Goal: Task Accomplishment & Management: Manage account settings

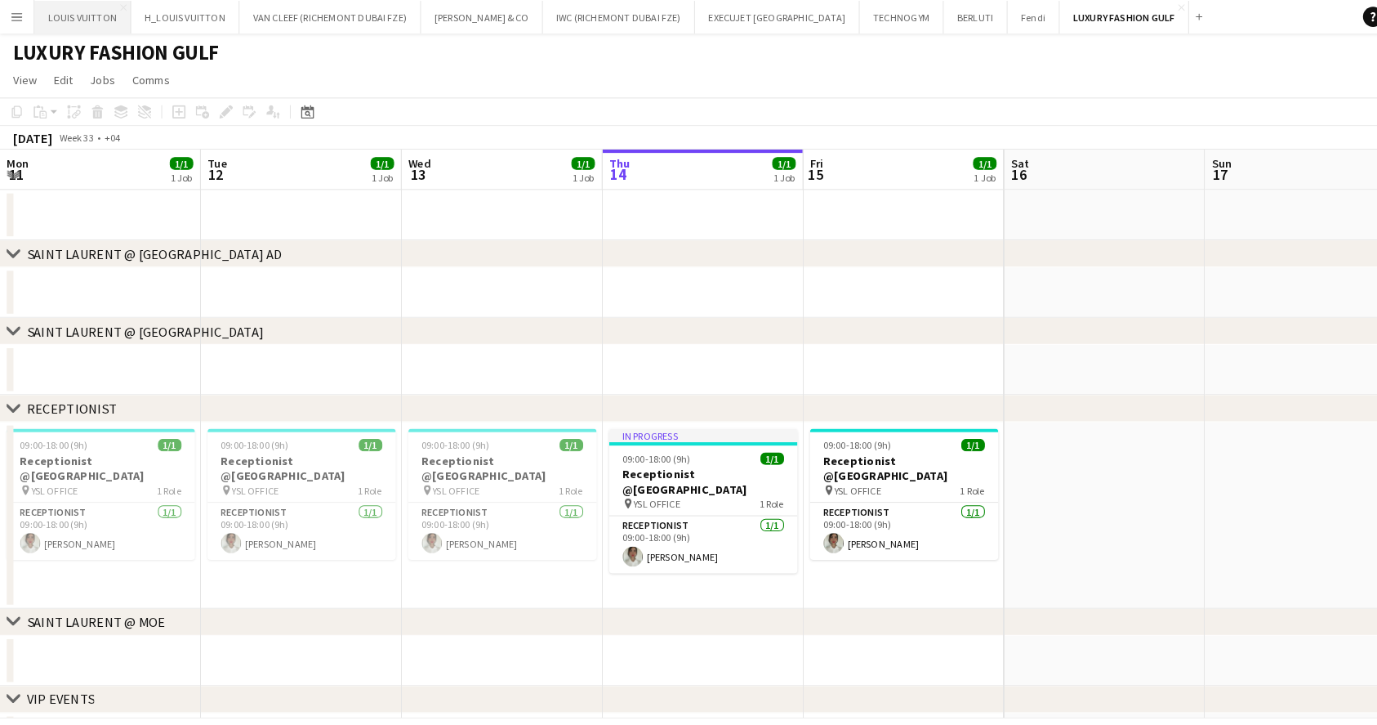
click at [72, 19] on button "LOUIS VUITTON Close" at bounding box center [80, 17] width 94 height 32
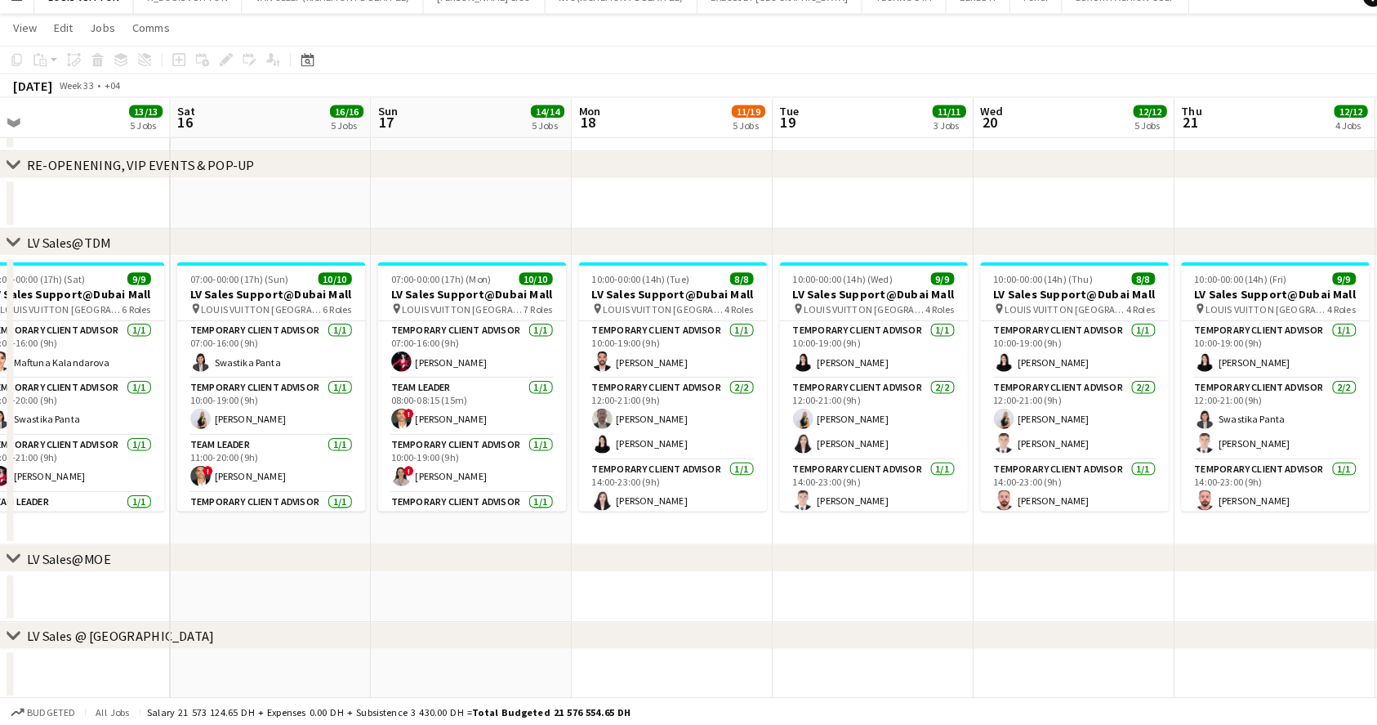
drag, startPoint x: 762, startPoint y: 418, endPoint x: 513, endPoint y: 424, distance: 249.2
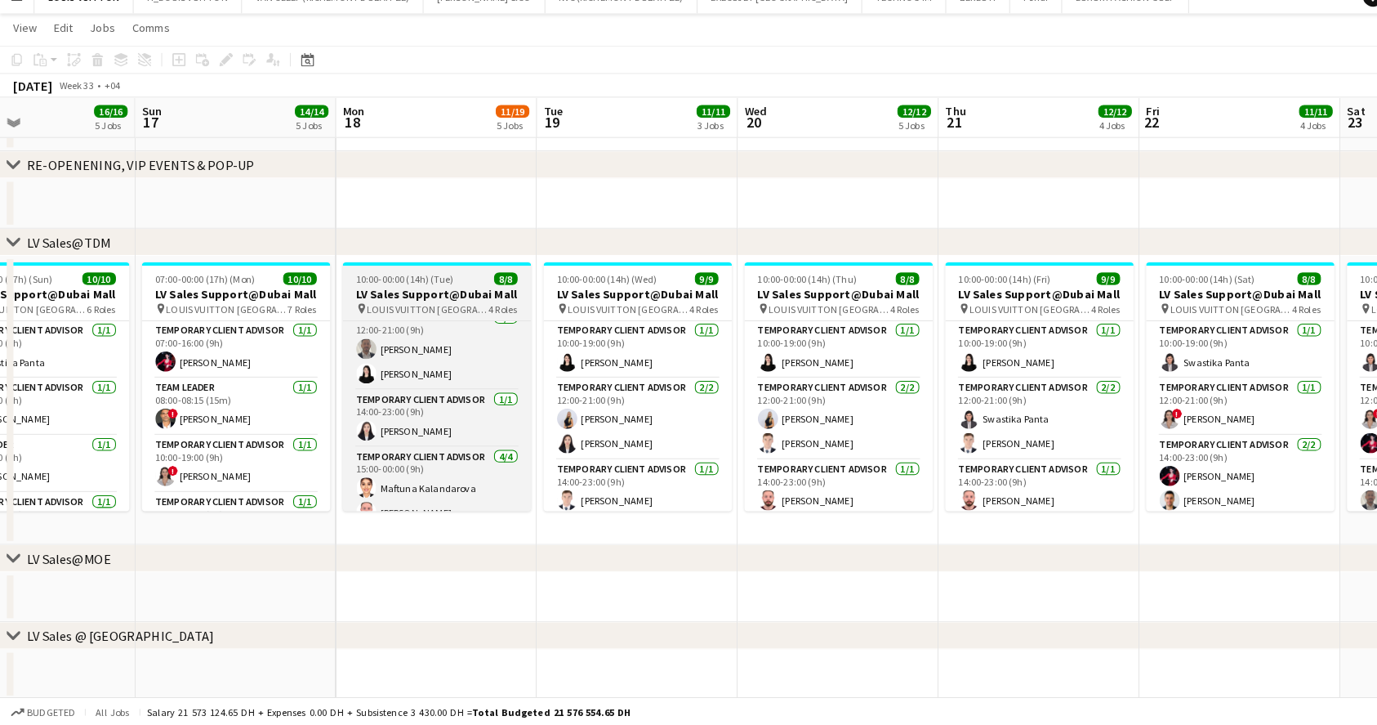
scroll to position [0, 0]
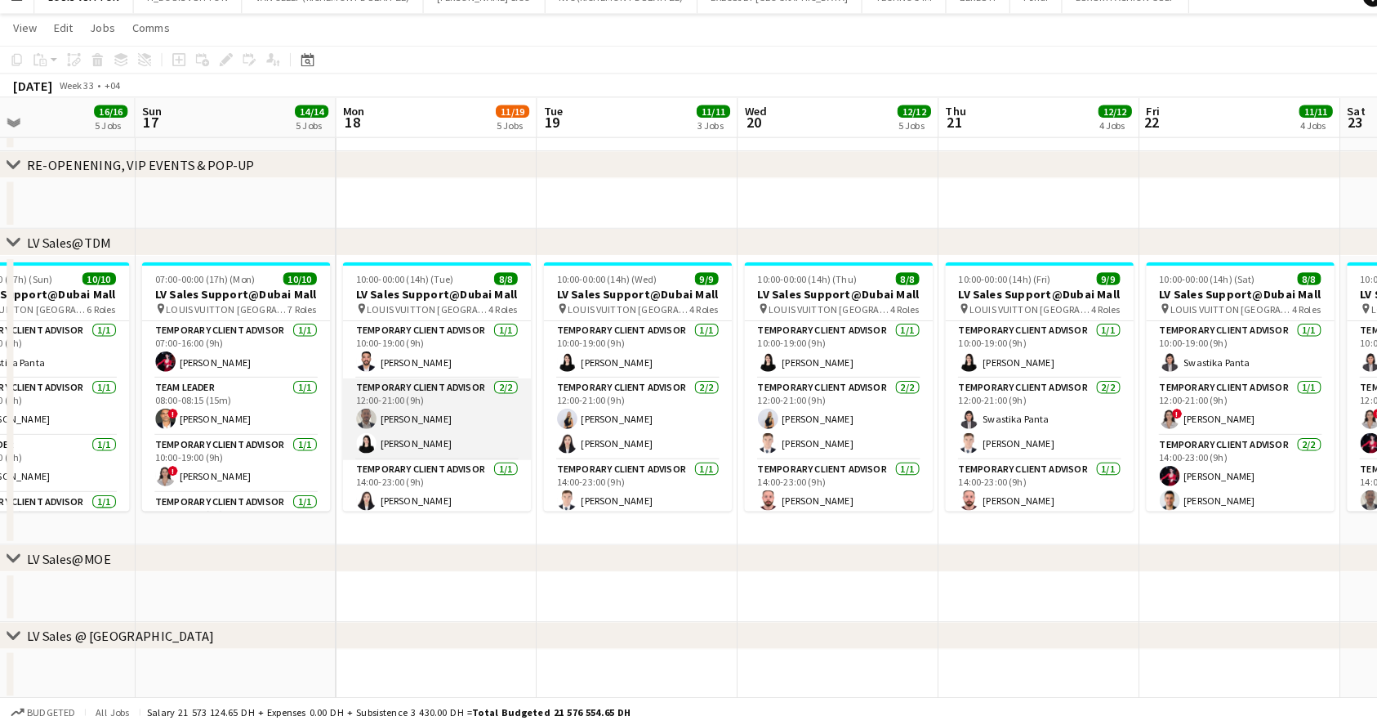
click at [435, 432] on app-card-role "Temporary Client Advisor 2/2 12:00-21:00 (9h) Ahmed Amer Maria Leicovici" at bounding box center [424, 426] width 183 height 79
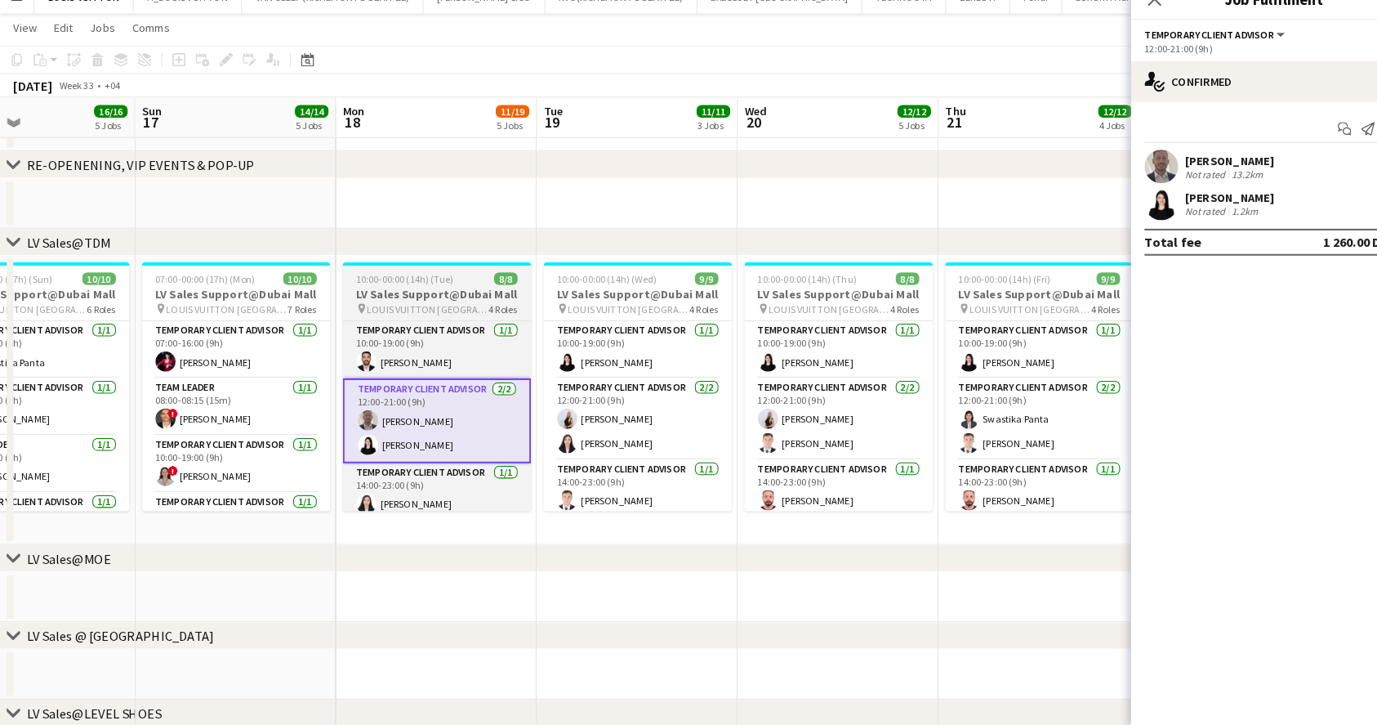
click at [411, 310] on h3 "LV Sales Support@Dubai Mall" at bounding box center [424, 305] width 183 height 15
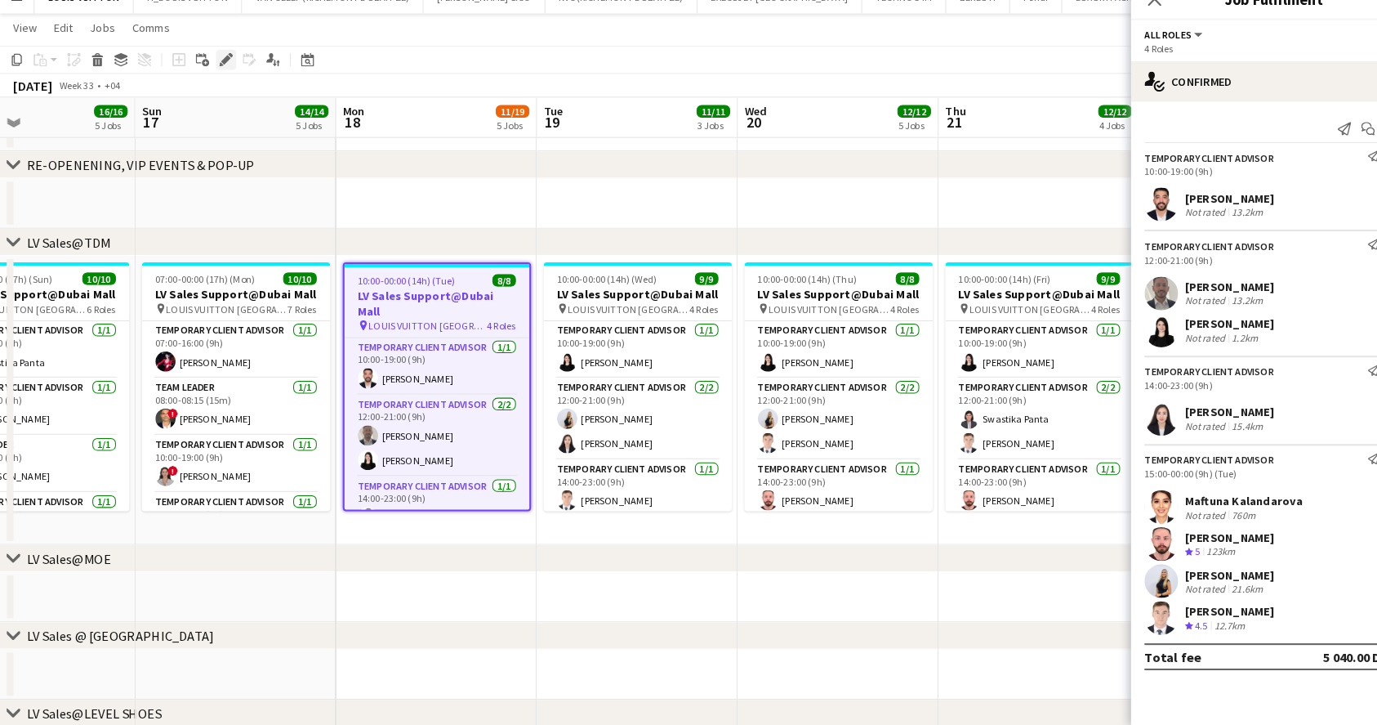
click at [216, 84] on div "Edit" at bounding box center [220, 78] width 20 height 20
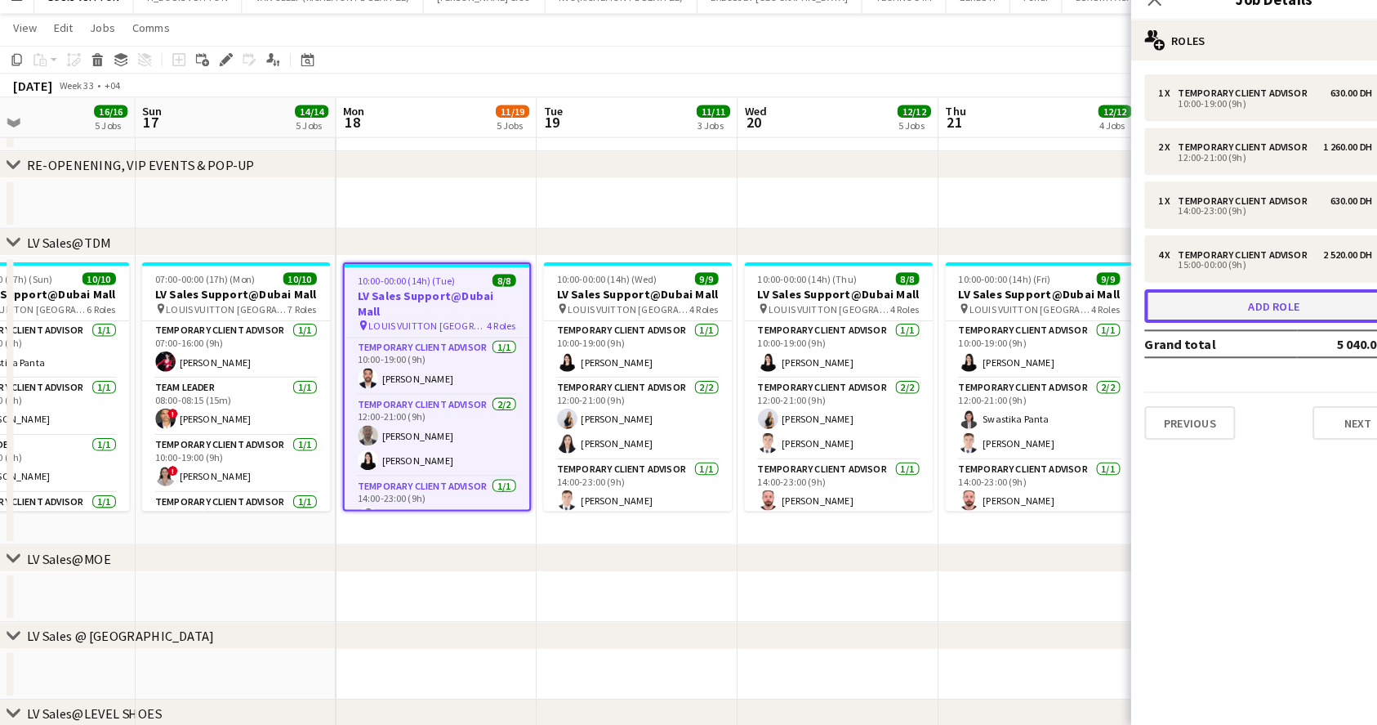
click at [1180, 318] on button "Add role" at bounding box center [1239, 317] width 252 height 33
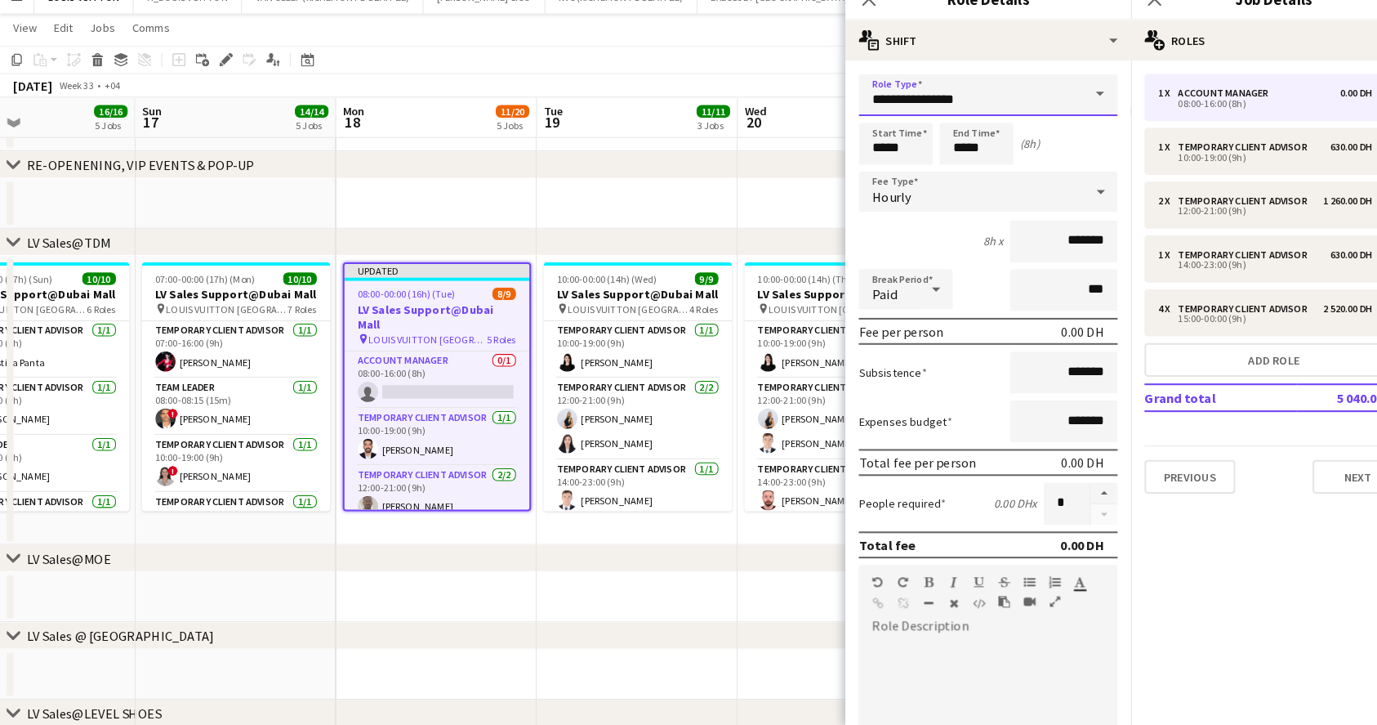
drag, startPoint x: 881, startPoint y: 116, endPoint x: 673, endPoint y: 126, distance: 207.7
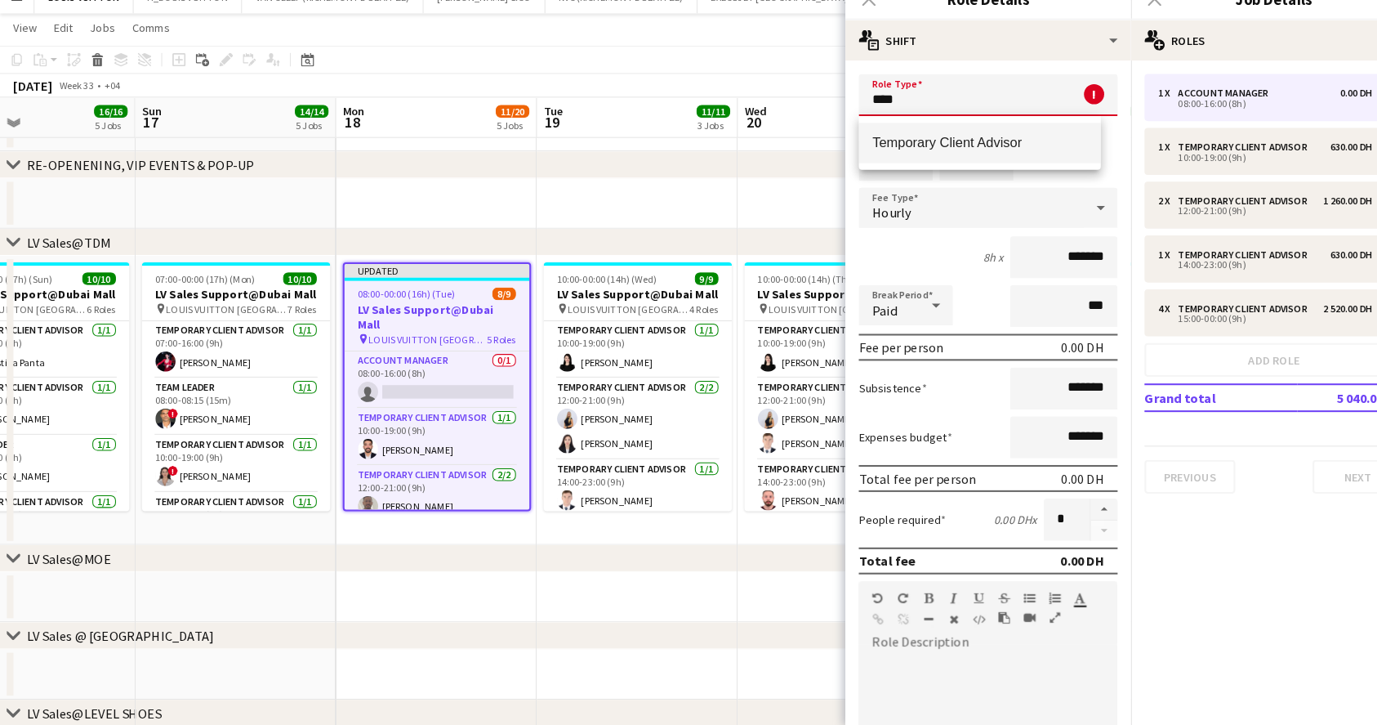
click at [910, 159] on span "Temporary Client Advisor" at bounding box center [952, 158] width 209 height 16
type input "**********"
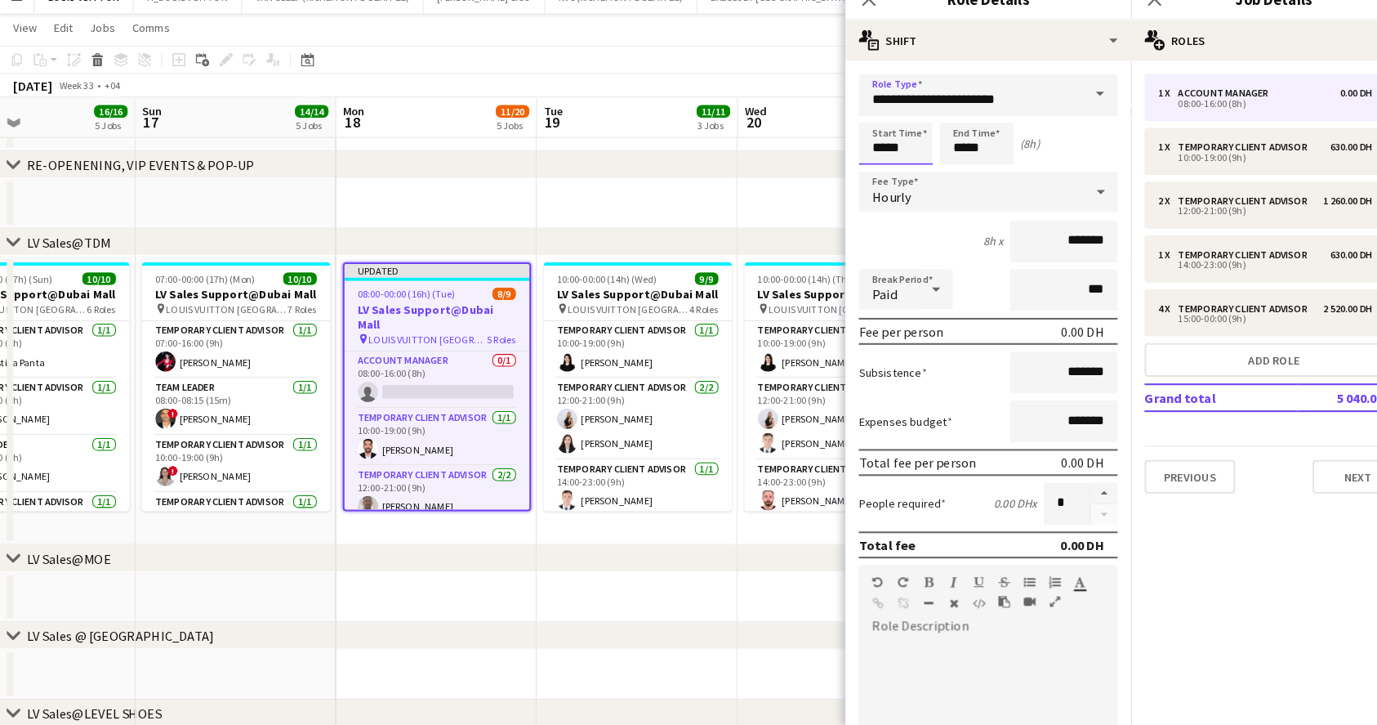
type input "*****"
drag, startPoint x: 921, startPoint y: 164, endPoint x: 822, endPoint y: 161, distance: 99.7
click at [822, 161] on form "**********" at bounding box center [961, 556] width 278 height 931
type input "*****"
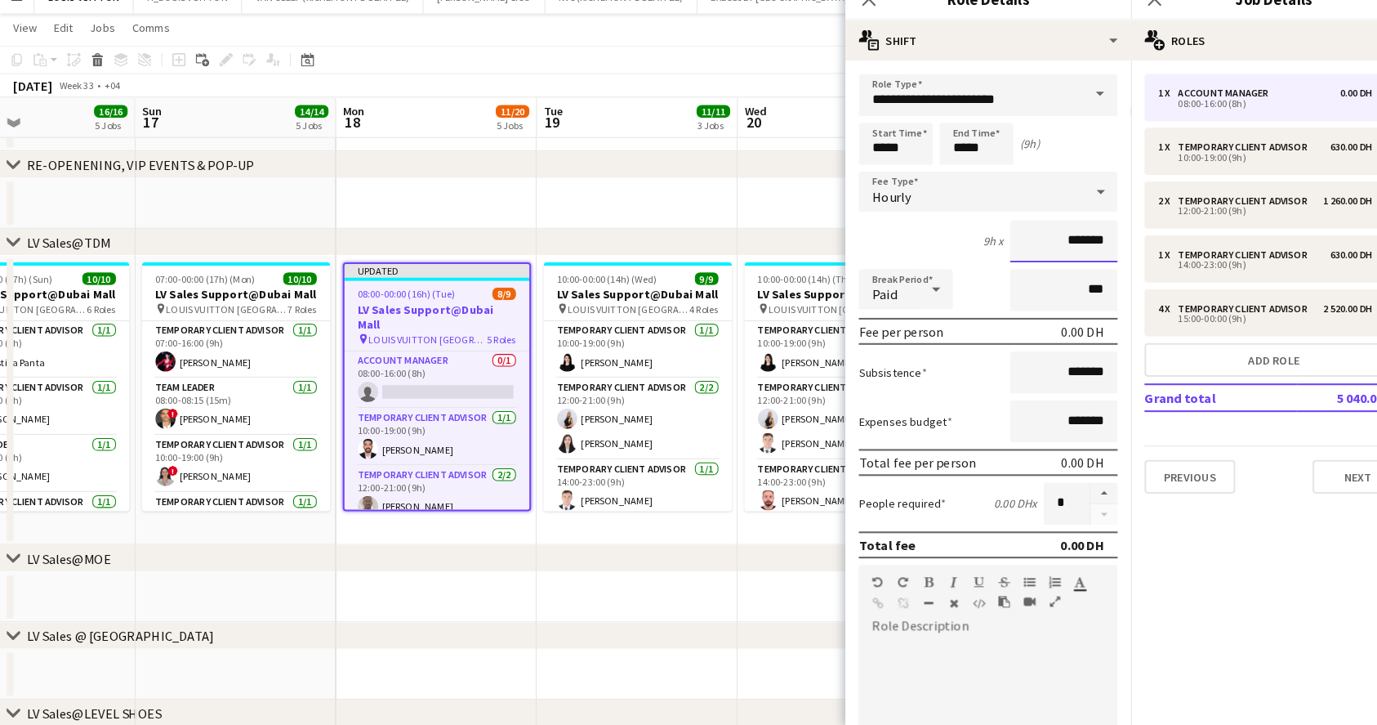
drag, startPoint x: 1006, startPoint y: 253, endPoint x: 1095, endPoint y: 248, distance: 88.4
click at [1095, 248] on mat-expansion-panel "**********" at bounding box center [961, 401] width 278 height 646
type input "*****"
click at [730, 74] on app-toolbar "Copy Paste Paste Ctrl+V Paste with crew Ctrl+Shift+V Paste linked Job [GEOGRAPH…" at bounding box center [688, 78] width 1377 height 28
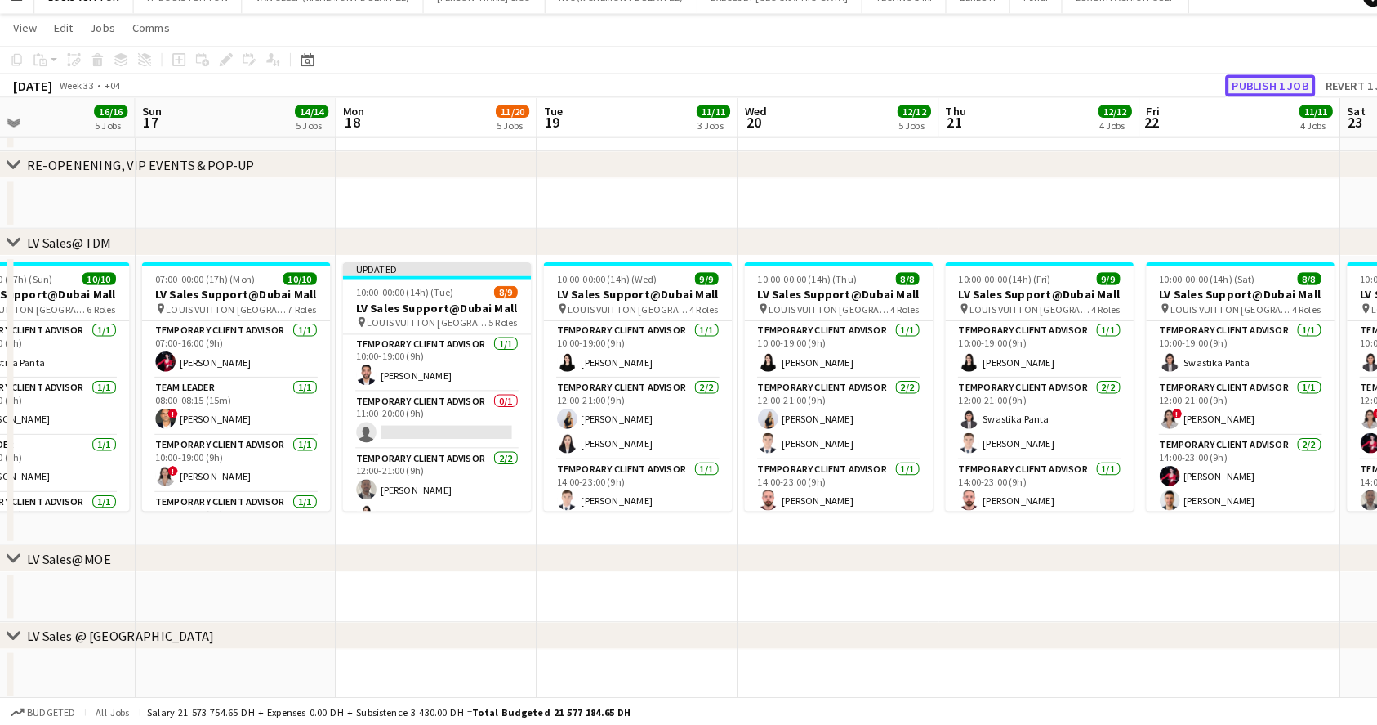
click at [1245, 98] on button "Publish 1 job" at bounding box center [1234, 102] width 87 height 21
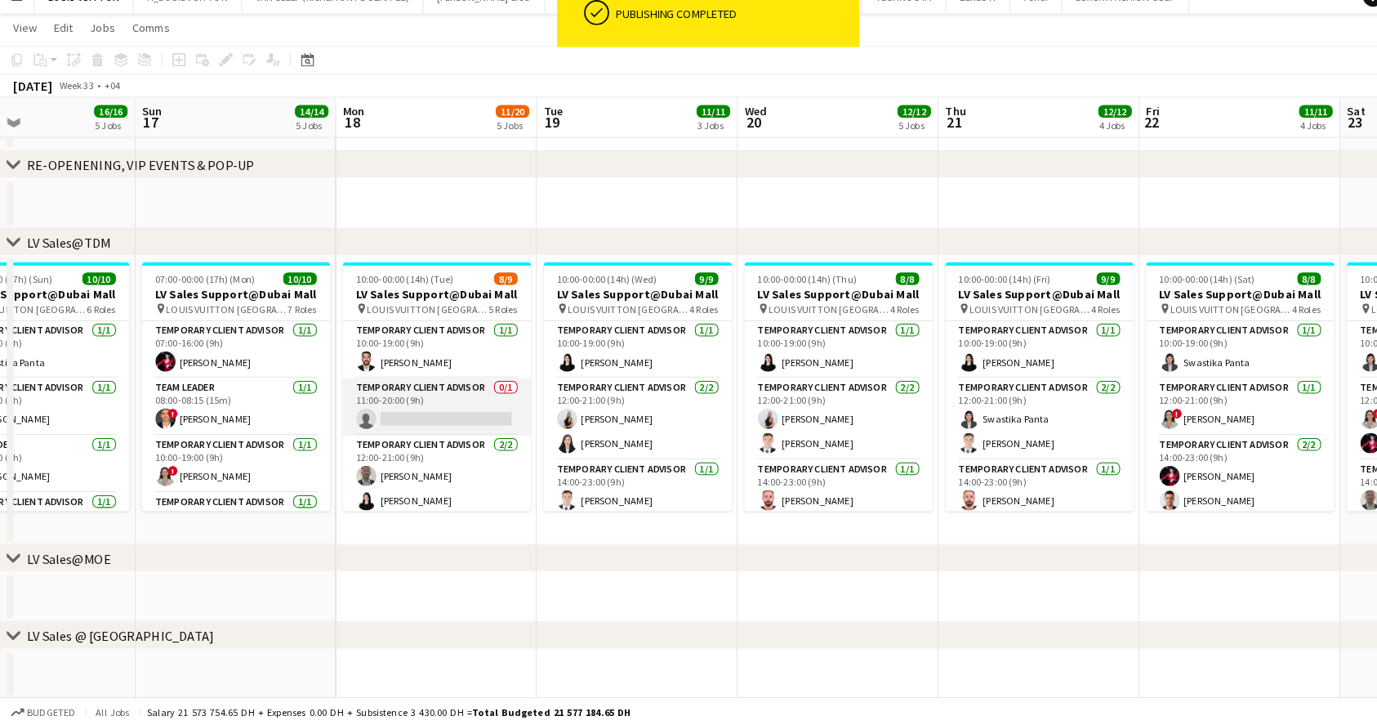
click at [438, 414] on app-card-role "Temporary Client Advisor 0/1 11:00-20:00 (9h) single-neutral-actions" at bounding box center [424, 415] width 183 height 56
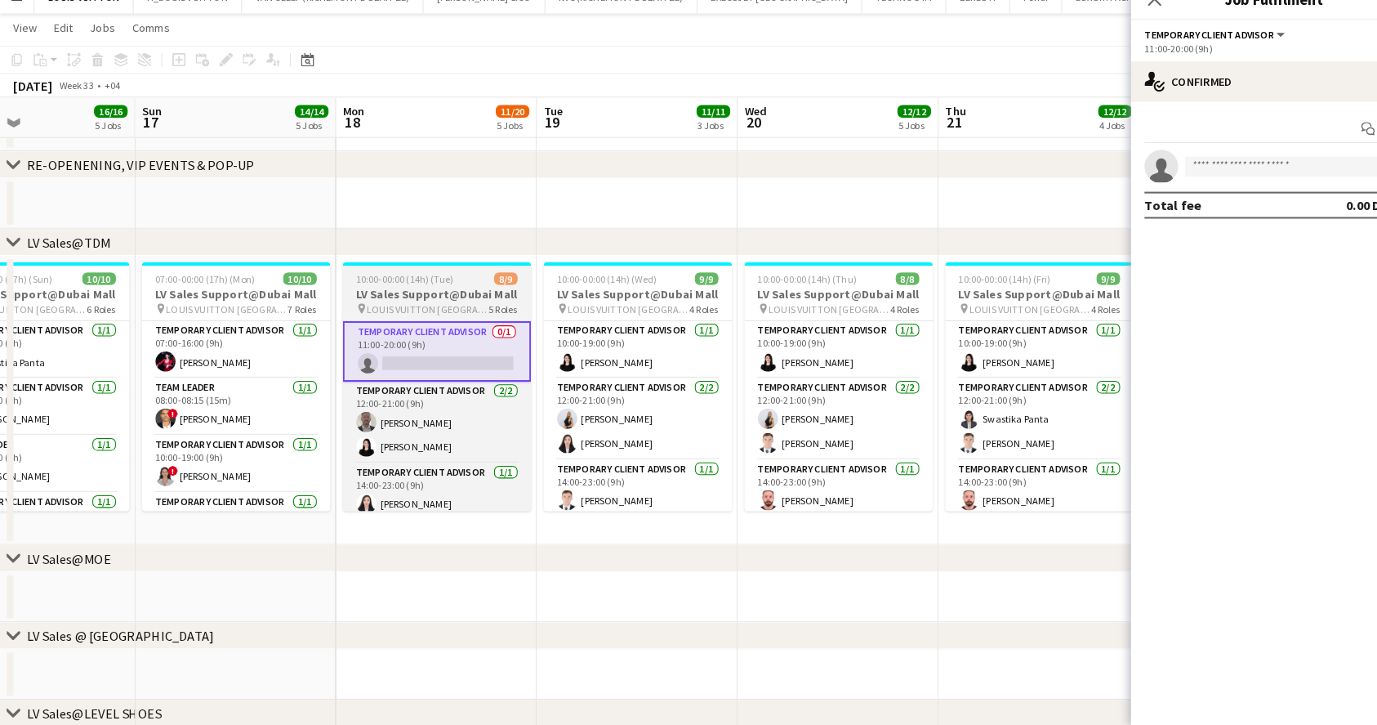
scroll to position [84, 0]
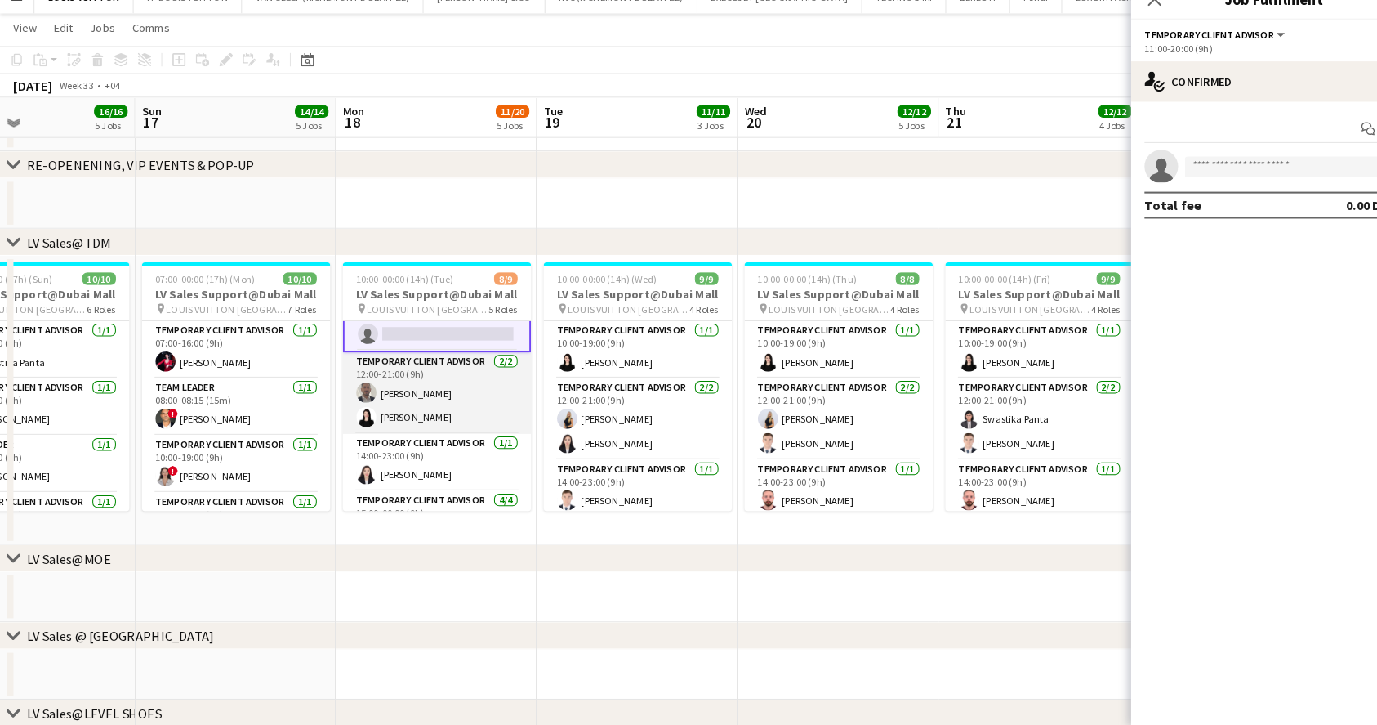
click at [435, 426] on app-card-role "Temporary Client Advisor 2/2 12:00-21:00 (9h) Ahmed Amer Maria Leicovici" at bounding box center [424, 401] width 183 height 79
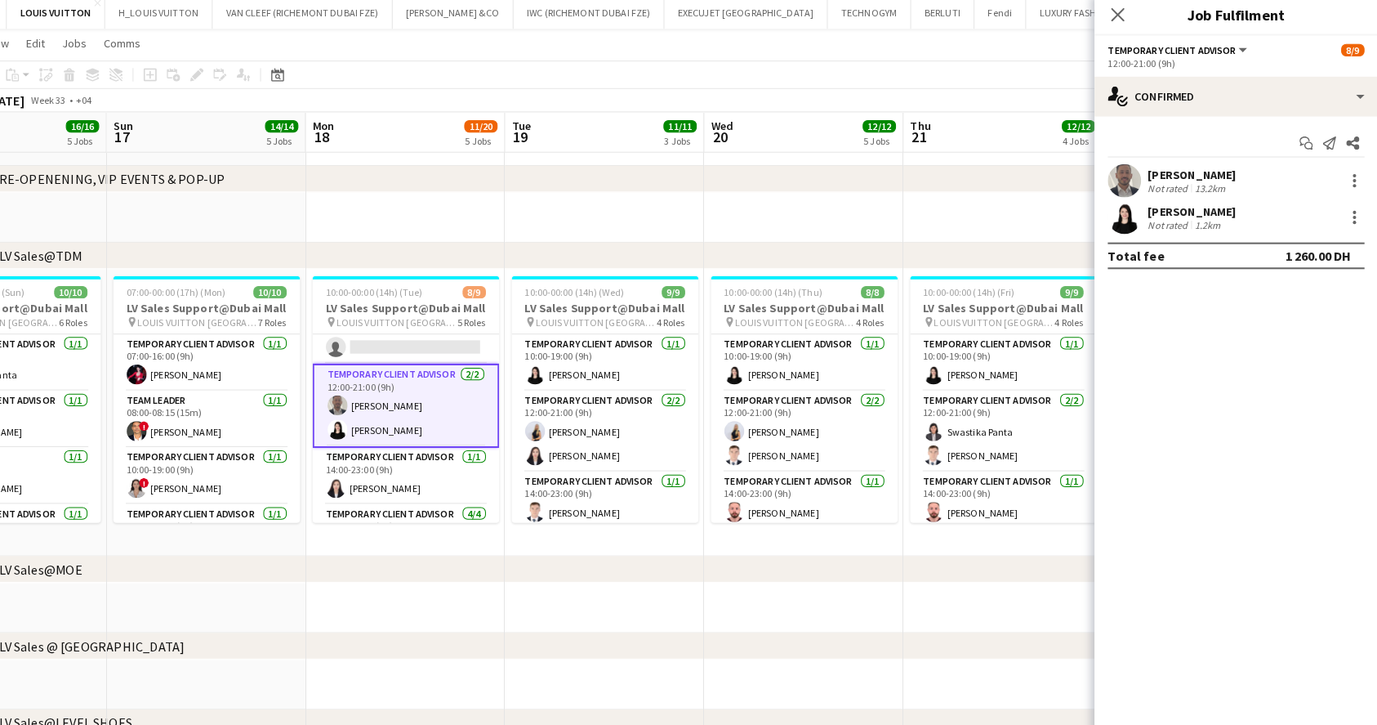
scroll to position [297, 0]
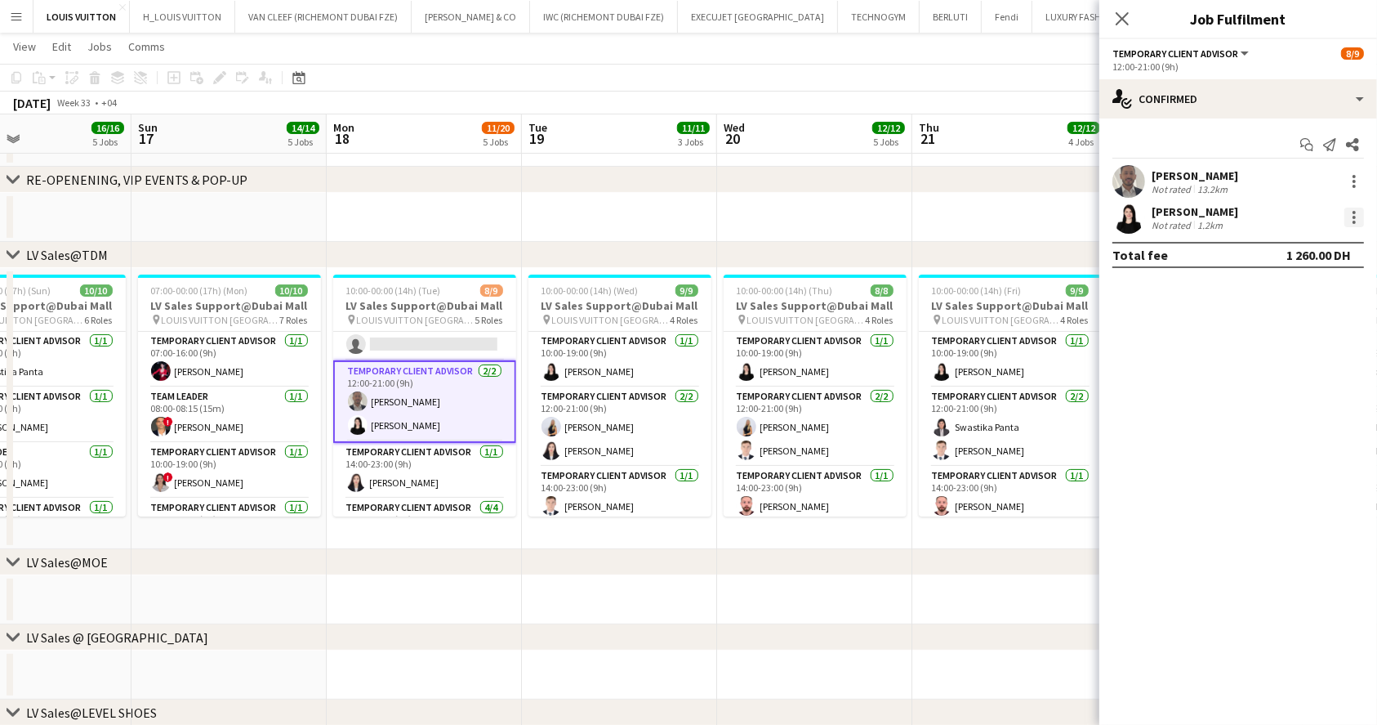
click at [1358, 213] on div at bounding box center [1355, 217] width 20 height 20
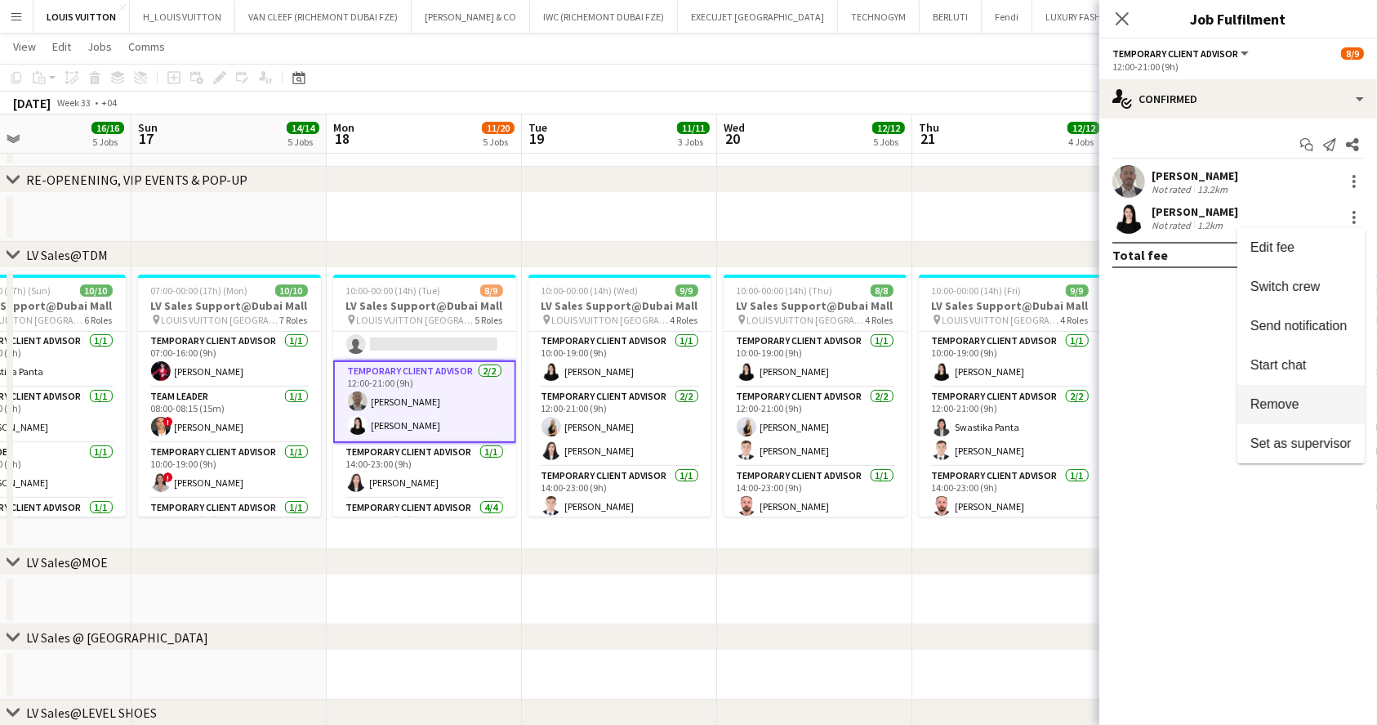
click at [1284, 413] on button "Remove" at bounding box center [1301, 404] width 127 height 39
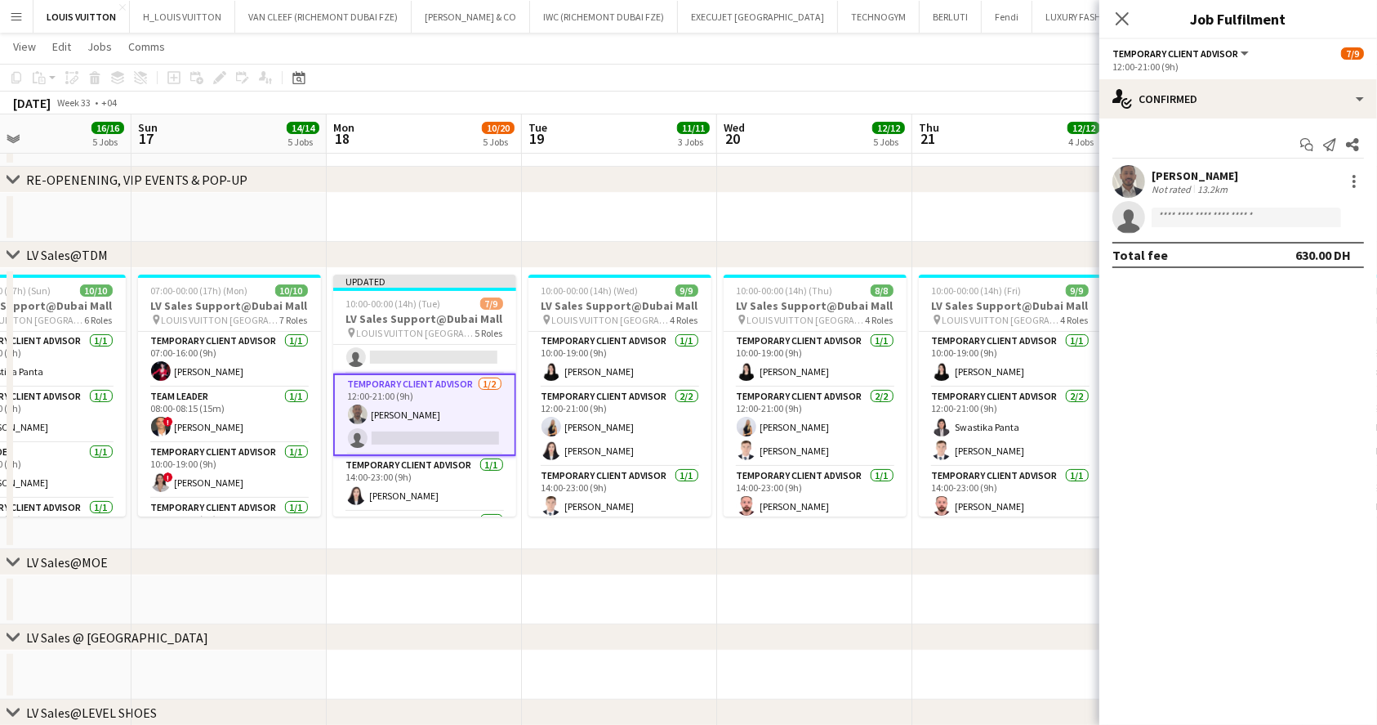
click at [981, 92] on div "[DATE] Week 33 • +04 Publish 1 job Revert 1 job" at bounding box center [688, 102] width 1377 height 23
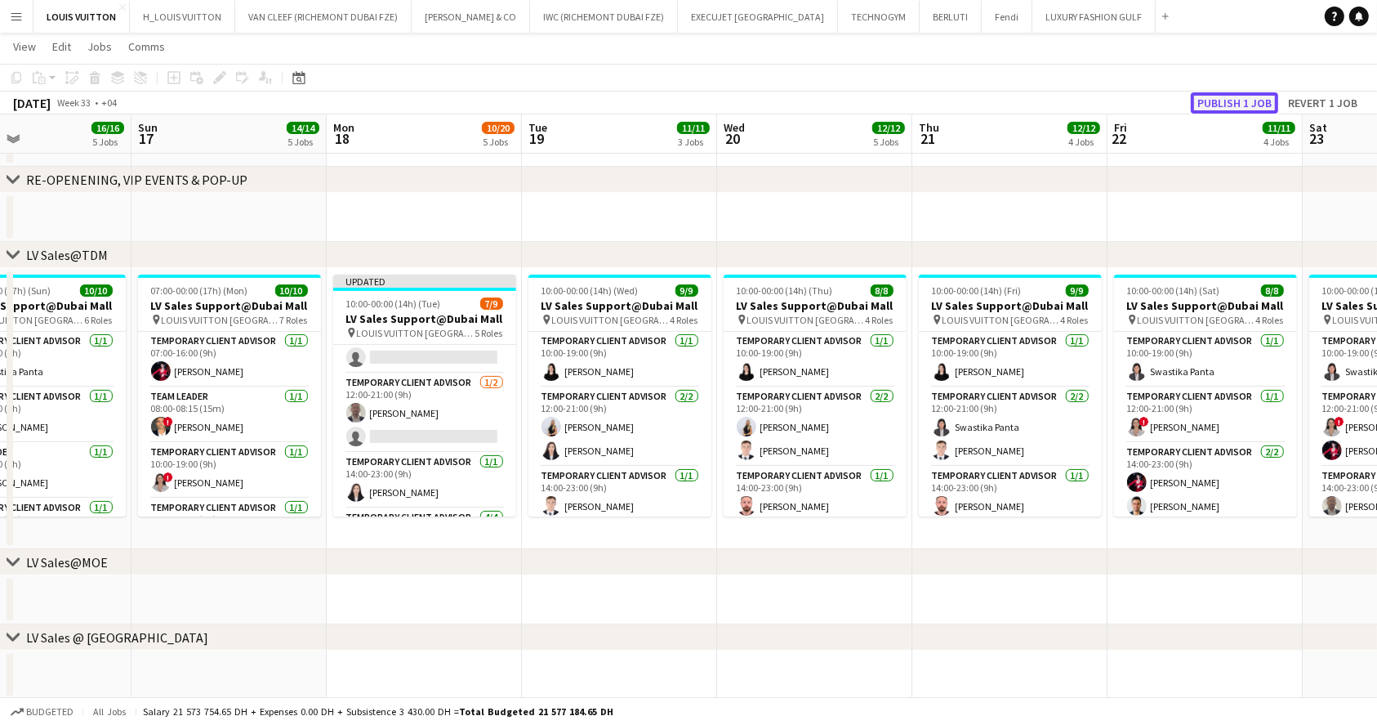
click at [1240, 95] on button "Publish 1 job" at bounding box center [1234, 102] width 87 height 21
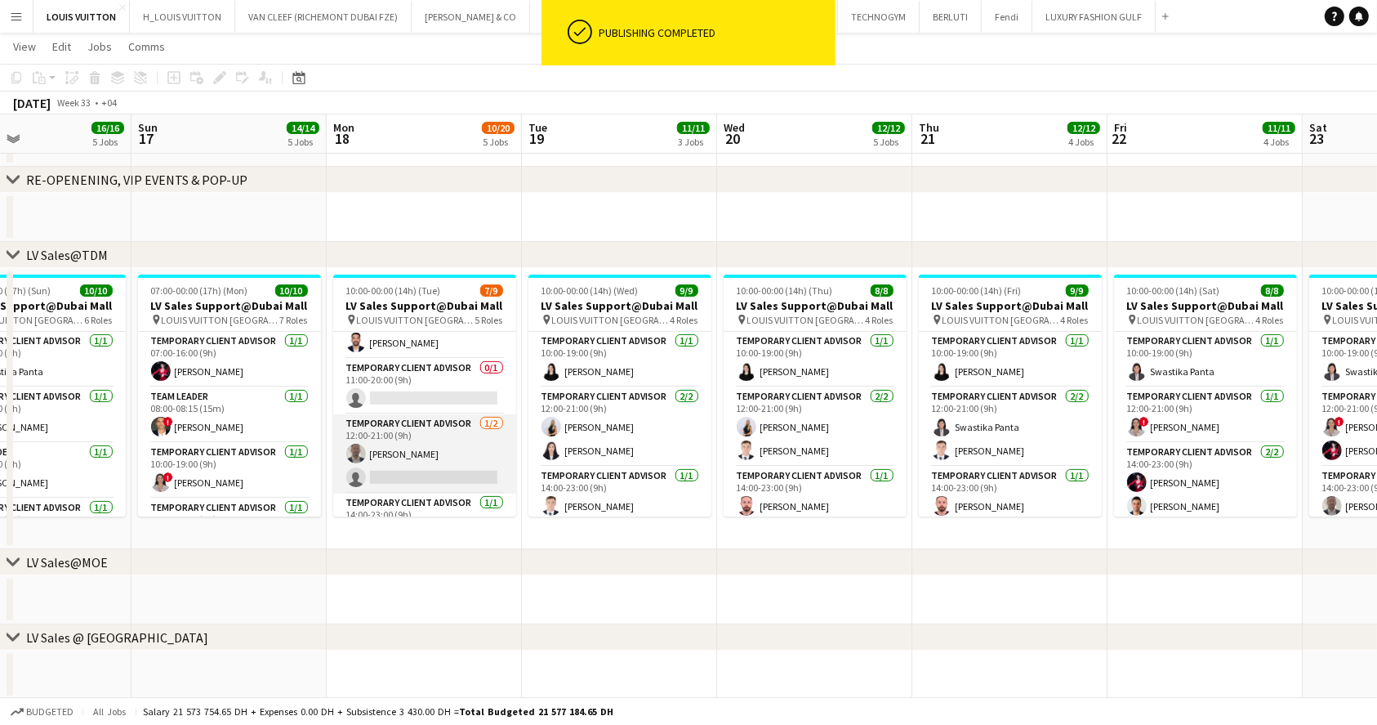
scroll to position [0, 0]
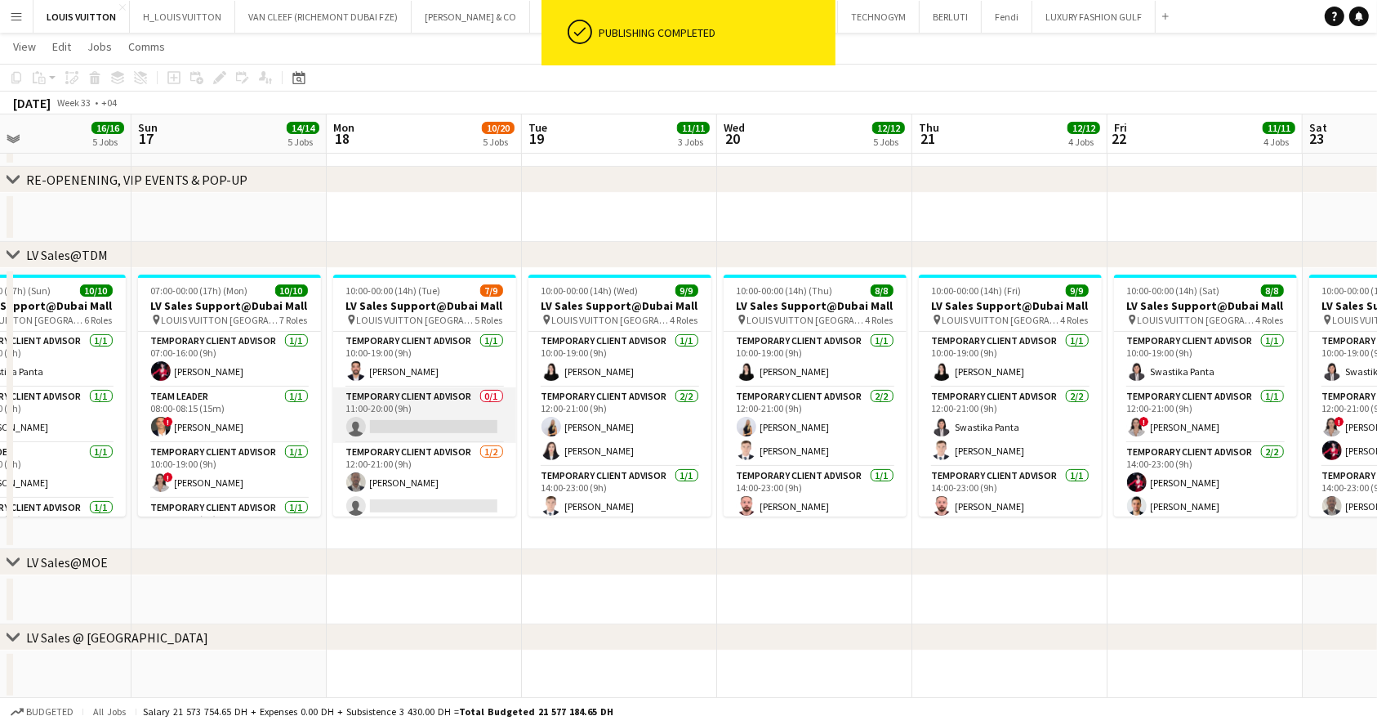
click at [411, 406] on app-card-role "Temporary Client Advisor 0/1 11:00-20:00 (9h) single-neutral-actions" at bounding box center [424, 415] width 183 height 56
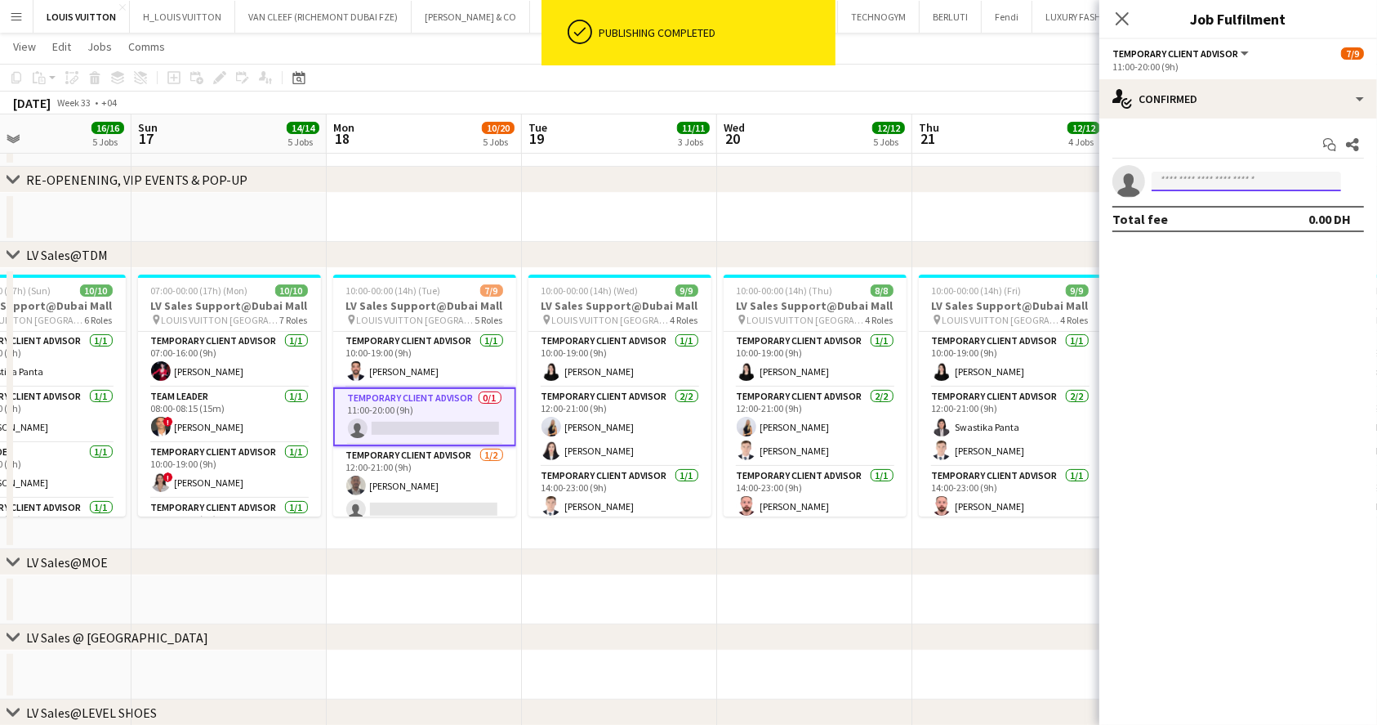
click at [1189, 181] on input at bounding box center [1247, 182] width 190 height 20
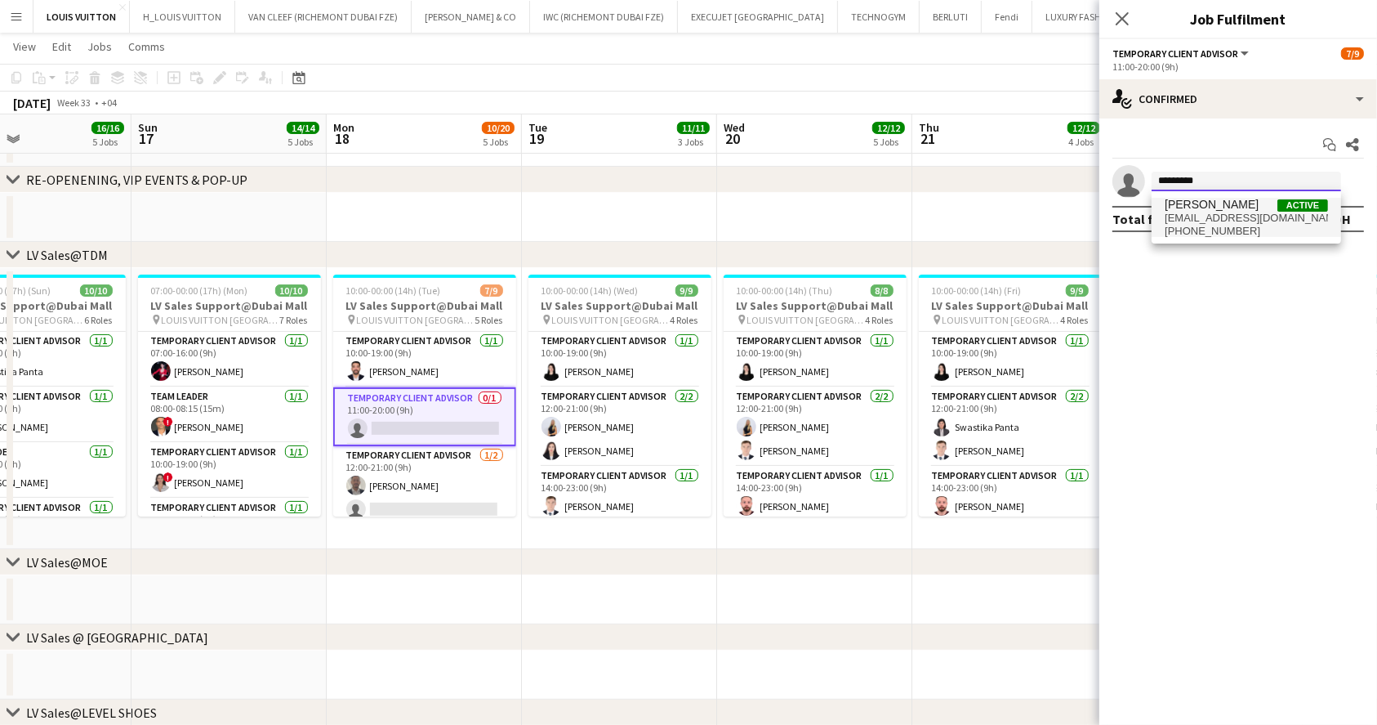
type input "*********"
click at [1233, 221] on span "leicovici.marry@gmail.com" at bounding box center [1246, 218] width 163 height 13
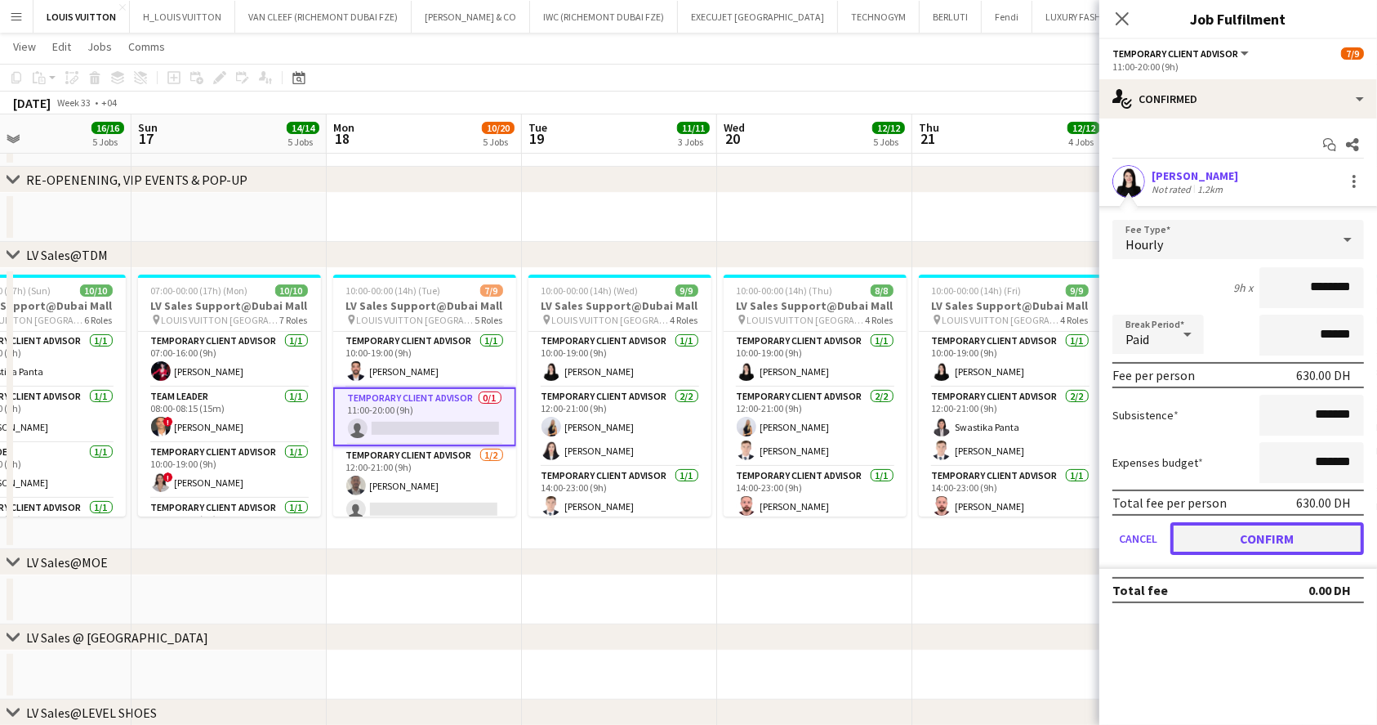
click at [1255, 539] on button "Confirm" at bounding box center [1268, 538] width 194 height 33
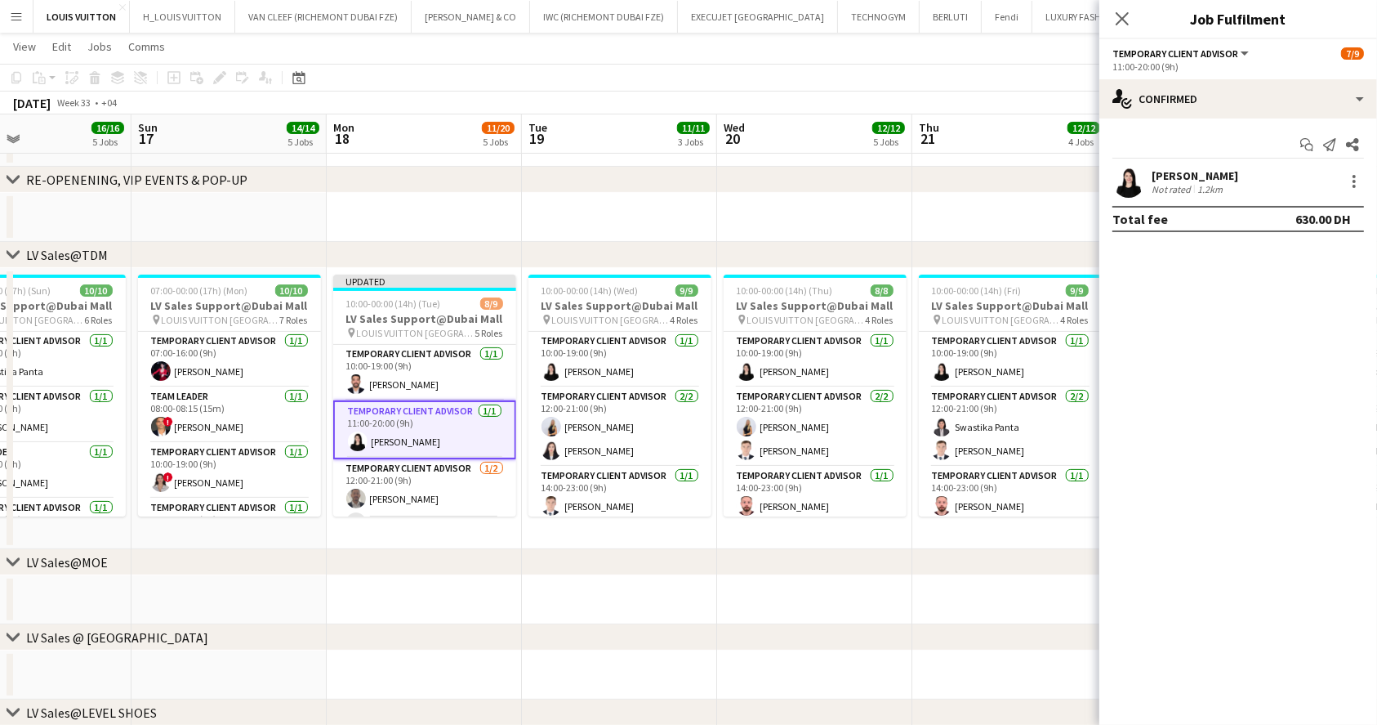
click at [978, 69] on app-toolbar "Copy Paste Paste Ctrl+V Paste with crew Ctrl+Shift+V Paste linked Job [GEOGRAPH…" at bounding box center [688, 78] width 1377 height 28
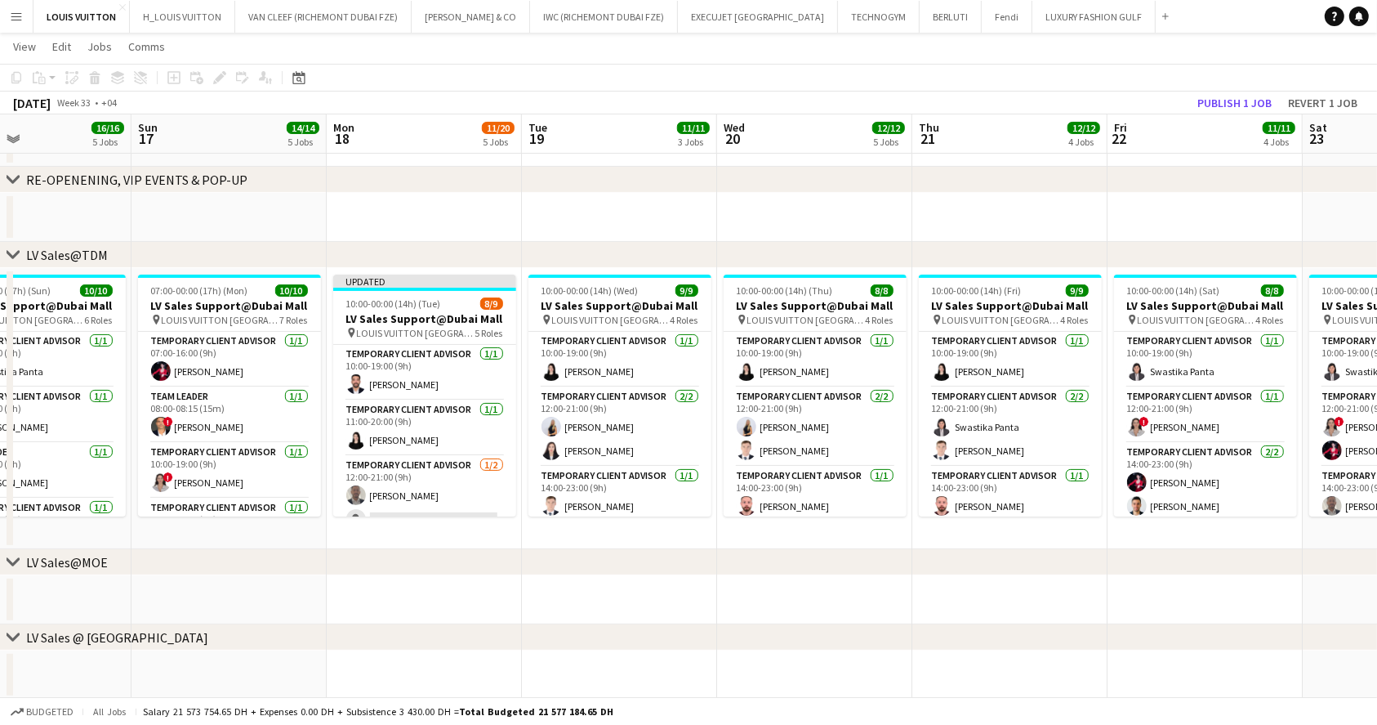
click at [1244, 86] on app-toolbar "Copy Paste Paste Ctrl+V Paste with crew Ctrl+Shift+V Paste linked Job [GEOGRAPH…" at bounding box center [688, 78] width 1377 height 28
drag, startPoint x: 1242, startPoint y: 103, endPoint x: 1229, endPoint y: 103, distance: 13.1
click at [1242, 103] on button "Publish 1 job" at bounding box center [1234, 102] width 87 height 21
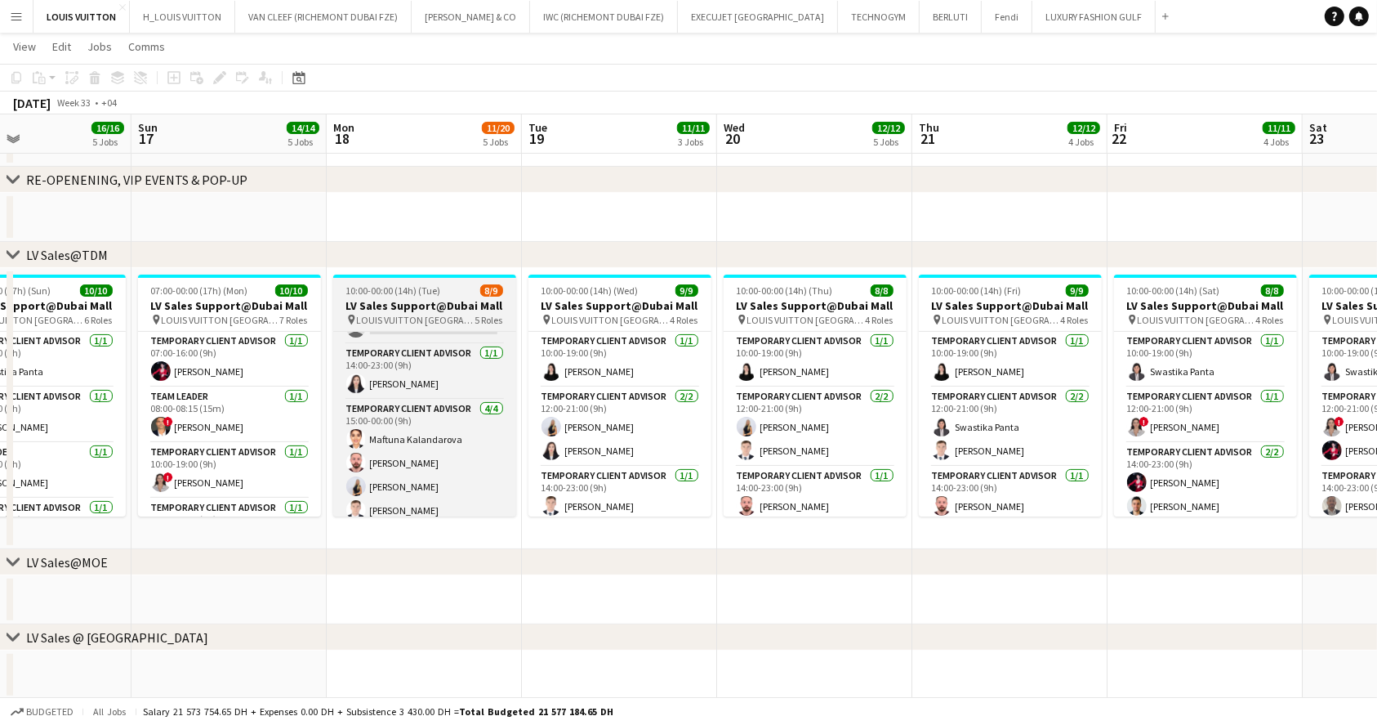
scroll to position [187, 0]
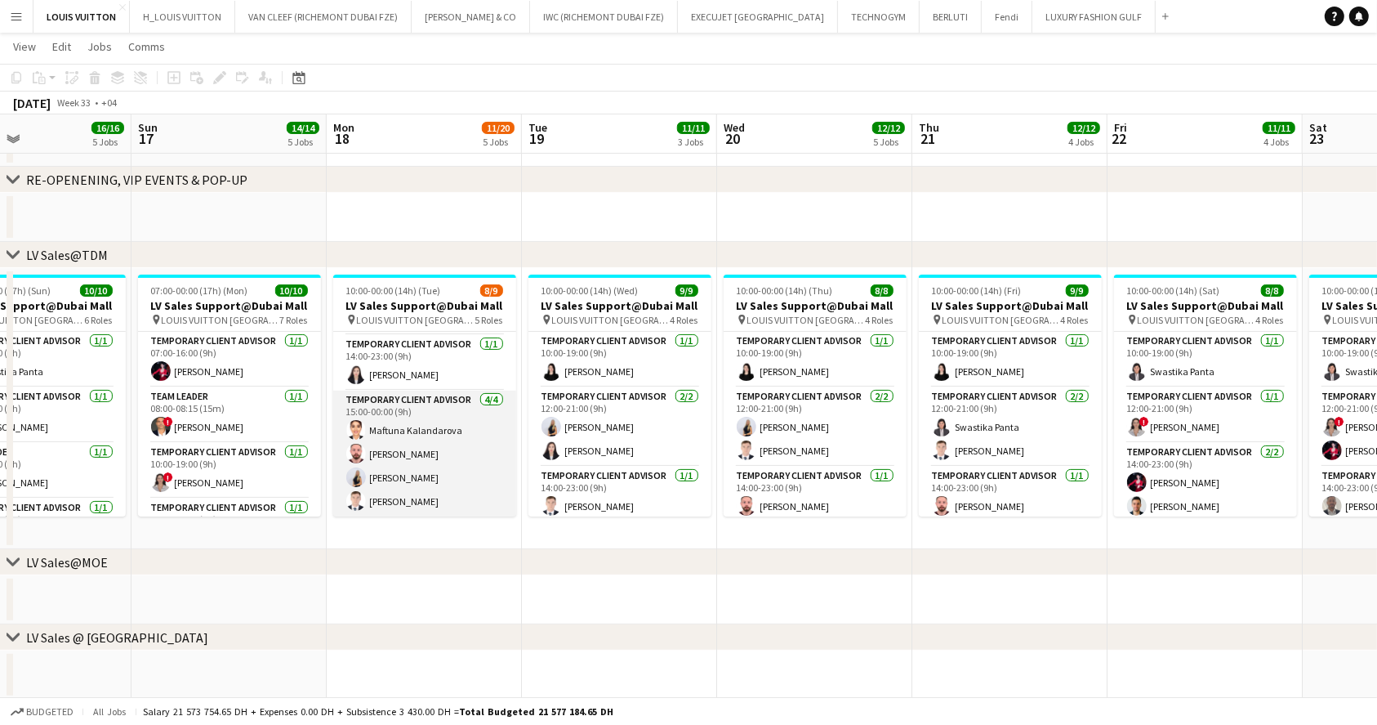
click at [414, 479] on app-card-role "Temporary Client Advisor 4/4 15:00-00:00 (9h) Maftuna Kalandarova Anas Mohamed …" at bounding box center [424, 453] width 183 height 127
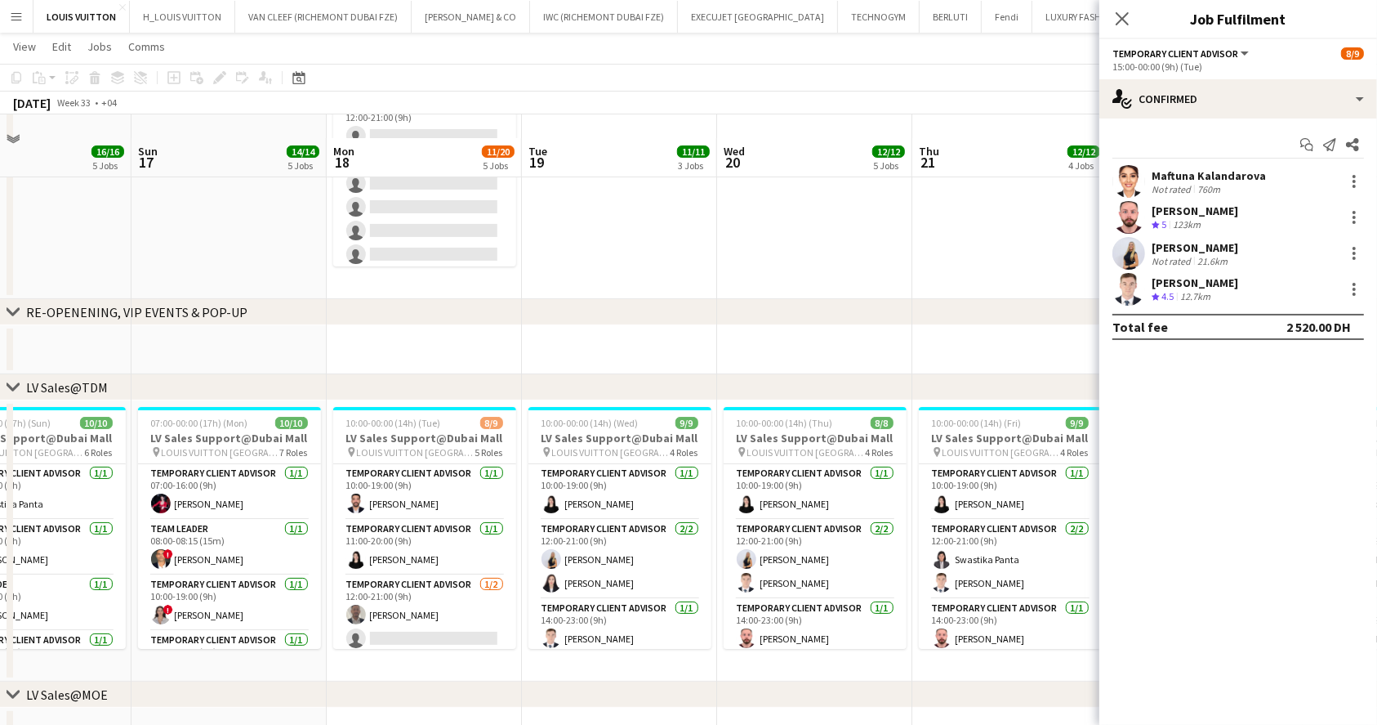
scroll to position [189, 0]
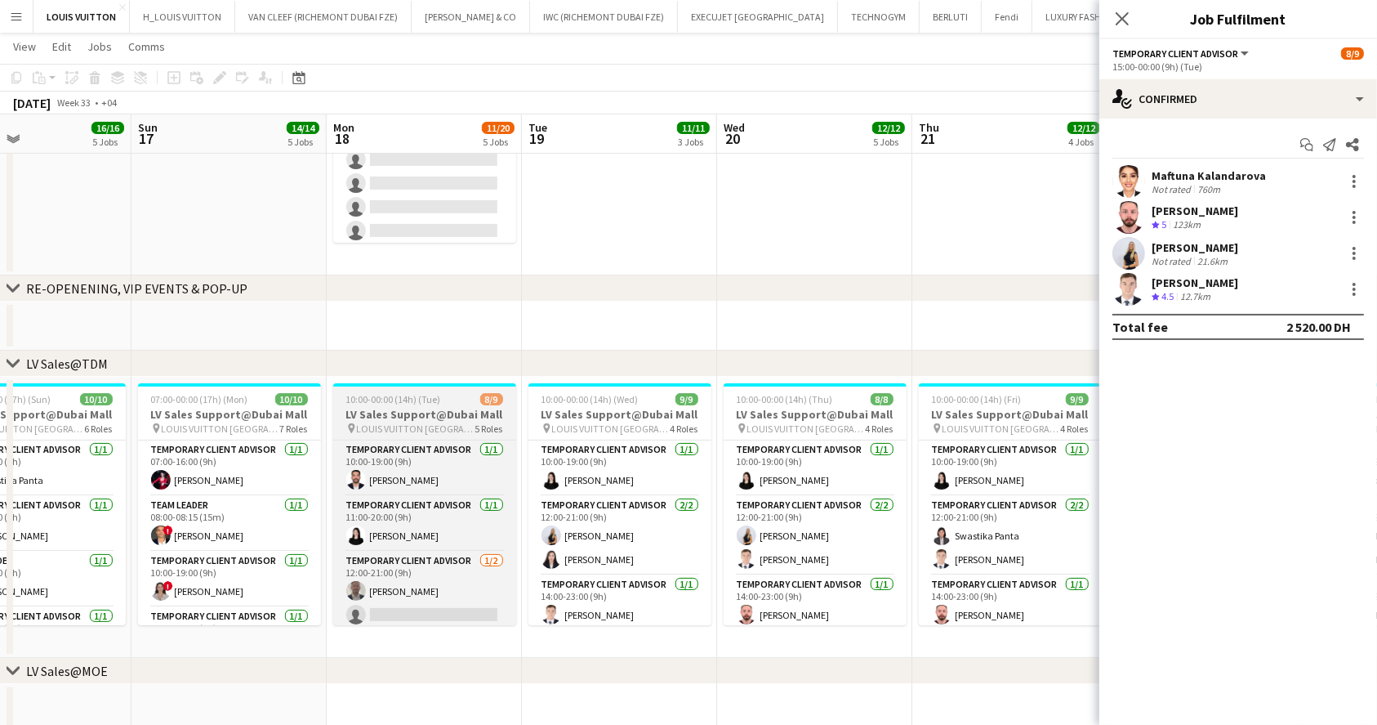
click at [440, 409] on h3 "LV Sales Support@Dubai Mall" at bounding box center [424, 414] width 183 height 15
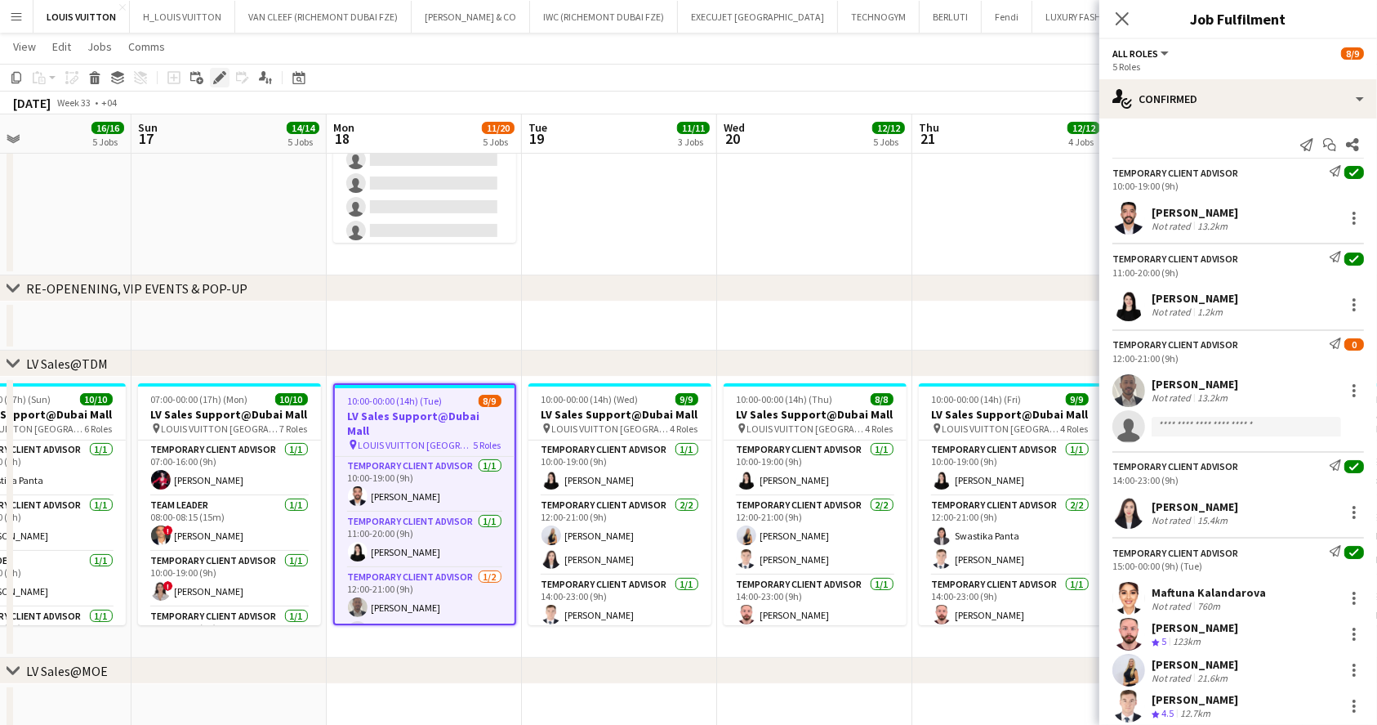
click at [219, 78] on icon at bounding box center [219, 78] width 9 height 9
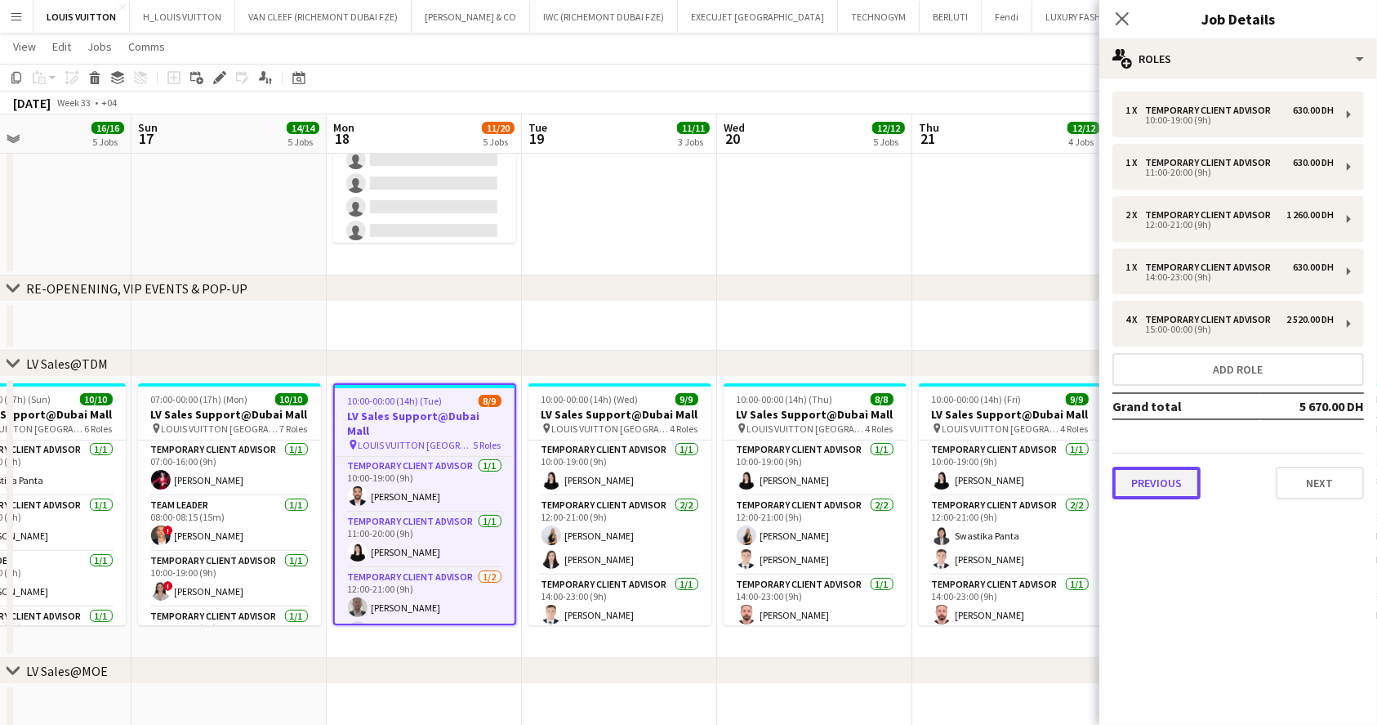
click at [1169, 484] on button "Previous" at bounding box center [1157, 482] width 88 height 33
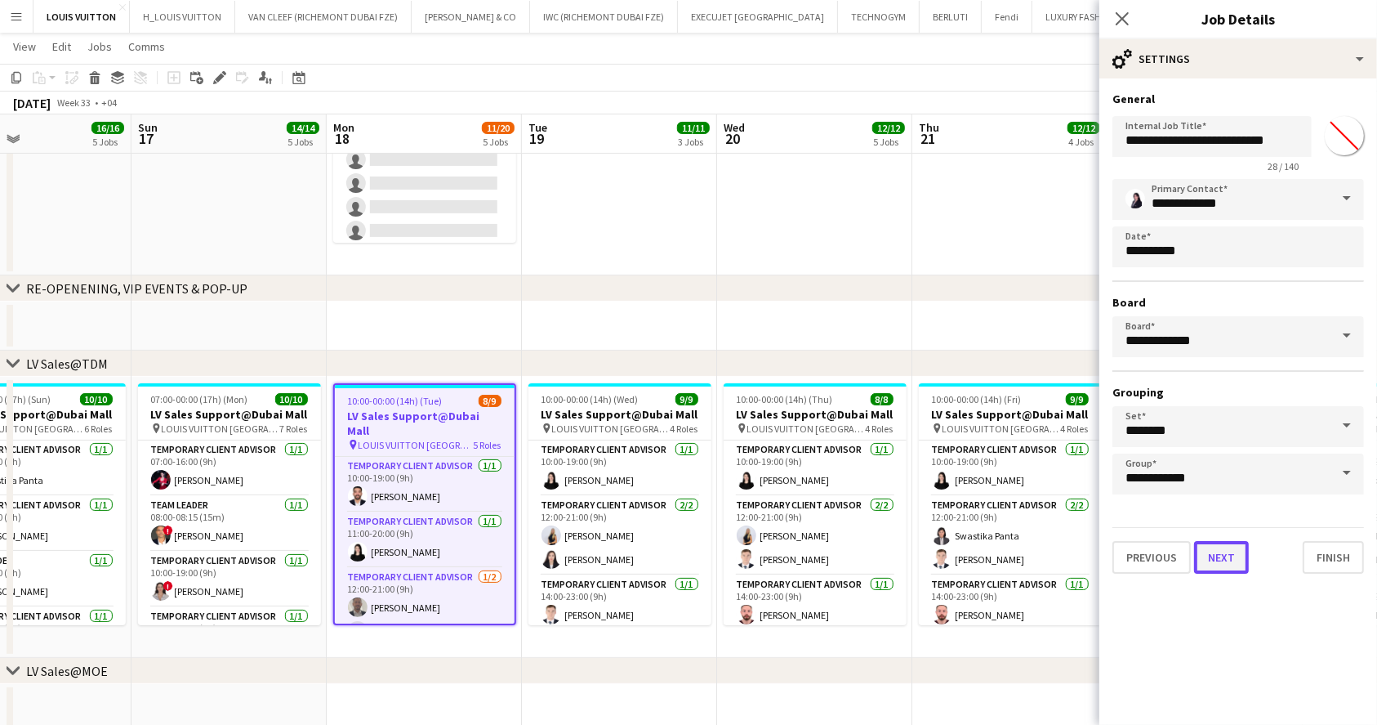
click at [1228, 551] on button "Next" at bounding box center [1221, 557] width 55 height 33
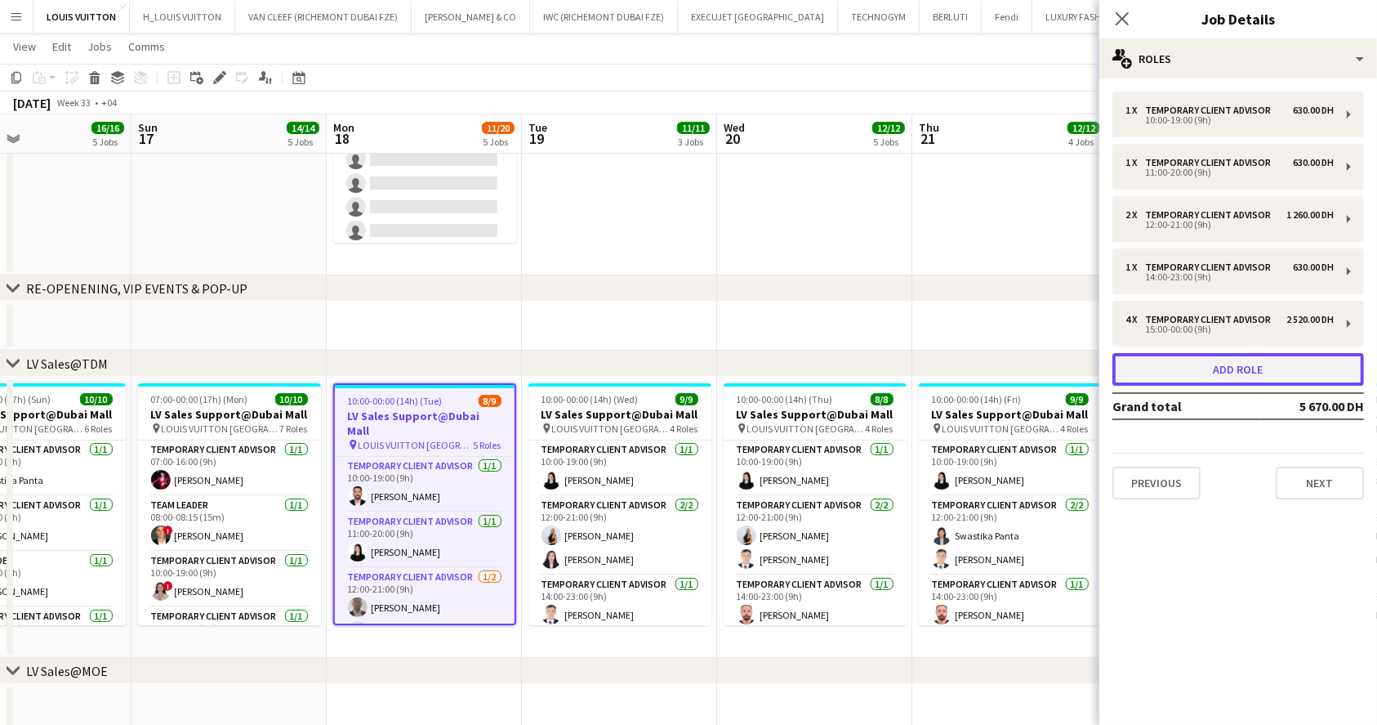
click at [1226, 418] on div "1 x Temporary Client Advisor 630.00 DH 10:00-19:00 (9h) 1 x Temporary Client Ad…" at bounding box center [1238, 295] width 278 height 408
click at [1139, 371] on button "Add role" at bounding box center [1239, 369] width 252 height 33
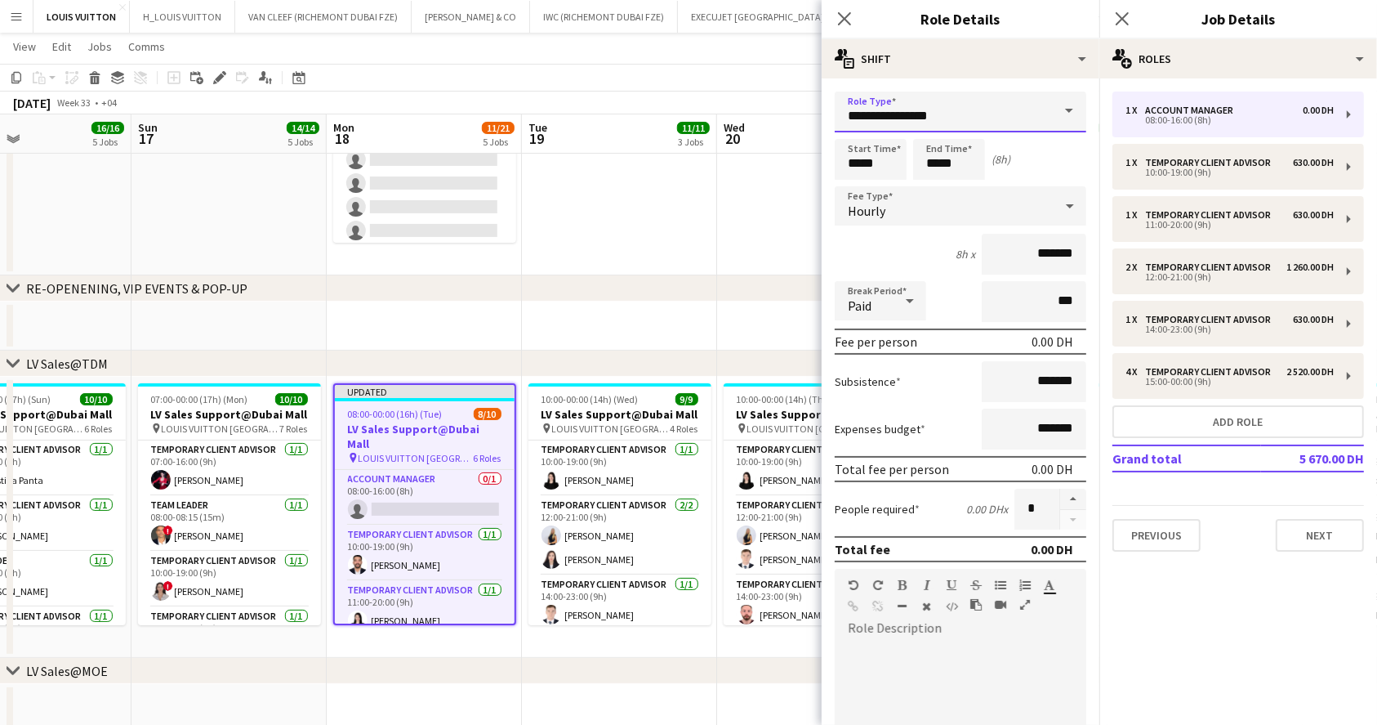
drag, startPoint x: 967, startPoint y: 110, endPoint x: 650, endPoint y: 109, distance: 316.9
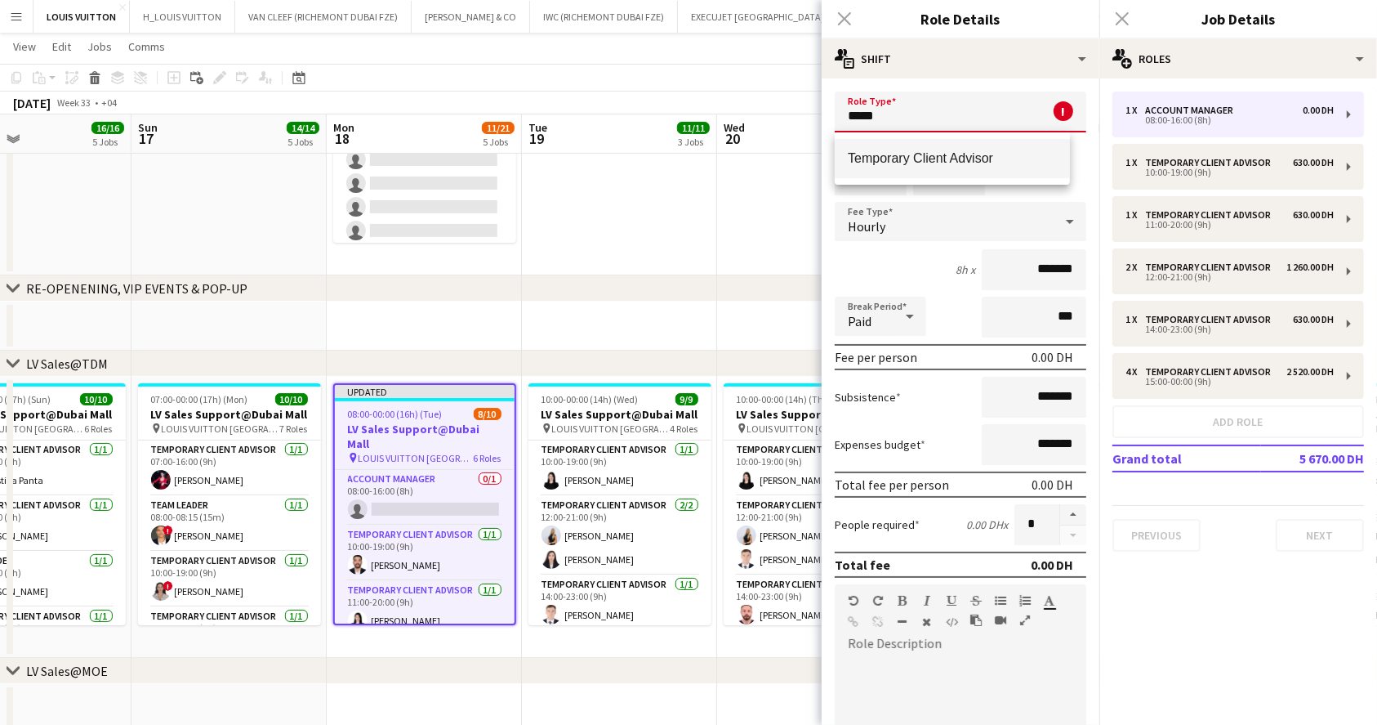
click at [994, 149] on mat-option "Temporary Client Advisor" at bounding box center [952, 158] width 235 height 39
type input "**********"
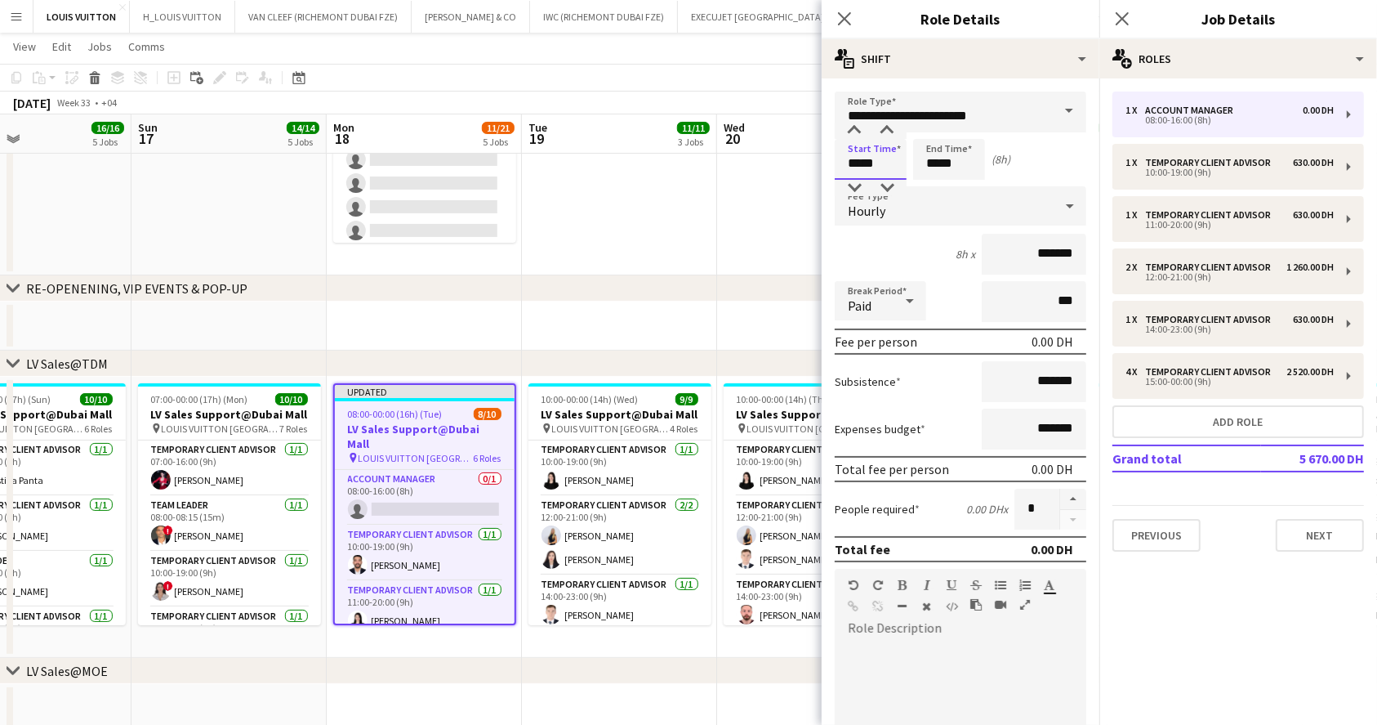
drag, startPoint x: 885, startPoint y: 167, endPoint x: 784, endPoint y: 170, distance: 101.3
type input "*****"
drag, startPoint x: 964, startPoint y: 167, endPoint x: 754, endPoint y: 168, distance: 209.9
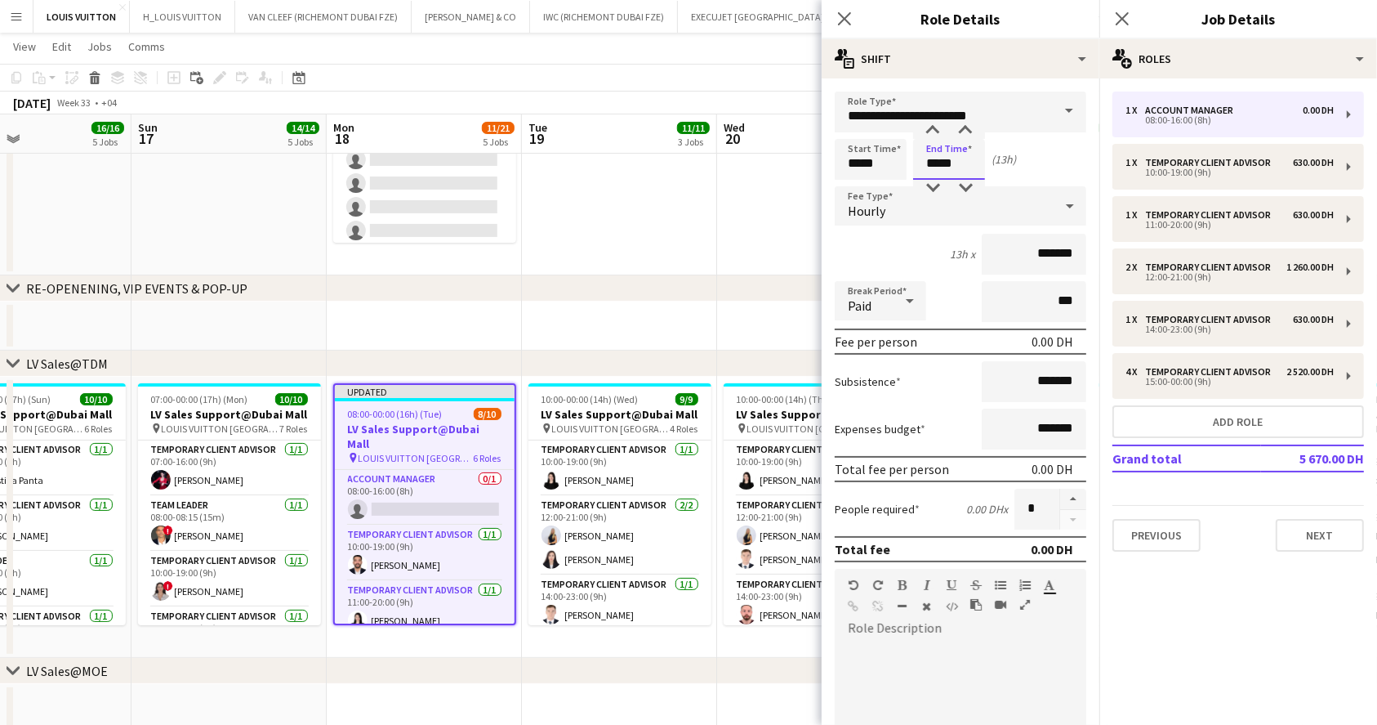
type input "*****"
click at [1079, 259] on form "**********" at bounding box center [961, 556] width 278 height 931
type input "*****"
click at [764, 69] on app-toolbar "Copy Paste Paste Ctrl+V Paste with crew Ctrl+Shift+V Paste linked Job [GEOGRAPH…" at bounding box center [688, 78] width 1377 height 28
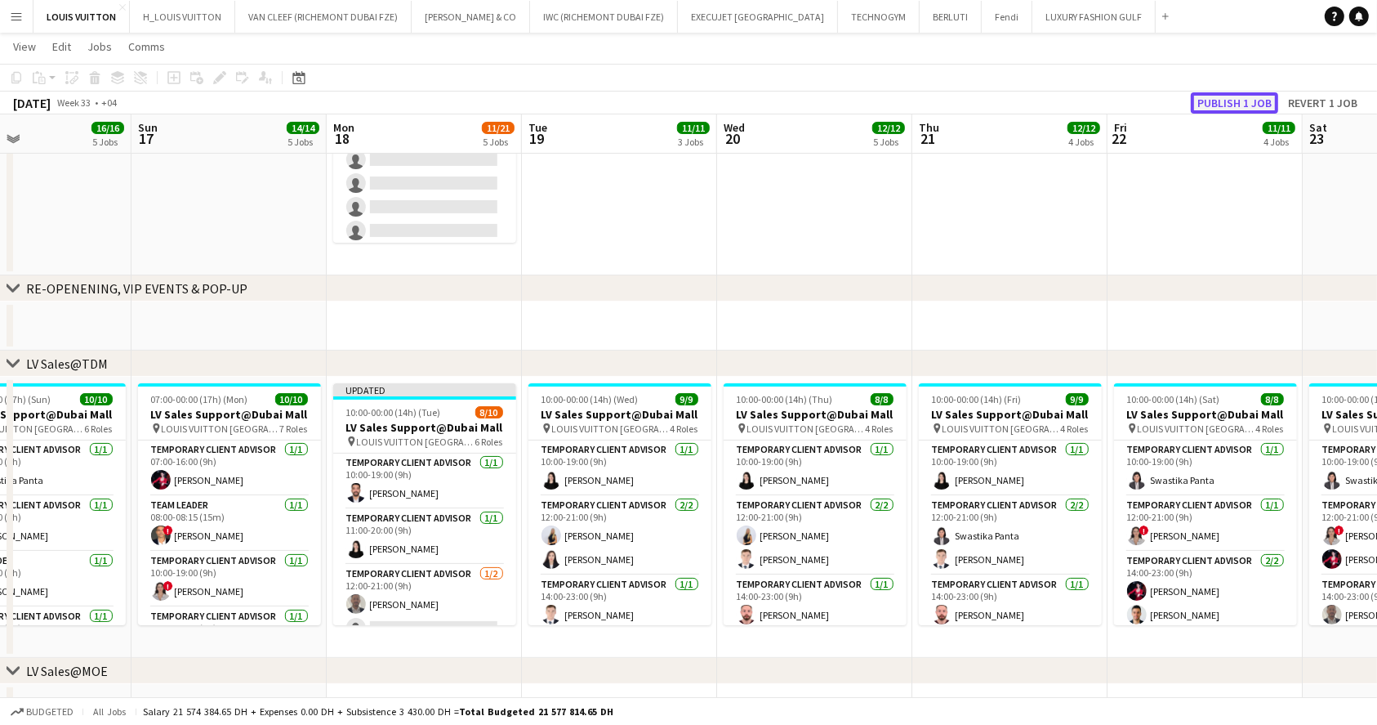
click at [1248, 96] on button "Publish 1 job" at bounding box center [1234, 102] width 87 height 21
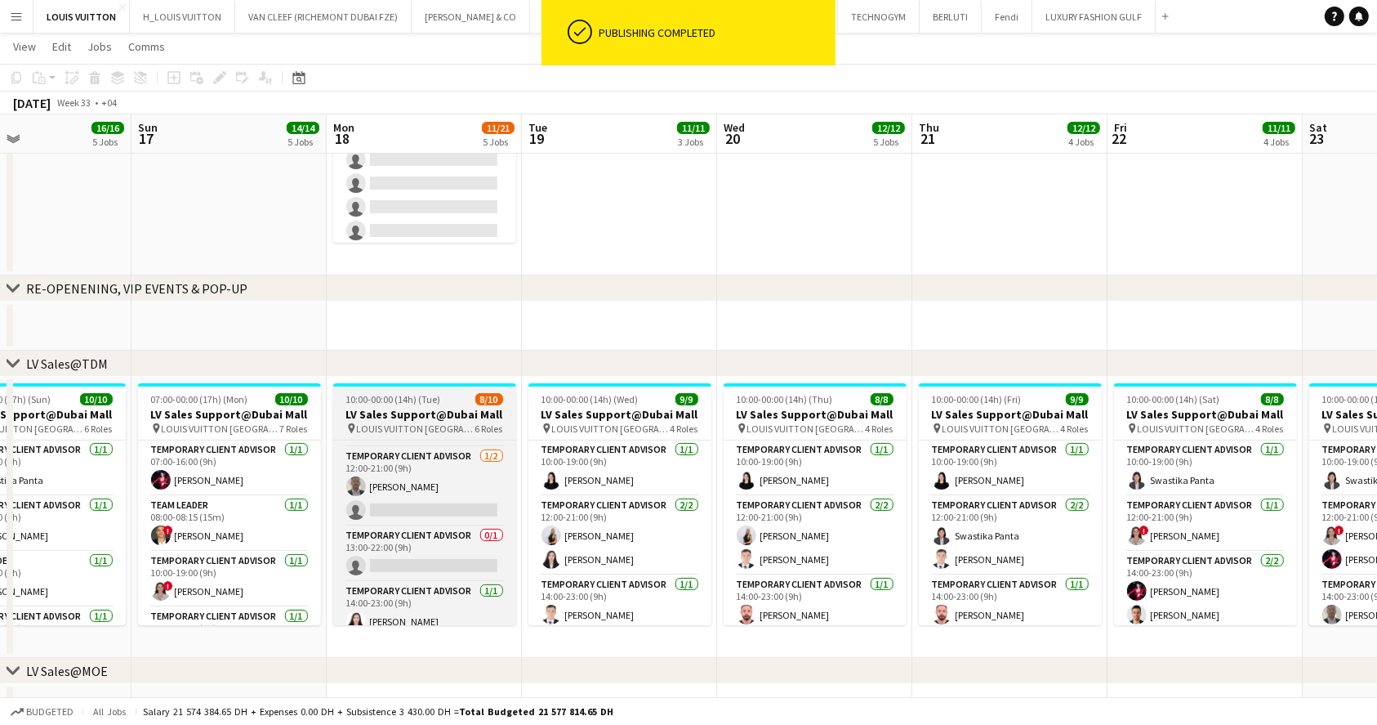
scroll to position [118, 0]
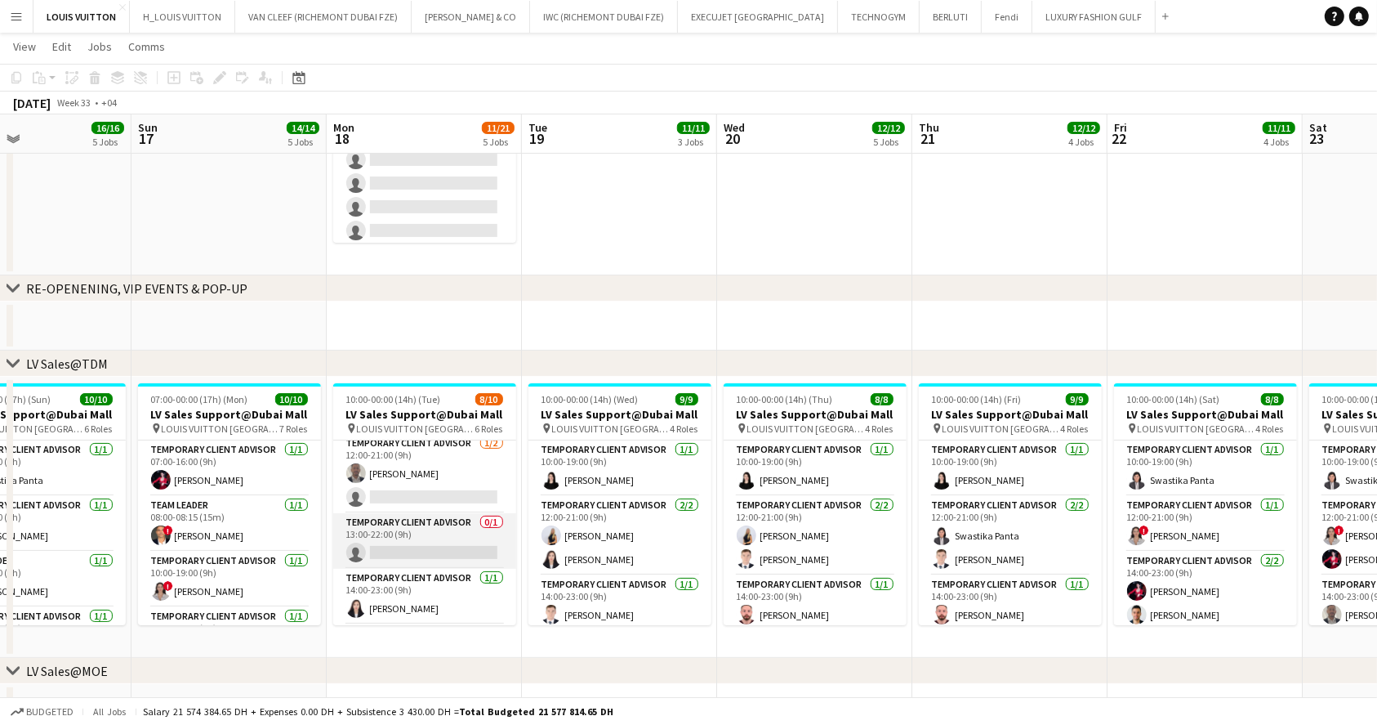
click at [389, 544] on app-card-role "Temporary Client Advisor 0/1 13:00-22:00 (9h) single-neutral-actions" at bounding box center [424, 541] width 183 height 56
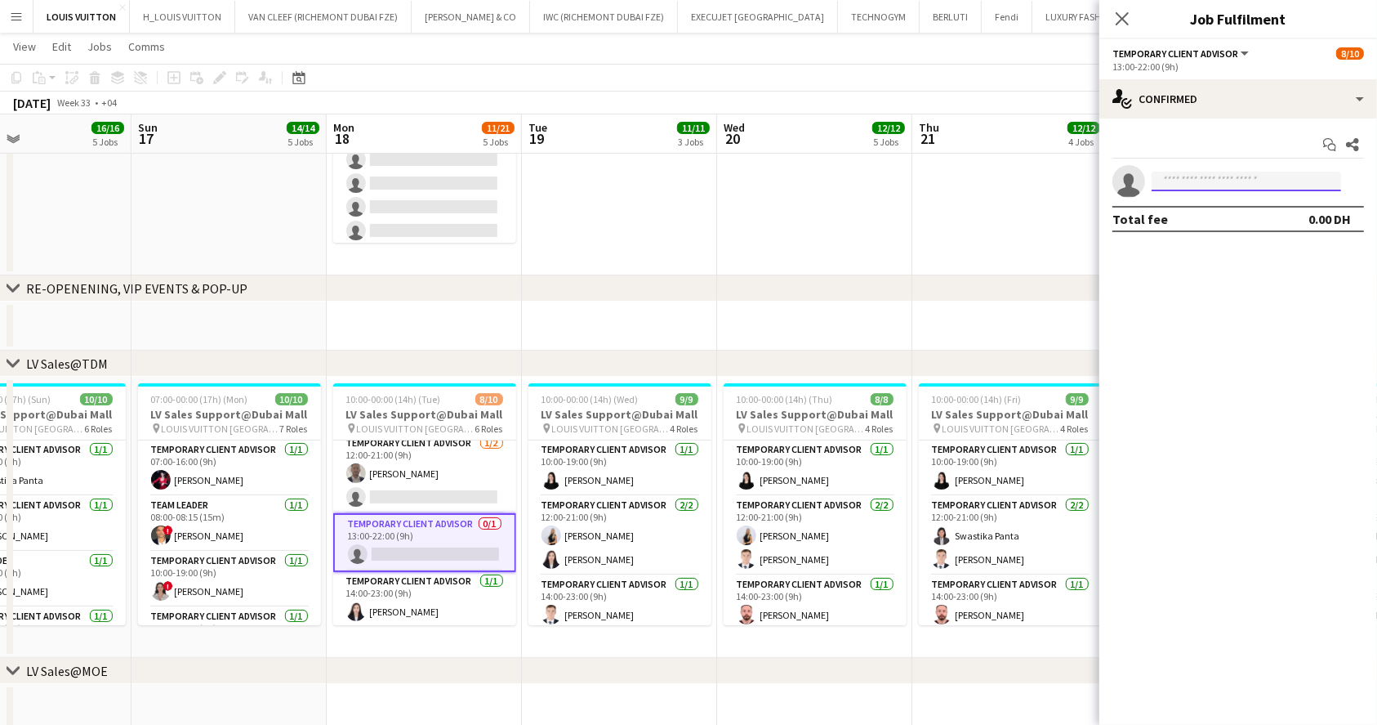
click at [1248, 180] on input at bounding box center [1247, 182] width 190 height 20
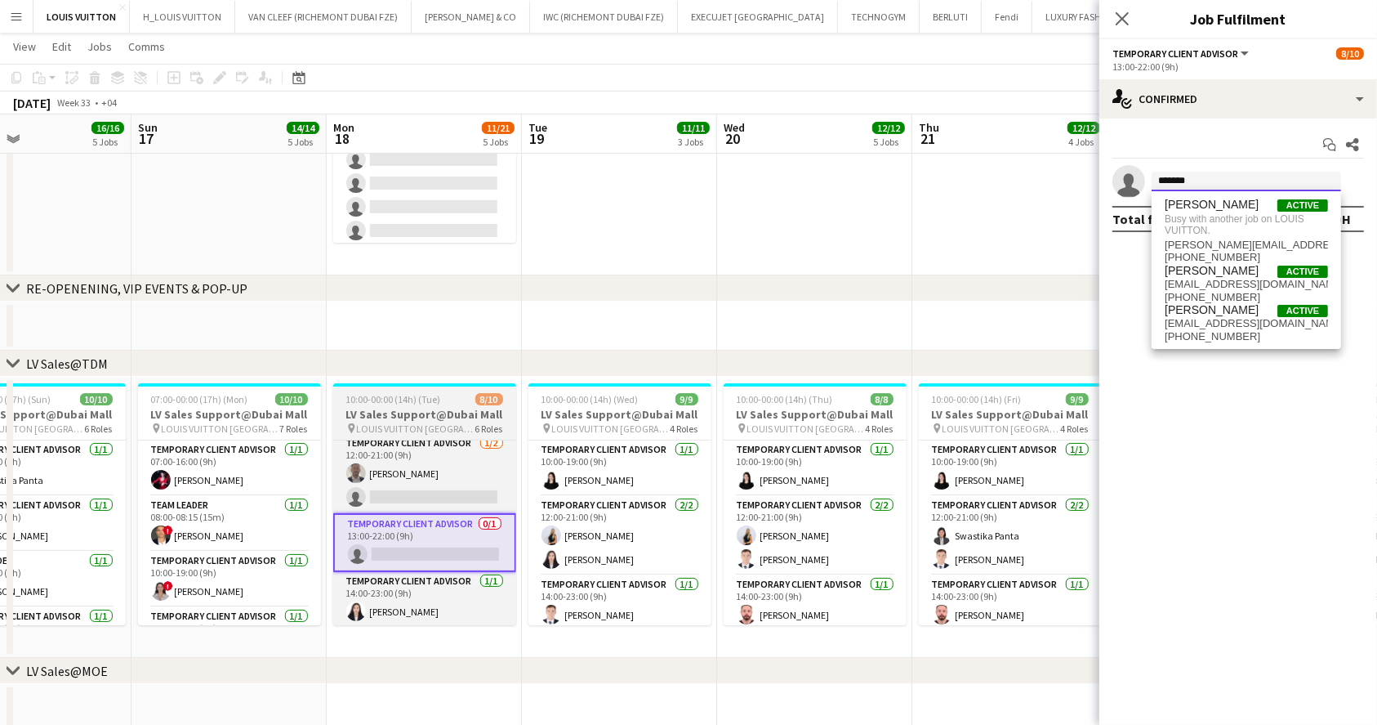
type input "*******"
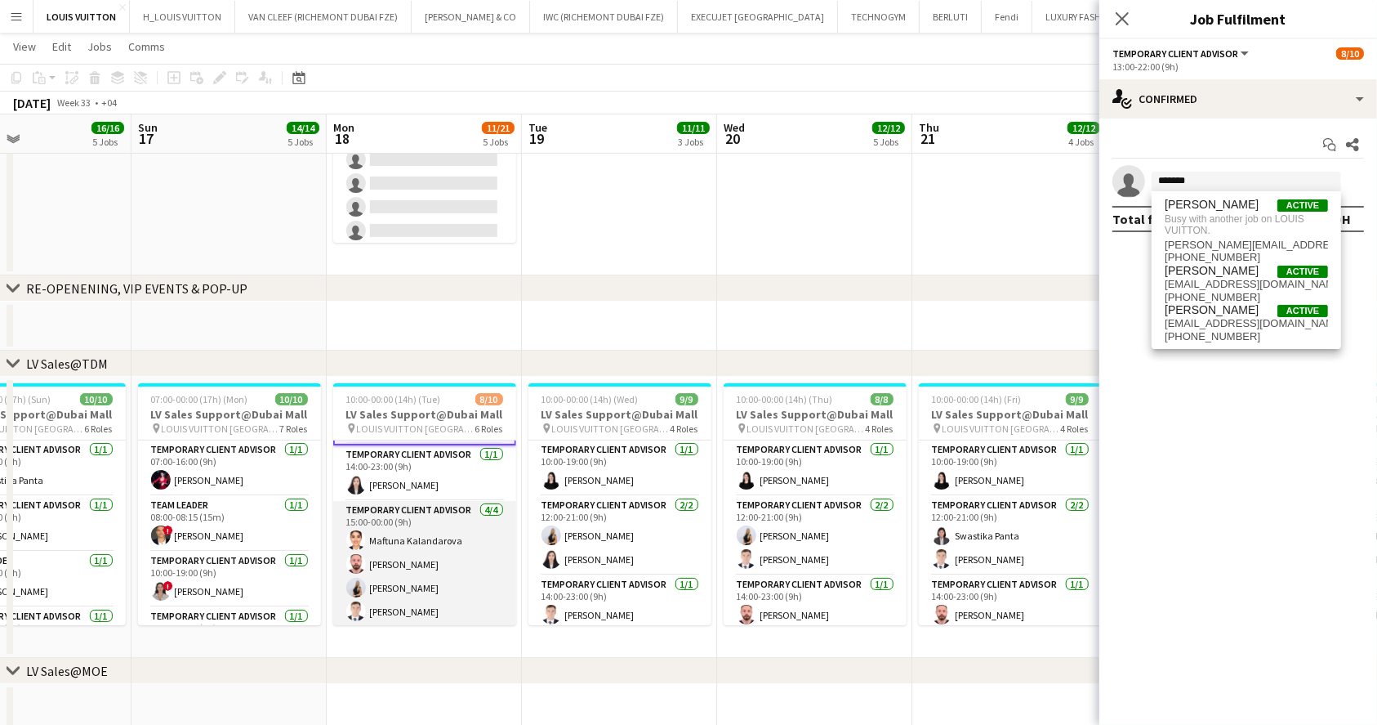
click at [447, 585] on app-card-role "Temporary Client Advisor 4/4 15:00-00:00 (9h) Maftuna Kalandarova Anas Mohamed …" at bounding box center [424, 564] width 183 height 127
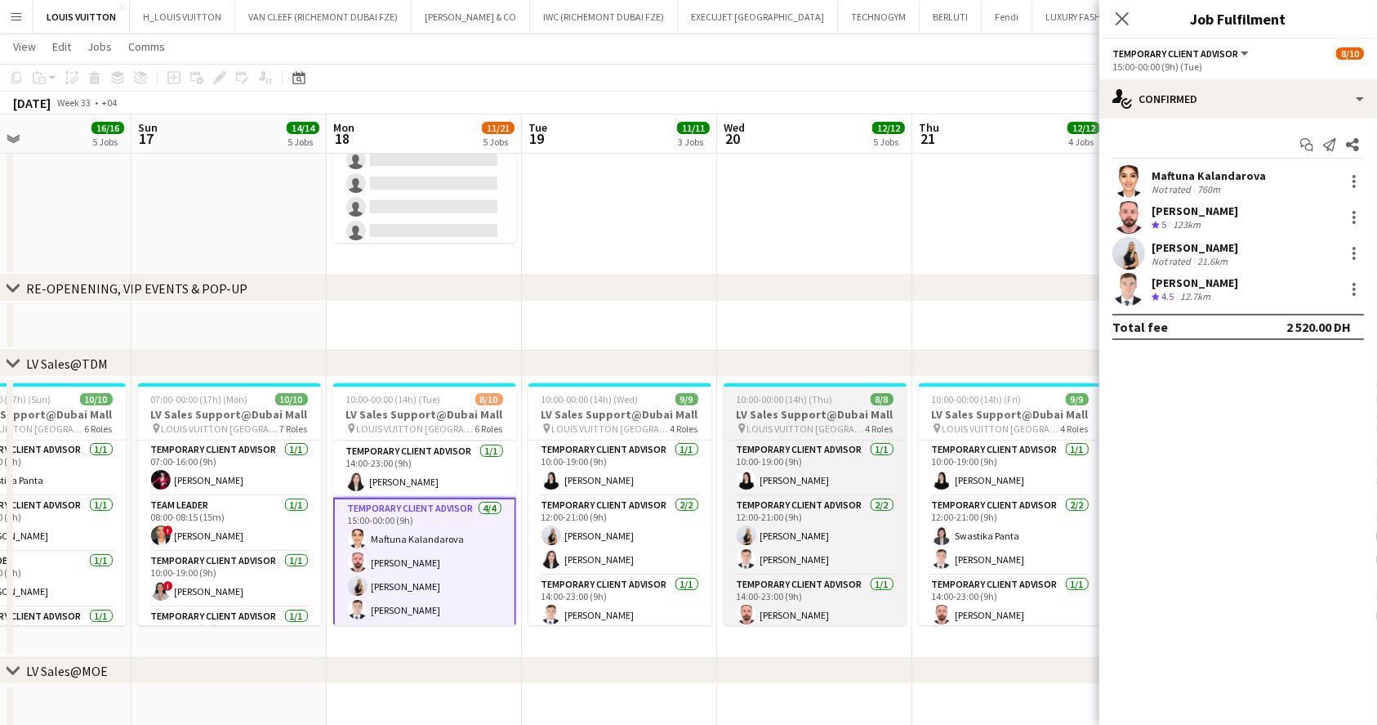
scroll to position [243, 0]
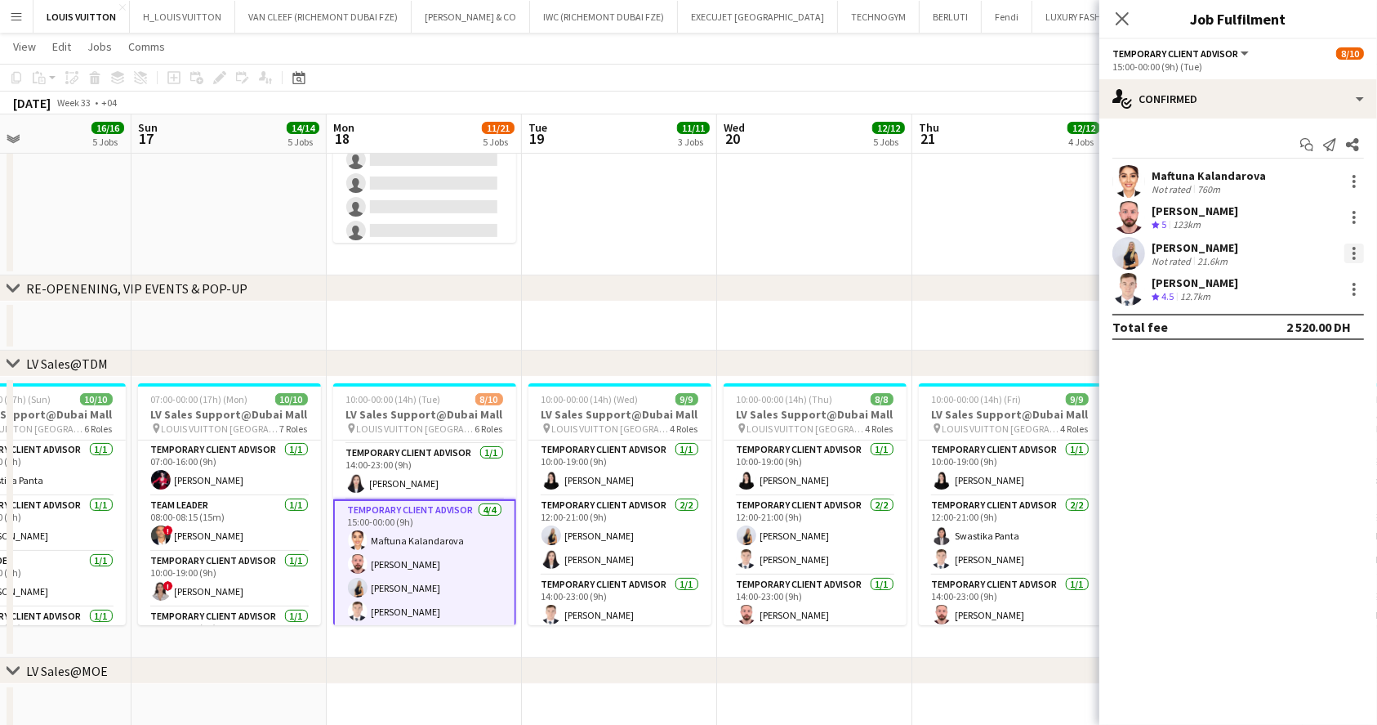
click at [1349, 252] on div at bounding box center [1355, 253] width 20 height 20
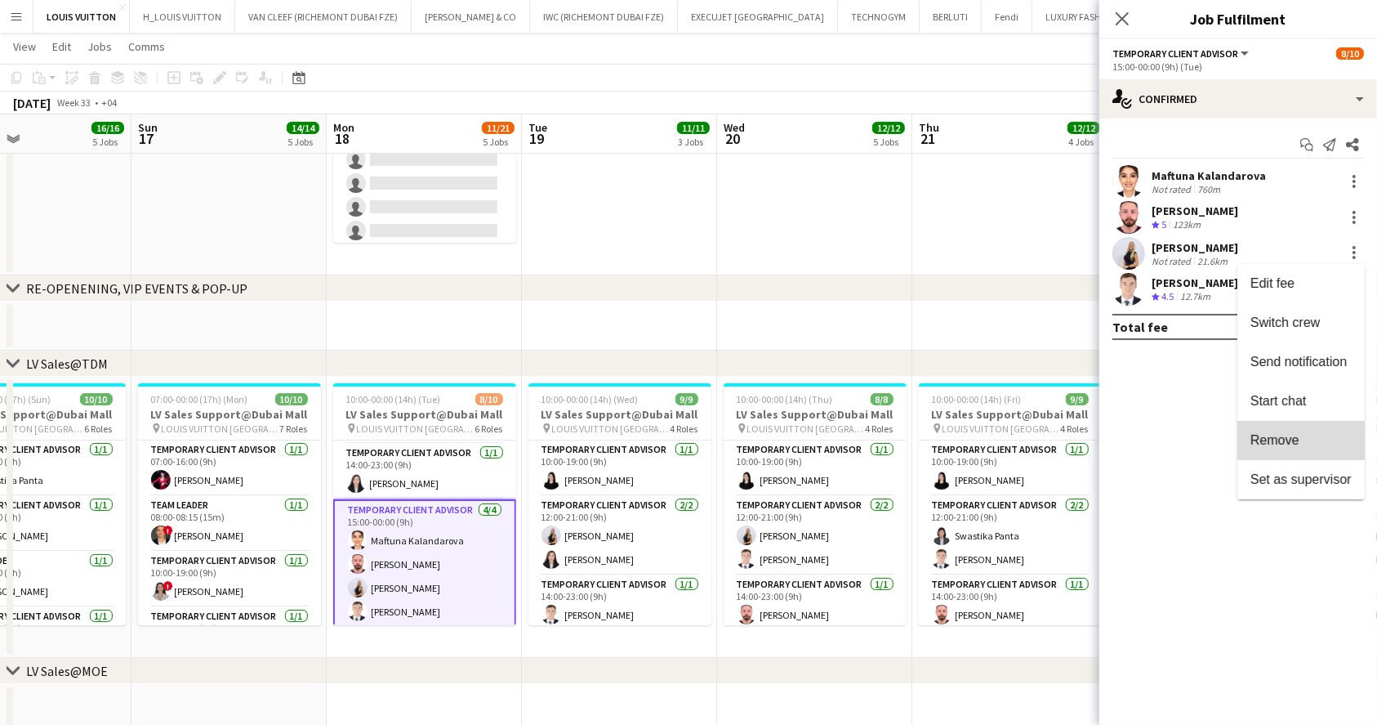
click at [1327, 449] on button "Remove" at bounding box center [1301, 440] width 127 height 39
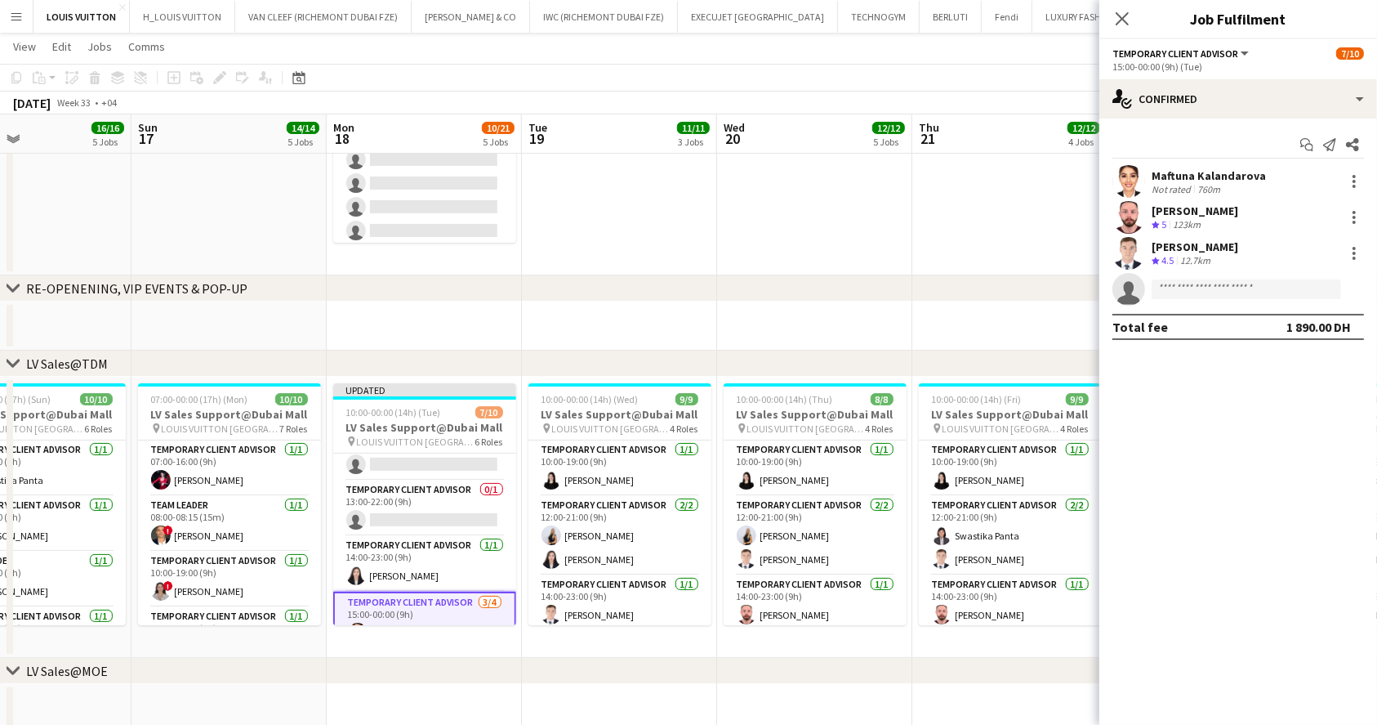
scroll to position [134, 0]
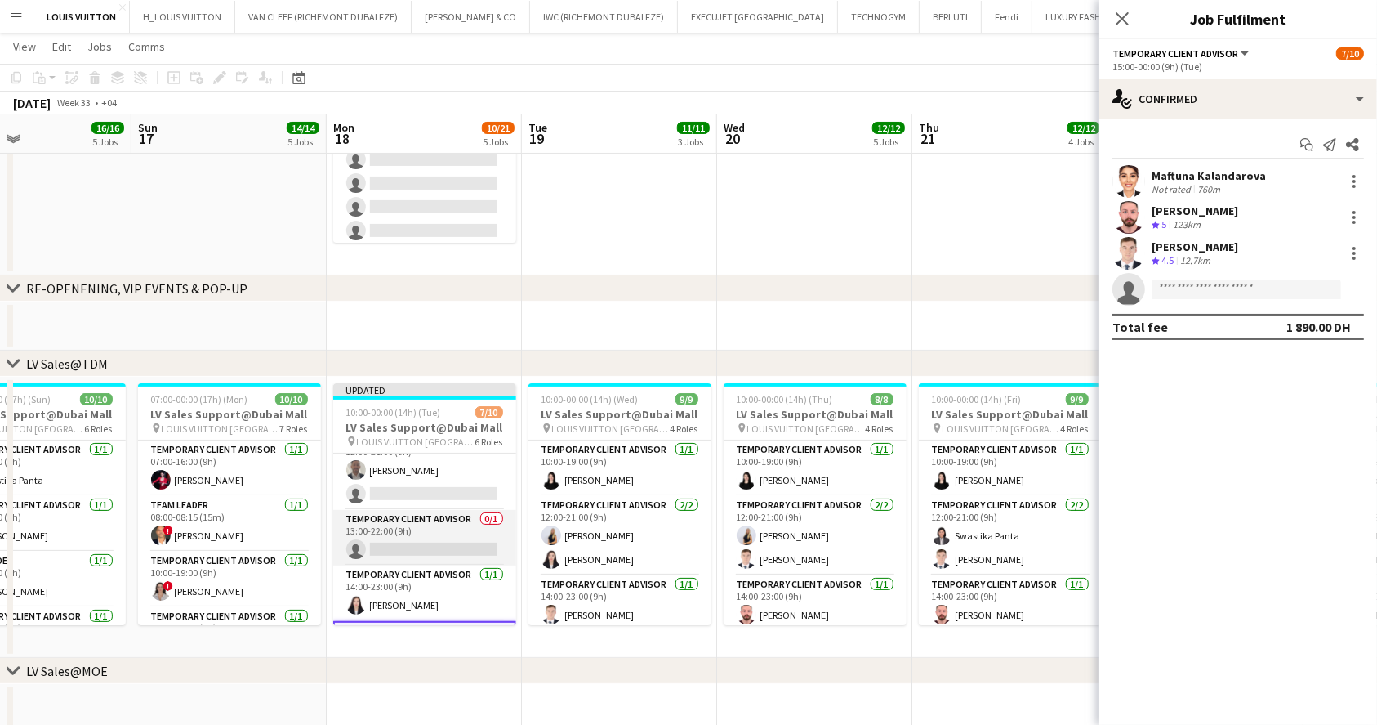
click at [444, 550] on app-card-role "Temporary Client Advisor 0/1 13:00-22:00 (9h) single-neutral-actions" at bounding box center [424, 538] width 183 height 56
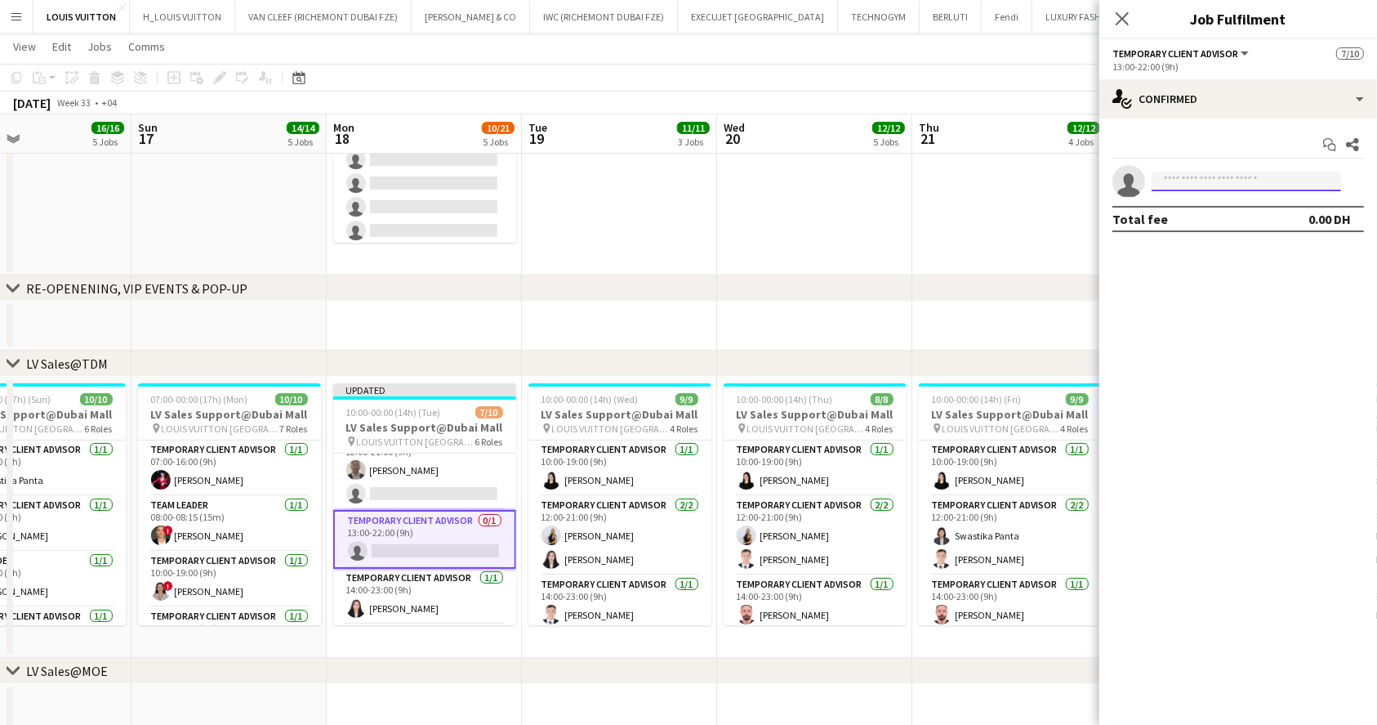
click at [1203, 175] on input at bounding box center [1247, 182] width 190 height 20
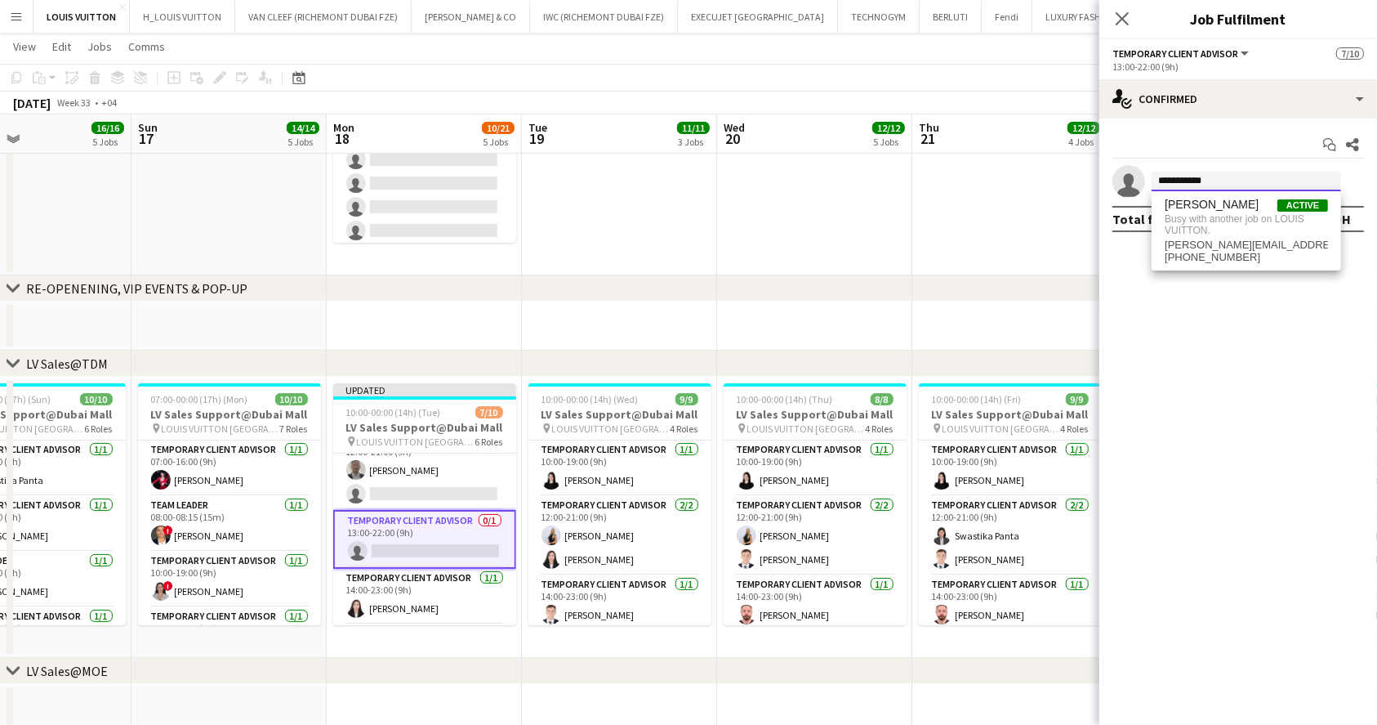
type input "**********"
drag, startPoint x: 989, startPoint y: 80, endPoint x: 1028, endPoint y: 72, distance: 39.3
click at [989, 78] on app-toolbar "Copy Paste Paste Ctrl+V Paste with crew Ctrl+Shift+V Paste linked Job [GEOGRAPH…" at bounding box center [688, 78] width 1377 height 28
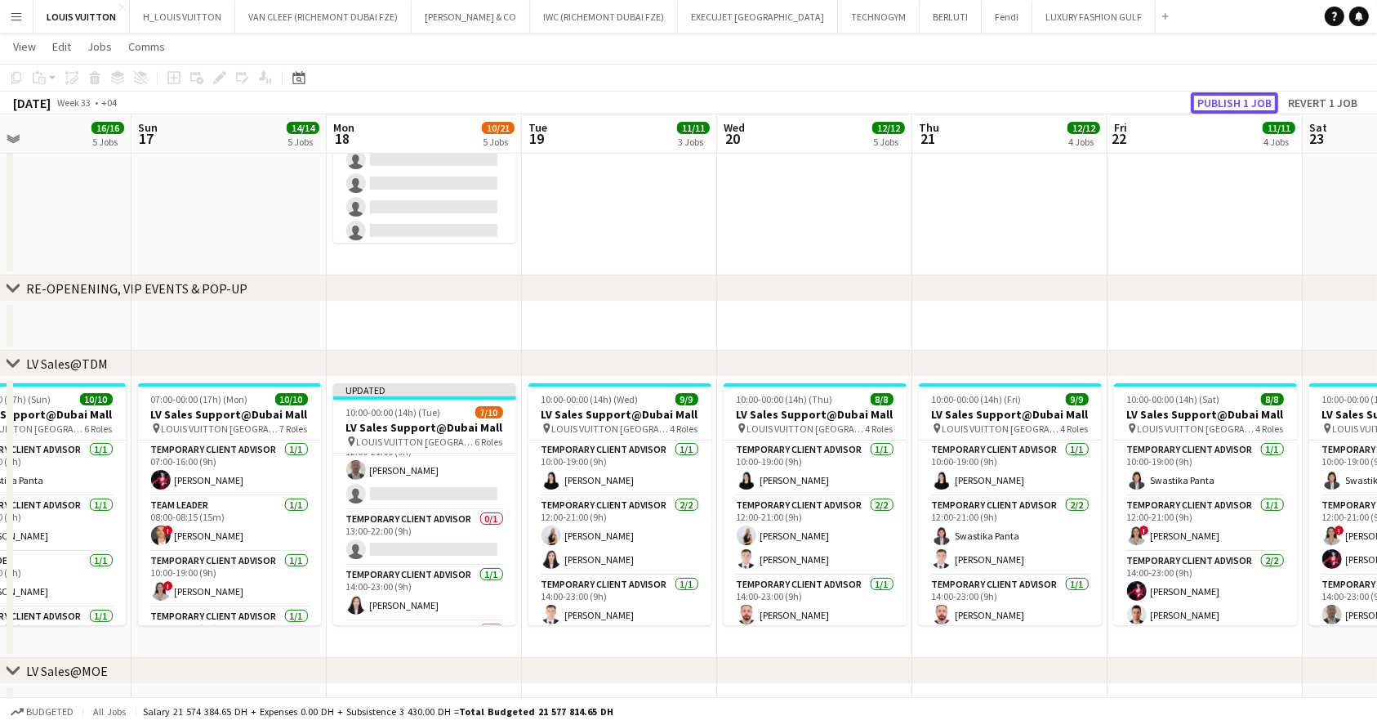
click at [1208, 102] on button "Publish 1 job" at bounding box center [1234, 102] width 87 height 21
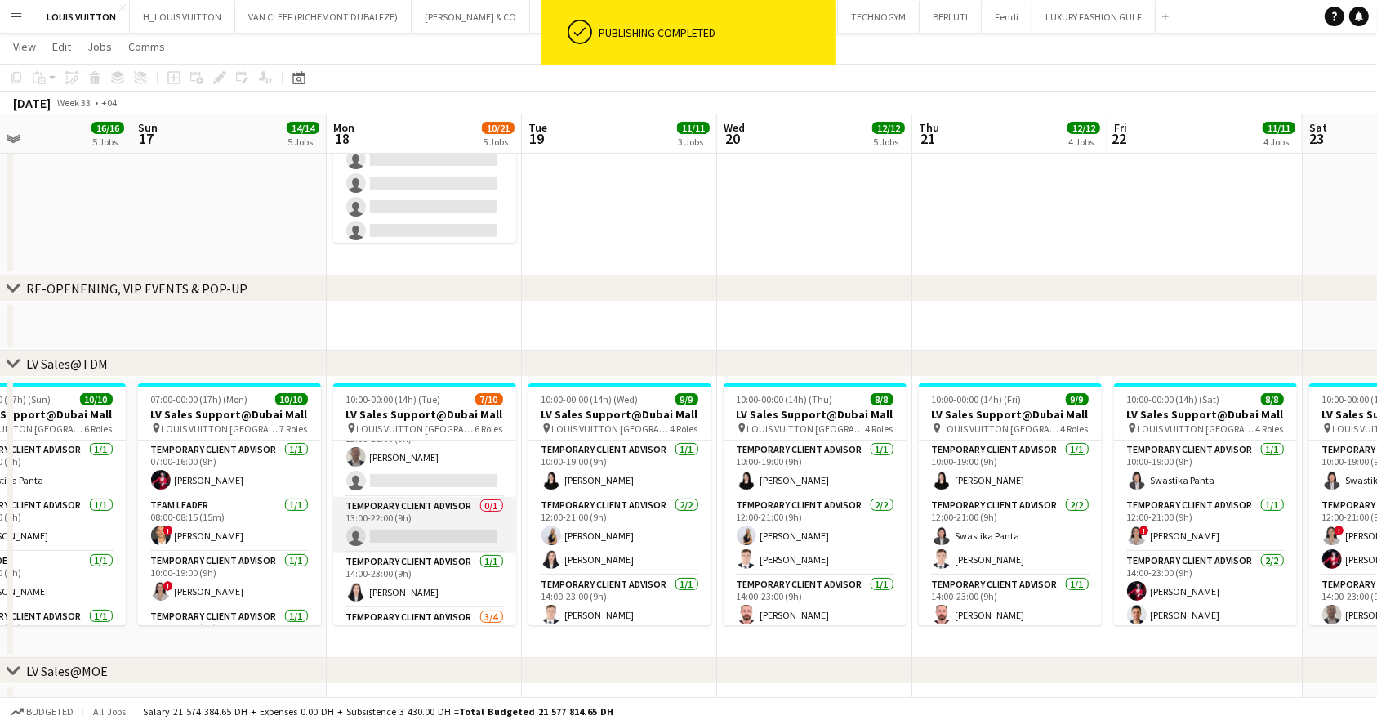
click at [417, 526] on app-card-role "Temporary Client Advisor 0/1 13:00-22:00 (9h) single-neutral-actions" at bounding box center [424, 525] width 183 height 56
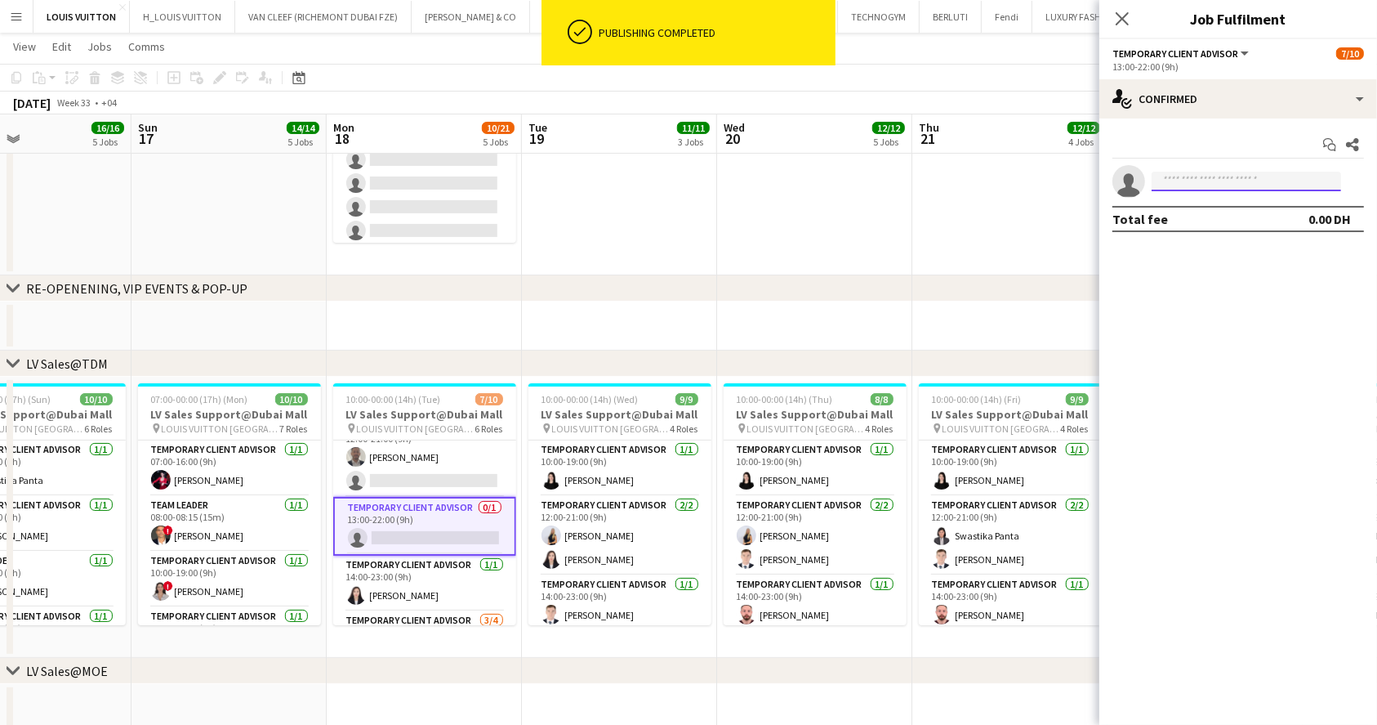
click at [1227, 186] on input at bounding box center [1247, 182] width 190 height 20
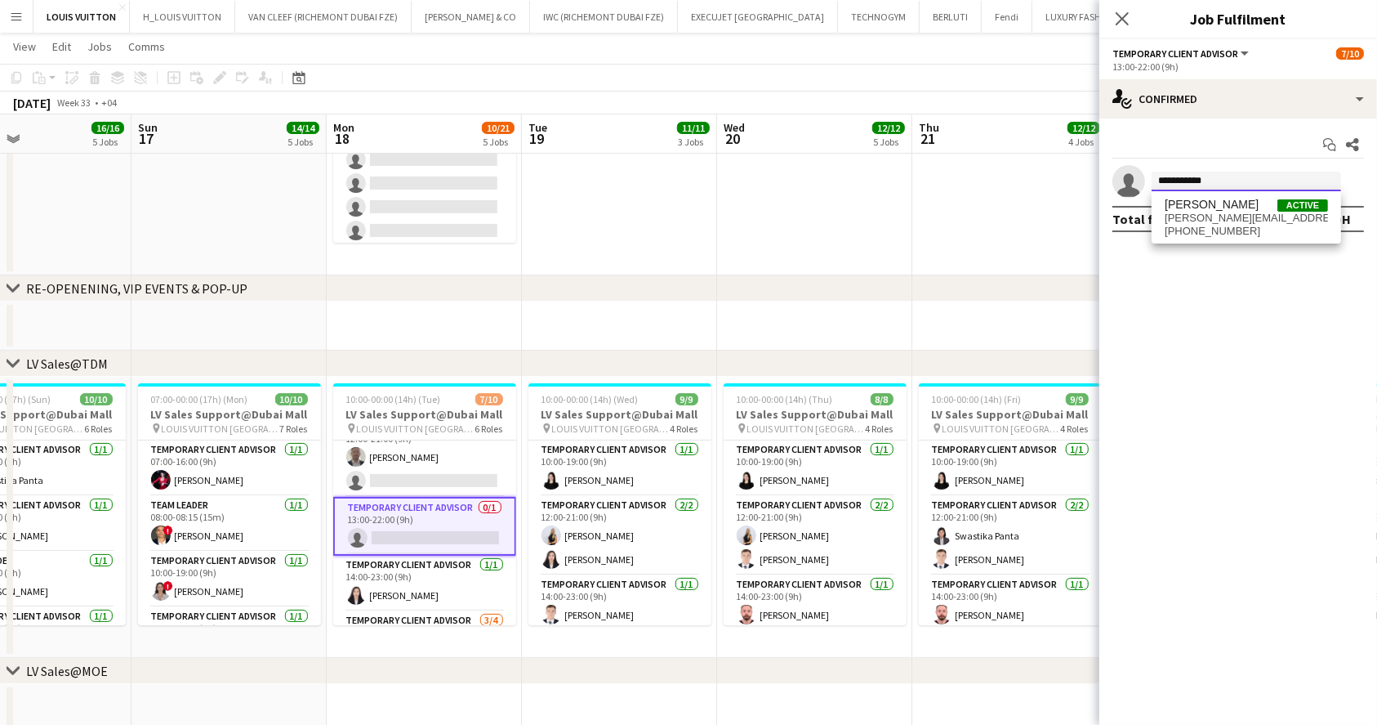
type input "**********"
click at [1224, 199] on span "[PERSON_NAME]" at bounding box center [1212, 205] width 94 height 14
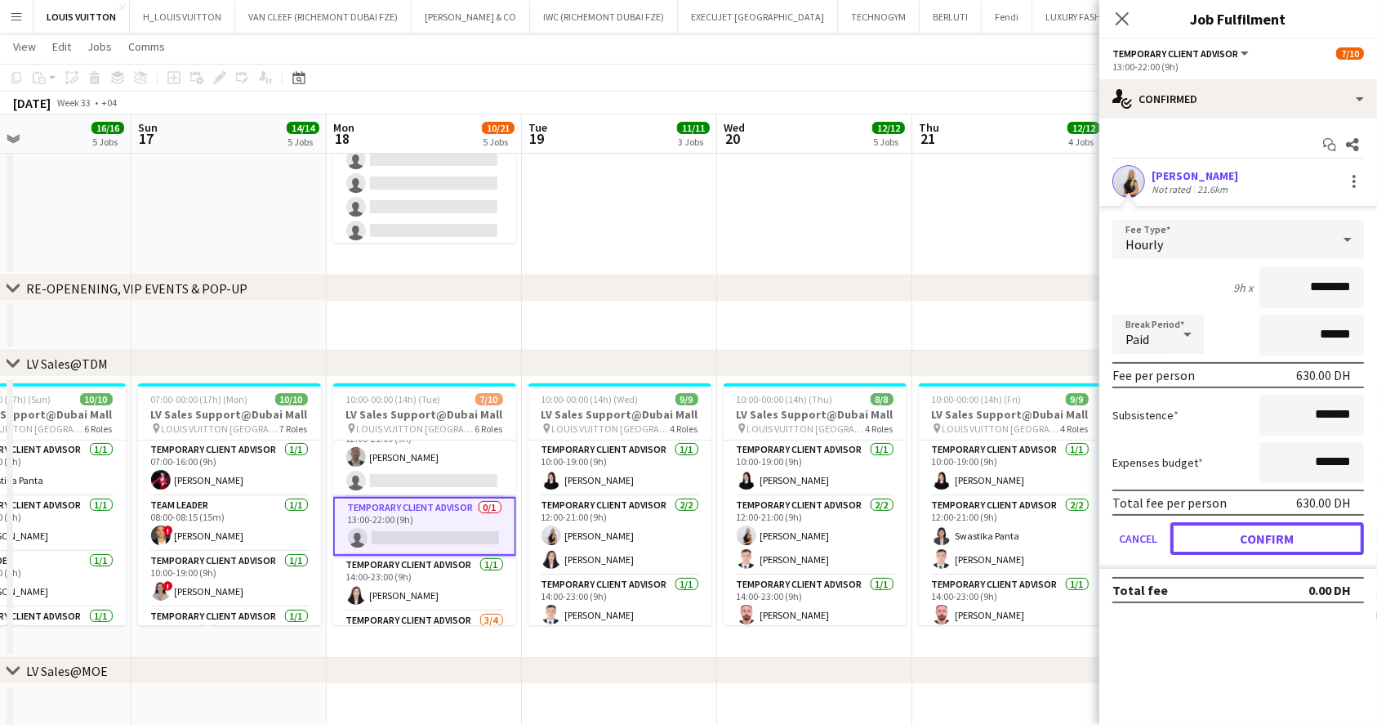
click at [1251, 533] on button "Confirm" at bounding box center [1268, 538] width 194 height 33
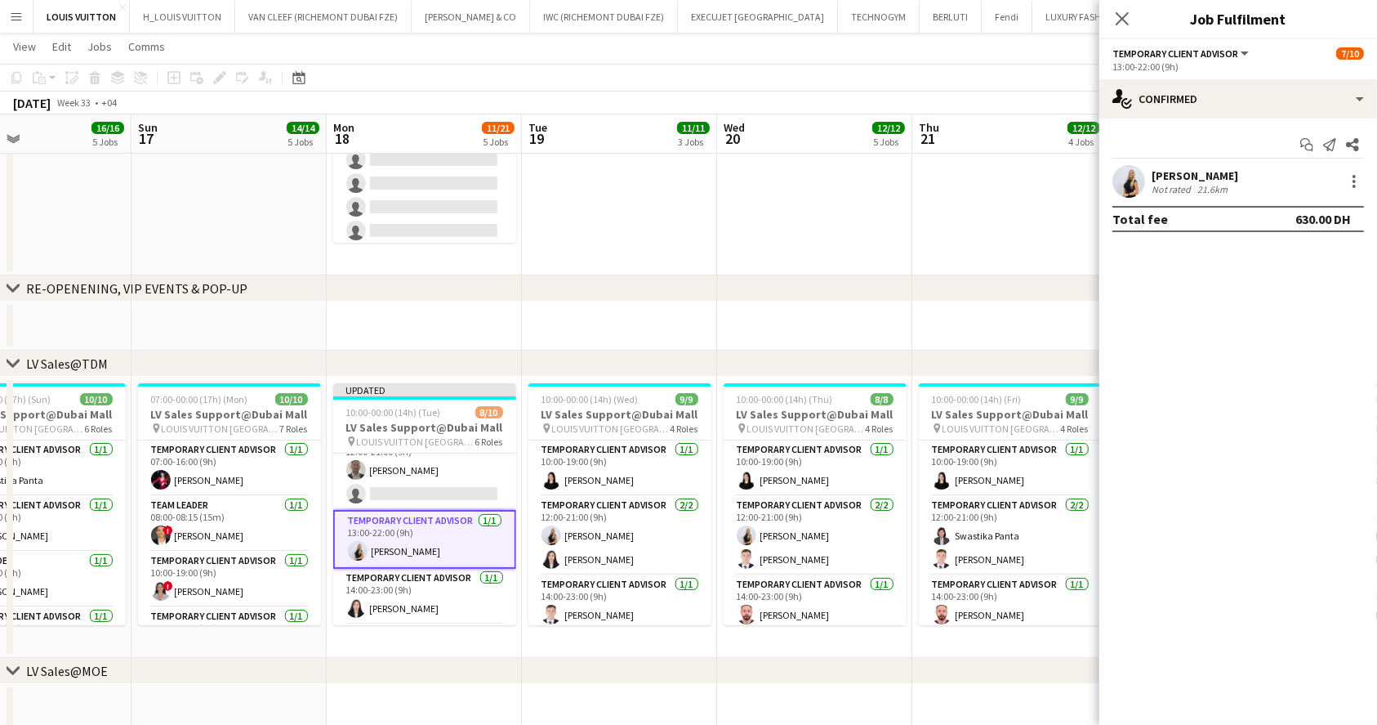
click at [967, 73] on app-toolbar "Copy Paste Paste Ctrl+V Paste with crew Ctrl+Shift+V Paste linked Job [GEOGRAPH…" at bounding box center [688, 78] width 1377 height 28
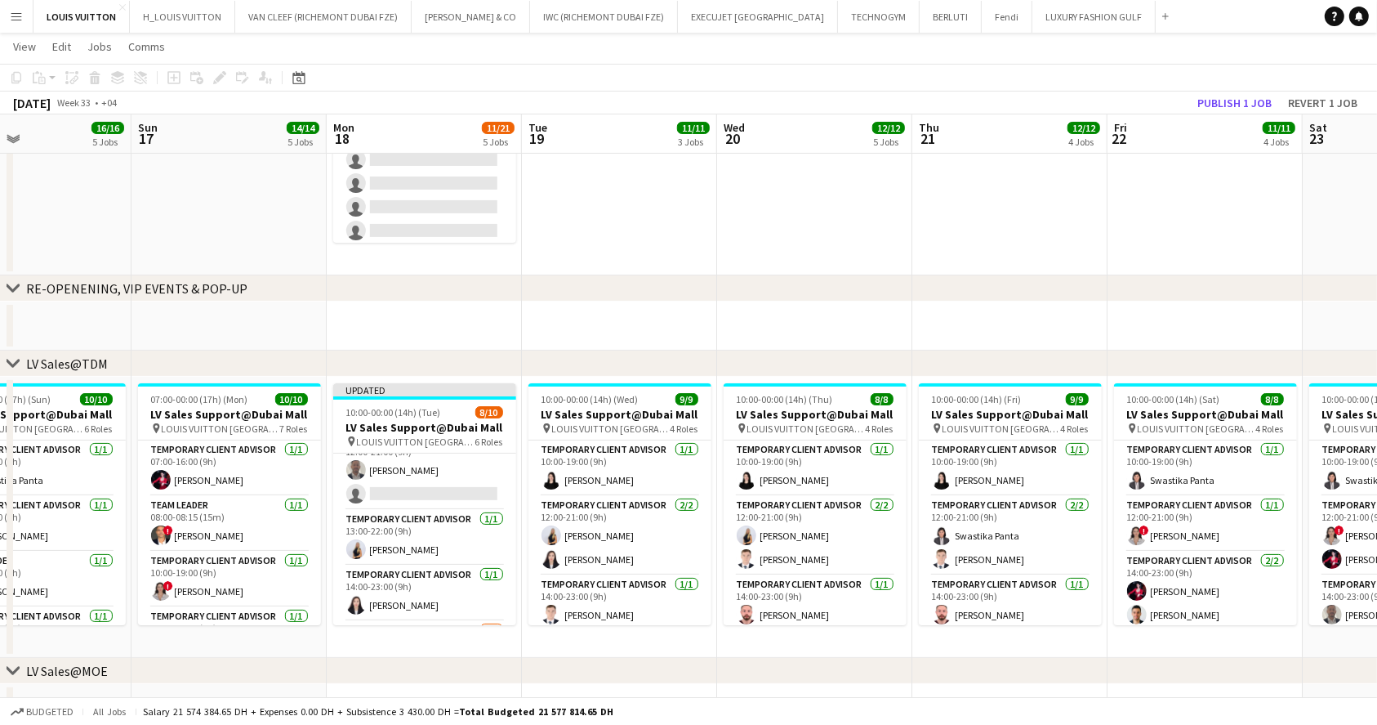
click at [1252, 91] on div "[DATE] Week 33 • +04 Publish 1 job Revert 1 job" at bounding box center [688, 102] width 1377 height 23
click at [1238, 101] on button "Publish 1 job" at bounding box center [1234, 102] width 87 height 21
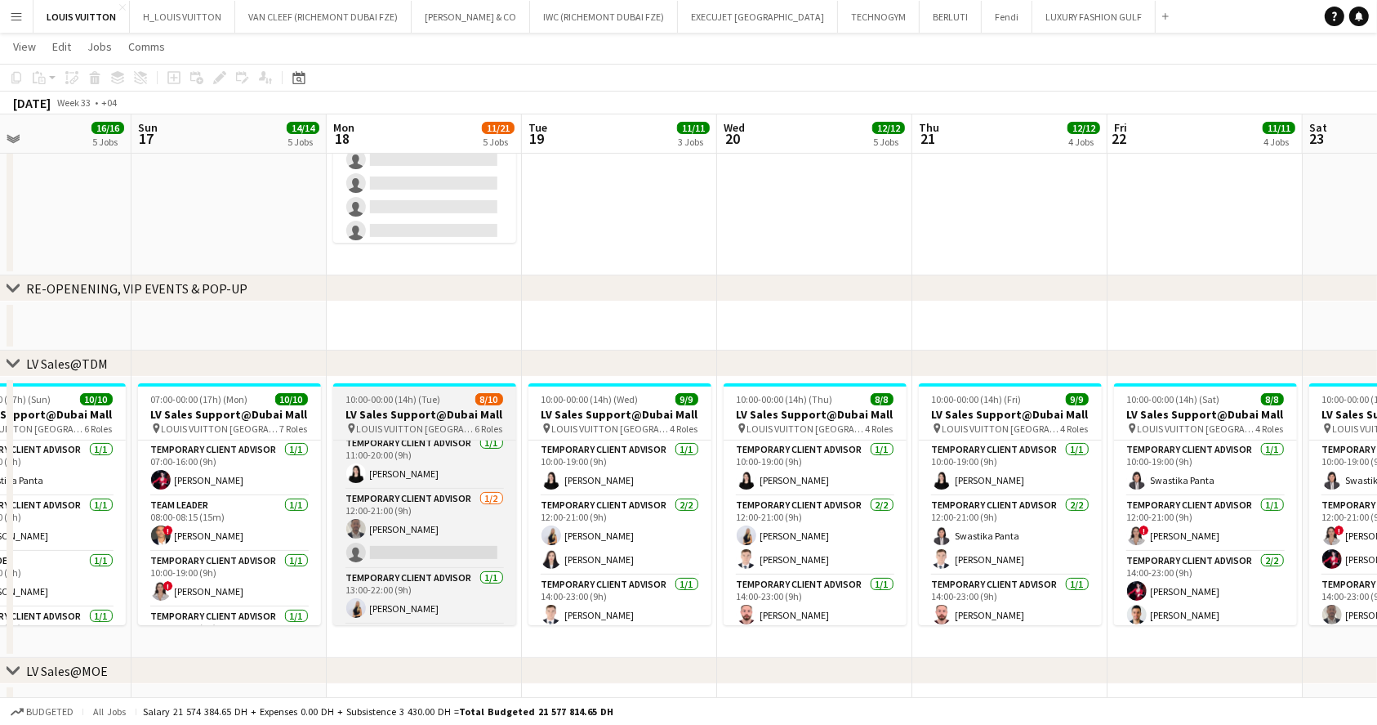
scroll to position [0, 0]
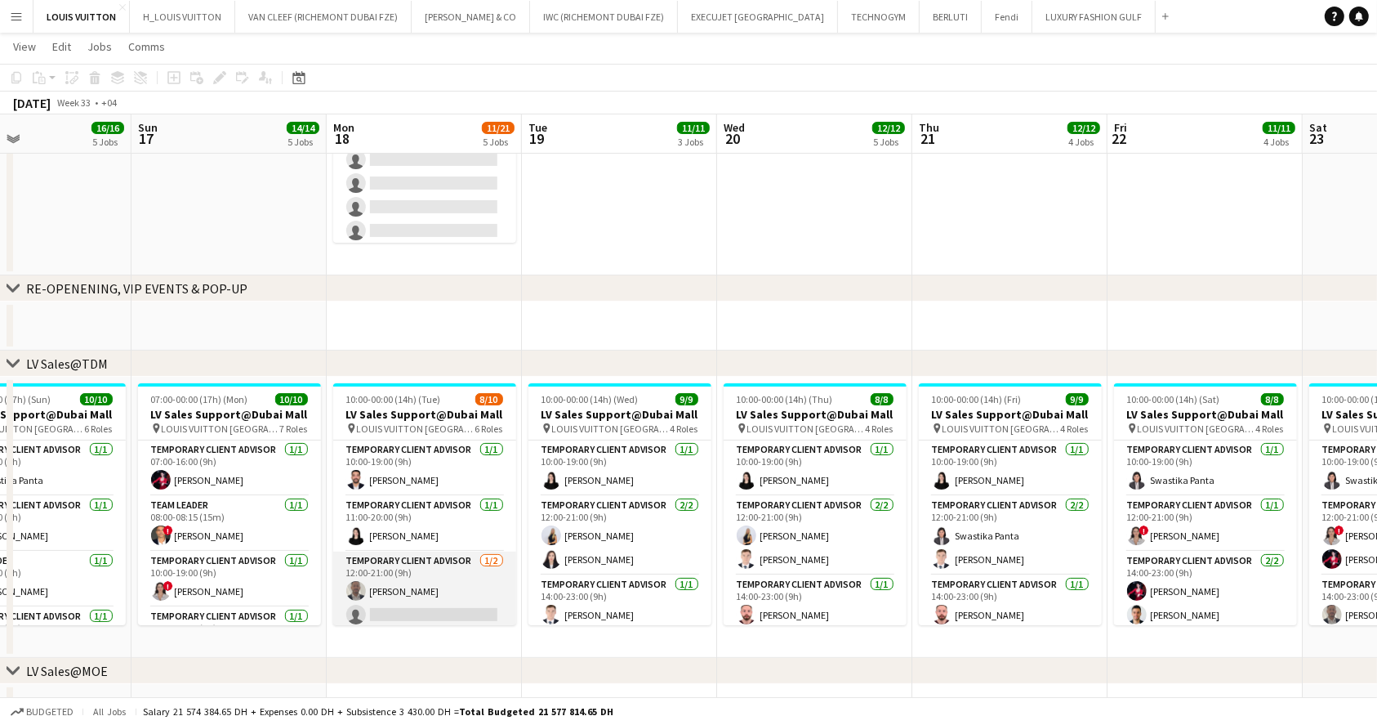
click at [424, 585] on app-card-role "Temporary Client Advisor 1/2 12:00-21:00 (9h) Ahmed Amer single-neutral-actions" at bounding box center [424, 590] width 183 height 79
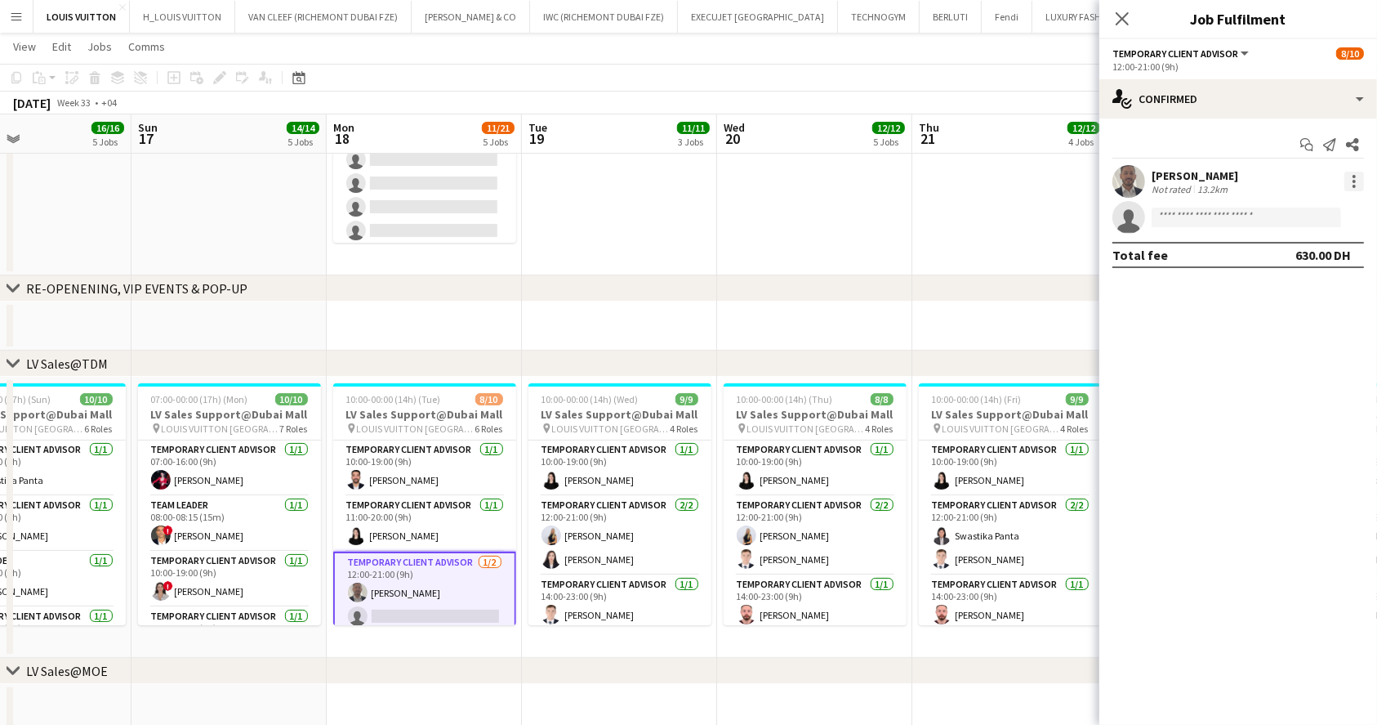
click at [1353, 180] on div at bounding box center [1354, 181] width 3 height 3
click at [1279, 363] on span "Remove" at bounding box center [1275, 368] width 49 height 14
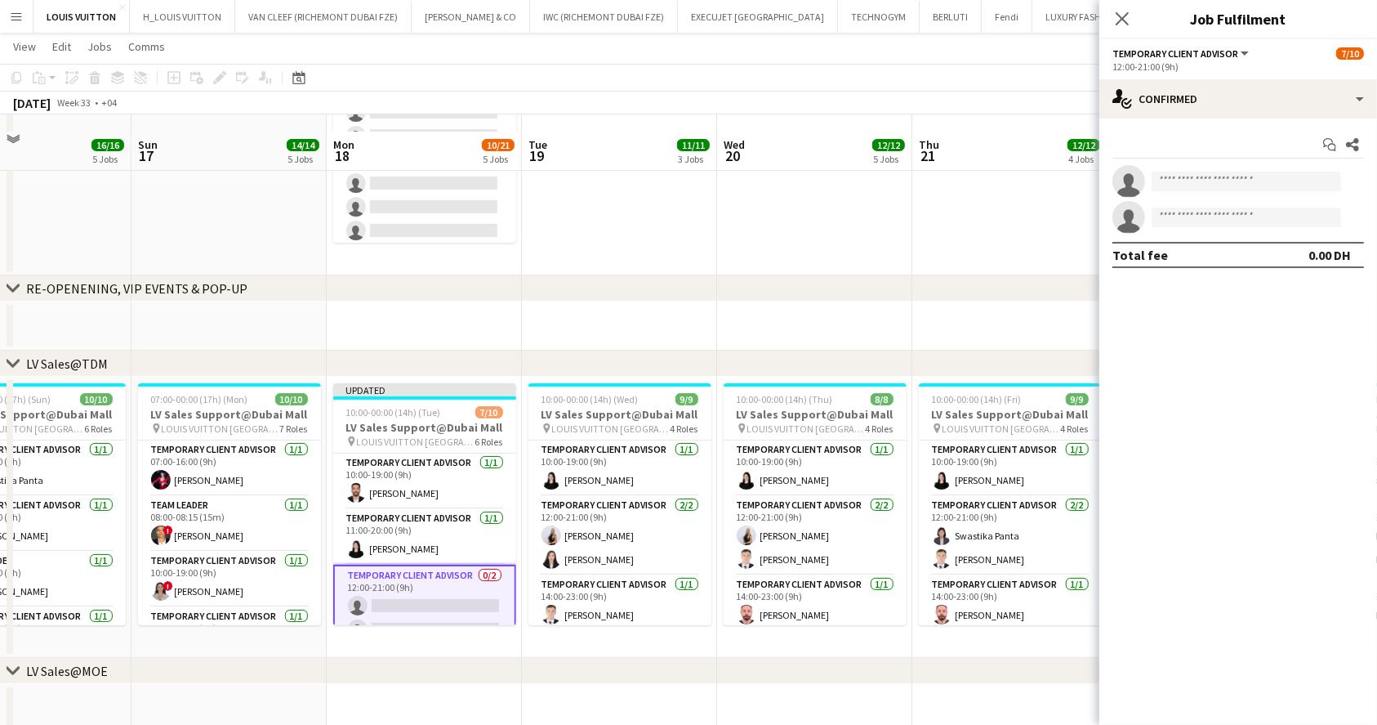
scroll to position [297, 0]
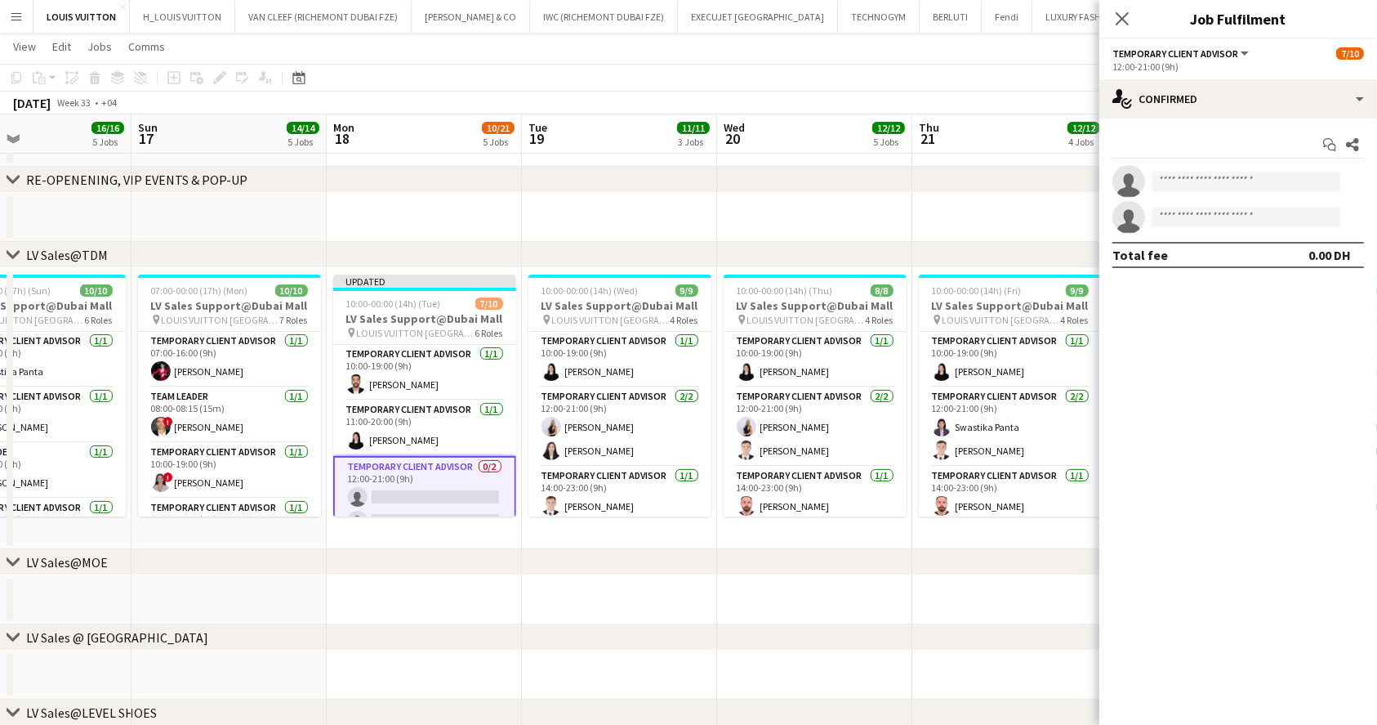
click at [989, 93] on div "[DATE] Week 33 • +04 Publish 1 job Revert 1 job" at bounding box center [688, 102] width 1377 height 23
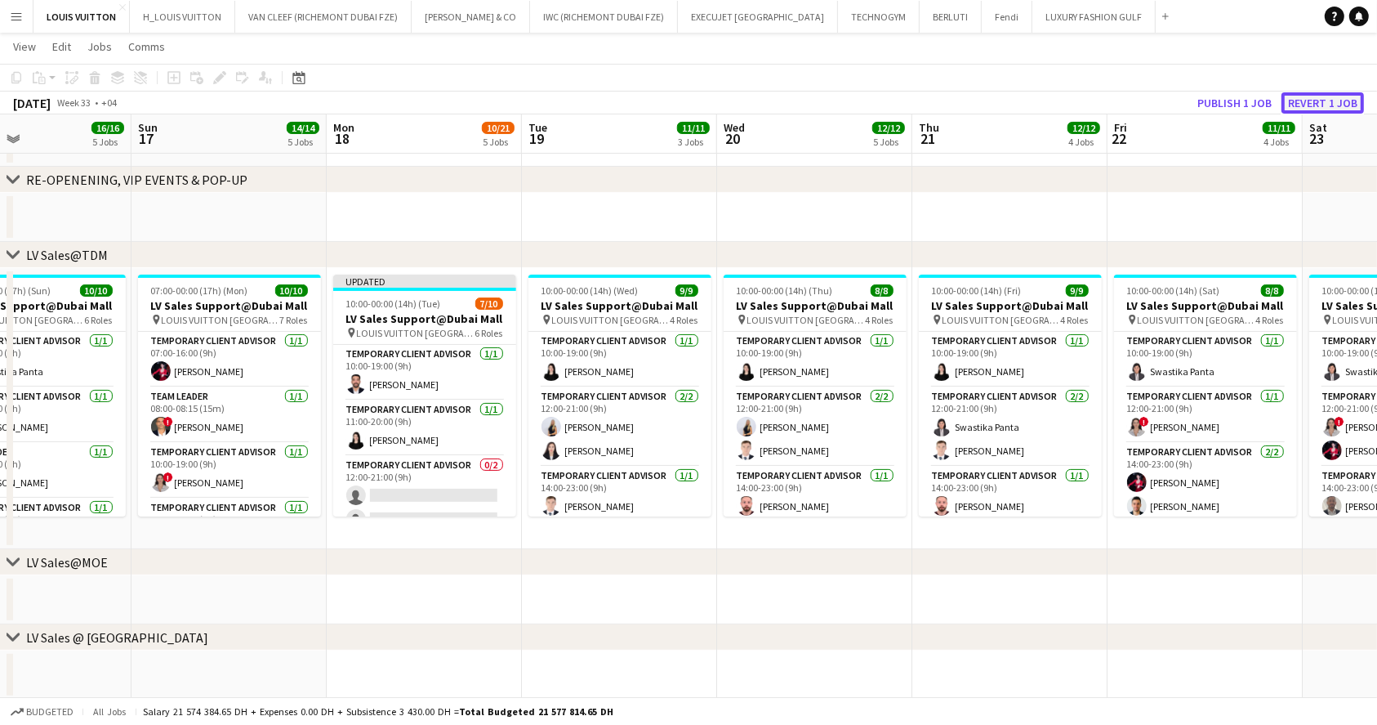
click at [1289, 105] on button "Revert 1 job" at bounding box center [1323, 102] width 83 height 21
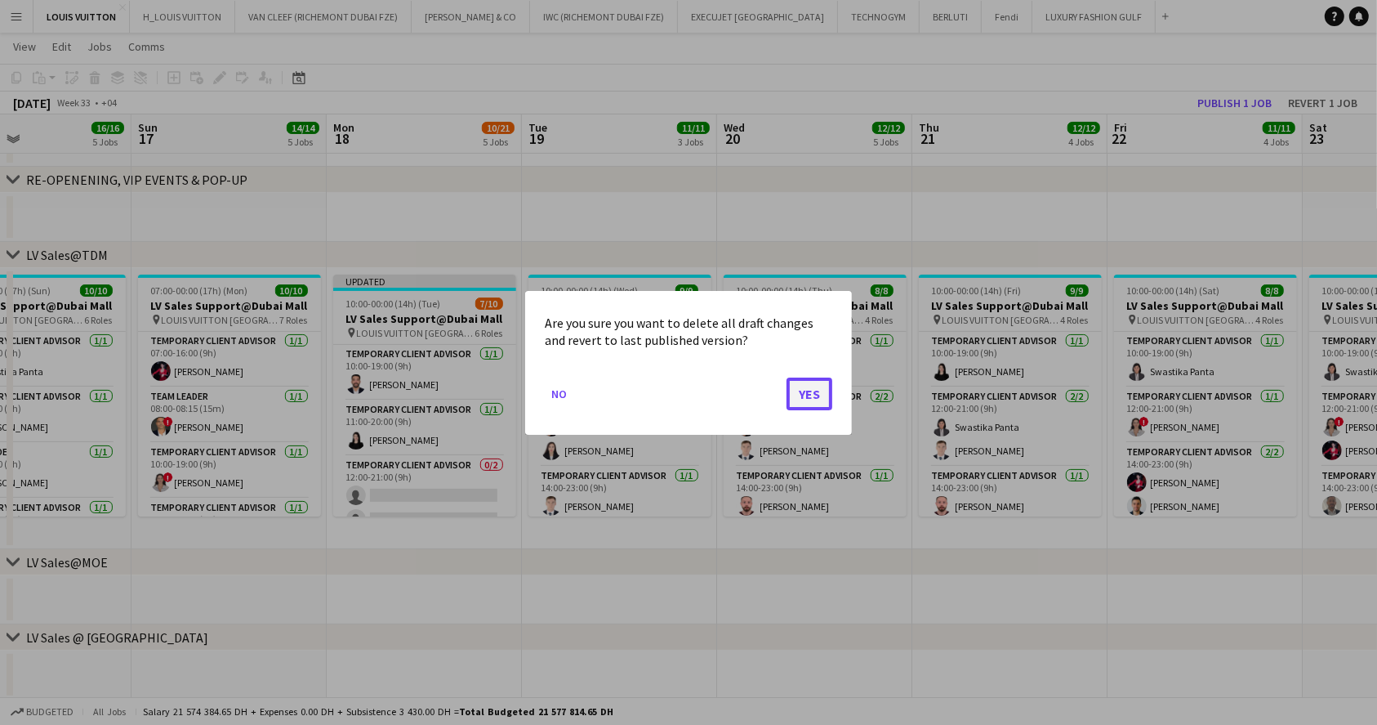
click at [805, 381] on button "Yes" at bounding box center [810, 393] width 46 height 33
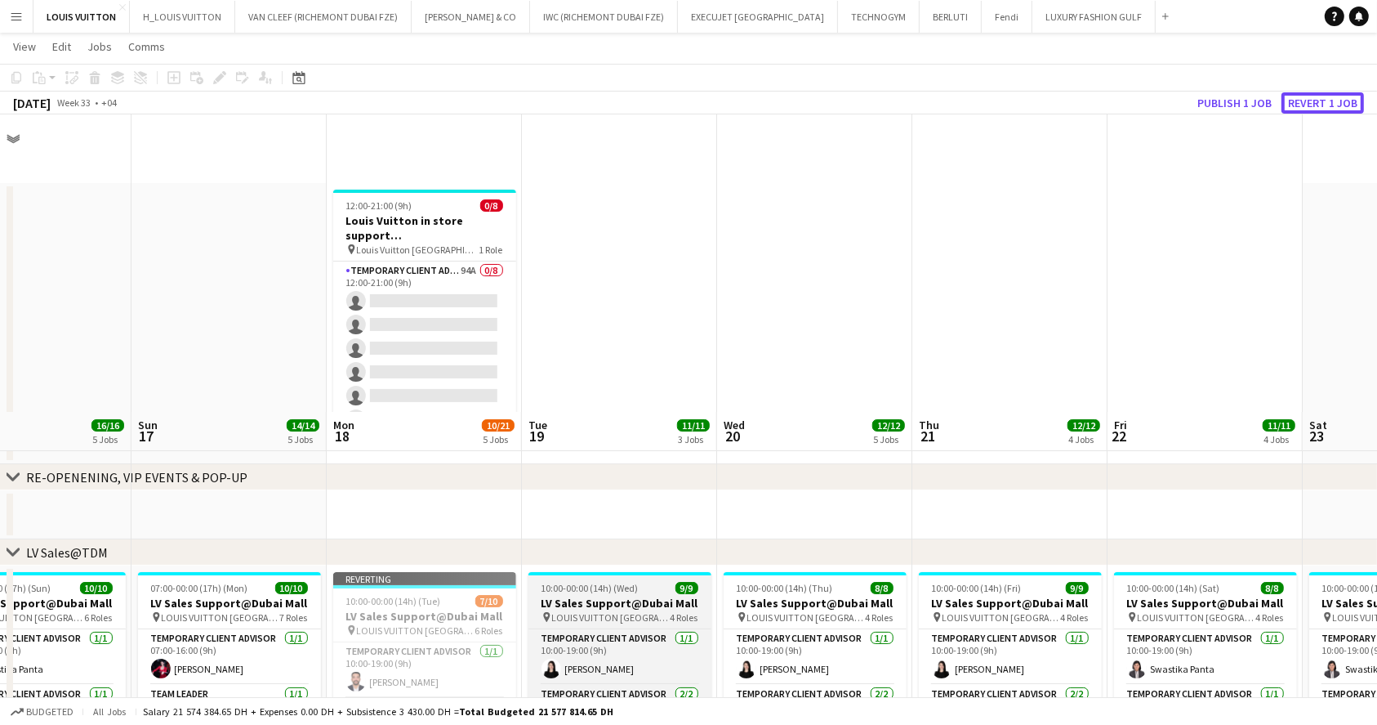
scroll to position [297, 0]
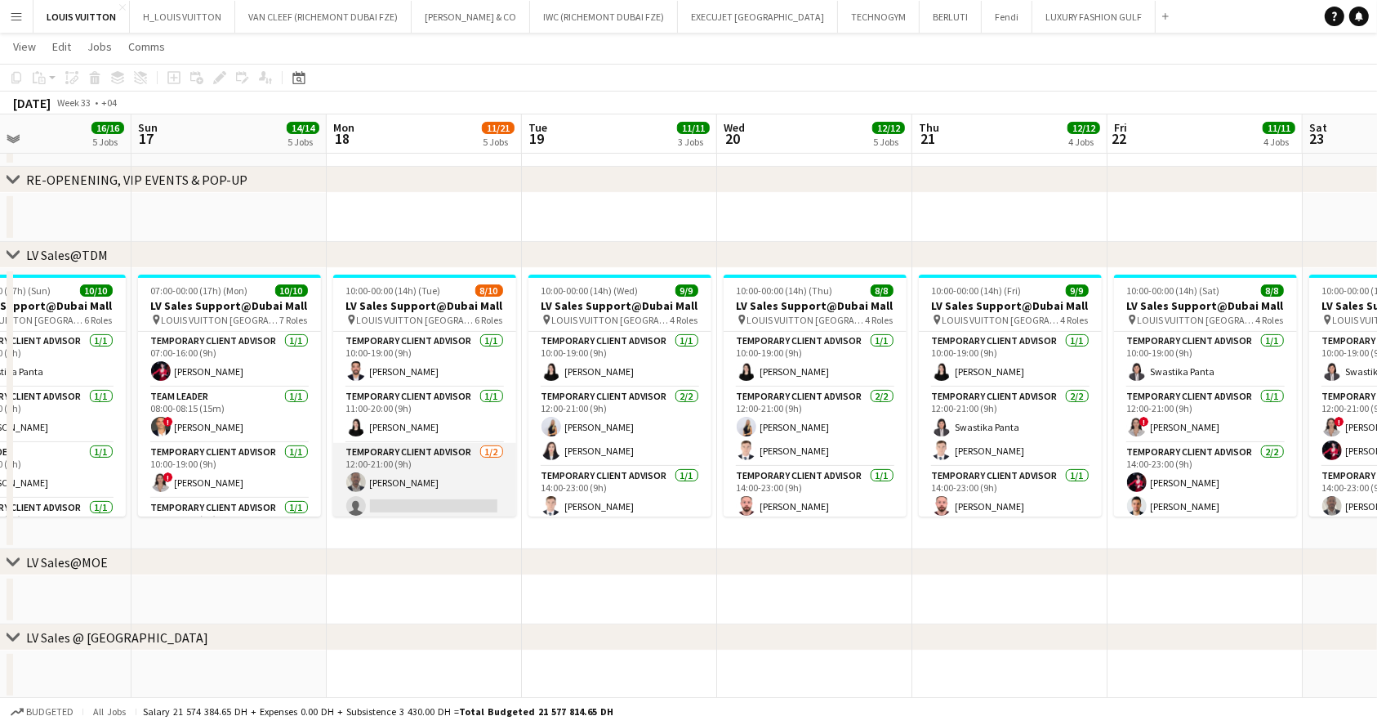
click at [430, 471] on app-card-role "Temporary Client Advisor 1/2 12:00-21:00 (9h) Ahmed Amer single-neutral-actions" at bounding box center [424, 482] width 183 height 79
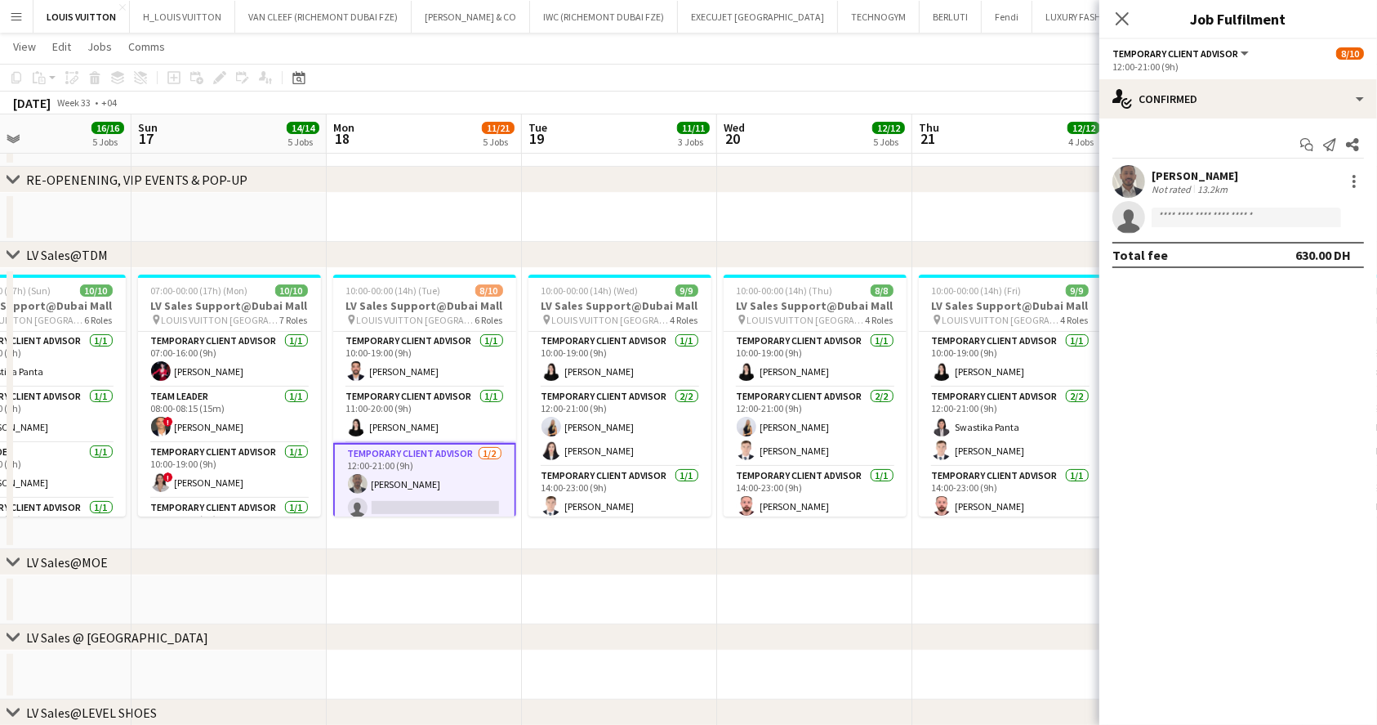
click at [421, 299] on h3 "LV Sales Support@Dubai Mall" at bounding box center [424, 305] width 183 height 15
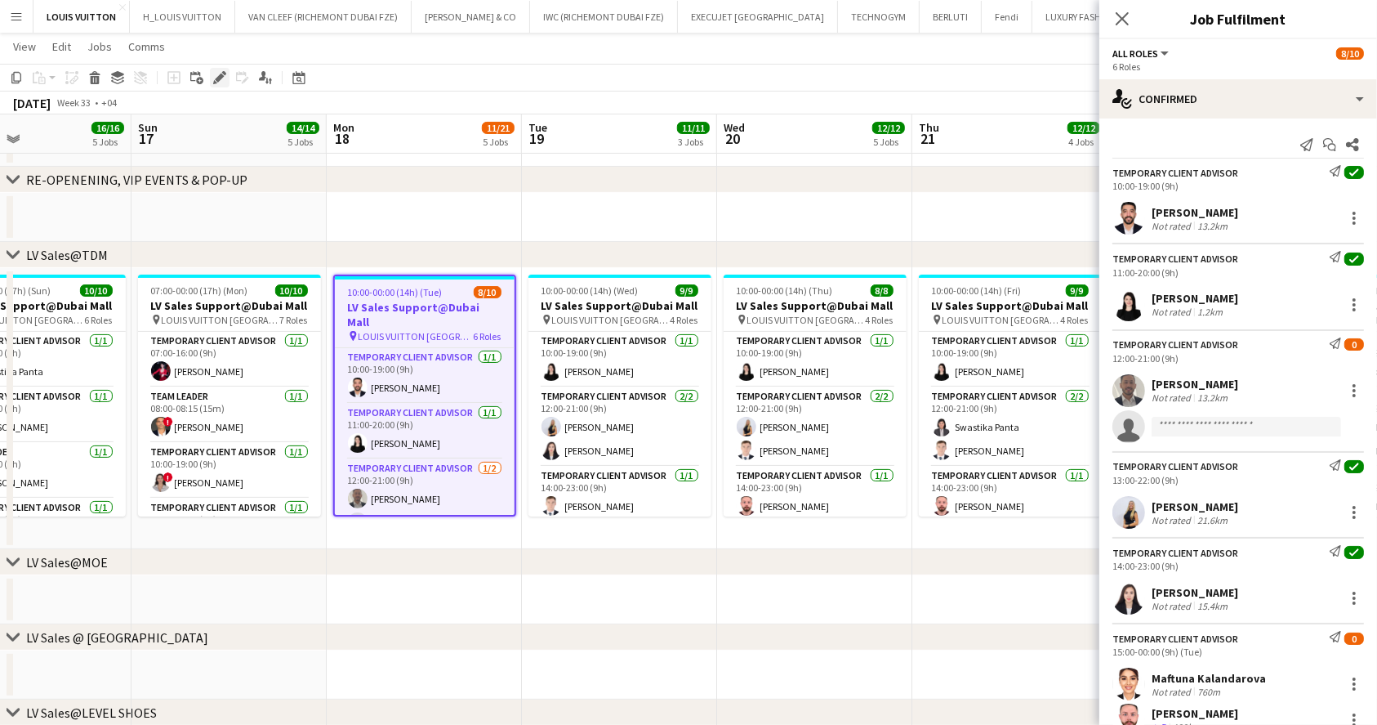
click at [216, 79] on icon at bounding box center [219, 78] width 9 height 9
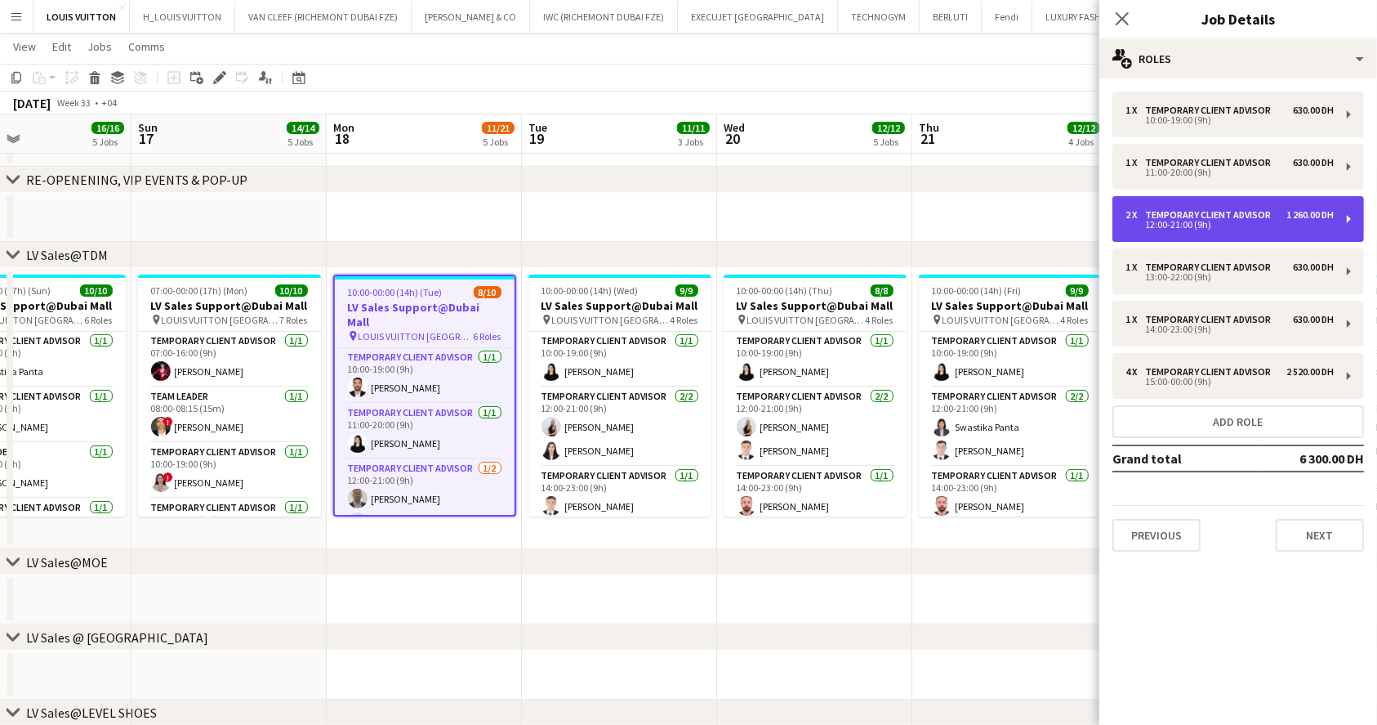
click at [1225, 222] on div "12:00-21:00 (9h)" at bounding box center [1230, 225] width 208 height 8
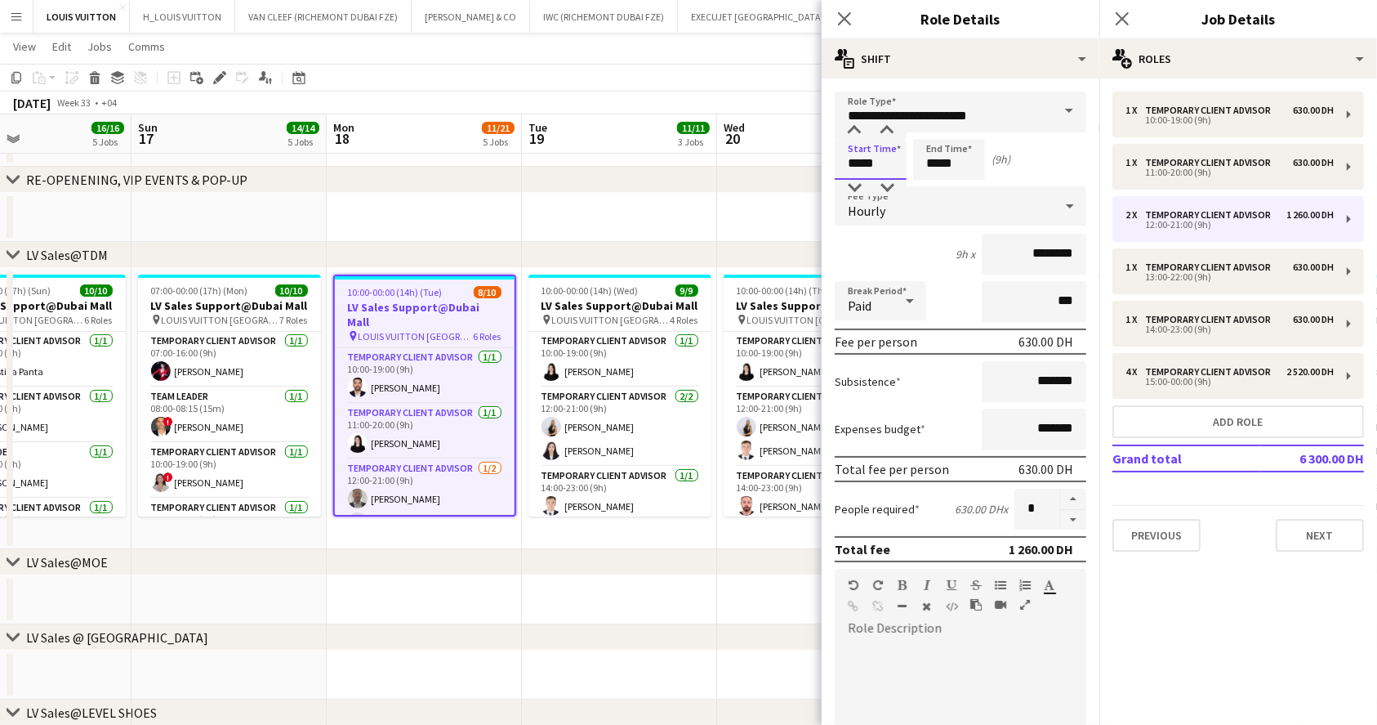
drag, startPoint x: 823, startPoint y: 172, endPoint x: 778, endPoint y: 173, distance: 45.8
type input "*****"
drag, startPoint x: 975, startPoint y: 154, endPoint x: 892, endPoint y: 172, distance: 85.2
click at [892, 172] on div "Start Time ***** End Time ***** (11h)" at bounding box center [961, 159] width 252 height 41
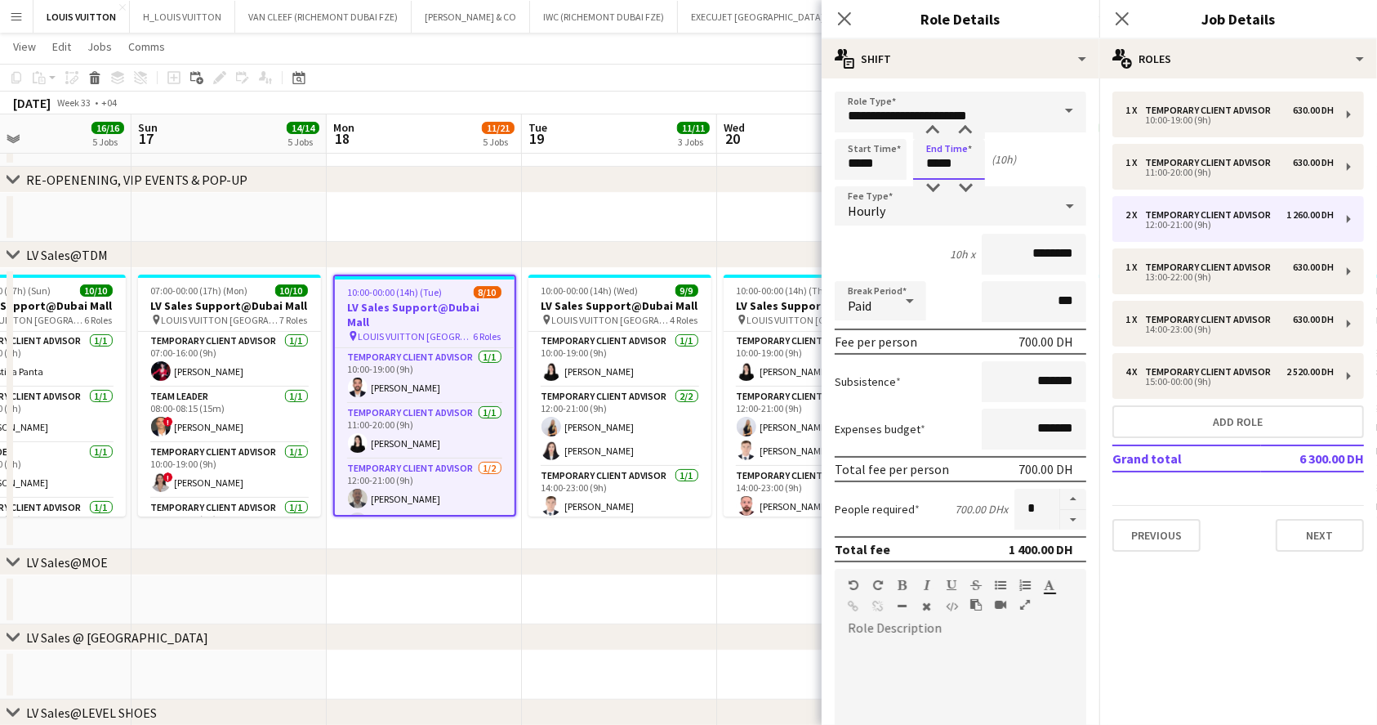
type input "*****"
click at [1060, 516] on button "button" at bounding box center [1073, 520] width 26 height 20
type input "*"
click at [784, 69] on app-toolbar "Copy Paste Paste Ctrl+V Paste with crew Ctrl+Shift+V Paste linked Job [GEOGRAPH…" at bounding box center [688, 78] width 1377 height 28
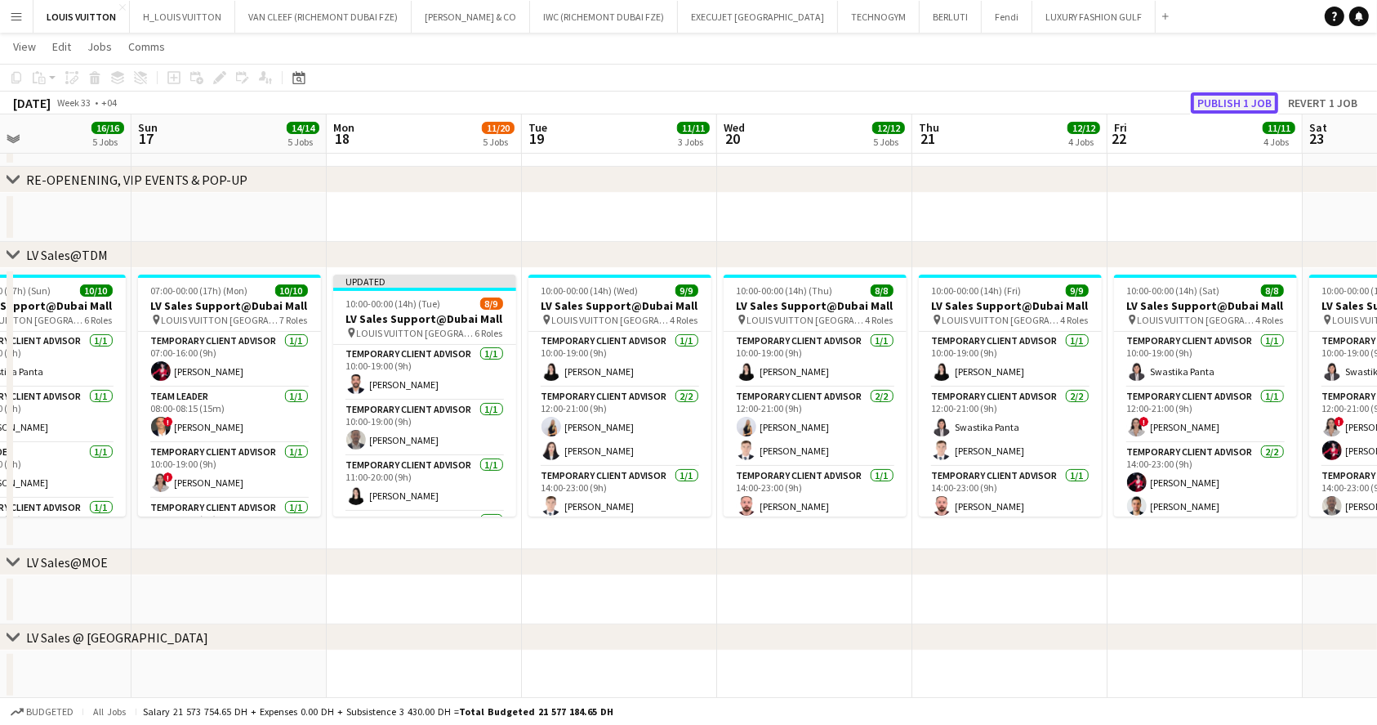
click at [1248, 100] on button "Publish 1 job" at bounding box center [1234, 102] width 87 height 21
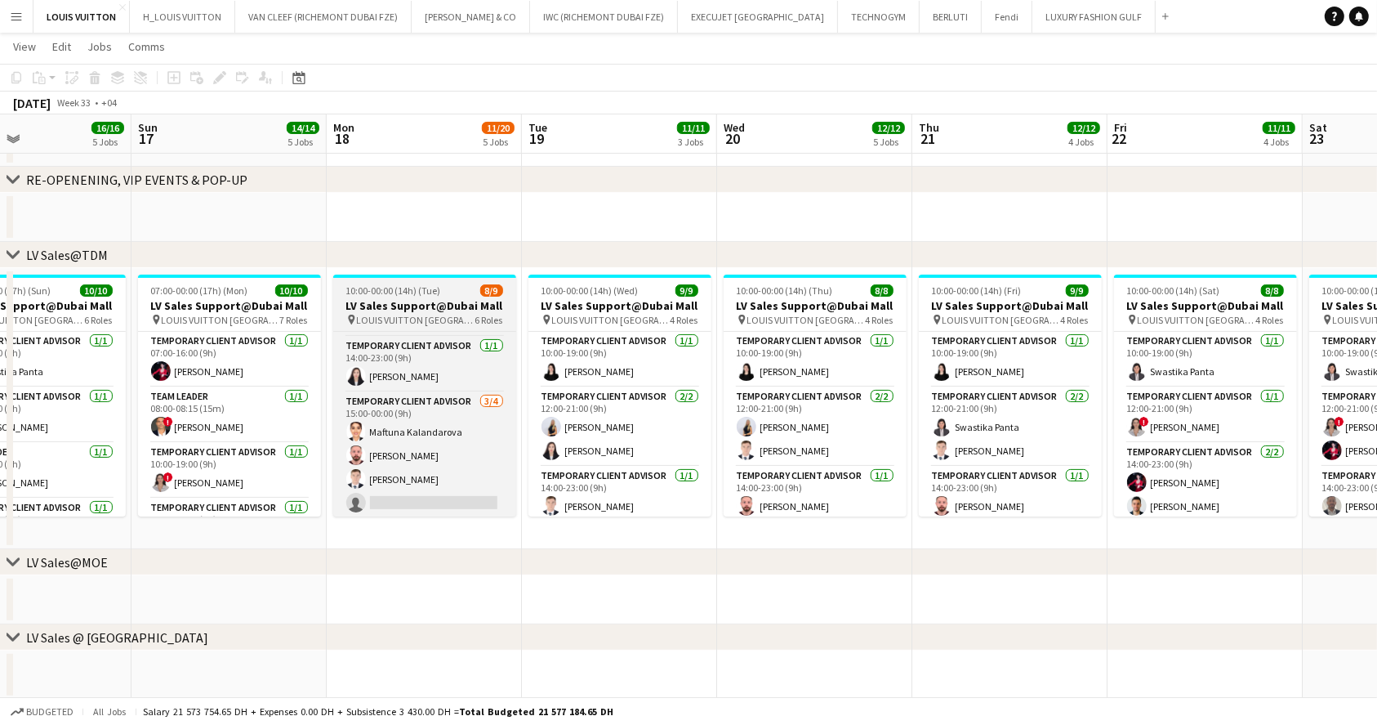
scroll to position [219, 0]
click at [431, 497] on app-card-role "Temporary Client Advisor 3/4 15:00-00:00 (9h) Maftuna Kalandarova Anas Mohamed …" at bounding box center [424, 453] width 183 height 127
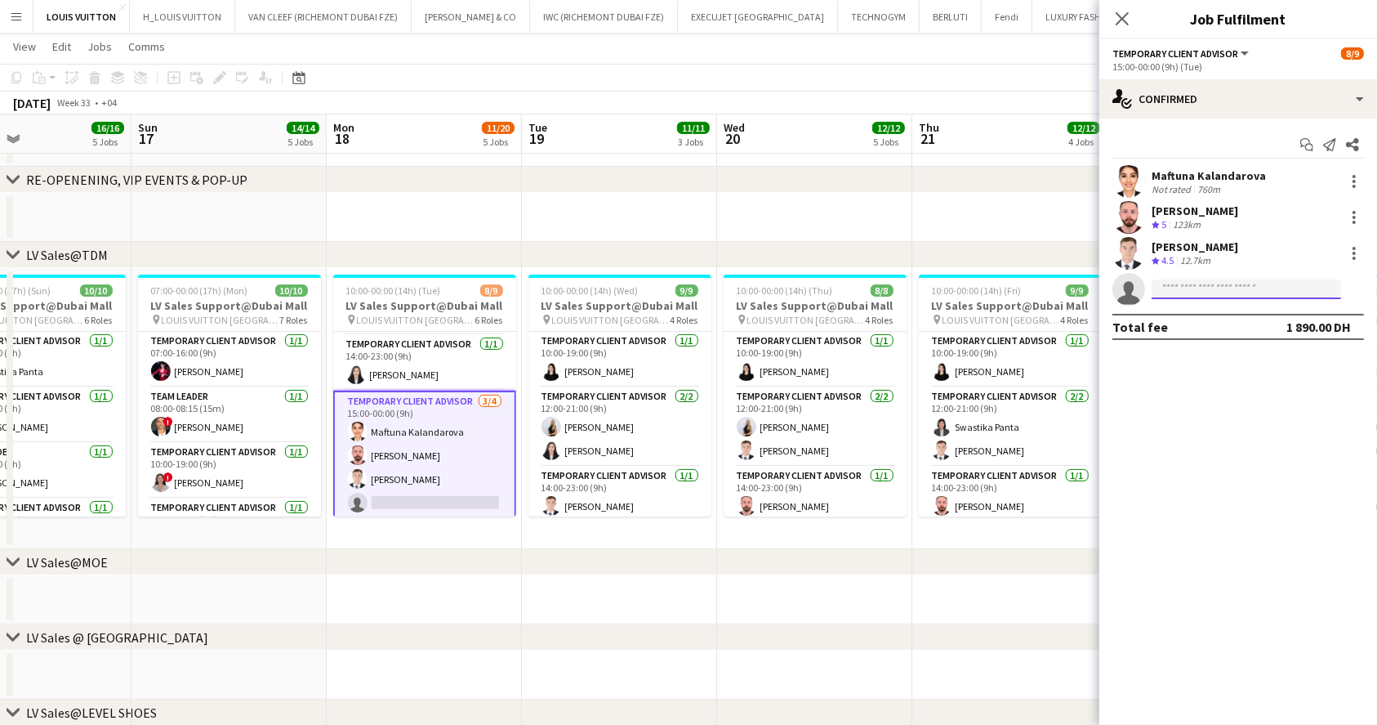
click at [1217, 290] on input at bounding box center [1247, 289] width 190 height 20
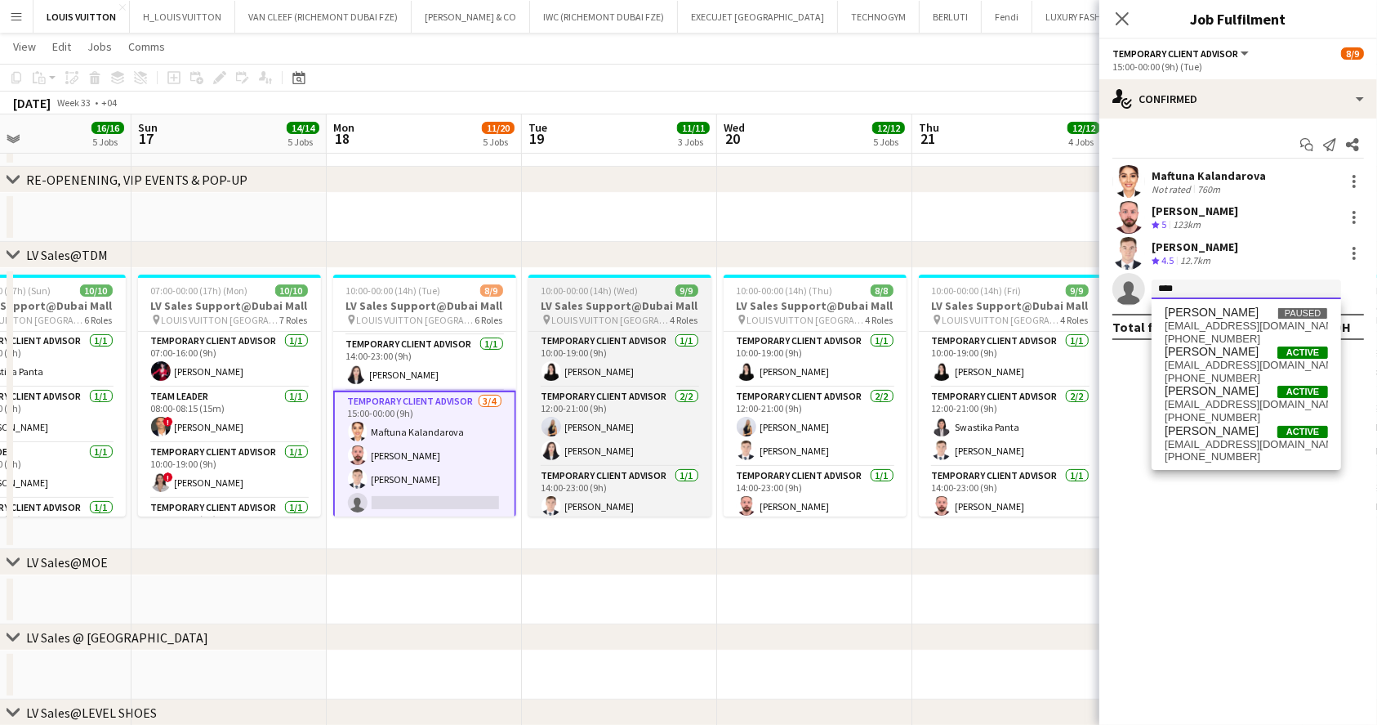
type input "****"
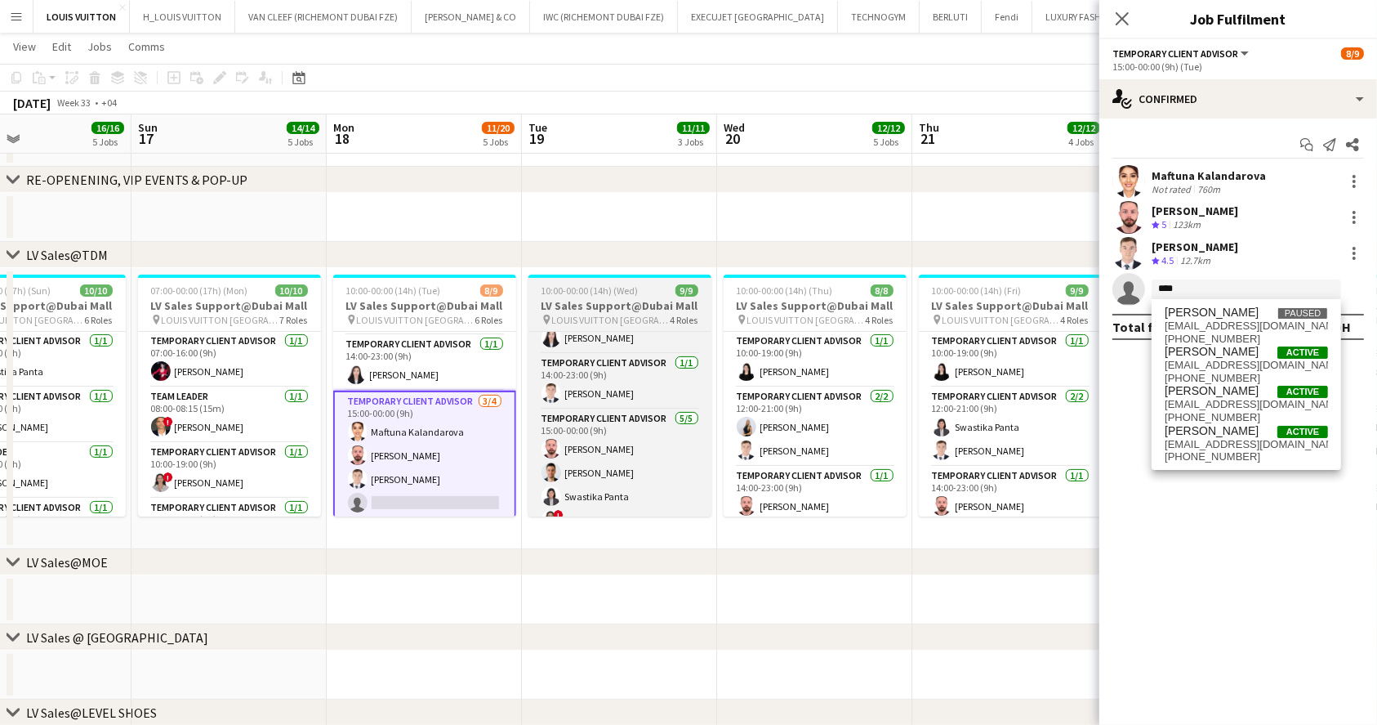
scroll to position [156, 0]
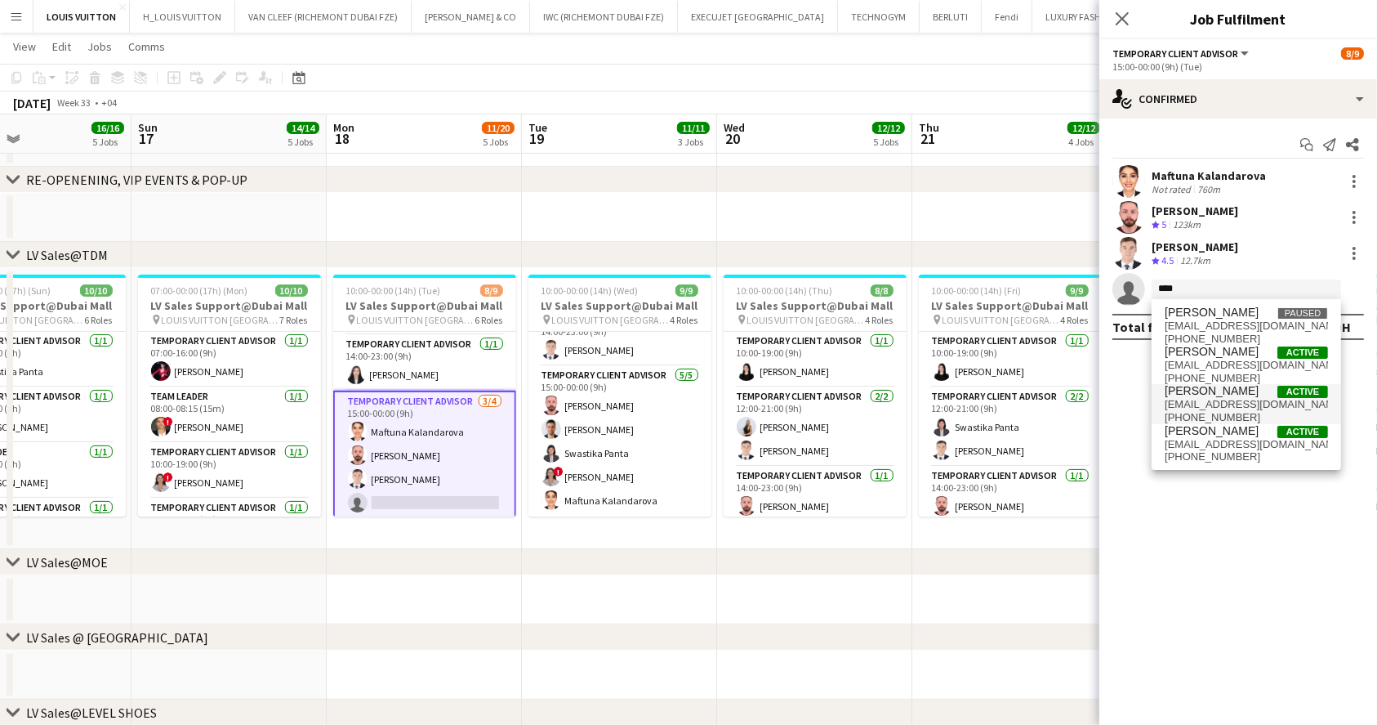
click at [1270, 389] on span "Hiba Rguigue Active" at bounding box center [1246, 391] width 163 height 14
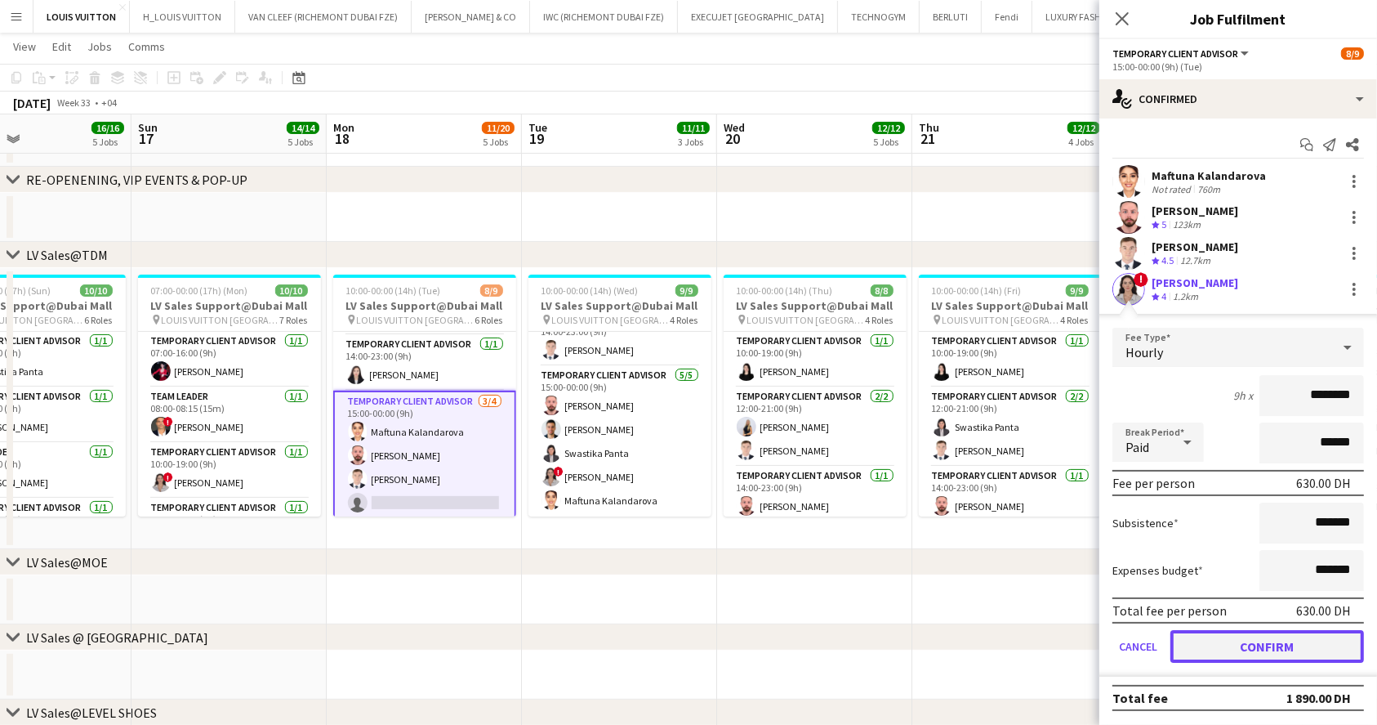
click at [1278, 640] on button "Confirm" at bounding box center [1268, 646] width 194 height 33
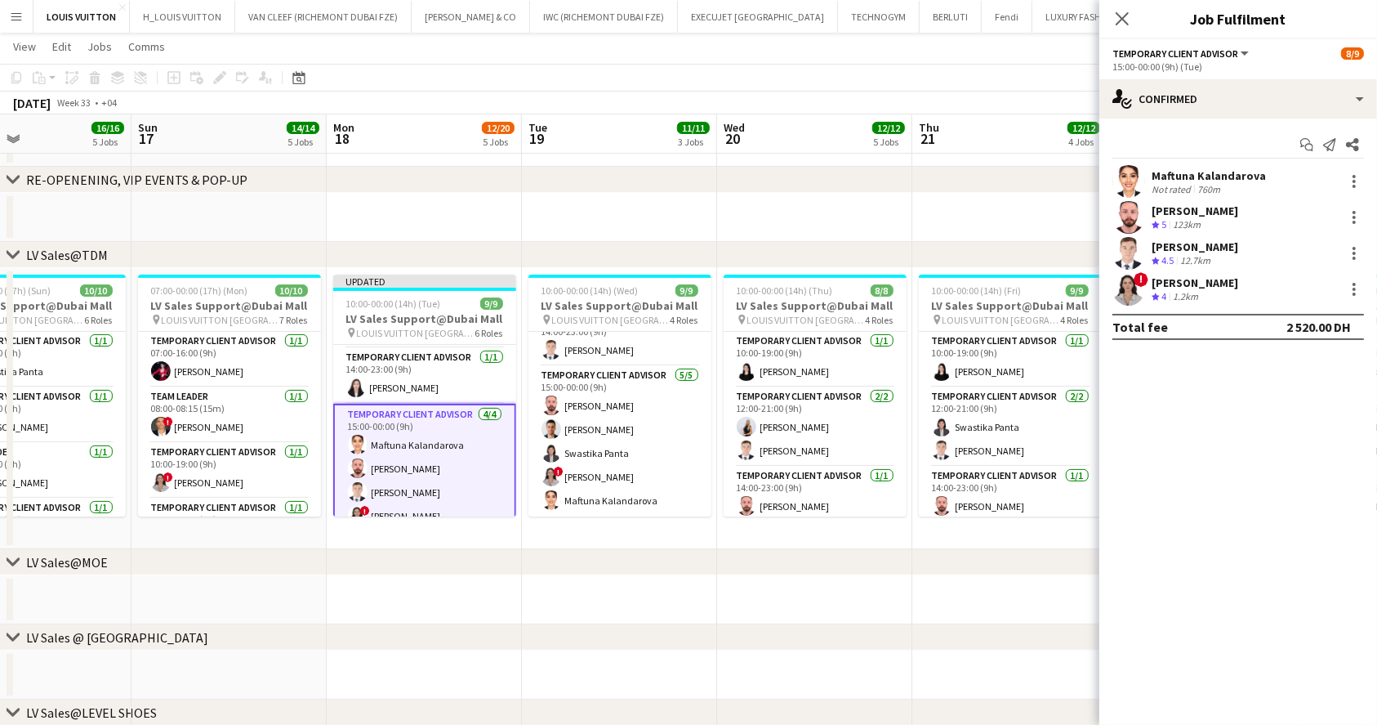
click at [1046, 101] on div "[DATE] Week 33 • +04 Publish 1 job Revert 1 job" at bounding box center [688, 102] width 1377 height 23
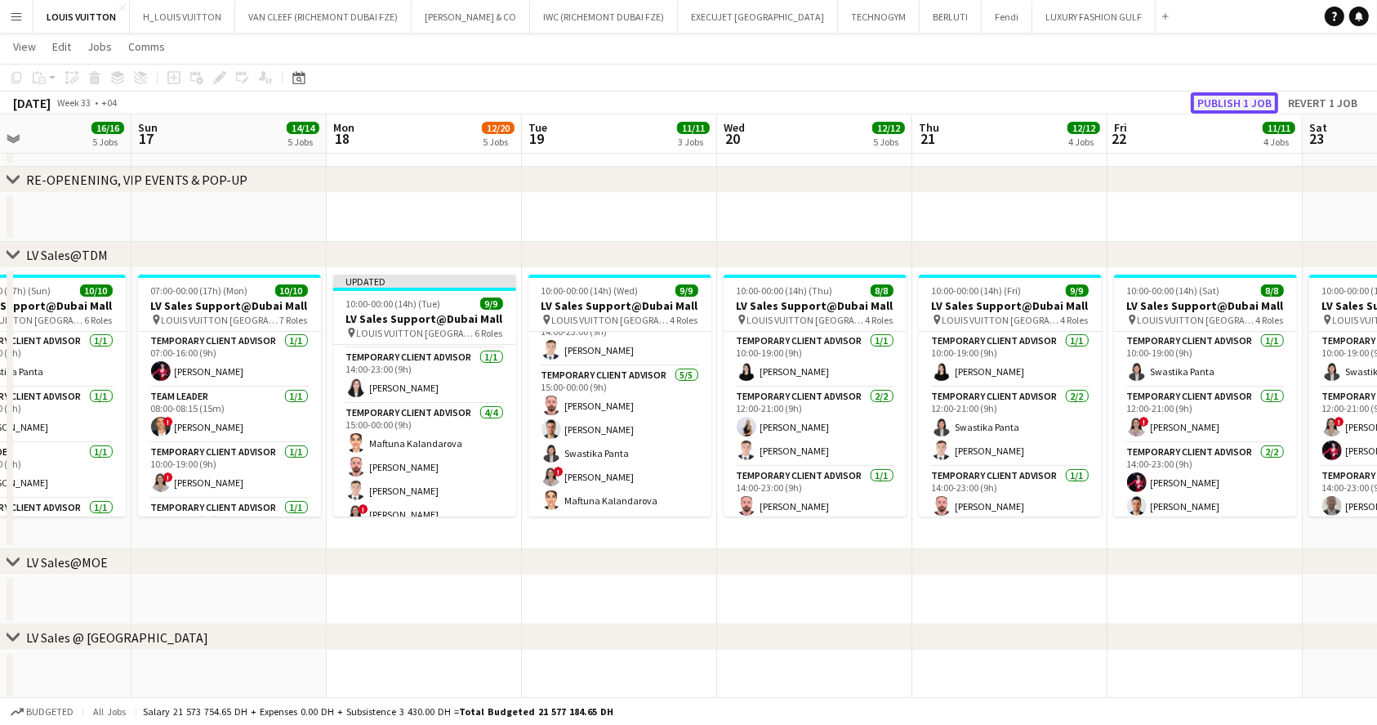
click at [1202, 96] on button "Publish 1 job" at bounding box center [1234, 102] width 87 height 21
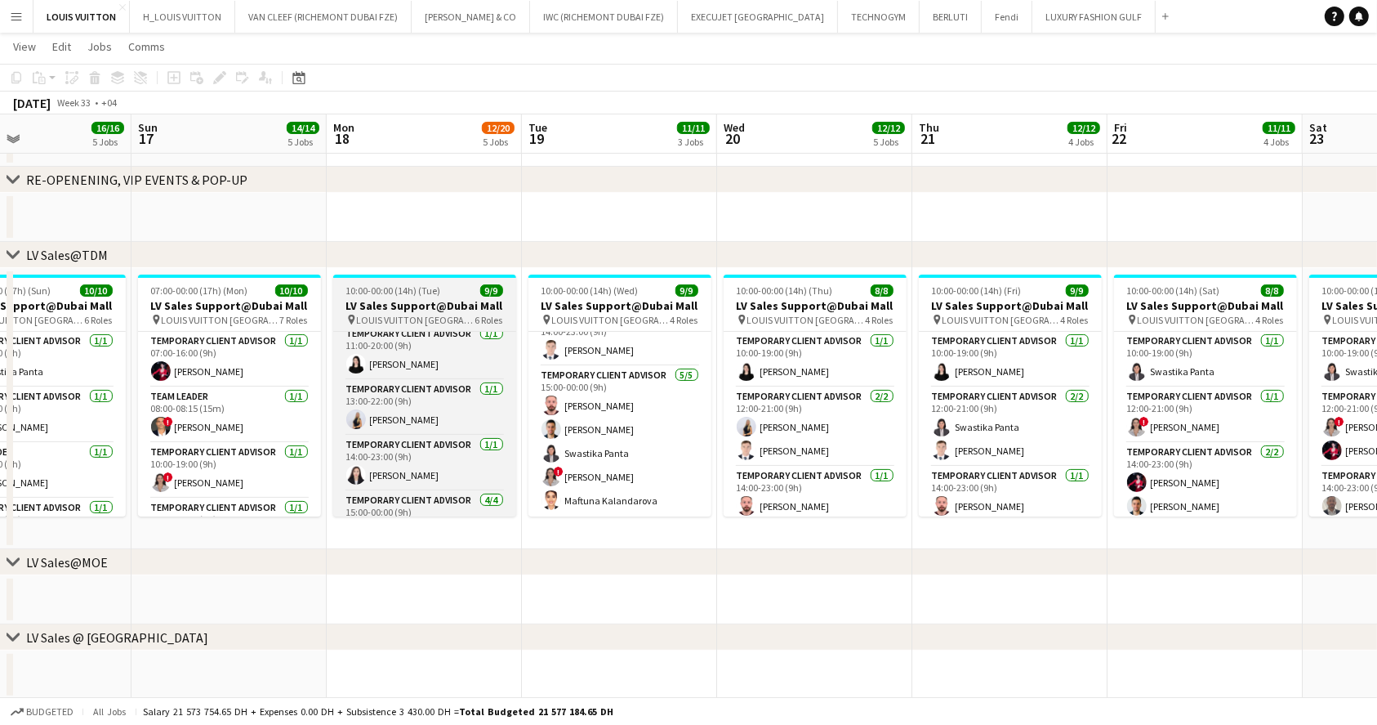
scroll to position [123, 0]
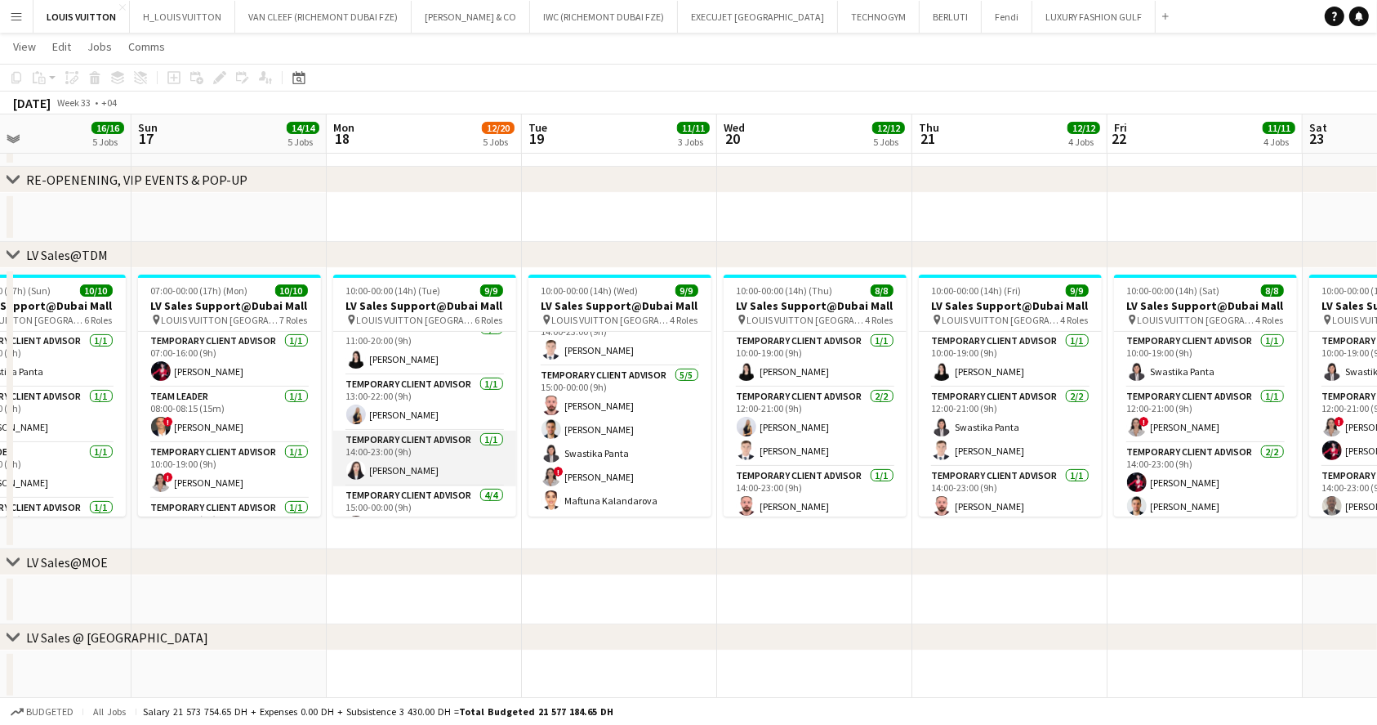
click at [449, 468] on app-card-role "Temporary Client Advisor 1/1 14:00-23:00 (9h) Kai Deng" at bounding box center [424, 458] width 183 height 56
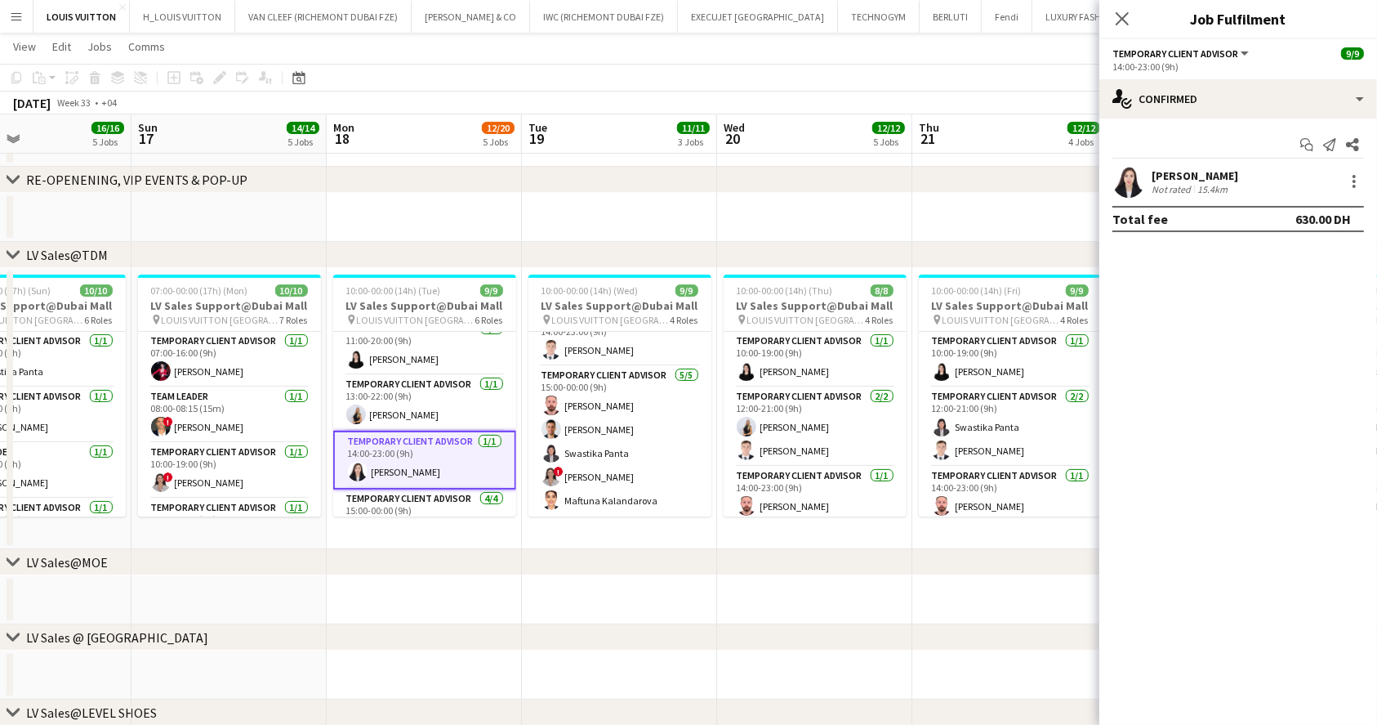
click at [451, 448] on app-card-role "Temporary Client Advisor 1/1 14:00-23:00 (9h) Kai Deng" at bounding box center [424, 459] width 183 height 59
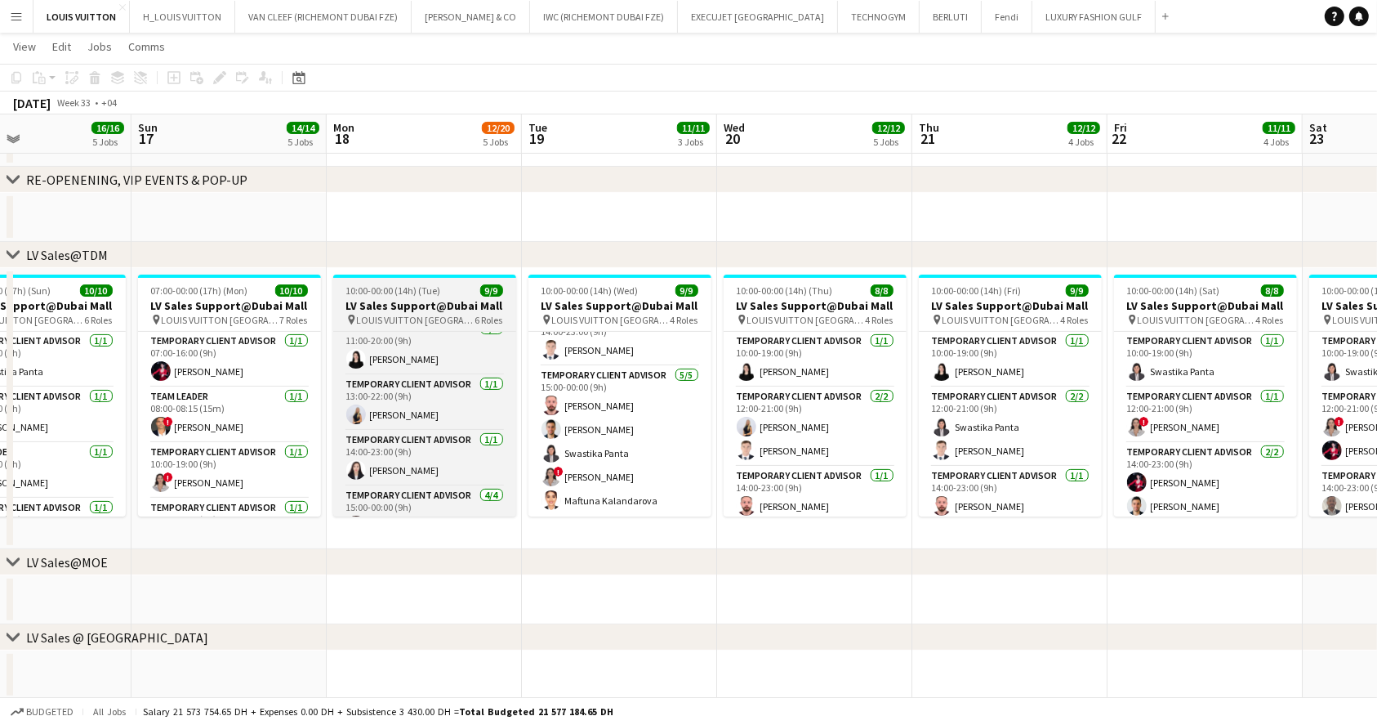
click at [363, 303] on h3 "LV Sales Support@Dubai Mall" at bounding box center [424, 305] width 183 height 15
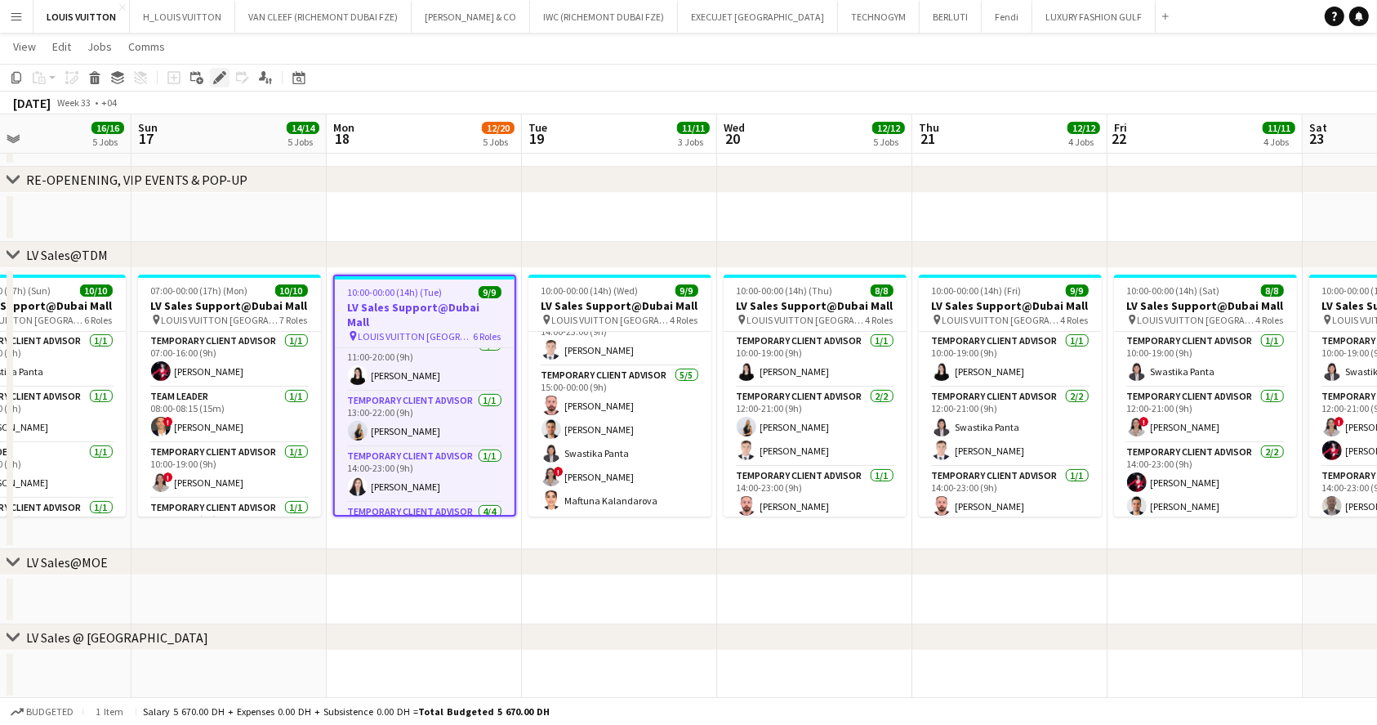
click at [218, 80] on icon at bounding box center [219, 78] width 9 height 9
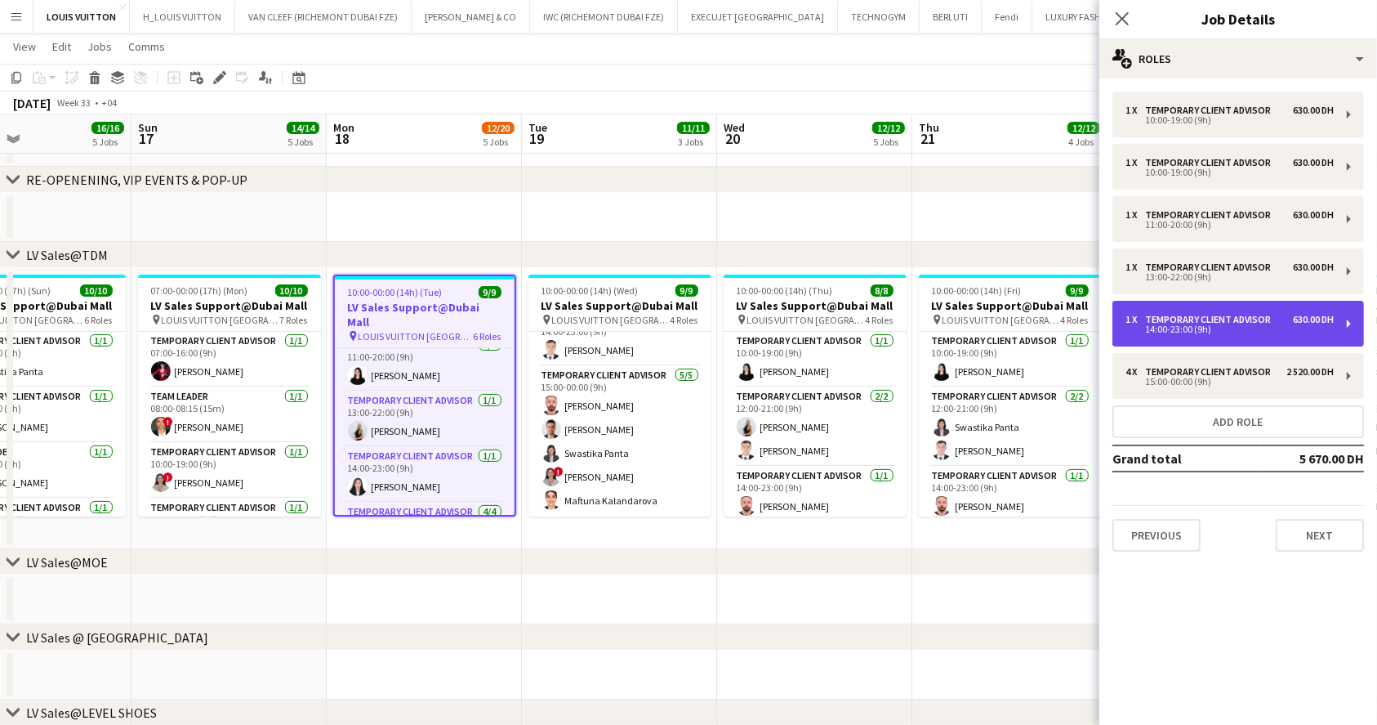
click at [1218, 323] on div "Temporary Client Advisor" at bounding box center [1211, 319] width 132 height 11
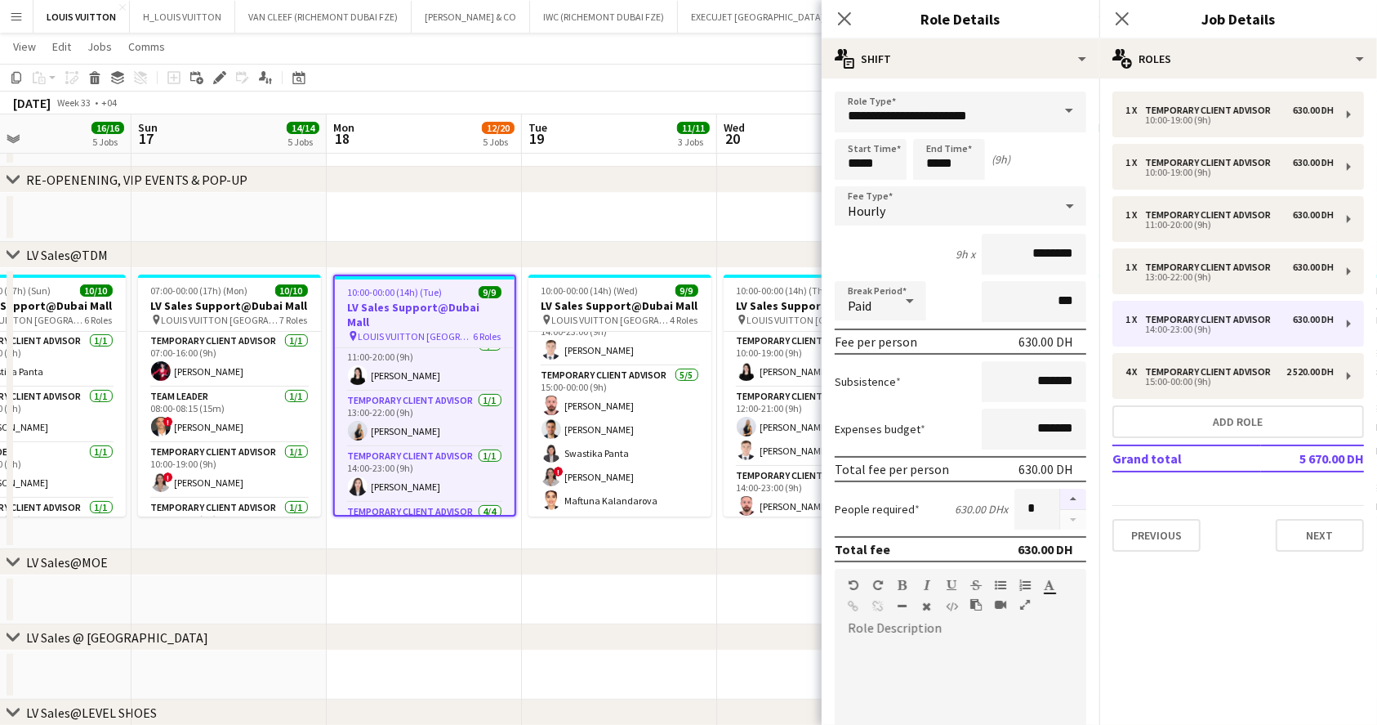
click at [1060, 493] on button "button" at bounding box center [1073, 498] width 26 height 21
type input "*"
click at [738, 74] on app-toolbar "Copy Paste Paste Ctrl+V Paste with crew Ctrl+Shift+V Paste linked Job [GEOGRAPH…" at bounding box center [688, 78] width 1377 height 28
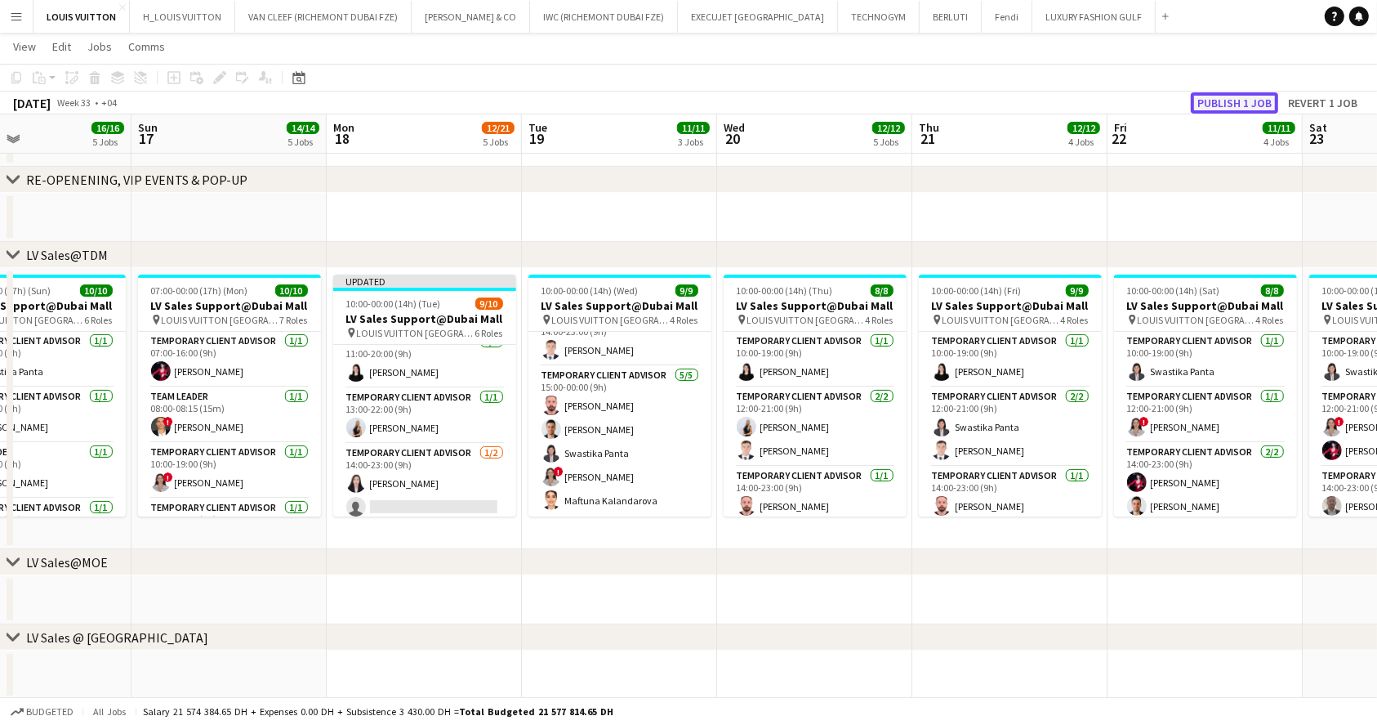
click at [1245, 112] on button "Publish 1 job" at bounding box center [1234, 102] width 87 height 21
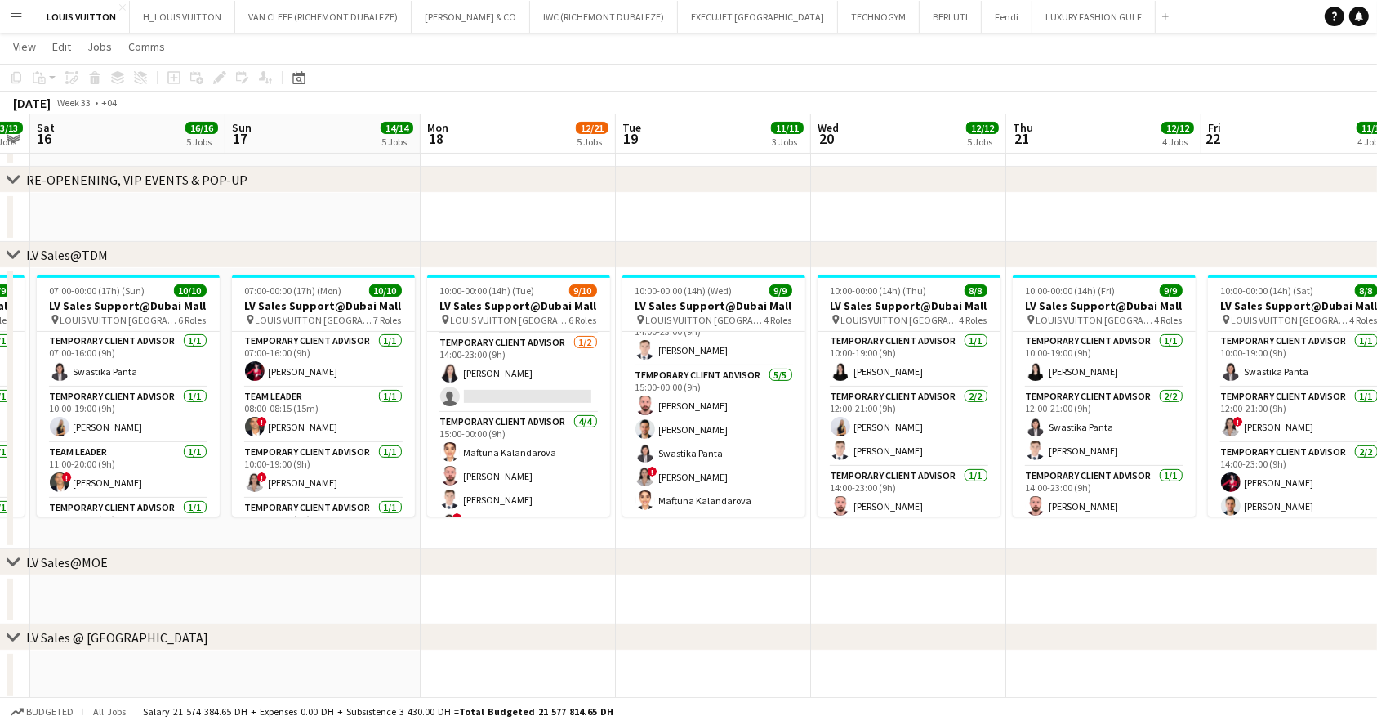
scroll to position [0, 381]
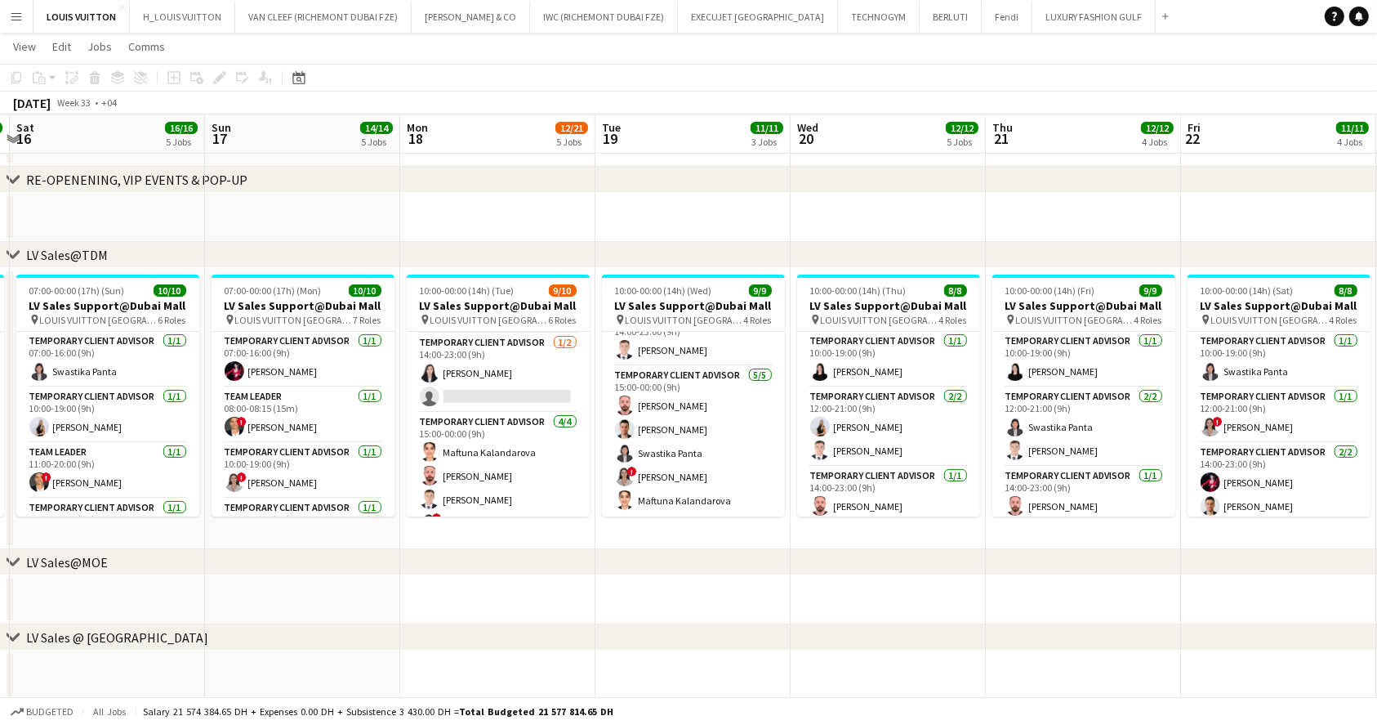
drag, startPoint x: 288, startPoint y: 385, endPoint x: 545, endPoint y: 383, distance: 257.3
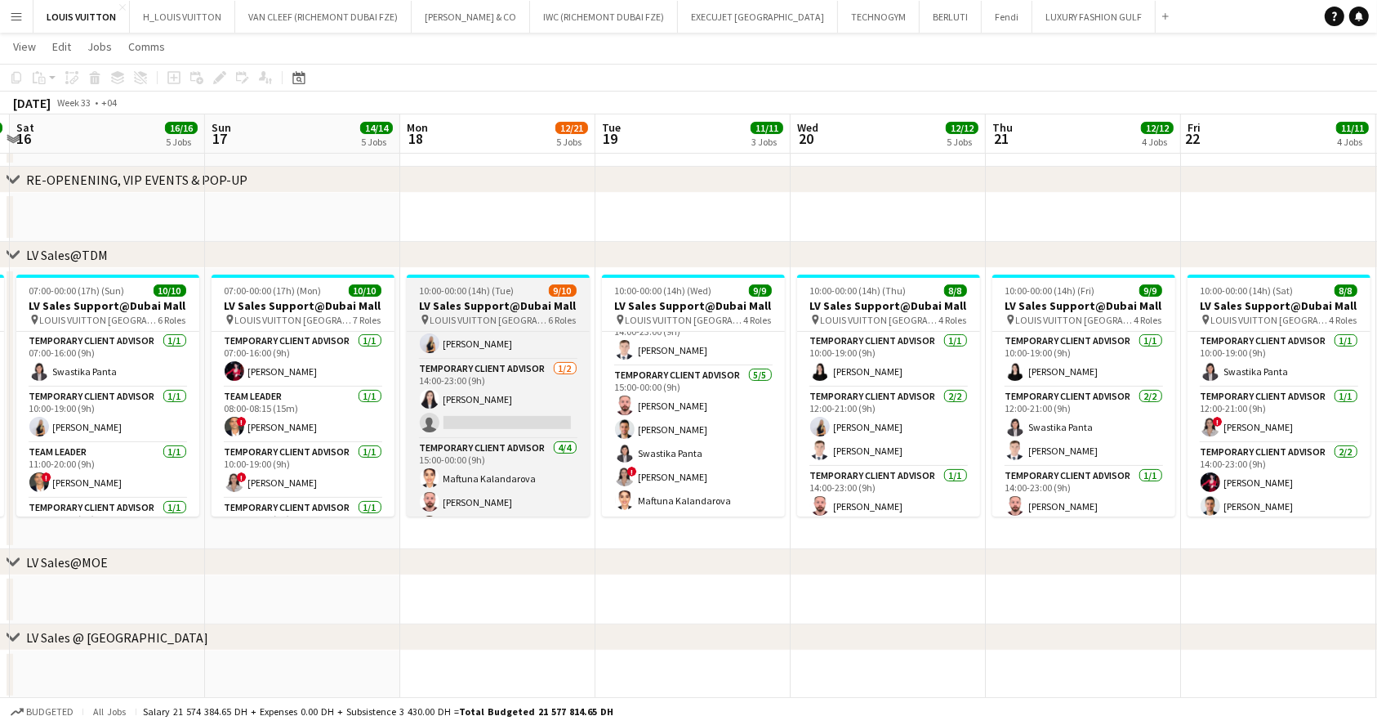
scroll to position [188, 0]
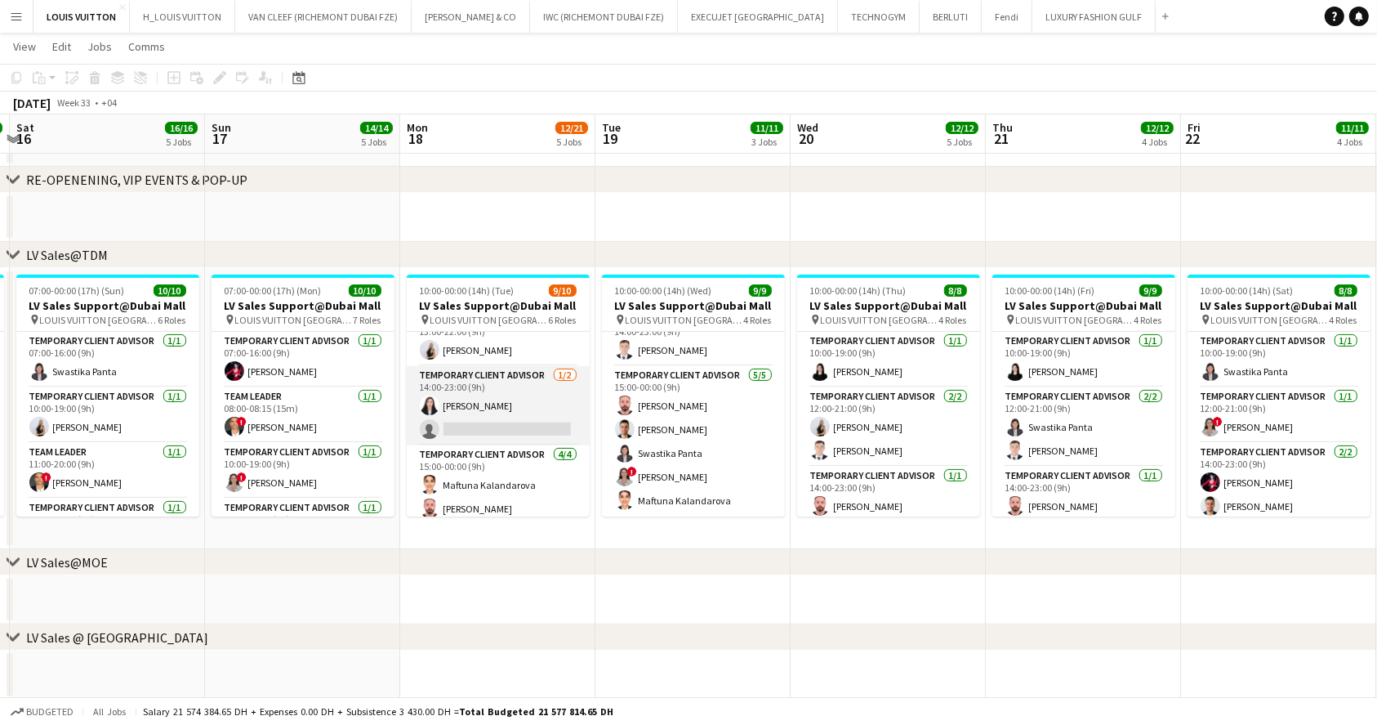
click at [503, 421] on app-card-role "Temporary Client Advisor 1/2 14:00-23:00 (9h) Kai Deng single-neutral-actions" at bounding box center [498, 405] width 183 height 79
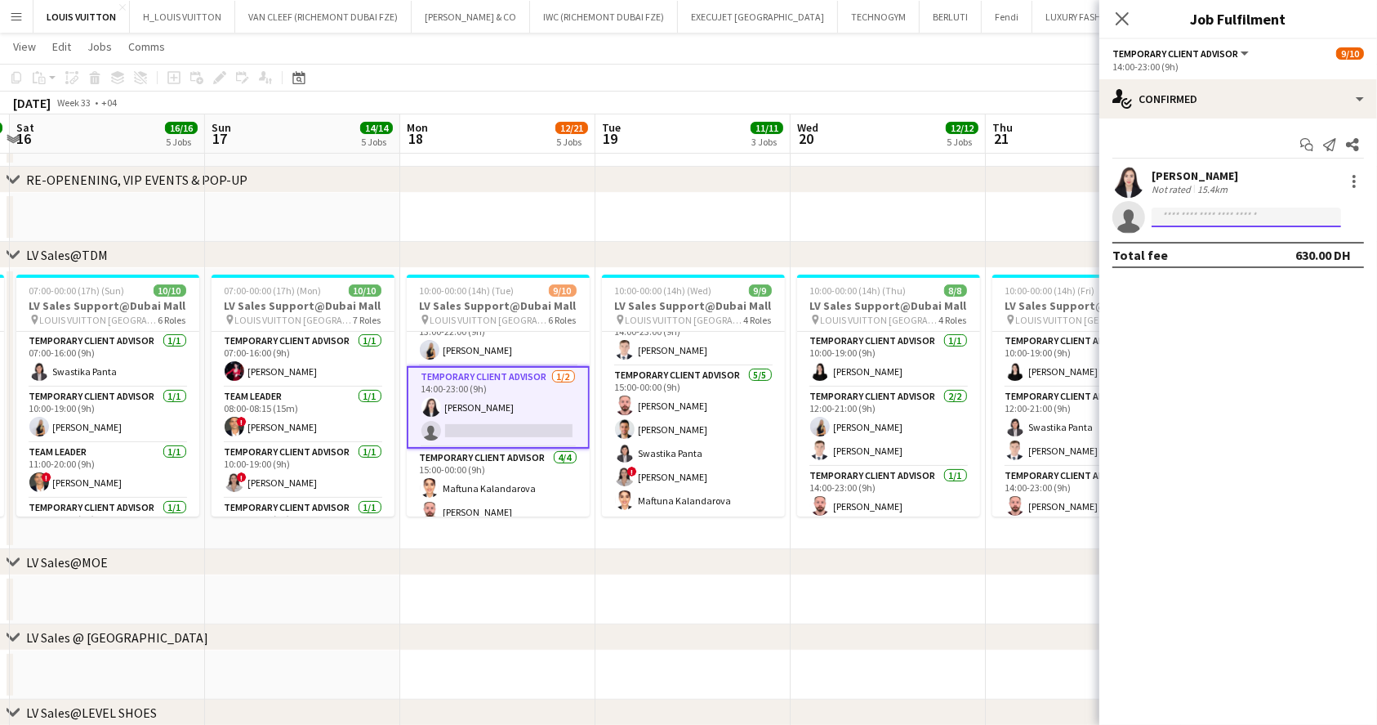
click at [1224, 215] on input at bounding box center [1247, 217] width 190 height 20
type input "*****"
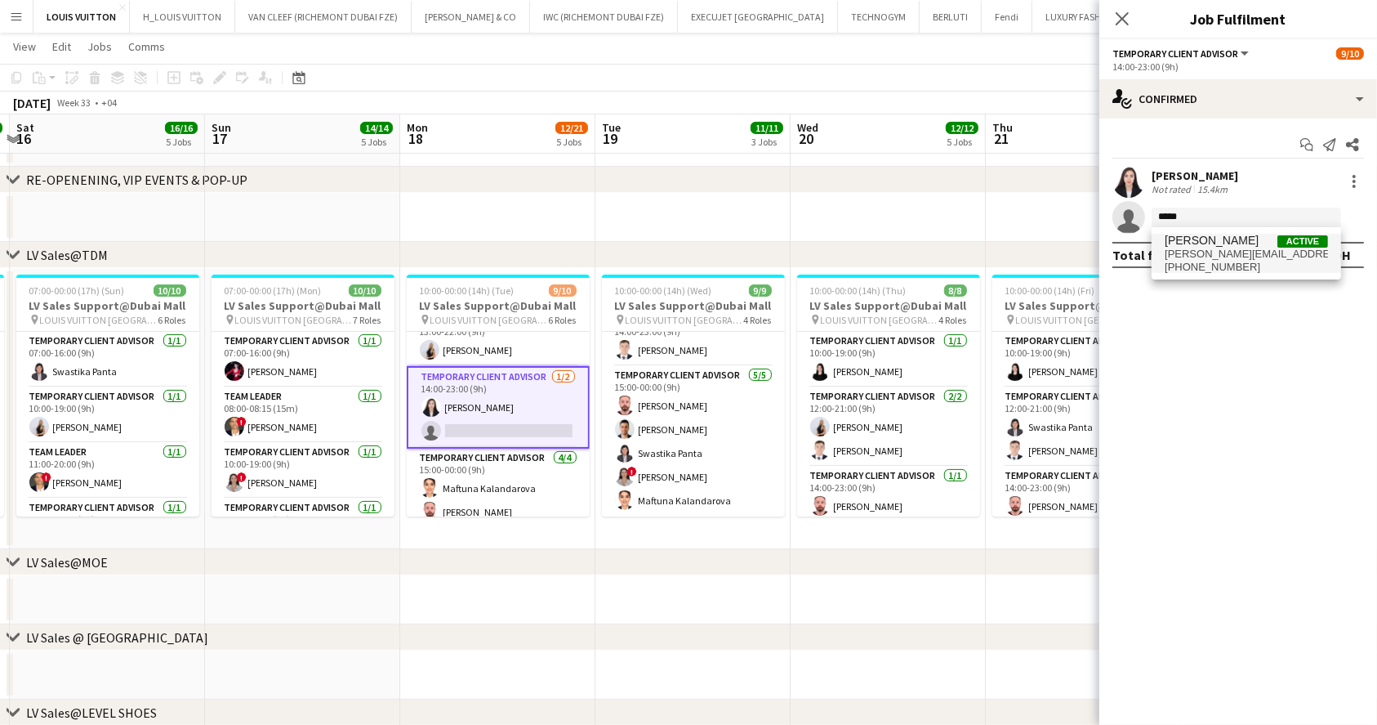
click at [1224, 257] on span "samer.nezha@gmail.com" at bounding box center [1246, 254] width 163 height 13
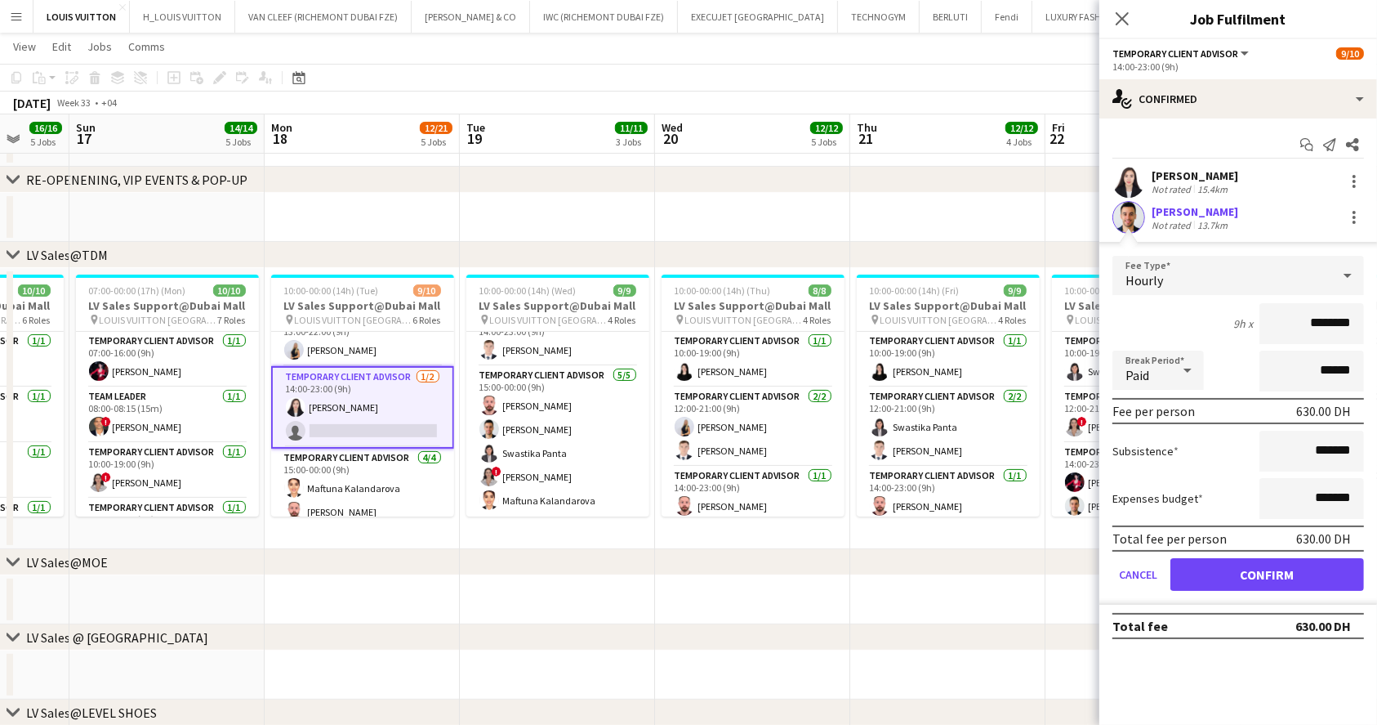
scroll to position [0, 553]
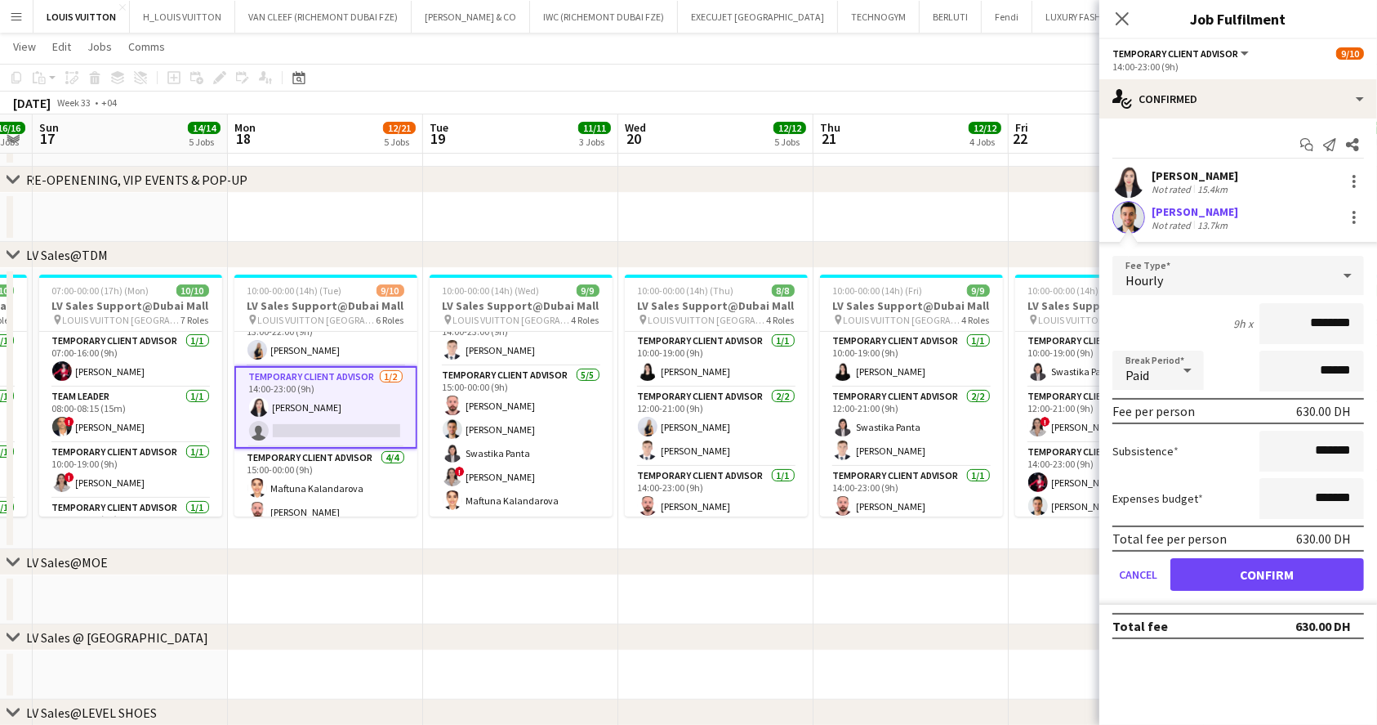
drag, startPoint x: 1010, startPoint y: 413, endPoint x: 837, endPoint y: 439, distance: 174.3
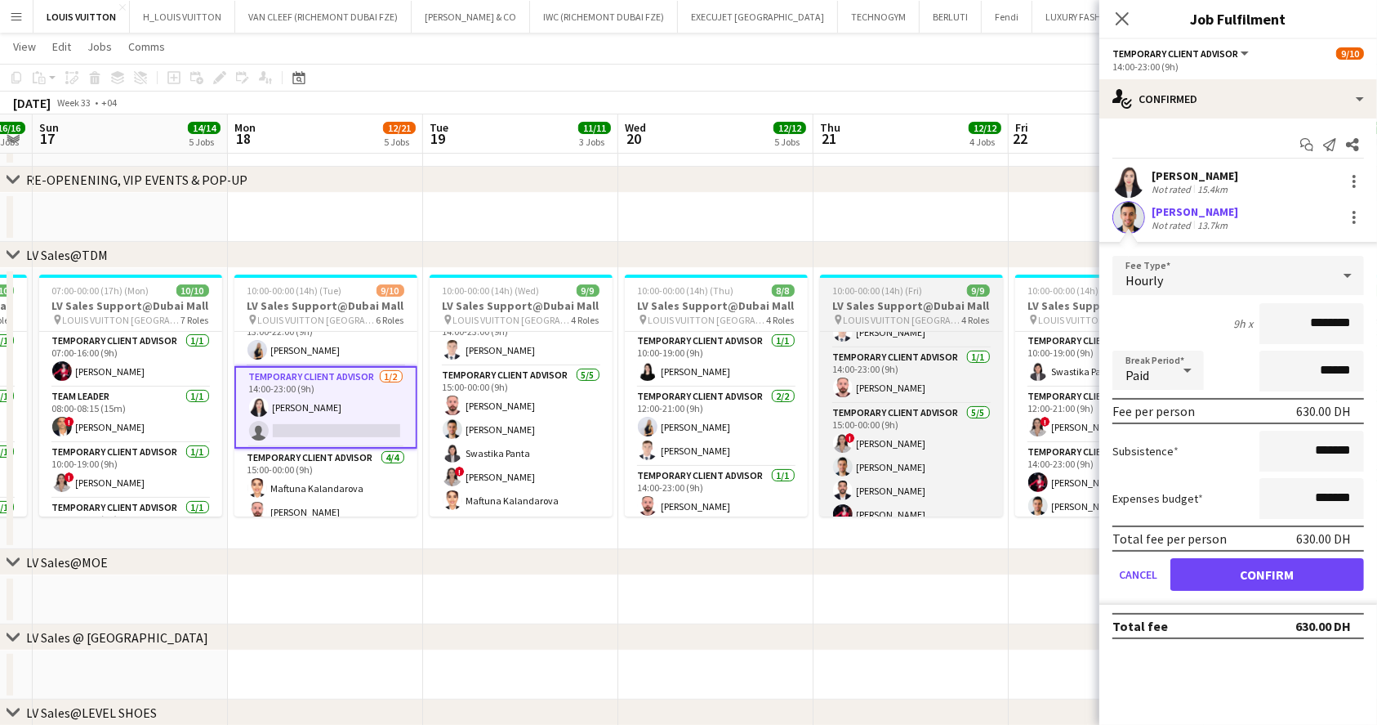
scroll to position [133, 0]
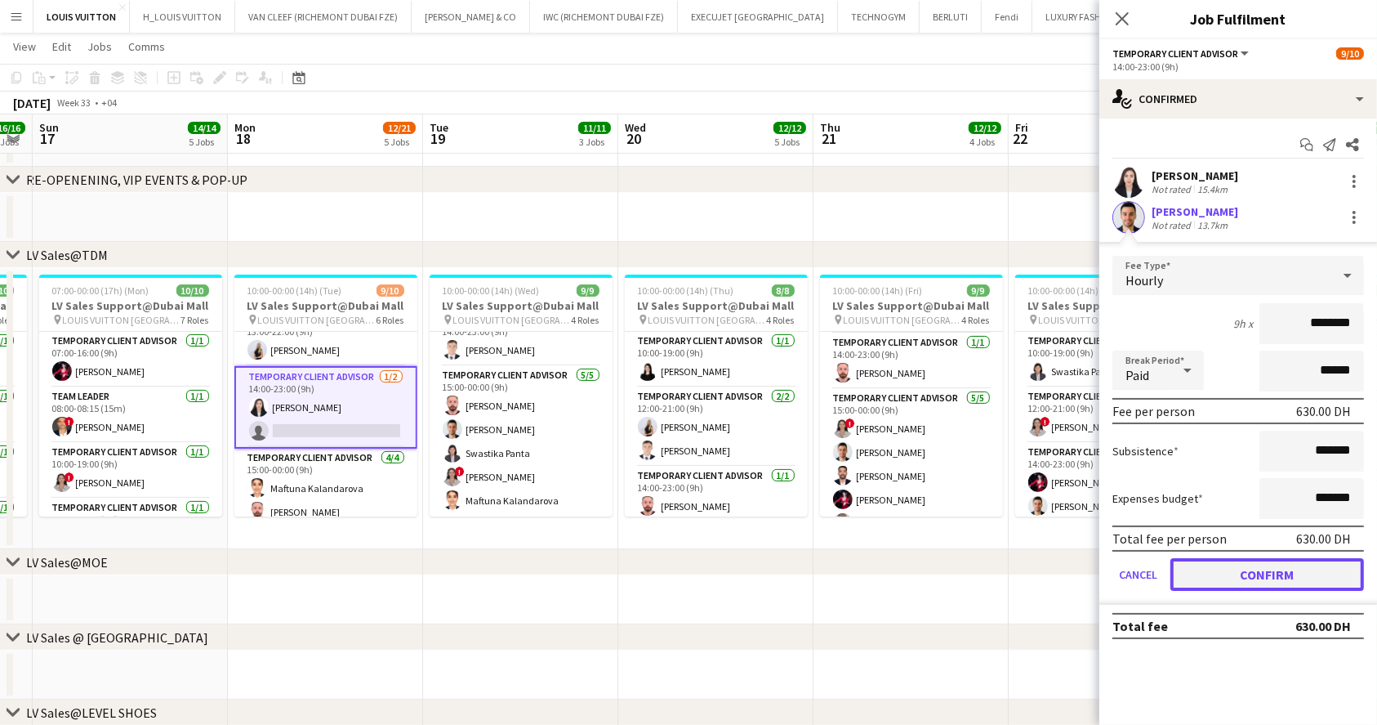
click at [1229, 561] on button "Confirm" at bounding box center [1268, 574] width 194 height 33
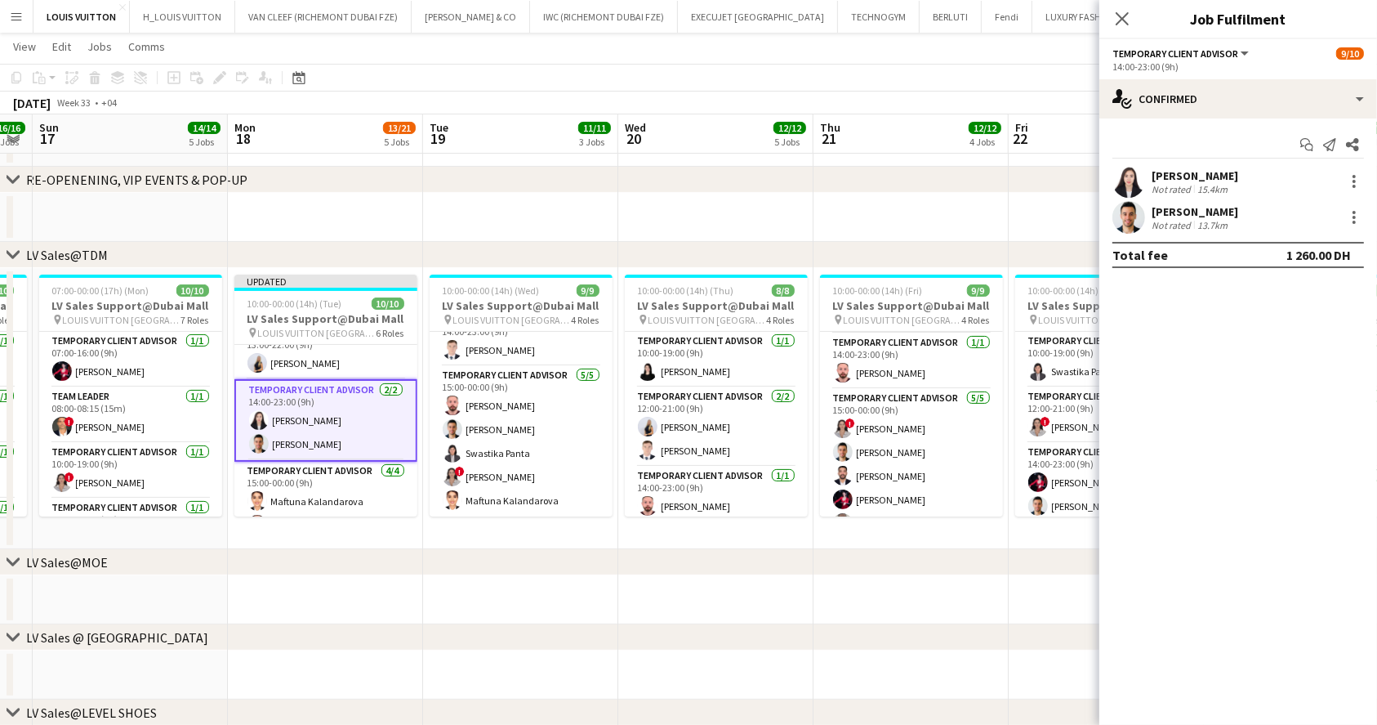
click at [1027, 105] on div "[DATE] Week 33 • +04 Publish 1 job Revert 1 job" at bounding box center [688, 102] width 1377 height 23
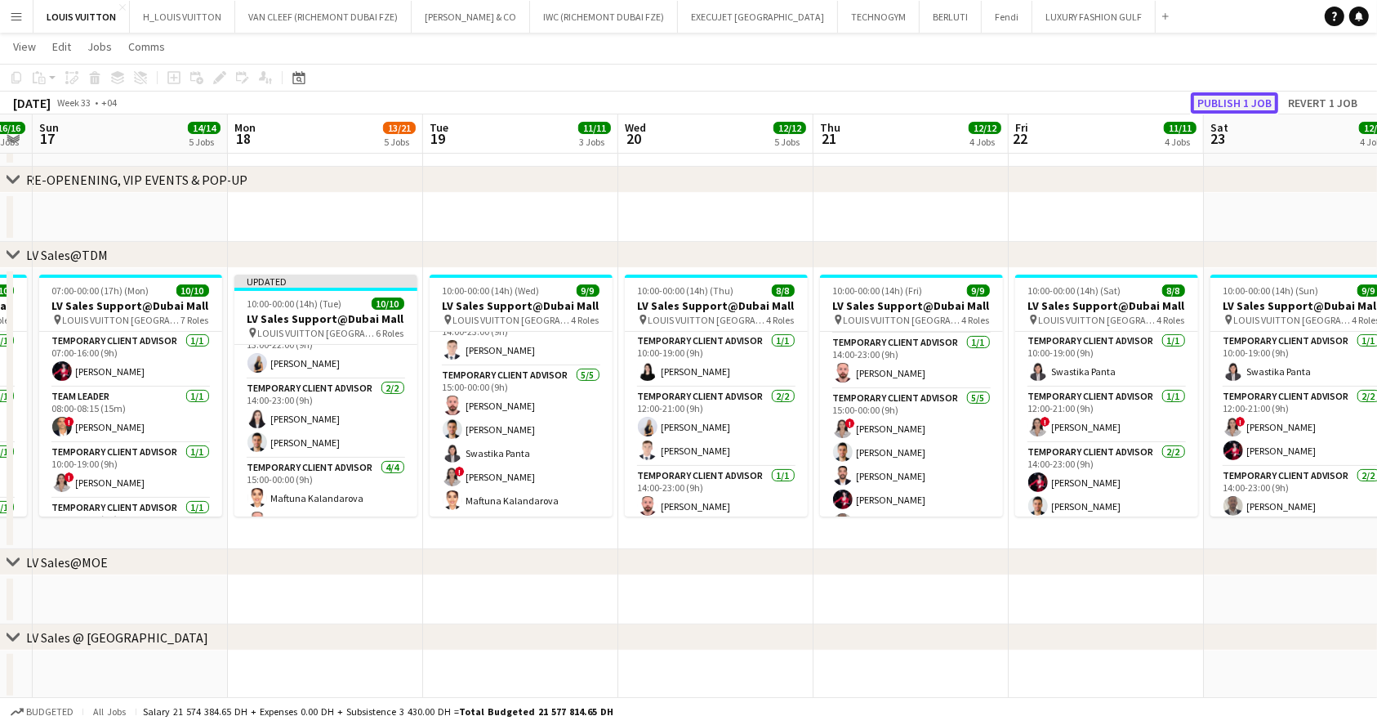
click at [1238, 104] on button "Publish 1 job" at bounding box center [1234, 102] width 87 height 21
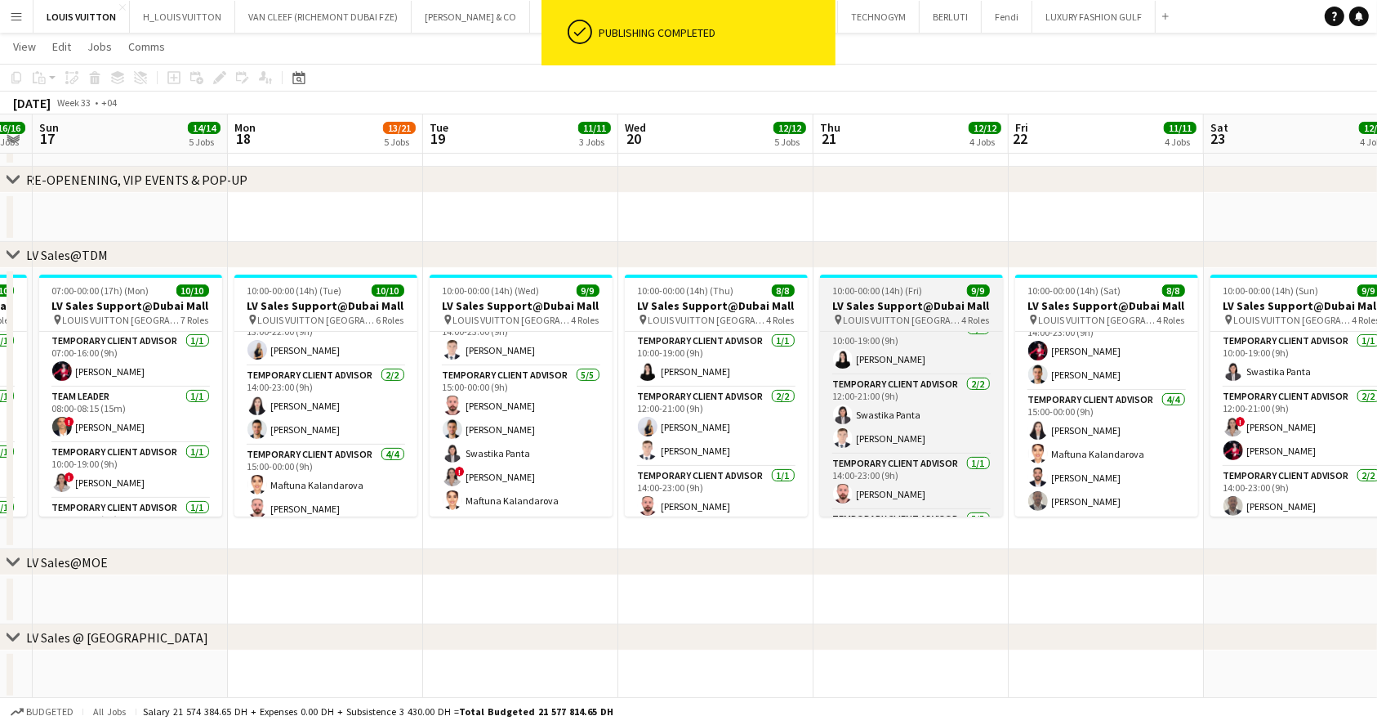
scroll to position [0, 0]
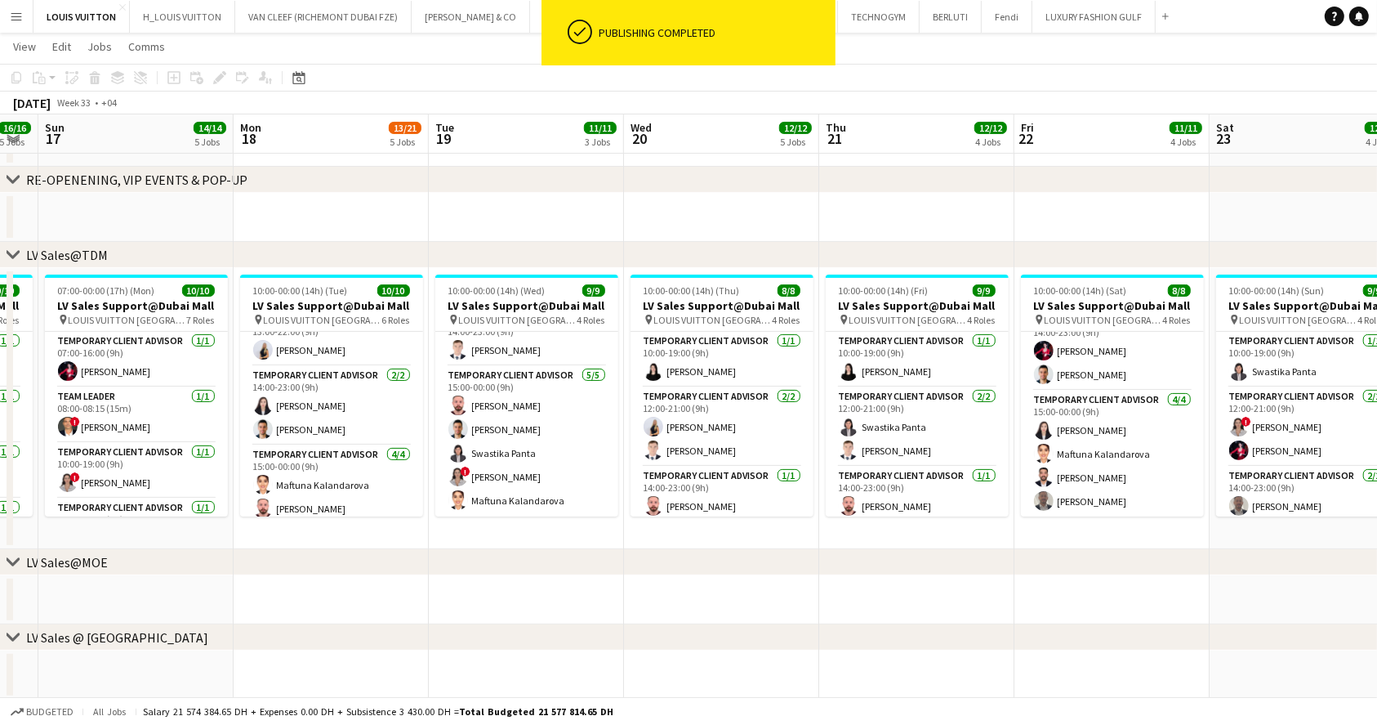
drag, startPoint x: 983, startPoint y: 408, endPoint x: 988, endPoint y: 484, distance: 75.4
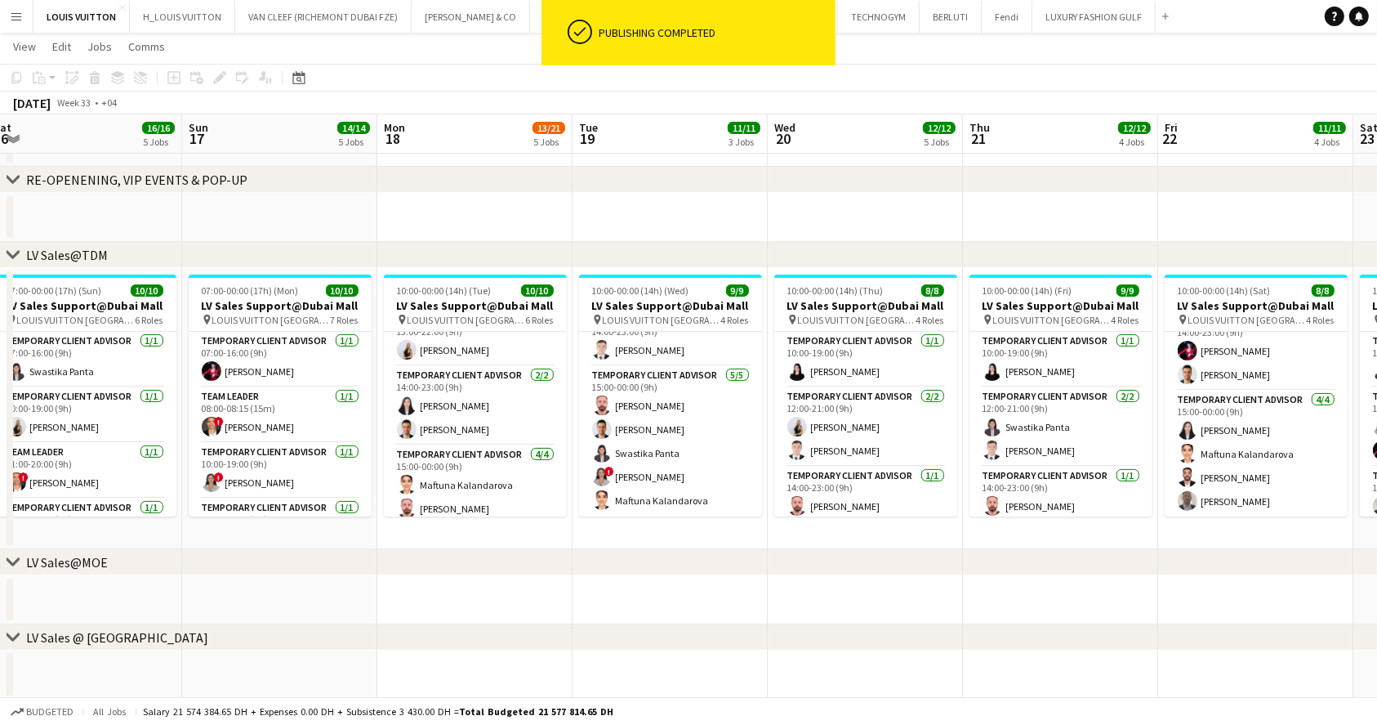
scroll to position [0, 385]
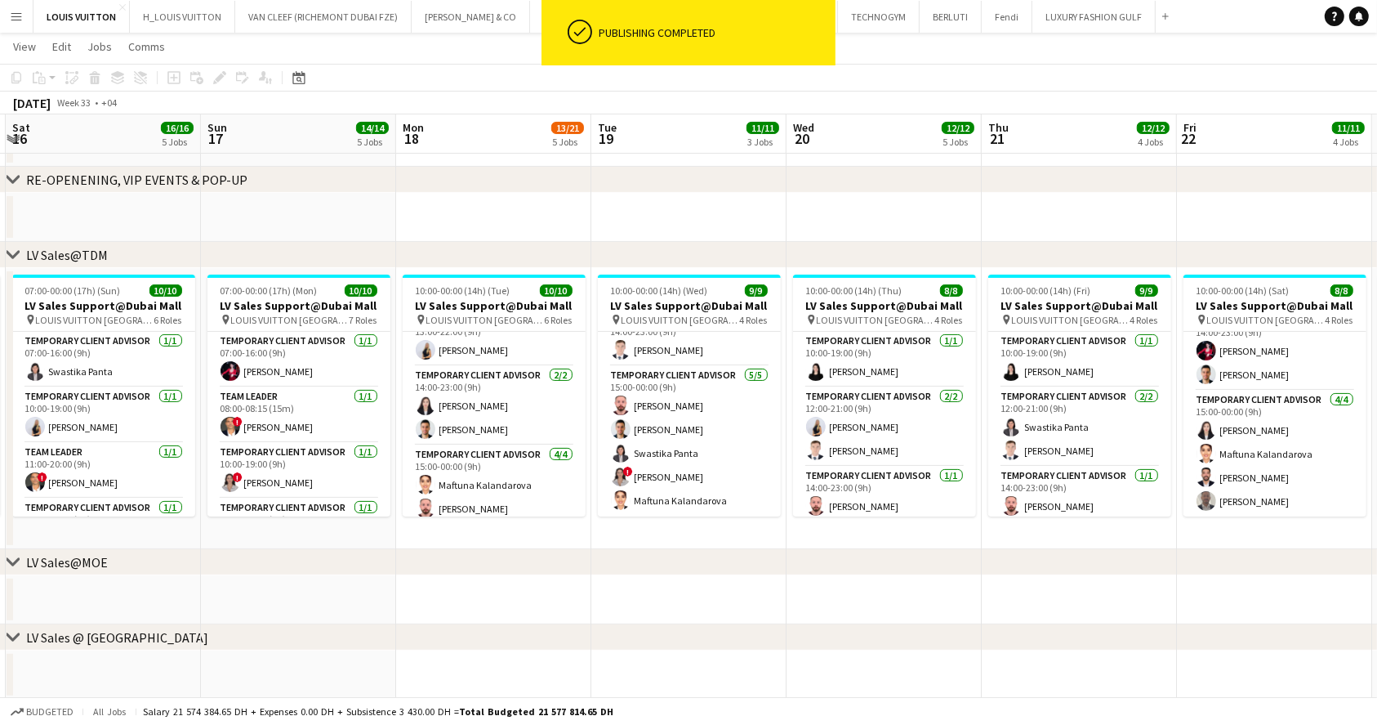
drag, startPoint x: 347, startPoint y: 421, endPoint x: 509, endPoint y: 405, distance: 162.5
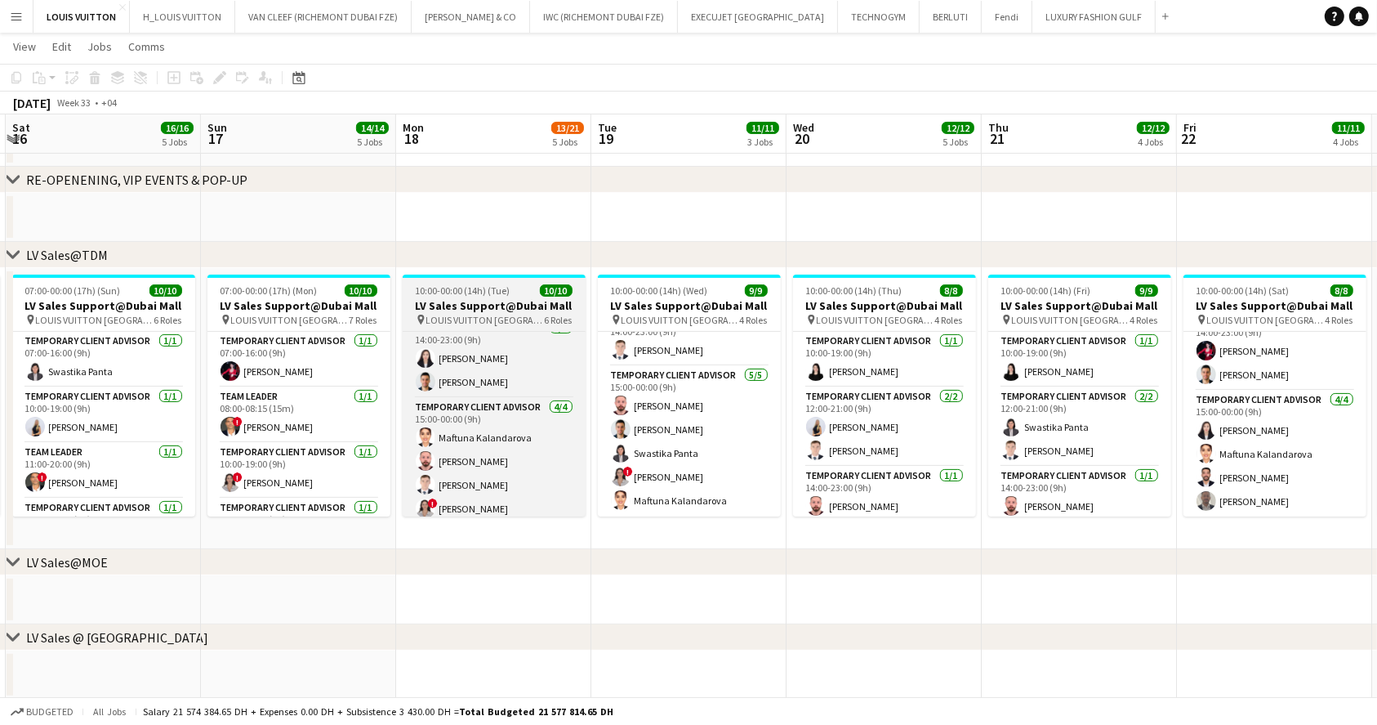
scroll to position [243, 0]
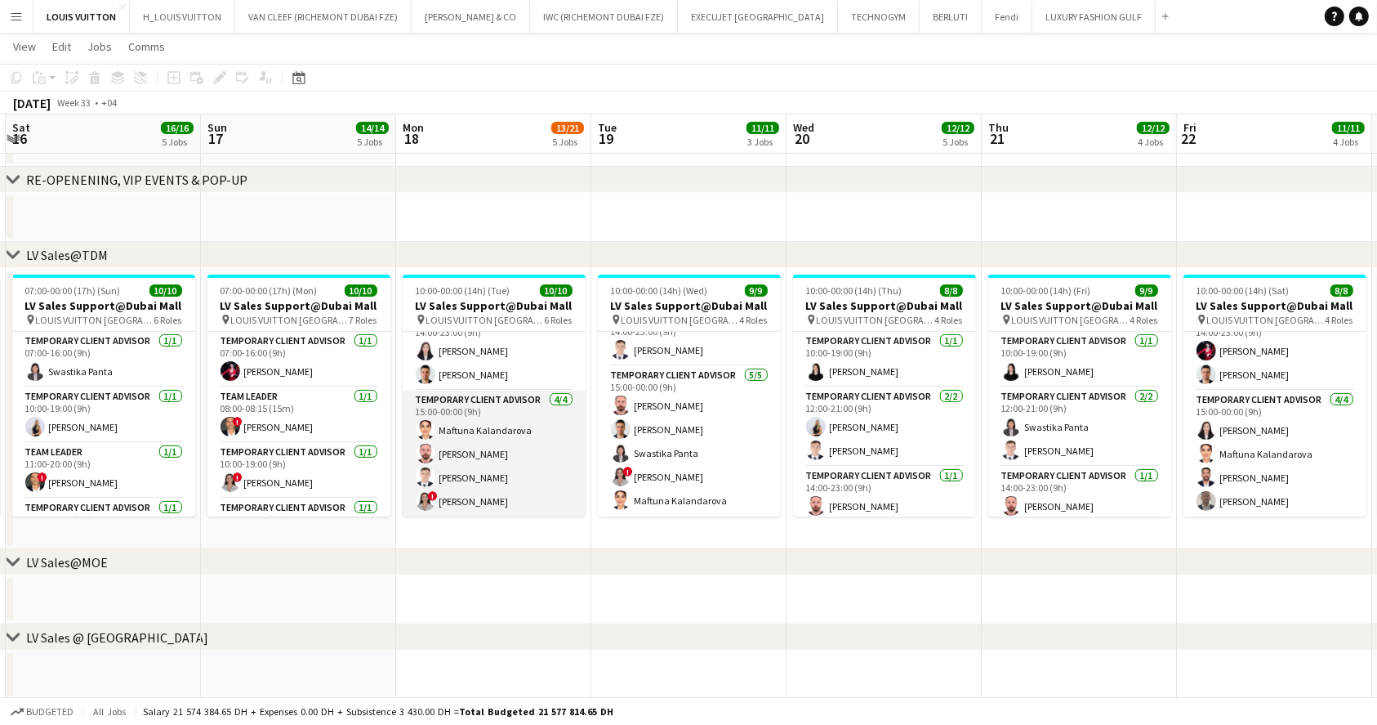
click at [519, 478] on app-card-role "Temporary Client Advisor 4/4 15:00-00:00 (9h) Maftuna Kalandarova Anas Mohamed …" at bounding box center [494, 453] width 183 height 127
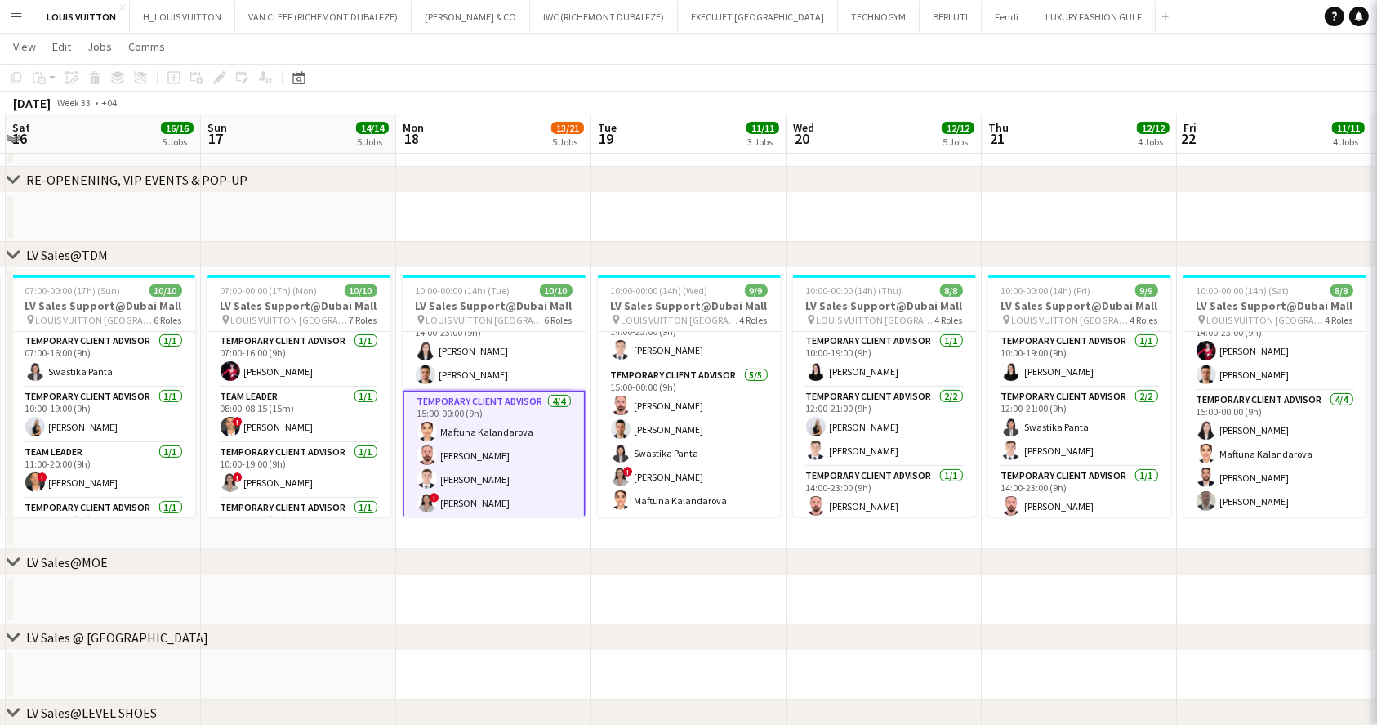
scroll to position [0, 386]
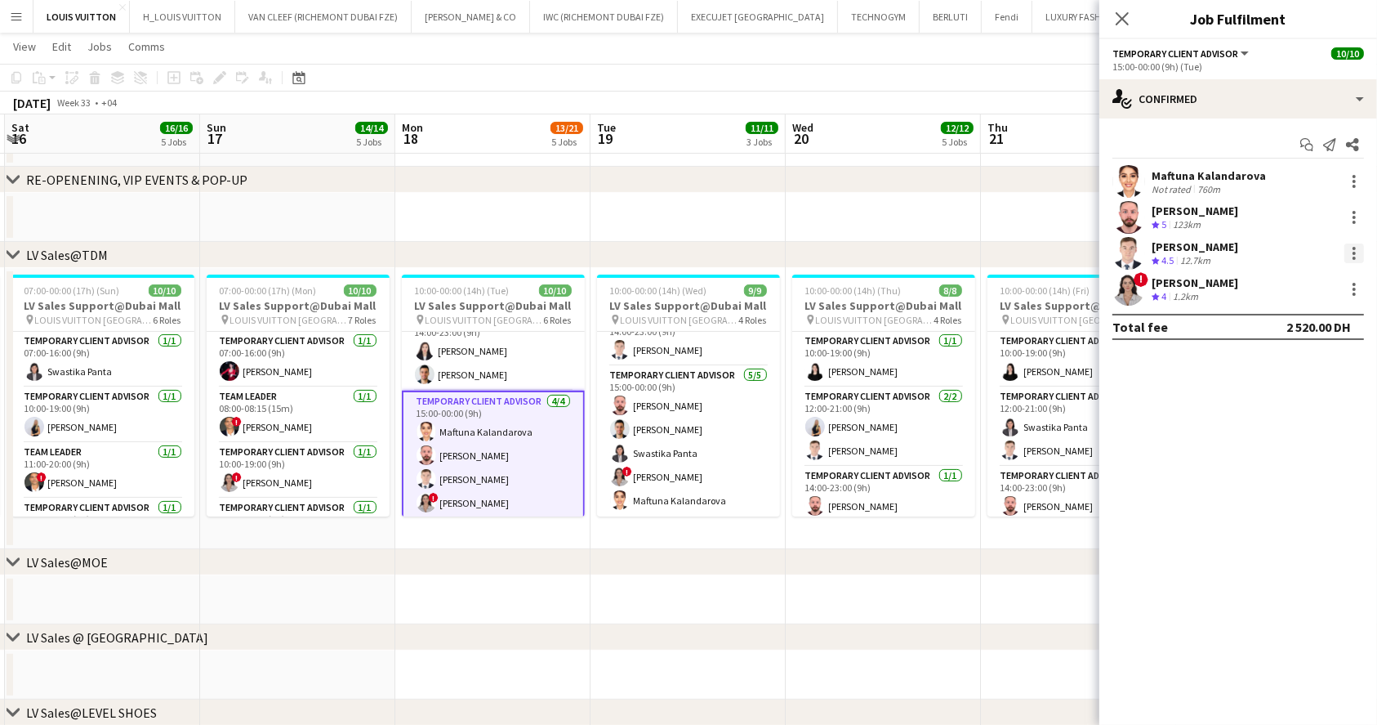
click at [1349, 251] on div at bounding box center [1355, 253] width 20 height 20
click at [1262, 444] on span "Remove" at bounding box center [1275, 440] width 49 height 14
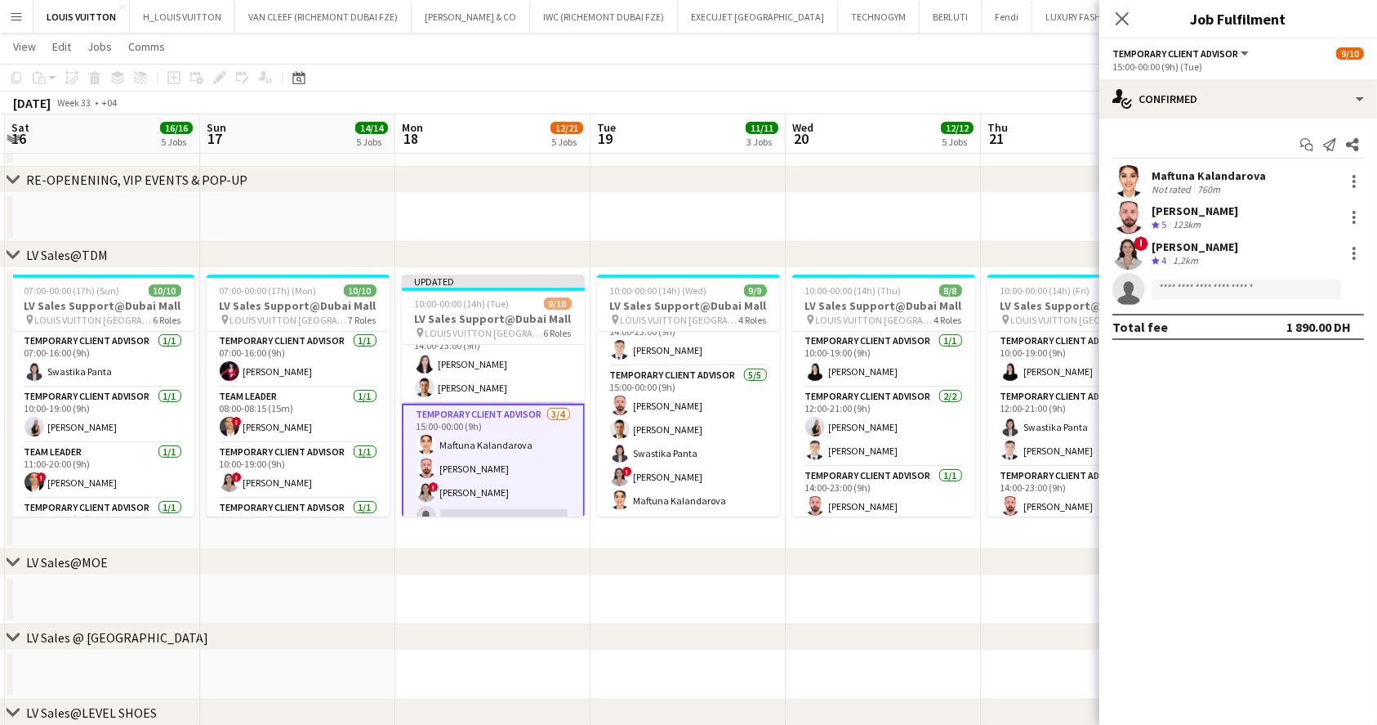
click at [1006, 81] on app-toolbar "Copy Paste Paste Ctrl+V Paste with crew Ctrl+Shift+V Paste linked Job [GEOGRAPH…" at bounding box center [688, 78] width 1377 height 28
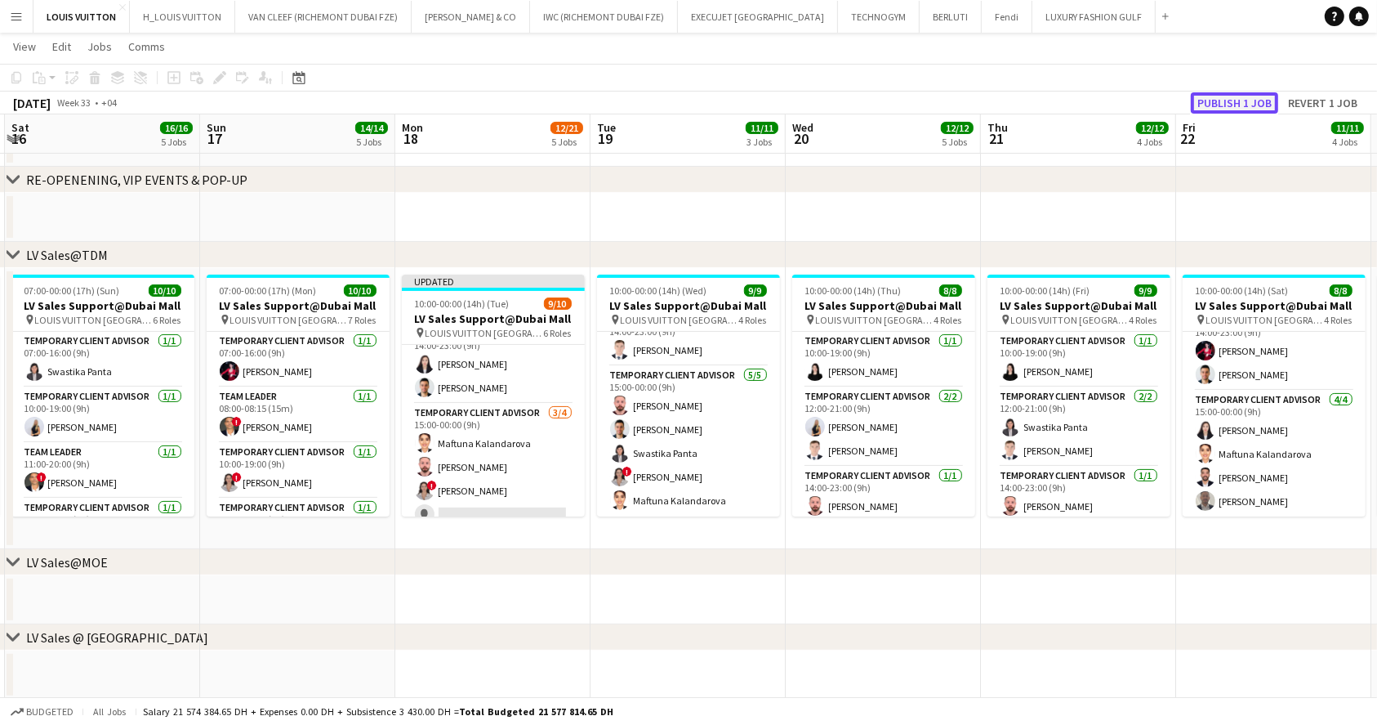
click at [1206, 93] on button "Publish 1 job" at bounding box center [1234, 102] width 87 height 21
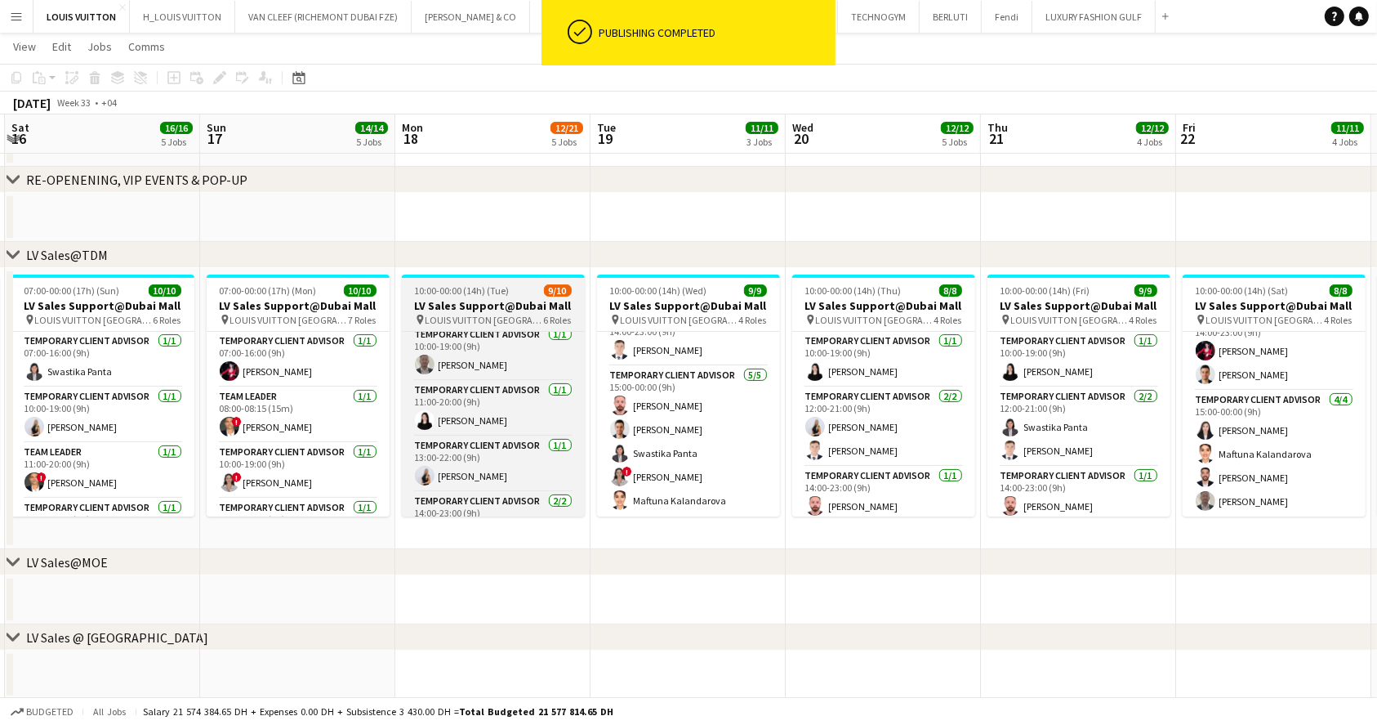
scroll to position [59, 0]
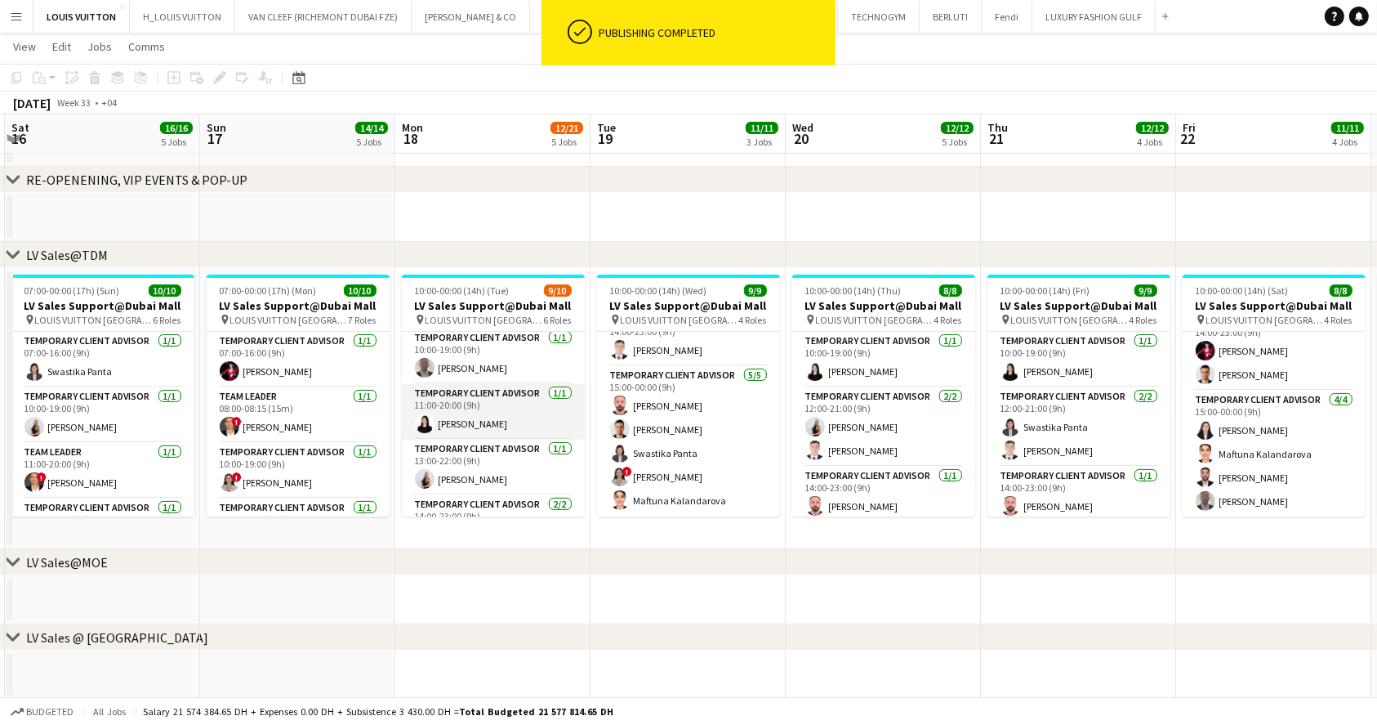
click at [481, 413] on app-card-role "Temporary Client Advisor [DATE] 11:00-20:00 (9h) [PERSON_NAME]" at bounding box center [493, 412] width 183 height 56
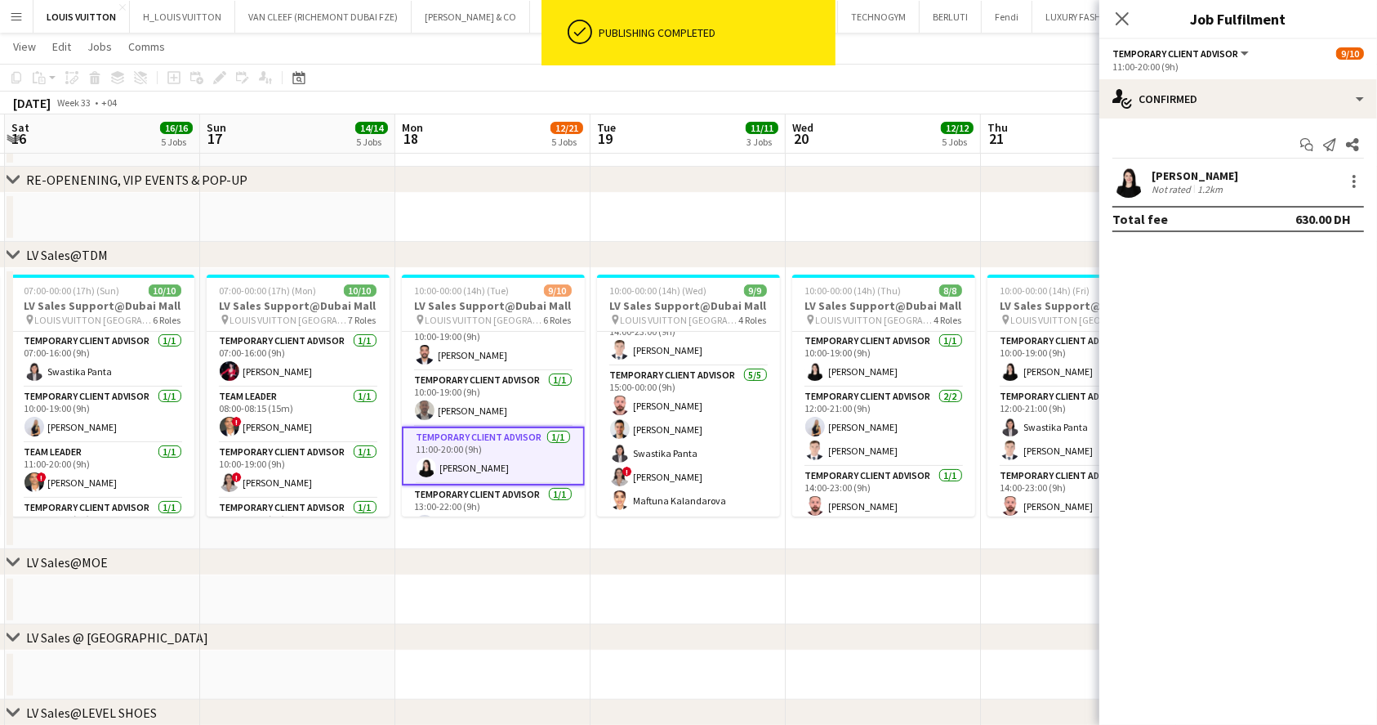
scroll to position [0, 0]
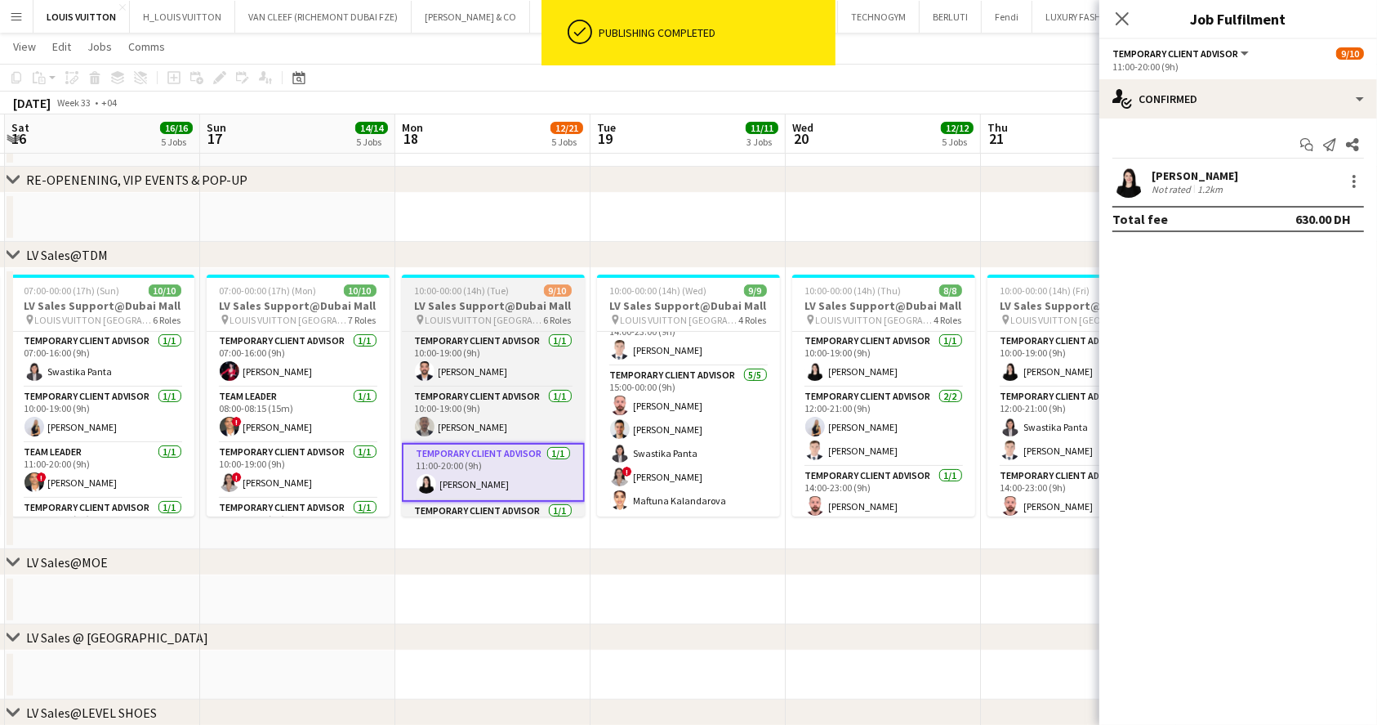
click at [473, 298] on h3 "LV Sales Support@Dubai Mall" at bounding box center [493, 305] width 183 height 15
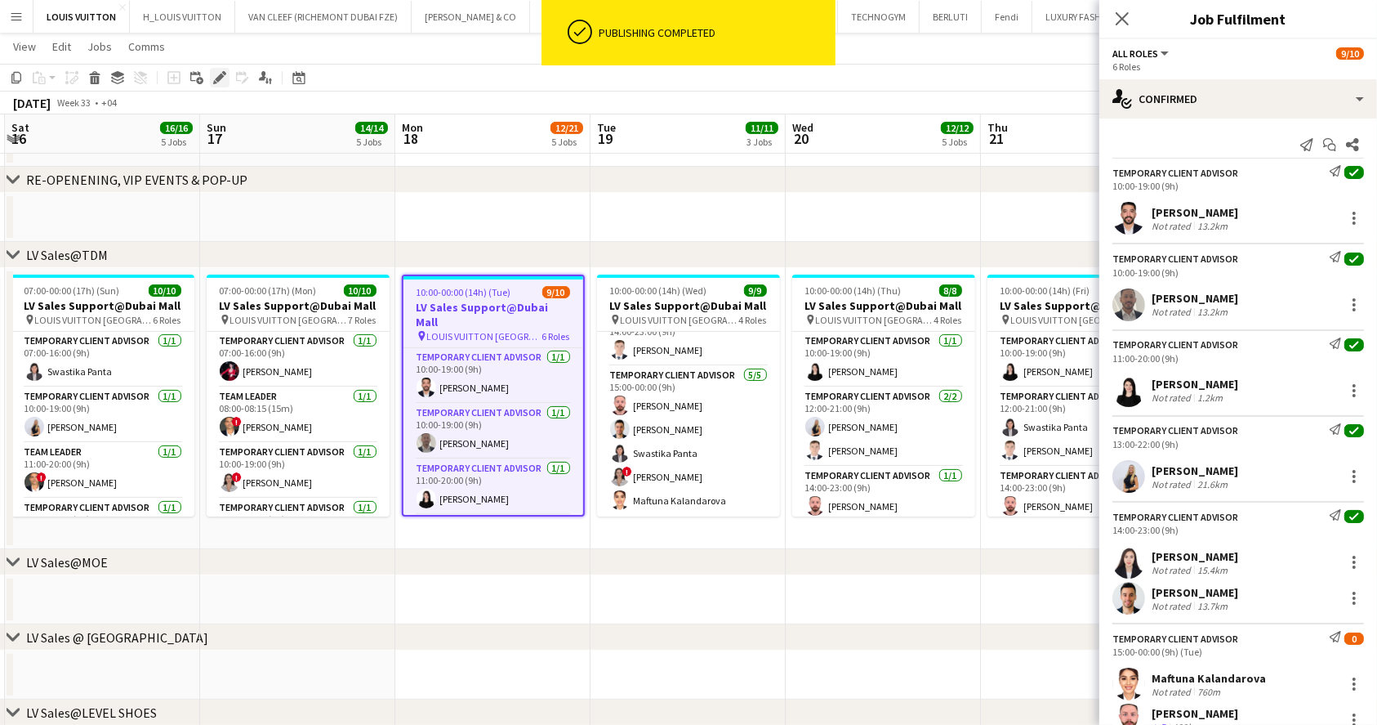
click at [213, 76] on icon "Edit" at bounding box center [219, 77] width 13 height 13
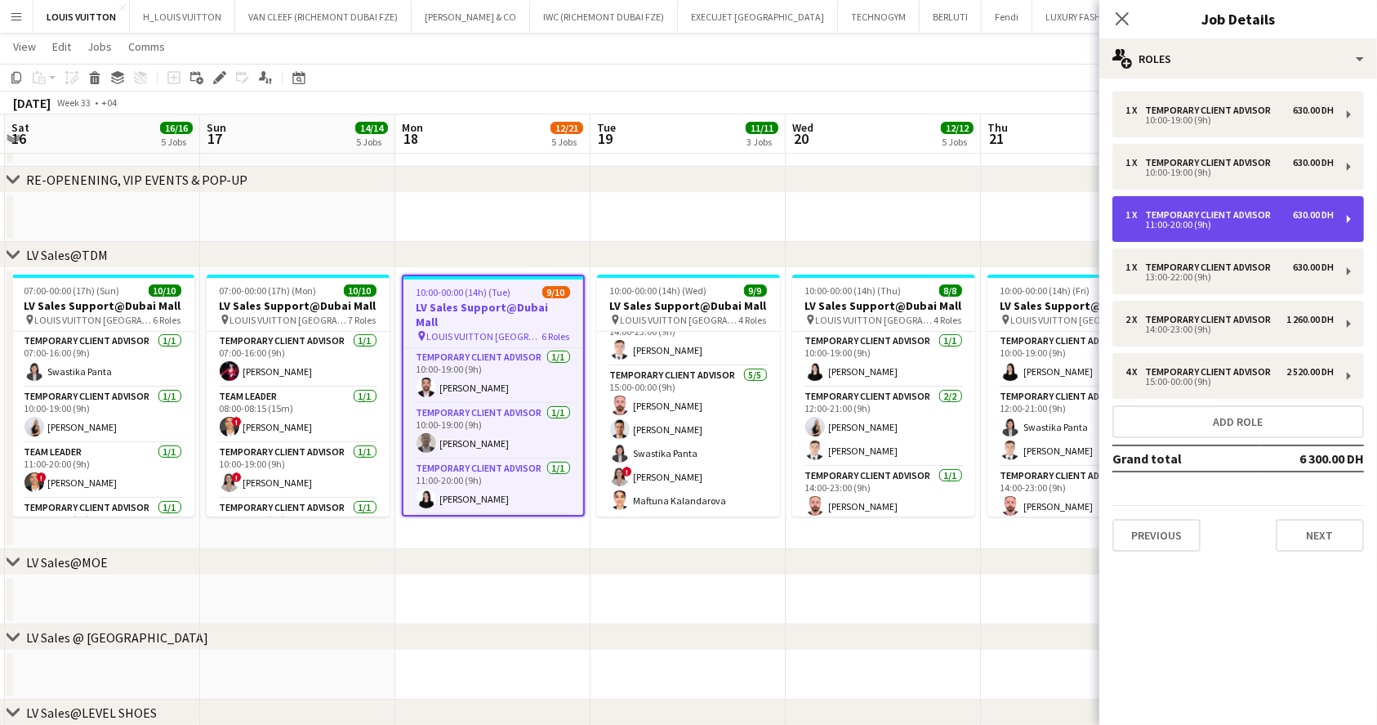
click at [1180, 229] on div "11:00-20:00 (9h)" at bounding box center [1230, 225] width 208 height 8
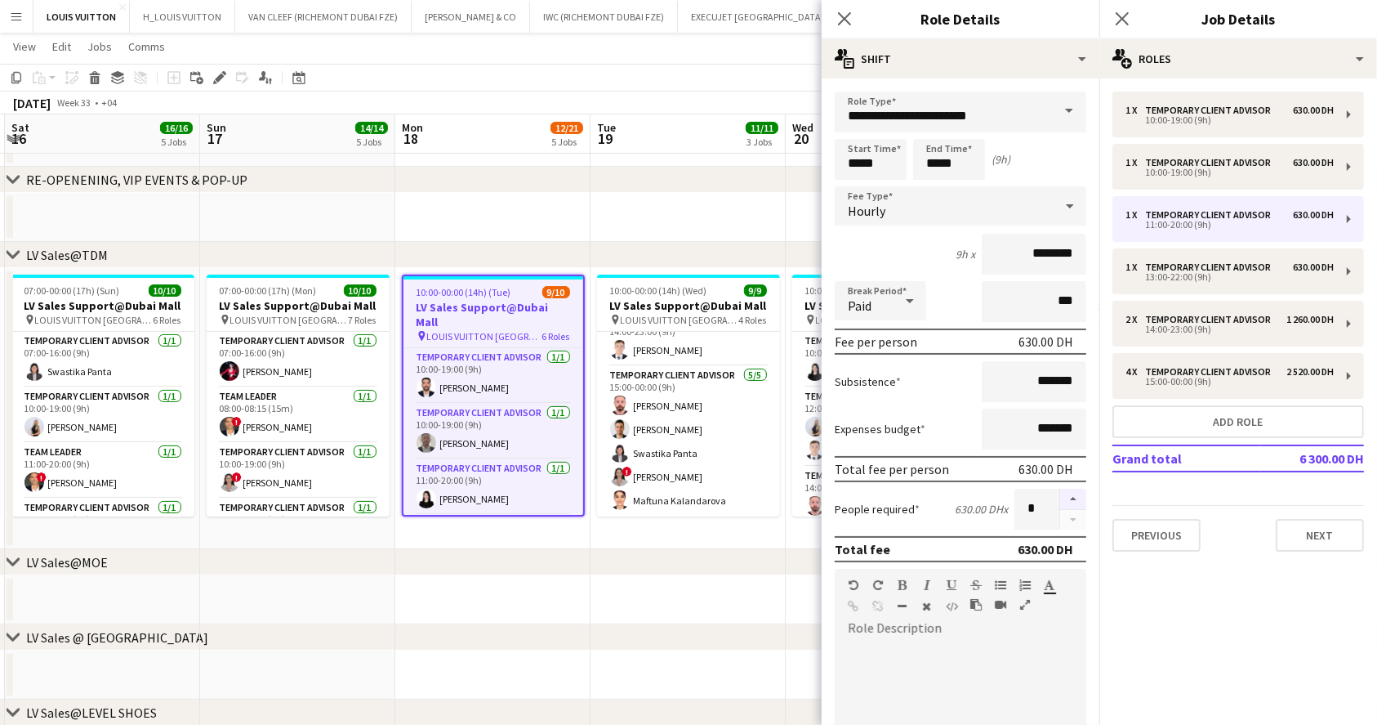
click at [1060, 494] on button "button" at bounding box center [1073, 498] width 26 height 21
type input "*"
click at [774, 63] on app-page-menu "View Day view expanded Day view collapsed Month view Date picker Jump to [DATE]…" at bounding box center [688, 48] width 1377 height 31
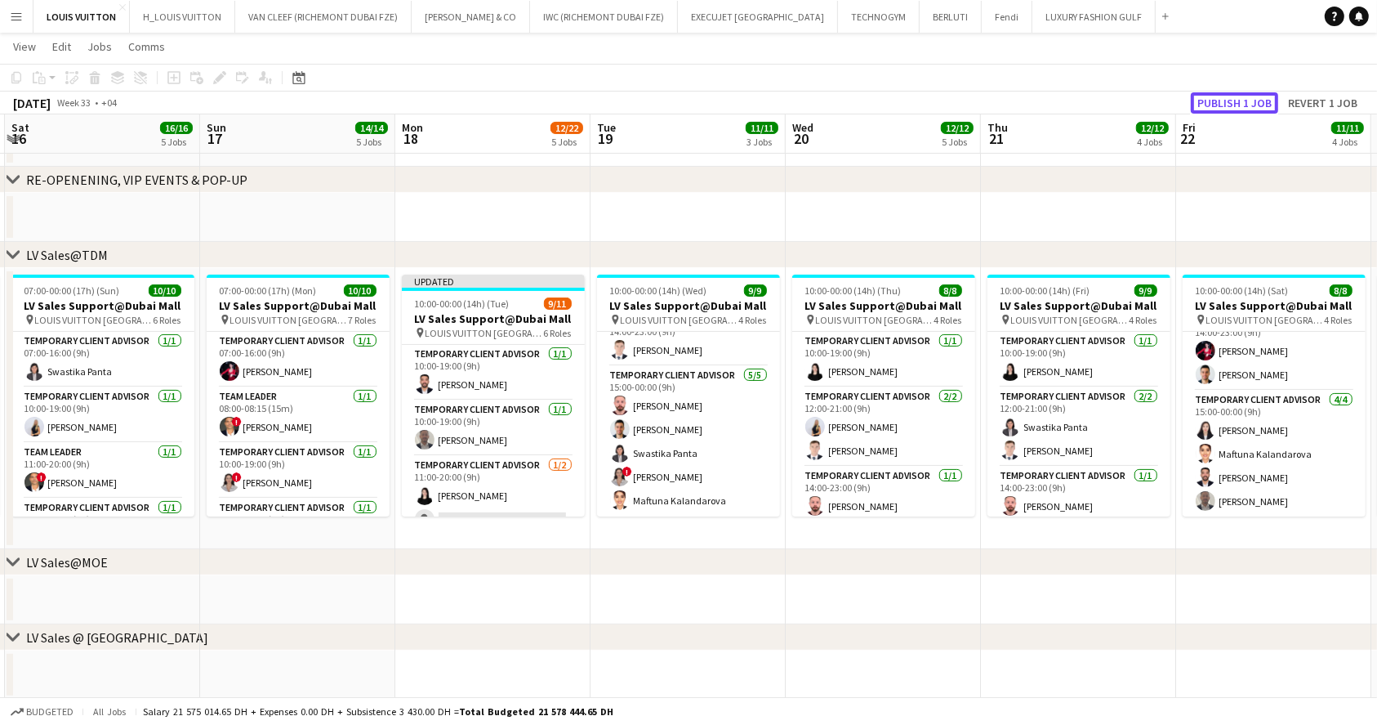
drag, startPoint x: 1226, startPoint y: 95, endPoint x: 1215, endPoint y: 97, distance: 11.7
click at [1224, 95] on button "Publish 1 job" at bounding box center [1234, 102] width 87 height 21
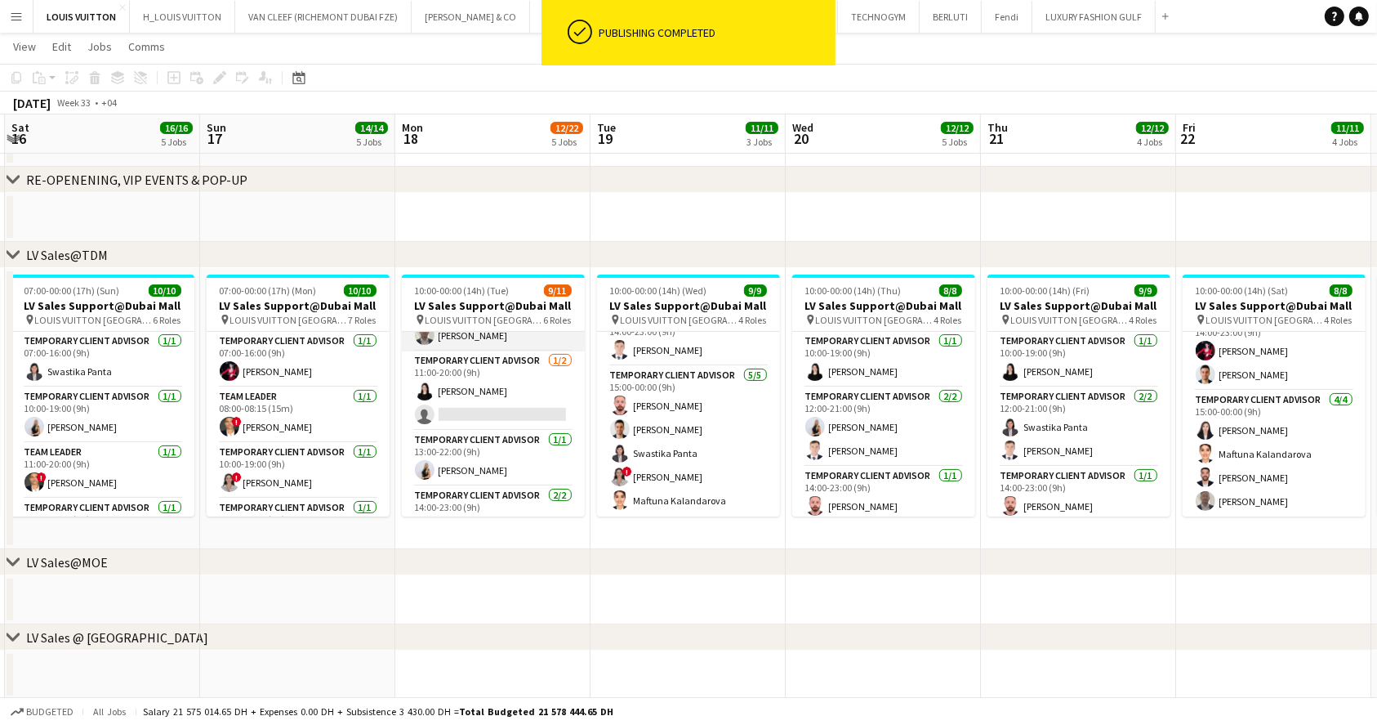
scroll to position [109, 0]
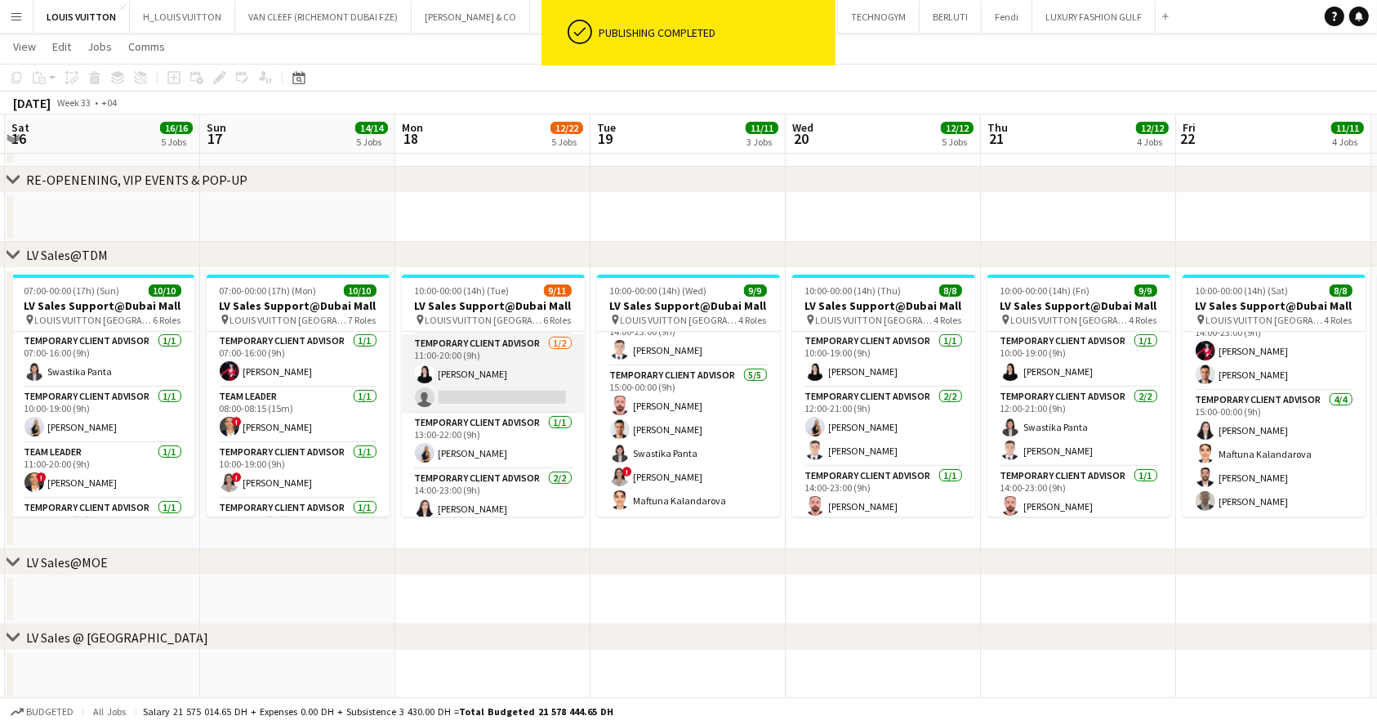
click at [485, 377] on app-card-role "Temporary Client Advisor [DATE] 11:00-20:00 (9h) [PERSON_NAME] single-neutral-a…" at bounding box center [493, 373] width 183 height 79
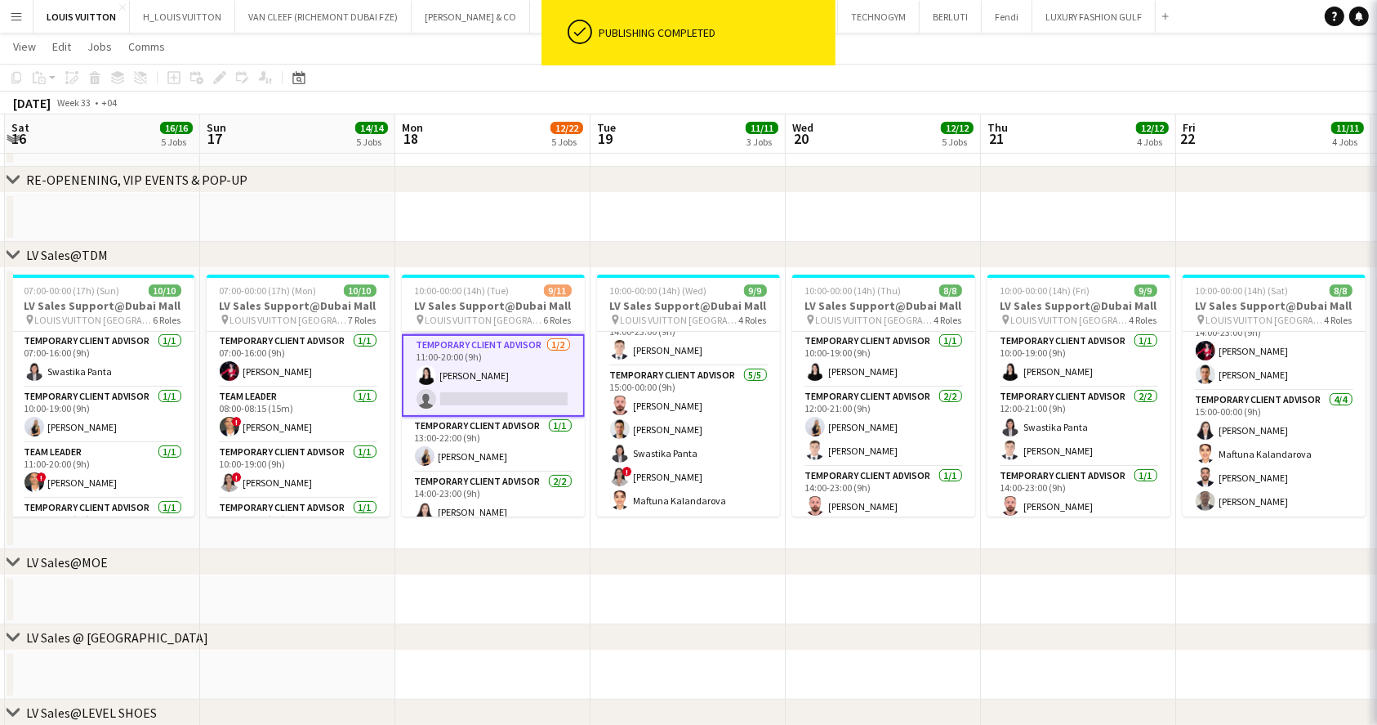
scroll to position [0, 386]
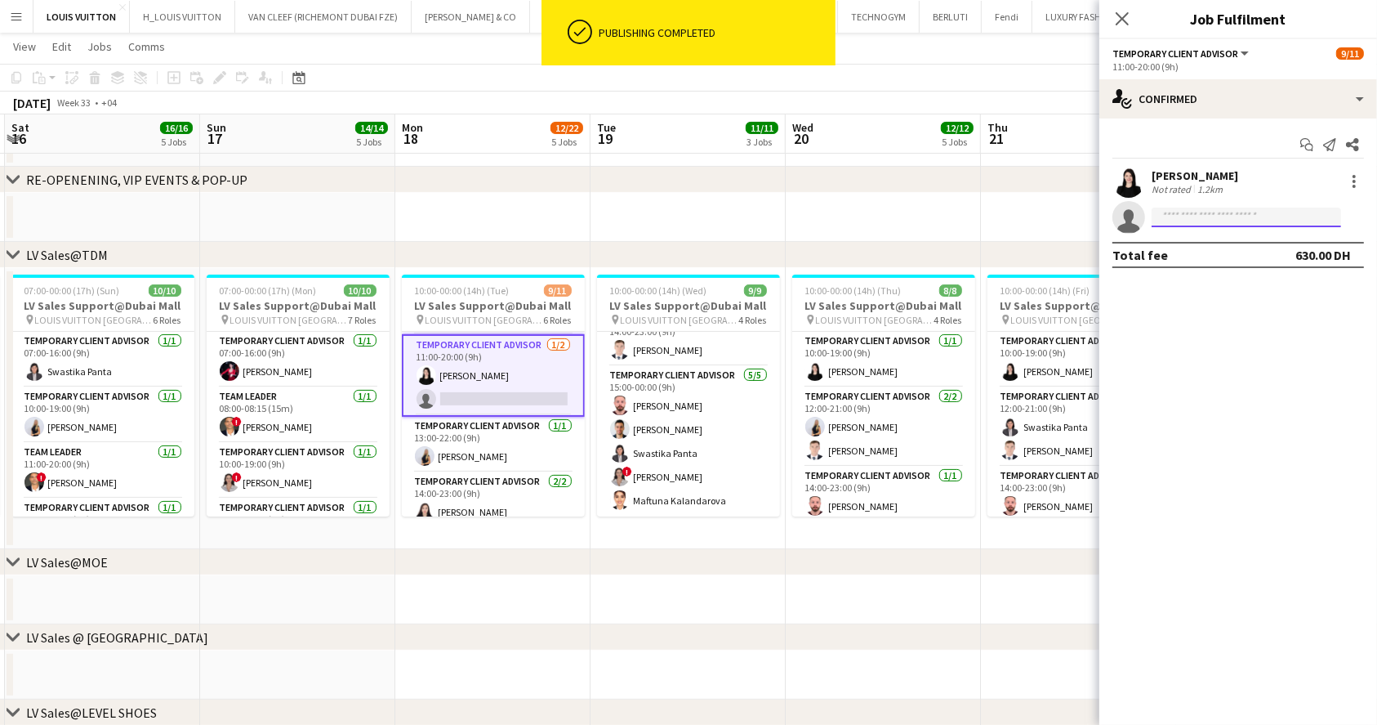
click at [1209, 224] on input at bounding box center [1247, 217] width 190 height 20
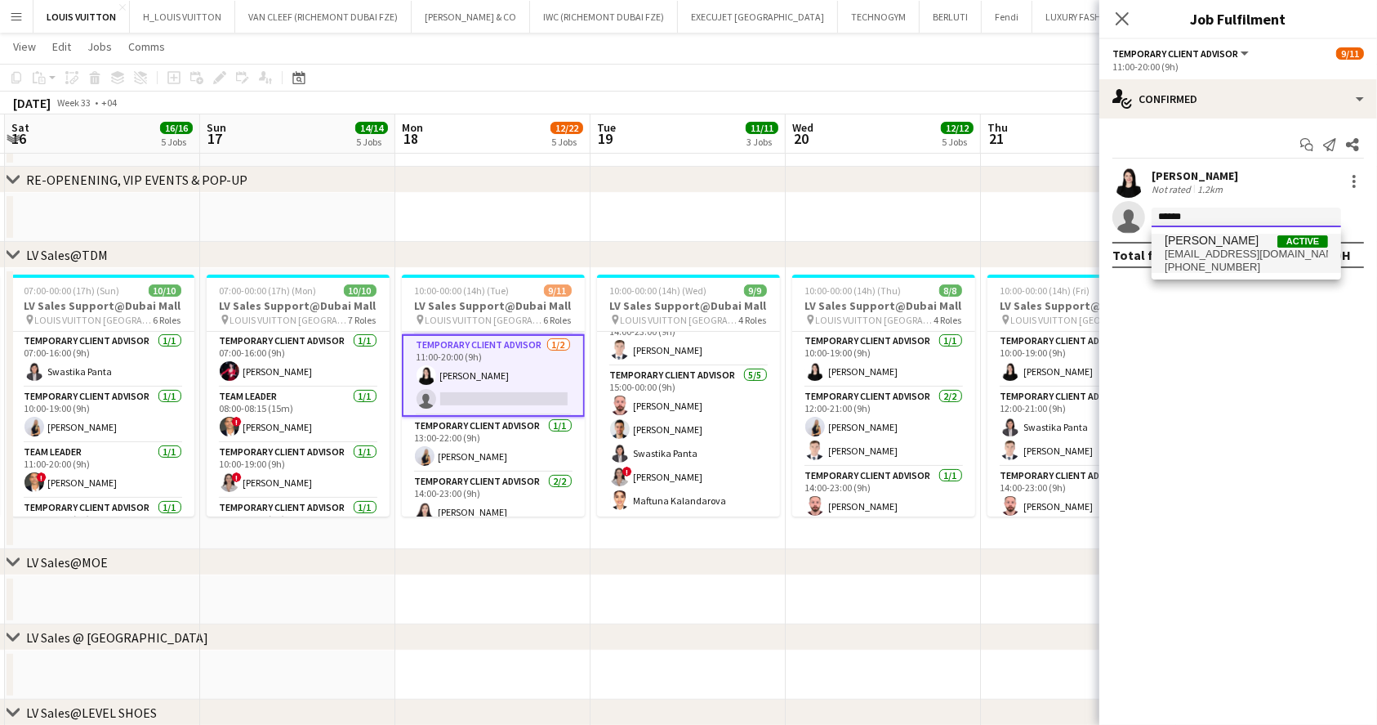
type input "******"
click at [1219, 252] on span "[EMAIL_ADDRESS][DOMAIN_NAME]" at bounding box center [1246, 254] width 163 height 13
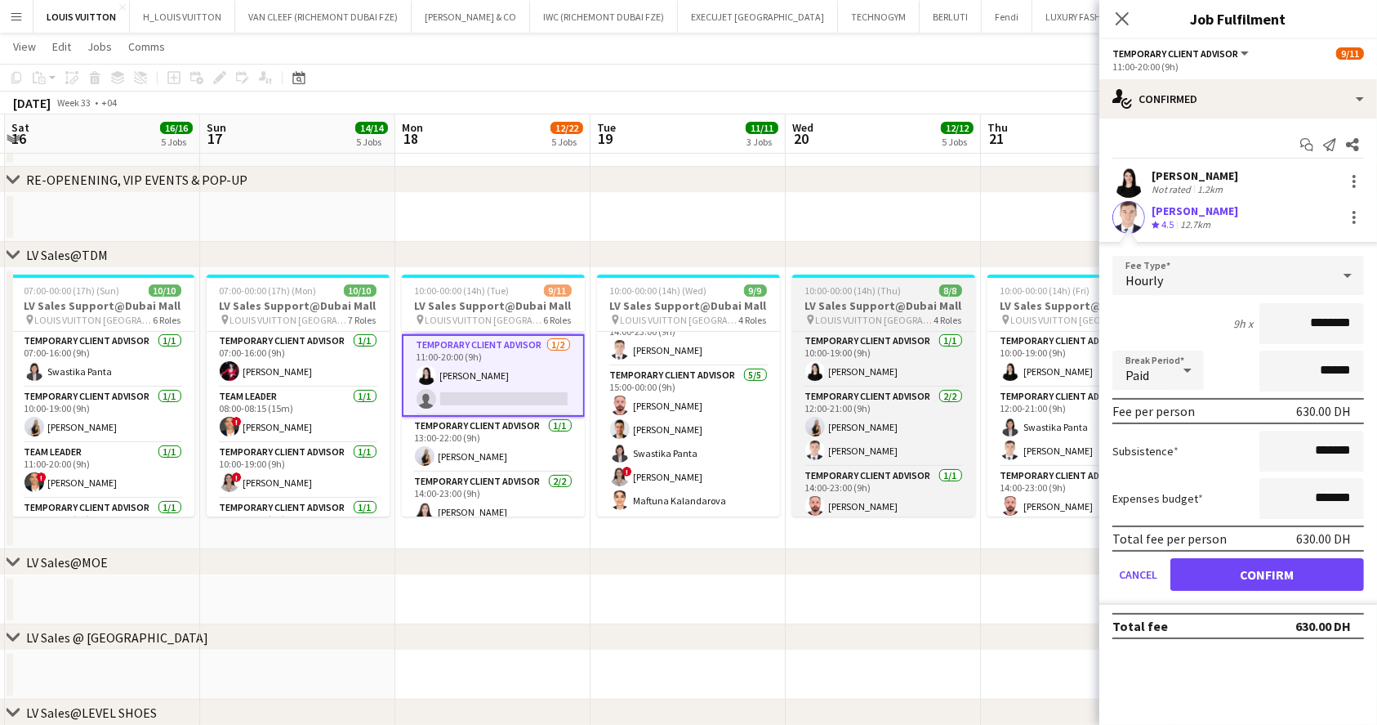
scroll to position [132, 0]
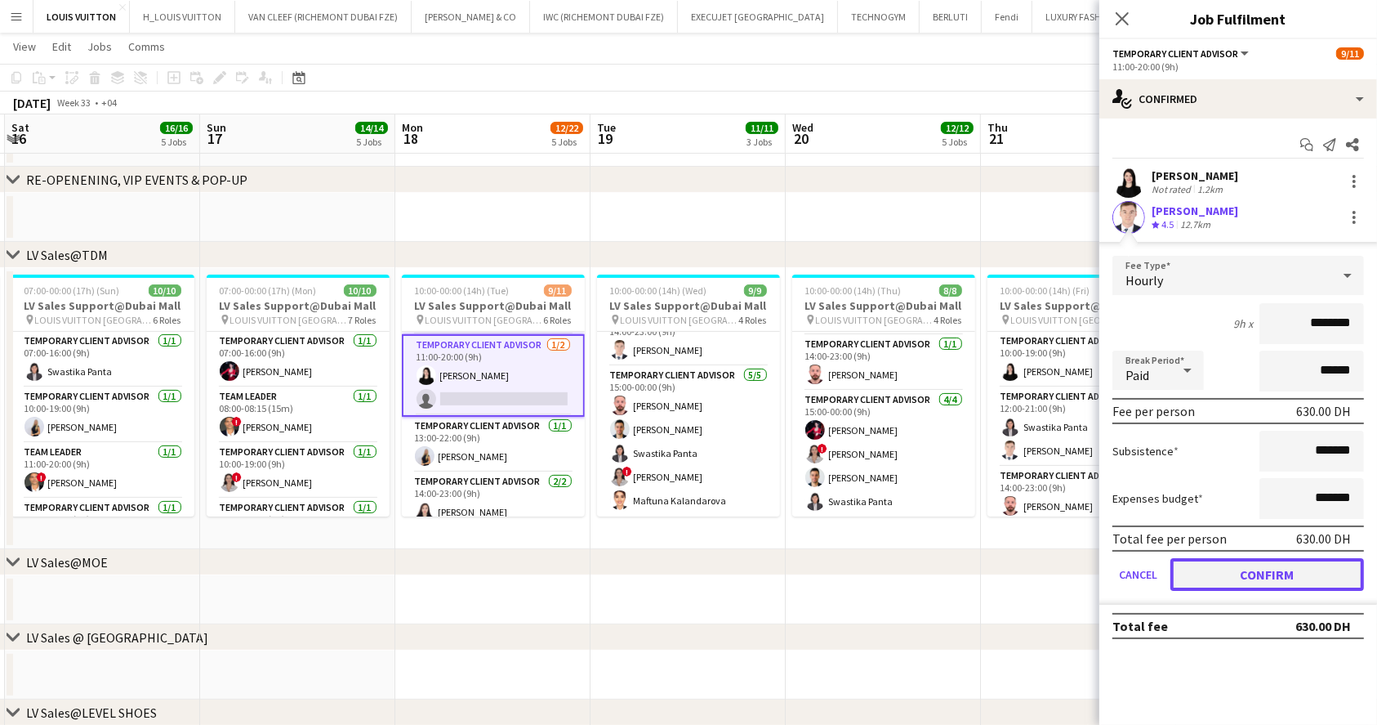
click at [1215, 569] on button "Confirm" at bounding box center [1268, 574] width 194 height 33
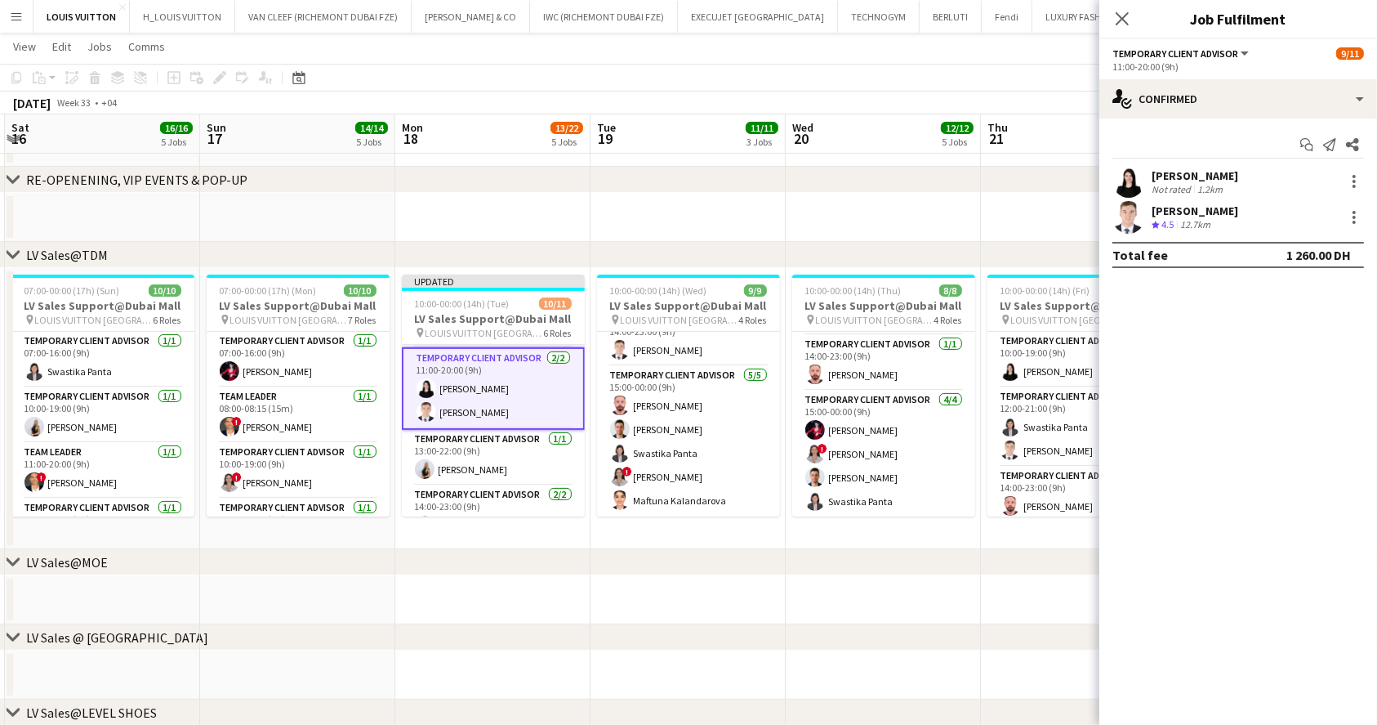
click at [1011, 75] on app-toolbar "Copy Paste Paste Ctrl+V Paste with crew Ctrl+Shift+V Paste linked Job [GEOGRAPH…" at bounding box center [688, 78] width 1377 height 28
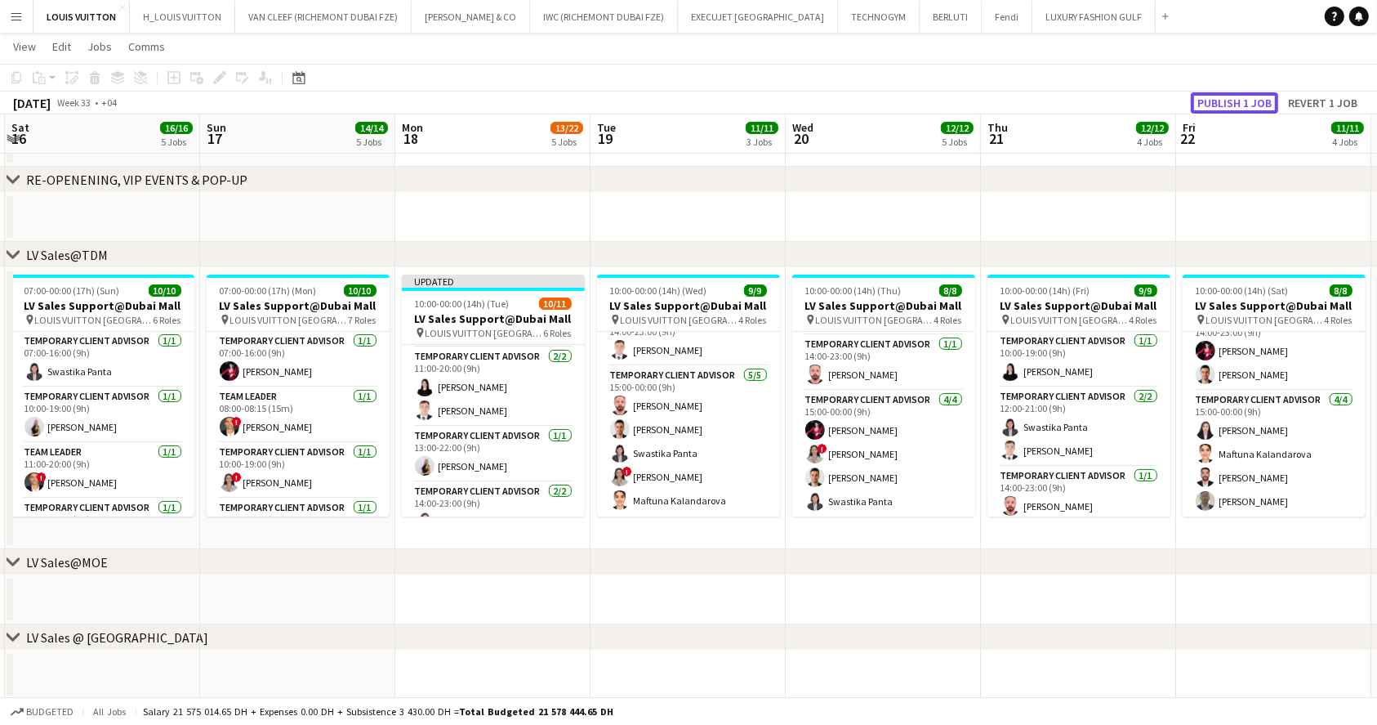
click at [1211, 98] on button "Publish 1 job" at bounding box center [1234, 102] width 87 height 21
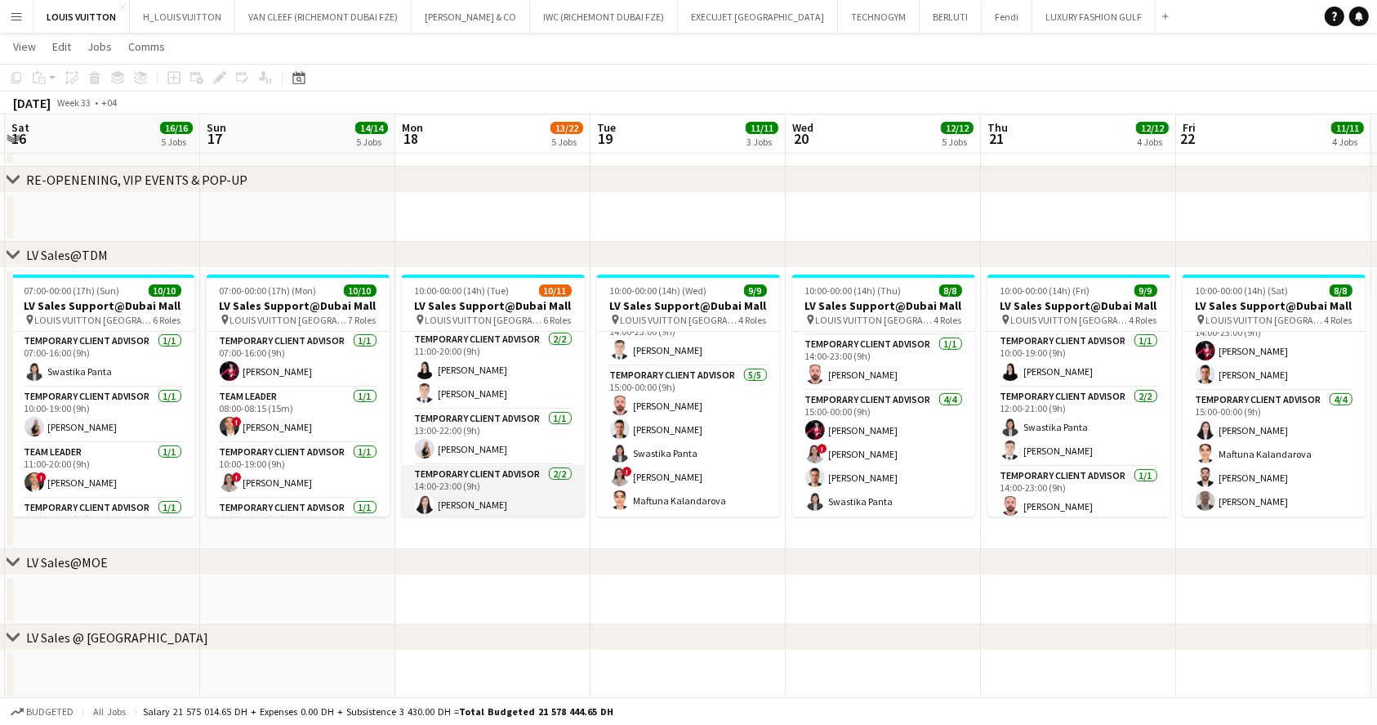
scroll to position [0, 0]
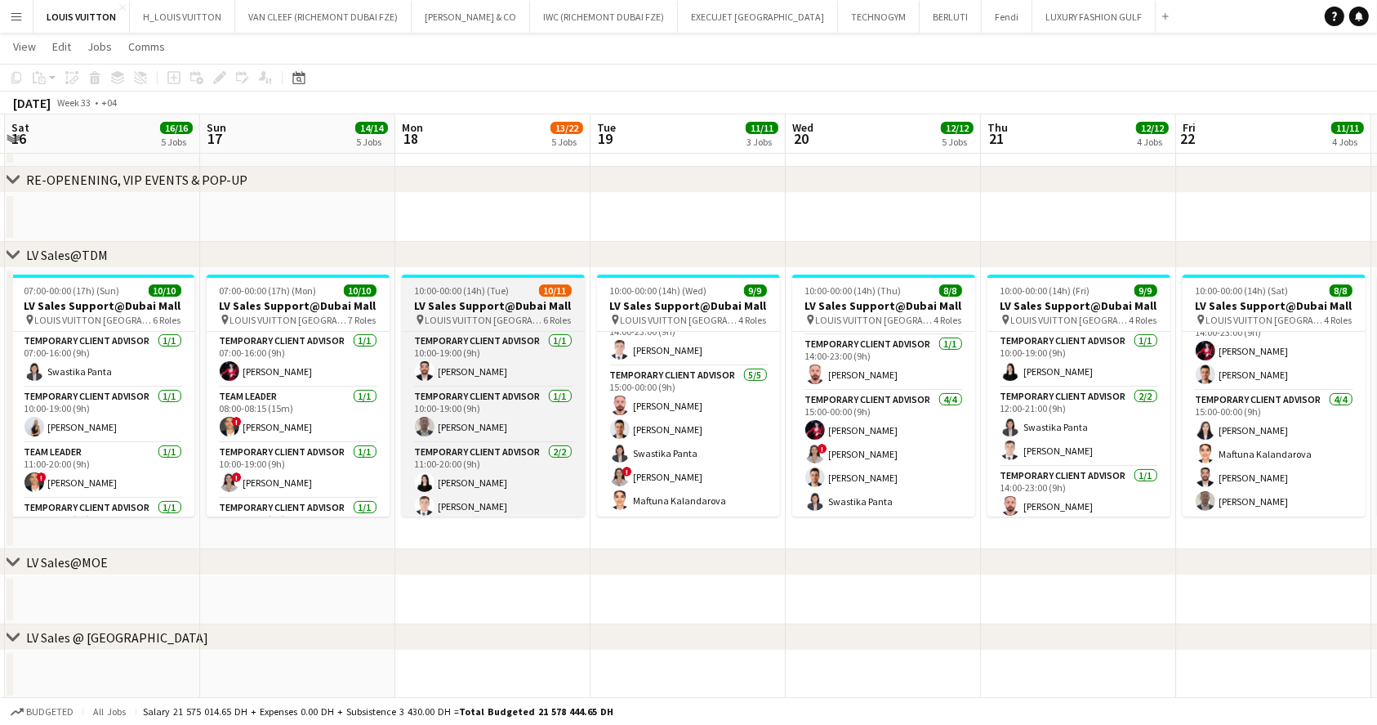
click at [475, 283] on app-job-card "10:00-00:00 (14h) (Tue) 10/11 LV Sales Support@Dubai Mall pin LOUIS VUITTON Dub…" at bounding box center [493, 395] width 183 height 242
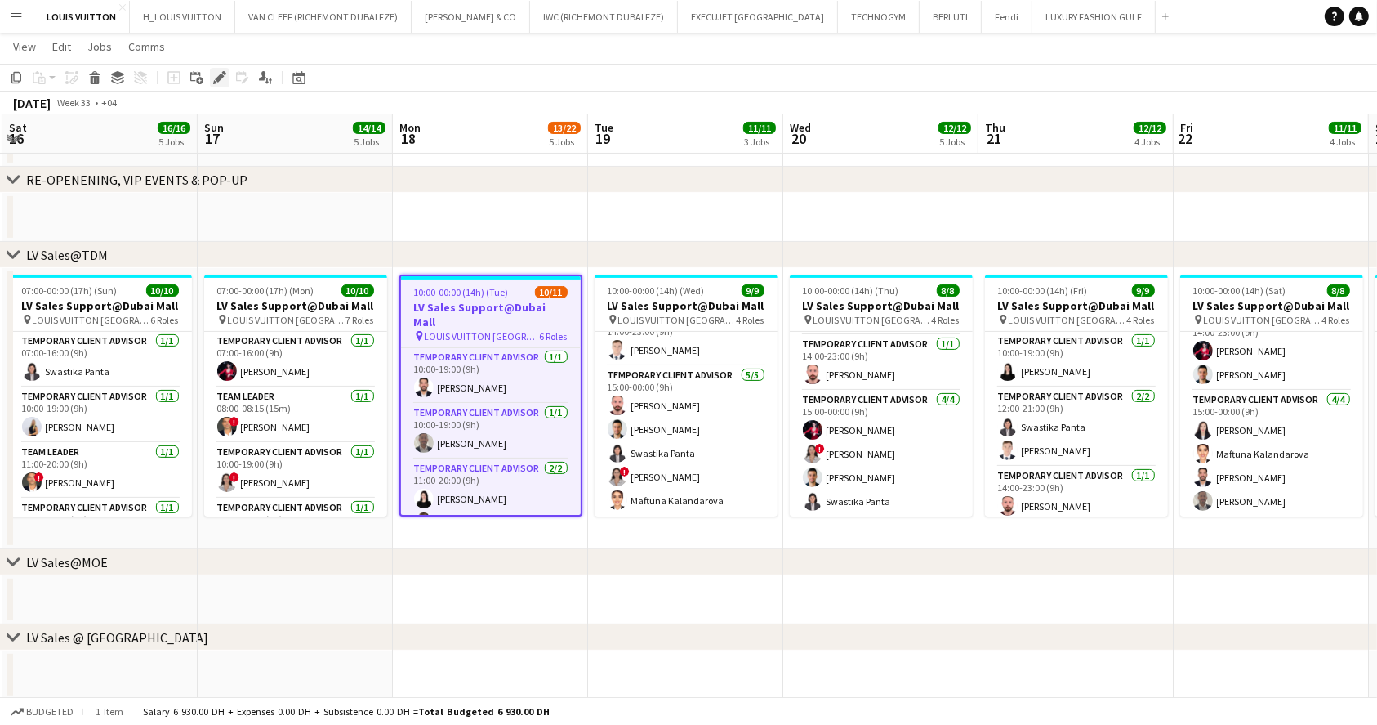
click at [222, 83] on icon "Edit" at bounding box center [219, 77] width 13 height 13
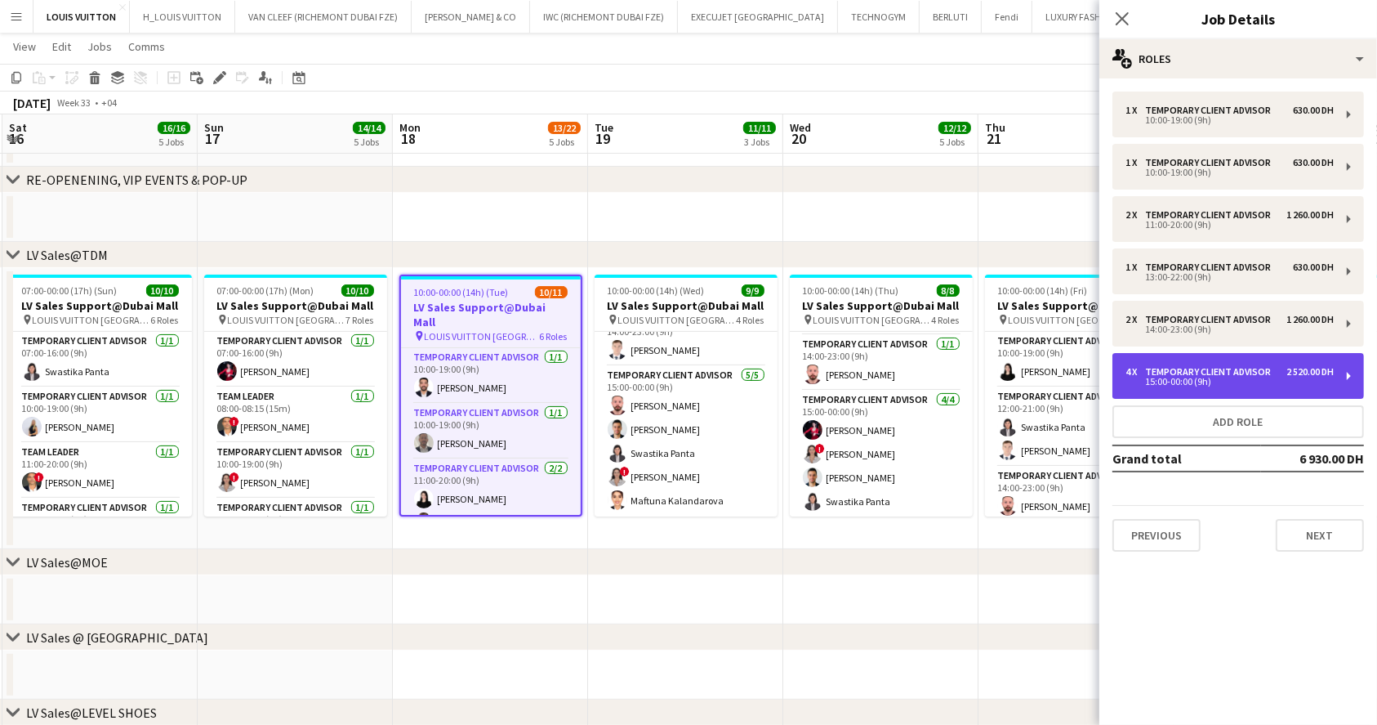
click at [1205, 386] on div "15:00-00:00 (9h)" at bounding box center [1230, 381] width 208 height 8
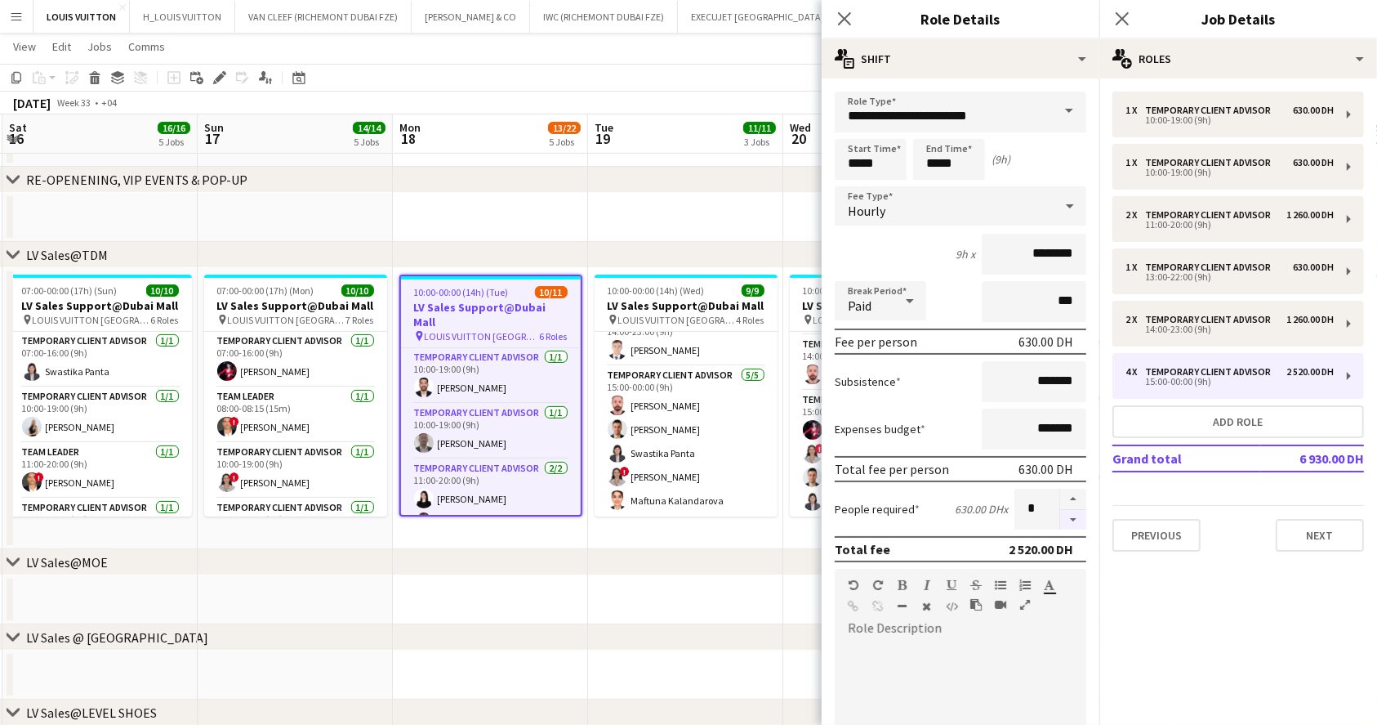
click at [1060, 522] on button "button" at bounding box center [1073, 520] width 26 height 20
type input "*"
click at [756, 49] on app-page-menu "View Day view expanded Day view collapsed Month view Date picker Jump to [DATE]…" at bounding box center [688, 48] width 1377 height 31
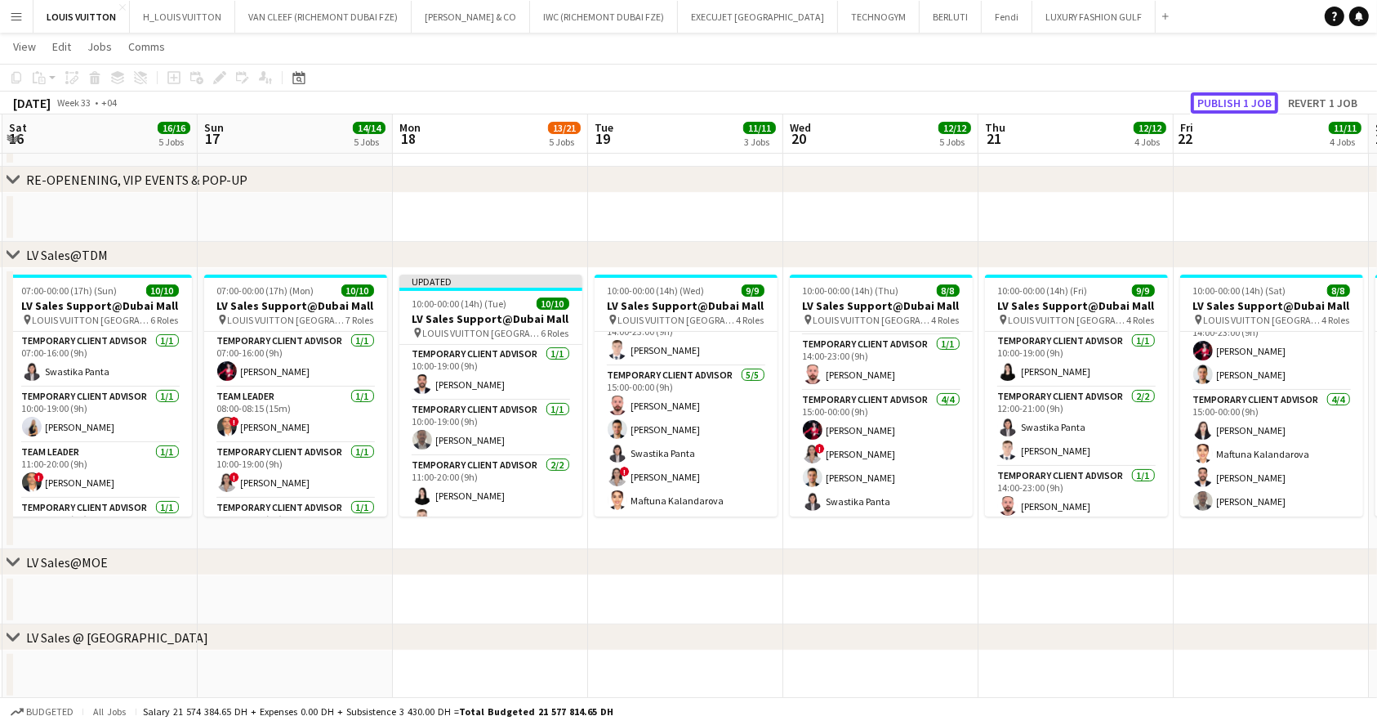
drag, startPoint x: 1255, startPoint y: 98, endPoint x: 1007, endPoint y: 133, distance: 250.0
click at [1255, 98] on button "Publish 1 job" at bounding box center [1234, 102] width 87 height 21
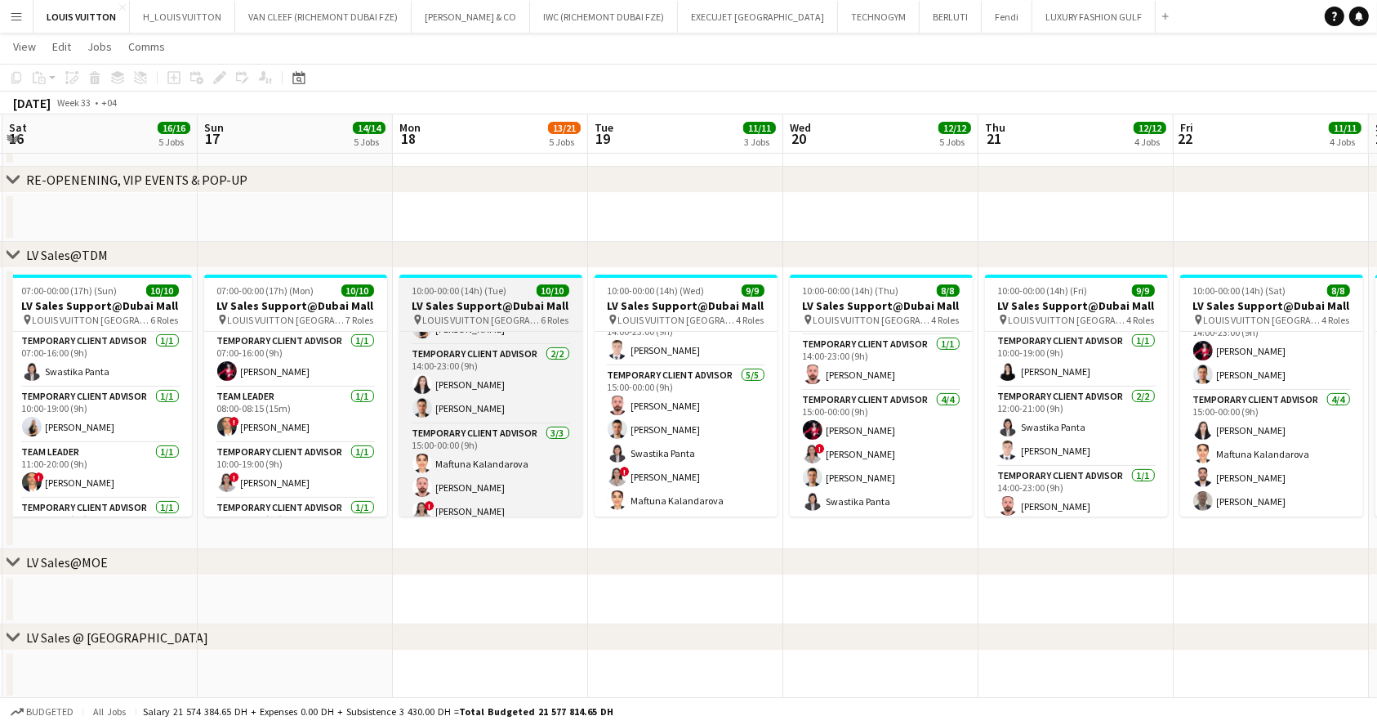
scroll to position [243, 0]
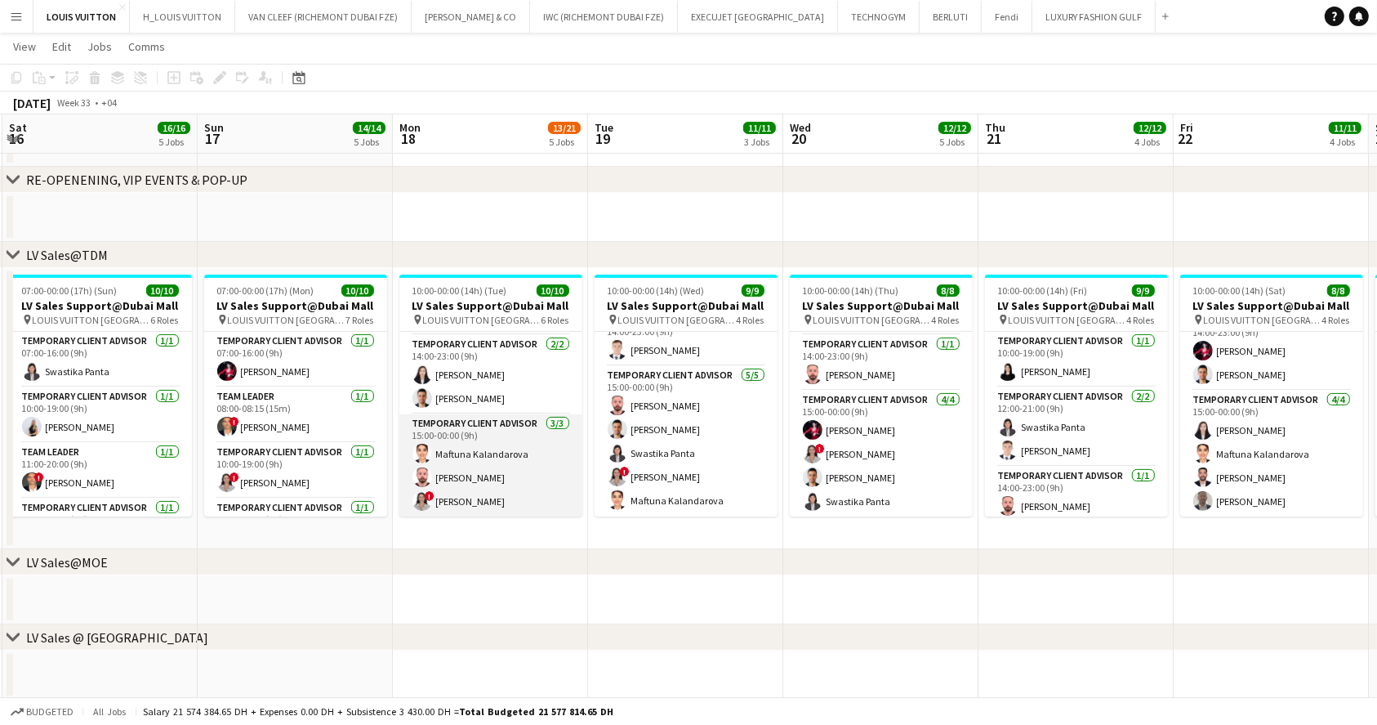
click at [492, 457] on app-card-role "Temporary Client Advisor 3/3 15:00-00:00 (9h) Maftuna Kalandarova Anas Mohamed …" at bounding box center [490, 465] width 183 height 103
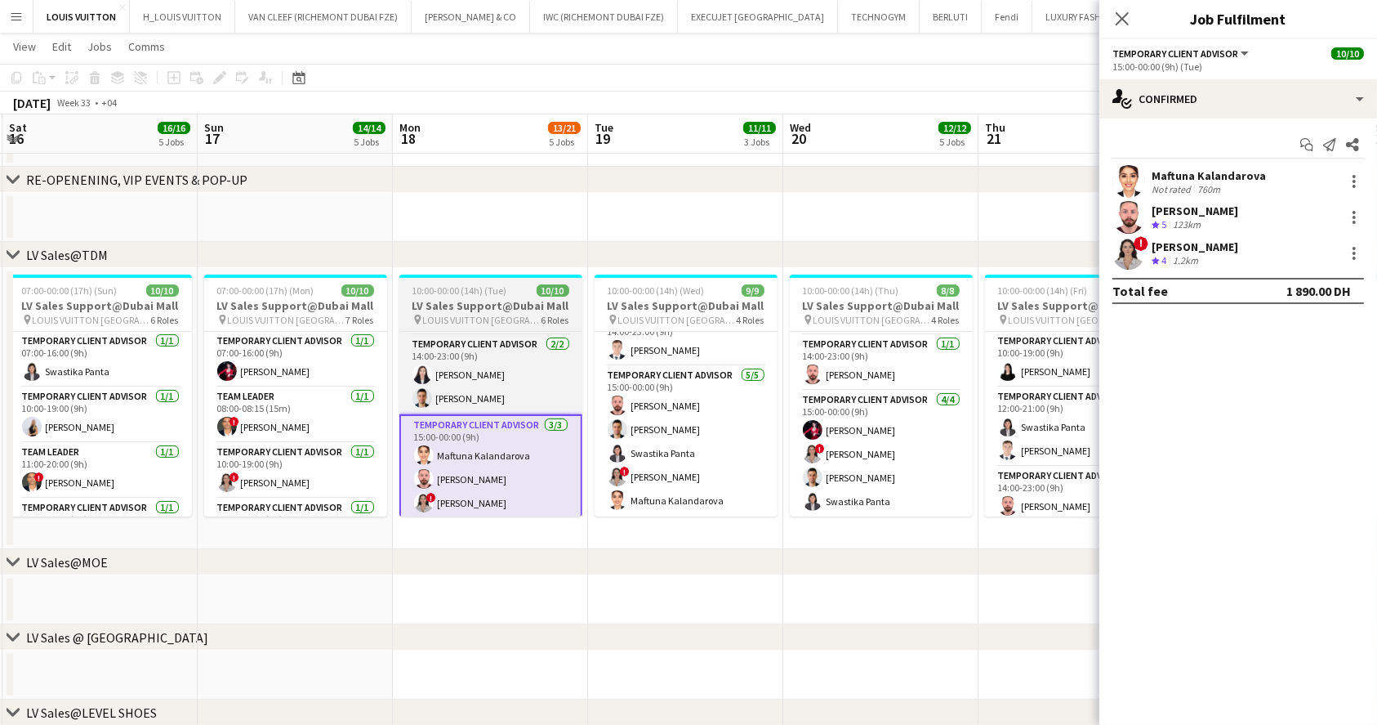
click at [486, 309] on h3 "LV Sales Support@Dubai Mall" at bounding box center [490, 305] width 183 height 15
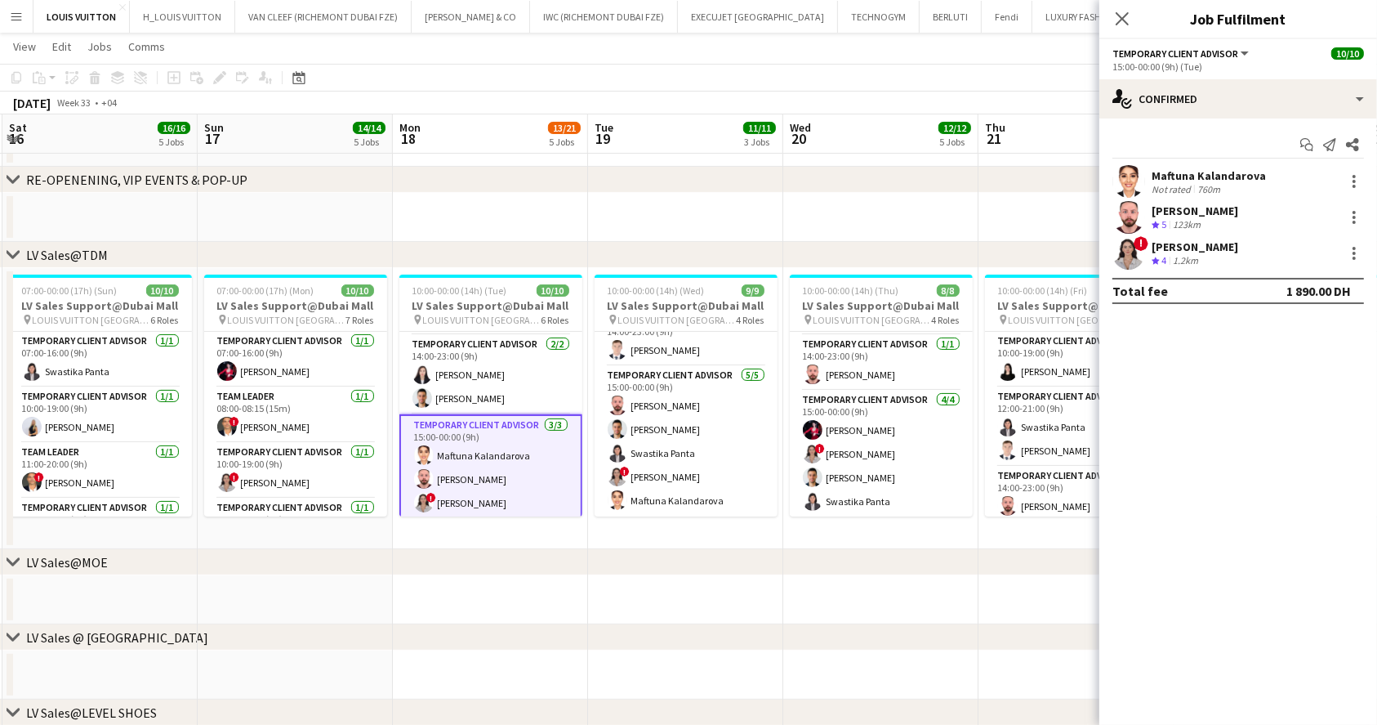
scroll to position [0, 390]
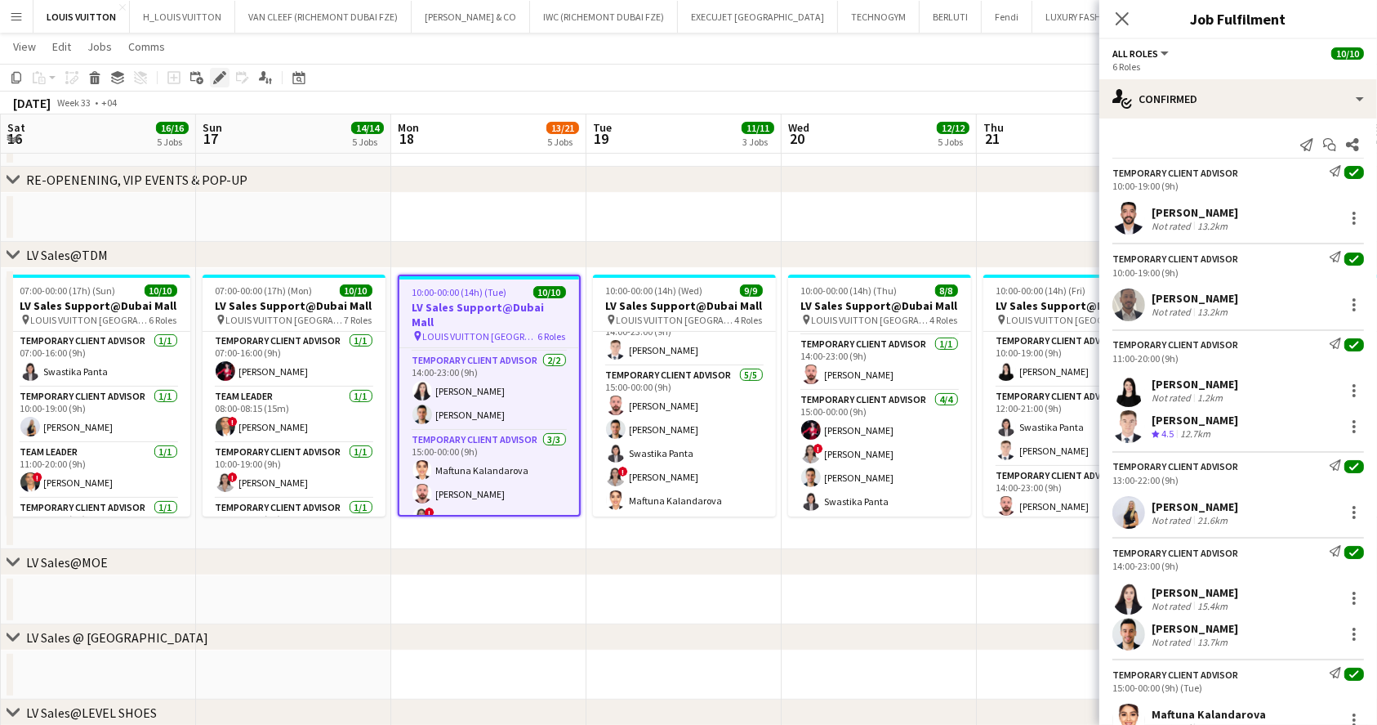
click at [216, 77] on icon at bounding box center [219, 78] width 9 height 9
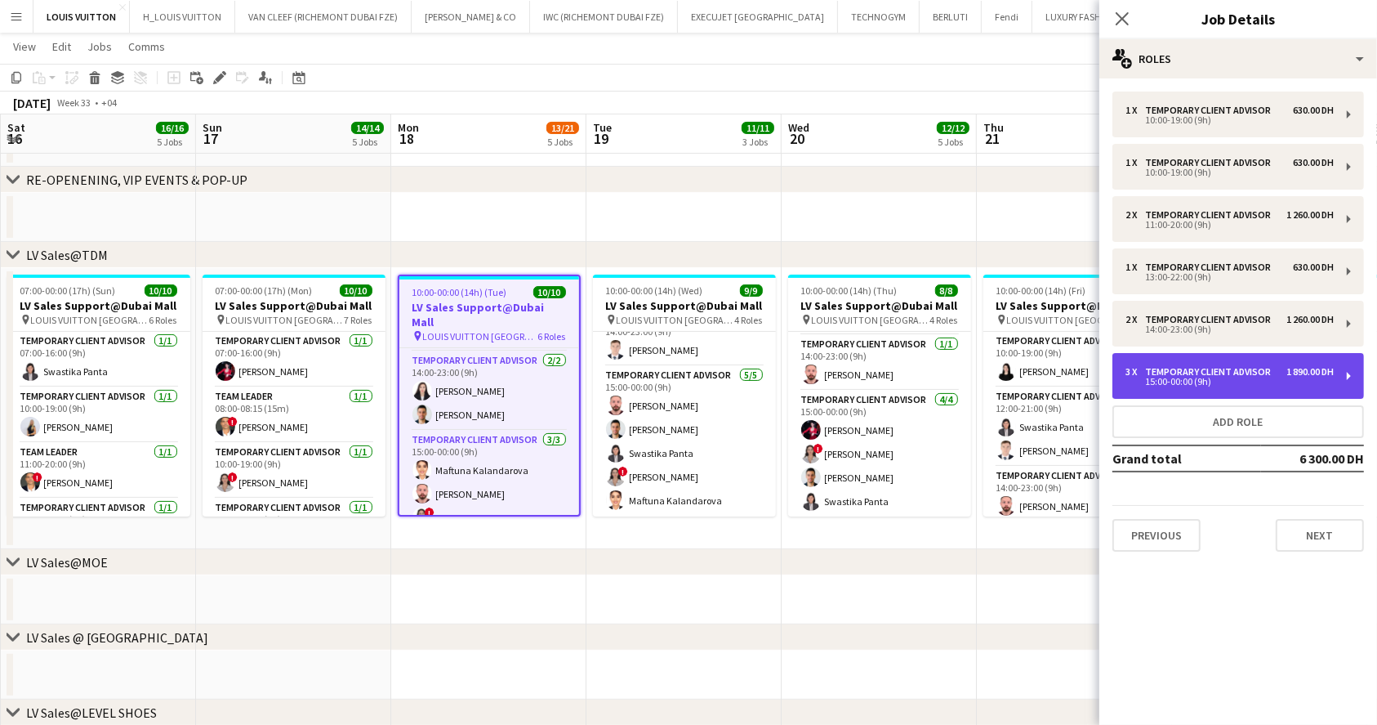
click at [1197, 368] on div "Temporary Client Advisor" at bounding box center [1211, 371] width 132 height 11
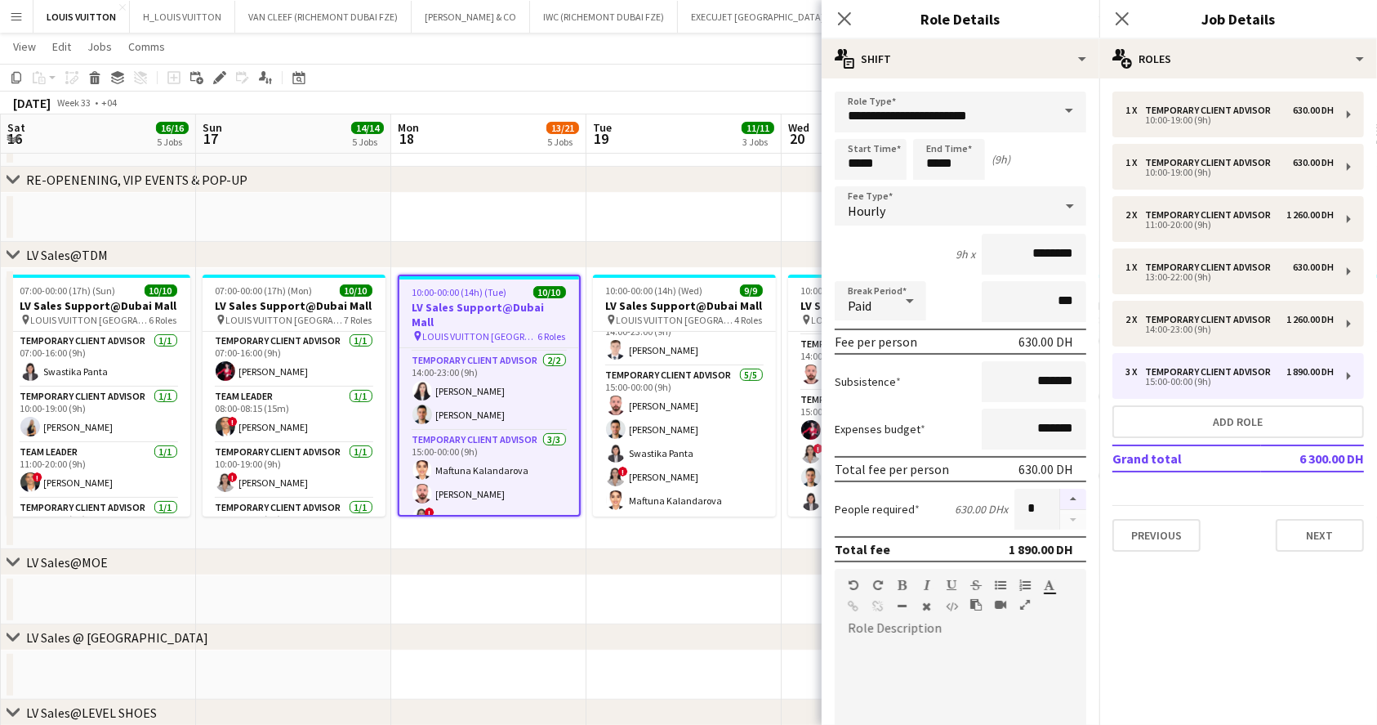
click at [1060, 502] on button "button" at bounding box center [1073, 498] width 26 height 21
type input "*"
click at [688, 65] on app-toolbar "Copy Paste Paste Ctrl+V Paste with crew Ctrl+Shift+V Paste linked Job [GEOGRAPH…" at bounding box center [688, 78] width 1377 height 28
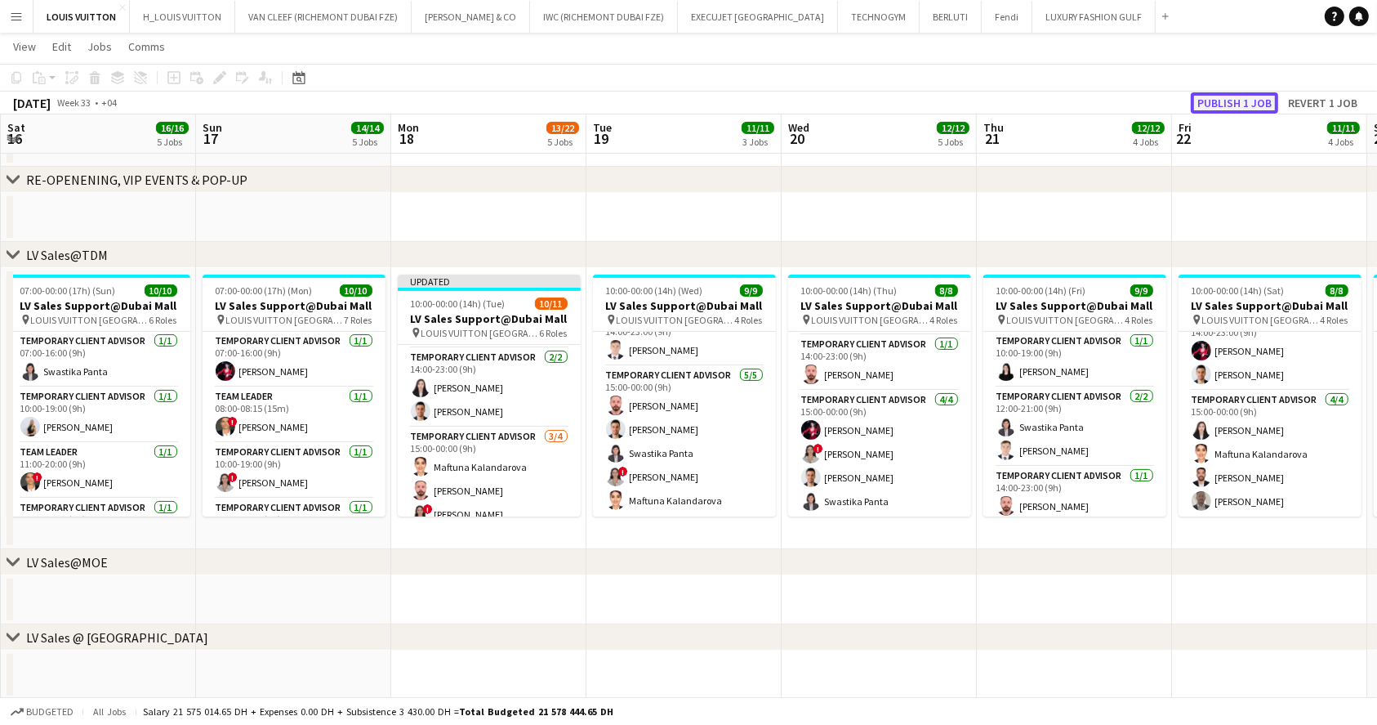
click at [1212, 100] on button "Publish 1 job" at bounding box center [1234, 102] width 87 height 21
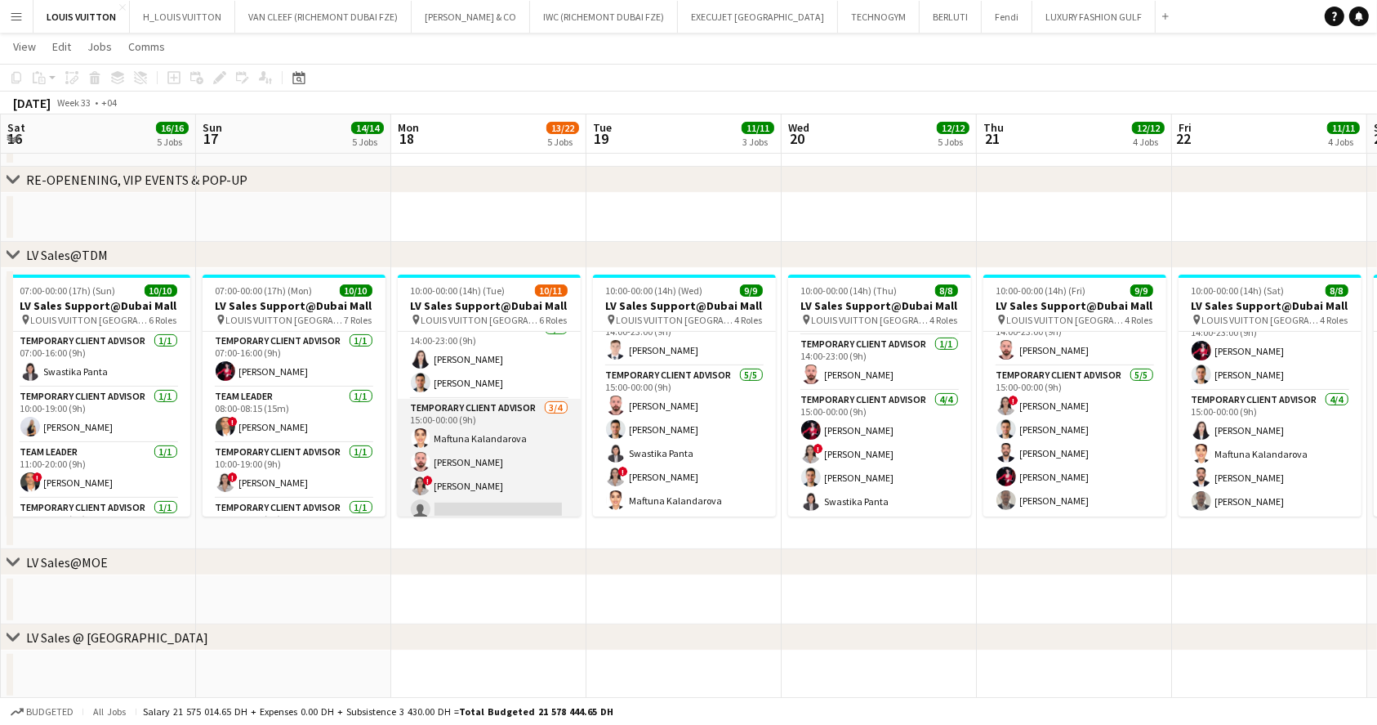
scroll to position [267, 0]
click at [488, 487] on app-card-role "Temporary Client Advisor 3/4 15:00-00:00 (9h) Maftuna Kalandarova Anas Mohamed …" at bounding box center [489, 453] width 183 height 127
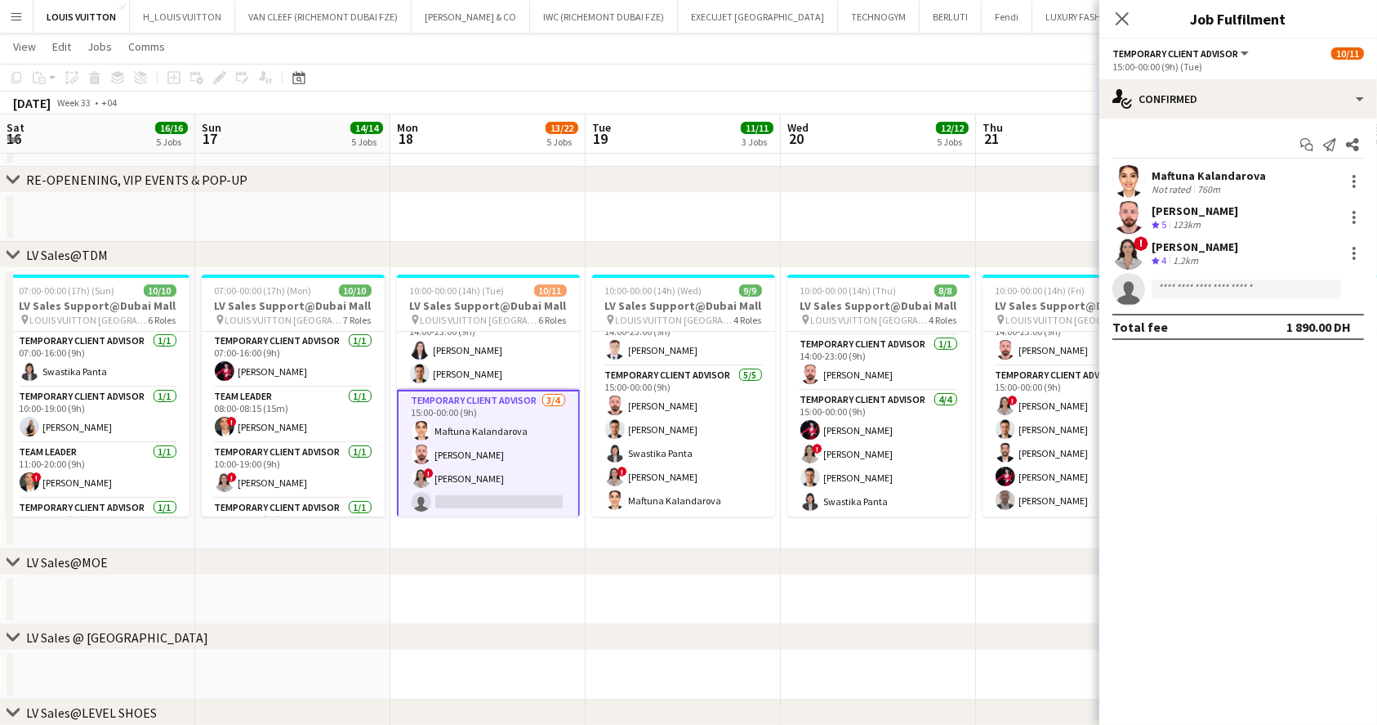
click at [439, 504] on app-card-role "Temporary Client Advisor 3/4 15:00-00:00 (9h) Maftuna Kalandarova Anas Mohamed …" at bounding box center [488, 455] width 183 height 130
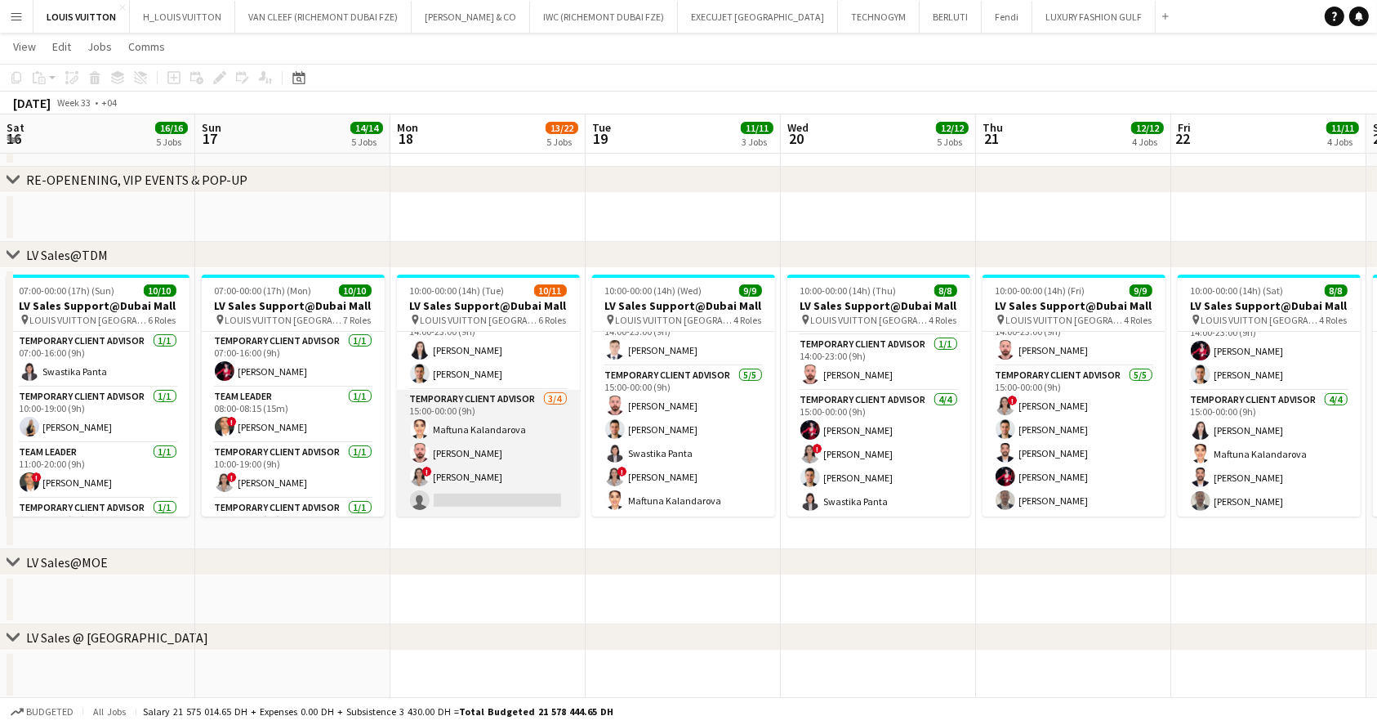
click at [440, 501] on app-card-role "Temporary Client Advisor 3/4 15:00-00:00 (9h) Maftuna Kalandarova Anas Mohamed …" at bounding box center [488, 453] width 183 height 127
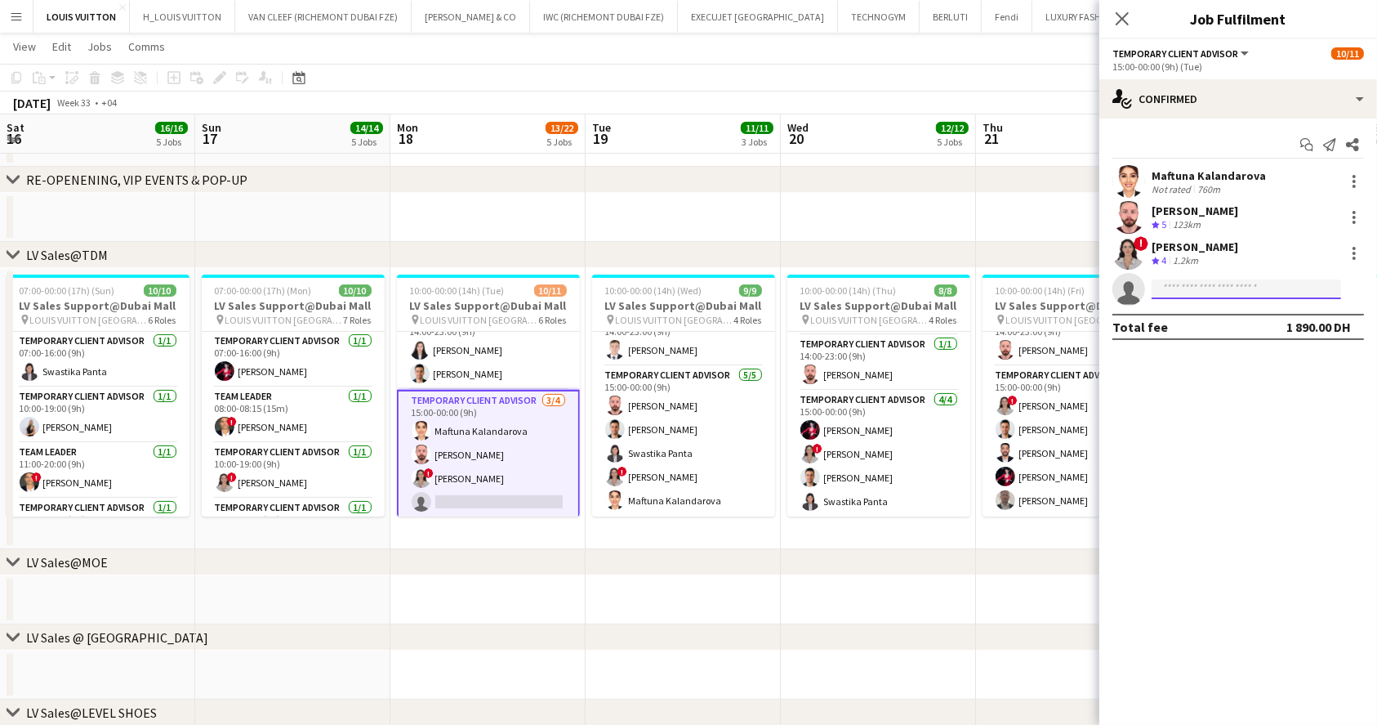
click at [1167, 289] on input at bounding box center [1247, 289] width 190 height 20
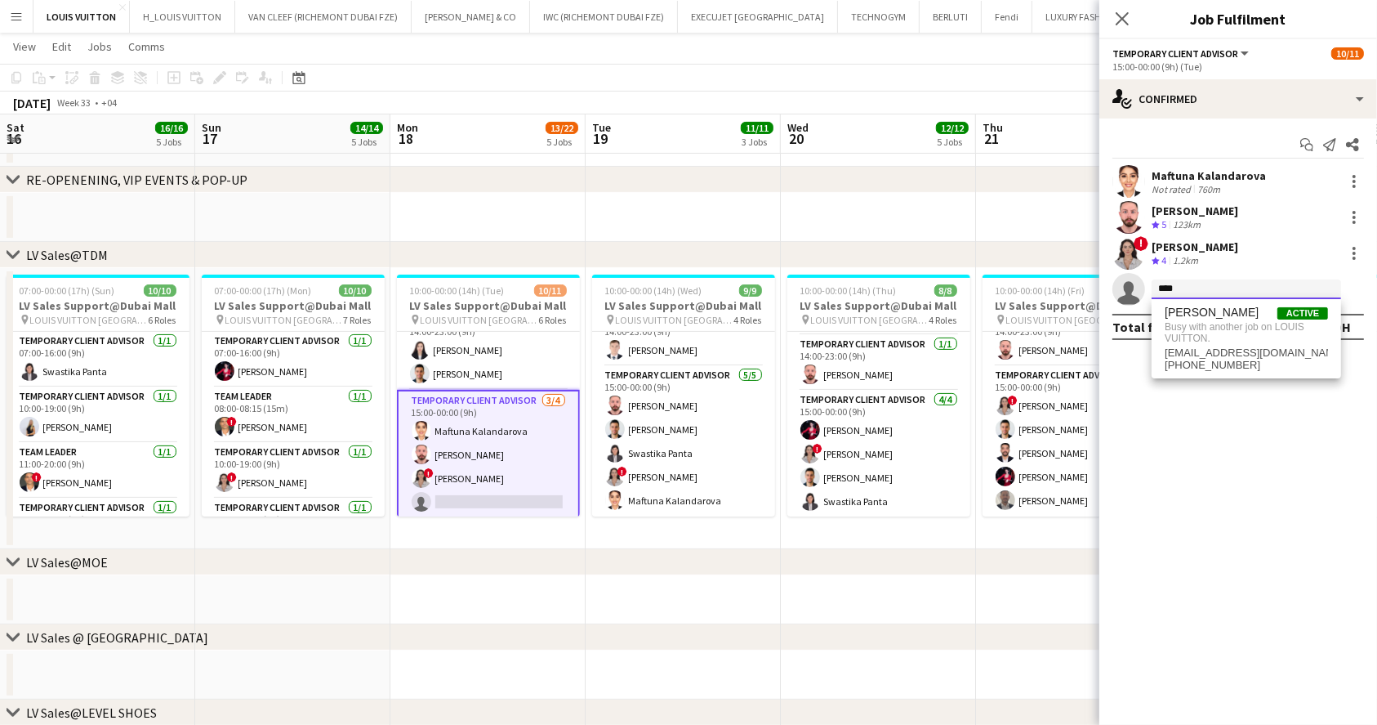
type input "****"
click at [745, 136] on div "3 Jobs" at bounding box center [757, 142] width 31 height 12
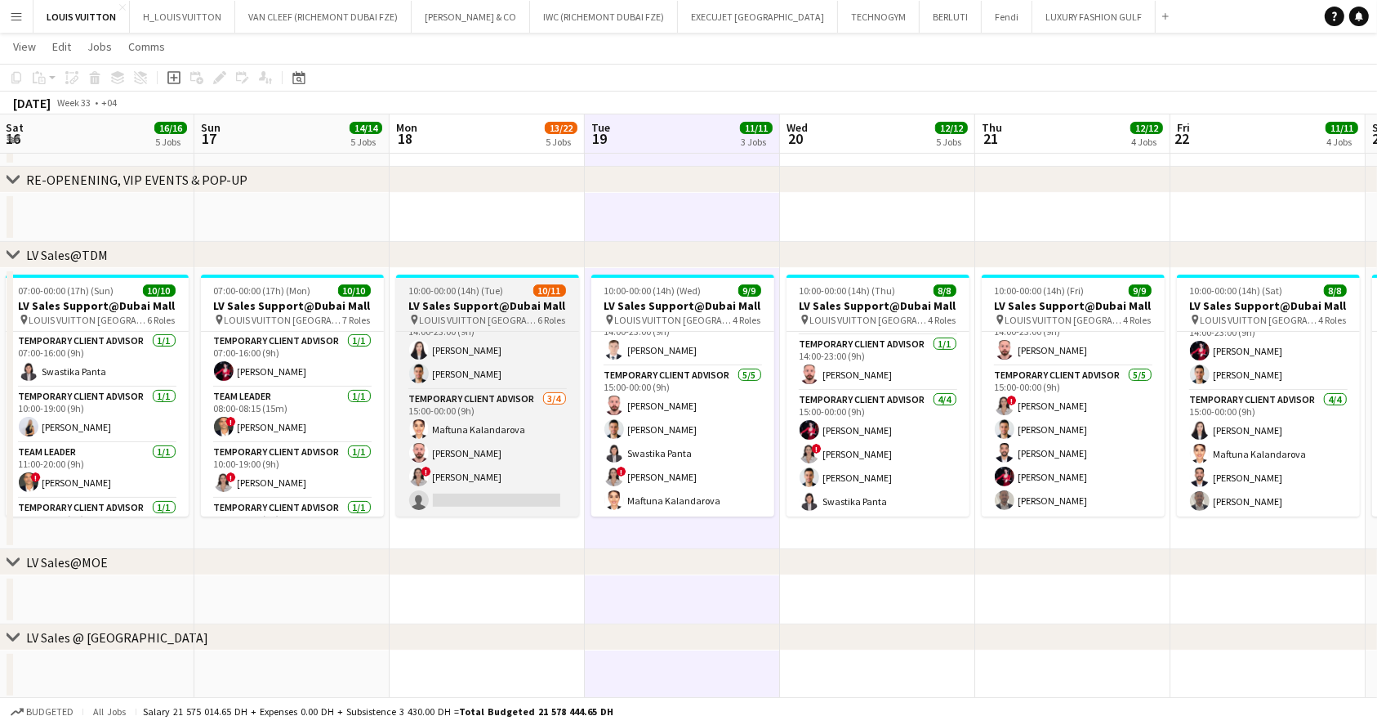
scroll to position [0, 0]
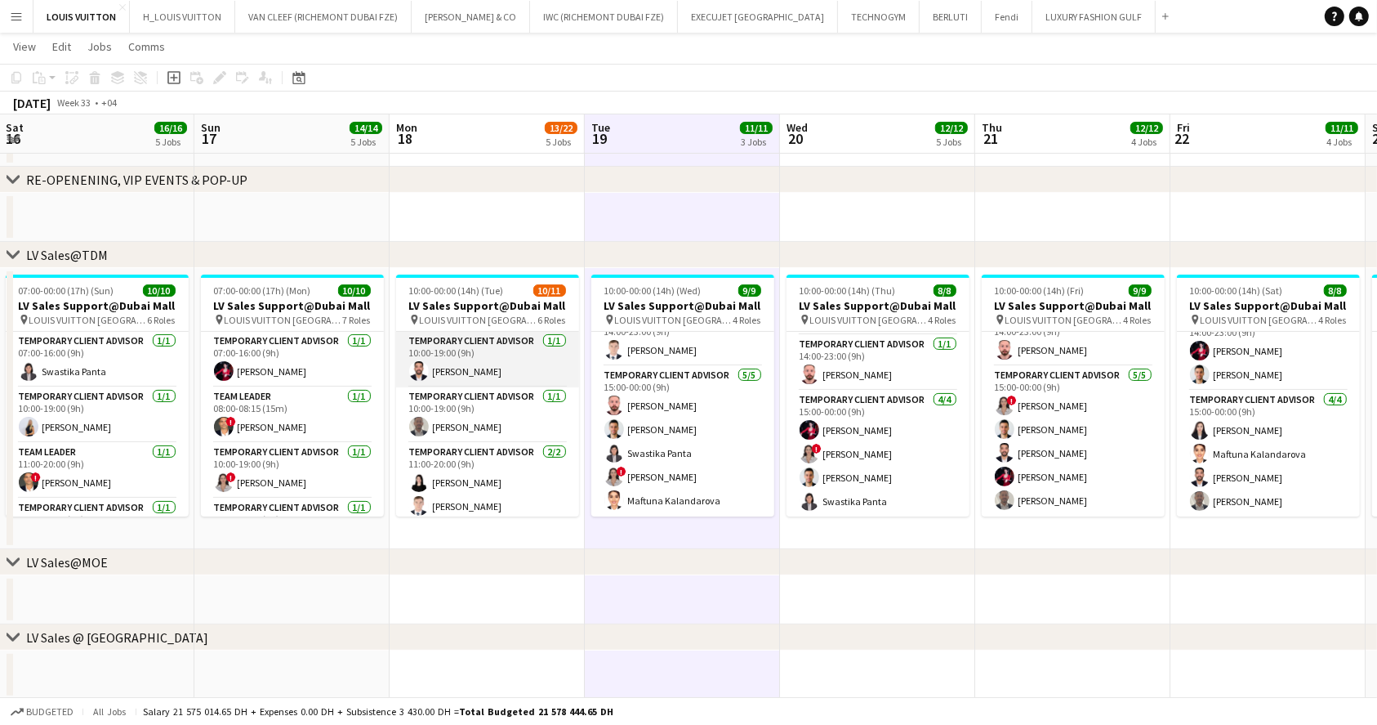
click at [458, 350] on app-card-role "Temporary Client Advisor 1/1 10:00-19:00 (9h) Iyad Saleh" at bounding box center [487, 360] width 183 height 56
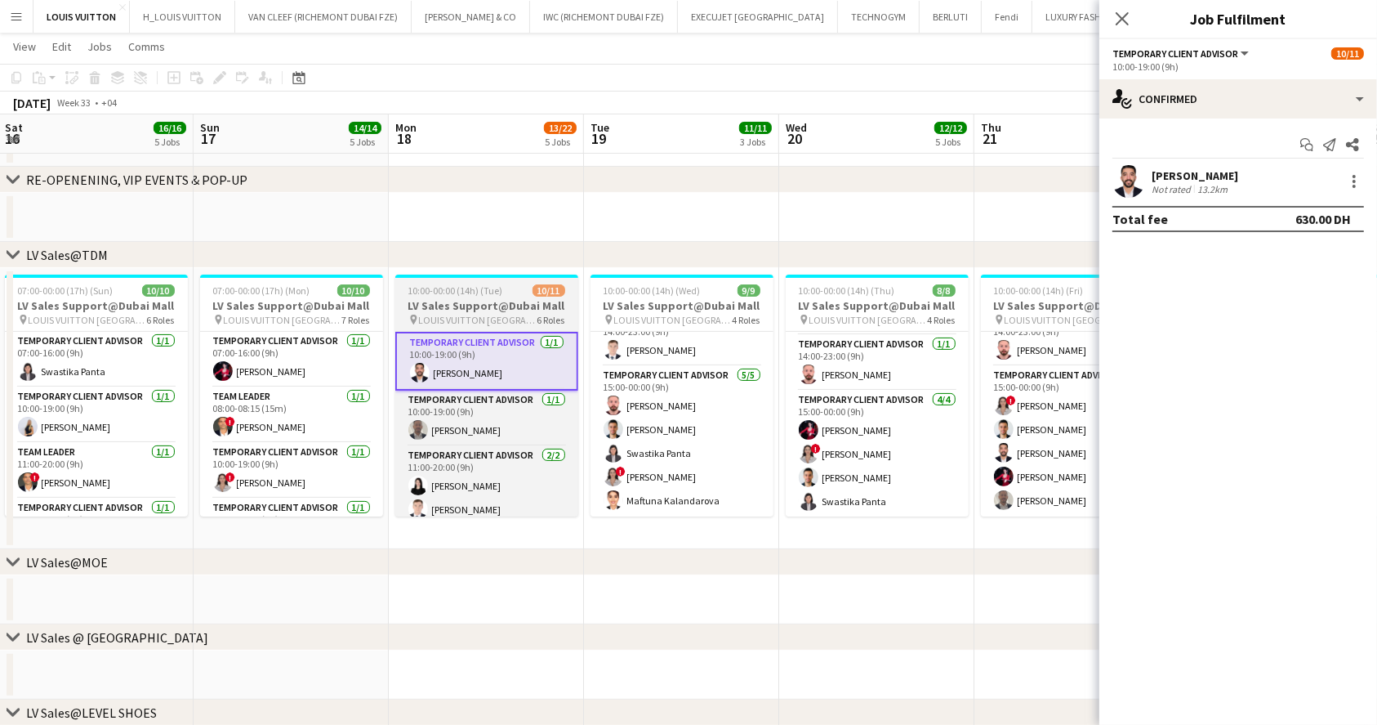
click at [445, 279] on app-job-card "10:00-00:00 (14h) (Tue) 10/11 LV Sales Support@Dubai Mall pin LOUIS VUITTON Dub…" at bounding box center [486, 395] width 183 height 242
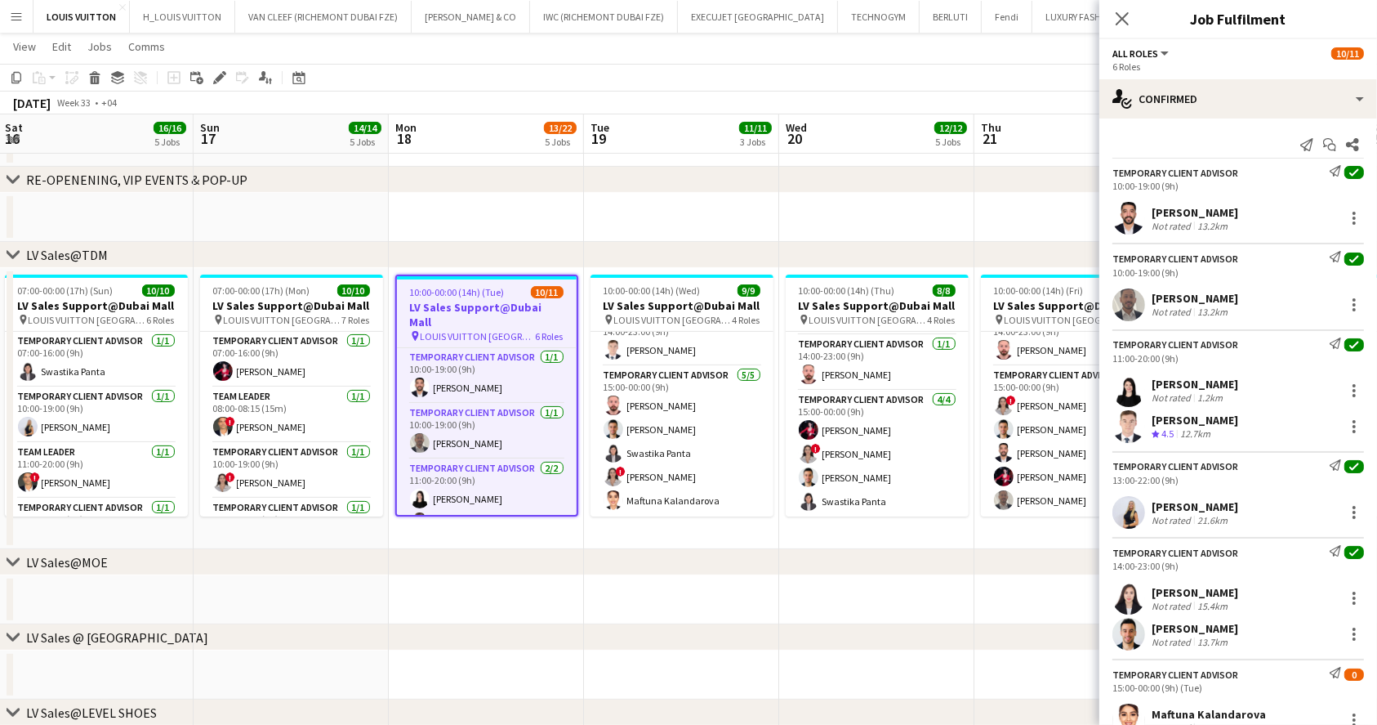
scroll to position [0, 393]
click at [221, 78] on icon at bounding box center [219, 78] width 9 height 9
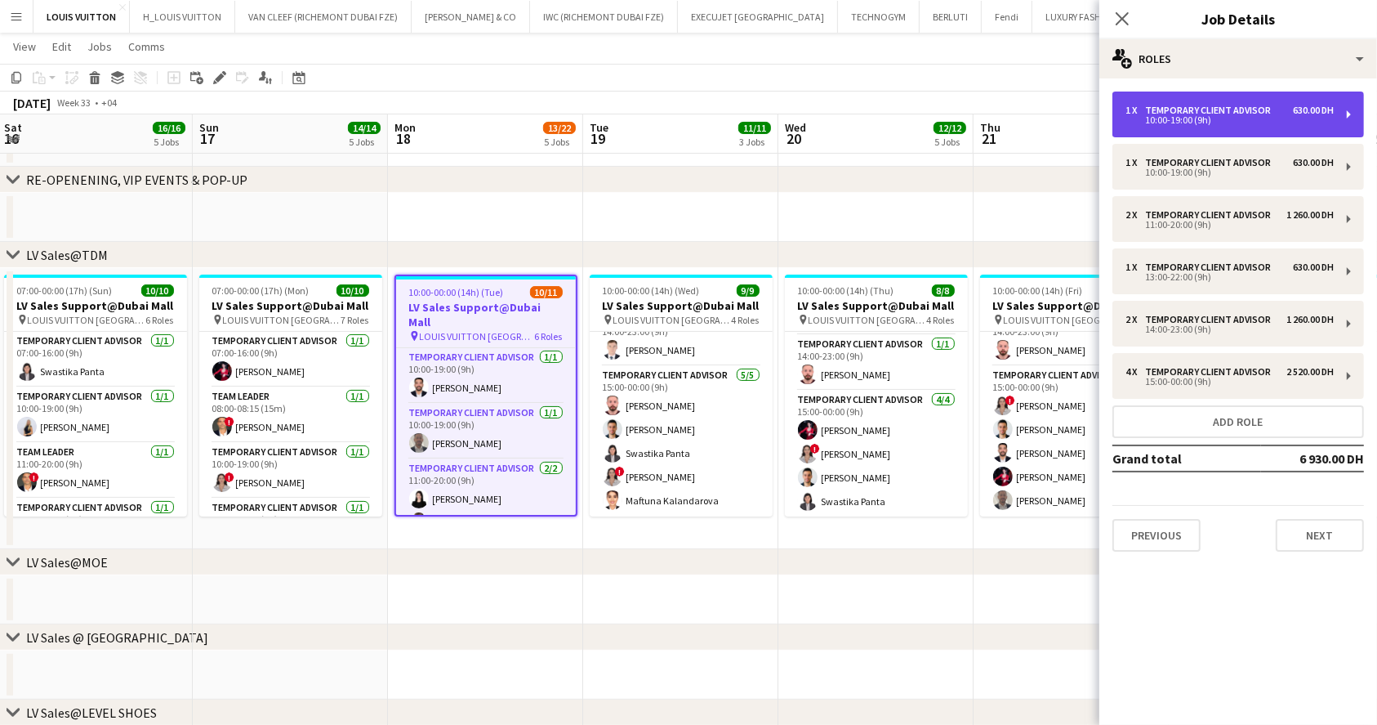
click at [1251, 129] on div "1 x Temporary Client Advisor 630.00 DH 10:00-19:00 (9h)" at bounding box center [1239, 114] width 252 height 46
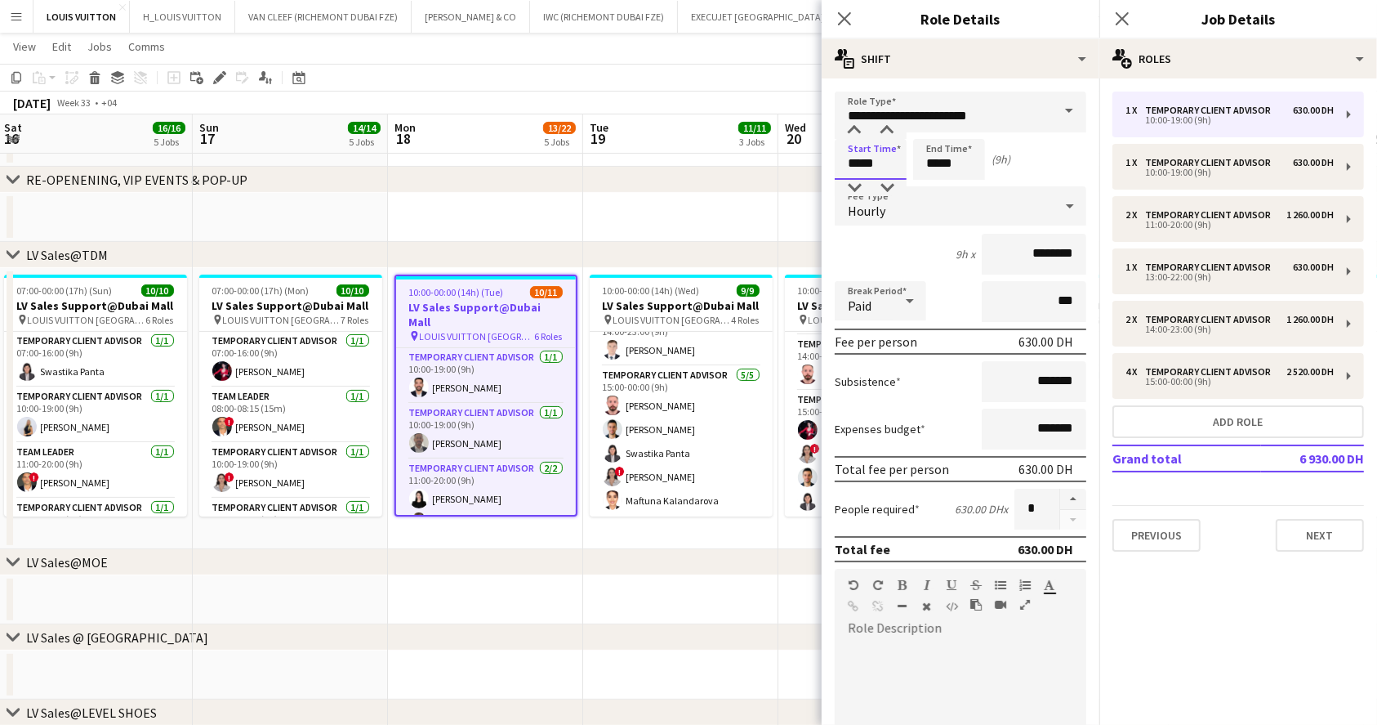
drag, startPoint x: 863, startPoint y: 164, endPoint x: 796, endPoint y: 165, distance: 67.0
type input "*****"
drag, startPoint x: 957, startPoint y: 167, endPoint x: 903, endPoint y: 167, distance: 53.9
click at [903, 167] on div "Start Time ***** End Time ***** (12h)" at bounding box center [961, 159] width 252 height 41
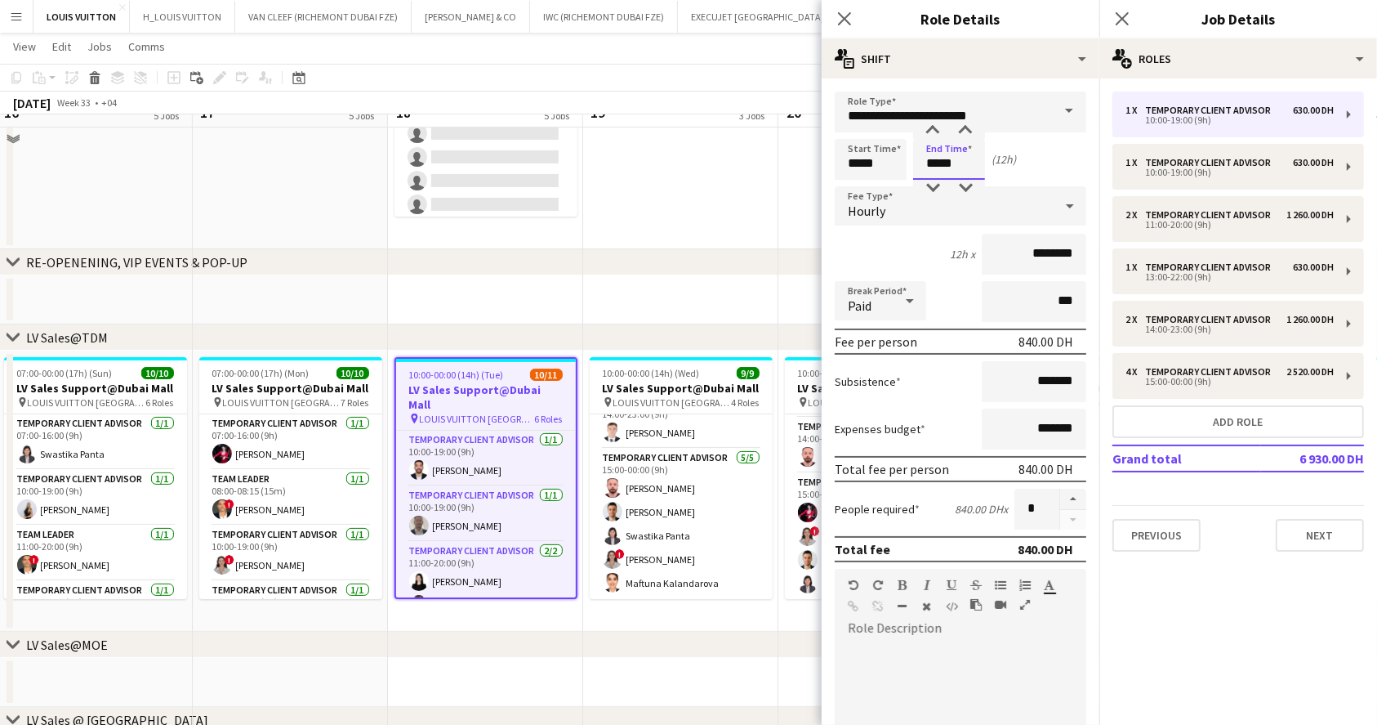
scroll to position [189, 0]
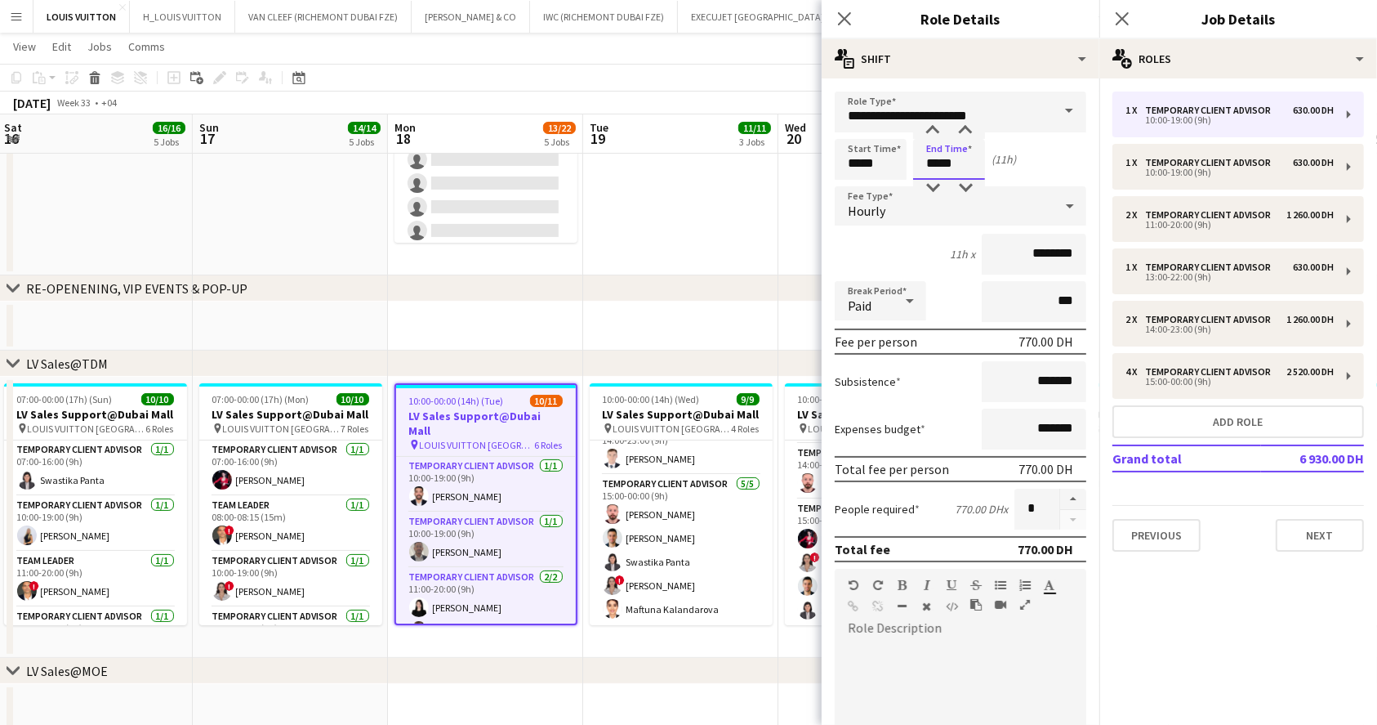
type input "*****"
drag, startPoint x: 741, startPoint y: 72, endPoint x: 752, endPoint y: 72, distance: 10.6
click at [740, 72] on app-toolbar "Copy Paste Paste Ctrl+V Paste with crew Ctrl+Shift+V Paste linked Job [GEOGRAPH…" at bounding box center [688, 78] width 1377 height 28
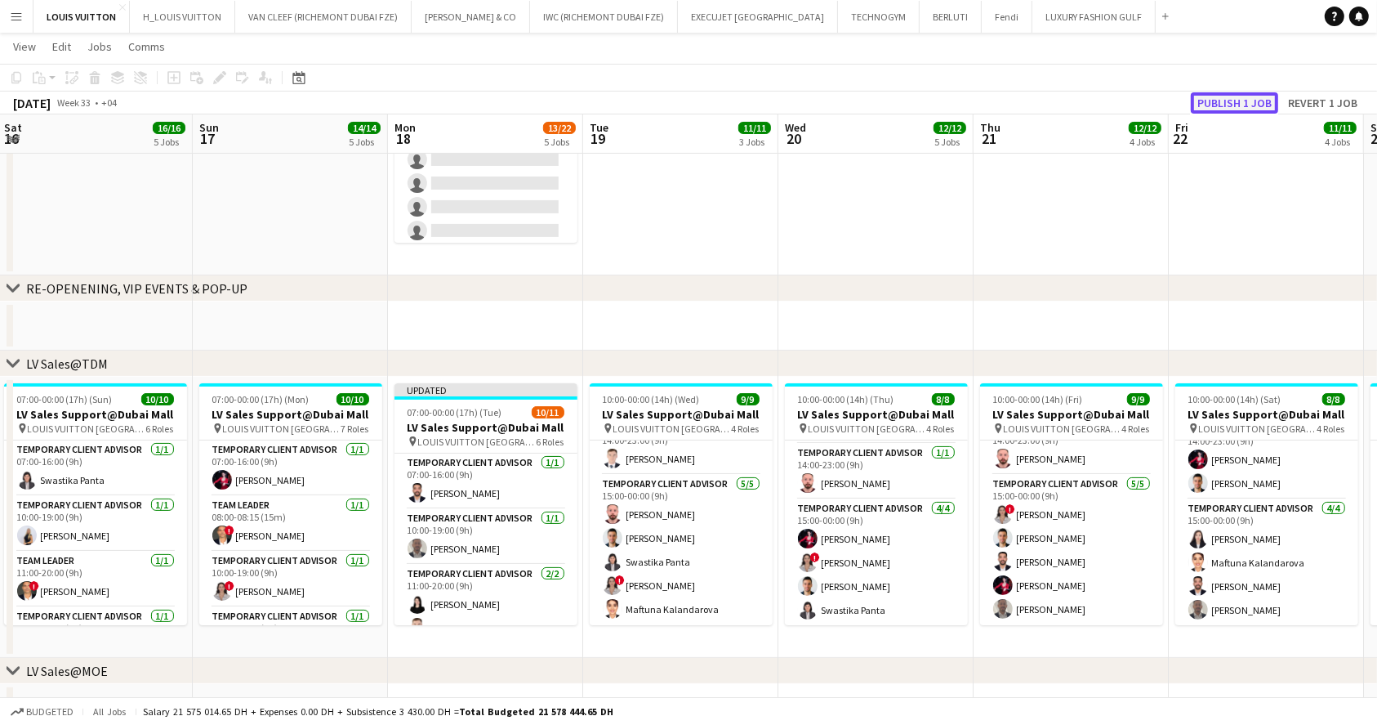
click at [1208, 105] on button "Publish 1 job" at bounding box center [1234, 102] width 87 height 21
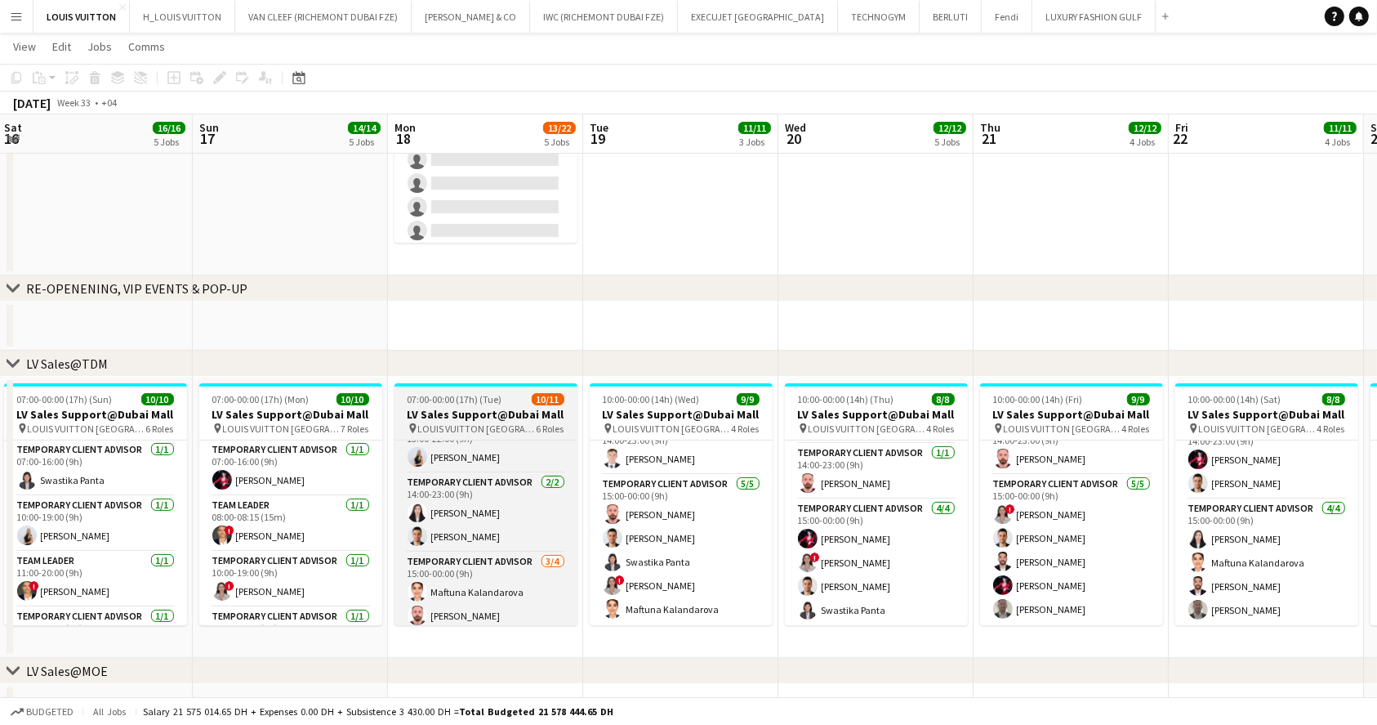
scroll to position [227, 0]
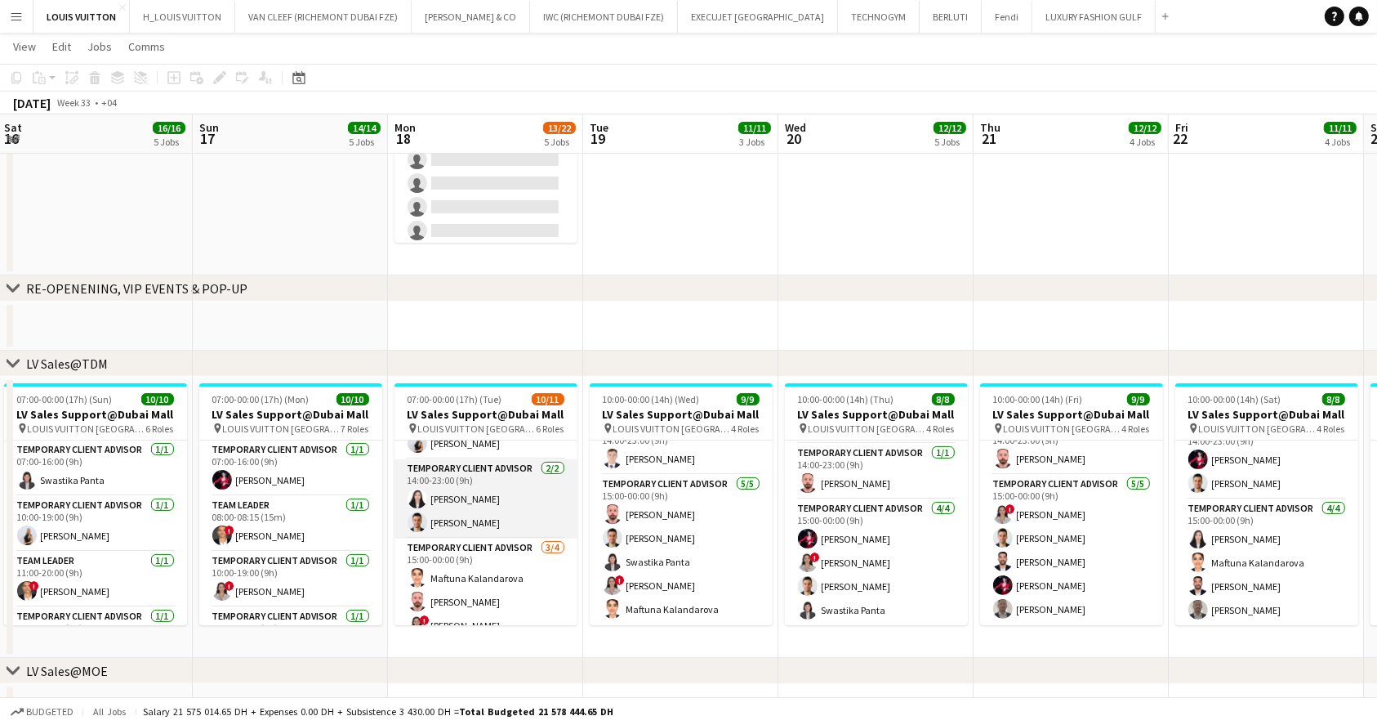
click at [499, 498] on app-card-role "Temporary Client Advisor 2/2 14:00-23:00 (9h) Kai Deng Samer Nezha" at bounding box center [486, 498] width 183 height 79
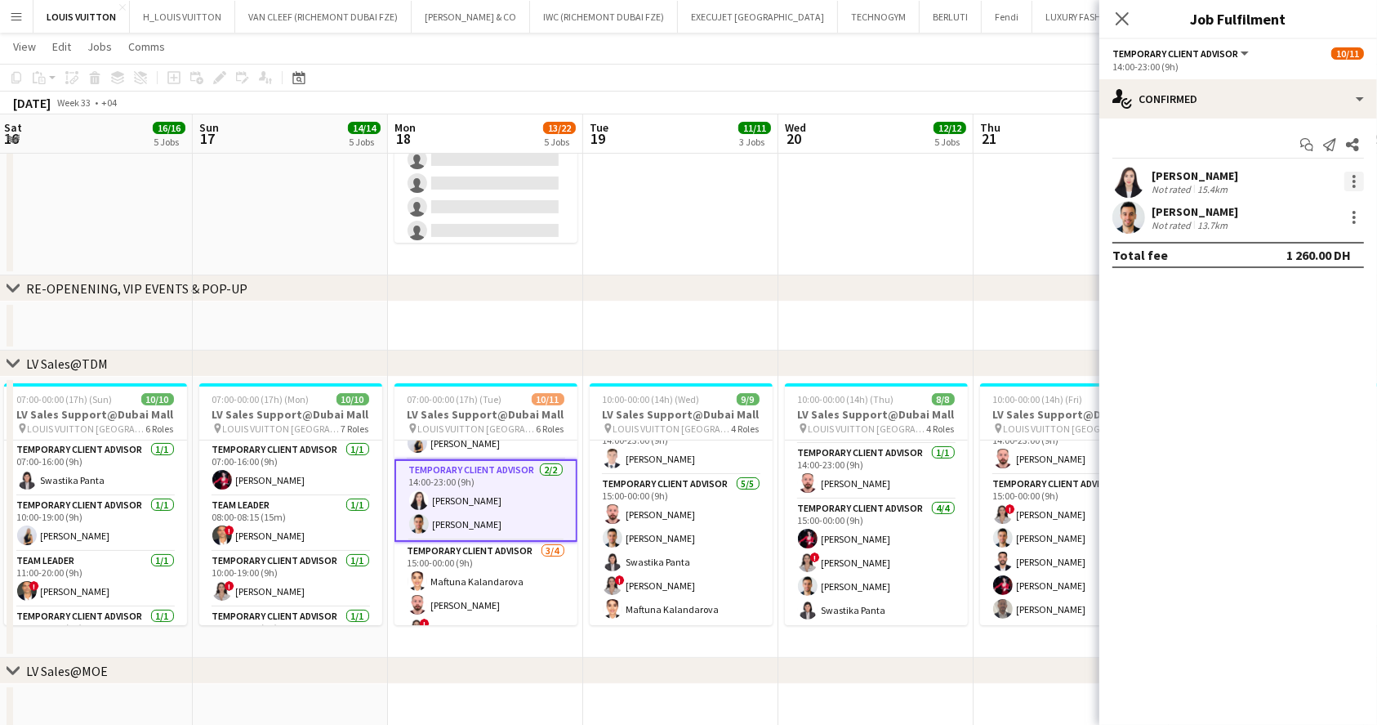
click at [1358, 181] on div at bounding box center [1355, 182] width 20 height 20
click at [1272, 376] on button "Remove" at bounding box center [1301, 368] width 127 height 39
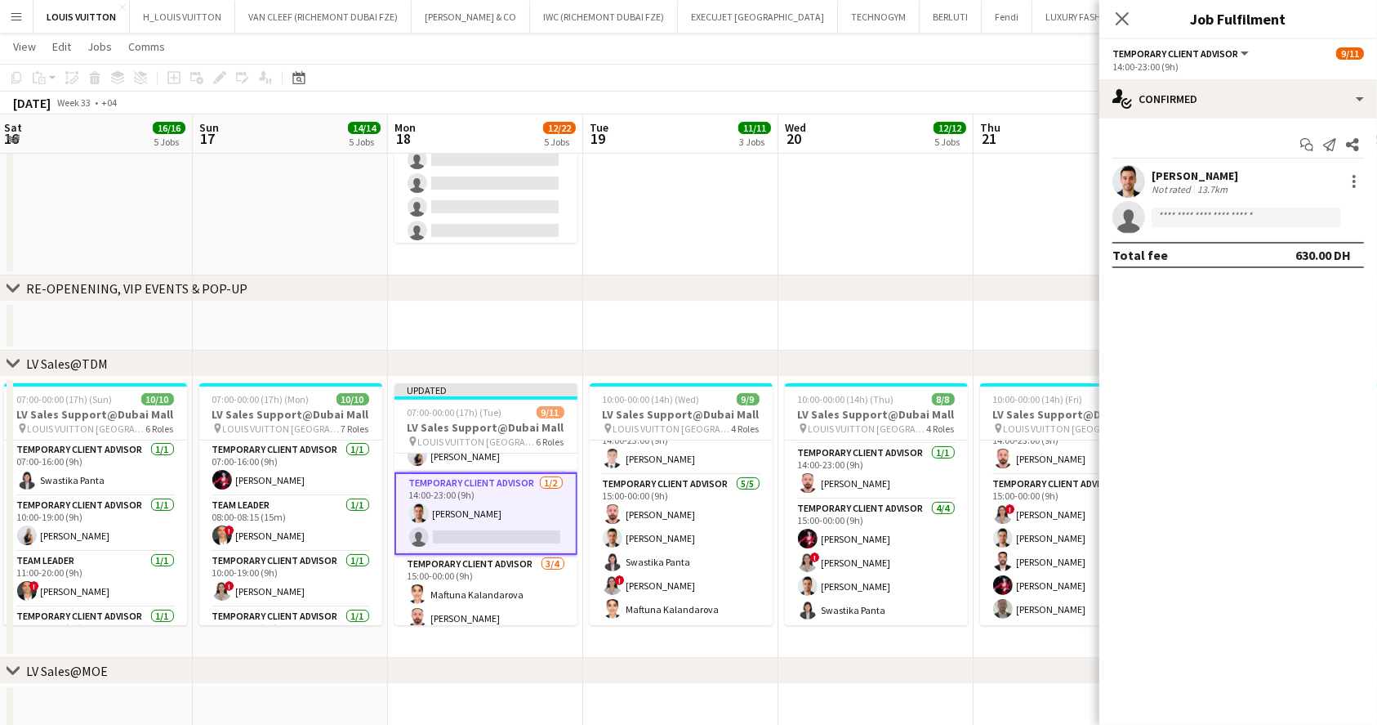
click at [1041, 74] on app-toolbar "Copy Paste Paste Ctrl+V Paste with crew Ctrl+Shift+V Paste linked Job [GEOGRAPH…" at bounding box center [688, 78] width 1377 height 28
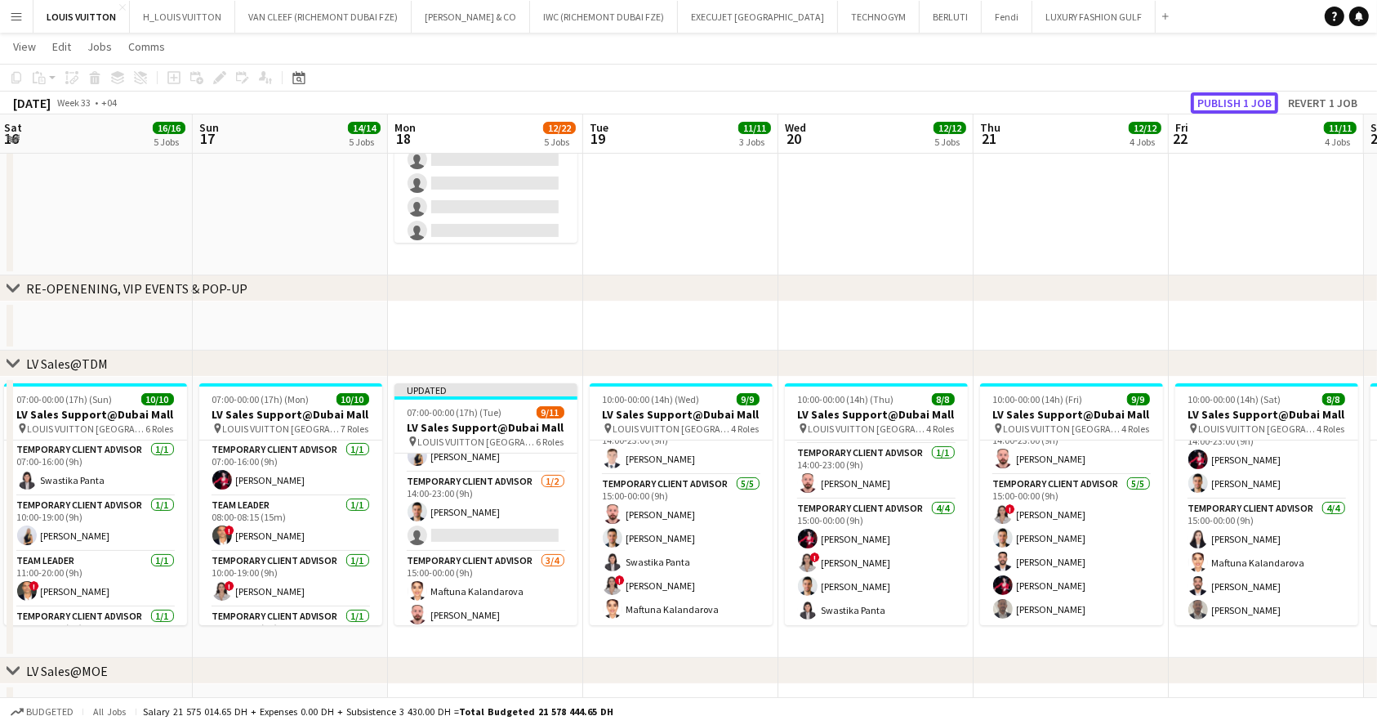
drag, startPoint x: 1235, startPoint y: 96, endPoint x: 890, endPoint y: 140, distance: 348.3
click at [1234, 96] on button "Publish 1 job" at bounding box center [1234, 102] width 87 height 21
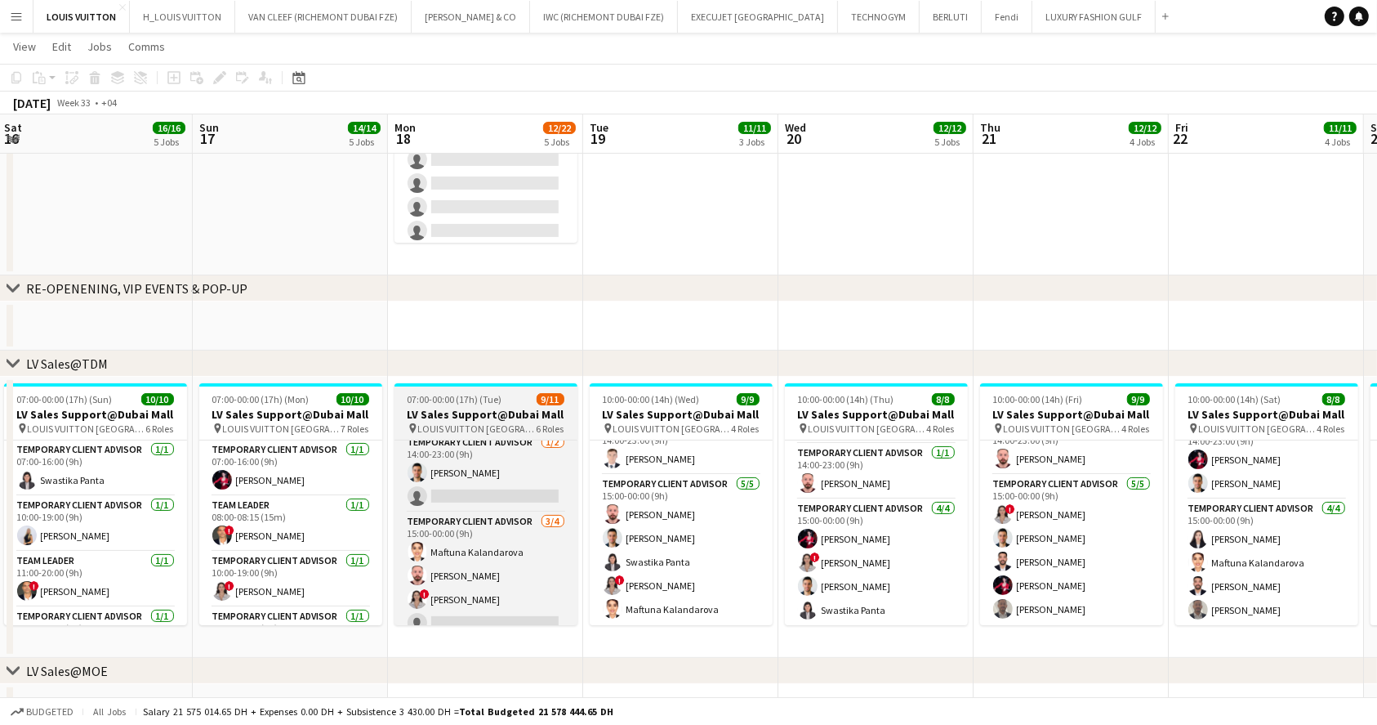
scroll to position [267, 0]
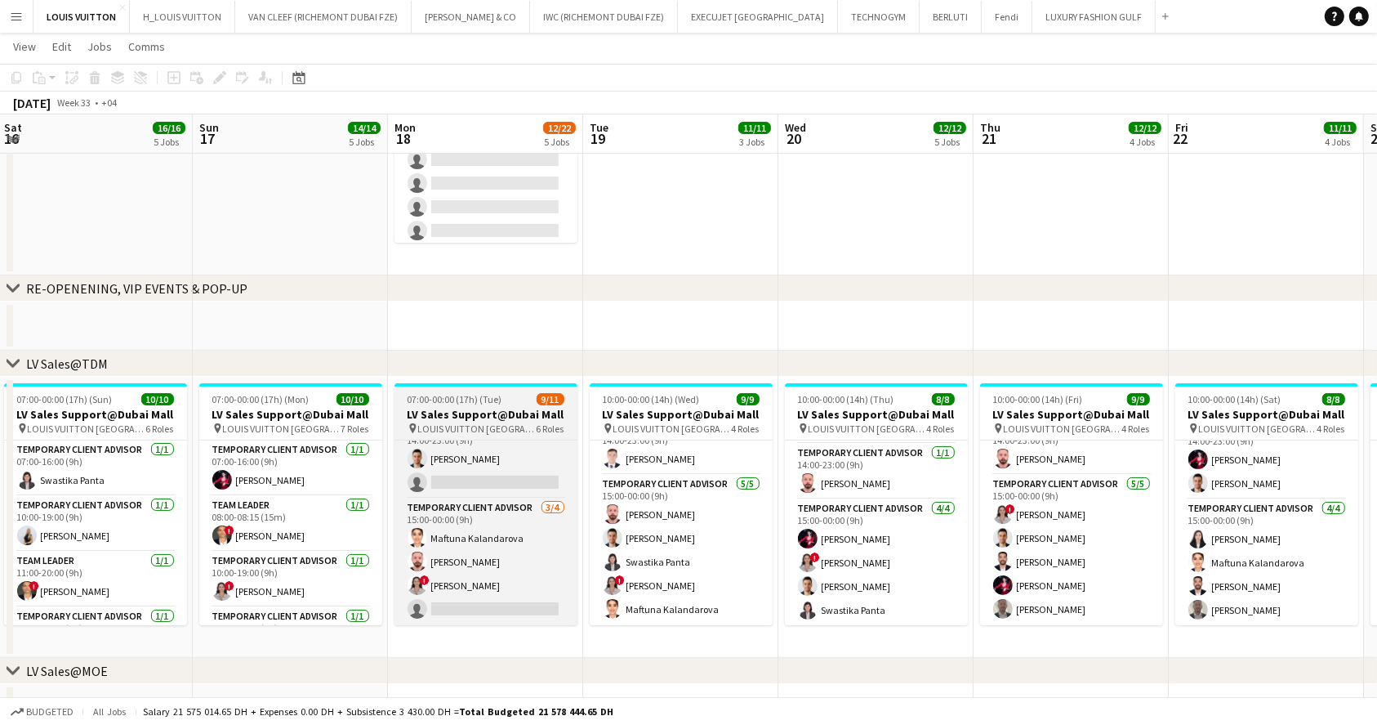
click at [462, 411] on h3 "LV Sales Support@Dubai Mall" at bounding box center [486, 414] width 183 height 15
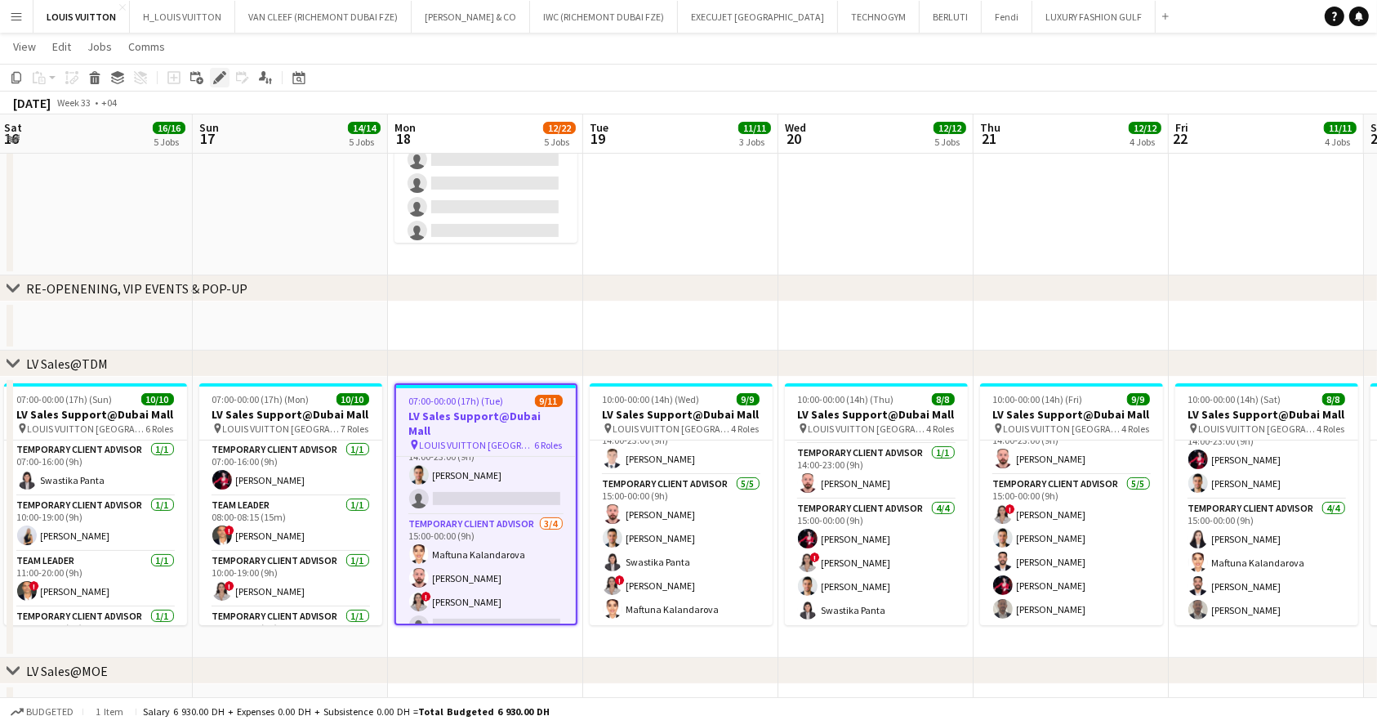
click at [219, 86] on div "Edit" at bounding box center [220, 78] width 20 height 20
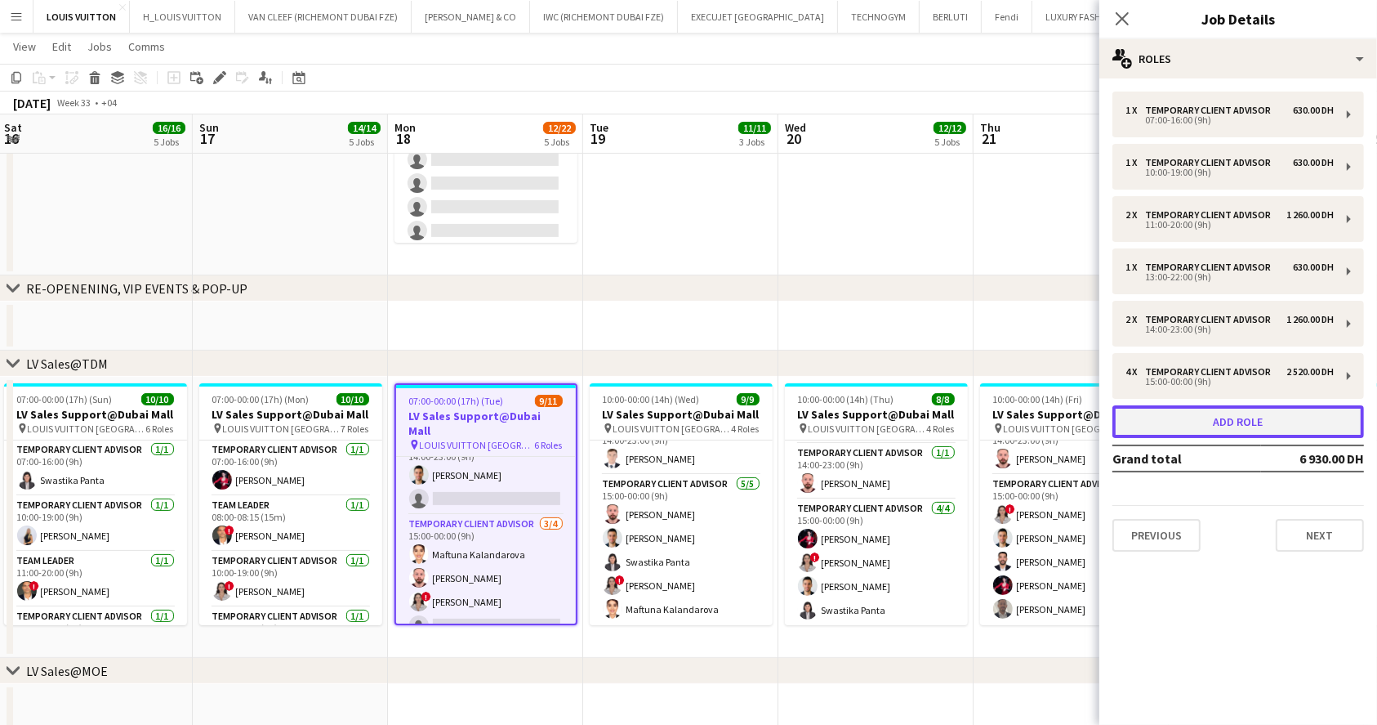
click at [1233, 413] on button "Add role" at bounding box center [1239, 421] width 252 height 33
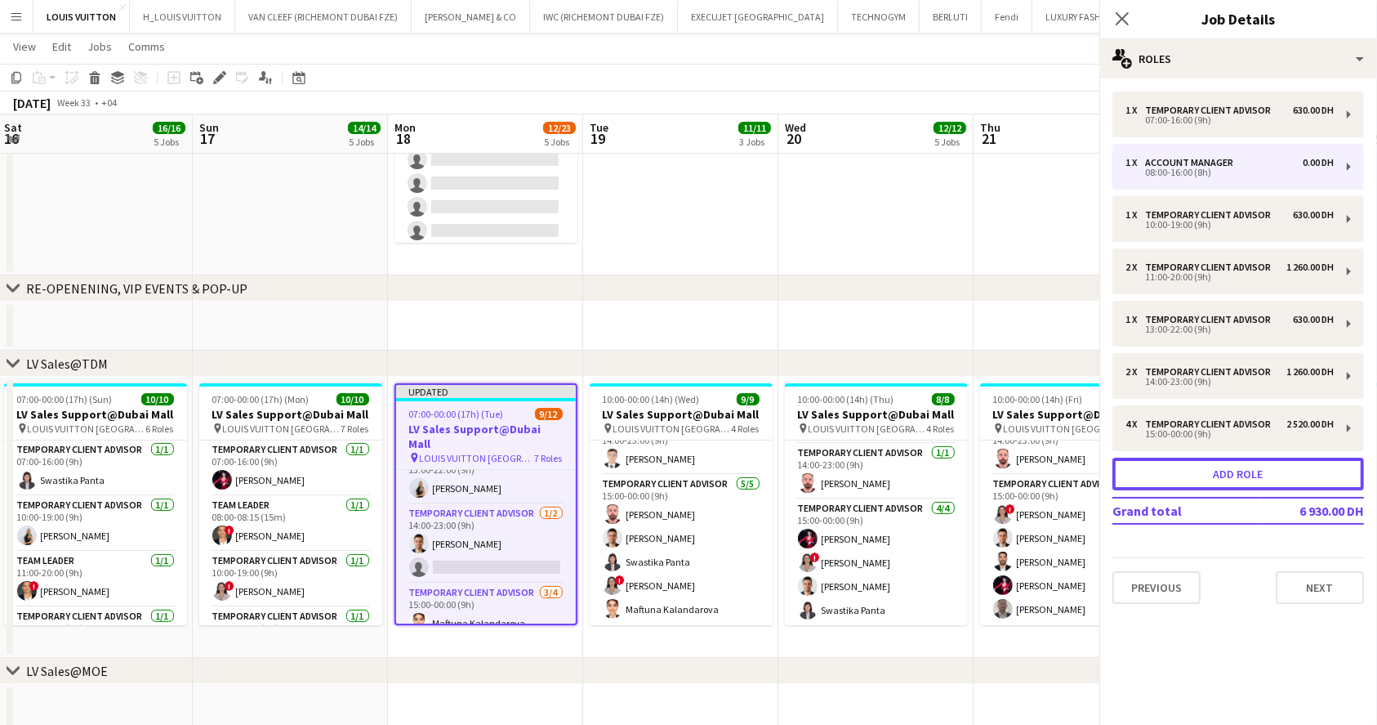
scroll to position [322, 0]
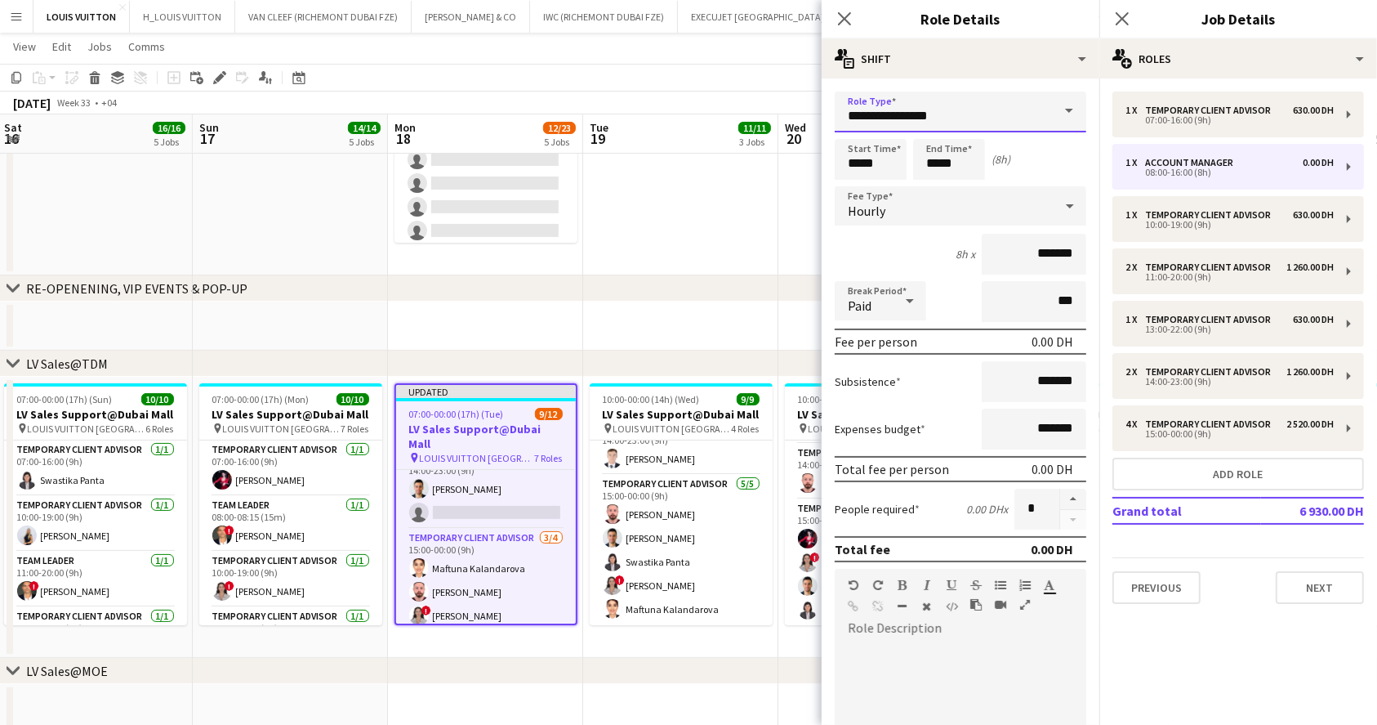
drag, startPoint x: 958, startPoint y: 121, endPoint x: 760, endPoint y: 125, distance: 198.5
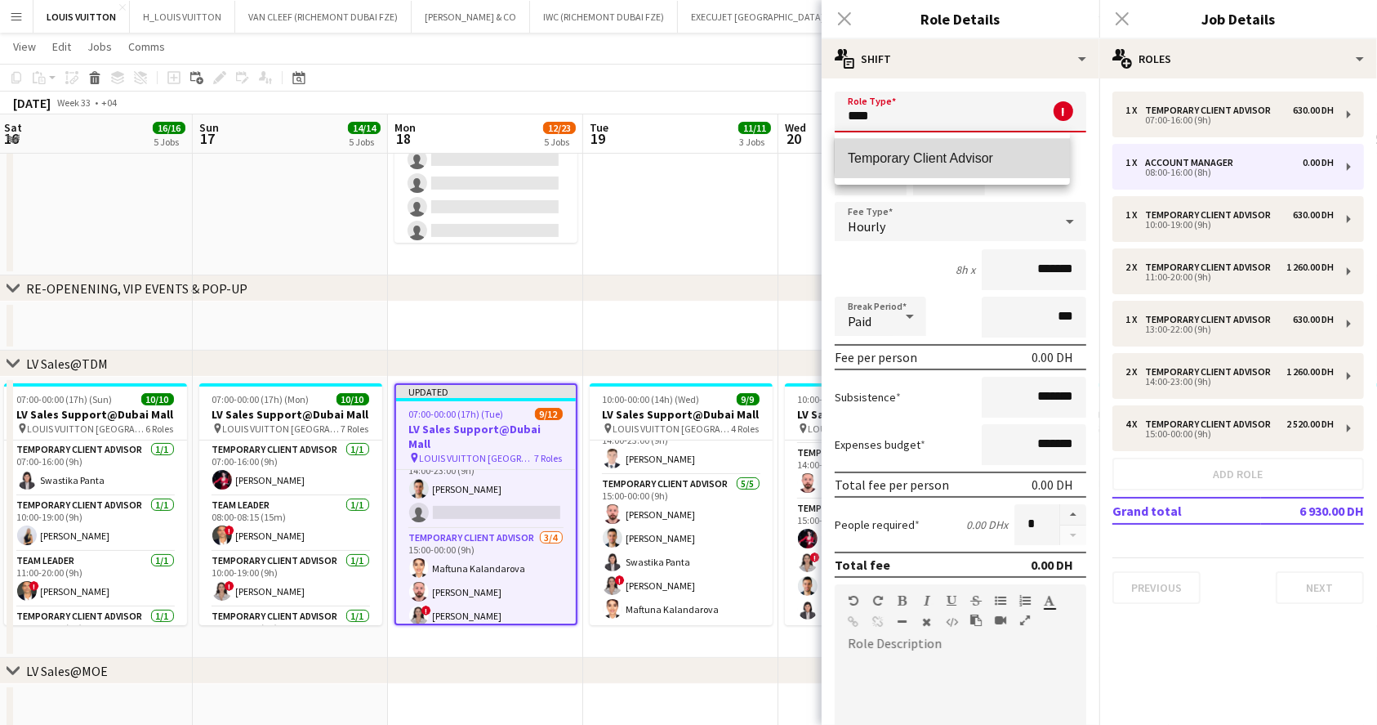
click at [974, 157] on span "Temporary Client Advisor" at bounding box center [952, 158] width 209 height 16
type input "**********"
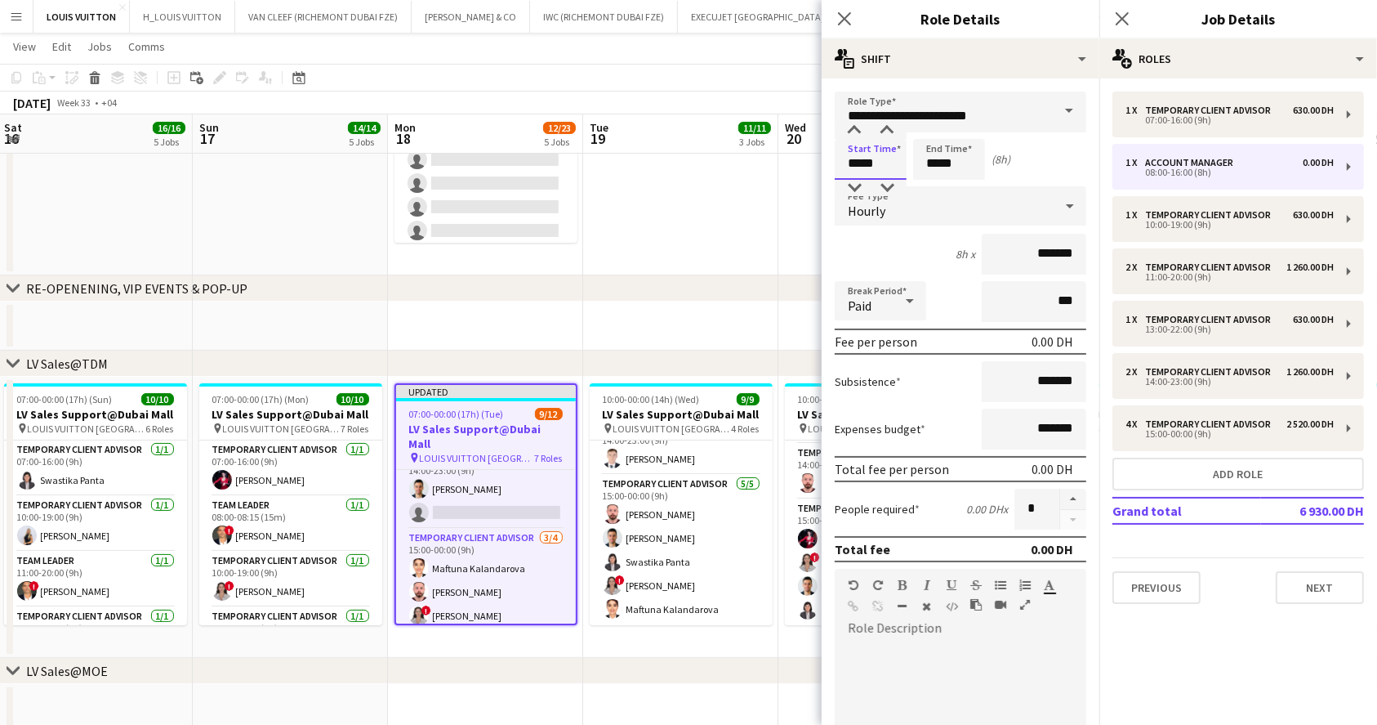
drag, startPoint x: 898, startPoint y: 167, endPoint x: 775, endPoint y: 129, distance: 128.2
type input "*****"
drag, startPoint x: 980, startPoint y: 166, endPoint x: 921, endPoint y: 140, distance: 64.8
click at [915, 166] on input "*****" at bounding box center [949, 159] width 72 height 41
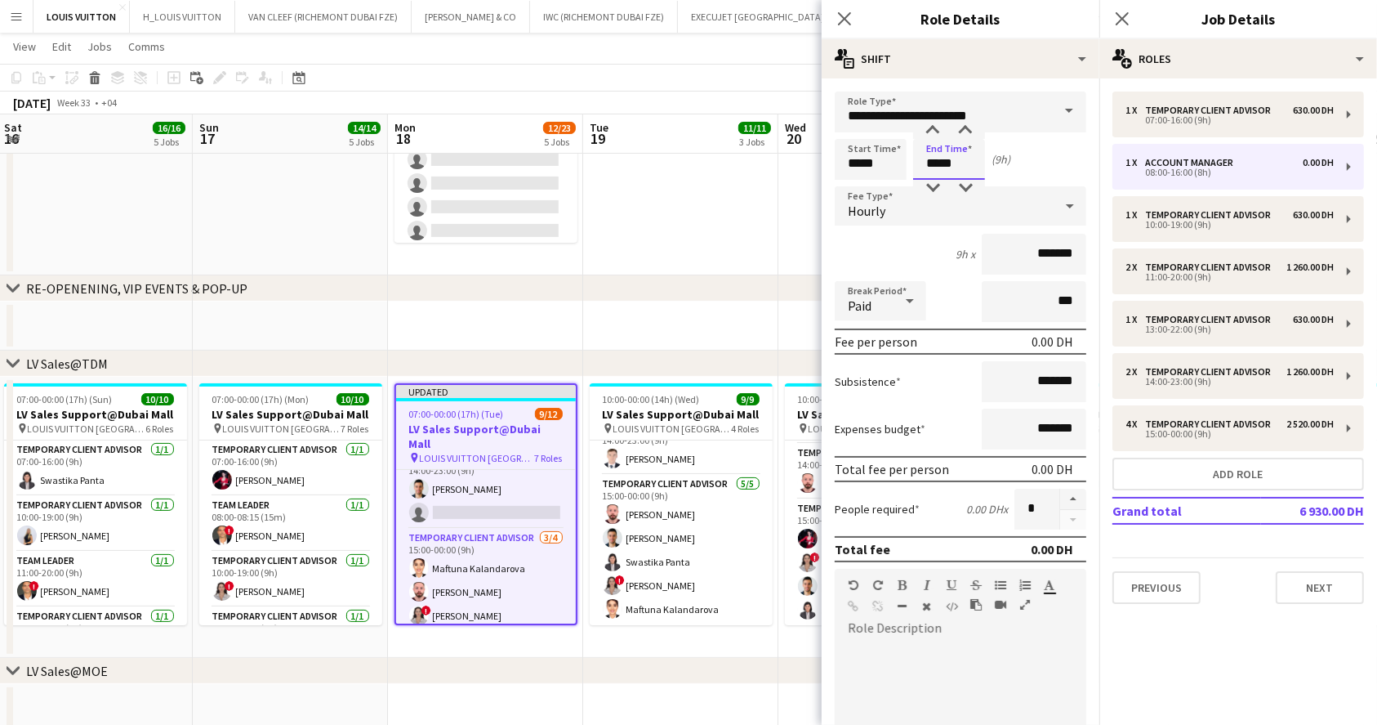
type input "*****"
drag, startPoint x: 1014, startPoint y: 249, endPoint x: 1066, endPoint y: 254, distance: 52.5
click at [1066, 256] on input "*******" at bounding box center [1034, 254] width 105 height 41
type input "*****"
click at [744, 62] on app-page-menu "View Day view expanded Day view collapsed Month view Date picker Jump to [DATE]…" at bounding box center [688, 48] width 1377 height 31
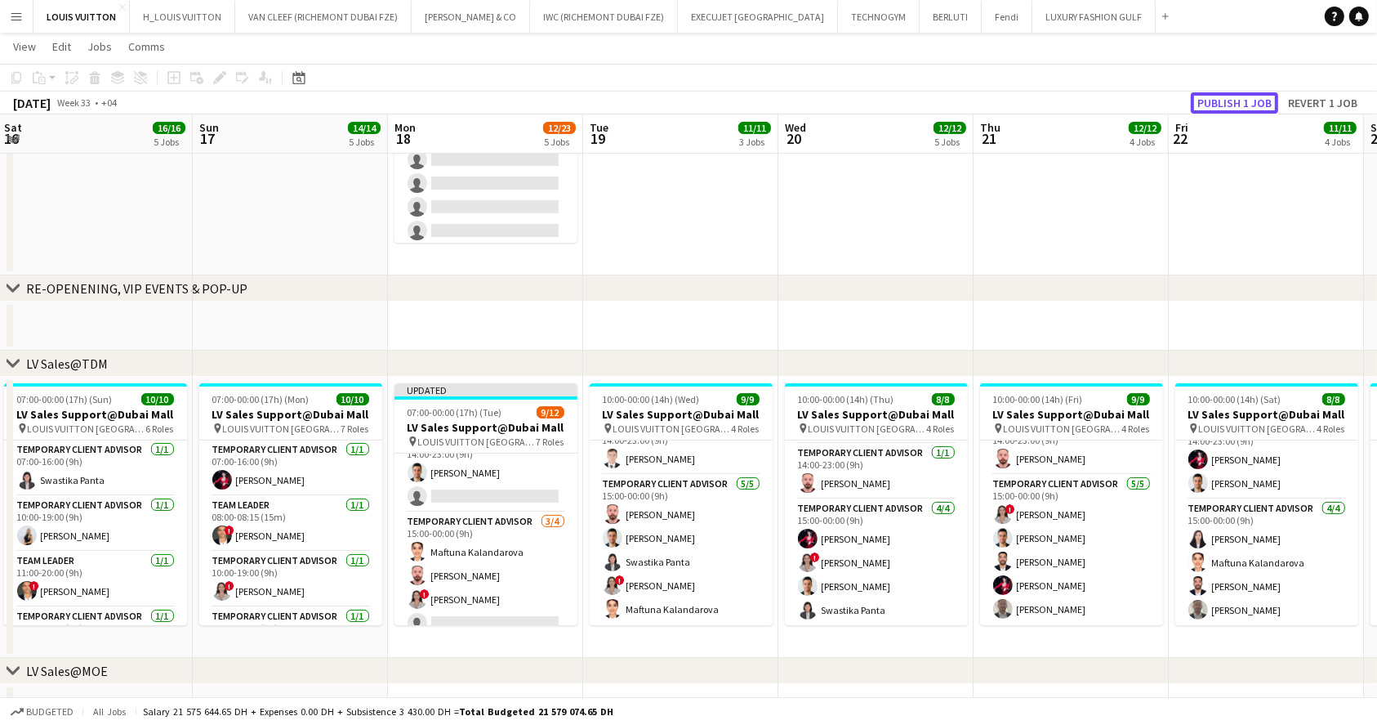
click at [1235, 109] on button "Publish 1 job" at bounding box center [1234, 102] width 87 height 21
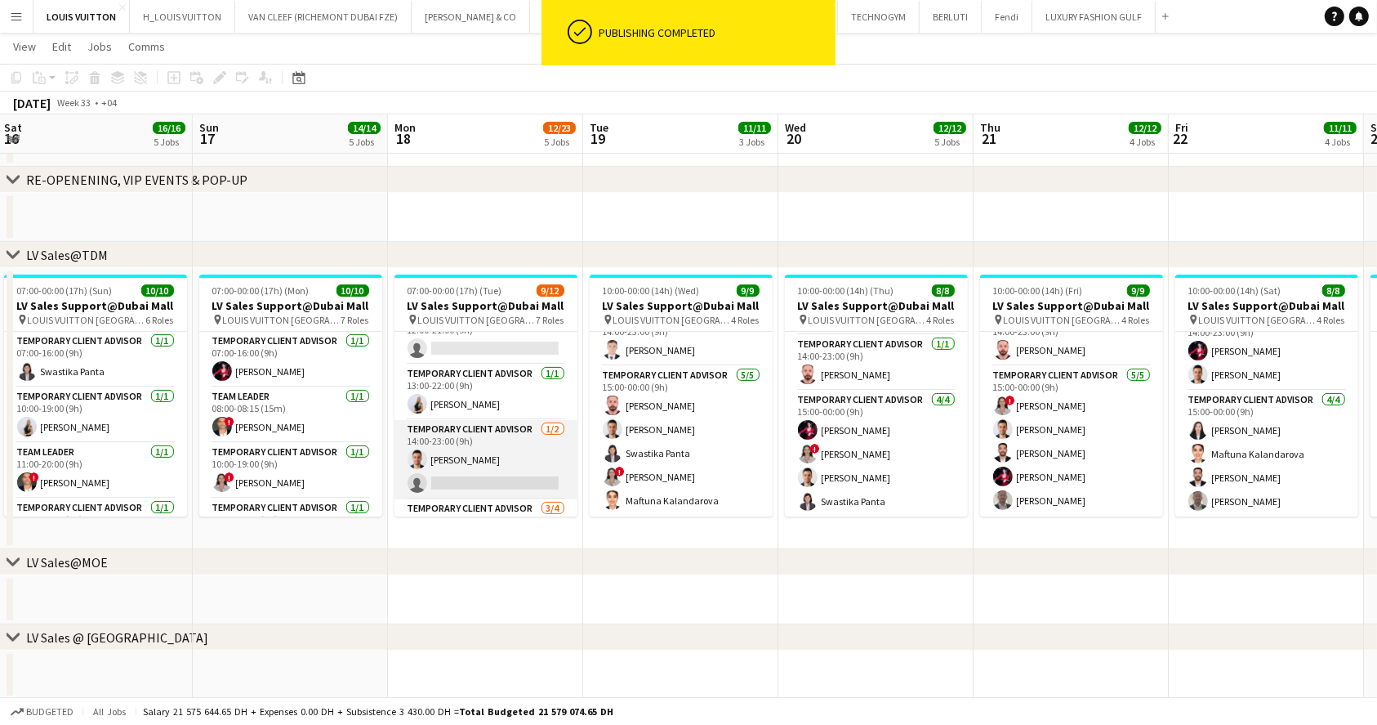
scroll to position [105, 0]
click at [494, 447] on app-card-role "Temporary Client Advisor 0/1 12:00-21:00 (9h) single-neutral-actions" at bounding box center [486, 445] width 183 height 56
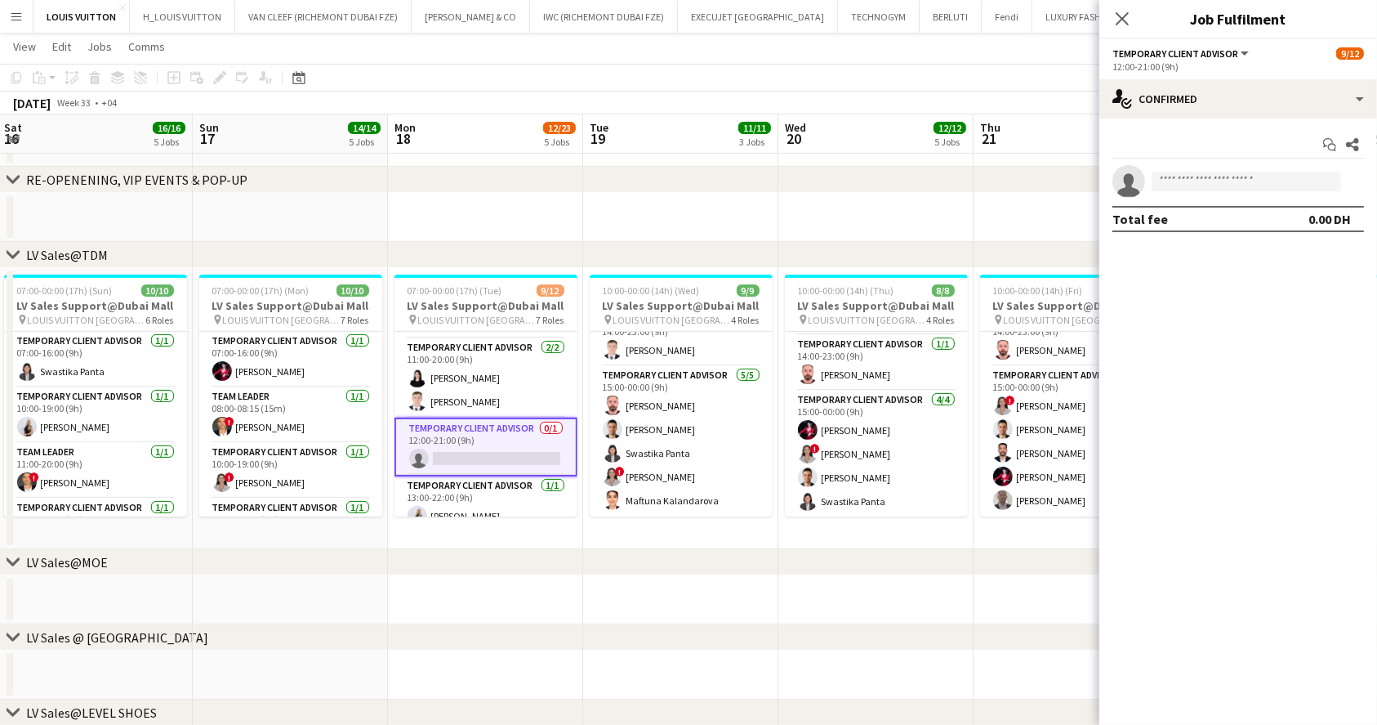
click at [506, 457] on app-card-role "Temporary Client Advisor 0/1 12:00-21:00 (9h) single-neutral-actions" at bounding box center [486, 446] width 183 height 59
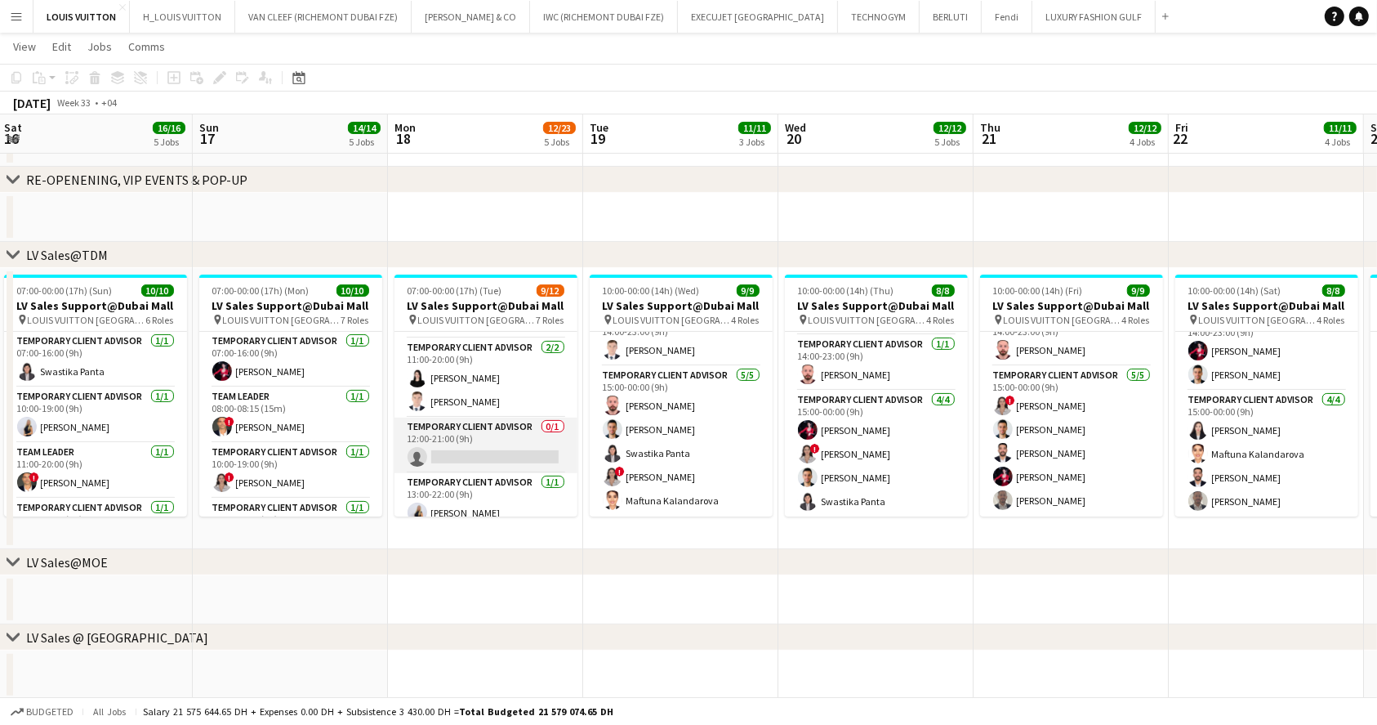
scroll to position [0, 394]
click at [506, 455] on app-card-role "Temporary Client Advisor 0/1 12:00-21:00 (9h) single-neutral-actions" at bounding box center [485, 445] width 183 height 56
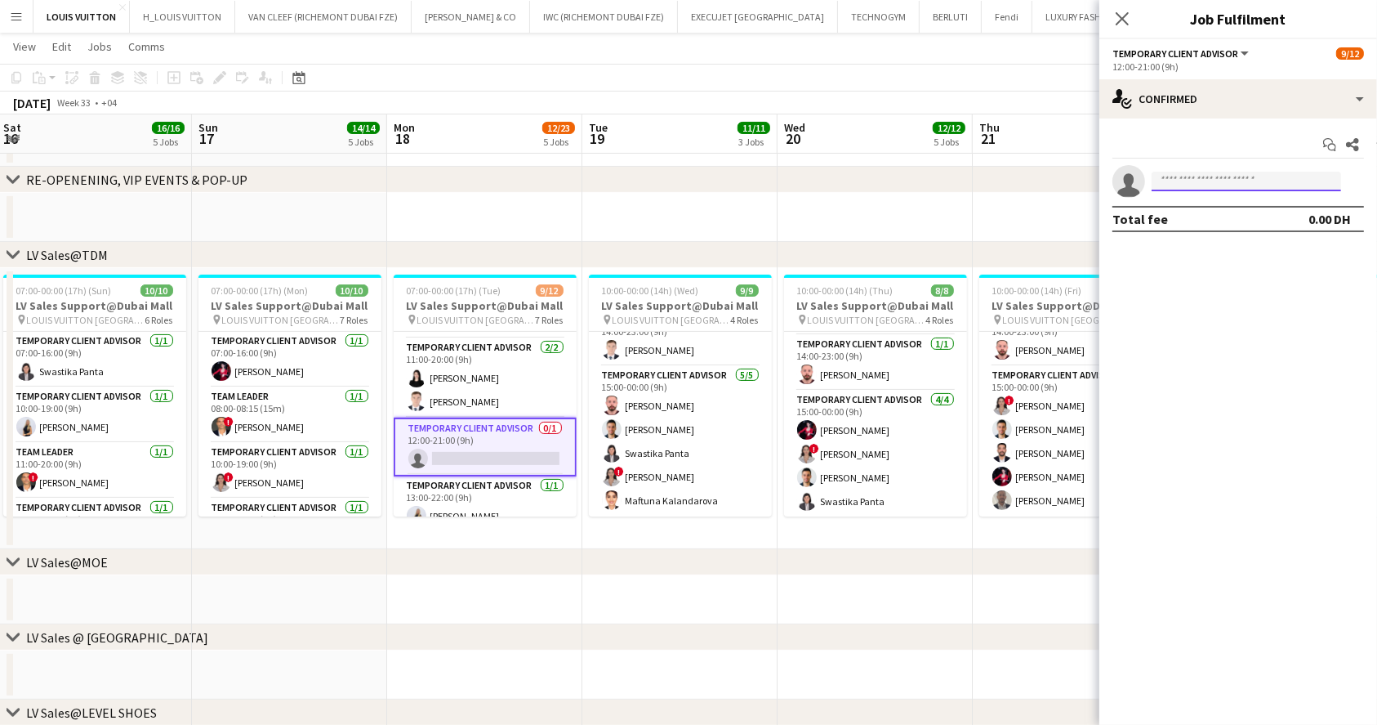
click at [1180, 180] on input at bounding box center [1247, 182] width 190 height 20
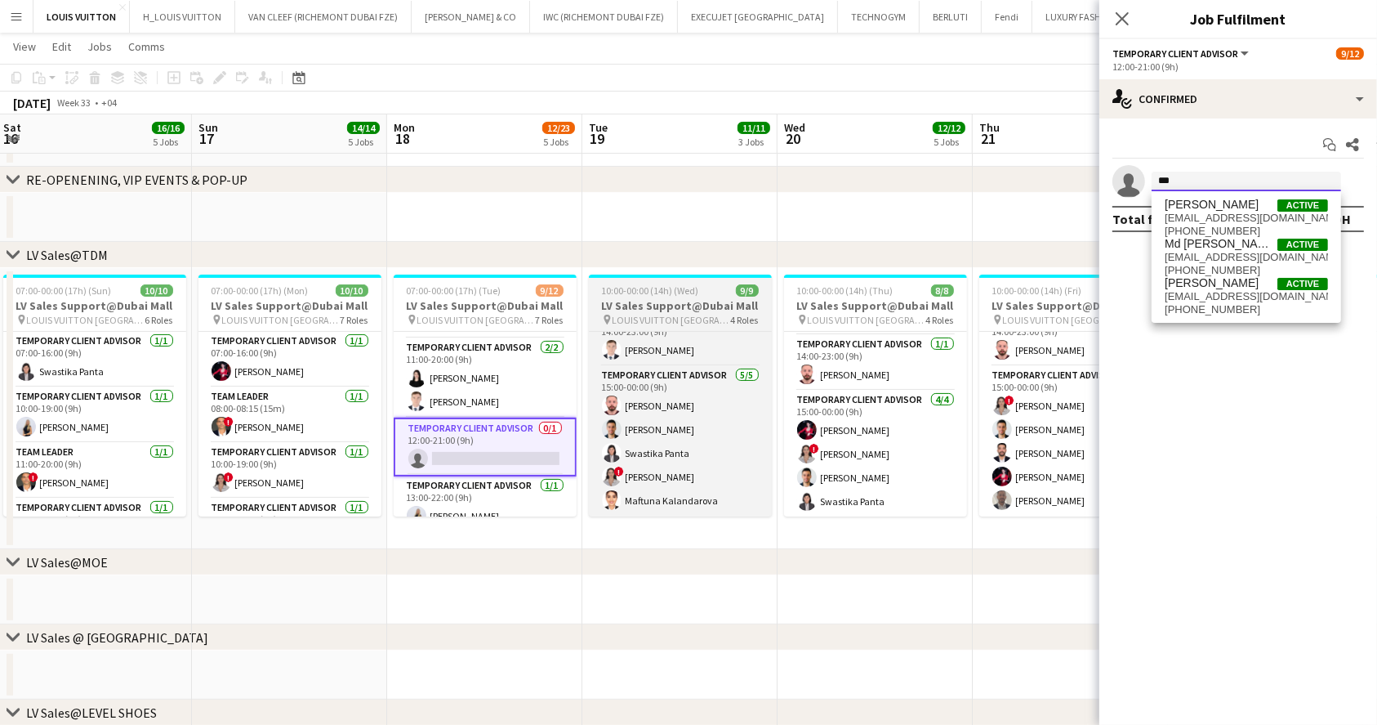
type input "***"
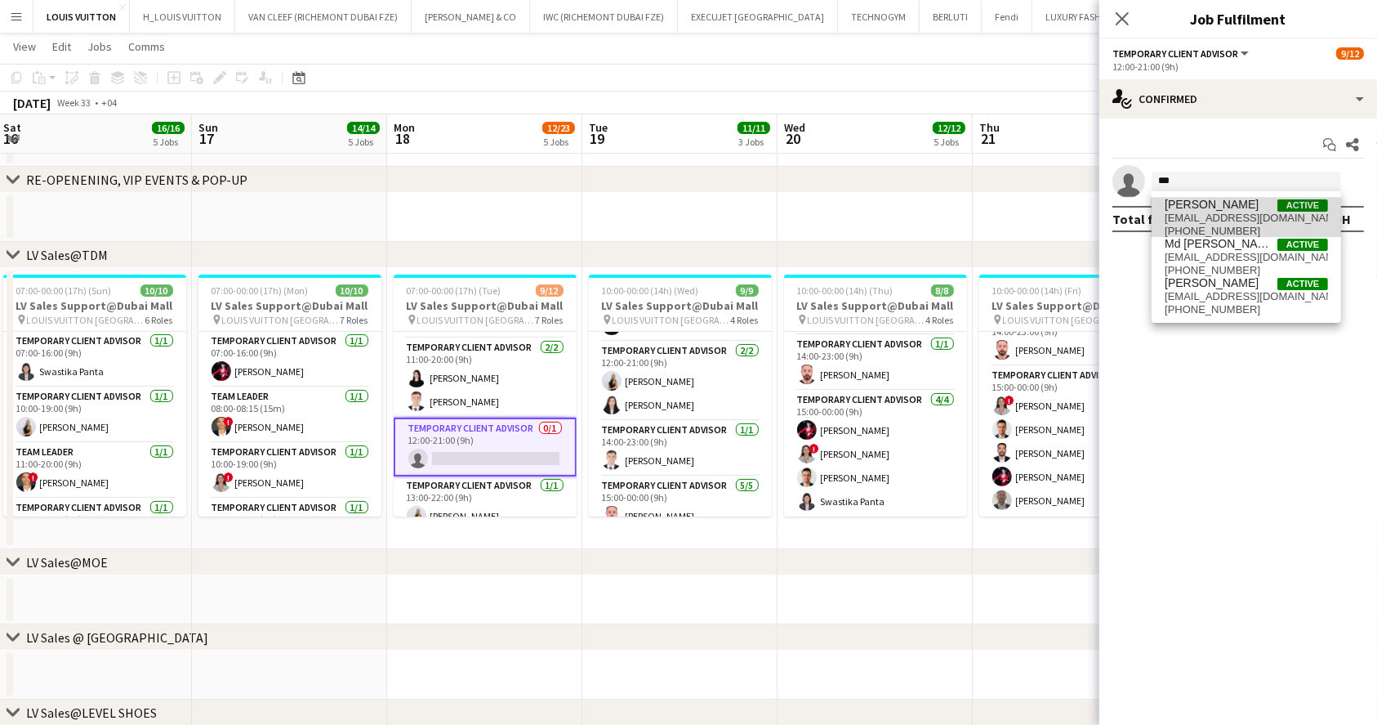
click at [1236, 204] on span "Kai Deng Active" at bounding box center [1246, 205] width 163 height 14
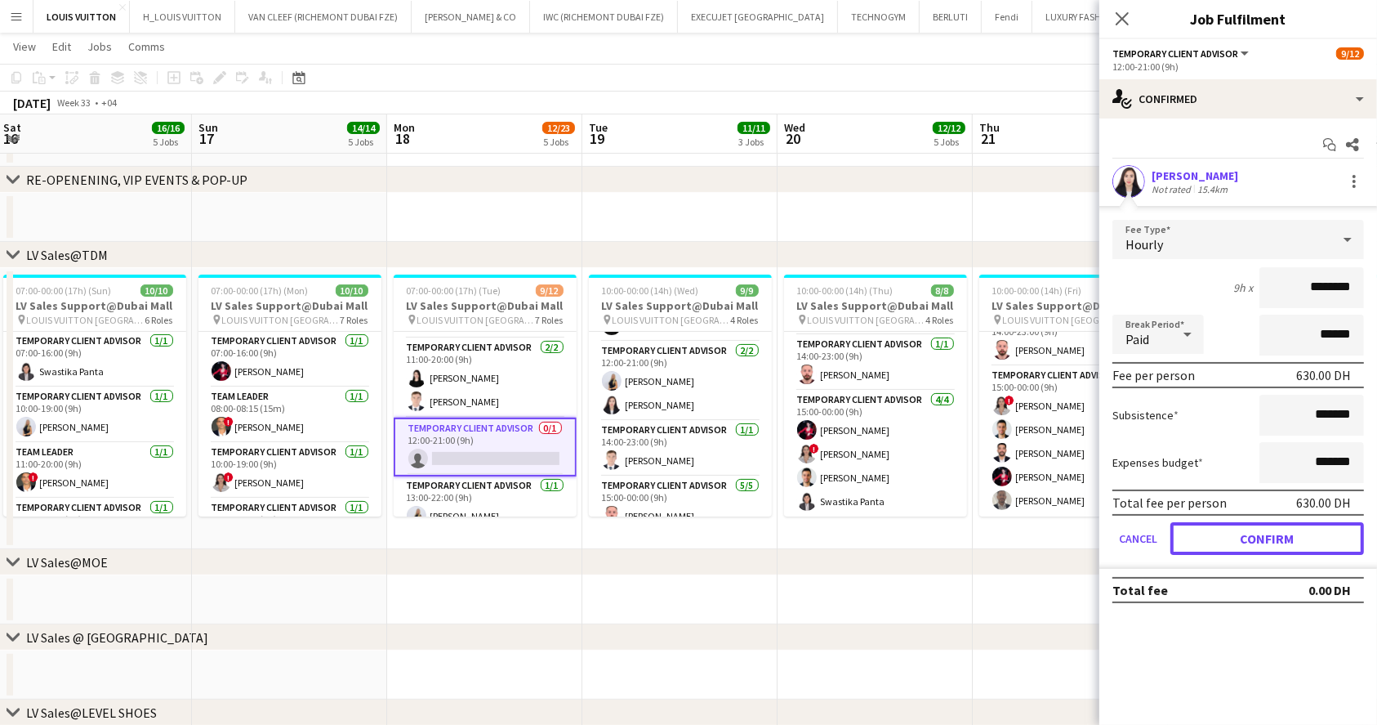
click at [1266, 537] on button "Confirm" at bounding box center [1268, 538] width 194 height 33
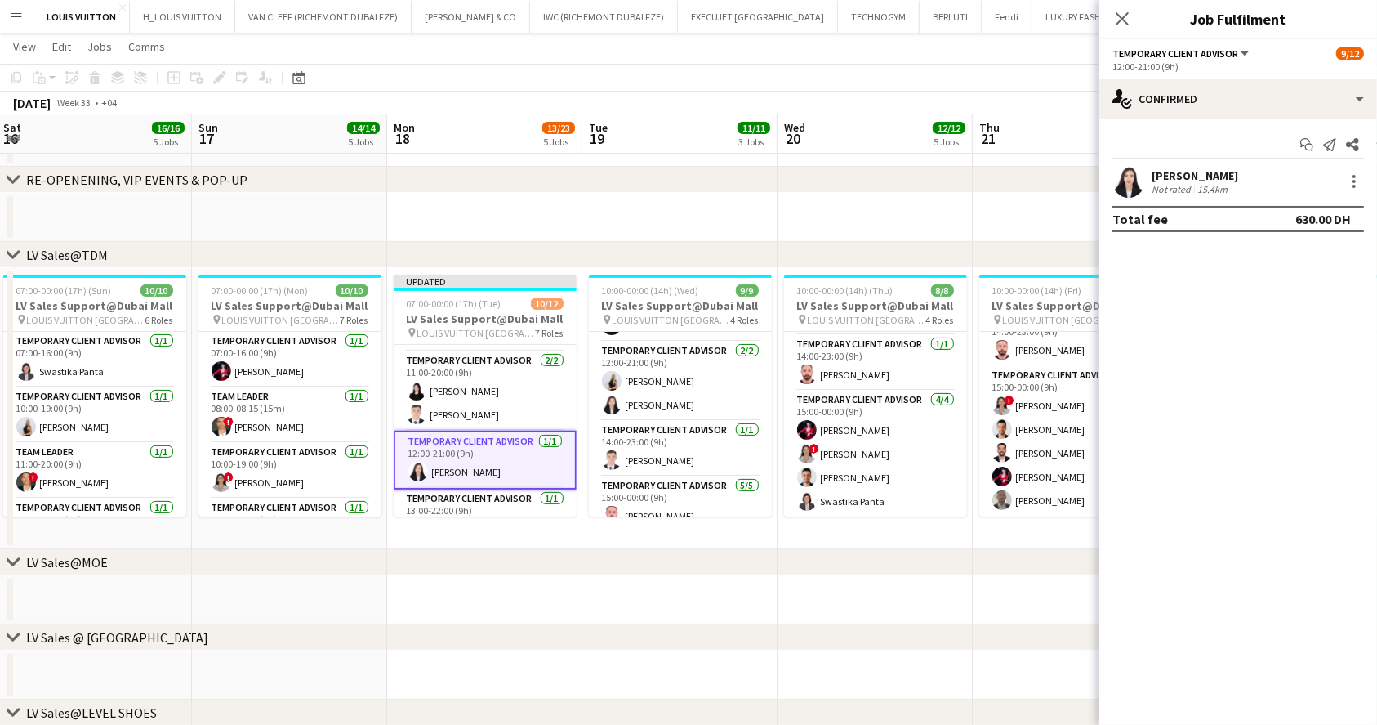
click at [1000, 87] on app-toolbar "Copy Paste Paste Ctrl+V Paste with crew Ctrl+Shift+V Paste linked Job [GEOGRAPH…" at bounding box center [688, 78] width 1377 height 28
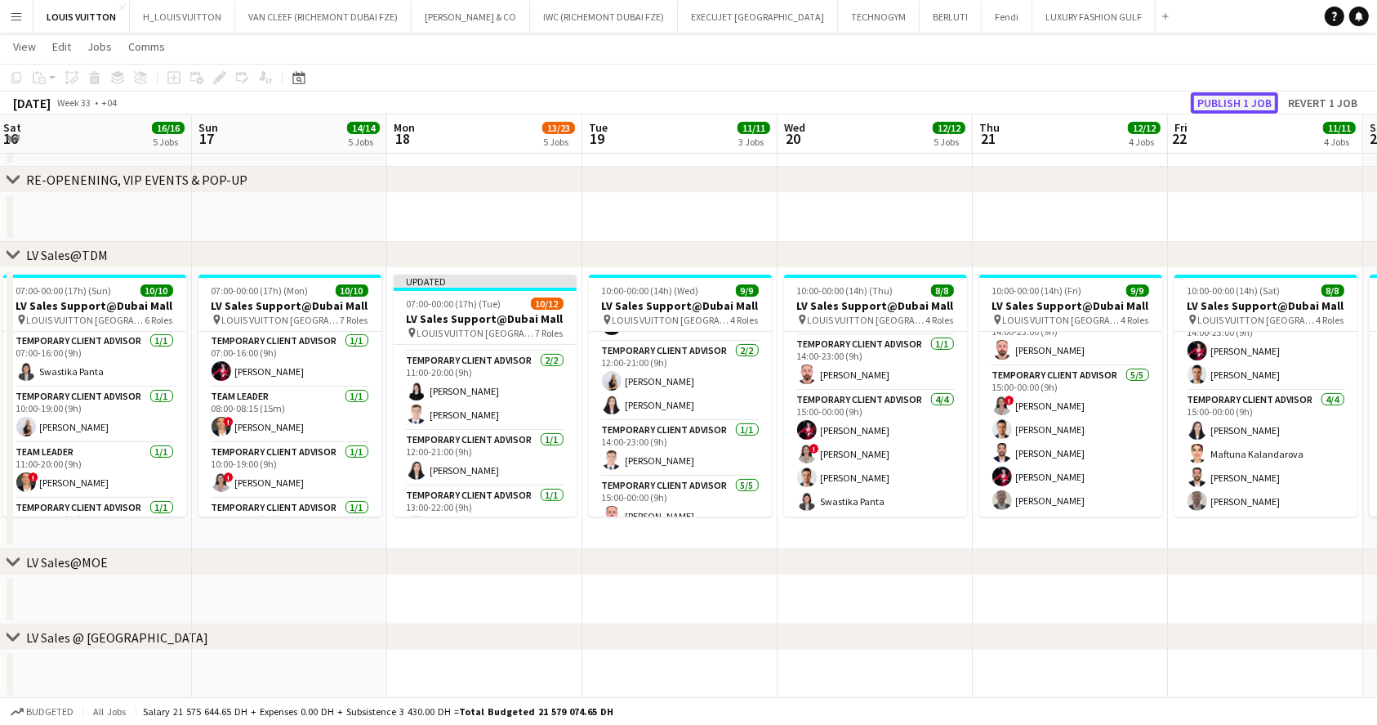
click at [1215, 100] on button "Publish 1 job" at bounding box center [1234, 102] width 87 height 21
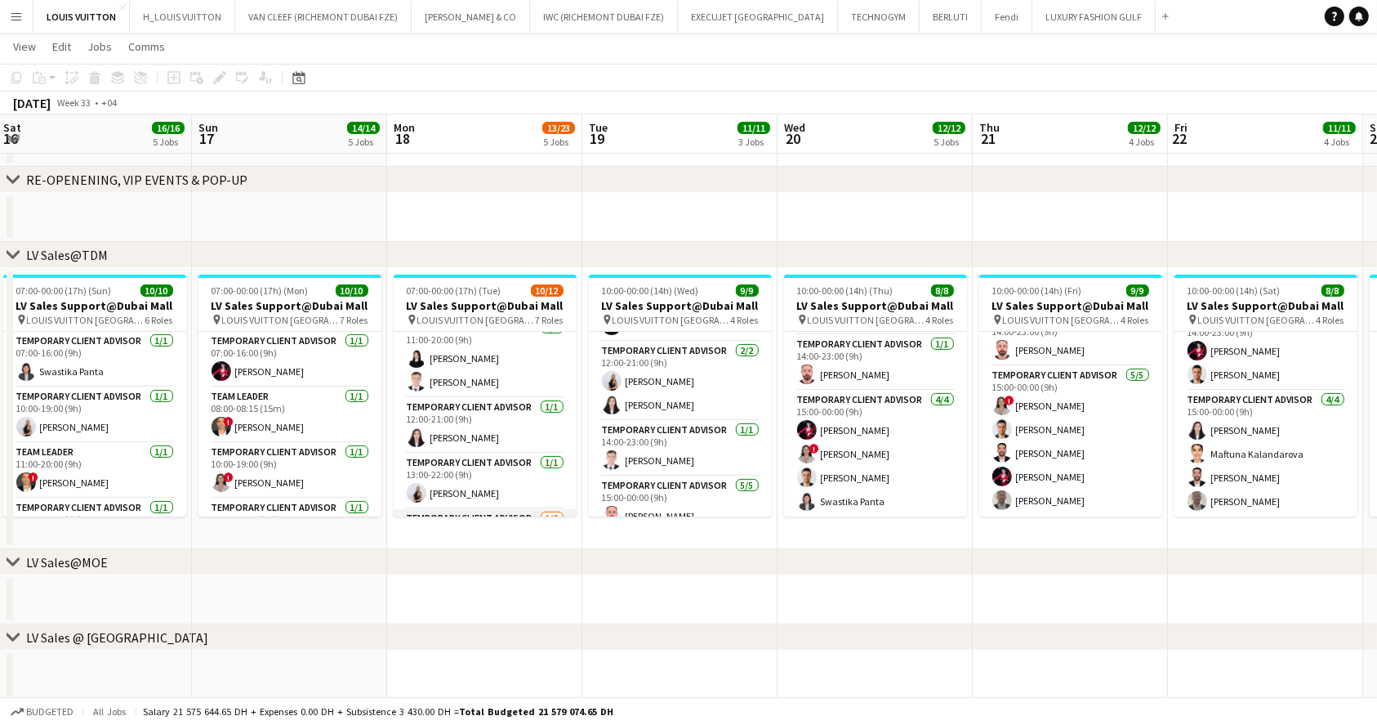
scroll to position [105, 0]
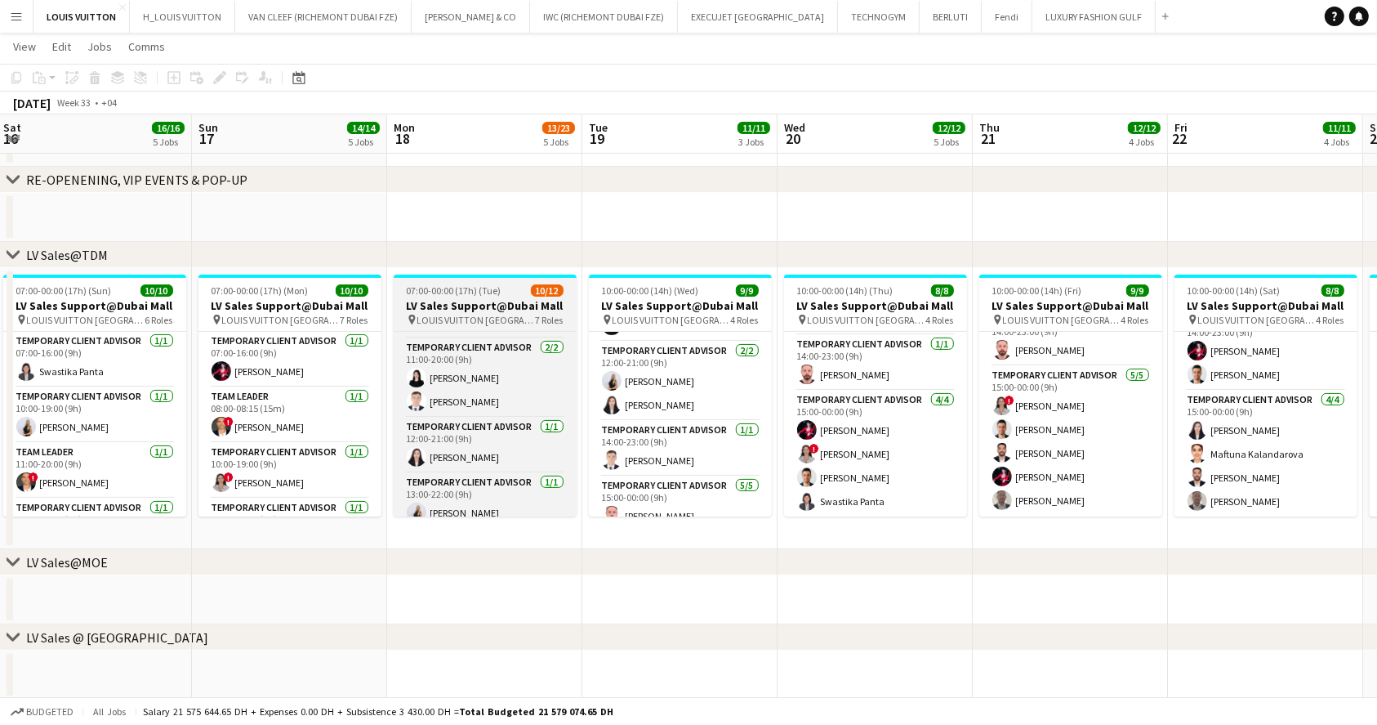
click at [468, 298] on h3 "LV Sales Support@Dubai Mall" at bounding box center [485, 305] width 183 height 15
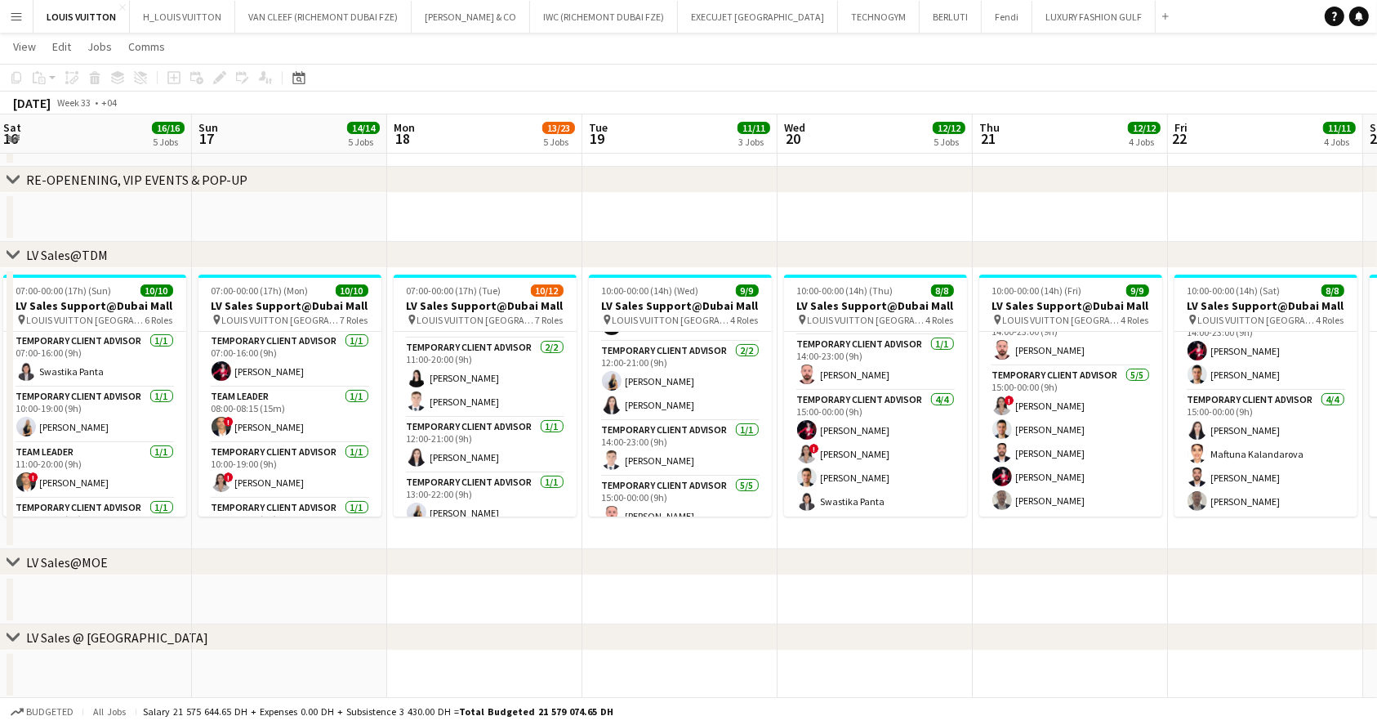
scroll to position [0, 395]
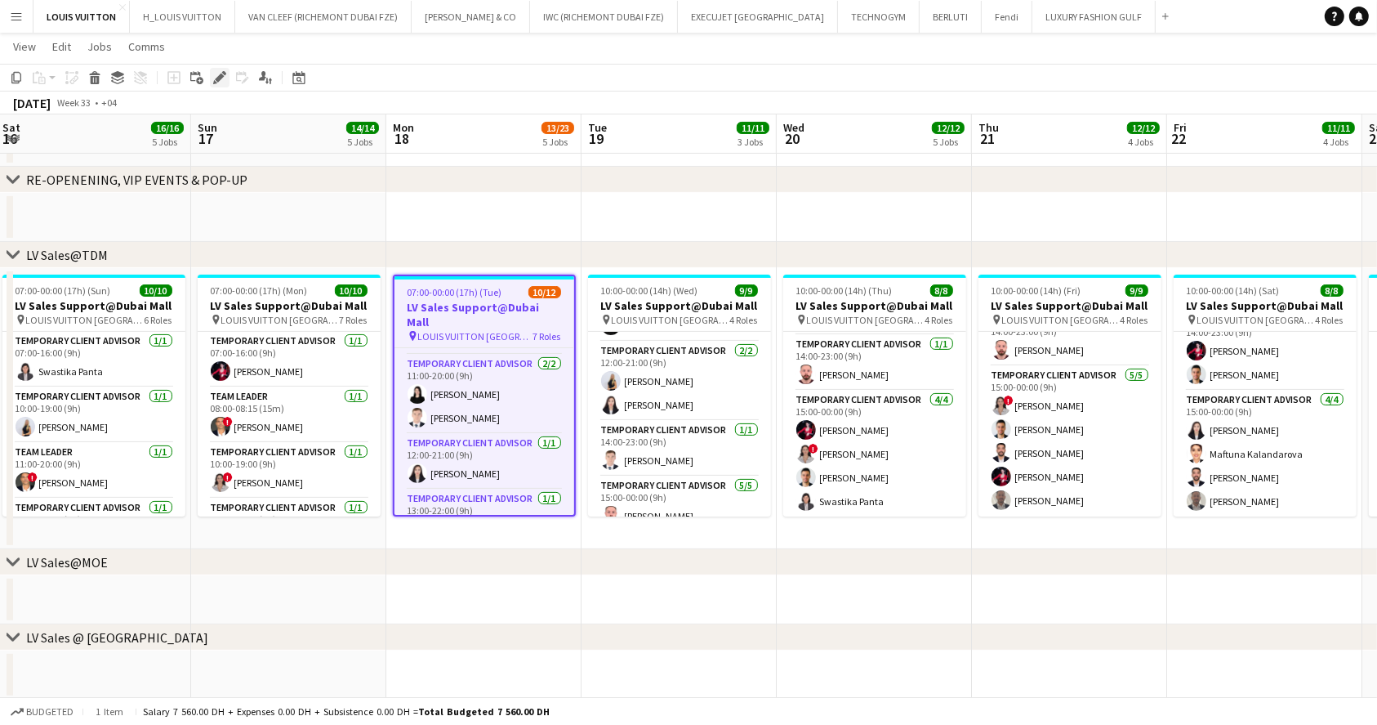
click at [213, 75] on icon "Edit" at bounding box center [219, 77] width 13 height 13
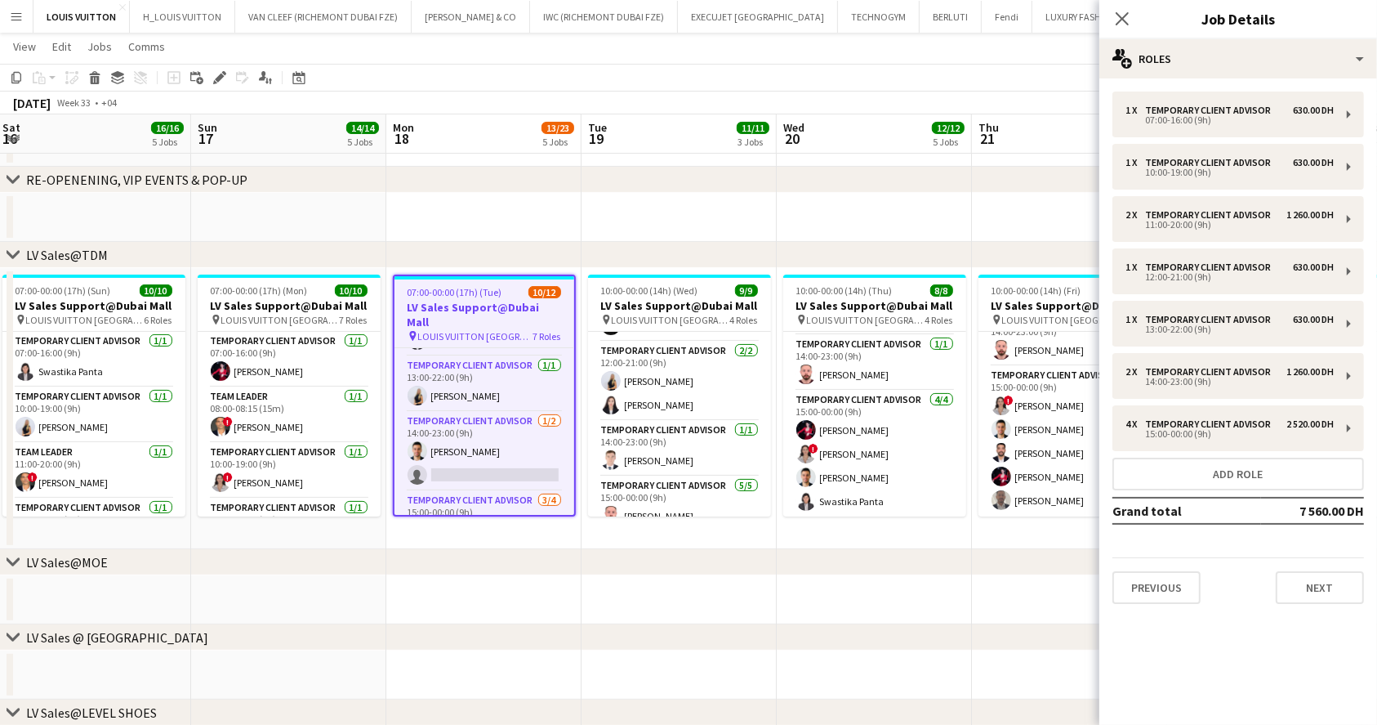
scroll to position [243, 0]
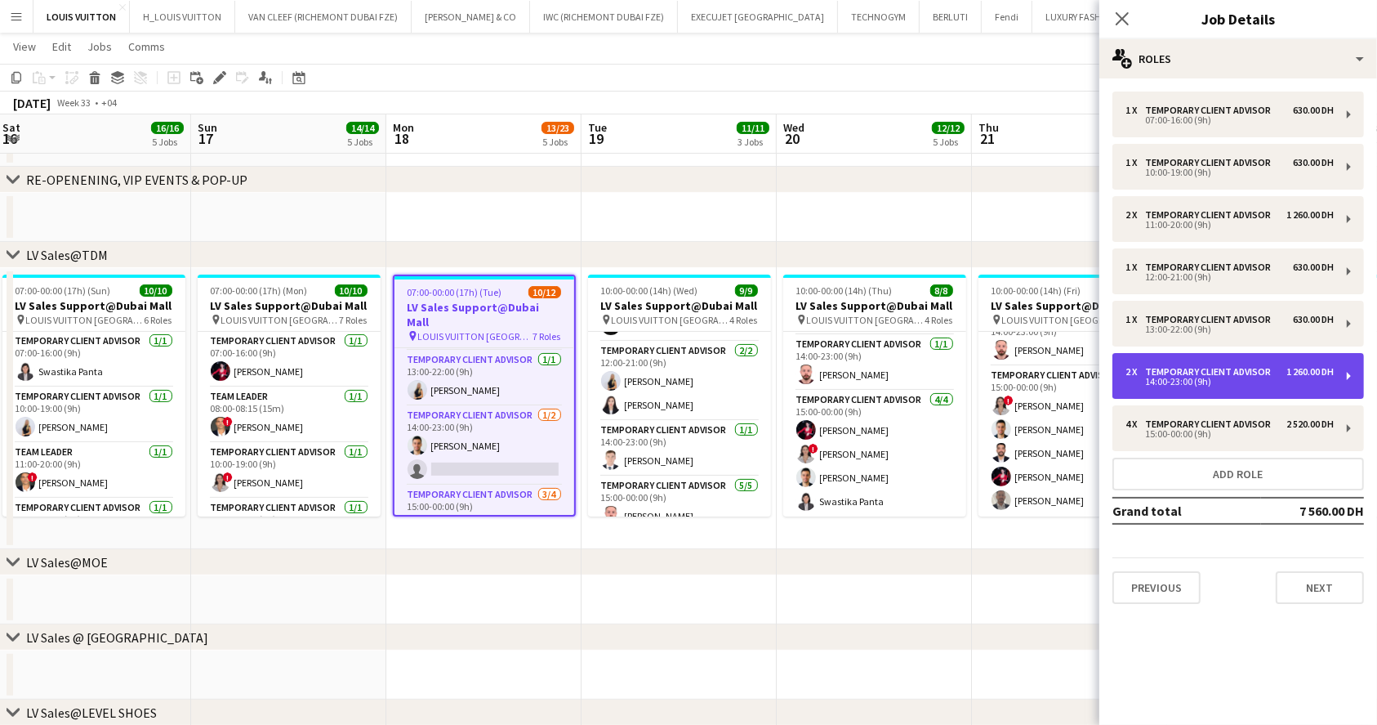
click at [1268, 383] on div "14:00-23:00 (9h)" at bounding box center [1230, 381] width 208 height 8
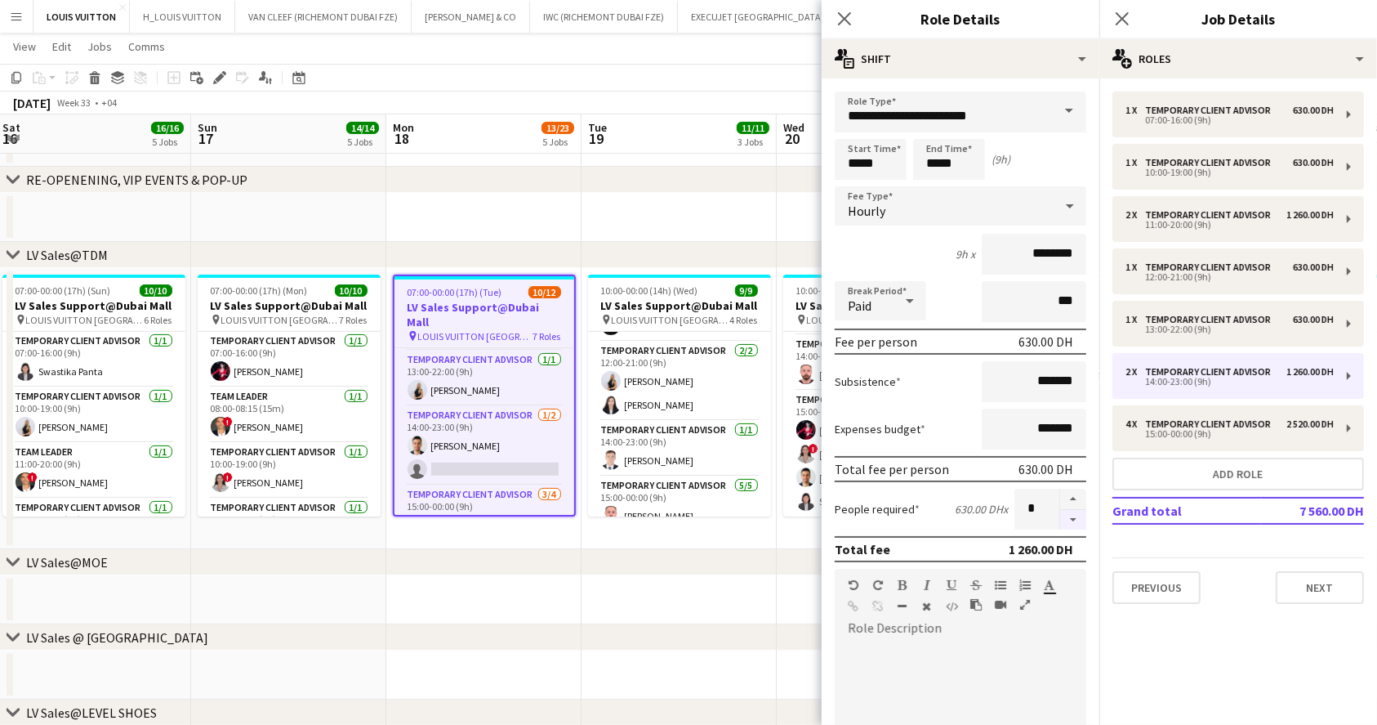
click at [1060, 521] on button "button" at bounding box center [1073, 520] width 26 height 20
type input "*"
click at [749, 75] on app-toolbar "Copy Paste Paste Ctrl+V Paste with crew Ctrl+Shift+V Paste linked Job [GEOGRAPH…" at bounding box center [688, 78] width 1377 height 28
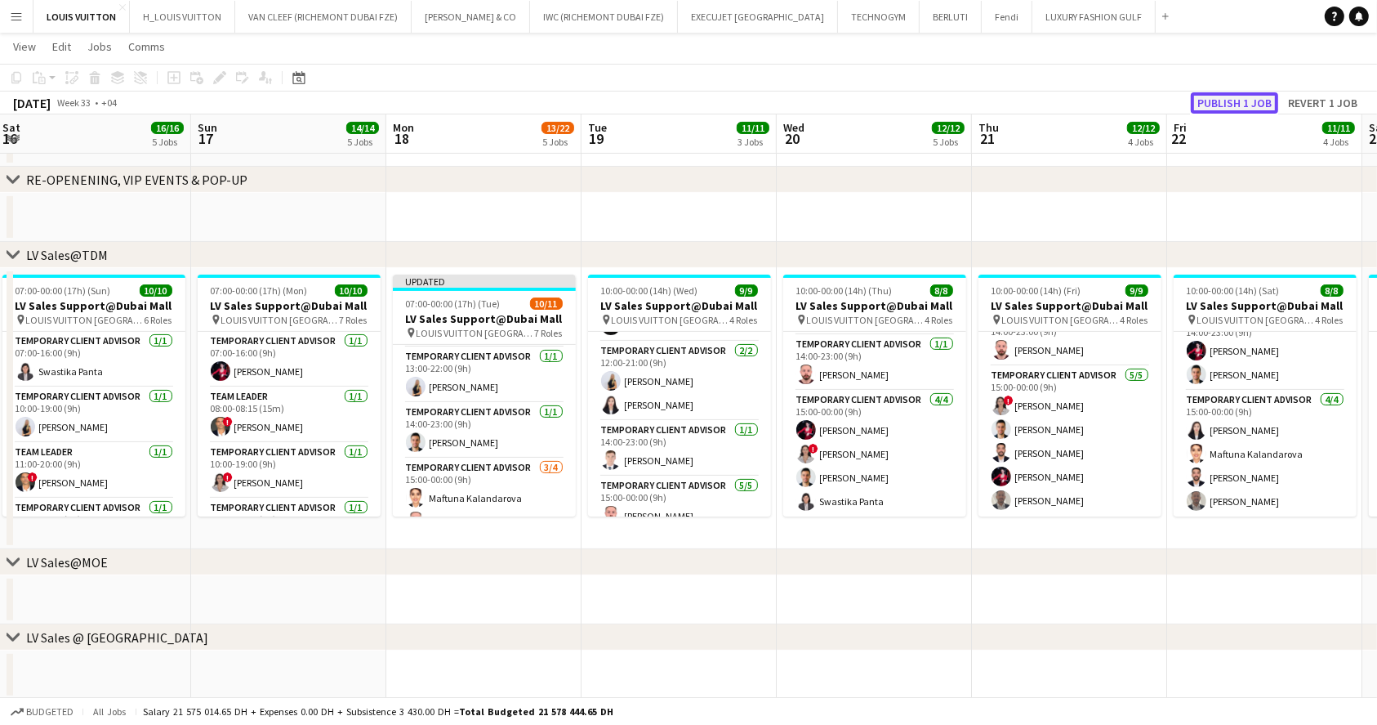
click at [1256, 105] on button "Publish 1 job" at bounding box center [1234, 102] width 87 height 21
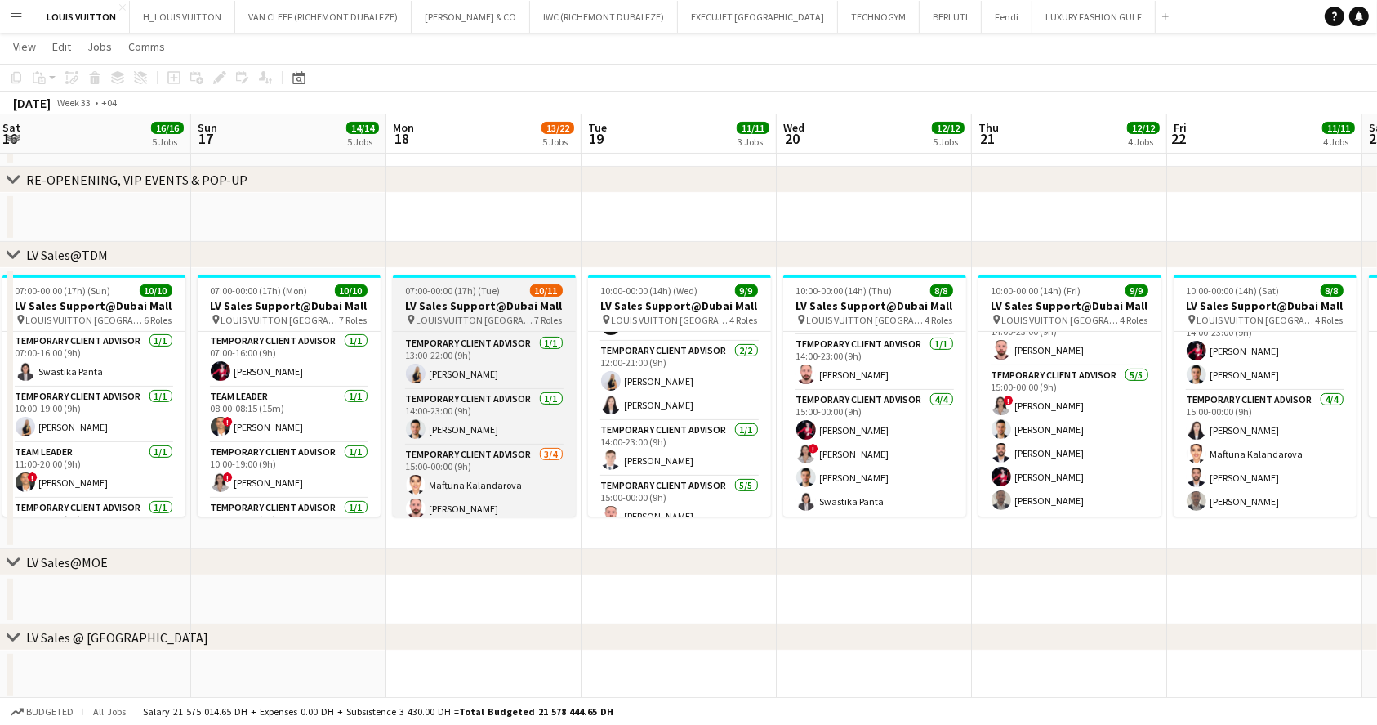
scroll to position [298, 0]
click at [456, 310] on h3 "LV Sales Support@Dubai Mall" at bounding box center [484, 305] width 183 height 15
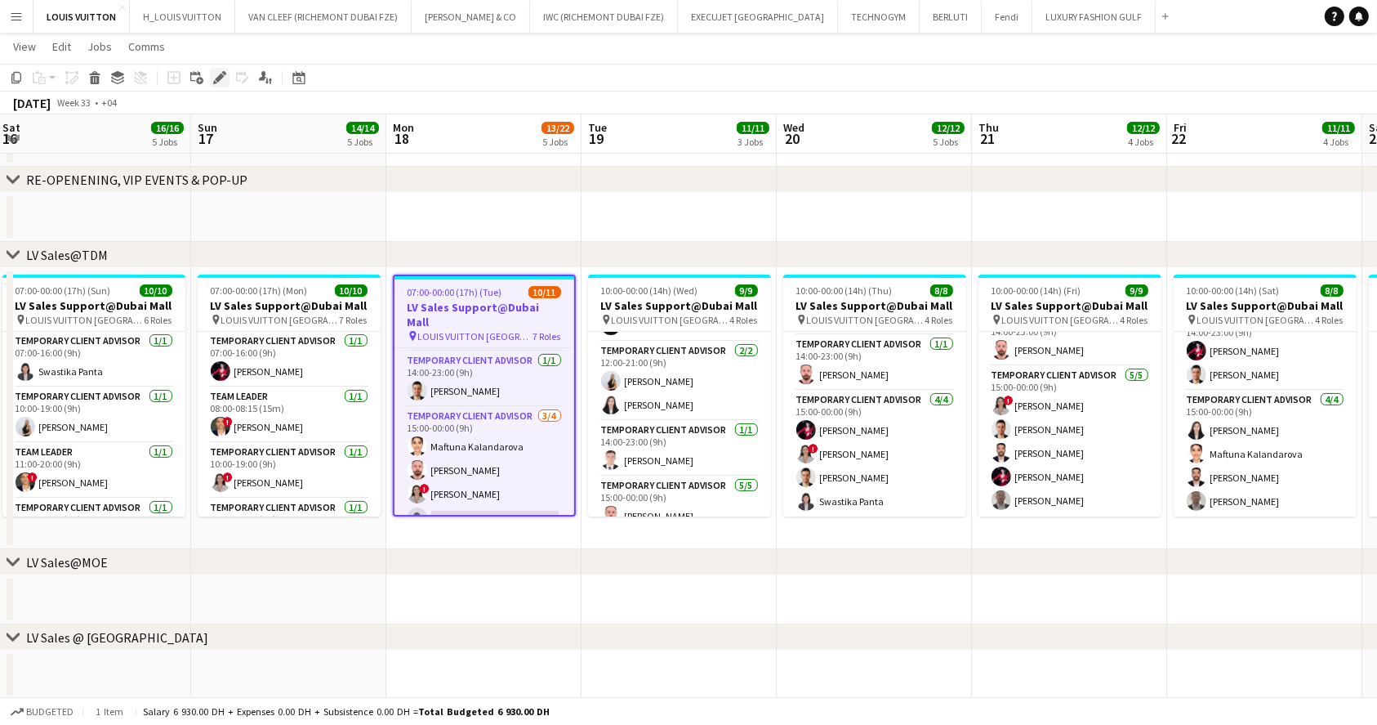
click at [216, 81] on icon "Edit" at bounding box center [219, 77] width 13 height 13
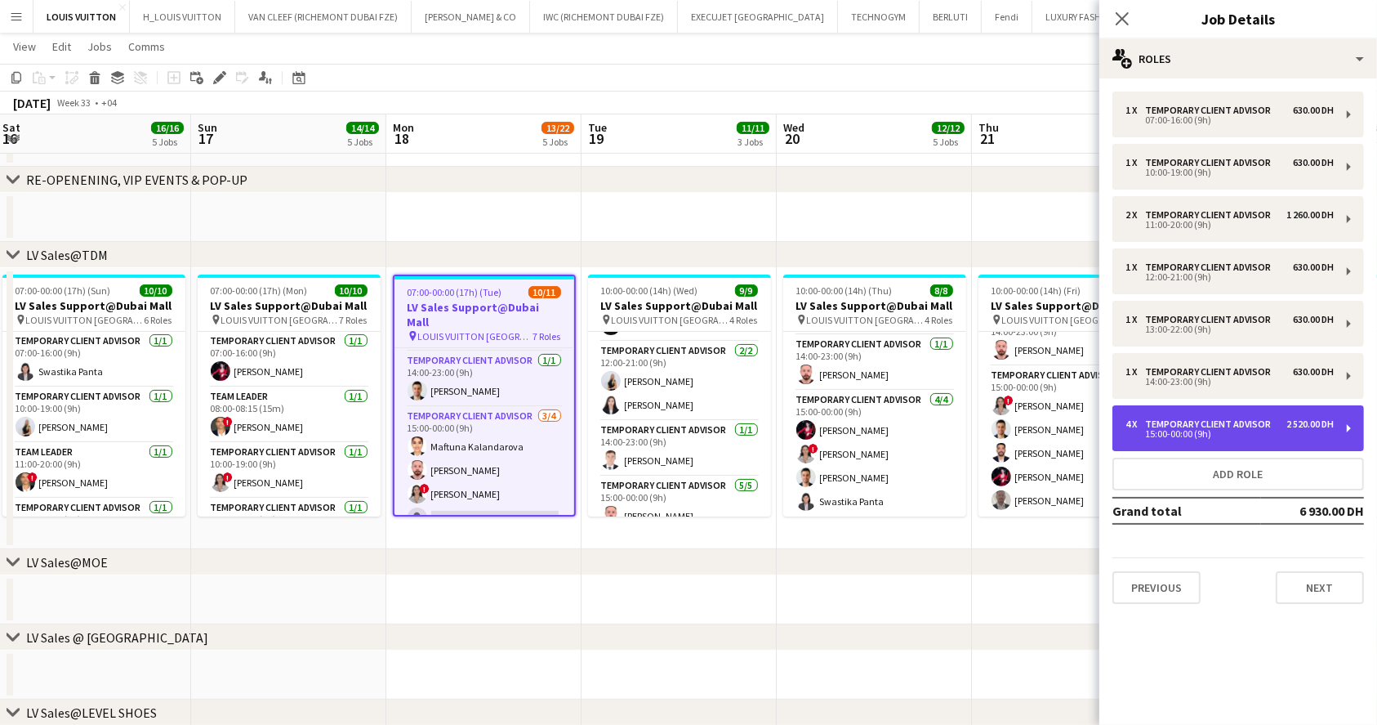
click at [1198, 430] on div "15:00-00:00 (9h)" at bounding box center [1230, 434] width 208 height 8
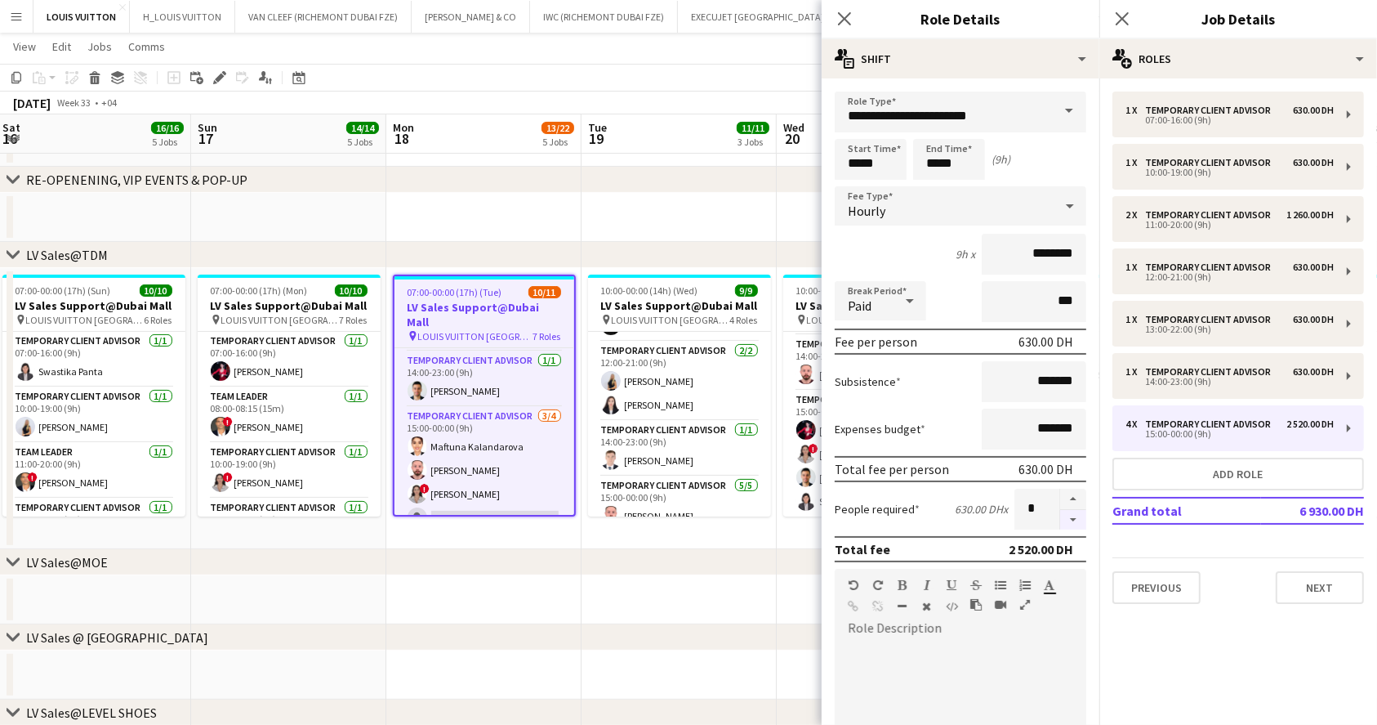
drag, startPoint x: 1061, startPoint y: 519, endPoint x: 868, endPoint y: 303, distance: 289.3
click at [1060, 518] on button "button" at bounding box center [1073, 520] width 26 height 20
type input "*"
click at [735, 66] on app-toolbar "Copy Paste Paste Ctrl+V Paste with crew Ctrl+Shift+V Paste linked Job [GEOGRAPH…" at bounding box center [688, 78] width 1377 height 28
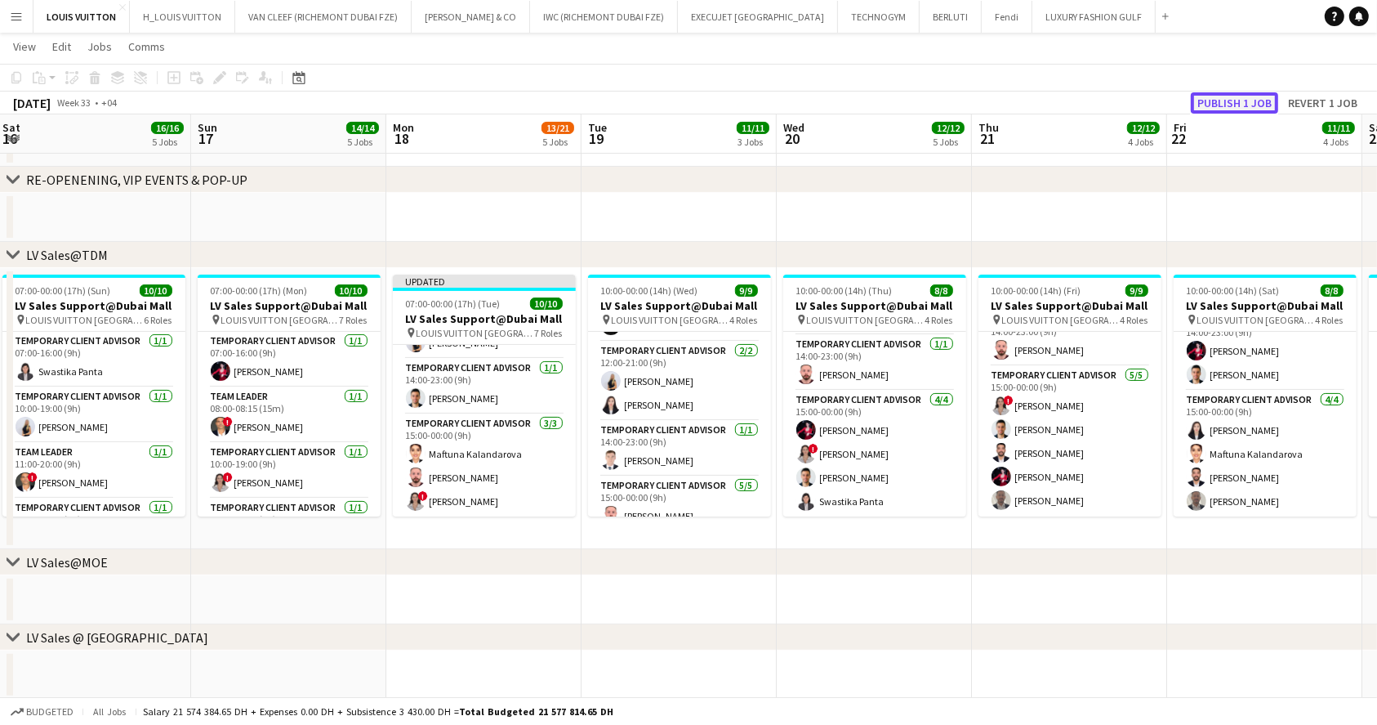
click at [1247, 96] on button "Publish 1 job" at bounding box center [1234, 102] width 87 height 21
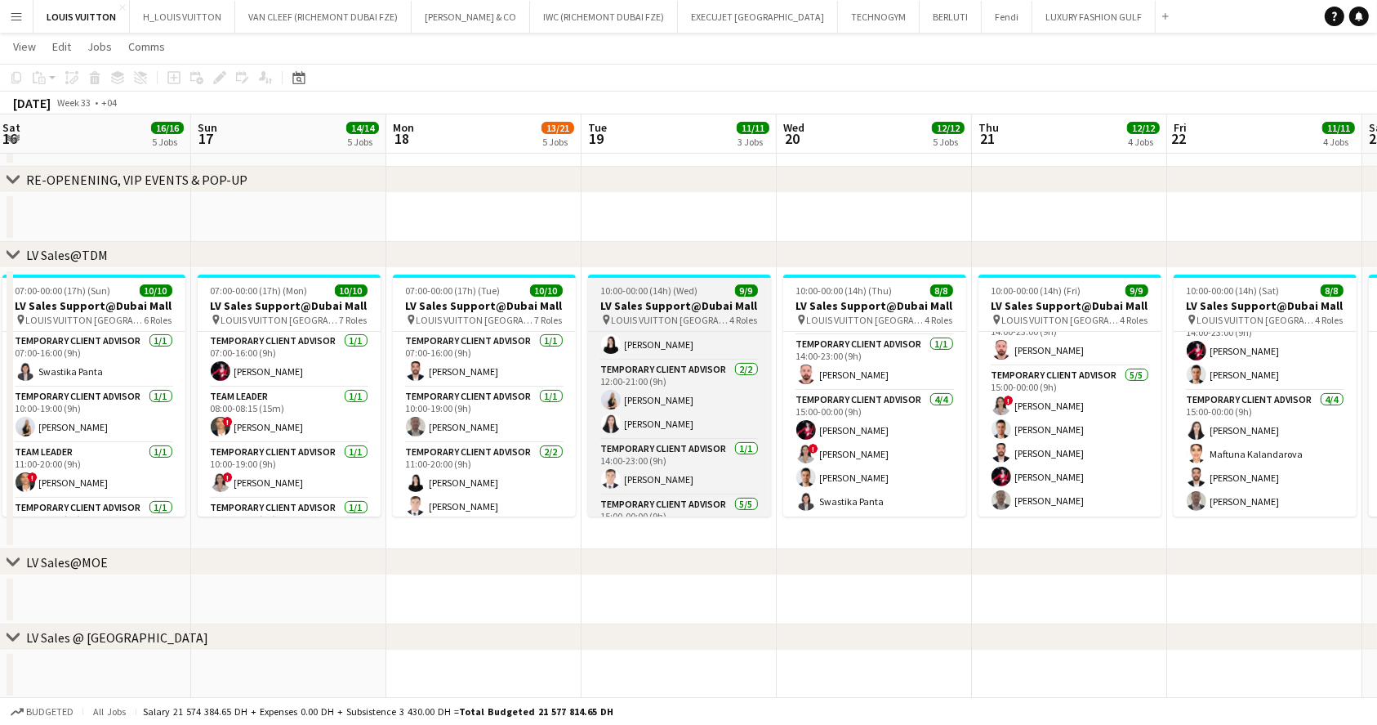
scroll to position [0, 0]
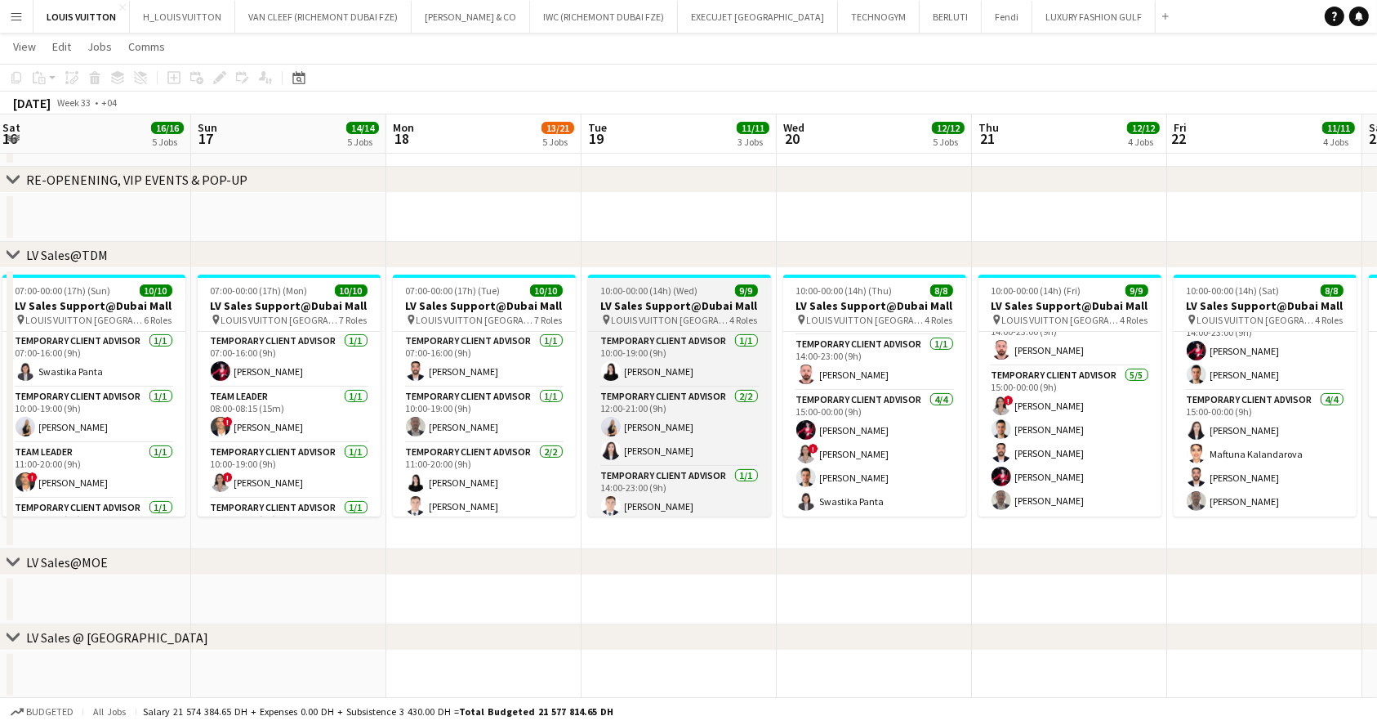
click at [655, 298] on h3 "LV Sales Support@Dubai Mall" at bounding box center [679, 305] width 183 height 15
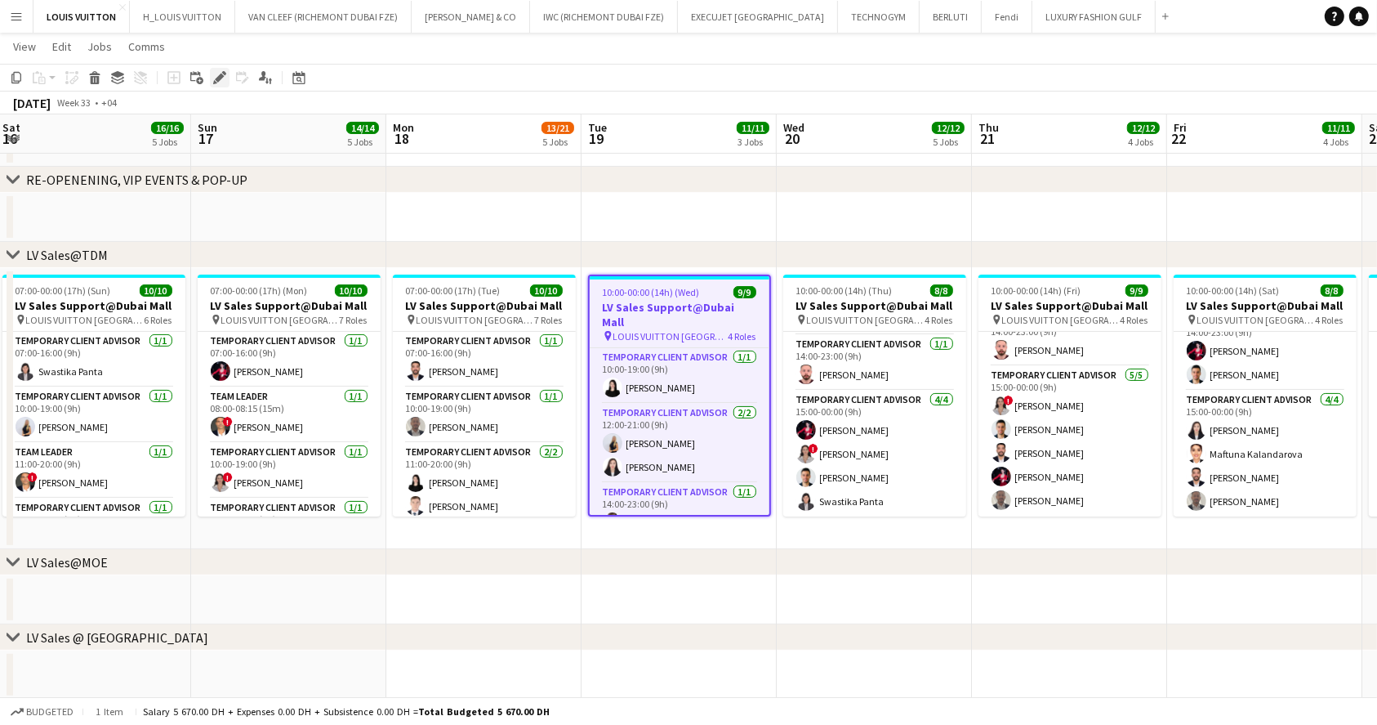
click at [214, 78] on icon "Edit" at bounding box center [219, 77] width 13 height 13
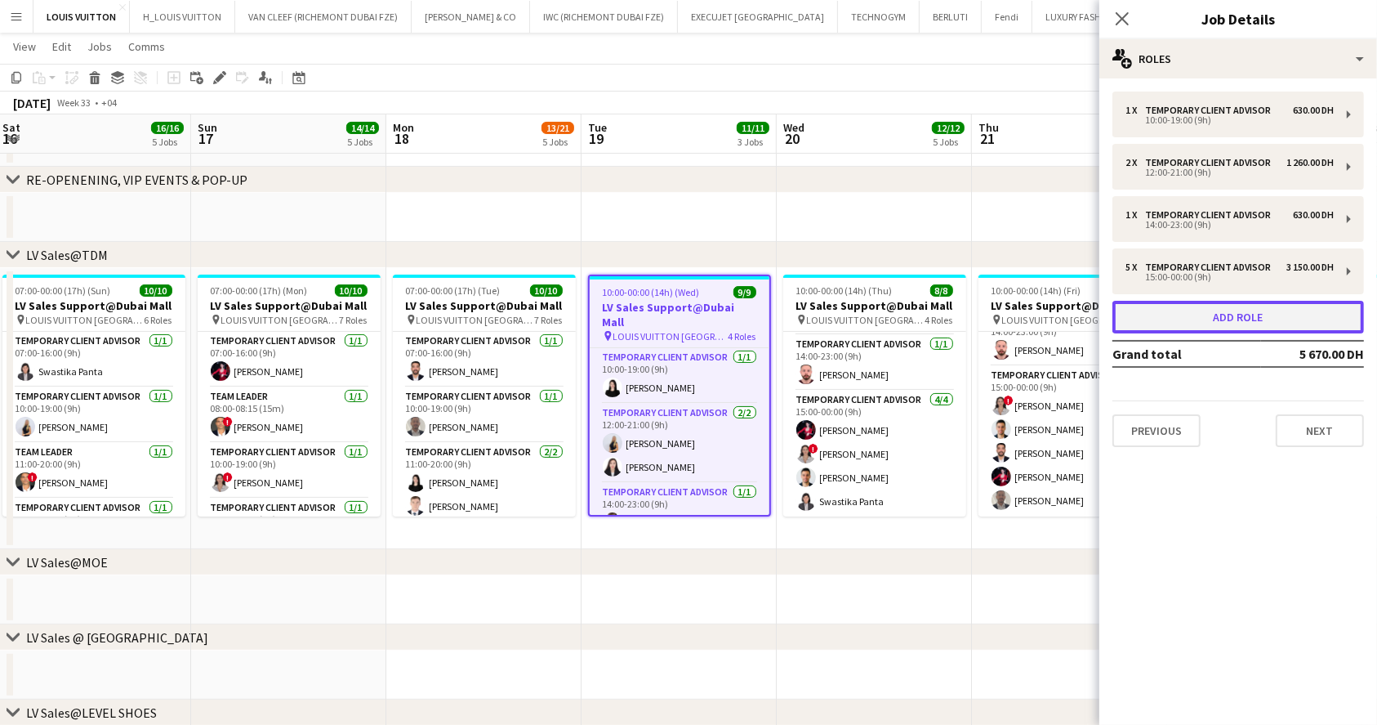
click at [1224, 317] on button "Add role" at bounding box center [1239, 317] width 252 height 33
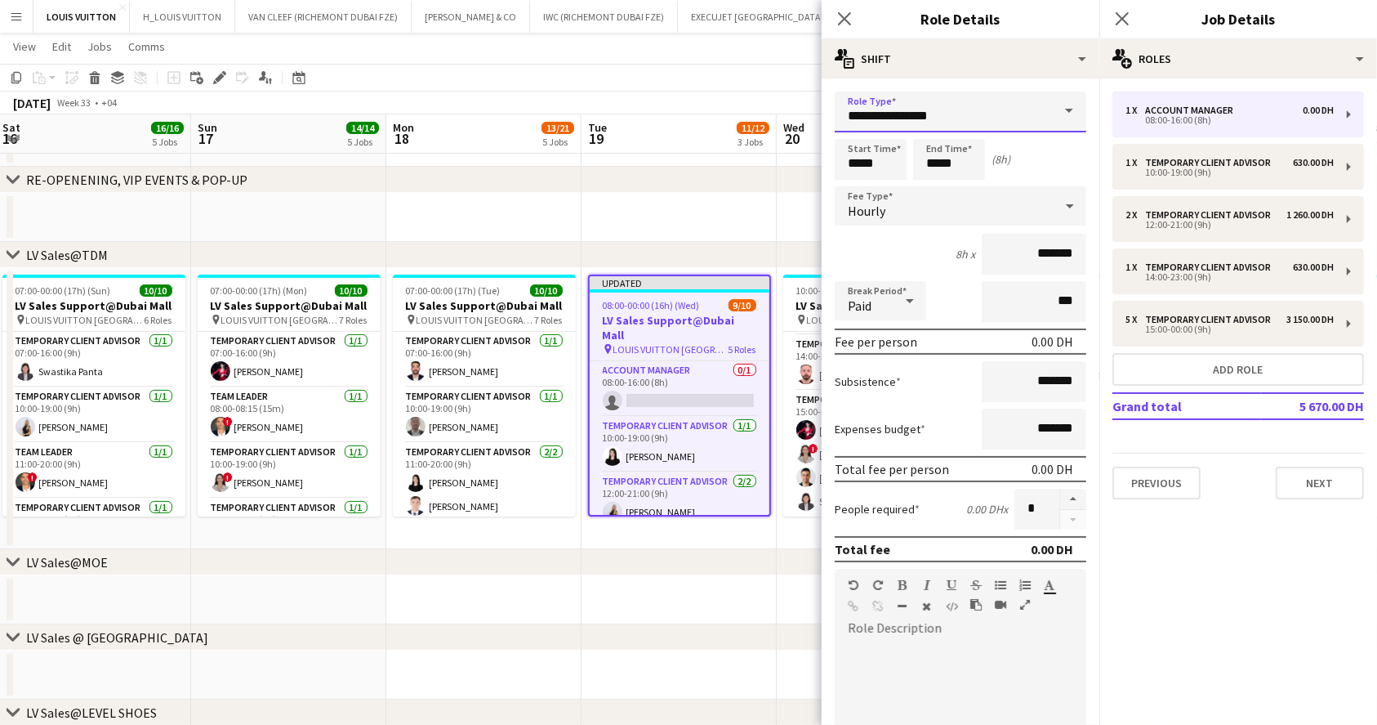
drag, startPoint x: 971, startPoint y: 121, endPoint x: 819, endPoint y: 50, distance: 167.7
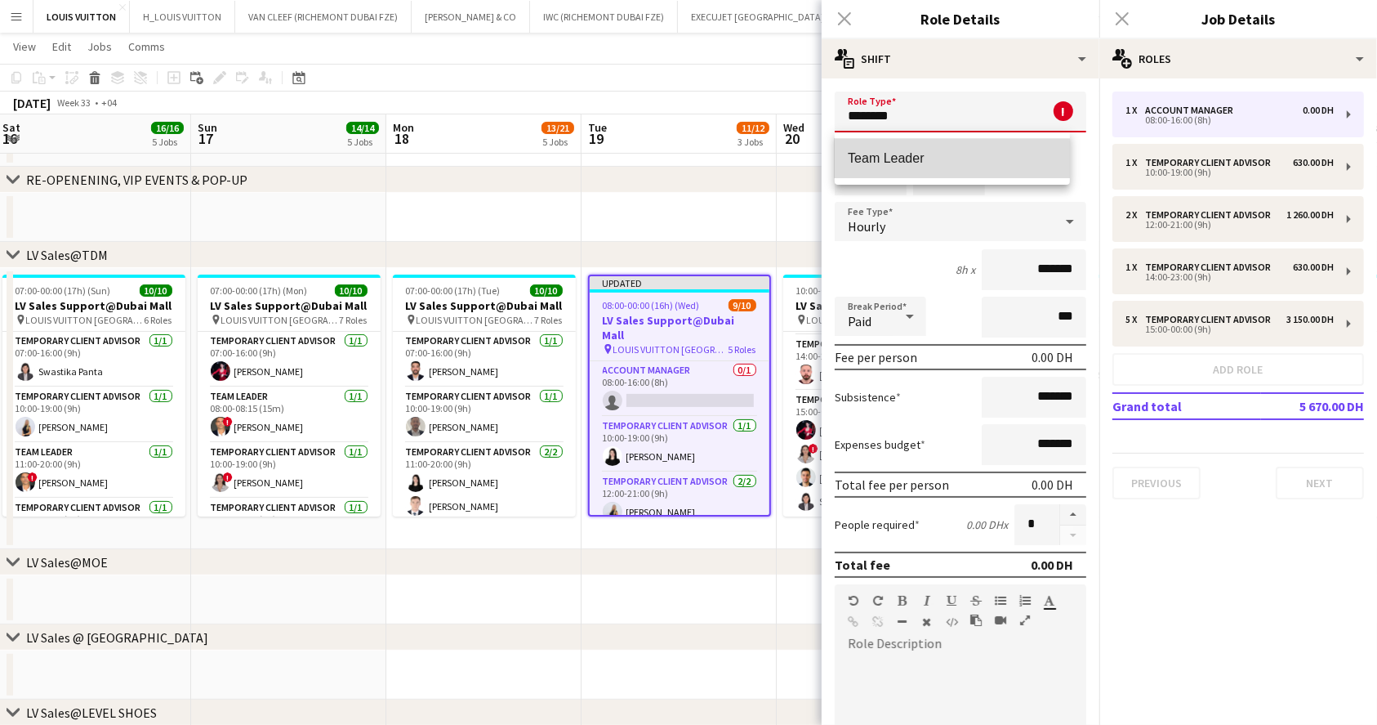
click at [875, 175] on mat-option "Team Leader" at bounding box center [952, 158] width 235 height 39
type input "**********"
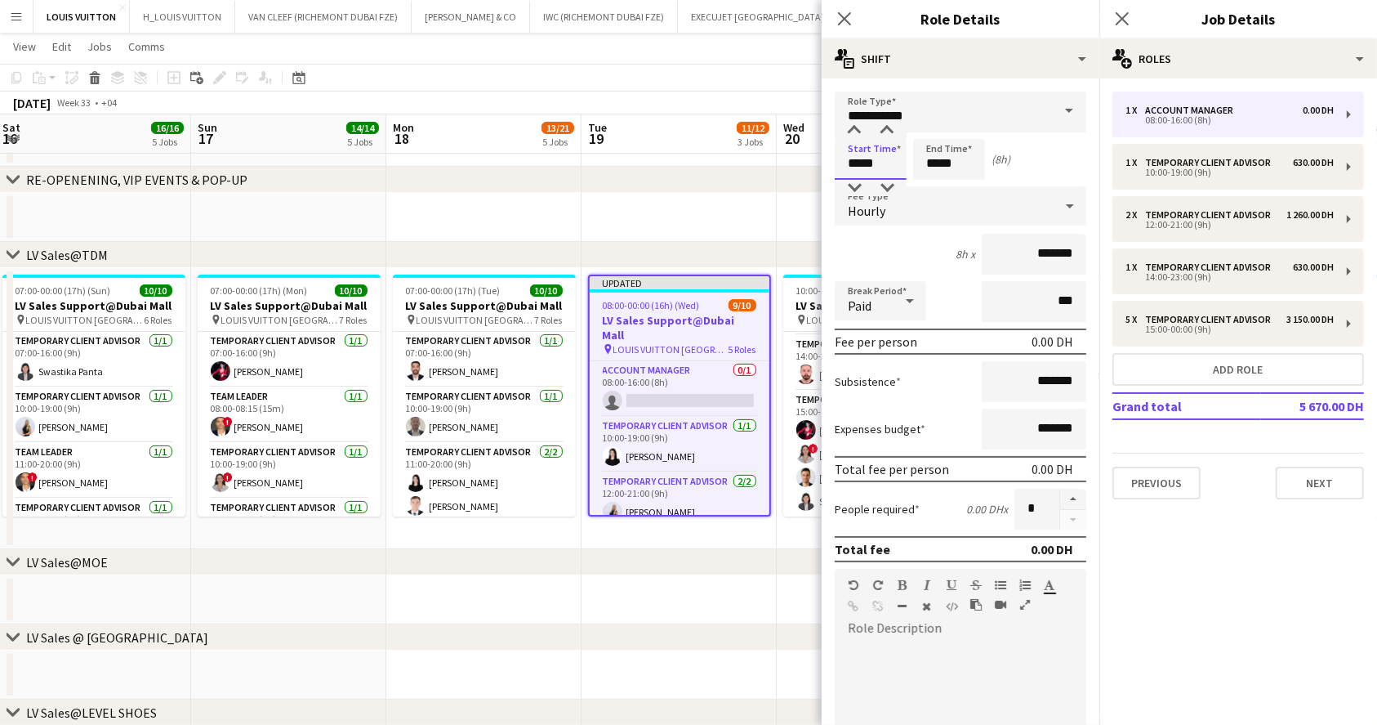
drag, startPoint x: 890, startPoint y: 161, endPoint x: 759, endPoint y: 158, distance: 130.7
type input "*****"
drag, startPoint x: 958, startPoint y: 172, endPoint x: 891, endPoint y: 164, distance: 67.4
click at [891, 164] on div "Start Time ***** End Time ***** (3h)" at bounding box center [961, 159] width 252 height 41
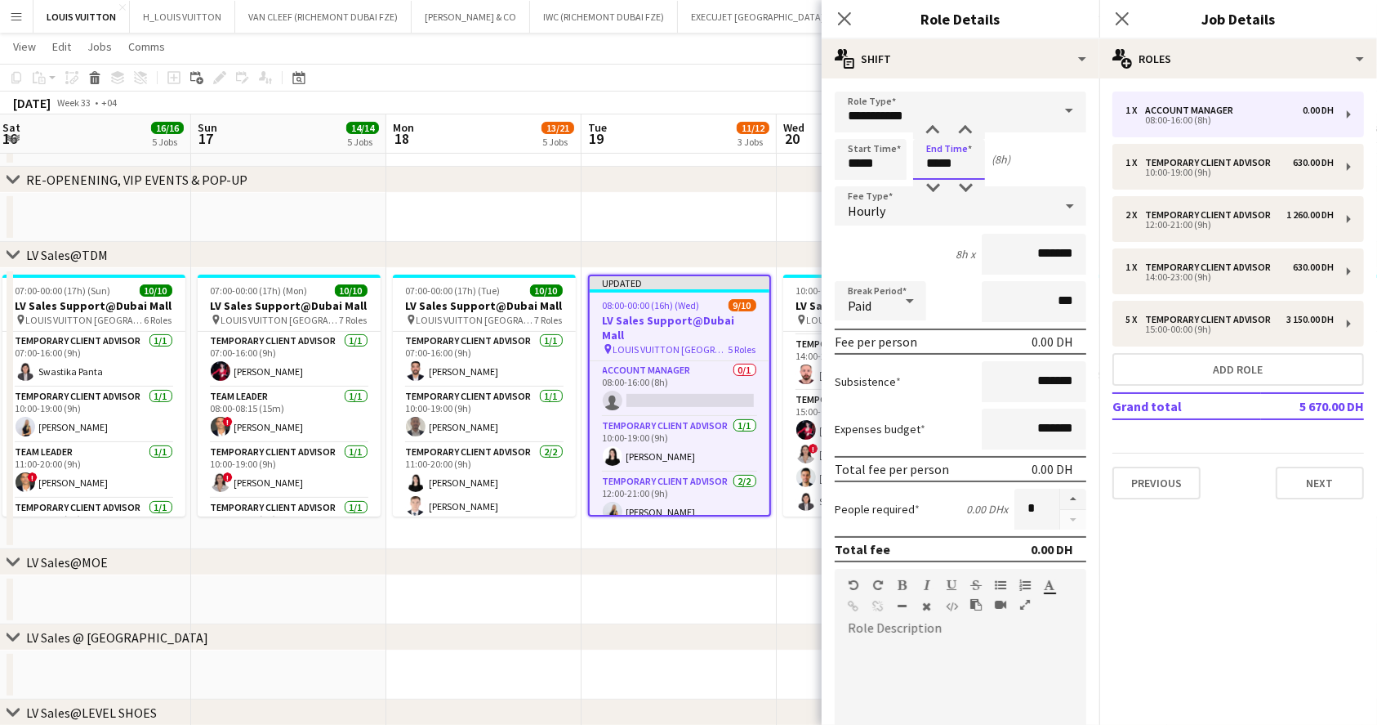
type input "*****"
drag, startPoint x: 1006, startPoint y: 258, endPoint x: 1096, endPoint y: 260, distance: 90.7
click at [1096, 260] on mat-expansion-panel "**********" at bounding box center [961, 401] width 278 height 646
type input "*****"
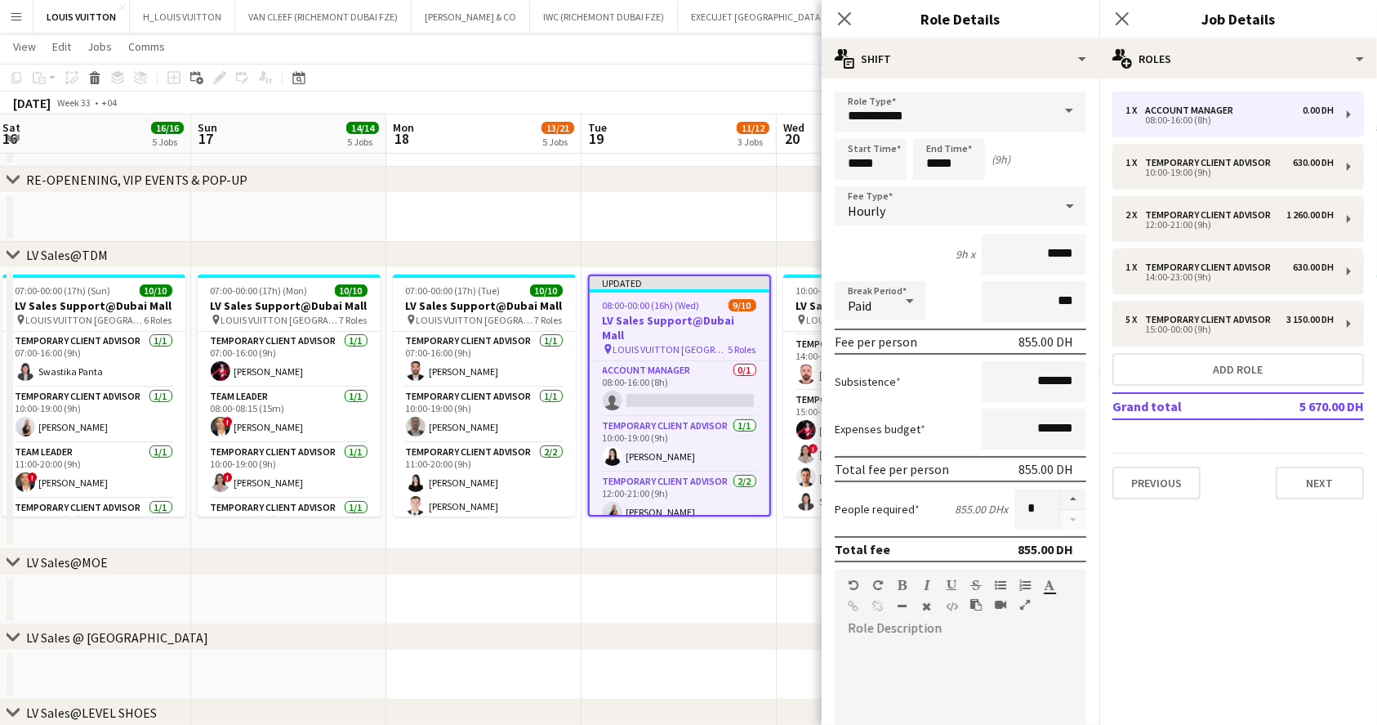
click at [697, 78] on app-toolbar "Copy Paste Paste Ctrl+V Paste with crew Ctrl+Shift+V Paste linked Job [GEOGRAPH…" at bounding box center [688, 78] width 1377 height 28
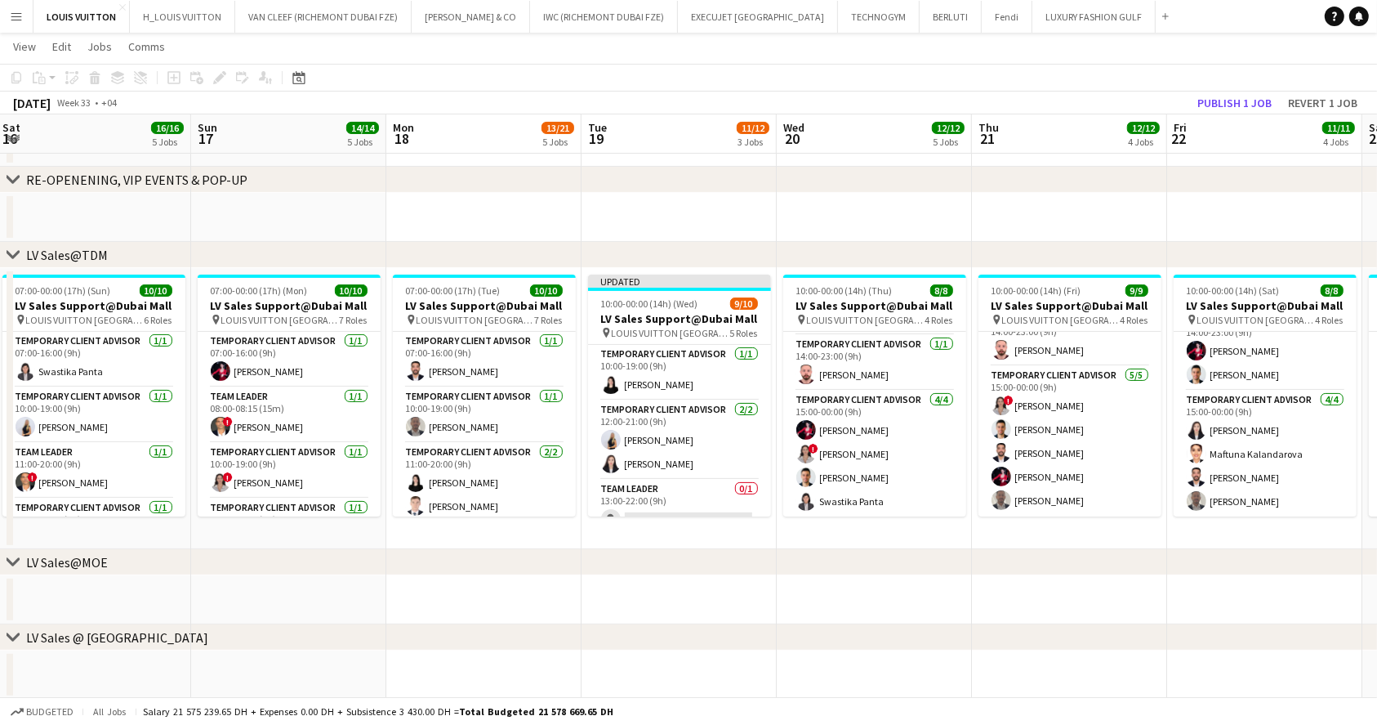
click at [1227, 91] on div "[DATE] Week 33 • +04 Publish 1 job Revert 1 job" at bounding box center [688, 102] width 1377 height 23
click at [1237, 101] on button "Publish 1 job" at bounding box center [1234, 102] width 87 height 21
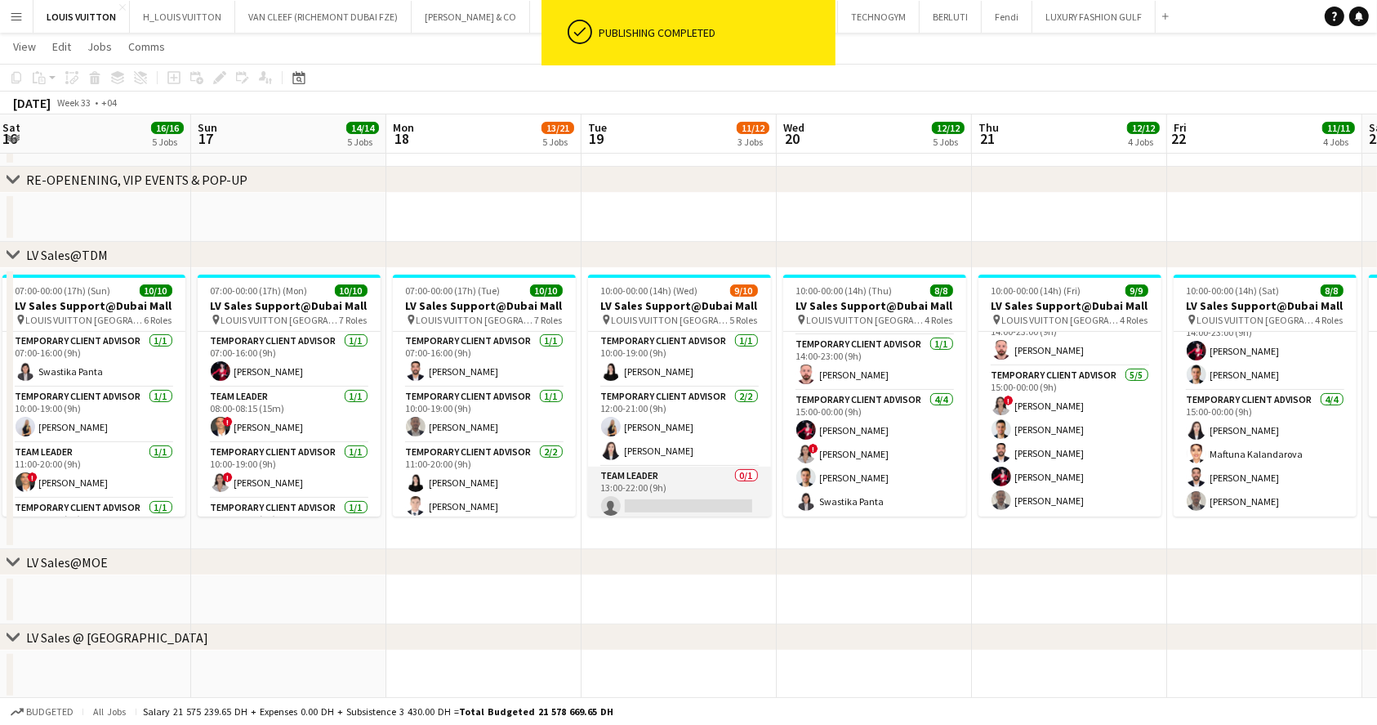
click at [663, 499] on app-card-role "Team Leader 0/1 13:00-22:00 (9h) single-neutral-actions" at bounding box center [679, 494] width 183 height 56
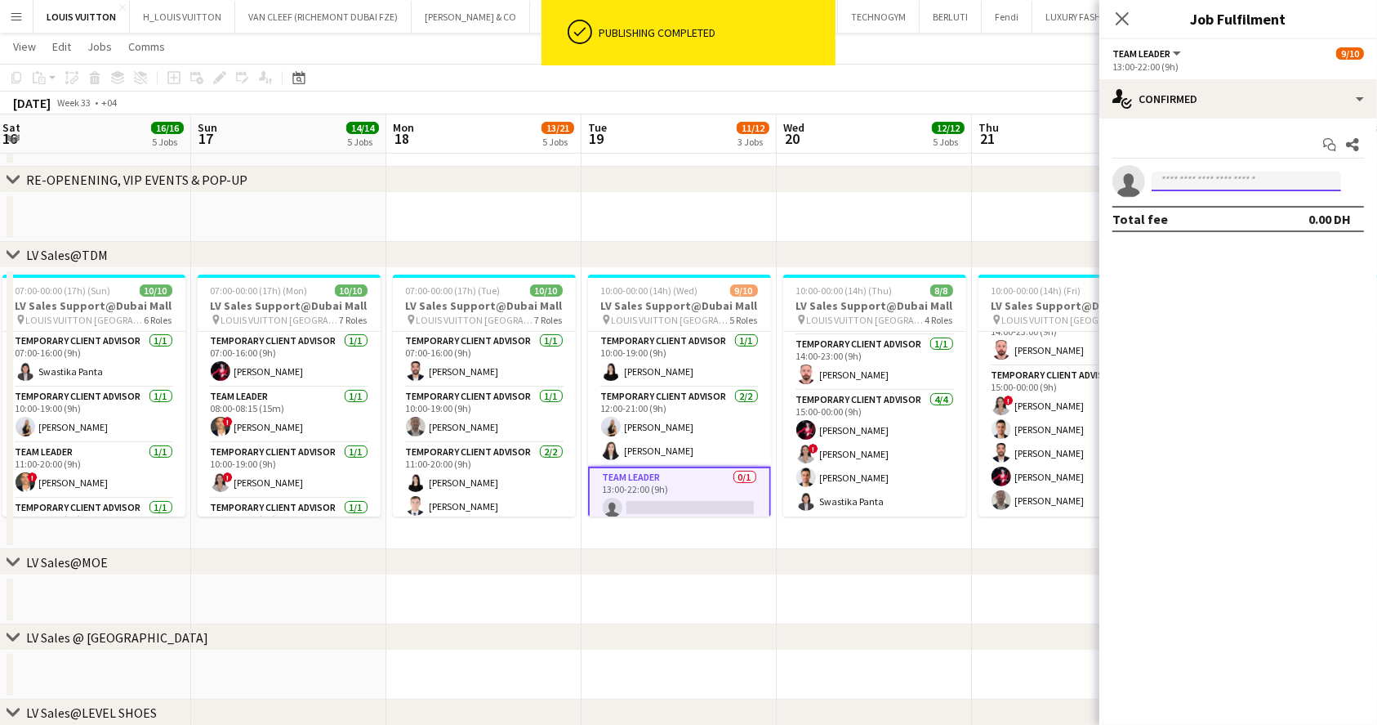
click at [1189, 176] on input at bounding box center [1247, 182] width 190 height 20
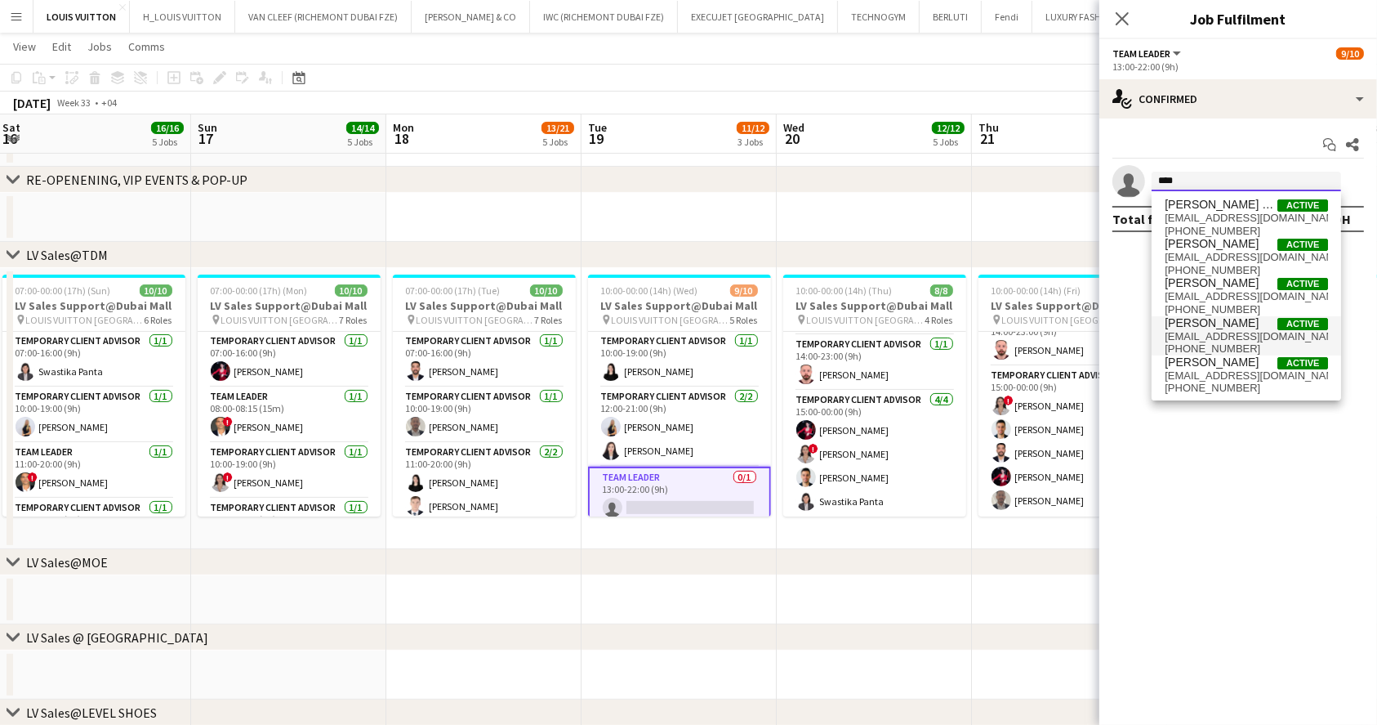
type input "****"
click at [1248, 319] on span "Fadi Makki Active" at bounding box center [1246, 323] width 163 height 14
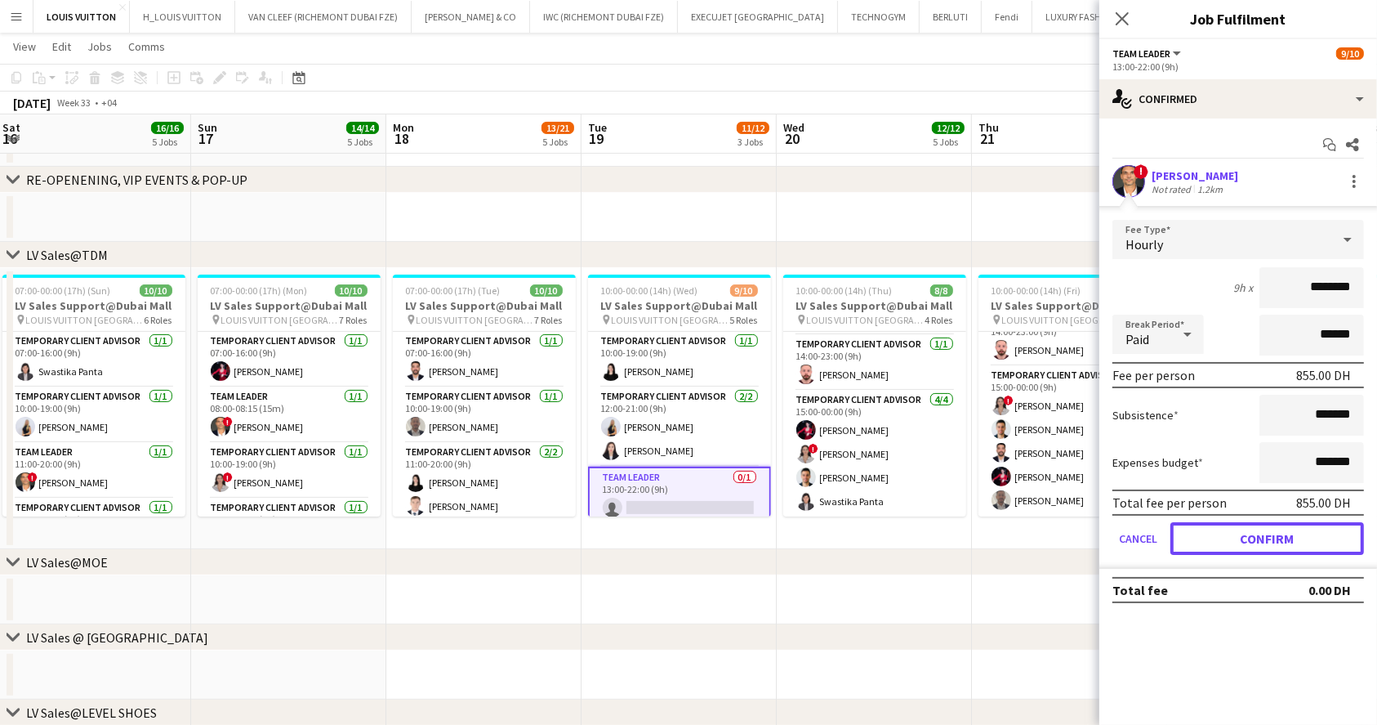
click at [1235, 538] on button "Confirm" at bounding box center [1268, 538] width 194 height 33
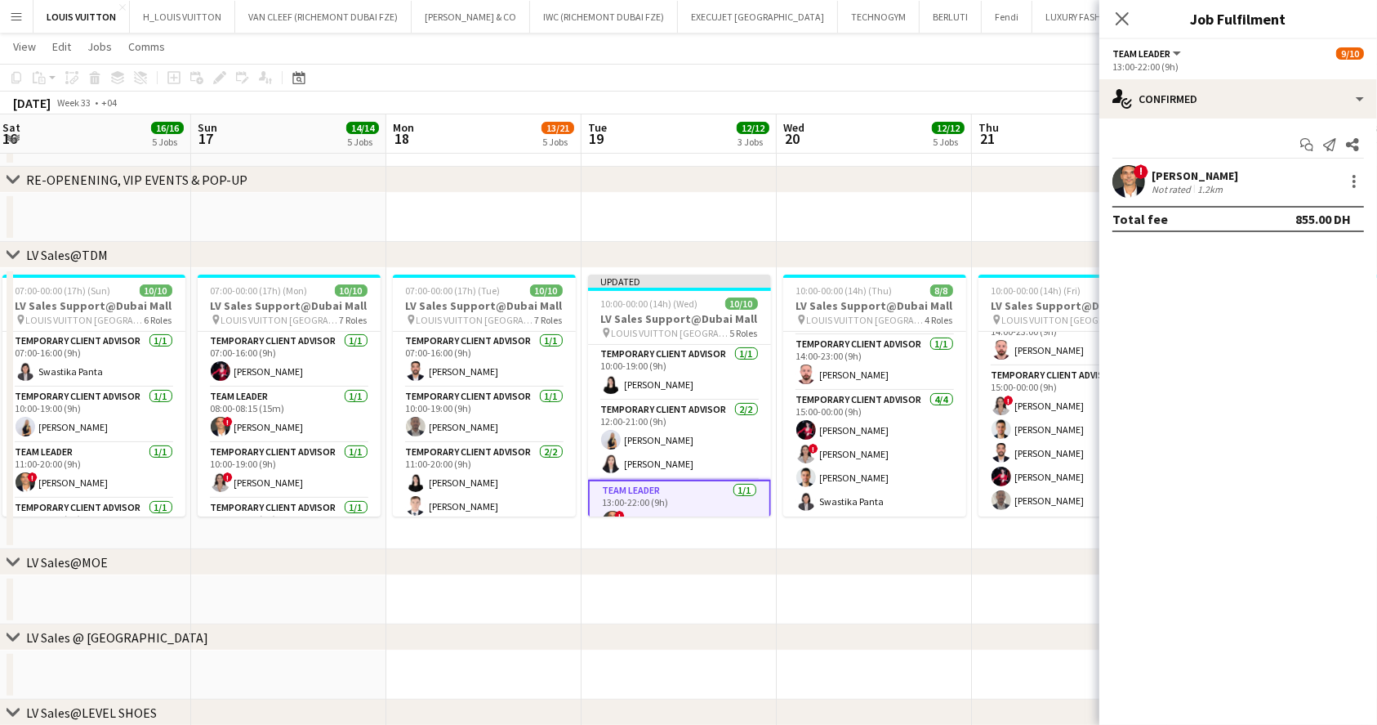
click at [944, 88] on app-toolbar "Copy Paste Paste Ctrl+V Paste with crew Ctrl+Shift+V Paste linked Job [GEOGRAPH…" at bounding box center [688, 78] width 1377 height 28
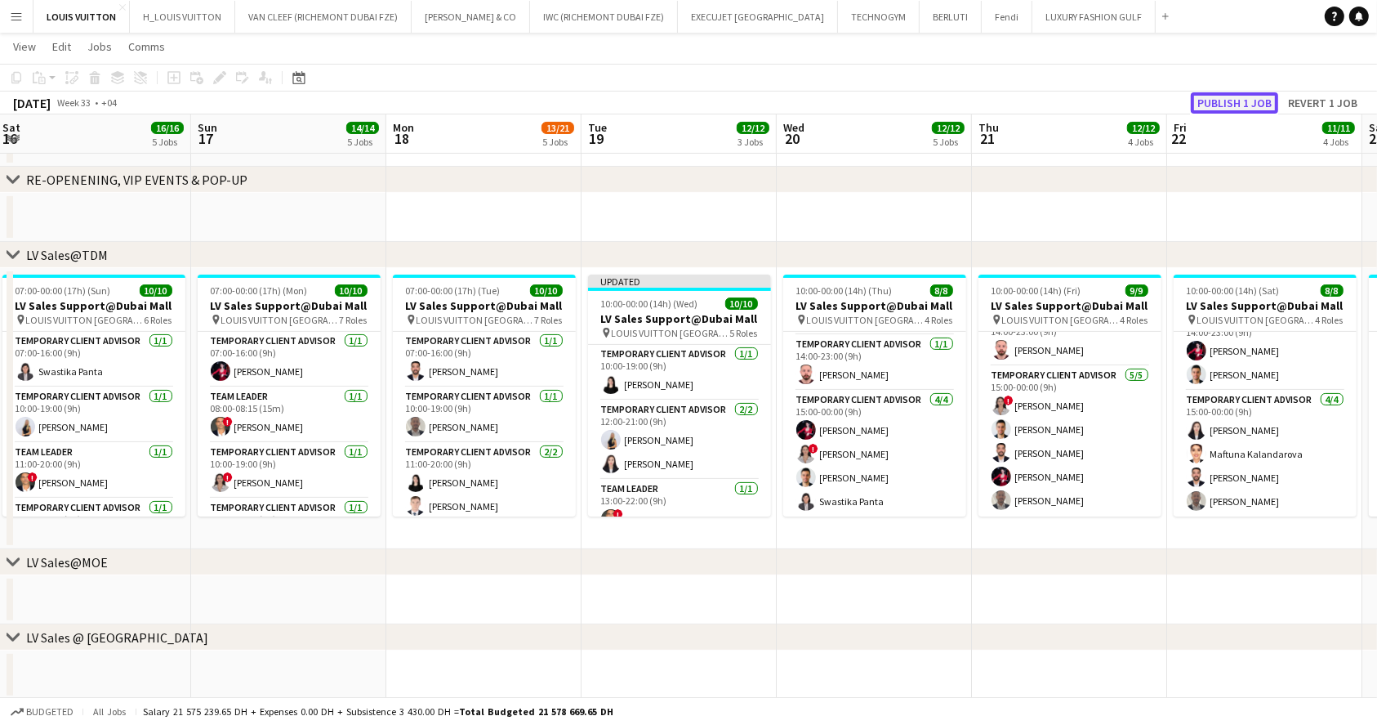
click at [1236, 98] on button "Publish 1 job" at bounding box center [1234, 102] width 87 height 21
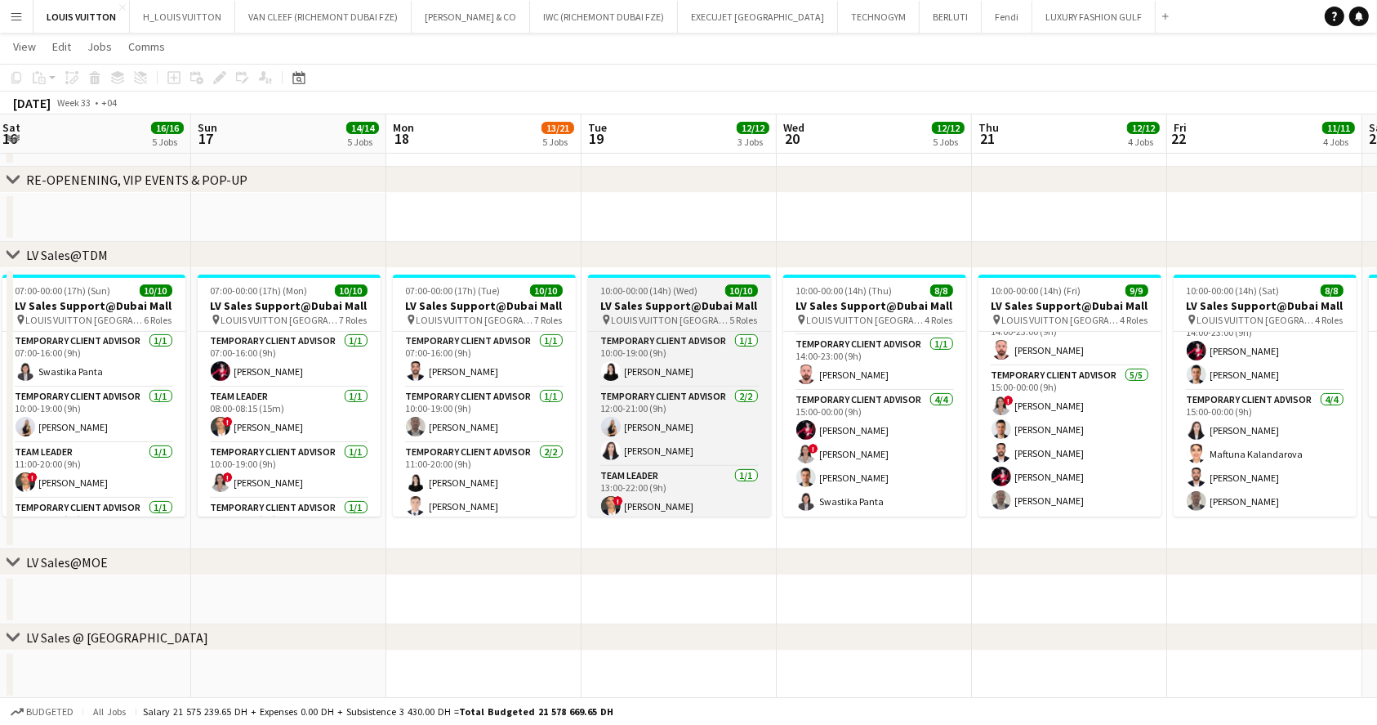
click at [653, 284] on span "10:00-00:00 (14h) (Wed)" at bounding box center [649, 290] width 97 height 12
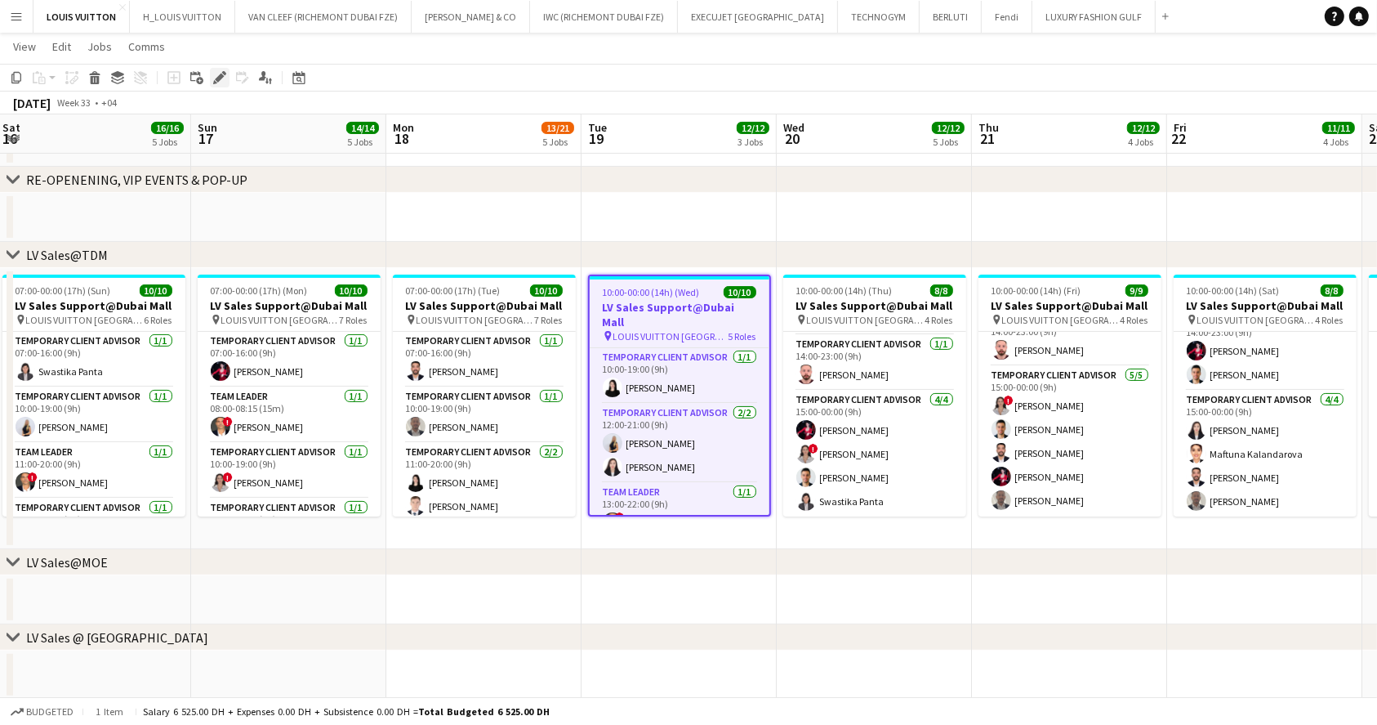
click at [217, 78] on icon at bounding box center [219, 78] width 9 height 9
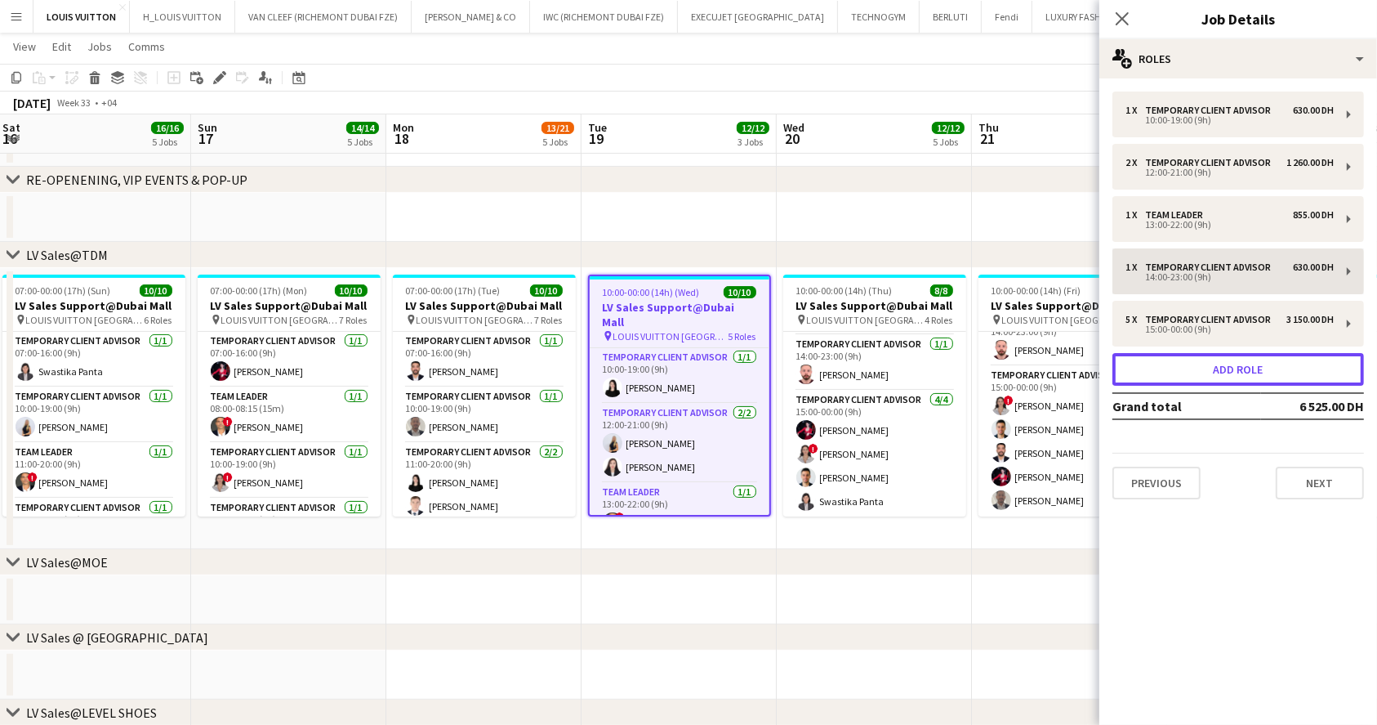
click at [1251, 366] on button "Add role" at bounding box center [1239, 369] width 252 height 33
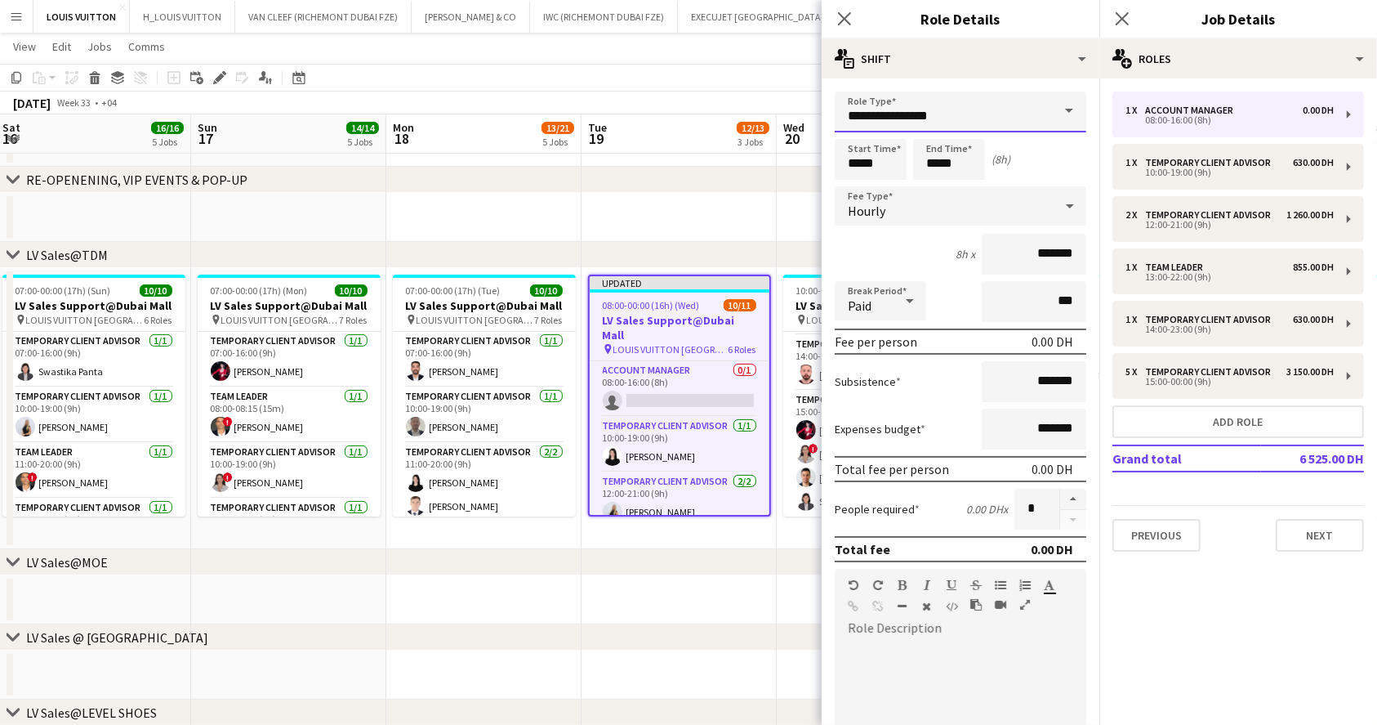
drag, startPoint x: 981, startPoint y: 125, endPoint x: 745, endPoint y: 106, distance: 236.8
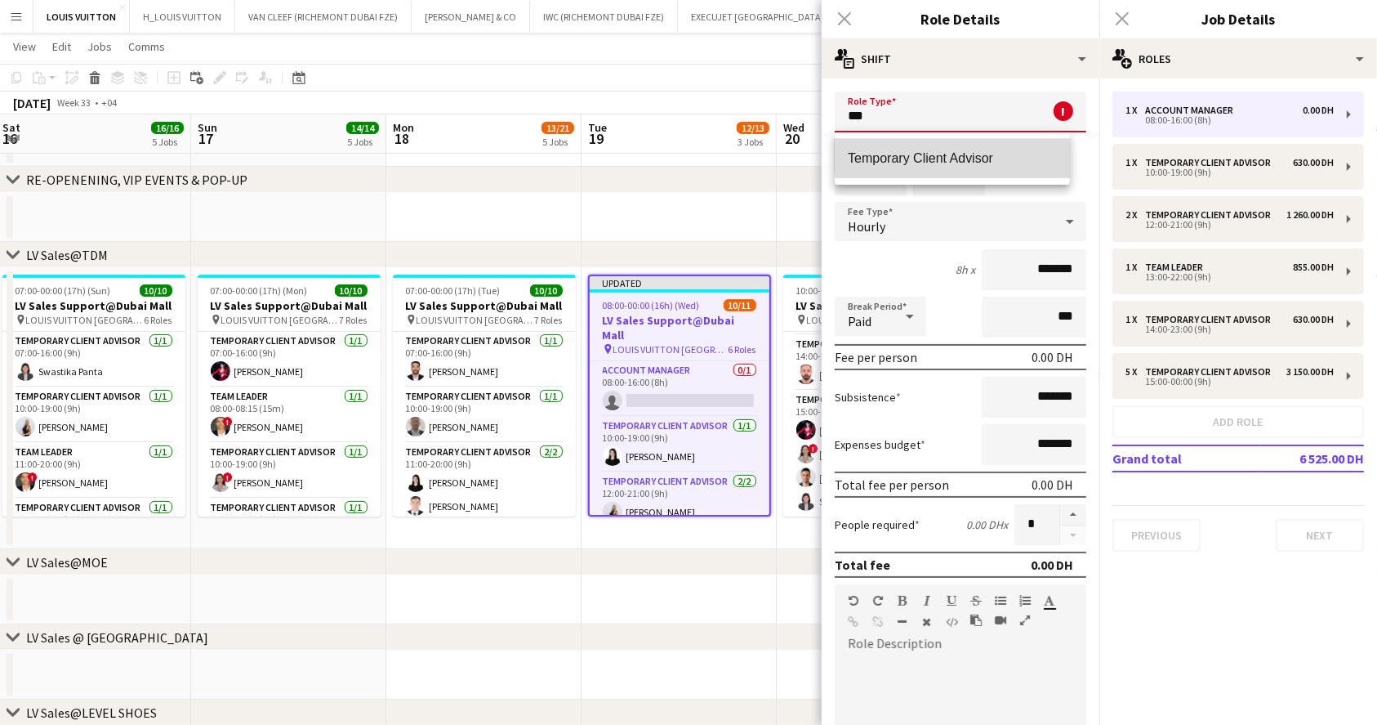
click at [1002, 154] on span "Temporary Client Advisor" at bounding box center [952, 158] width 209 height 16
type input "**********"
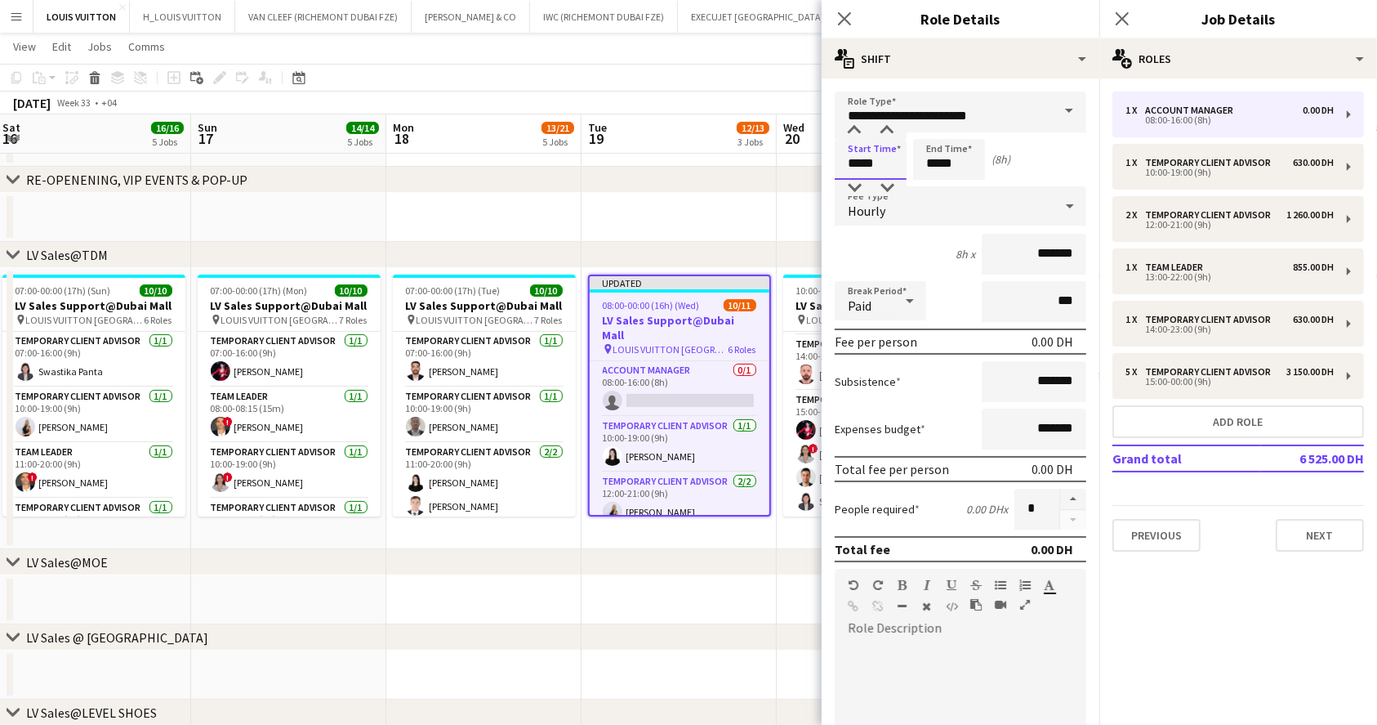
drag, startPoint x: 890, startPoint y: 163, endPoint x: 813, endPoint y: 158, distance: 76.9
type input "*****"
drag, startPoint x: 975, startPoint y: 158, endPoint x: 899, endPoint y: 167, distance: 76.5
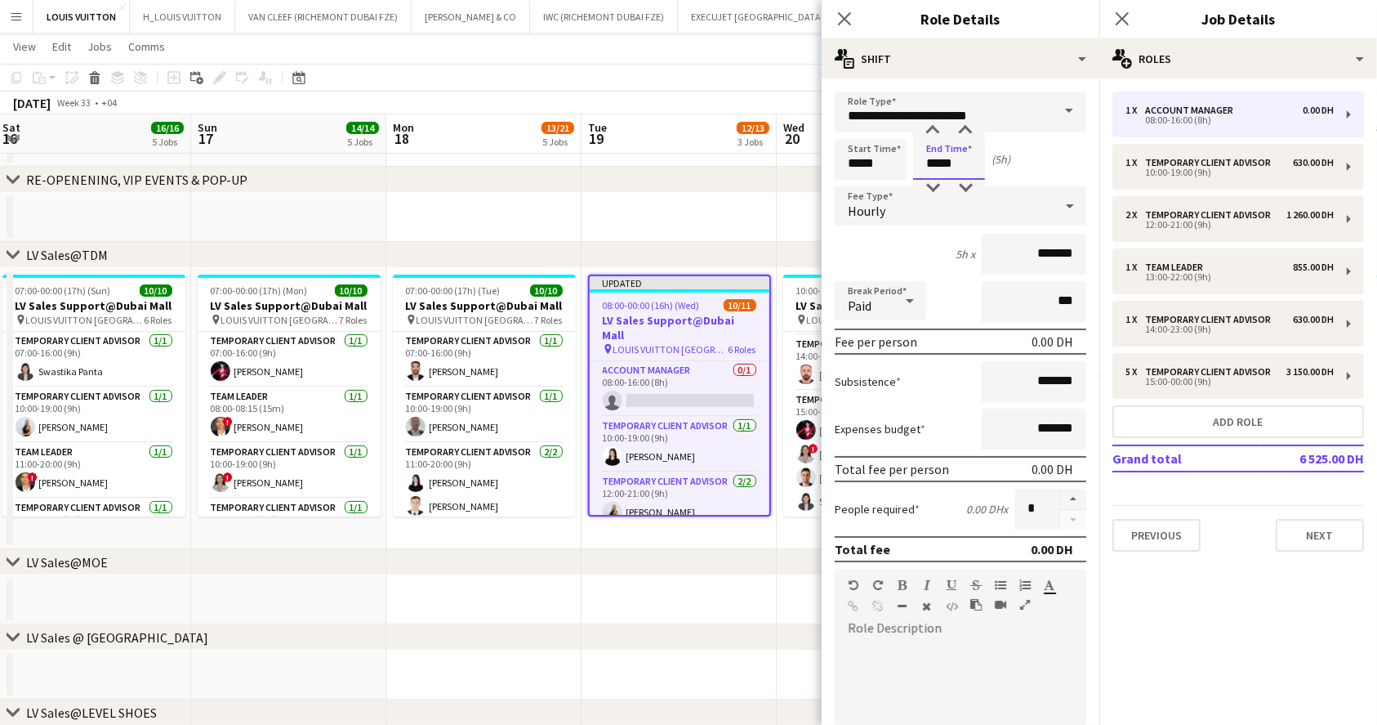
click at [899, 167] on div "Start Time ***** End Time ***** (5h)" at bounding box center [961, 159] width 252 height 41
type input "*****"
drag, startPoint x: 1009, startPoint y: 238, endPoint x: 1082, endPoint y: 252, distance: 74.2
click at [1082, 252] on form "**********" at bounding box center [961, 556] width 278 height 931
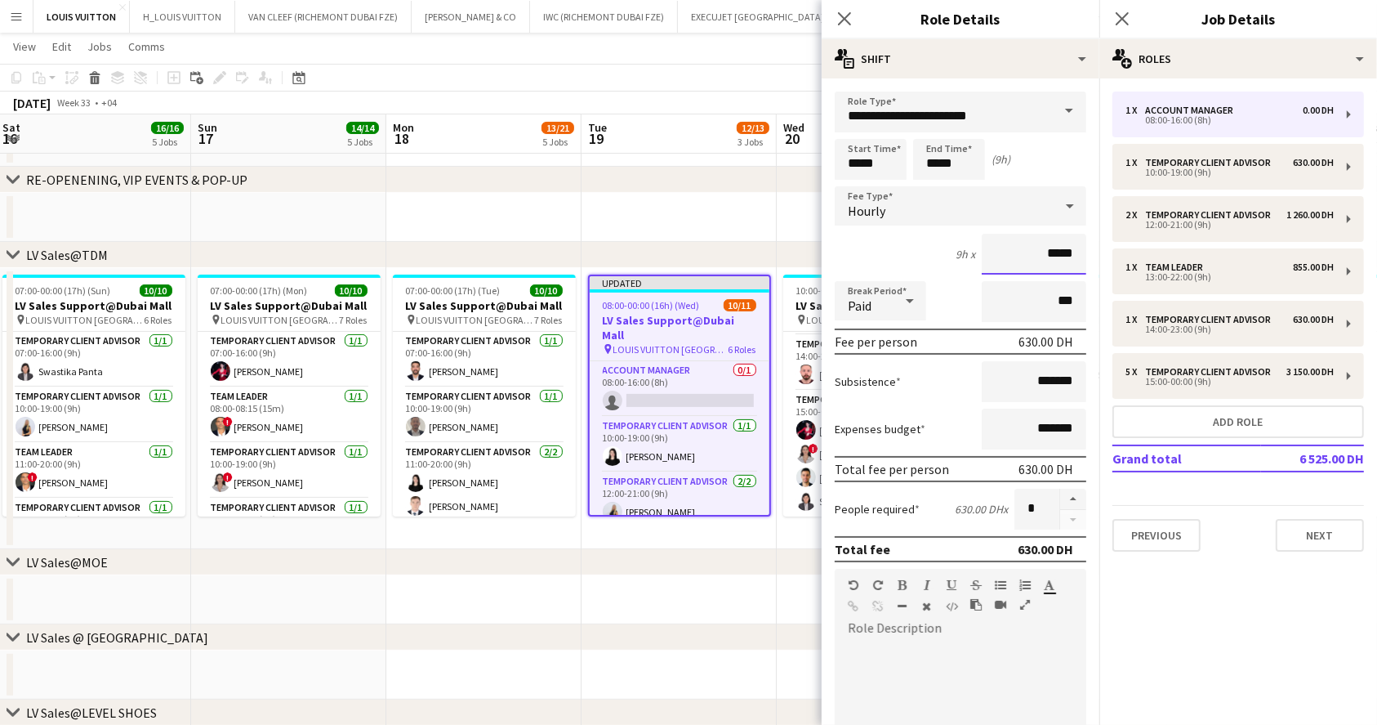
type input "*****"
click at [727, 76] on app-toolbar "Copy Paste Paste Ctrl+V Paste with crew Ctrl+Shift+V Paste linked Job [GEOGRAPH…" at bounding box center [688, 78] width 1377 height 28
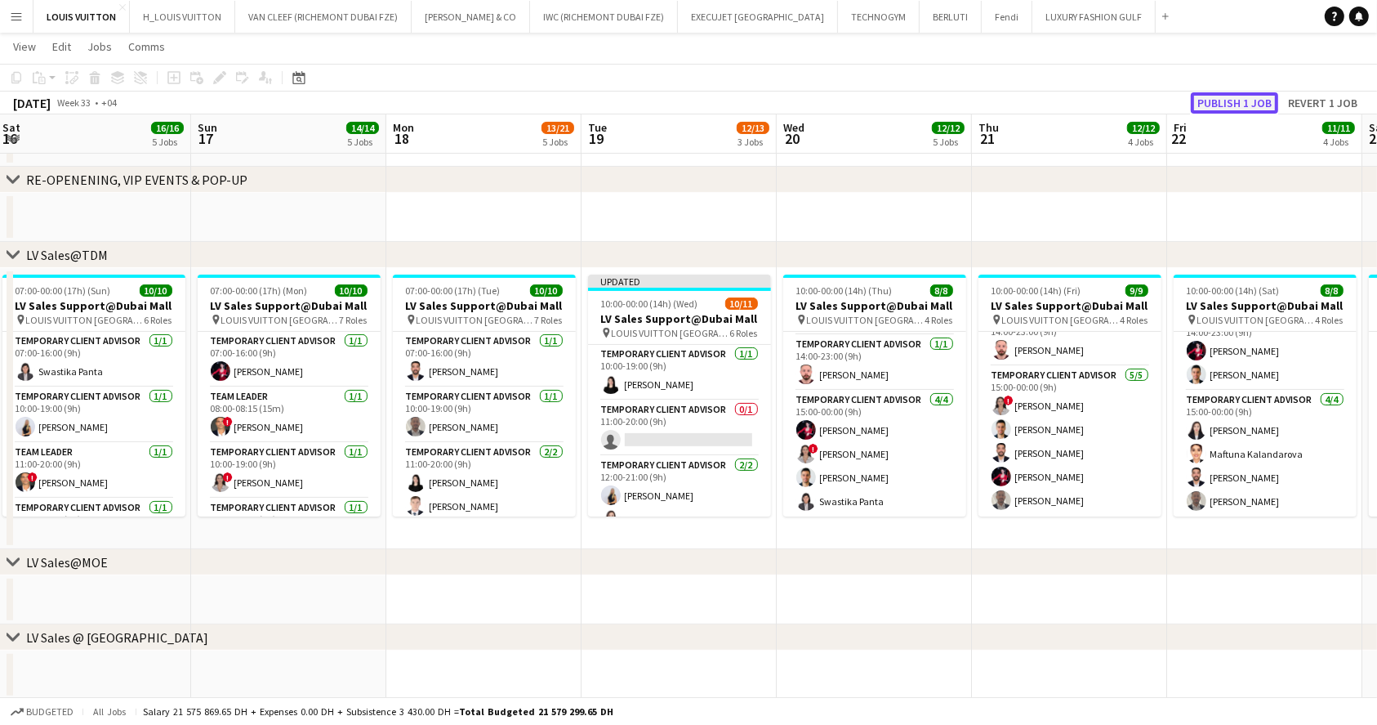
click at [1247, 104] on button "Publish 1 job" at bounding box center [1234, 102] width 87 height 21
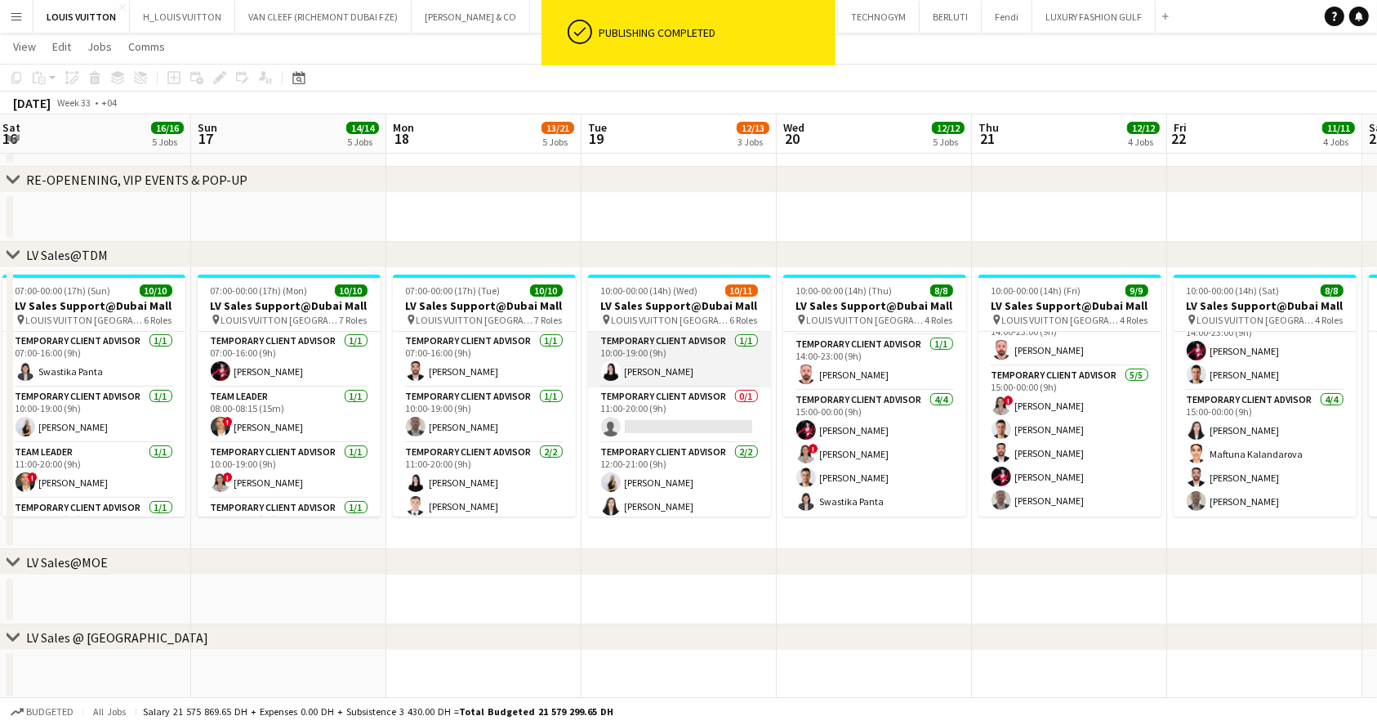
click at [657, 376] on app-card-role "Temporary Client Advisor 1/1 10:00-19:00 (9h) Maria Leicovici" at bounding box center [679, 360] width 183 height 56
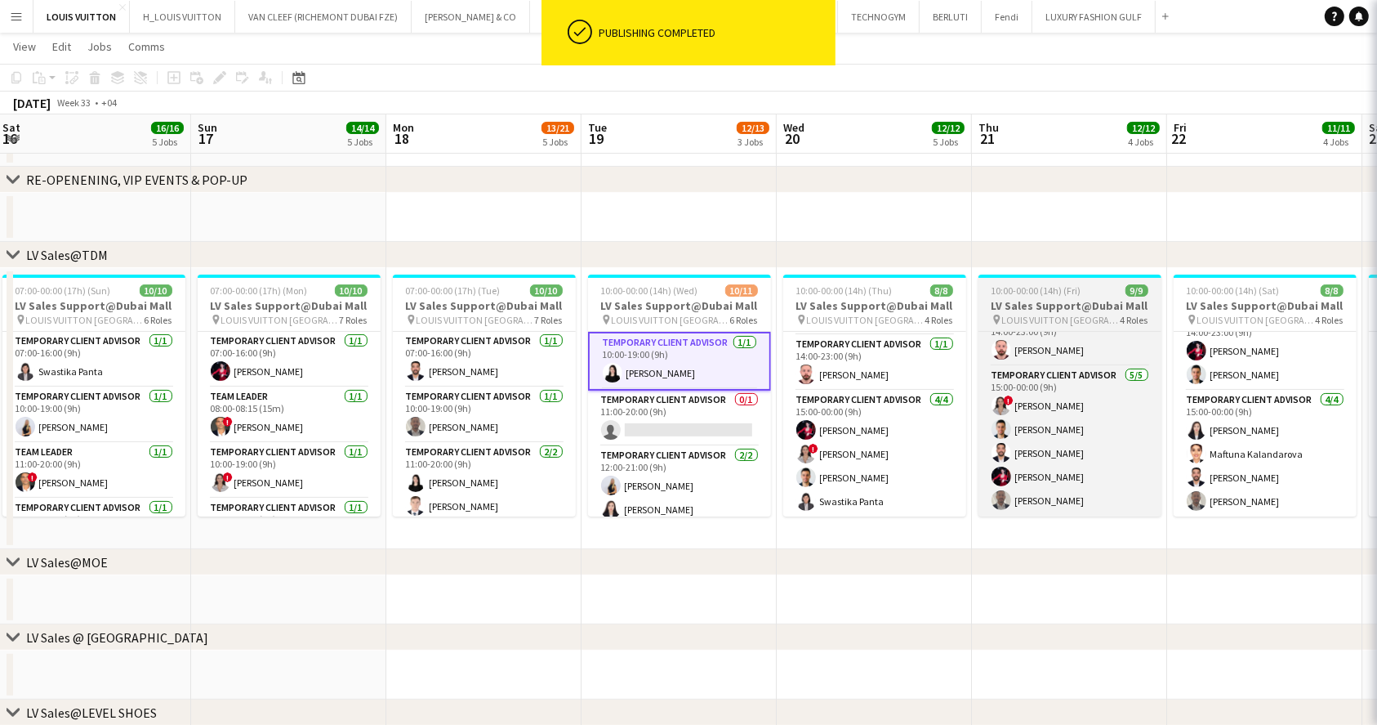
scroll to position [0, 395]
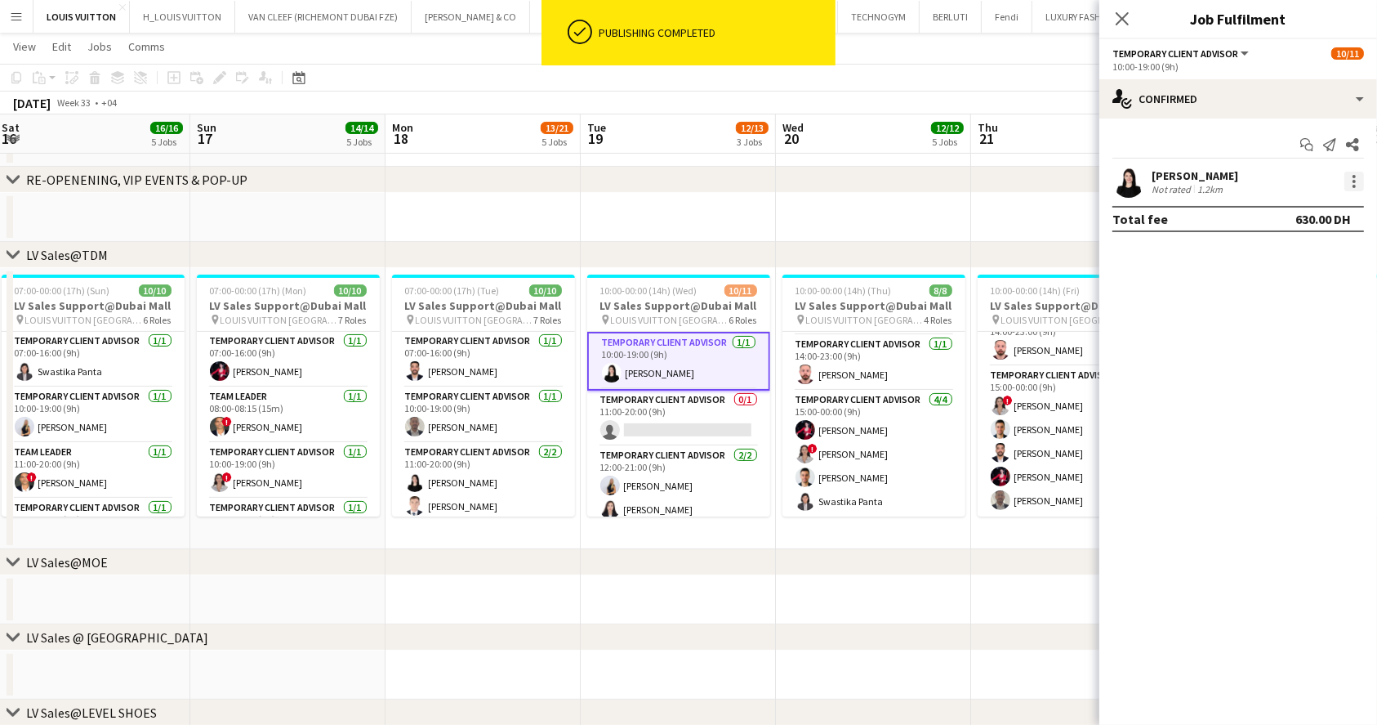
click at [1354, 187] on div at bounding box center [1354, 186] width 3 height 3
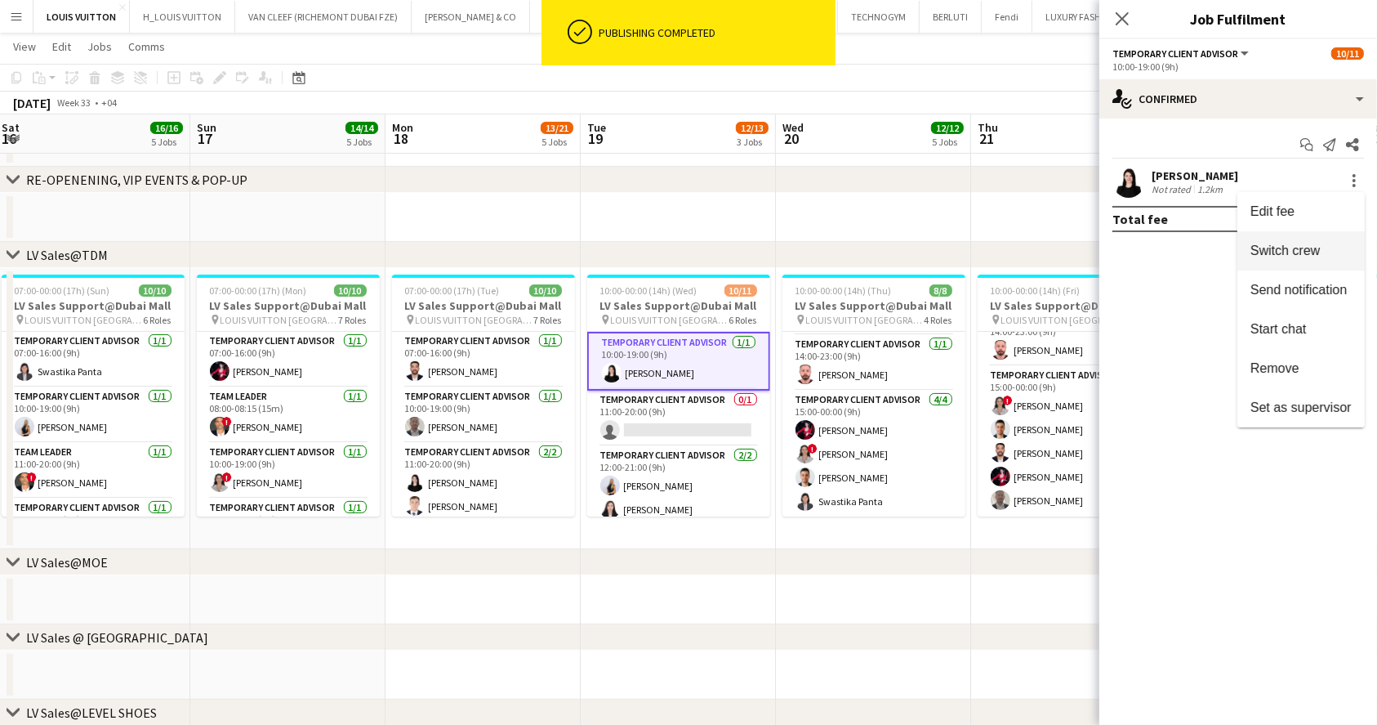
click at [1260, 258] on button "Switch crew" at bounding box center [1301, 250] width 127 height 39
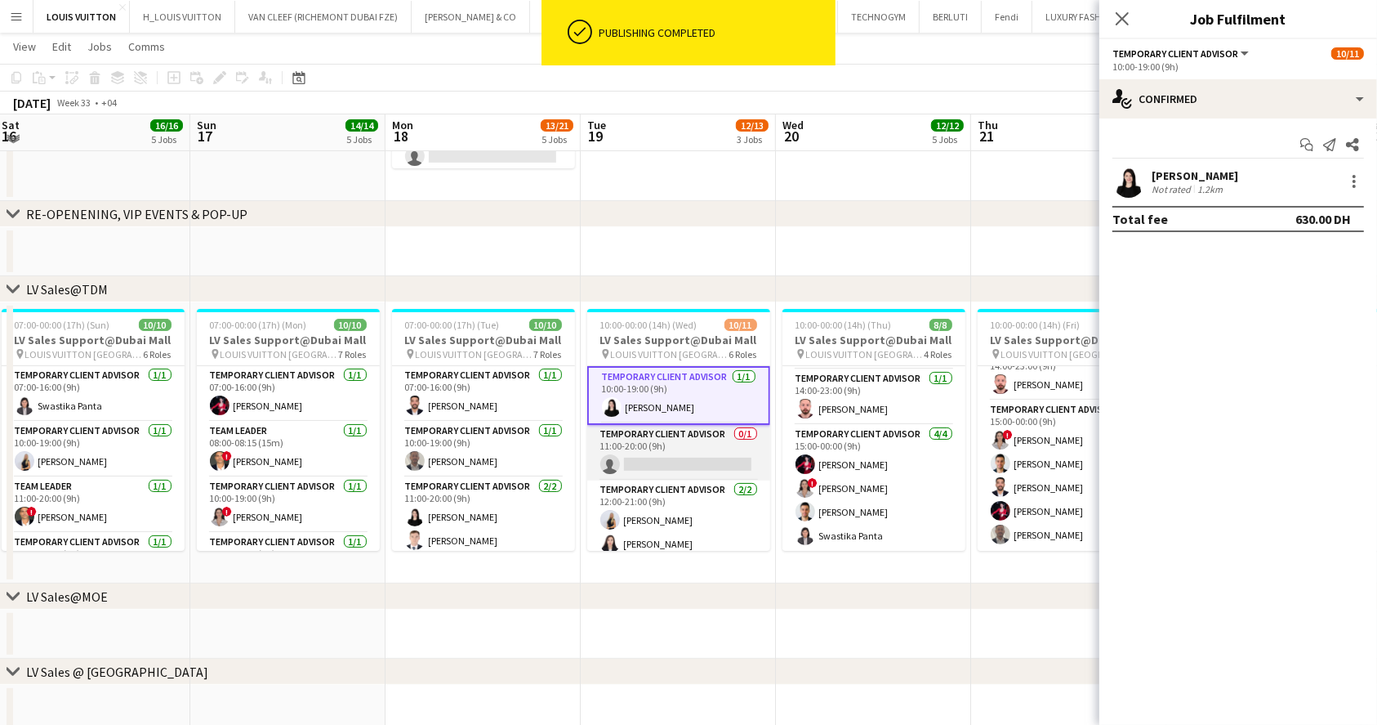
click at [641, 457] on app-card-role "Temporary Client Advisor 0/1 11:00-20:00 (9h) single-neutral-actions" at bounding box center [678, 453] width 183 height 56
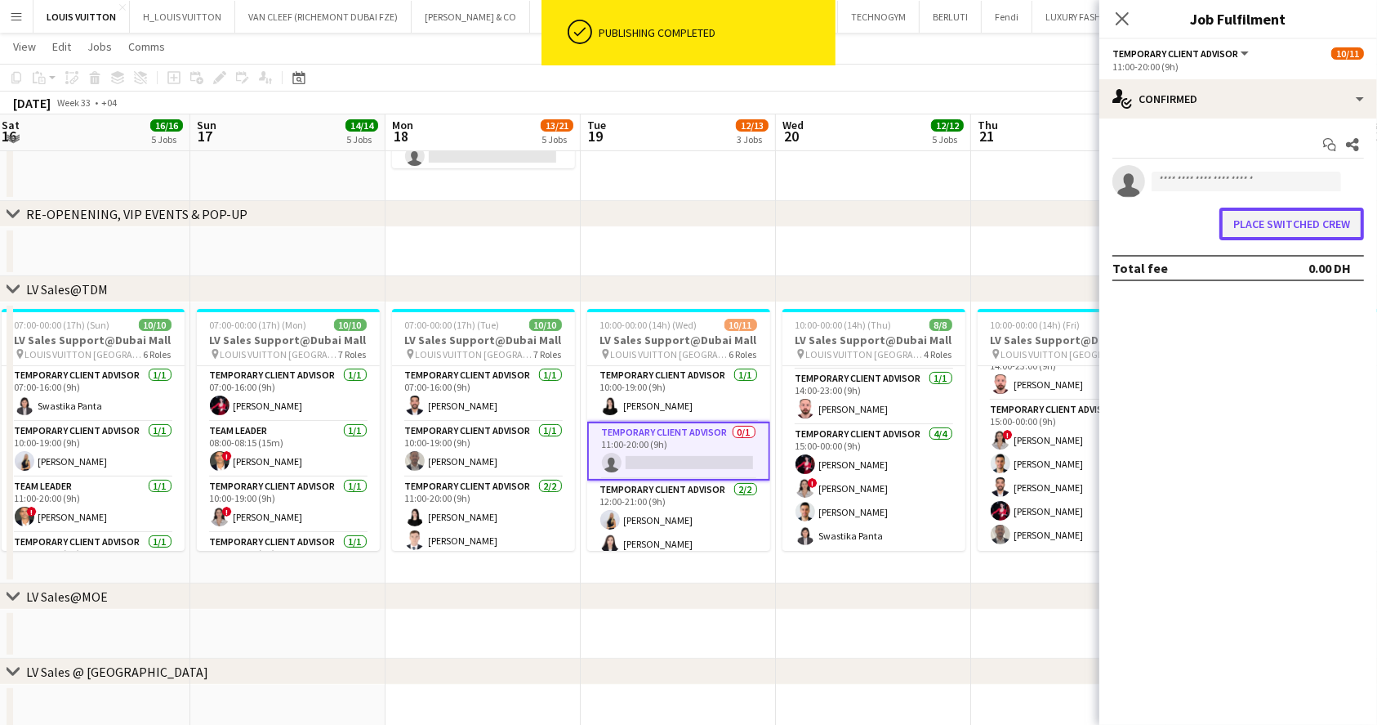
click at [1333, 230] on button "Place switched crew" at bounding box center [1292, 223] width 145 height 33
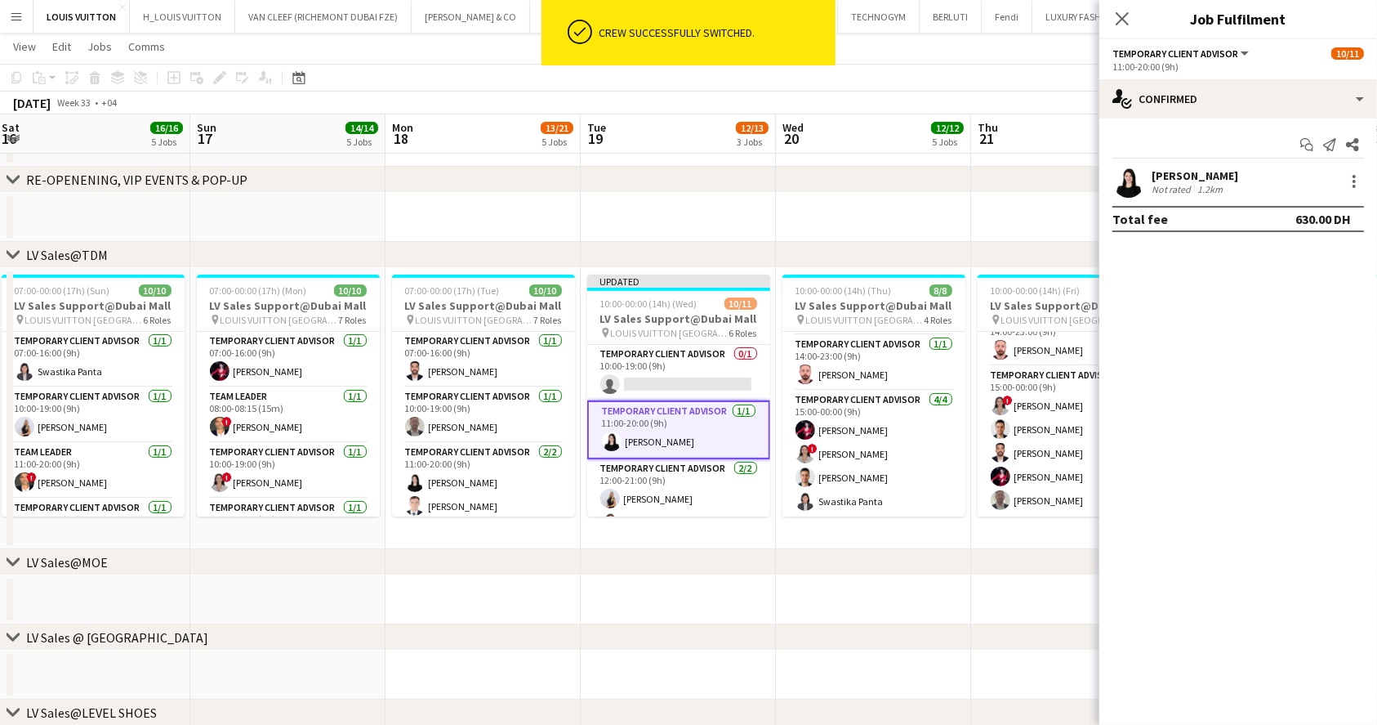
scroll to position [297, 0]
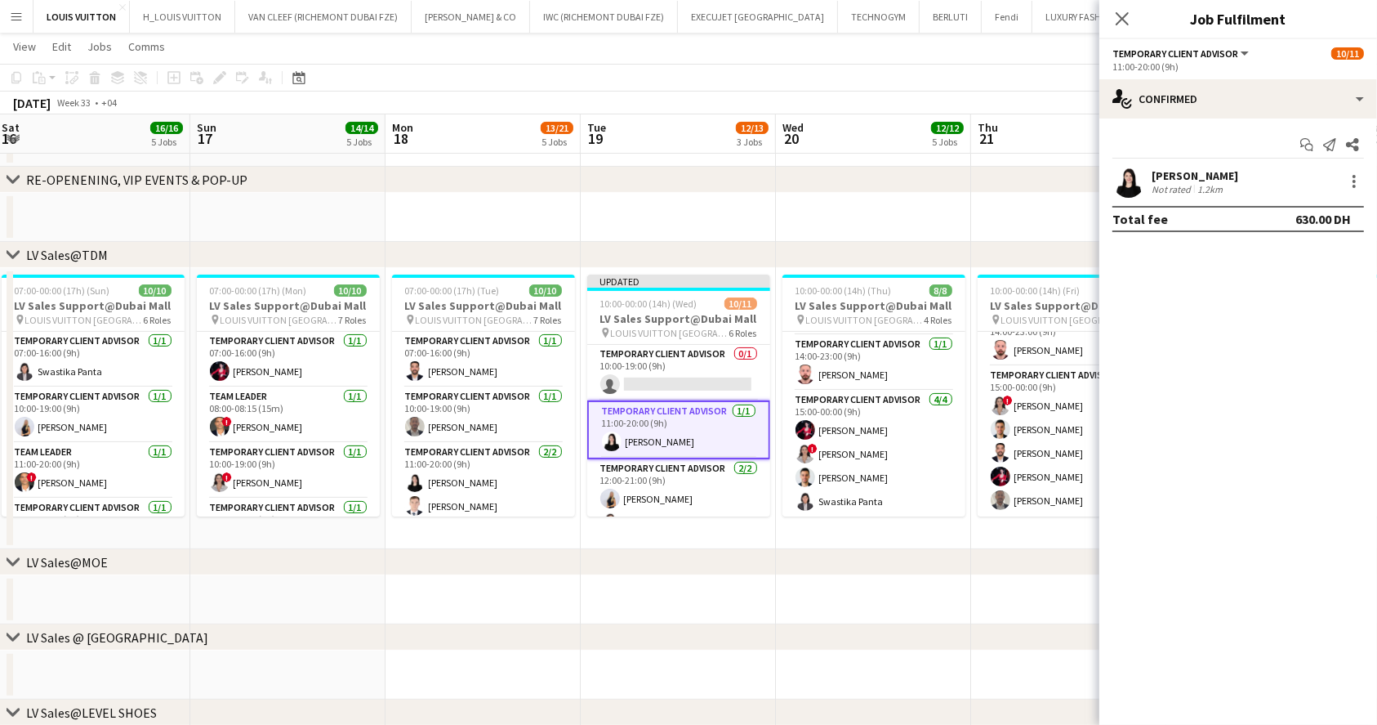
click at [1010, 69] on app-toolbar "Copy Paste Paste Ctrl+V Paste with crew Ctrl+Shift+V Paste linked Job [GEOGRAPH…" at bounding box center [688, 78] width 1377 height 28
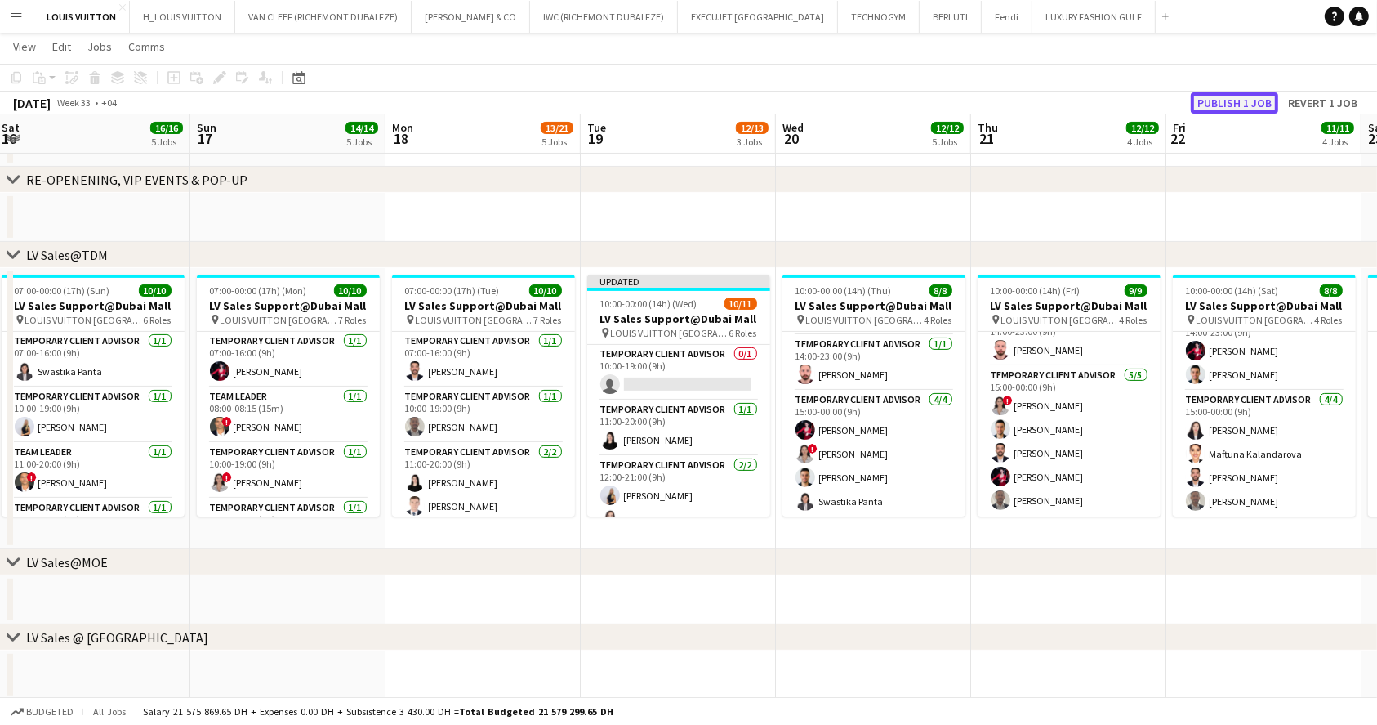
click at [1236, 99] on button "Publish 1 job" at bounding box center [1234, 102] width 87 height 21
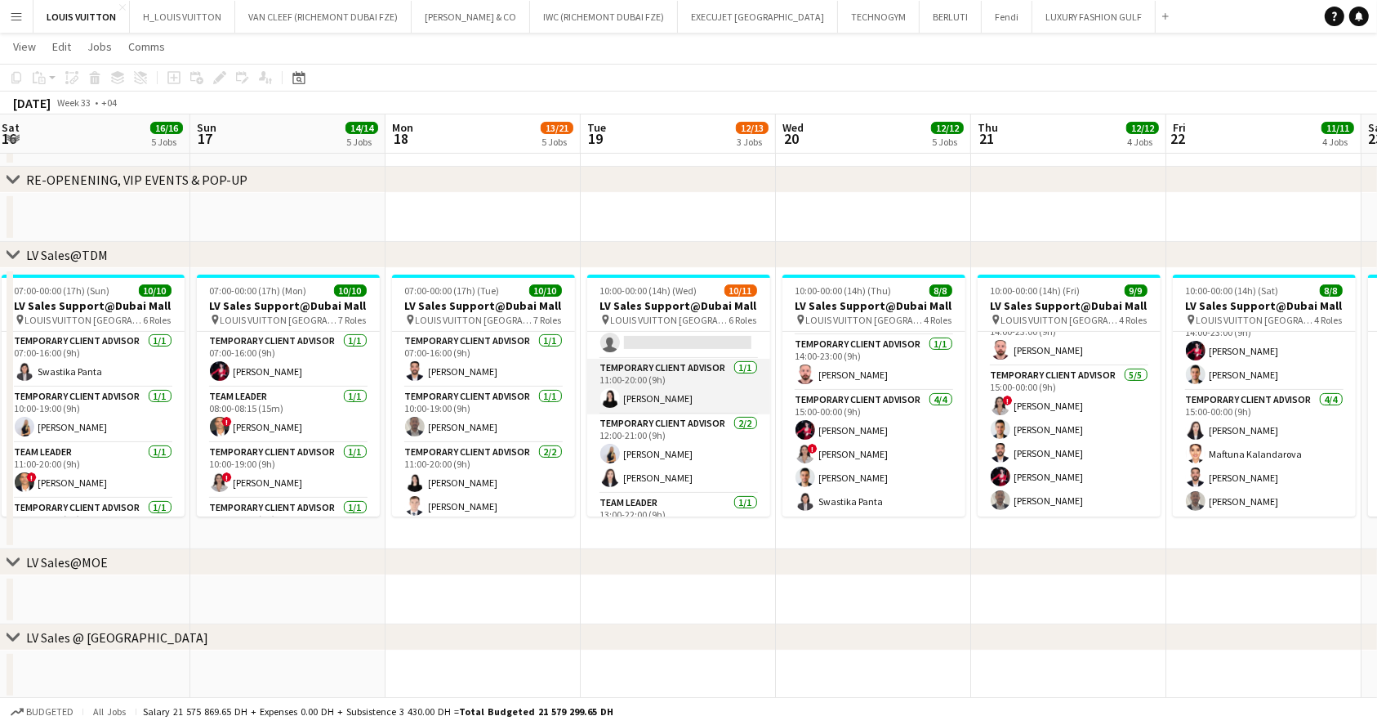
scroll to position [0, 396]
drag, startPoint x: 751, startPoint y: 406, endPoint x: 750, endPoint y: 398, distance: 8.2
click at [750, 398] on app-card-role "Temporary Client Advisor [DATE] 11:00-20:00 (9h) [PERSON_NAME]" at bounding box center [677, 387] width 183 height 56
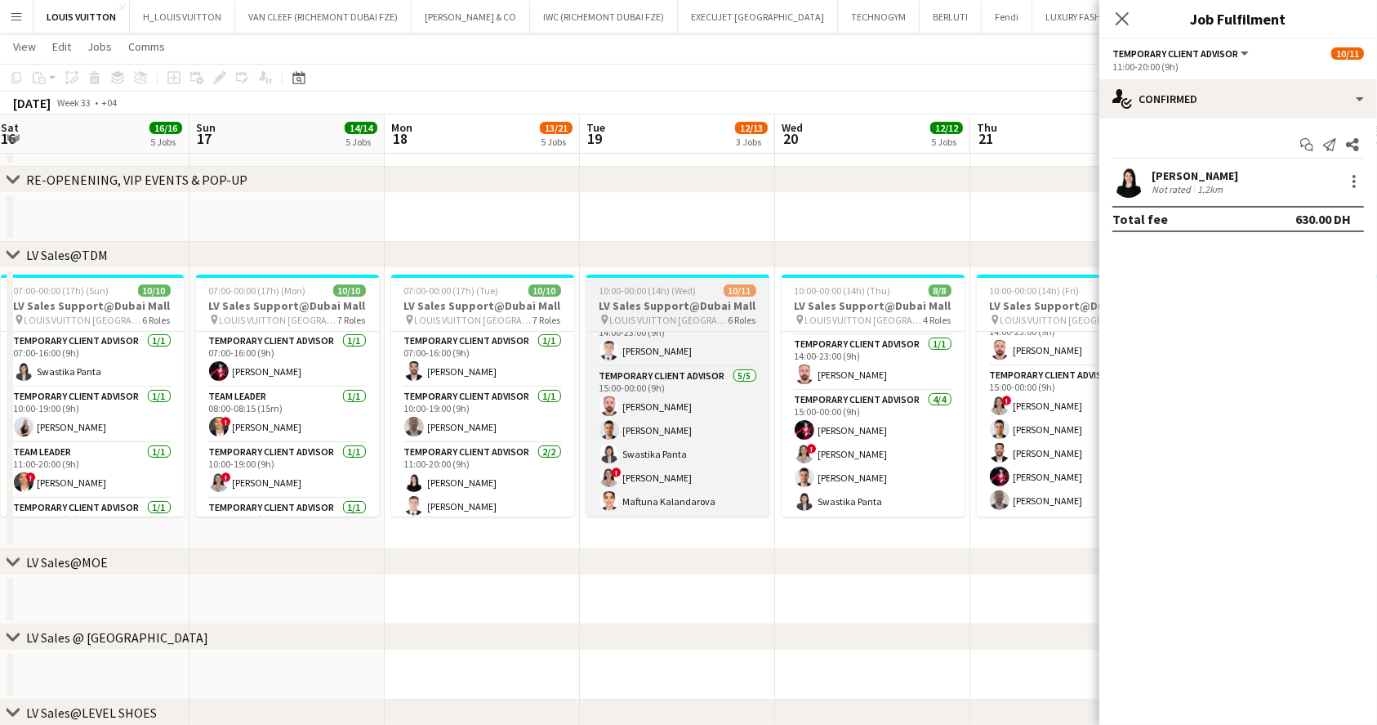
scroll to position [0, 0]
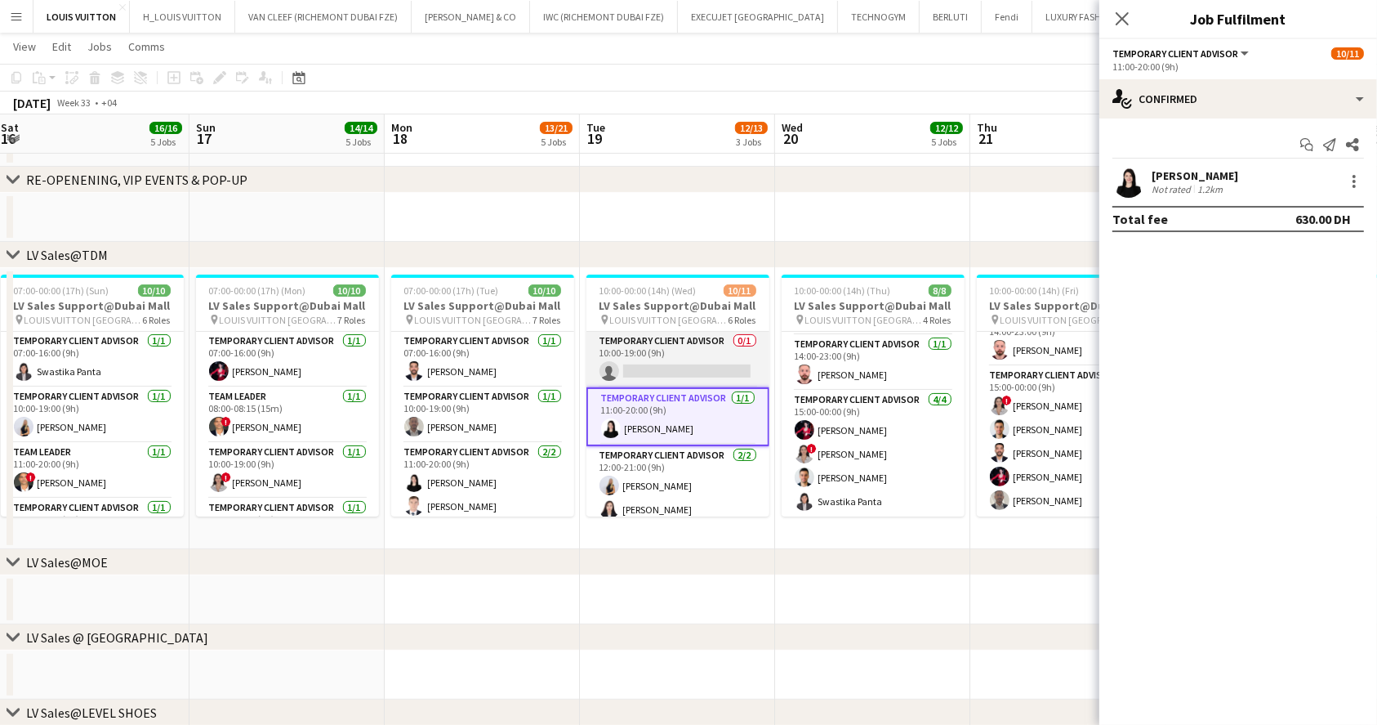
click at [693, 342] on app-card-role "Temporary Client Advisor 0/1 10:00-19:00 (9h) single-neutral-actions" at bounding box center [677, 360] width 183 height 56
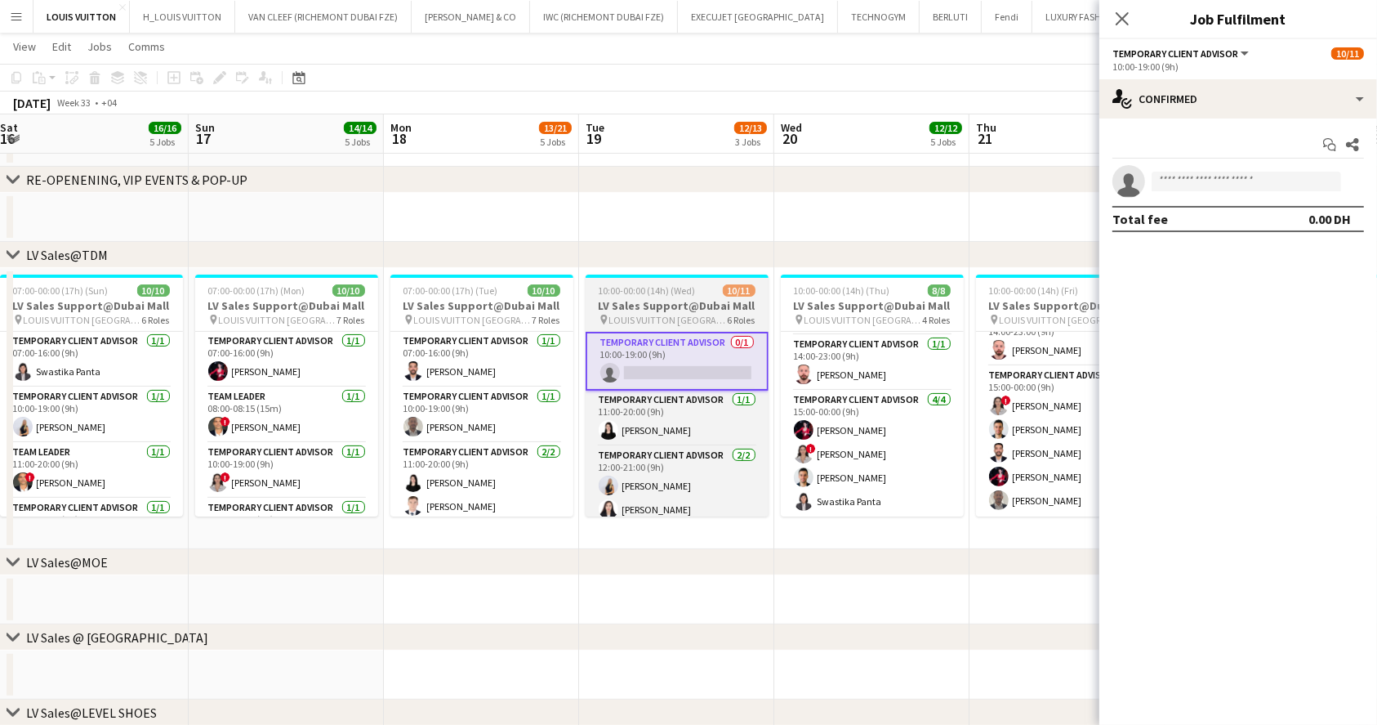
click at [669, 294] on span "10:00-00:00 (14h) (Wed)" at bounding box center [647, 290] width 97 height 12
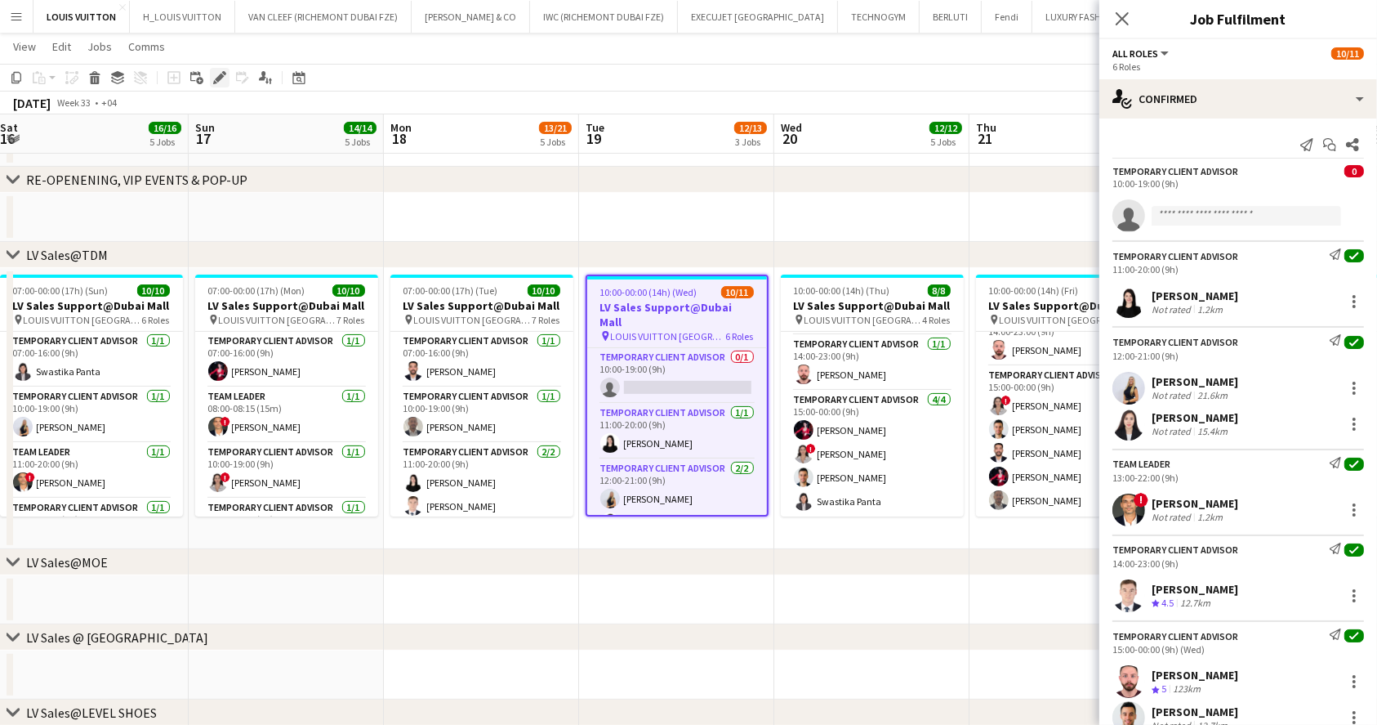
click at [224, 78] on icon "Edit" at bounding box center [219, 77] width 13 height 13
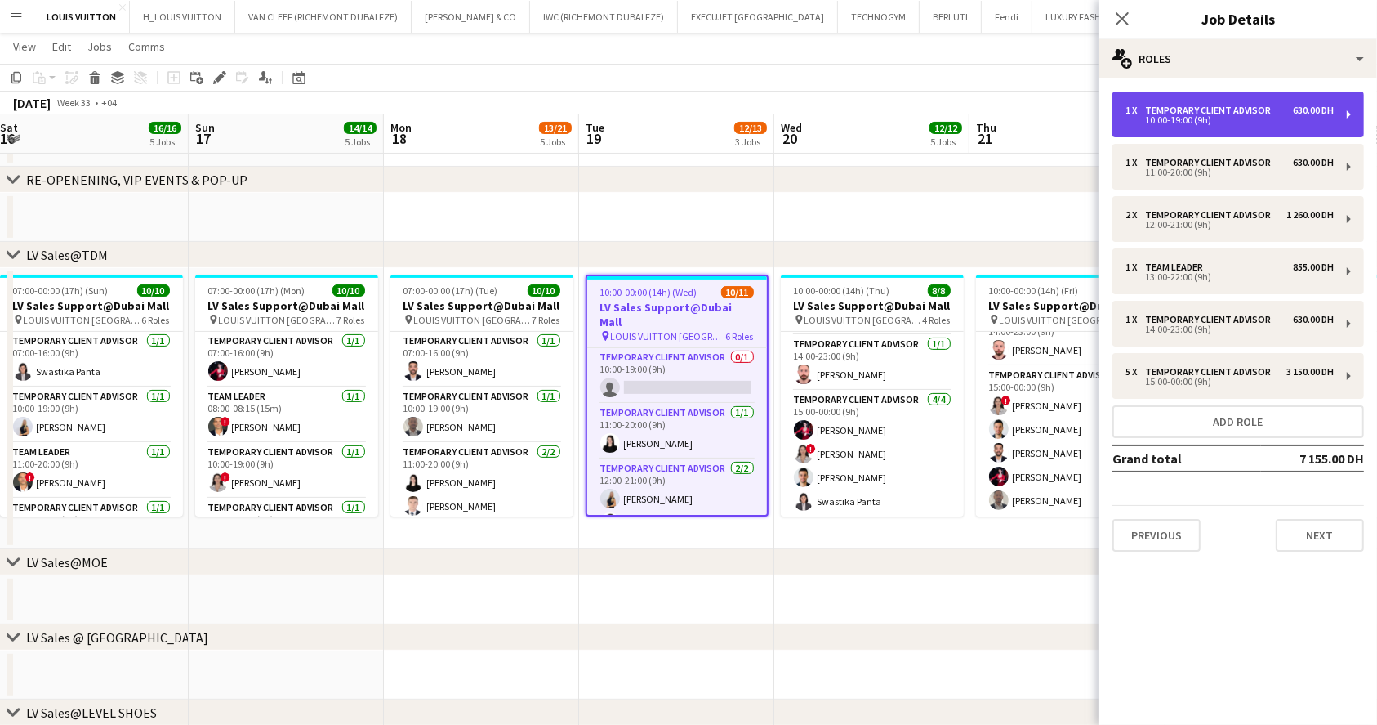
click at [1176, 123] on div "10:00-19:00 (9h)" at bounding box center [1230, 120] width 208 height 8
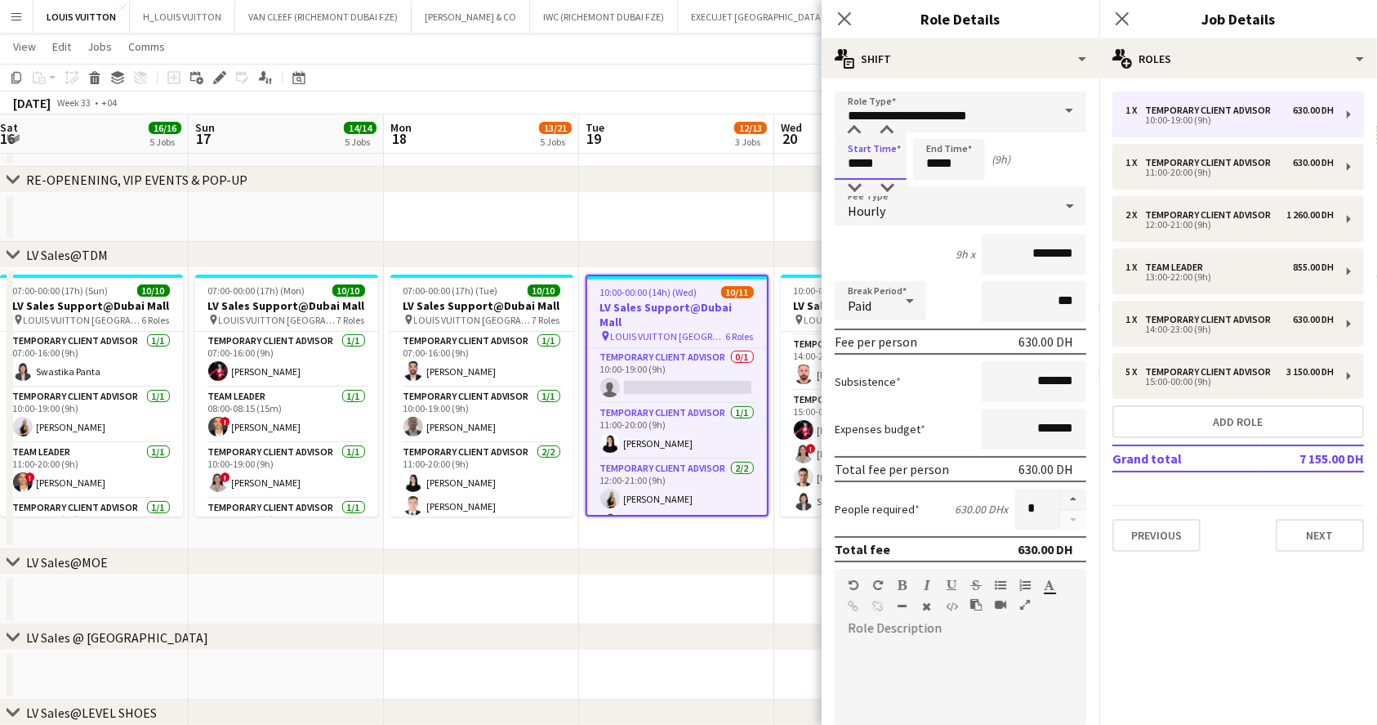
drag, startPoint x: 793, startPoint y: 166, endPoint x: 756, endPoint y: 163, distance: 36.8
type input "*****"
drag, startPoint x: 964, startPoint y: 169, endPoint x: 889, endPoint y: 163, distance: 75.4
click at [889, 163] on div "Start Time ***** End Time ***** (12h)" at bounding box center [961, 159] width 252 height 41
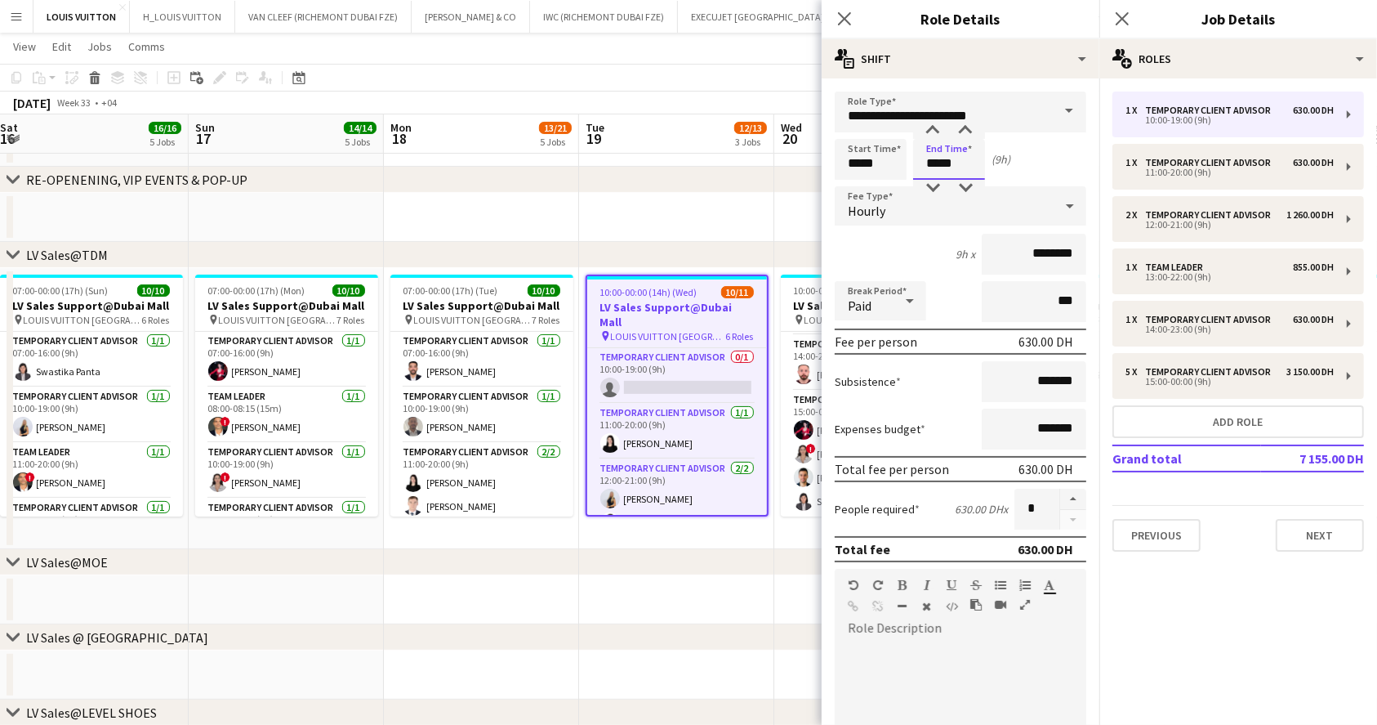
type input "*****"
click at [748, 49] on app-page-menu "View Day view expanded Day view collapsed Month view Date picker Jump to [DATE]…" at bounding box center [688, 48] width 1377 height 31
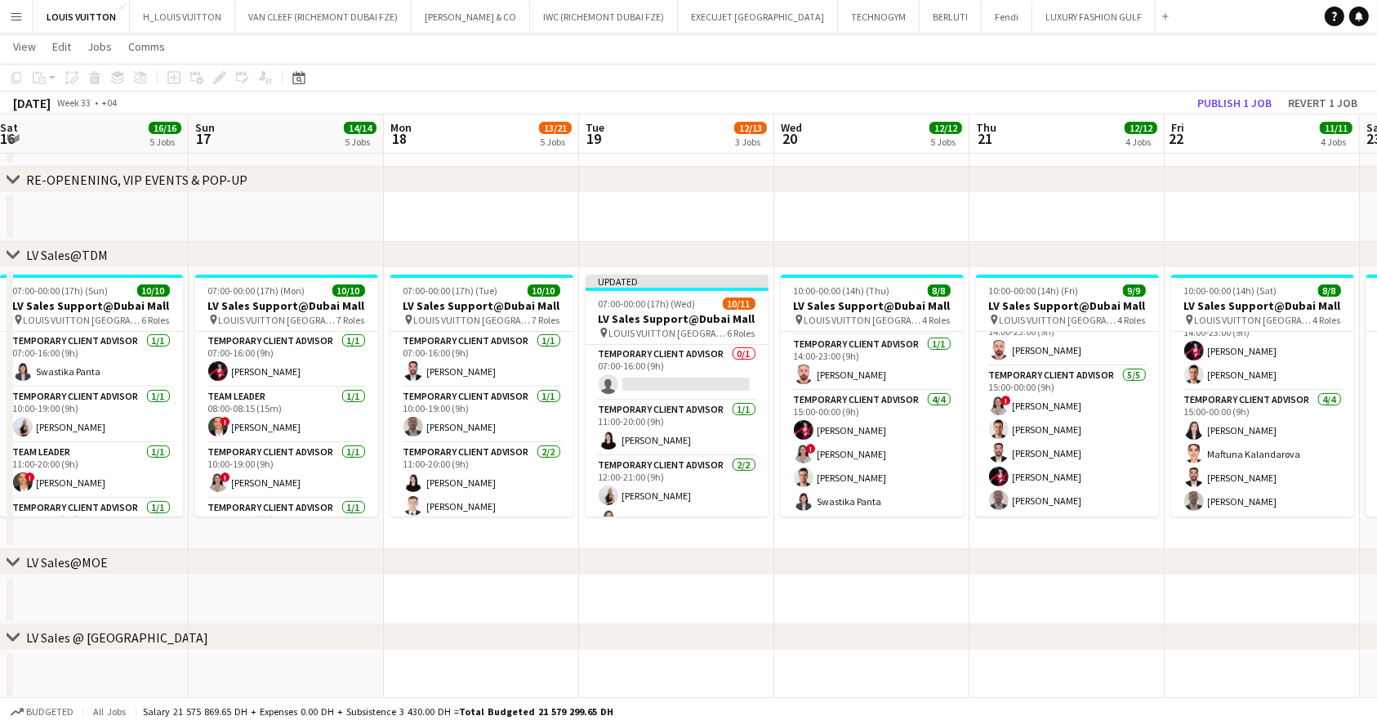
click at [1246, 115] on app-board-header-date "Fri 22 11/11 4 Jobs" at bounding box center [1262, 133] width 195 height 39
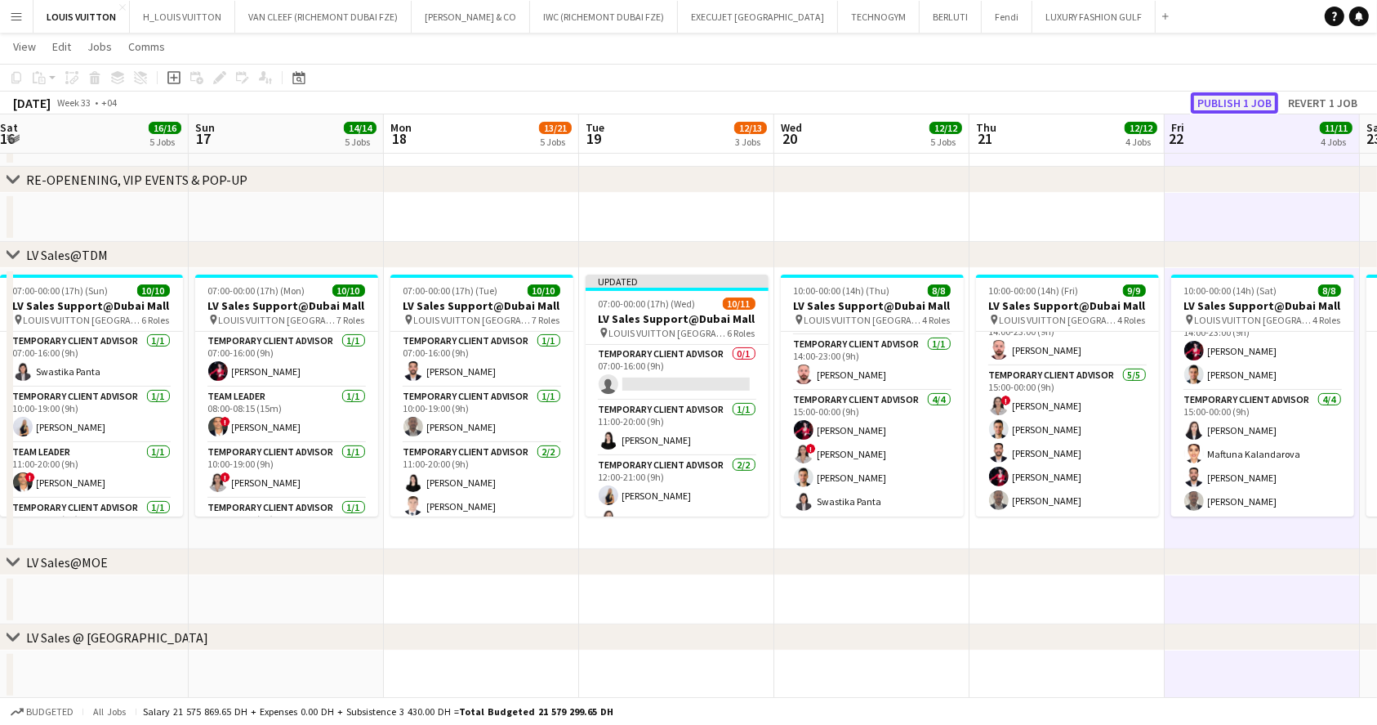
click at [1236, 104] on button "Publish 1 job" at bounding box center [1234, 102] width 87 height 21
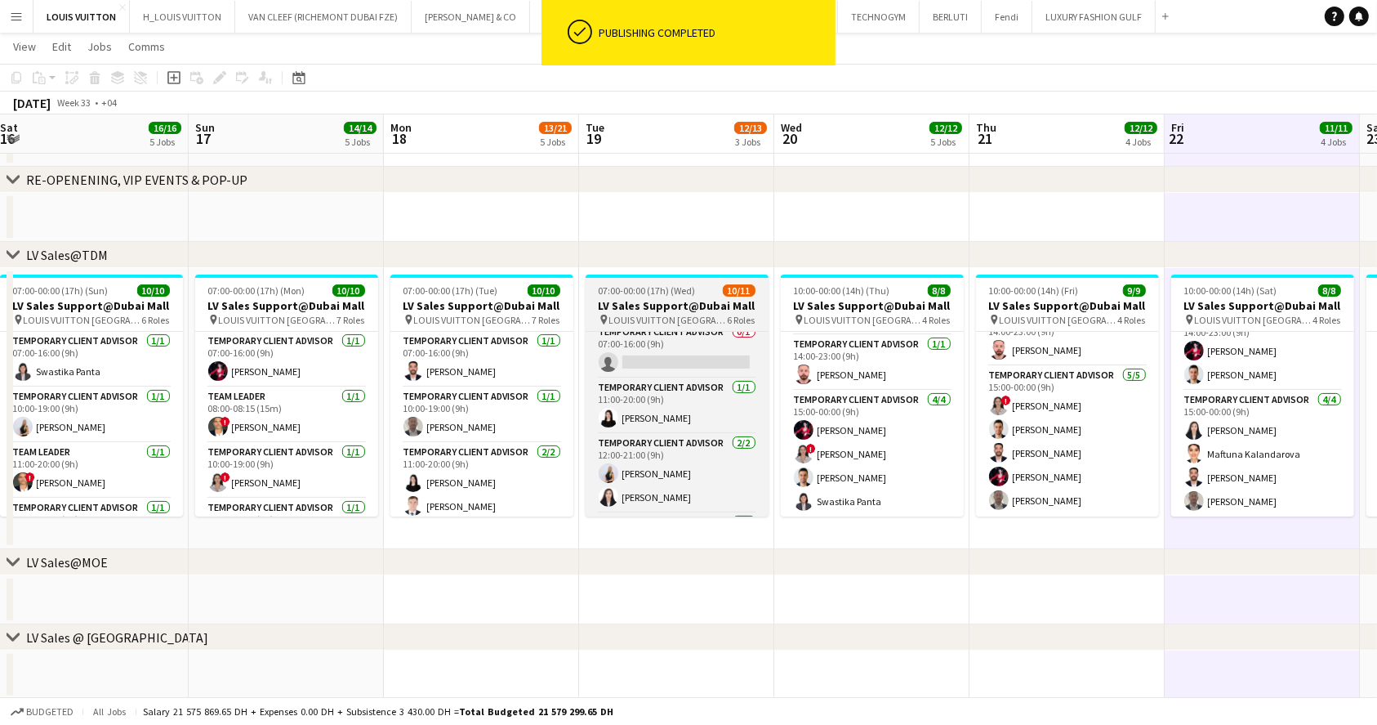
scroll to position [76, 0]
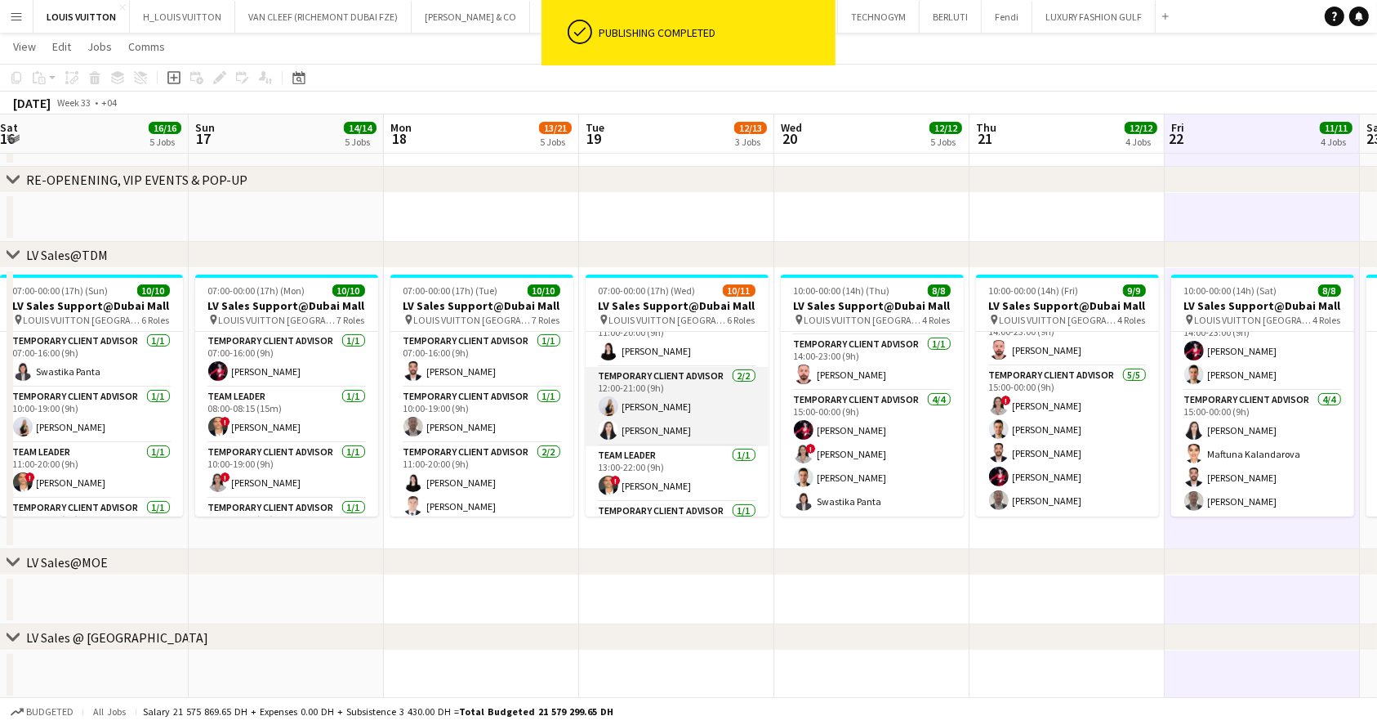
click at [693, 436] on app-card-role "Temporary Client Advisor 2/2 12:00-21:00 (9h) Natalie Chernenko Kai Deng" at bounding box center [677, 406] width 183 height 79
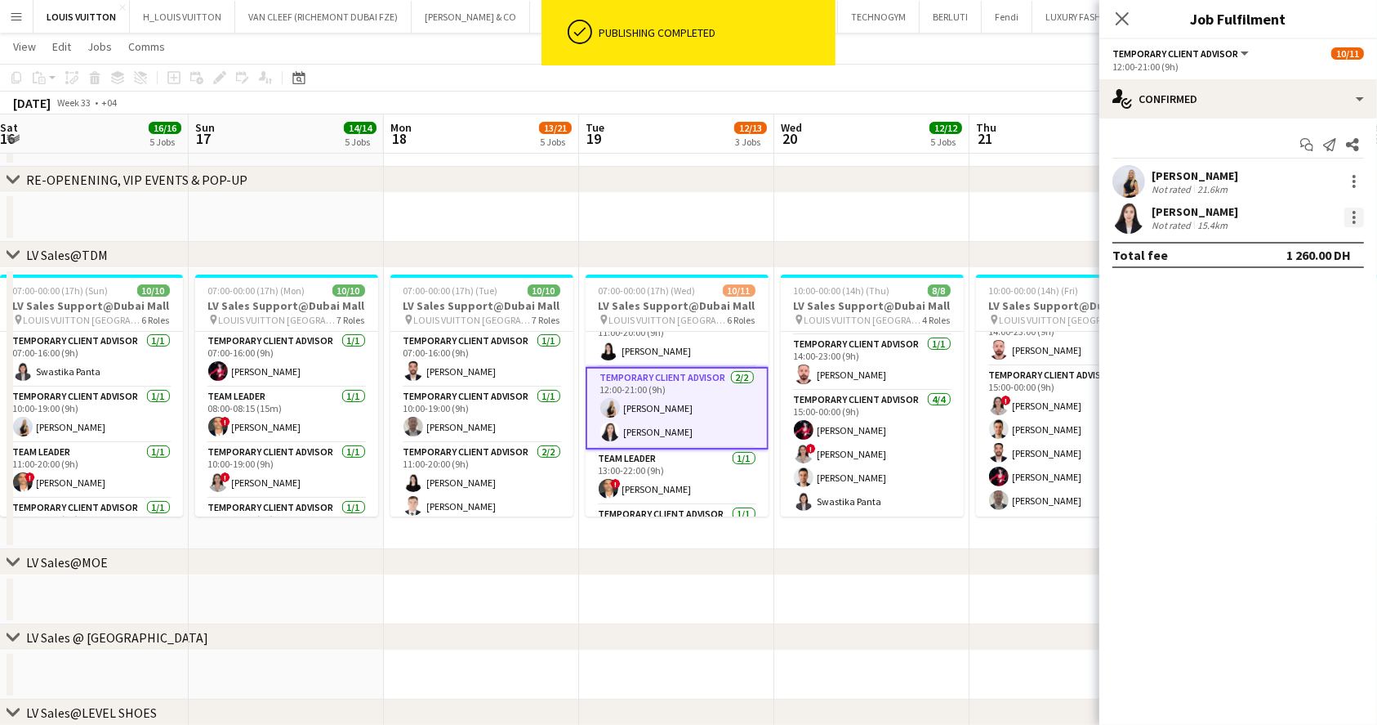
click at [1350, 216] on div at bounding box center [1355, 217] width 20 height 20
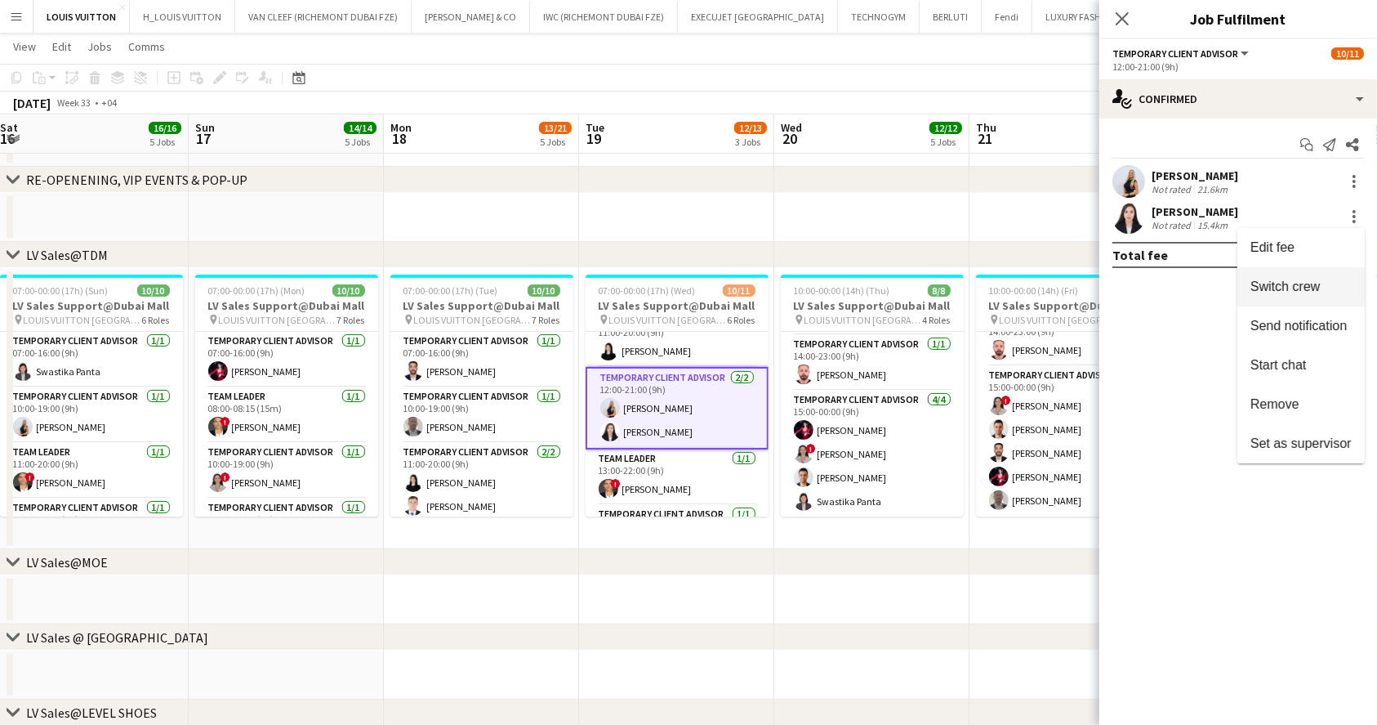
click at [1276, 291] on span "Switch crew" at bounding box center [1285, 286] width 69 height 14
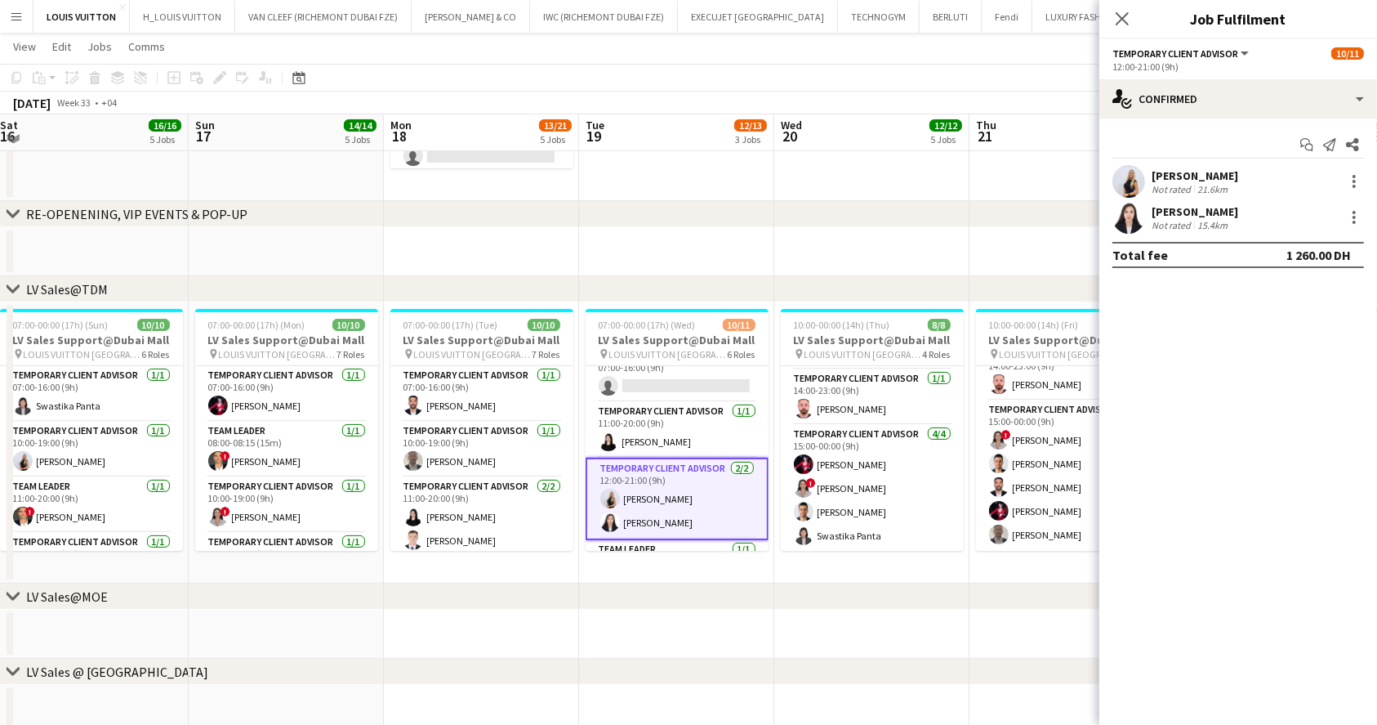
scroll to position [0, 0]
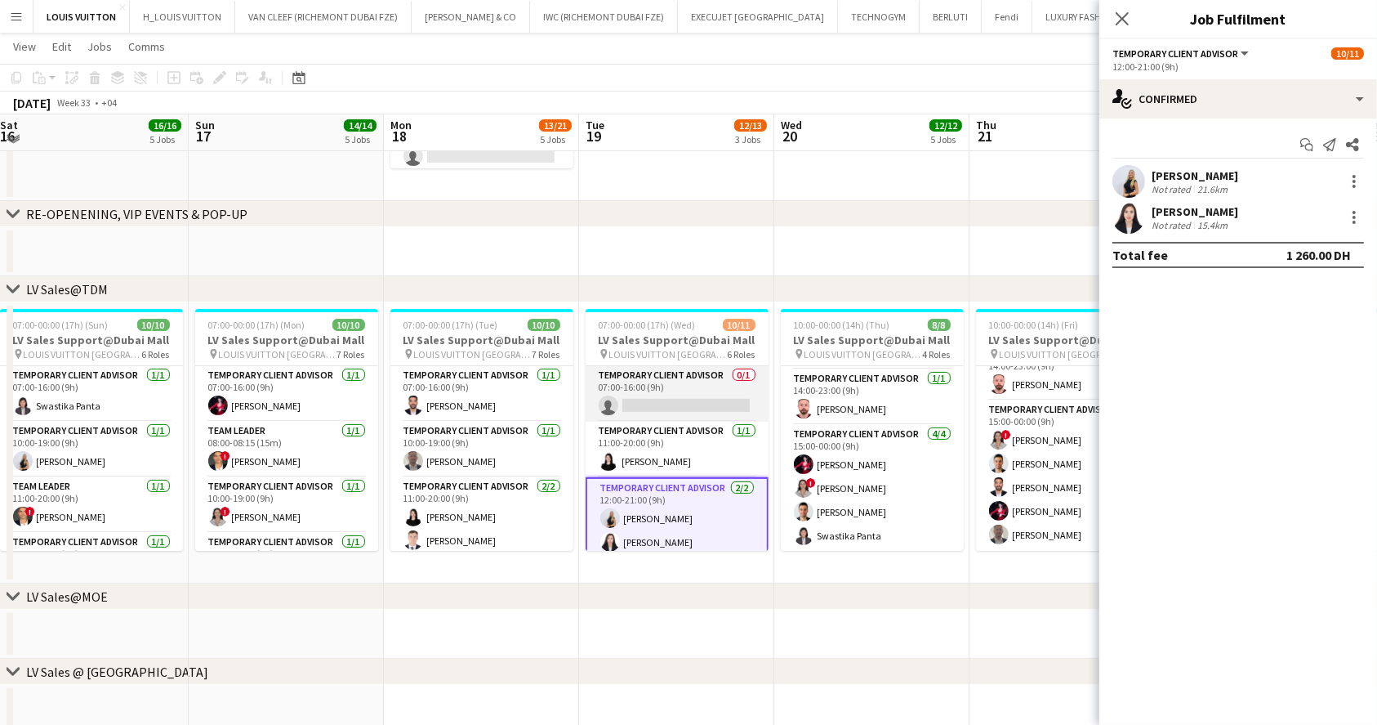
click at [696, 408] on app-card-role "Temporary Client Advisor 0/1 07:00-16:00 (9h) single-neutral-actions" at bounding box center [677, 394] width 183 height 56
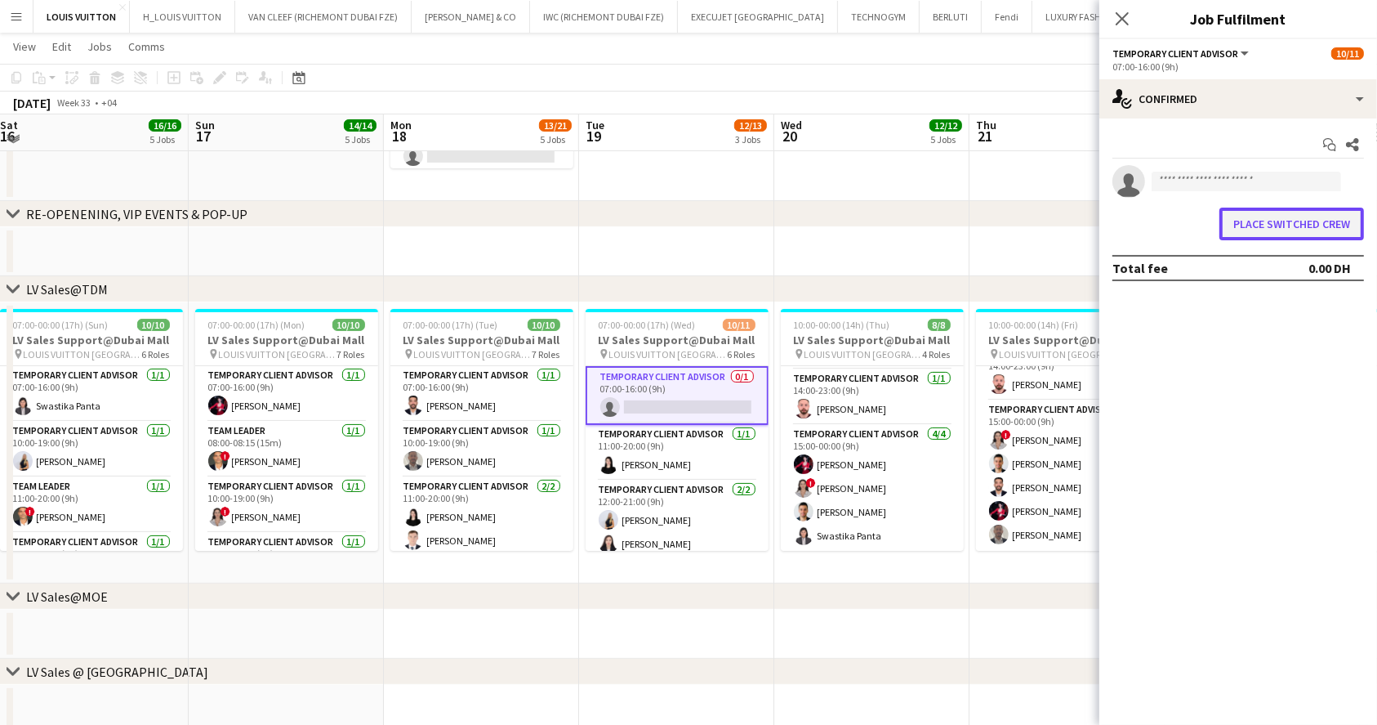
click at [1313, 215] on button "Place switched crew" at bounding box center [1292, 223] width 145 height 33
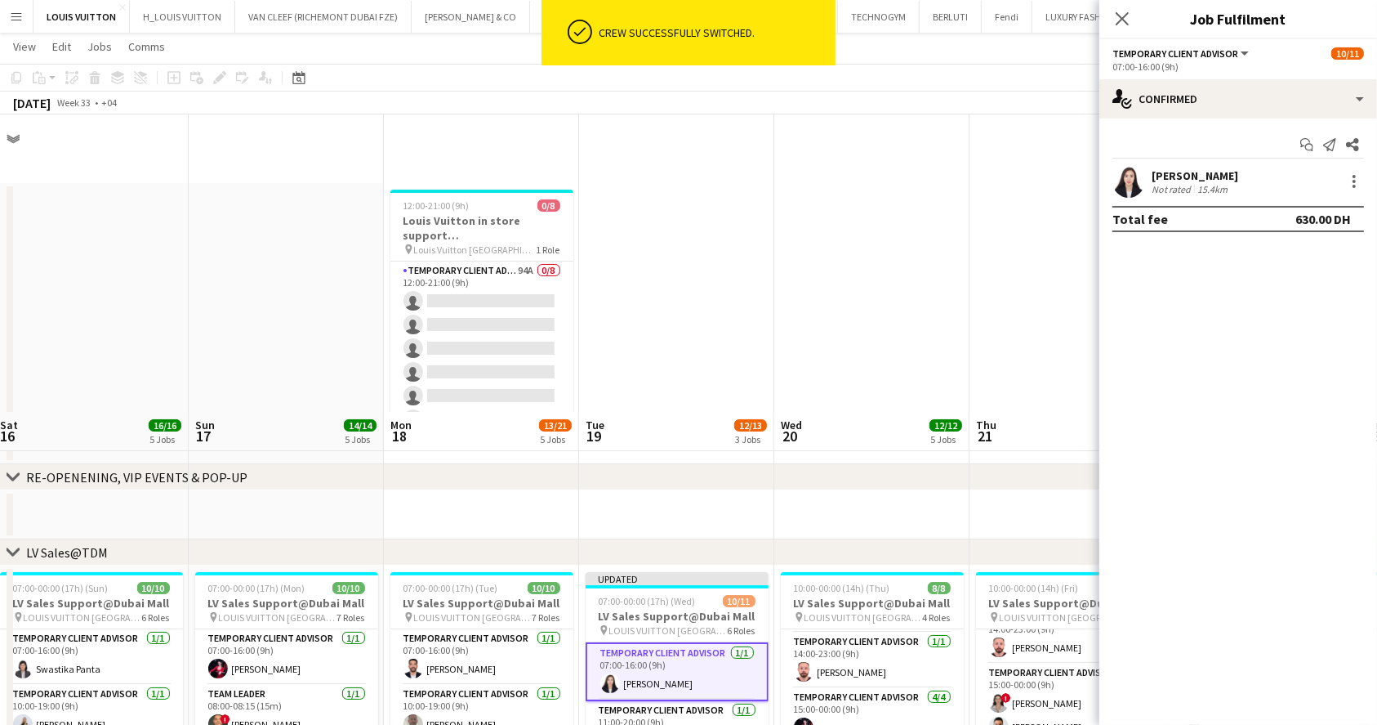
scroll to position [297, 0]
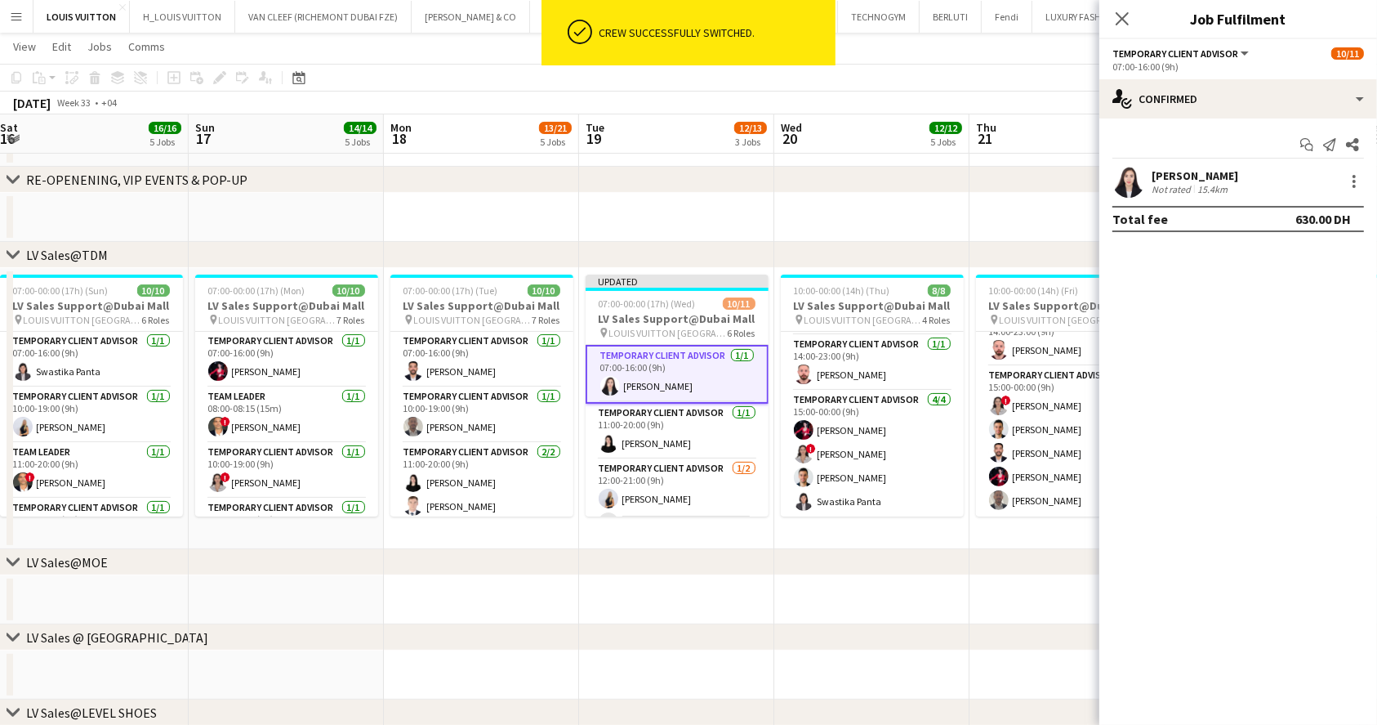
click at [954, 78] on app-toolbar "Copy Paste Paste Ctrl+V Paste with crew Ctrl+Shift+V Paste linked Job [GEOGRAPH…" at bounding box center [688, 78] width 1377 height 28
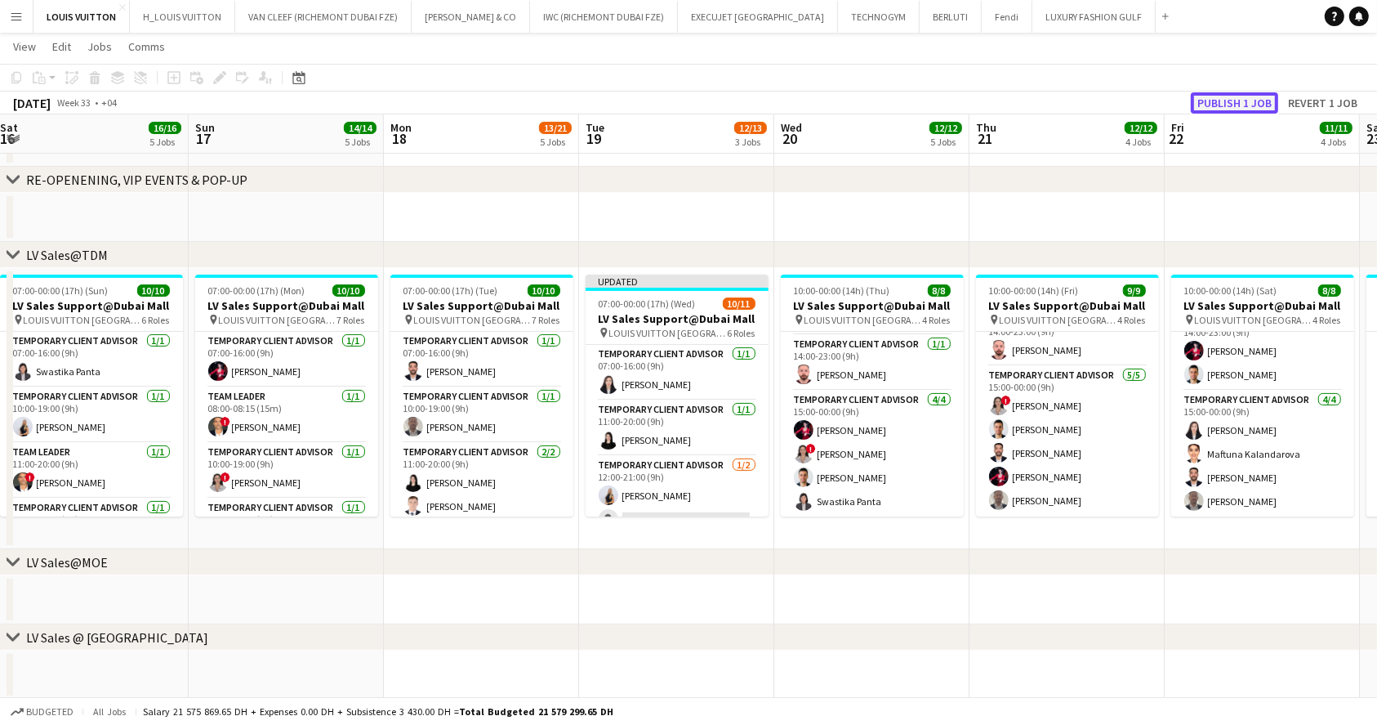
click at [1242, 103] on button "Publish 1 job" at bounding box center [1234, 102] width 87 height 21
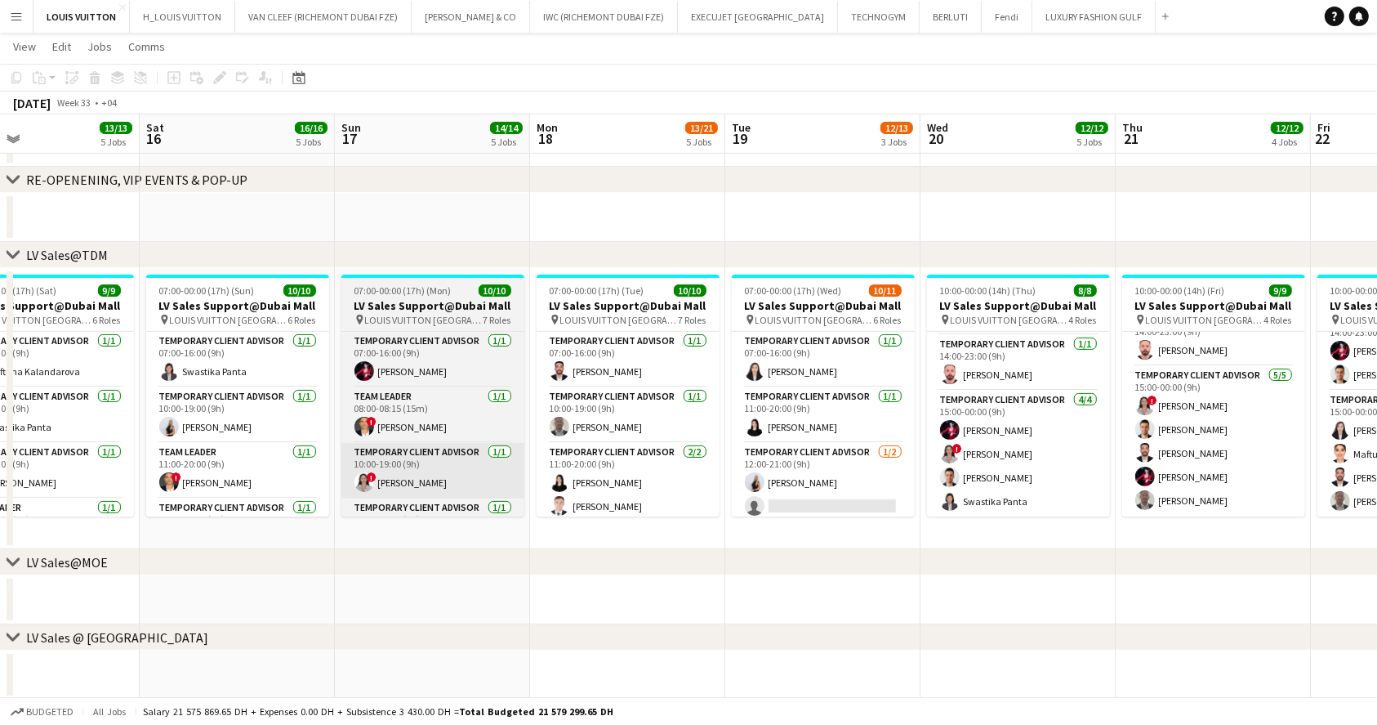
drag, startPoint x: 355, startPoint y: 415, endPoint x: 752, endPoint y: 458, distance: 399.3
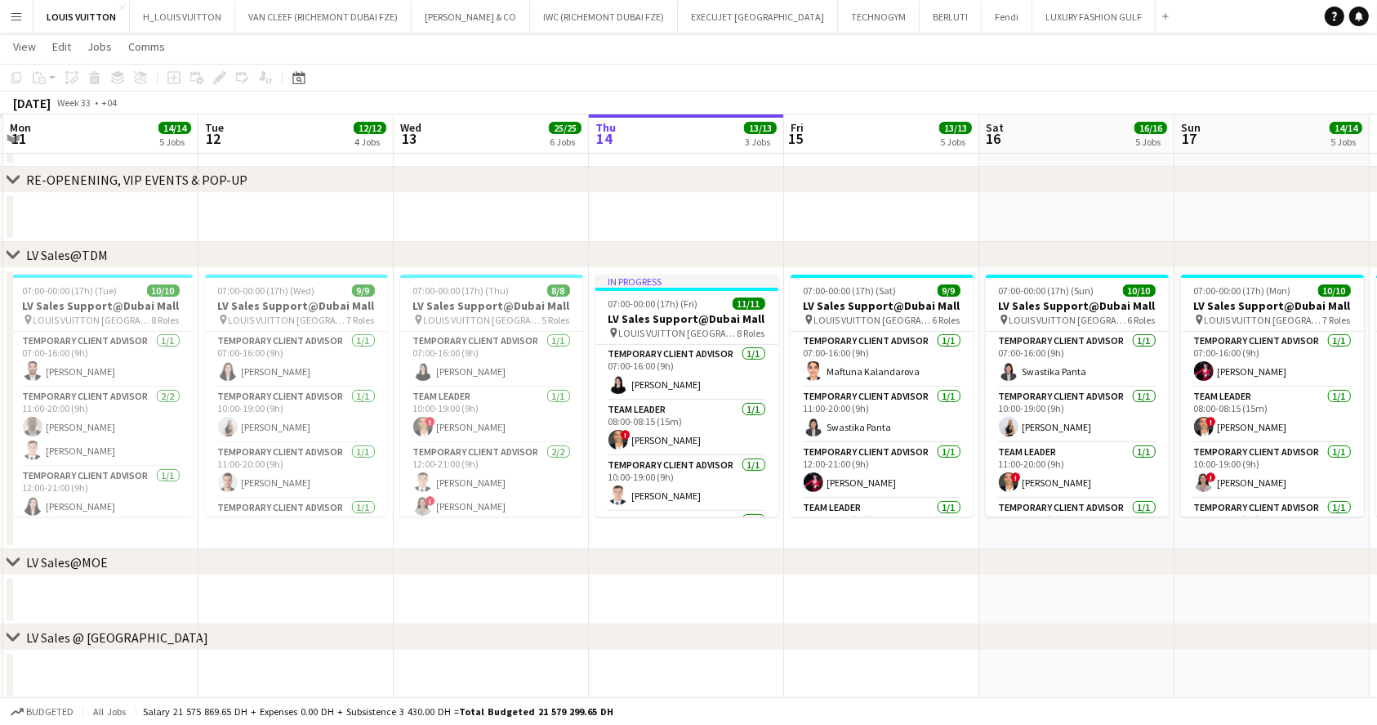
scroll to position [0, 488]
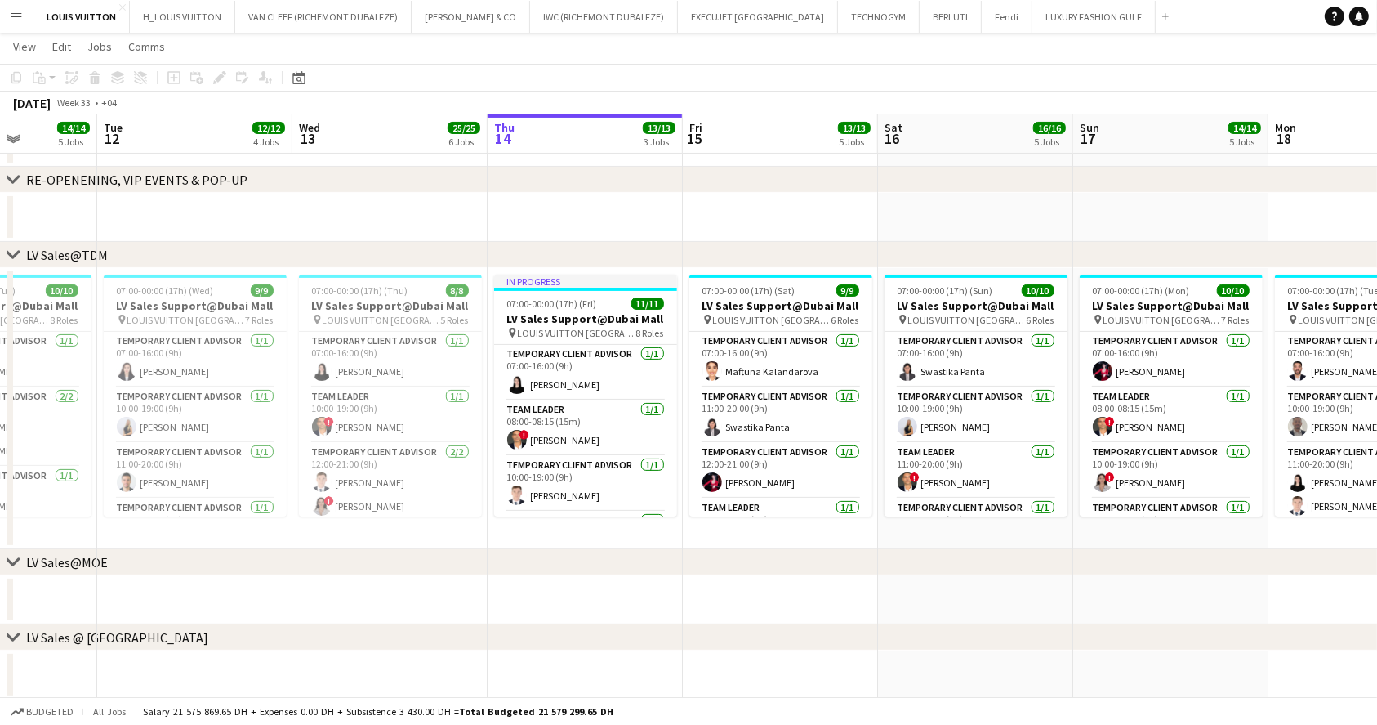
drag, startPoint x: 523, startPoint y: 435, endPoint x: 845, endPoint y: 448, distance: 322.9
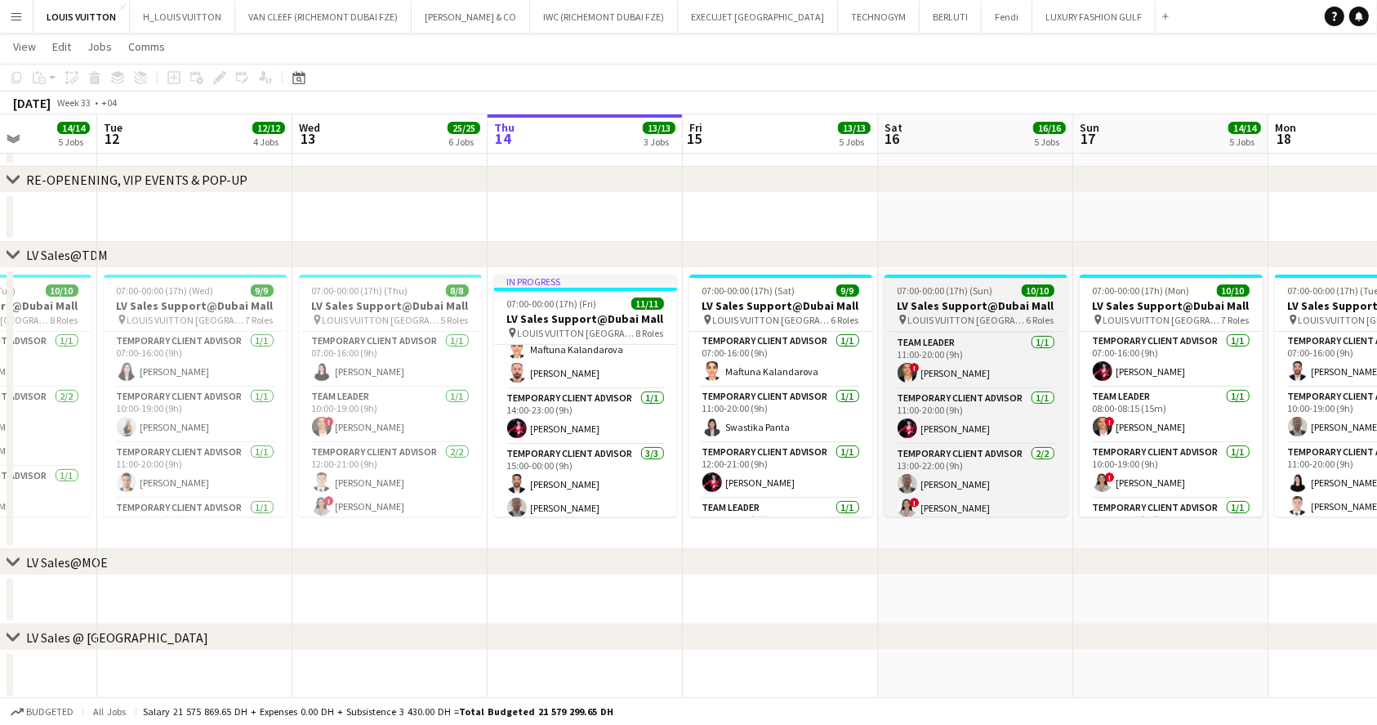
scroll to position [162, 0]
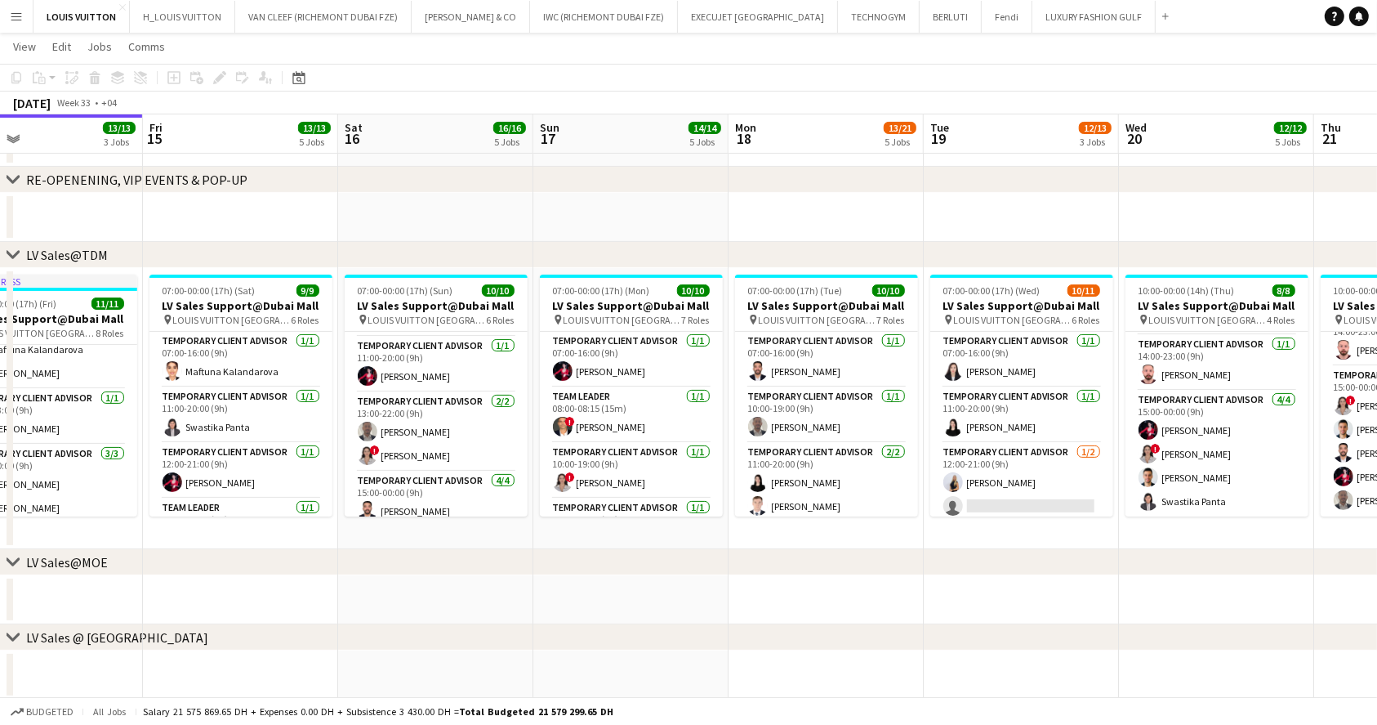
drag, startPoint x: 1045, startPoint y: 527, endPoint x: 535, endPoint y: 524, distance: 509.7
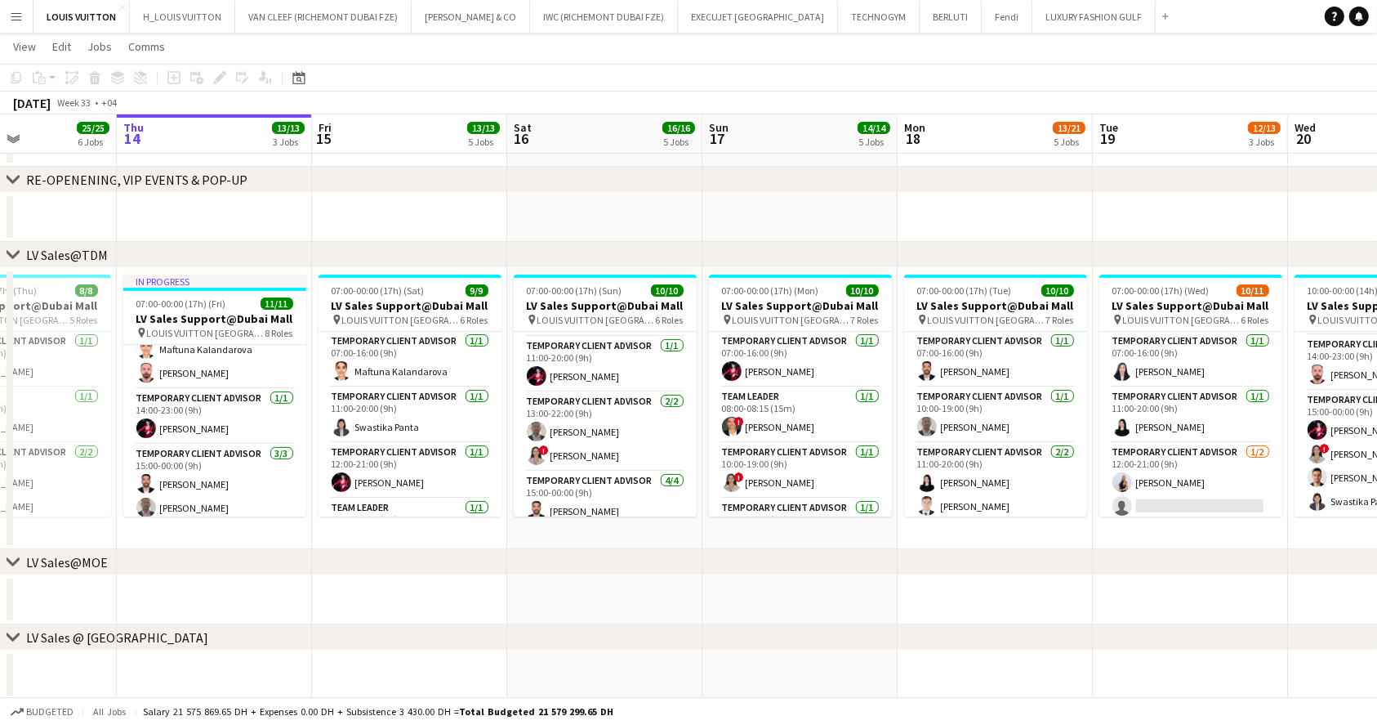
scroll to position [0, 390]
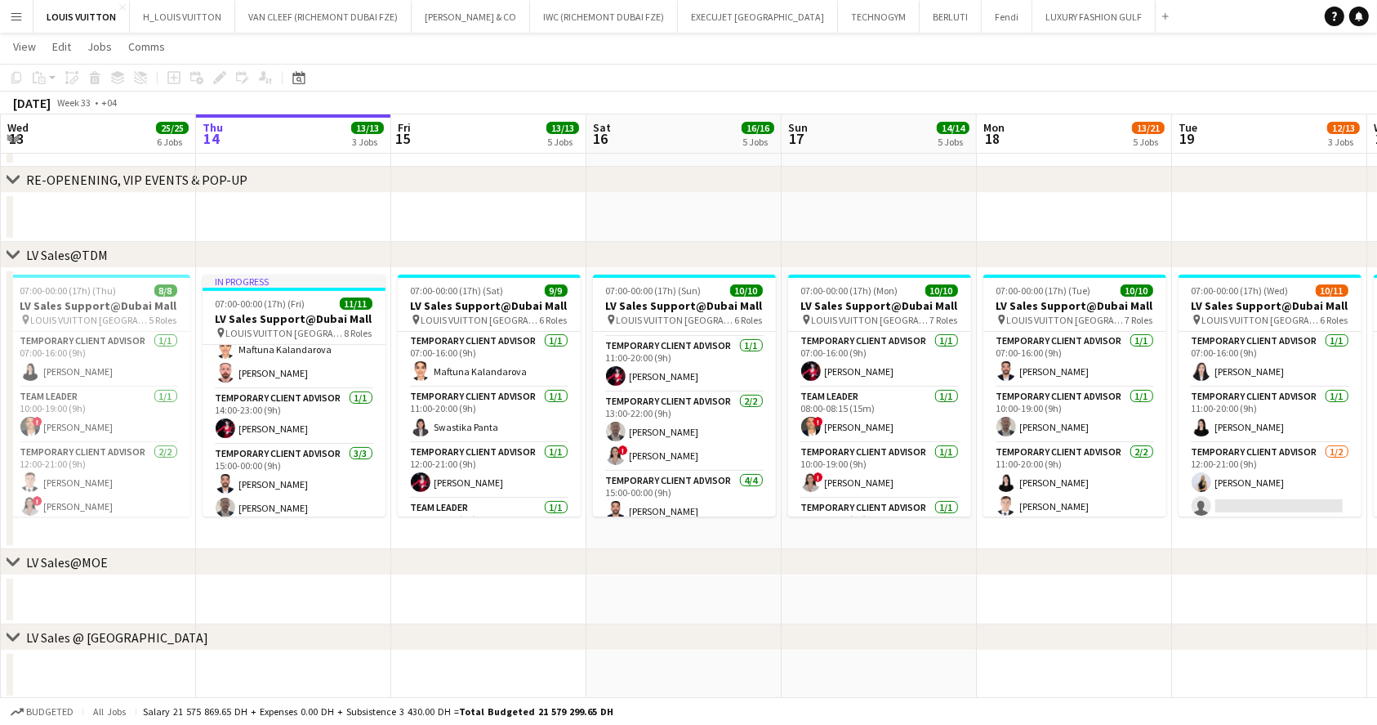
drag, startPoint x: 212, startPoint y: 398, endPoint x: 461, endPoint y: 423, distance: 249.6
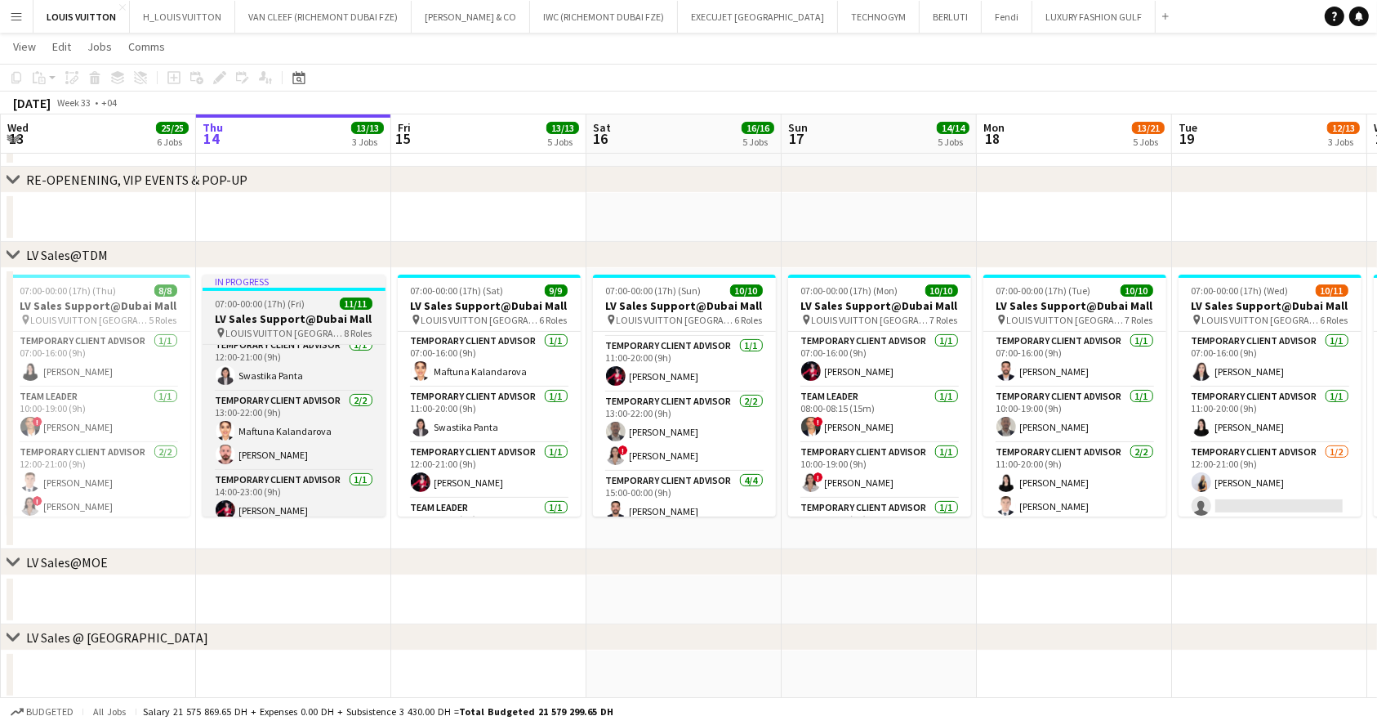
scroll to position [215, 0]
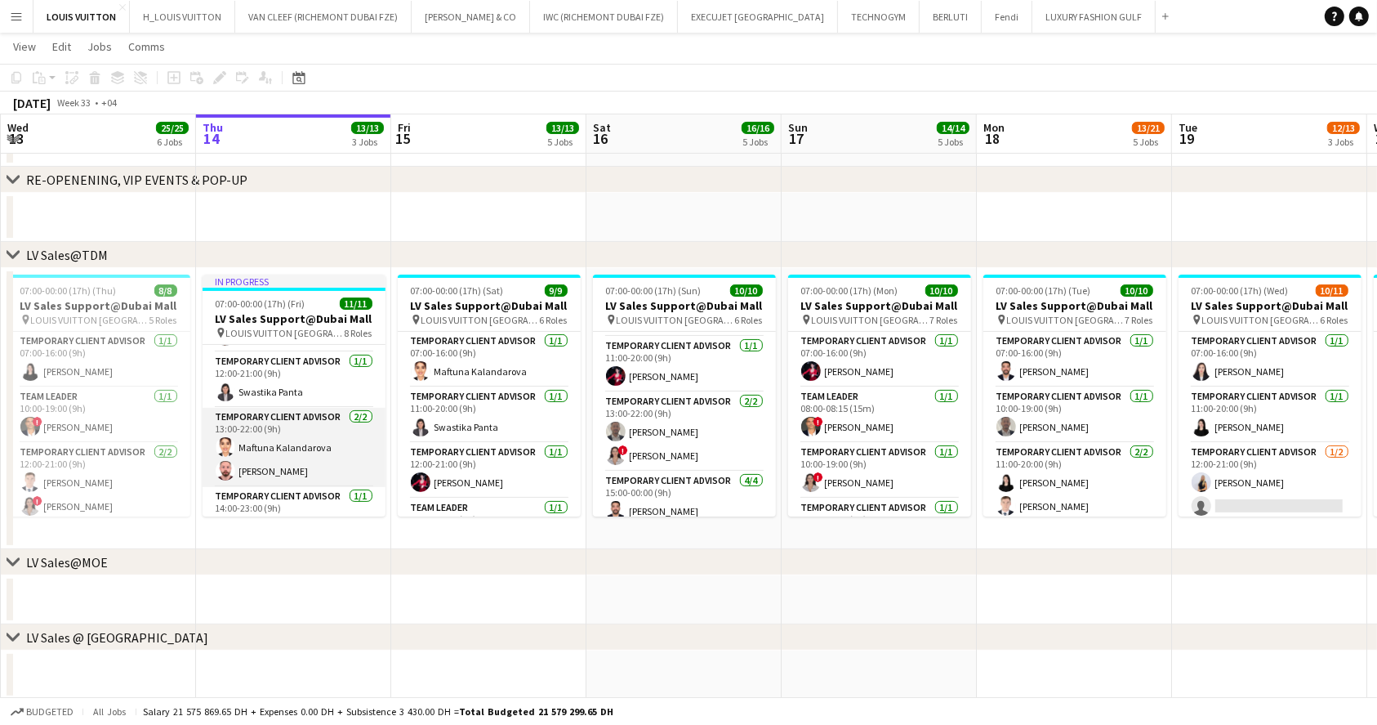
click at [317, 445] on app-card-role "Temporary Client Advisor 2/2 13:00-22:00 (9h) Maftuna Kalandarova Anas Mohamed …" at bounding box center [294, 447] width 183 height 79
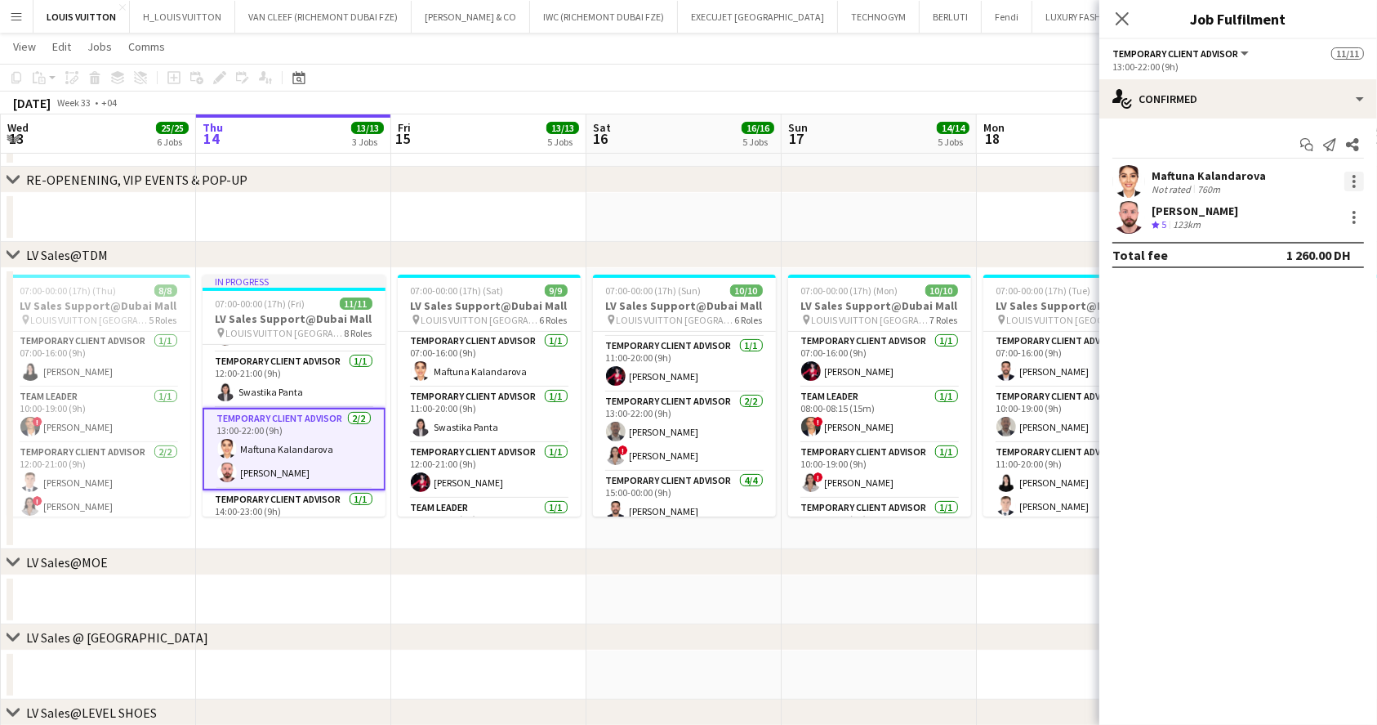
click at [1353, 177] on div at bounding box center [1355, 182] width 20 height 20
click at [1268, 372] on span "Remove" at bounding box center [1275, 368] width 49 height 14
click at [1000, 60] on app-page-menu "View Day view expanded Day view collapsed Month view Date picker Jump to [DATE]…" at bounding box center [688, 48] width 1377 height 31
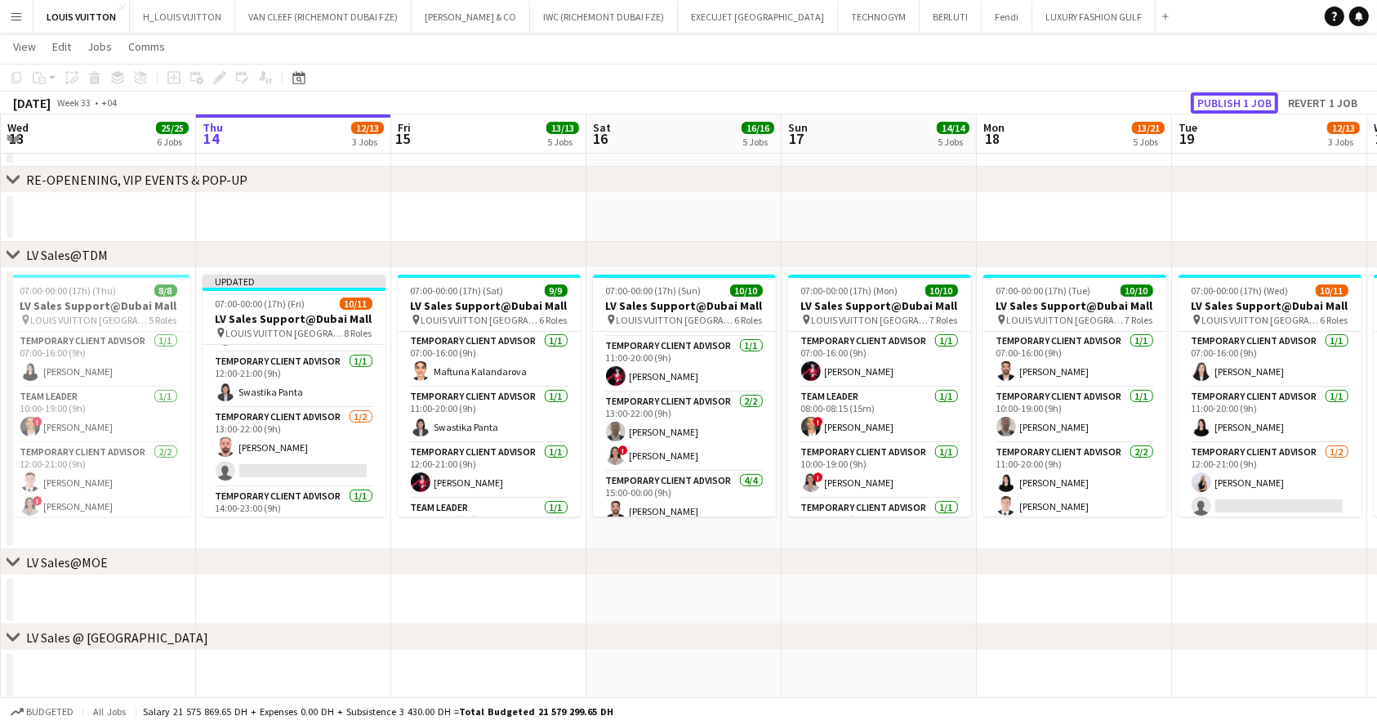
click at [1235, 103] on button "Publish 1 job" at bounding box center [1234, 102] width 87 height 21
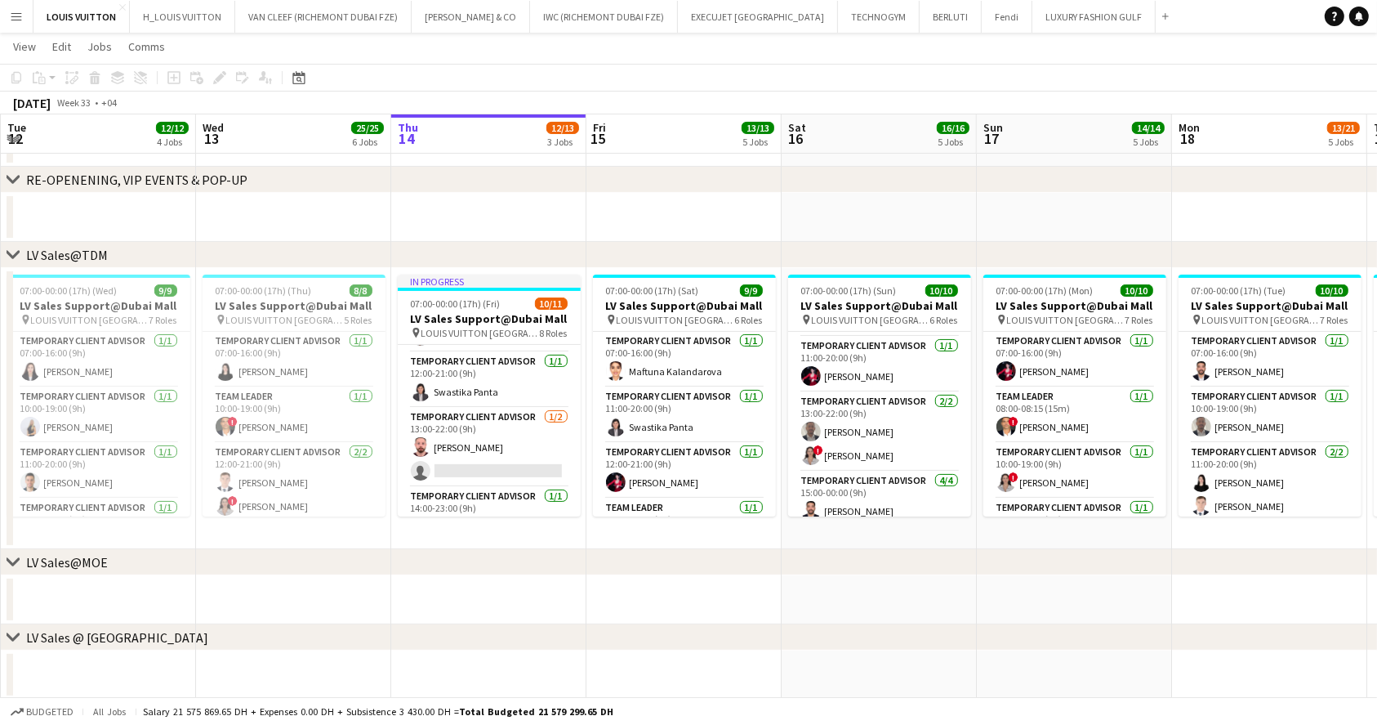
click at [931, 187] on div "chevron-right RE-OPENENING, VIP EVENTS & POP-UP" at bounding box center [688, 180] width 1377 height 26
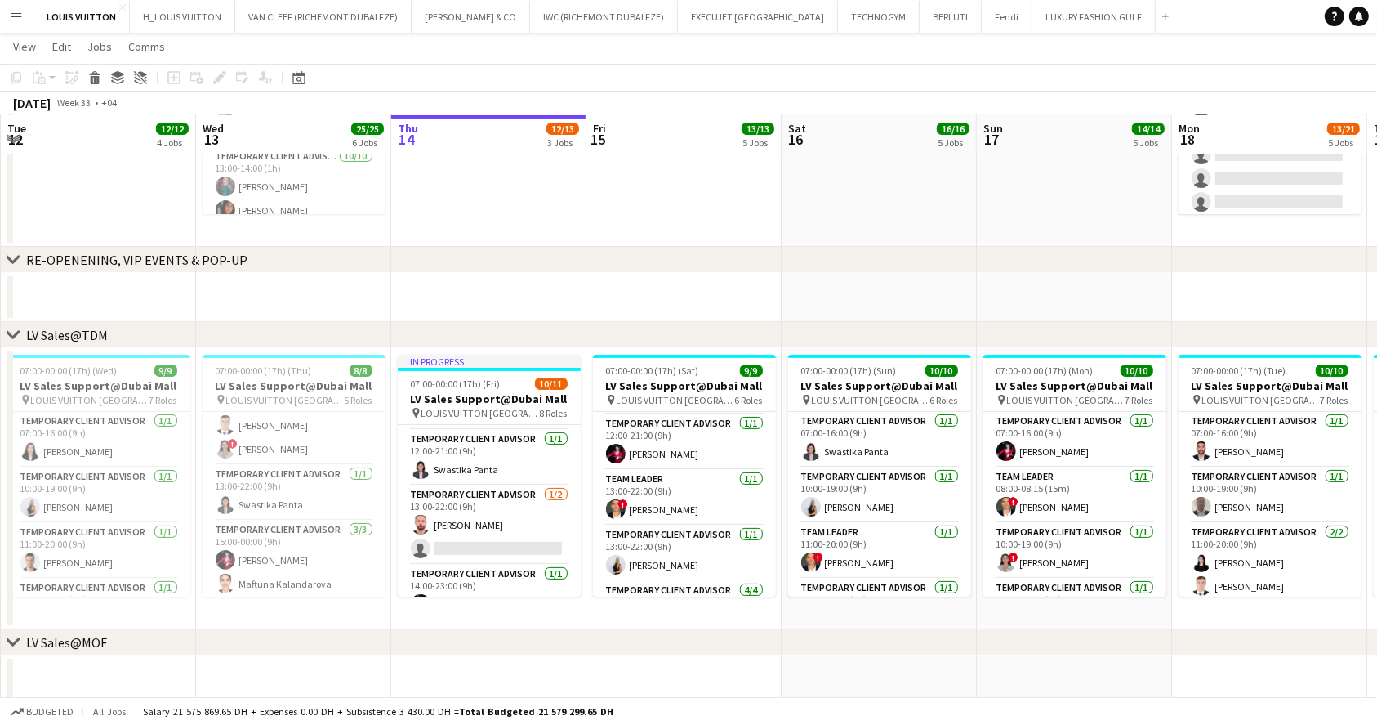
scroll to position [163, 0]
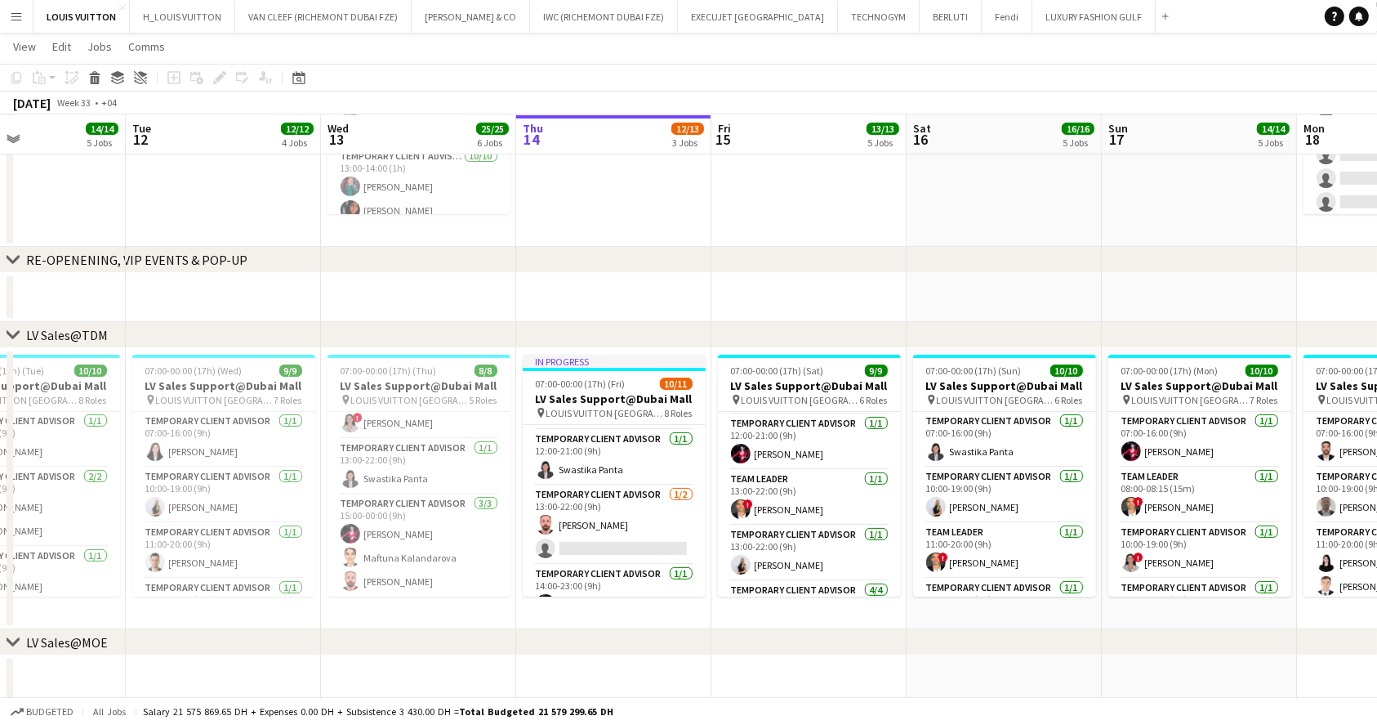
drag, startPoint x: 532, startPoint y: 488, endPoint x: 591, endPoint y: 484, distance: 59.8
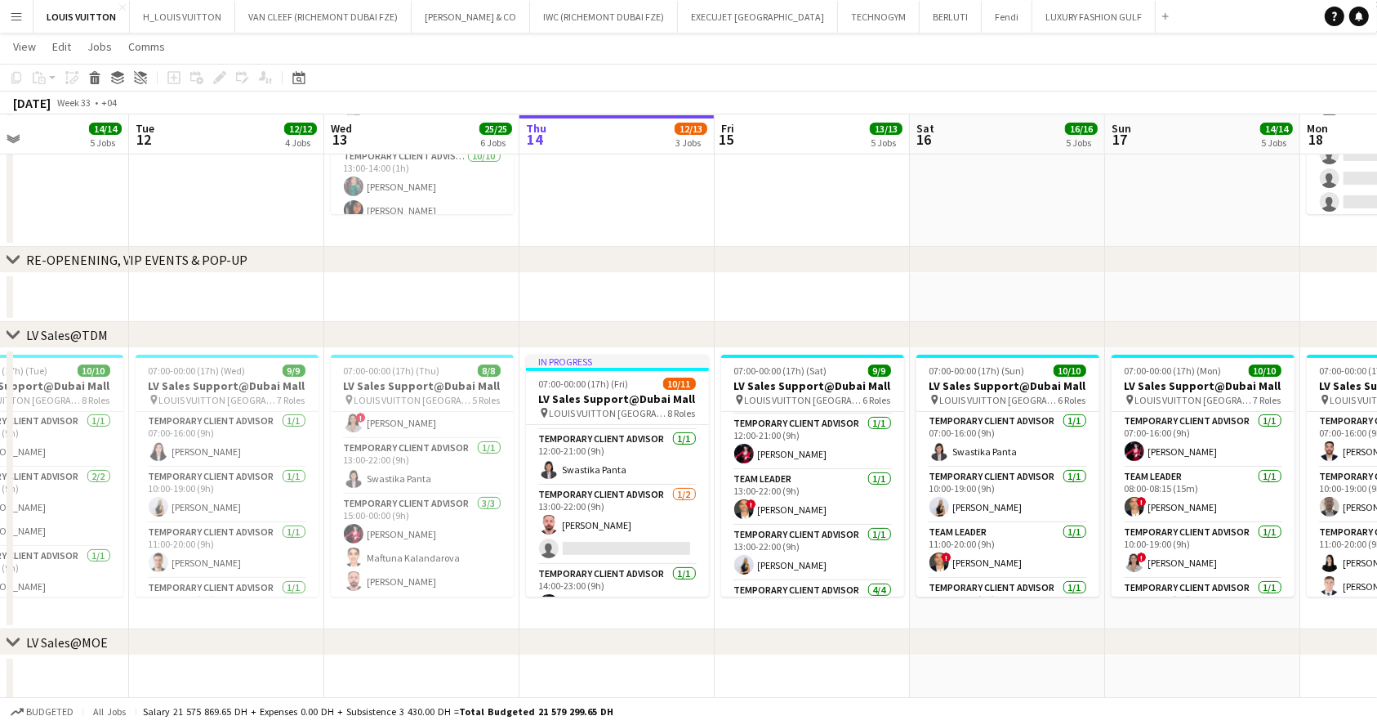
drag, startPoint x: 380, startPoint y: 473, endPoint x: 266, endPoint y: 476, distance: 113.6
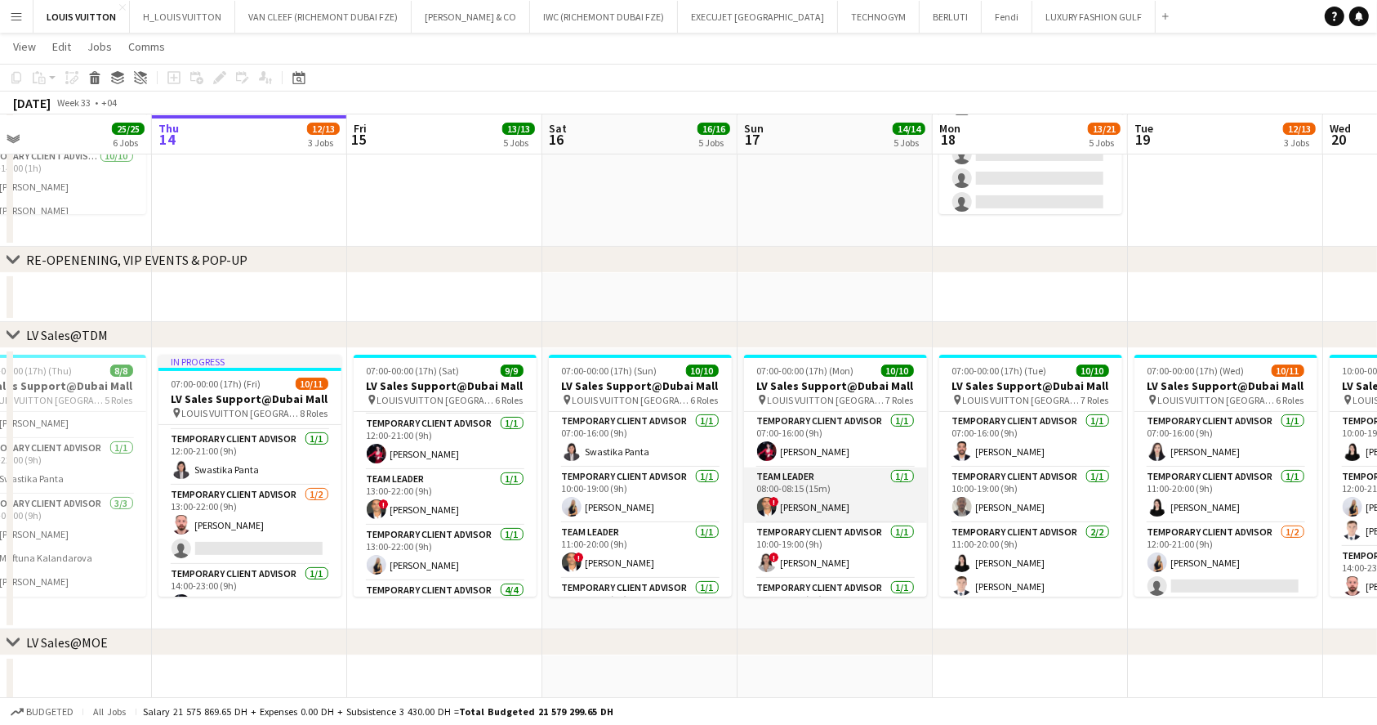
drag, startPoint x: 395, startPoint y: 428, endPoint x: 475, endPoint y: 467, distance: 89.1
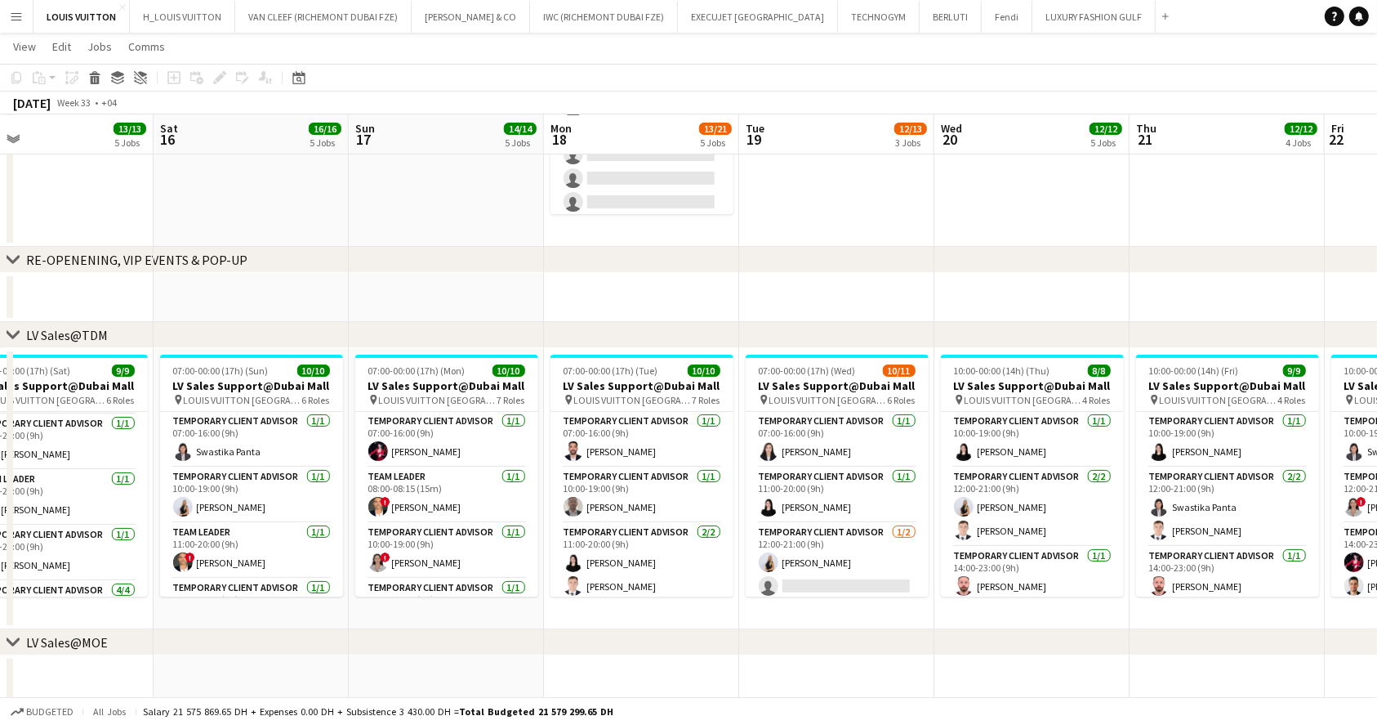
drag, startPoint x: 443, startPoint y: 489, endPoint x: 413, endPoint y: 487, distance: 29.5
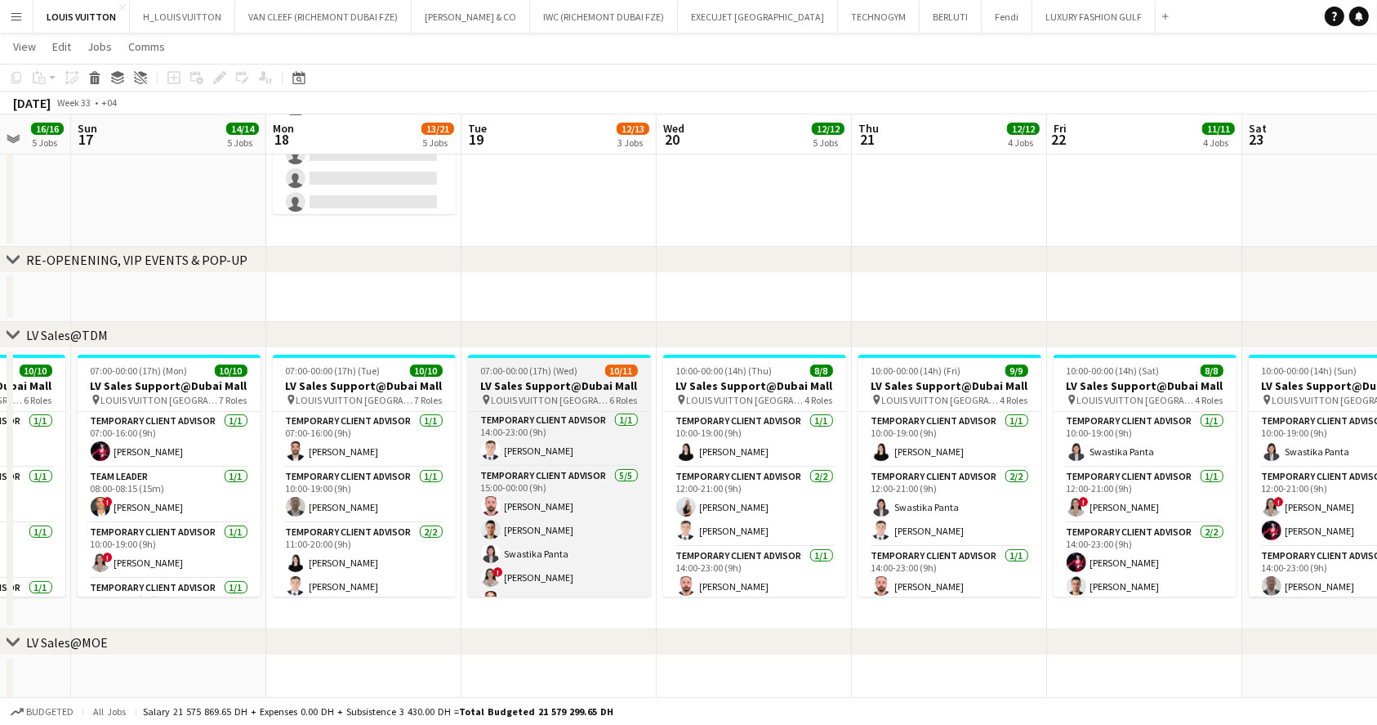
scroll to position [248, 0]
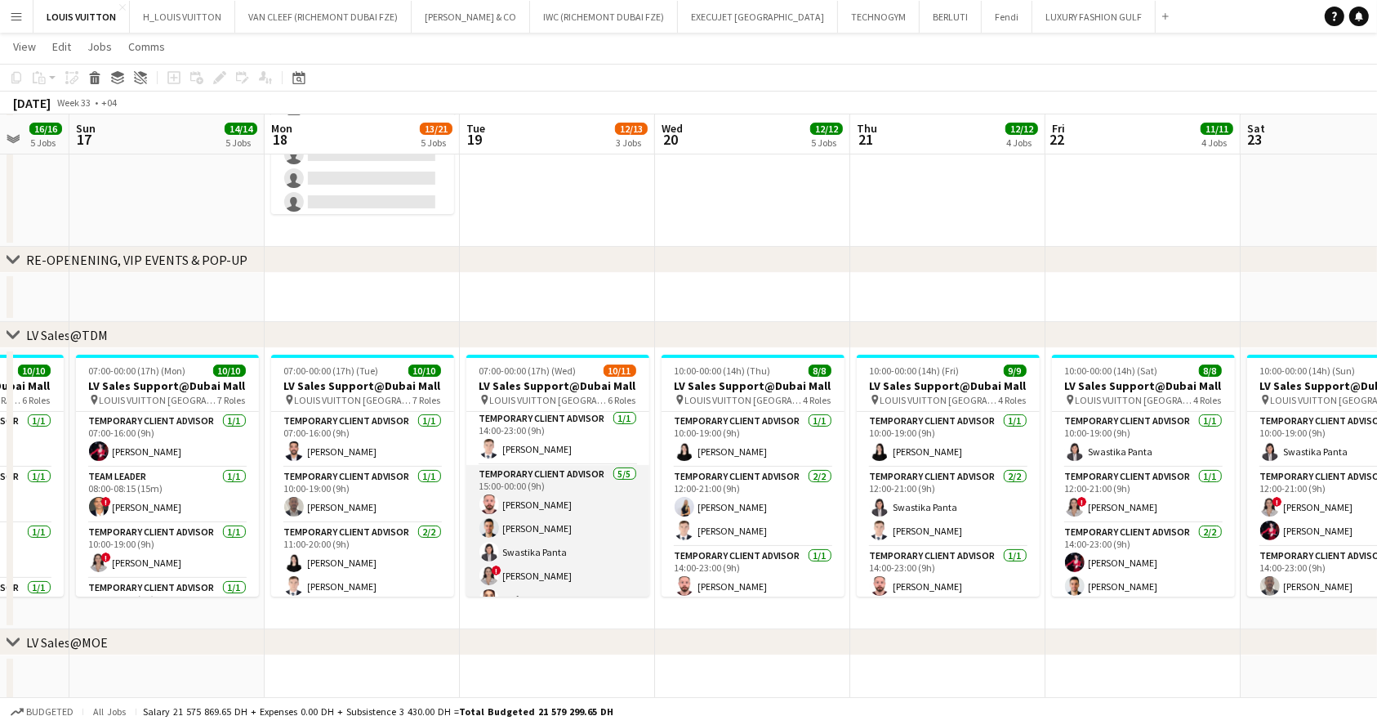
drag, startPoint x: 632, startPoint y: 526, endPoint x: 629, endPoint y: 536, distance: 10.3
click at [629, 533] on app-card-role "Temporary Client Advisor [DATE] 15:00-00:00 (9h) Anas [PERSON_NAME] [PERSON_NAM…" at bounding box center [557, 540] width 183 height 150
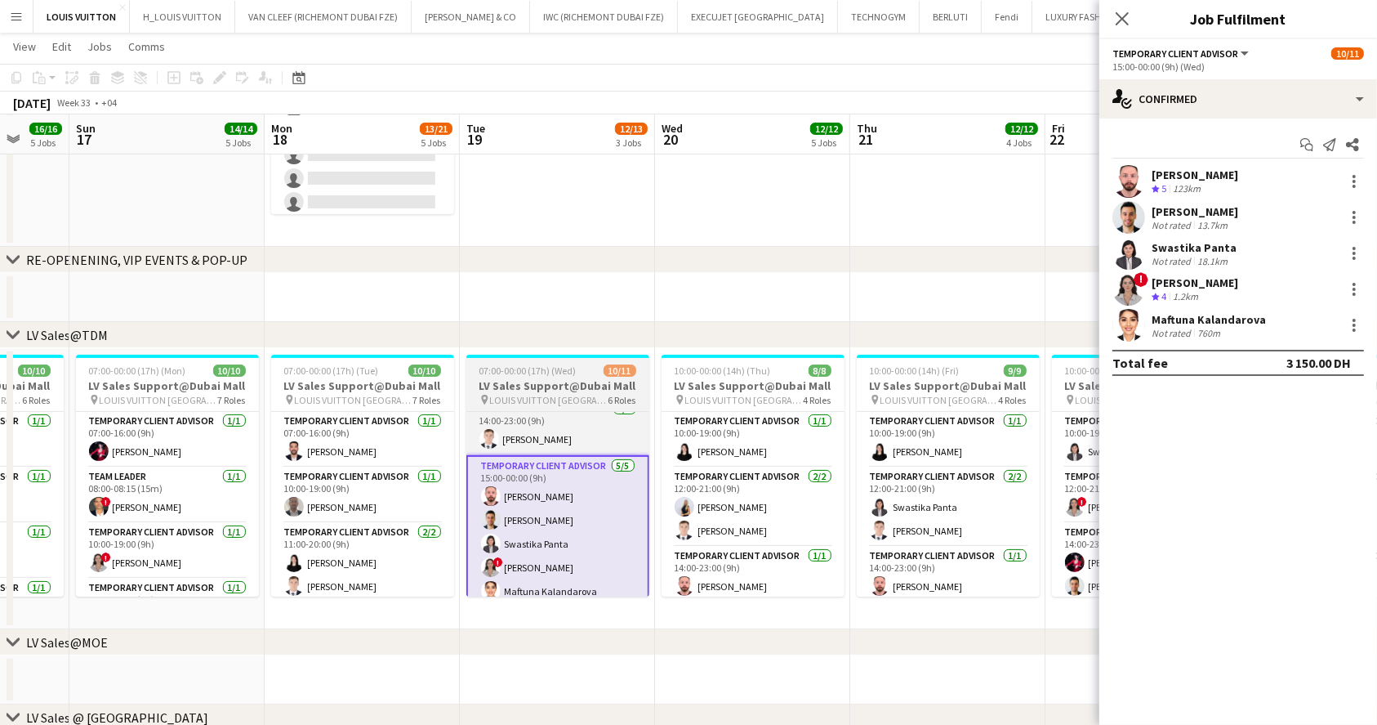
scroll to position [270, 0]
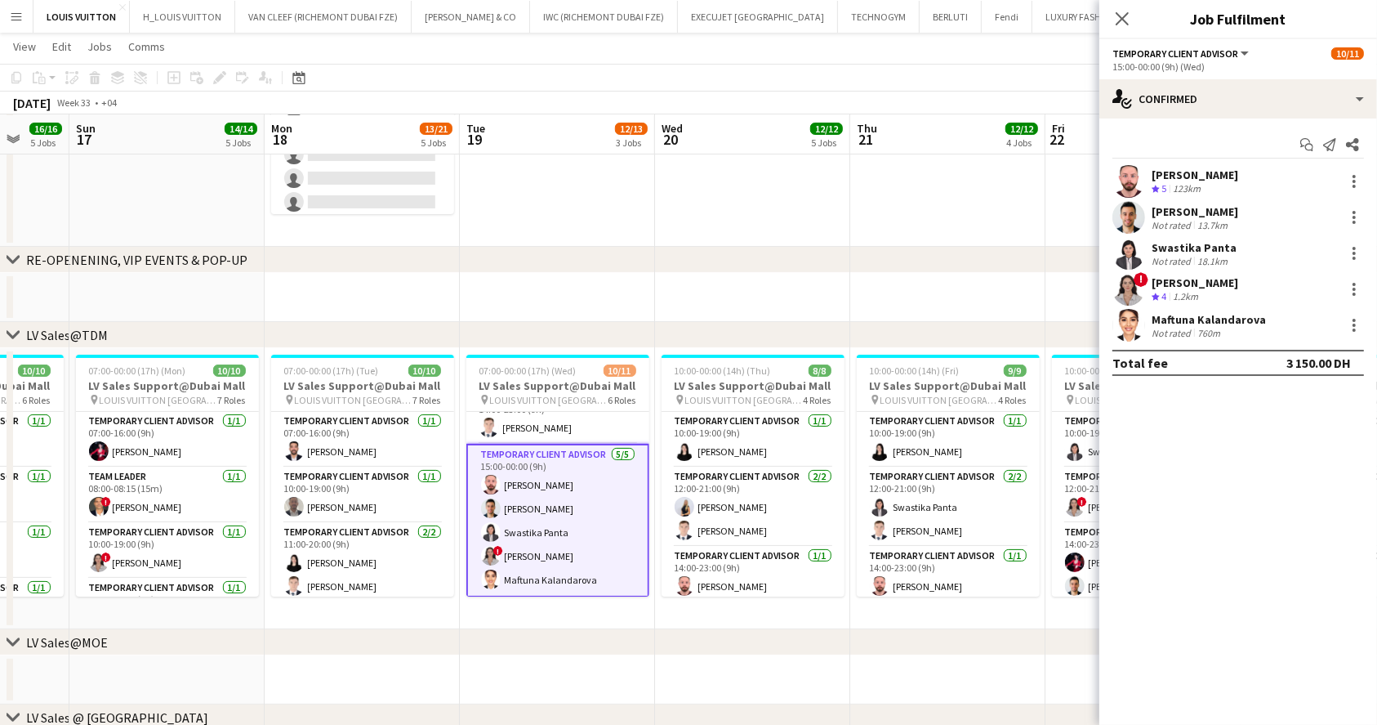
click at [577, 551] on app-card-role "Temporary Client Advisor [DATE] 15:00-00:00 (9h) Anas [PERSON_NAME] [PERSON_NAM…" at bounding box center [557, 521] width 183 height 154
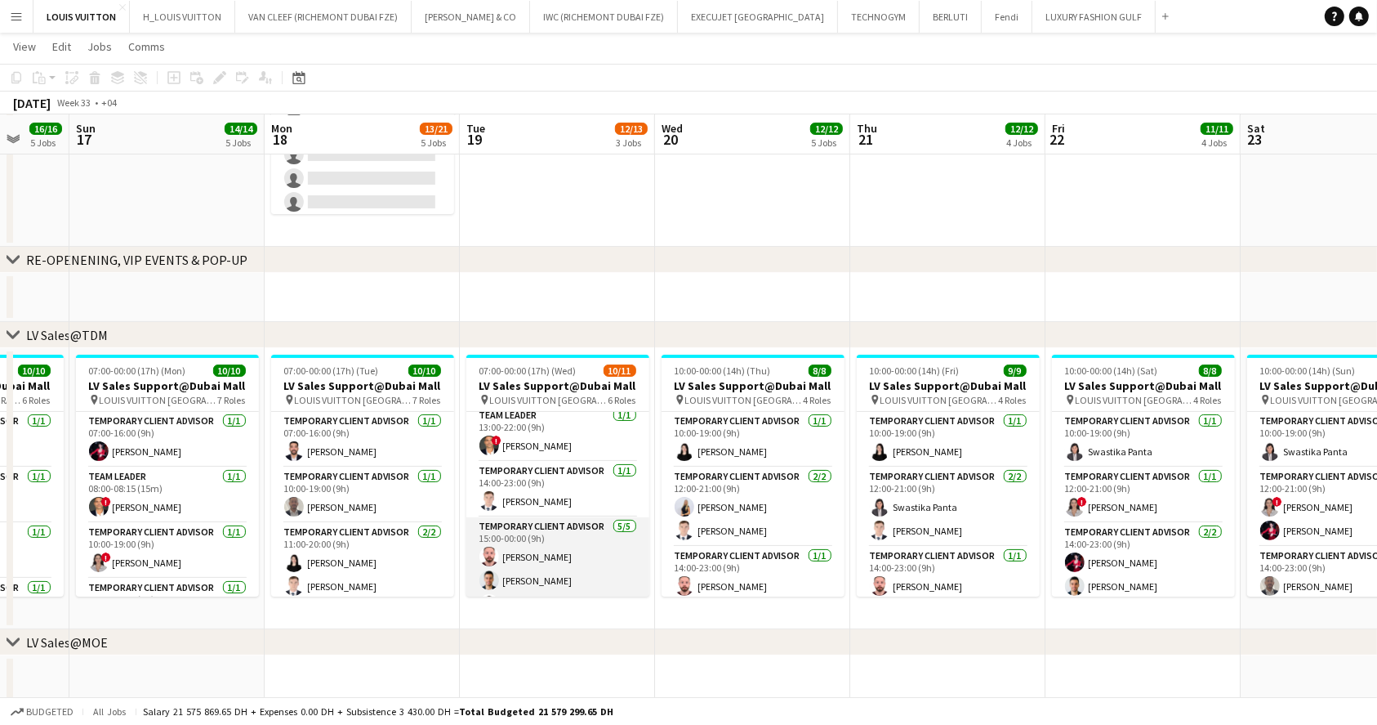
scroll to position [158, 0]
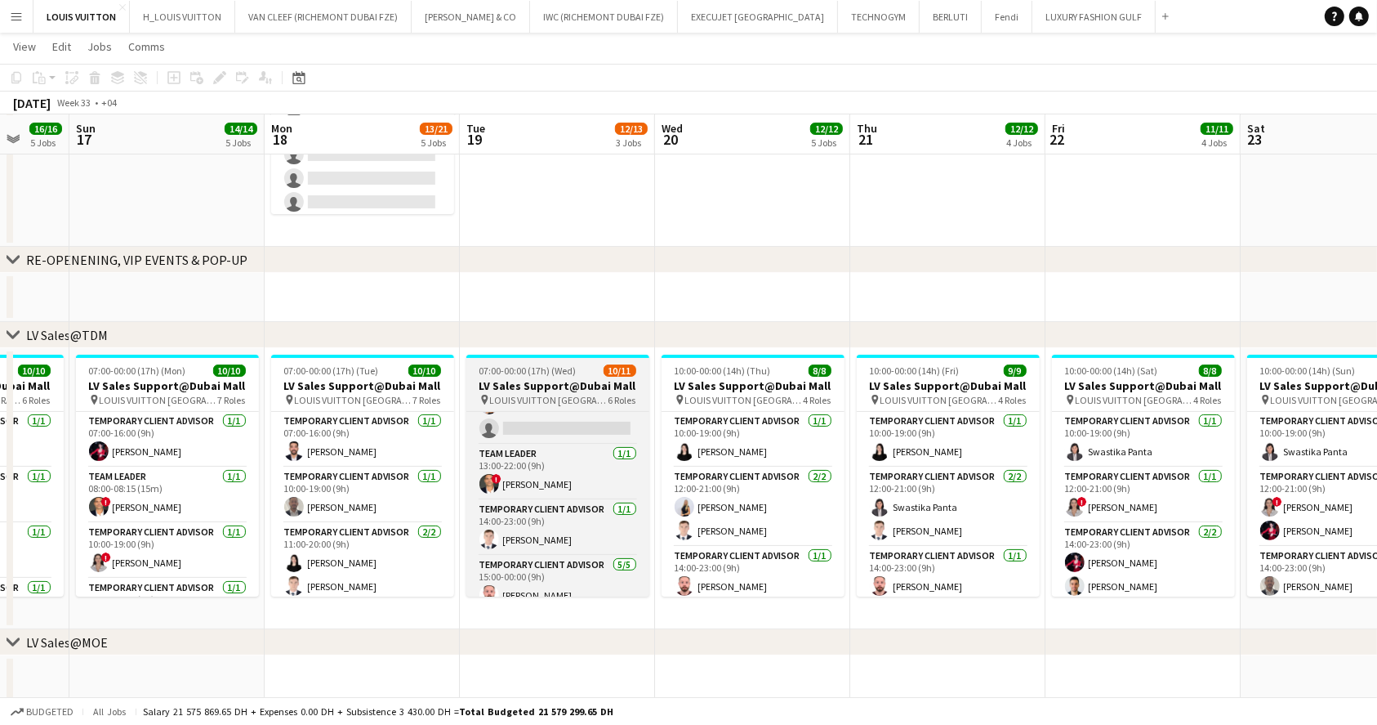
click at [532, 376] on span "07:00-00:00 (17h) (Wed)" at bounding box center [527, 370] width 97 height 12
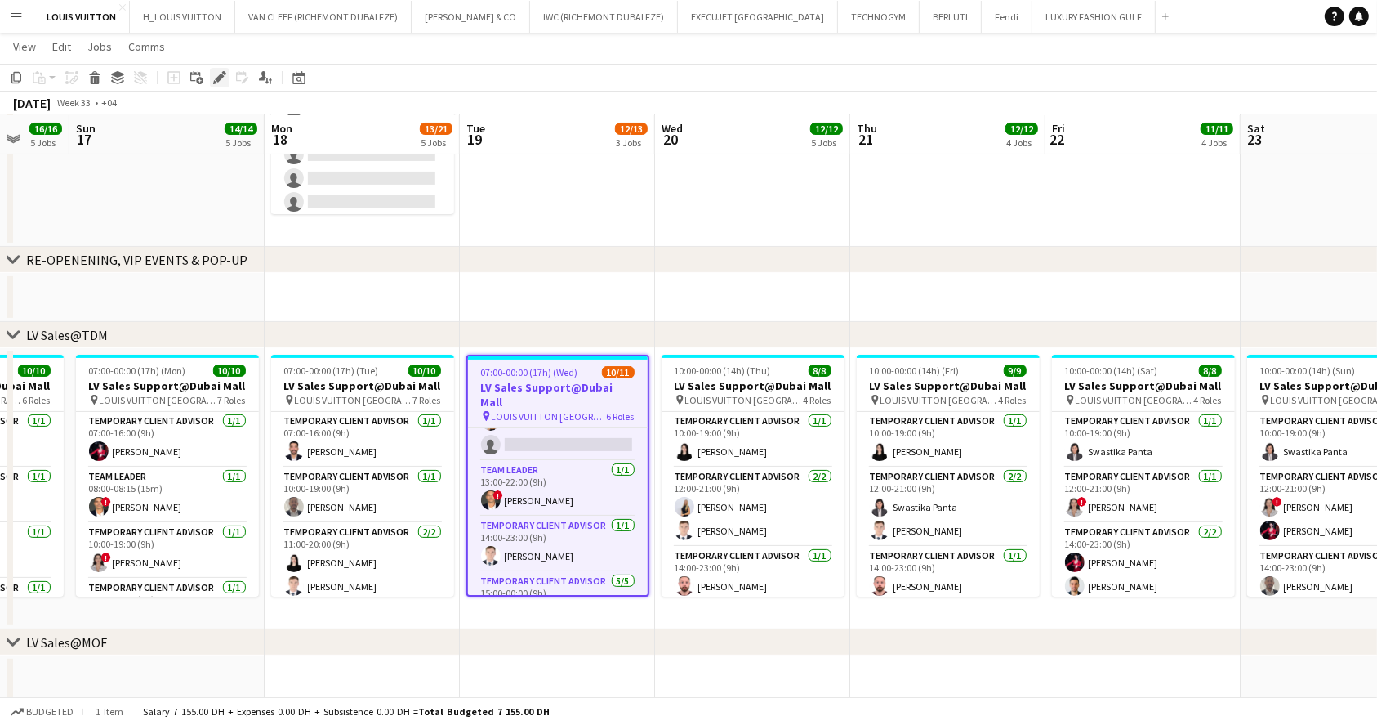
click at [221, 73] on icon "Edit" at bounding box center [219, 77] width 13 height 13
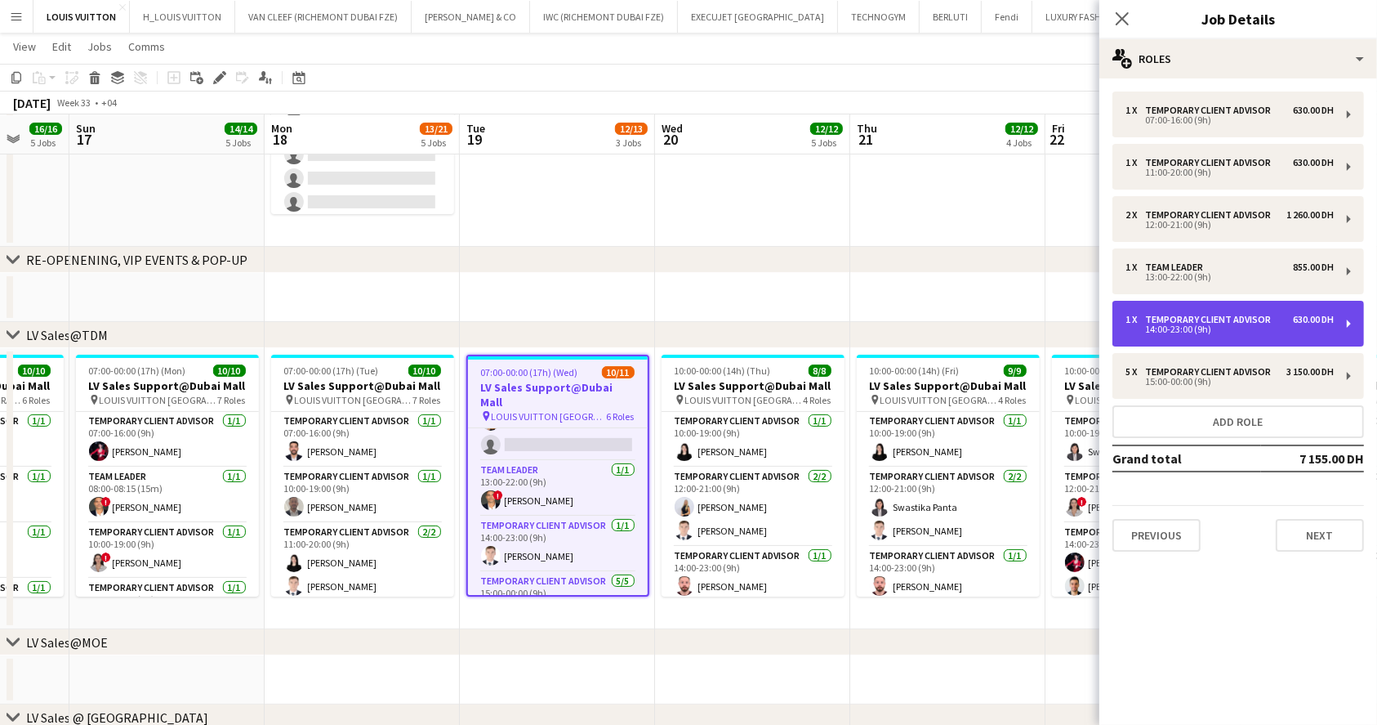
click at [1206, 321] on div "Temporary Client Advisor" at bounding box center [1211, 319] width 132 height 11
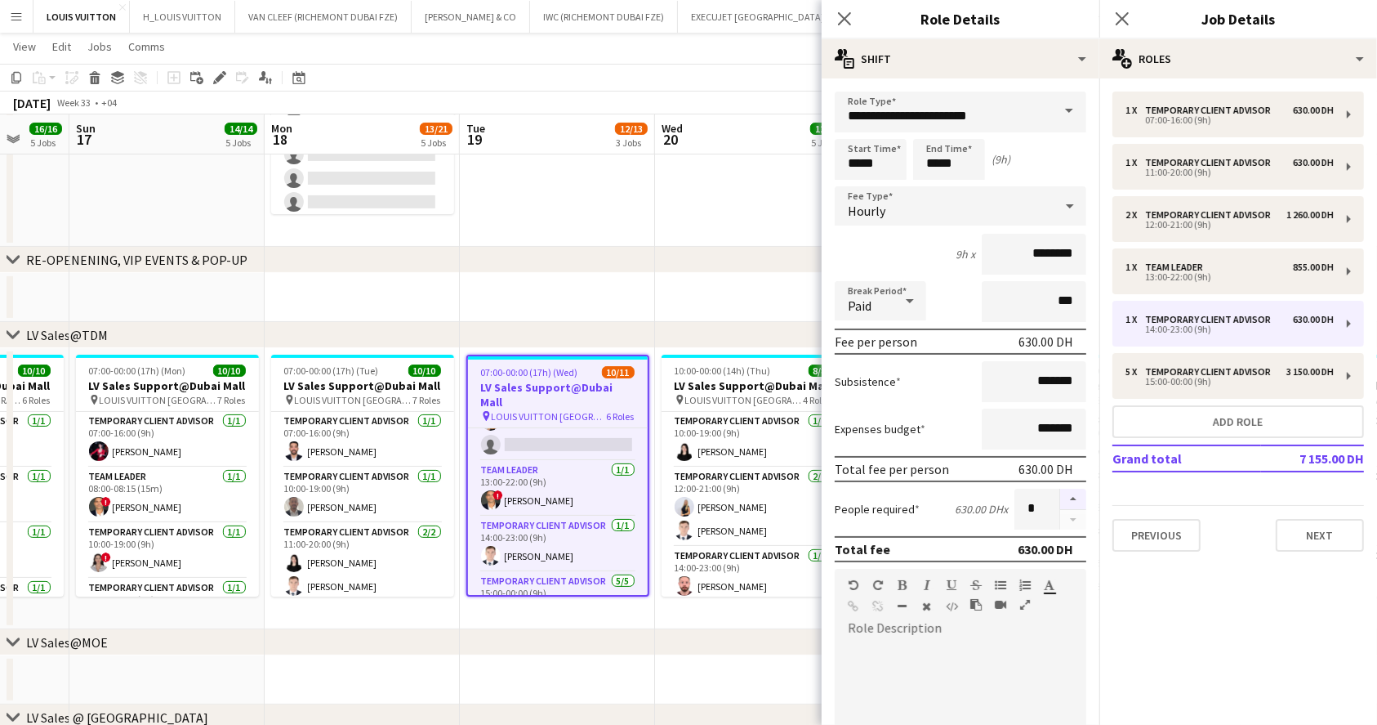
click at [1060, 493] on button "button" at bounding box center [1073, 498] width 26 height 21
type input "*"
click at [737, 65] on app-toolbar "Copy Paste Paste Ctrl+V Paste with crew Ctrl+Shift+V Paste linked Job [GEOGRAPH…" at bounding box center [688, 78] width 1377 height 28
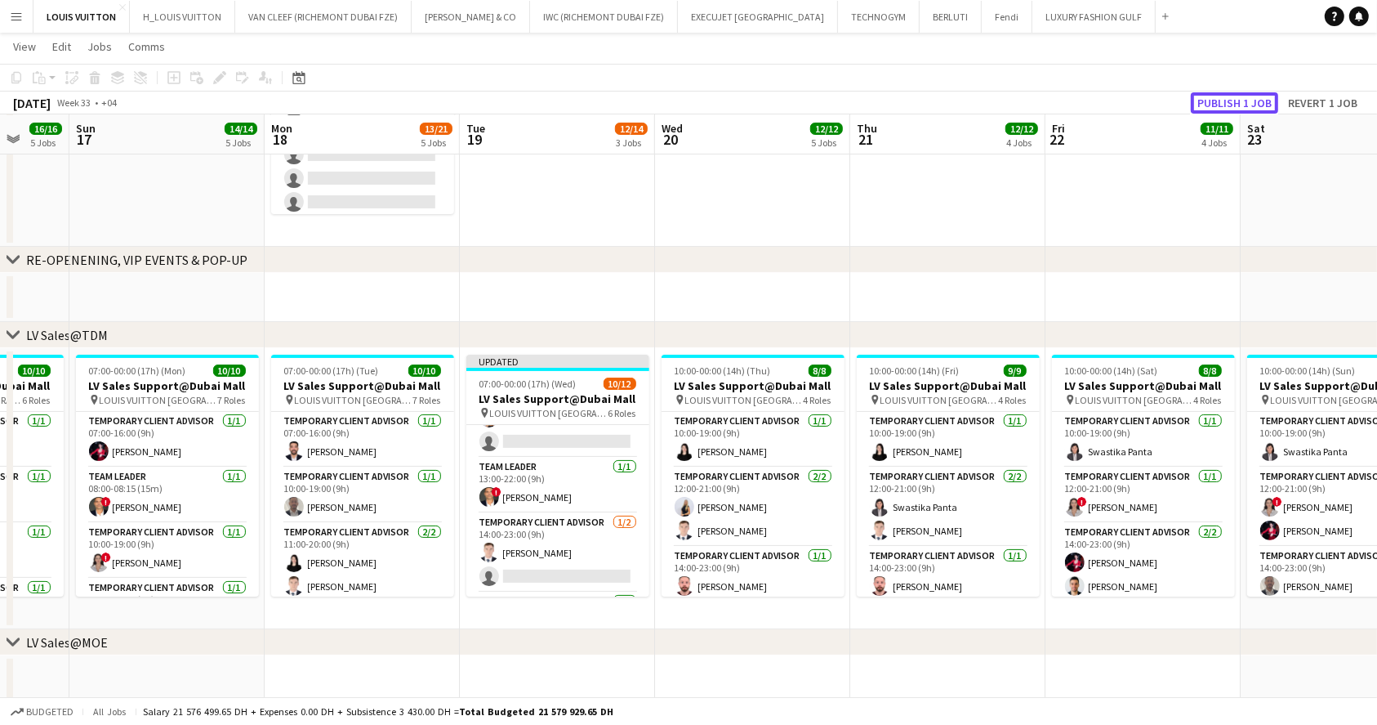
click at [1183, 103] on div "Publish 1 job Revert 1 job" at bounding box center [1277, 102] width 199 height 21
click at [1235, 92] on button "Publish 1 job" at bounding box center [1234, 102] width 87 height 21
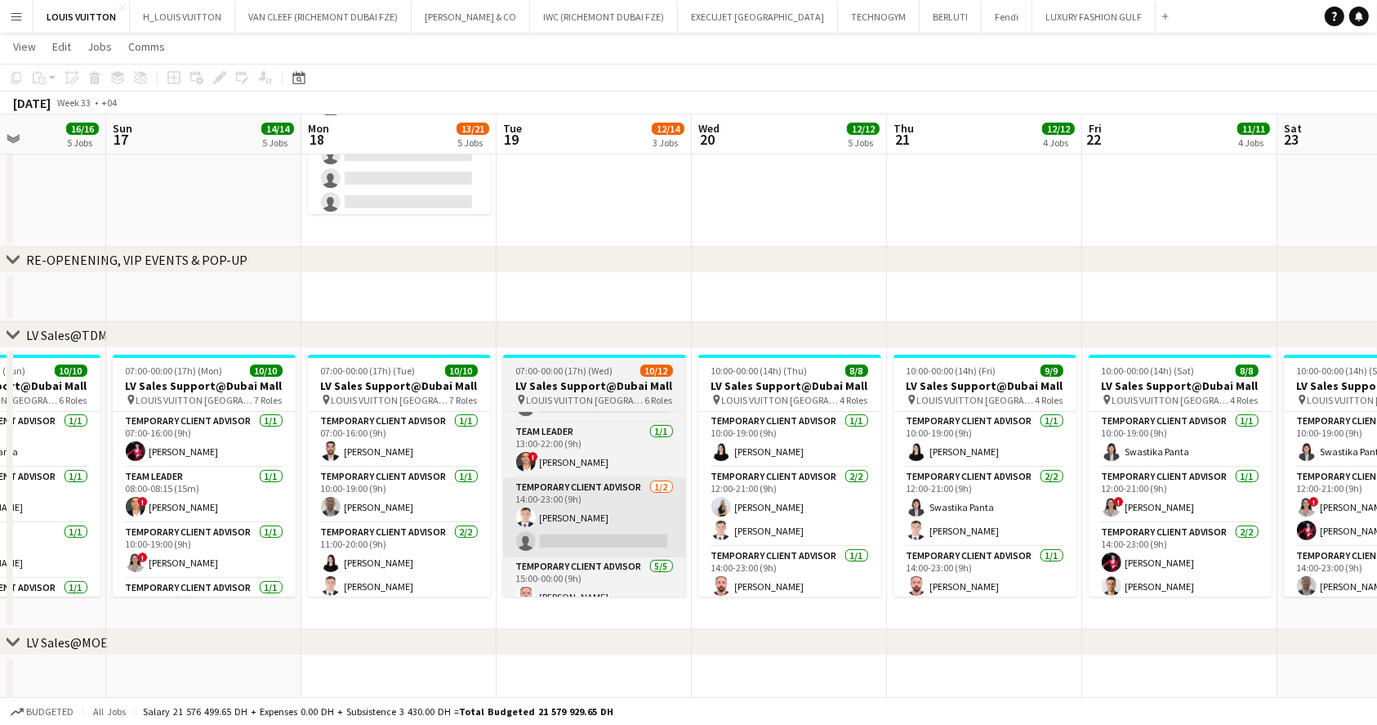
scroll to position [0, 473]
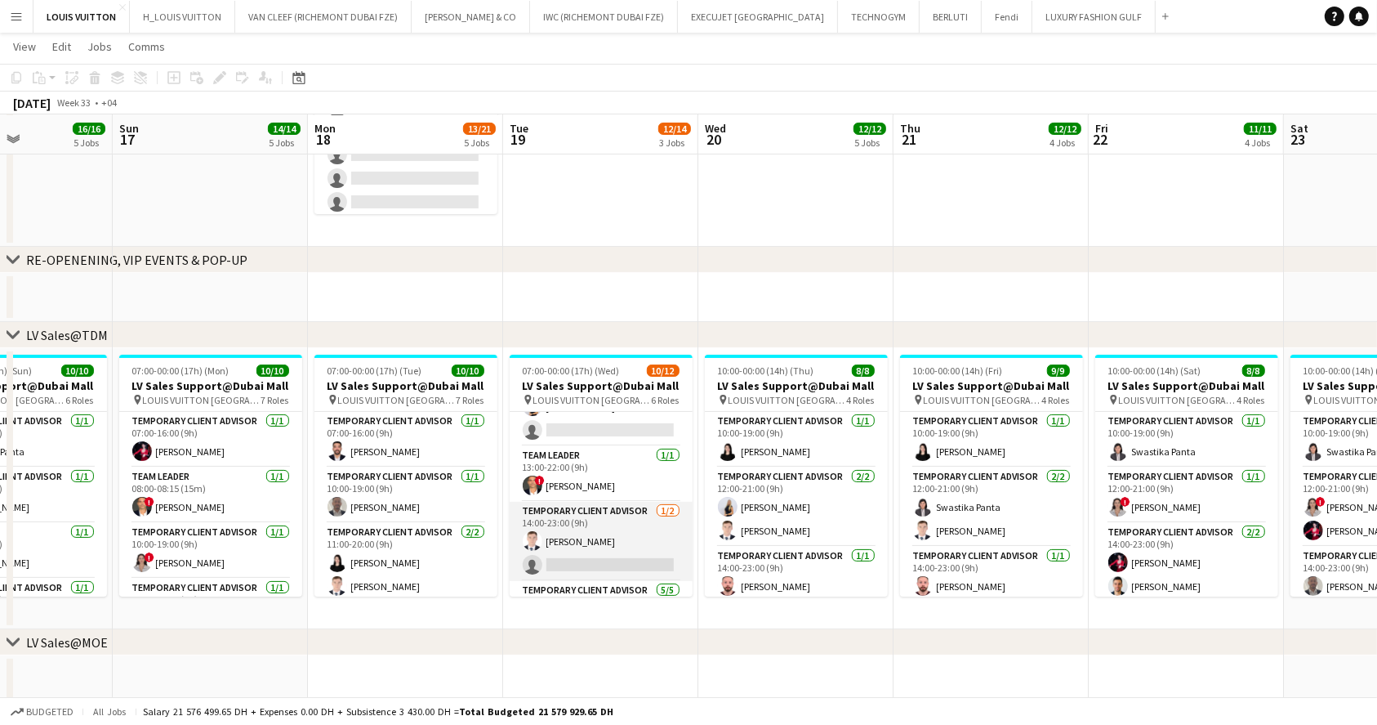
click at [591, 557] on app-card-role "Temporary Client Advisor [DATE] 14:00-23:00 (9h) [PERSON_NAME] single-neutral-a…" at bounding box center [601, 541] width 183 height 79
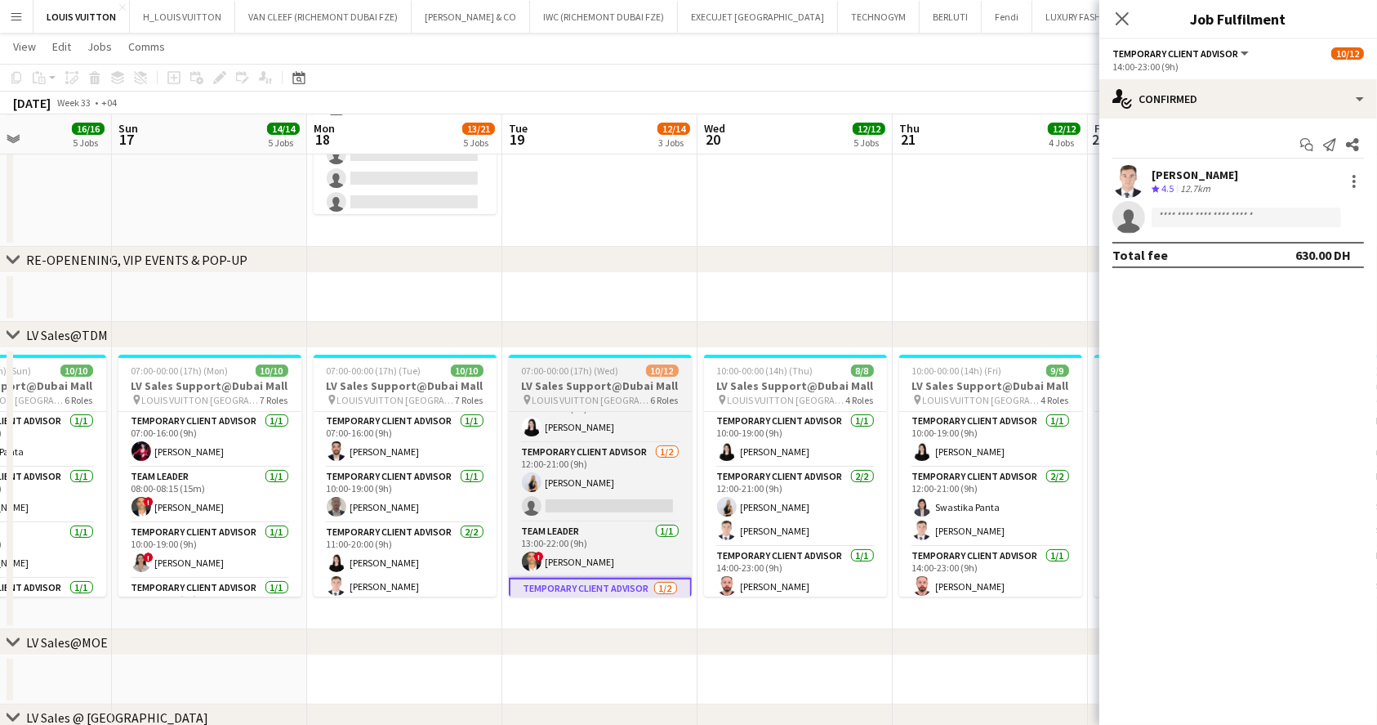
scroll to position [71, 0]
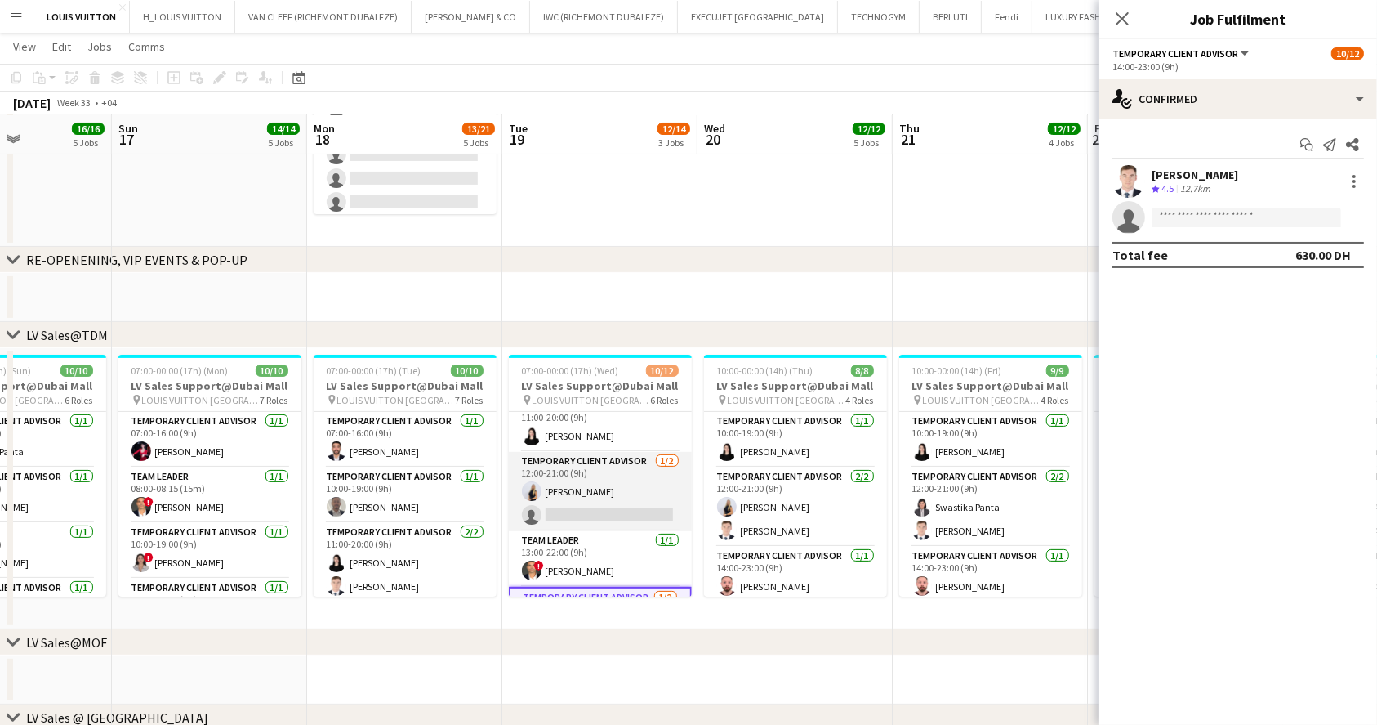
click at [618, 487] on app-card-role "Temporary Client Advisor 1/2 12:00-21:00 (9h) Natalie Chernenko single-neutral-…" at bounding box center [600, 491] width 183 height 79
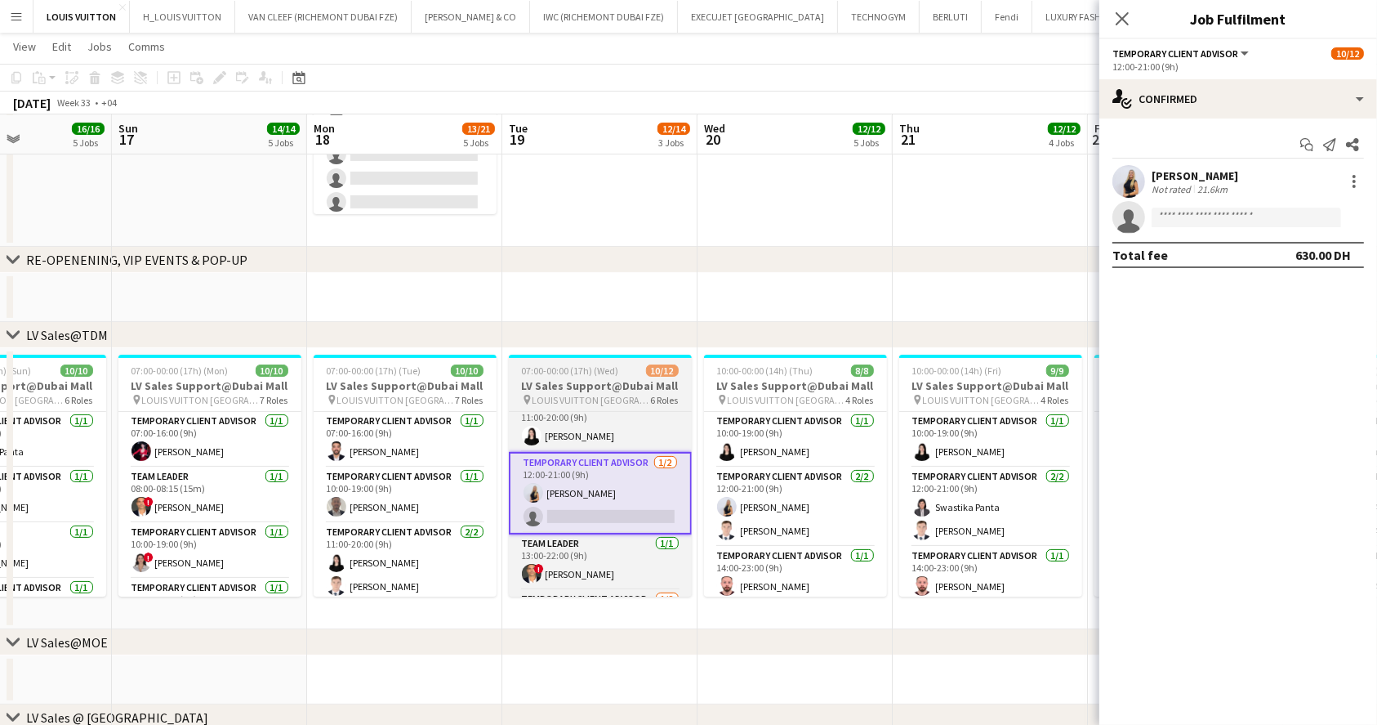
click at [579, 363] on app-job-card "07:00-00:00 (17h) (Wed) 10/12 LV Sales Support@Dubai Mall pin LOUIS VUITTON Dub…" at bounding box center [600, 476] width 183 height 242
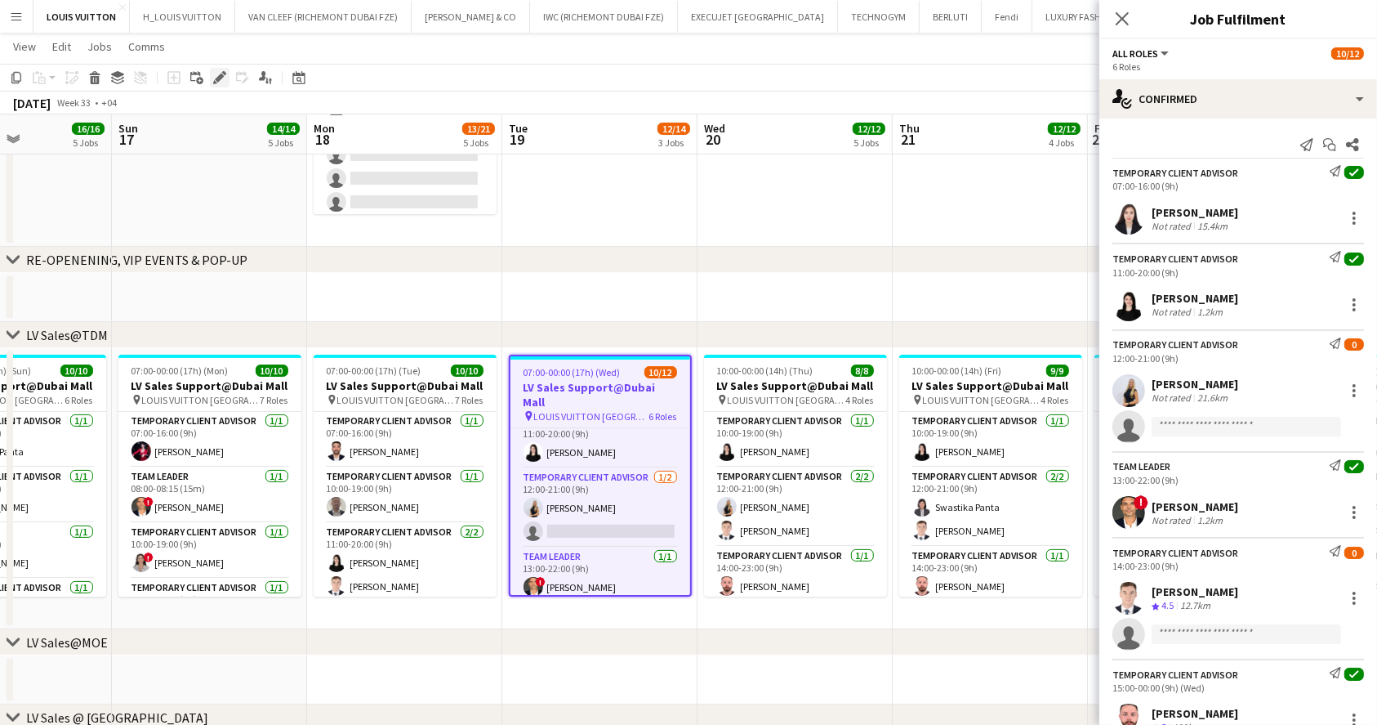
click at [213, 81] on icon "Edit" at bounding box center [219, 77] width 13 height 13
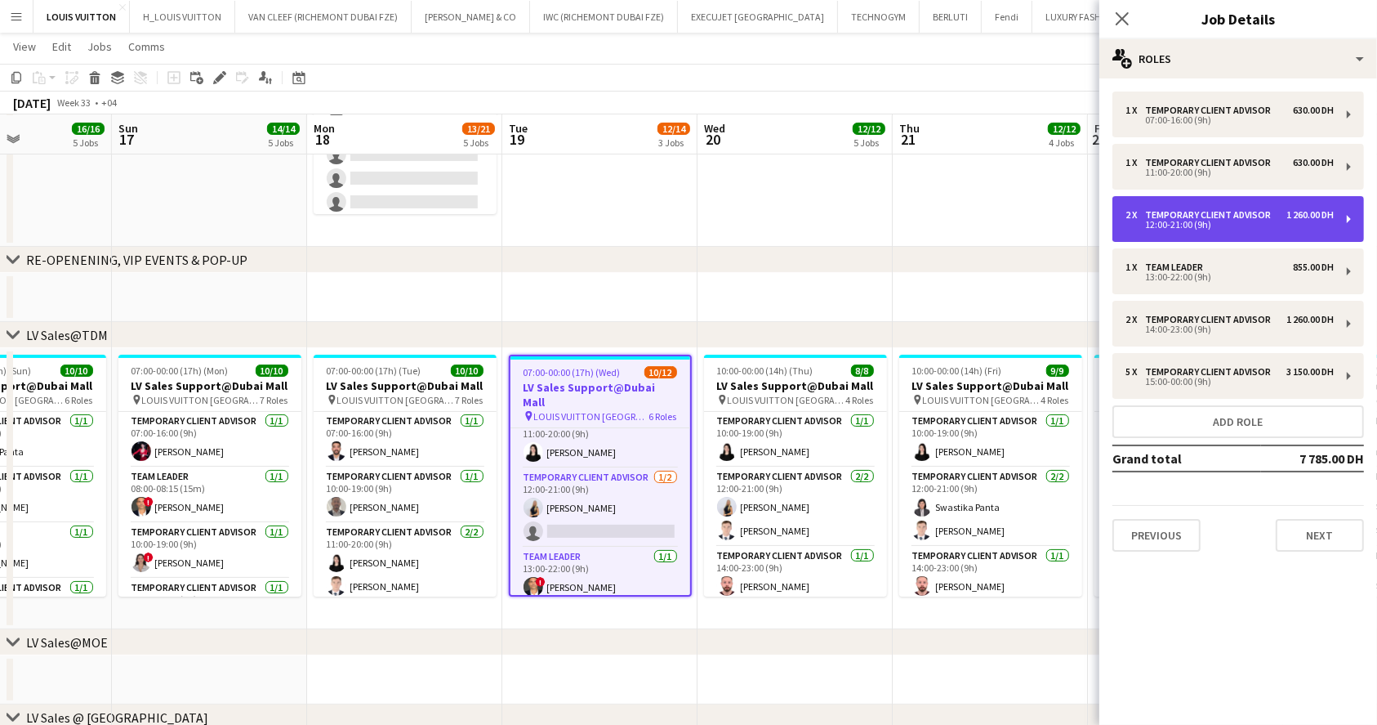
click at [1179, 215] on div "Temporary Client Advisor" at bounding box center [1211, 214] width 132 height 11
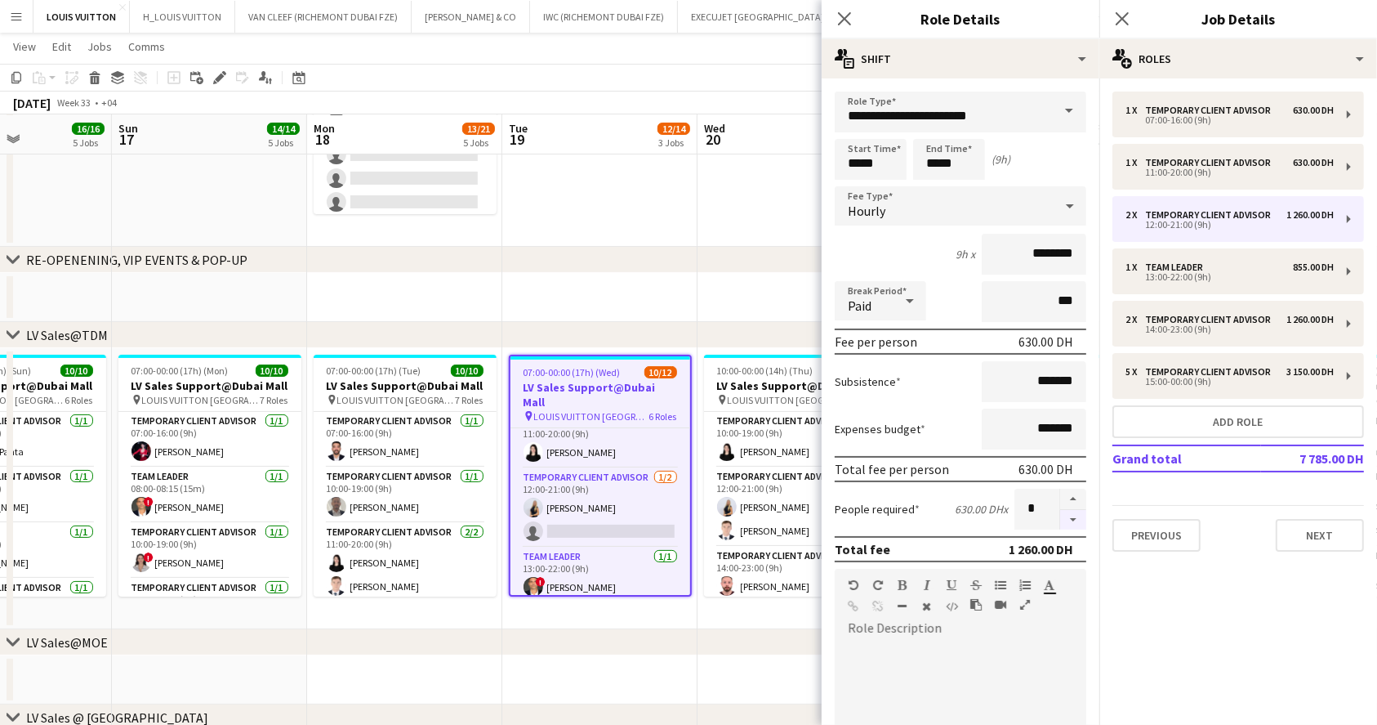
click at [1060, 517] on button "button" at bounding box center [1073, 520] width 26 height 20
type input "*"
type input "*****"
drag, startPoint x: 974, startPoint y: 163, endPoint x: 859, endPoint y: 171, distance: 115.5
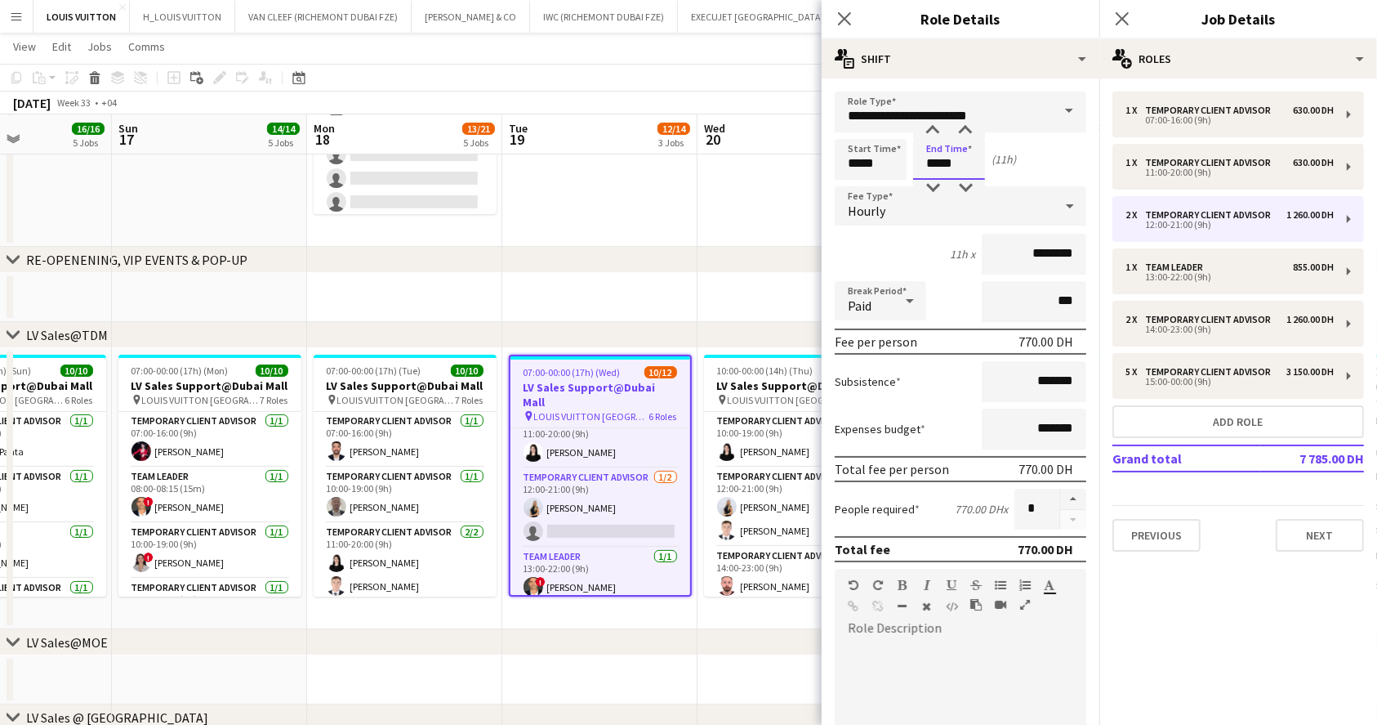
click at [859, 171] on div "Start Time ***** End Time ***** (11h)" at bounding box center [961, 159] width 252 height 41
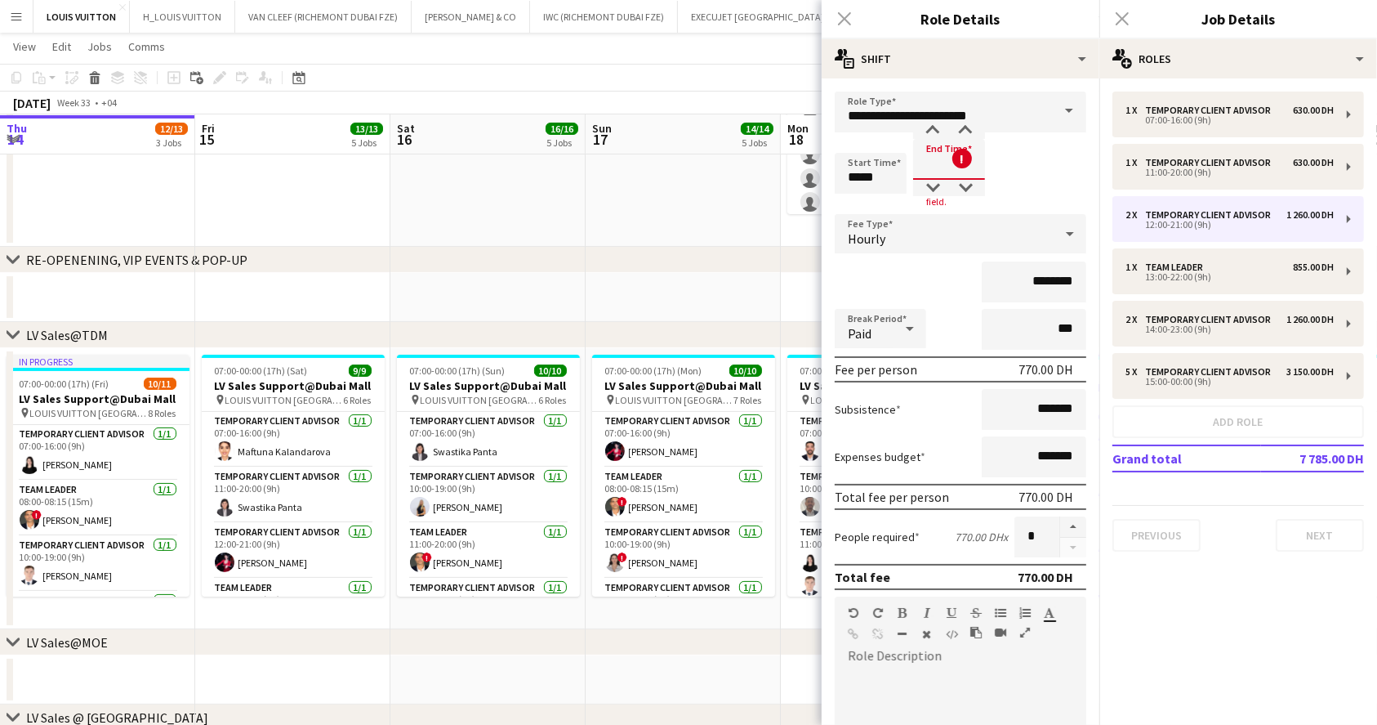
scroll to position [71, 0]
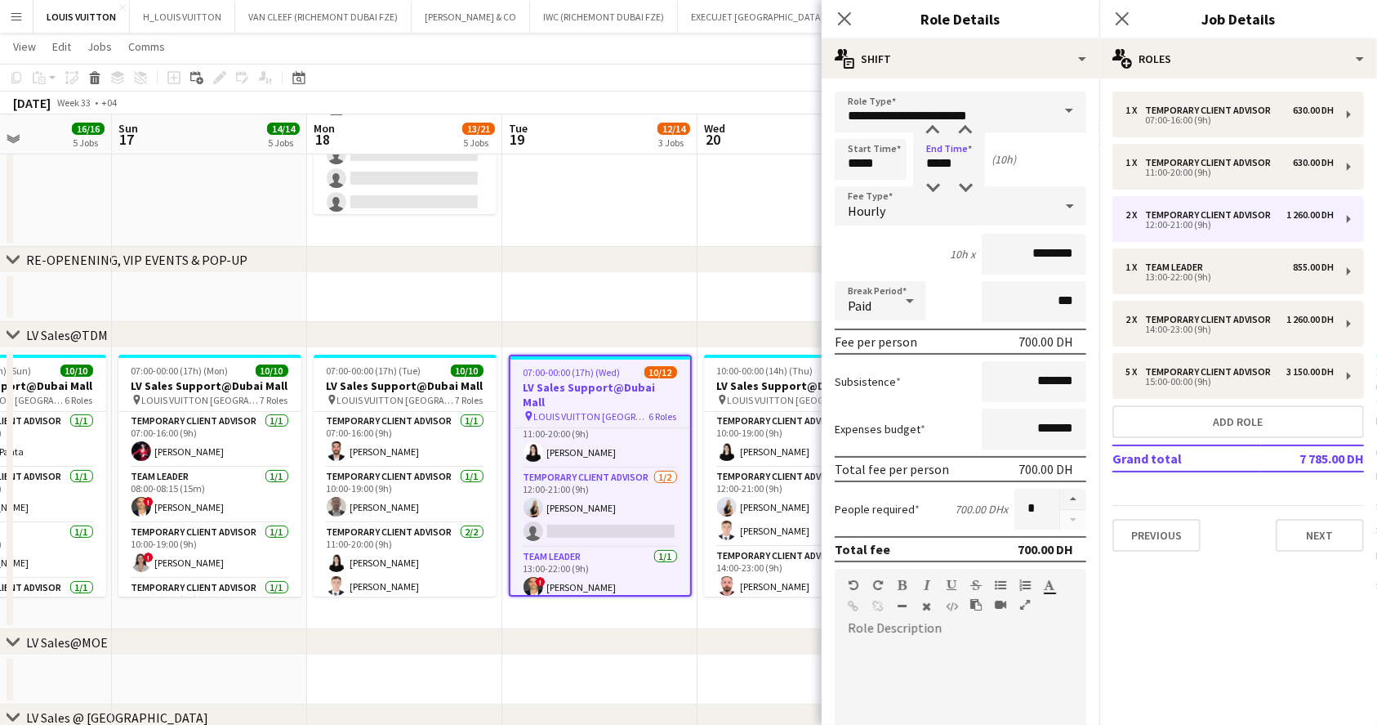
type input "*****"
click at [770, 89] on app-toolbar "Copy Paste Paste Ctrl+V Paste with crew Ctrl+Shift+V Paste linked Job [GEOGRAPH…" at bounding box center [688, 78] width 1377 height 28
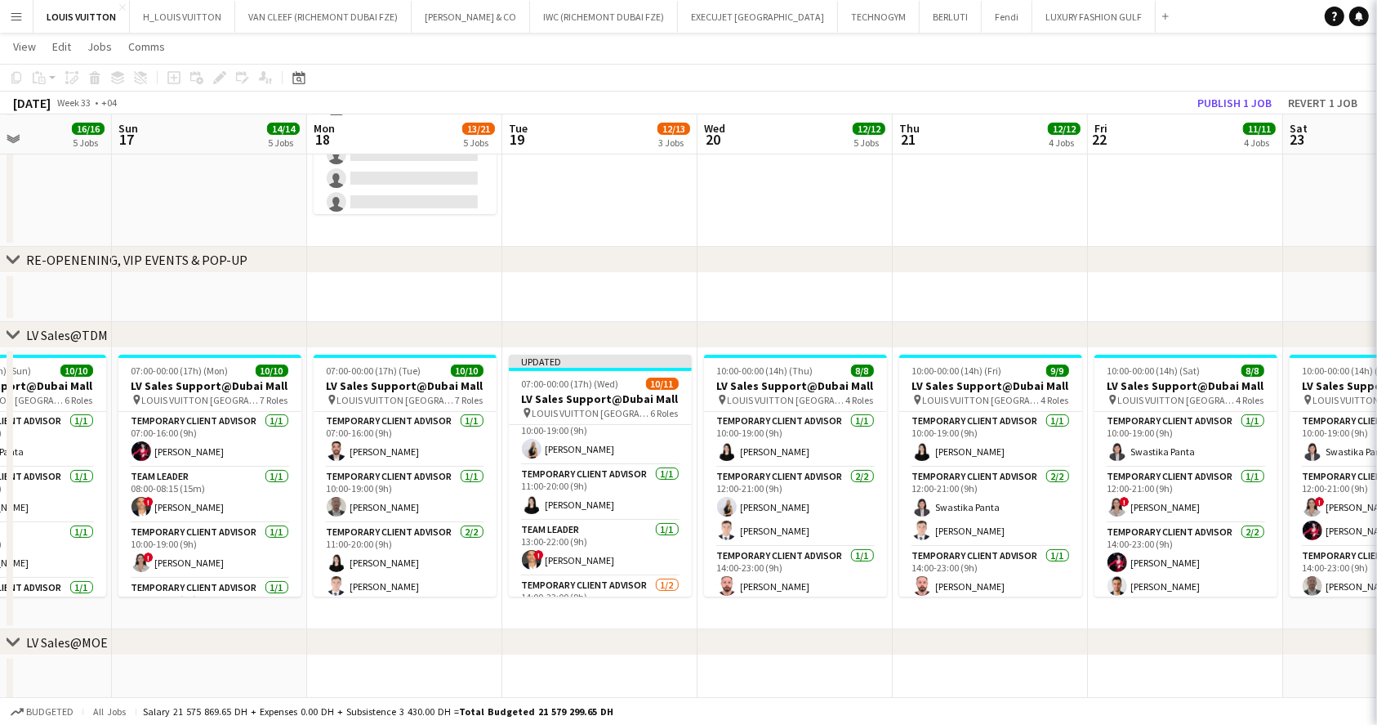
scroll to position [126, 0]
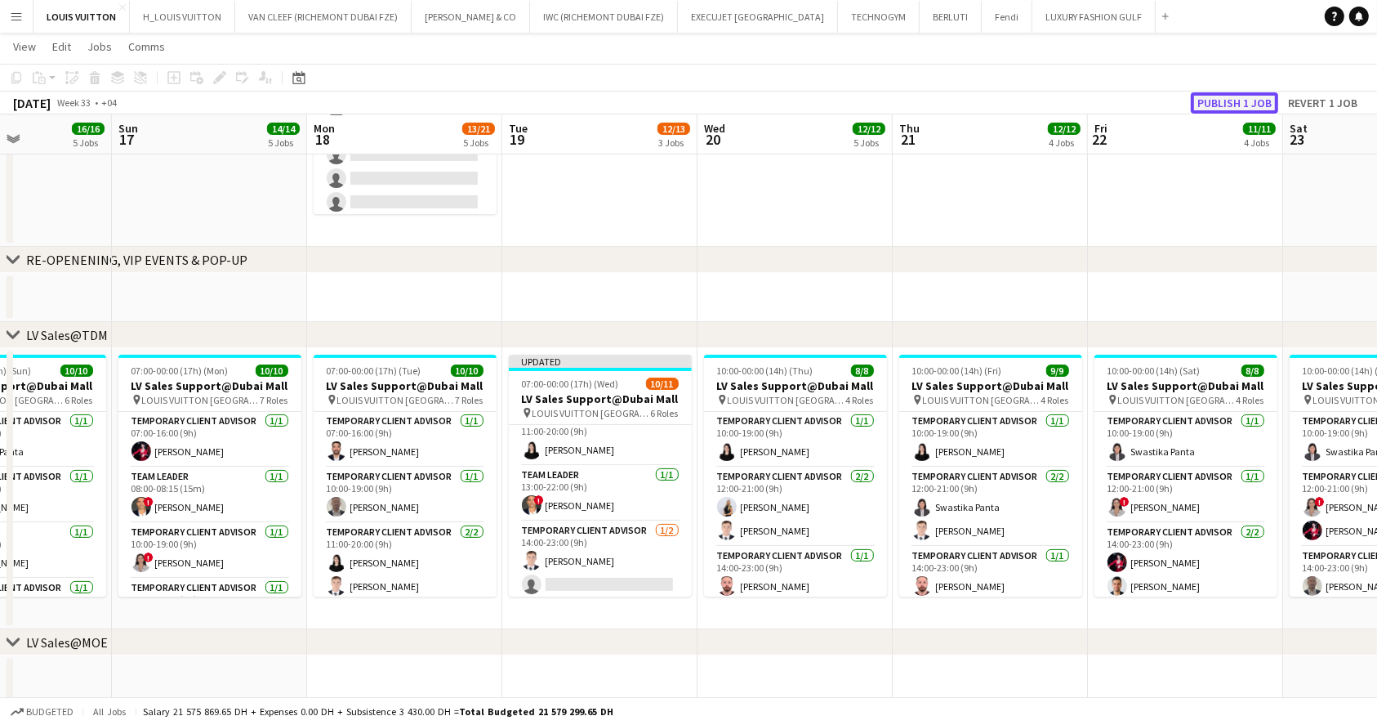
click at [1225, 98] on button "Publish 1 job" at bounding box center [1234, 102] width 87 height 21
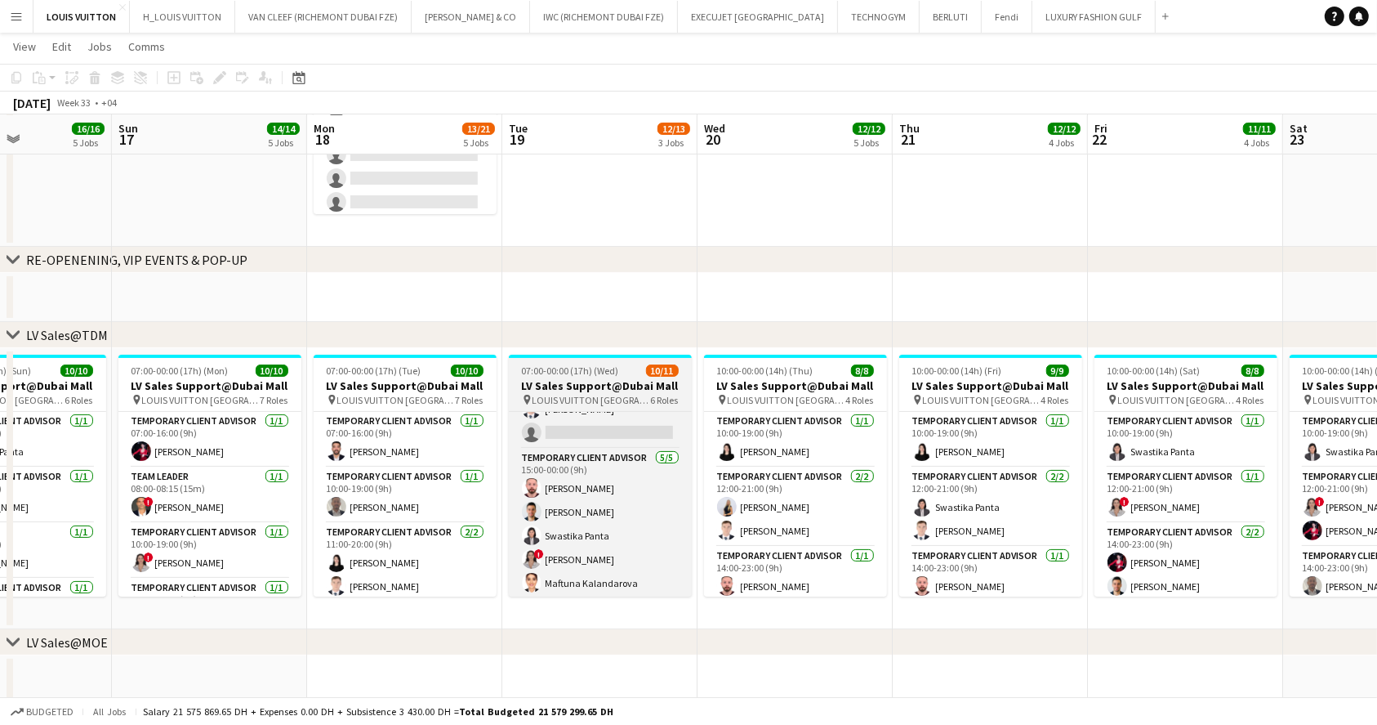
scroll to position [267, 0]
click at [598, 552] on app-card-role "Temporary Client Advisor [DATE] 15:00-00:00 (9h) Anas [PERSON_NAME] [PERSON_NAM…" at bounding box center [600, 521] width 183 height 150
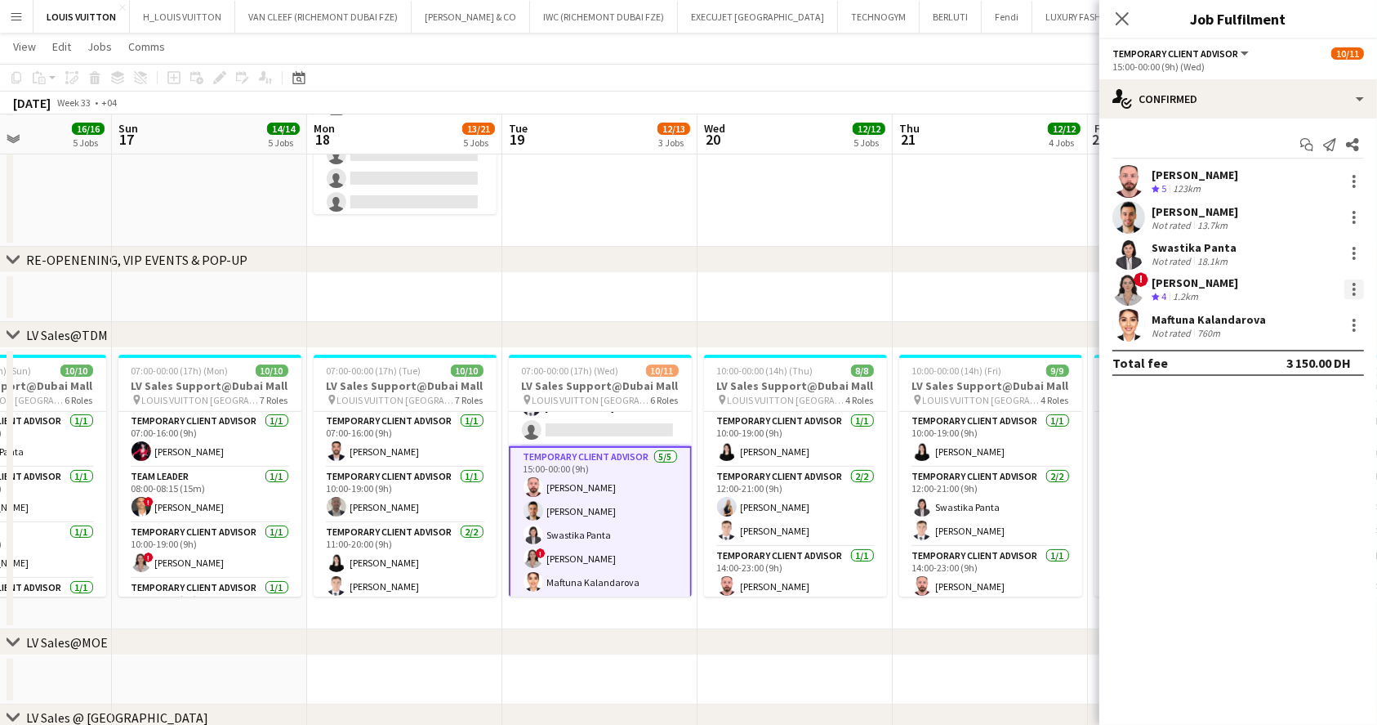
click at [1357, 284] on div at bounding box center [1355, 289] width 20 height 20
click at [1278, 361] on span "Switch crew" at bounding box center [1285, 358] width 69 height 14
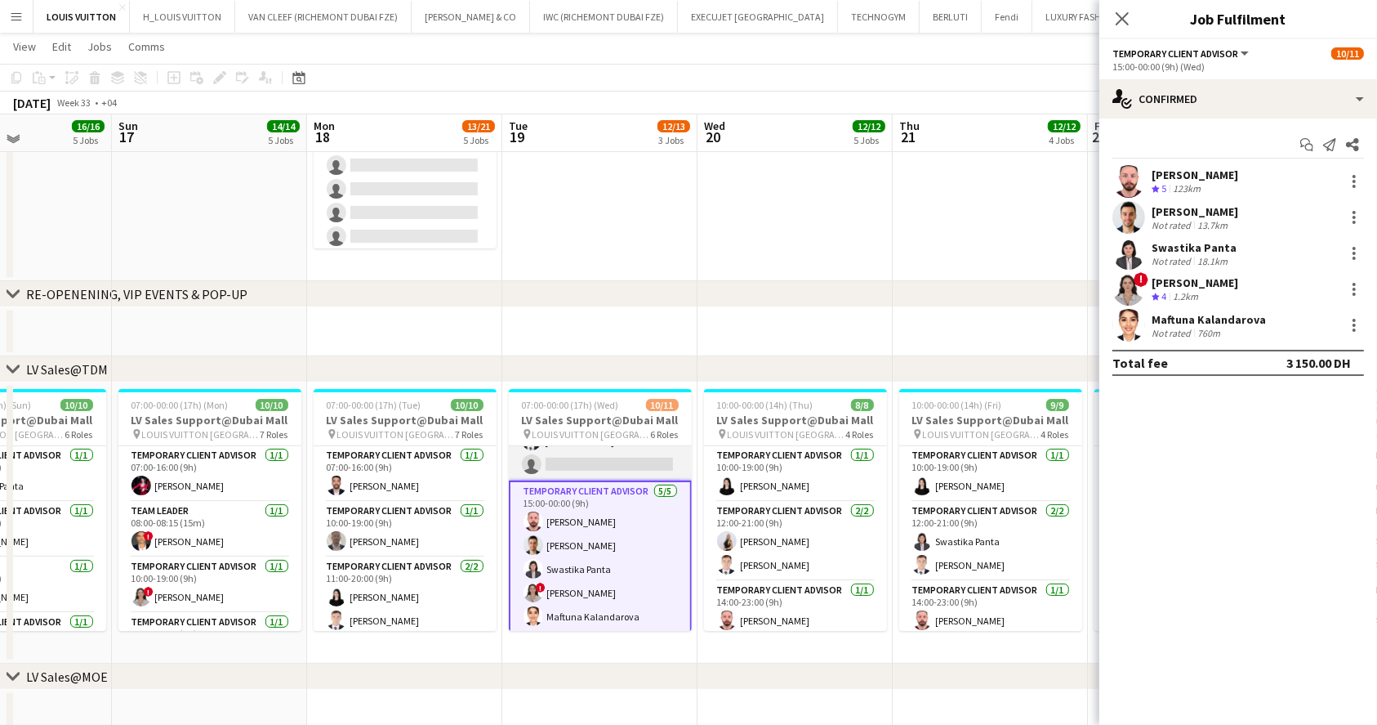
click at [603, 457] on app-card-role "Temporary Client Advisor [DATE] 14:00-23:00 (9h) [PERSON_NAME] single-neutral-a…" at bounding box center [600, 440] width 183 height 79
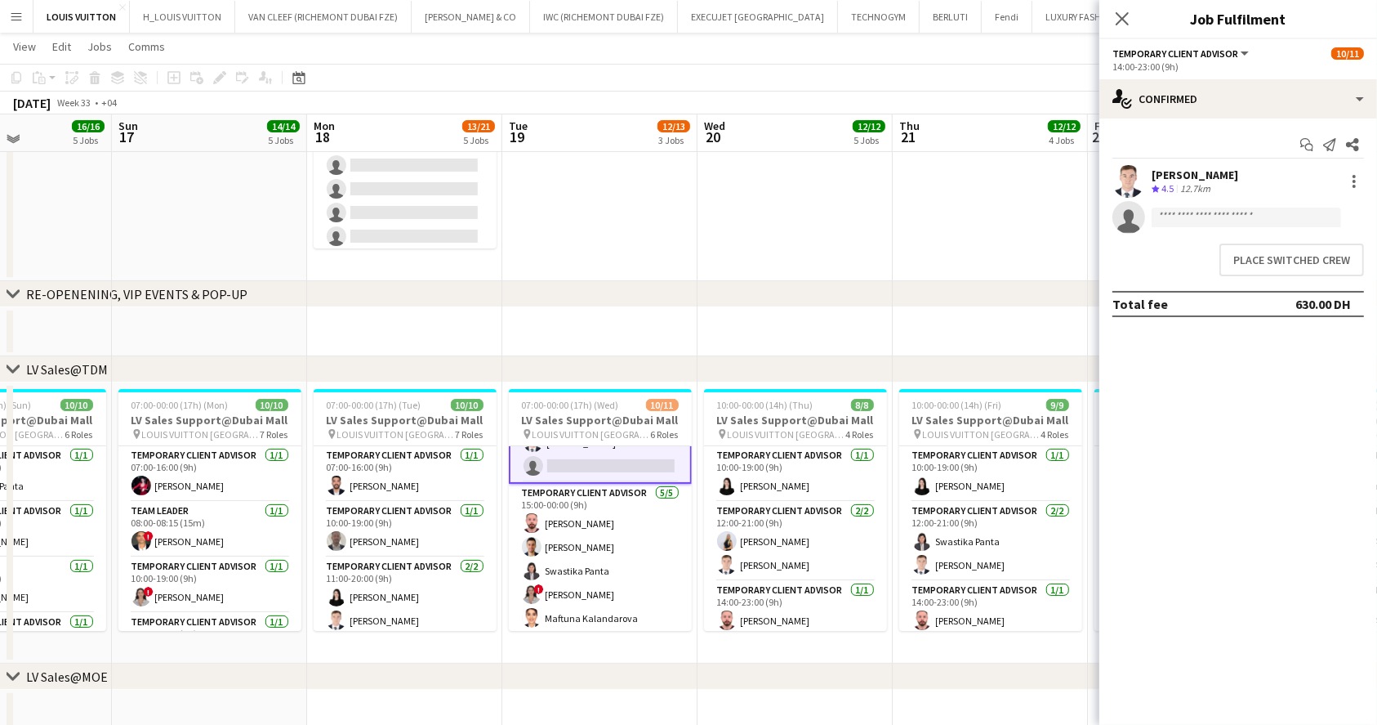
scroll to position [268, 0]
click at [1290, 260] on button "Place switched crew" at bounding box center [1292, 259] width 145 height 33
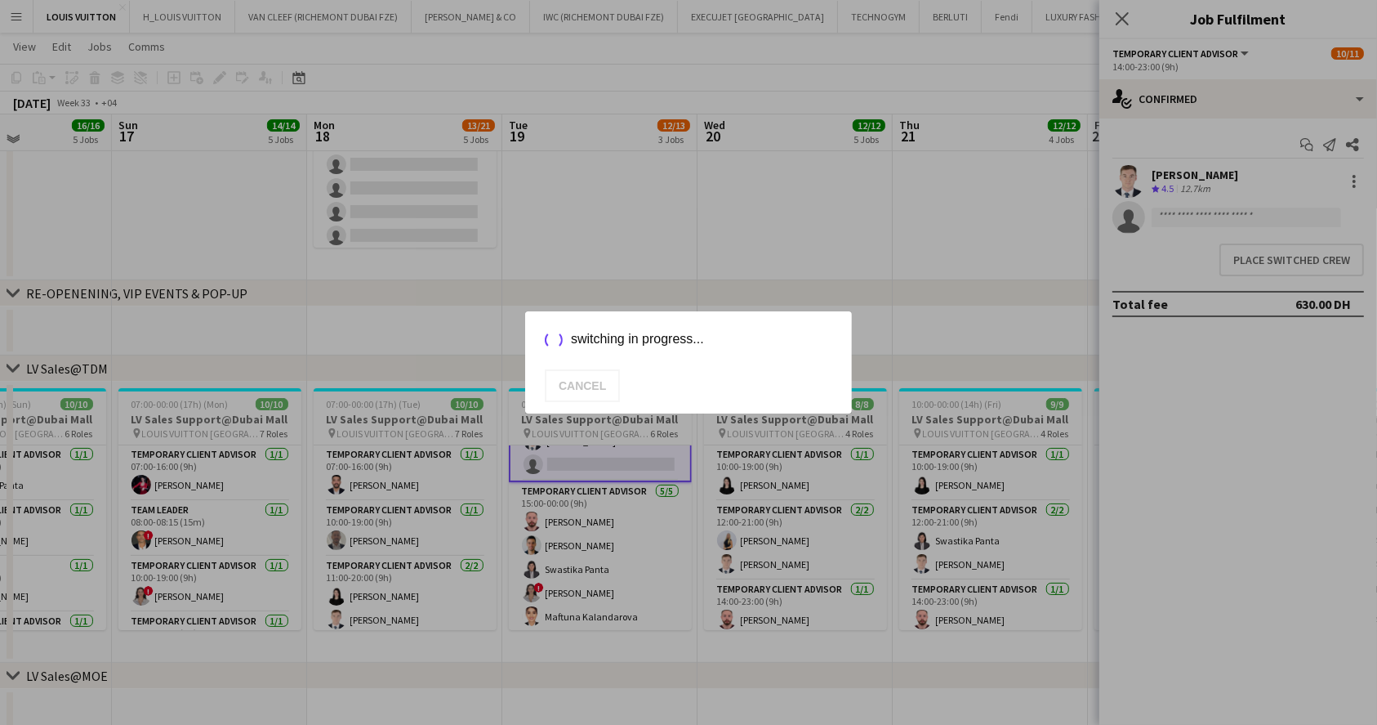
scroll to position [217, 0]
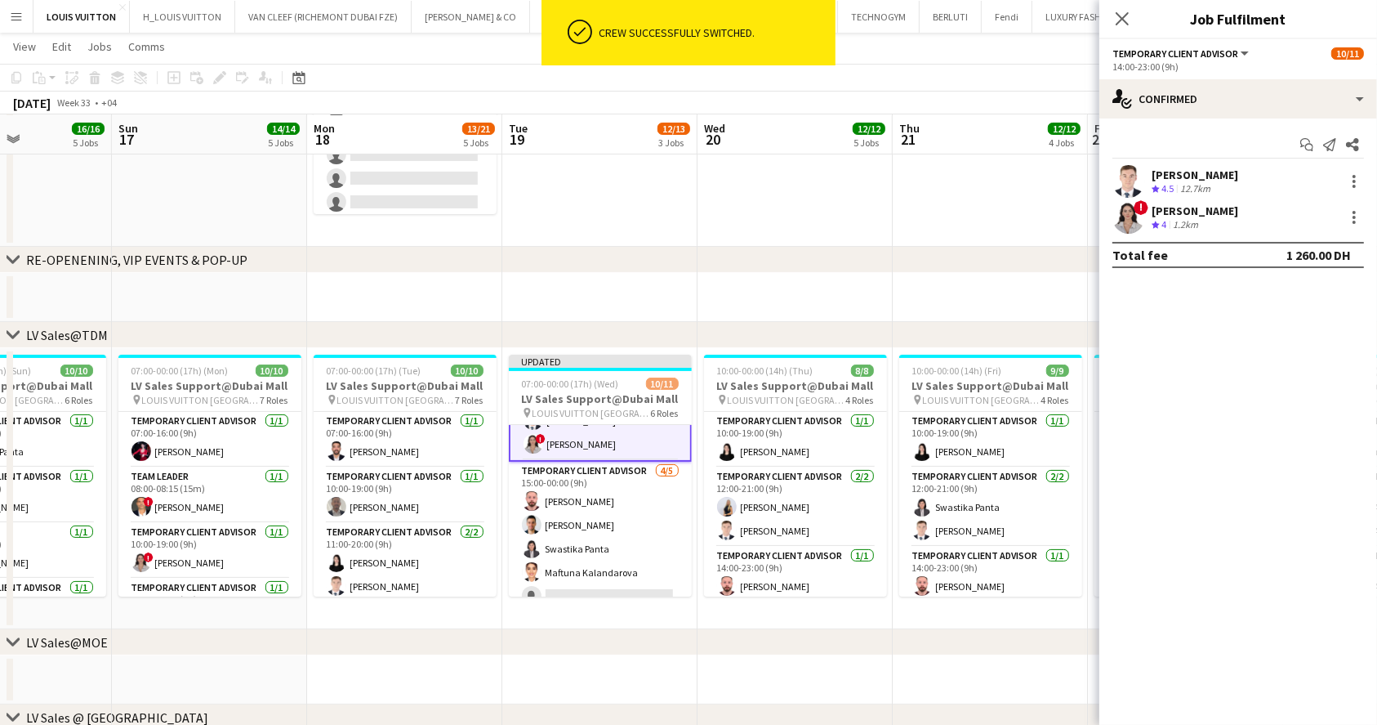
click at [1002, 82] on app-toolbar "Copy Paste Paste Ctrl+V Paste with crew Ctrl+Shift+V Paste linked Job [GEOGRAPH…" at bounding box center [688, 78] width 1377 height 28
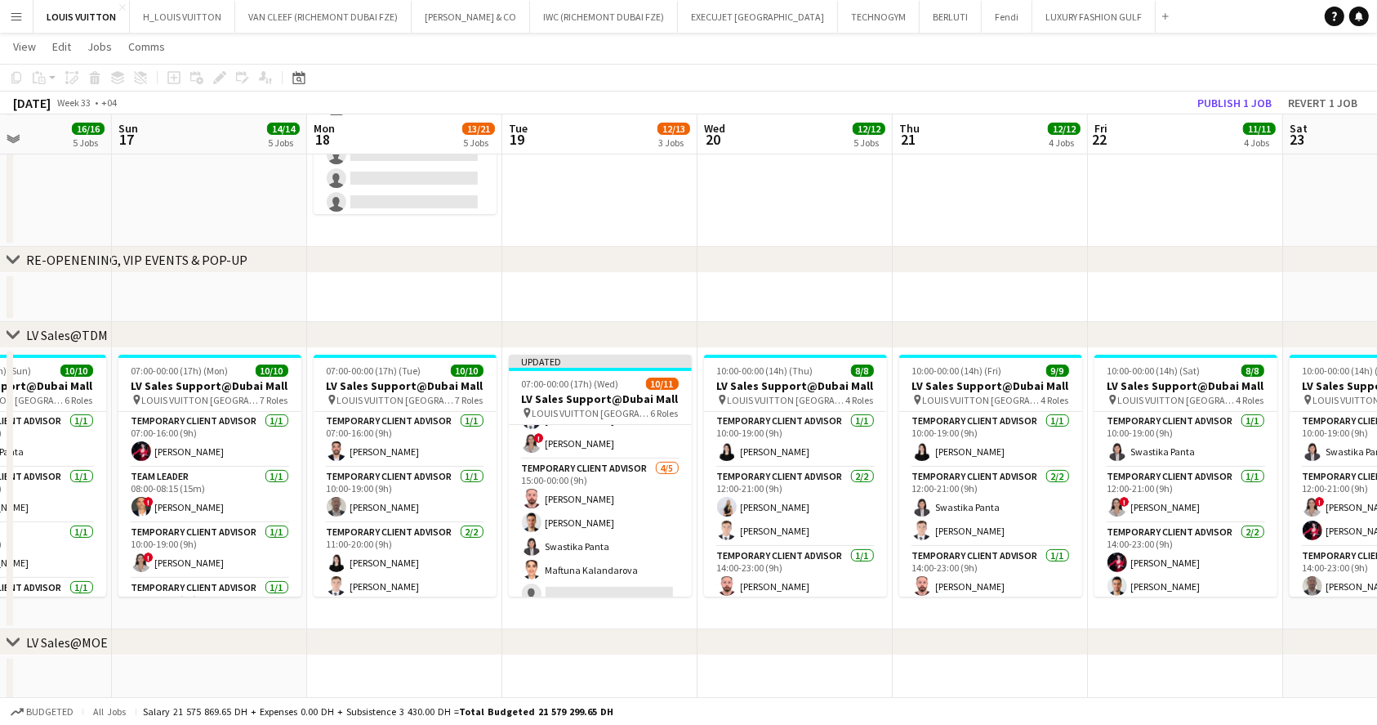
click at [1242, 90] on div "Copy Paste Paste Ctrl+V Paste with crew Ctrl+Shift+V Paste linked Job [GEOGRAPH…" at bounding box center [688, 89] width 1377 height 51
click at [1217, 101] on button "Publish 1 job" at bounding box center [1234, 102] width 87 height 21
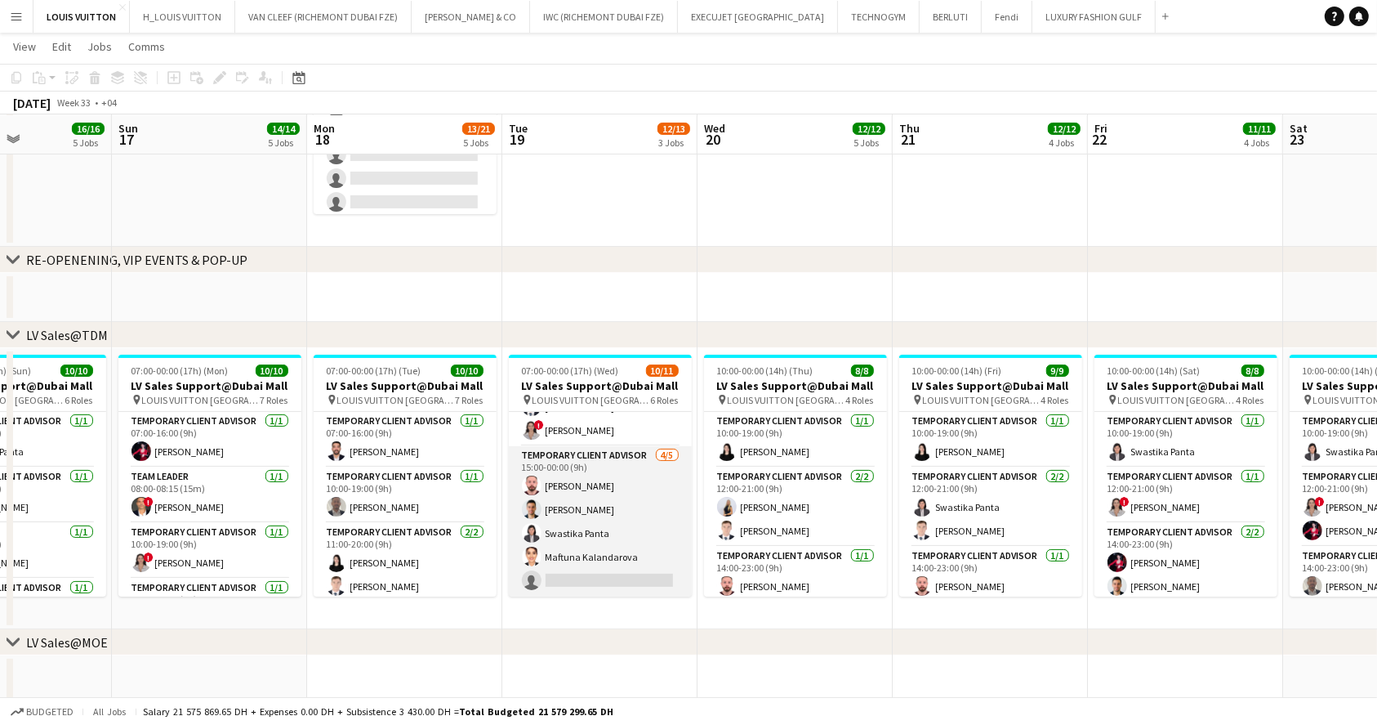
click at [598, 502] on app-card-role "Temporary Client Advisor [DATE] 15:00-00:00 (9h) Anas [PERSON_NAME] [PERSON_NAM…" at bounding box center [600, 521] width 183 height 150
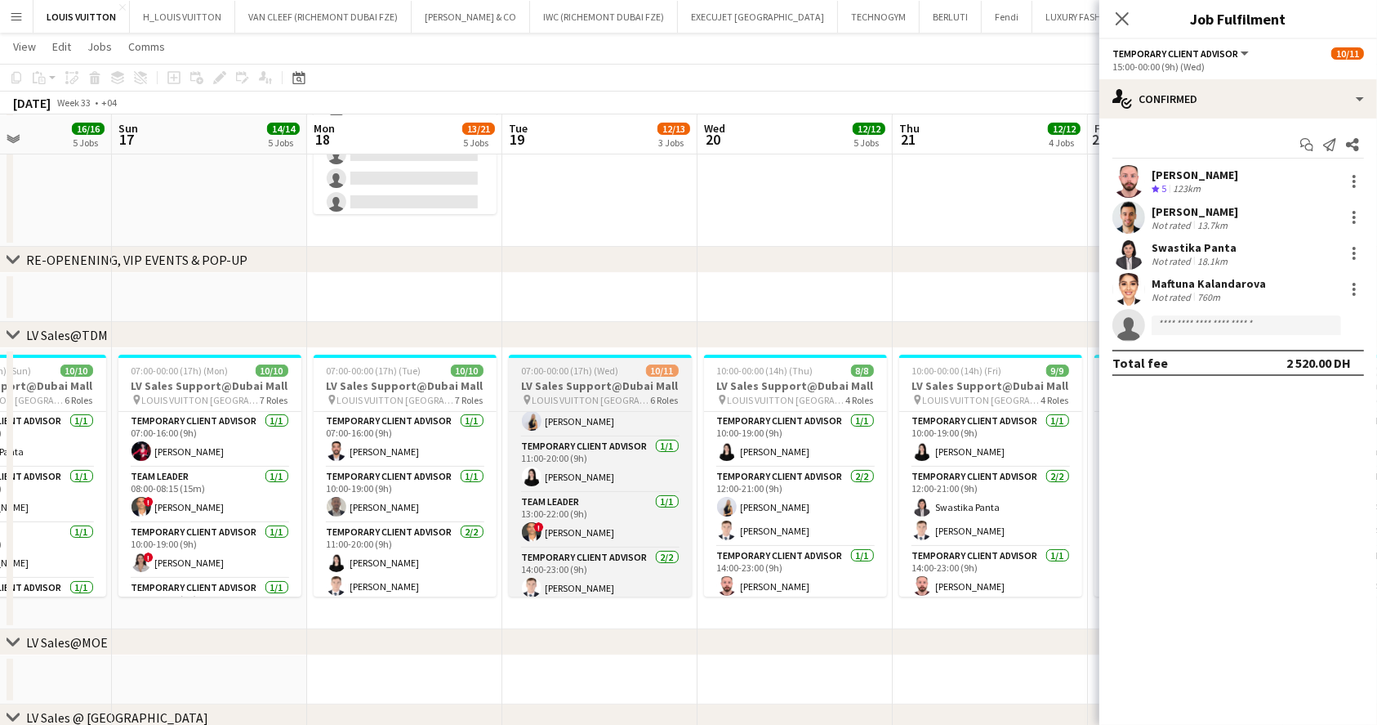
scroll to position [81, 0]
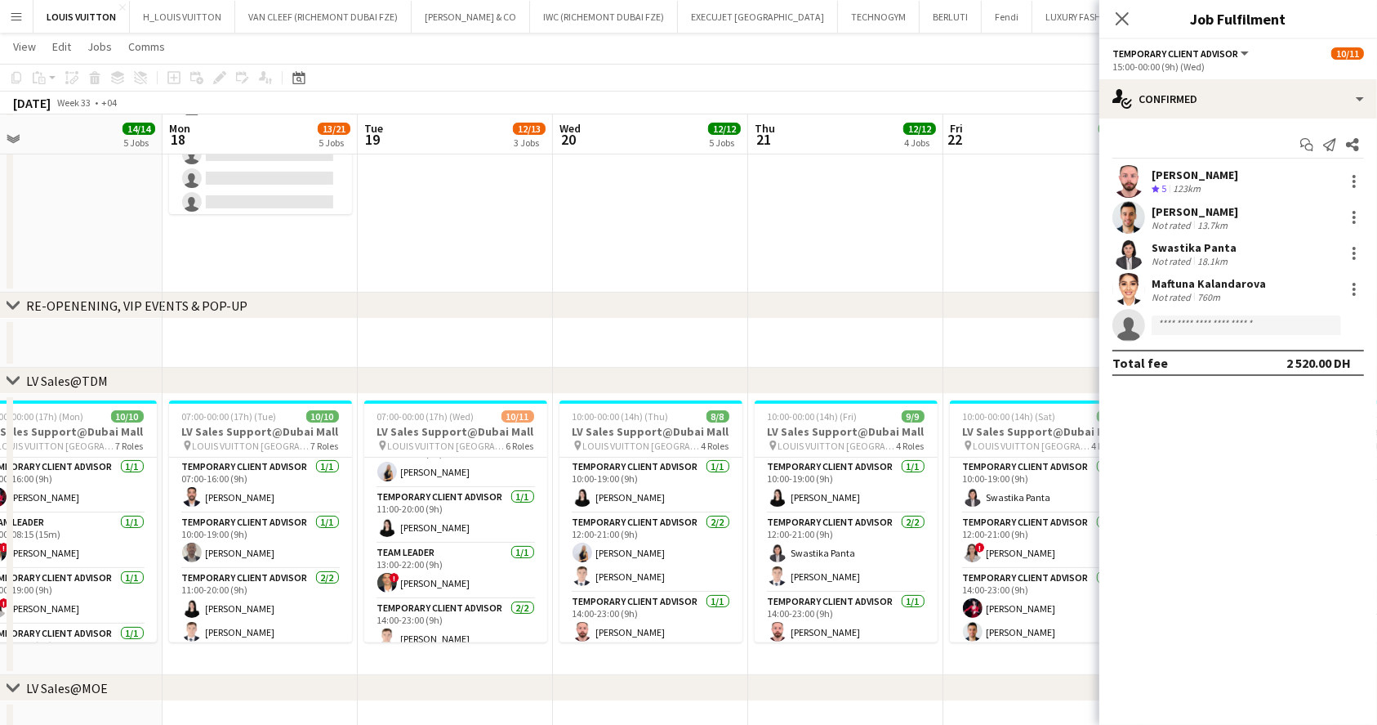
scroll to position [0, 396]
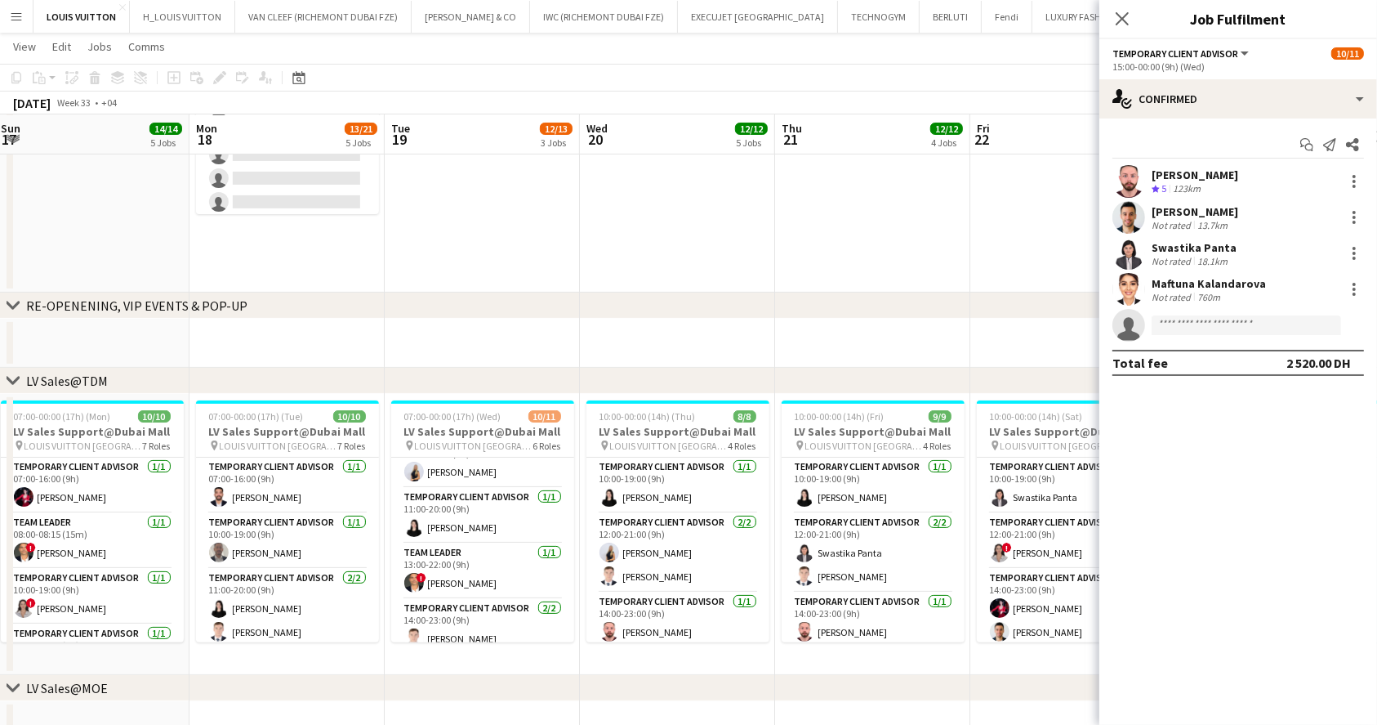
click at [468, 514] on app-card-role "Temporary Client Advisor [DATE] 11:00-20:00 (9h) [PERSON_NAME]" at bounding box center [482, 516] width 183 height 56
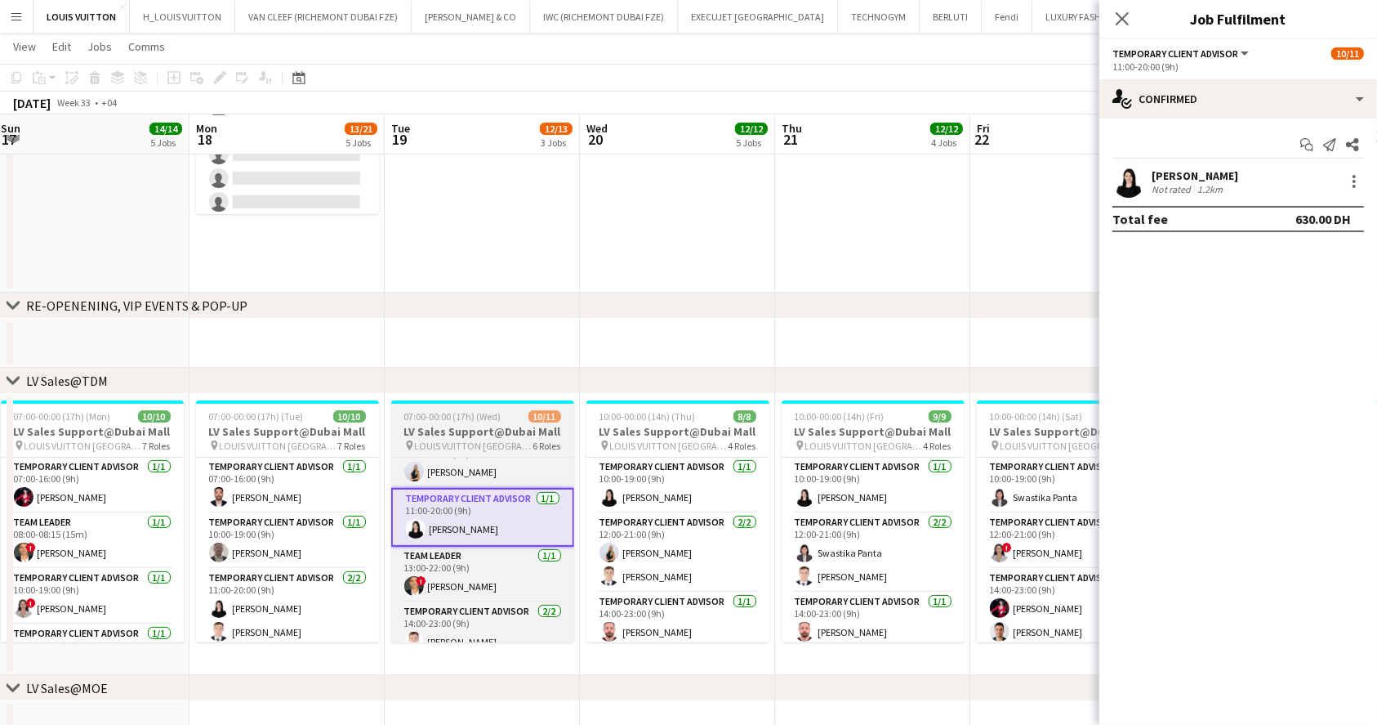
click at [483, 405] on app-job-card "07:00-00:00 (17h) (Wed) 10/11 LV Sales Support@Dubai Mall pin LOUIS VUITTON [GE…" at bounding box center [482, 521] width 183 height 242
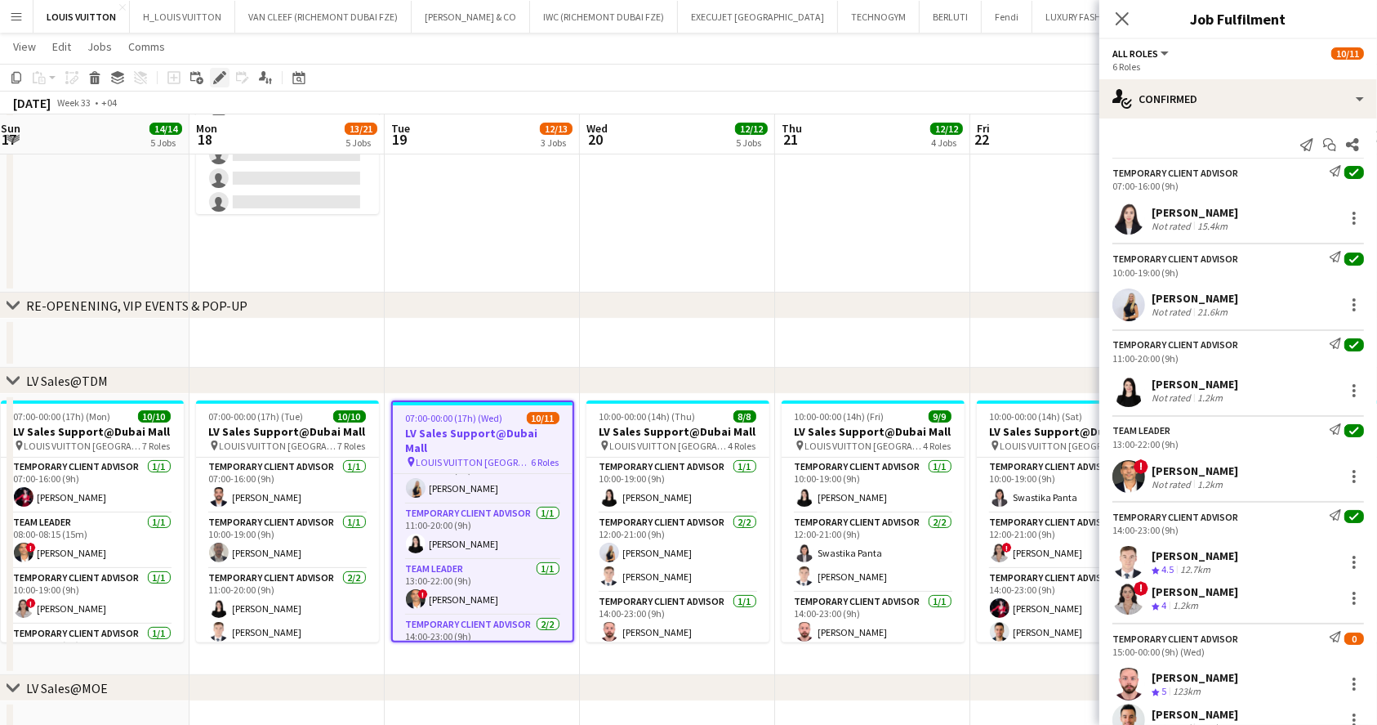
click at [218, 78] on icon at bounding box center [219, 78] width 9 height 9
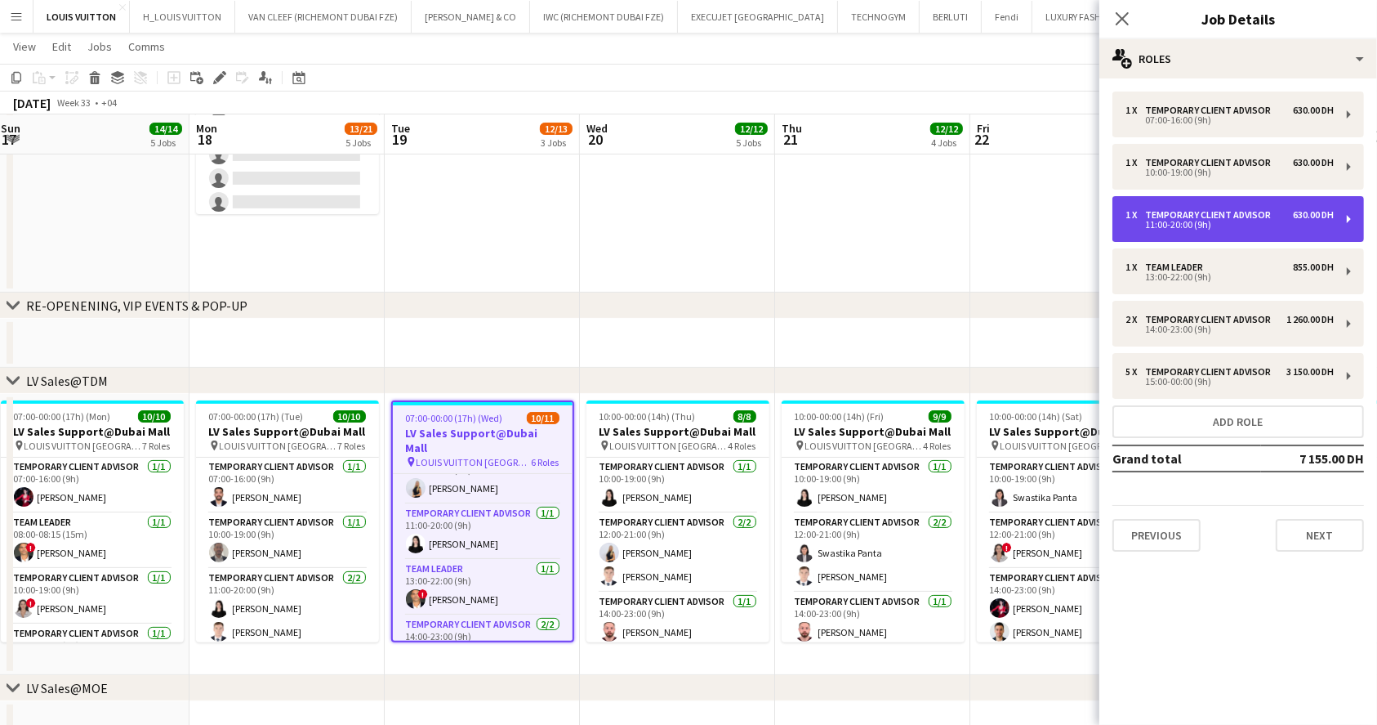
click at [1242, 224] on div "11:00-20:00 (9h)" at bounding box center [1230, 225] width 208 height 8
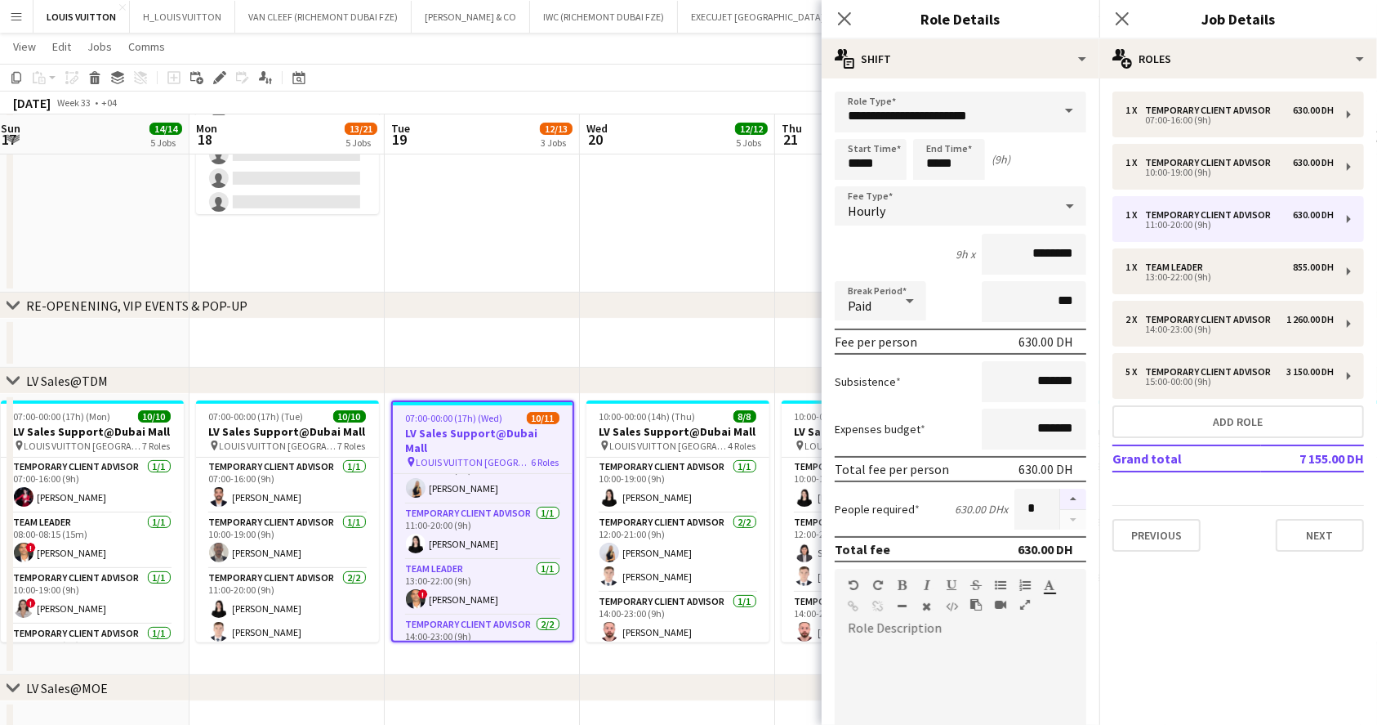
click at [1060, 500] on button "button" at bounding box center [1073, 498] width 26 height 21
type input "*"
click at [775, 66] on app-toolbar "Copy Paste Paste Ctrl+V Paste with crew Ctrl+Shift+V Paste linked Job [GEOGRAPH…" at bounding box center [688, 78] width 1377 height 28
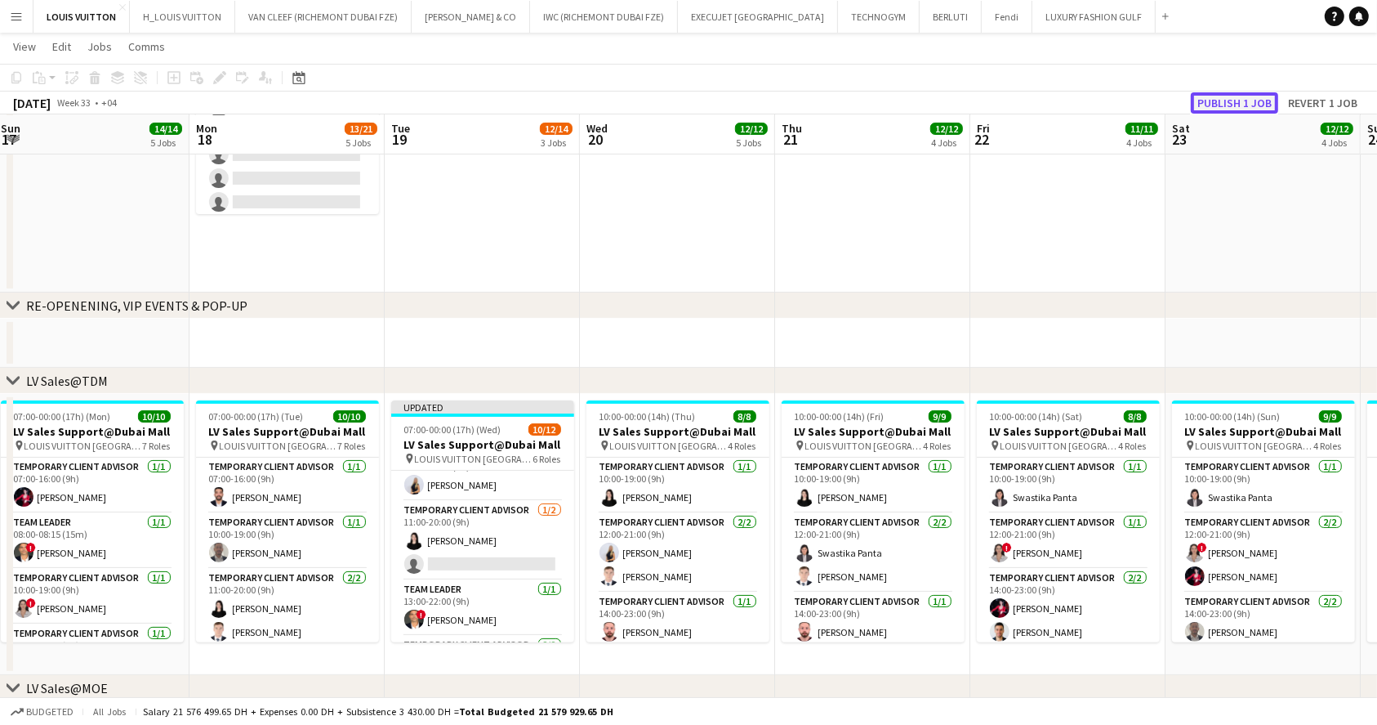
click at [1249, 97] on button "Publish 1 job" at bounding box center [1234, 102] width 87 height 21
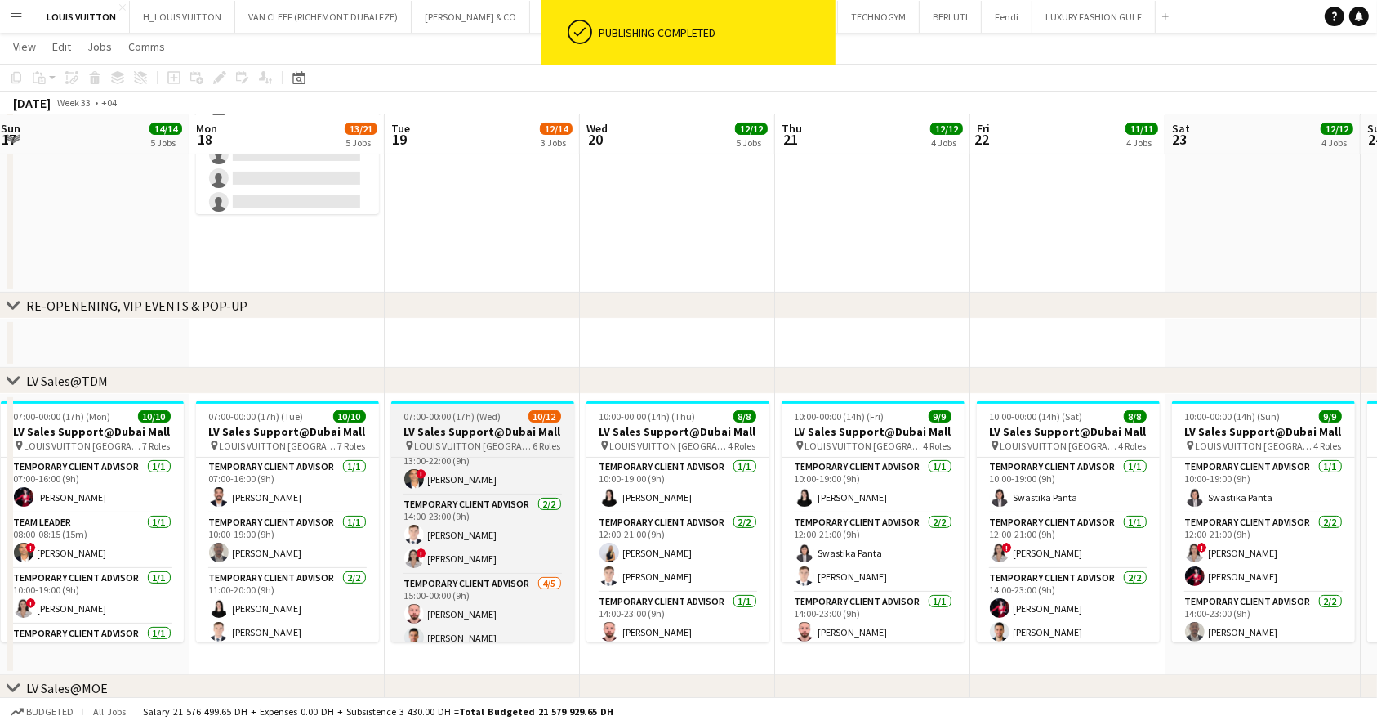
scroll to position [290, 0]
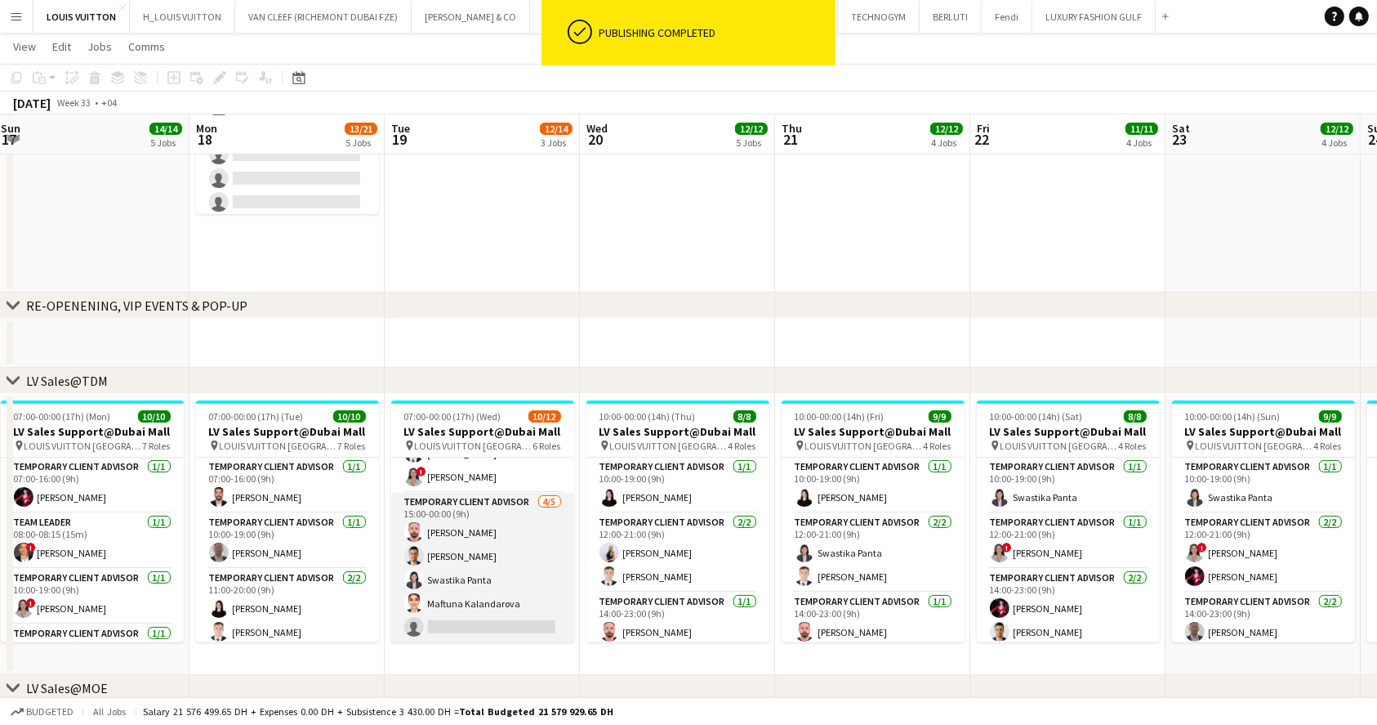
click at [489, 558] on app-card-role "Temporary Client Advisor [DATE] 15:00-00:00 (9h) Anas [PERSON_NAME] [PERSON_NAM…" at bounding box center [482, 568] width 183 height 150
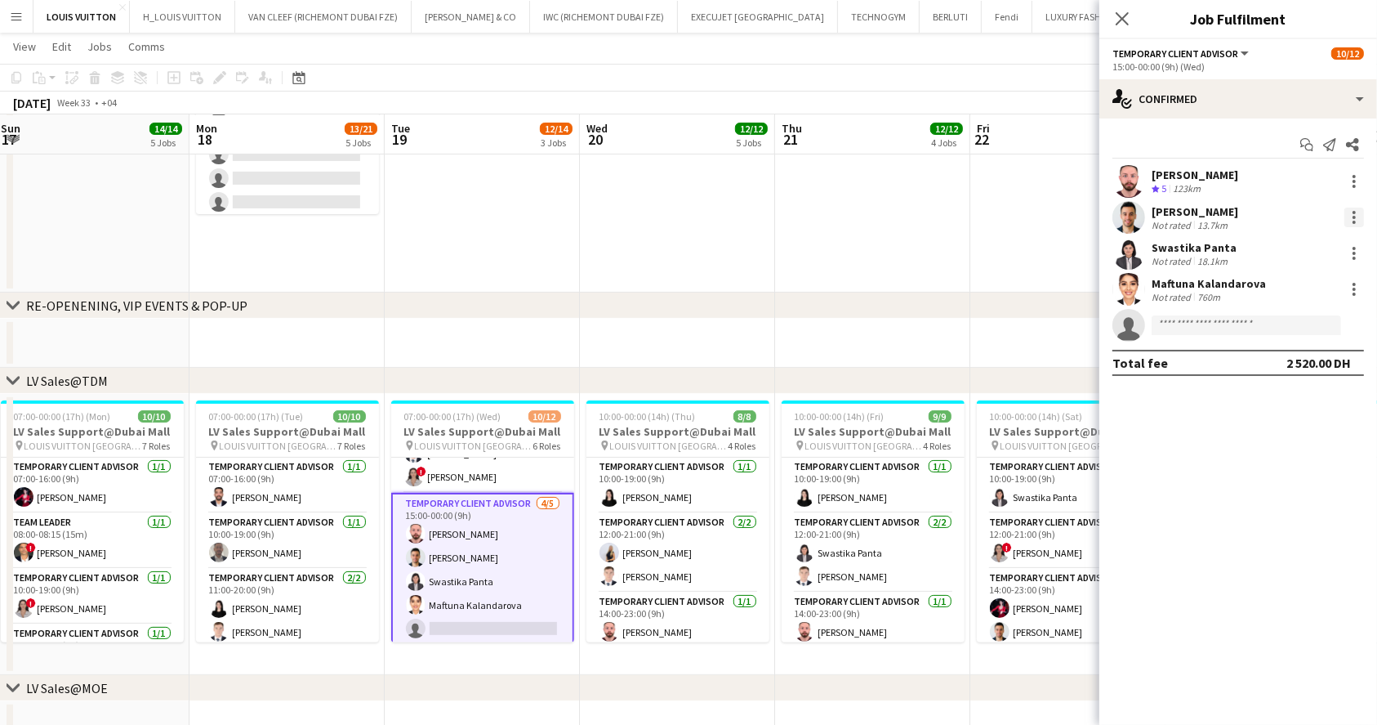
click at [1354, 209] on div at bounding box center [1355, 217] width 20 height 20
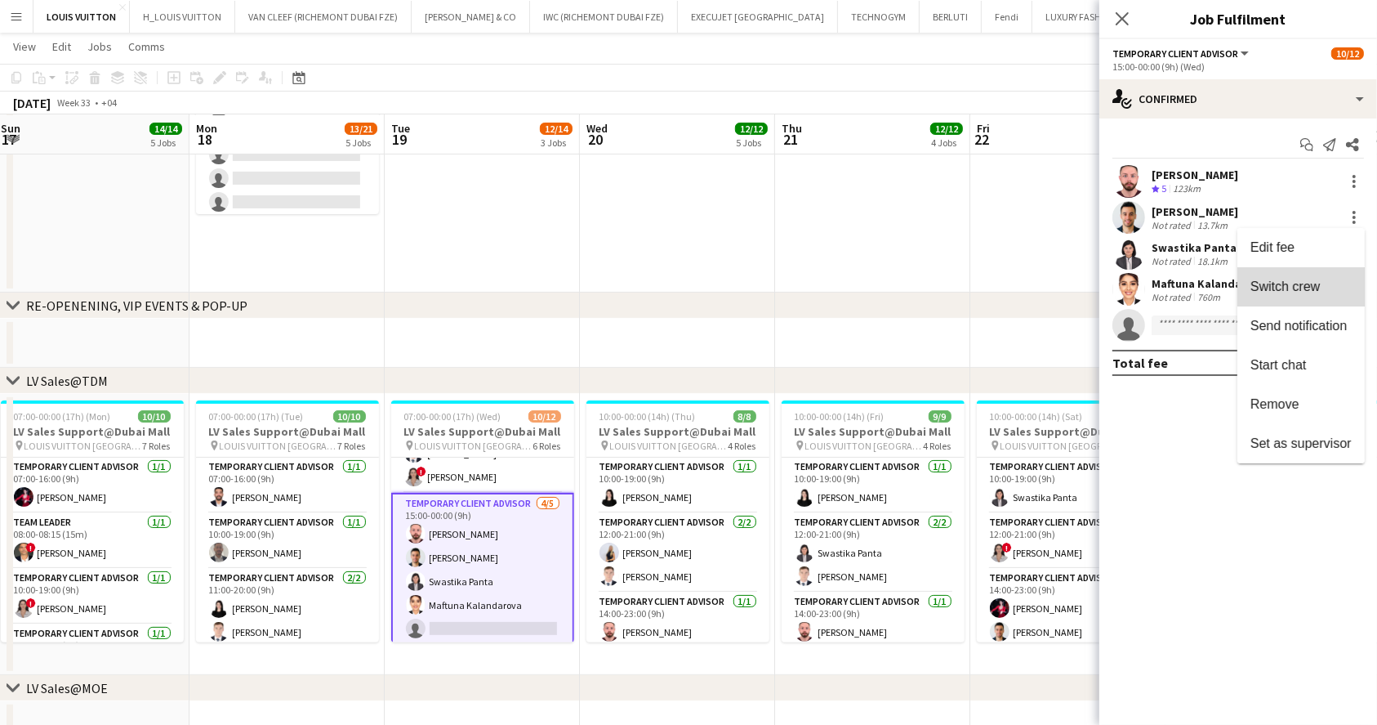
click at [1313, 279] on span "Switch crew" at bounding box center [1285, 286] width 69 height 14
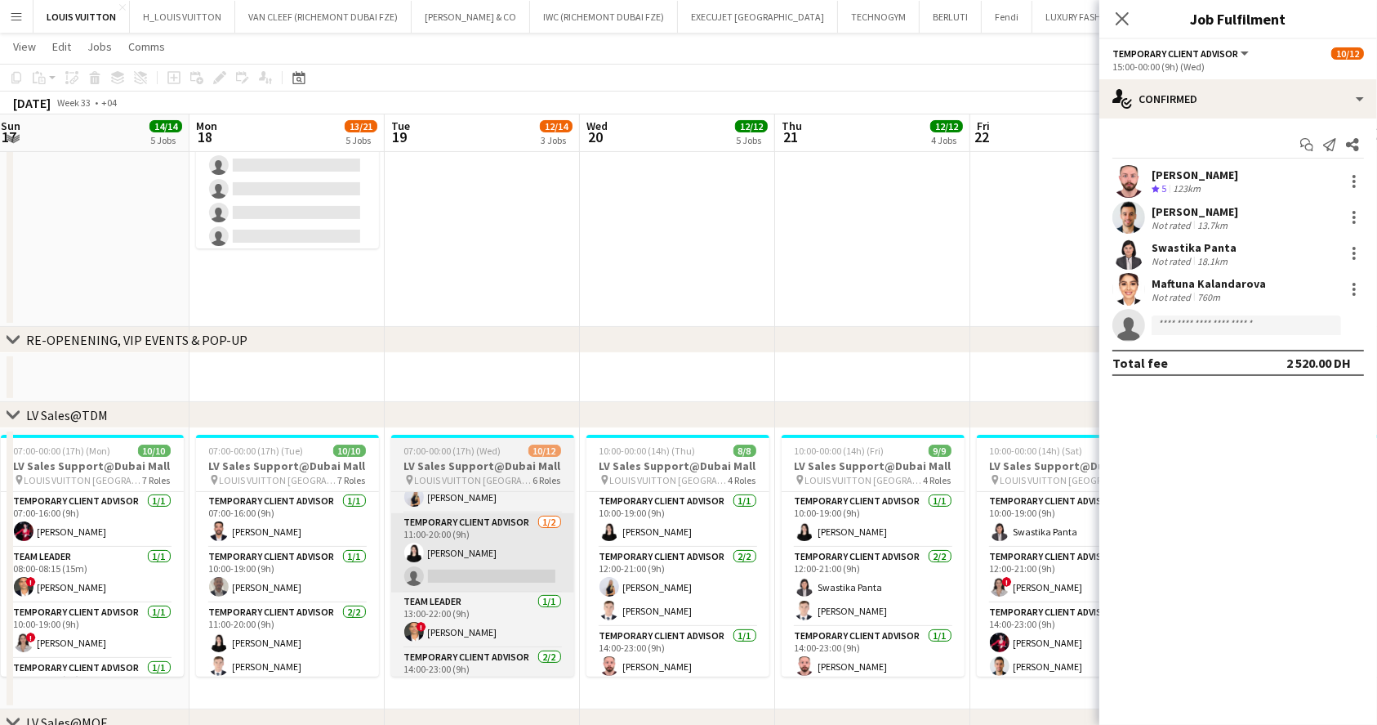
scroll to position [83, 0]
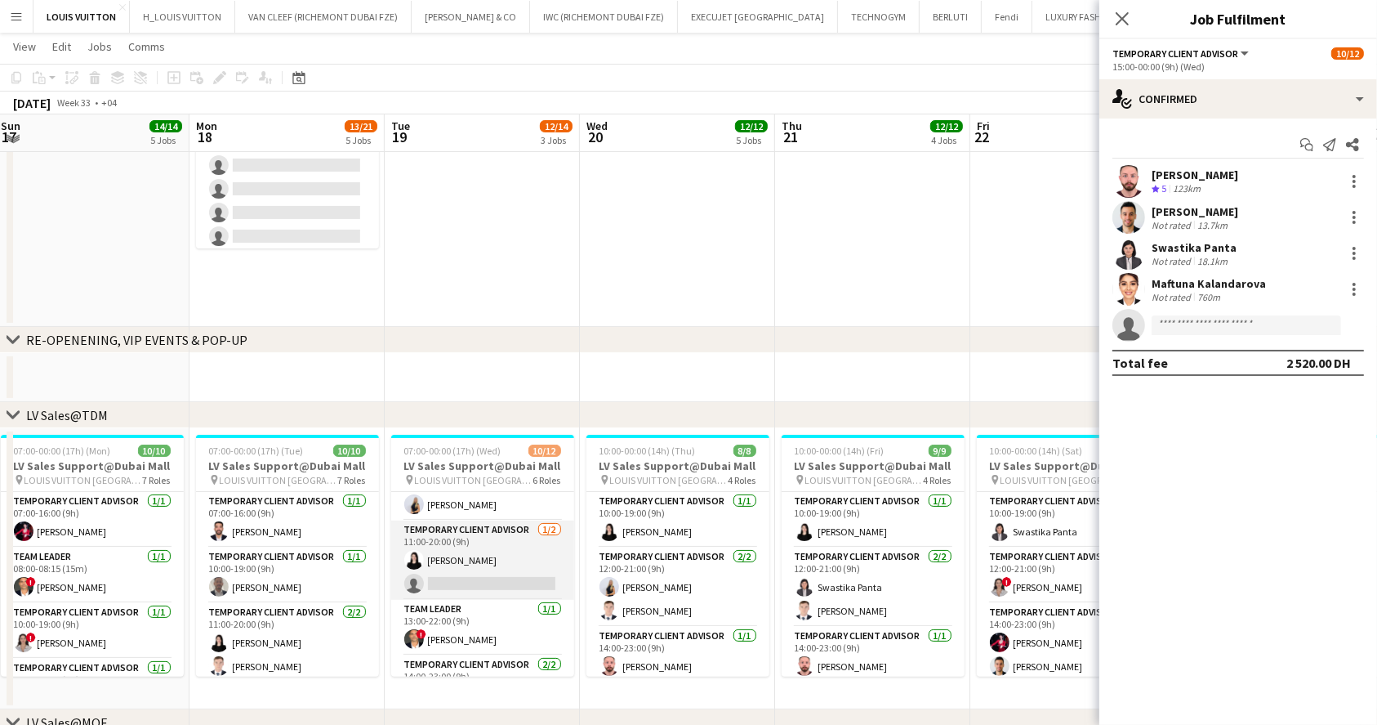
click at [493, 579] on app-card-role "Temporary Client Advisor [DATE] 11:00-20:00 (9h) [PERSON_NAME] single-neutral-a…" at bounding box center [482, 559] width 183 height 79
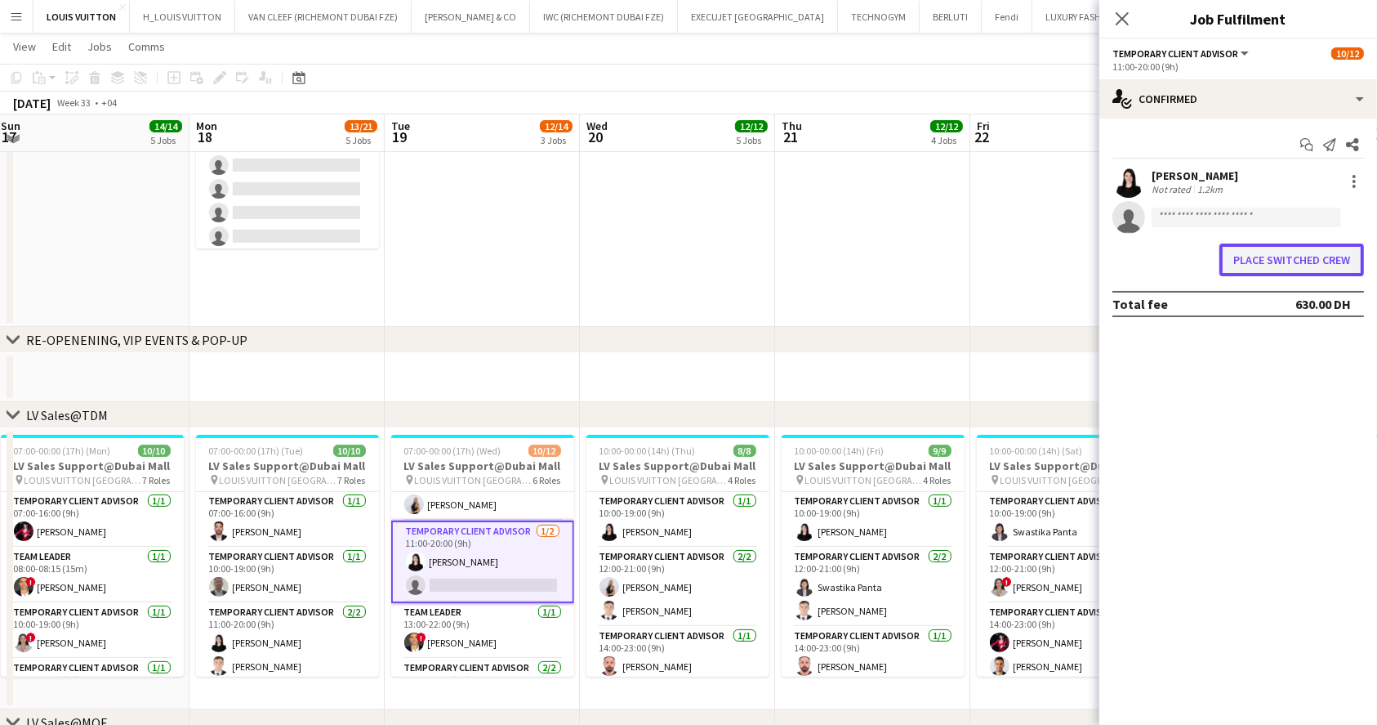
click at [1279, 254] on button "Place switched crew" at bounding box center [1292, 259] width 145 height 33
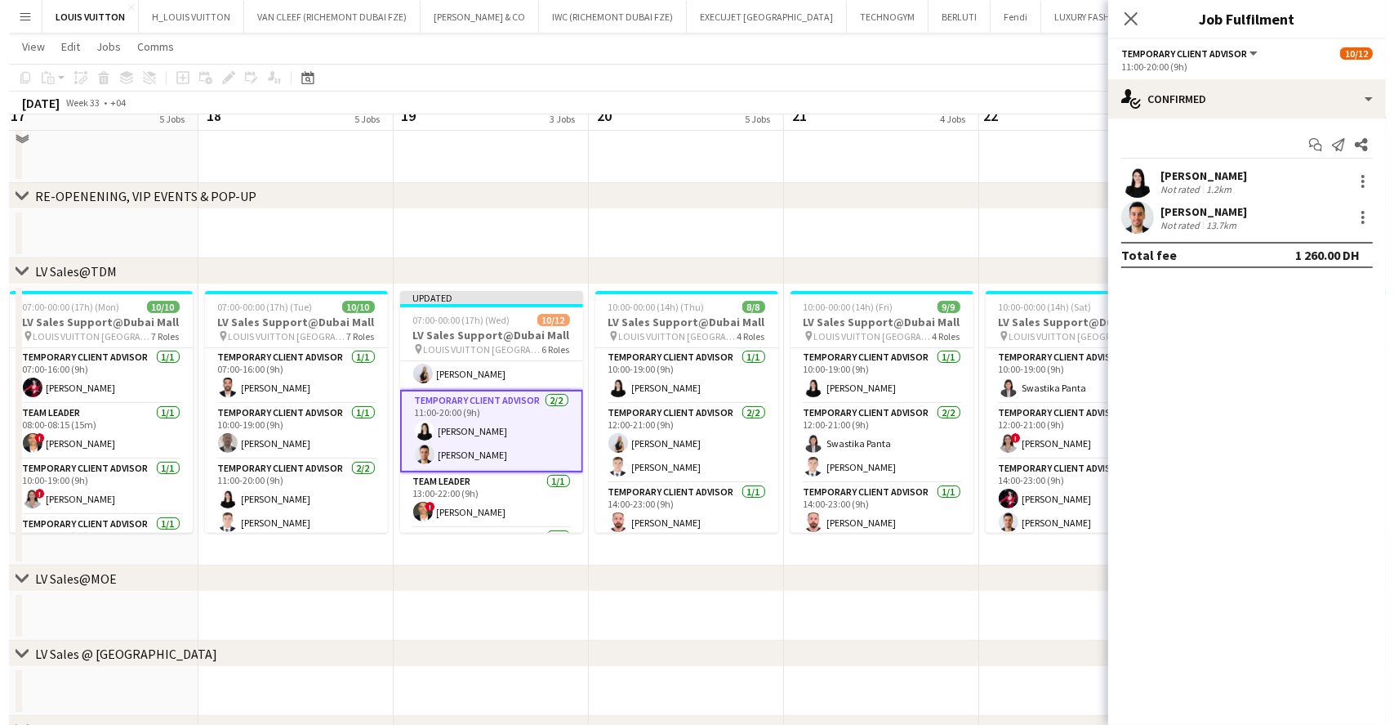
scroll to position [0, 0]
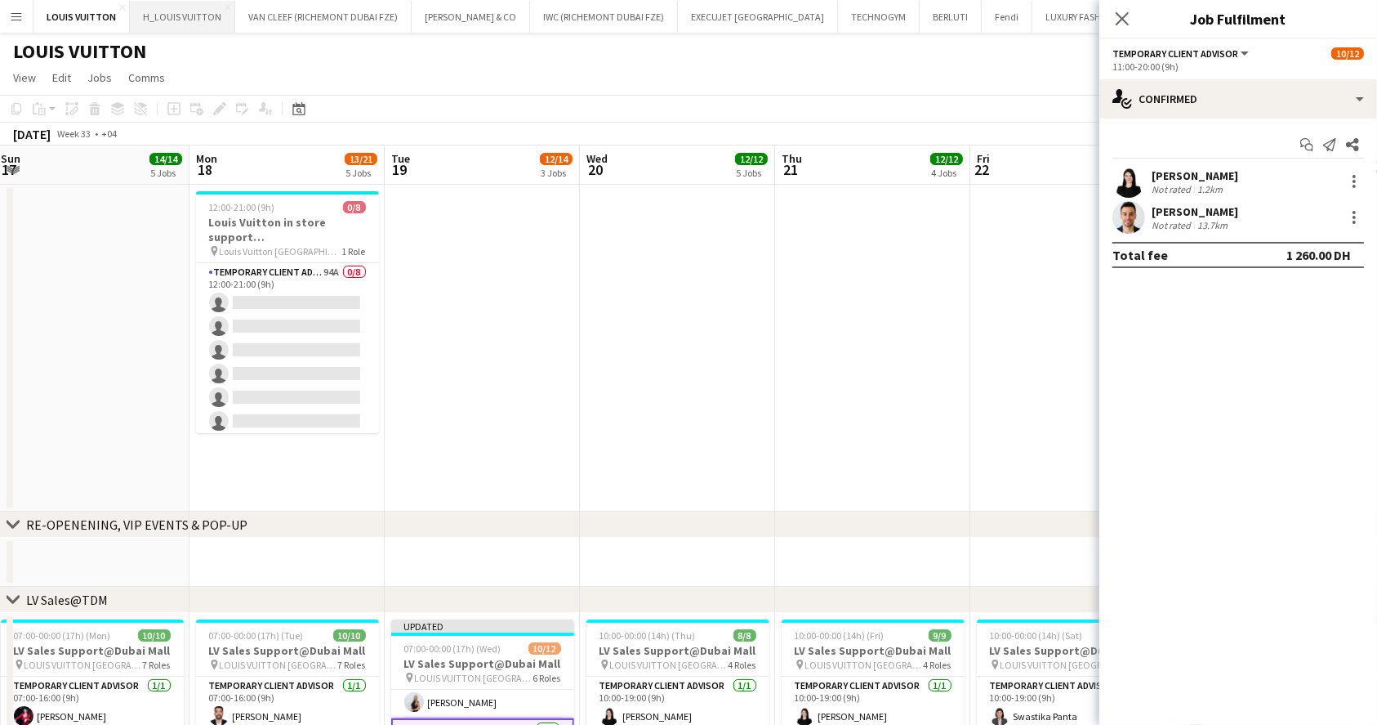
click at [176, 24] on button "H_LOUIS VUITTON Close" at bounding box center [182, 17] width 105 height 32
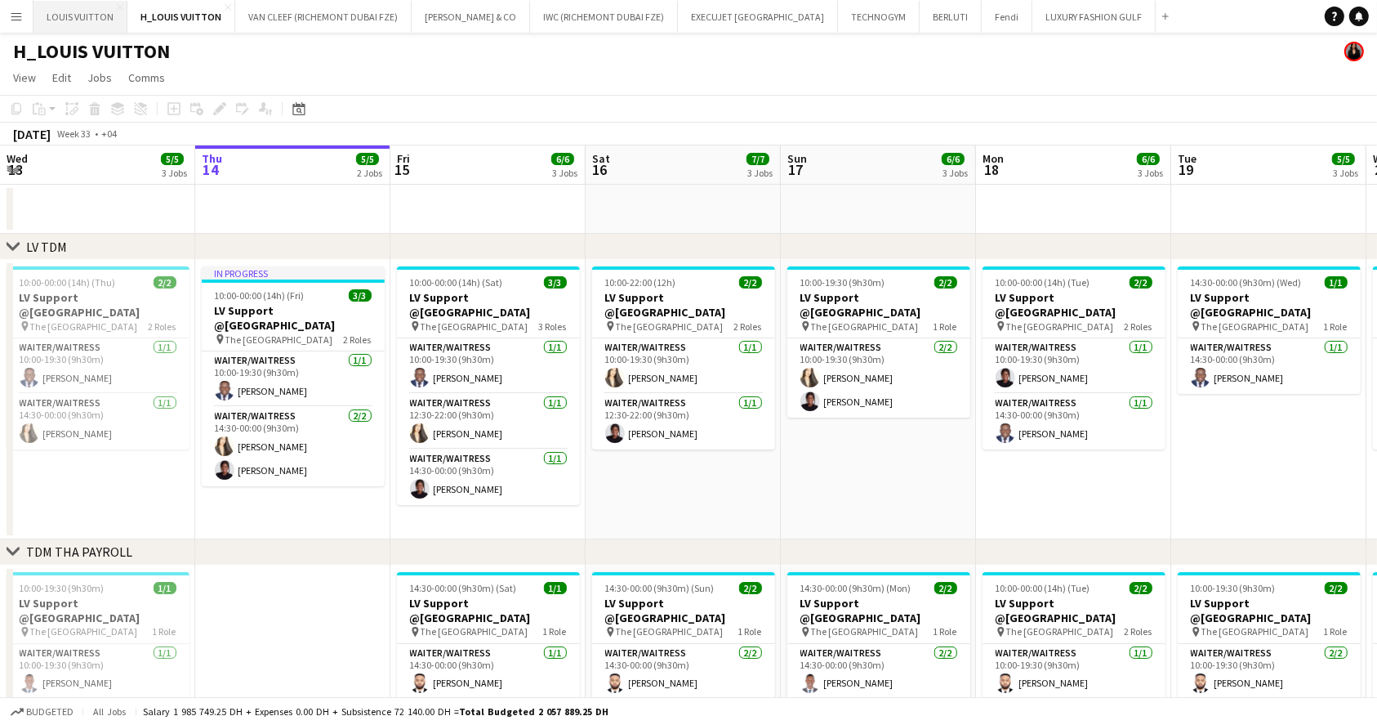
click at [77, 19] on button "LOUIS VUITTON Close" at bounding box center [80, 17] width 94 height 32
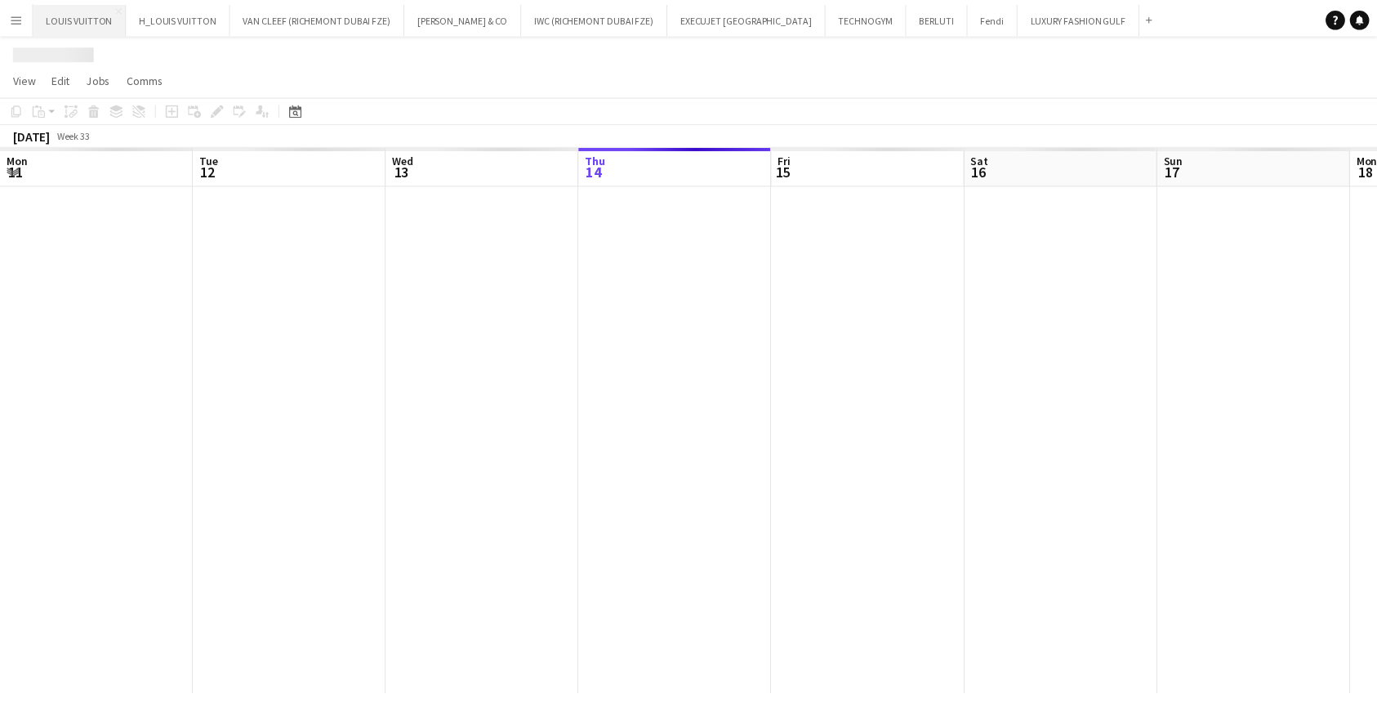
scroll to position [0, 390]
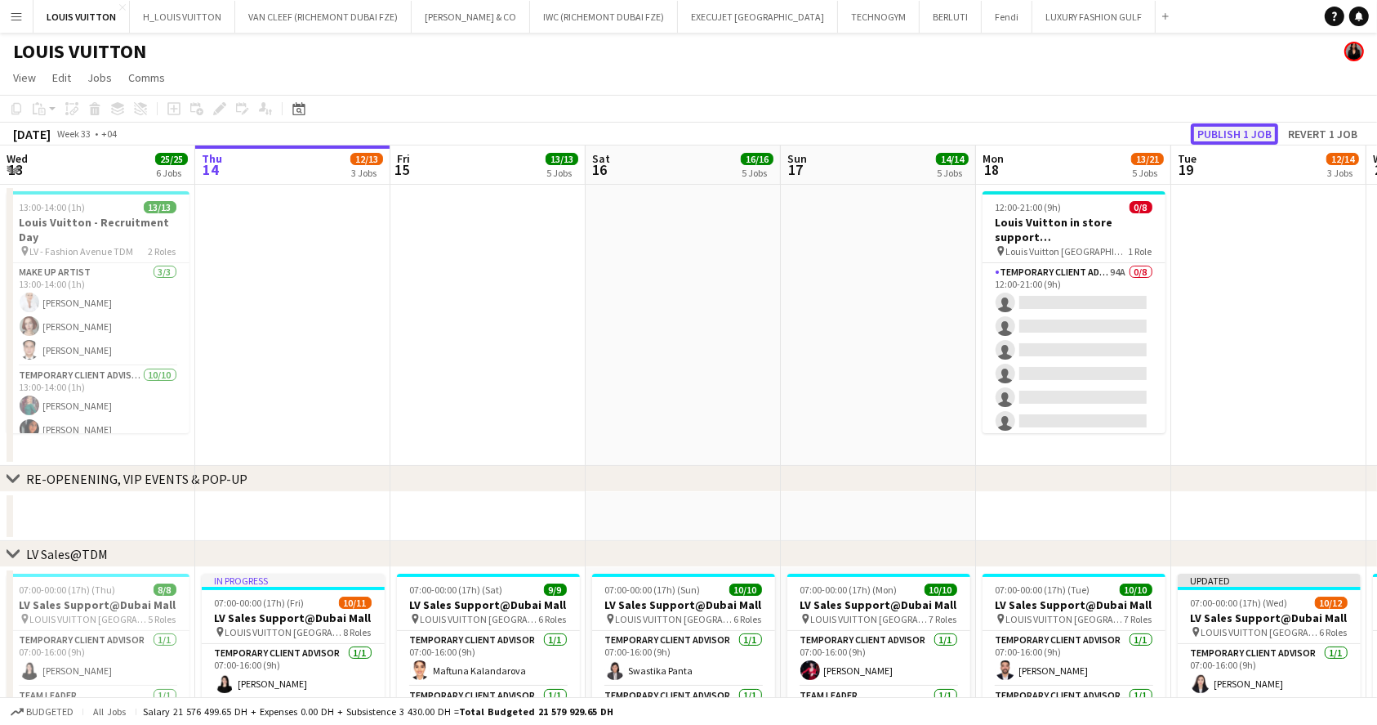
click at [1264, 129] on button "Publish 1 job" at bounding box center [1234, 133] width 87 height 21
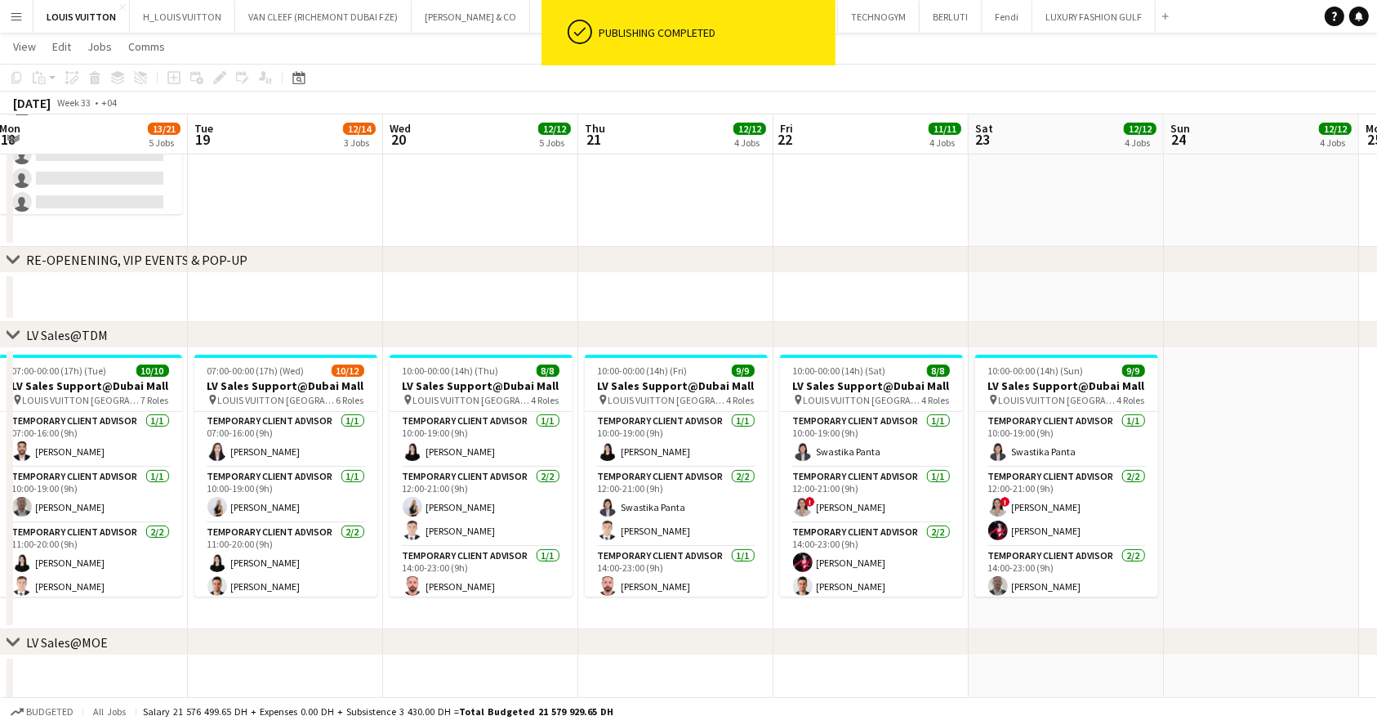
scroll to position [0, 510]
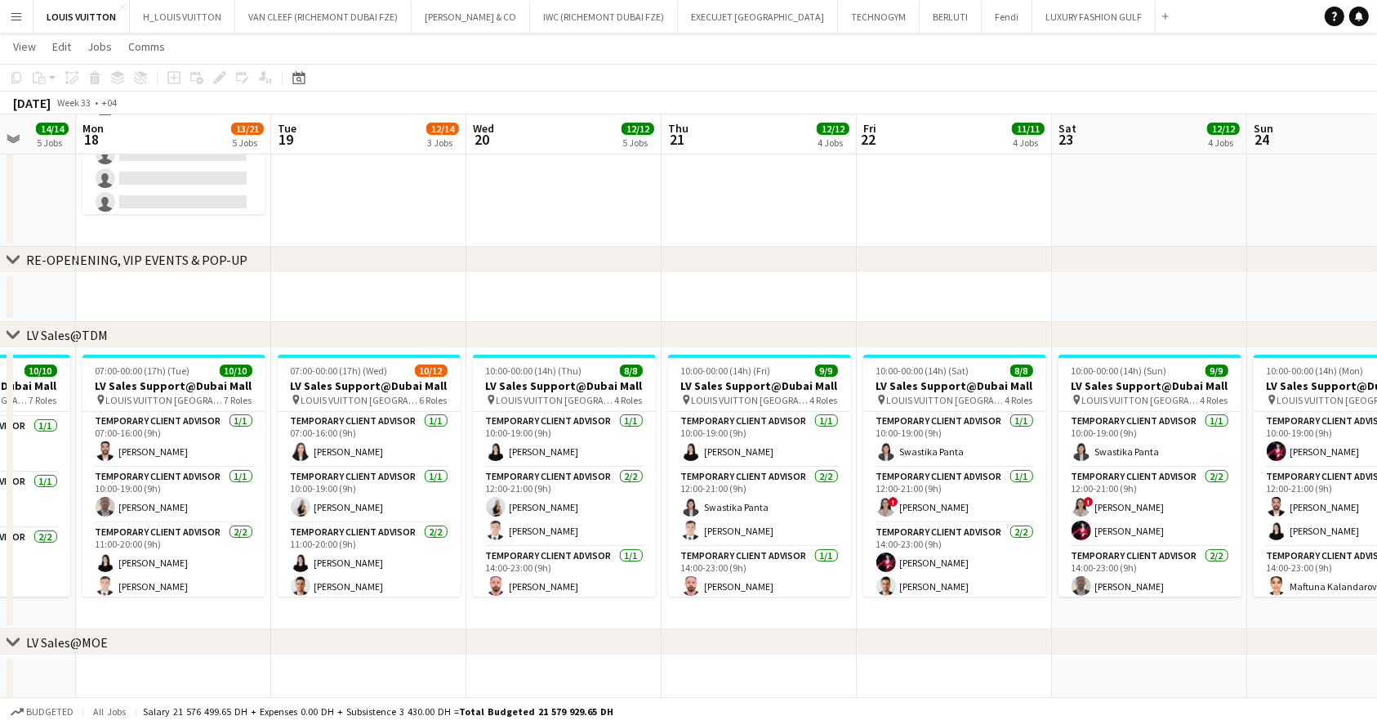
drag, startPoint x: 1076, startPoint y: 506, endPoint x: 298, endPoint y: 487, distance: 777.9
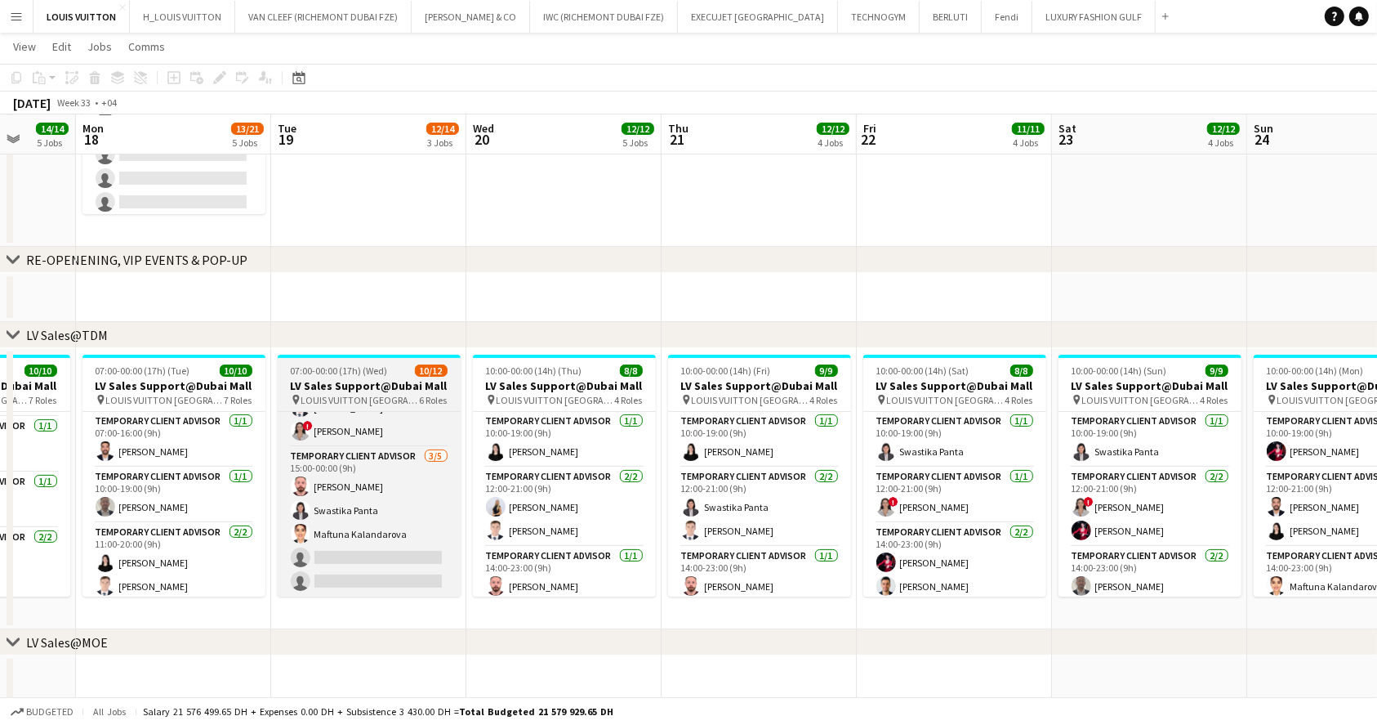
scroll to position [154, 0]
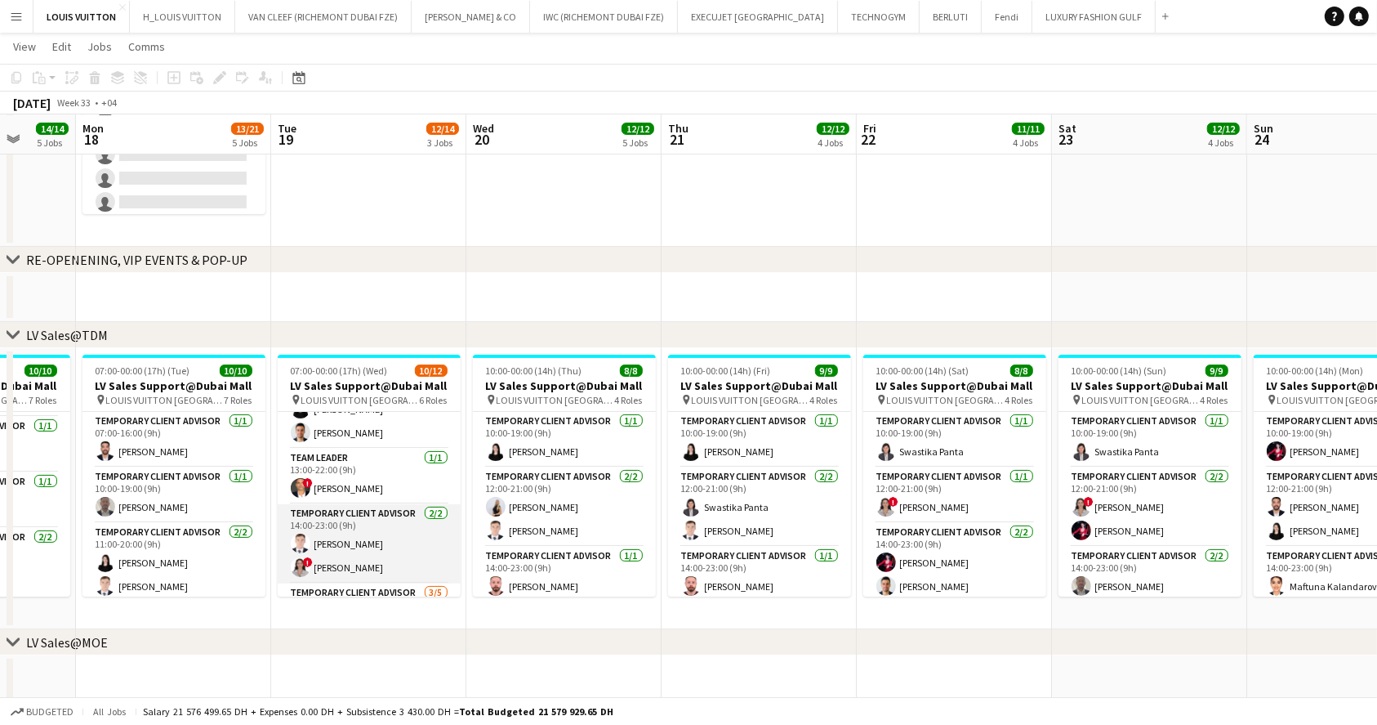
click at [387, 539] on app-card-role "Temporary Client Advisor [DATE] 14:00-23:00 (9h) [PERSON_NAME] ! [PERSON_NAME]" at bounding box center [369, 543] width 183 height 79
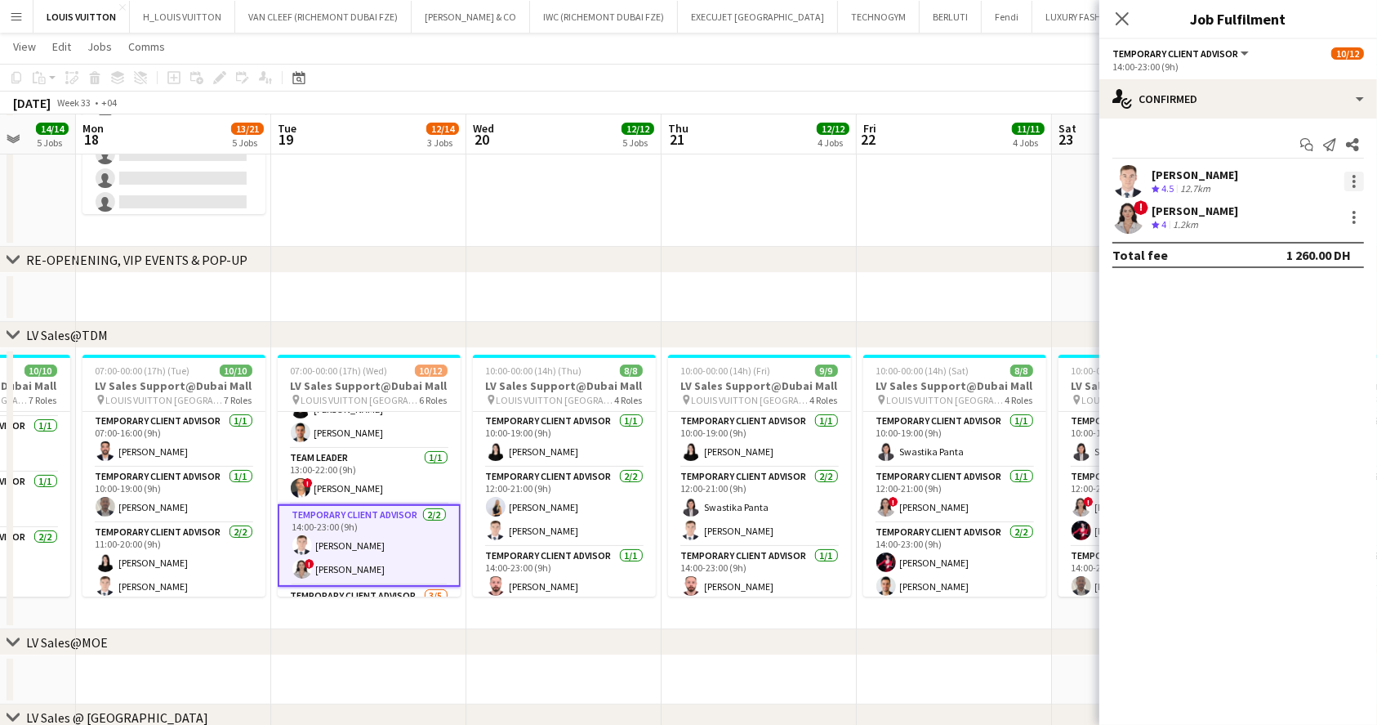
click at [1354, 189] on div at bounding box center [1355, 182] width 20 height 20
click at [1275, 372] on span "Remove" at bounding box center [1275, 368] width 49 height 14
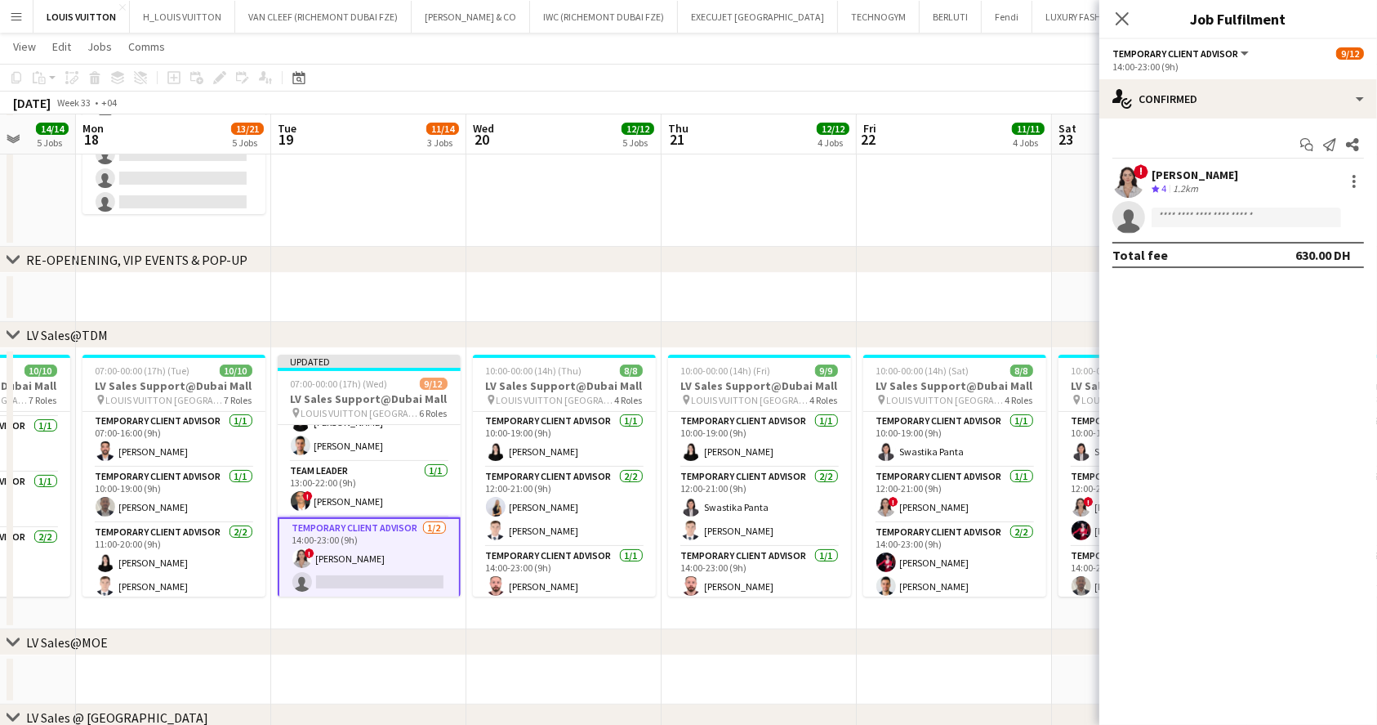
drag, startPoint x: 1004, startPoint y: 66, endPoint x: 1046, endPoint y: 66, distance: 42.5
click at [1006, 66] on app-toolbar "Copy Paste Paste Ctrl+V Paste with crew Ctrl+Shift+V Paste linked Job [GEOGRAPH…" at bounding box center [688, 78] width 1377 height 28
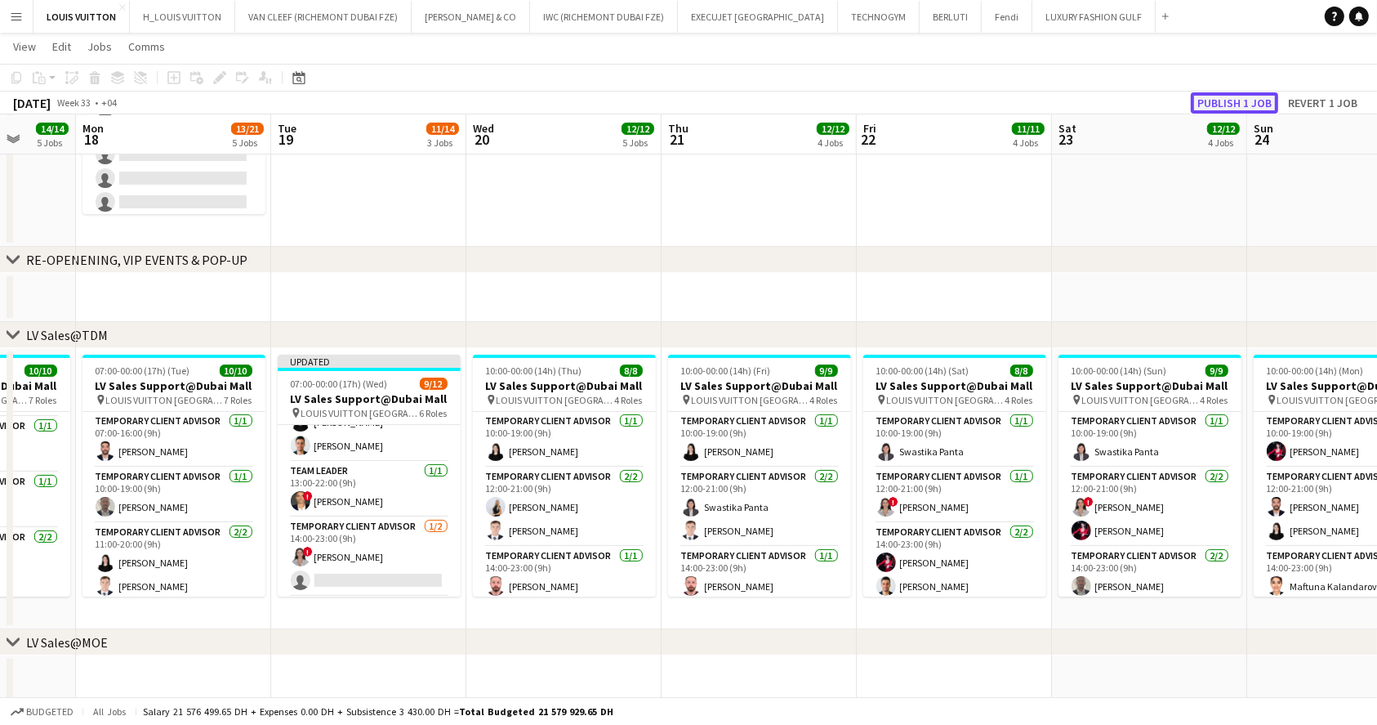
click at [1259, 96] on button "Publish 1 job" at bounding box center [1234, 102] width 87 height 21
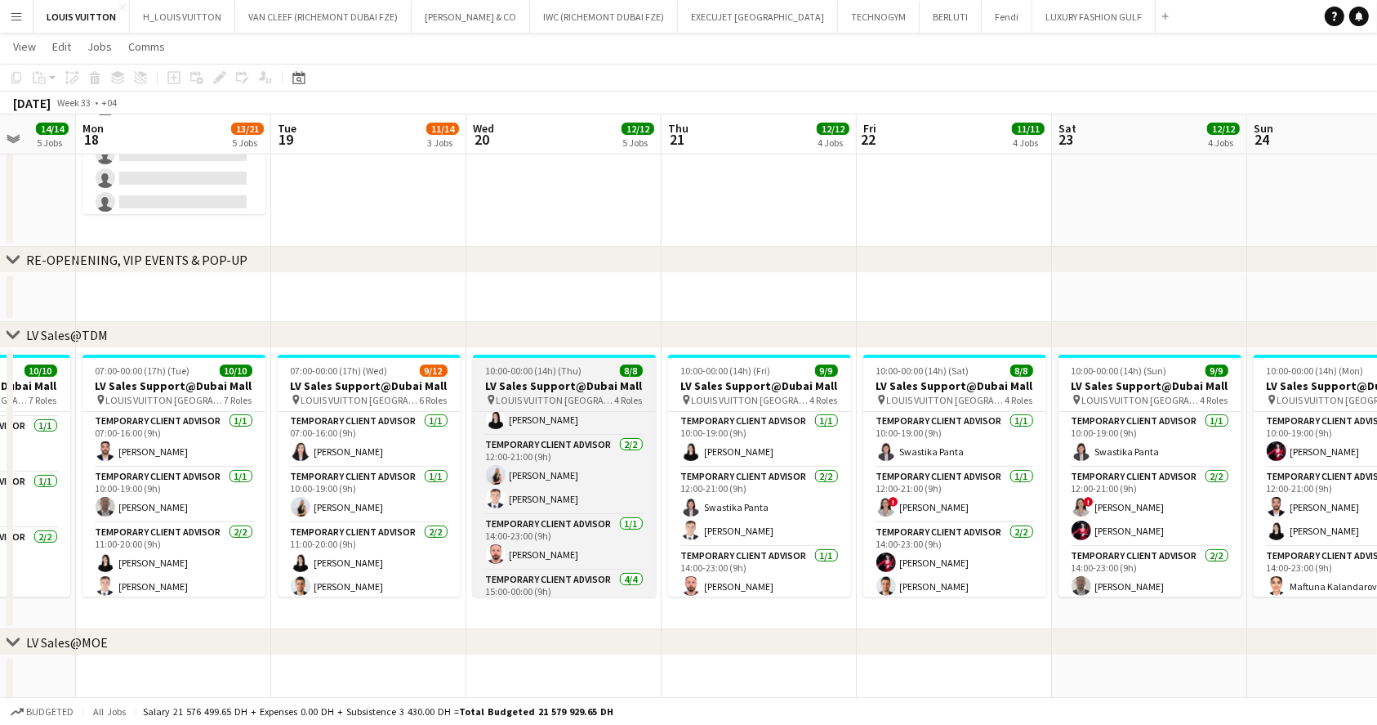
scroll to position [0, 0]
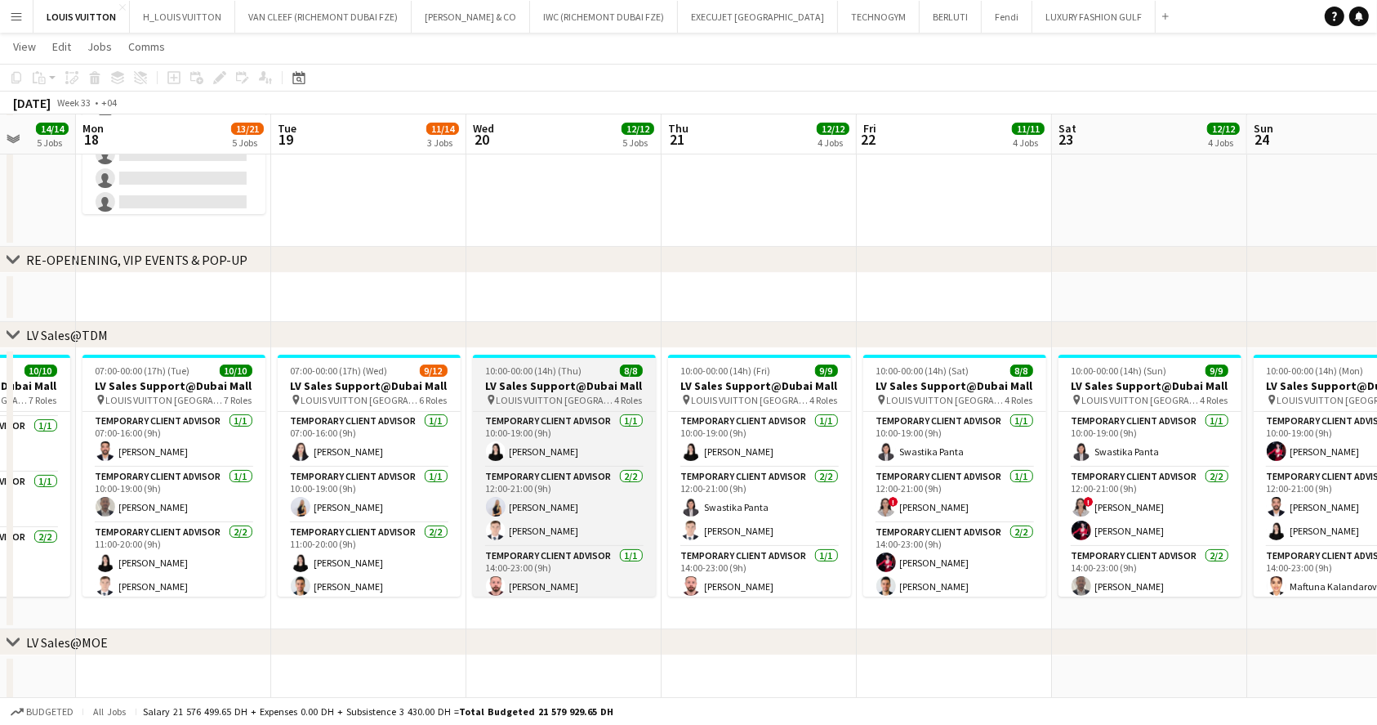
click at [556, 380] on h3 "LV Sales Support@Dubai Mall" at bounding box center [564, 385] width 183 height 15
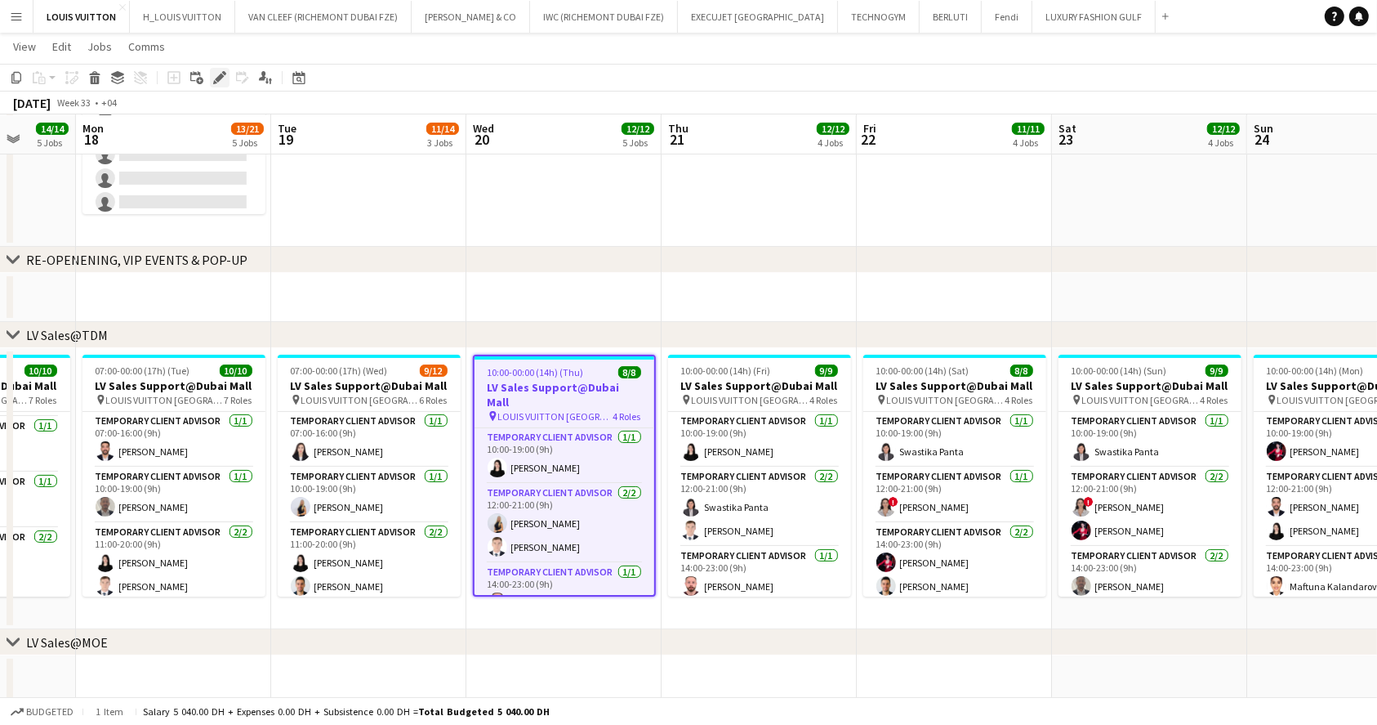
click at [218, 77] on icon at bounding box center [219, 78] width 9 height 9
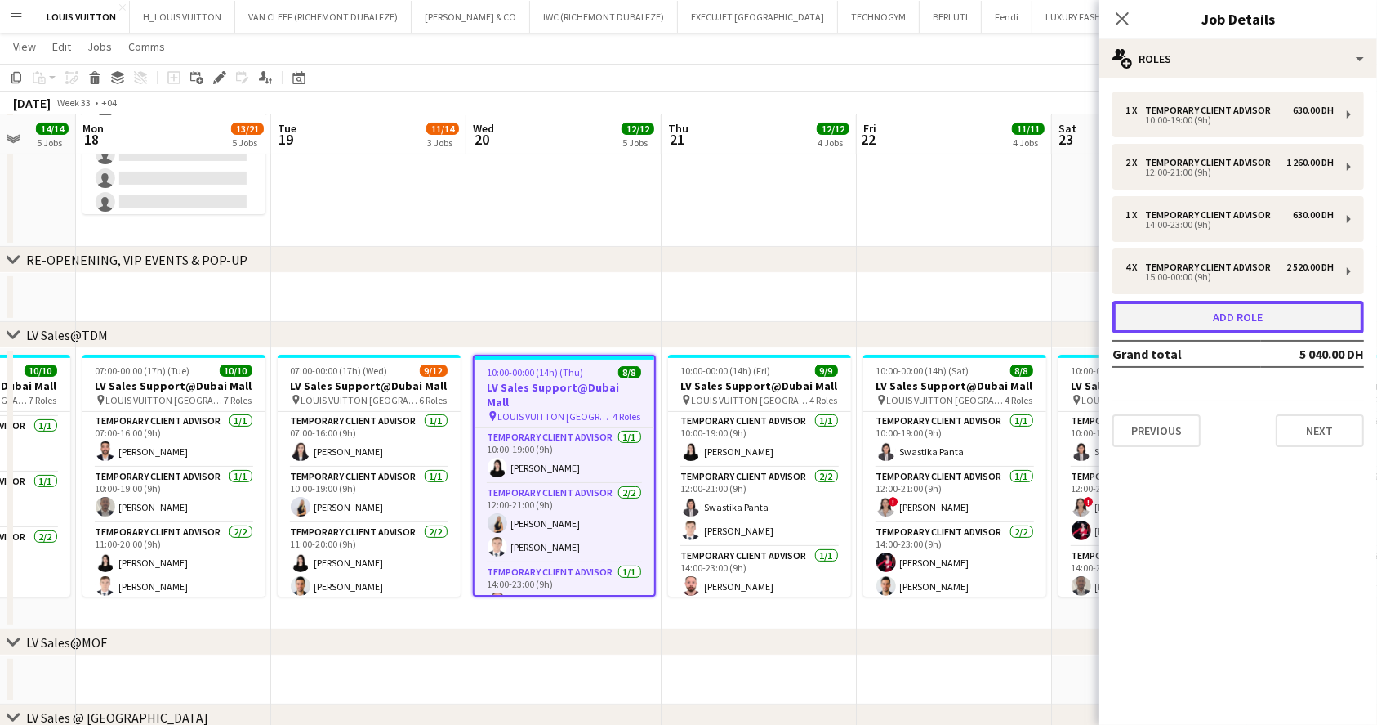
click at [1247, 317] on button "Add role" at bounding box center [1239, 317] width 252 height 33
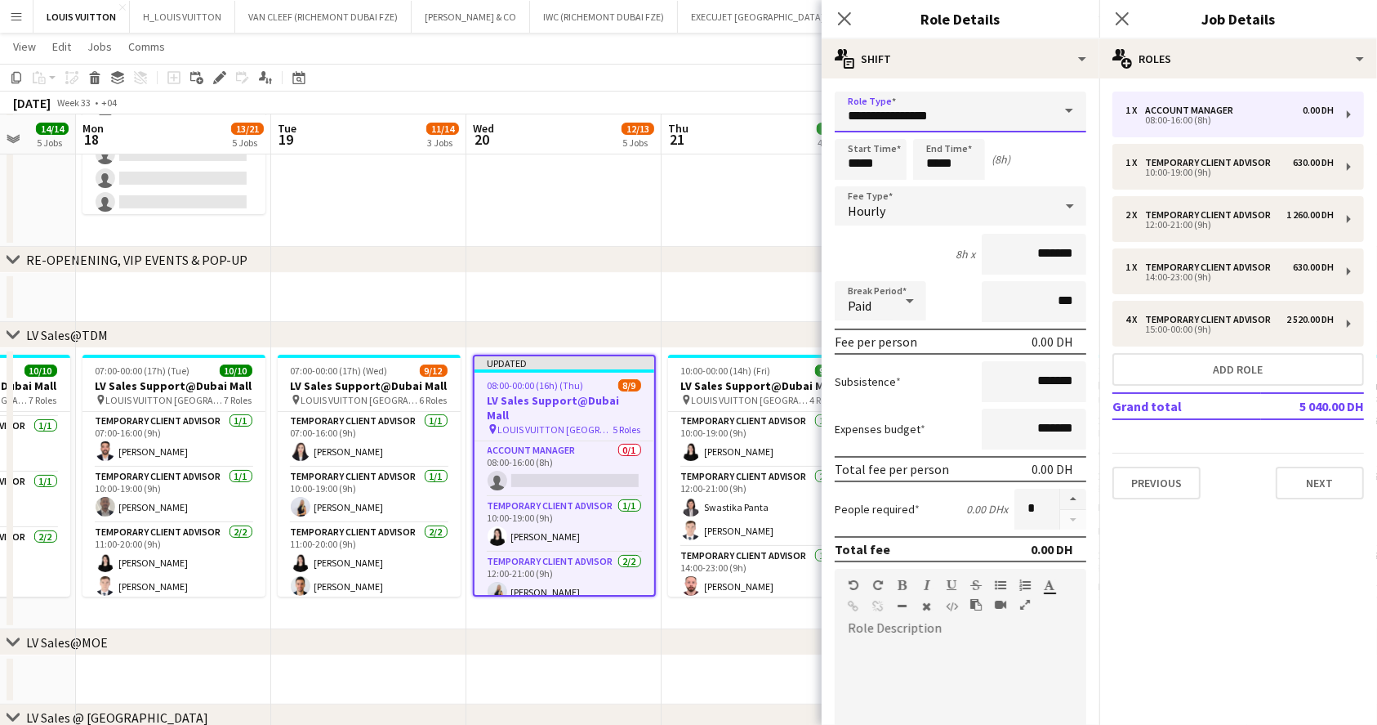
drag, startPoint x: 974, startPoint y: 110, endPoint x: 725, endPoint y: 92, distance: 249.8
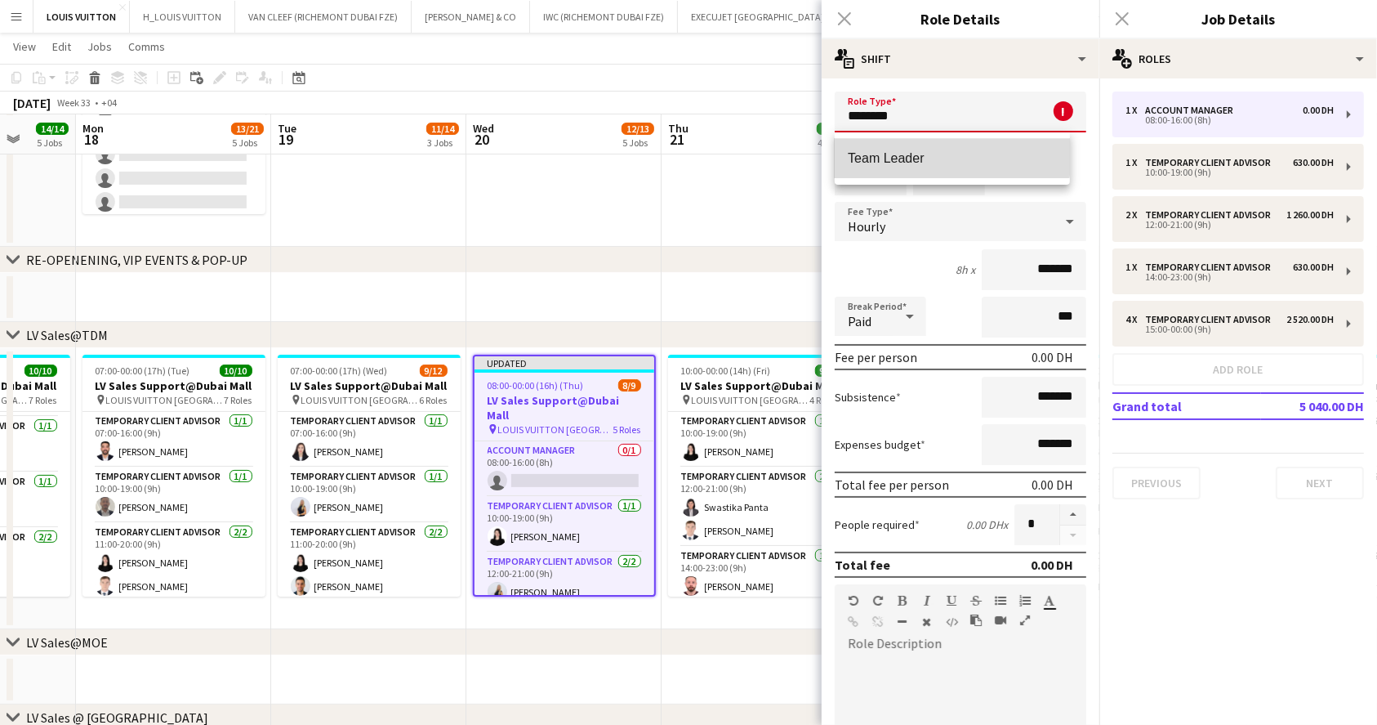
click at [928, 150] on span "Team Leader" at bounding box center [952, 158] width 209 height 16
type input "**********"
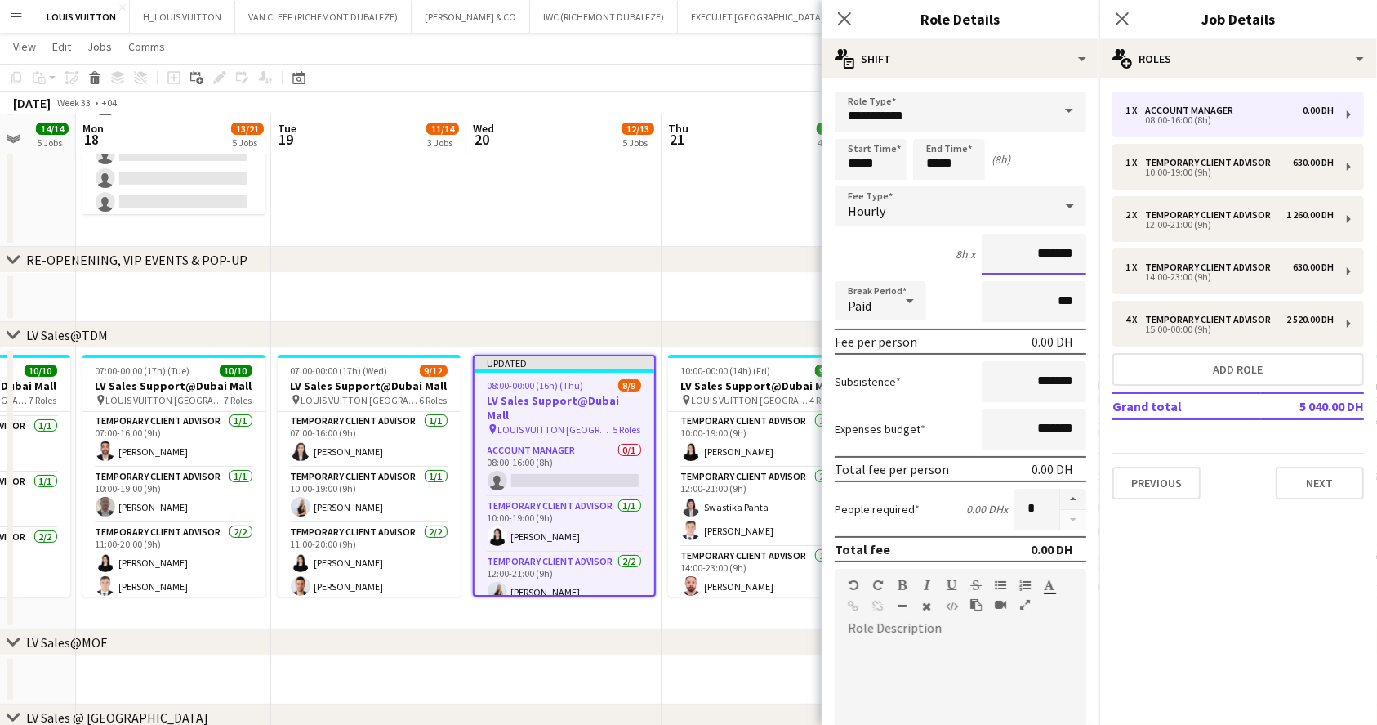
drag, startPoint x: 1002, startPoint y: 261, endPoint x: 1095, endPoint y: 265, distance: 92.4
click at [1095, 265] on mat-expansion-panel "**********" at bounding box center [961, 401] width 278 height 646
type input "*****"
drag, startPoint x: 887, startPoint y: 168, endPoint x: 809, endPoint y: 169, distance: 77.6
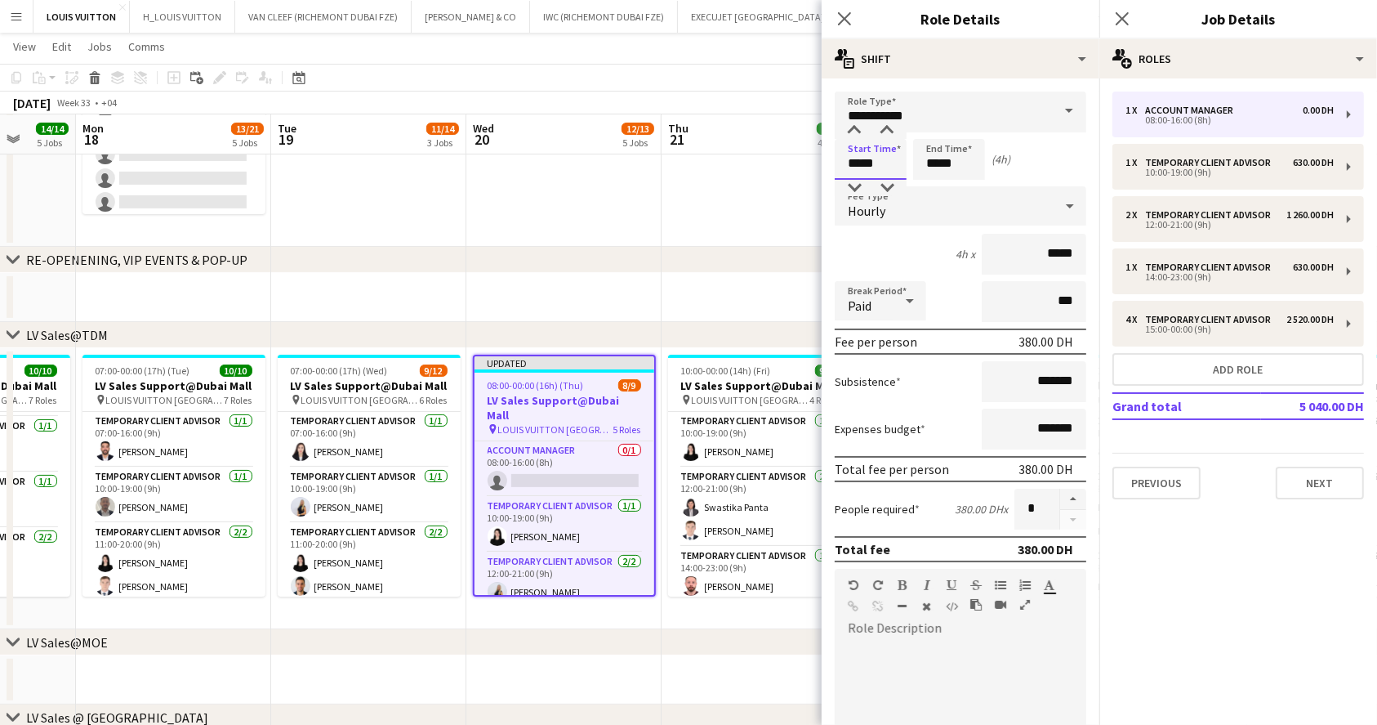
type input "*****"
drag, startPoint x: 958, startPoint y: 175, endPoint x: 851, endPoint y: 176, distance: 107.0
click at [852, 180] on form "**********" at bounding box center [961, 556] width 278 height 931
type input "*****"
click at [761, 75] on app-toolbar "Copy Paste Paste Ctrl+V Paste with crew Ctrl+Shift+V Paste linked Job [GEOGRAPH…" at bounding box center [688, 78] width 1377 height 28
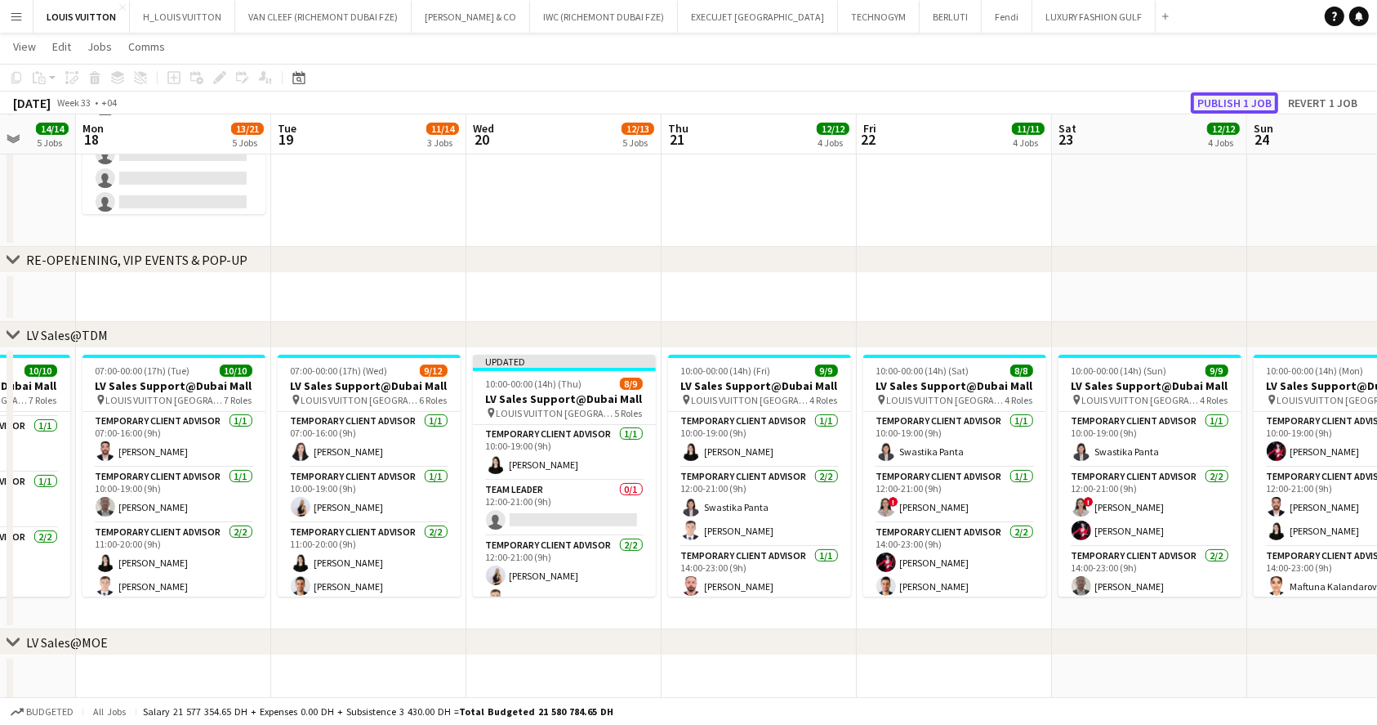
click at [1221, 101] on button "Publish 1 job" at bounding box center [1234, 102] width 87 height 21
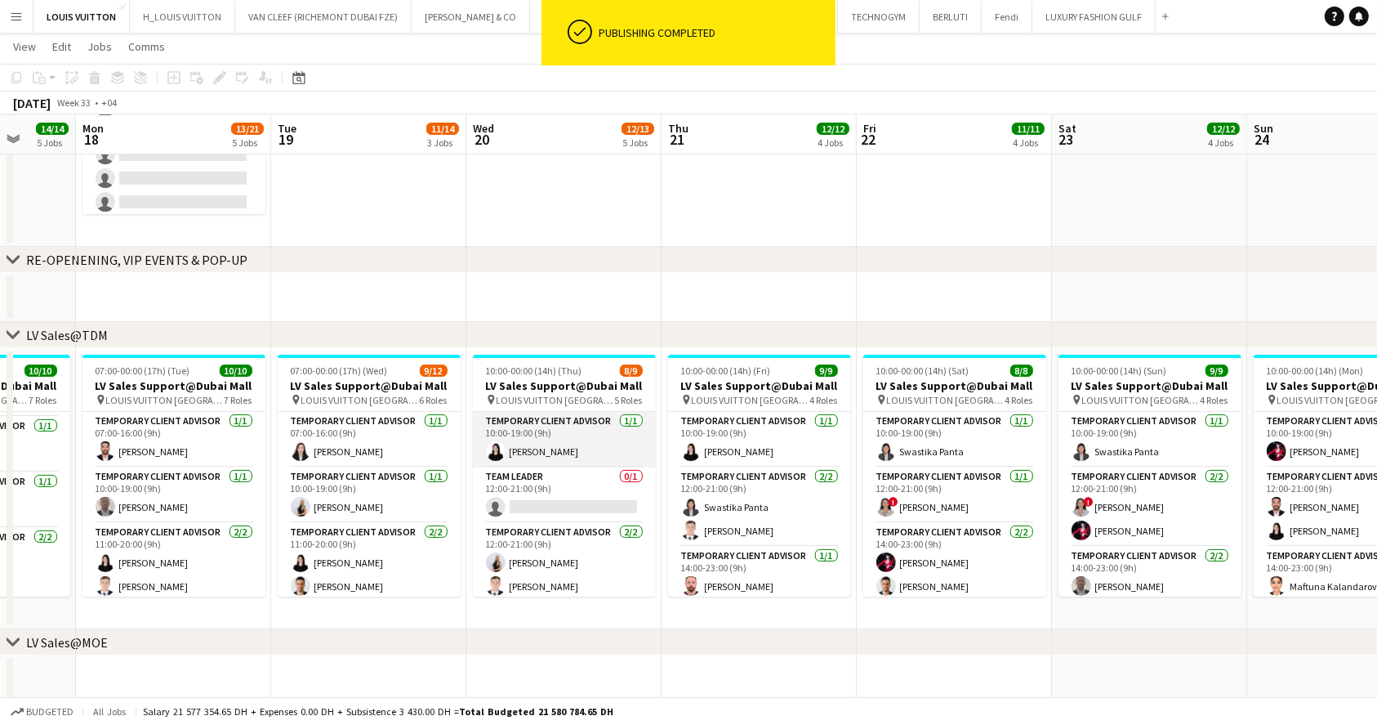
drag, startPoint x: 563, startPoint y: 498, endPoint x: 602, endPoint y: 417, distance: 89.9
click at [564, 498] on app-card-role "Team Leader 0/1 12:00-21:00 (9h) single-neutral-actions" at bounding box center [564, 495] width 183 height 56
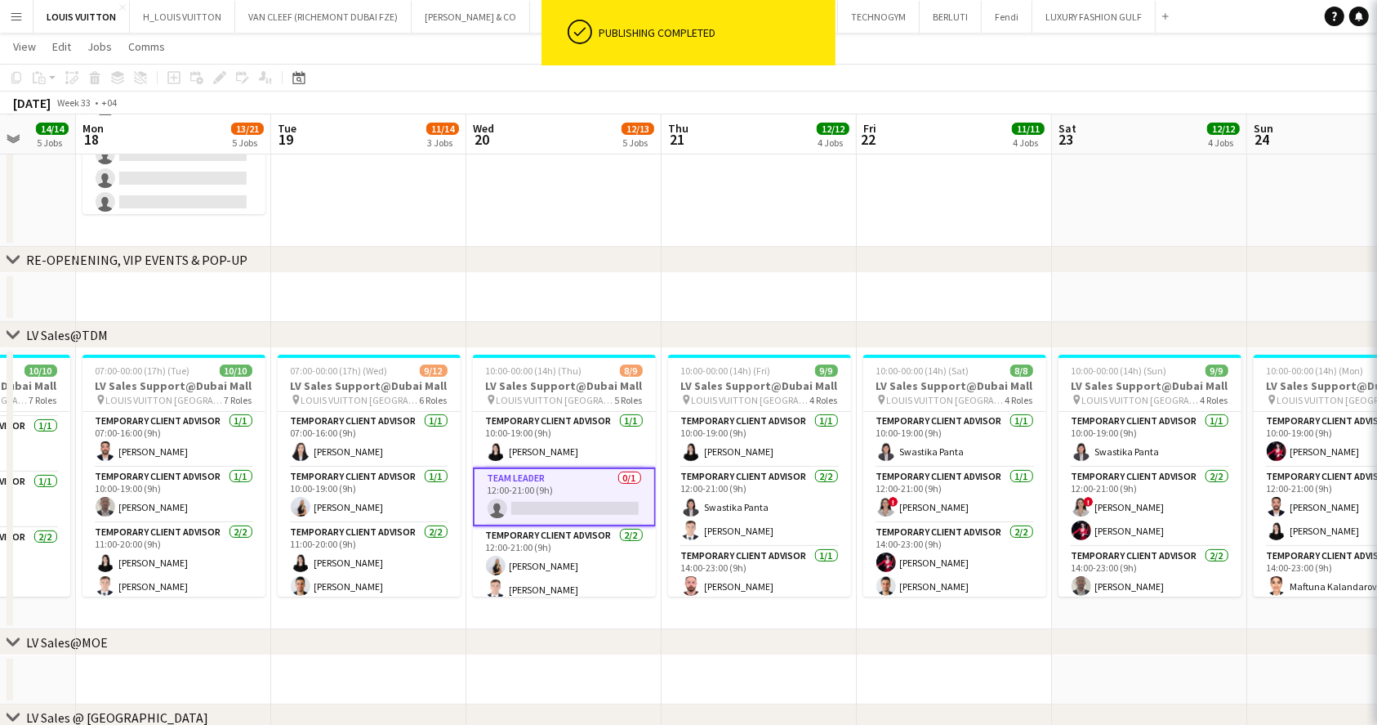
scroll to position [0, 508]
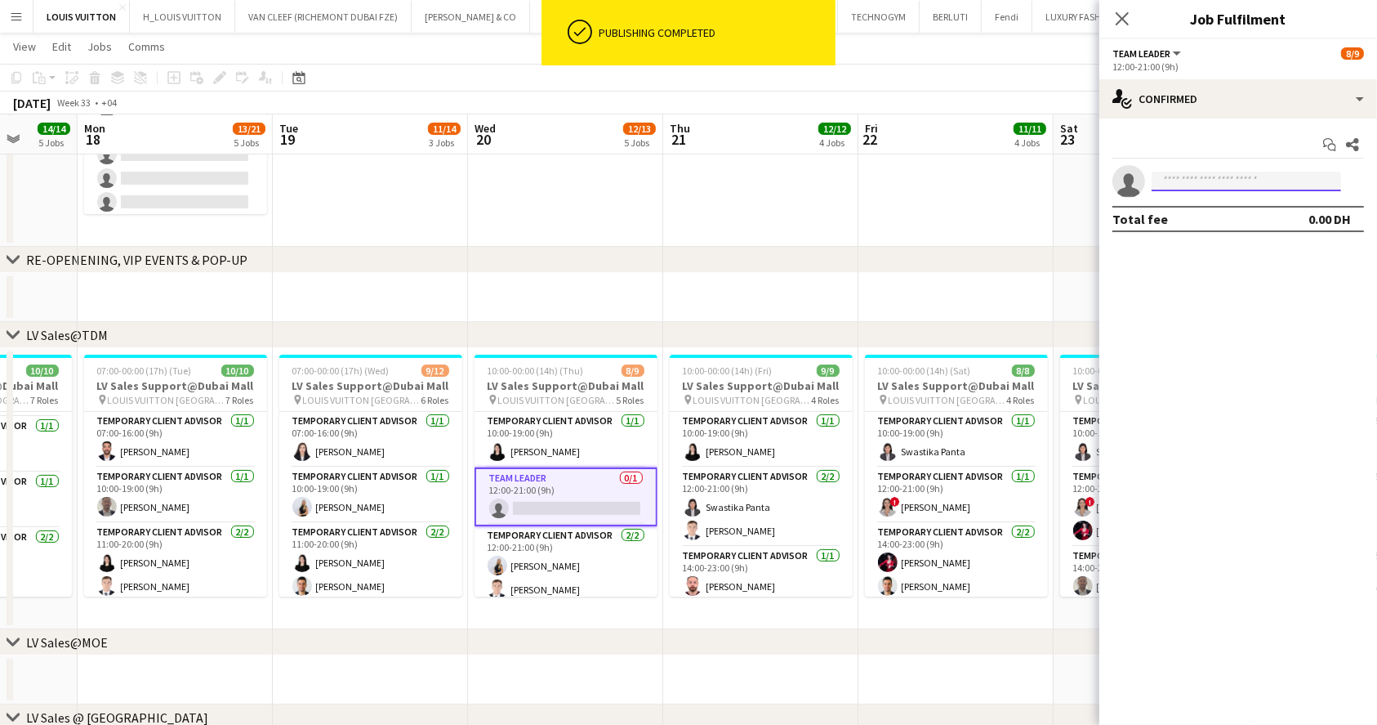
click at [1184, 186] on input at bounding box center [1247, 182] width 190 height 20
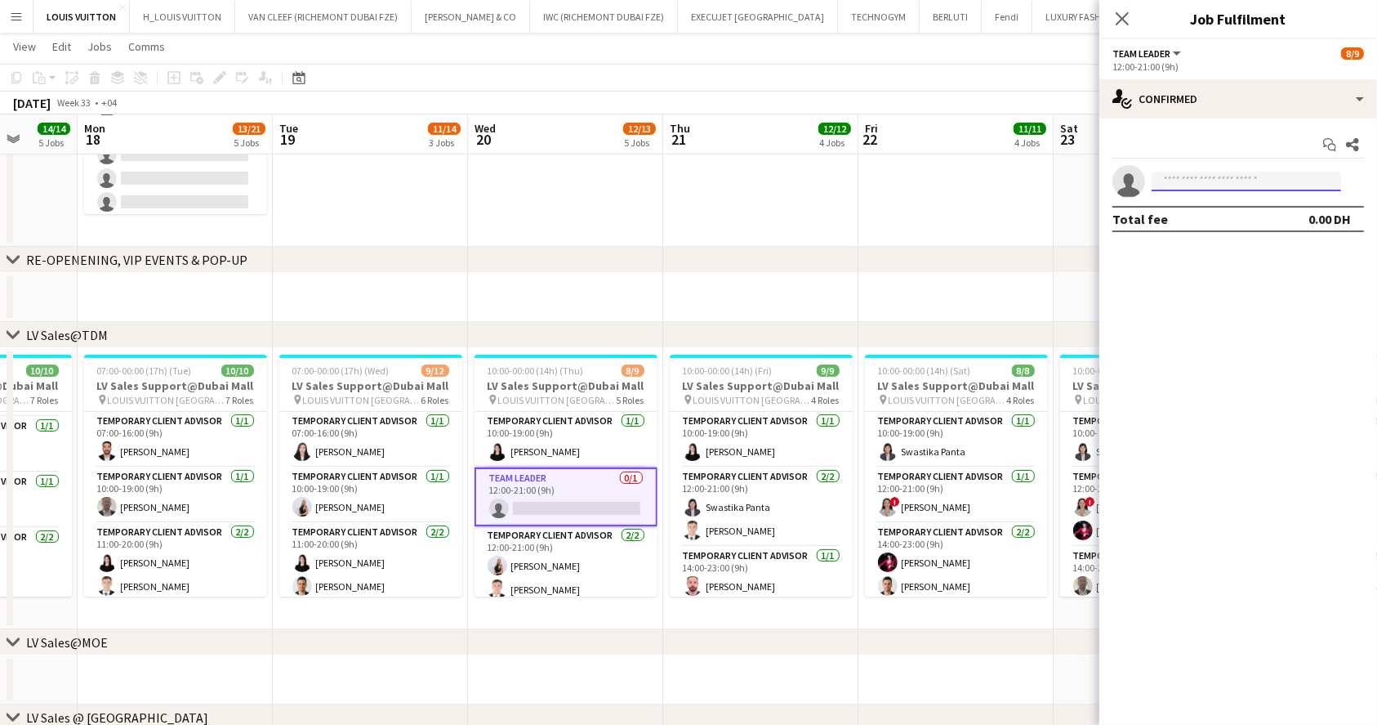
type input "*"
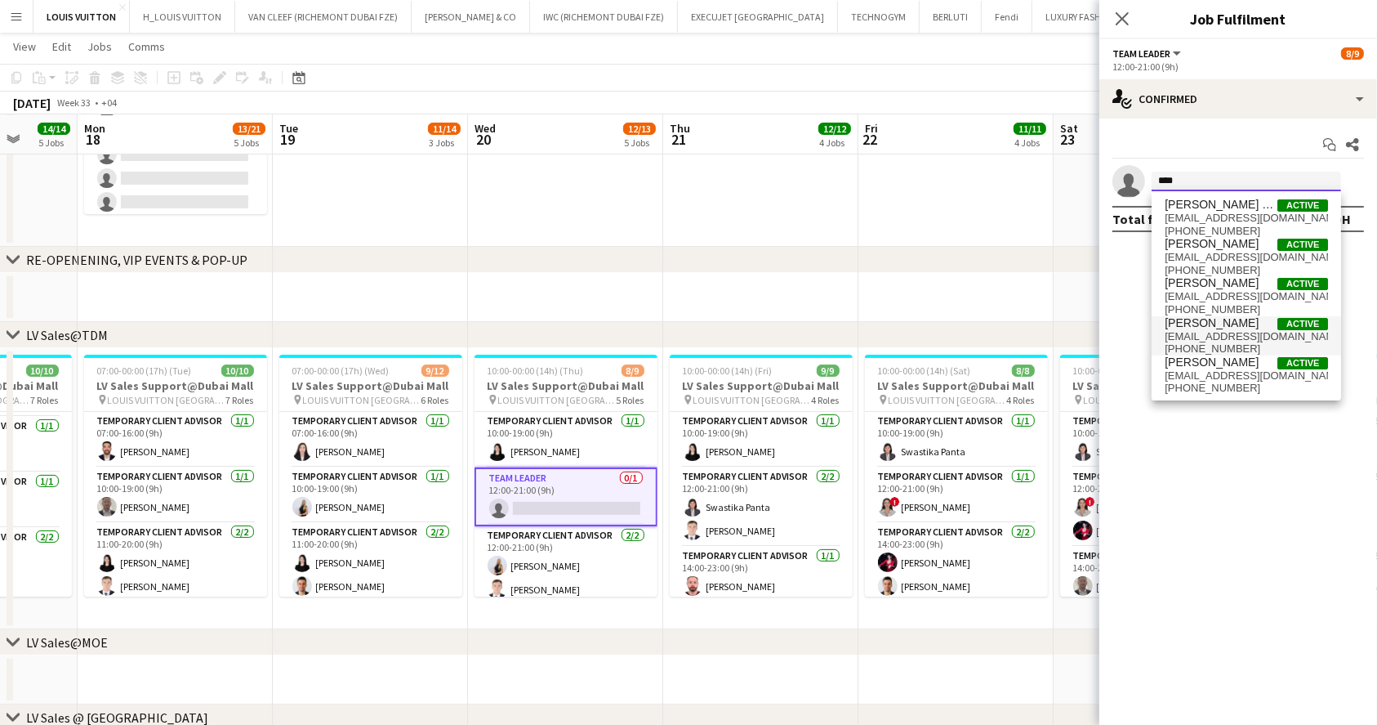
type input "****"
click at [1224, 343] on span "[PHONE_NUMBER]" at bounding box center [1246, 348] width 163 height 13
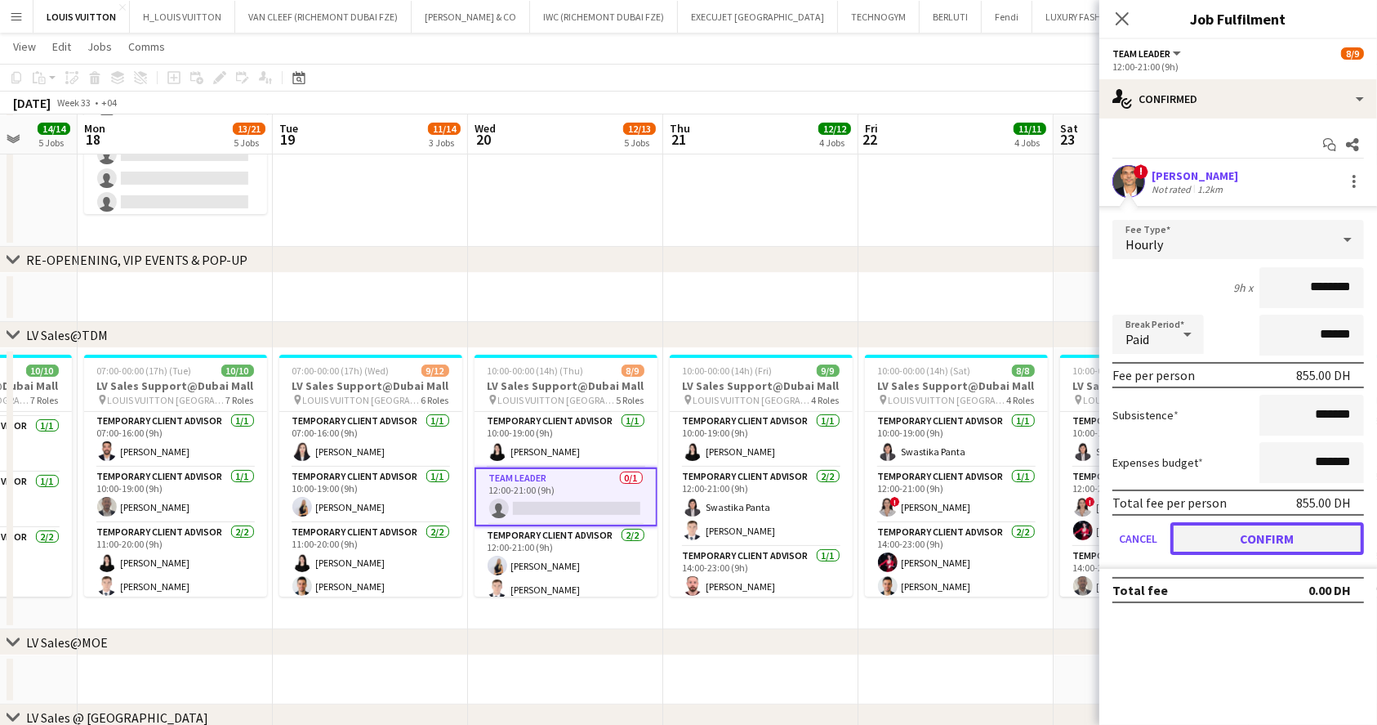
click at [1234, 549] on button "Confirm" at bounding box center [1268, 538] width 194 height 33
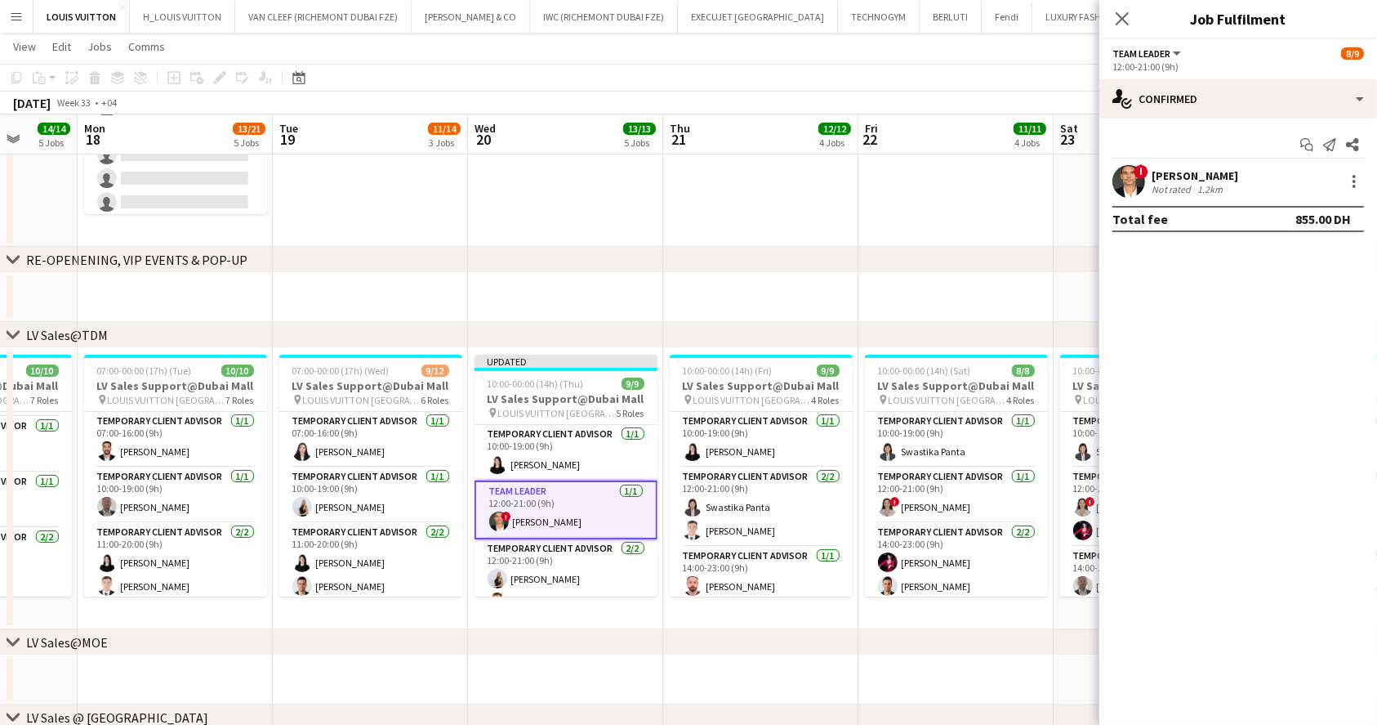
click at [986, 74] on app-toolbar "Copy Paste Paste Ctrl+V Paste with crew Ctrl+Shift+V Paste linked Job [GEOGRAPH…" at bounding box center [688, 78] width 1377 height 28
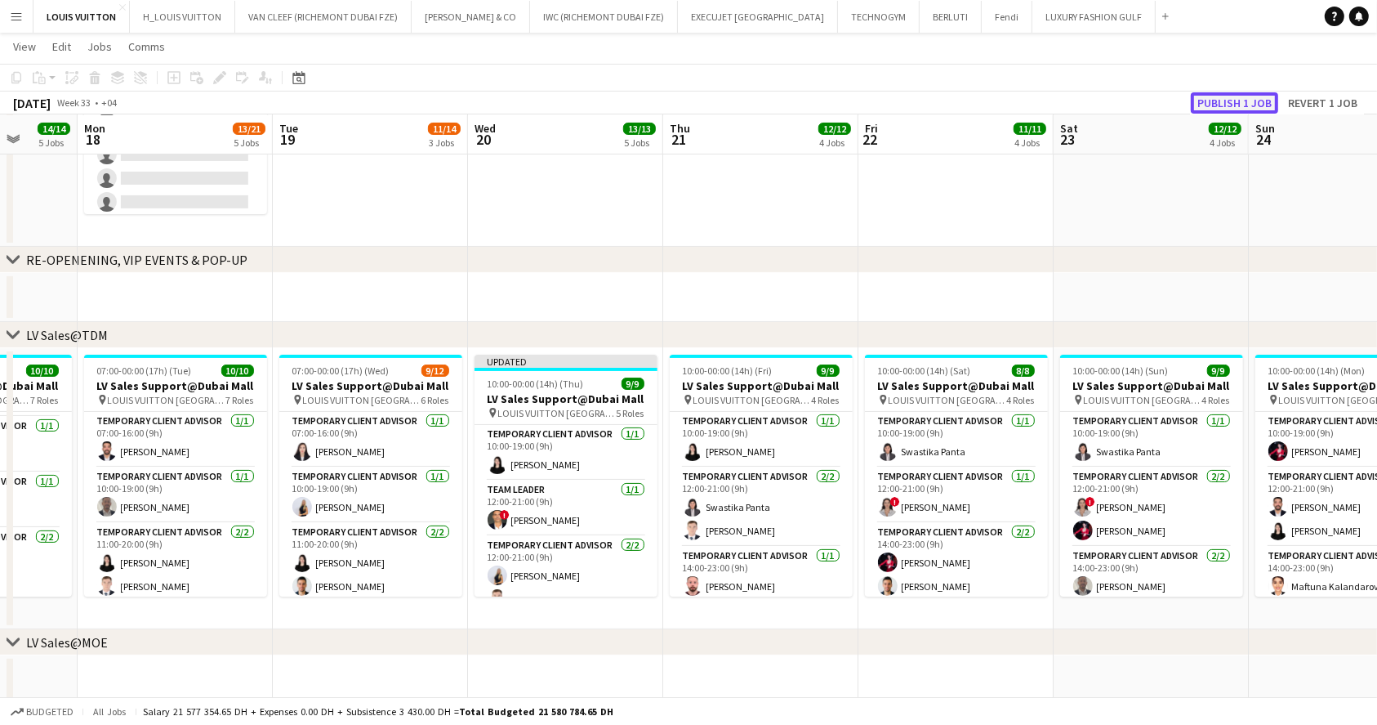
click at [1211, 108] on button "Publish 1 job" at bounding box center [1234, 102] width 87 height 21
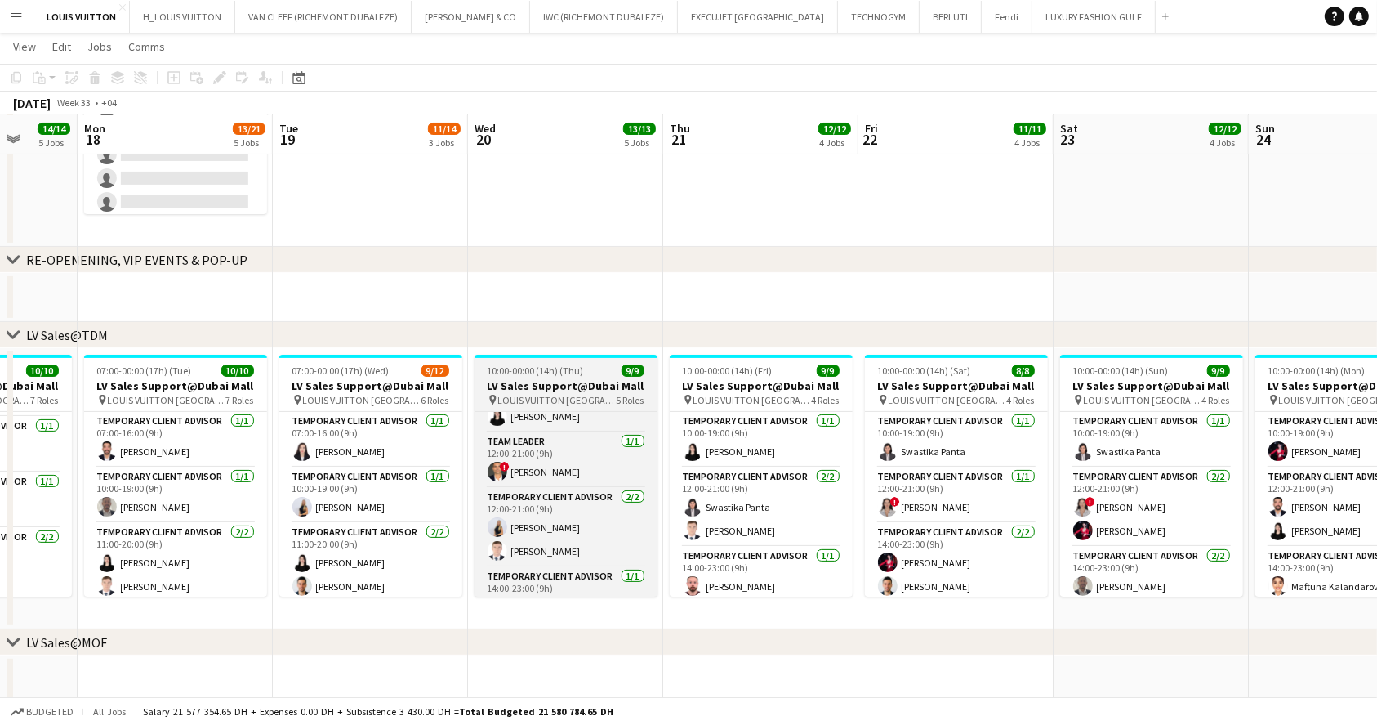
scroll to position [0, 0]
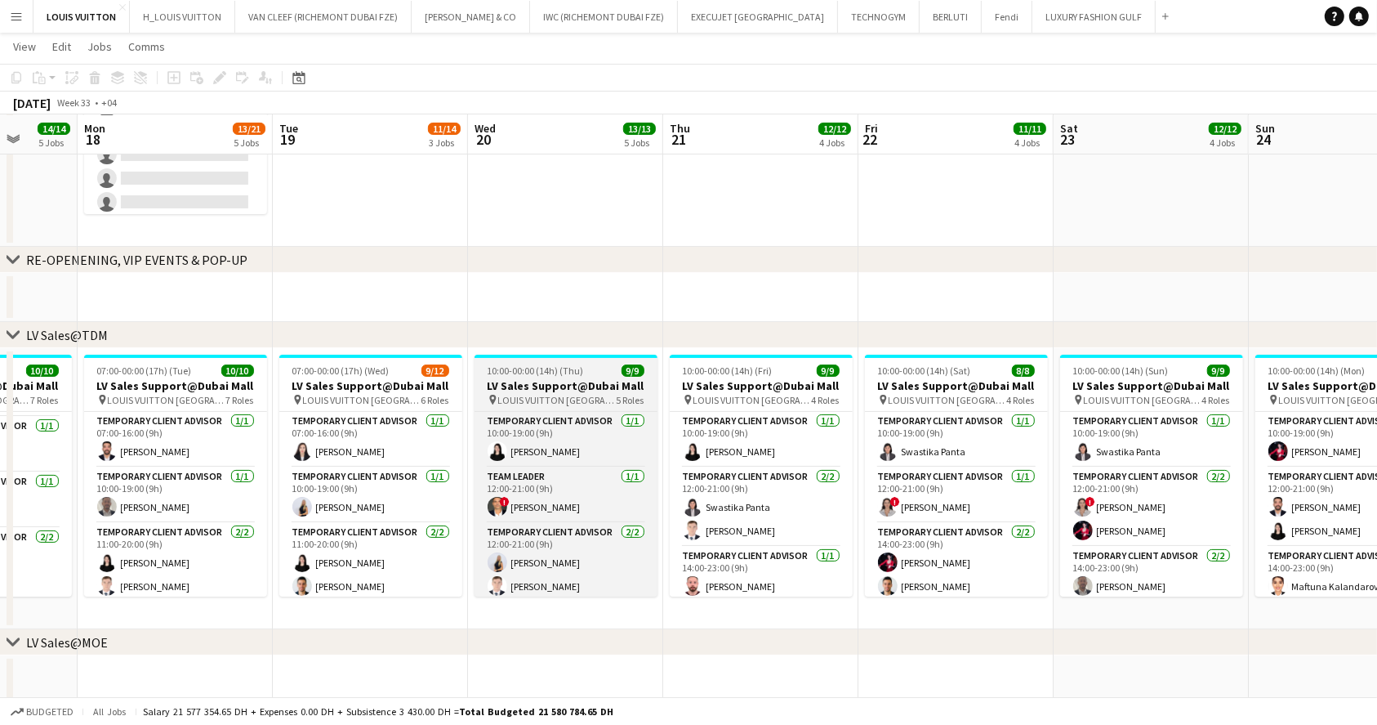
click at [521, 356] on div at bounding box center [566, 356] width 183 height 3
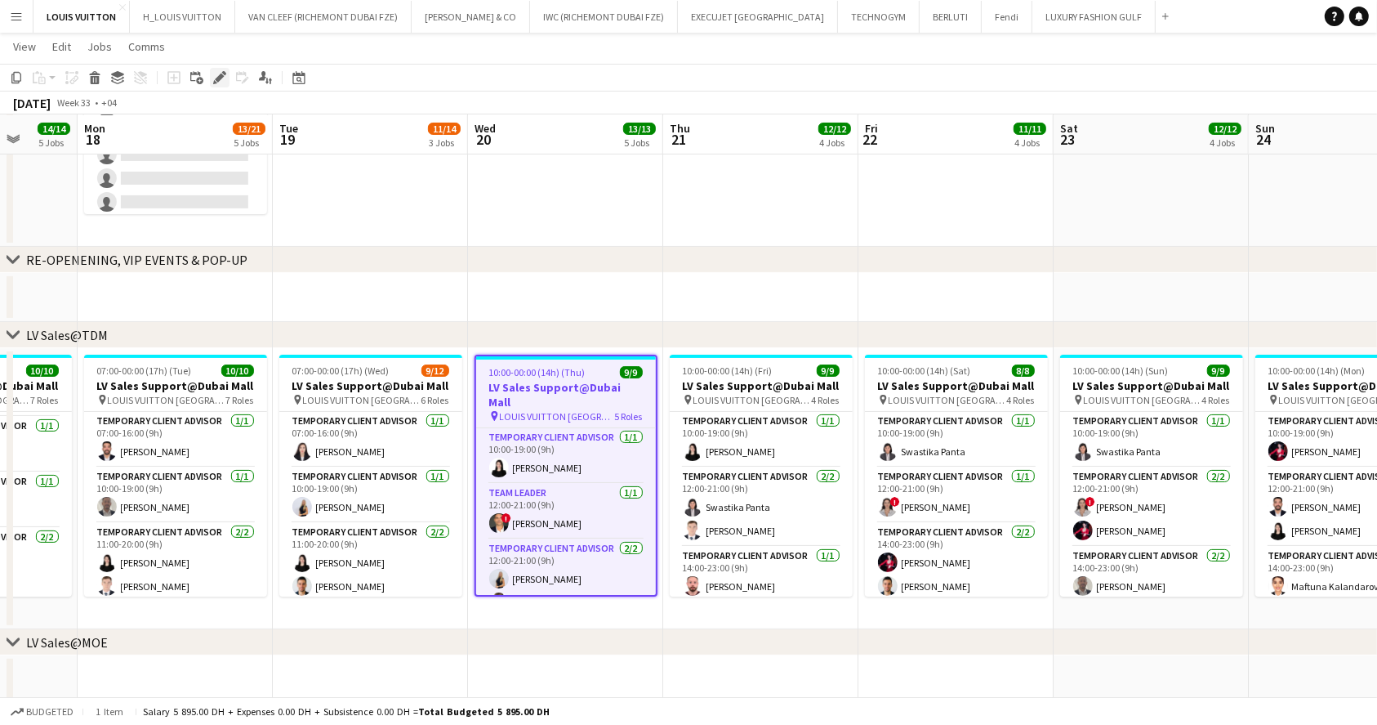
click at [210, 77] on div "Edit" at bounding box center [220, 78] width 20 height 20
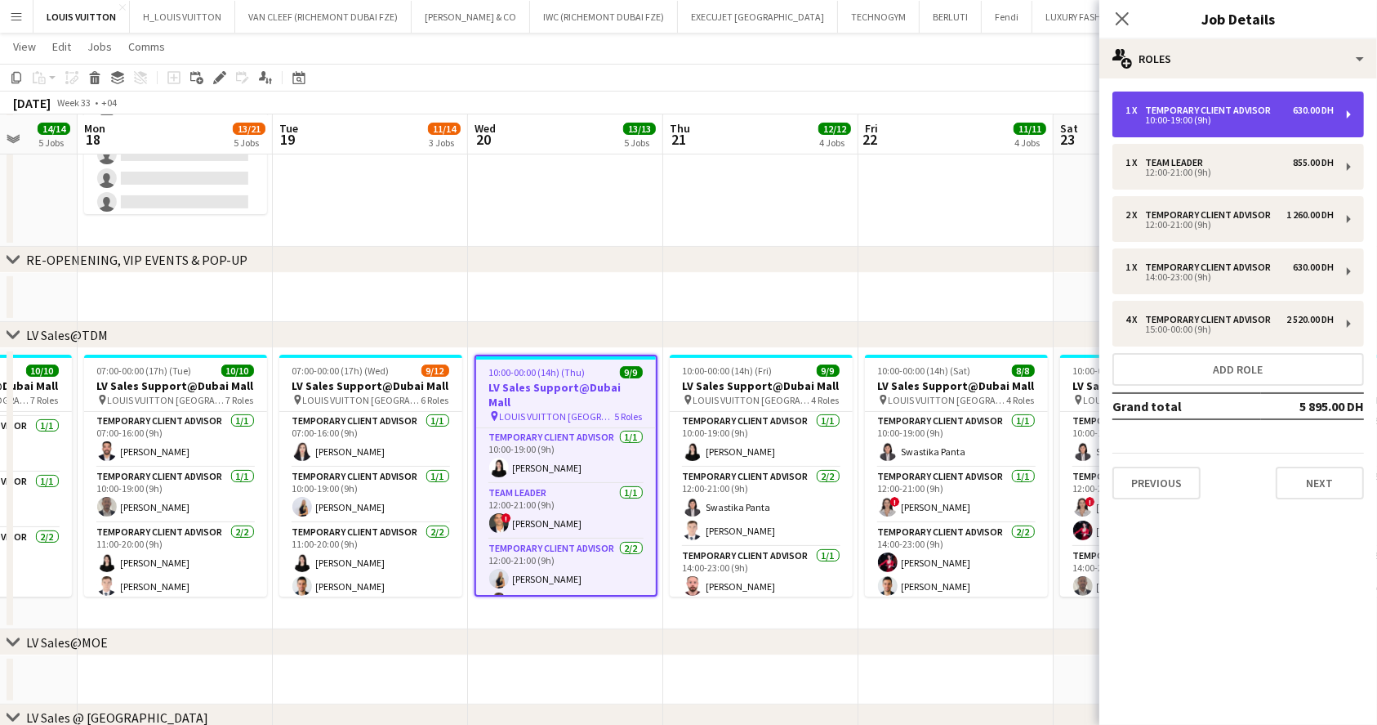
click at [1189, 113] on div "Temporary Client Advisor" at bounding box center [1211, 110] width 132 height 11
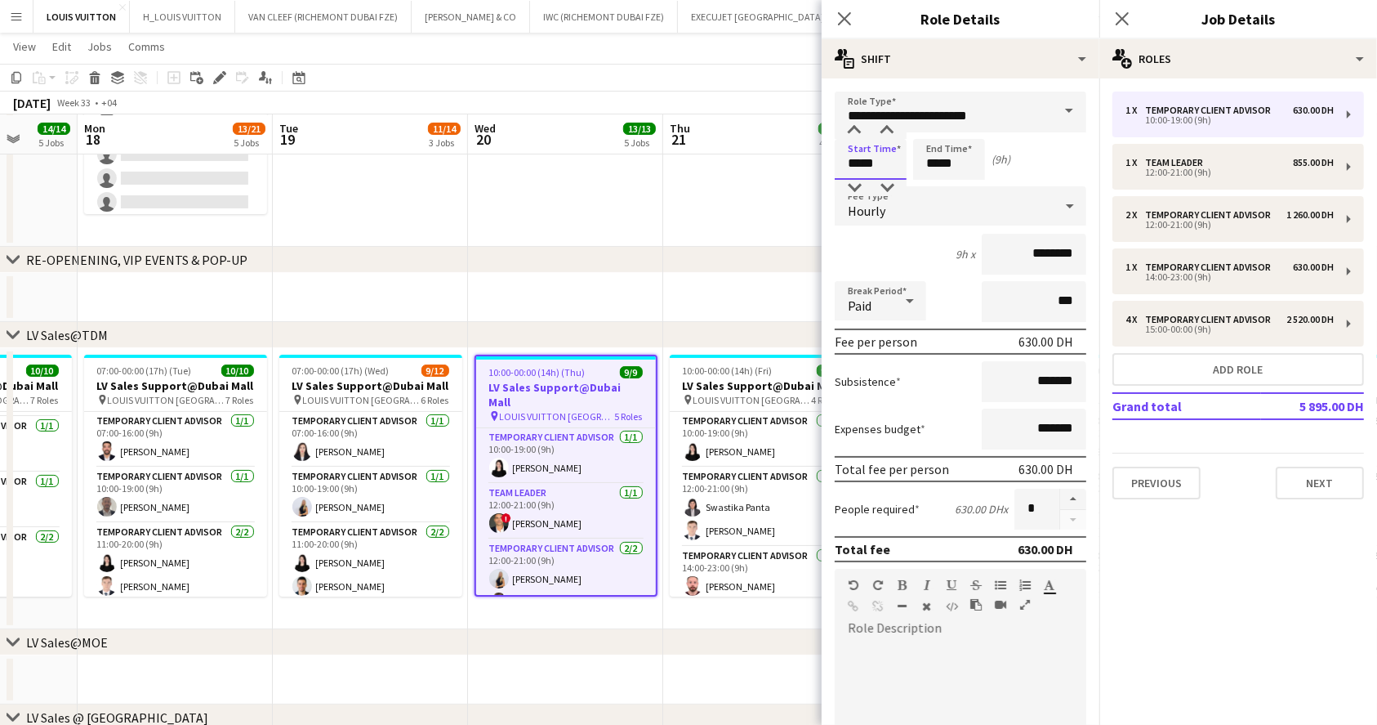
drag, startPoint x: 748, startPoint y: 123, endPoint x: 765, endPoint y: 39, distance: 85.1
type input "*****"
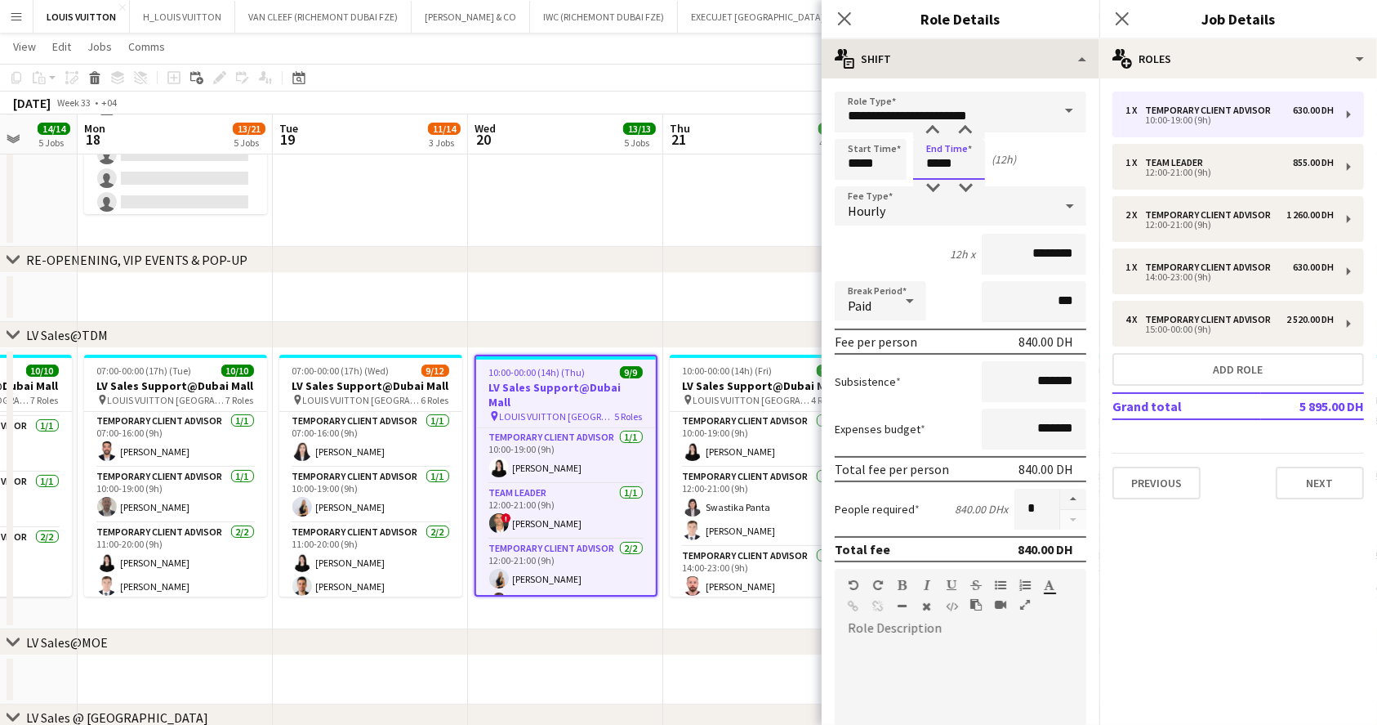
drag, startPoint x: 967, startPoint y: 163, endPoint x: 827, endPoint y: 64, distance: 171.1
type input "*****"
click at [754, 65] on app-toolbar "Copy Paste Paste Ctrl+V Paste with crew Ctrl+Shift+V Paste linked Job [GEOGRAPH…" at bounding box center [688, 78] width 1377 height 28
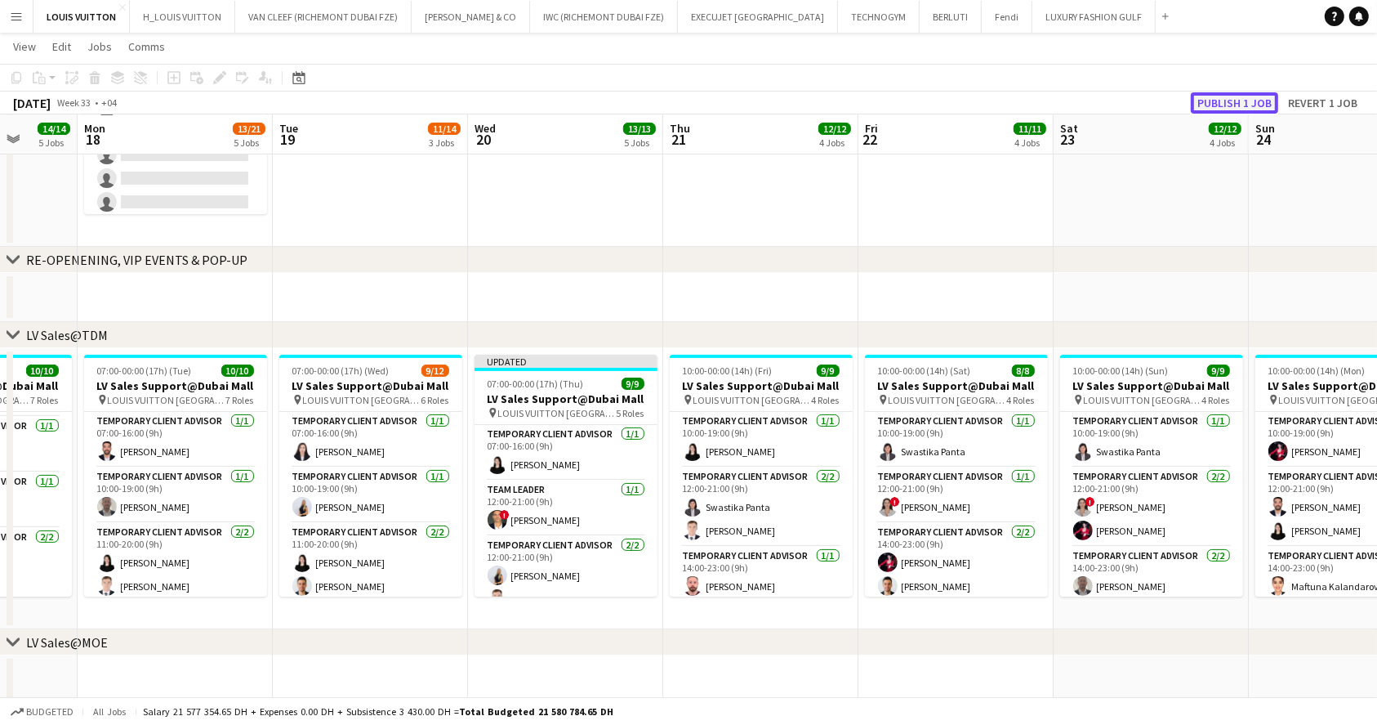
click at [1230, 98] on button "Publish 1 job" at bounding box center [1234, 102] width 87 height 21
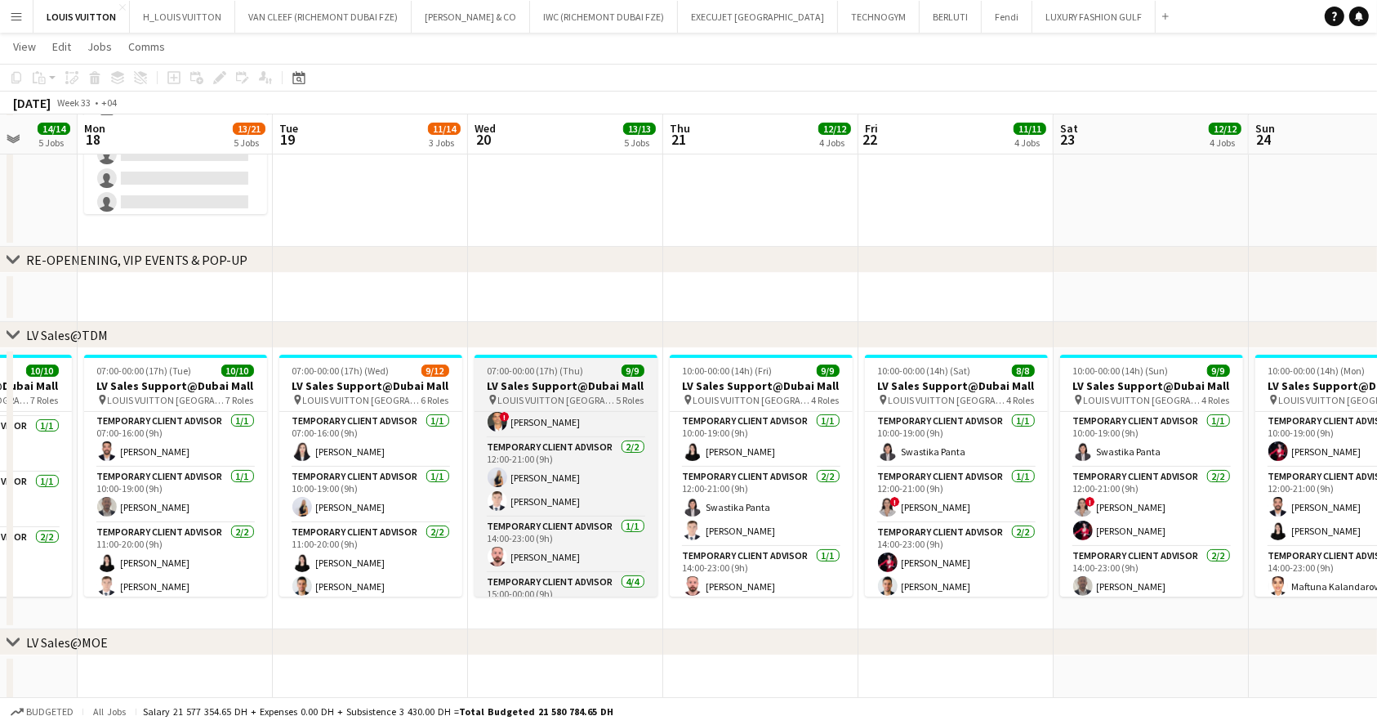
scroll to position [118, 0]
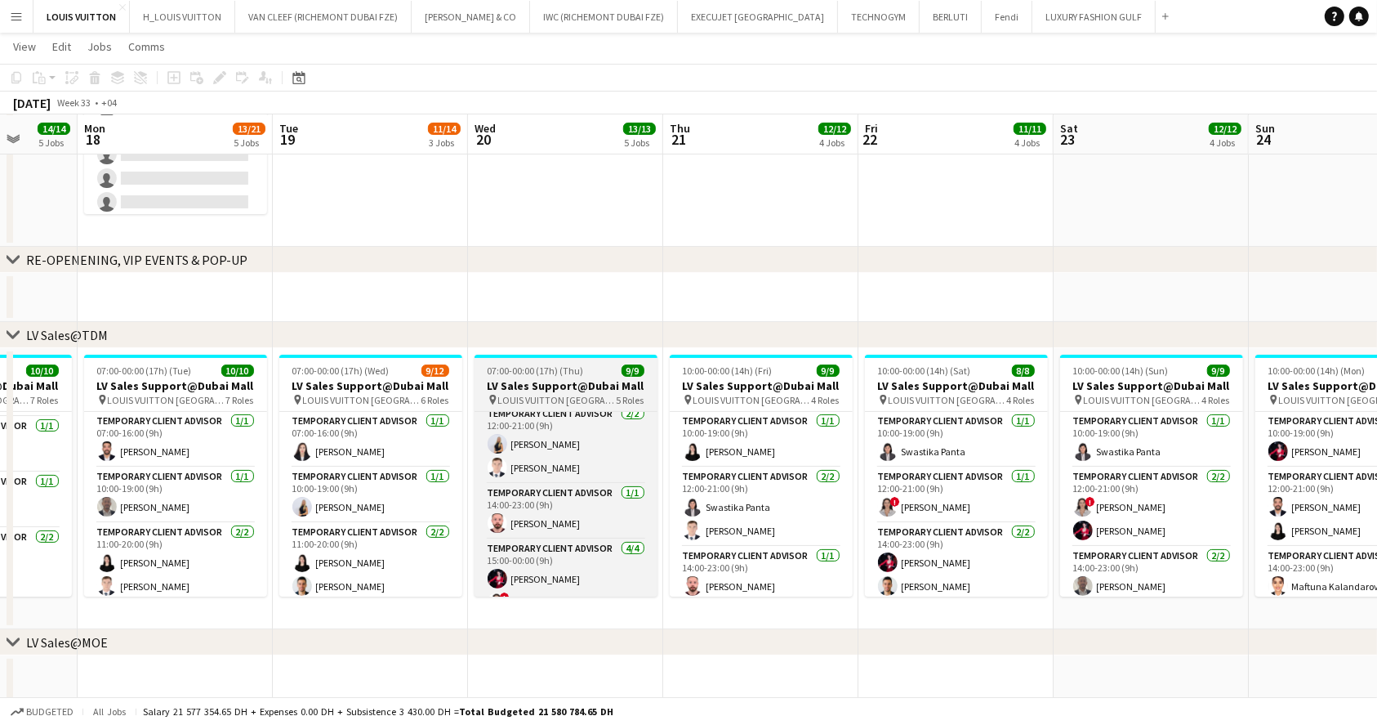
click at [555, 367] on span "07:00-00:00 (17h) (Thu)" at bounding box center [536, 370] width 96 height 12
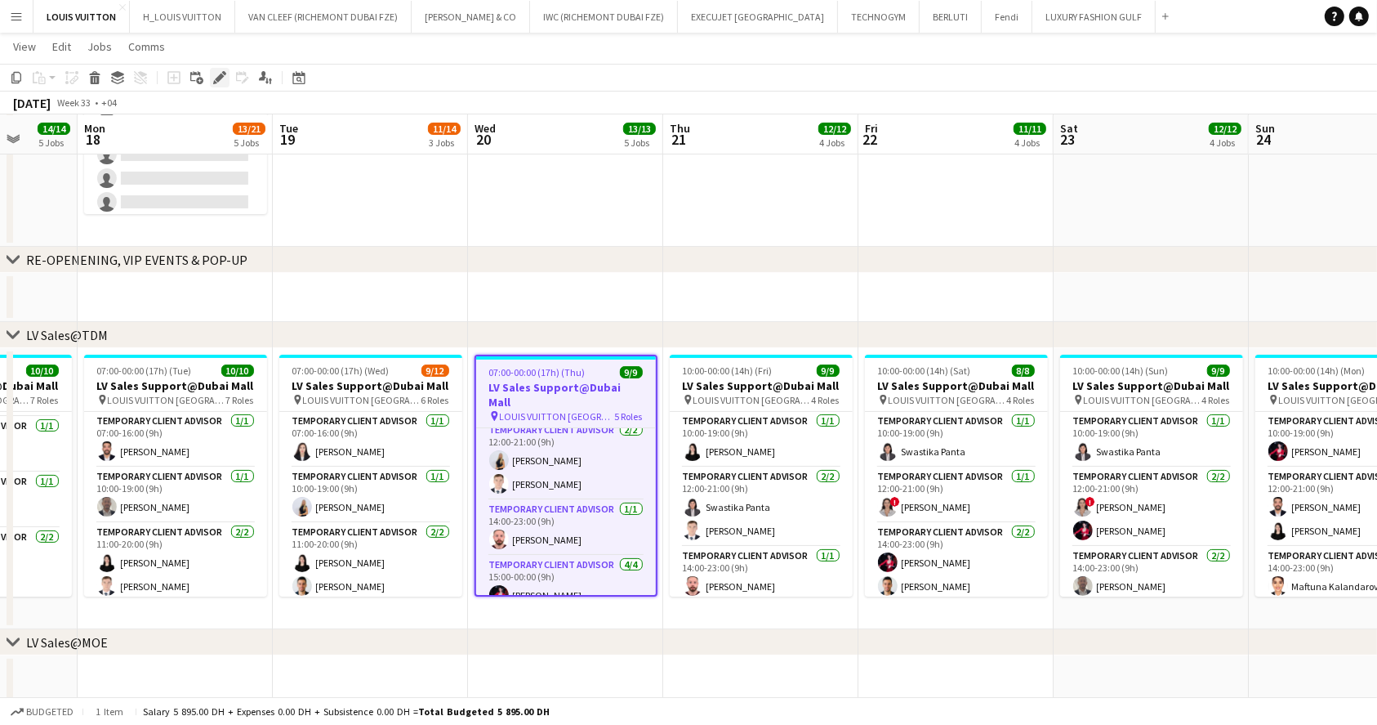
click at [211, 71] on div "Edit" at bounding box center [220, 78] width 20 height 20
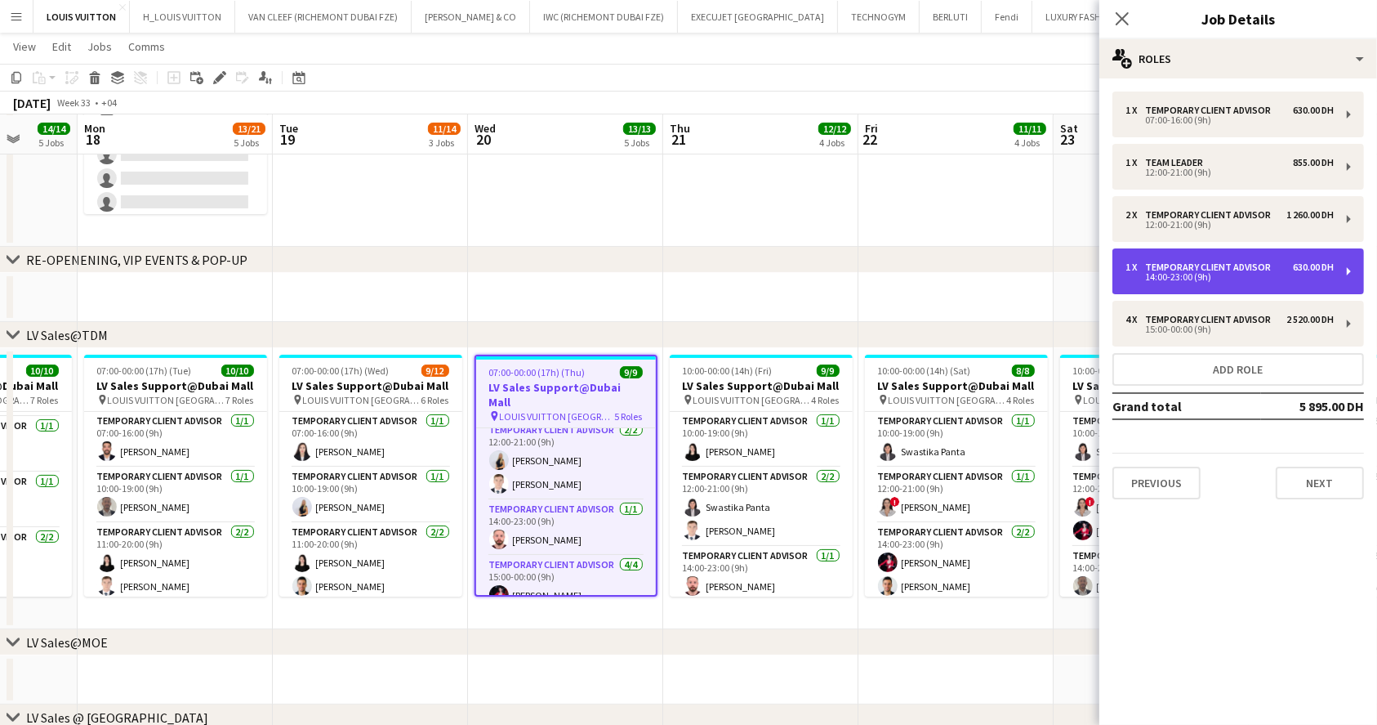
click at [1229, 275] on div "14:00-23:00 (9h)" at bounding box center [1230, 277] width 208 height 8
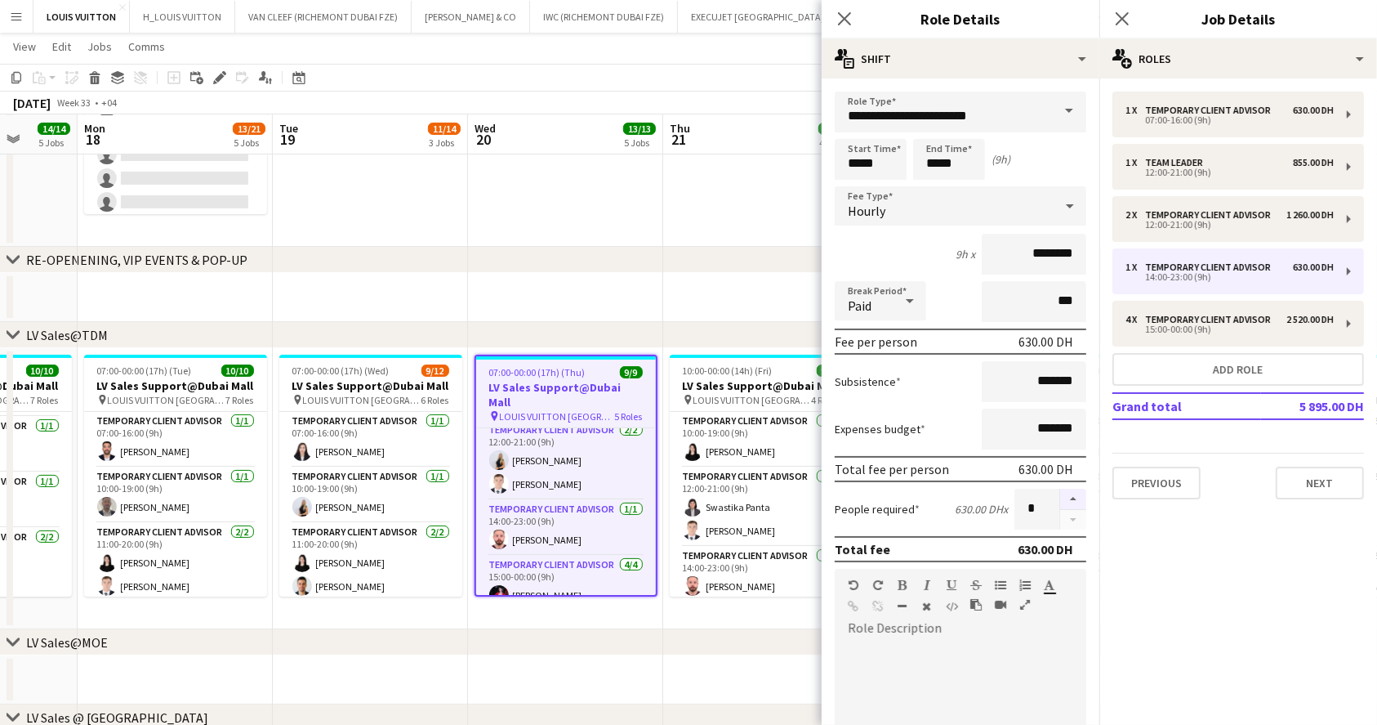
click at [1062, 494] on button "button" at bounding box center [1073, 498] width 26 height 21
type input "*"
click at [761, 79] on app-toolbar "Copy Paste Paste Ctrl+V Paste with crew Ctrl+Shift+V Paste linked Job [GEOGRAPH…" at bounding box center [688, 78] width 1377 height 28
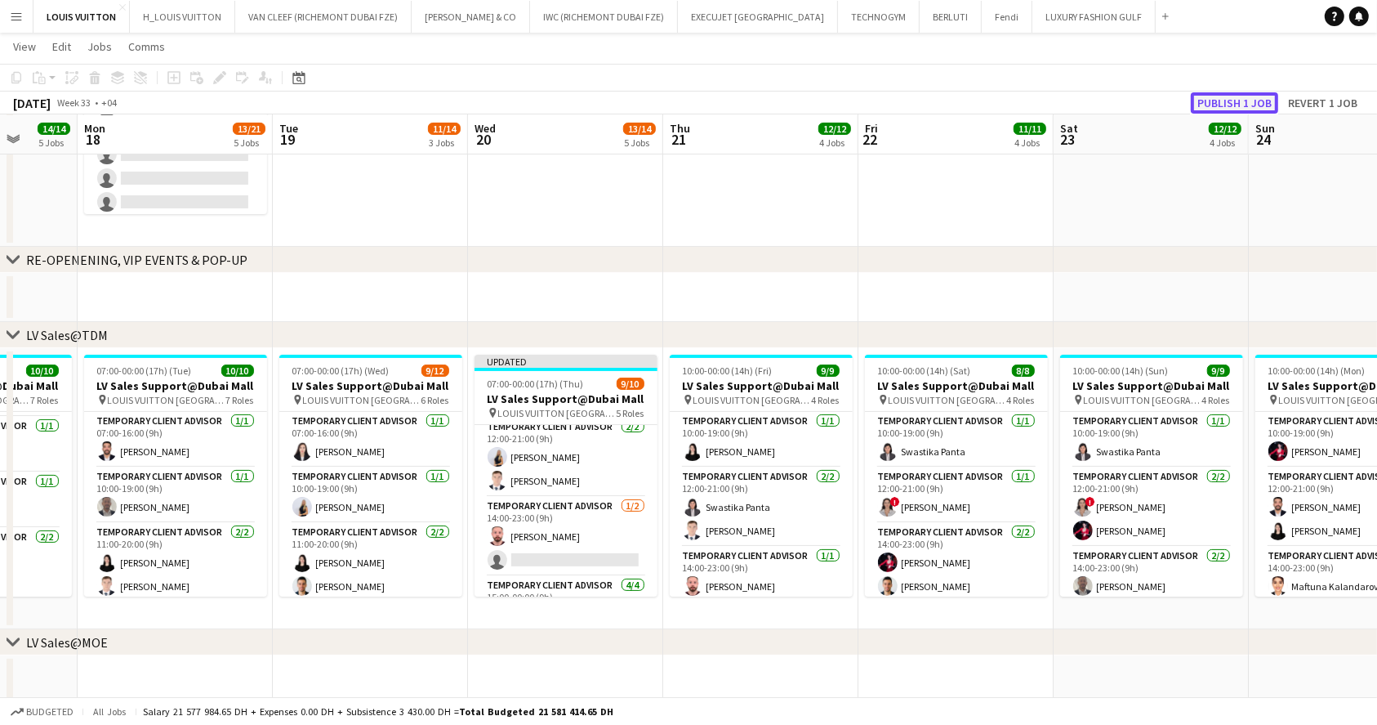
click at [1251, 98] on button "Publish 1 job" at bounding box center [1234, 102] width 87 height 21
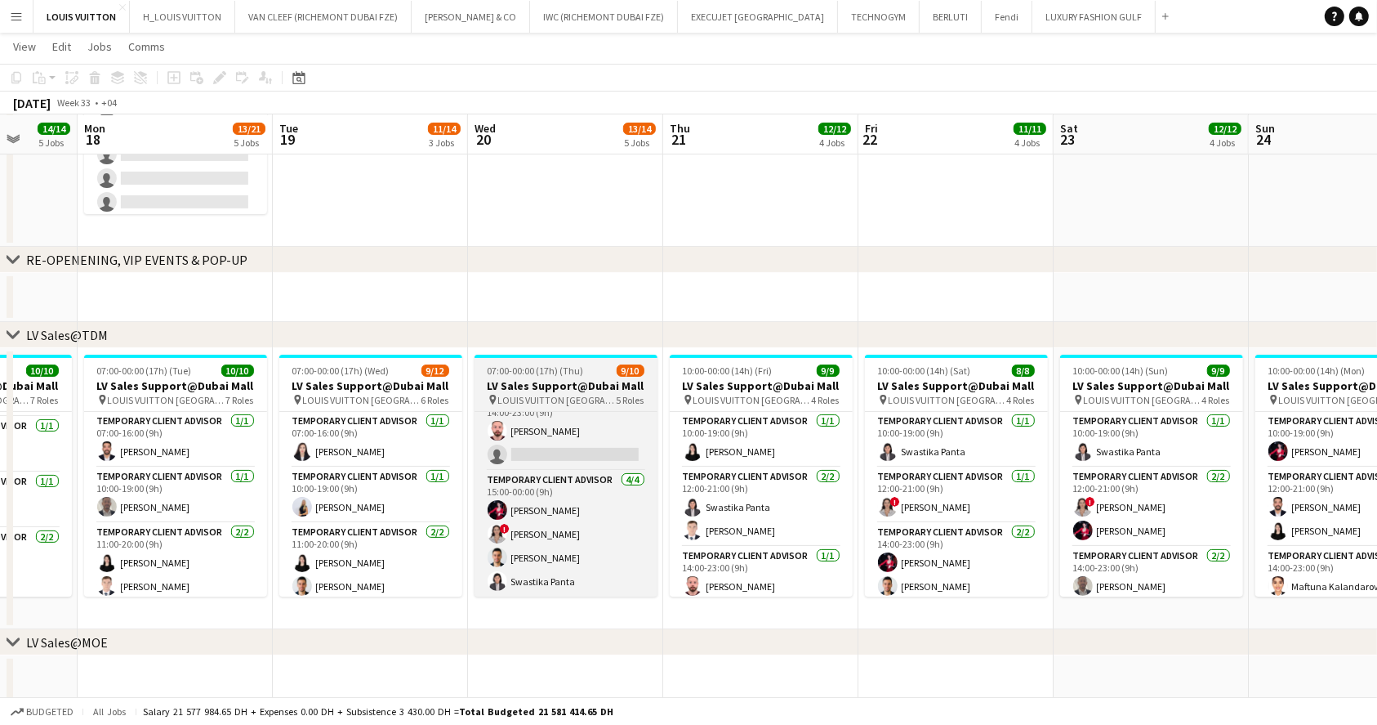
scroll to position [182, 0]
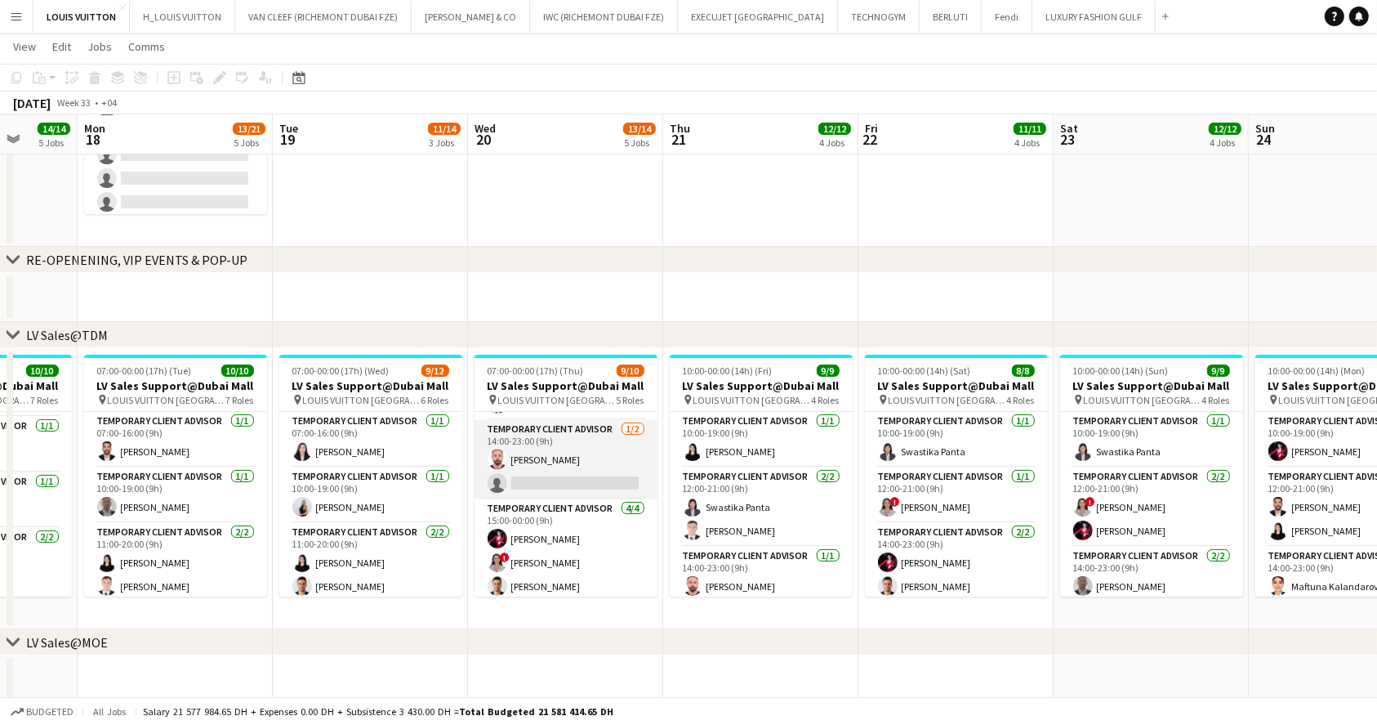
click at [580, 484] on app-card-role "Temporary Client Advisor [DATE] 14:00-23:00 (9h) [PERSON_NAME] single-neutral-a…" at bounding box center [566, 459] width 183 height 79
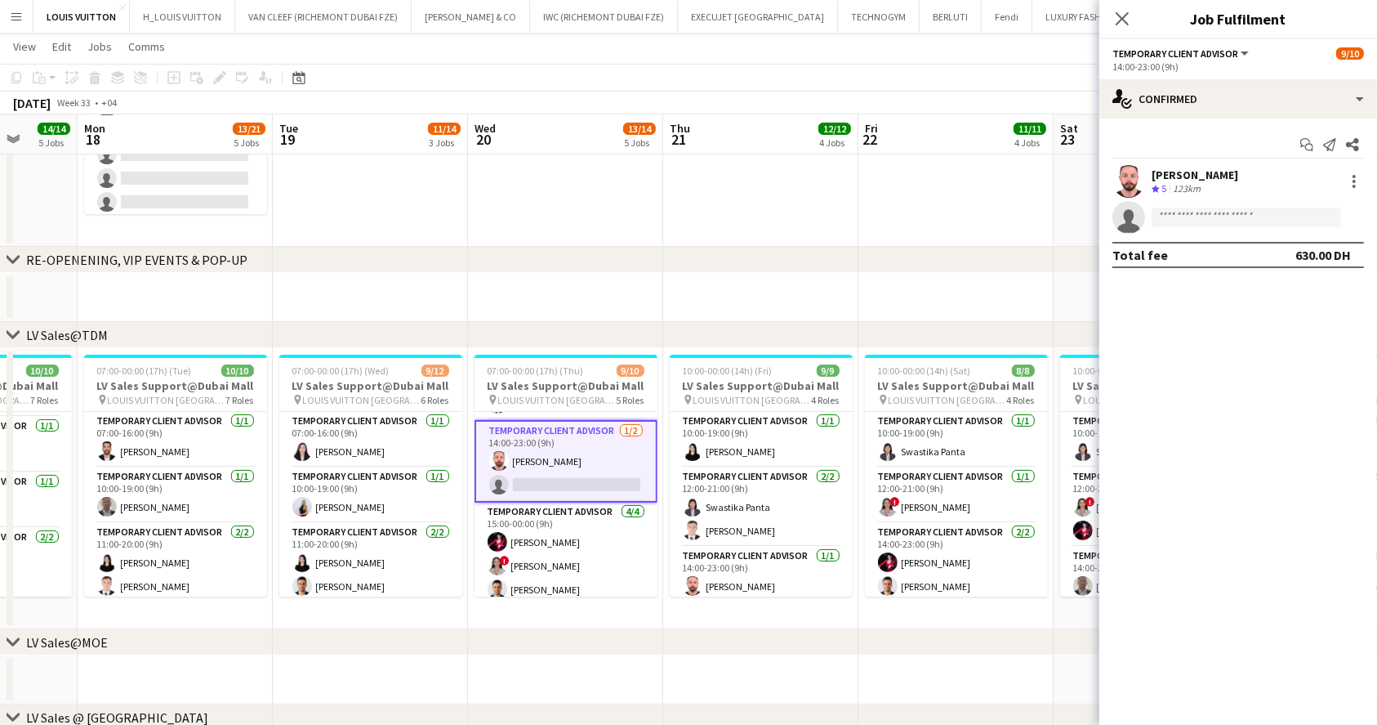
click at [1207, 206] on app-invite-slot "single-neutral-actions" at bounding box center [1238, 217] width 278 height 33
click at [1209, 212] on input at bounding box center [1247, 217] width 190 height 20
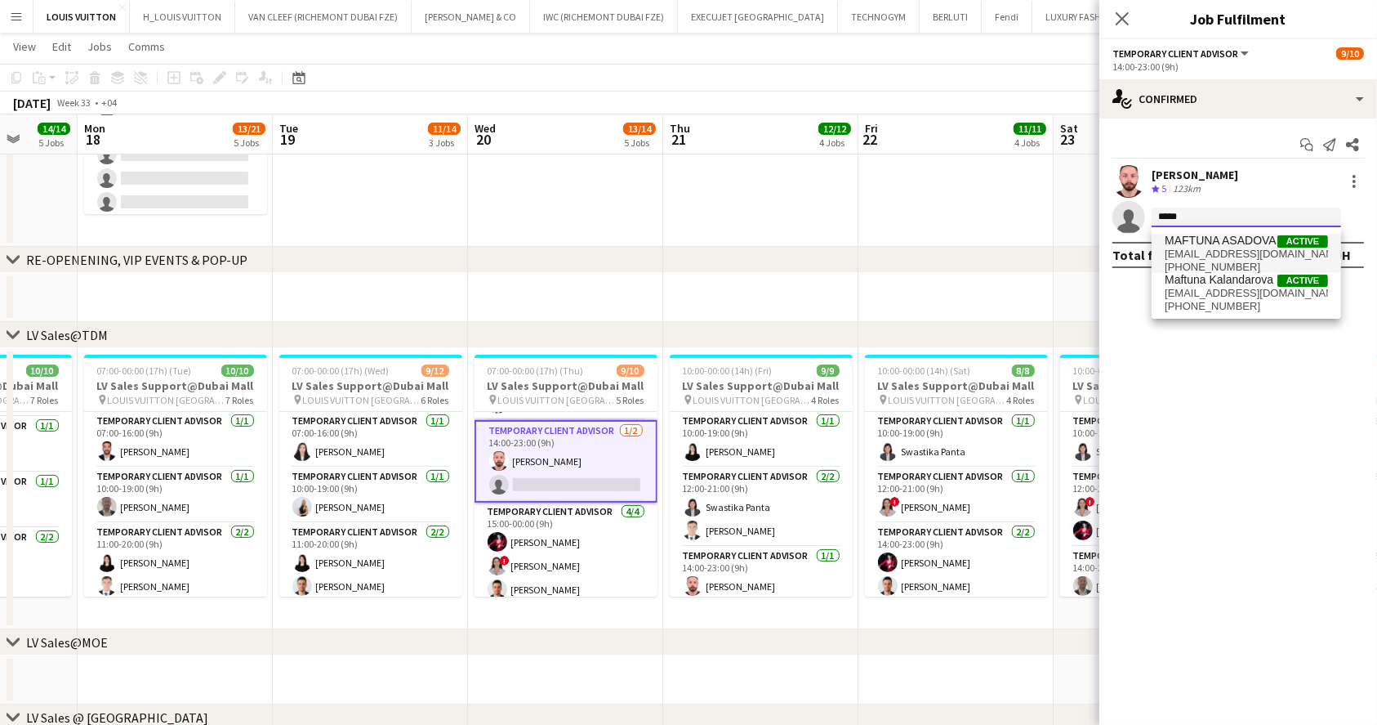
type input "*****"
click at [1230, 241] on span "MAFTUNA ASADOVA" at bounding box center [1221, 241] width 112 height 14
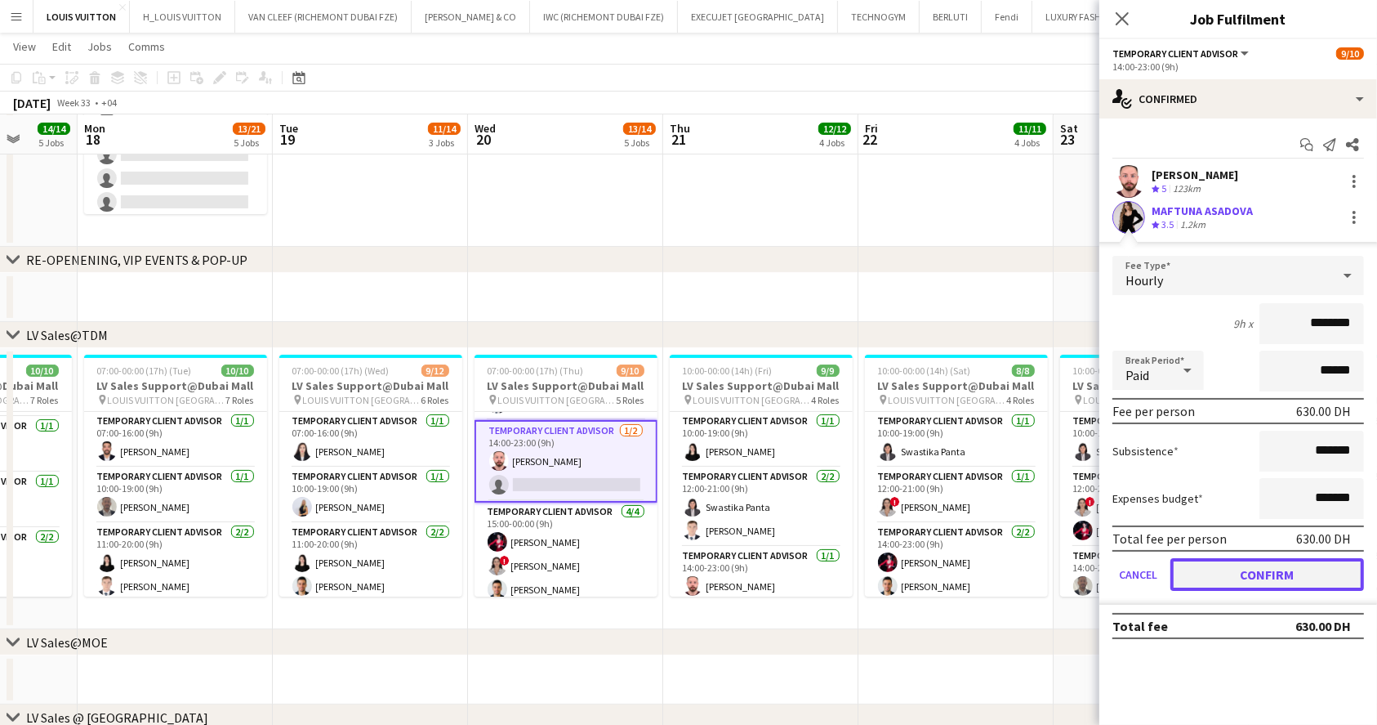
click at [1278, 586] on button "Confirm" at bounding box center [1268, 574] width 194 height 33
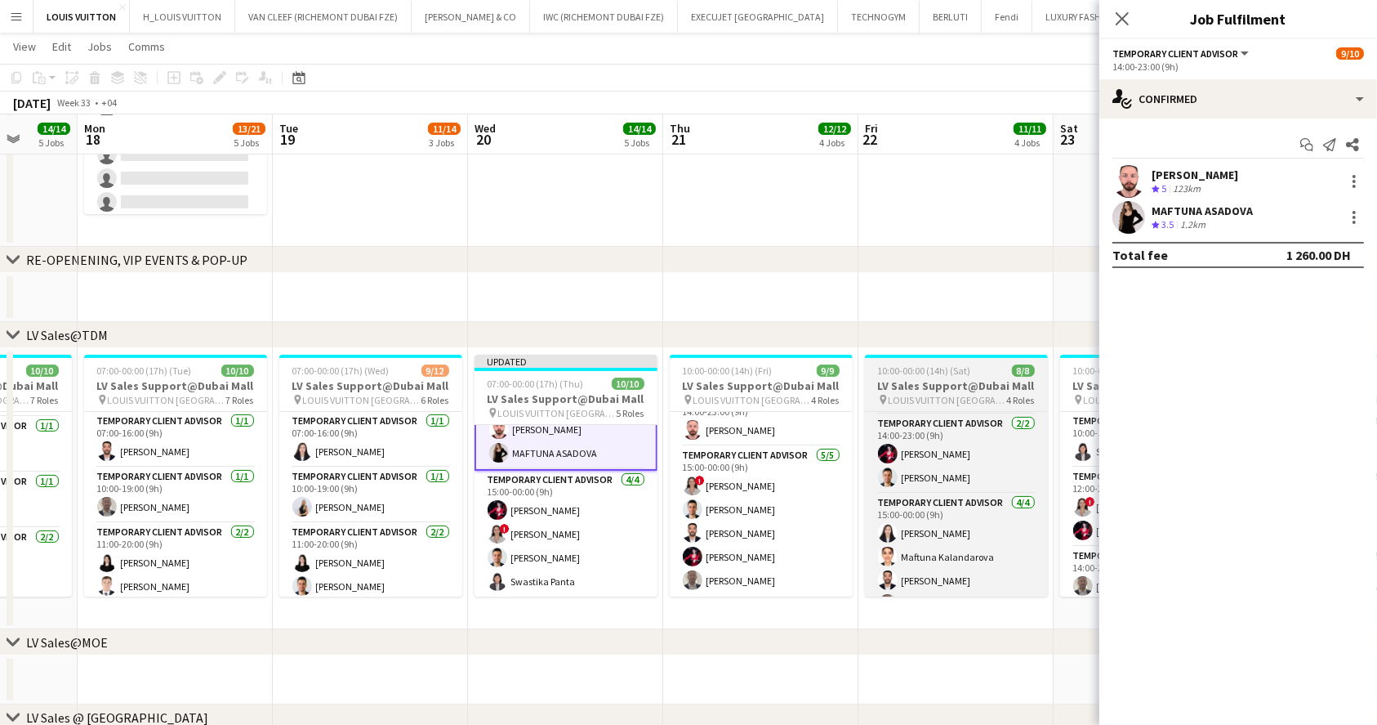
scroll to position [132, 0]
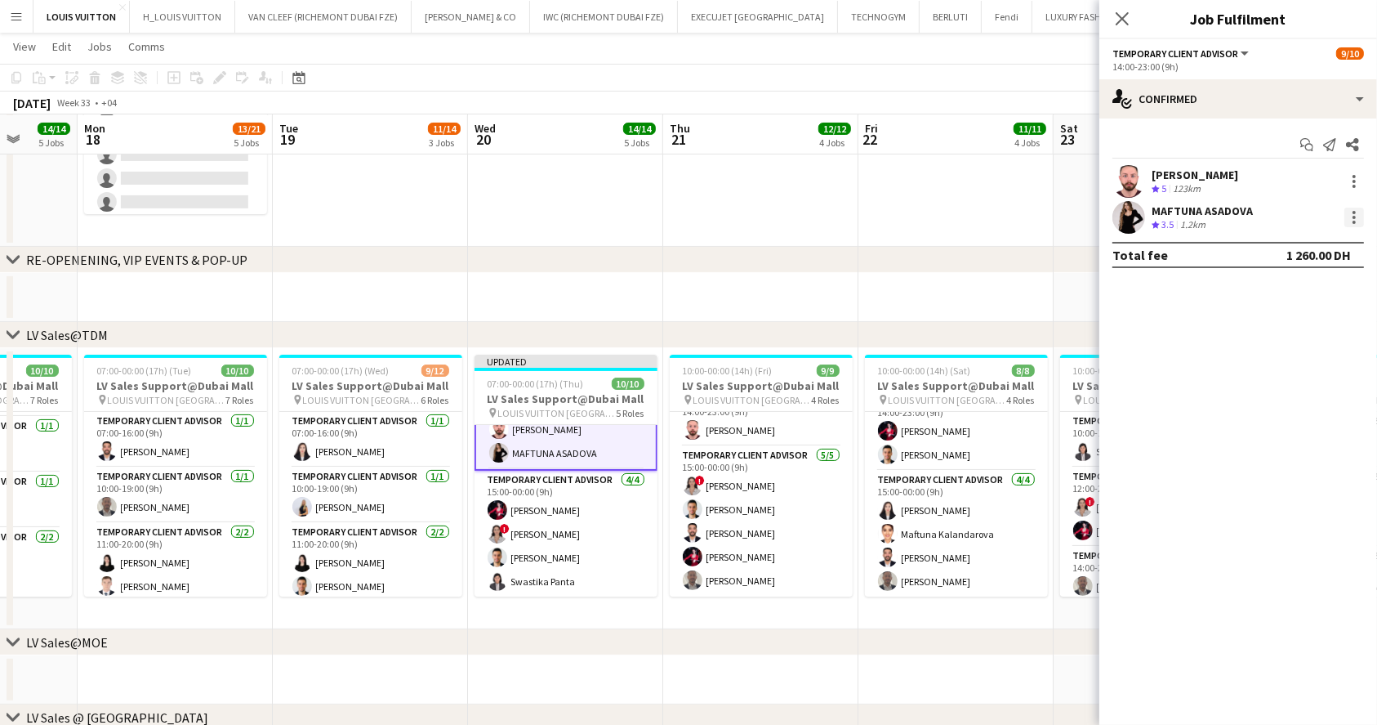
click at [1358, 215] on div at bounding box center [1355, 217] width 20 height 20
click at [1307, 403] on span "Remove" at bounding box center [1301, 404] width 101 height 15
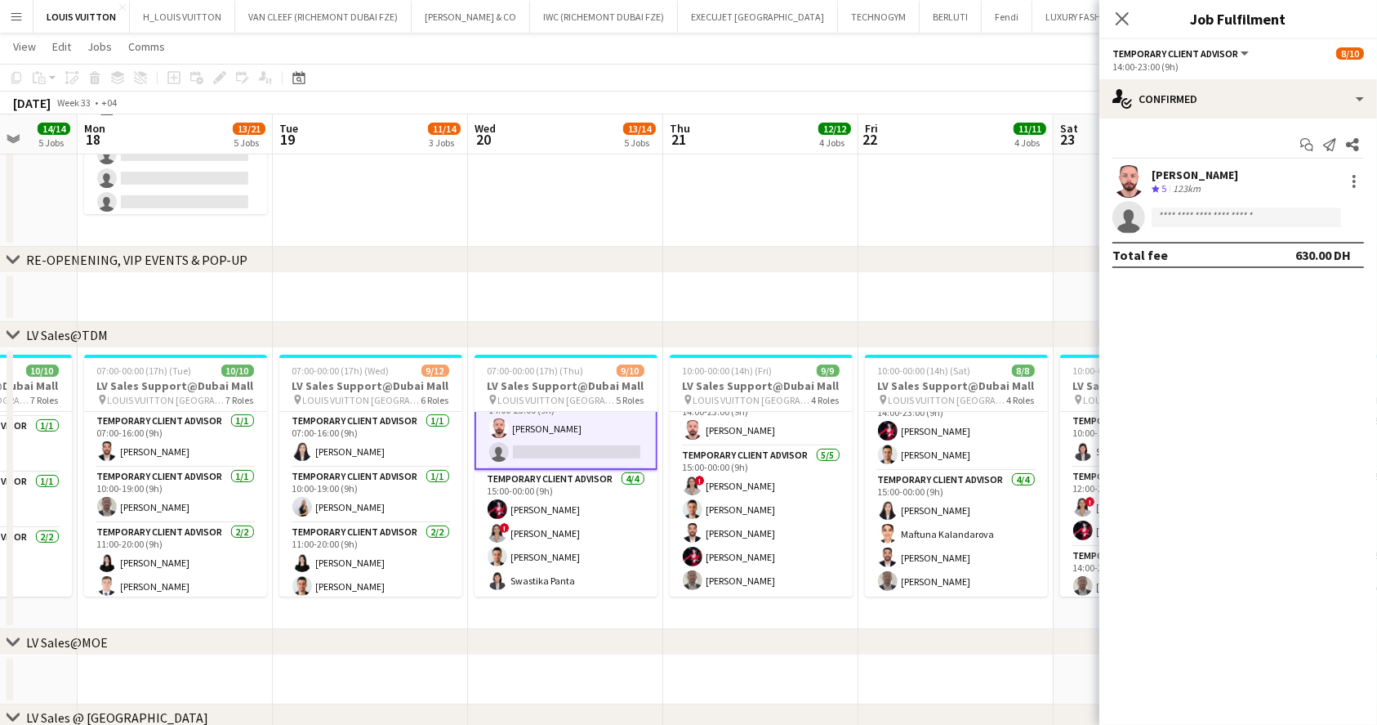
click at [1220, 227] on app-invite-slot "single-neutral-actions" at bounding box center [1238, 217] width 278 height 33
click at [1215, 222] on input at bounding box center [1247, 217] width 190 height 20
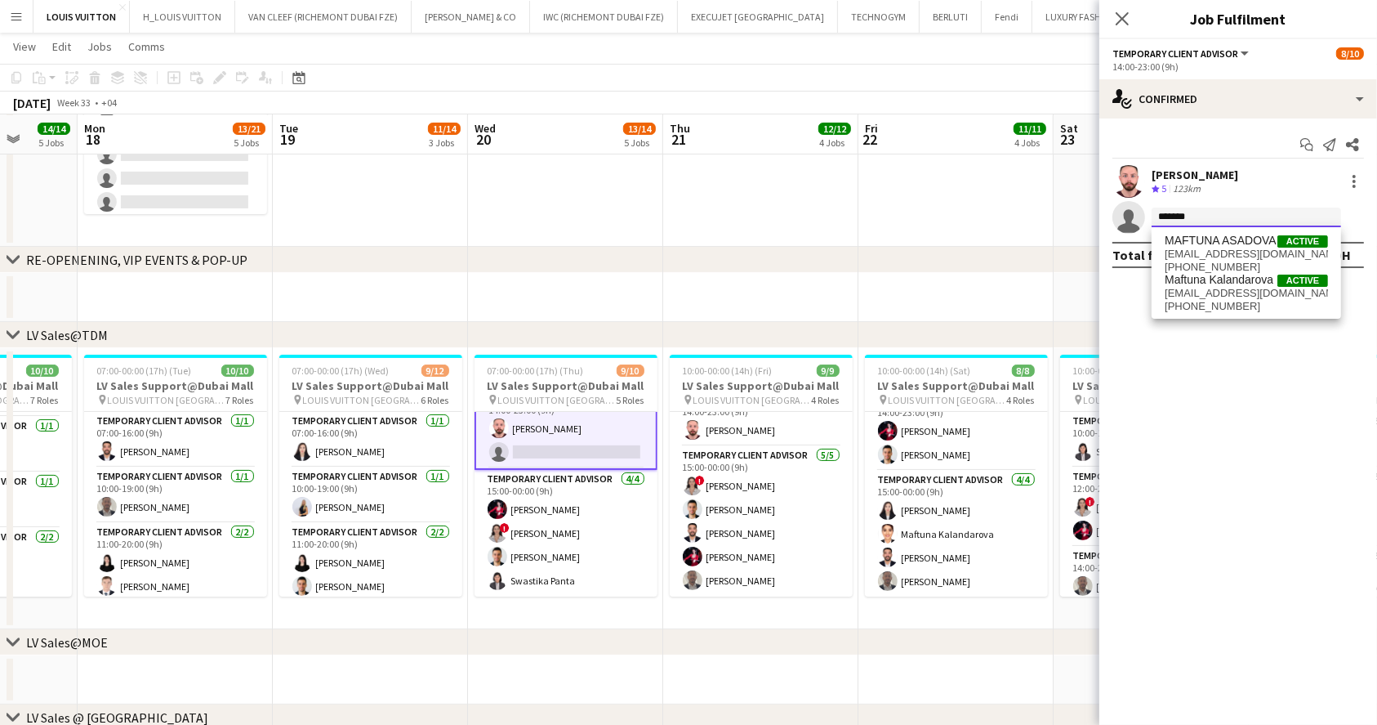
type input "*******"
click at [1260, 304] on span "[PHONE_NUMBER]" at bounding box center [1246, 306] width 163 height 13
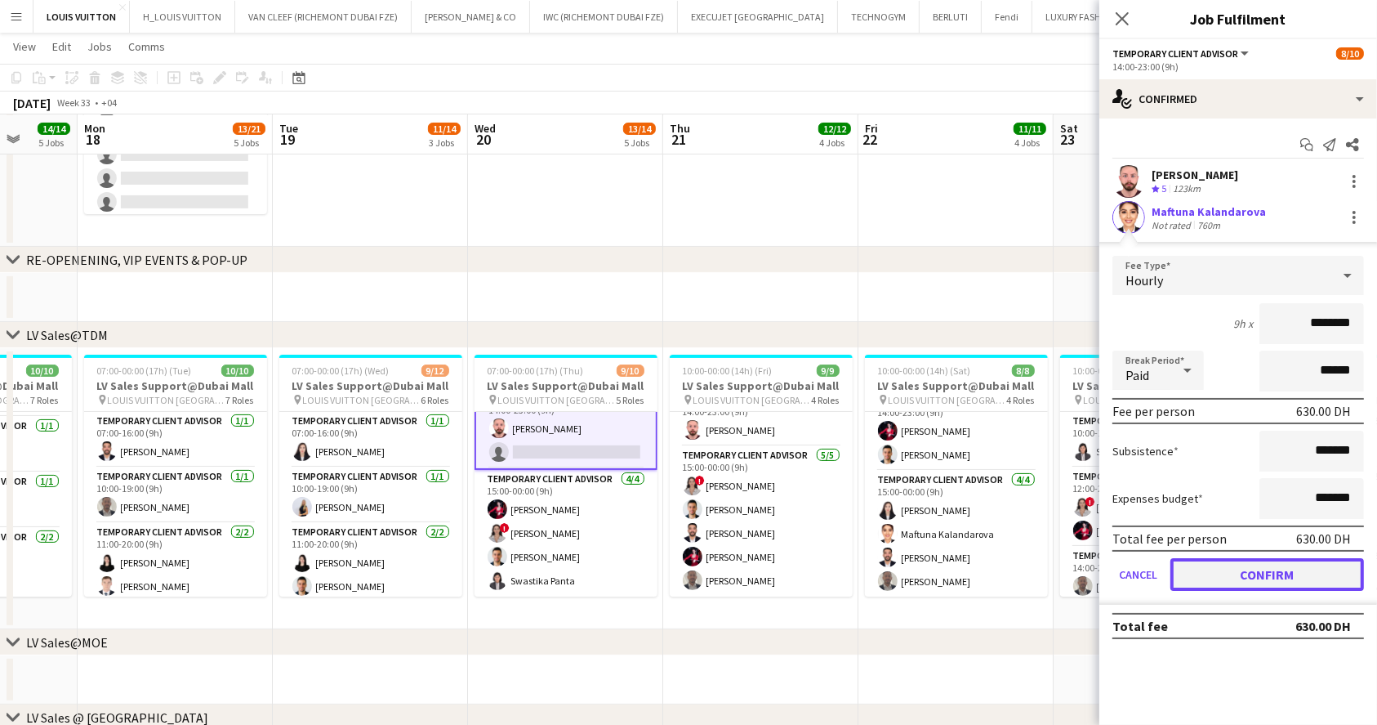
click at [1232, 572] on button "Confirm" at bounding box center [1268, 574] width 194 height 33
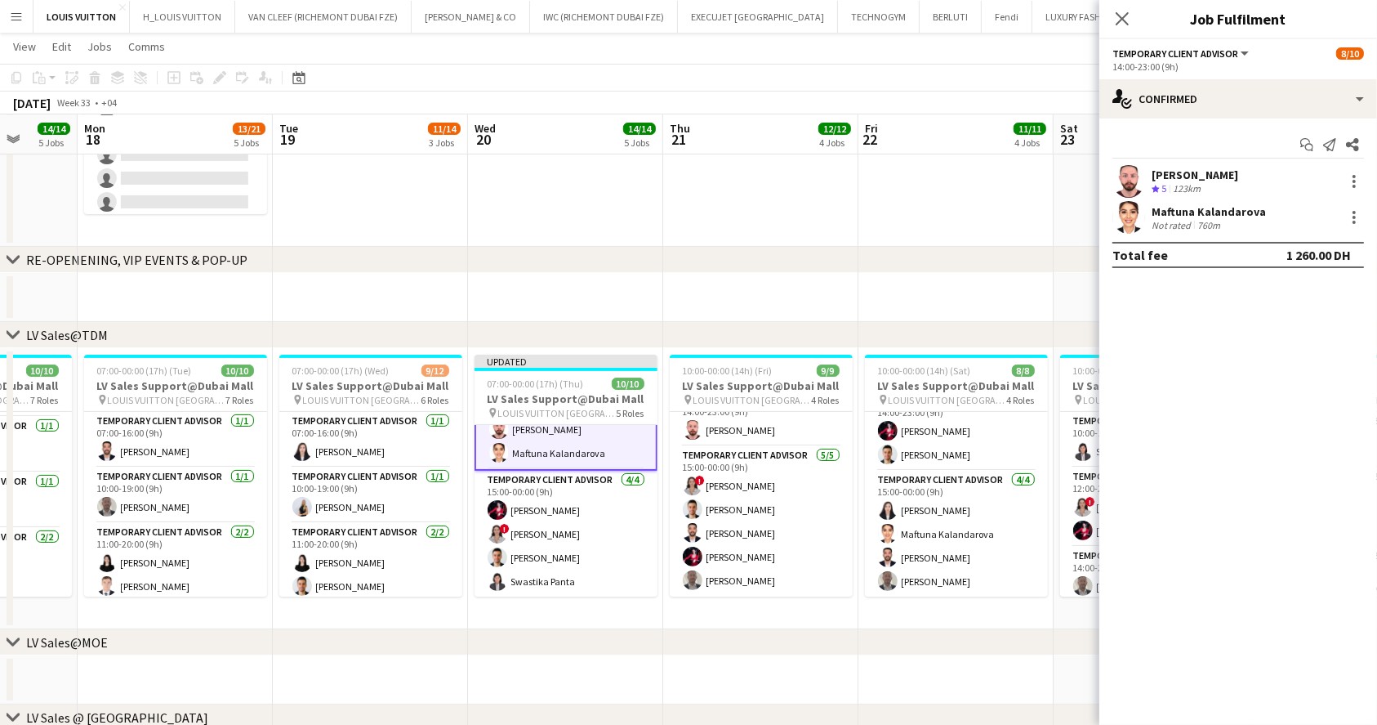
click at [933, 78] on app-toolbar "Copy Paste Paste Ctrl+V Paste with crew Ctrl+Shift+V Paste linked Job [GEOGRAPH…" at bounding box center [688, 78] width 1377 height 28
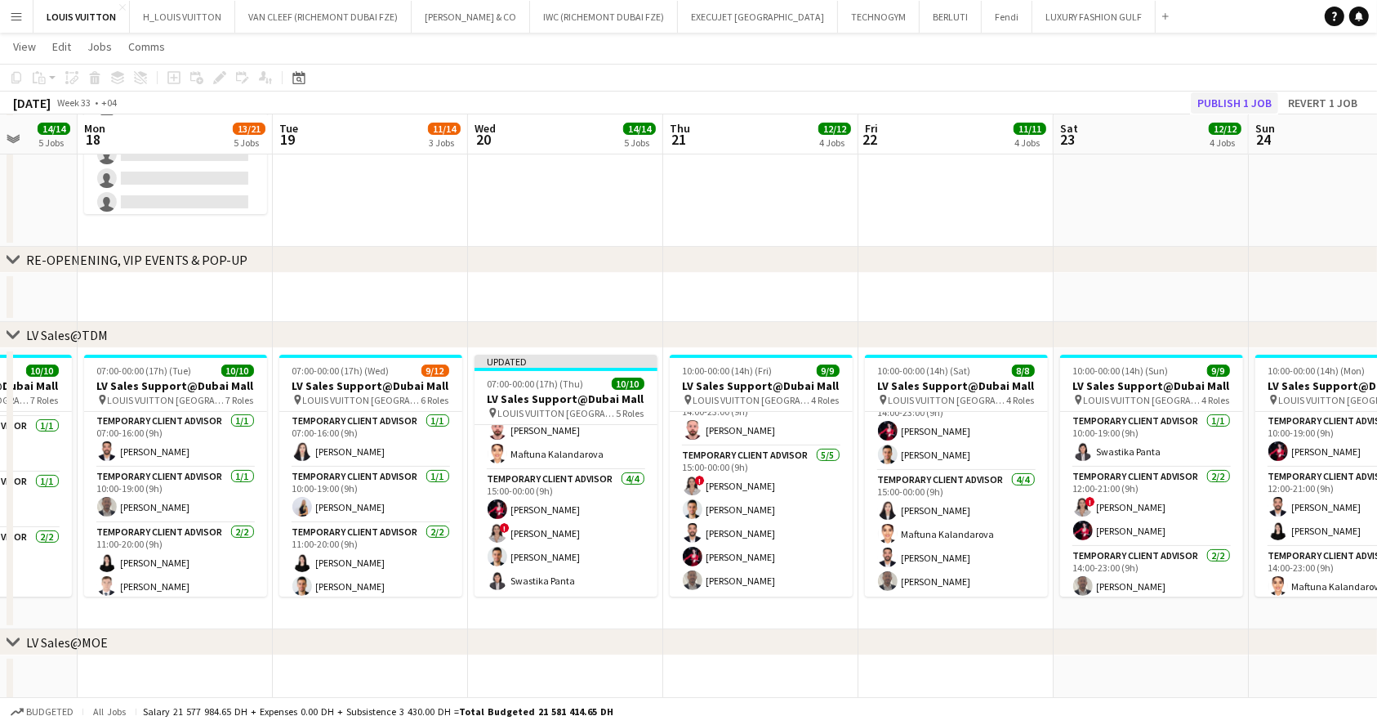
scroll to position [225, 0]
click at [1243, 102] on button "Publish 1 job" at bounding box center [1234, 102] width 87 height 21
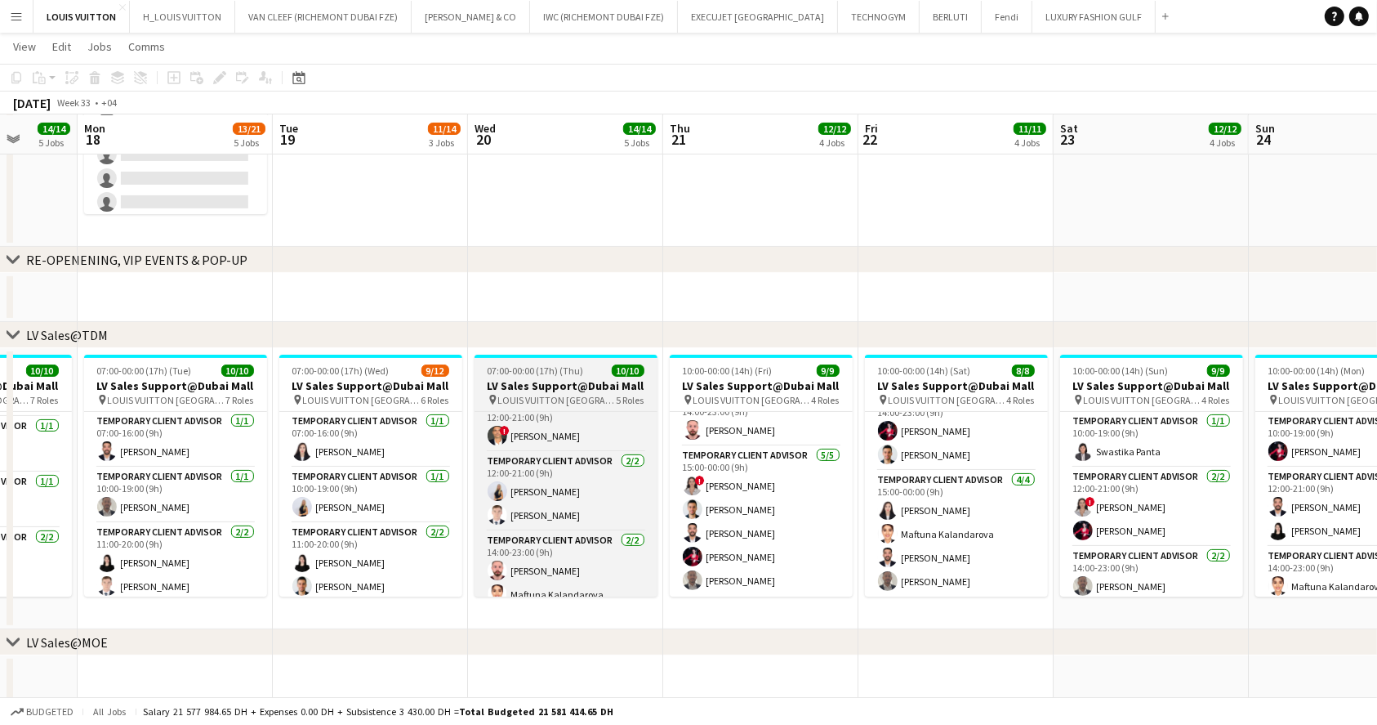
scroll to position [132, 0]
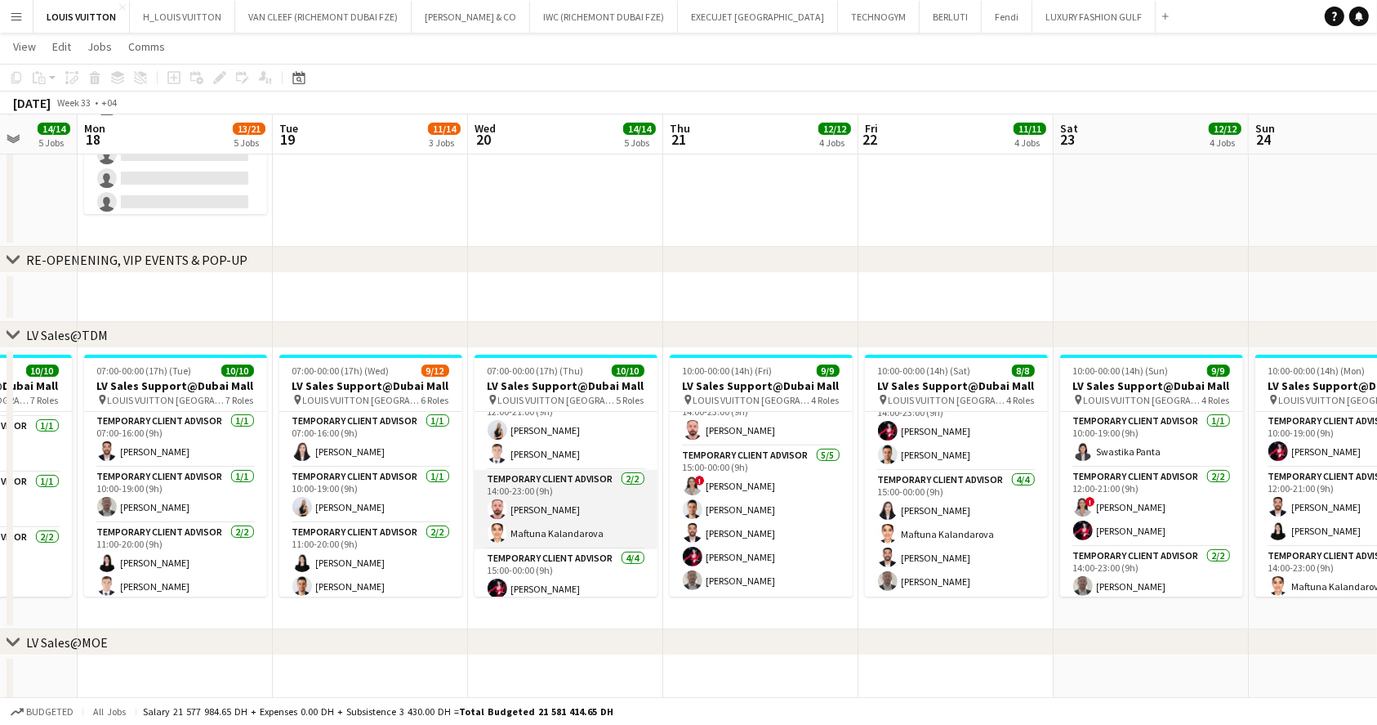
click at [613, 498] on app-card-role "Temporary Client Advisor [DATE] 14:00-23:00 (9h) Anas [PERSON_NAME] Maftuna [PE…" at bounding box center [566, 509] width 183 height 79
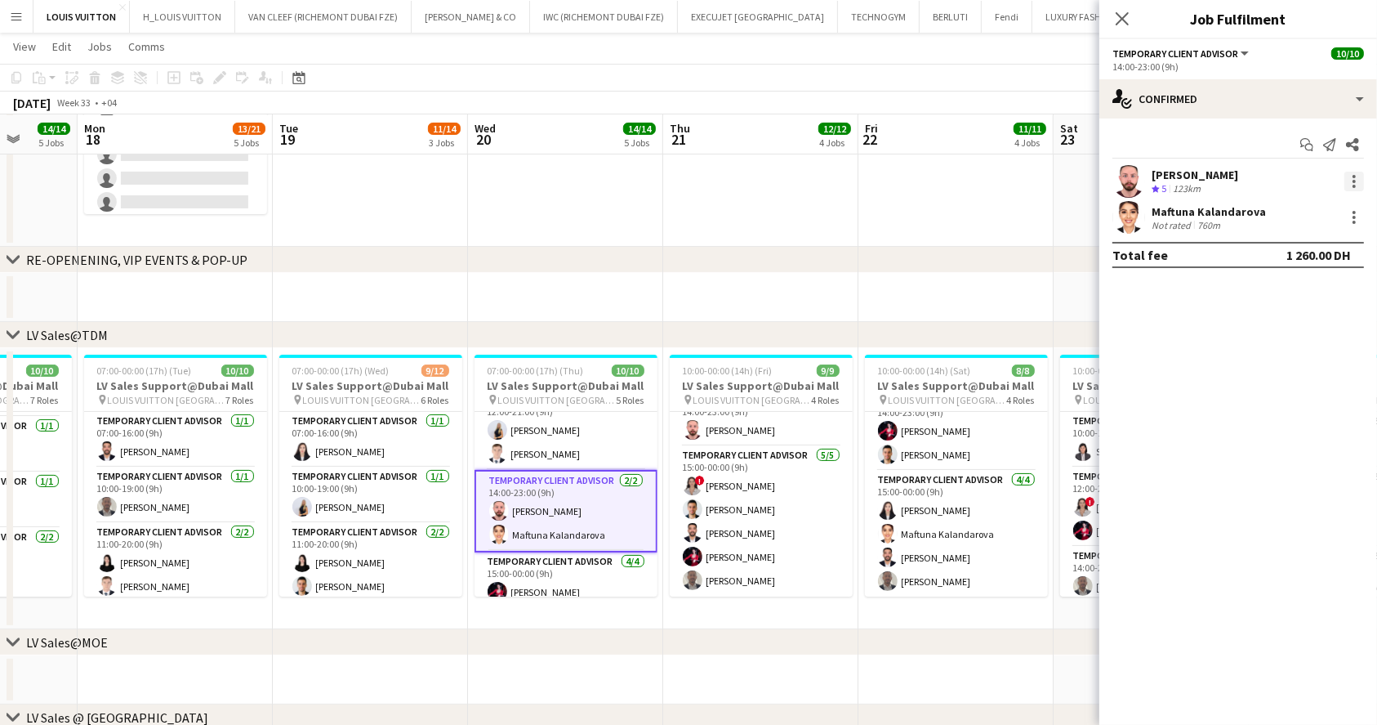
click at [1348, 180] on div at bounding box center [1355, 182] width 20 height 20
click at [1272, 372] on span "Remove" at bounding box center [1275, 368] width 49 height 14
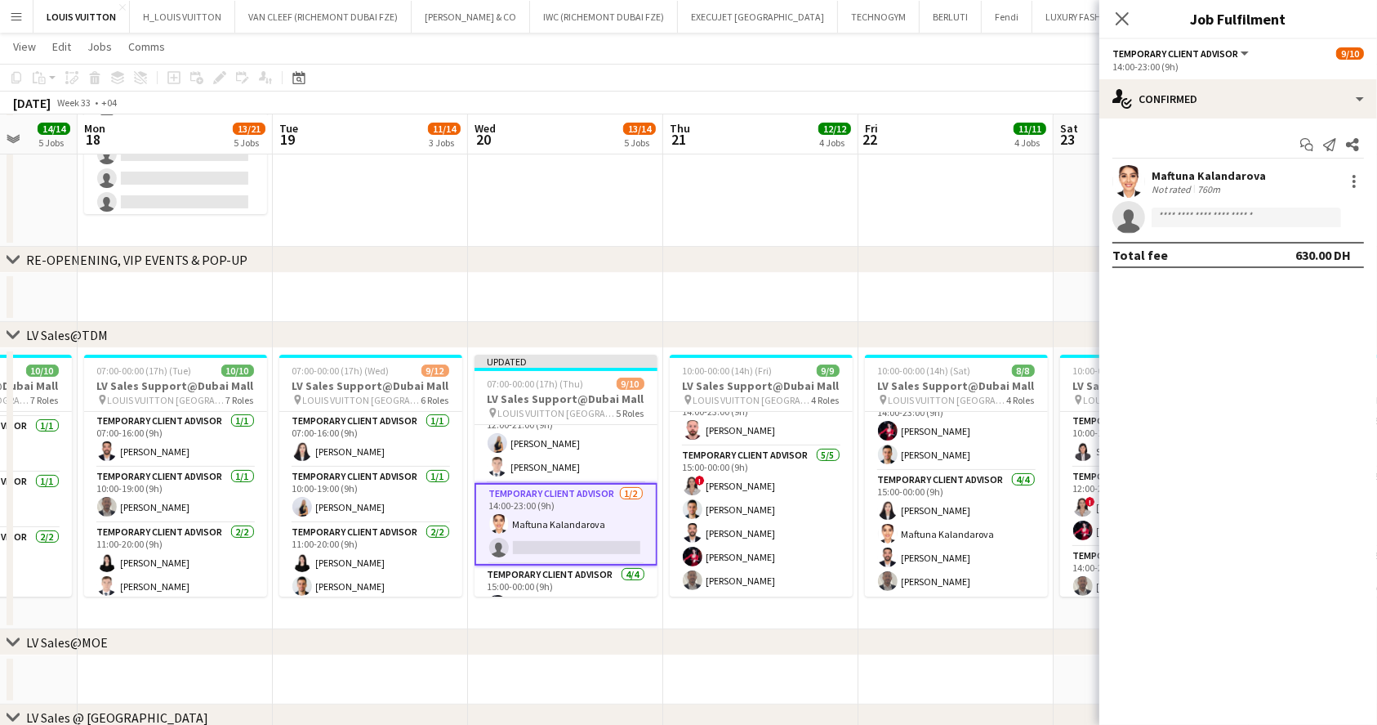
click at [961, 78] on app-toolbar "Copy Paste Paste Ctrl+V Paste with crew Ctrl+Shift+V Paste linked Job [GEOGRAPH…" at bounding box center [688, 78] width 1377 height 28
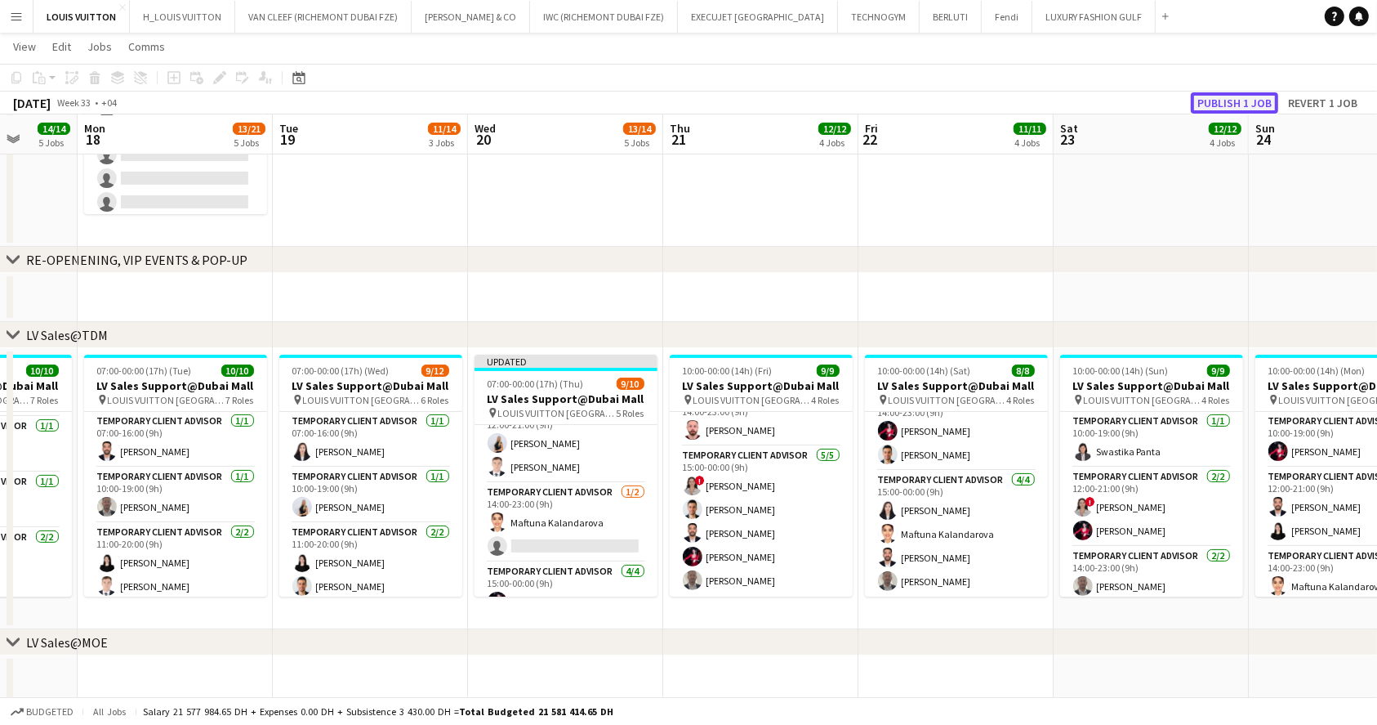
click at [1232, 100] on button "Publish 1 job" at bounding box center [1234, 102] width 87 height 21
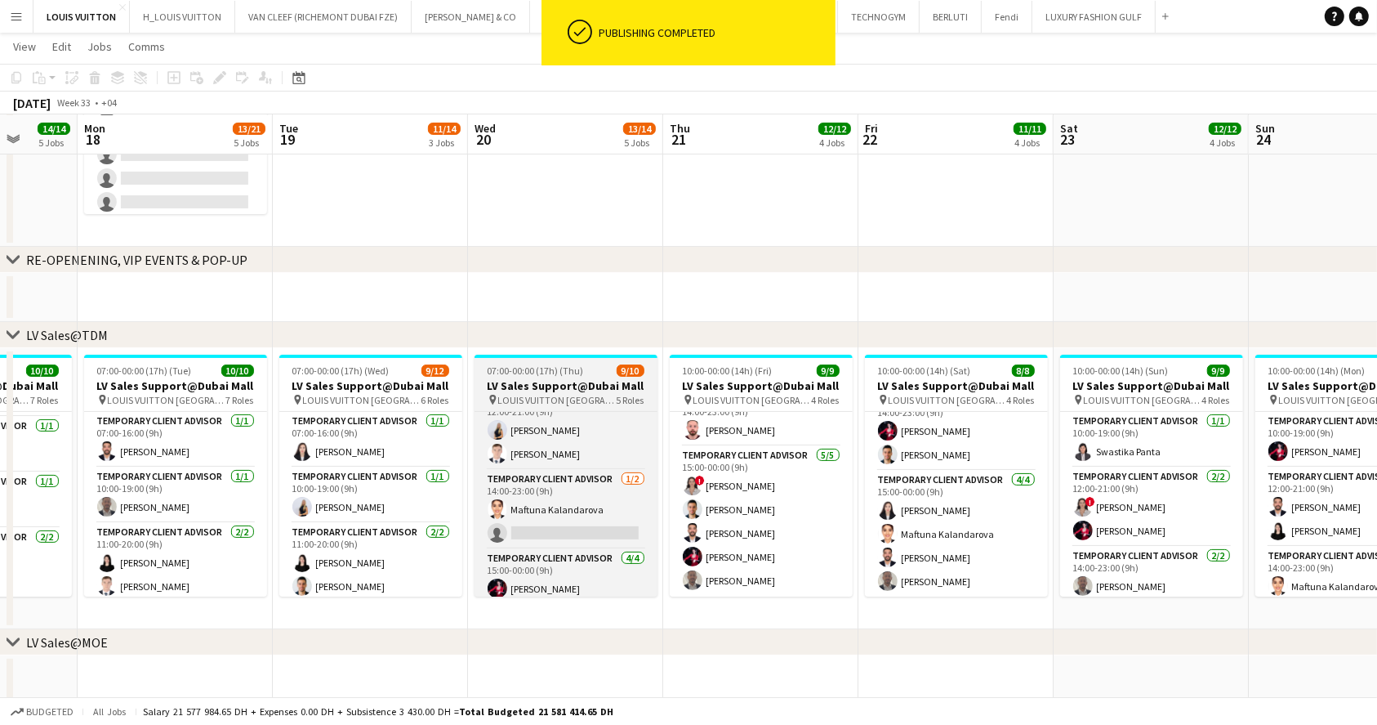
scroll to position [211, 0]
click at [533, 385] on h3 "LV Sales Support@Dubai Mall" at bounding box center [566, 385] width 183 height 15
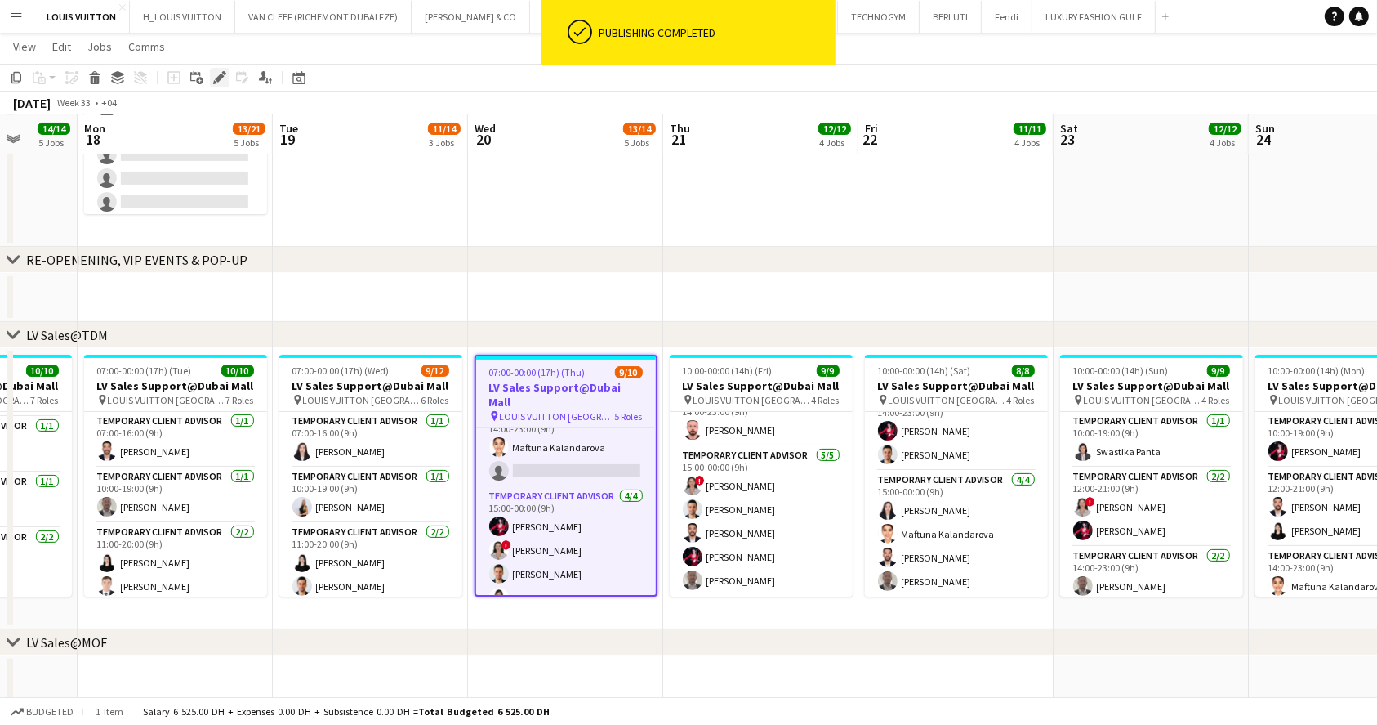
click at [222, 71] on icon at bounding box center [224, 73] width 4 height 4
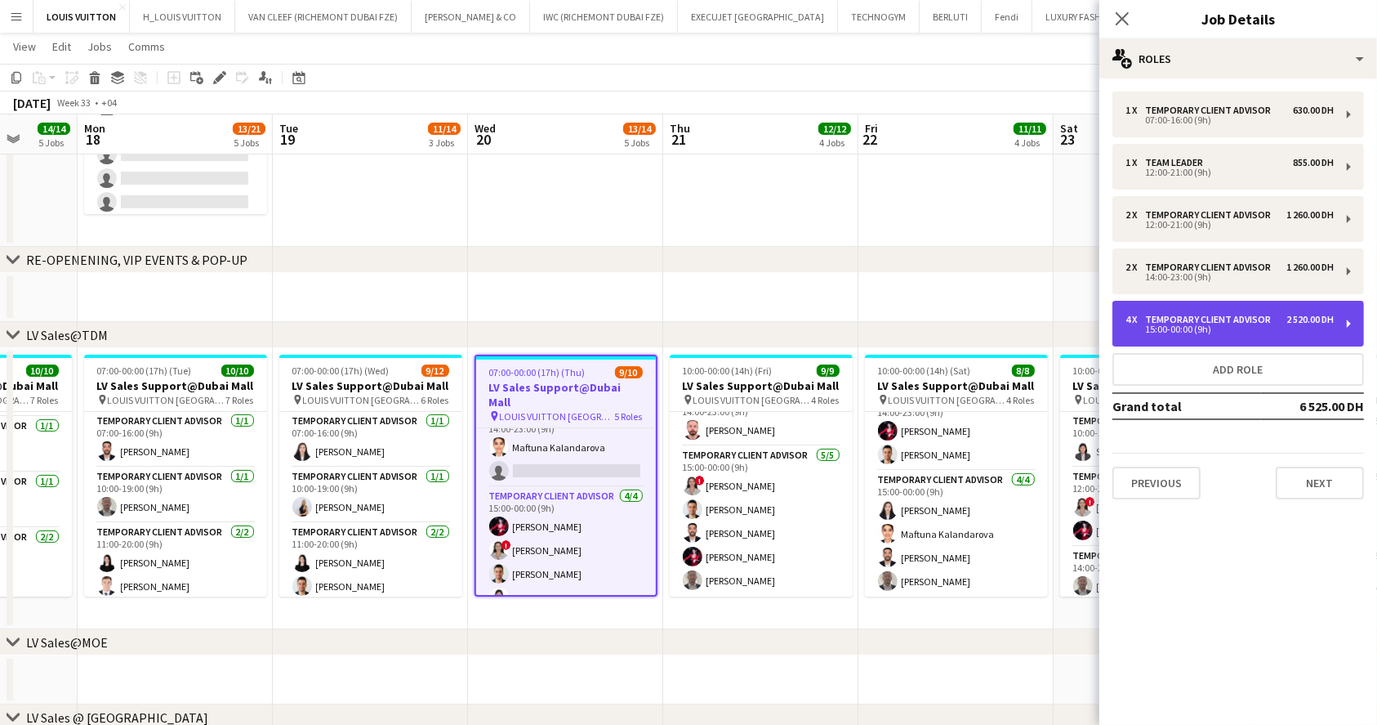
click at [1273, 327] on div "15:00-00:00 (9h)" at bounding box center [1230, 329] width 208 height 8
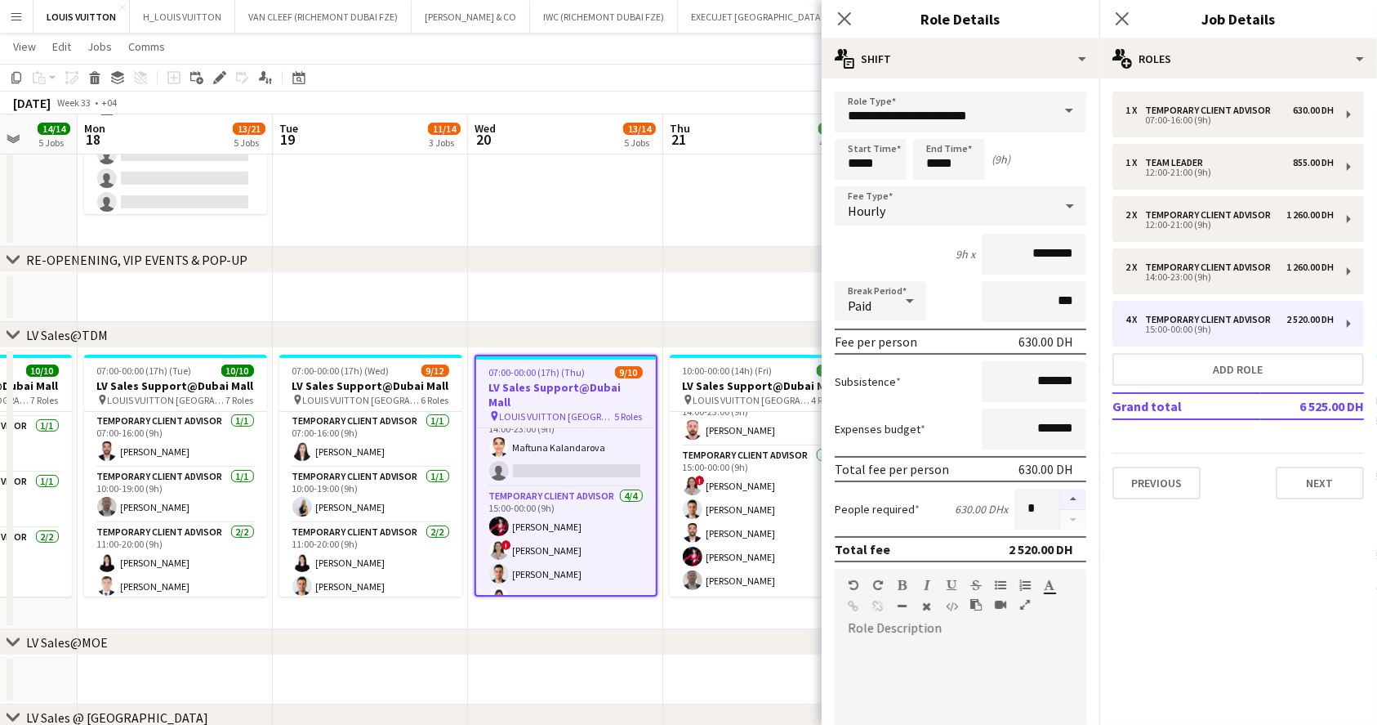
click at [1060, 494] on button "button" at bounding box center [1073, 498] width 26 height 21
type input "*"
click at [680, 62] on app-page-menu "View Day view expanded Day view collapsed Month view Date picker Jump to [DATE]…" at bounding box center [688, 48] width 1377 height 31
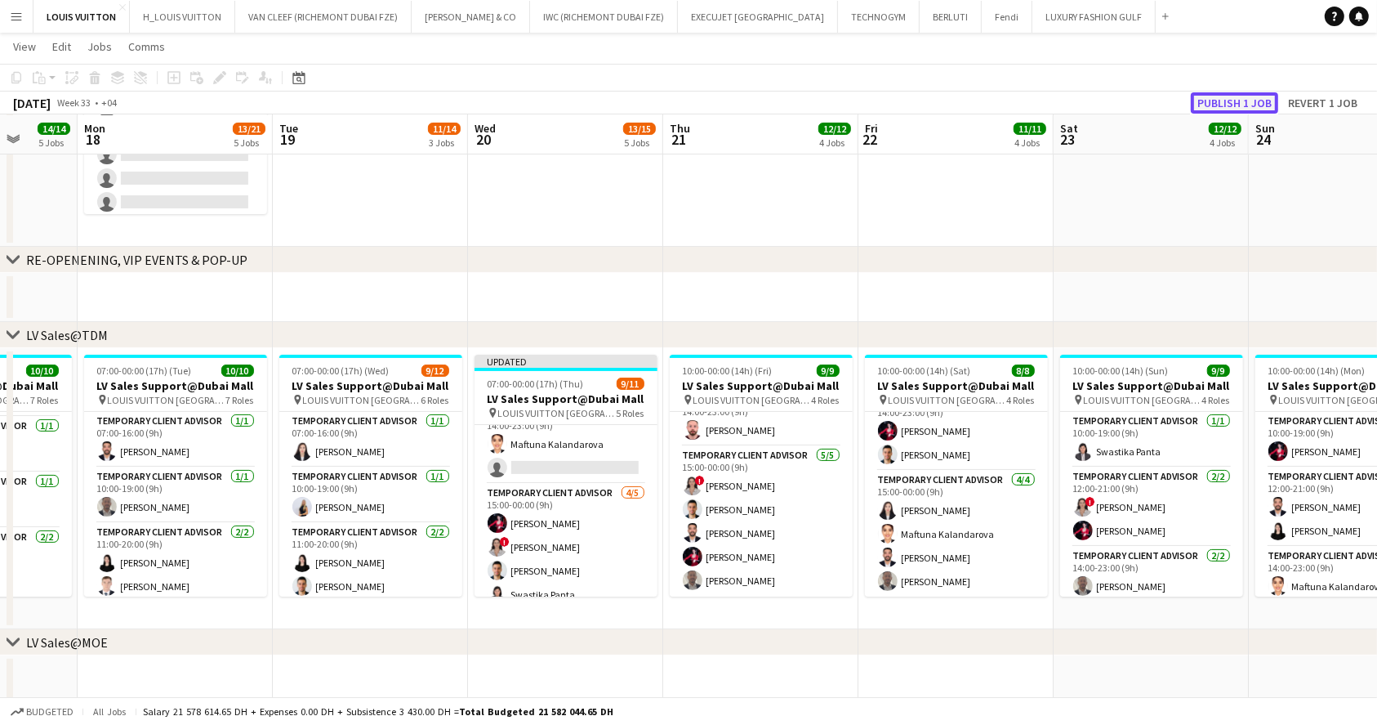
click at [1253, 95] on button "Publish 1 job" at bounding box center [1234, 102] width 87 height 21
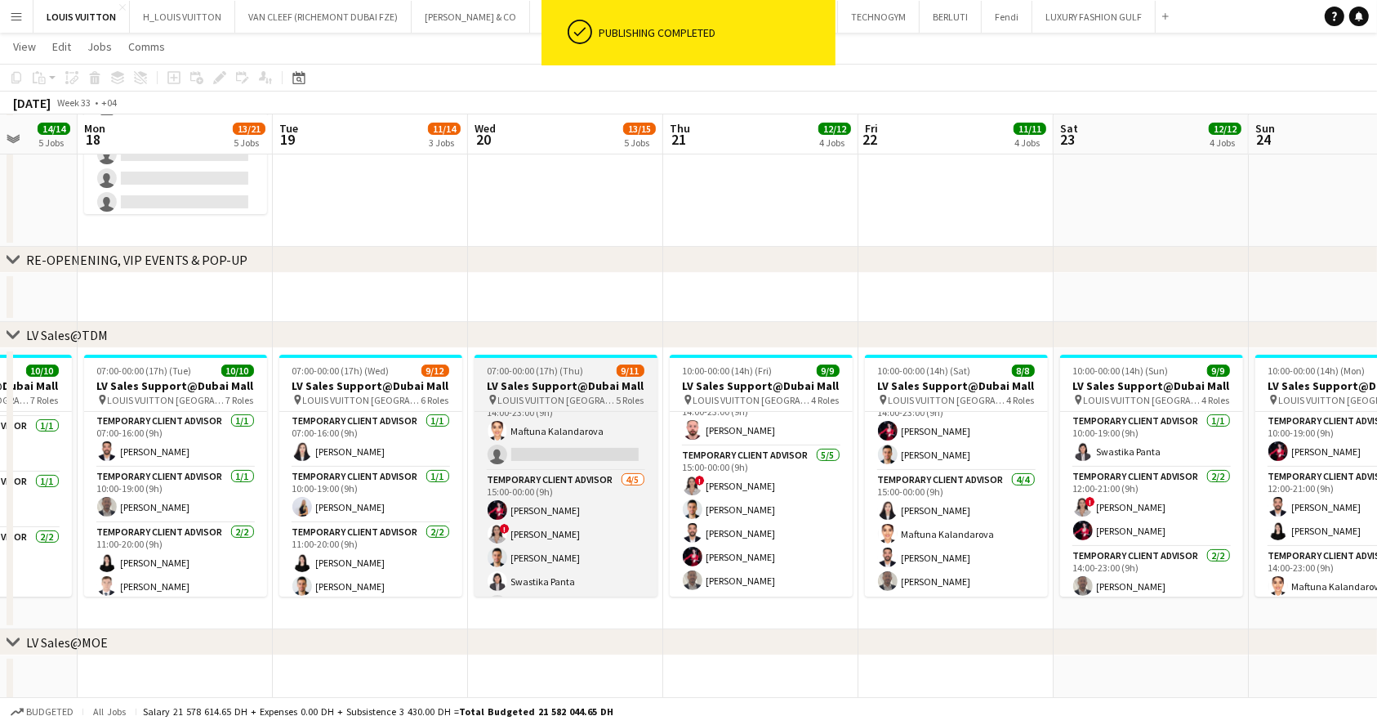
scroll to position [235, 0]
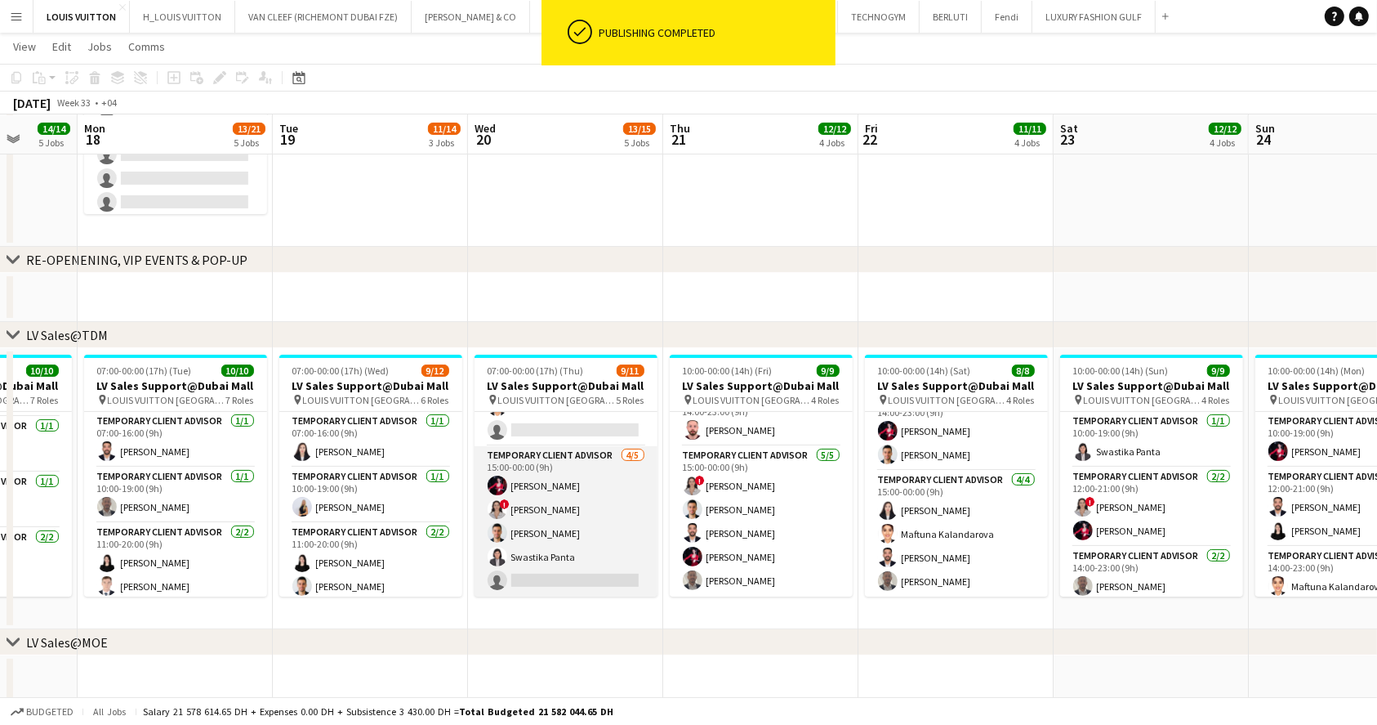
click at [612, 576] on app-card-role "Temporary Client Advisor [DATE] 15:00-00:00 (9h) [PERSON_NAME] ! [PERSON_NAME] …" at bounding box center [566, 521] width 183 height 150
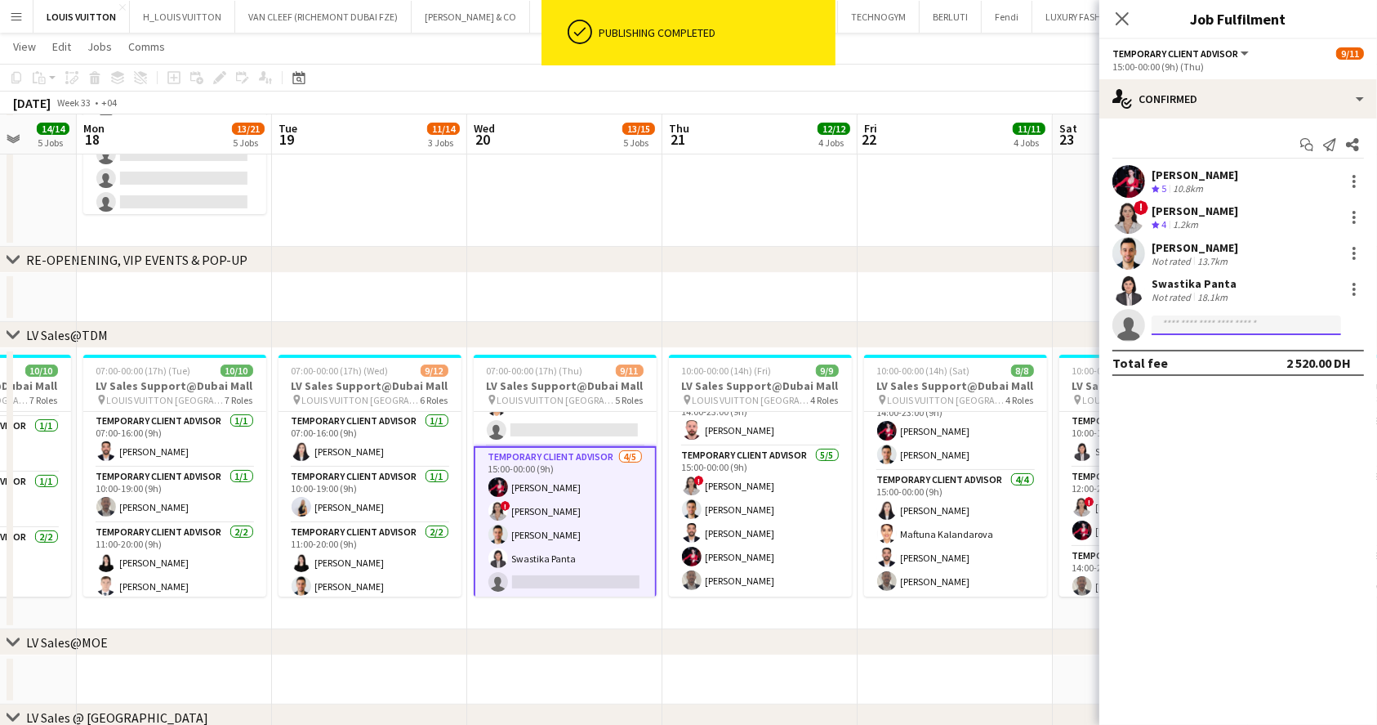
click at [1209, 330] on input at bounding box center [1247, 325] width 190 height 20
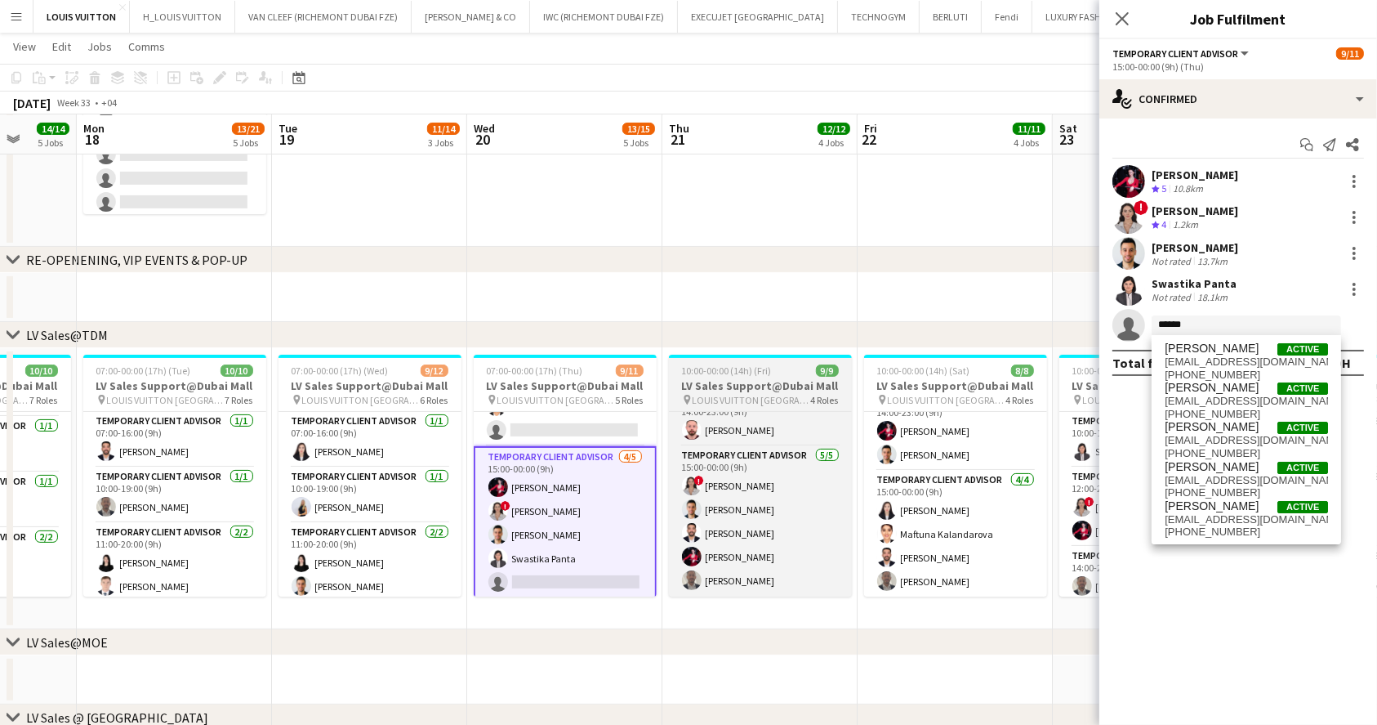
scroll to position [106, 0]
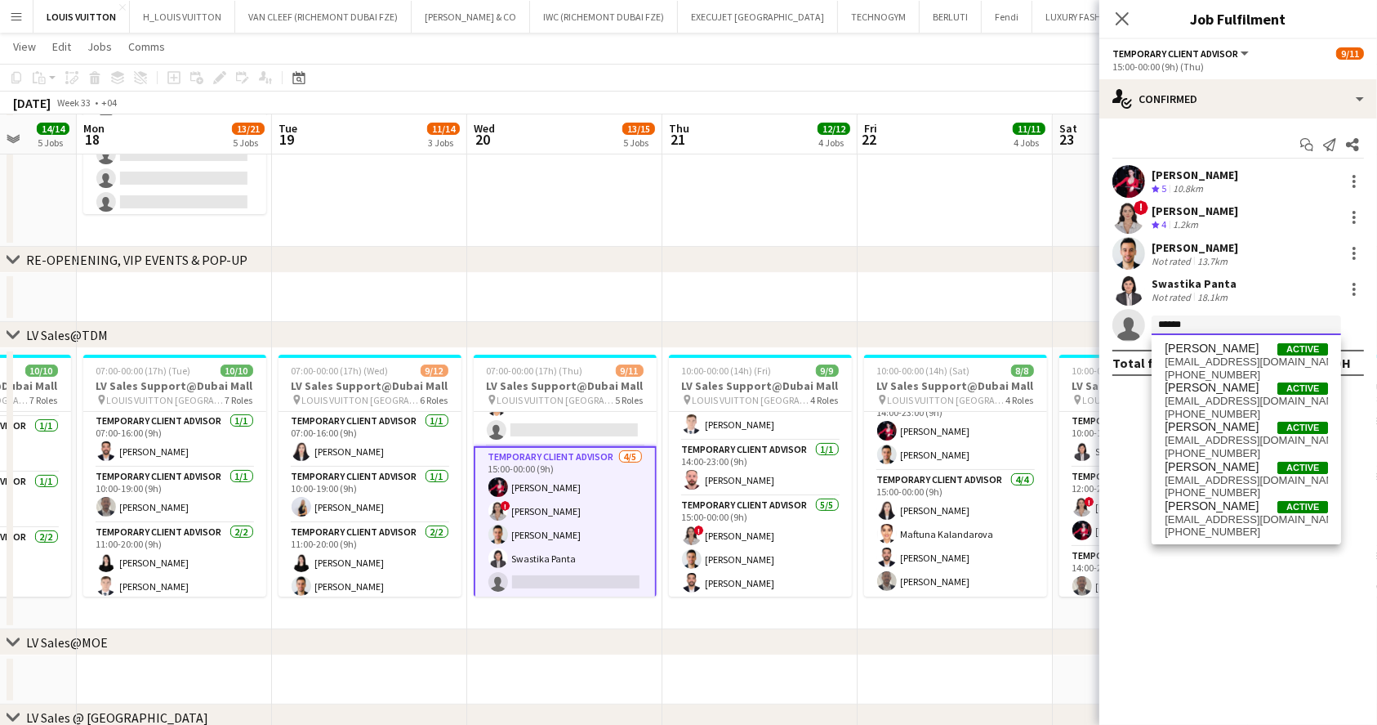
click at [1231, 329] on input "****" at bounding box center [1247, 325] width 190 height 20
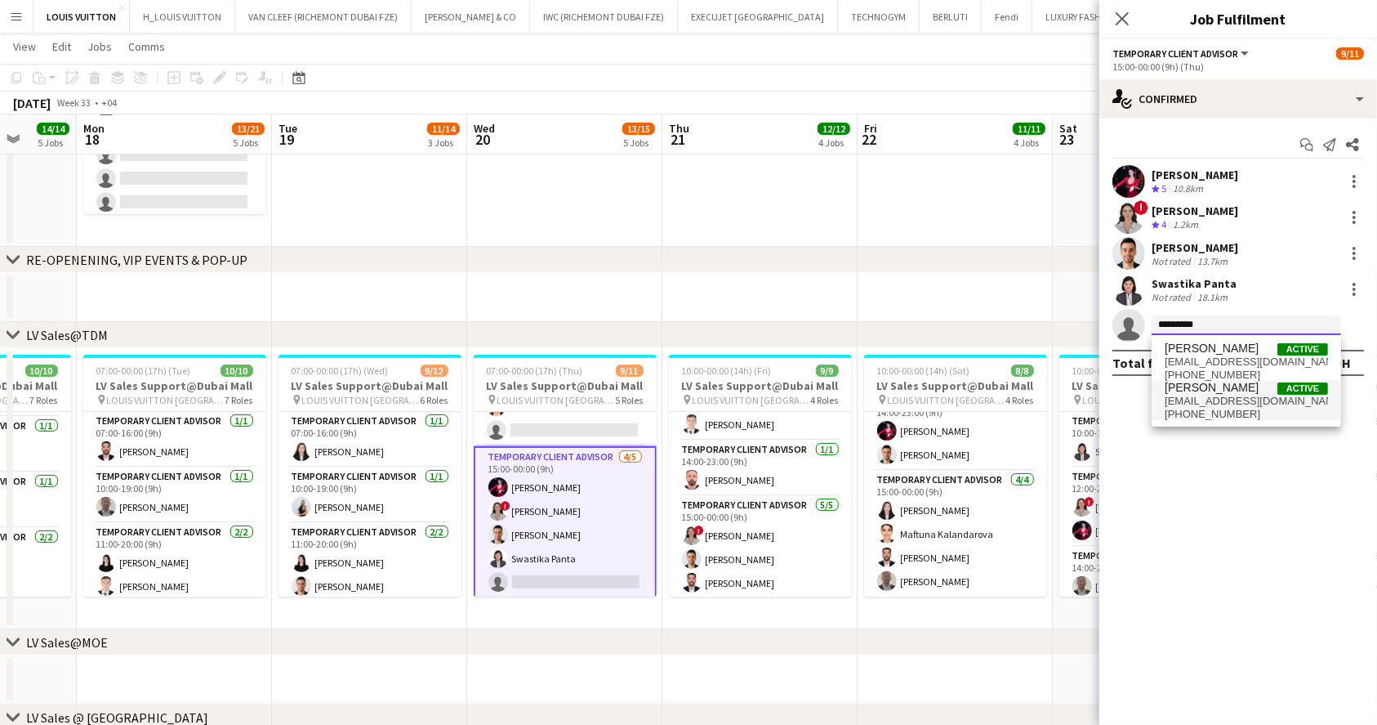
type input "*********"
click at [1241, 402] on span "[EMAIL_ADDRESS][DOMAIN_NAME]" at bounding box center [1246, 401] width 163 height 13
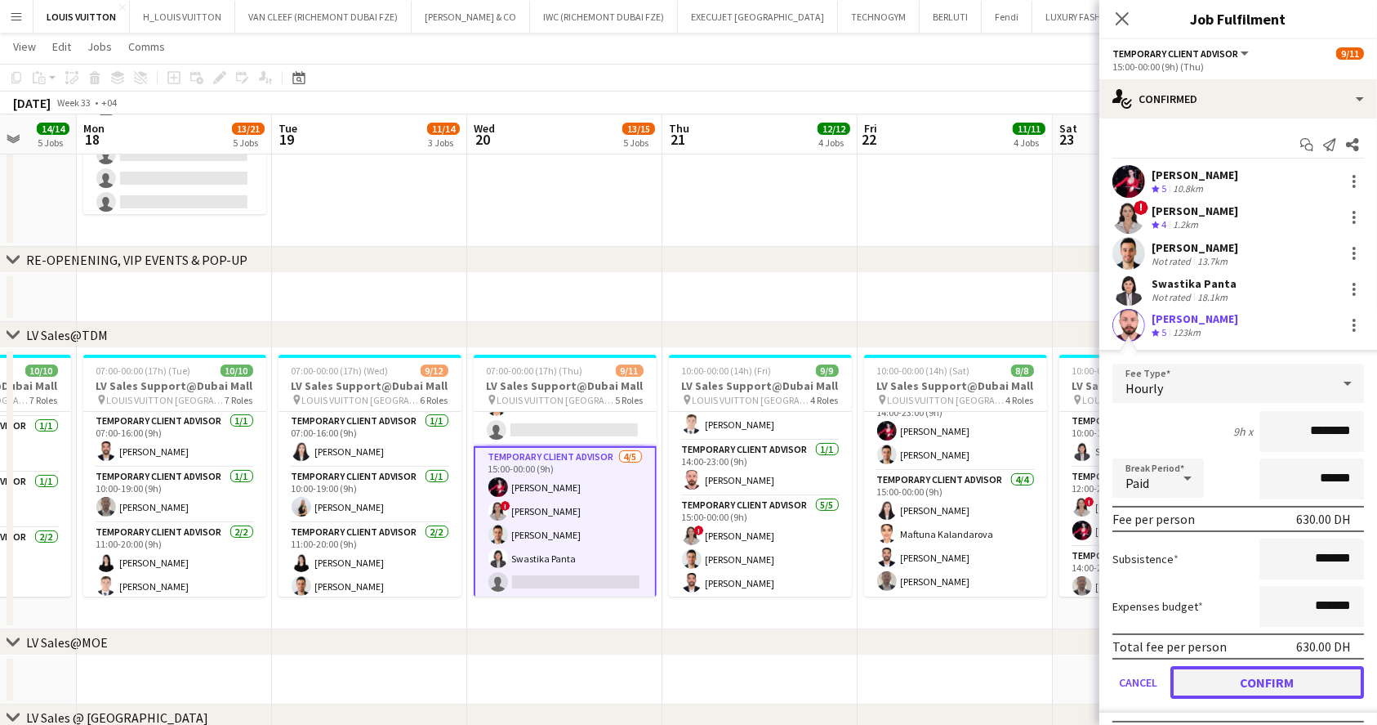
click at [1247, 680] on button "Confirm" at bounding box center [1268, 682] width 194 height 33
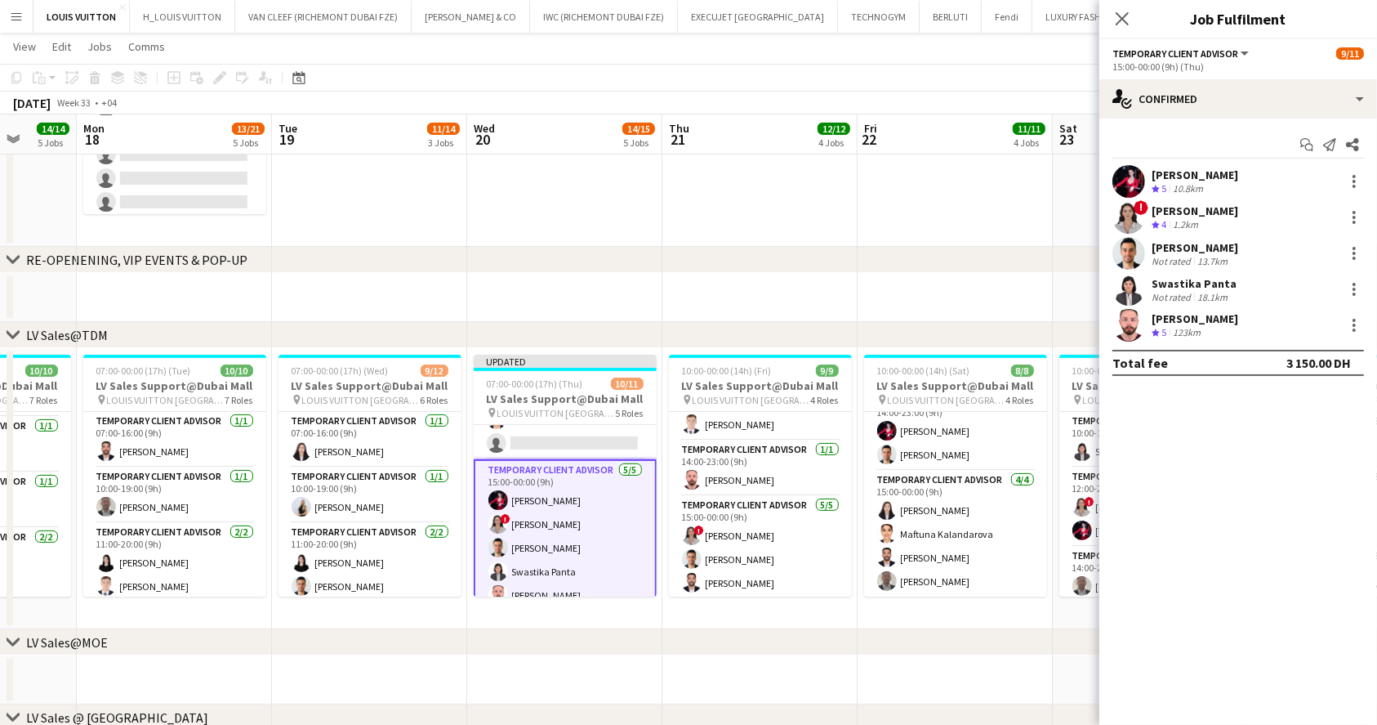
drag, startPoint x: 1233, startPoint y: 662, endPoint x: 991, endPoint y: 99, distance: 612.5
click at [991, 99] on div "[DATE] Week 33 • +04 Publish 1 job Revert 1 job" at bounding box center [688, 102] width 1377 height 23
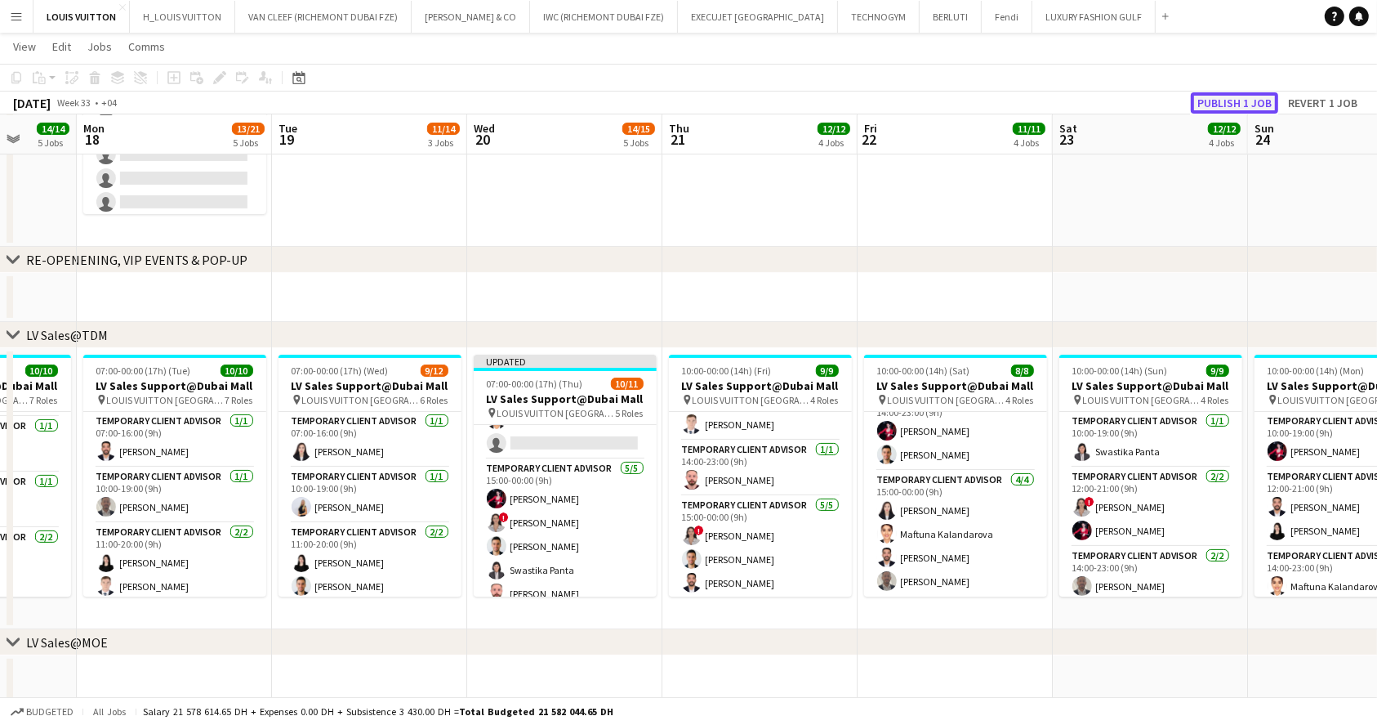
click at [1227, 107] on button "Publish 1 job" at bounding box center [1234, 102] width 87 height 21
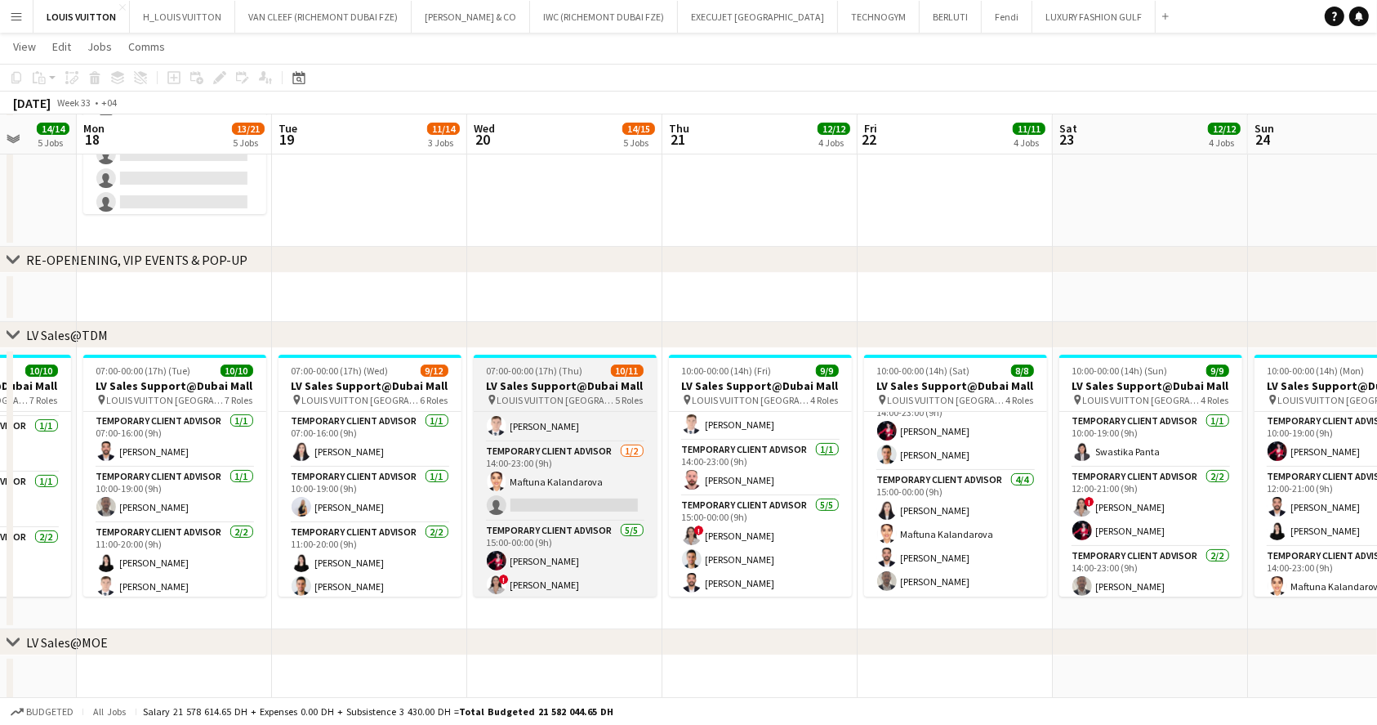
scroll to position [235, 0]
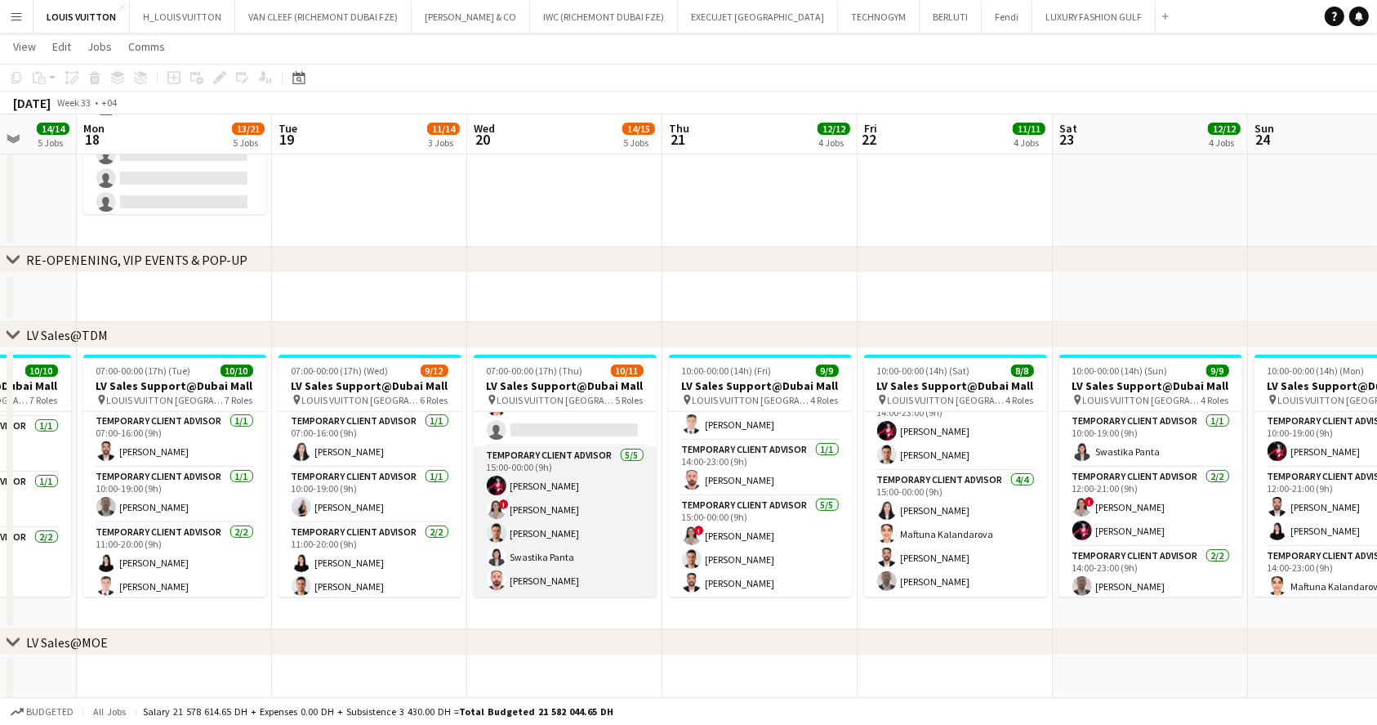
click at [570, 503] on app-card-role "Temporary Client Advisor [DATE] 15:00-00:00 (9h) [PERSON_NAME] ! [PERSON_NAME] …" at bounding box center [565, 521] width 183 height 150
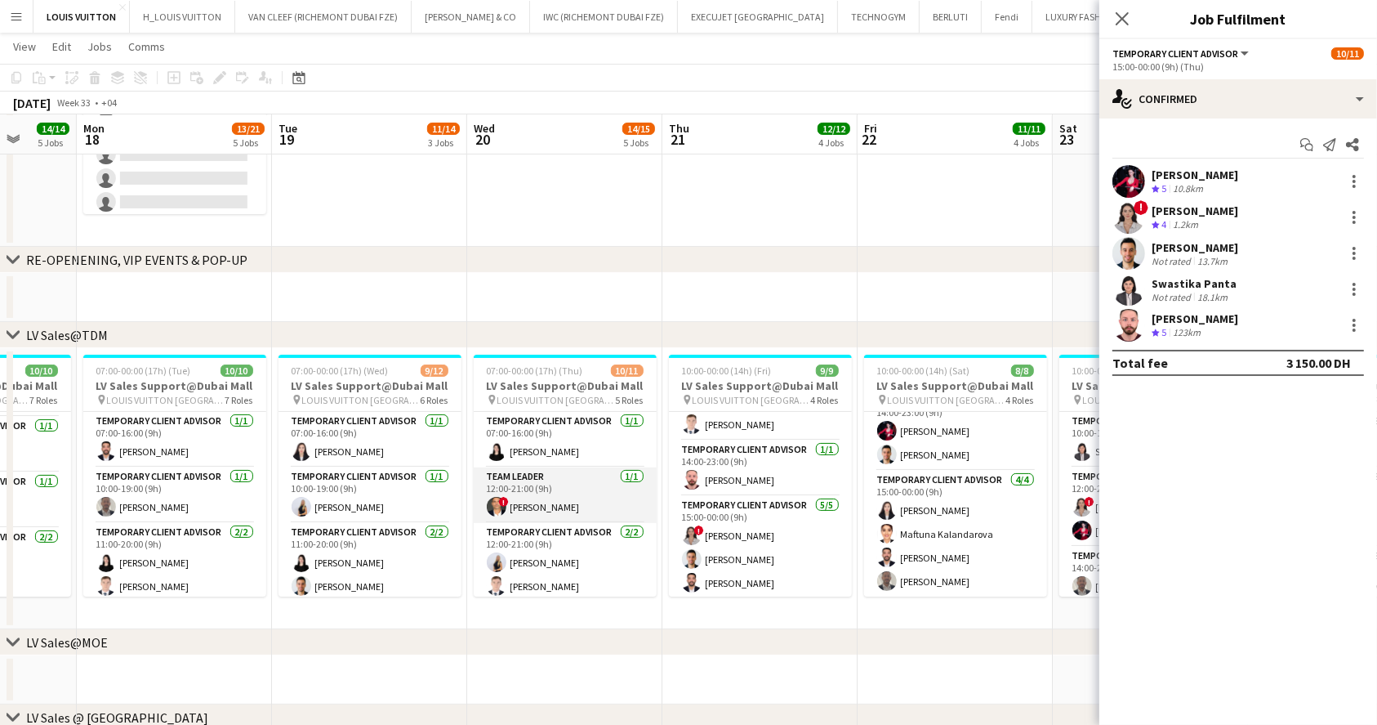
scroll to position [109, 0]
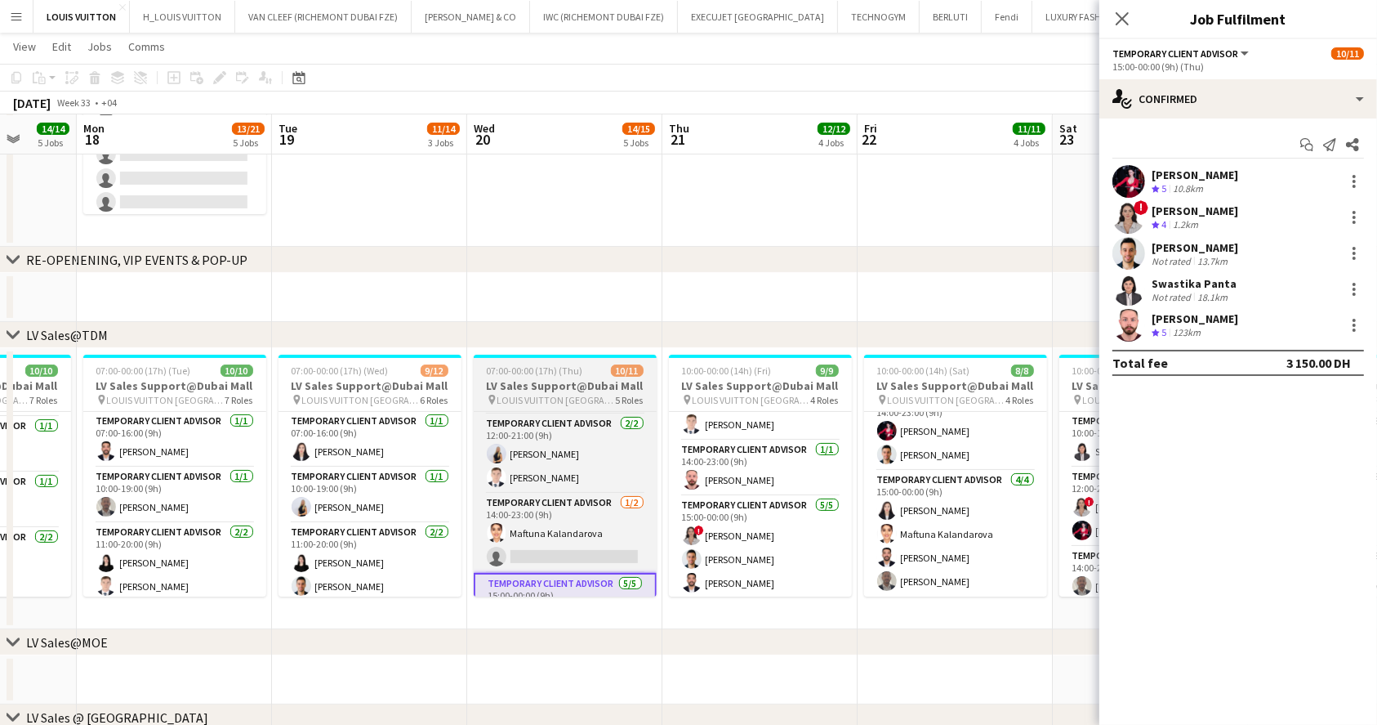
click at [545, 378] on h3 "LV Sales Support@Dubai Mall" at bounding box center [565, 385] width 183 height 15
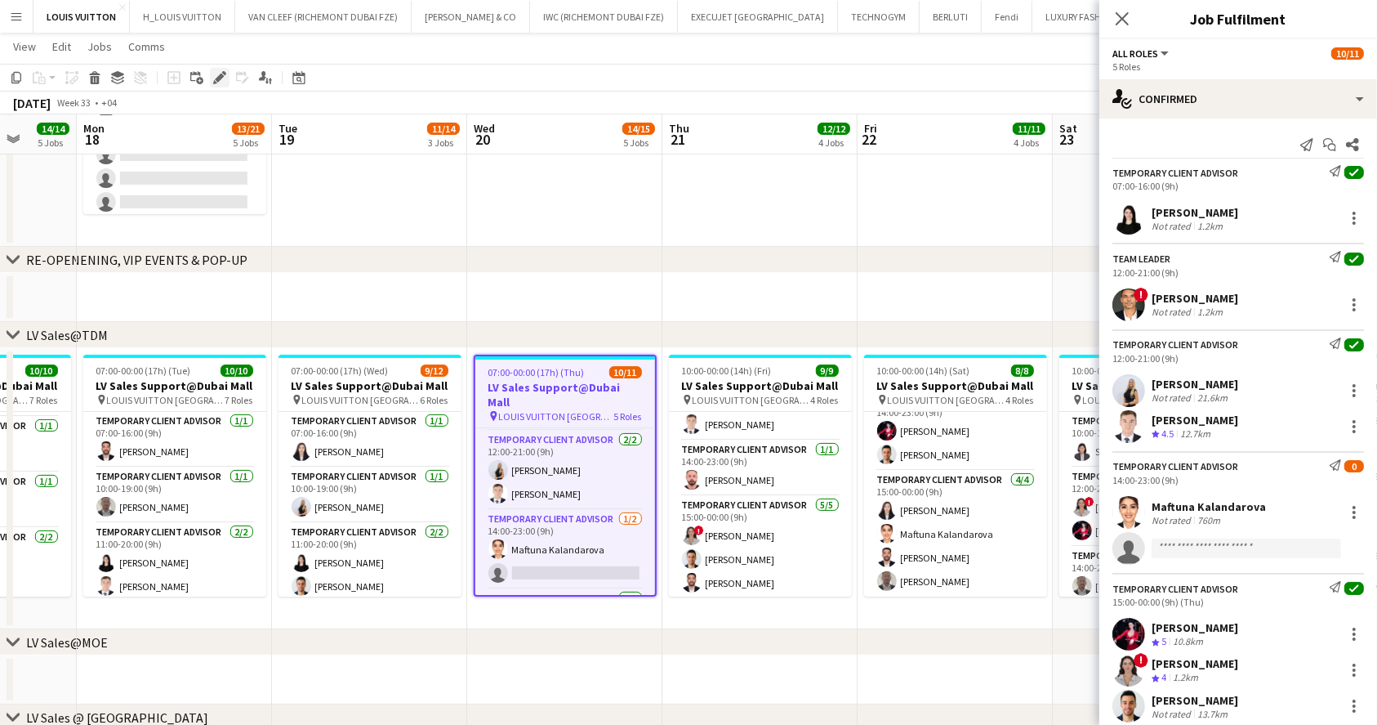
click at [218, 73] on icon "Edit" at bounding box center [219, 77] width 13 height 13
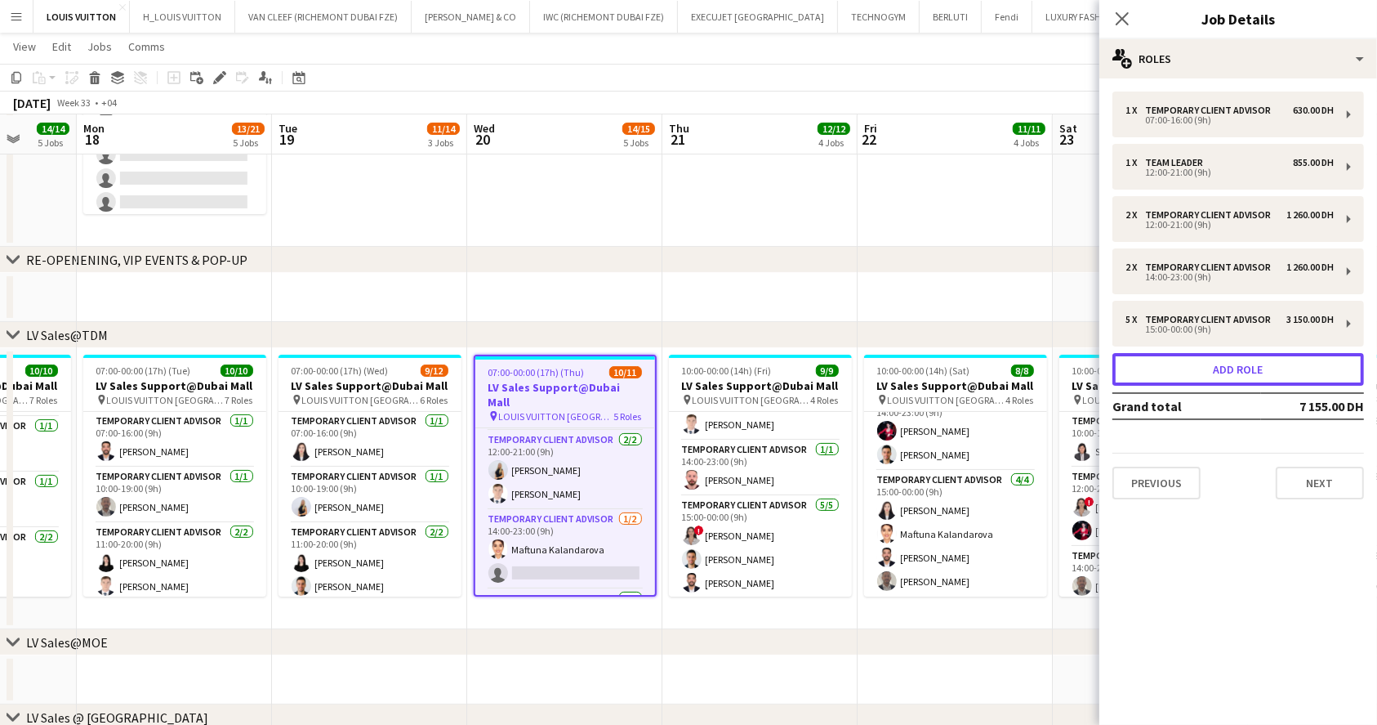
drag, startPoint x: 1225, startPoint y: 372, endPoint x: 973, endPoint y: 316, distance: 258.6
click at [1223, 372] on button "Add role" at bounding box center [1239, 369] width 252 height 33
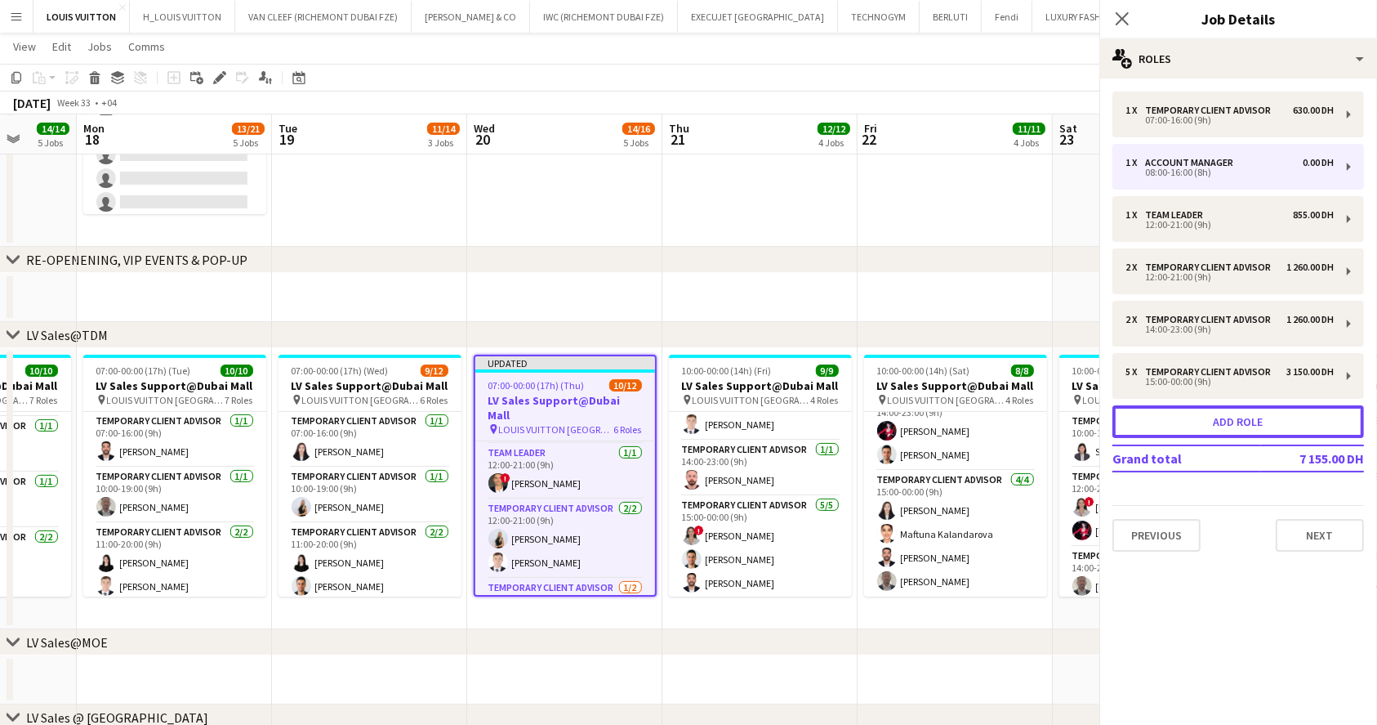
scroll to position [163, 0]
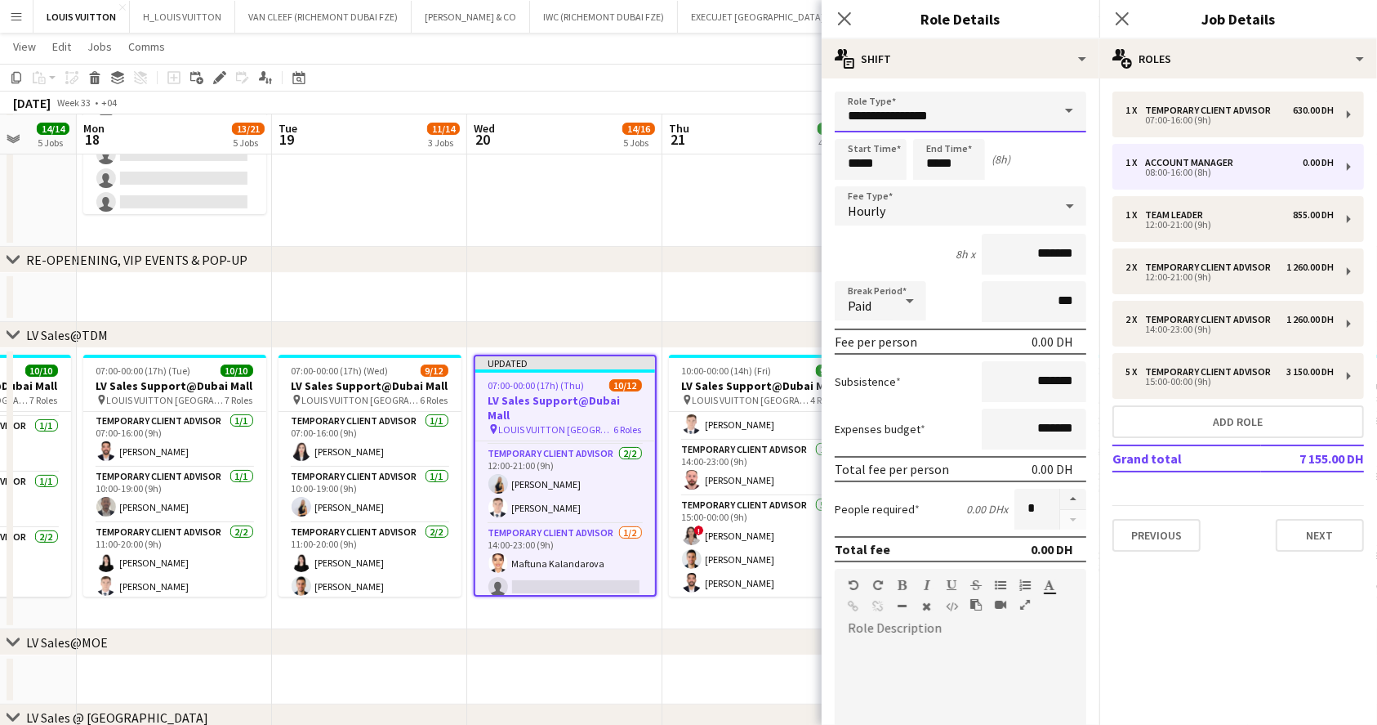
drag, startPoint x: 969, startPoint y: 121, endPoint x: 839, endPoint y: 102, distance: 131.2
click at [839, 102] on input "**********" at bounding box center [961, 111] width 252 height 41
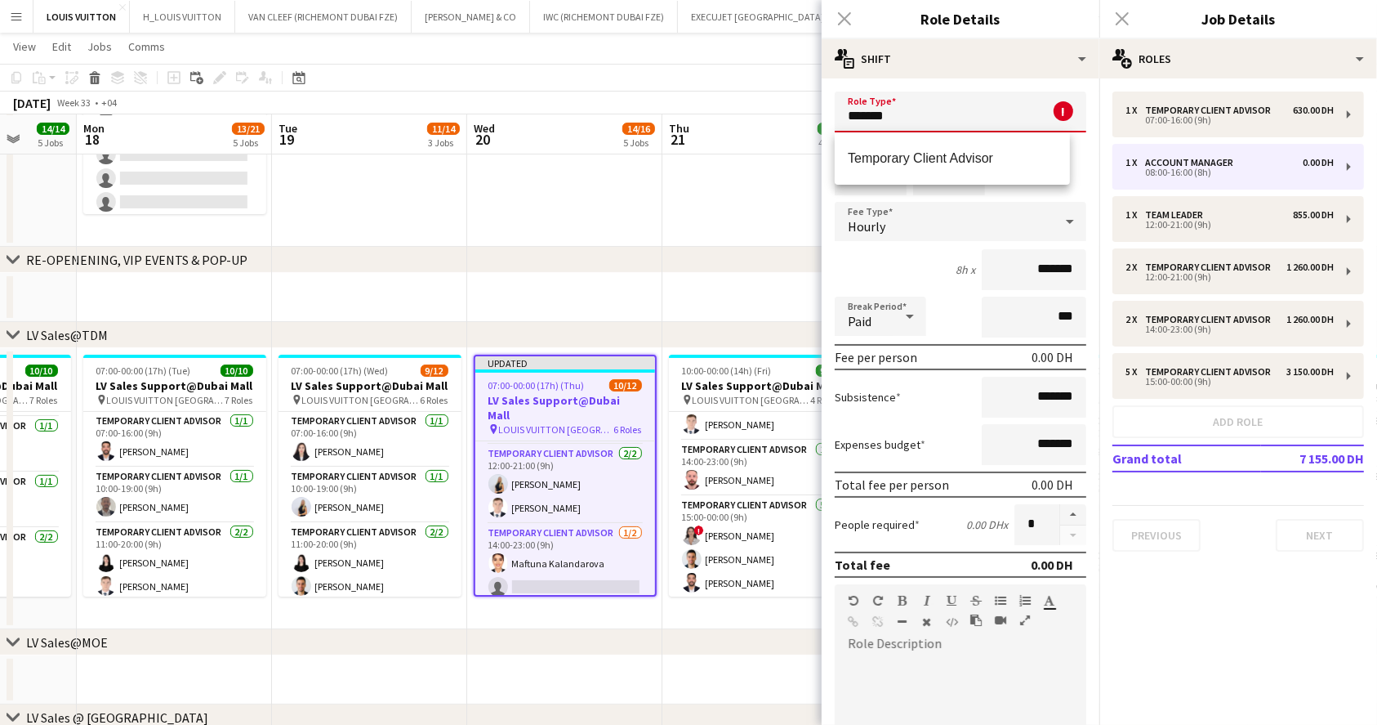
click at [979, 162] on span "Temporary Client Advisor" at bounding box center [952, 158] width 209 height 16
type input "**********"
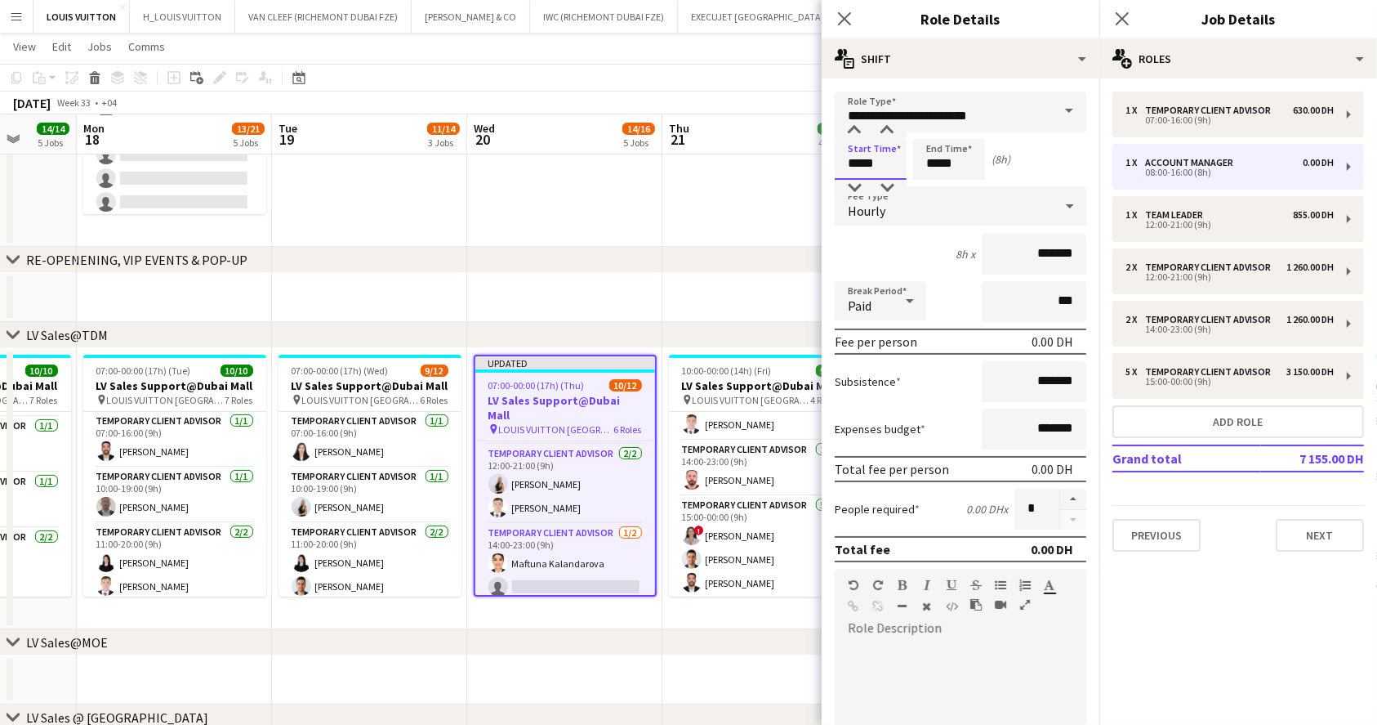
drag, startPoint x: 902, startPoint y: 163, endPoint x: 748, endPoint y: 176, distance: 154.1
type input "*****"
drag, startPoint x: 961, startPoint y: 168, endPoint x: 849, endPoint y: 180, distance: 112.5
click at [849, 180] on form "**********" at bounding box center [961, 556] width 278 height 931
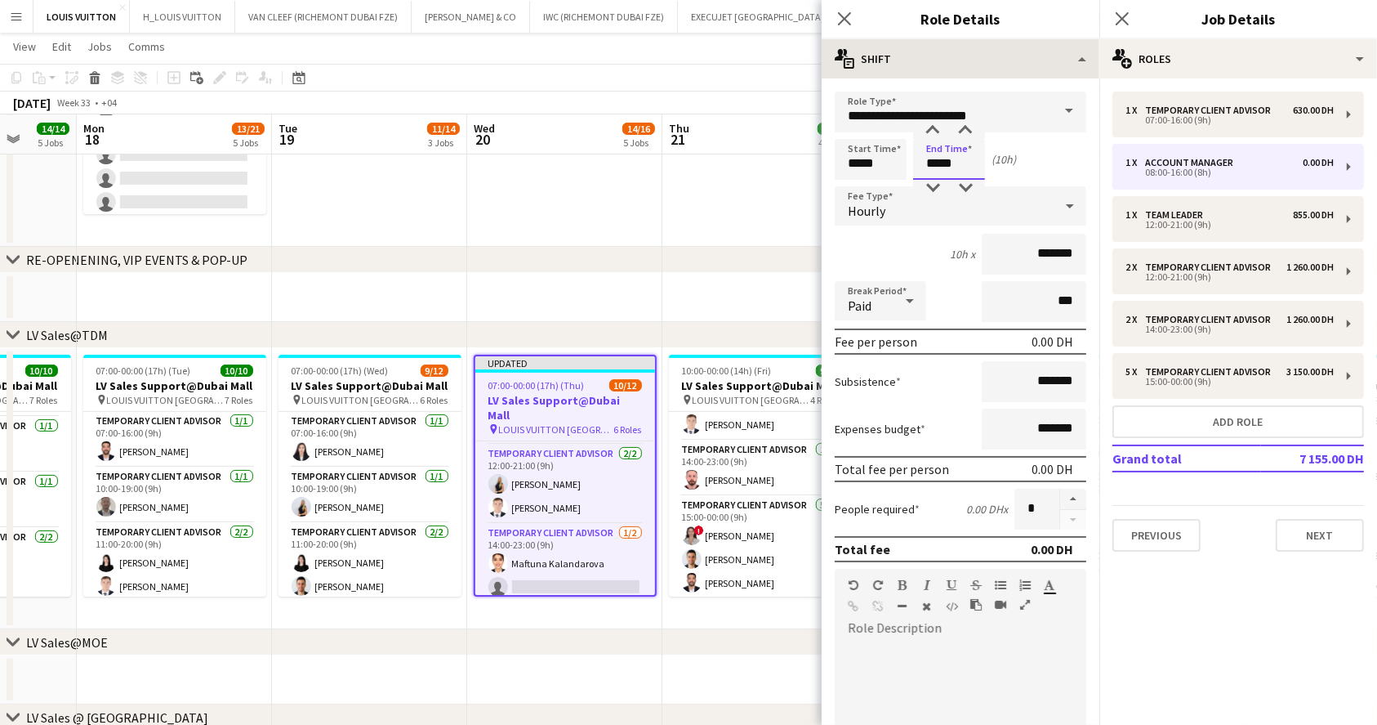
type input "*****"
click at [778, 78] on app-toolbar "Copy Paste Paste Ctrl+V Paste with crew Ctrl+Shift+V Paste linked Job [GEOGRAPH…" at bounding box center [688, 78] width 1377 height 28
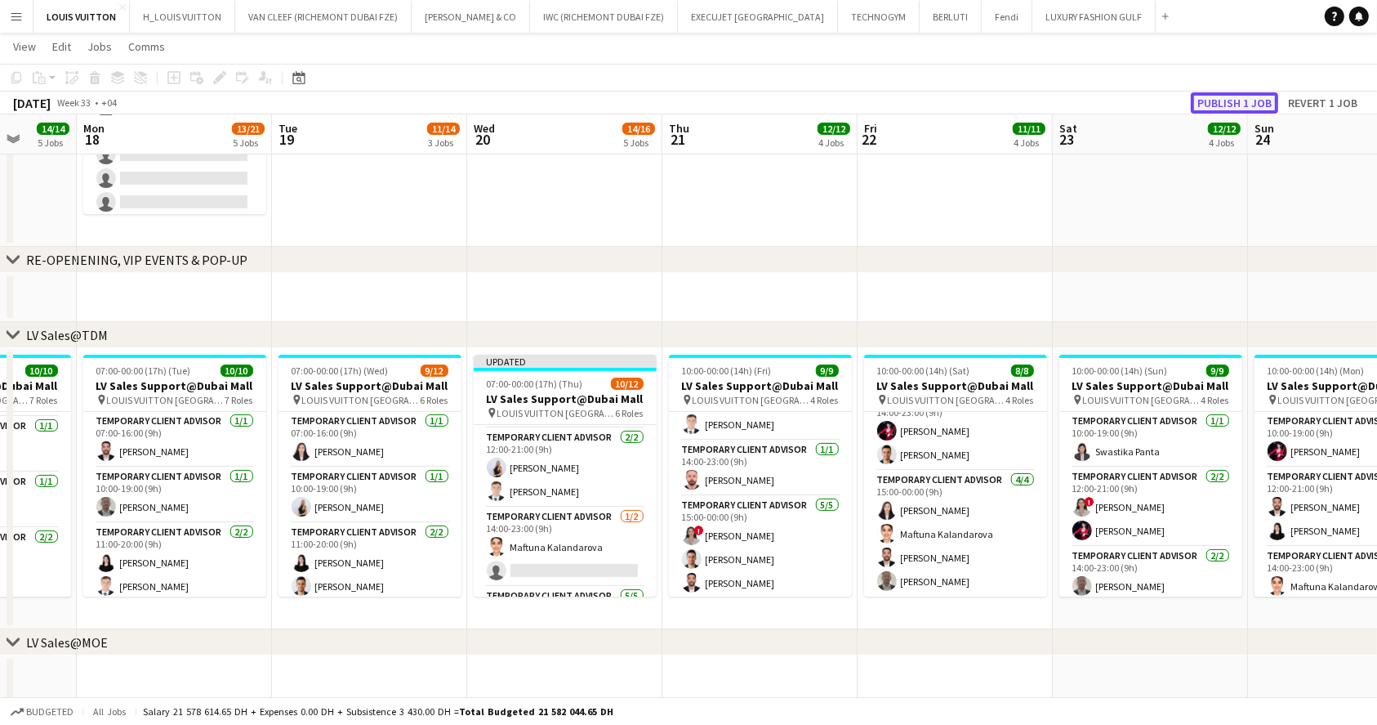
click at [1238, 98] on button "Publish 1 job" at bounding box center [1234, 102] width 87 height 21
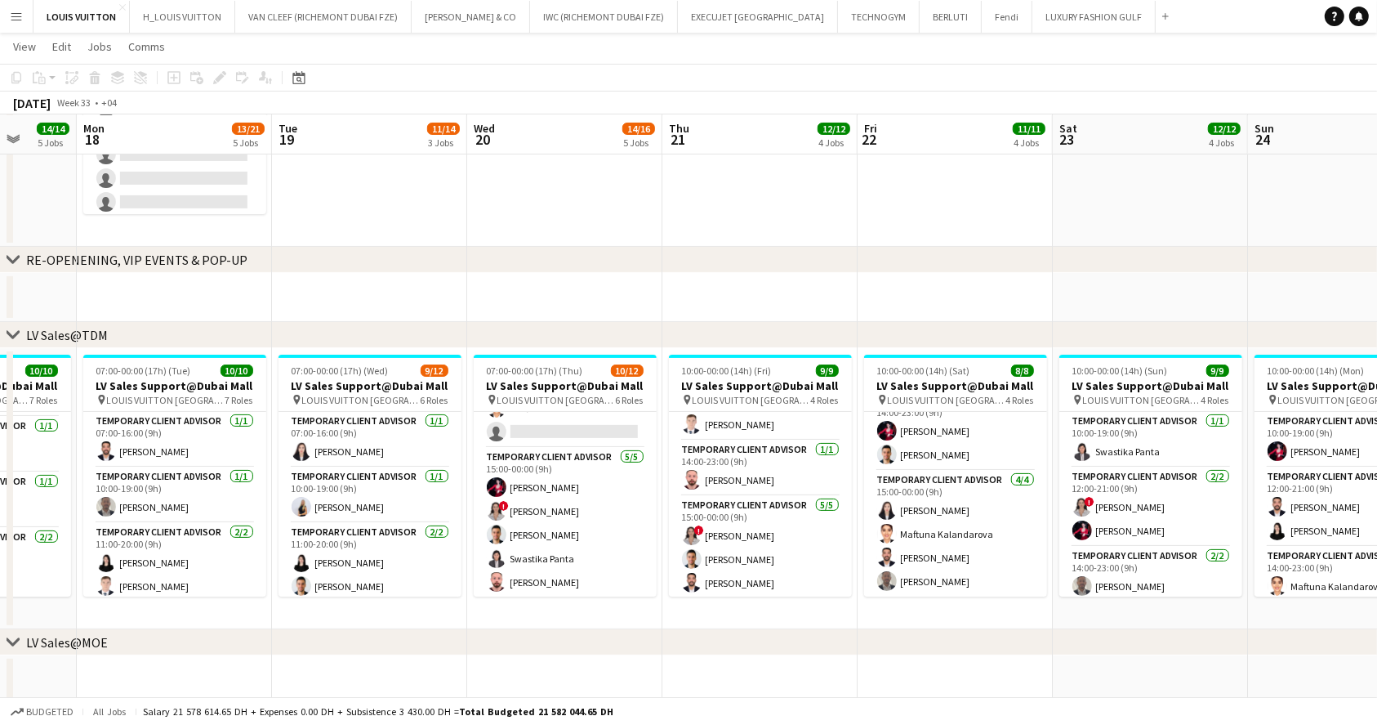
scroll to position [290, 0]
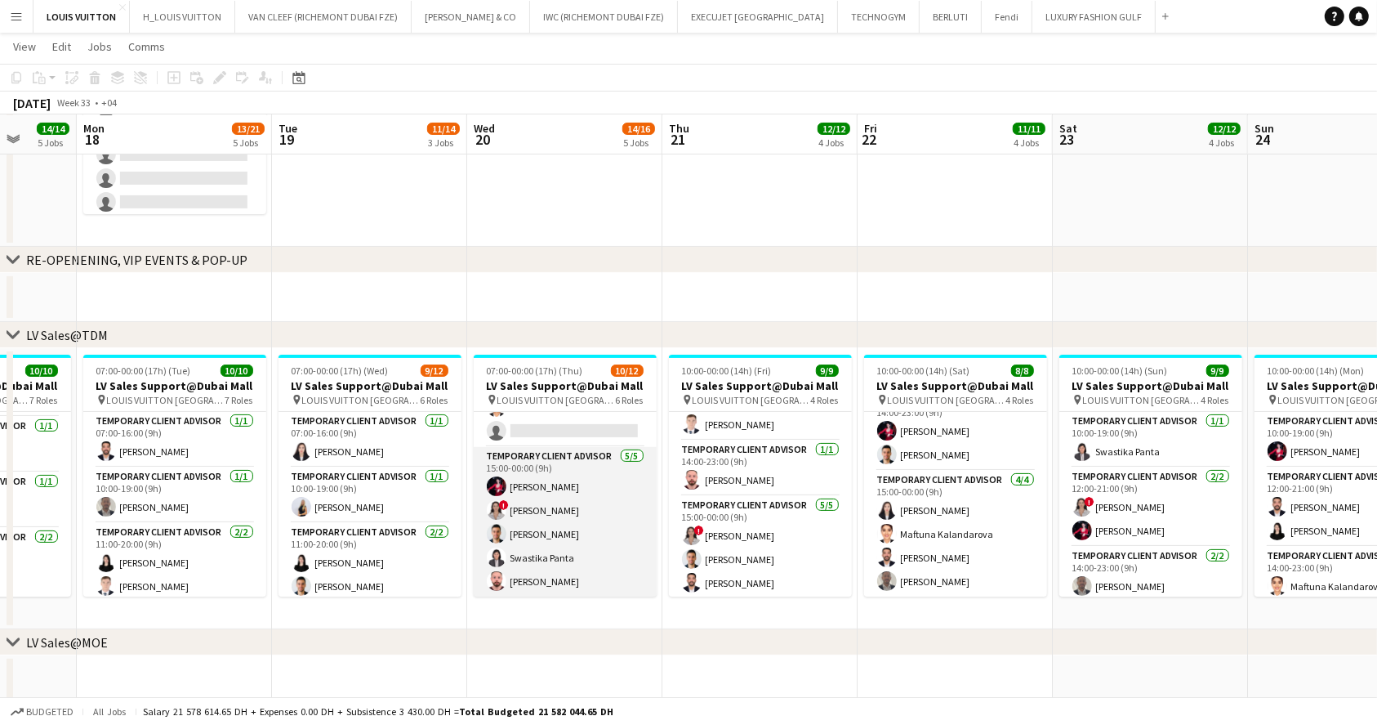
click at [587, 500] on app-card-role "Temporary Client Advisor [DATE] 15:00-00:00 (9h) [PERSON_NAME] ! [PERSON_NAME] …" at bounding box center [565, 522] width 183 height 150
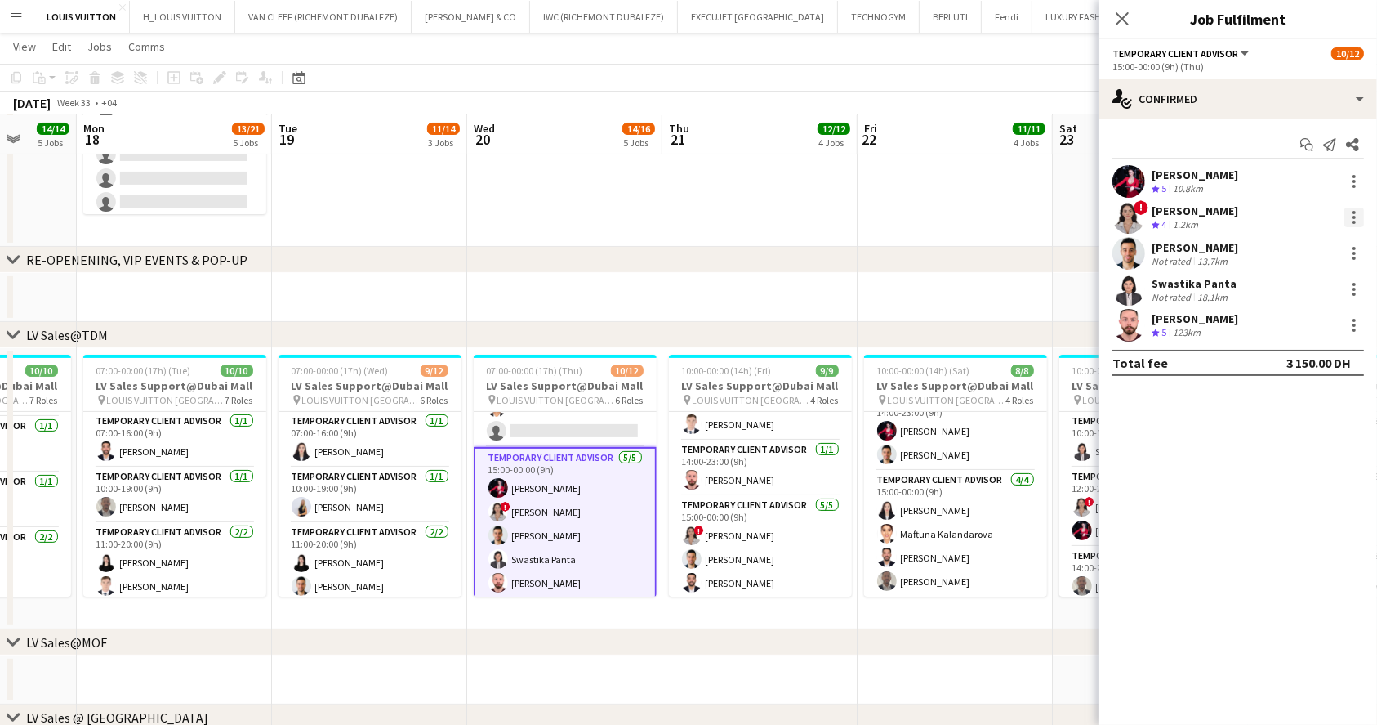
click at [1348, 221] on div at bounding box center [1355, 217] width 20 height 20
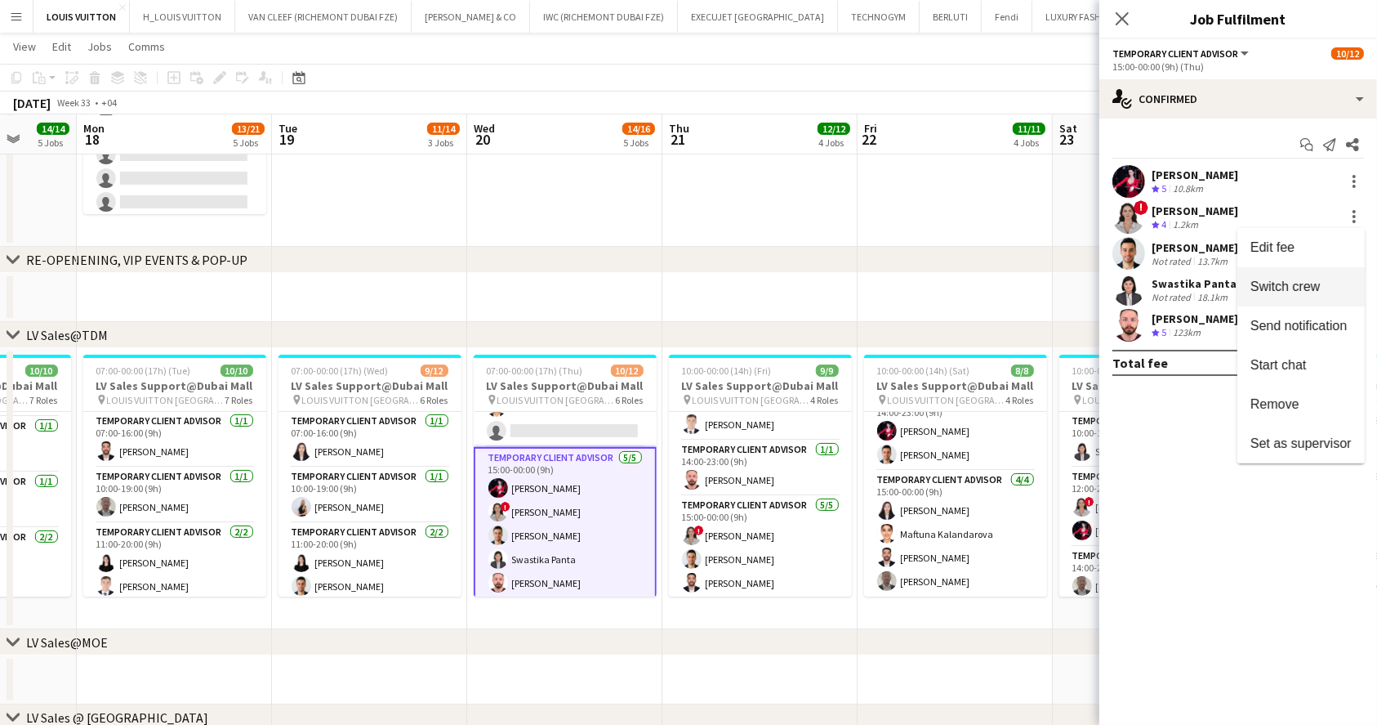
click at [1297, 290] on span "Switch crew" at bounding box center [1285, 286] width 69 height 14
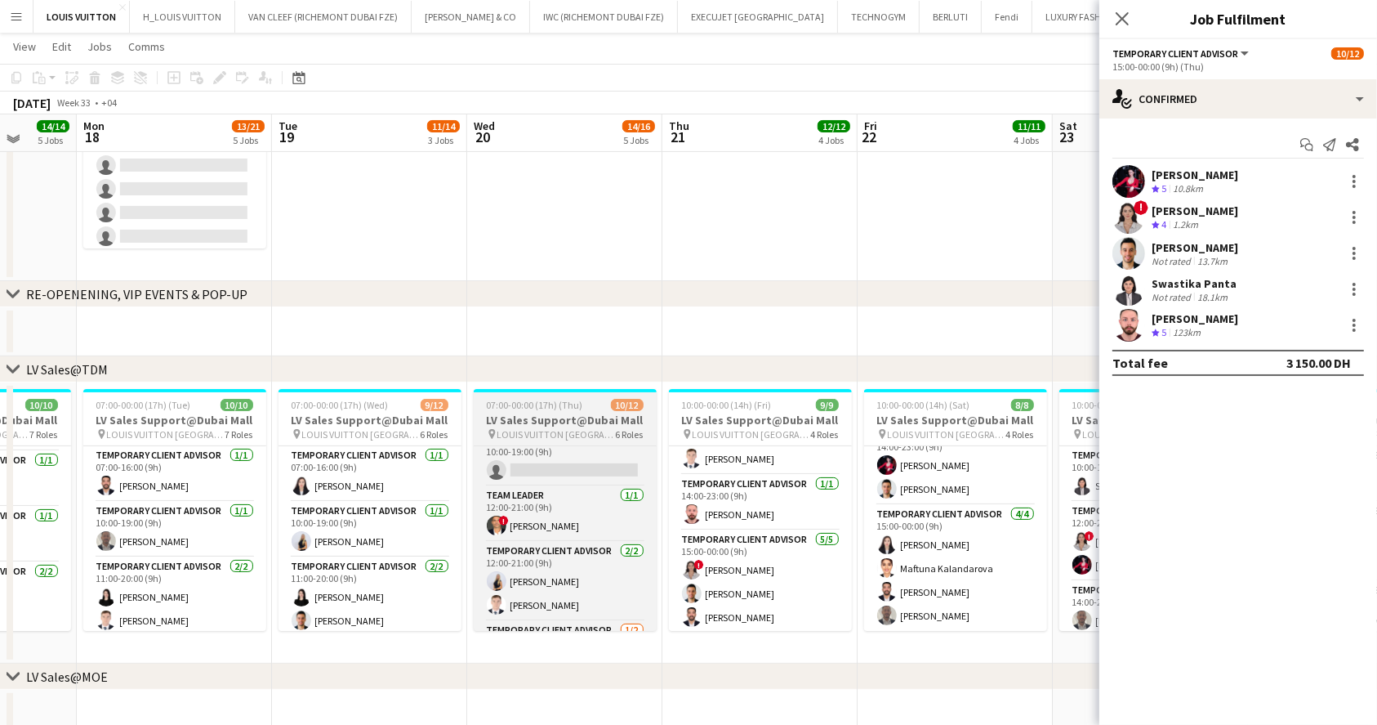
scroll to position [65, 0]
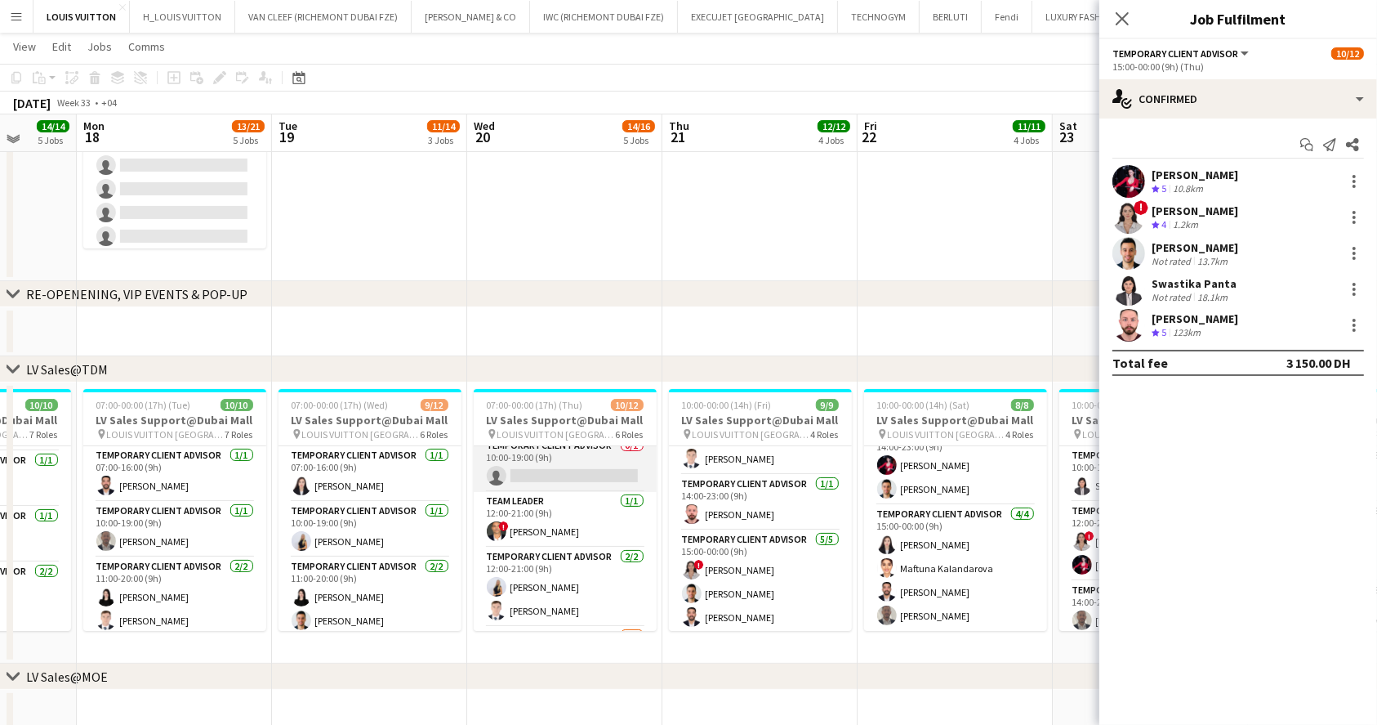
click at [592, 479] on app-card-role "Temporary Client Advisor 0/1 10:00-19:00 (9h) single-neutral-actions" at bounding box center [565, 464] width 183 height 56
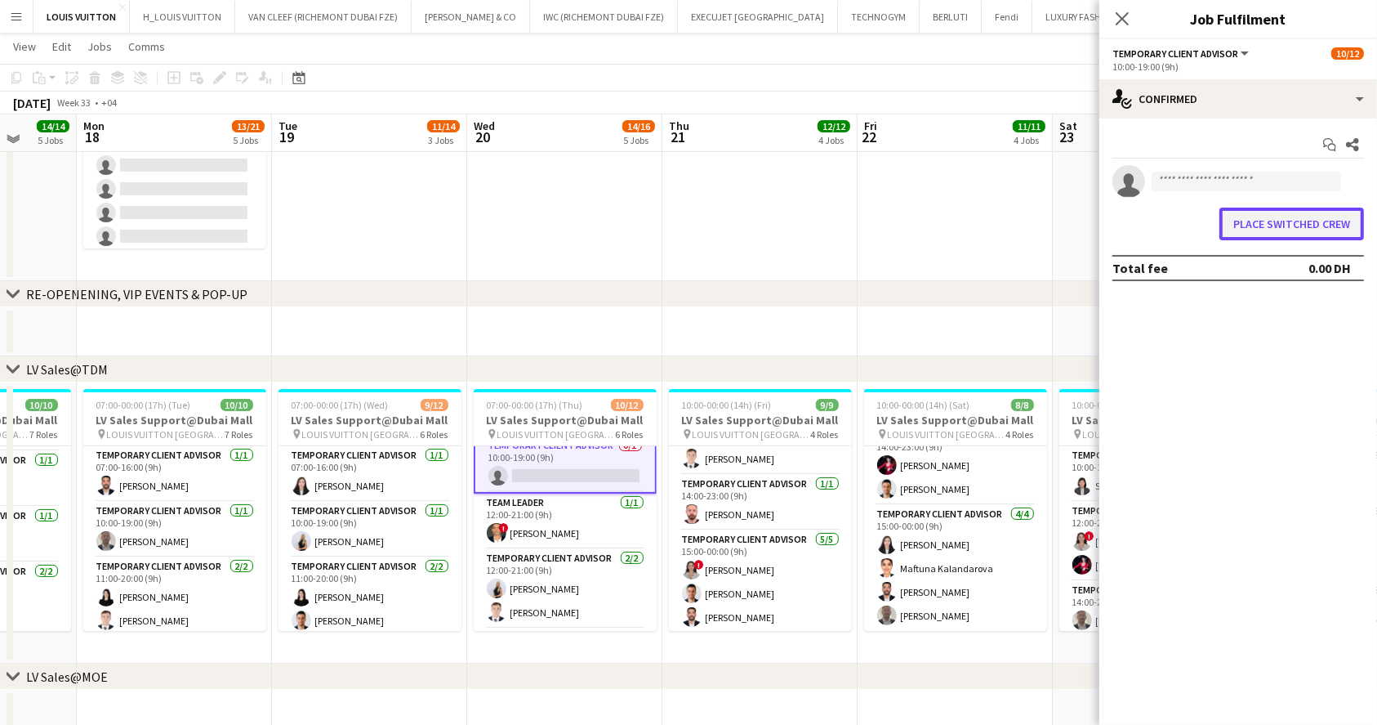
click at [1305, 225] on button "Place switched crew" at bounding box center [1292, 223] width 145 height 33
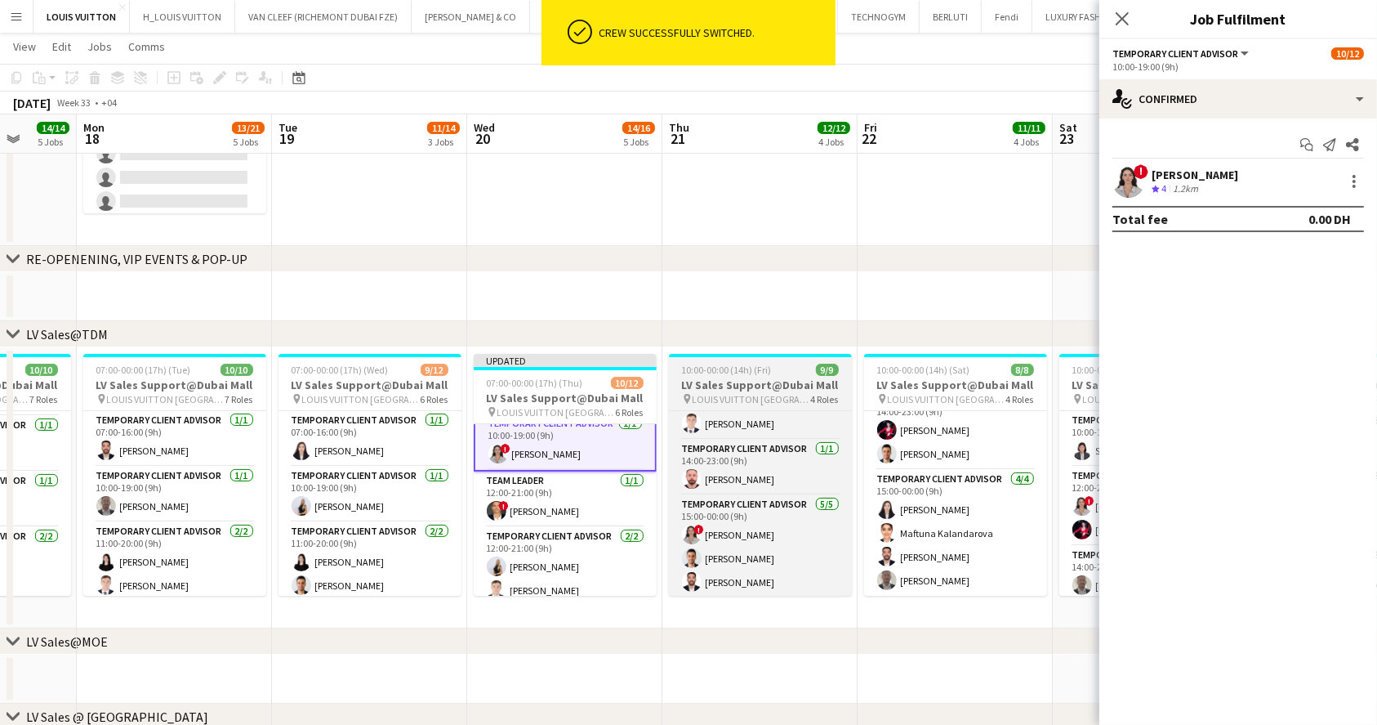
scroll to position [217, 0]
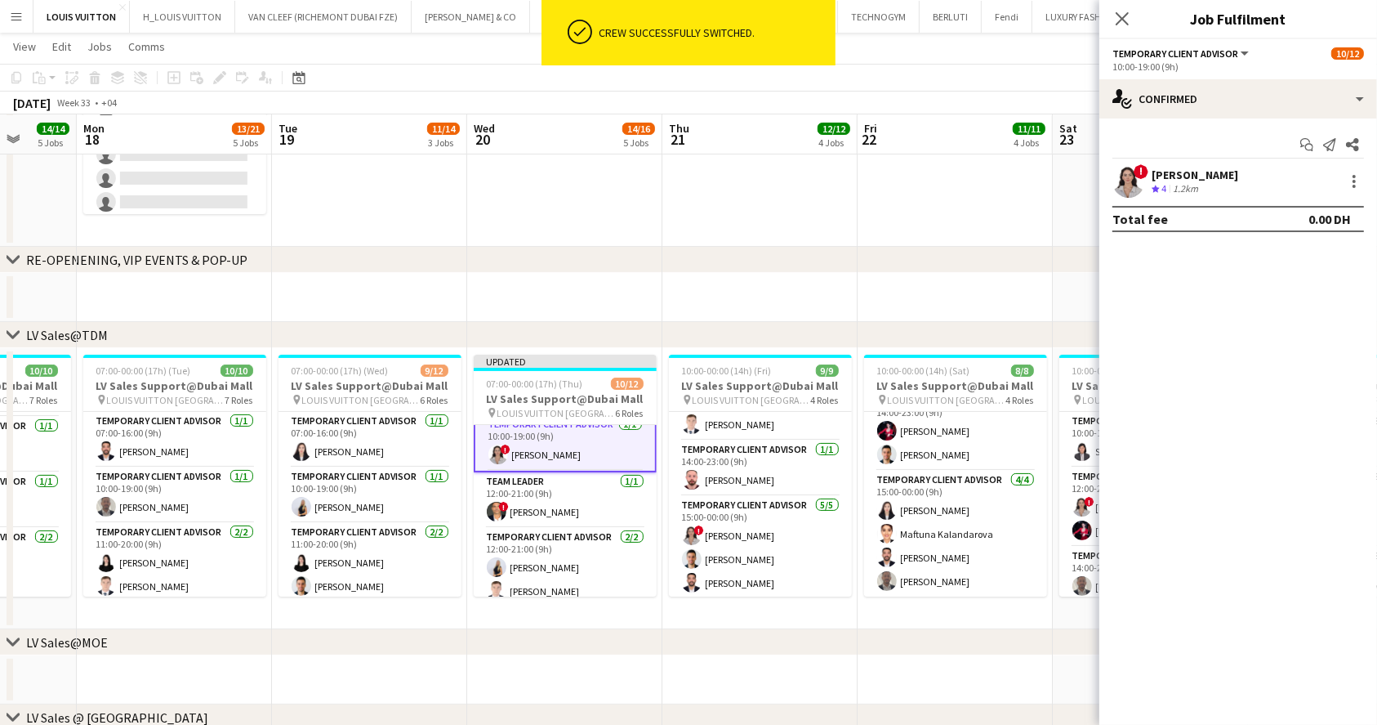
click at [915, 76] on app-toolbar "Copy Paste Paste Ctrl+V Paste with crew Ctrl+Shift+V Paste linked Job [GEOGRAPH…" at bounding box center [688, 78] width 1377 height 28
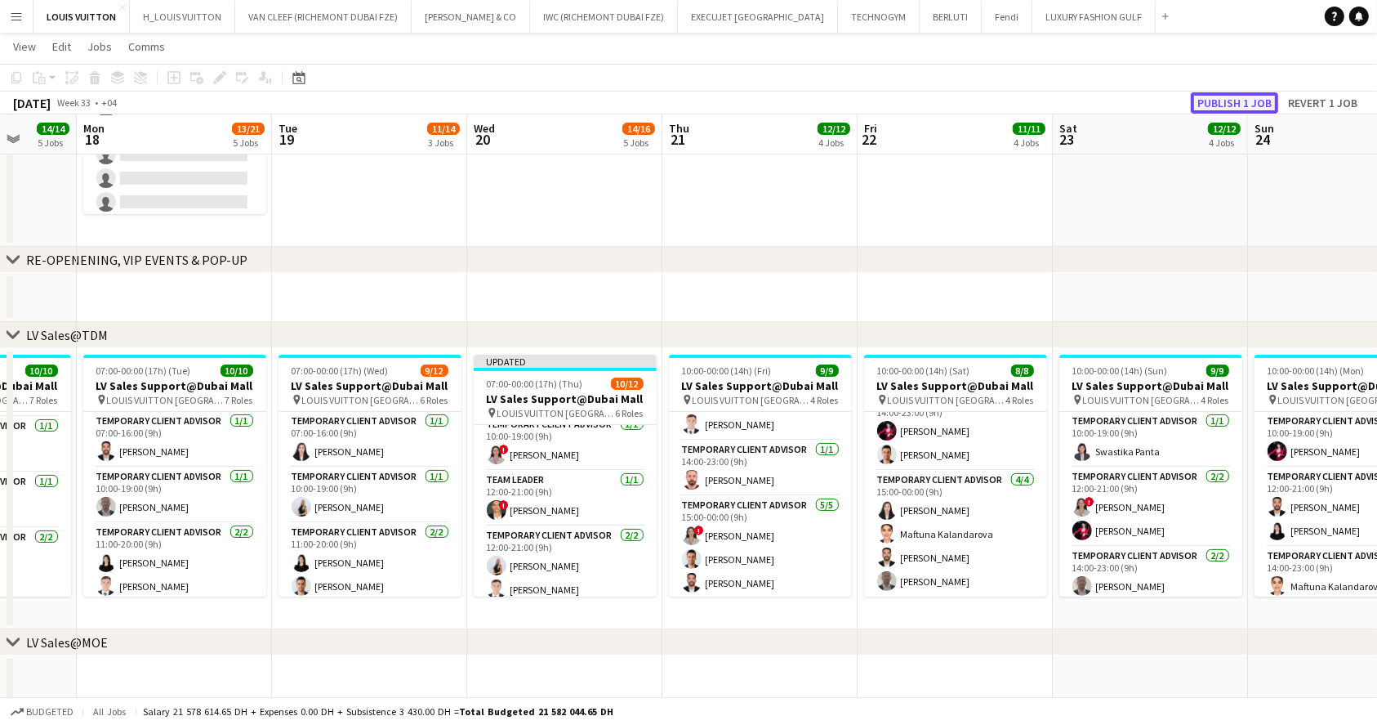
click at [1248, 94] on button "Publish 1 job" at bounding box center [1234, 102] width 87 height 21
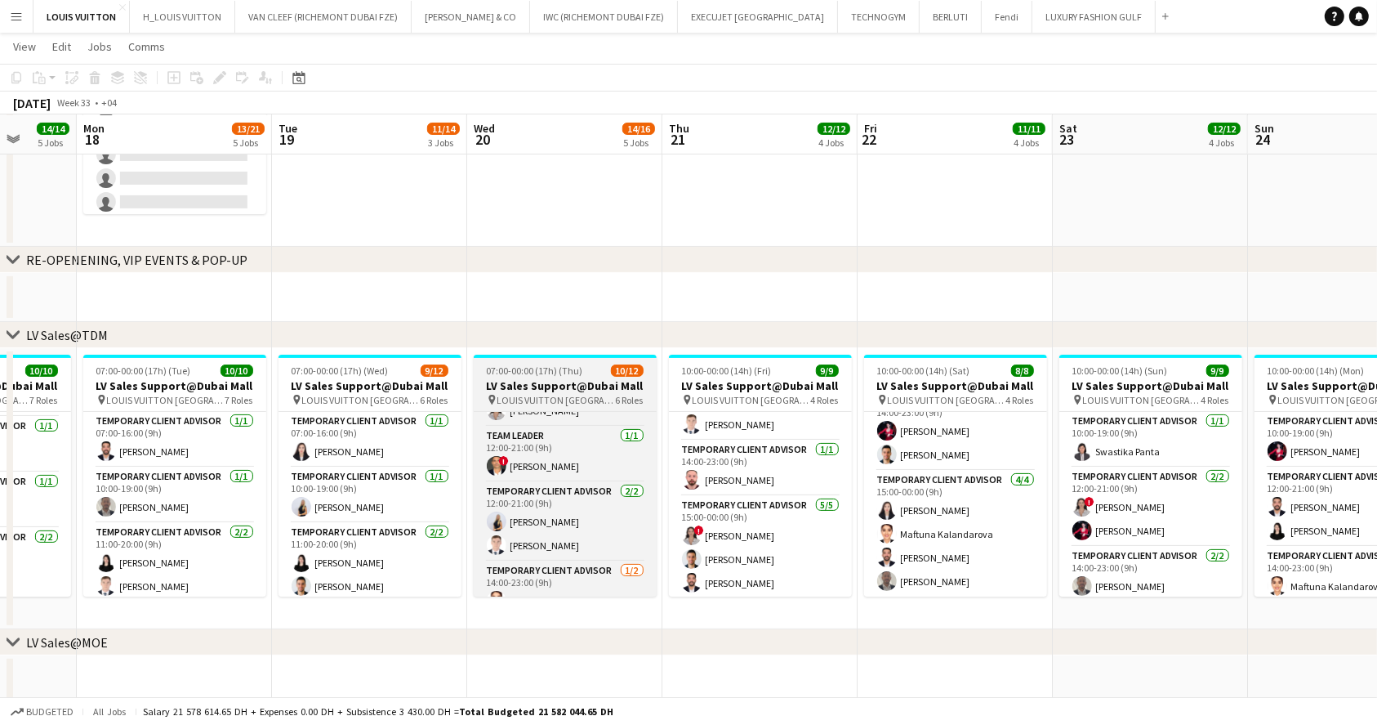
scroll to position [203, 0]
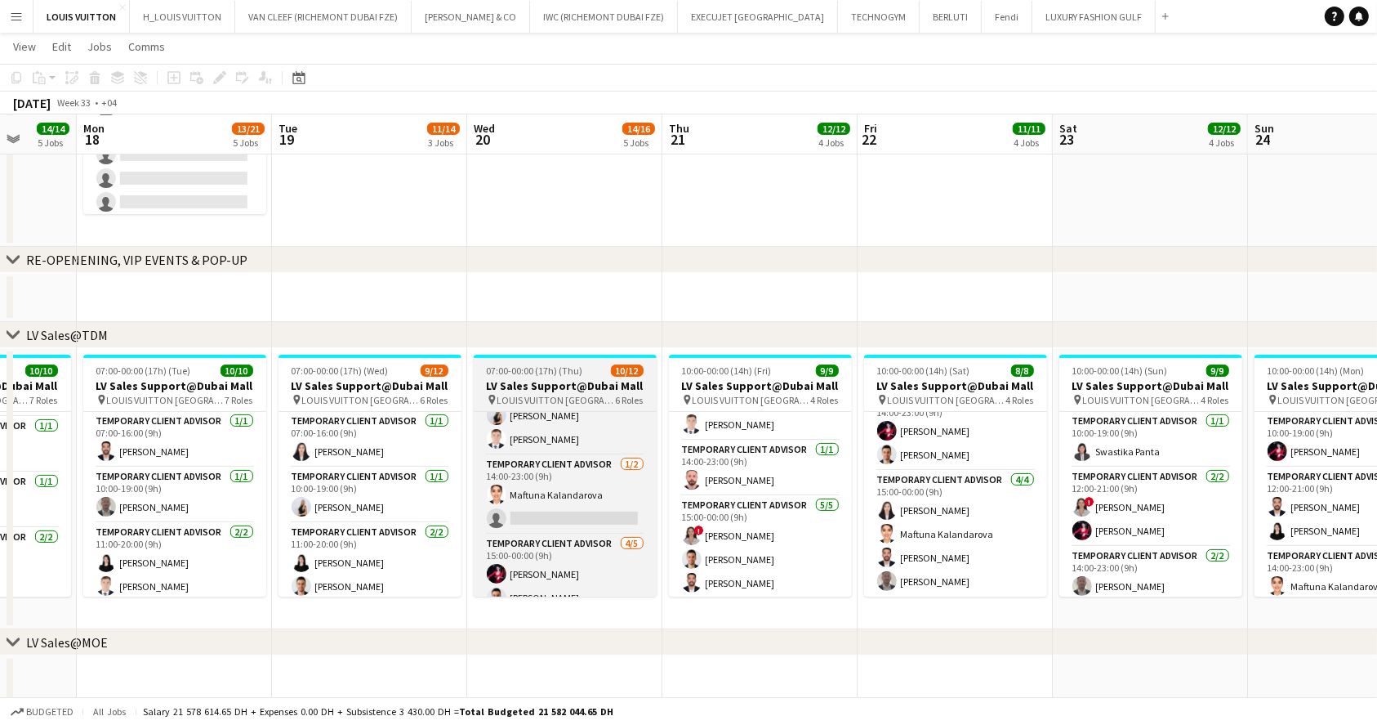
click at [583, 378] on h3 "LV Sales Support@Dubai Mall" at bounding box center [565, 385] width 183 height 15
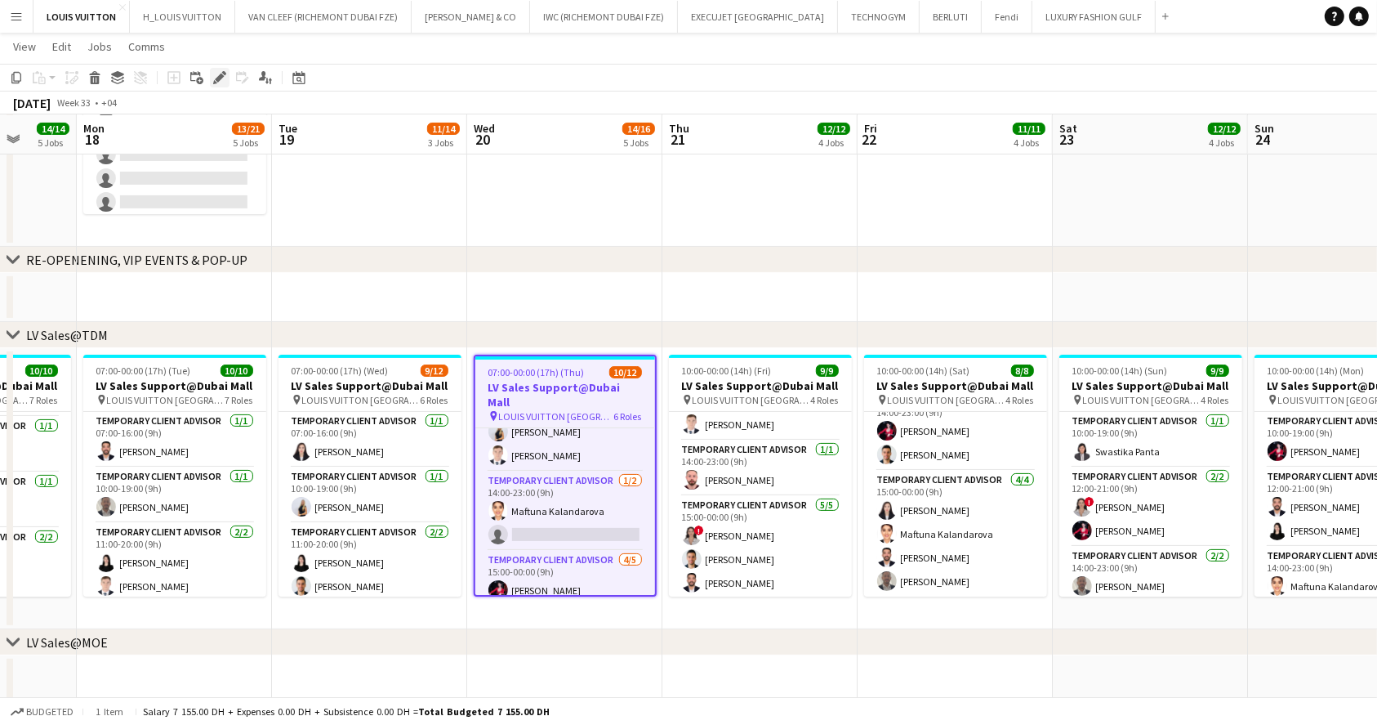
click at [213, 71] on icon "Edit" at bounding box center [219, 77] width 13 height 13
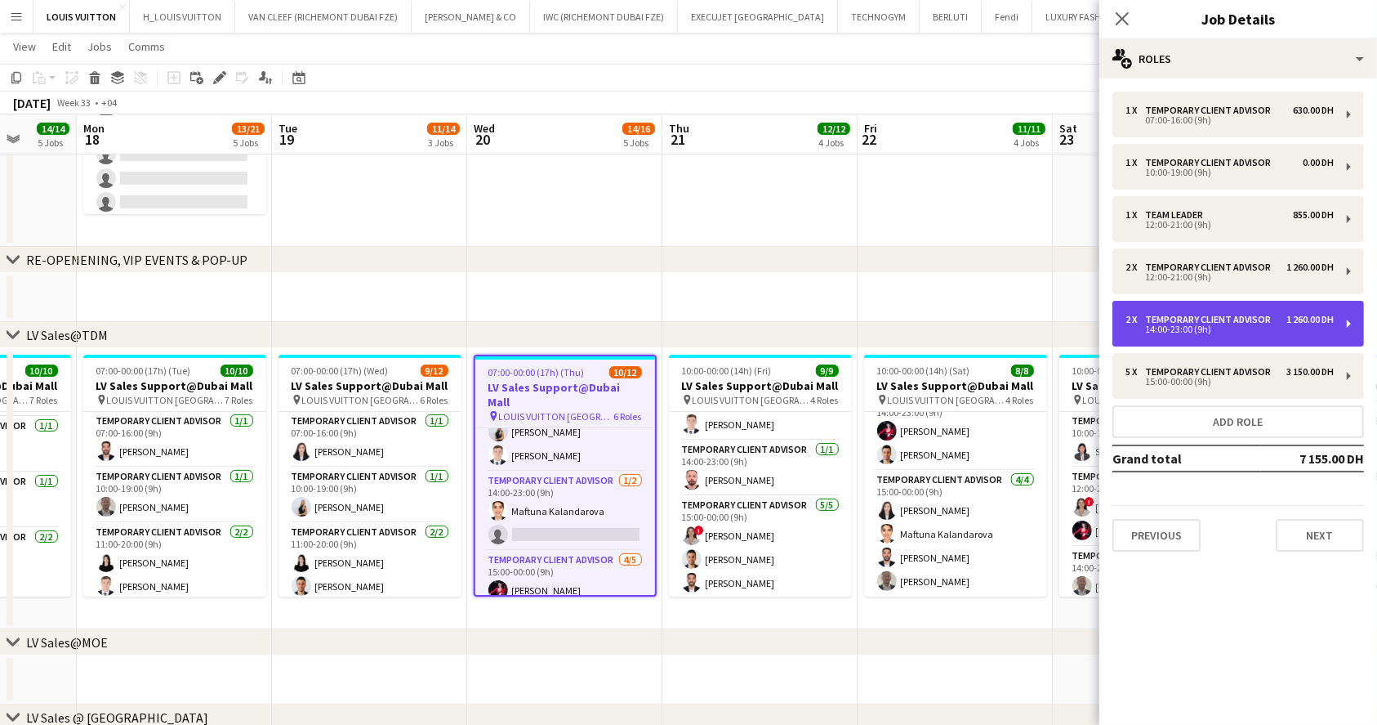
click at [1187, 327] on div "14:00-23:00 (9h)" at bounding box center [1230, 329] width 208 height 8
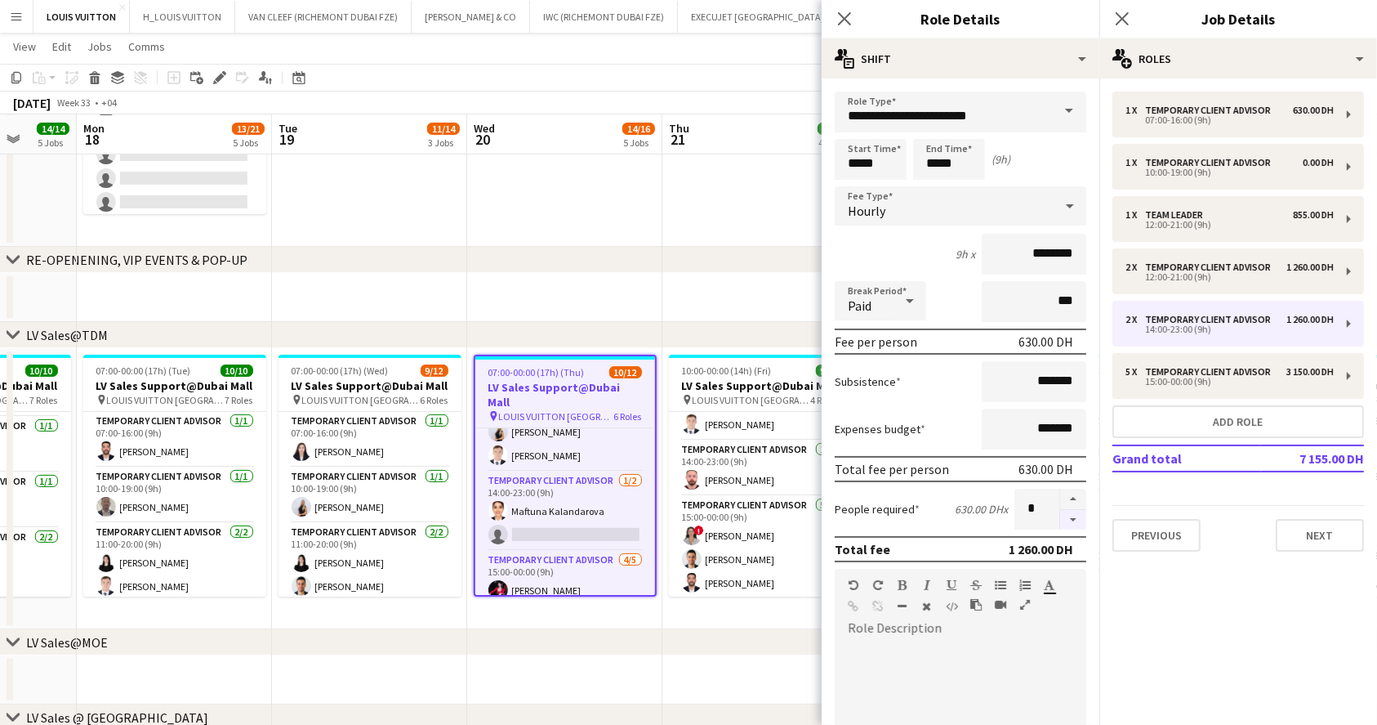
click at [1061, 520] on button "button" at bounding box center [1073, 520] width 26 height 20
type input "*"
click at [775, 71] on app-toolbar "Copy Paste Paste Ctrl+V Paste with crew Ctrl+Shift+V Paste linked Job [GEOGRAPH…" at bounding box center [688, 78] width 1377 height 28
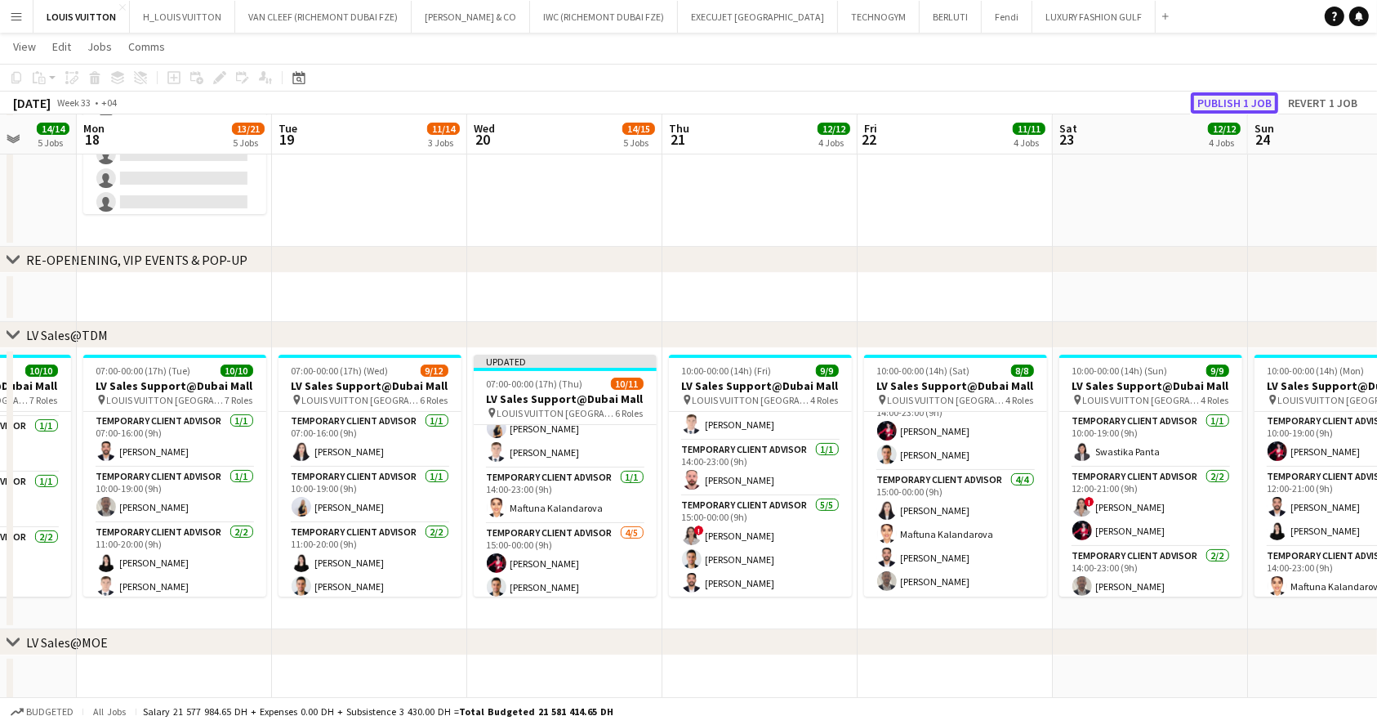
click at [1230, 102] on button "Publish 1 job" at bounding box center [1234, 102] width 87 height 21
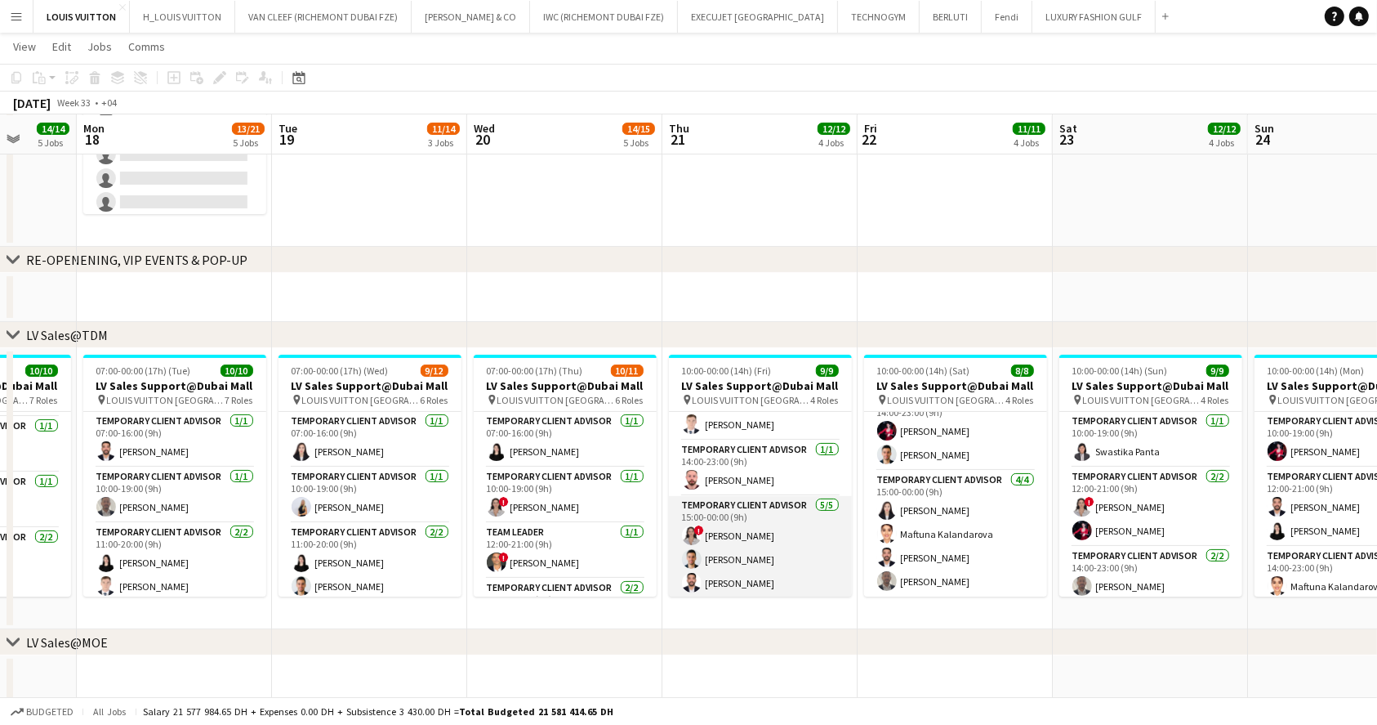
scroll to position [0, 0]
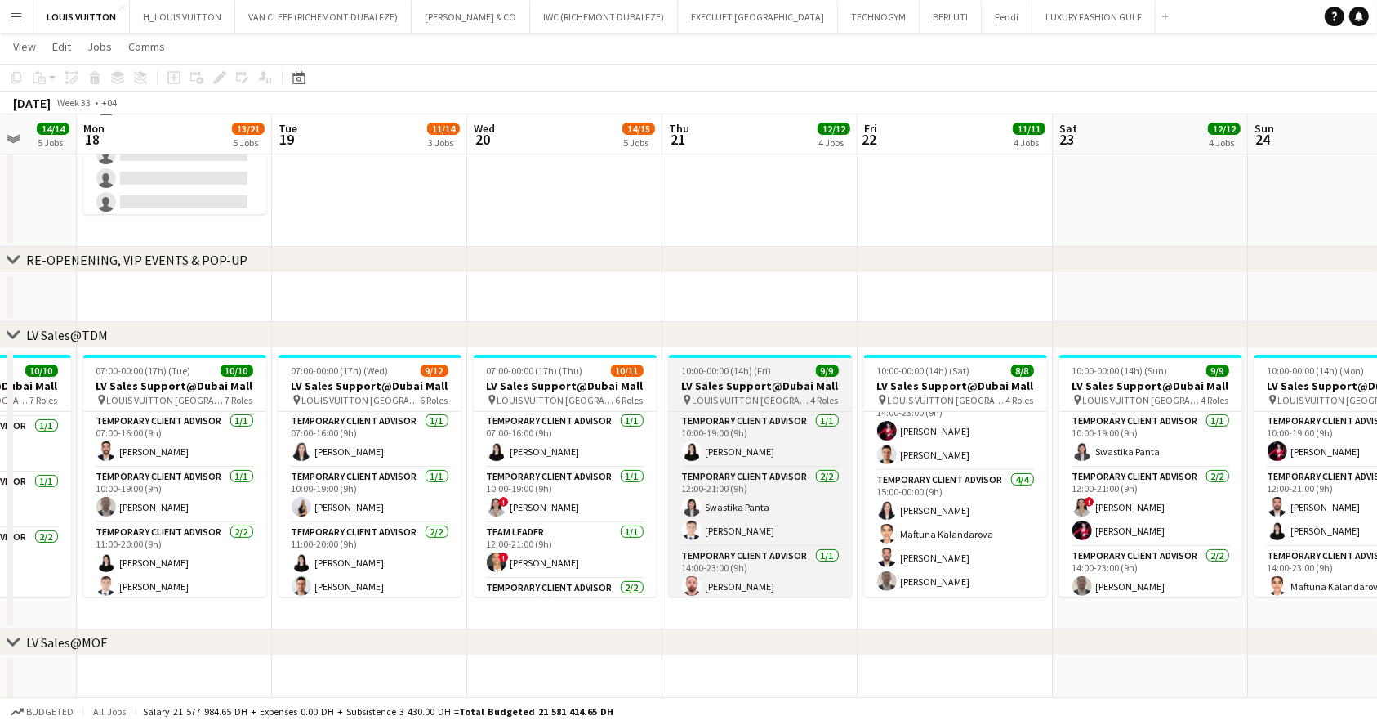
click at [743, 364] on span "10:00-00:00 (14h) (Fri)" at bounding box center [727, 370] width 90 height 12
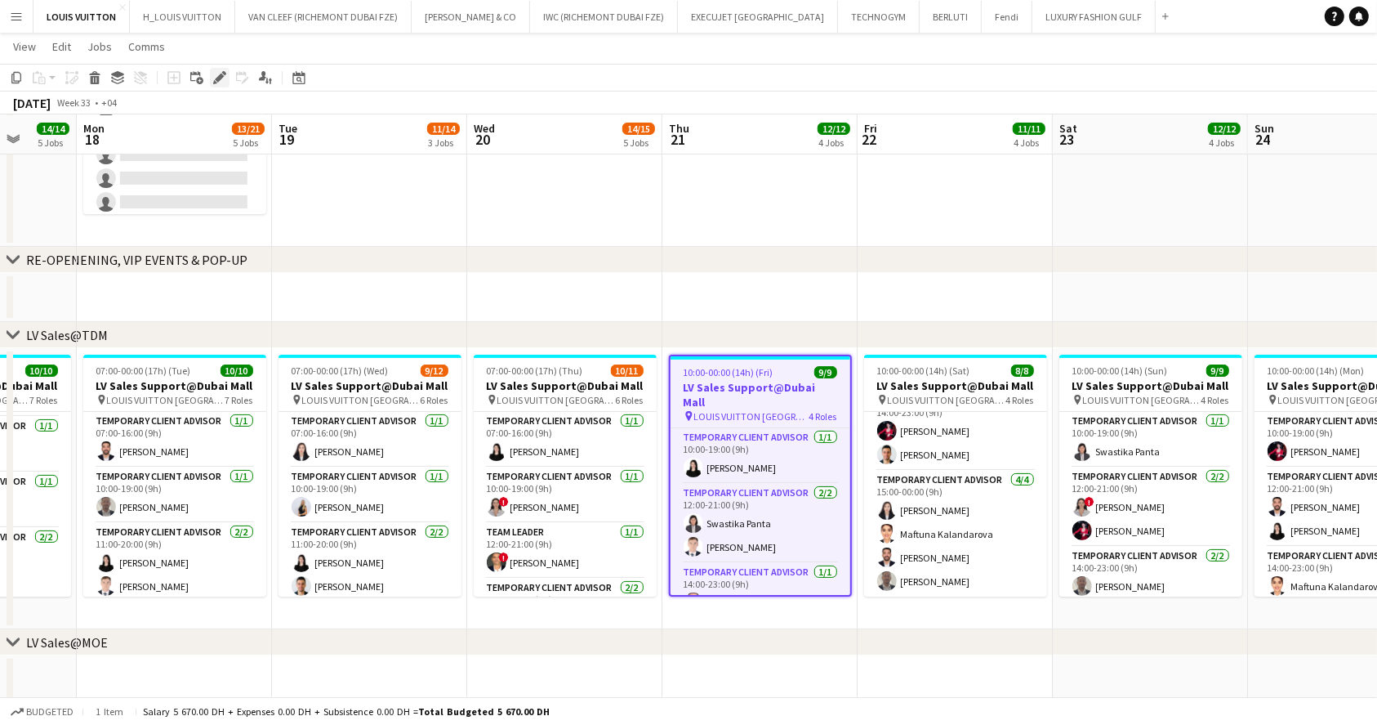
click at [213, 79] on icon "Edit" at bounding box center [219, 77] width 13 height 13
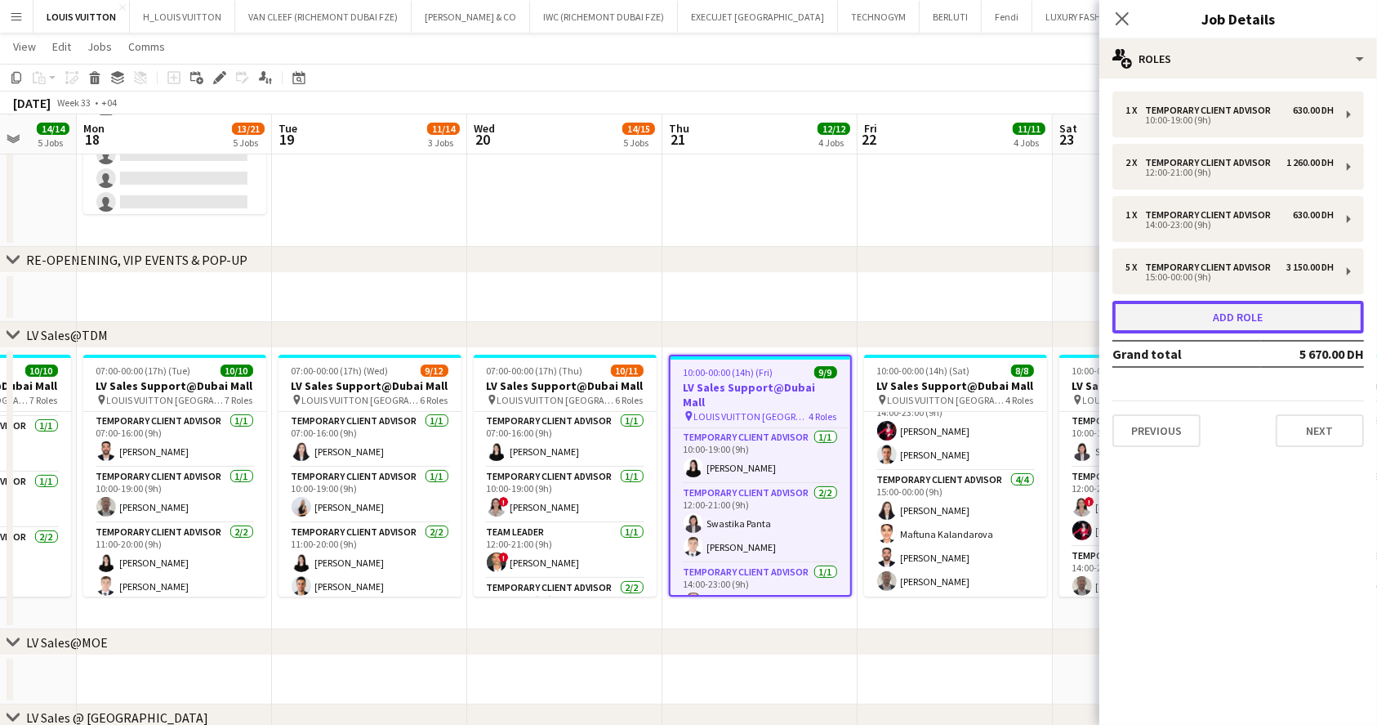
click at [1231, 310] on button "Add role" at bounding box center [1239, 317] width 252 height 33
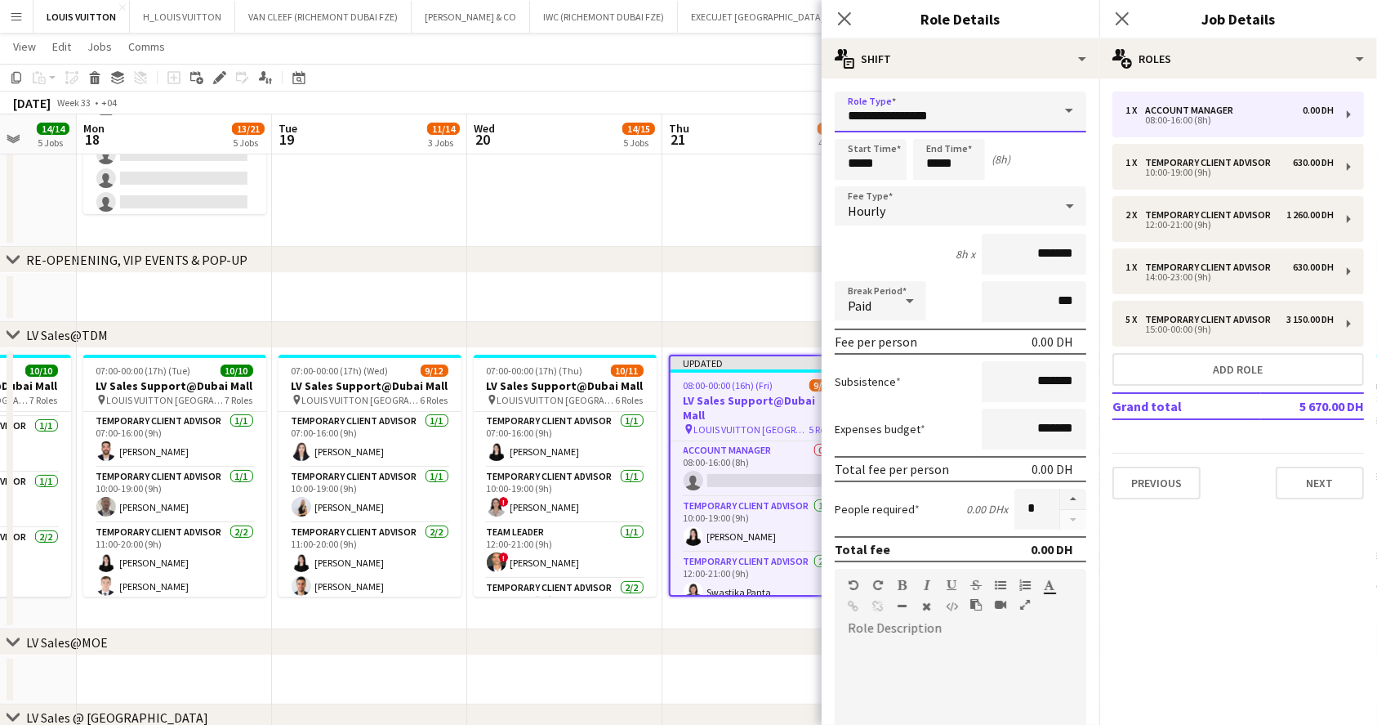
drag, startPoint x: 993, startPoint y: 118, endPoint x: 735, endPoint y: 117, distance: 258.1
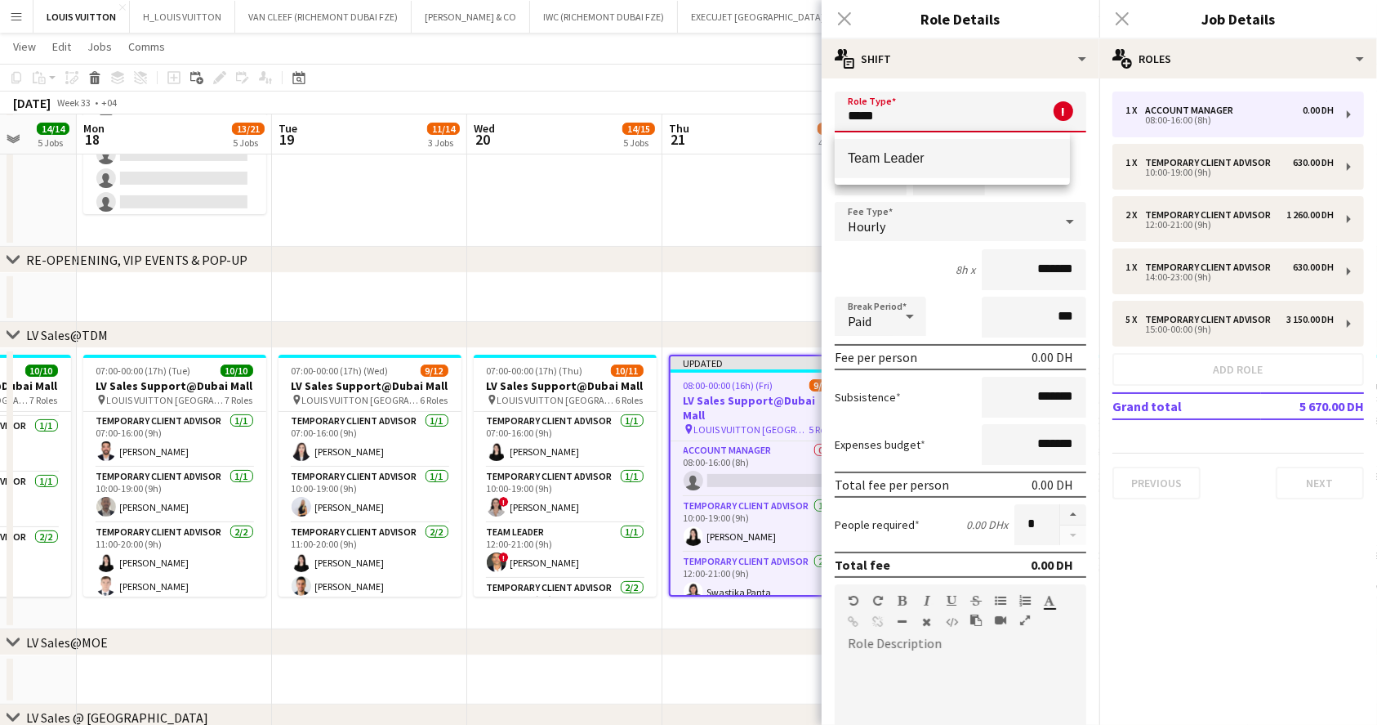
click at [934, 160] on span "Team Leader" at bounding box center [952, 158] width 209 height 16
type input "**********"
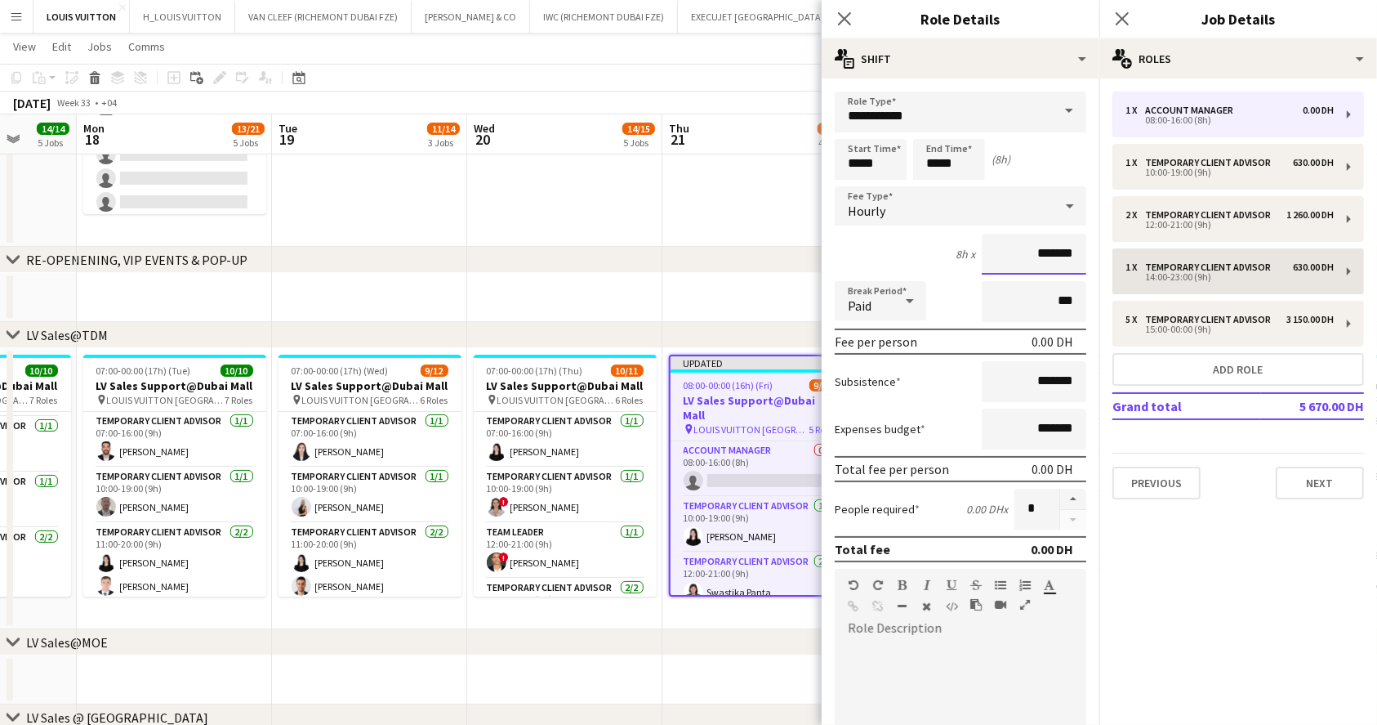
drag, startPoint x: 1001, startPoint y: 244, endPoint x: 1131, endPoint y: 252, distance: 130.9
drag, startPoint x: 1009, startPoint y: 249, endPoint x: 1086, endPoint y: 253, distance: 77.7
click at [1086, 253] on mat-expansion-panel "**********" at bounding box center [961, 401] width 278 height 646
type input "*****"
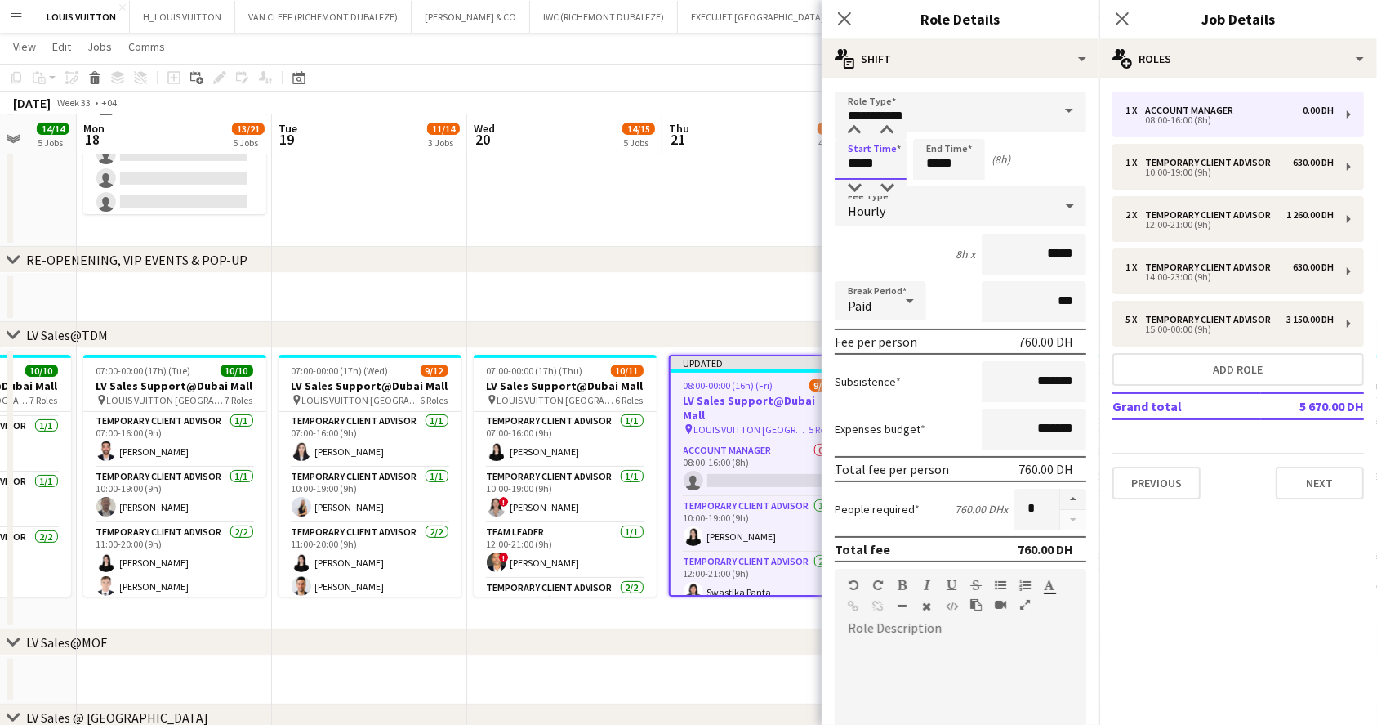
type input "*****"
drag, startPoint x: 934, startPoint y: 156, endPoint x: 830, endPoint y: 119, distance: 110.8
click at [831, 145] on form "**********" at bounding box center [961, 556] width 278 height 931
type input "*****"
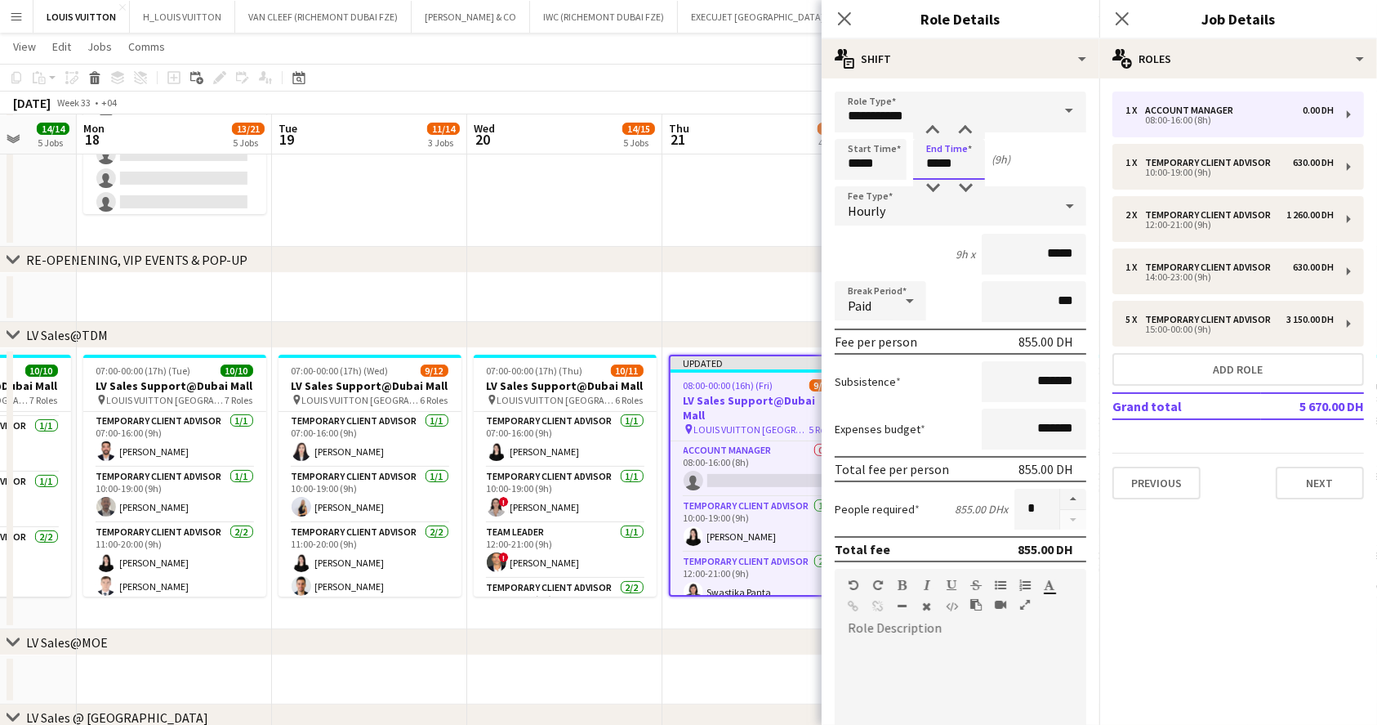
type input "*****"
click at [725, 60] on app-page-menu "View Day view expanded Day view collapsed Month view Date picker Jump to [DATE]…" at bounding box center [688, 48] width 1377 height 31
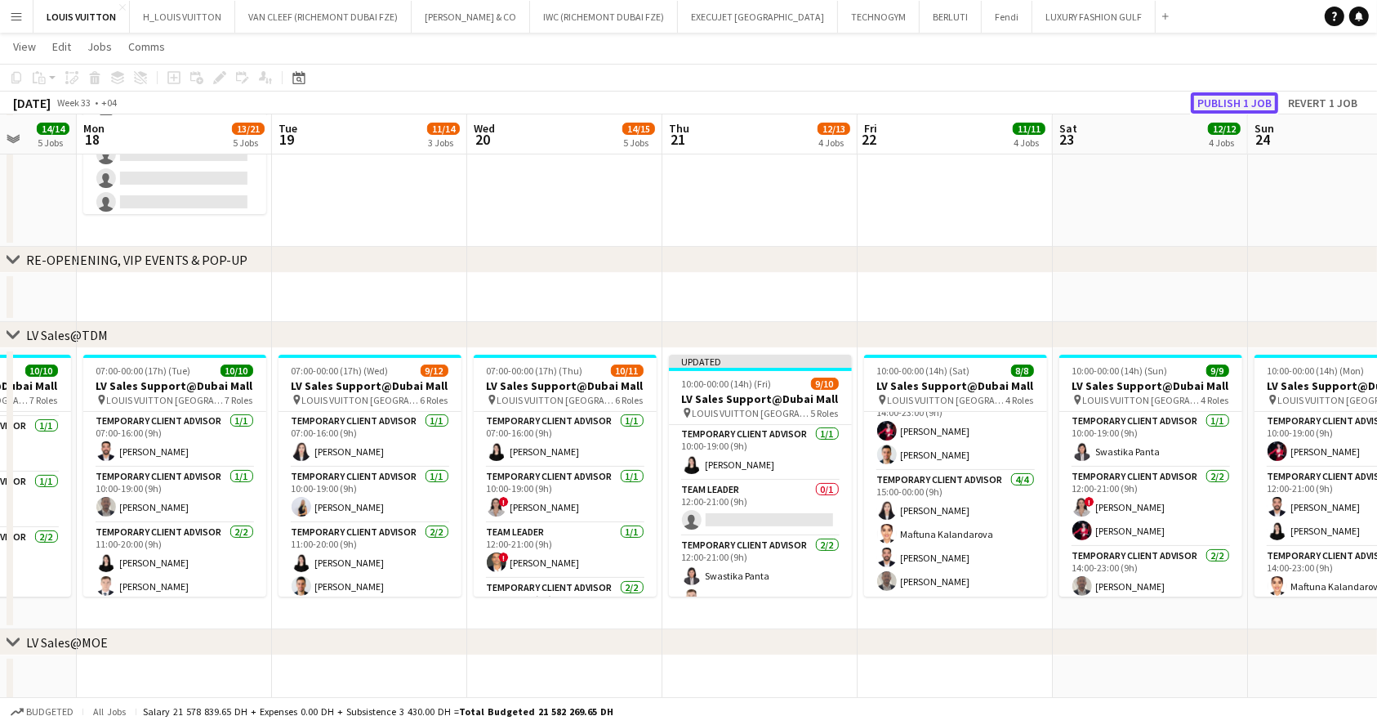
click at [1250, 93] on button "Publish 1 job" at bounding box center [1234, 102] width 87 height 21
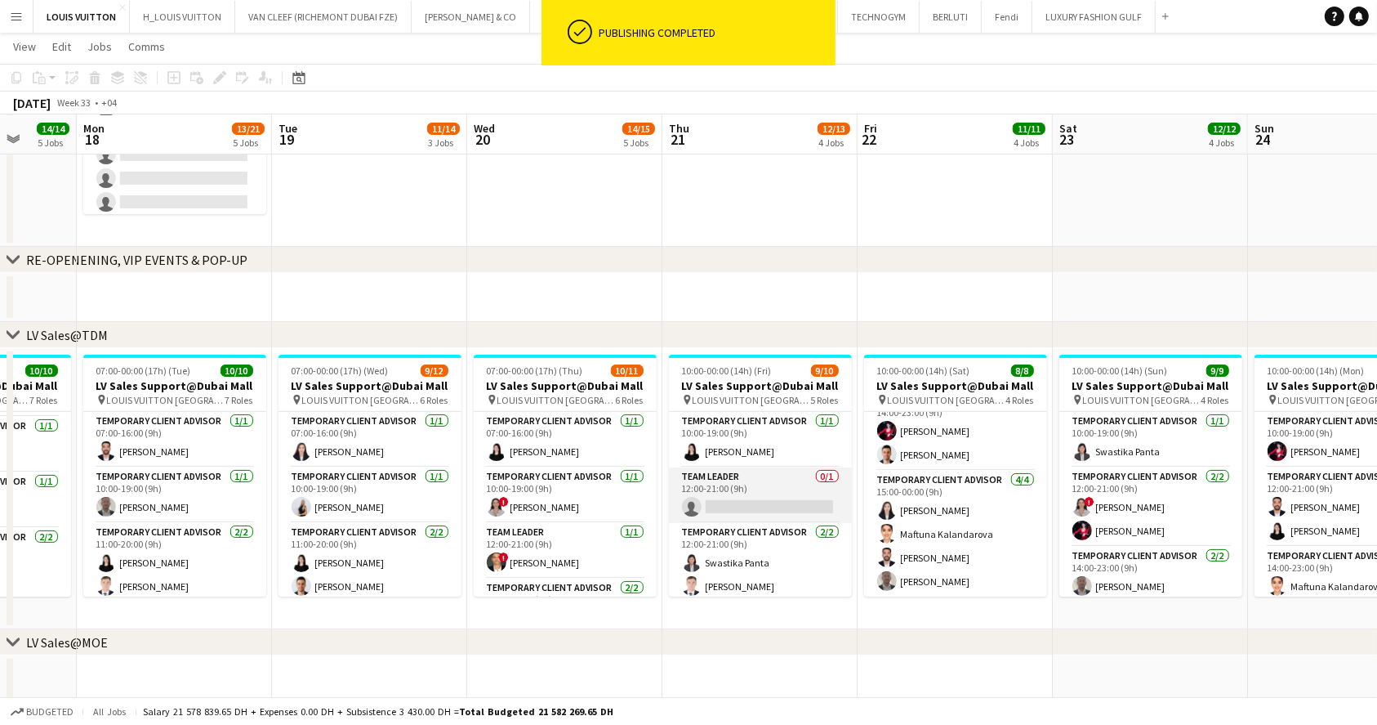
click at [767, 494] on app-card-role "Team Leader 0/1 12:00-21:00 (9h) single-neutral-actions" at bounding box center [760, 495] width 183 height 56
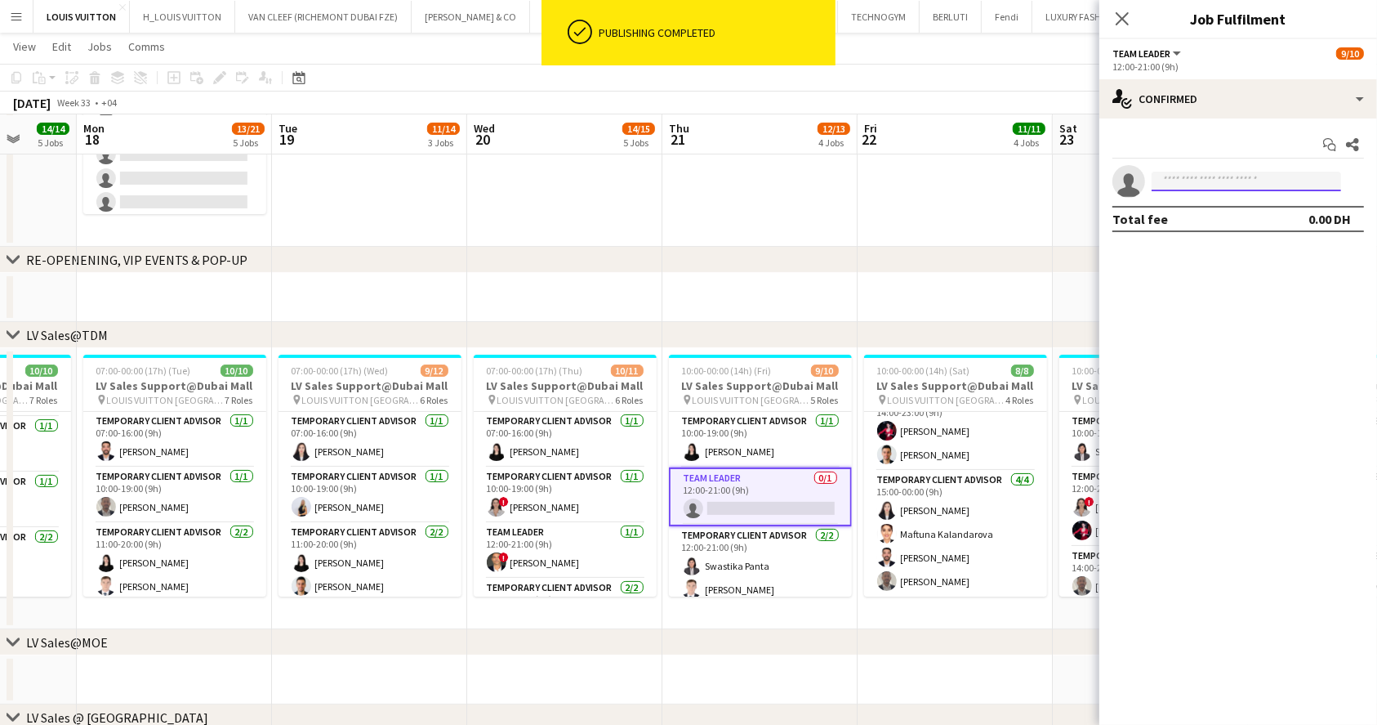
click at [1195, 181] on input at bounding box center [1247, 182] width 190 height 20
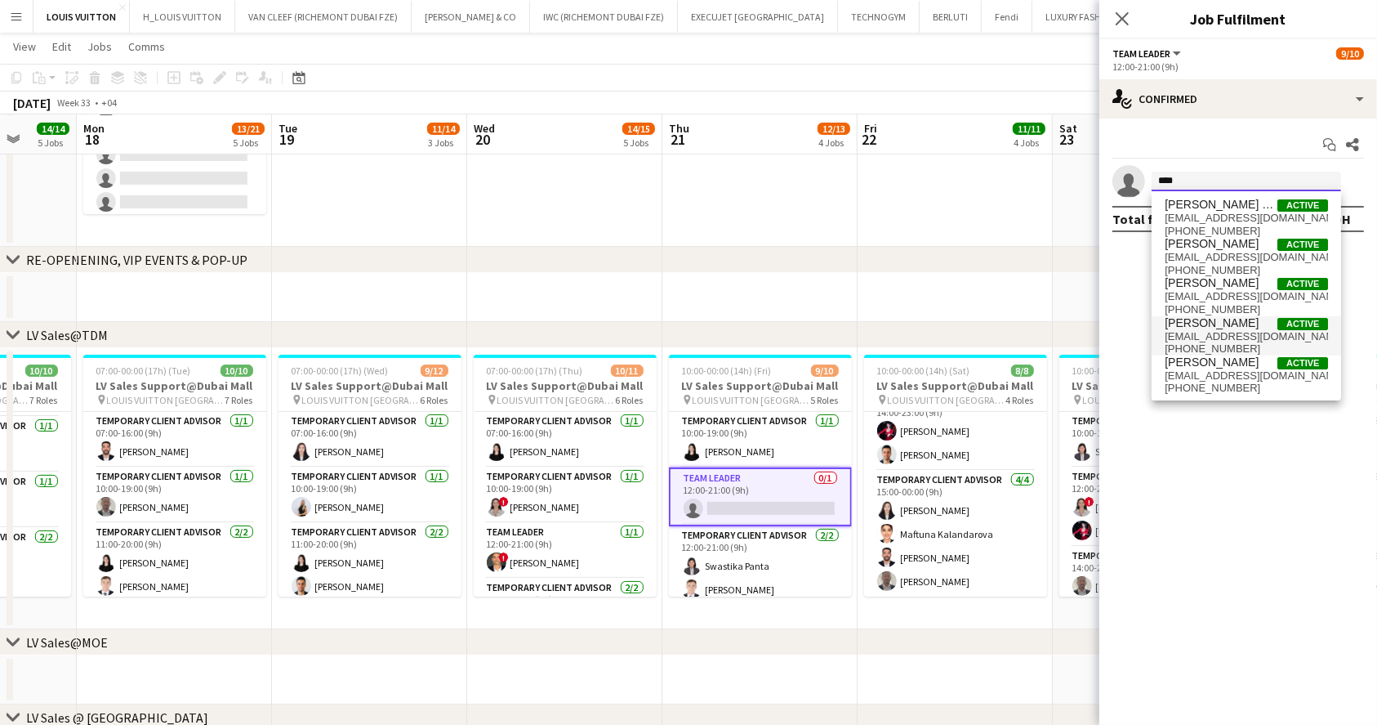
type input "****"
click at [1229, 340] on span "[EMAIL_ADDRESS][DOMAIN_NAME]" at bounding box center [1246, 336] width 163 height 13
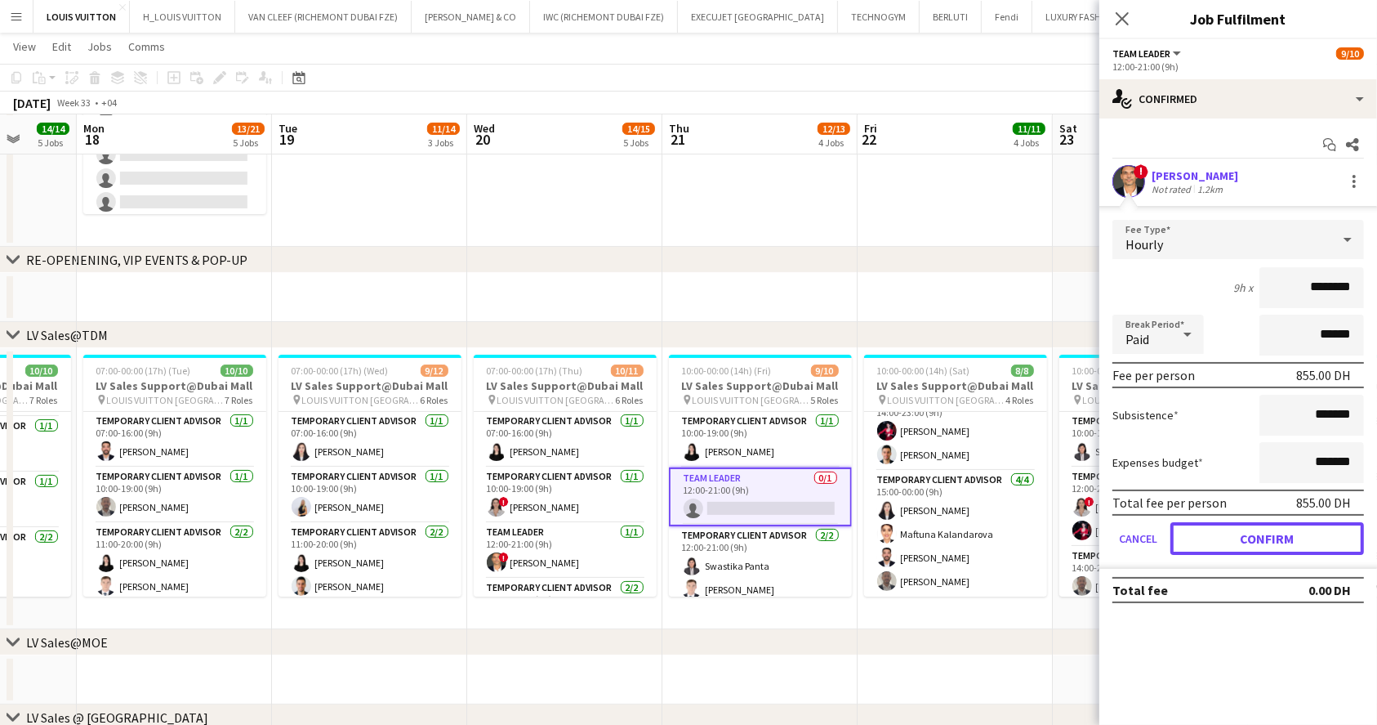
click at [1242, 540] on button "Confirm" at bounding box center [1268, 538] width 194 height 33
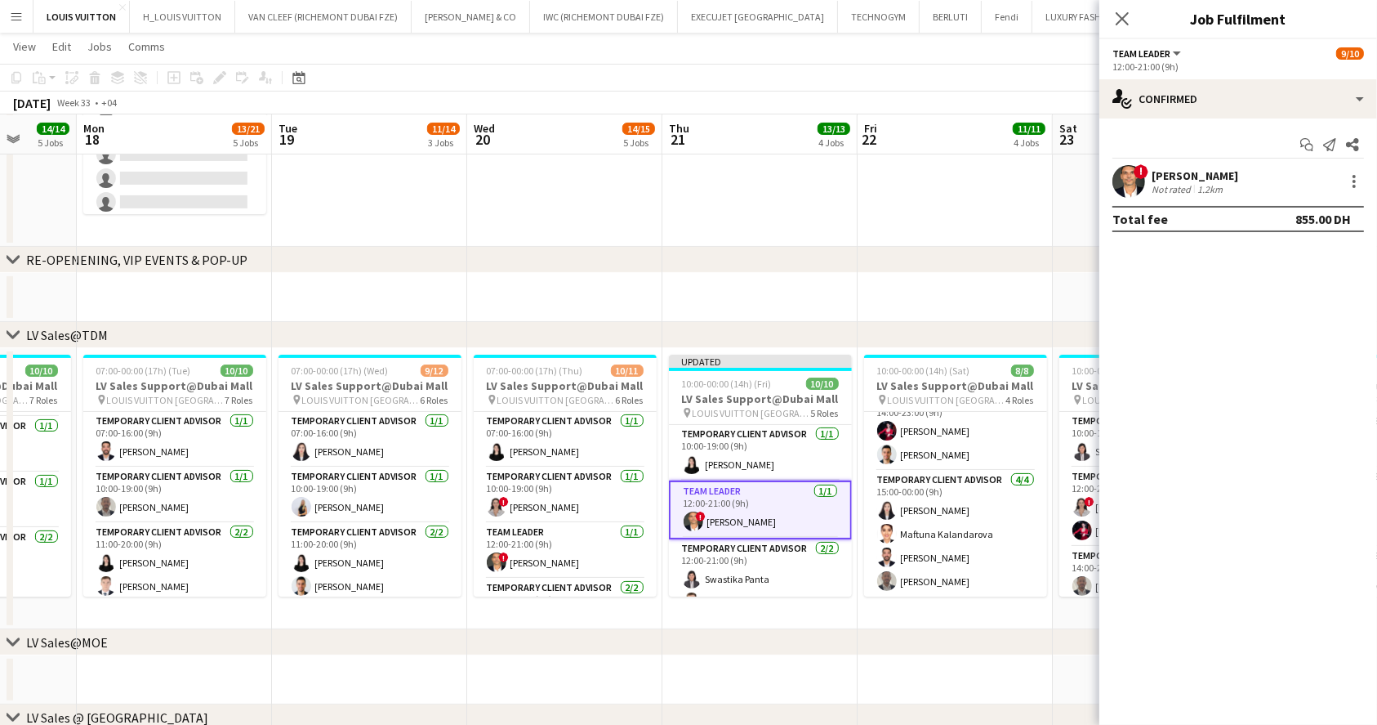
click at [998, 79] on app-toolbar "Copy Paste Paste Ctrl+V Paste with crew Ctrl+Shift+V Paste linked Job [GEOGRAPH…" at bounding box center [688, 78] width 1377 height 28
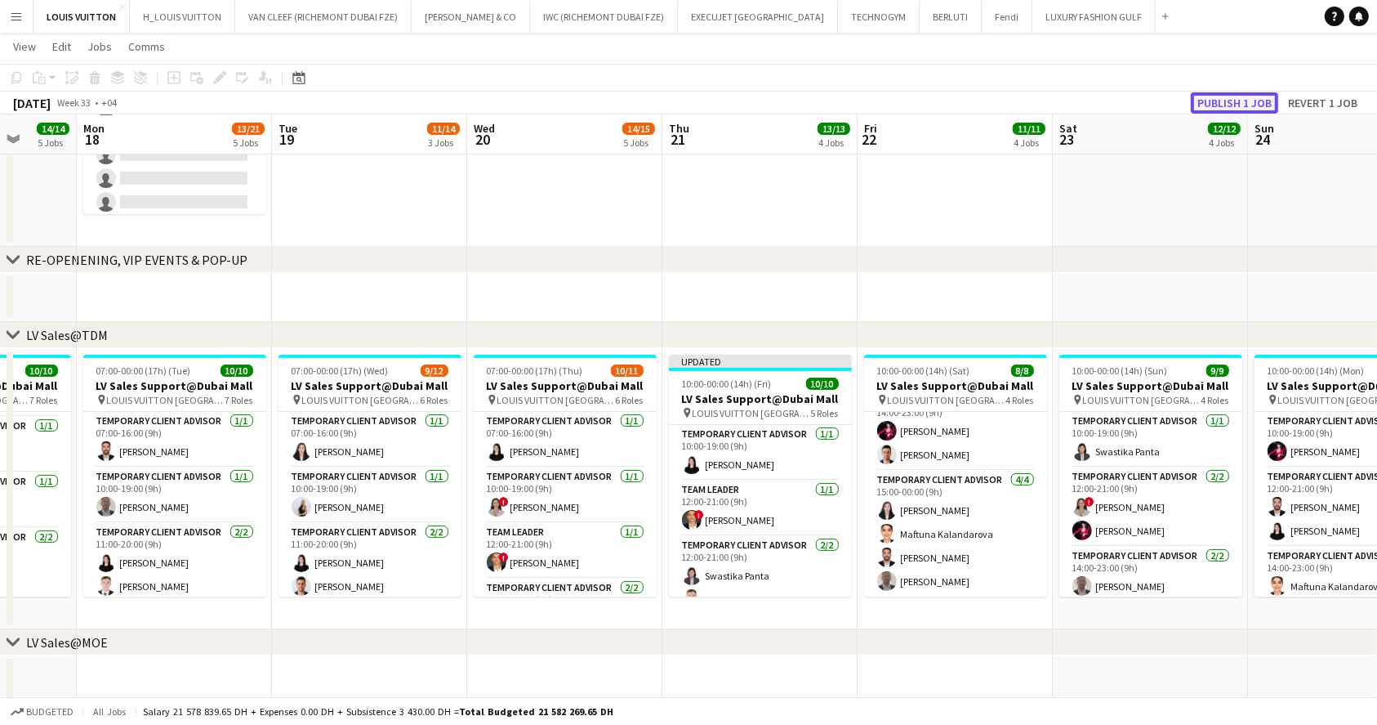
click at [1235, 101] on button "Publish 1 job" at bounding box center [1234, 102] width 87 height 21
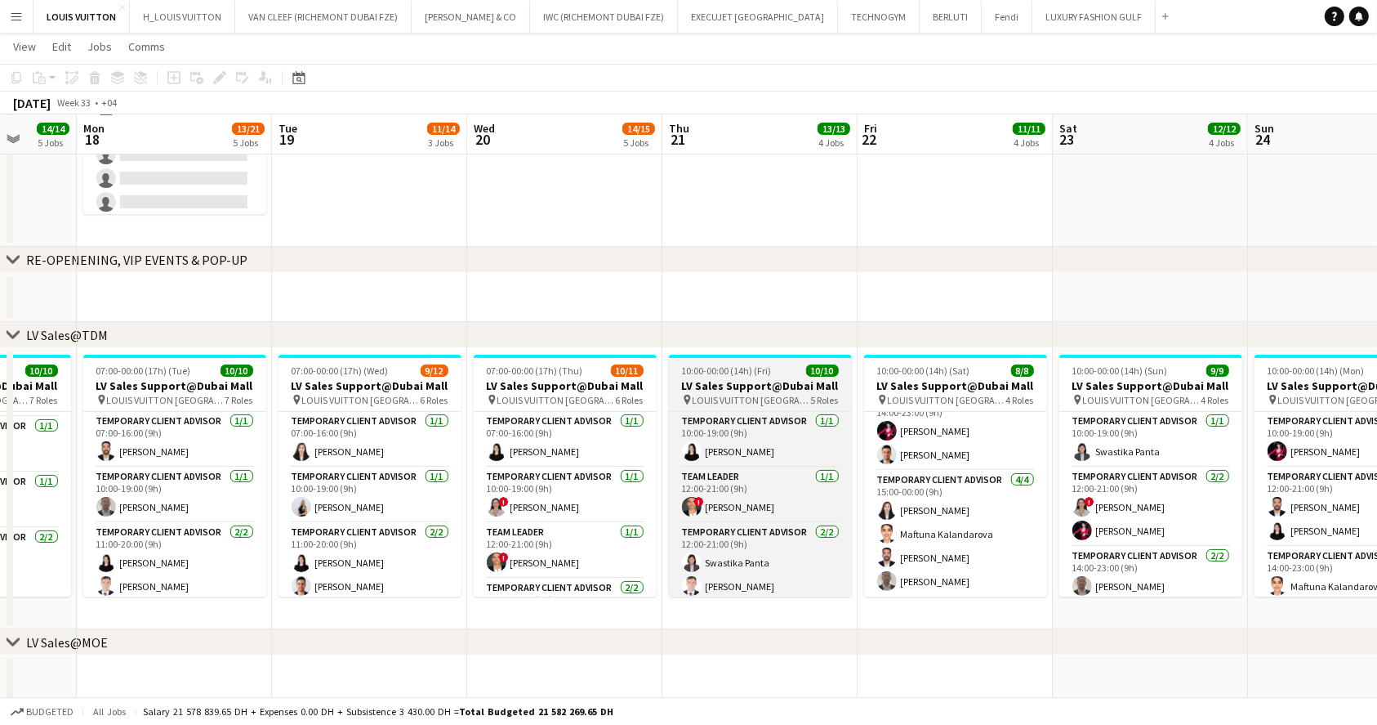
click at [744, 373] on span "10:00-00:00 (14h) (Fri)" at bounding box center [727, 370] width 90 height 12
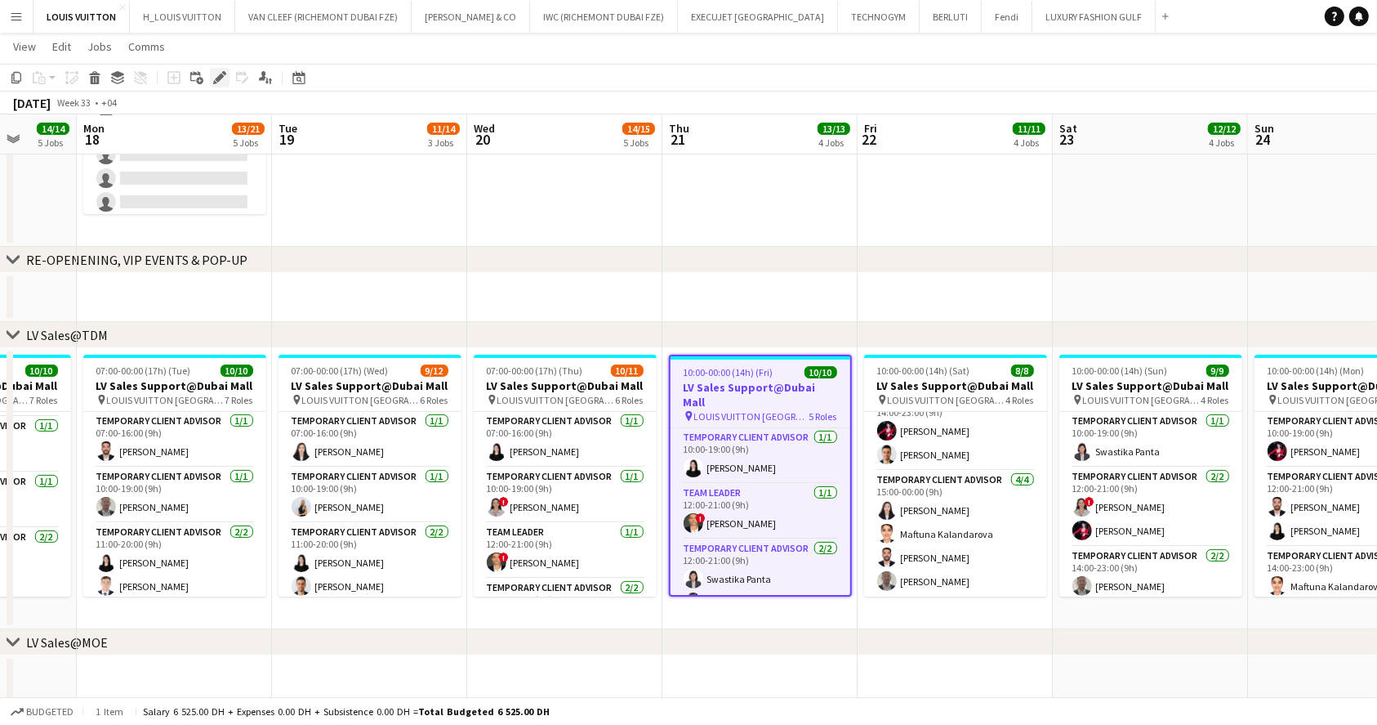
click at [210, 77] on div "Edit" at bounding box center [220, 78] width 20 height 20
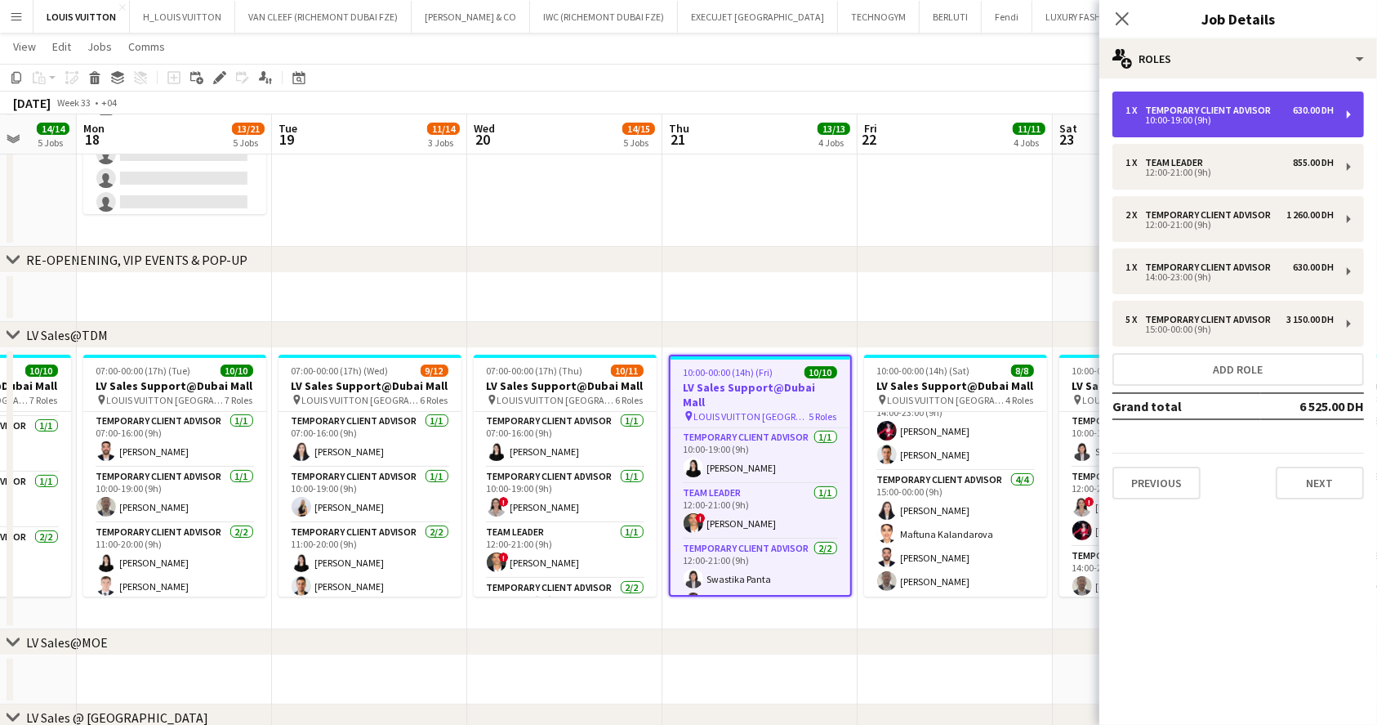
click at [1198, 121] on div "10:00-19:00 (9h)" at bounding box center [1230, 120] width 208 height 8
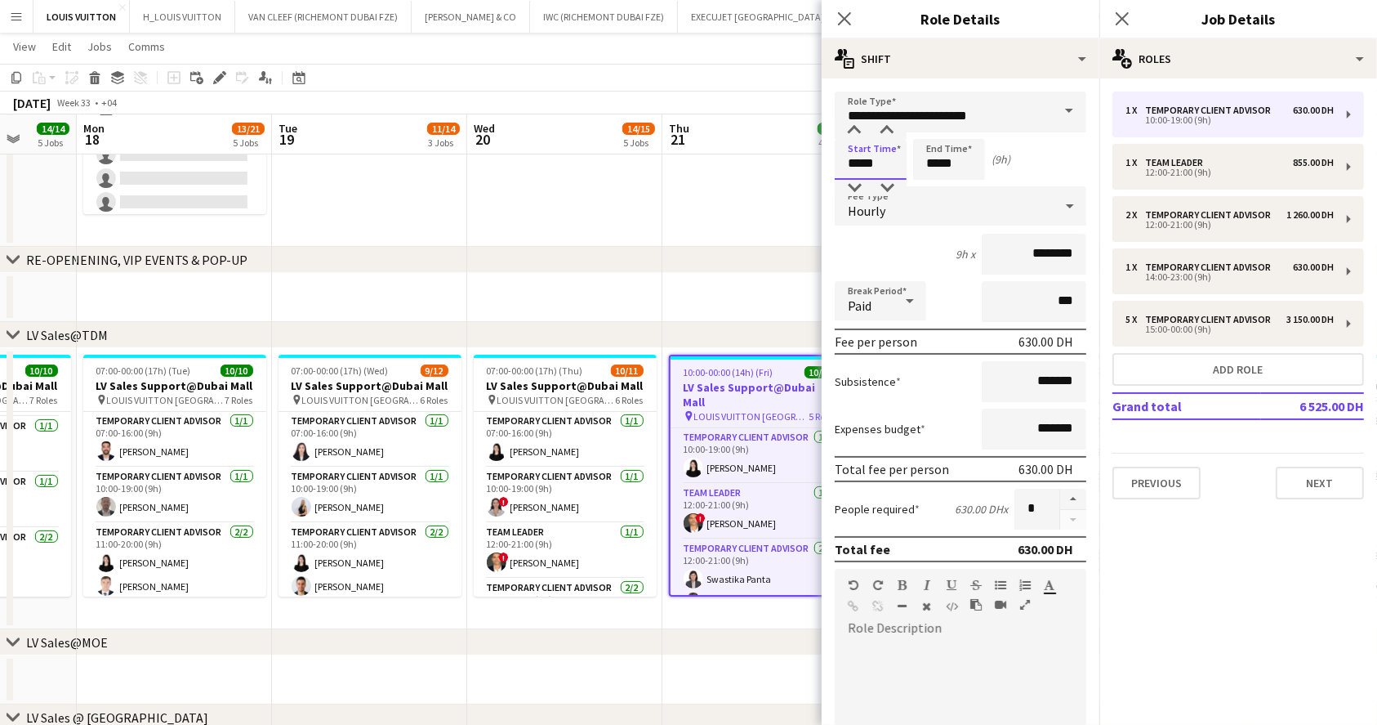
type input "*****"
drag, startPoint x: 967, startPoint y: 163, endPoint x: 880, endPoint y: 160, distance: 87.4
click at [880, 160] on div "Start Time ***** End Time ***** (12h)" at bounding box center [961, 159] width 252 height 41
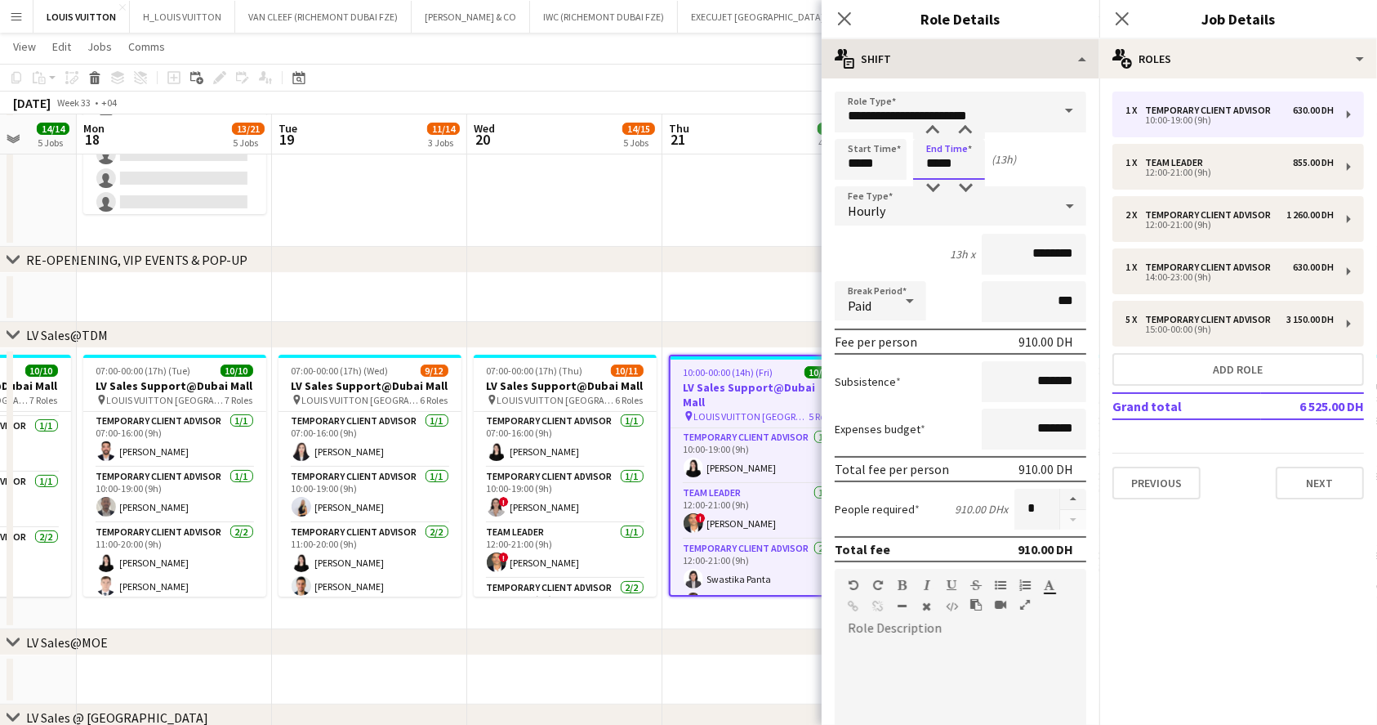
type input "*****"
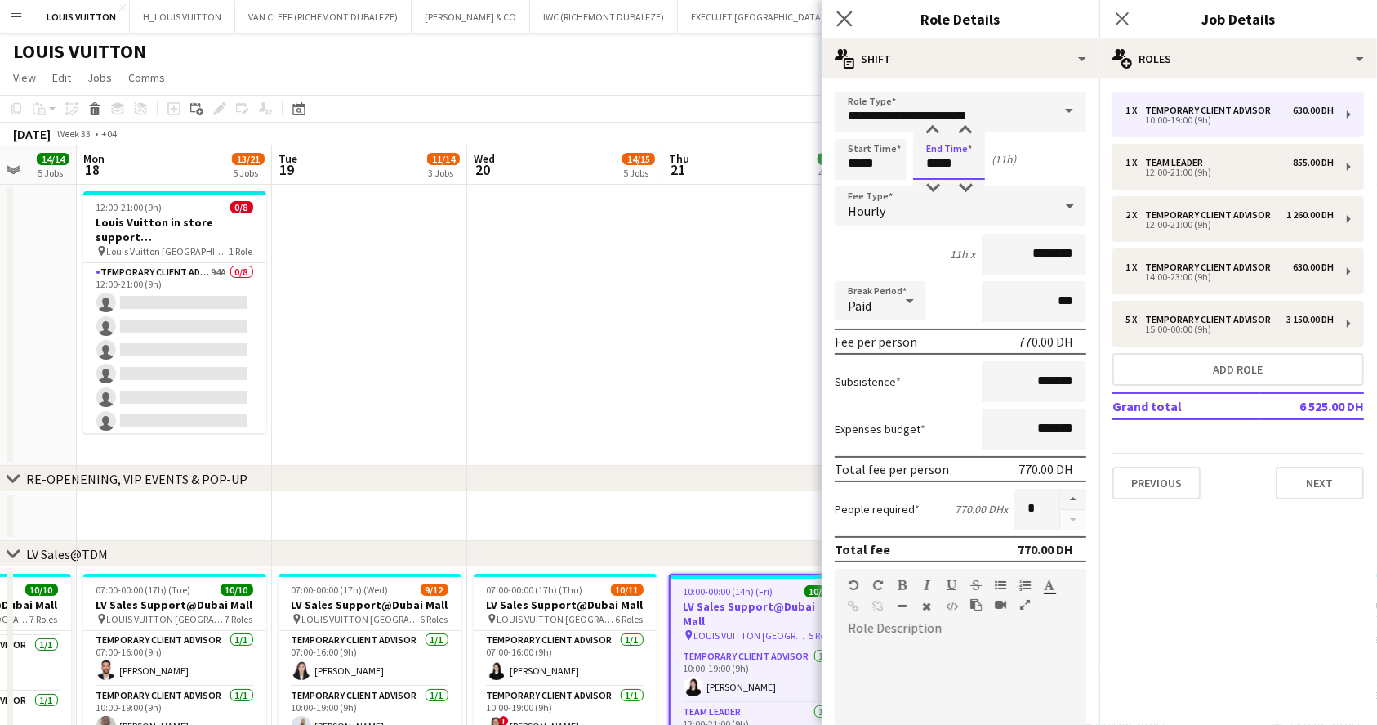
type input "*****"
click at [835, 15] on app-icon "Close pop-in" at bounding box center [845, 19] width 24 height 24
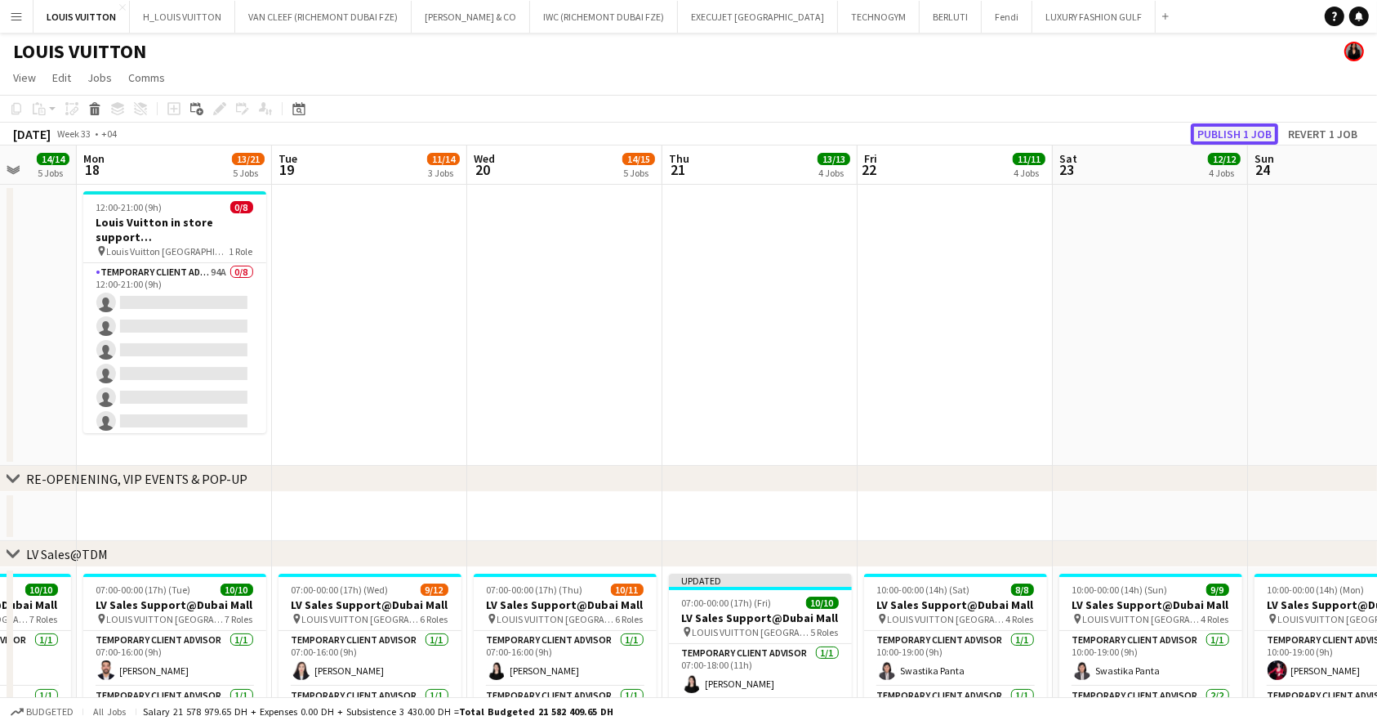
click at [1248, 125] on button "Publish 1 job" at bounding box center [1234, 133] width 87 height 21
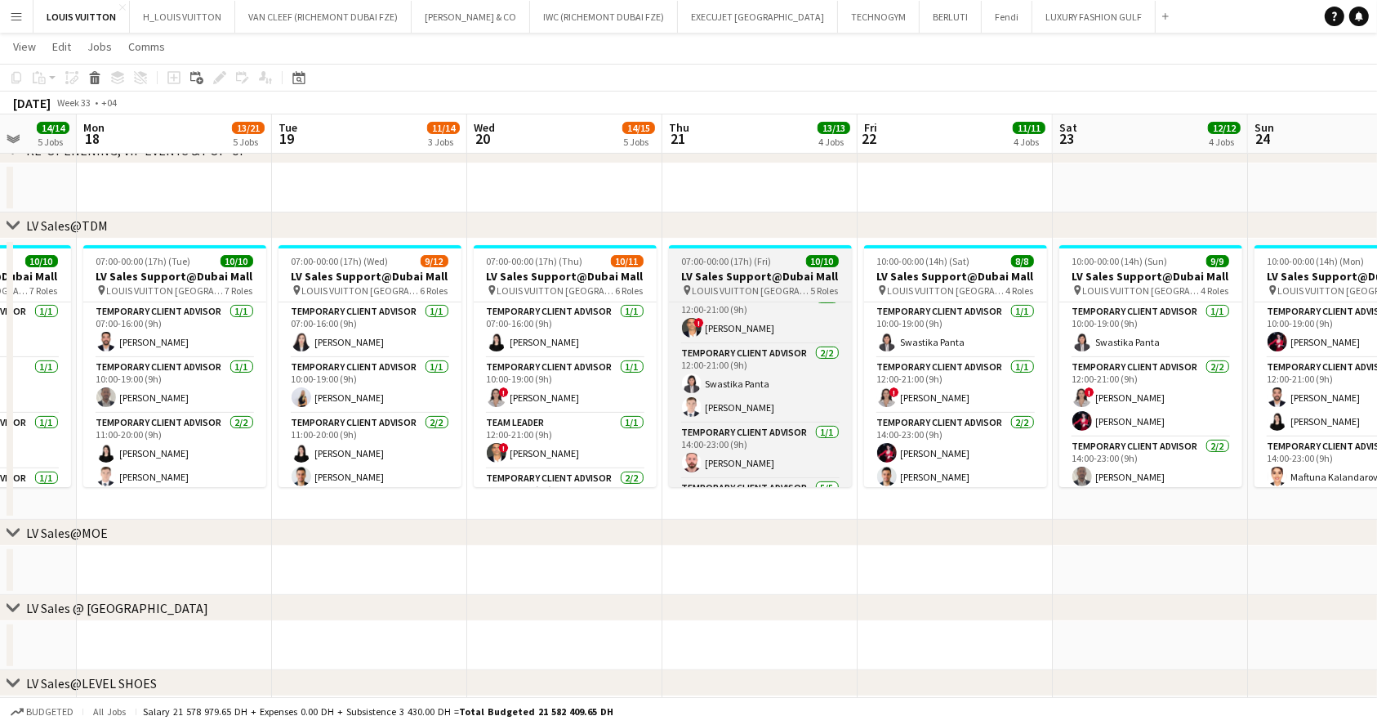
scroll to position [78, 0]
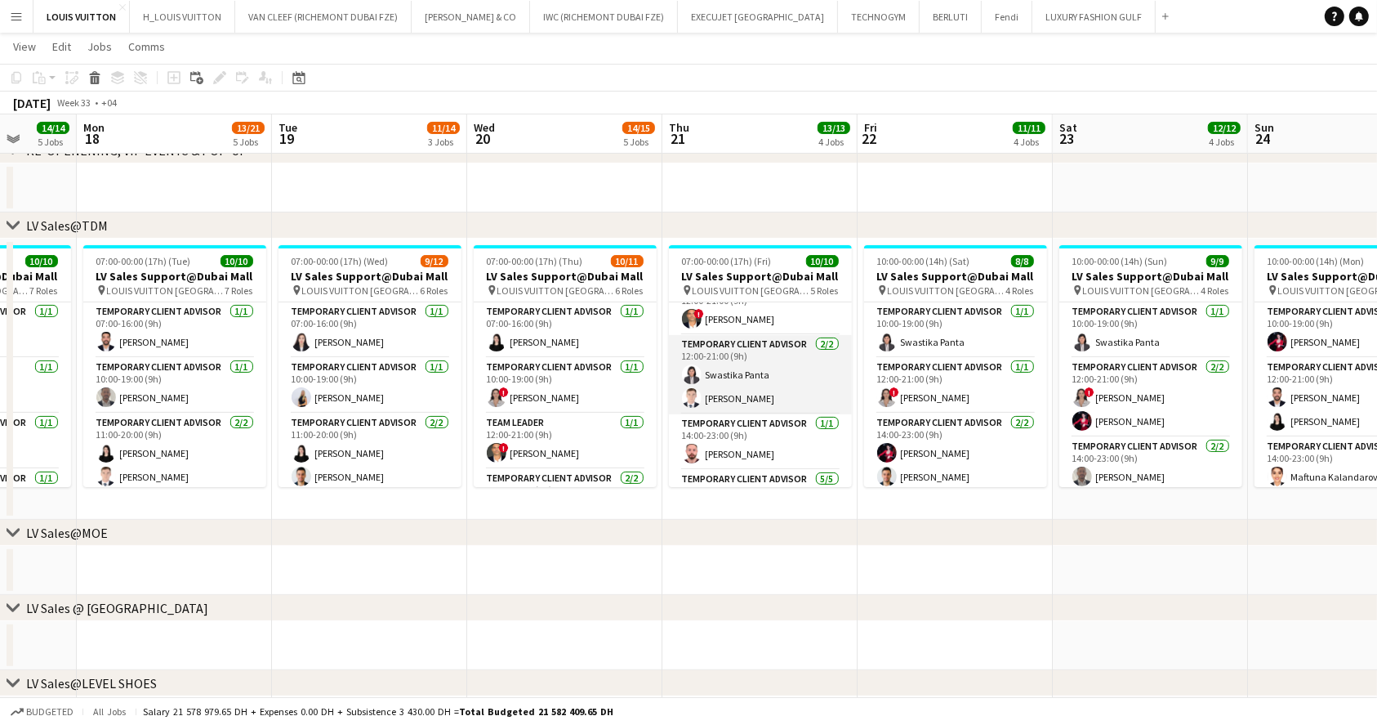
click at [753, 389] on app-card-role "Temporary Client Advisor [DATE] 12:00-21:00 (9h) Swastika [PERSON_NAME] [PERSON…" at bounding box center [760, 374] width 183 height 79
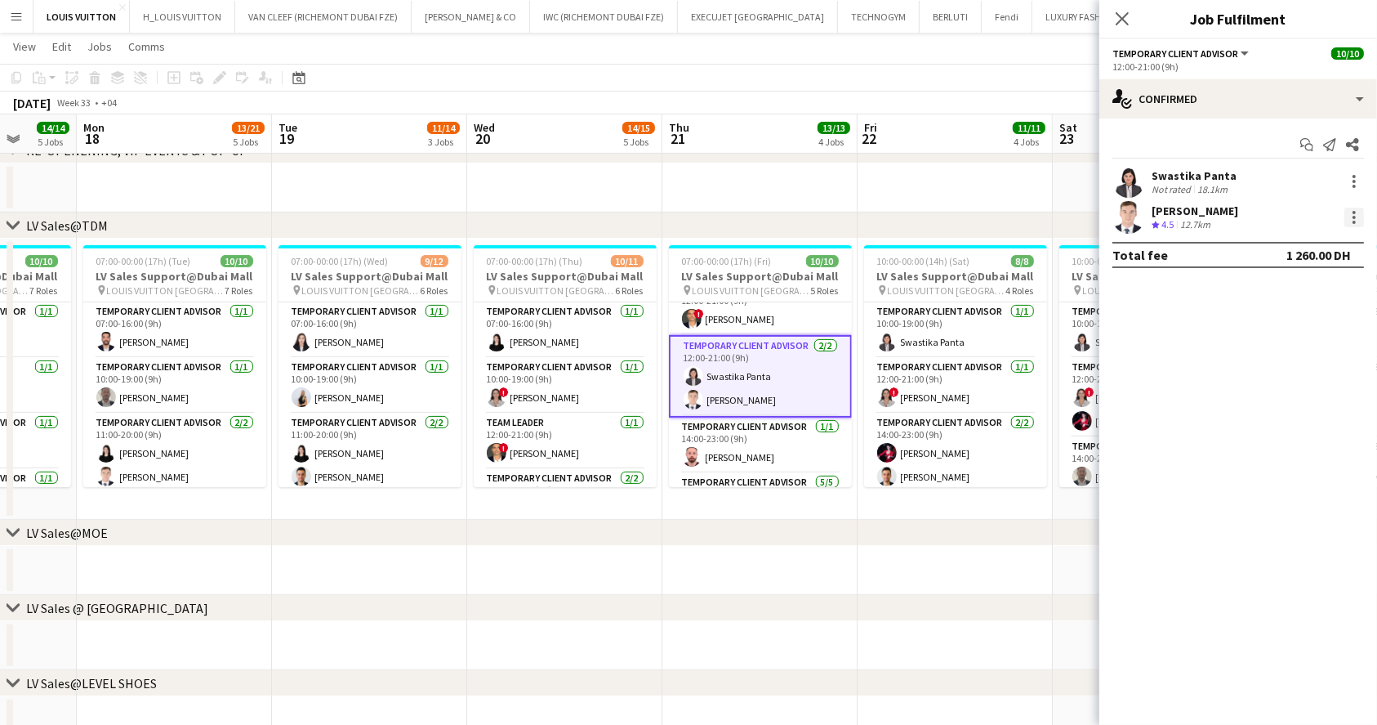
click at [1350, 225] on div at bounding box center [1355, 217] width 20 height 20
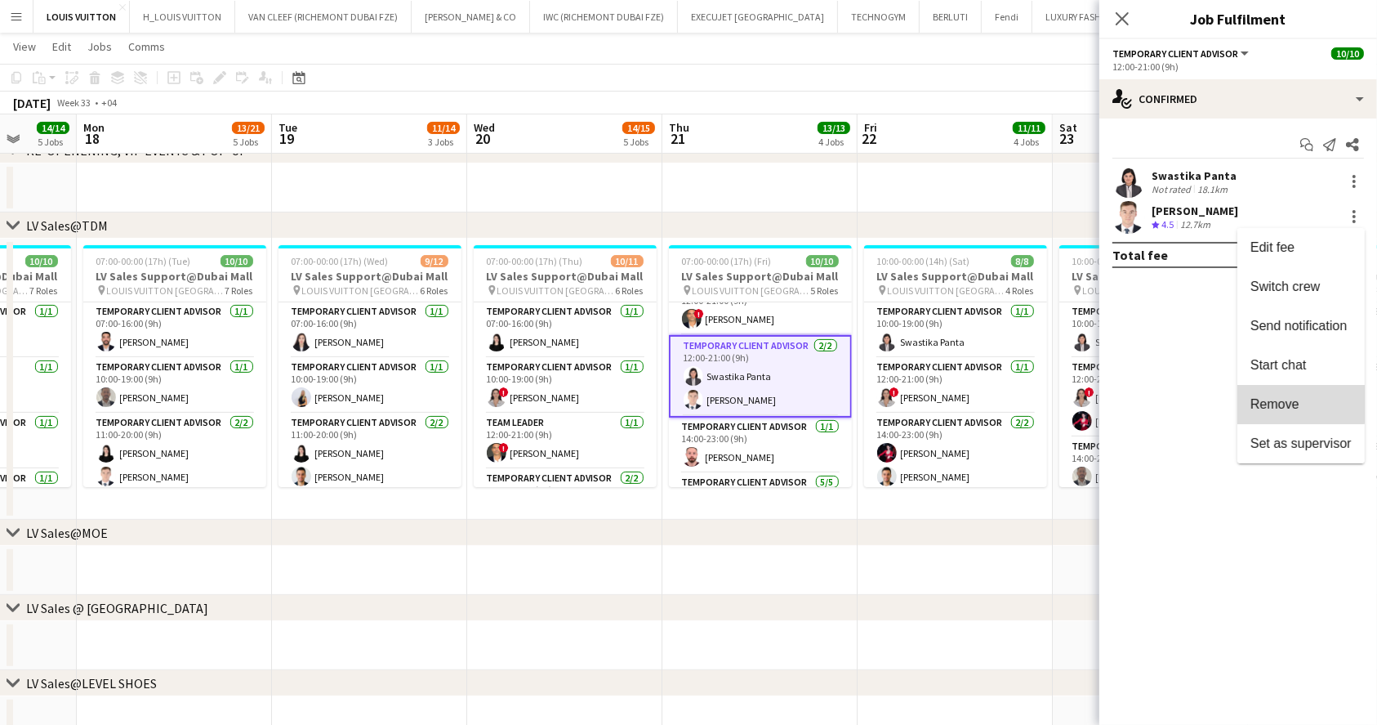
drag, startPoint x: 1299, startPoint y: 399, endPoint x: 1260, endPoint y: 337, distance: 73.0
click at [1298, 399] on span "Remove" at bounding box center [1275, 404] width 49 height 14
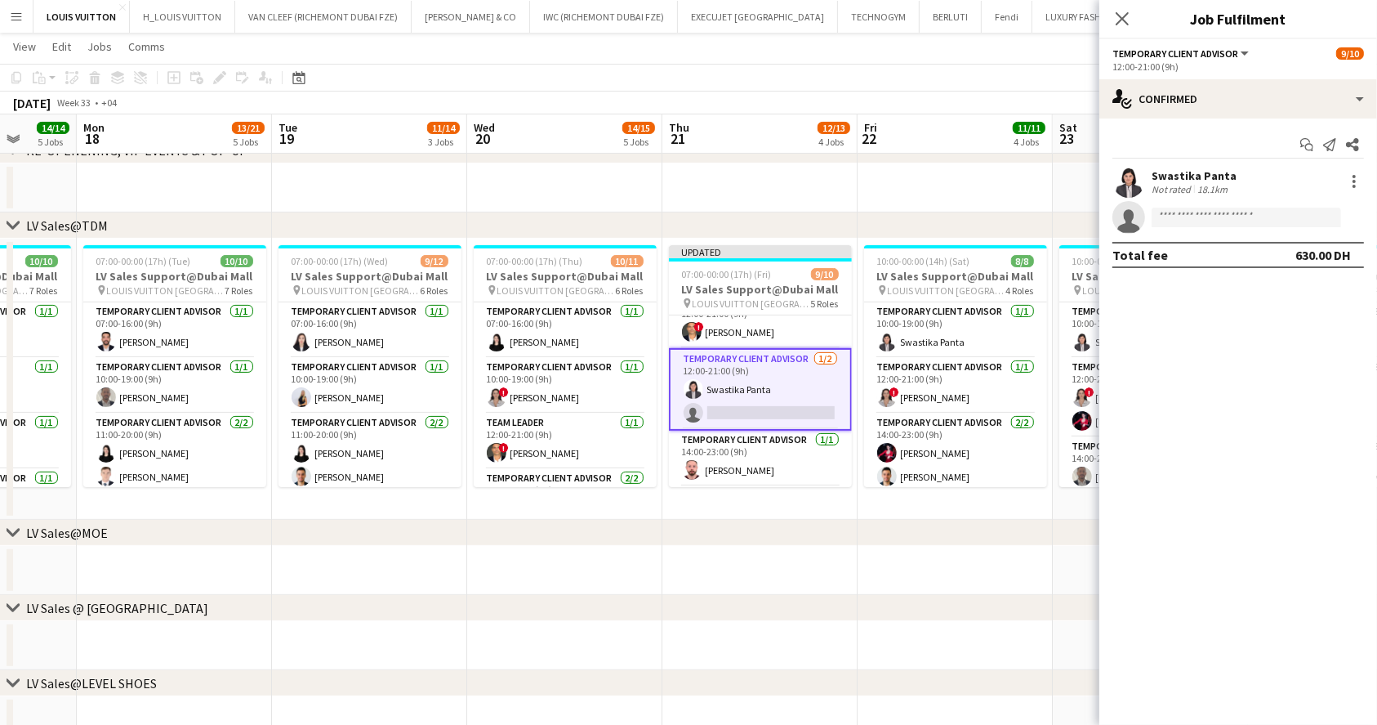
click at [993, 84] on app-toolbar "Copy Paste Paste Ctrl+V Paste with crew Ctrl+Shift+V Paste linked Job [GEOGRAPH…" at bounding box center [688, 78] width 1377 height 28
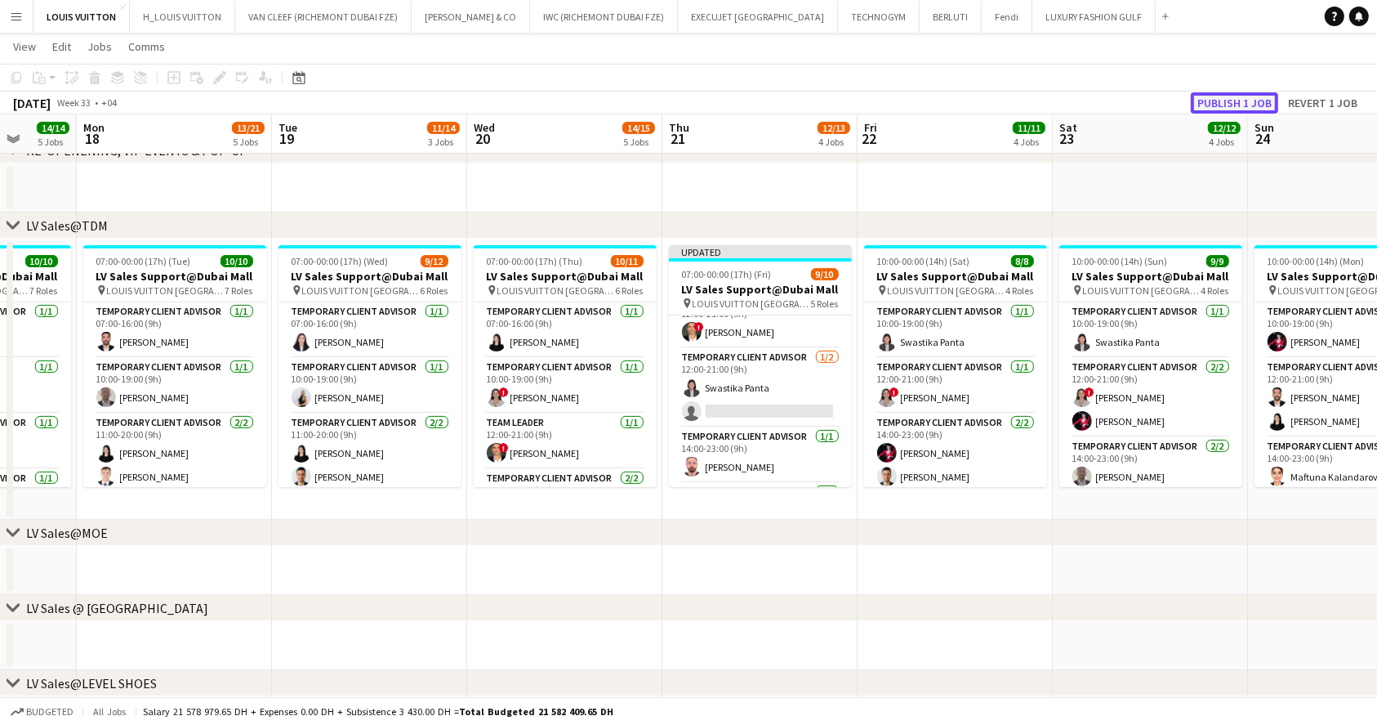
click at [1212, 105] on button "Publish 1 job" at bounding box center [1234, 102] width 87 height 21
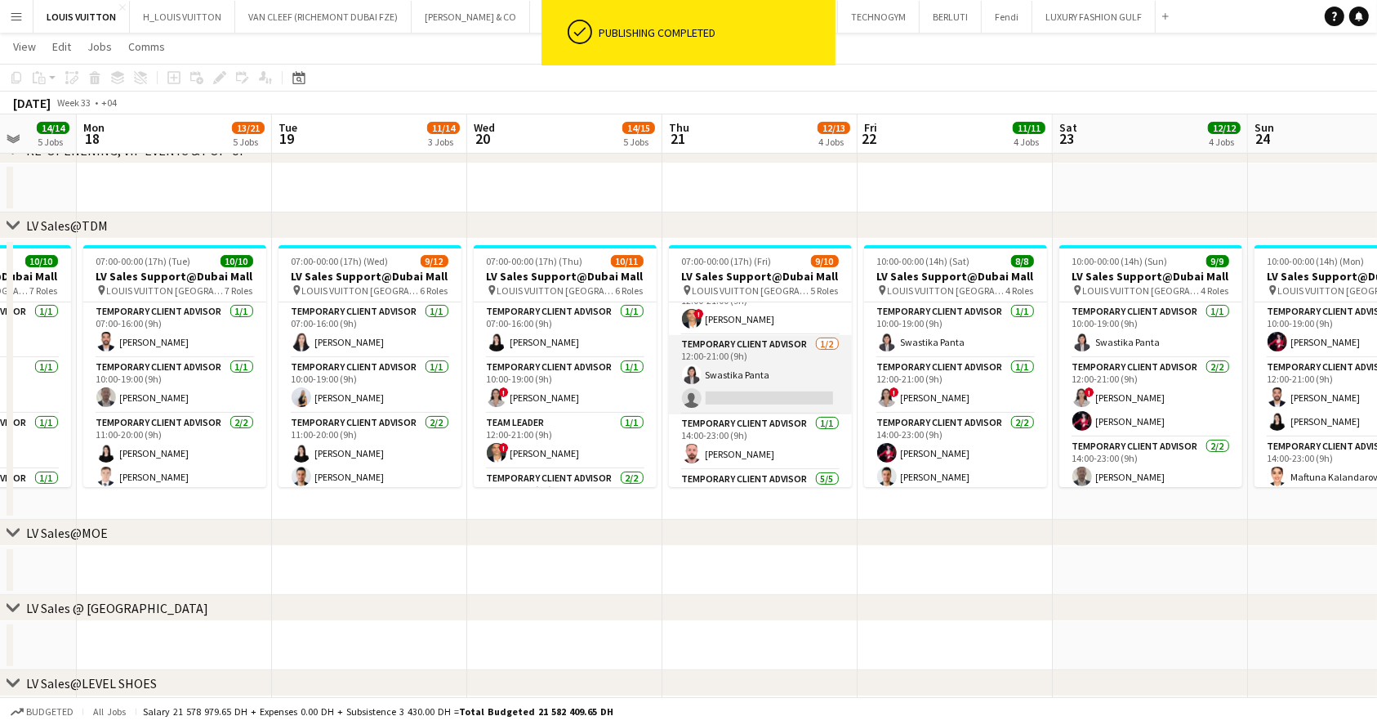
click at [765, 382] on app-card-role "Temporary Client Advisor [DATE] 12:00-21:00 (9h) Swastika Panta single-neutral-…" at bounding box center [760, 374] width 183 height 79
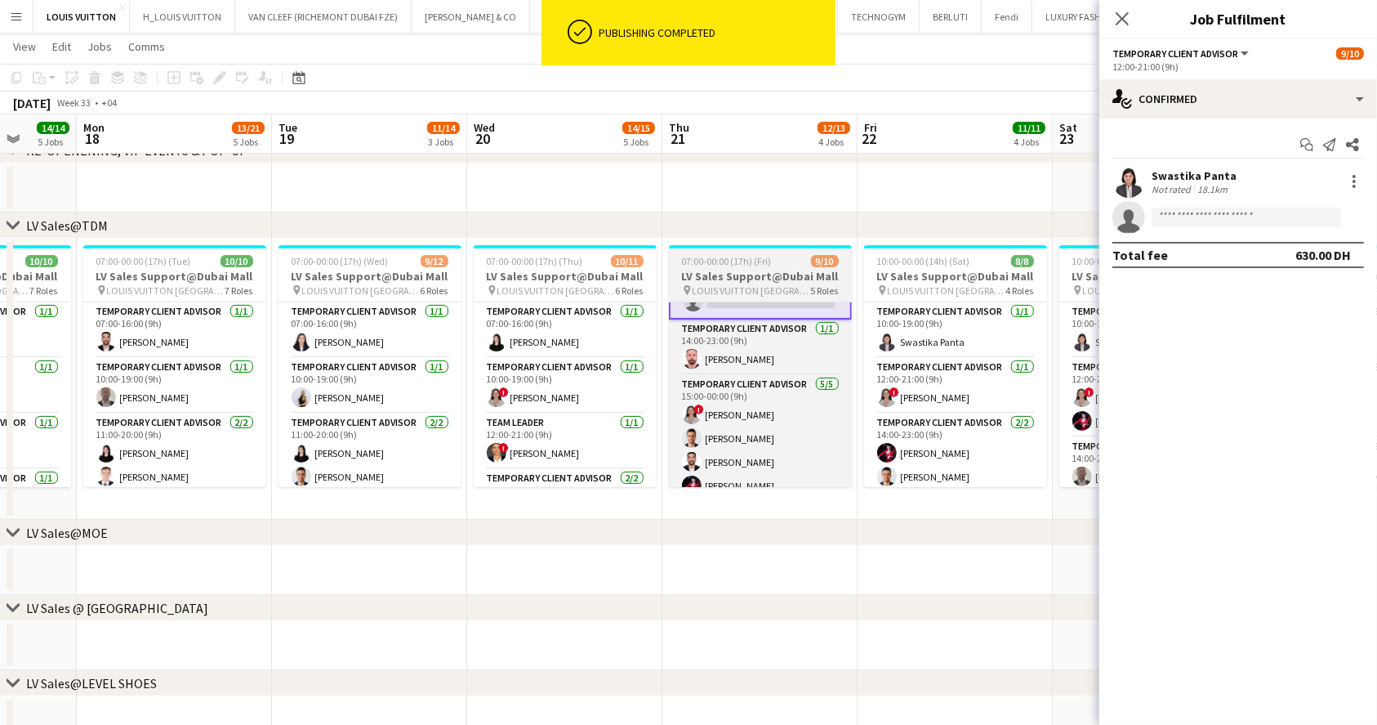
scroll to position [35, 0]
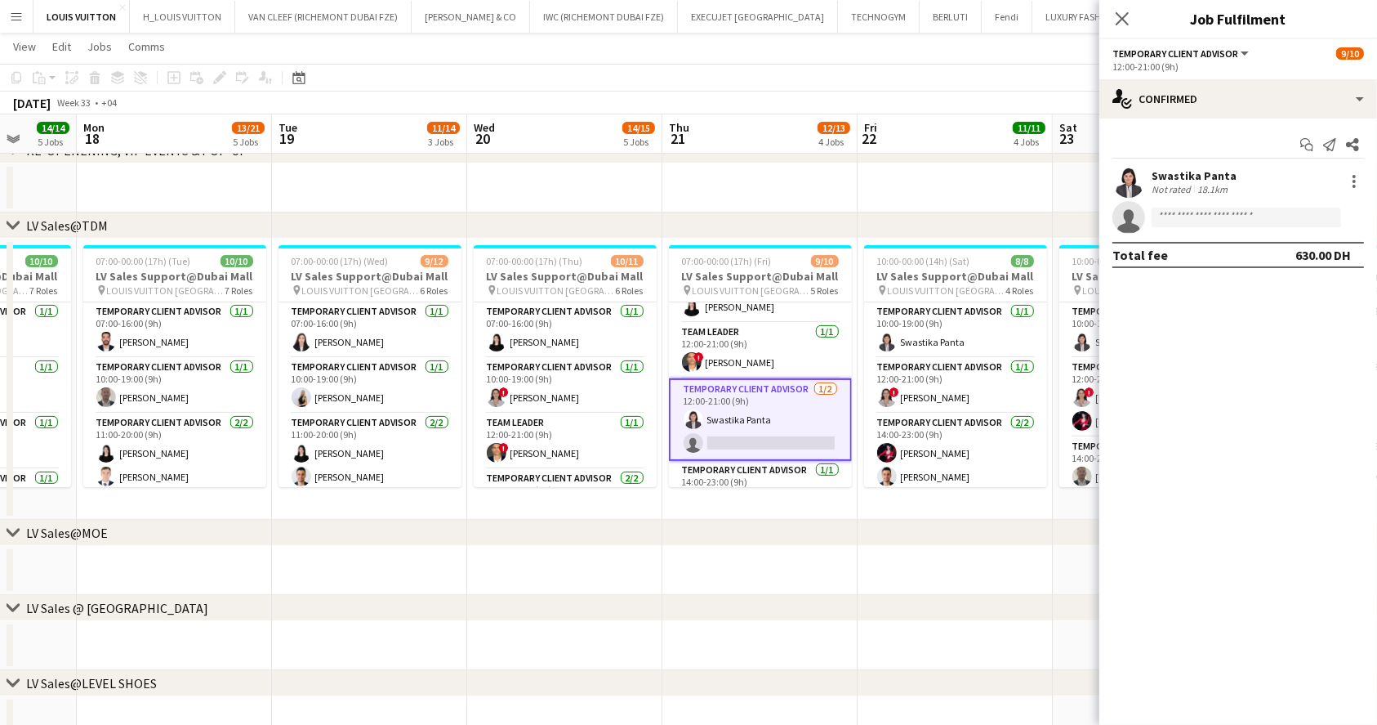
click at [1209, 233] on app-confirmed-crew "Swastika Panta Not rated 18.1km single-neutral-actions Total fee 630.00 DH" at bounding box center [1238, 216] width 278 height 103
click at [1214, 213] on input at bounding box center [1247, 217] width 190 height 20
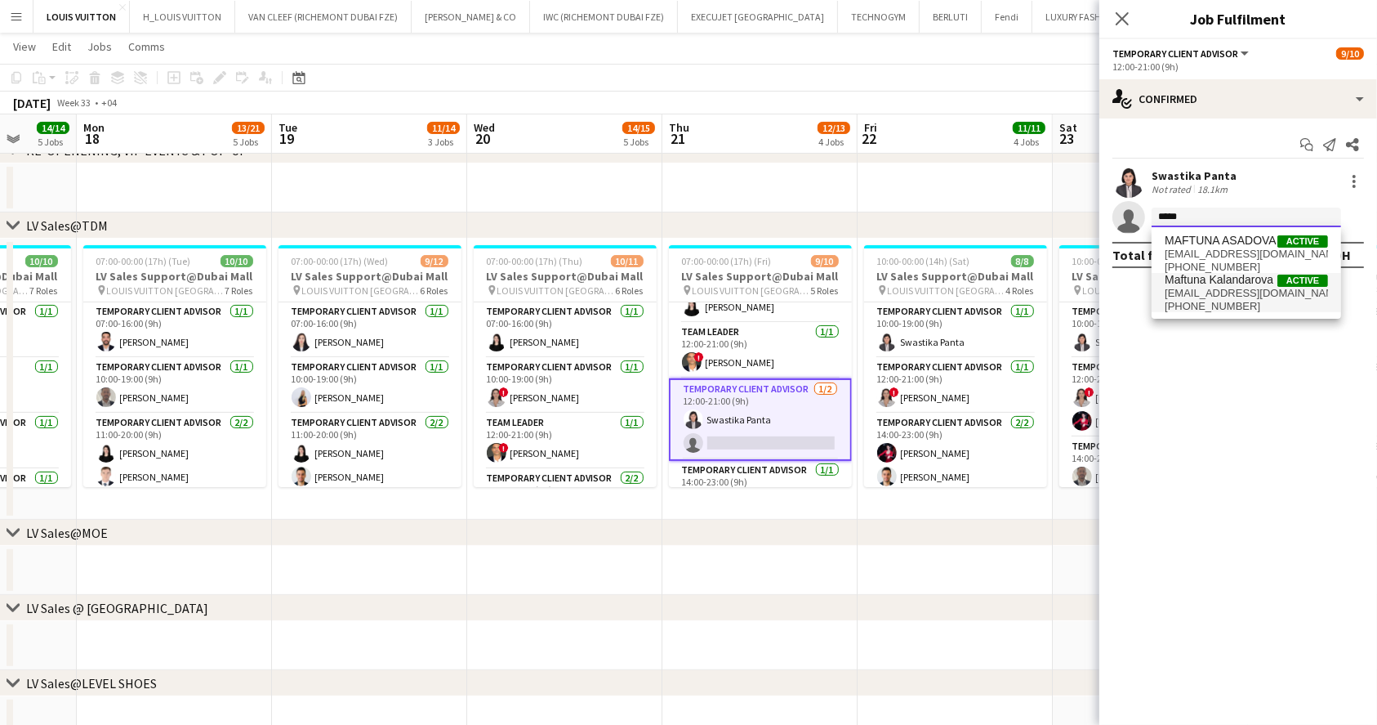
type input "*****"
click at [1269, 278] on span "Maftuna Kalandarova" at bounding box center [1219, 280] width 109 height 14
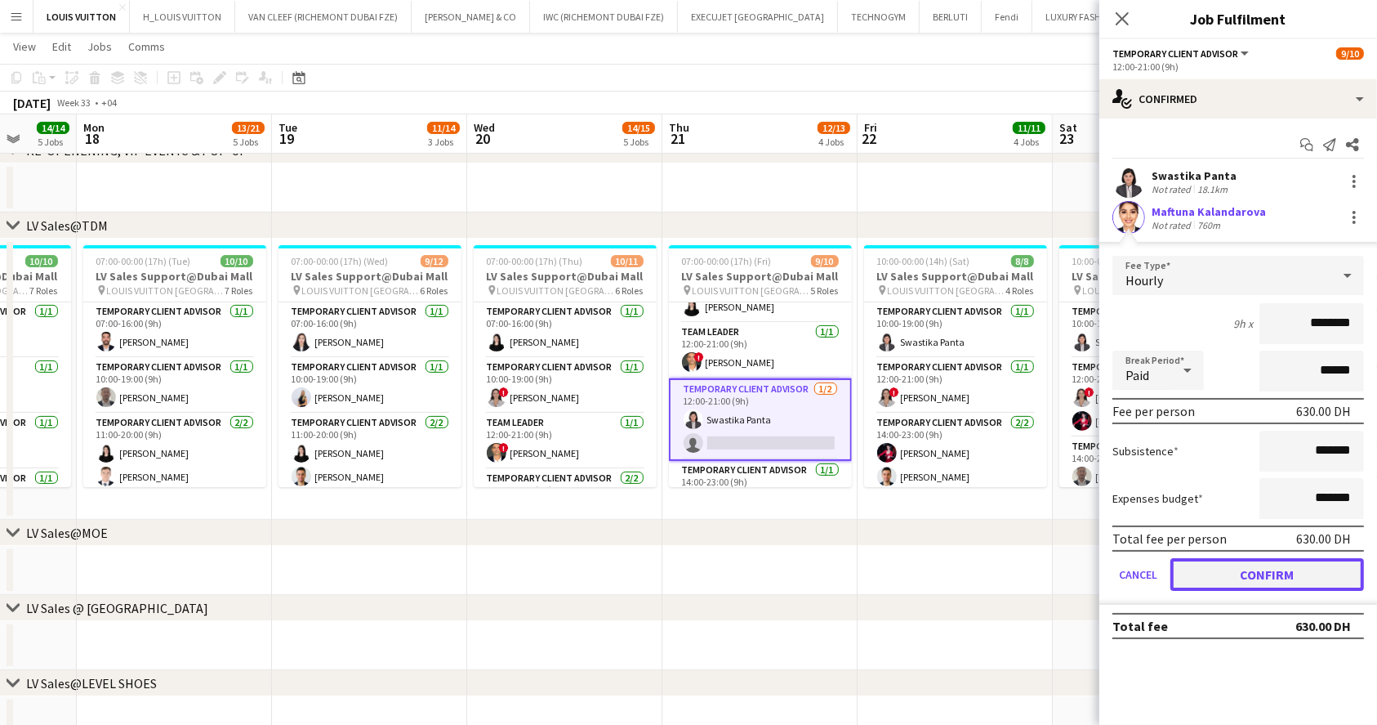
click at [1246, 567] on button "Confirm" at bounding box center [1268, 574] width 194 height 33
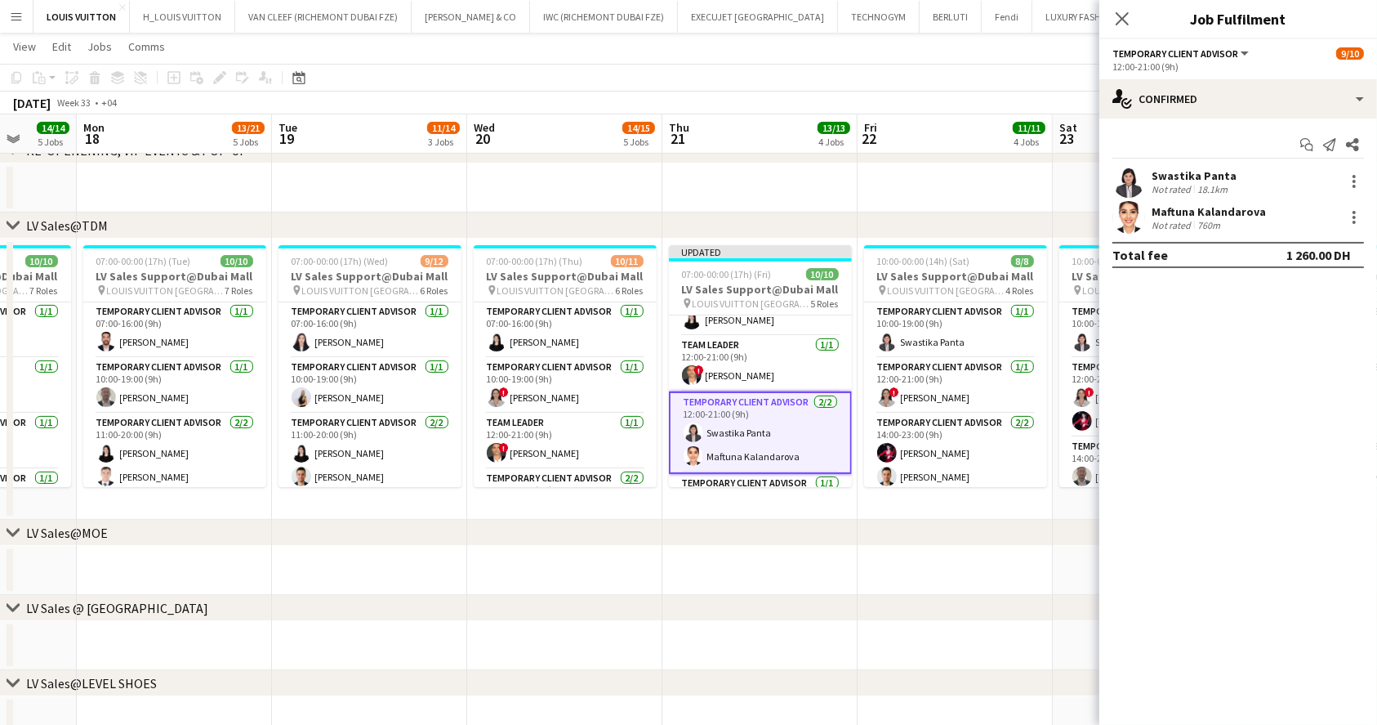
click at [1030, 70] on app-toolbar "Copy Paste Paste Ctrl+V Paste with crew Ctrl+Shift+V Paste linked Job [GEOGRAPH…" at bounding box center [688, 78] width 1377 height 28
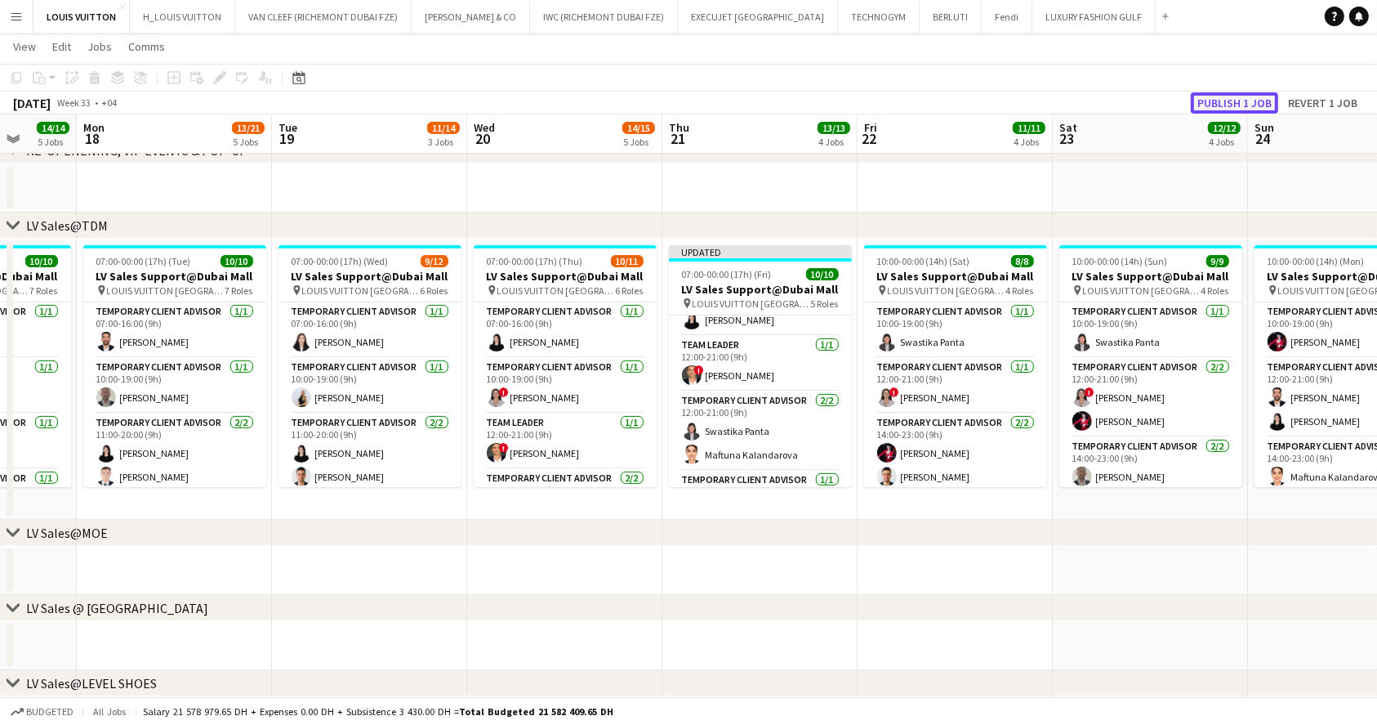
click at [1257, 102] on button "Publish 1 job" at bounding box center [1234, 102] width 87 height 21
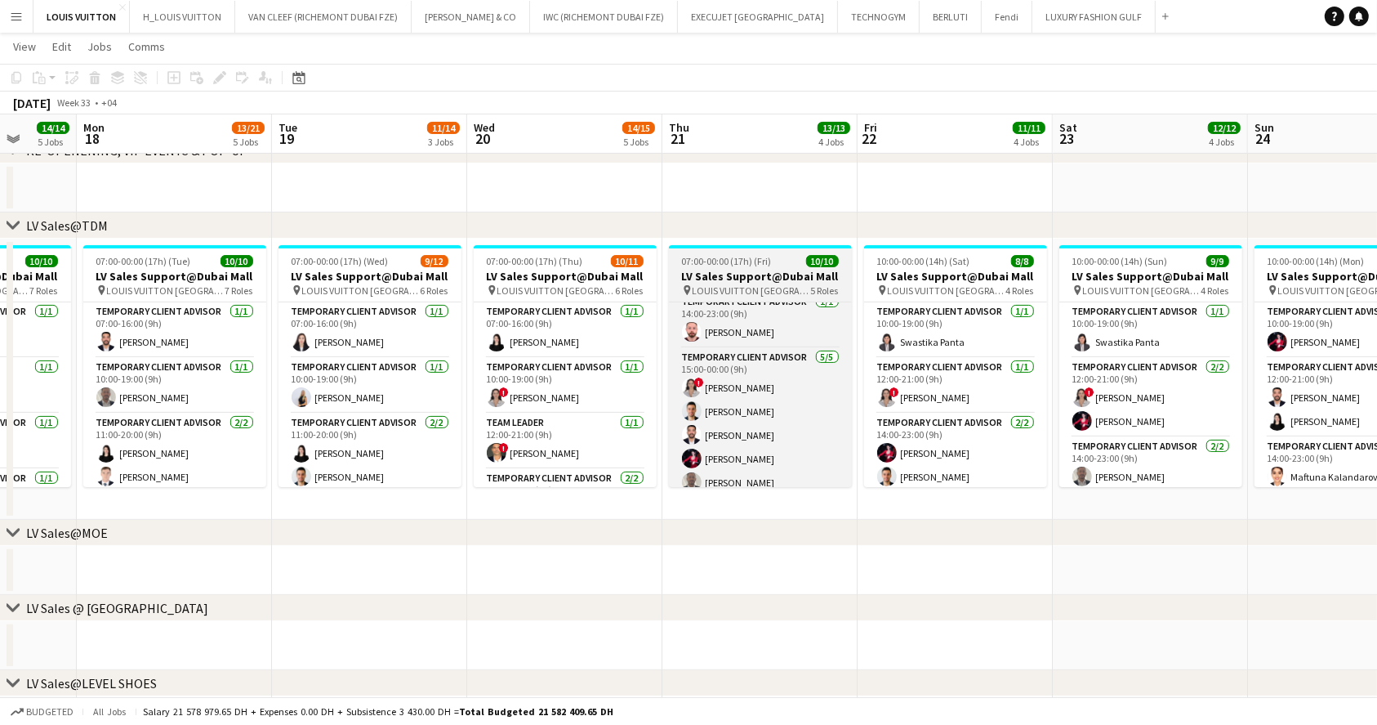
scroll to position [211, 0]
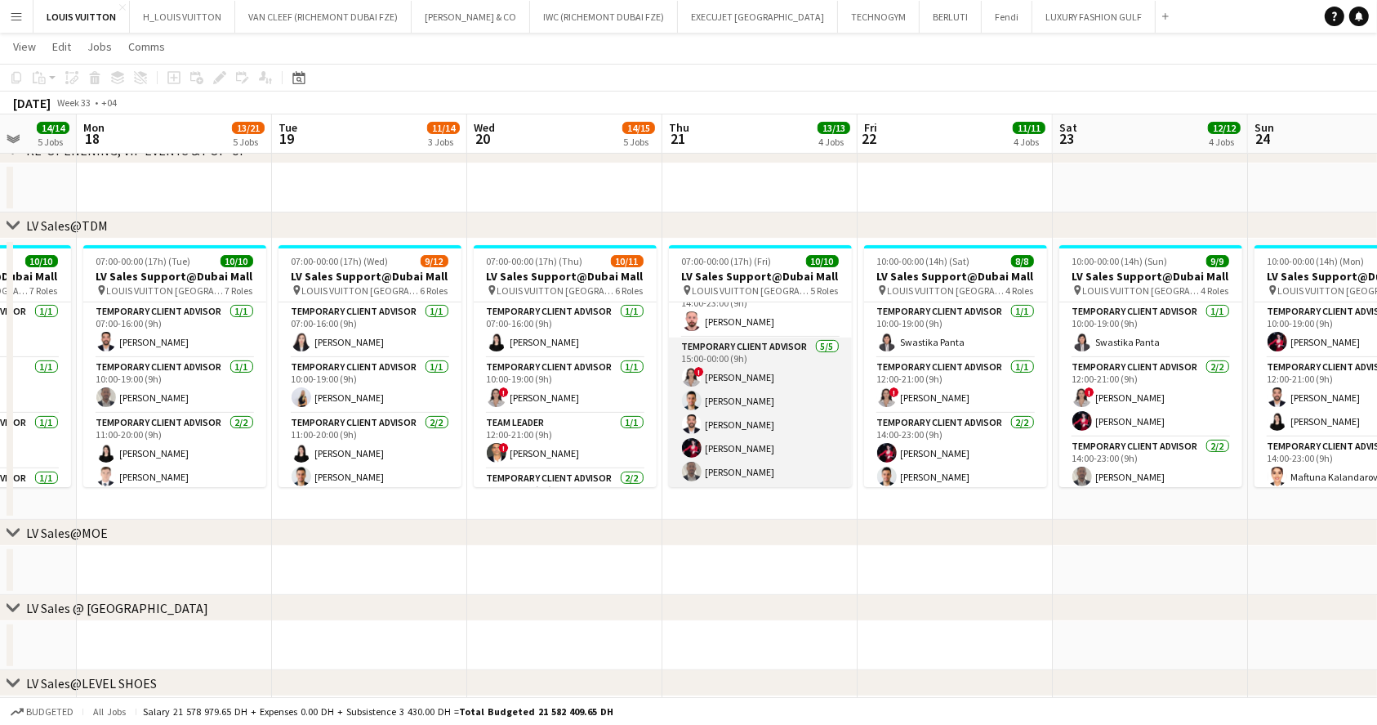
click at [787, 442] on app-card-role "Temporary Client Advisor [DATE] 15:00-00:00 (9h) ! [PERSON_NAME] [PERSON_NAME] …" at bounding box center [760, 412] width 183 height 150
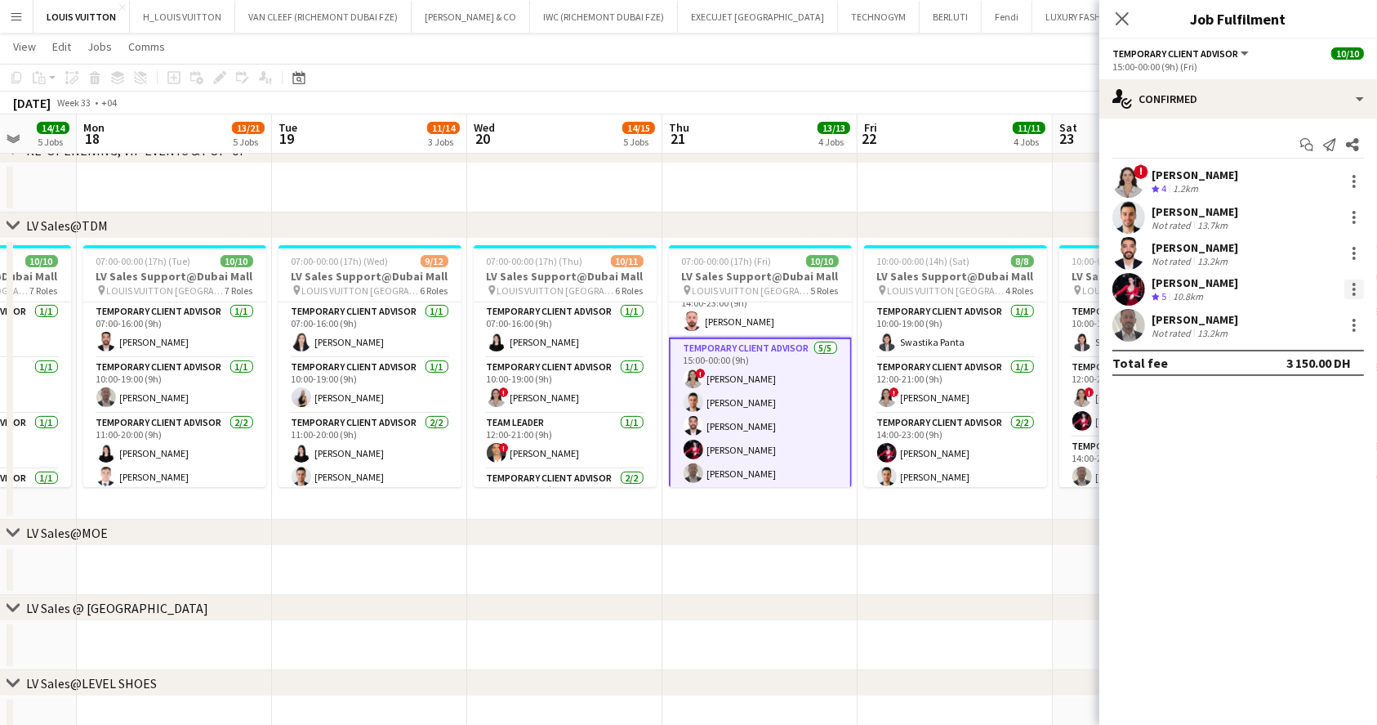
click at [1360, 296] on div at bounding box center [1355, 289] width 20 height 20
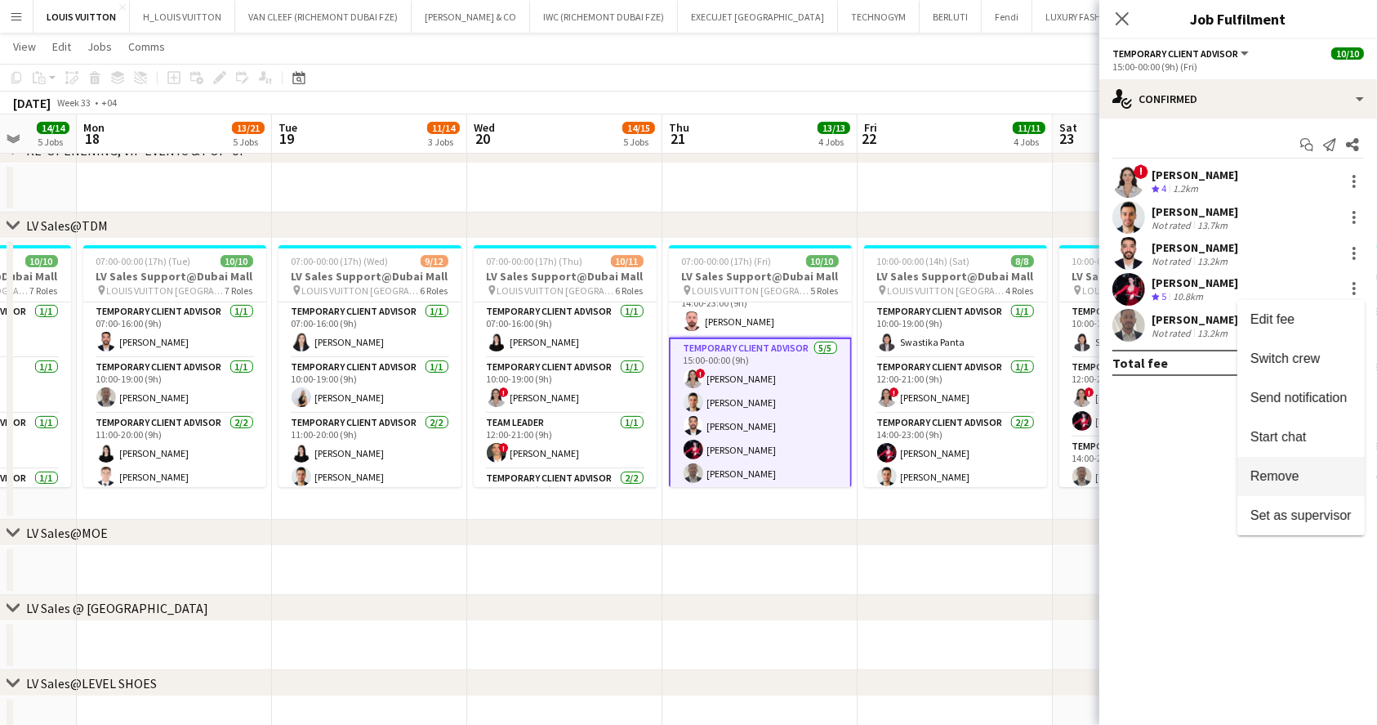
click at [1286, 471] on span "Remove" at bounding box center [1275, 476] width 49 height 14
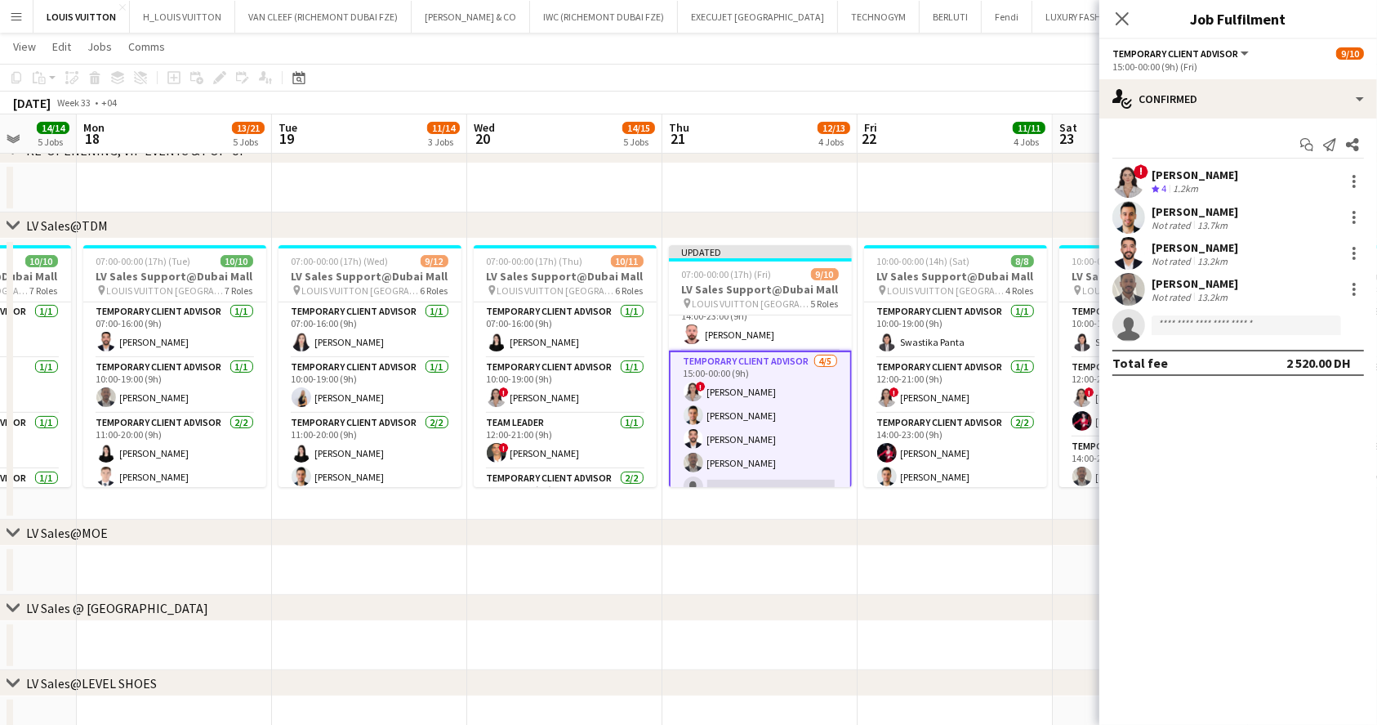
click at [958, 76] on app-toolbar "Copy Paste Paste Ctrl+V Paste with crew Ctrl+Shift+V Paste linked Job [GEOGRAPH…" at bounding box center [688, 78] width 1377 height 28
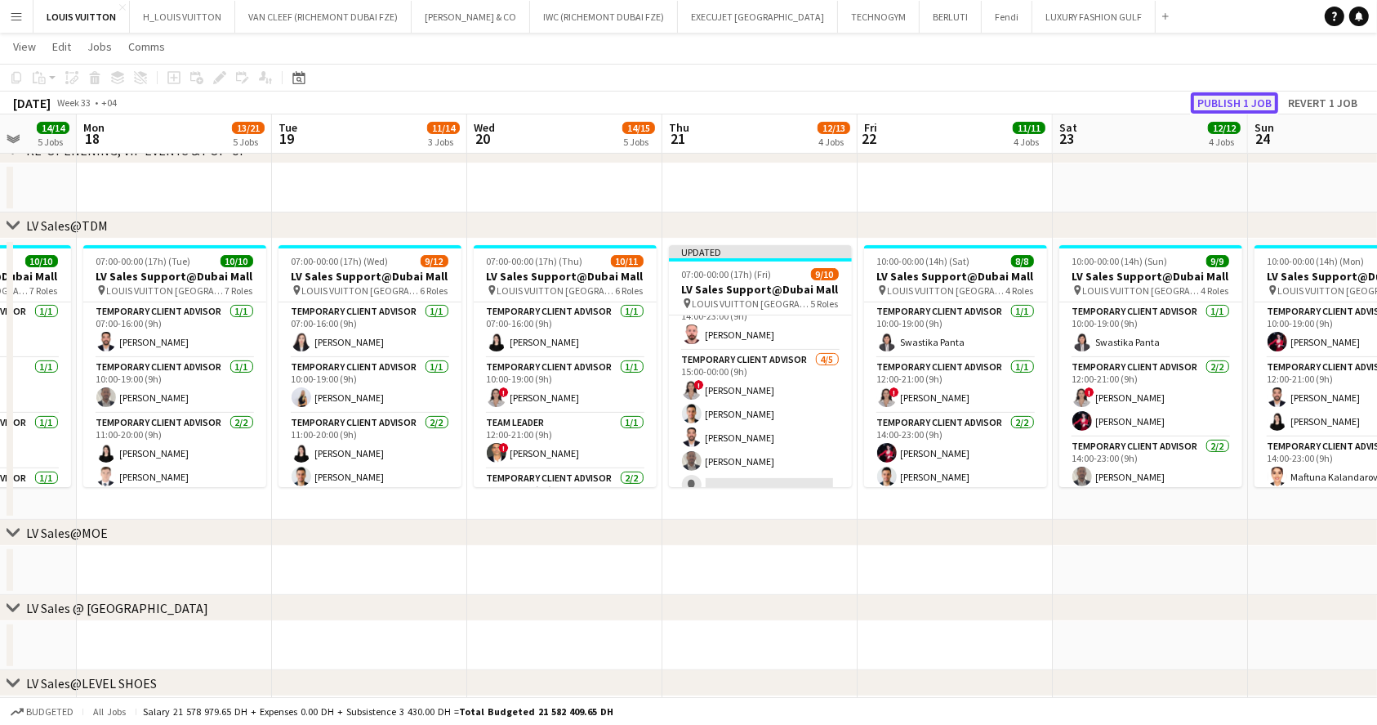
click at [1247, 101] on button "Publish 1 job" at bounding box center [1234, 102] width 87 height 21
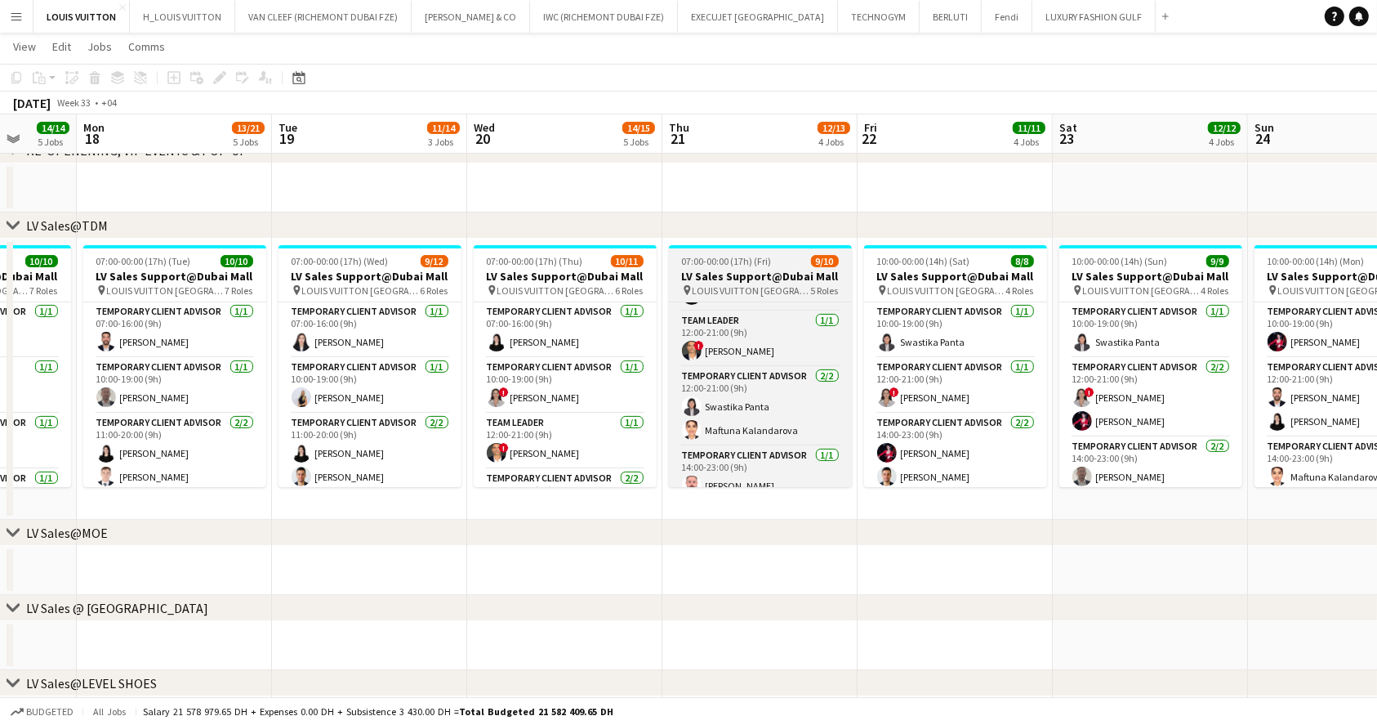
scroll to position [0, 0]
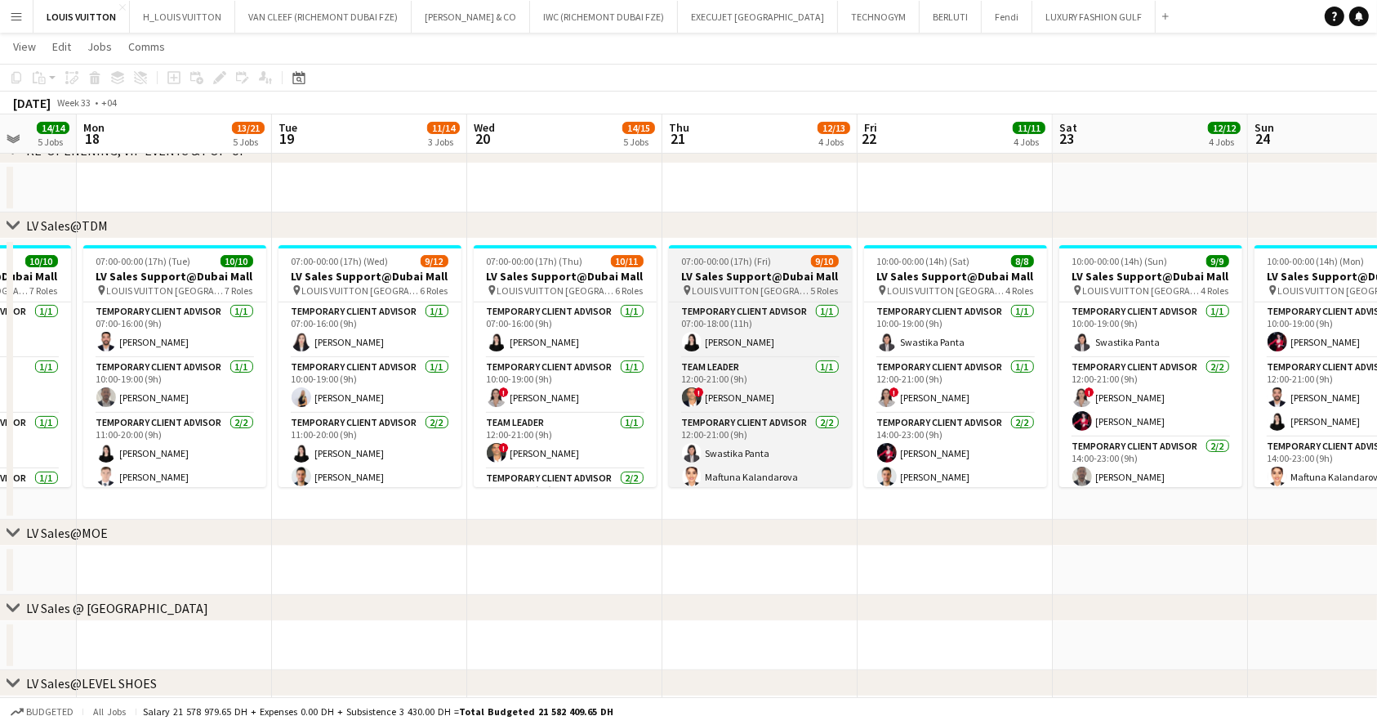
click at [769, 261] on span "07:00-00:00 (17h) (Fri)" at bounding box center [727, 261] width 90 height 12
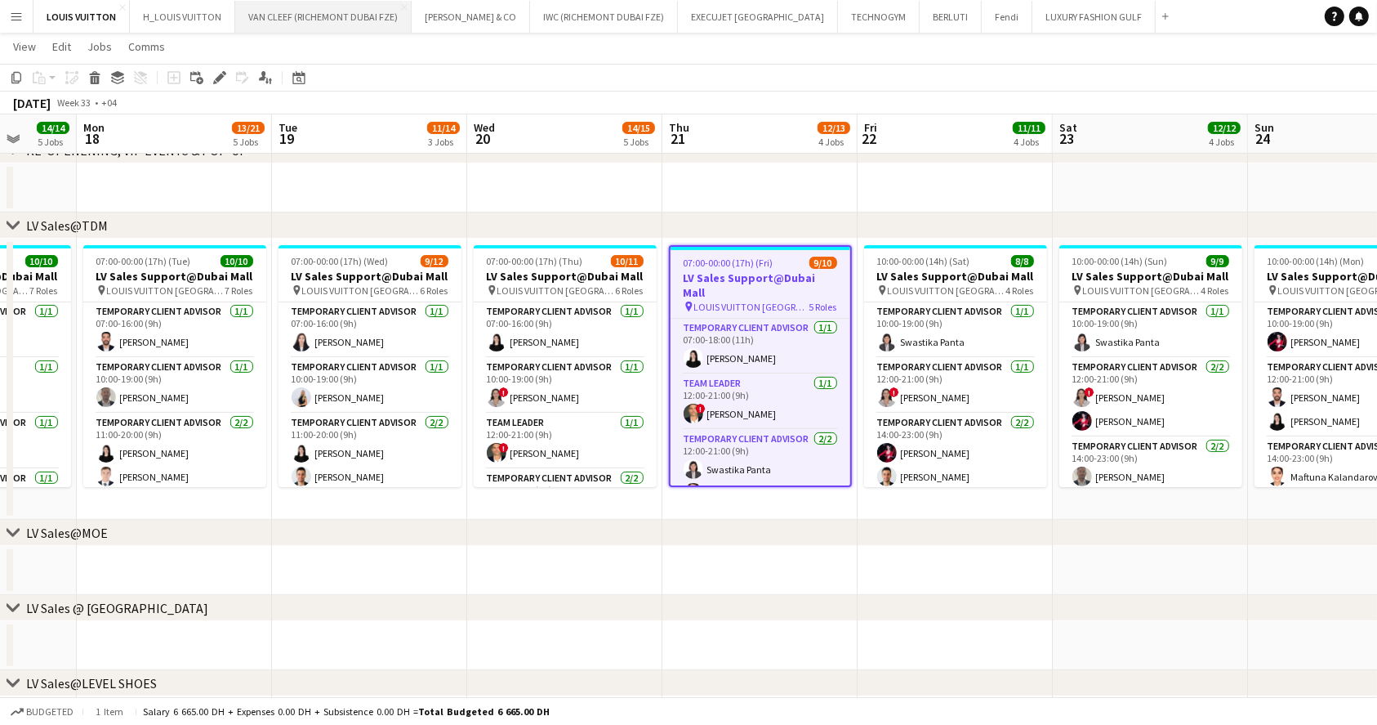
drag, startPoint x: 216, startPoint y: 80, endPoint x: 363, endPoint y: 11, distance: 162.6
click at [216, 80] on icon at bounding box center [219, 78] width 9 height 9
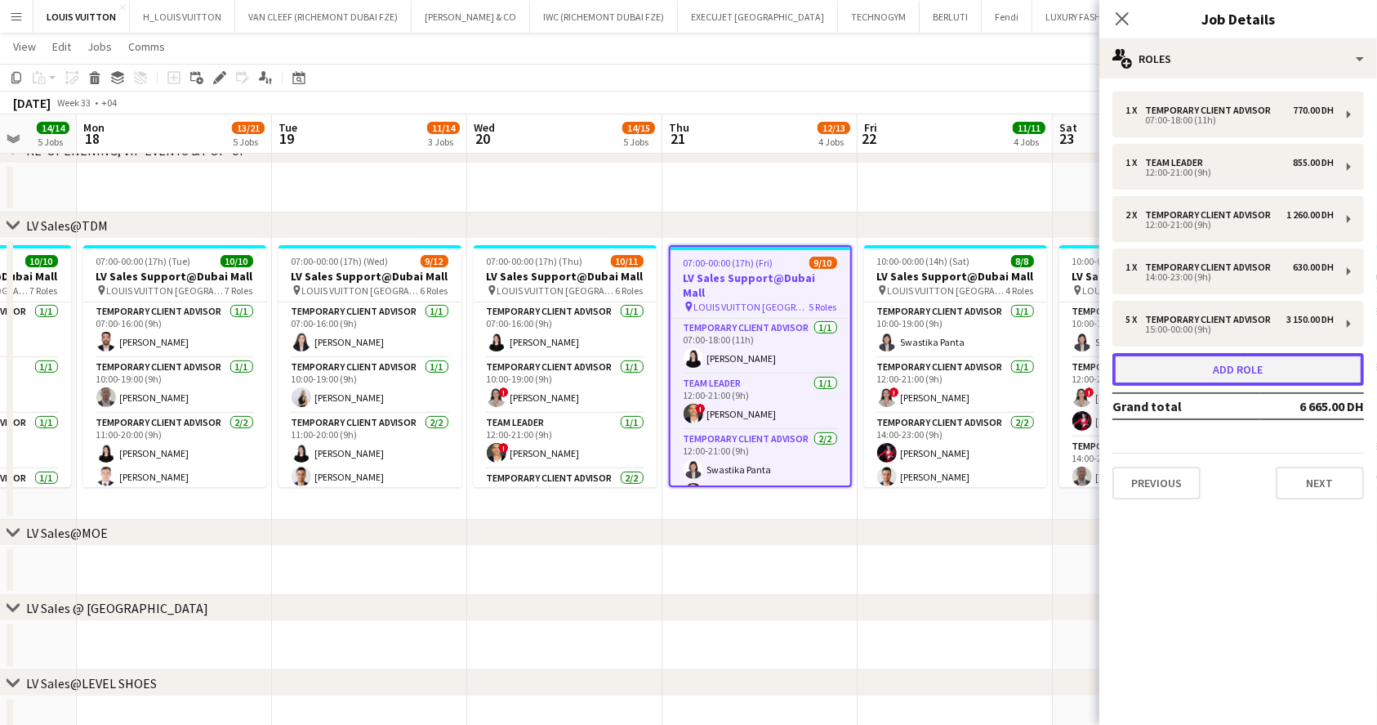
click at [1225, 374] on button "Add role" at bounding box center [1239, 369] width 252 height 33
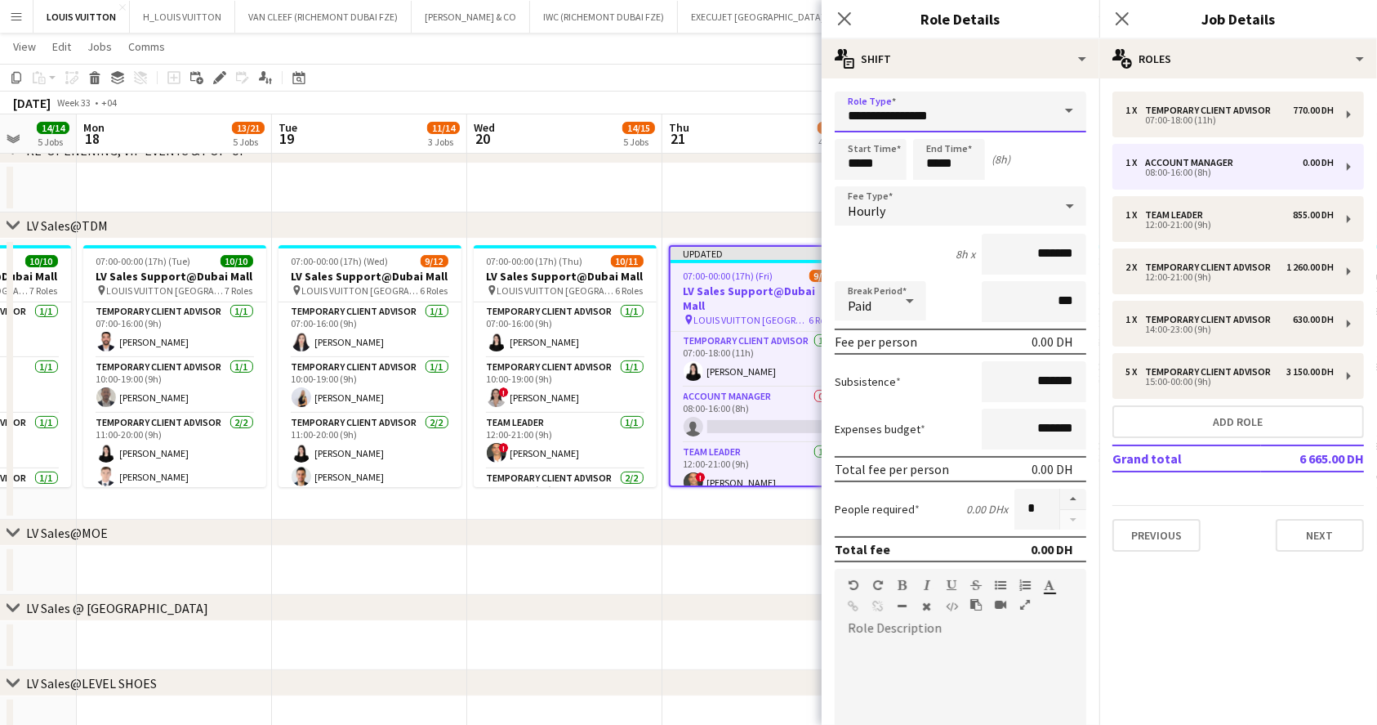
drag, startPoint x: 934, startPoint y: 120, endPoint x: 780, endPoint y: 105, distance: 155.1
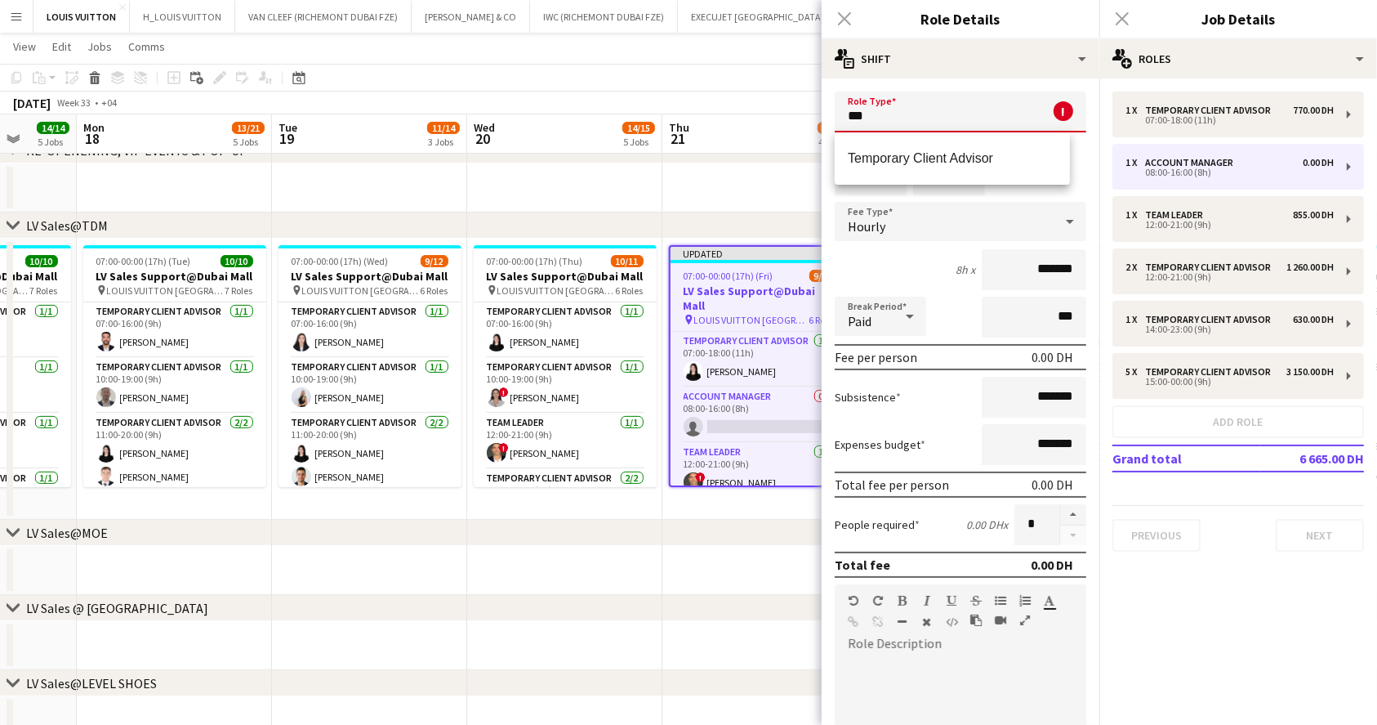
click at [983, 133] on div "Temporary Client Advisor" at bounding box center [952, 158] width 235 height 52
click at [982, 161] on span "Temporary Client Advisor" at bounding box center [952, 158] width 209 height 16
type input "**********"
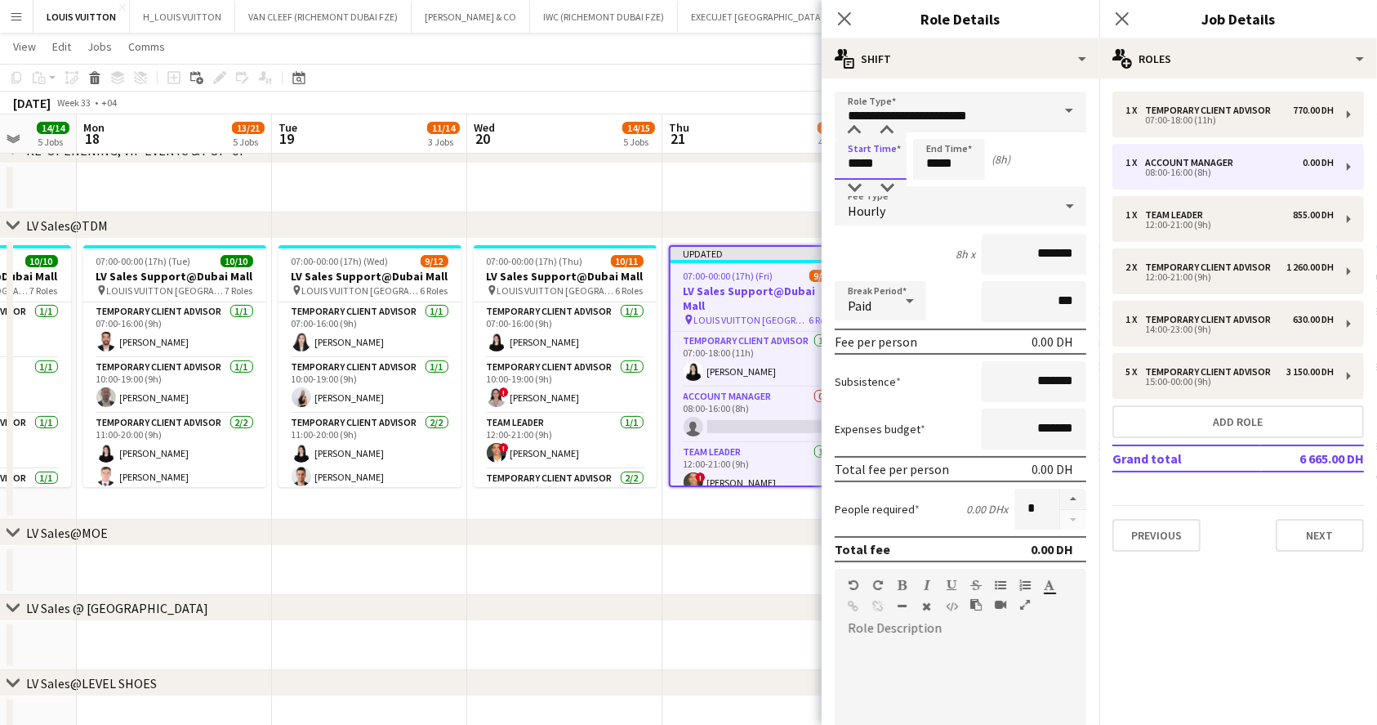
drag, startPoint x: 849, startPoint y: 169, endPoint x: 776, endPoint y: 168, distance: 72.7
type input "*****"
drag, startPoint x: 974, startPoint y: 171, endPoint x: 868, endPoint y: 169, distance: 105.4
click at [868, 169] on div "Start Time ***** End Time ***** (3h)" at bounding box center [961, 159] width 252 height 41
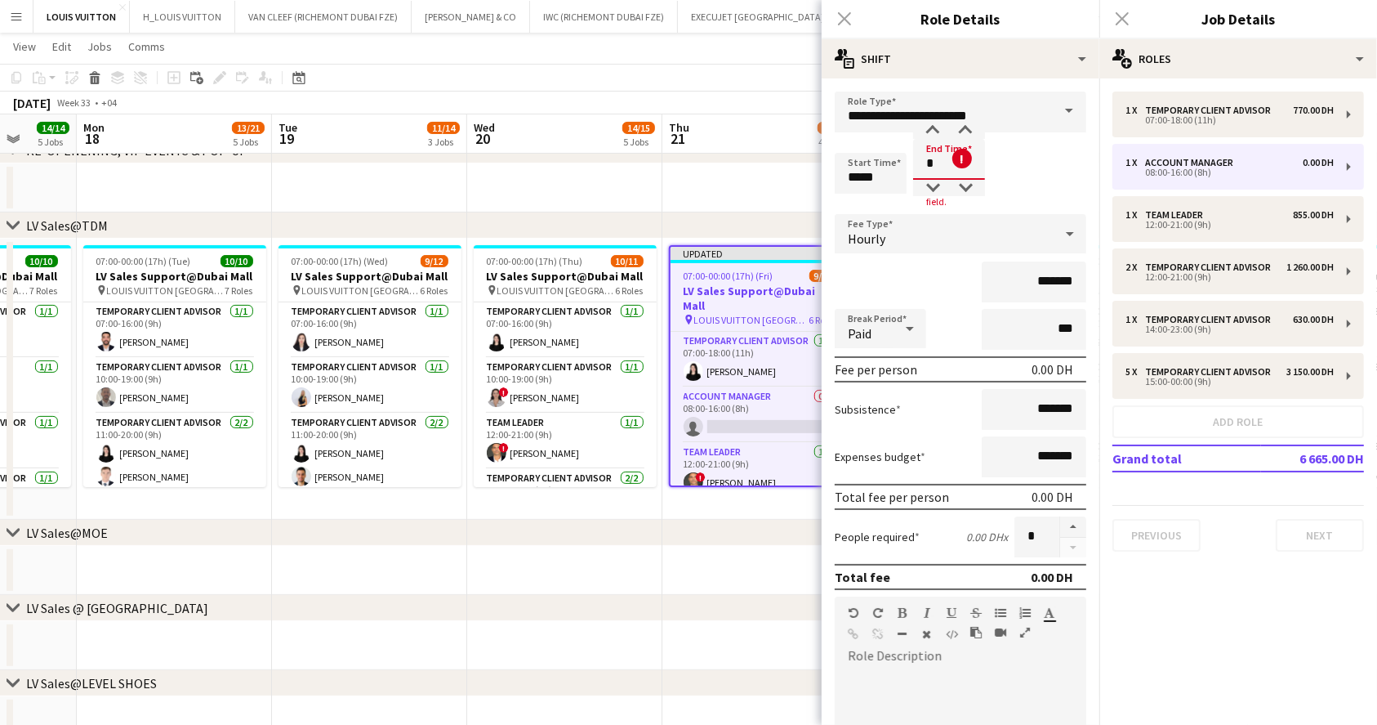
type input "*****"
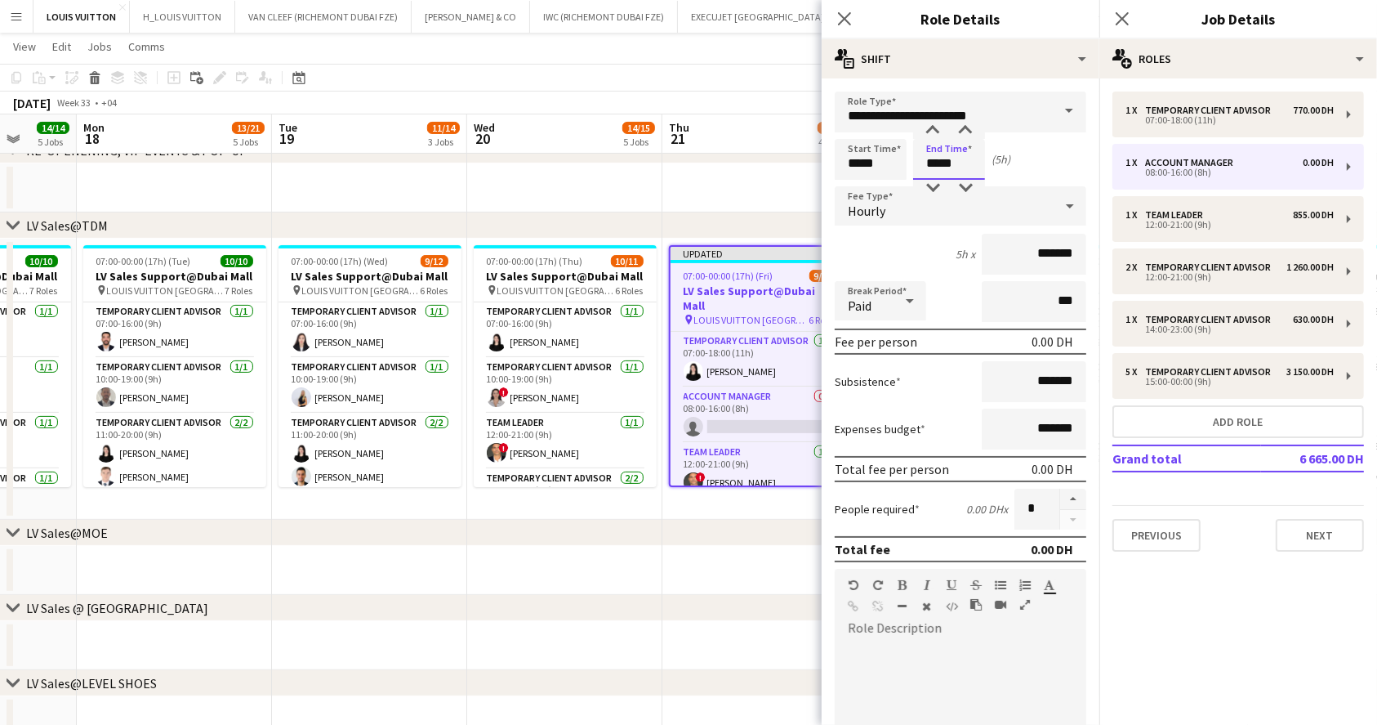
type input "*****"
drag, startPoint x: 1013, startPoint y: 261, endPoint x: 1108, endPoint y: 274, distance: 96.5
drag, startPoint x: 1006, startPoint y: 259, endPoint x: 1072, endPoint y: 267, distance: 66.7
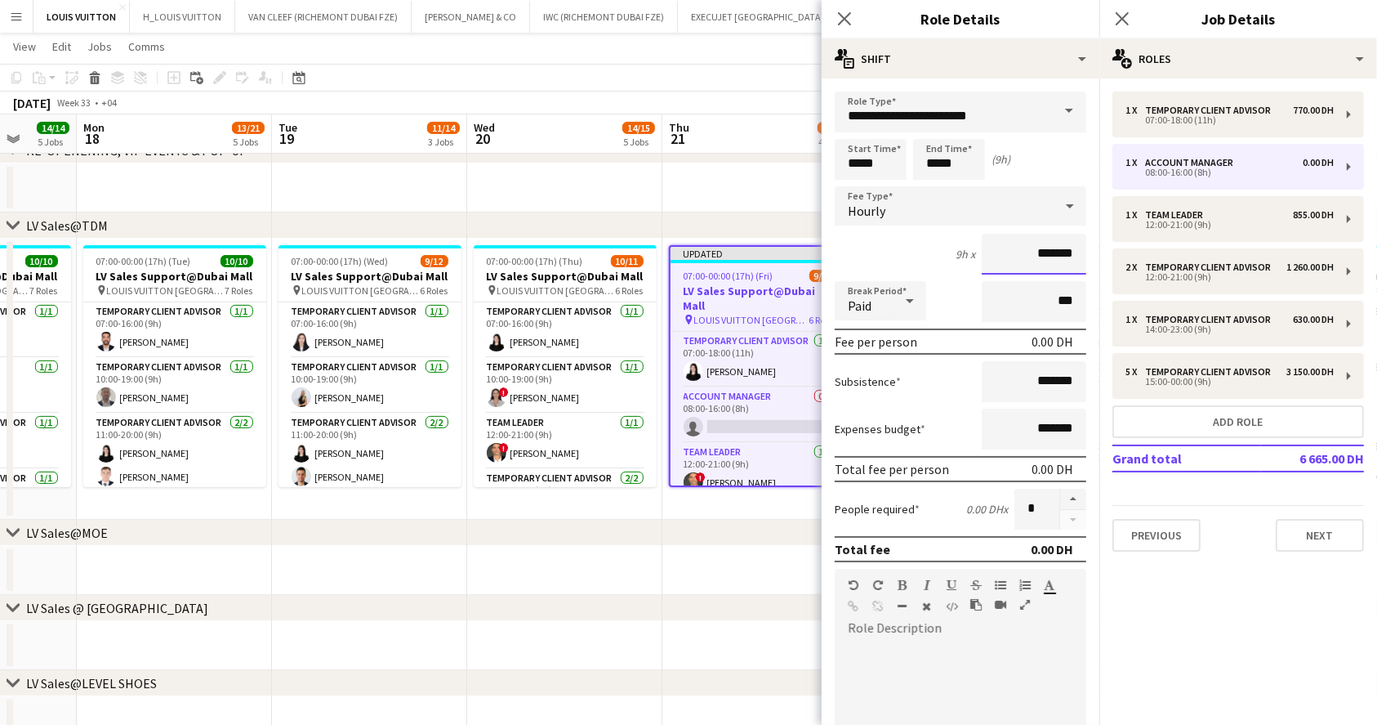
click at [1072, 267] on form "**********" at bounding box center [961, 556] width 278 height 931
type input "*****"
click at [708, 85] on app-toolbar "Copy Paste Paste Ctrl+V Paste with crew Ctrl+Shift+V Paste linked Job [GEOGRAPH…" at bounding box center [688, 78] width 1377 height 28
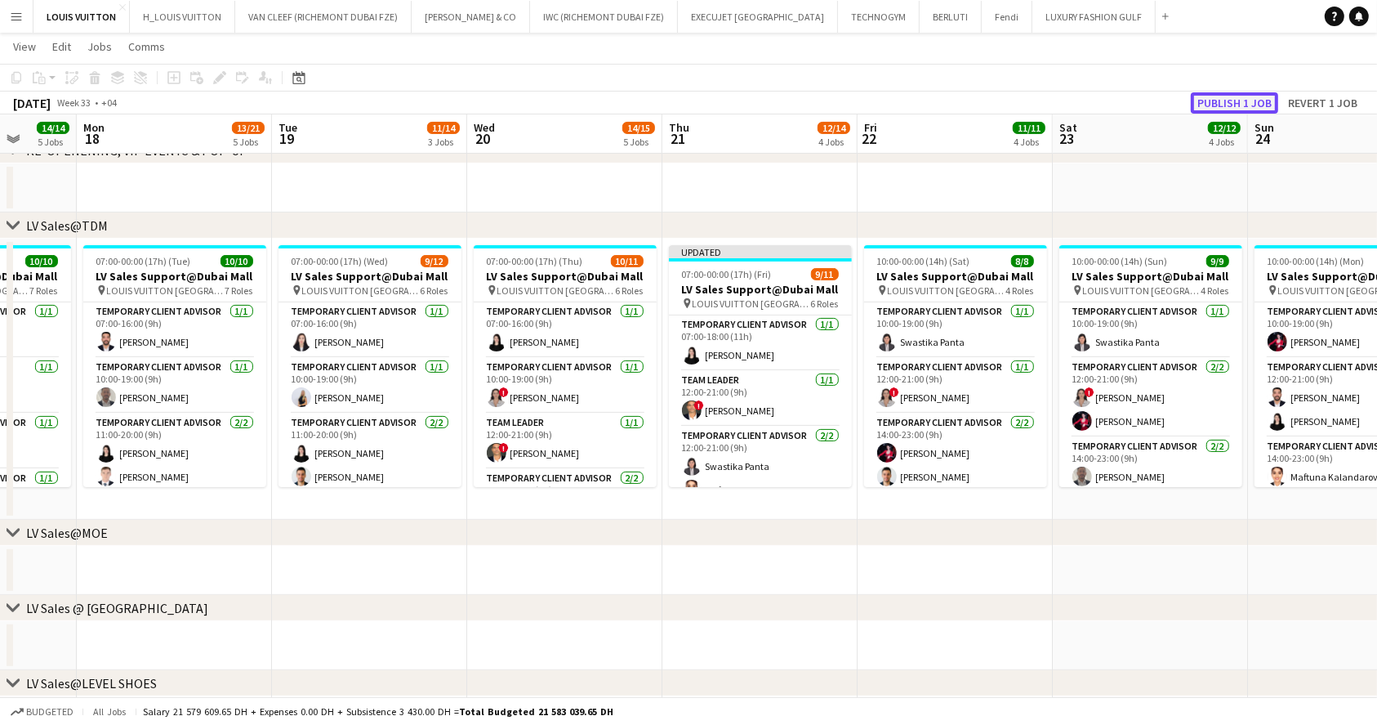
click at [1236, 100] on button "Publish 1 job" at bounding box center [1234, 102] width 87 height 21
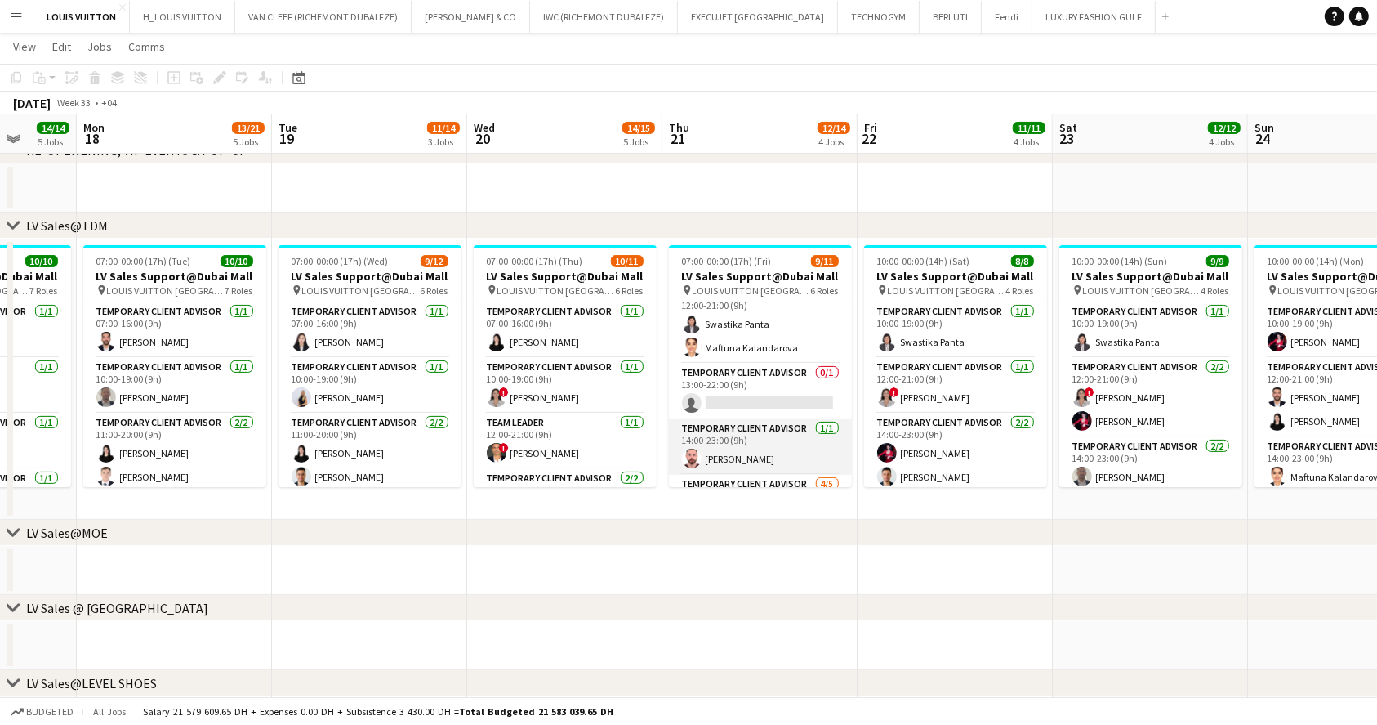
scroll to position [158, 0]
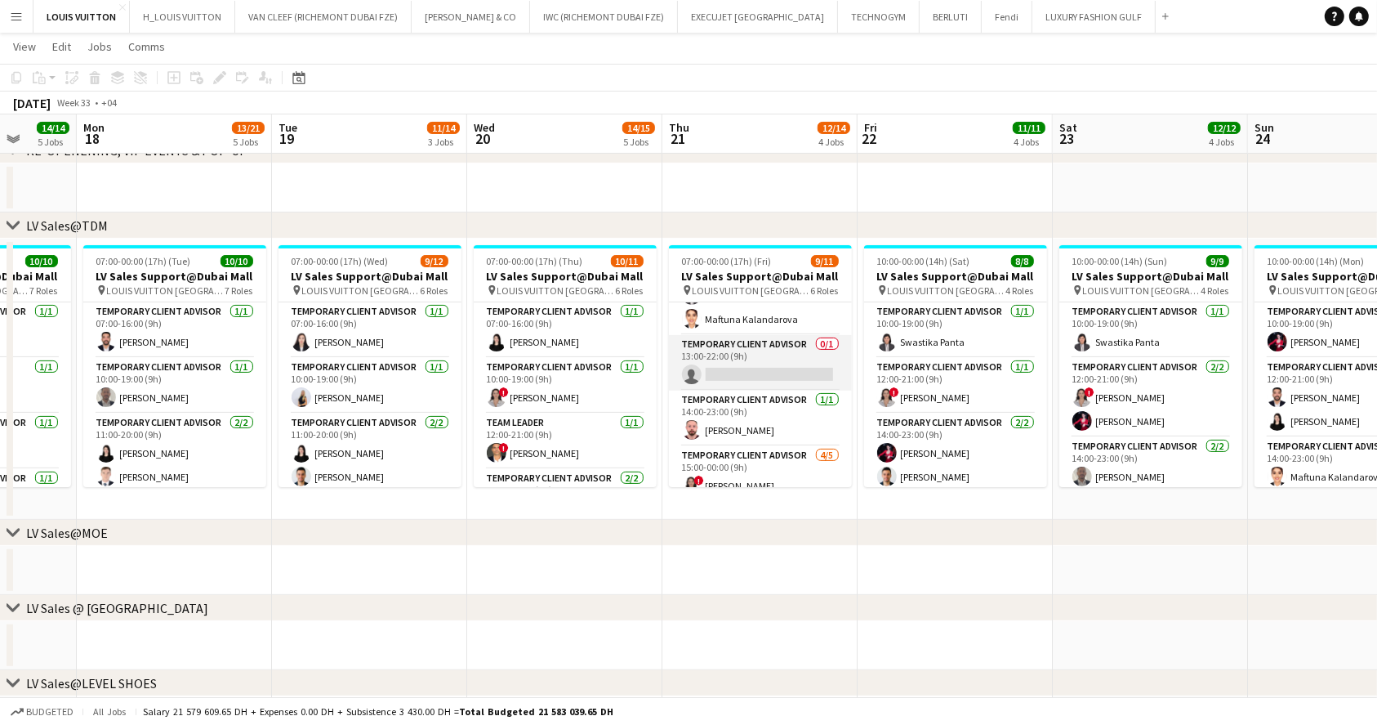
click at [758, 357] on app-card-role "Temporary Client Advisor 0/1 13:00-22:00 (9h) single-neutral-actions" at bounding box center [760, 363] width 183 height 56
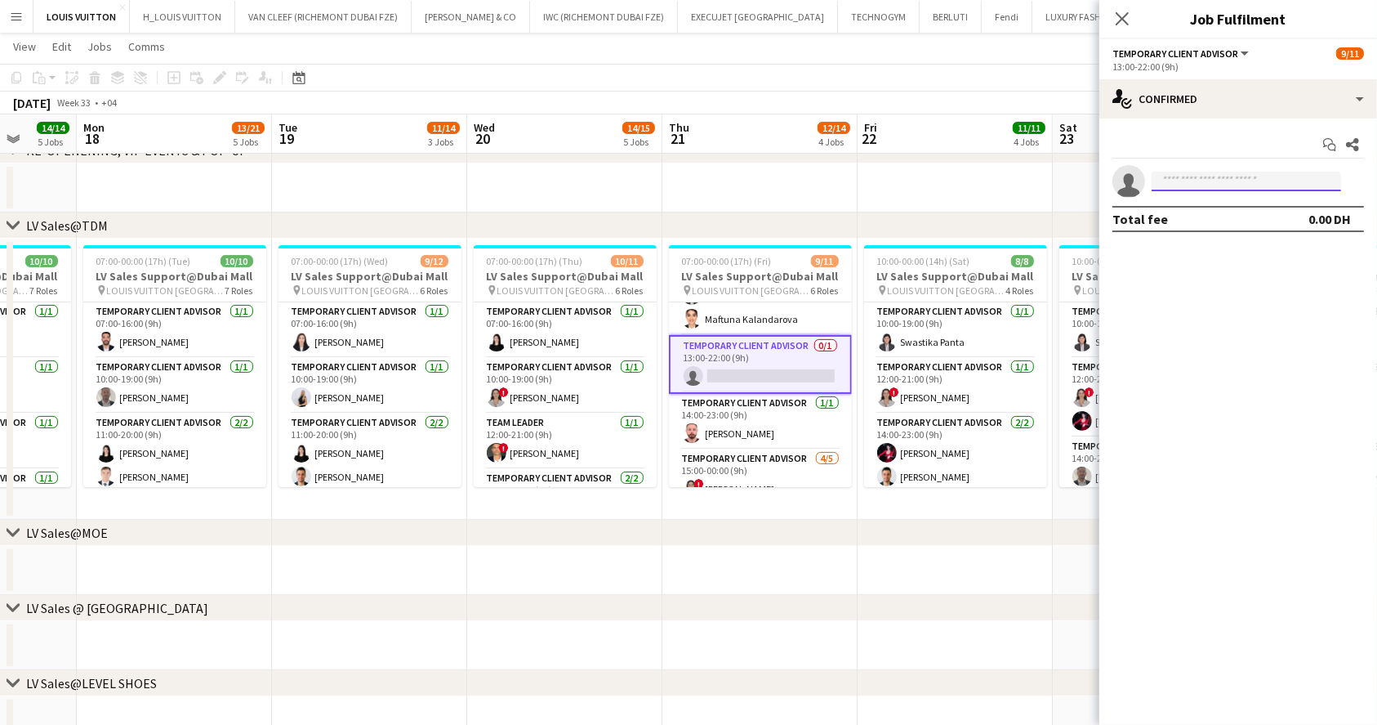
click at [1209, 176] on input at bounding box center [1247, 182] width 190 height 20
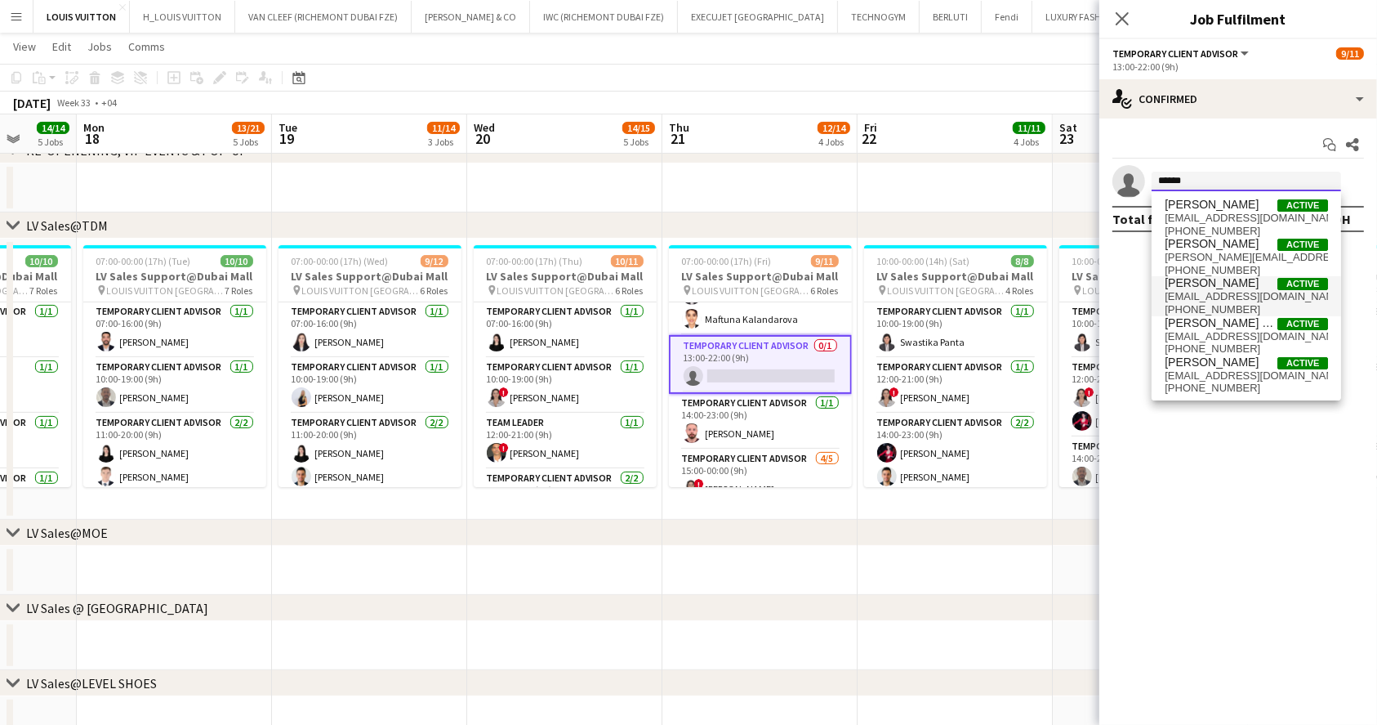
type input "******"
click at [1233, 294] on span "[EMAIL_ADDRESS][DOMAIN_NAME]" at bounding box center [1246, 296] width 163 height 13
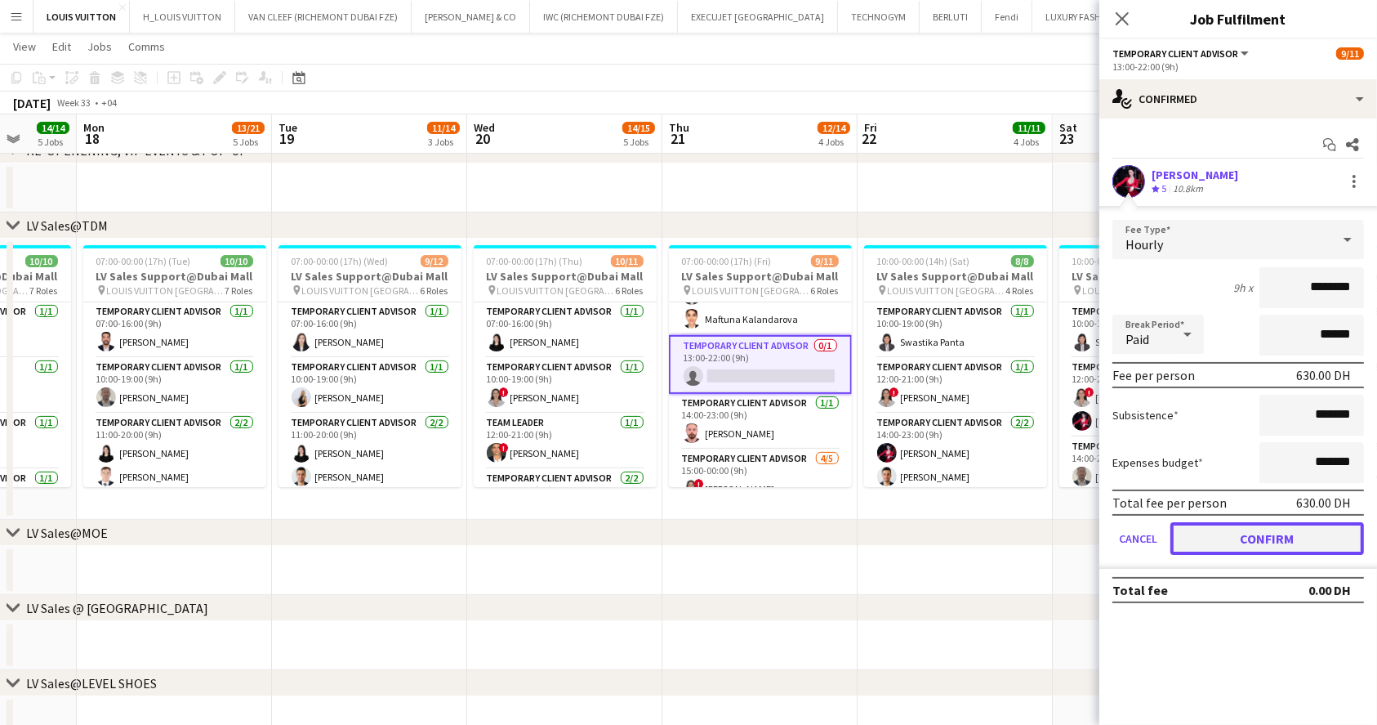
click at [1273, 543] on button "Confirm" at bounding box center [1268, 538] width 194 height 33
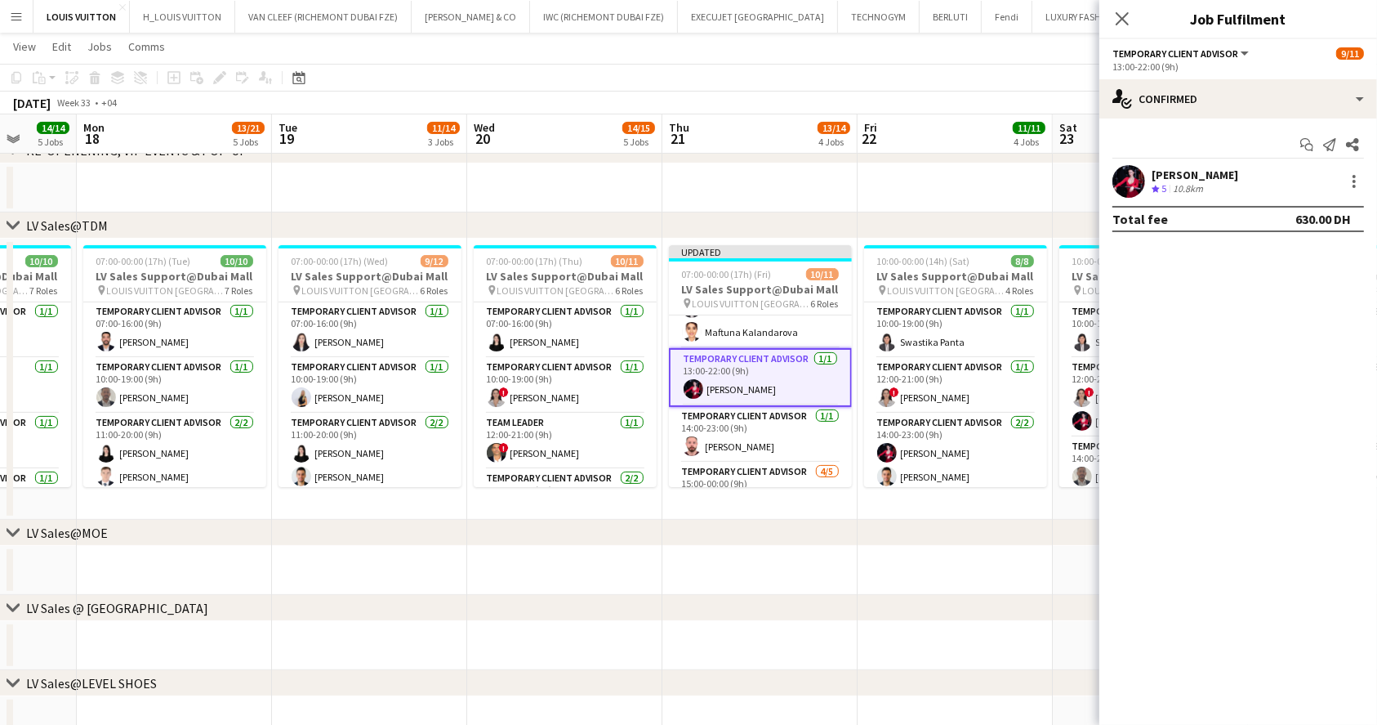
drag, startPoint x: 1006, startPoint y: 74, endPoint x: 1062, endPoint y: 73, distance: 55.6
click at [1006, 74] on app-toolbar "Copy Paste Paste Ctrl+V Paste with crew Ctrl+Shift+V Paste linked Job [GEOGRAPH…" at bounding box center [688, 78] width 1377 height 28
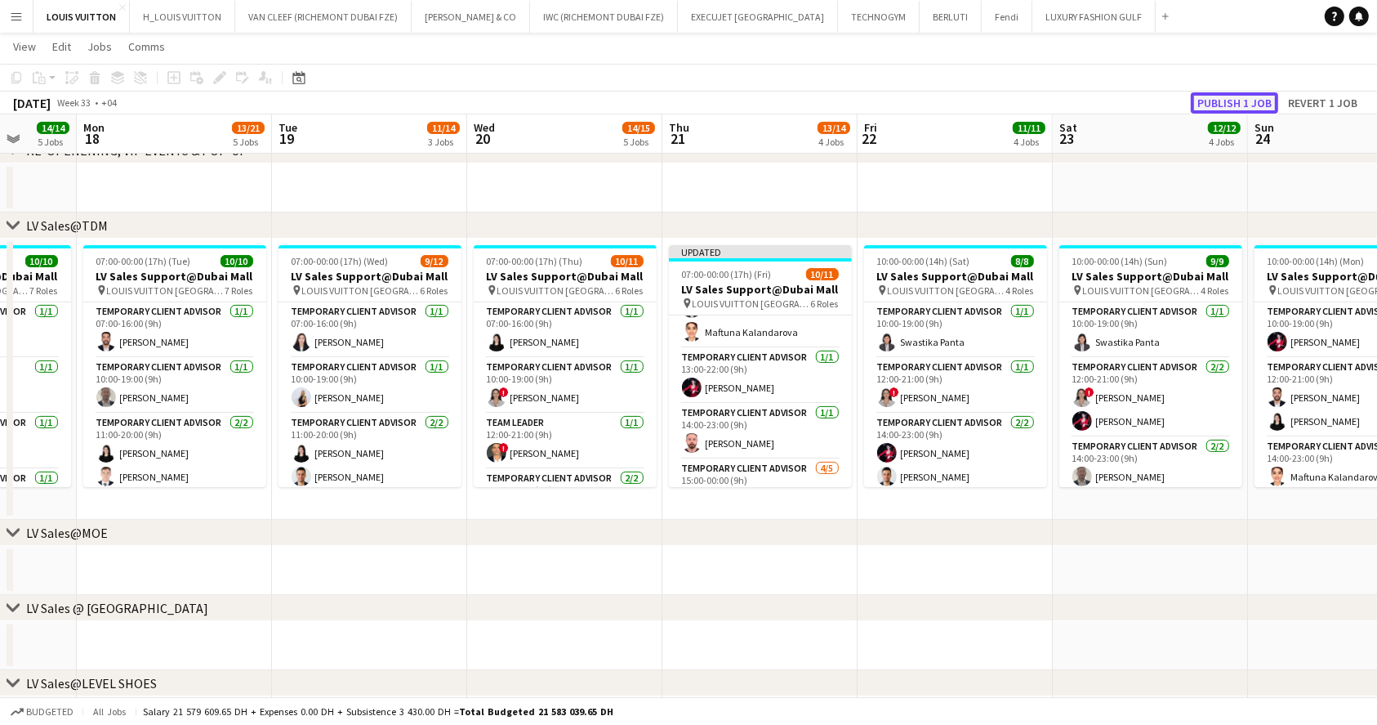
click at [1223, 108] on button "Publish 1 job" at bounding box center [1234, 102] width 87 height 21
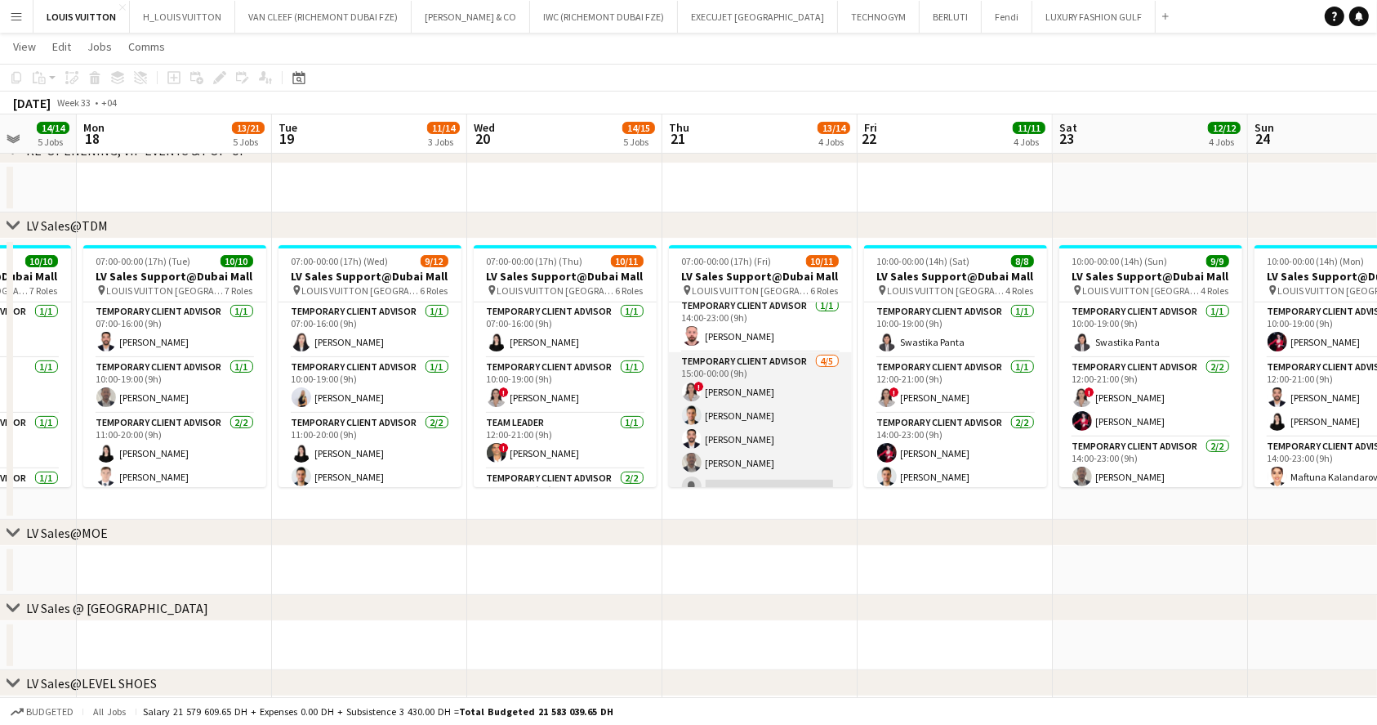
scroll to position [267, 0]
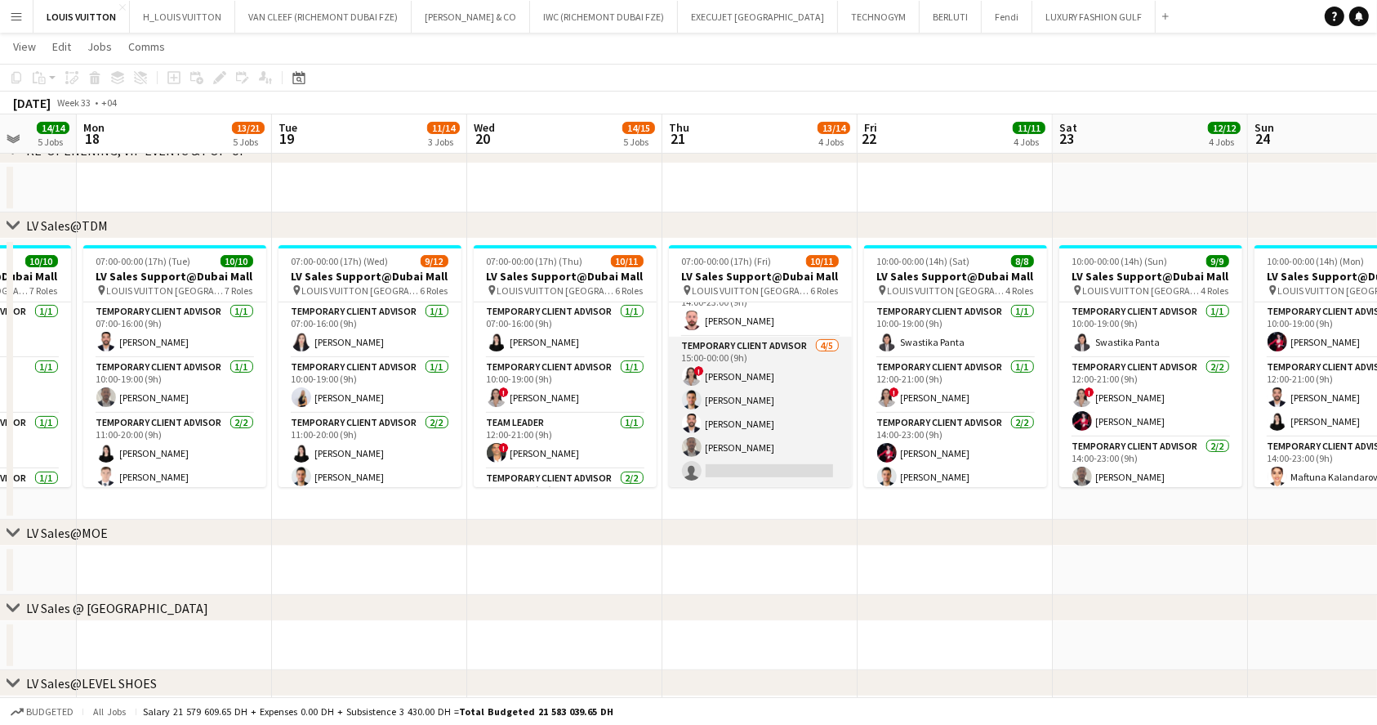
click at [756, 453] on app-card-role "Temporary Client Advisor [DATE] 15:00-00:00 (9h) ! [PERSON_NAME] [PERSON_NAME] …" at bounding box center [760, 412] width 183 height 150
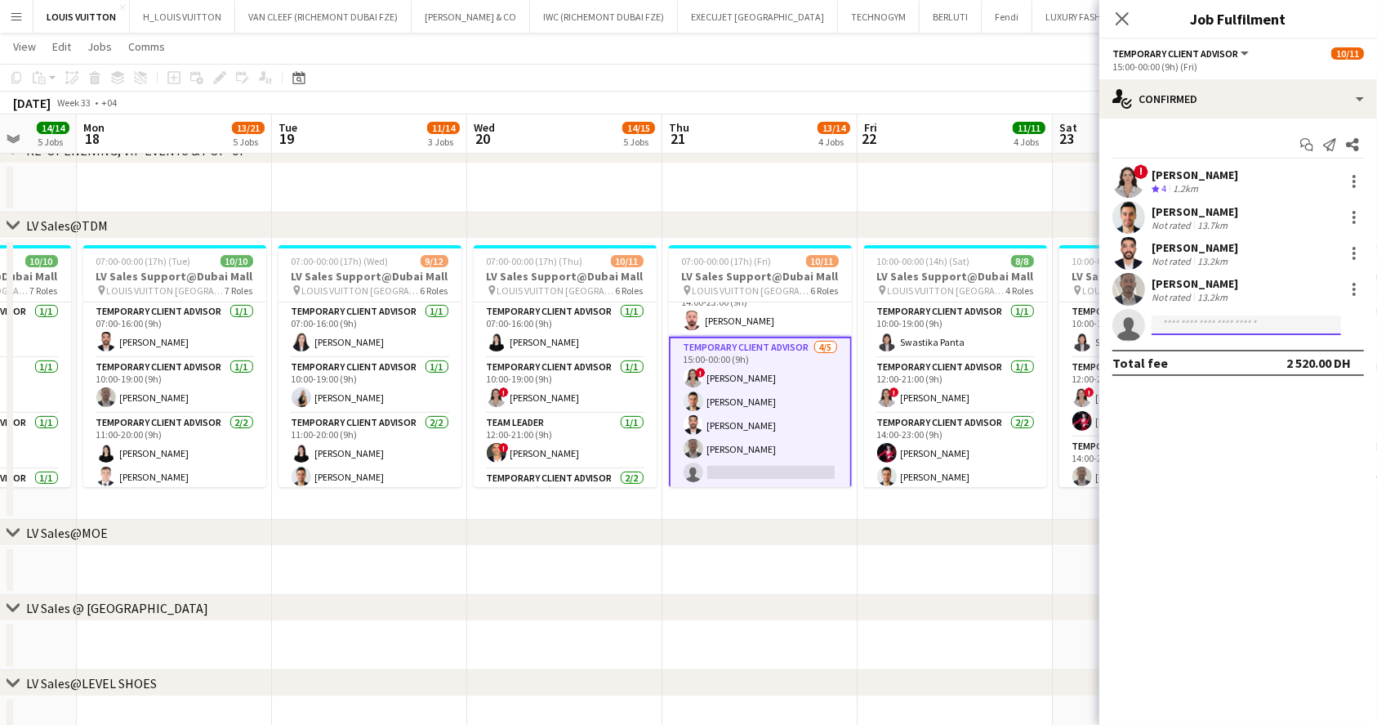
click at [1172, 316] on input at bounding box center [1247, 325] width 190 height 20
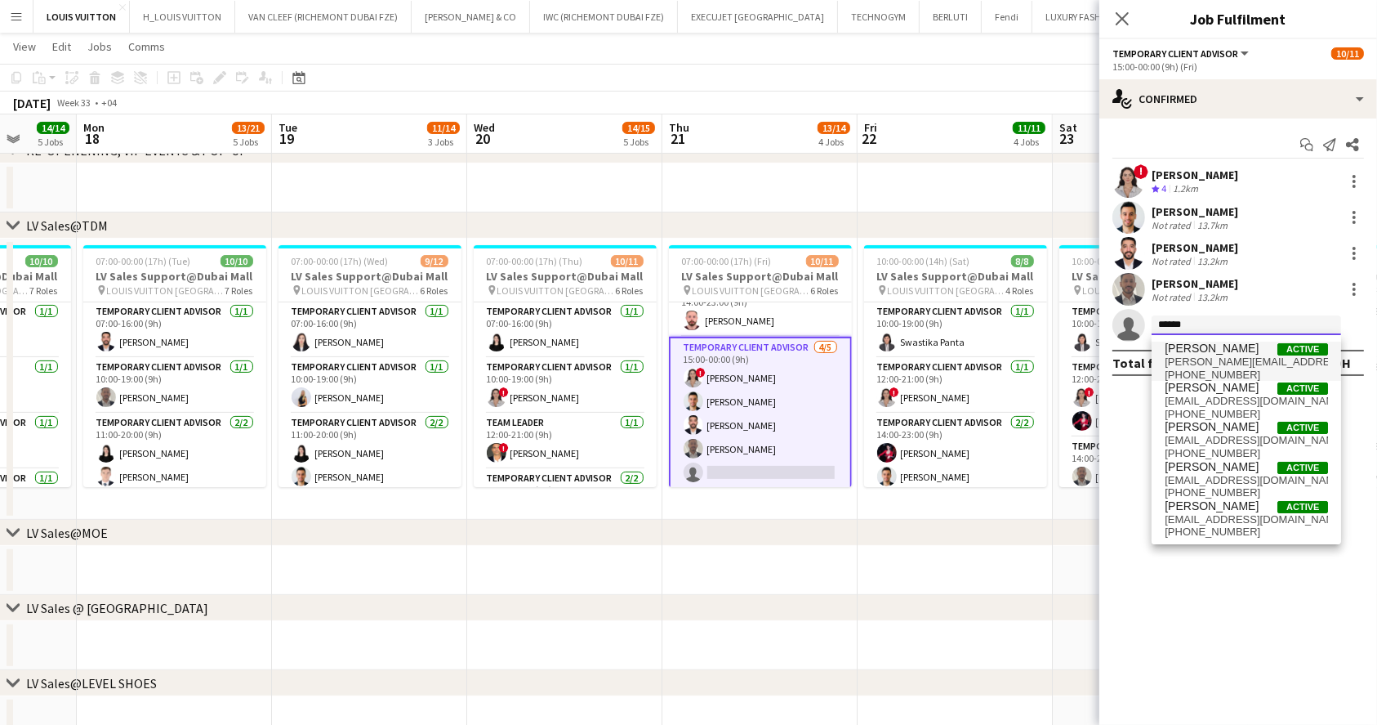
type input "******"
click at [1243, 350] on span "[PERSON_NAME]" at bounding box center [1212, 348] width 94 height 14
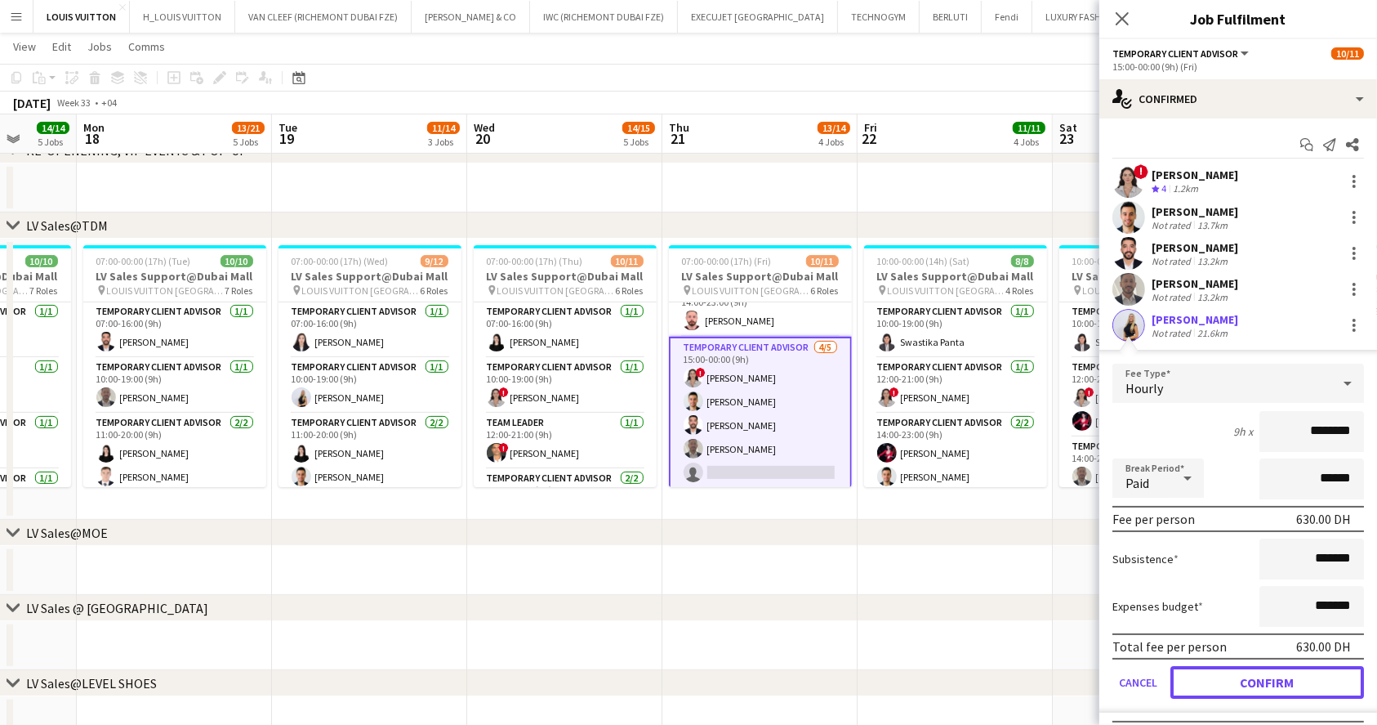
drag, startPoint x: 1244, startPoint y: 666, endPoint x: 1246, endPoint y: 676, distance: 9.9
click at [1245, 666] on button "Confirm" at bounding box center [1268, 682] width 194 height 33
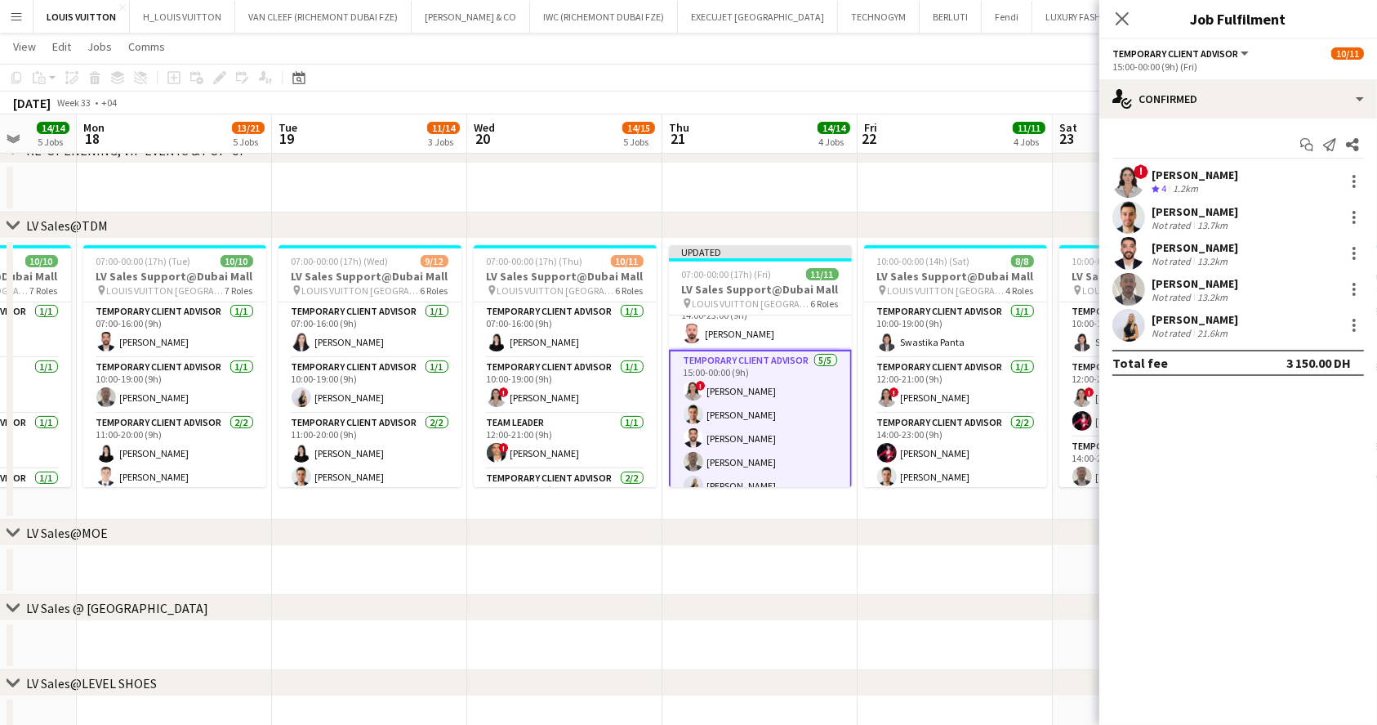
click at [1037, 65] on app-toolbar "Copy Paste Paste Ctrl+V Paste with crew Ctrl+Shift+V Paste linked Job [GEOGRAPH…" at bounding box center [688, 78] width 1377 height 28
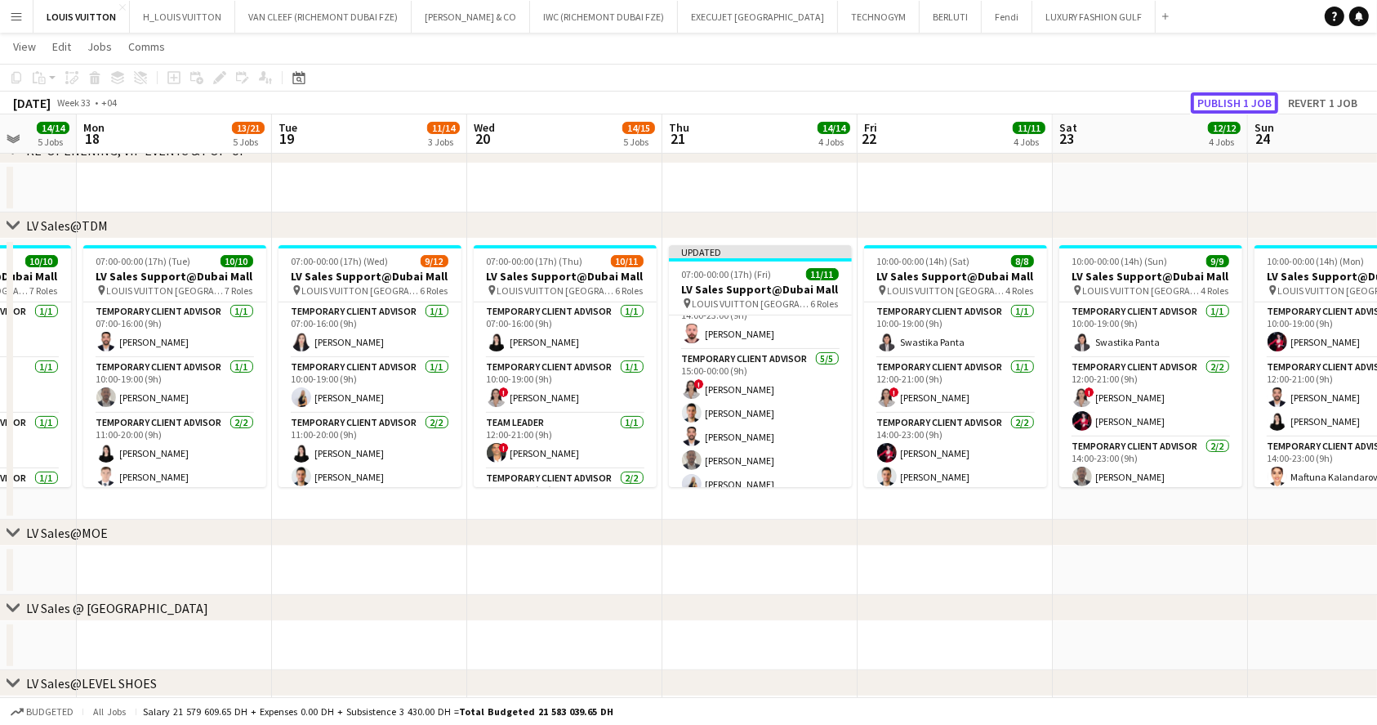
click at [1230, 104] on button "Publish 1 job" at bounding box center [1234, 102] width 87 height 21
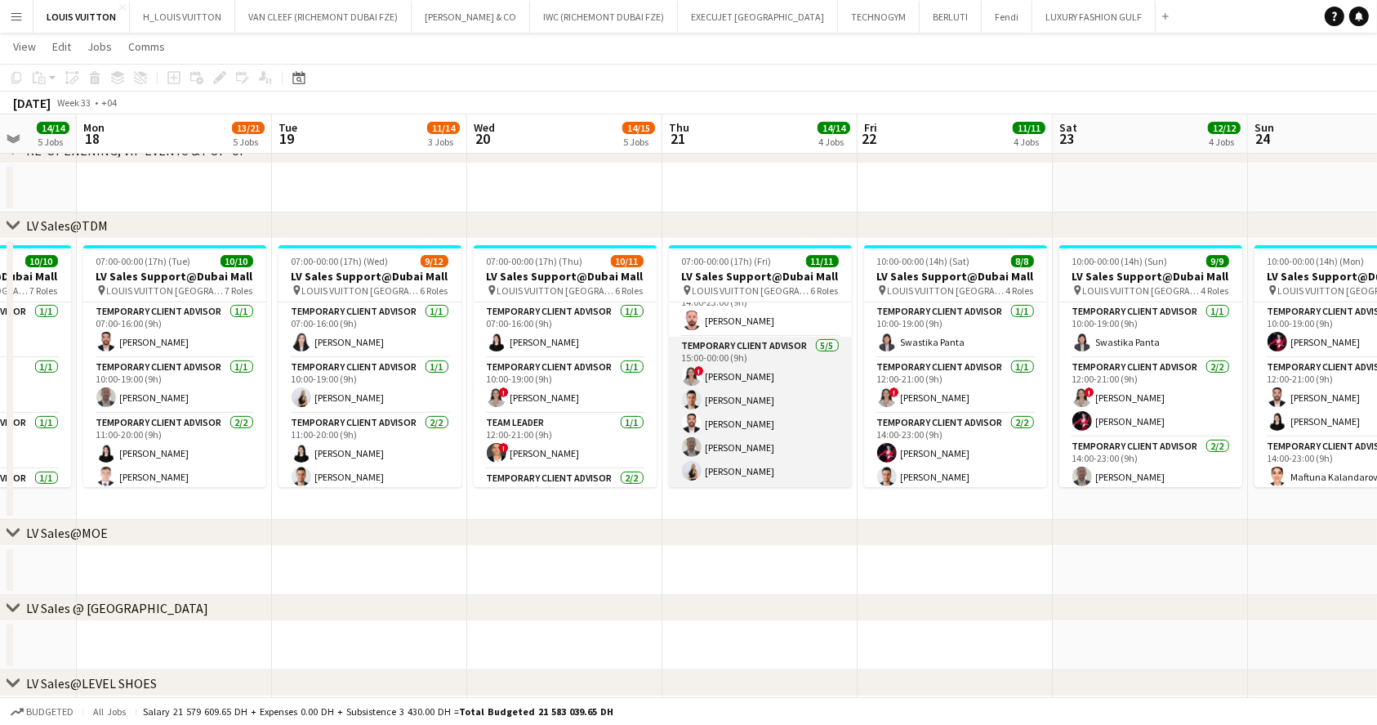
click at [805, 372] on app-card-role "Temporary Client Advisor [DATE] 15:00-00:00 (9h) ! [PERSON_NAME] [PERSON_NAME] …" at bounding box center [760, 412] width 183 height 150
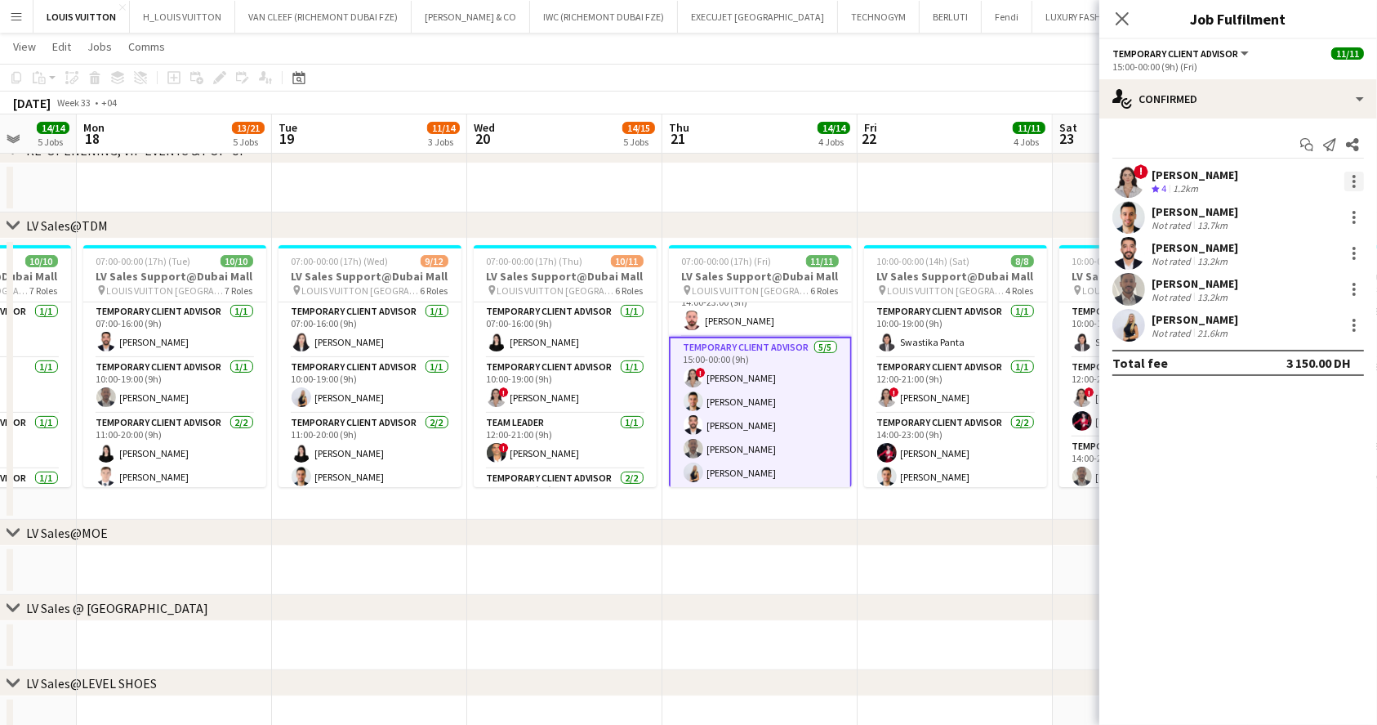
click at [1348, 179] on div at bounding box center [1355, 182] width 20 height 20
click at [1282, 367] on span "Remove" at bounding box center [1275, 368] width 49 height 14
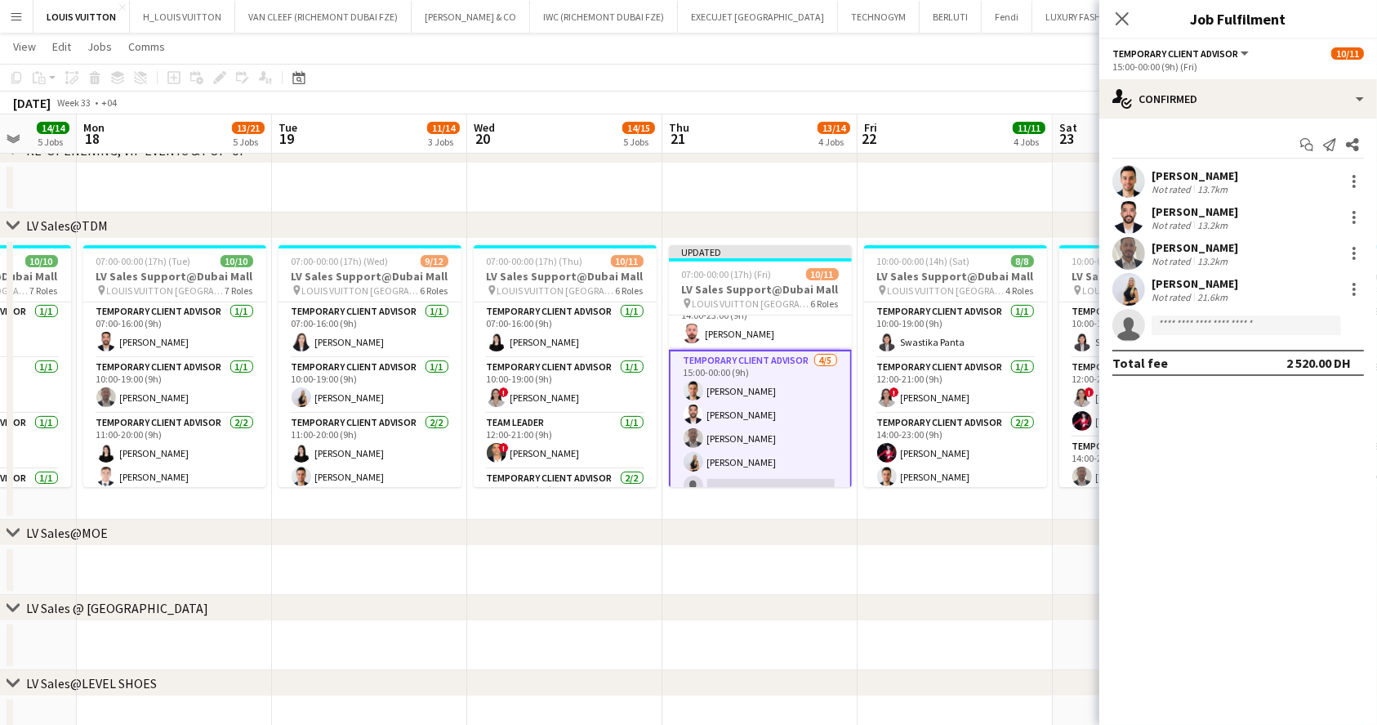
click at [1003, 96] on div "[DATE] Week 33 • +04 Publish 1 job Revert 1 job" at bounding box center [688, 102] width 1377 height 23
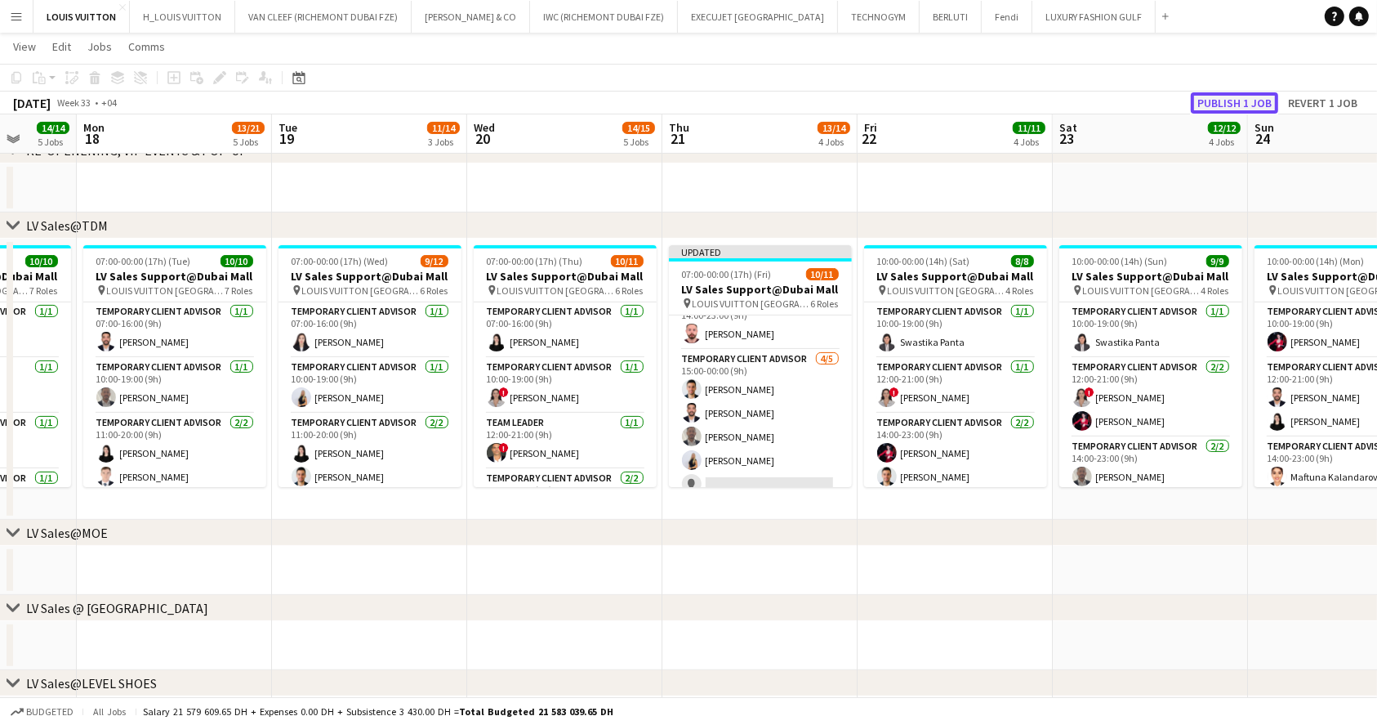
click at [1253, 109] on button "Publish 1 job" at bounding box center [1234, 102] width 87 height 21
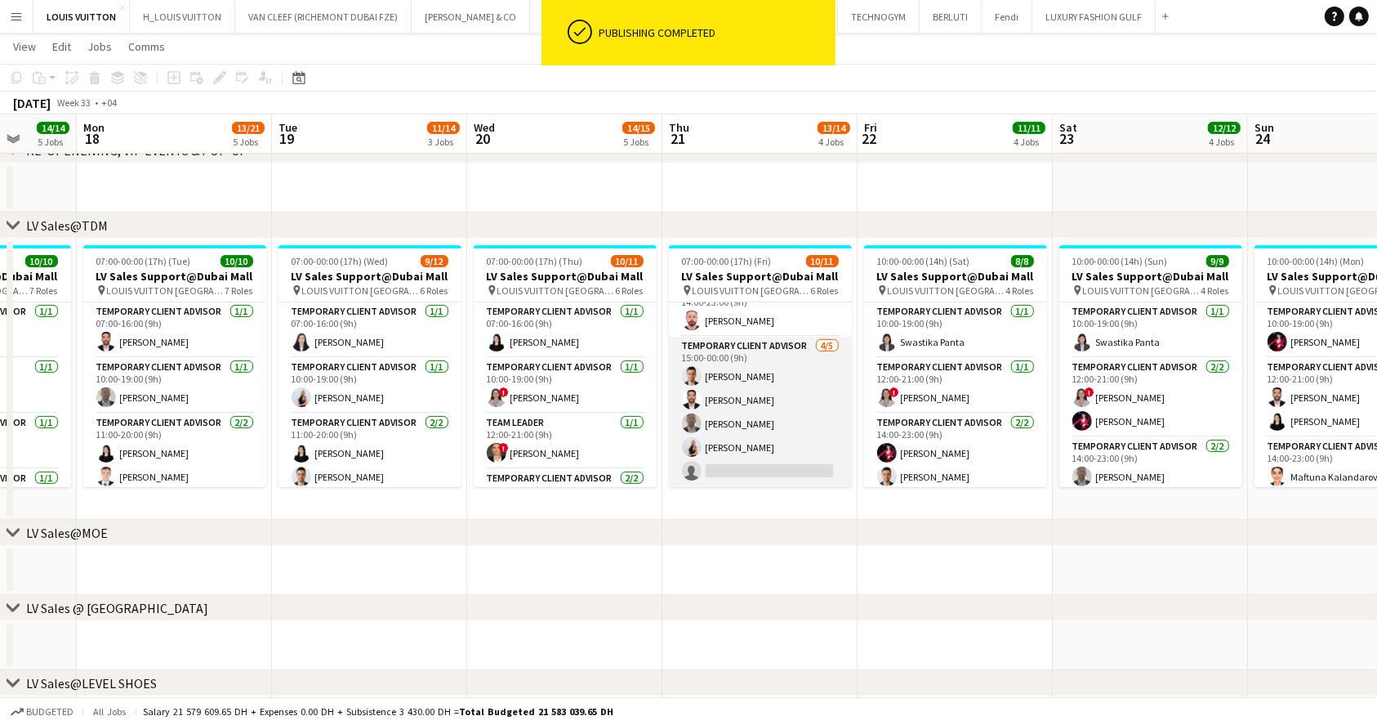
click at [790, 370] on app-card-role "Temporary Client Advisor [DATE] 15:00-00:00 (9h) [PERSON_NAME] [PERSON_NAME] [P…" at bounding box center [760, 412] width 183 height 150
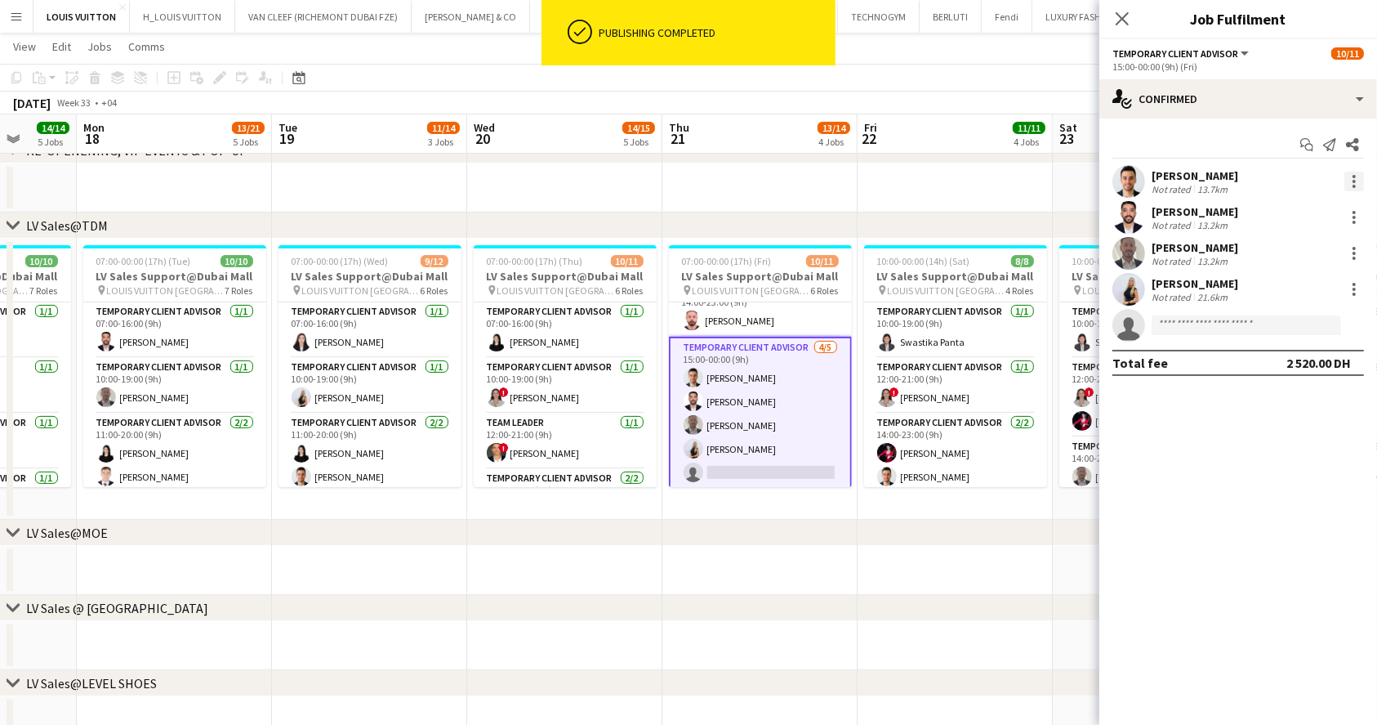
click at [1354, 175] on div at bounding box center [1354, 176] width 3 height 3
click at [1274, 355] on button "Remove" at bounding box center [1301, 368] width 127 height 39
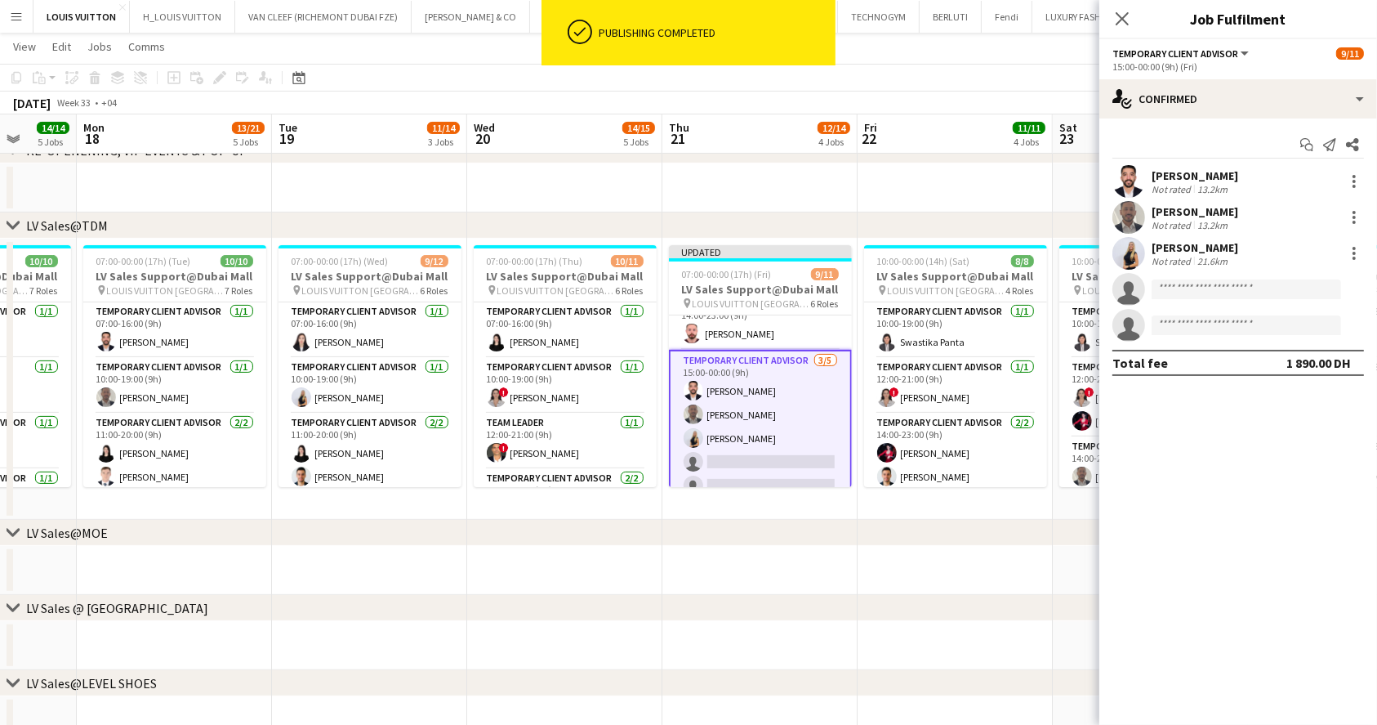
click at [1055, 90] on app-toolbar "Copy Paste Paste Ctrl+V Paste with crew Ctrl+Shift+V Paste linked Job [GEOGRAPH…" at bounding box center [688, 78] width 1377 height 28
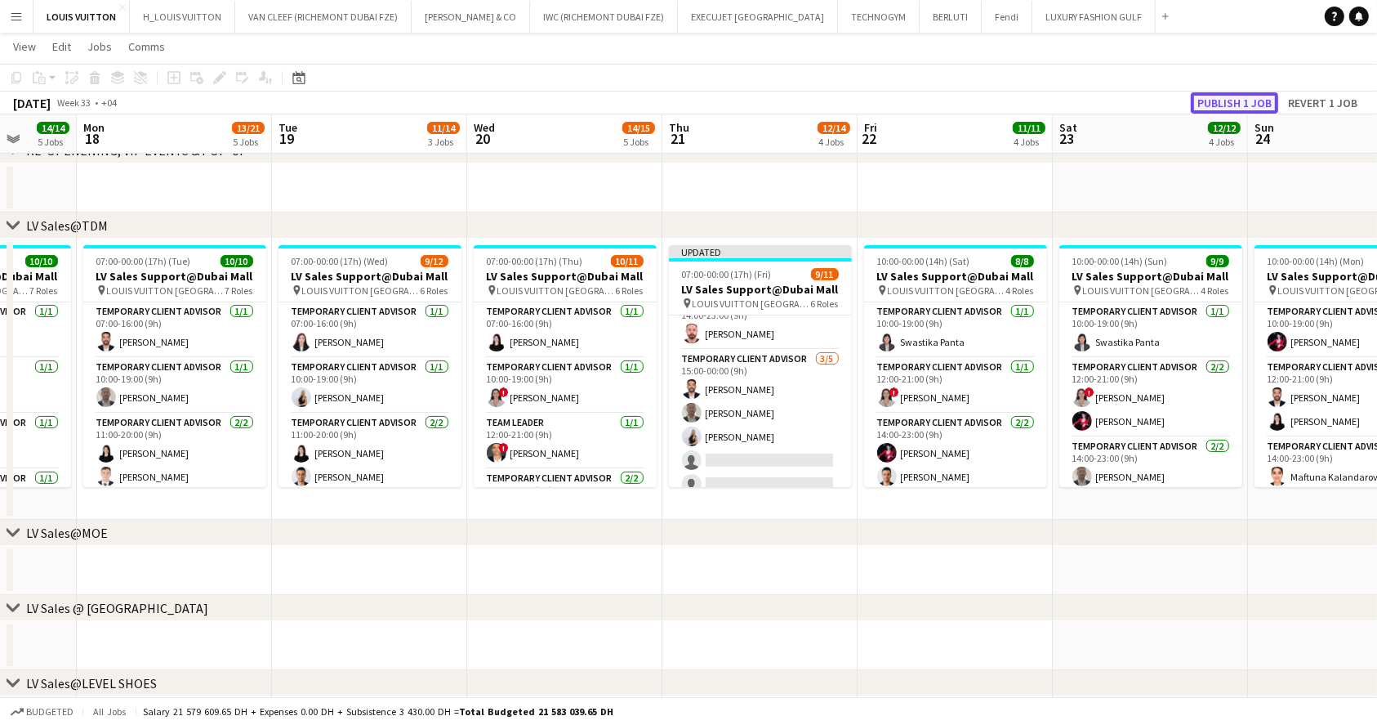
click at [1273, 100] on button "Publish 1 job" at bounding box center [1234, 102] width 87 height 21
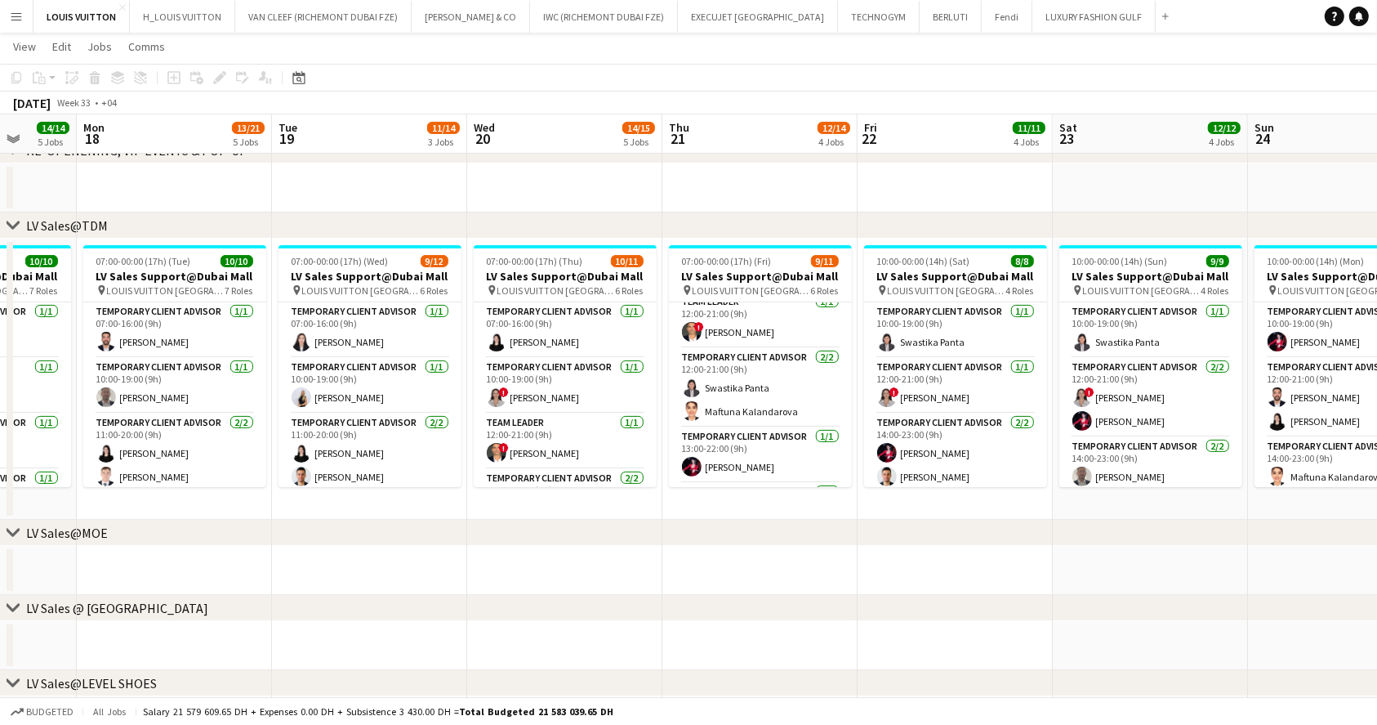
scroll to position [0, 0]
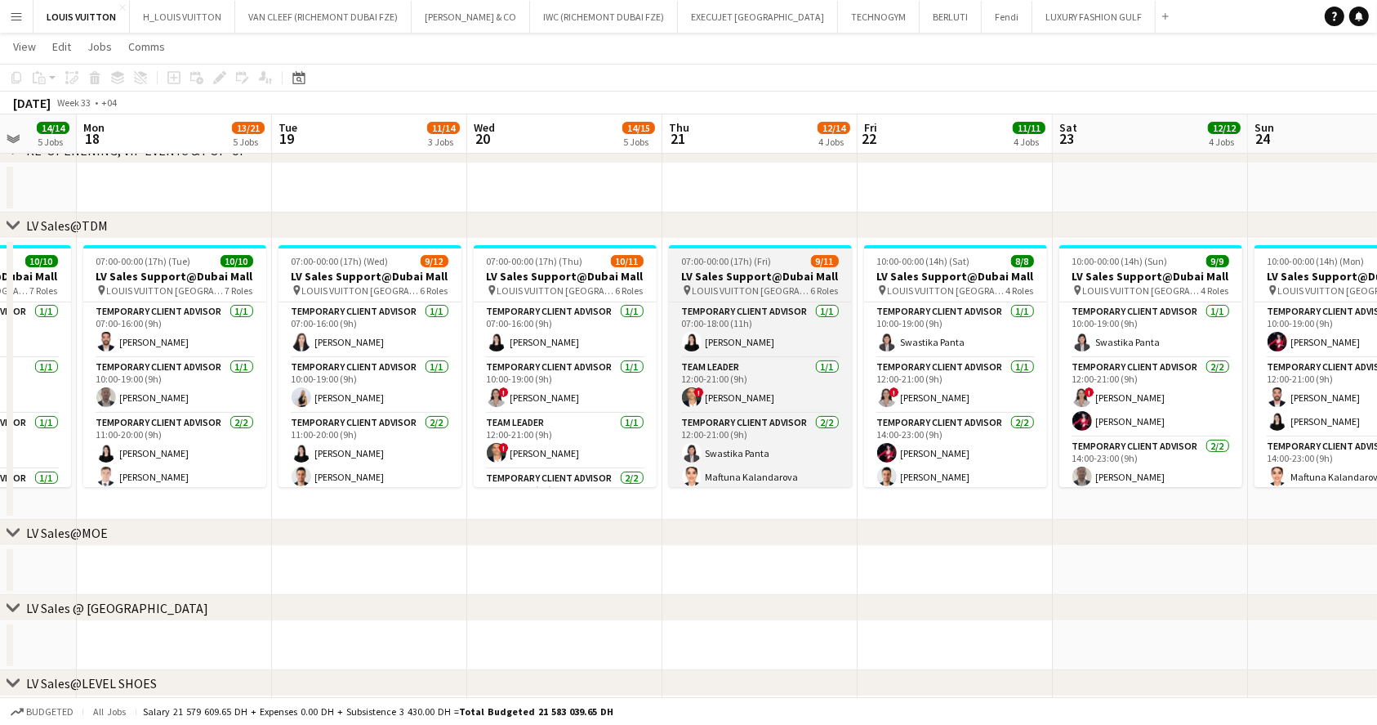
click at [756, 255] on span "07:00-00:00 (17h) (Fri)" at bounding box center [727, 261] width 90 height 12
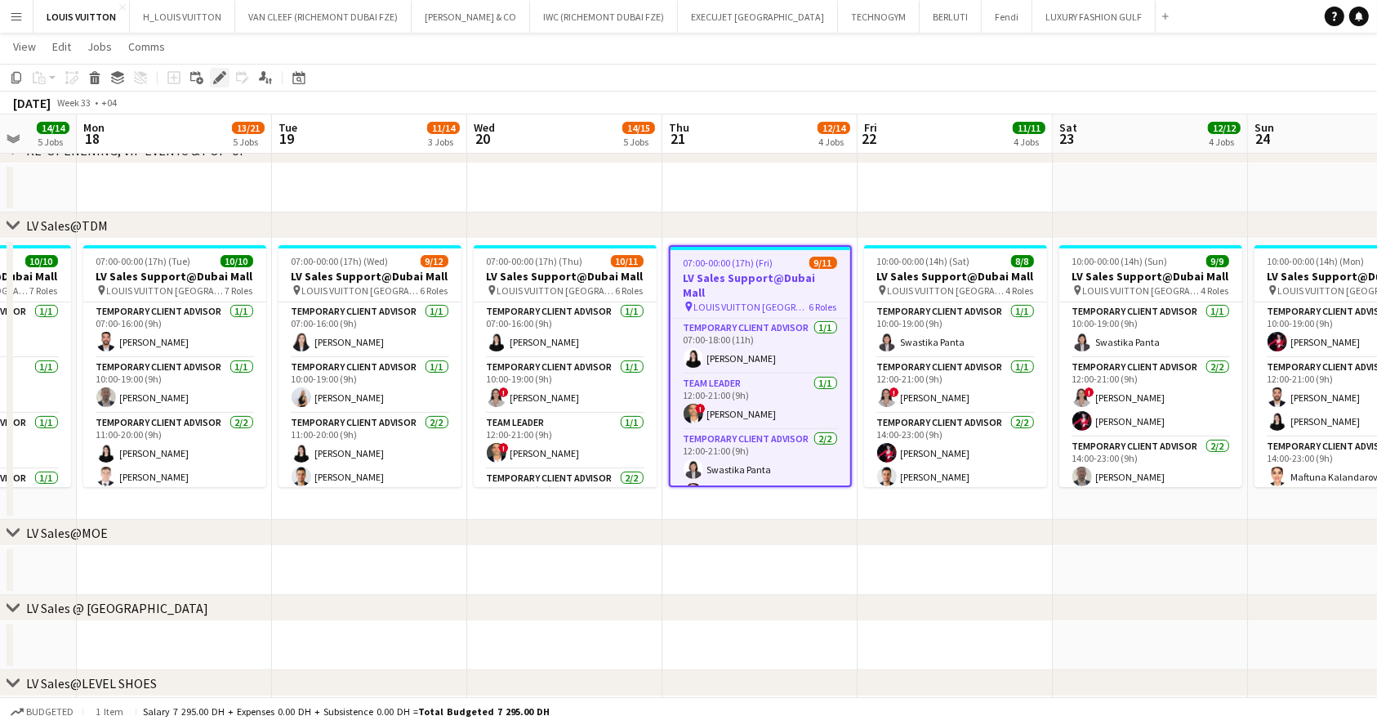
click at [222, 83] on icon "Edit" at bounding box center [219, 77] width 13 height 13
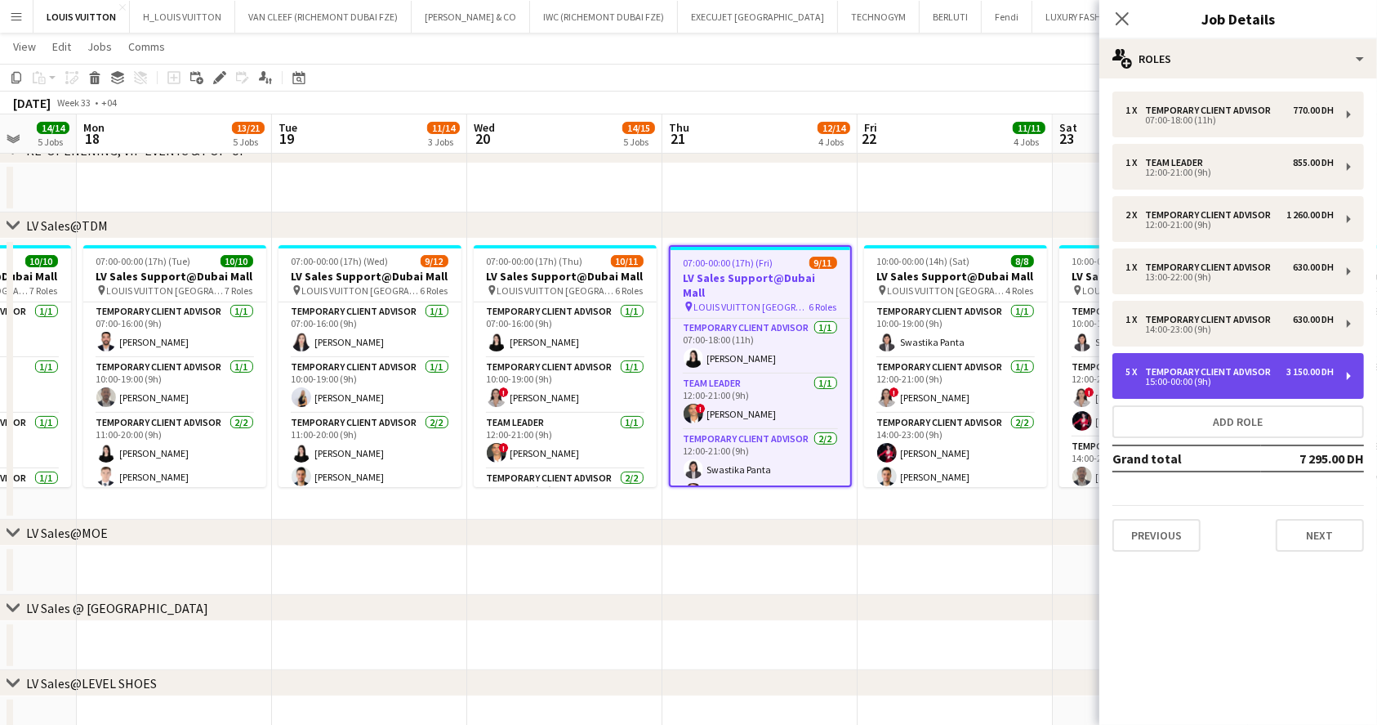
click at [1213, 383] on div "15:00-00:00 (9h)" at bounding box center [1230, 381] width 208 height 8
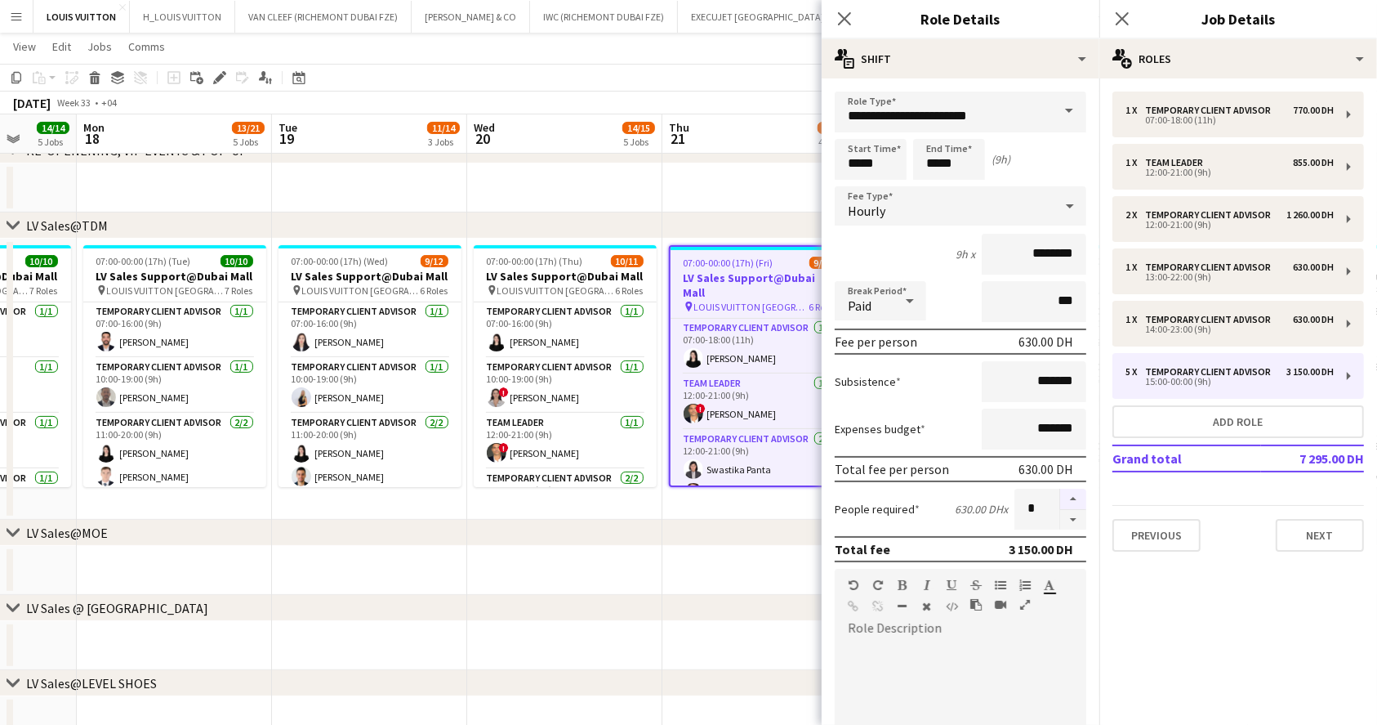
click at [1060, 505] on button "button" at bounding box center [1073, 498] width 26 height 21
click at [1060, 510] on button "button" at bounding box center [1073, 520] width 26 height 20
type input "*"
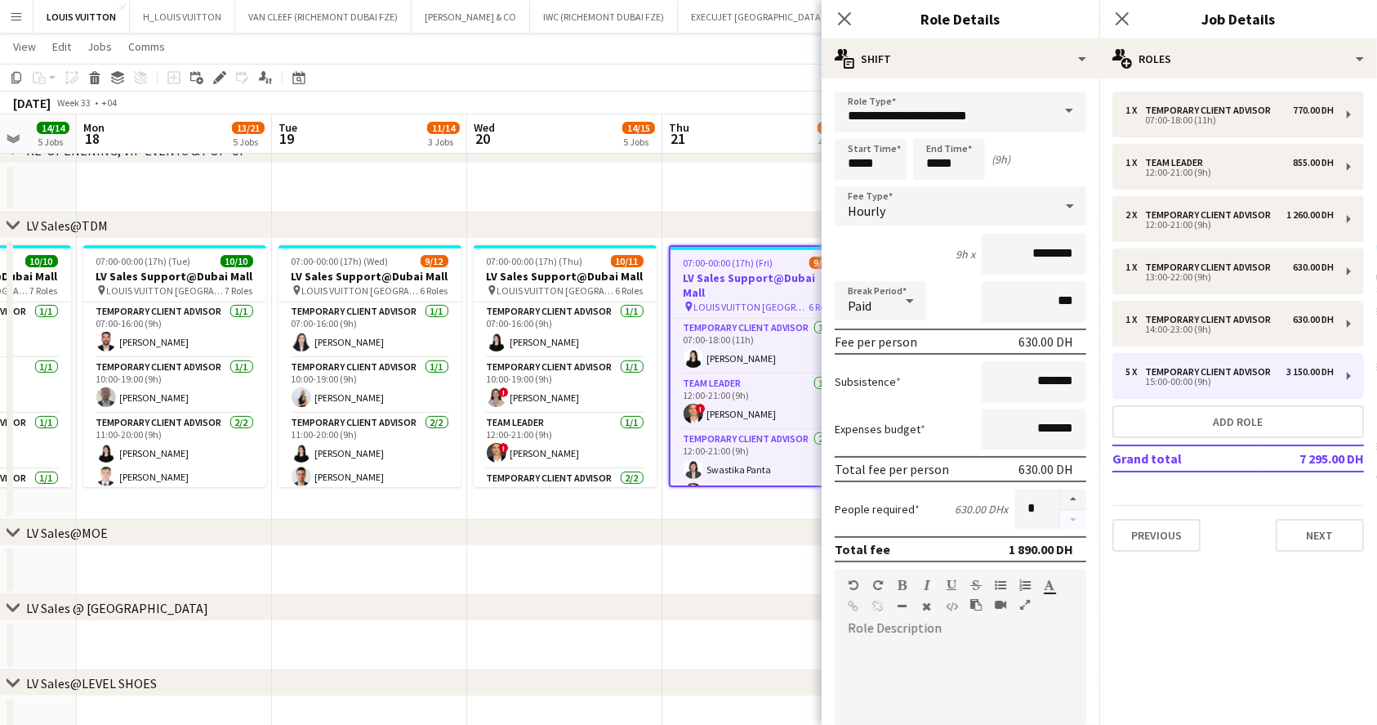
click at [1060, 508] on div at bounding box center [1072, 508] width 27 height 41
click at [702, 69] on app-toolbar "Copy Paste Paste Ctrl+V Paste with crew Ctrl+Shift+V Paste linked Job [GEOGRAPH…" at bounding box center [688, 78] width 1377 height 28
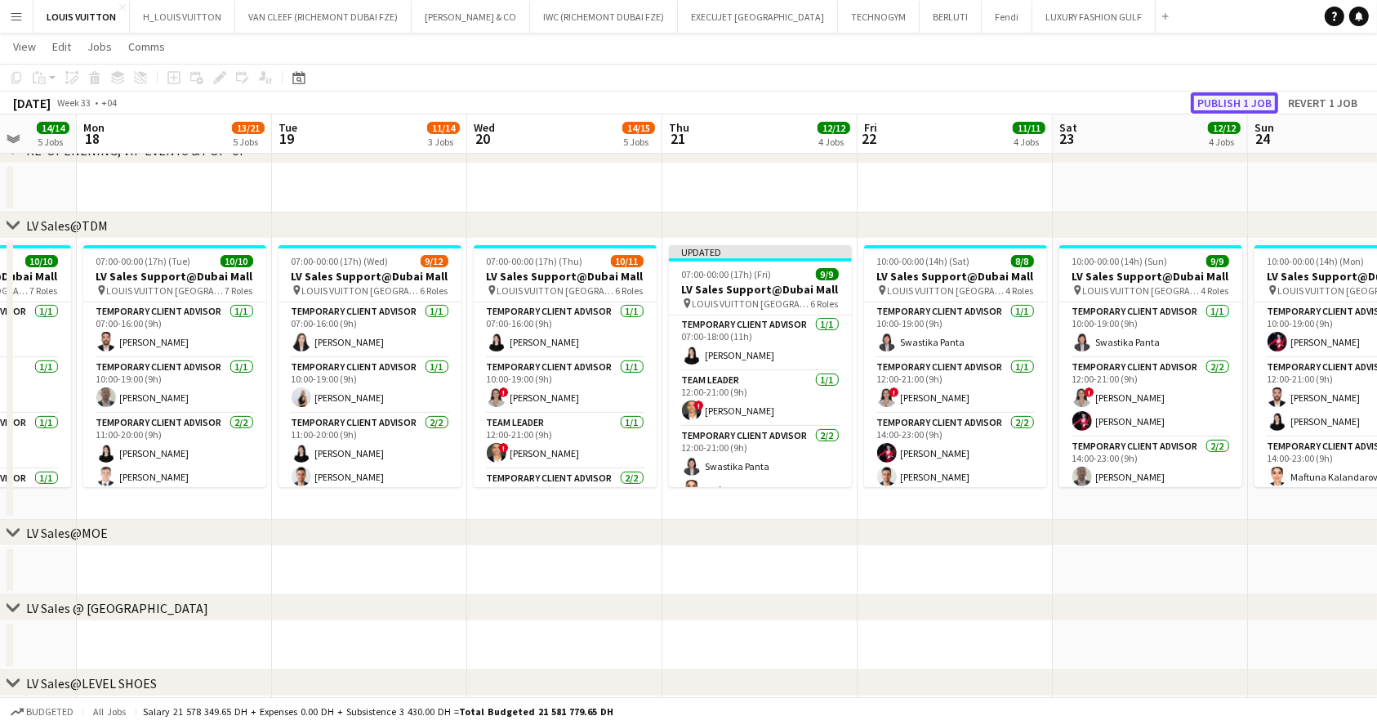
click at [1239, 100] on button "Publish 1 job" at bounding box center [1234, 102] width 87 height 21
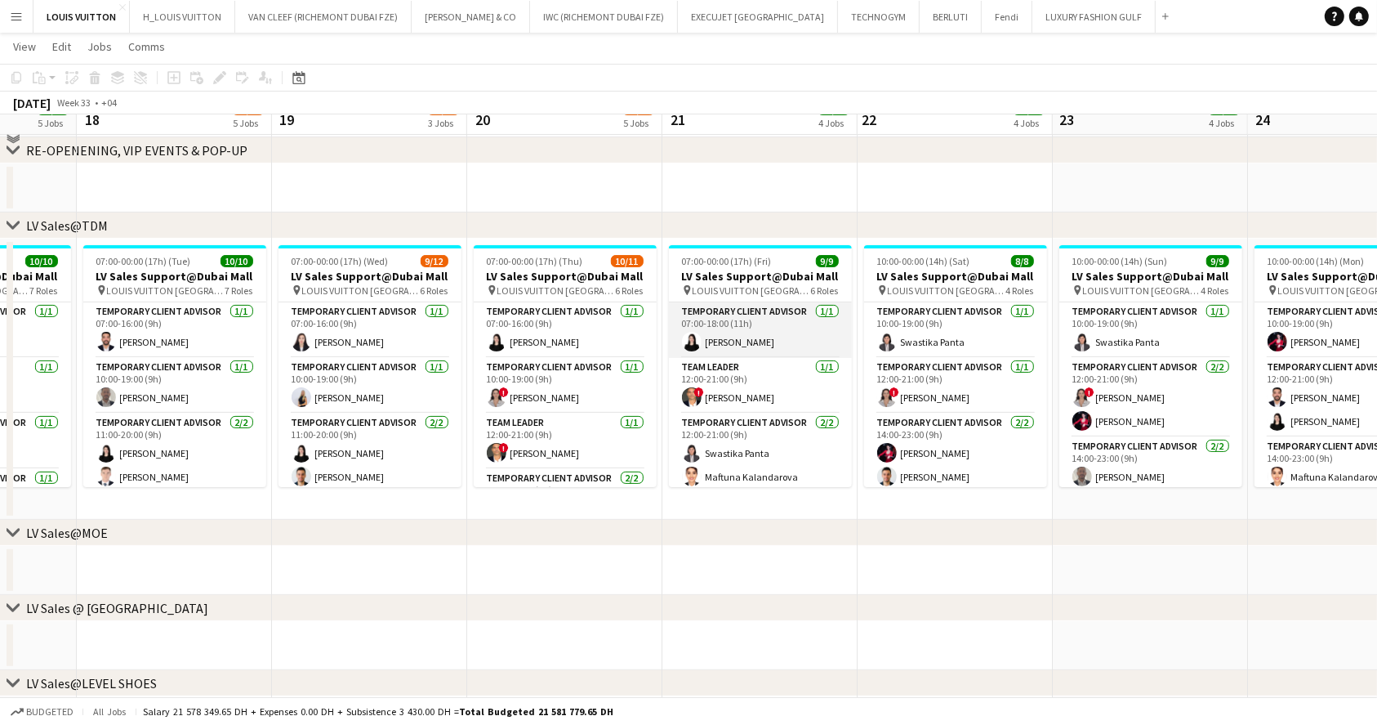
scroll to position [217, 0]
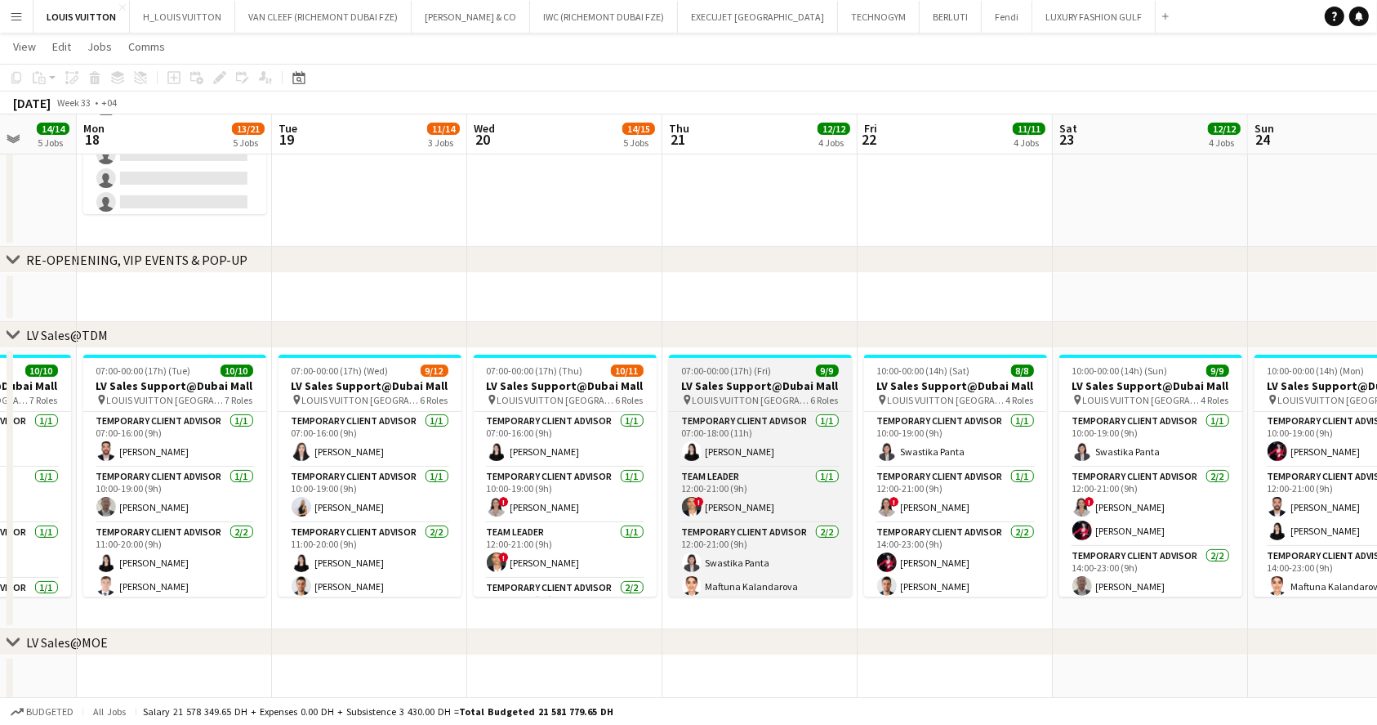
click at [738, 378] on h3 "LV Sales Support@Dubai Mall" at bounding box center [760, 385] width 183 height 15
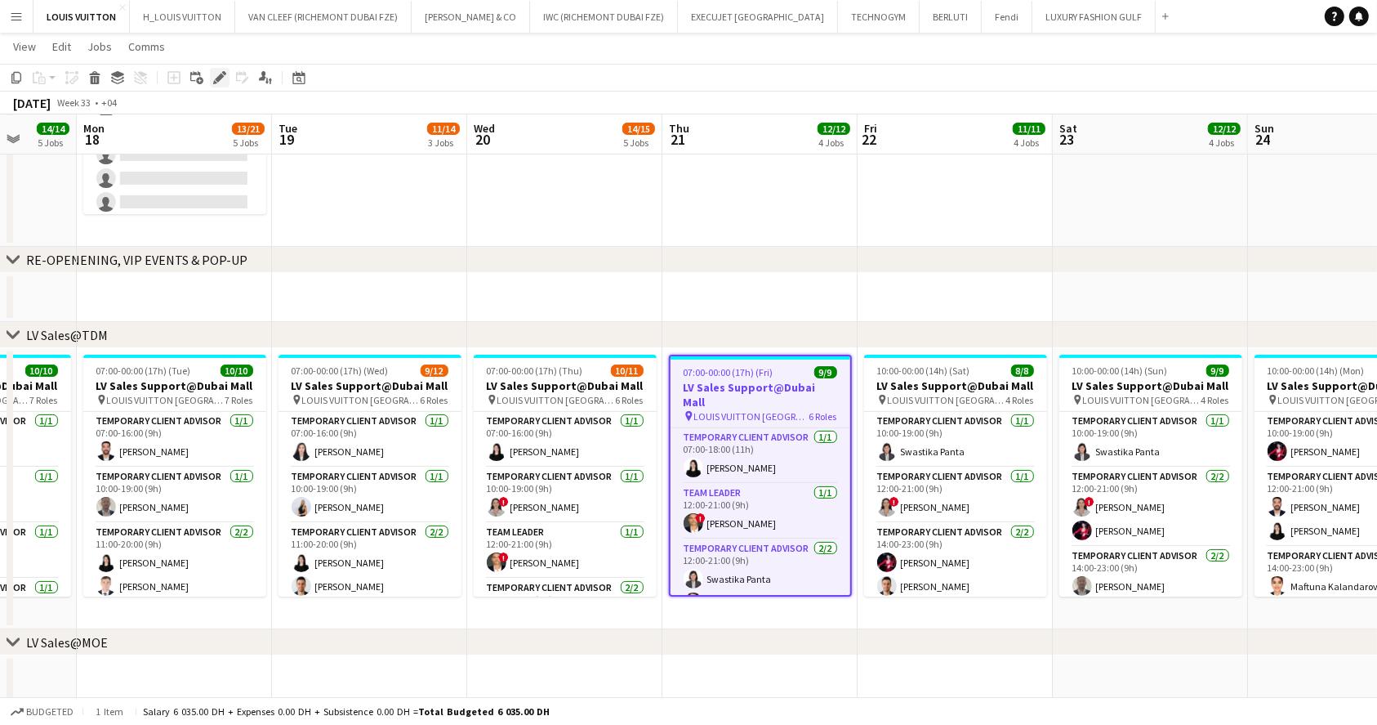
click at [220, 80] on icon "Edit" at bounding box center [219, 77] width 13 height 13
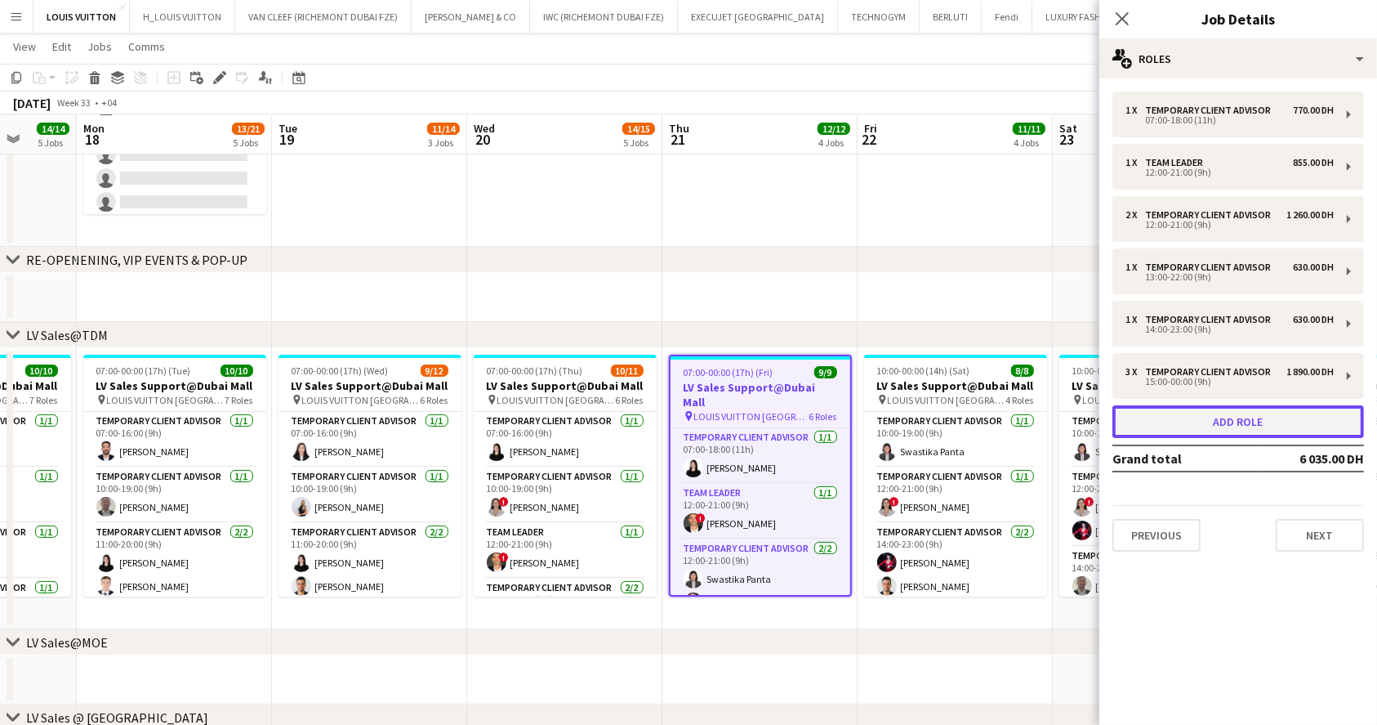
click at [1204, 420] on button "Add role" at bounding box center [1239, 421] width 252 height 33
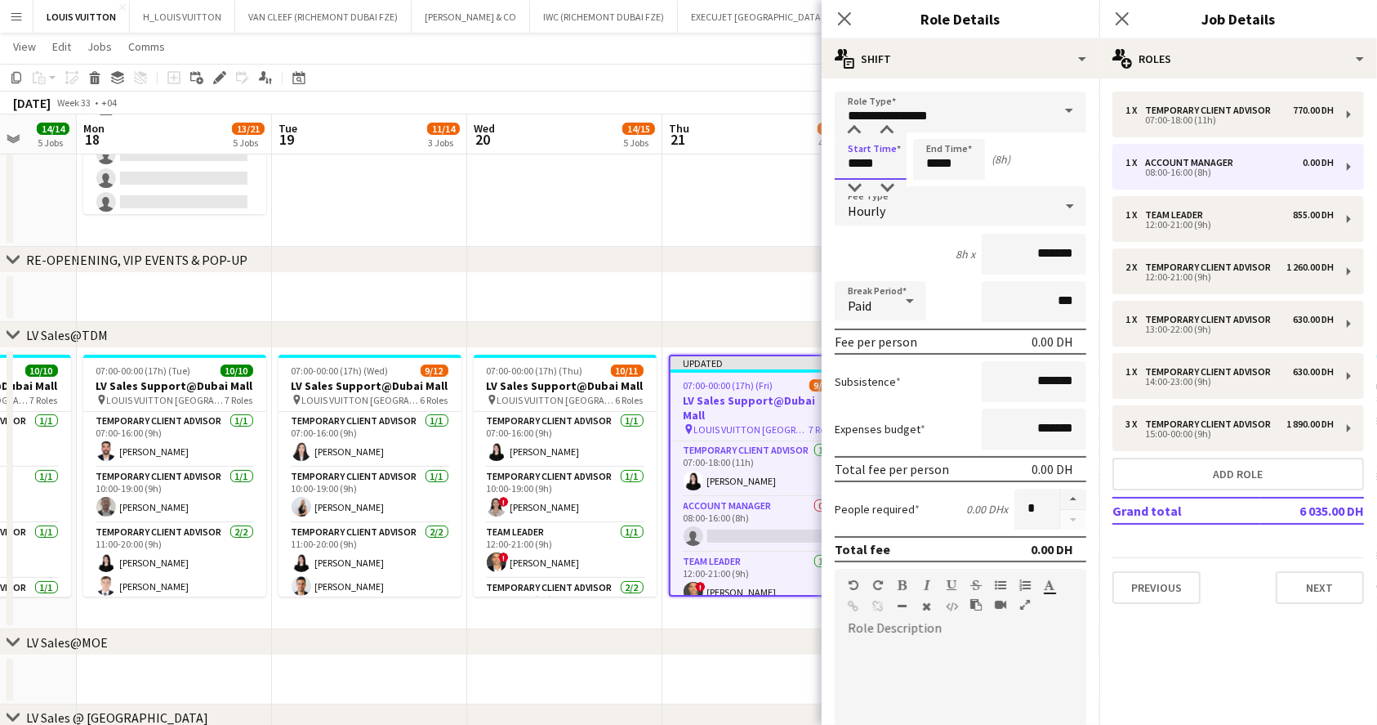
drag, startPoint x: 876, startPoint y: 160, endPoint x: 741, endPoint y: 160, distance: 134.8
type input "*****"
drag, startPoint x: 983, startPoint y: 161, endPoint x: 864, endPoint y: 159, distance: 118.5
click at [864, 159] on div "Start Time ***** End Time ***** (6h)" at bounding box center [961, 159] width 252 height 41
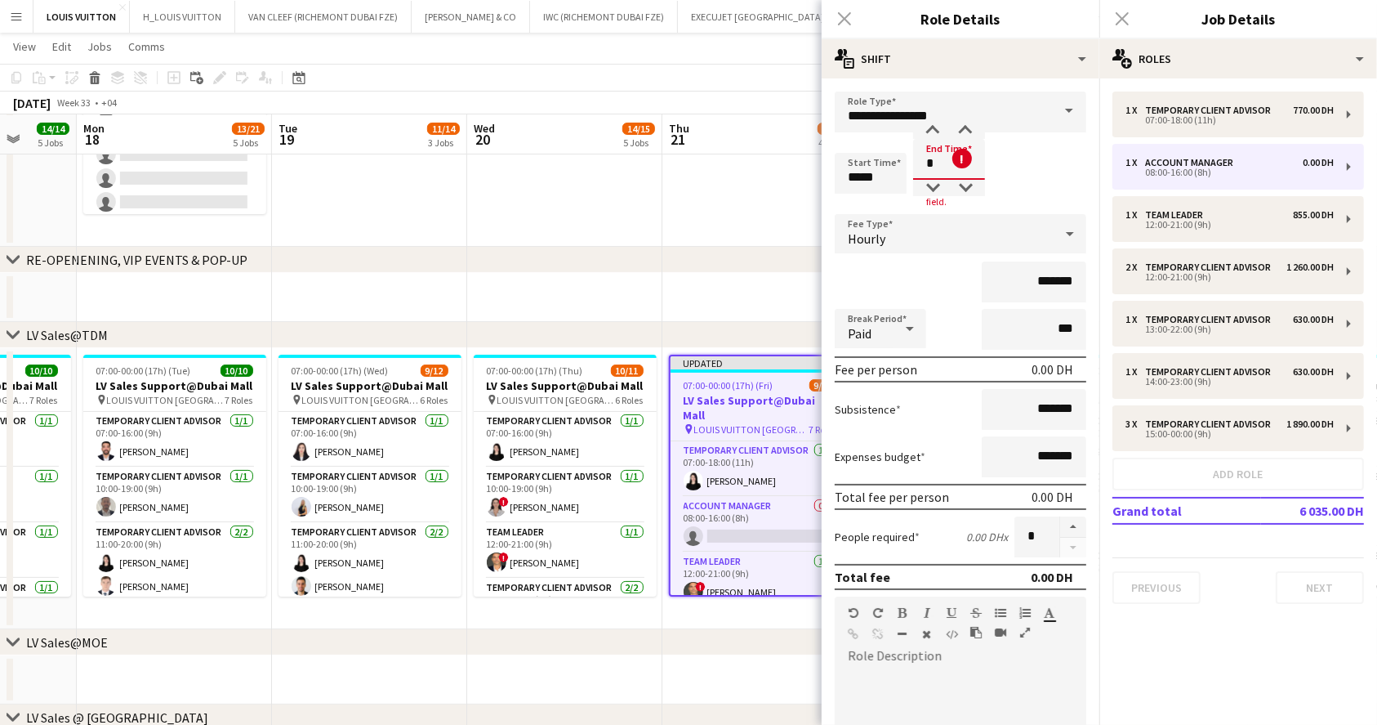
type input "*****"
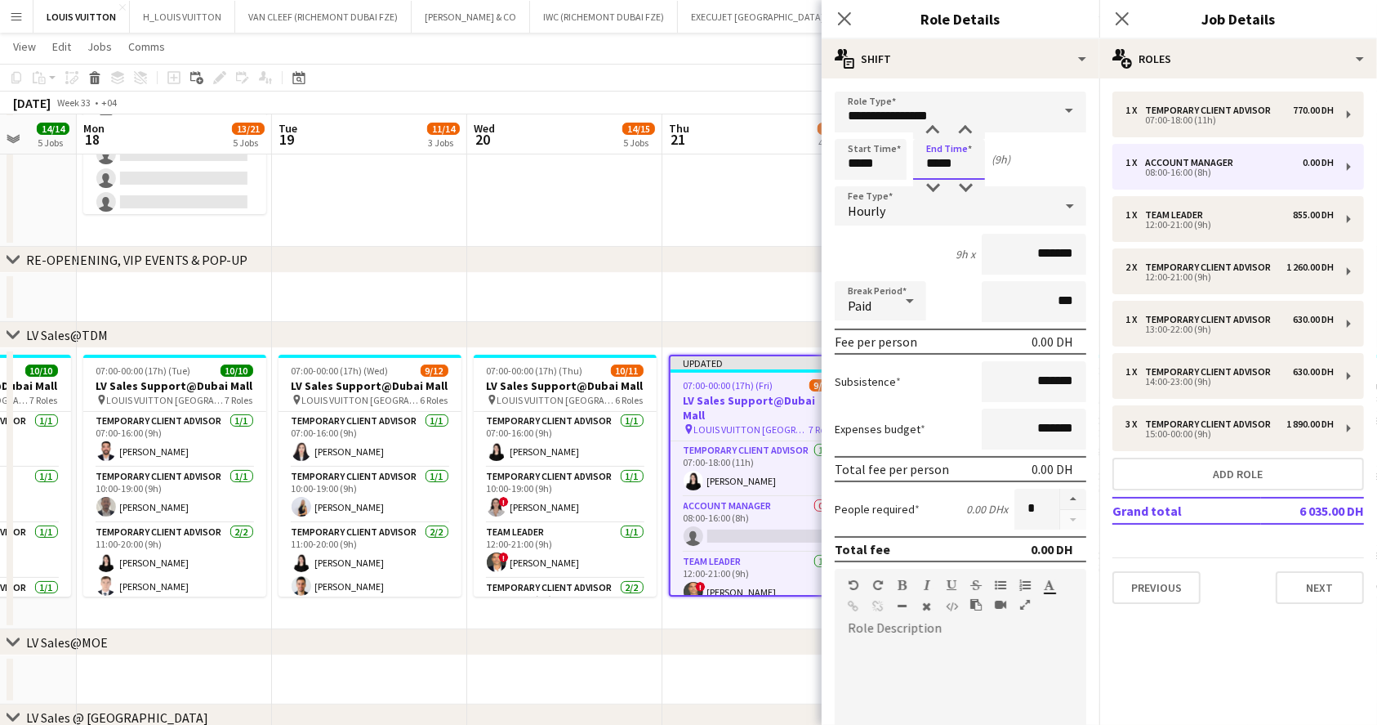
type input "*****"
drag, startPoint x: 1006, startPoint y: 249, endPoint x: 1162, endPoint y: 278, distance: 158.6
drag, startPoint x: 1013, startPoint y: 256, endPoint x: 1156, endPoint y: 288, distance: 146.3
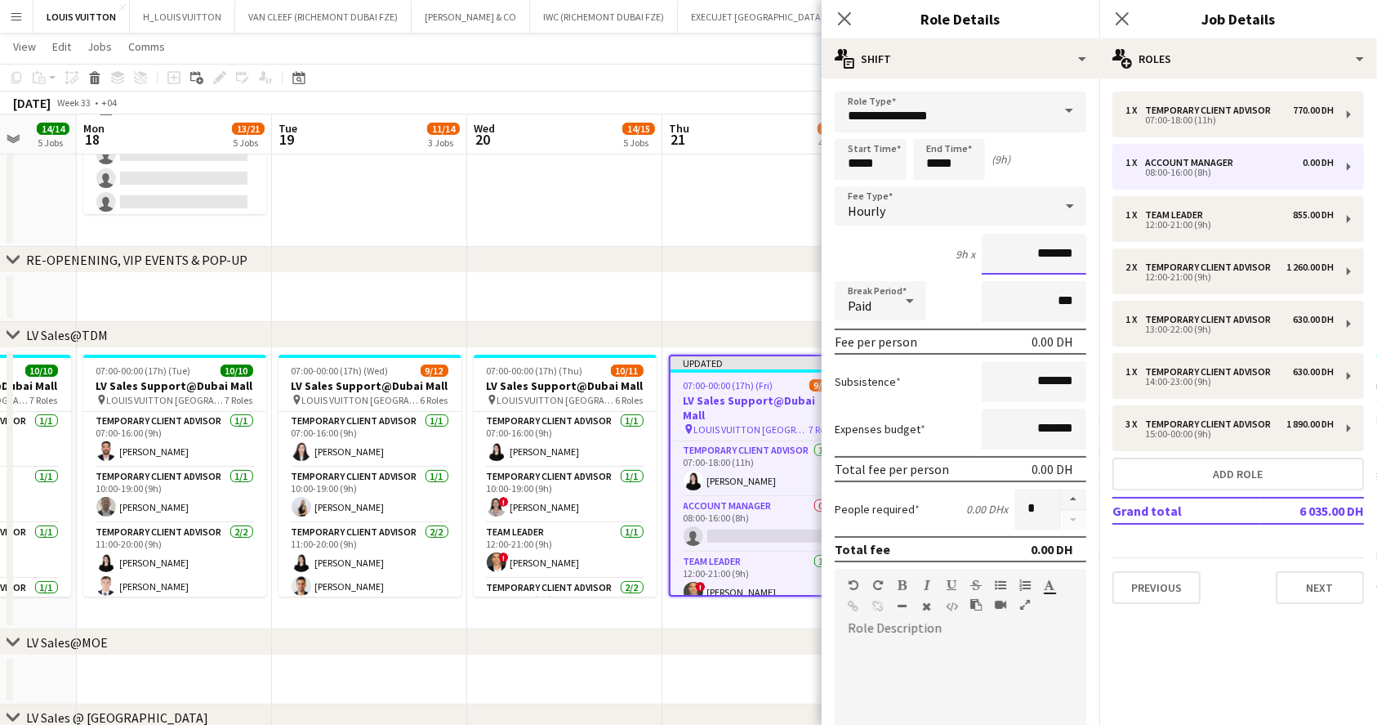
drag, startPoint x: 1013, startPoint y: 253, endPoint x: 1059, endPoint y: 261, distance: 47.3
click at [1059, 261] on input "*******" at bounding box center [1034, 254] width 105 height 41
type input "*****"
click at [763, 86] on app-toolbar "Copy Paste Paste Ctrl+V Paste with crew Ctrl+Shift+V Paste linked Job [GEOGRAPH…" at bounding box center [688, 78] width 1377 height 28
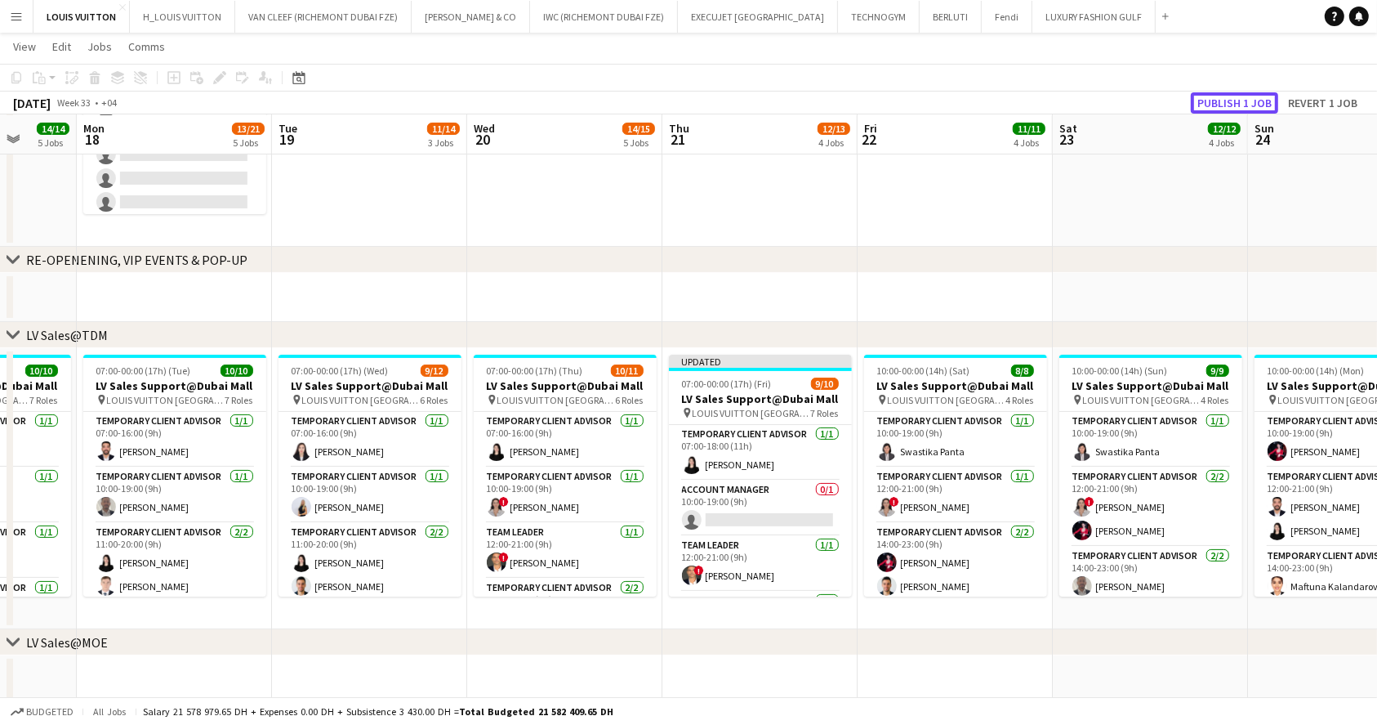
click at [1221, 108] on button "Publish 1 job" at bounding box center [1234, 102] width 87 height 21
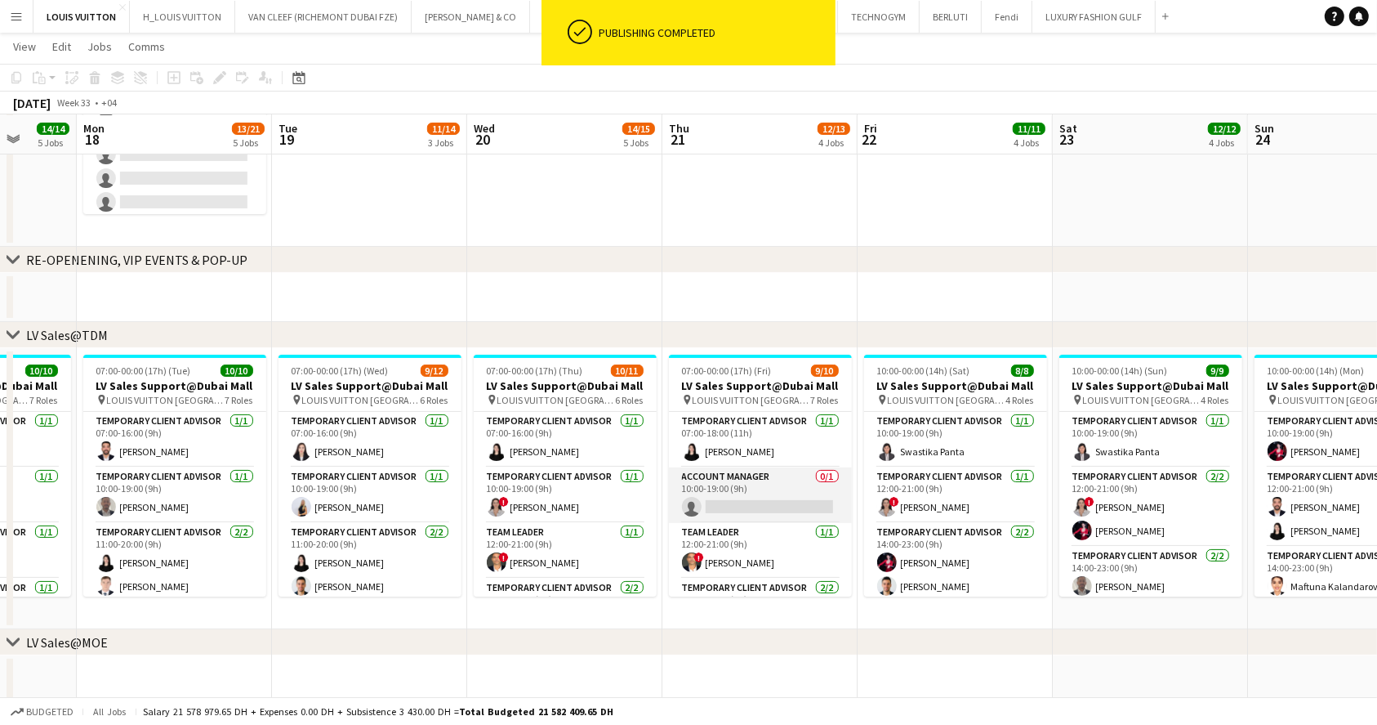
click at [797, 509] on app-card-role "Account Manager 0/1 10:00-19:00 (9h) single-neutral-actions" at bounding box center [760, 495] width 183 height 56
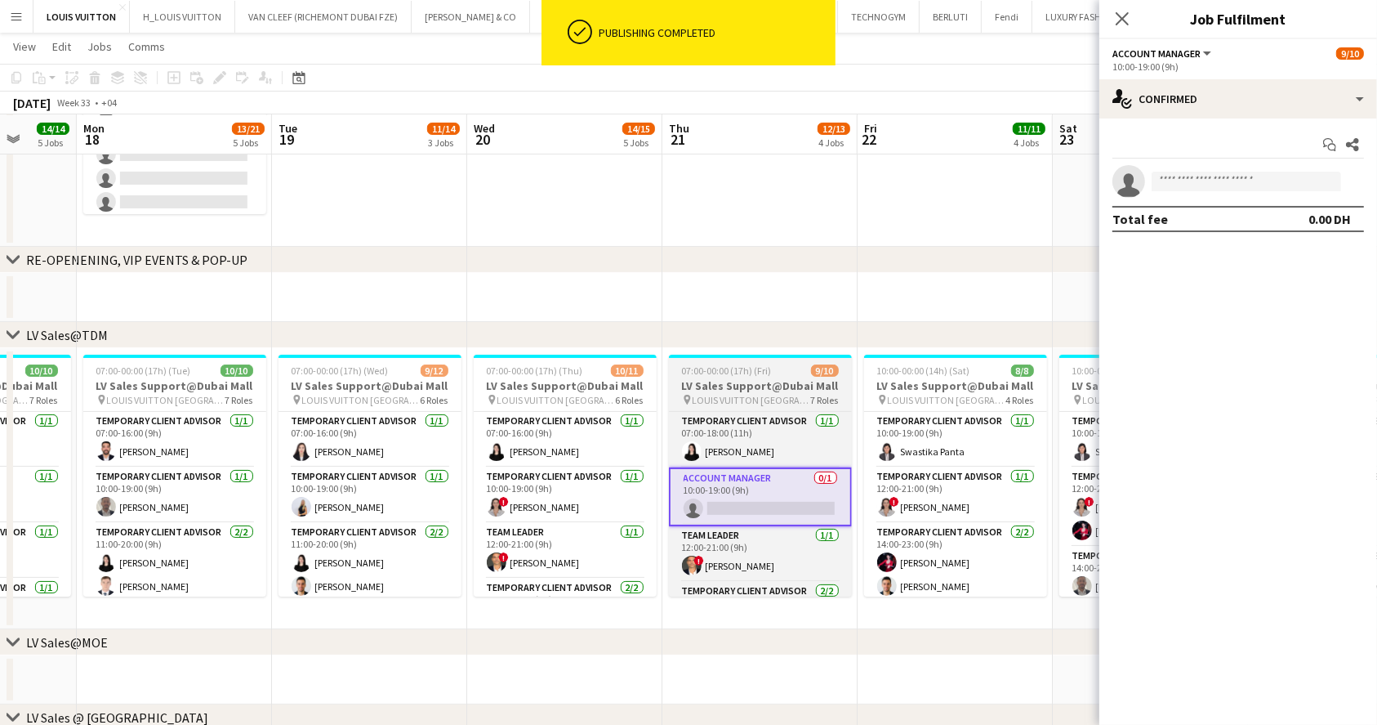
click at [768, 382] on h3 "LV Sales Support@Dubai Mall" at bounding box center [760, 385] width 183 height 15
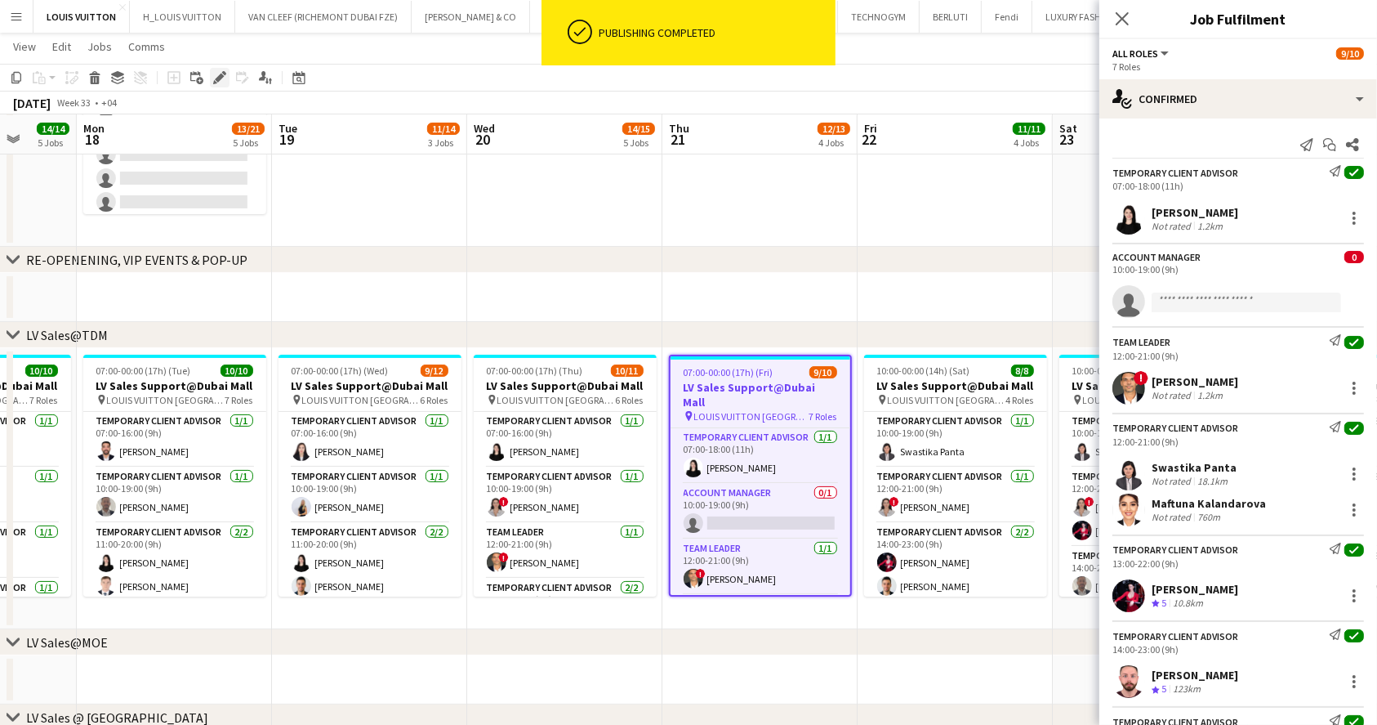
click at [220, 79] on icon at bounding box center [219, 78] width 9 height 9
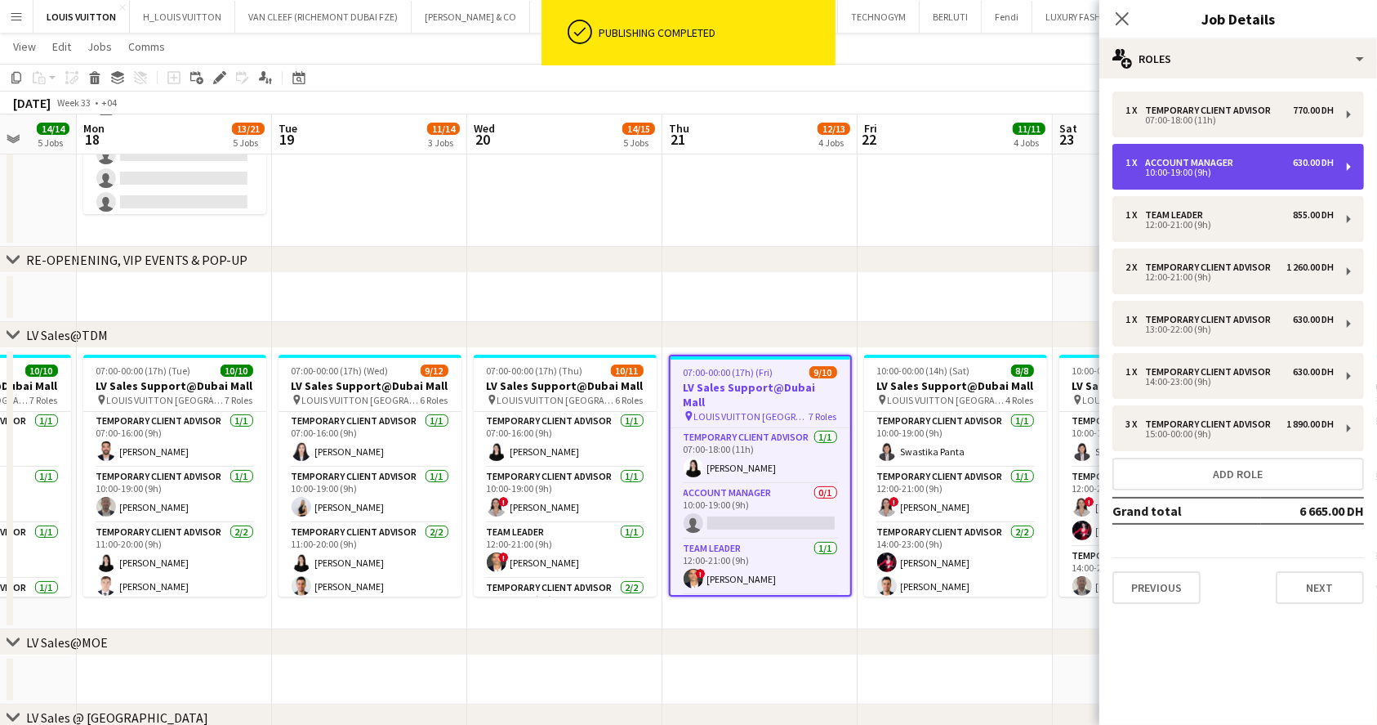
click at [1197, 154] on div "1 x Account Manager 630.00 DH 10:00-19:00 (9h)" at bounding box center [1239, 167] width 252 height 46
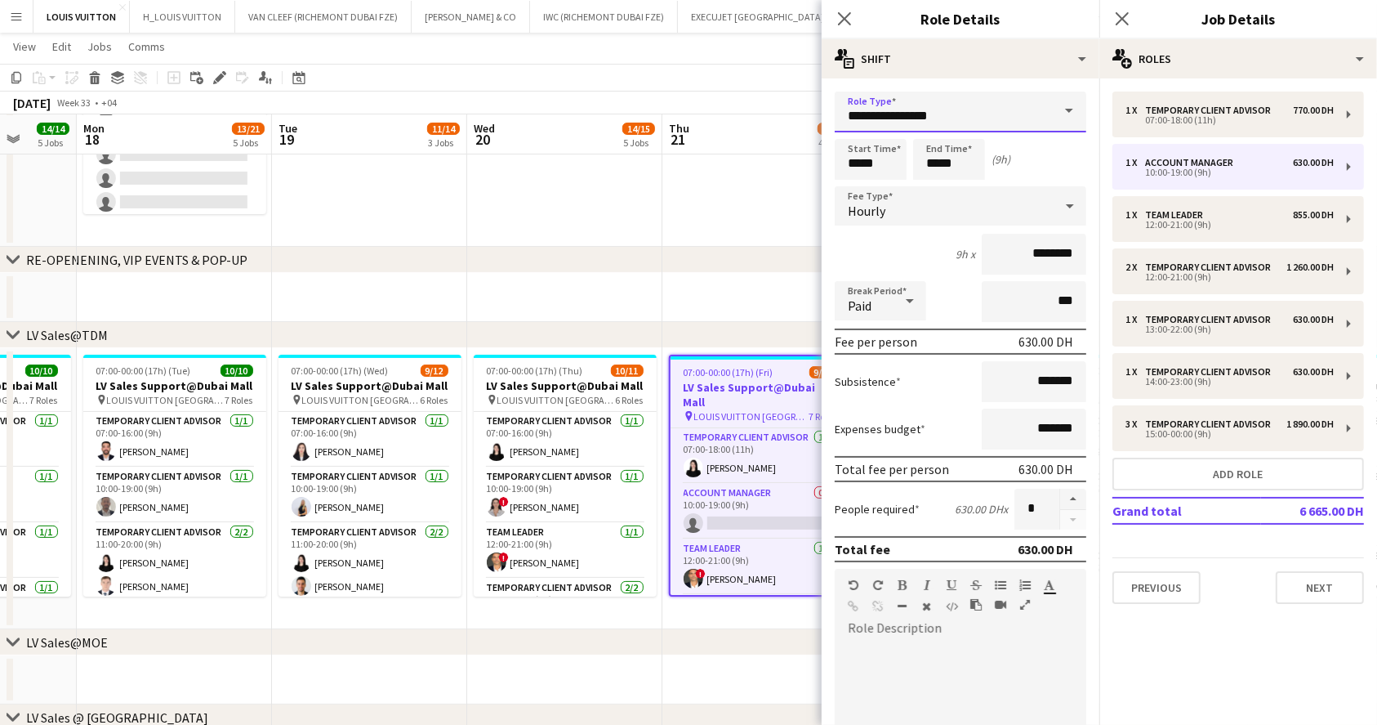
drag, startPoint x: 973, startPoint y: 112, endPoint x: 782, endPoint y: 114, distance: 191.2
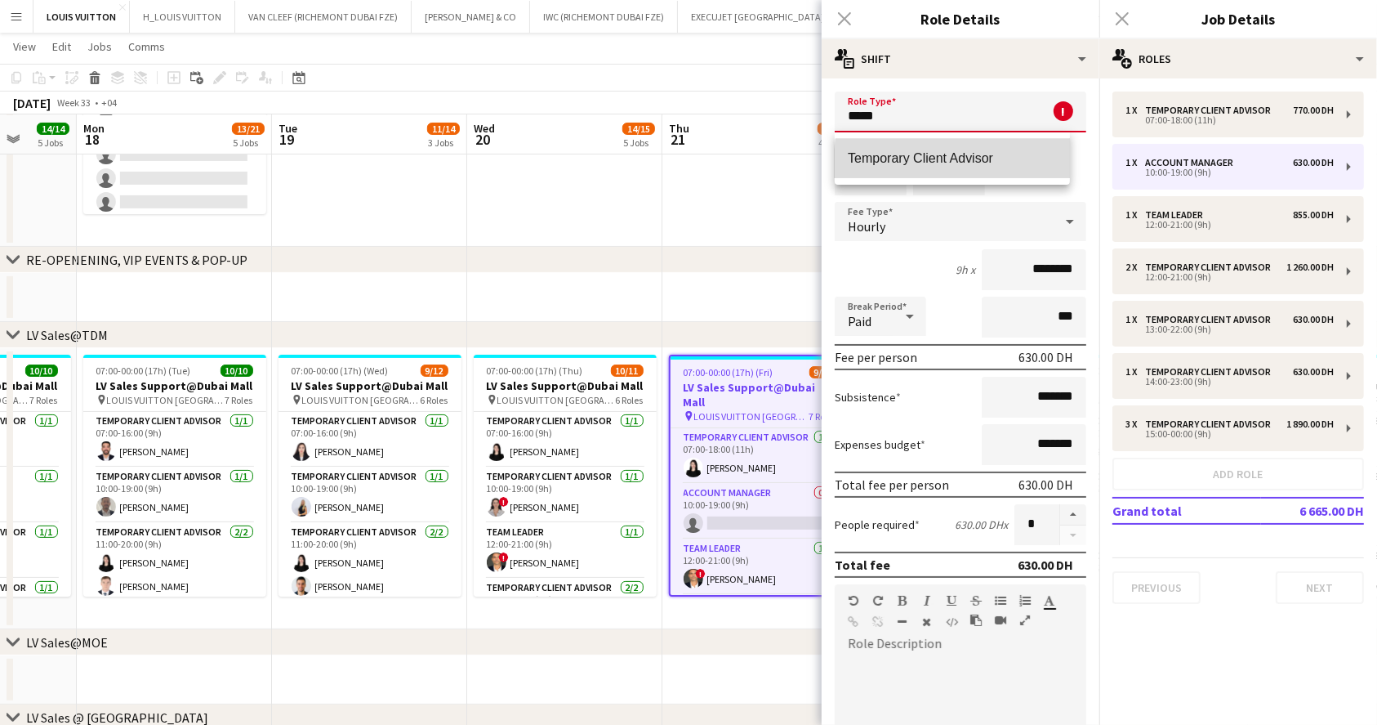
click at [984, 164] on span "Temporary Client Advisor" at bounding box center [952, 158] width 209 height 16
type input "**********"
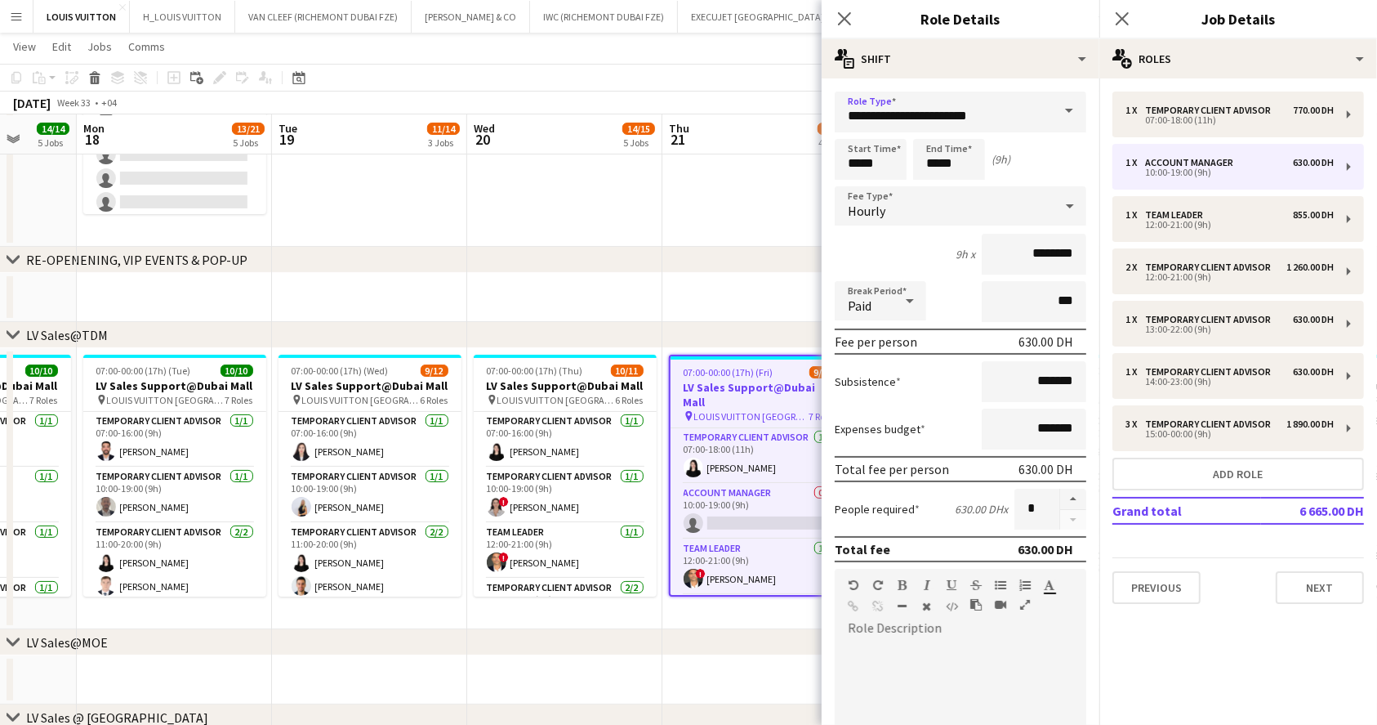
drag, startPoint x: 766, startPoint y: 75, endPoint x: 1057, endPoint y: 82, distance: 290.9
click at [769, 75] on app-toolbar "Copy Paste Paste Ctrl+V Paste with crew Ctrl+Shift+V Paste linked Job [GEOGRAPH…" at bounding box center [688, 78] width 1377 height 28
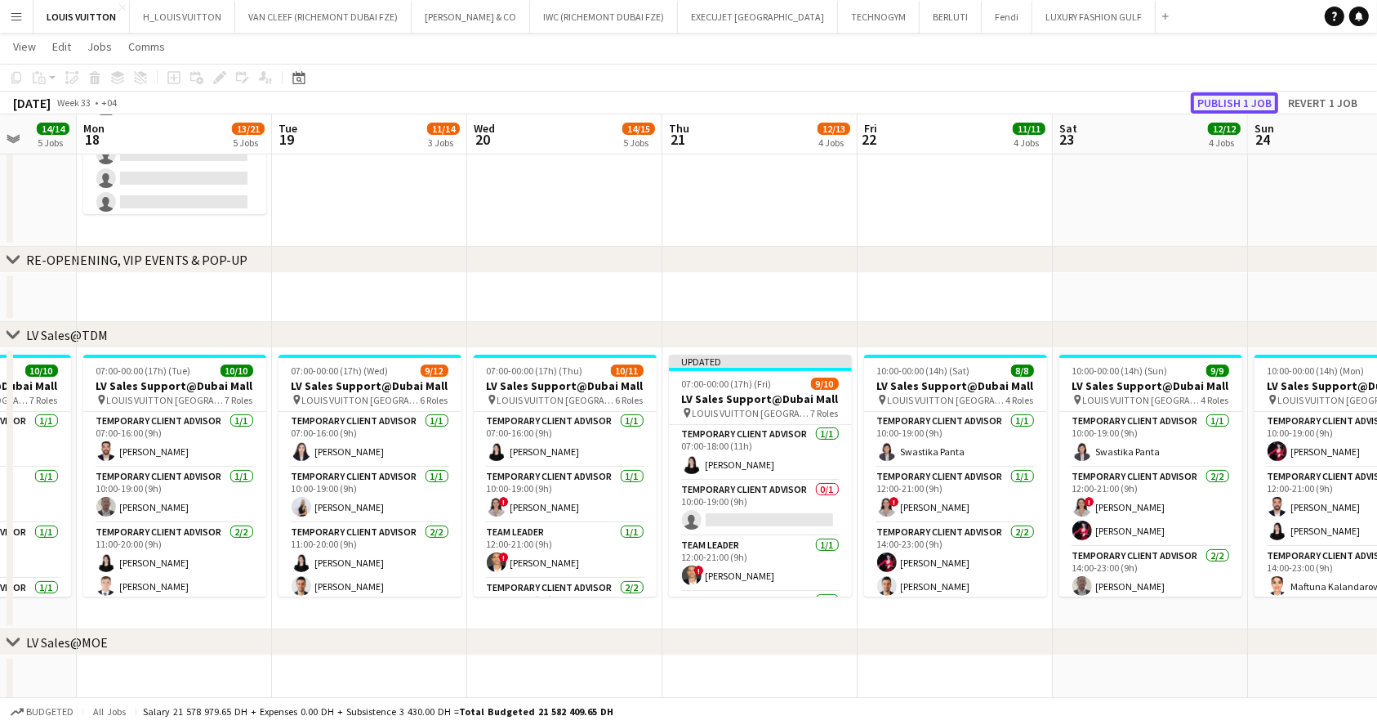
click at [1238, 105] on button "Publish 1 job" at bounding box center [1234, 102] width 87 height 21
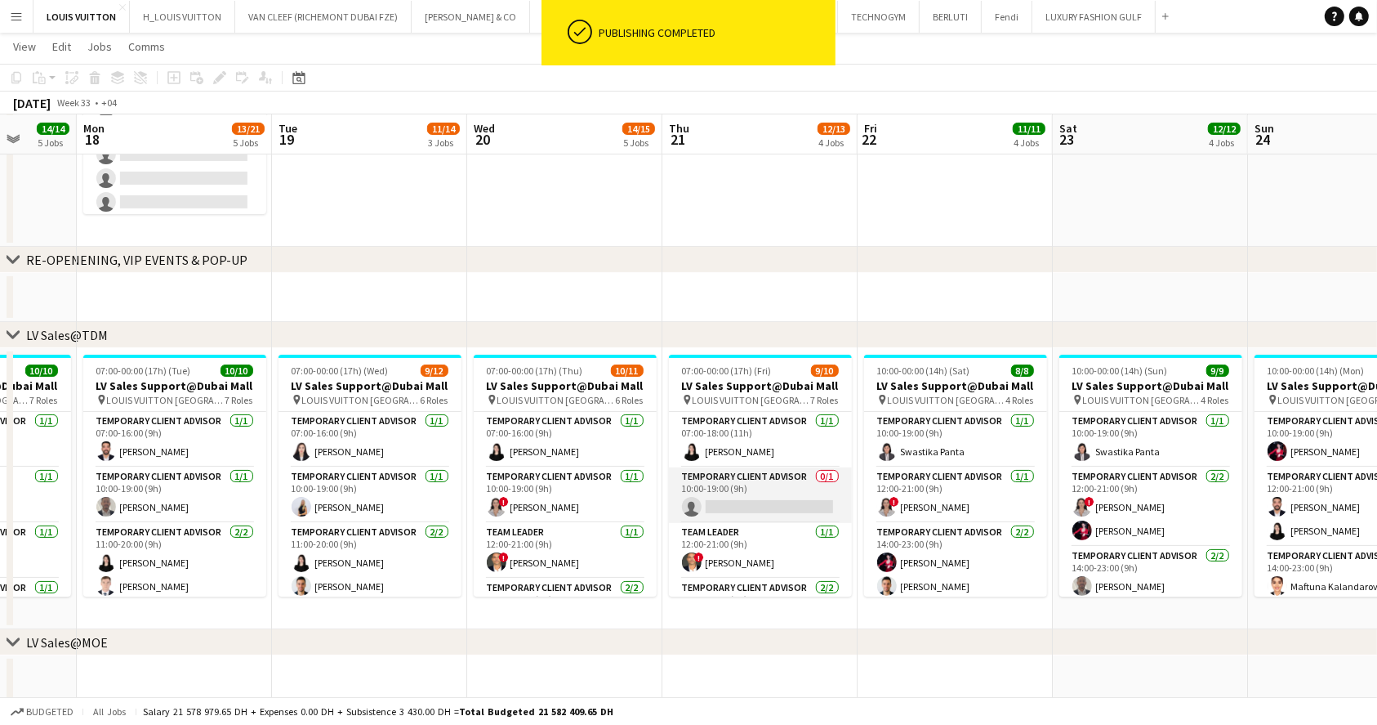
click at [776, 498] on app-card-role "Temporary Client Advisor 0/1 10:00-19:00 (9h) single-neutral-actions" at bounding box center [760, 495] width 183 height 56
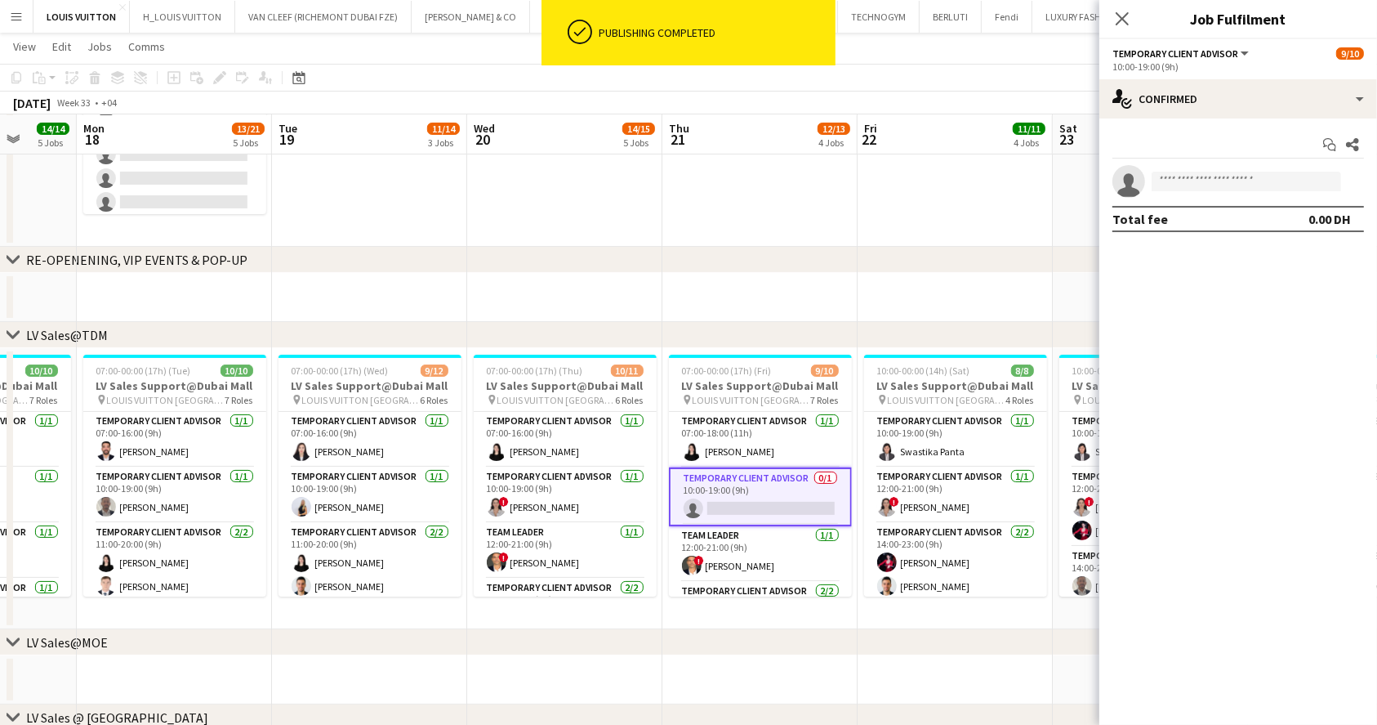
click at [1199, 201] on app-confirmed-crew "single-neutral-actions Total fee 0.00 DH" at bounding box center [1238, 198] width 278 height 67
click at [1197, 194] on app-invite-slot "single-neutral-actions" at bounding box center [1238, 181] width 278 height 33
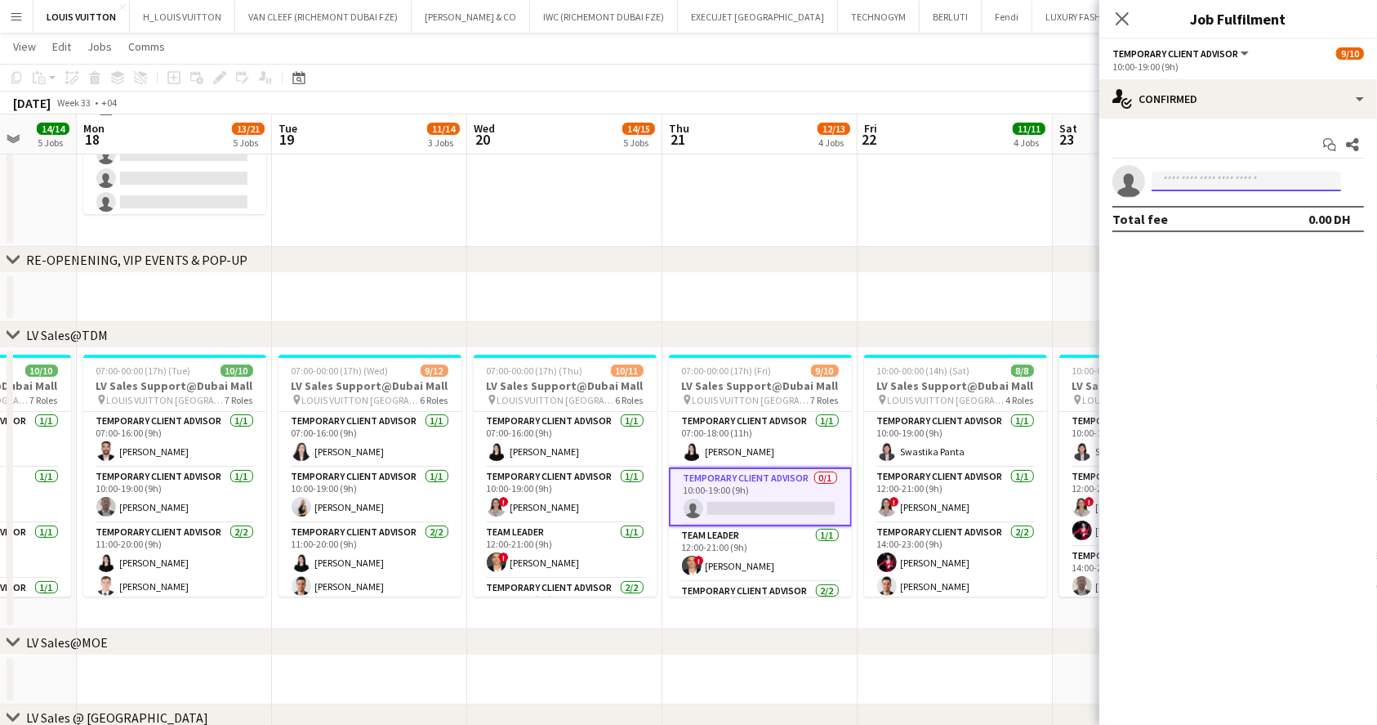
click at [1191, 185] on input at bounding box center [1247, 182] width 190 height 20
type input "****"
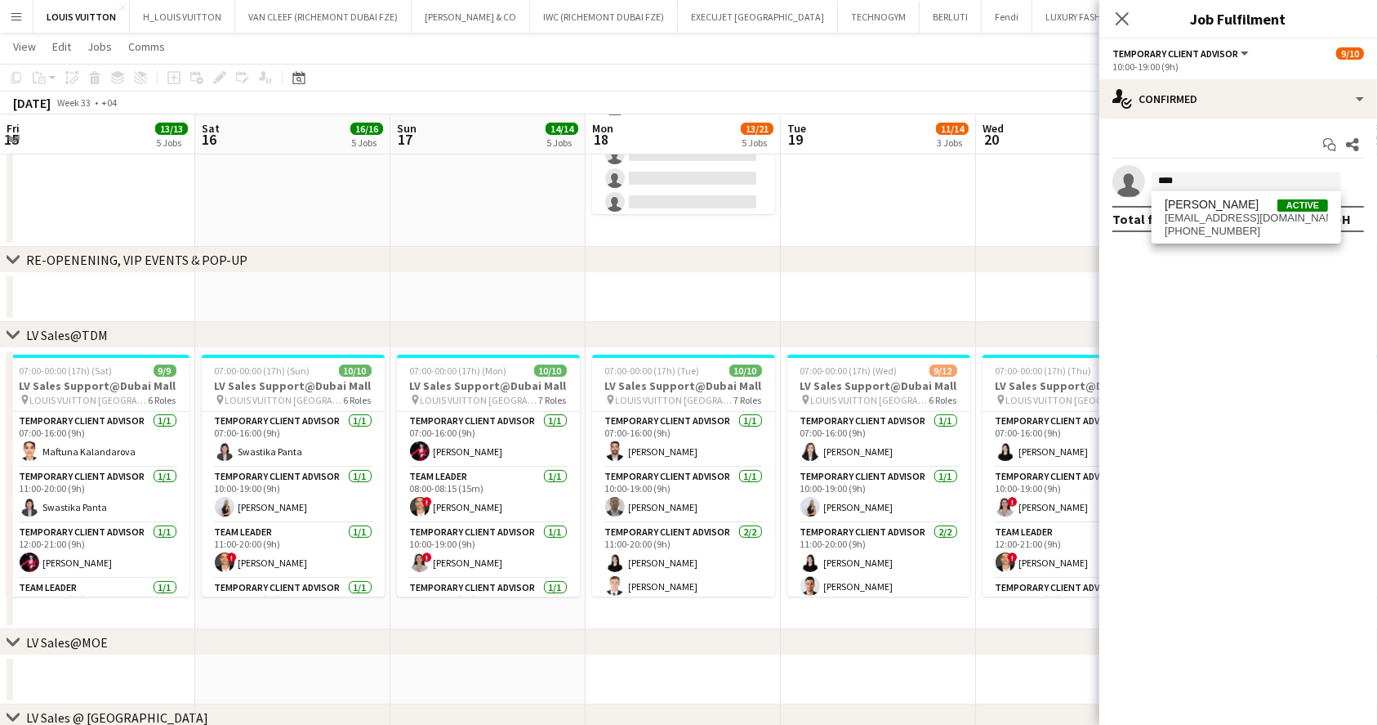
scroll to position [0, 509]
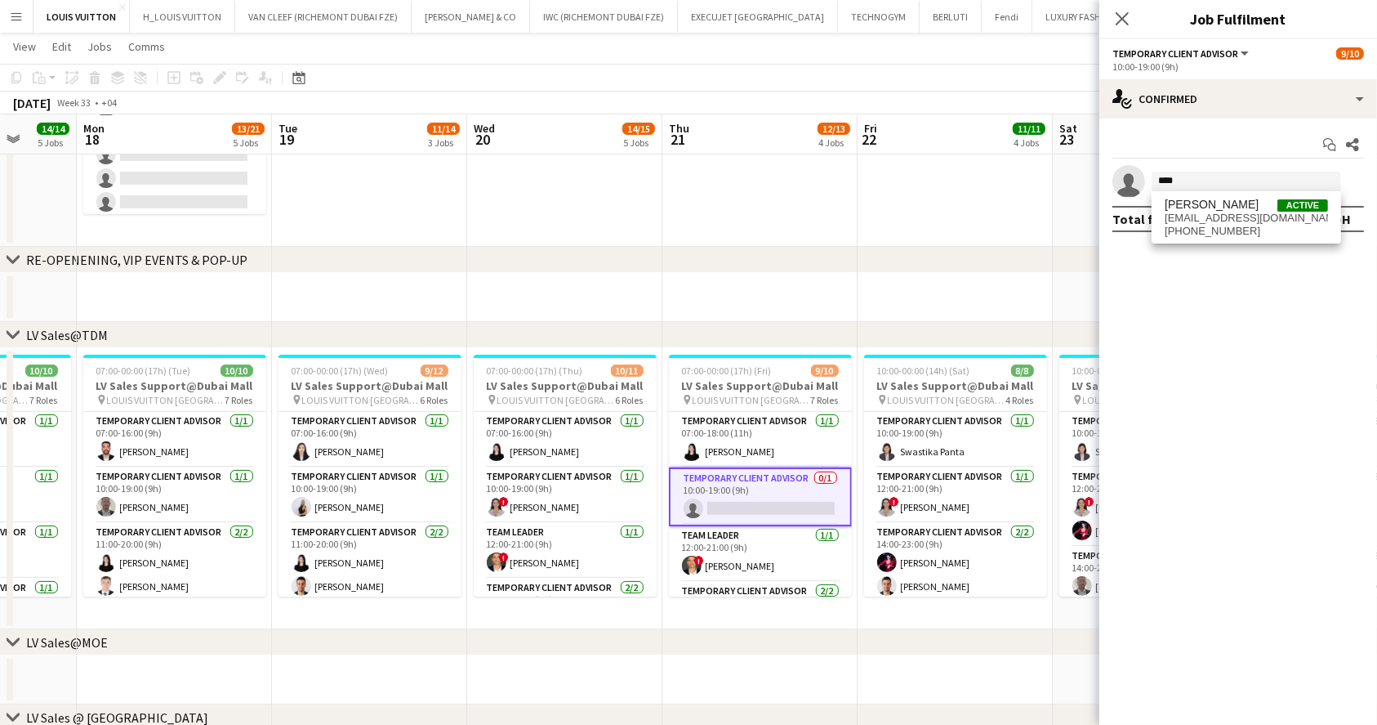
type input "****"
drag, startPoint x: 0, startPoint y: 0, endPoint x: 1206, endPoint y: 230, distance: 1227.3
click at [1206, 230] on span "[PHONE_NUMBER]" at bounding box center [1246, 231] width 163 height 13
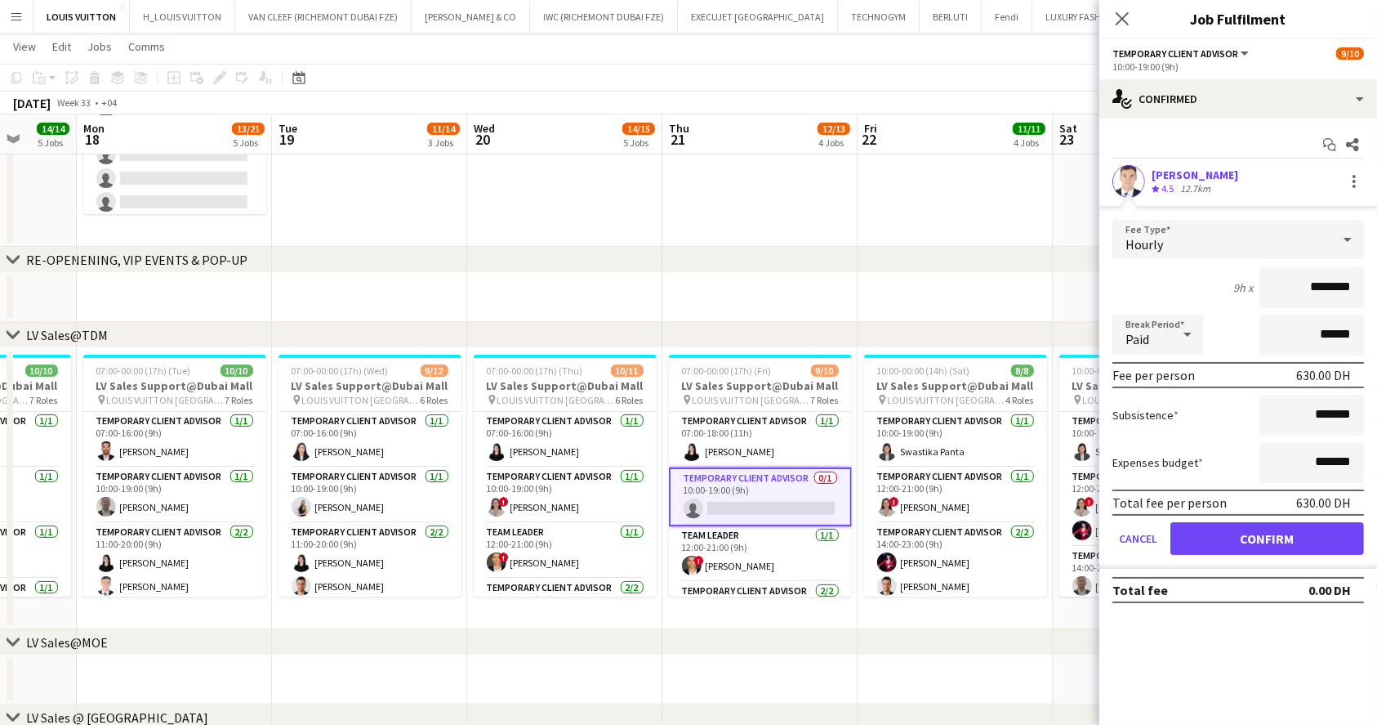
drag, startPoint x: 1375, startPoint y: 219, endPoint x: 1007, endPoint y: 183, distance: 369.3
click at [1010, 183] on app-date-cell at bounding box center [955, 106] width 195 height 281
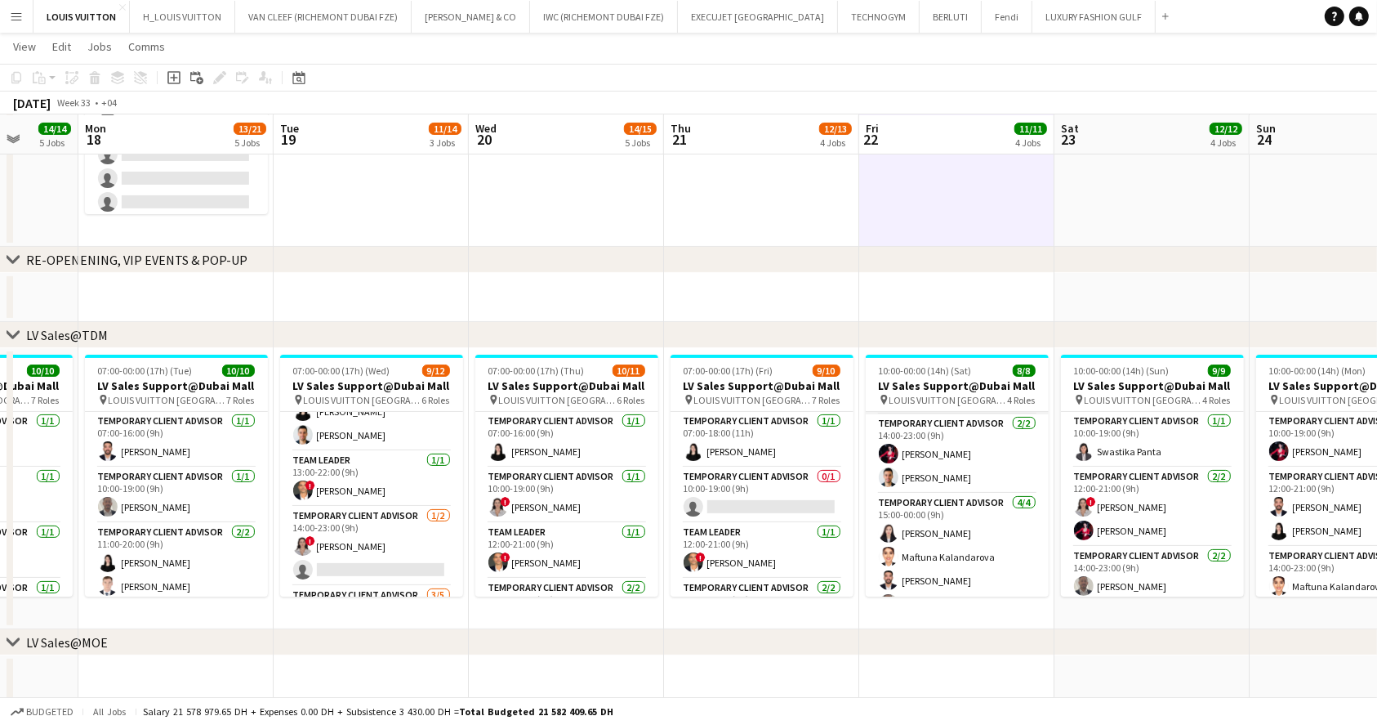
scroll to position [132, 0]
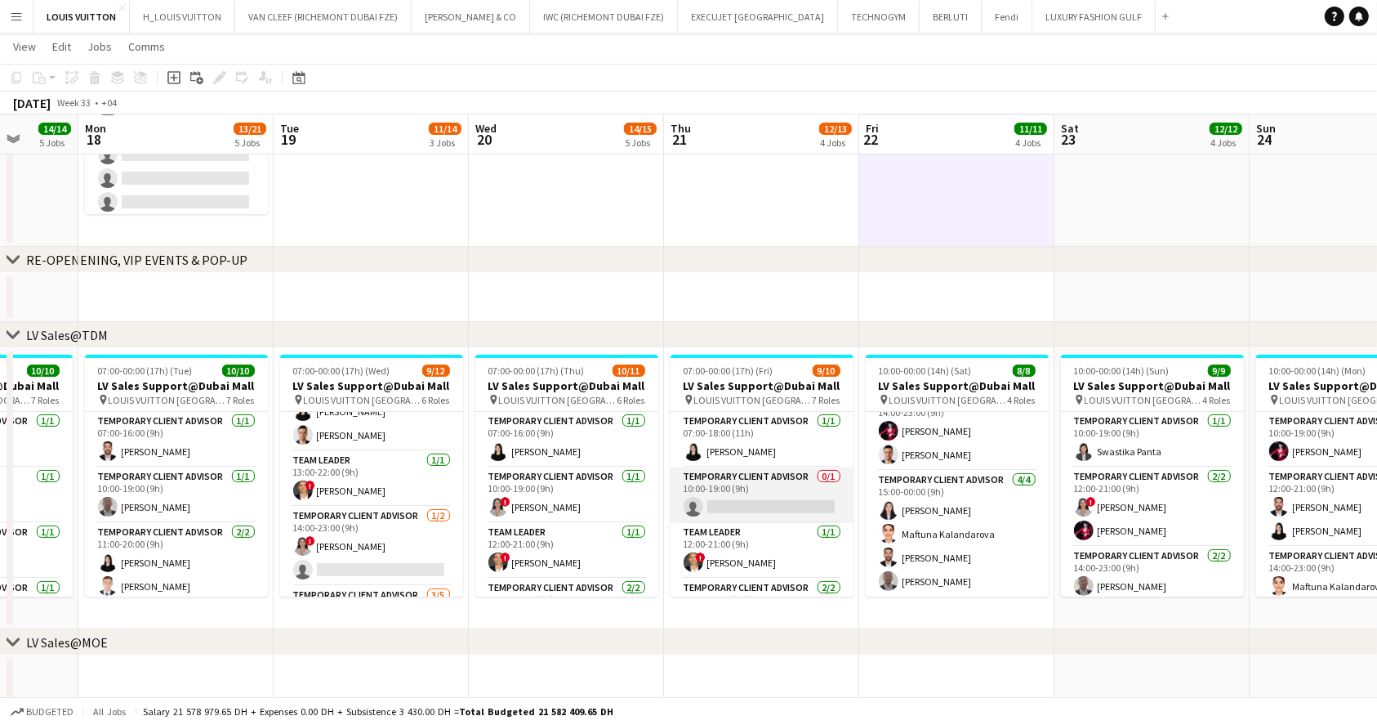
click at [776, 495] on app-card-role "Temporary Client Advisor 0/1 10:00-19:00 (9h) single-neutral-actions" at bounding box center [762, 495] width 183 height 56
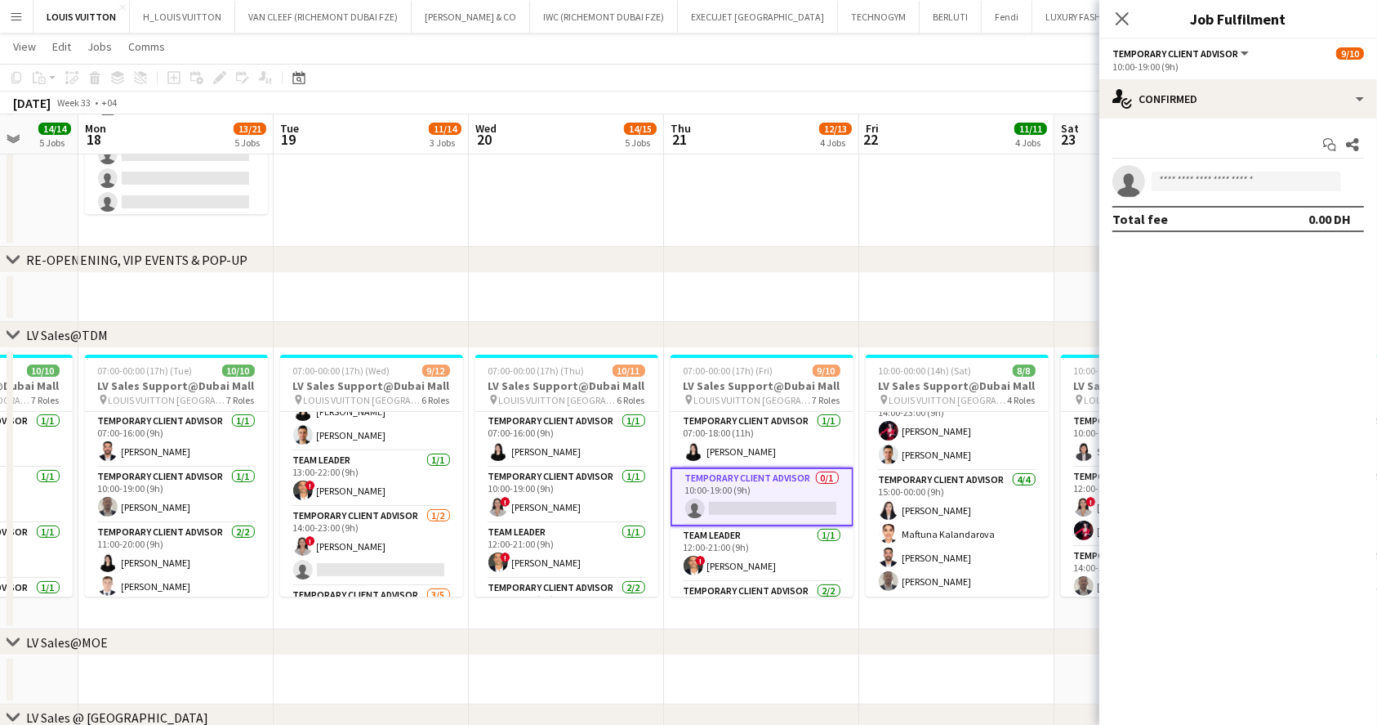
click at [1184, 193] on app-invite-slot "single-neutral-actions" at bounding box center [1238, 181] width 278 height 33
click at [1175, 179] on input at bounding box center [1247, 182] width 190 height 20
type input "******"
click at [1230, 215] on span "[EMAIL_ADDRESS][DOMAIN_NAME]" at bounding box center [1246, 218] width 163 height 13
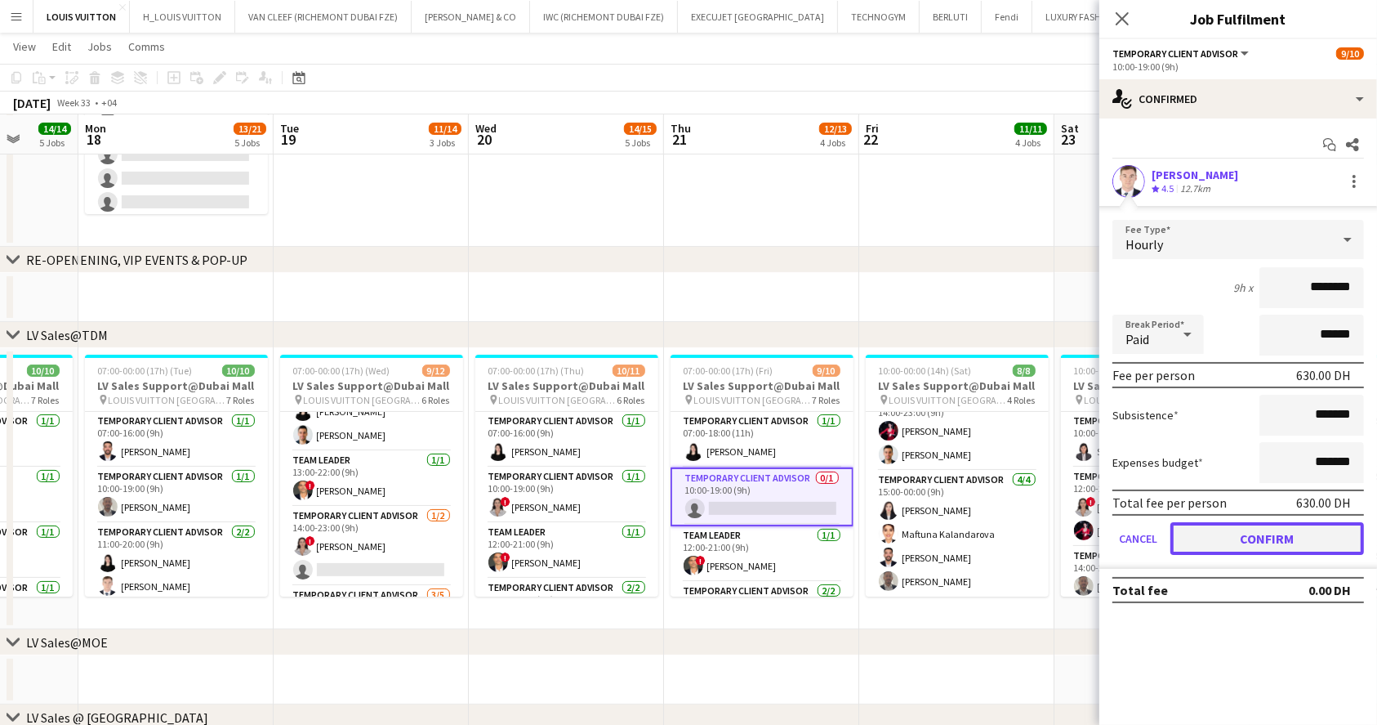
click at [1269, 544] on button "Confirm" at bounding box center [1268, 538] width 194 height 33
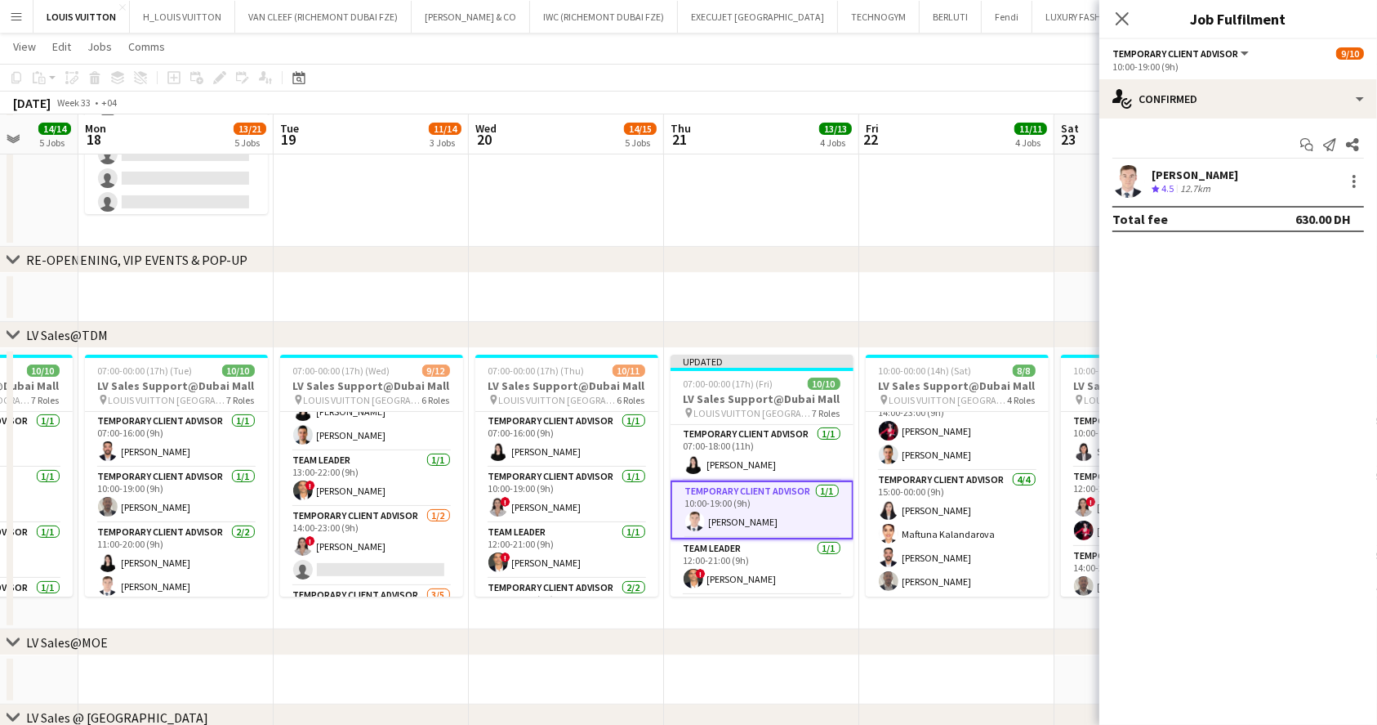
click at [1020, 74] on app-toolbar "Copy Paste Paste Ctrl+V Paste with crew Ctrl+Shift+V Paste linked Job [GEOGRAPH…" at bounding box center [688, 78] width 1377 height 28
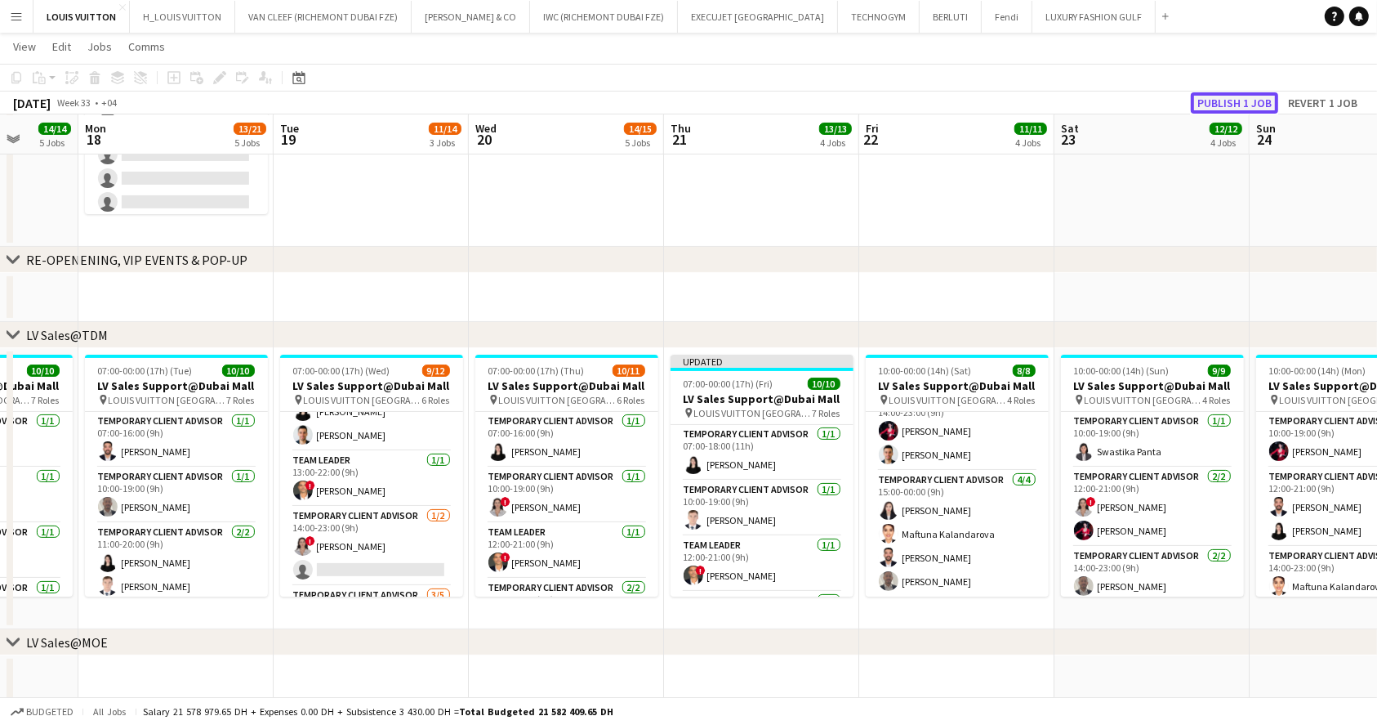
click at [1238, 106] on button "Publish 1 job" at bounding box center [1234, 102] width 87 height 21
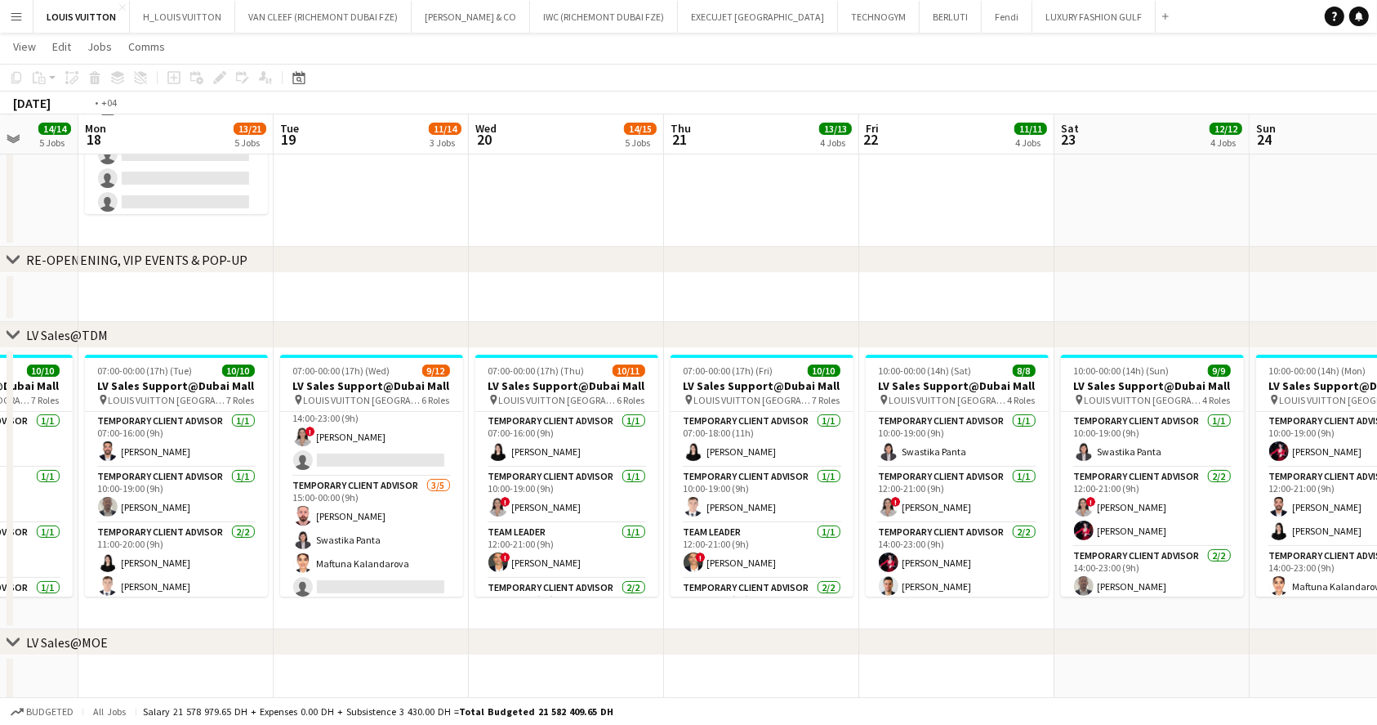
scroll to position [0, 488]
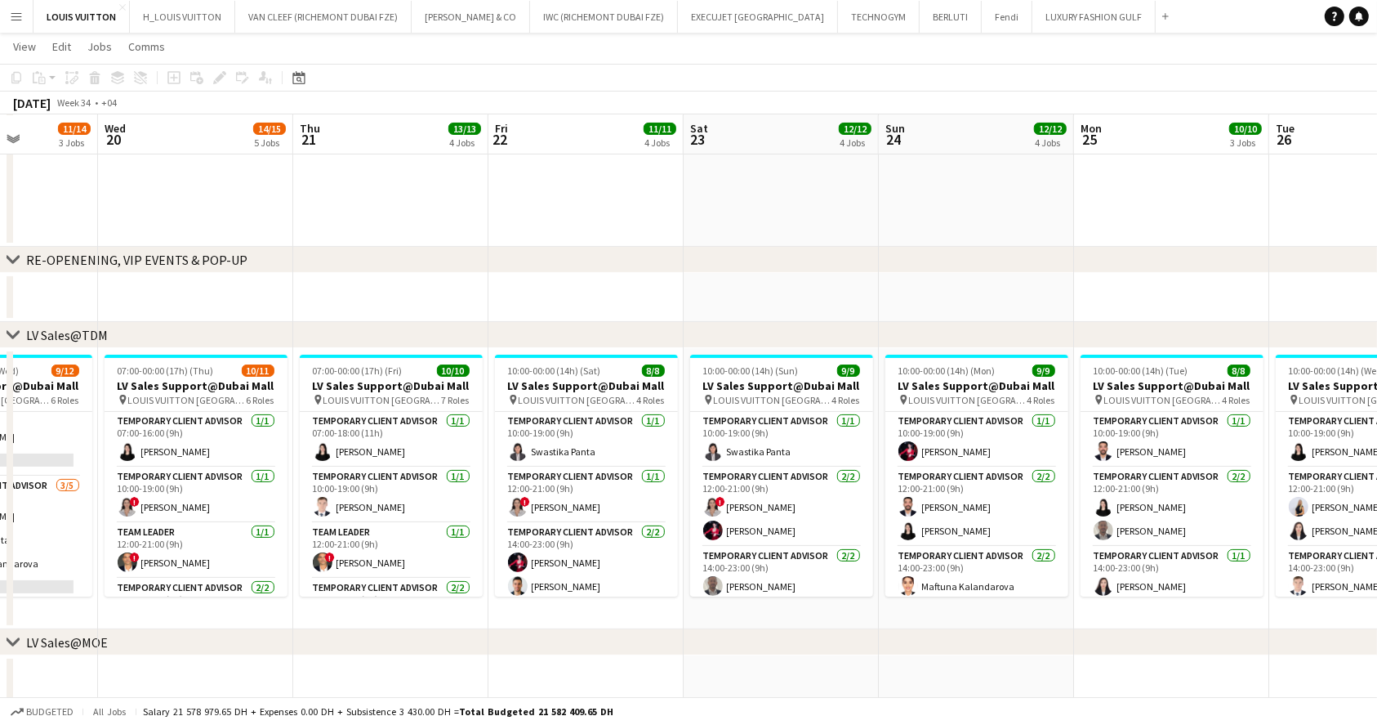
drag, startPoint x: 797, startPoint y: 538, endPoint x: 569, endPoint y: 535, distance: 227.9
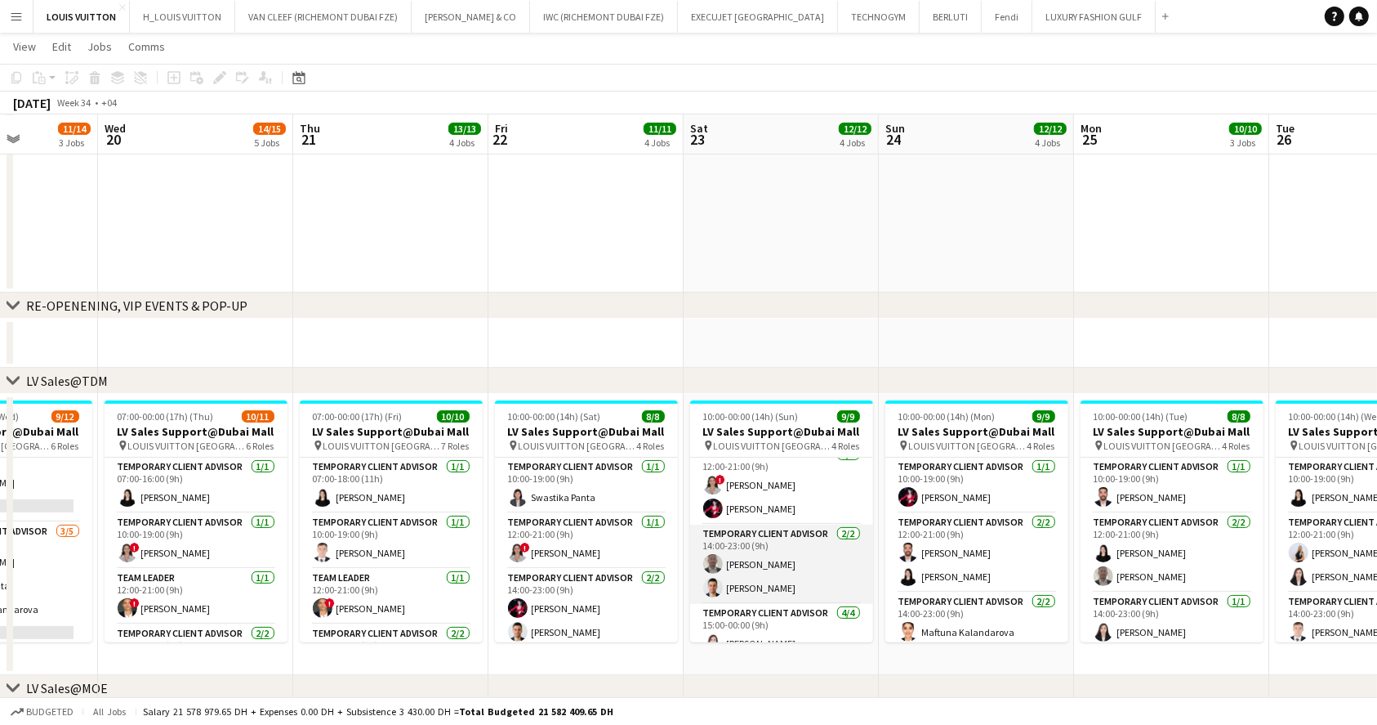
scroll to position [109, 0]
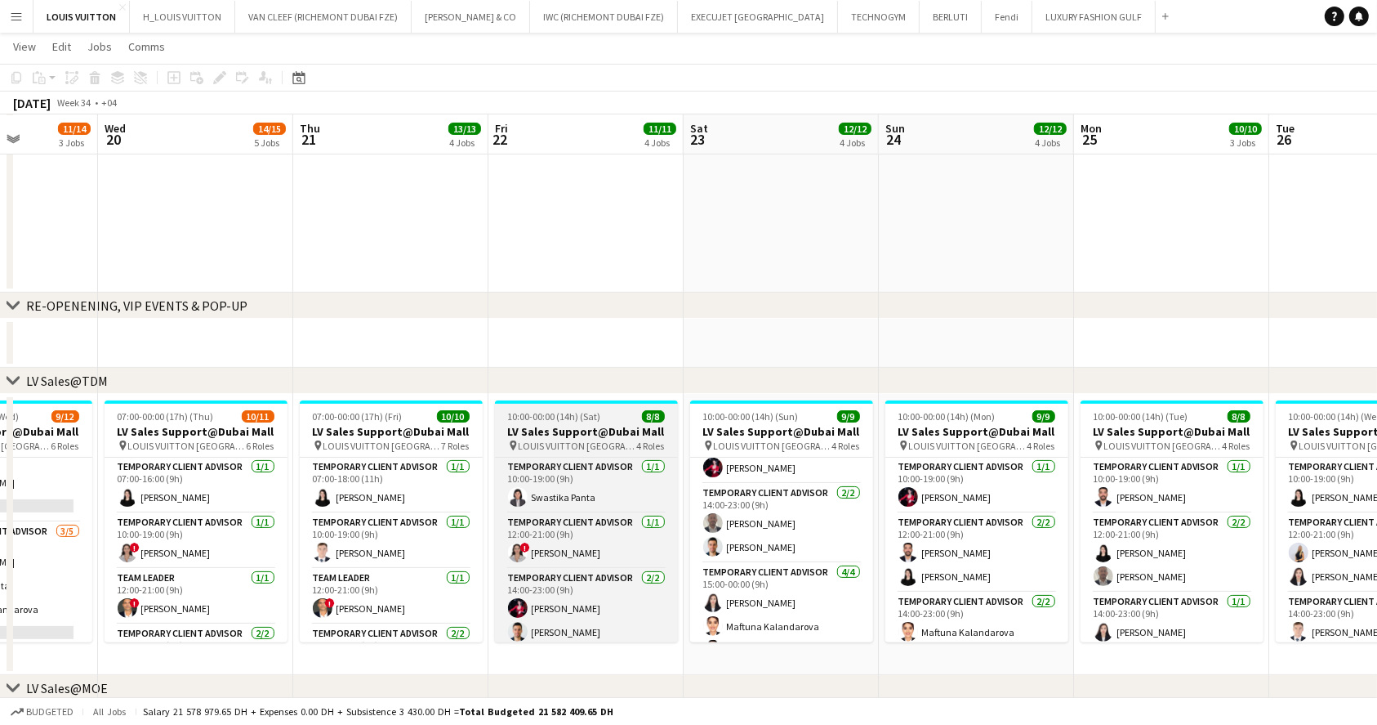
click at [545, 408] on app-job-card "10:00-00:00 (14h) (Sat) 8/8 LV Sales Support@Dubai Mall pin LOUIS VUITTON [GEOG…" at bounding box center [586, 521] width 183 height 242
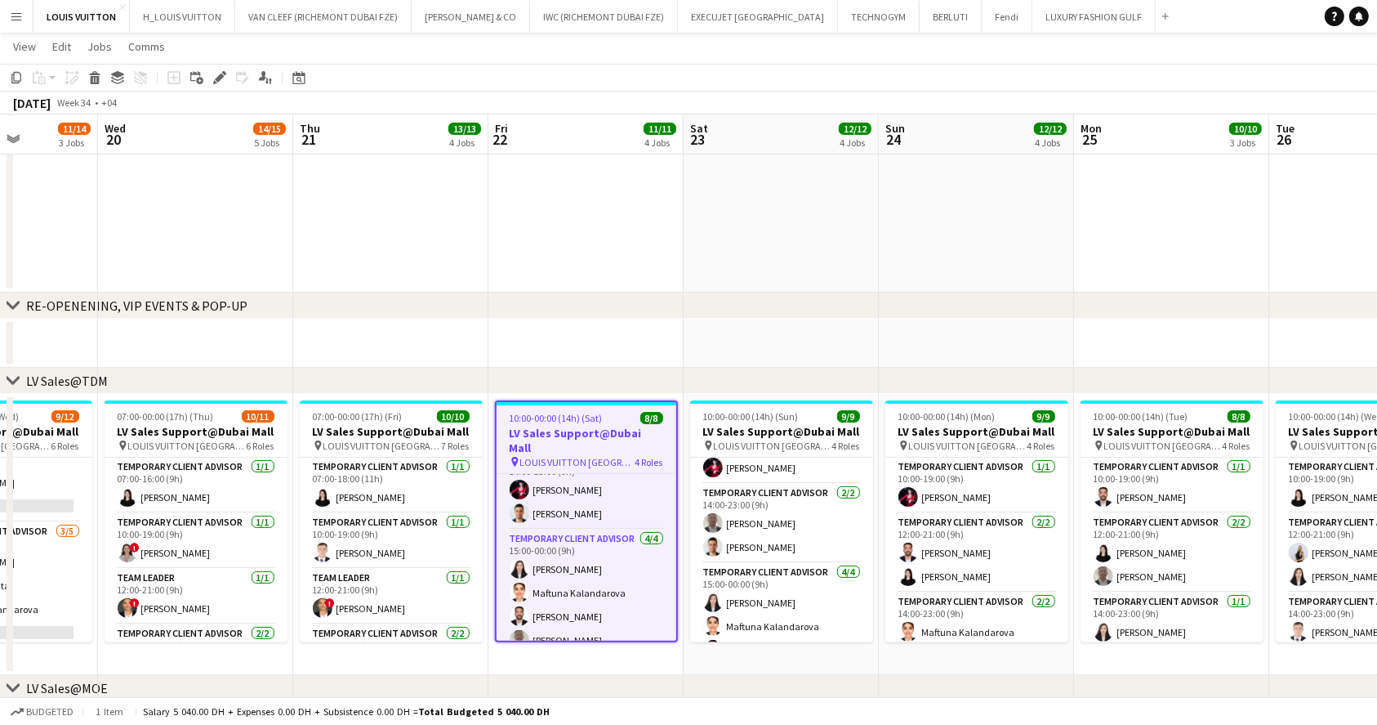
scroll to position [0, 0]
click at [216, 78] on icon at bounding box center [219, 78] width 9 height 9
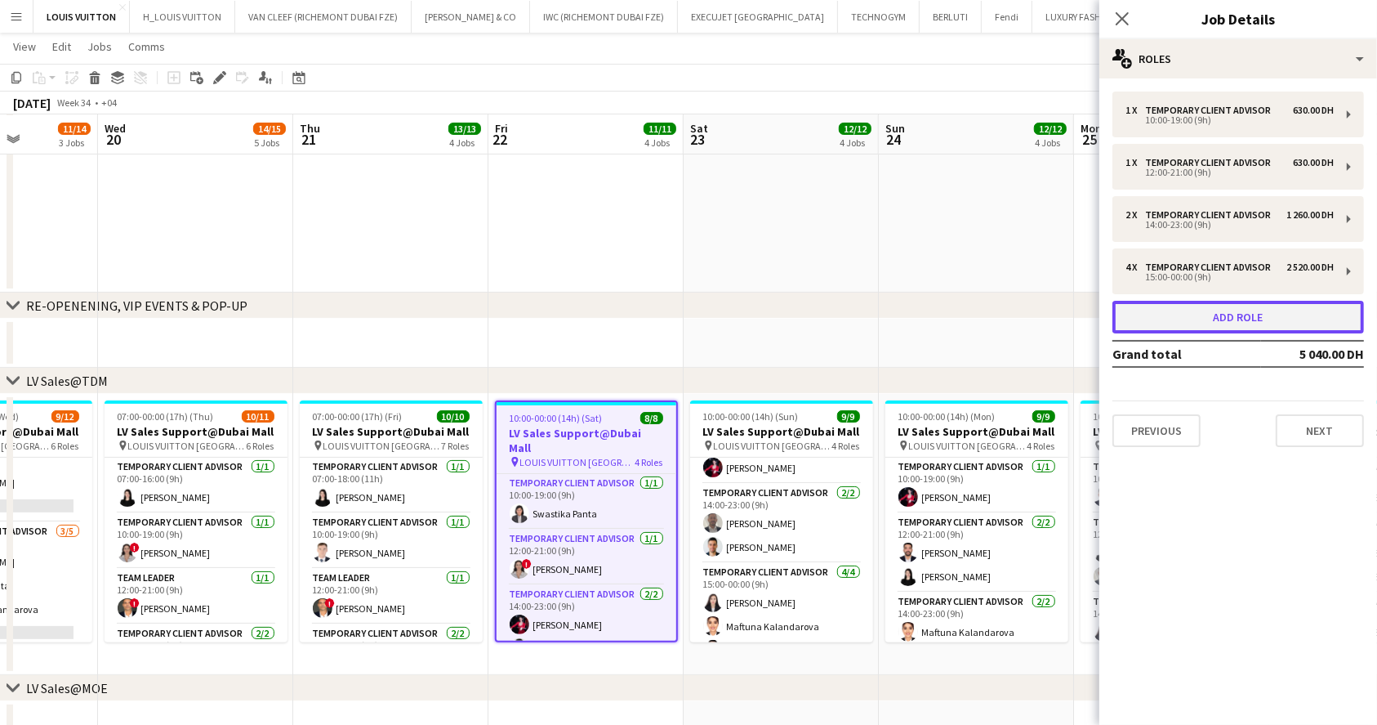
click at [1209, 328] on button "Add role" at bounding box center [1239, 317] width 252 height 33
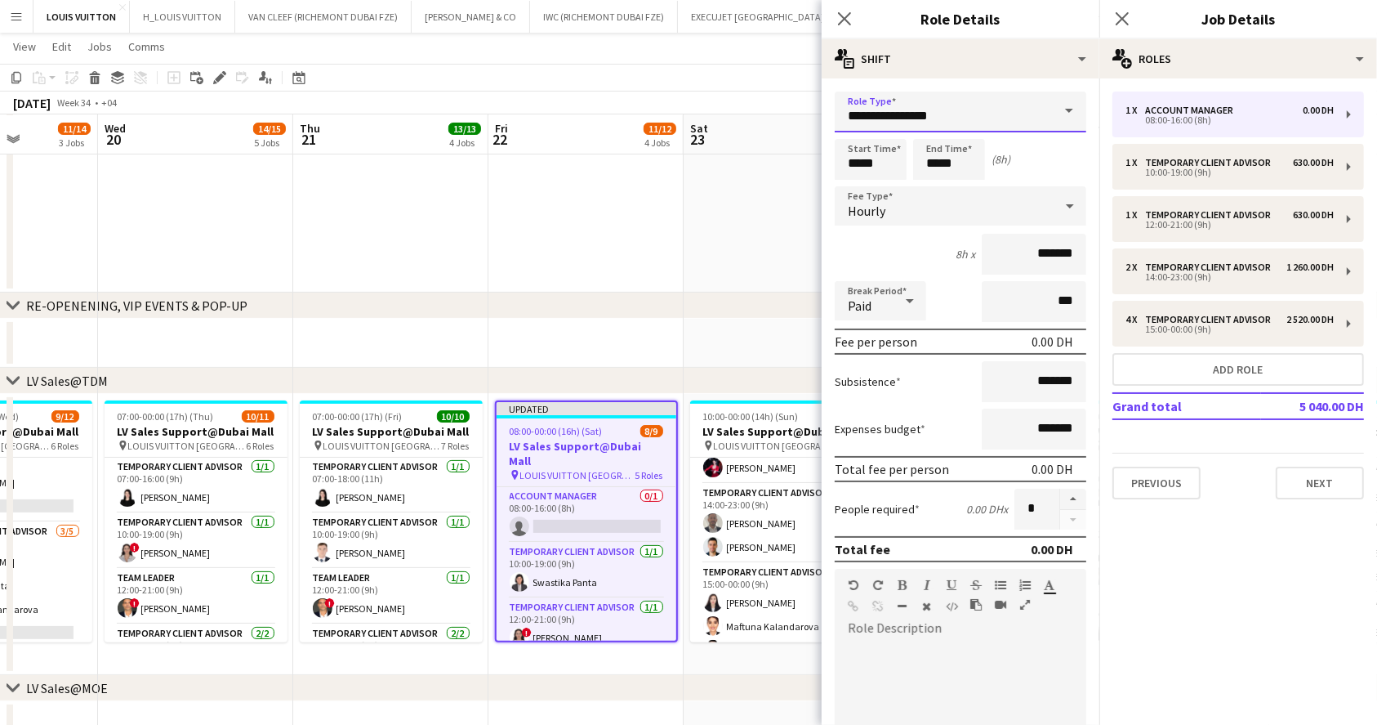
drag, startPoint x: 877, startPoint y: 101, endPoint x: 725, endPoint y: 92, distance: 152.2
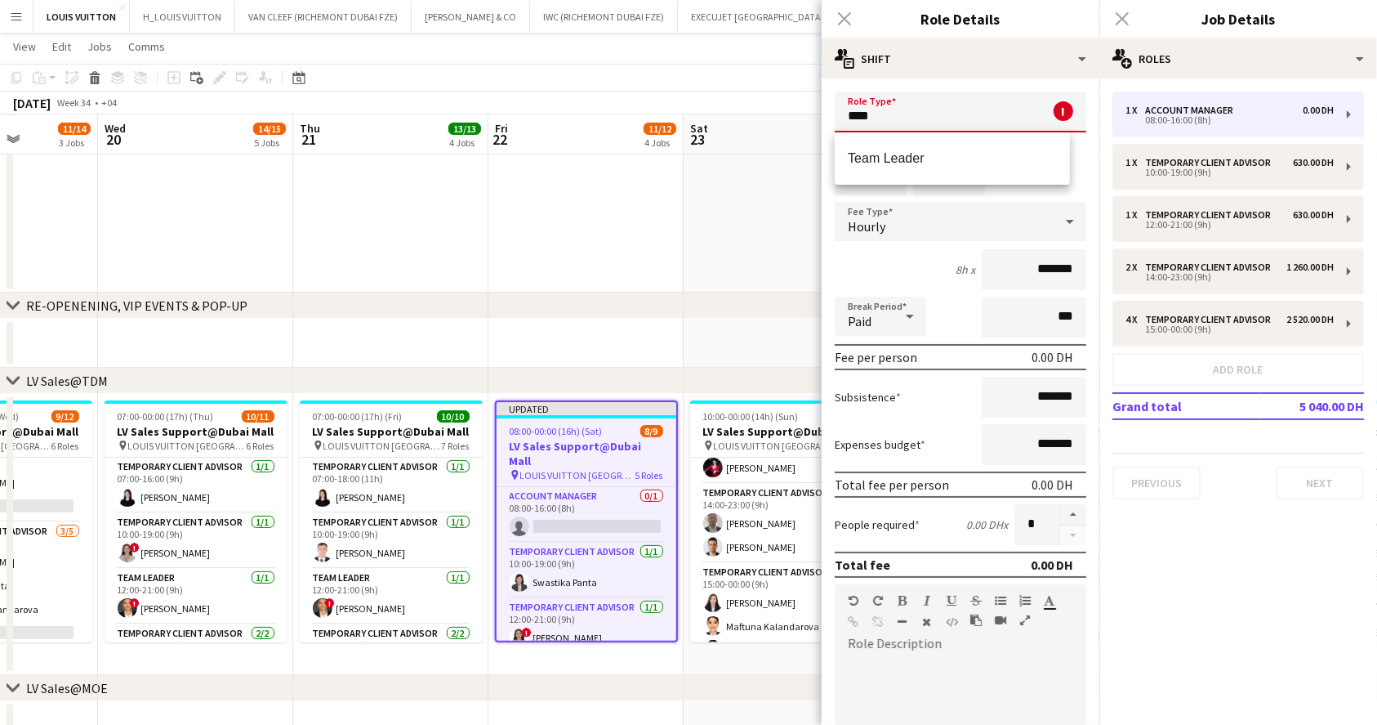
click at [907, 167] on mat-option "Team Leader" at bounding box center [952, 158] width 235 height 39
type input "**********"
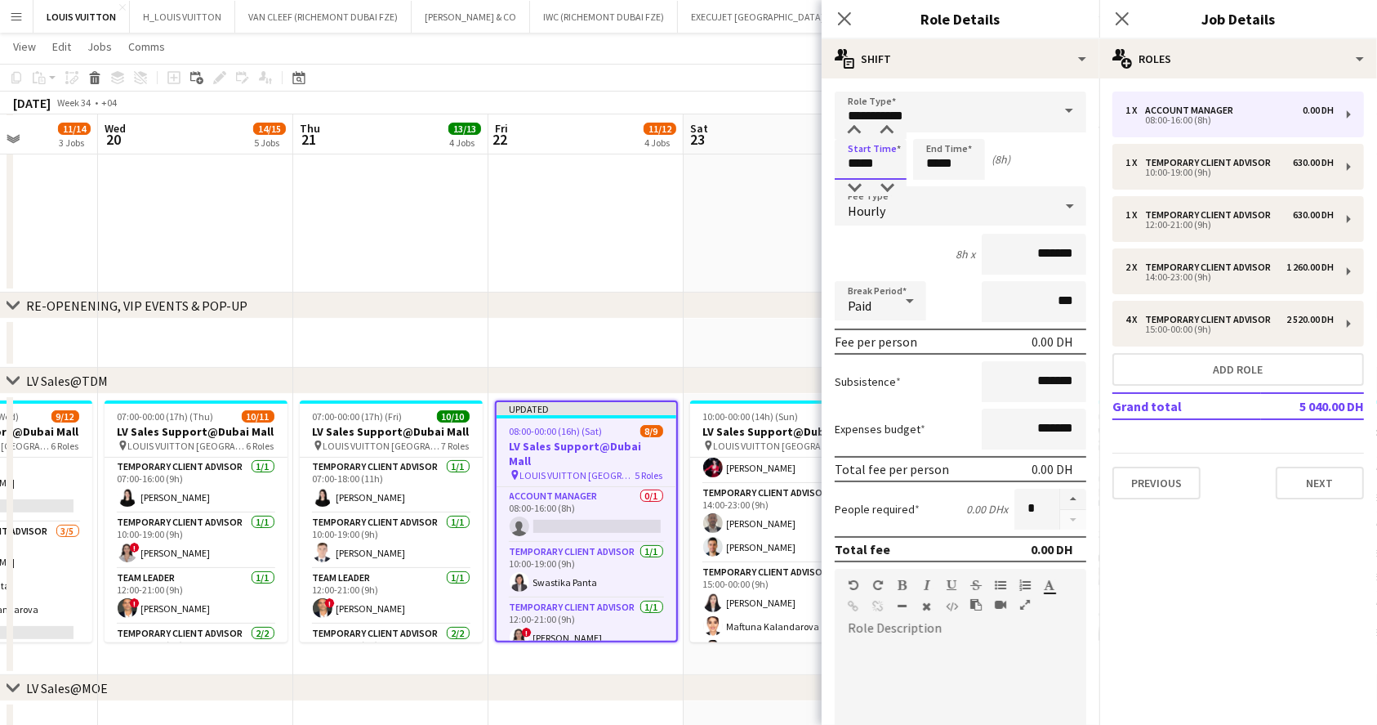
drag, startPoint x: 892, startPoint y: 160, endPoint x: 757, endPoint y: 154, distance: 134.9
type input "*****"
drag, startPoint x: 975, startPoint y: 163, endPoint x: 882, endPoint y: 163, distance: 93.1
click at [882, 163] on div "Start Time ***** End Time ***** (3h)" at bounding box center [961, 159] width 252 height 41
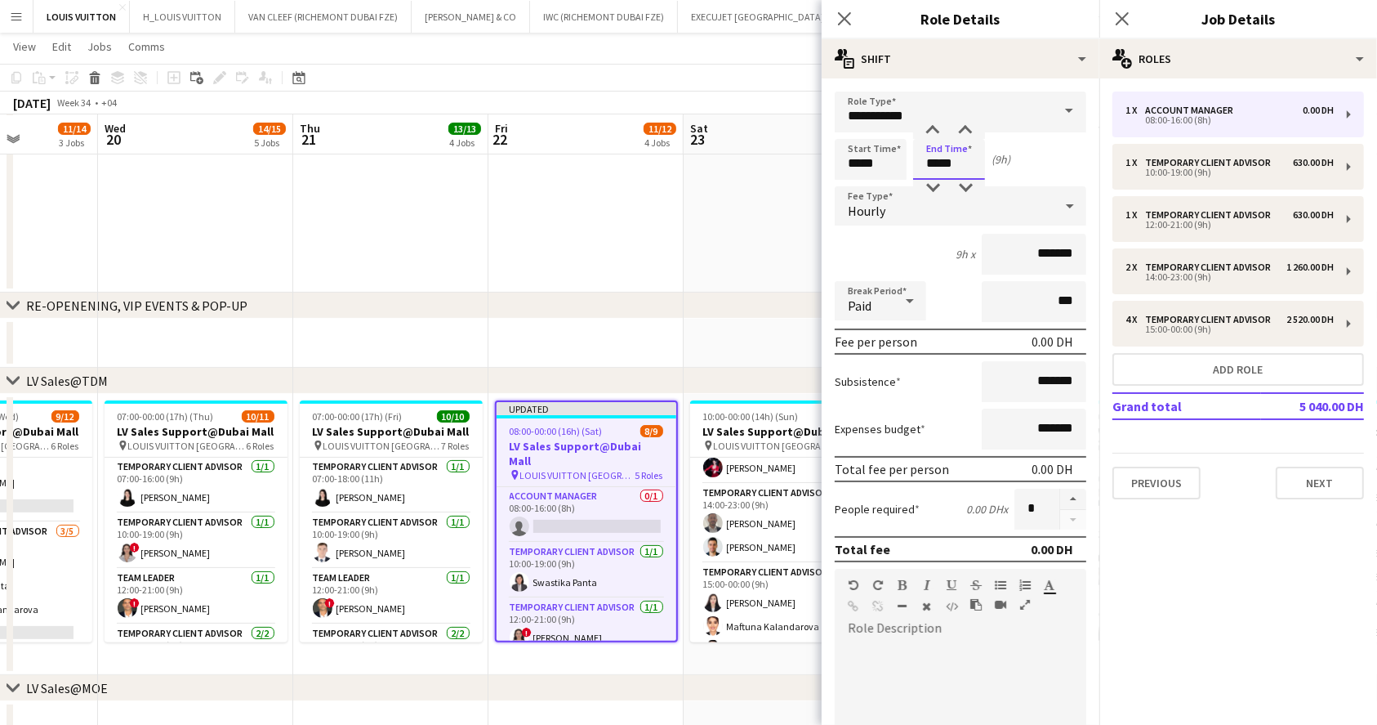
type input "*****"
drag, startPoint x: 1017, startPoint y: 252, endPoint x: 1107, endPoint y: 255, distance: 89.9
drag, startPoint x: 1026, startPoint y: 254, endPoint x: 1047, endPoint y: 260, distance: 22.0
click at [1073, 267] on form "**********" at bounding box center [961, 556] width 278 height 931
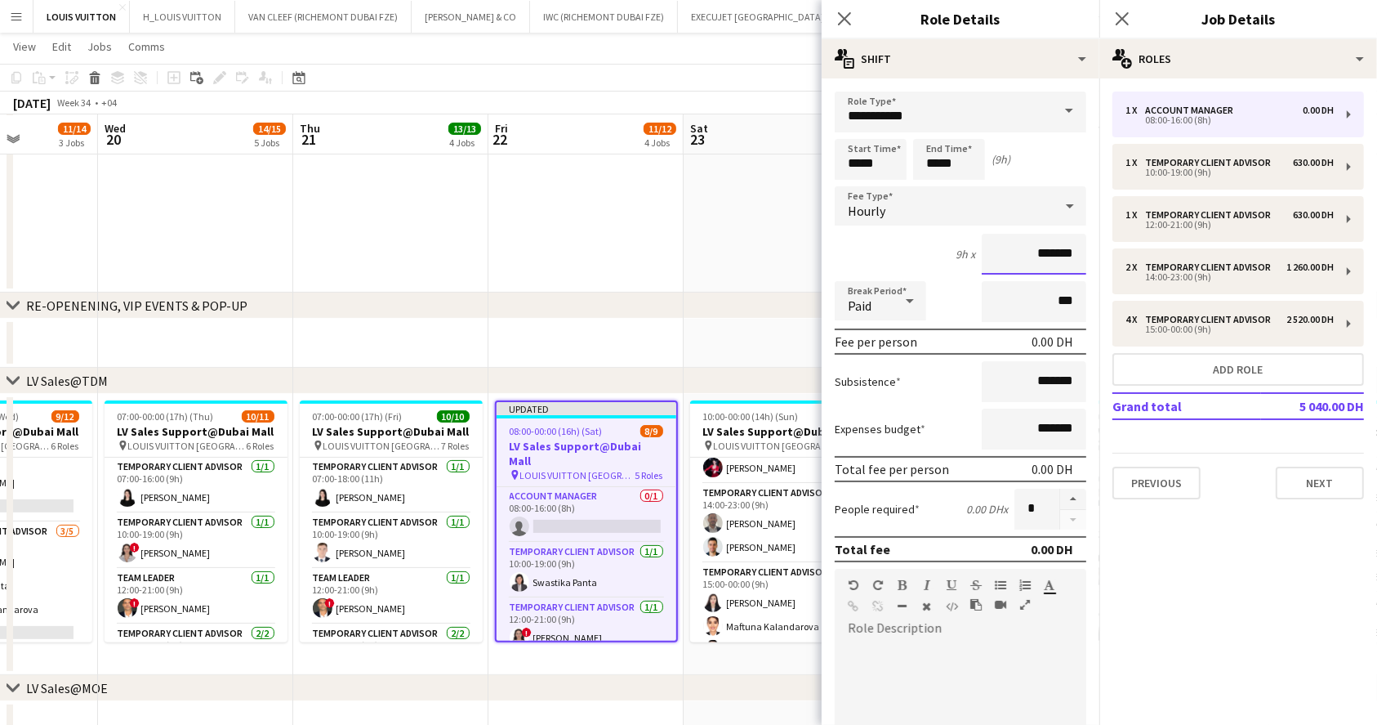
type input "****"
type input "*****"
drag, startPoint x: 781, startPoint y: 78, endPoint x: 809, endPoint y: 70, distance: 28.7
click at [781, 77] on app-toolbar "Copy Paste Paste Ctrl+V Paste with crew Ctrl+Shift+V Paste linked Job [GEOGRAPH…" at bounding box center [688, 78] width 1377 height 28
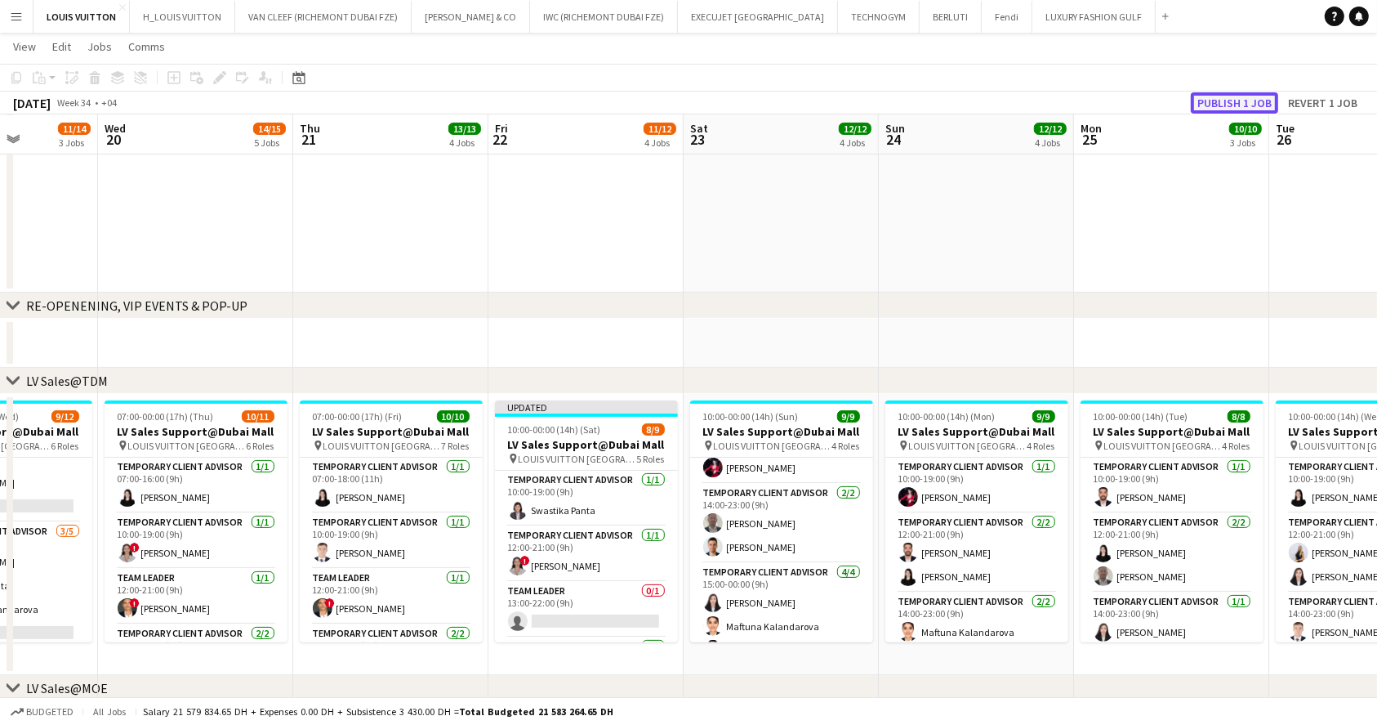
click at [1223, 102] on button "Publish 1 job" at bounding box center [1234, 102] width 87 height 21
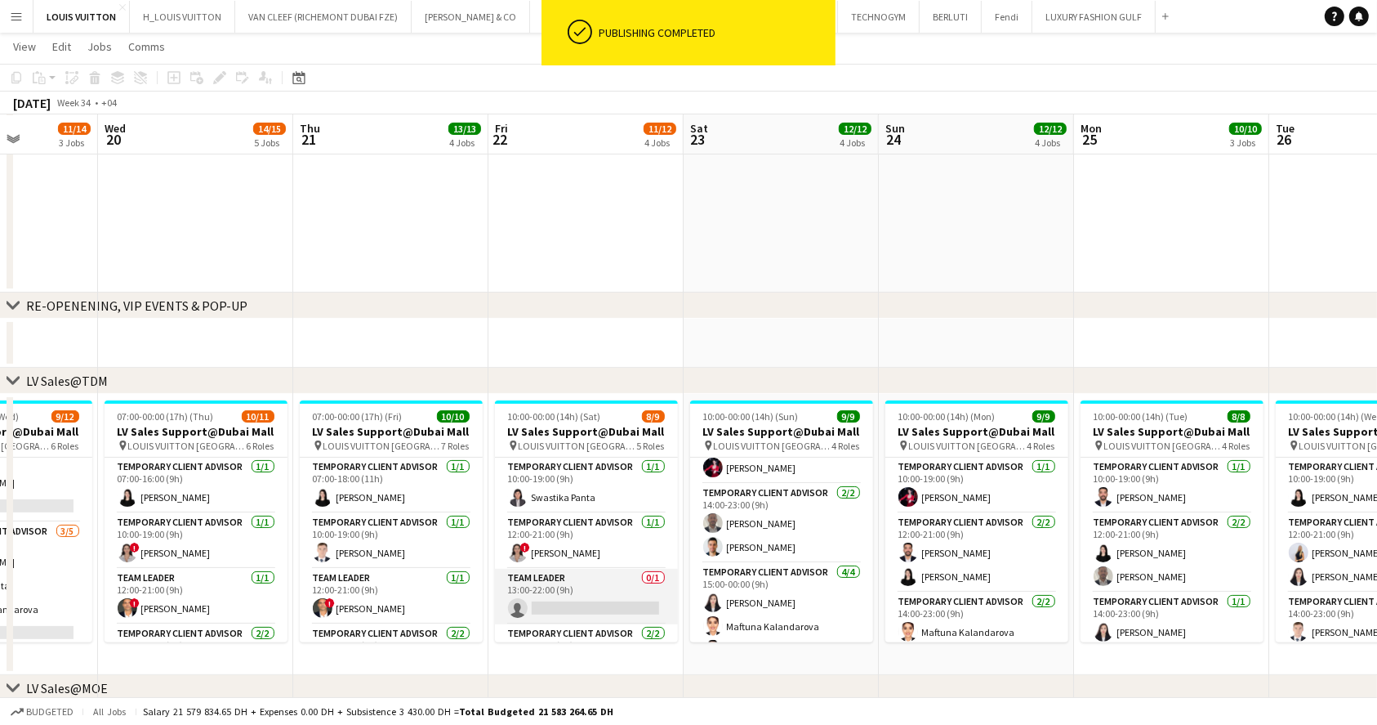
click at [588, 594] on app-card-role "Team Leader 0/1 13:00-22:00 (9h) single-neutral-actions" at bounding box center [586, 597] width 183 height 56
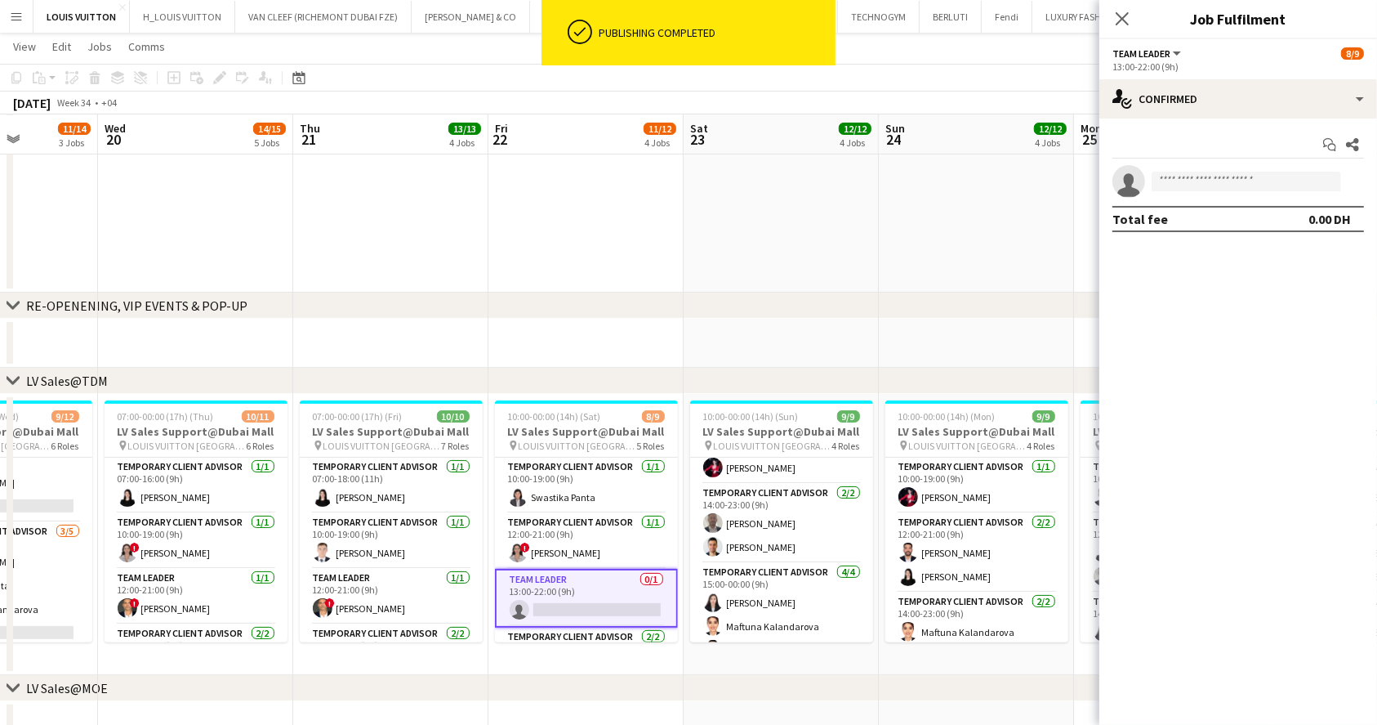
click at [1202, 167] on app-invite-slot "single-neutral-actions" at bounding box center [1238, 181] width 278 height 33
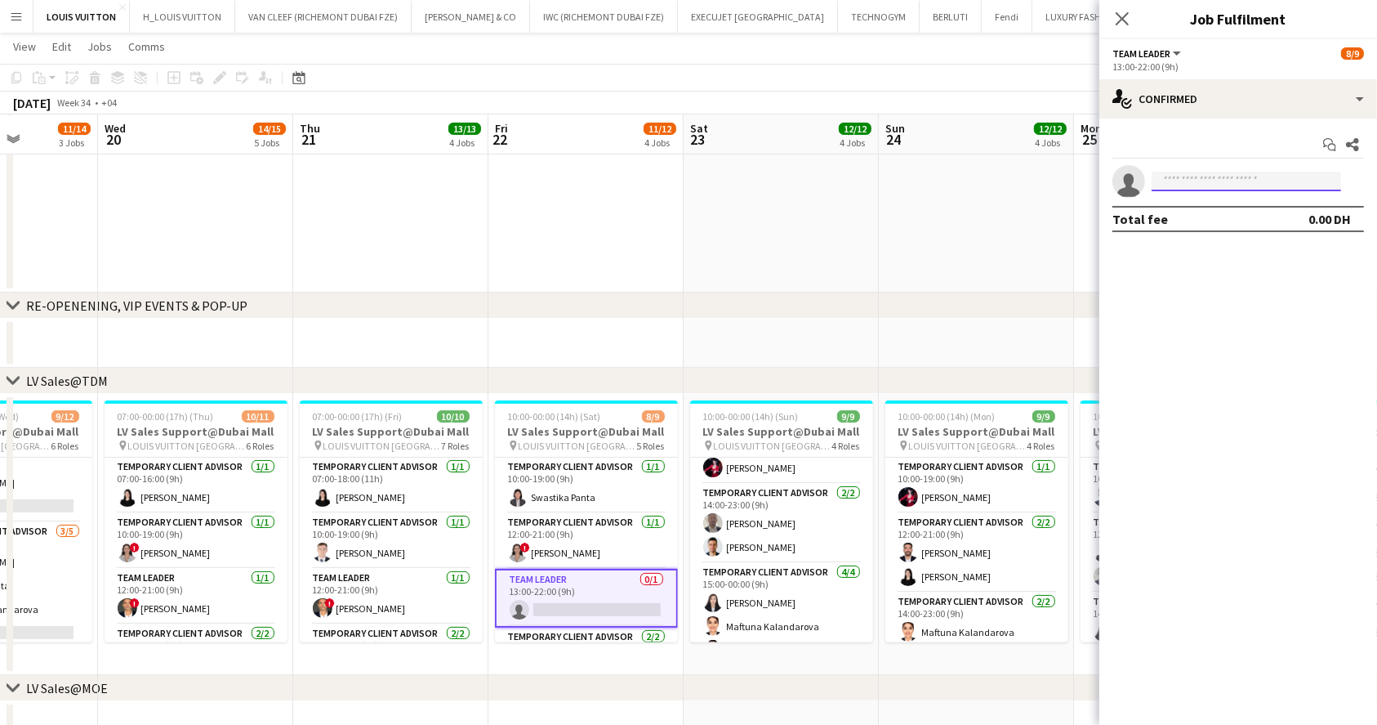
click at [1196, 181] on input at bounding box center [1247, 182] width 190 height 20
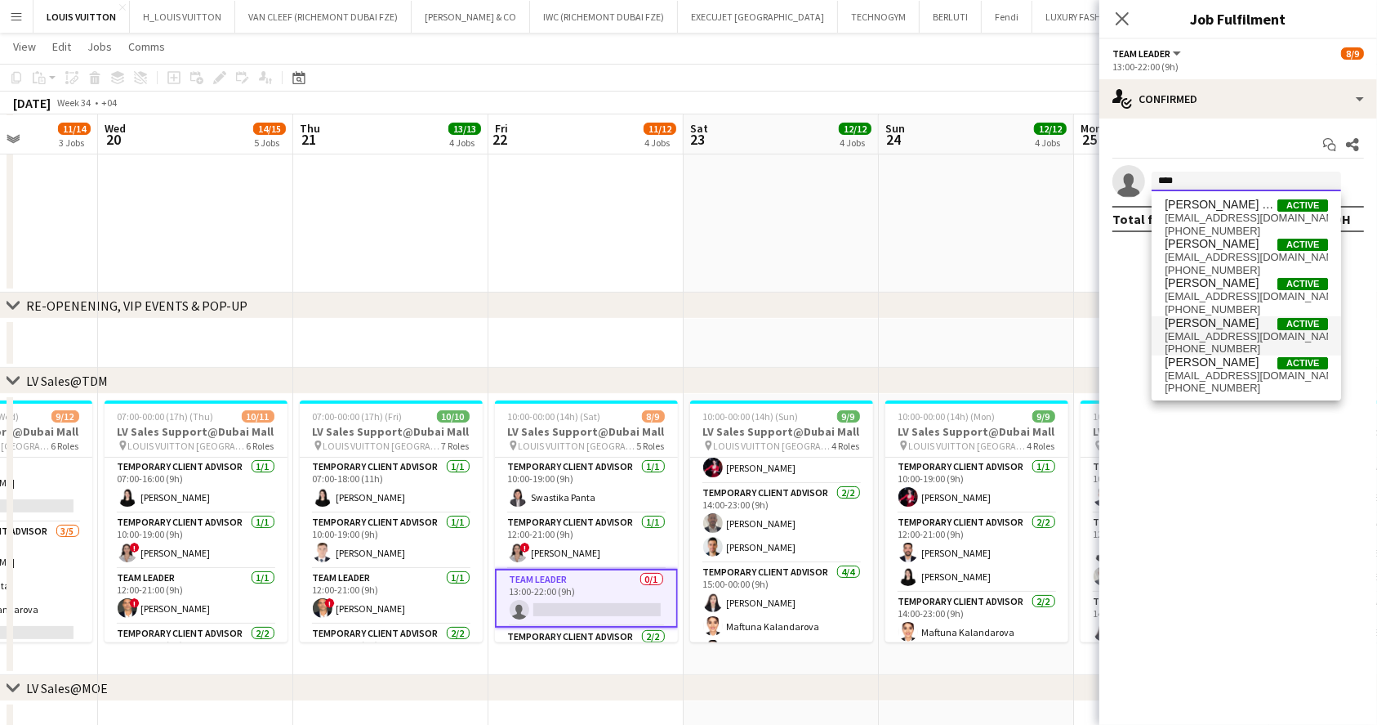
type input "****"
drag, startPoint x: 1213, startPoint y: 352, endPoint x: 1248, endPoint y: 317, distance: 49.7
click at [1248, 317] on span "Fadi Makki Active" at bounding box center [1246, 323] width 163 height 14
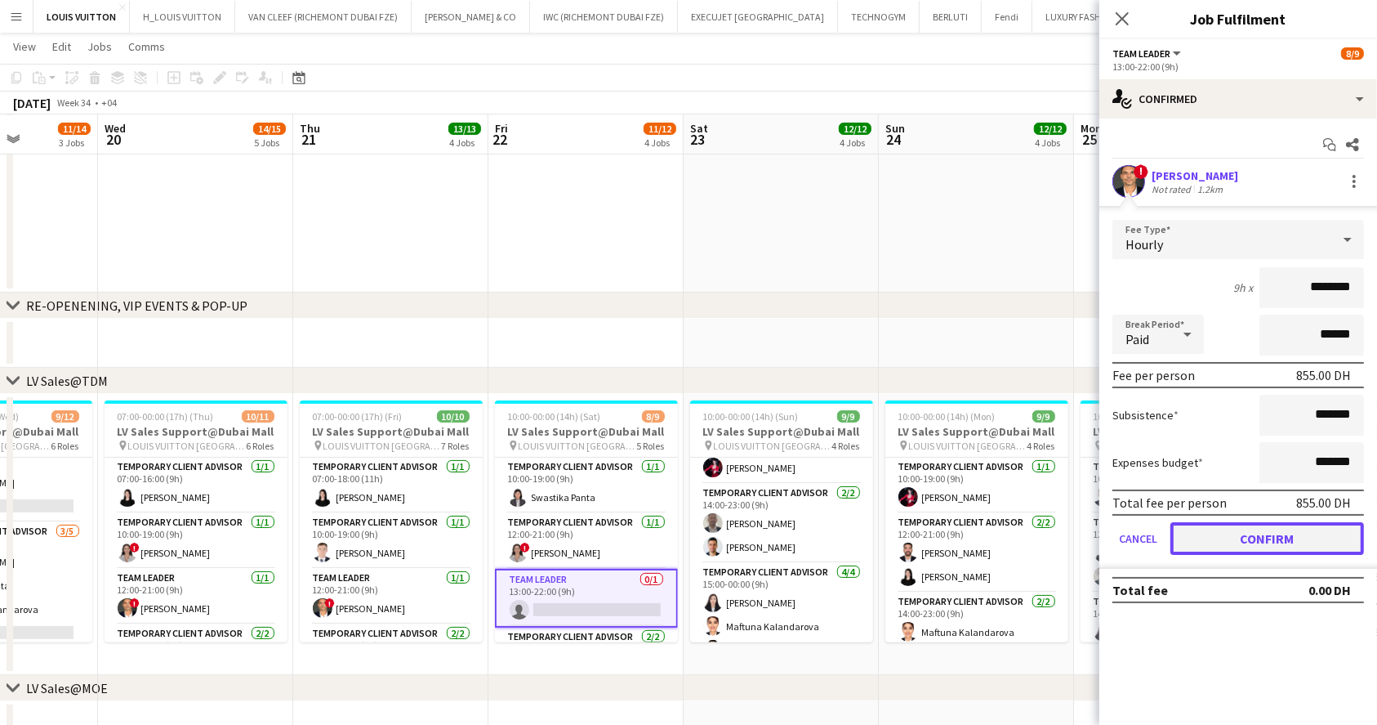
click at [1238, 534] on button "Confirm" at bounding box center [1268, 538] width 194 height 33
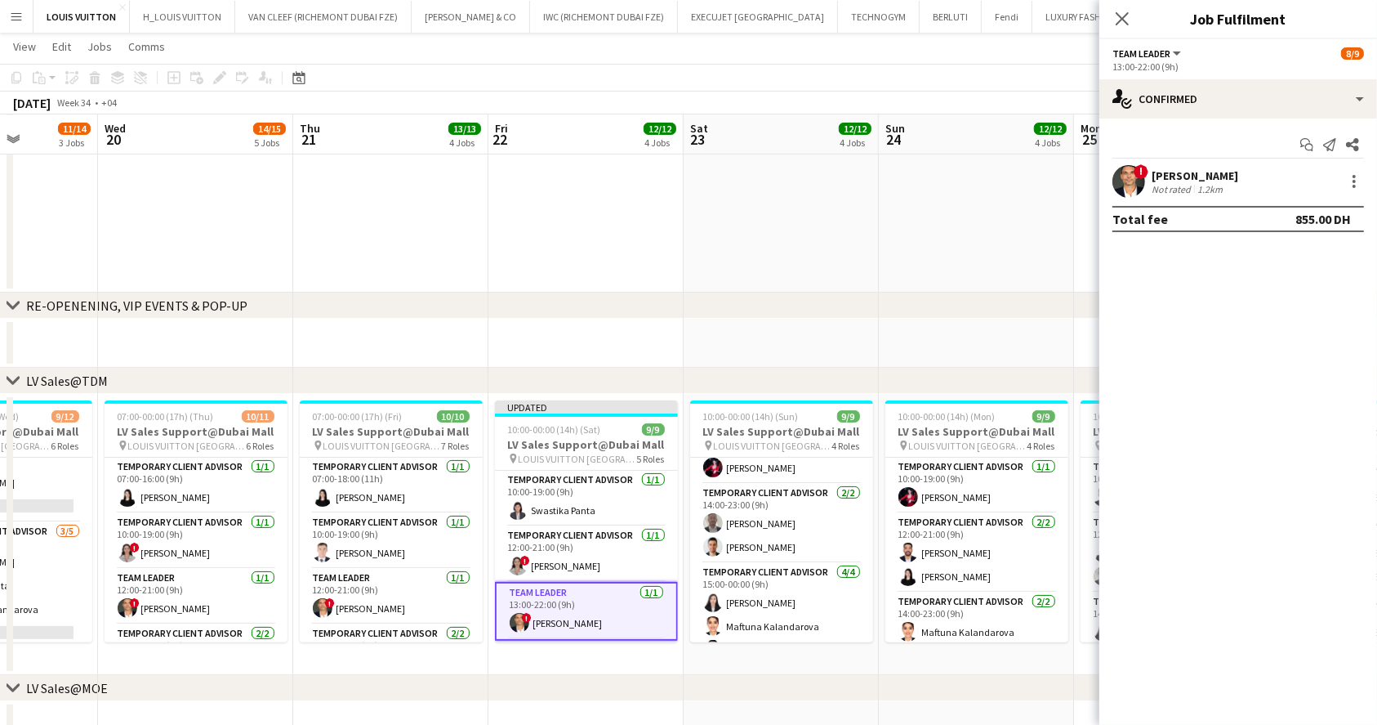
click at [1018, 74] on app-toolbar "Copy Paste Paste Ctrl+V Paste with crew Ctrl+Shift+V Paste linked Job [GEOGRAPH…" at bounding box center [688, 78] width 1377 height 28
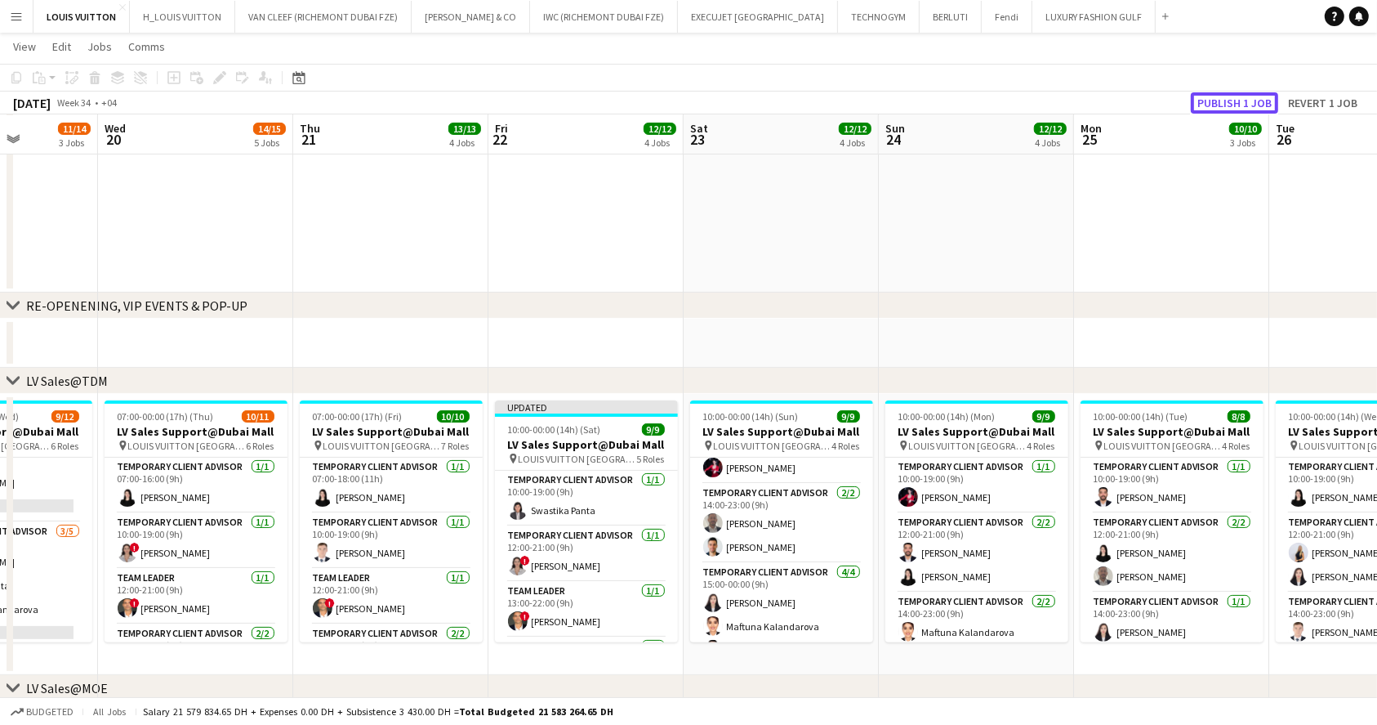
click at [1209, 102] on button "Publish 1 job" at bounding box center [1234, 102] width 87 height 21
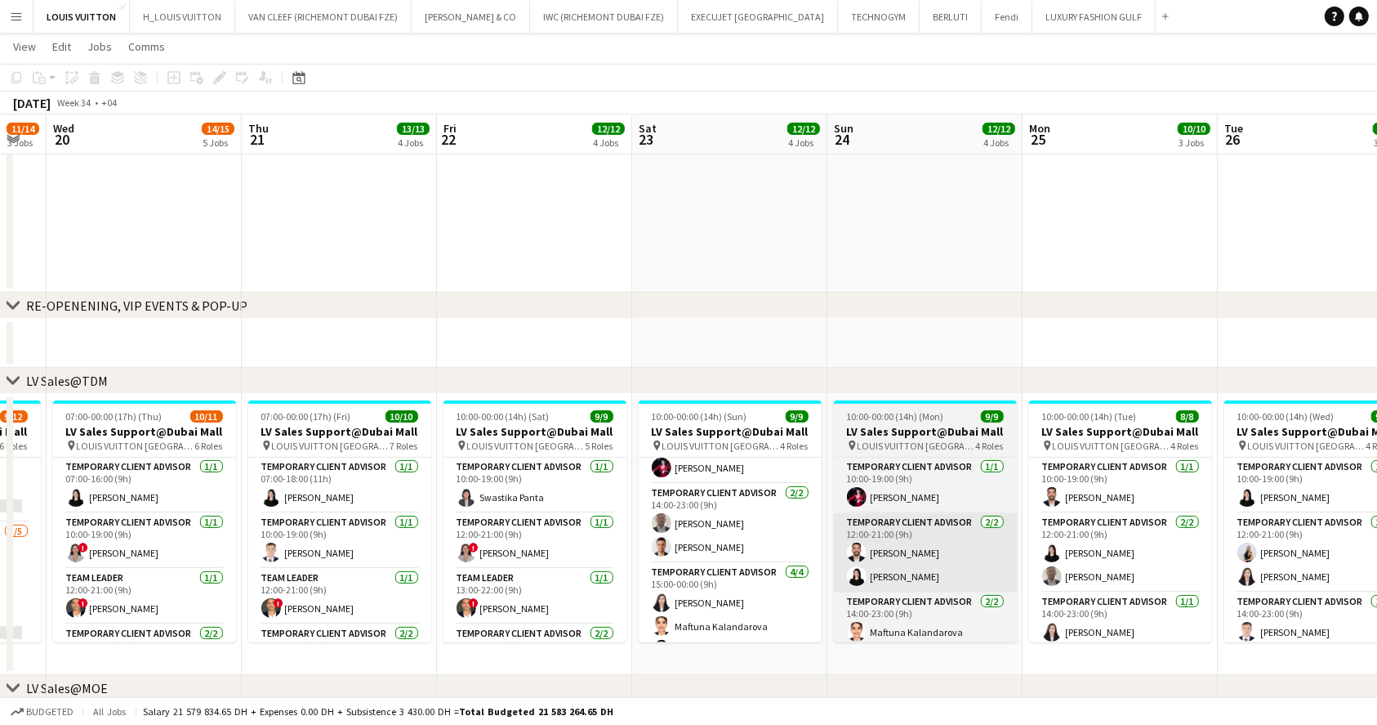
drag, startPoint x: 1025, startPoint y: 542, endPoint x: 927, endPoint y: 550, distance: 98.3
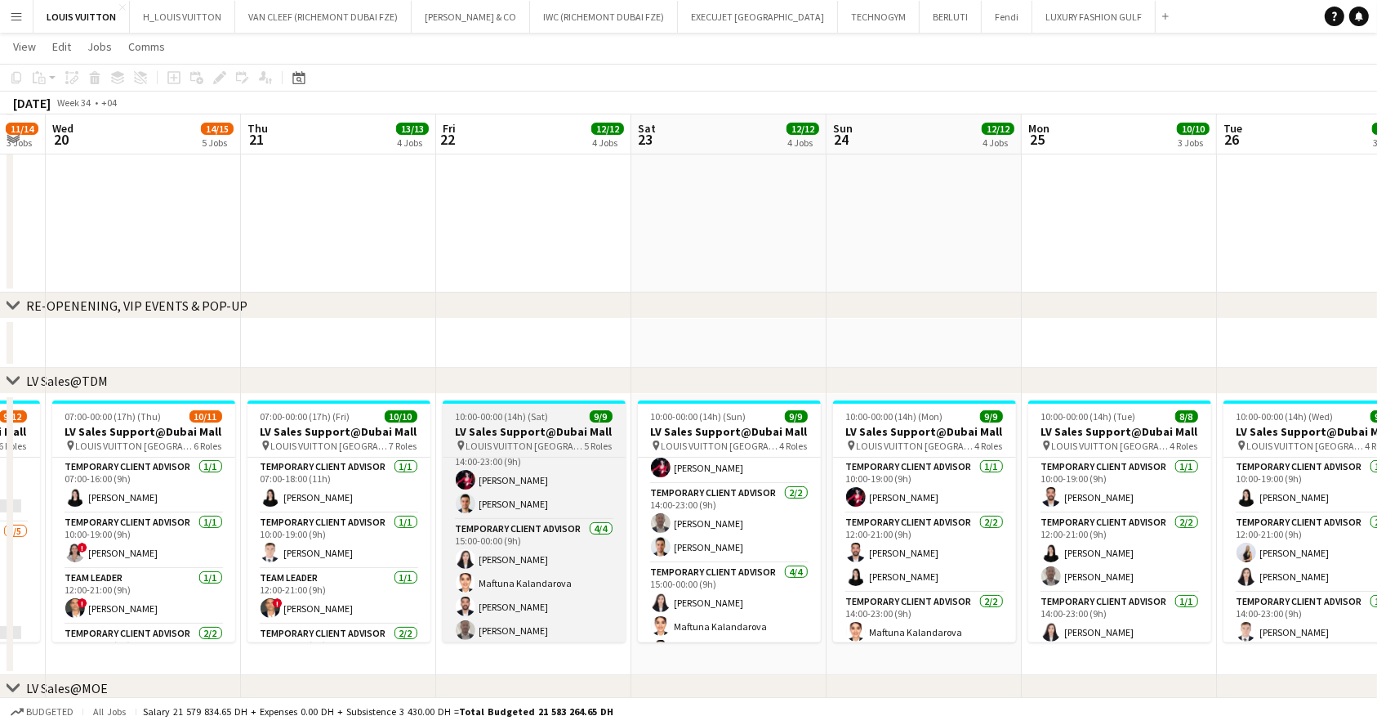
scroll to position [187, 0]
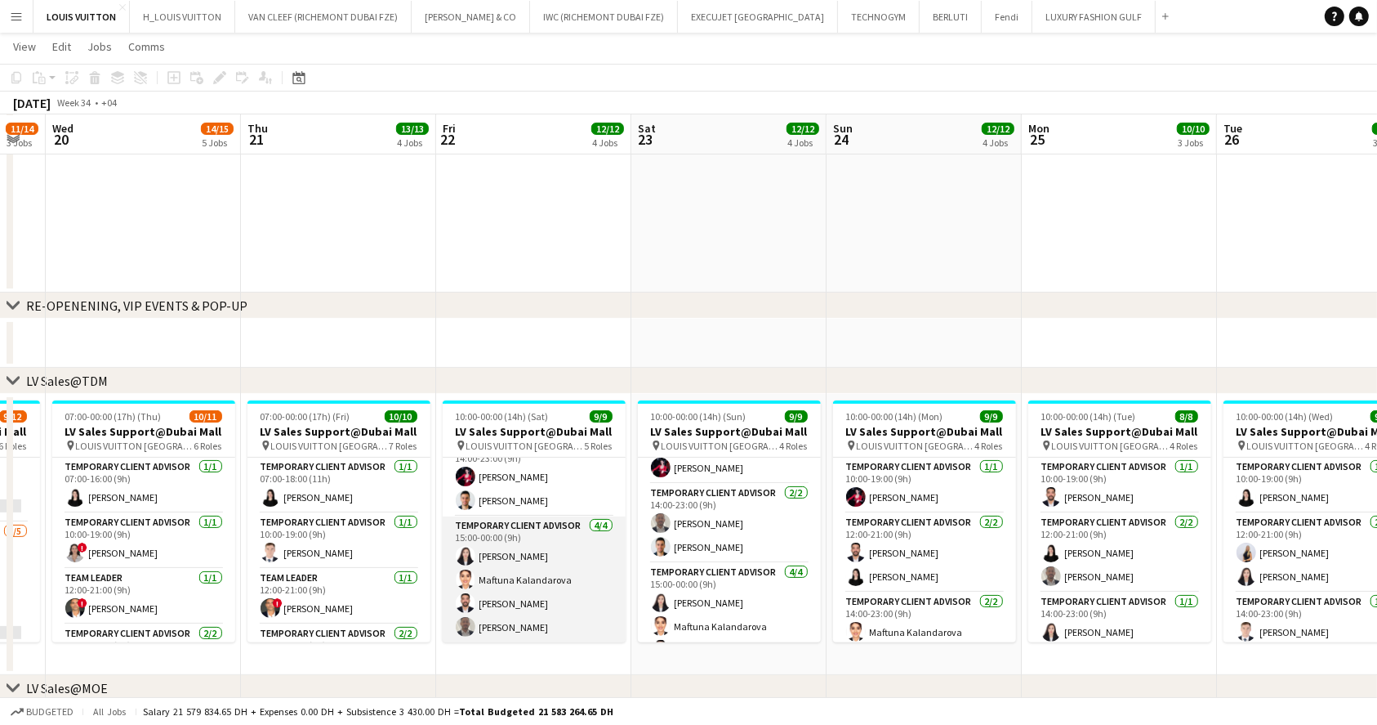
click at [568, 581] on app-card-role "Temporary Client Advisor 4/4 15:00-00:00 (9h) Kai Deng Maftuna Kalandarova Iyad…" at bounding box center [534, 579] width 183 height 127
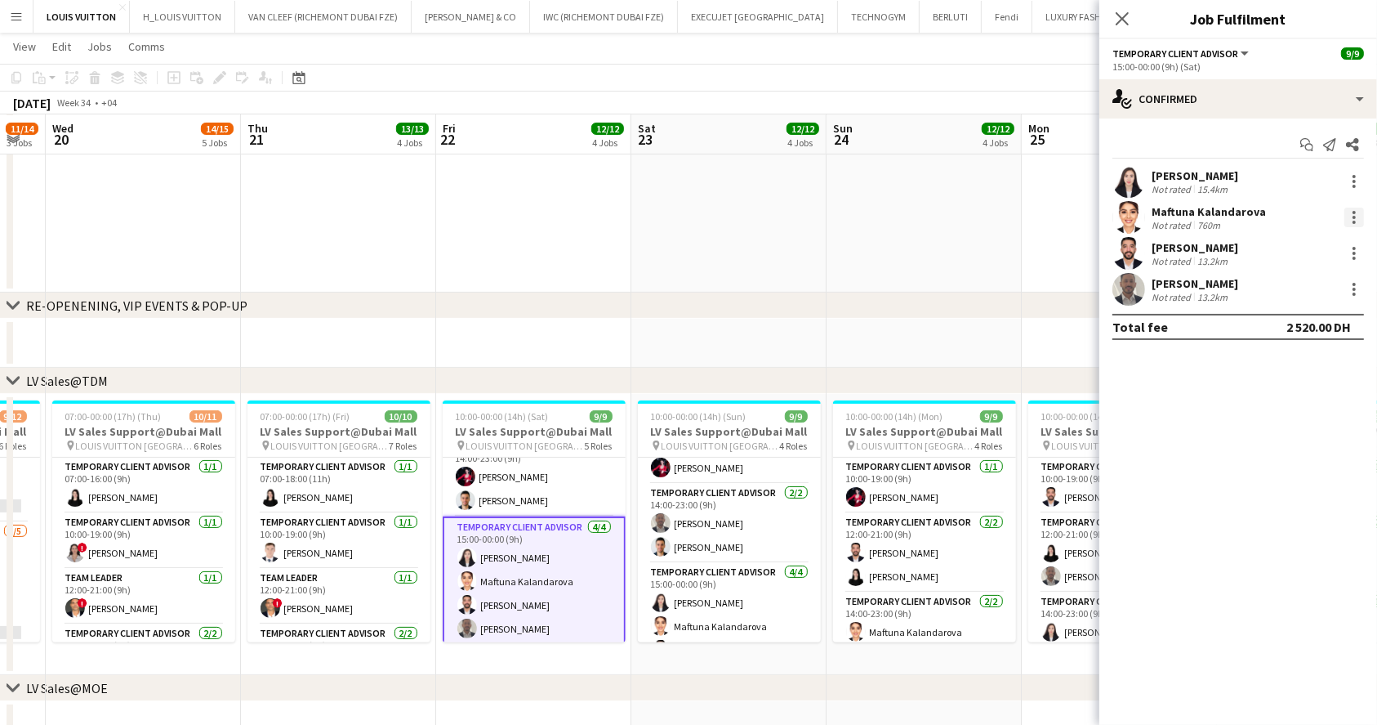
click at [1355, 208] on div at bounding box center [1355, 217] width 20 height 20
click at [1291, 399] on span "Remove" at bounding box center [1275, 404] width 49 height 14
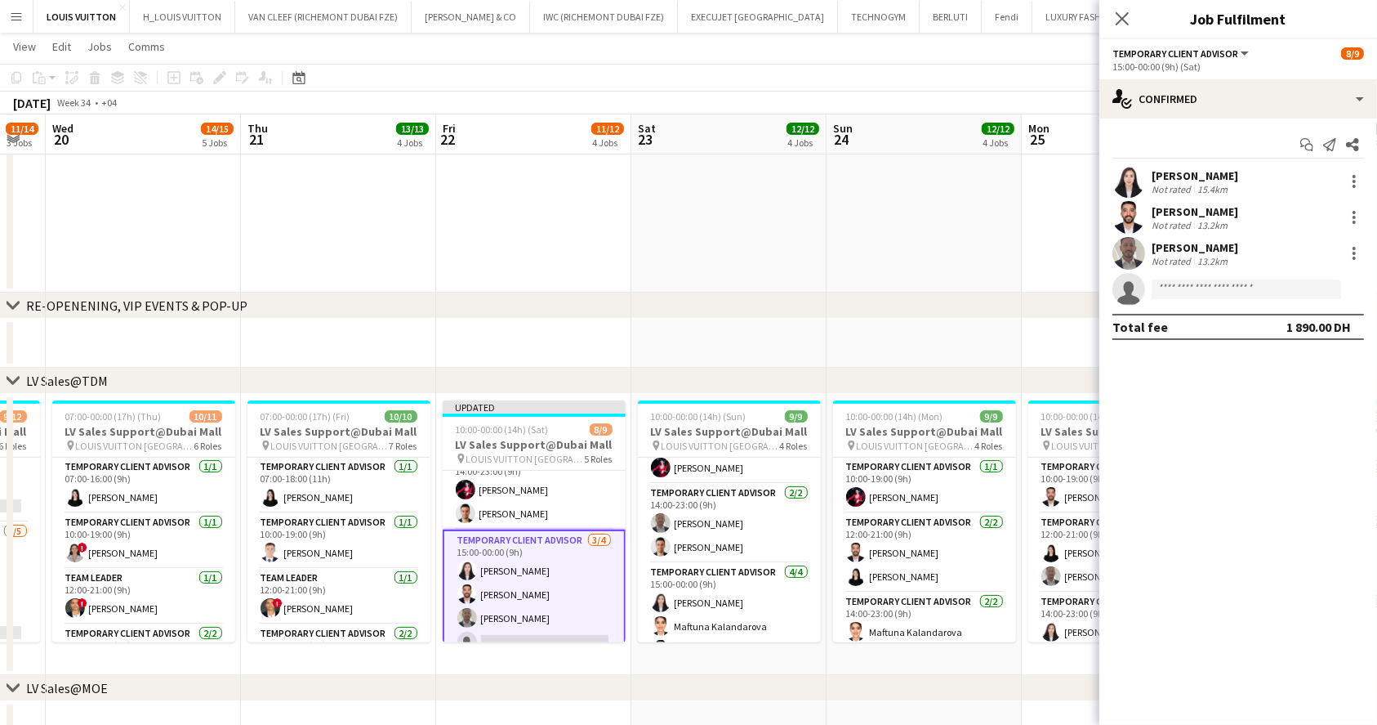
click at [1053, 67] on app-toolbar "Copy Paste Paste Ctrl+V Paste with crew Ctrl+Shift+V Paste linked Job [GEOGRAPH…" at bounding box center [688, 78] width 1377 height 28
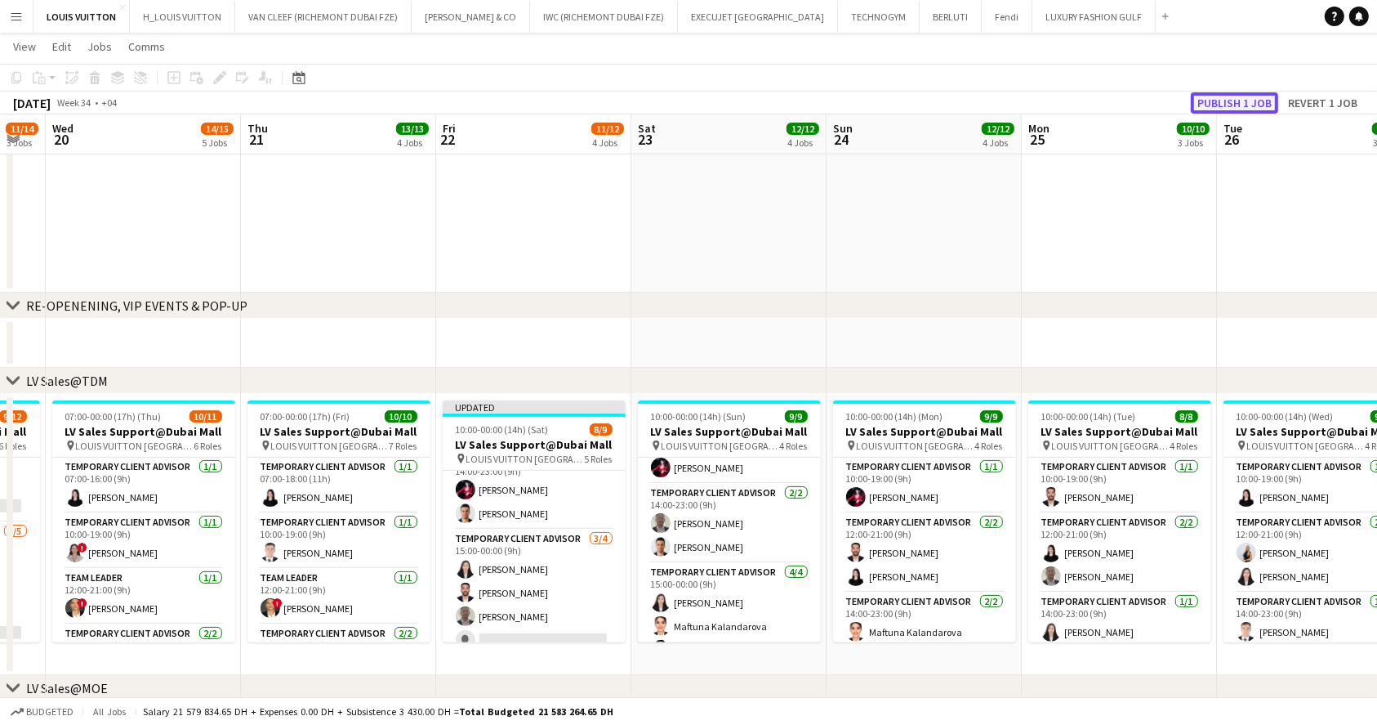
click at [1256, 105] on button "Publish 1 job" at bounding box center [1234, 102] width 87 height 21
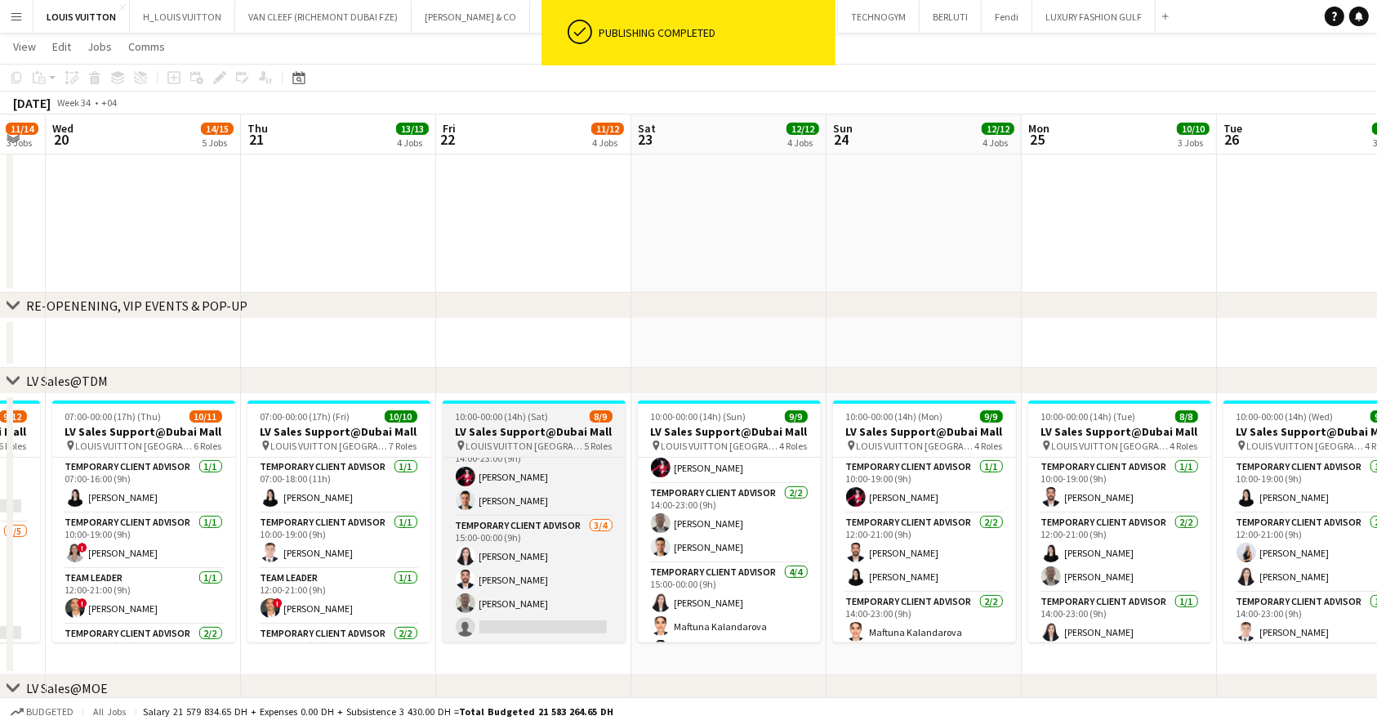
scroll to position [0, 0]
click at [523, 427] on h3 "LV Sales Support@Dubai Mall" at bounding box center [534, 431] width 183 height 15
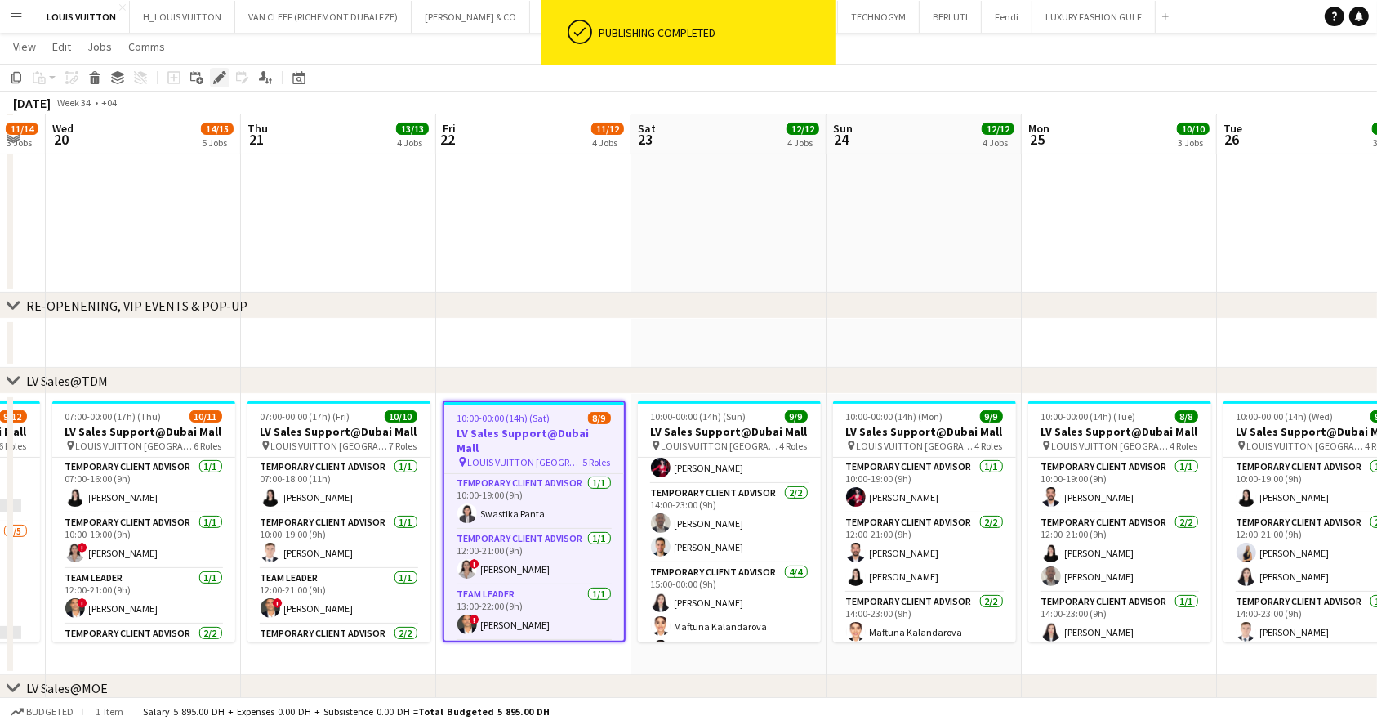
click at [217, 85] on div "Edit" at bounding box center [220, 78] width 20 height 20
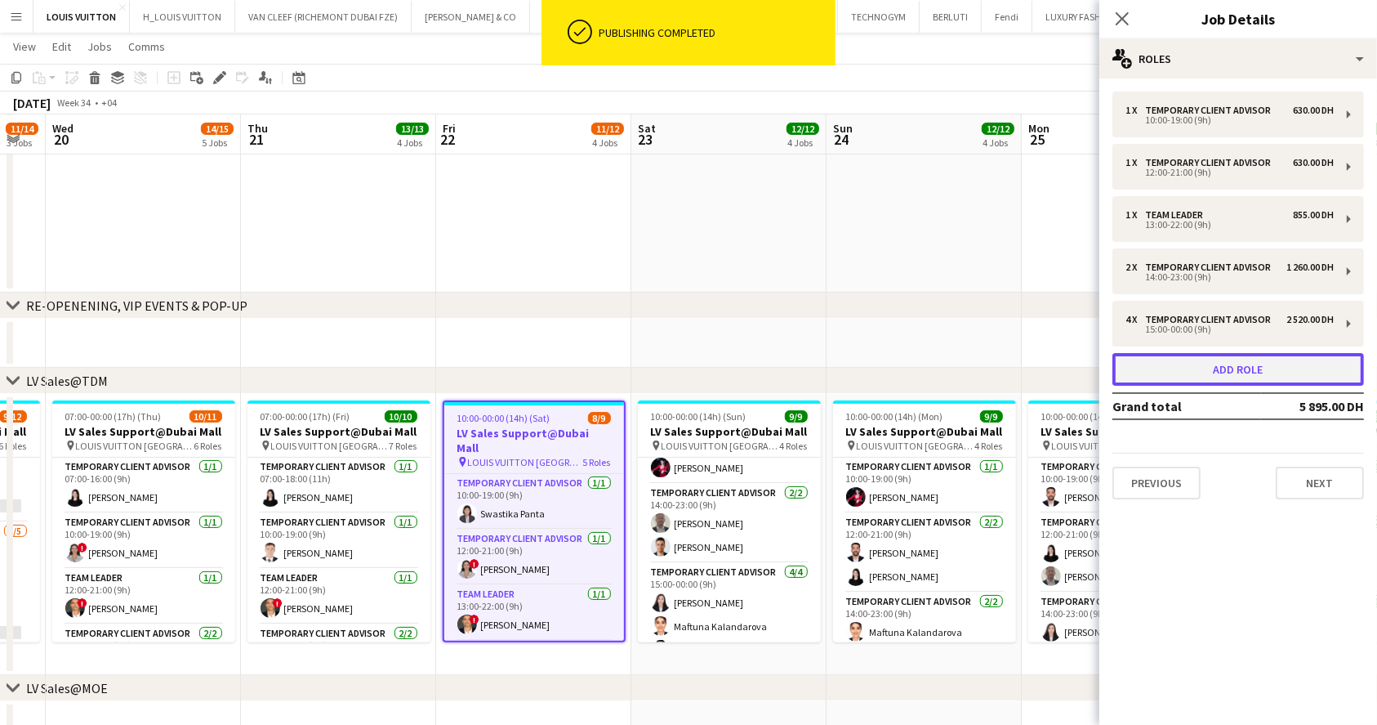
click at [1183, 375] on button "Add role" at bounding box center [1239, 369] width 252 height 33
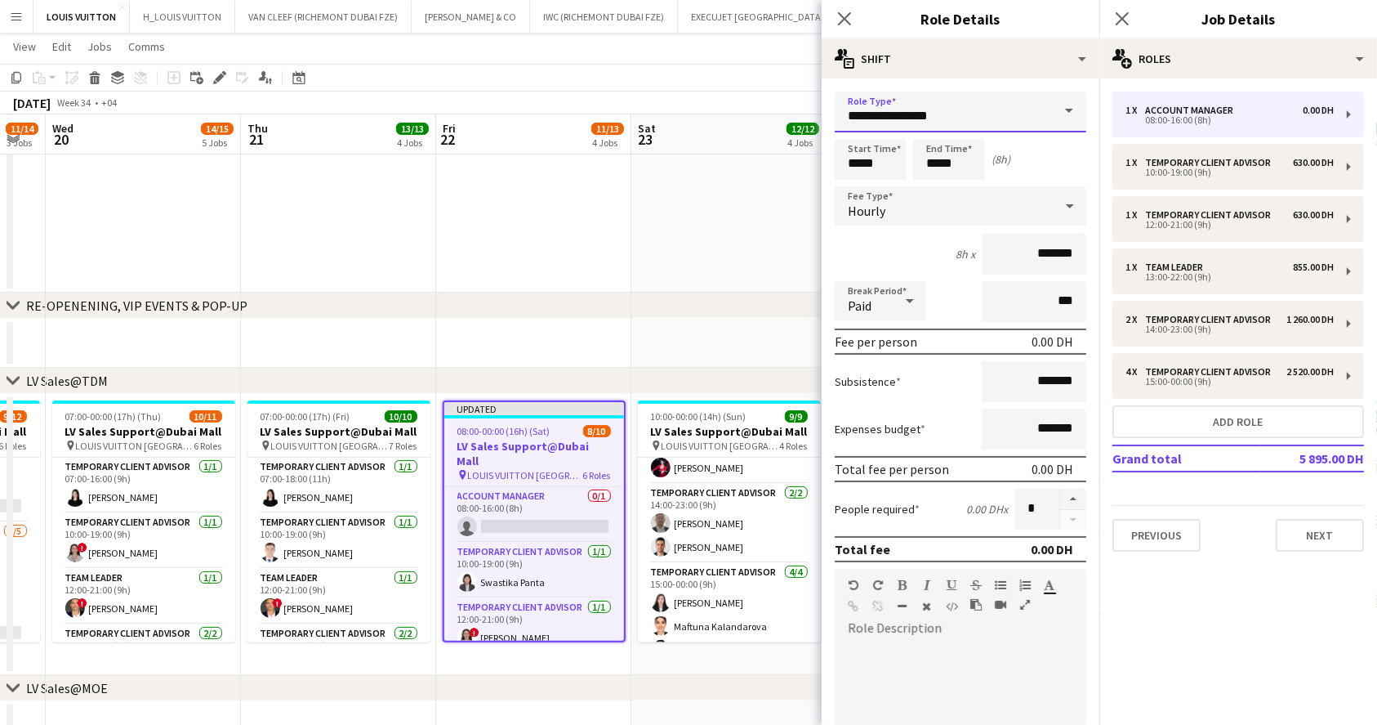
drag, startPoint x: 936, startPoint y: 108, endPoint x: 832, endPoint y: 111, distance: 103.8
click at [833, 110] on form "**********" at bounding box center [961, 556] width 278 height 931
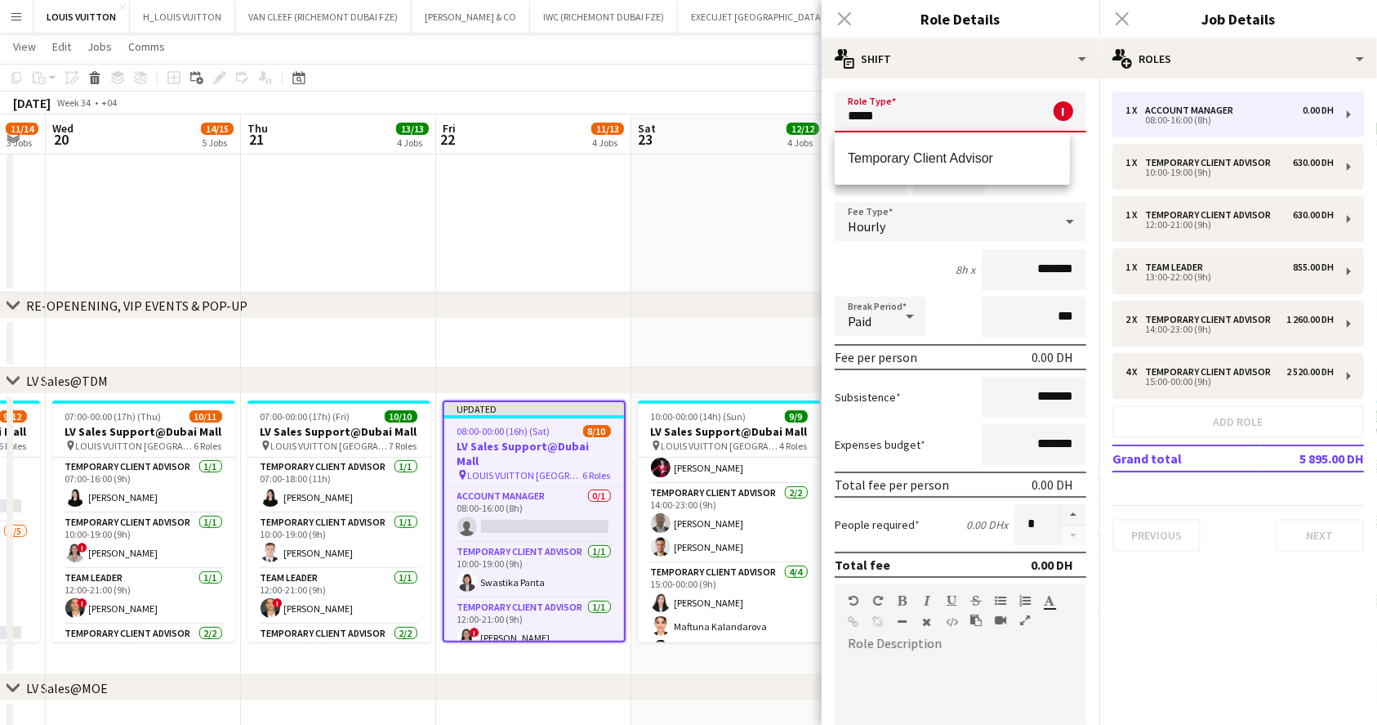
drag, startPoint x: 975, startPoint y: 153, endPoint x: 965, endPoint y: 144, distance: 13.3
click at [975, 154] on span "Temporary Client Advisor" at bounding box center [952, 158] width 209 height 16
type input "**********"
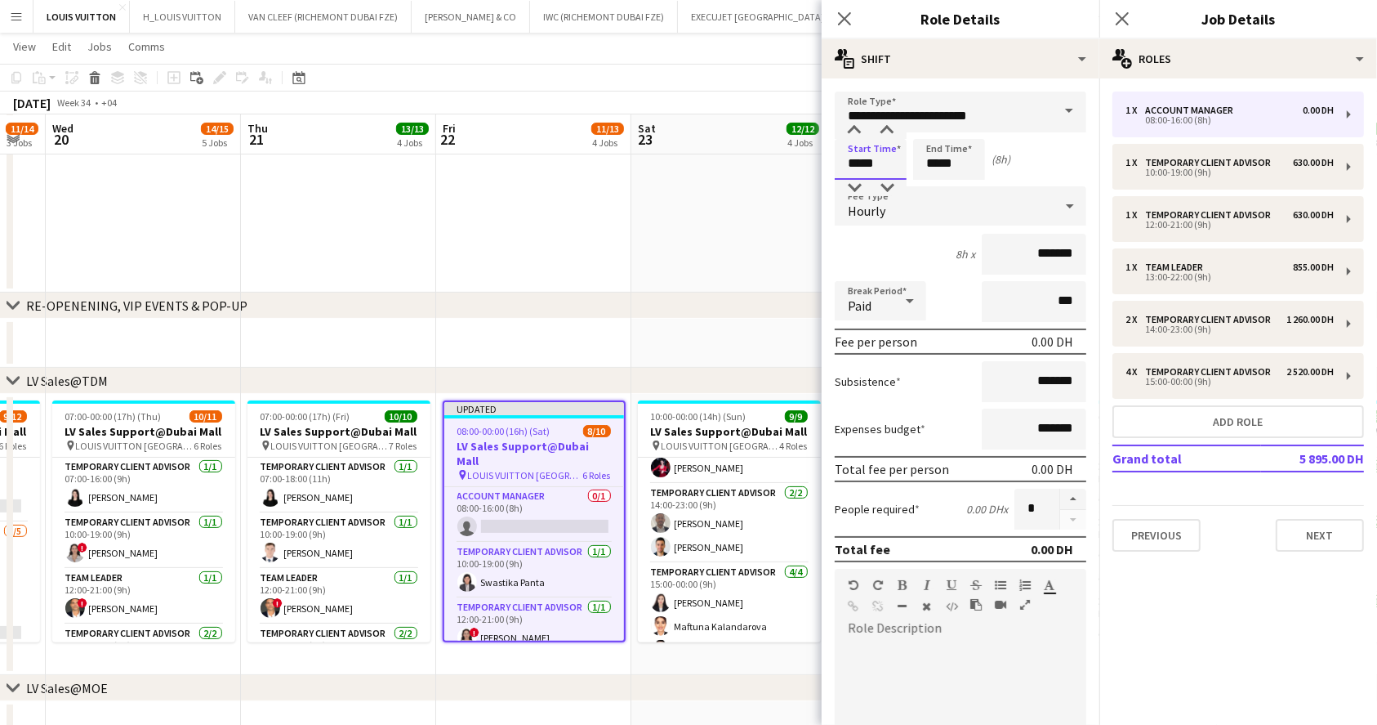
drag, startPoint x: 897, startPoint y: 167, endPoint x: 836, endPoint y: 148, distance: 63.5
click at [834, 155] on form "**********" at bounding box center [961, 556] width 278 height 931
type input "*****"
drag, startPoint x: 1008, startPoint y: 252, endPoint x: 1107, endPoint y: 255, distance: 98.9
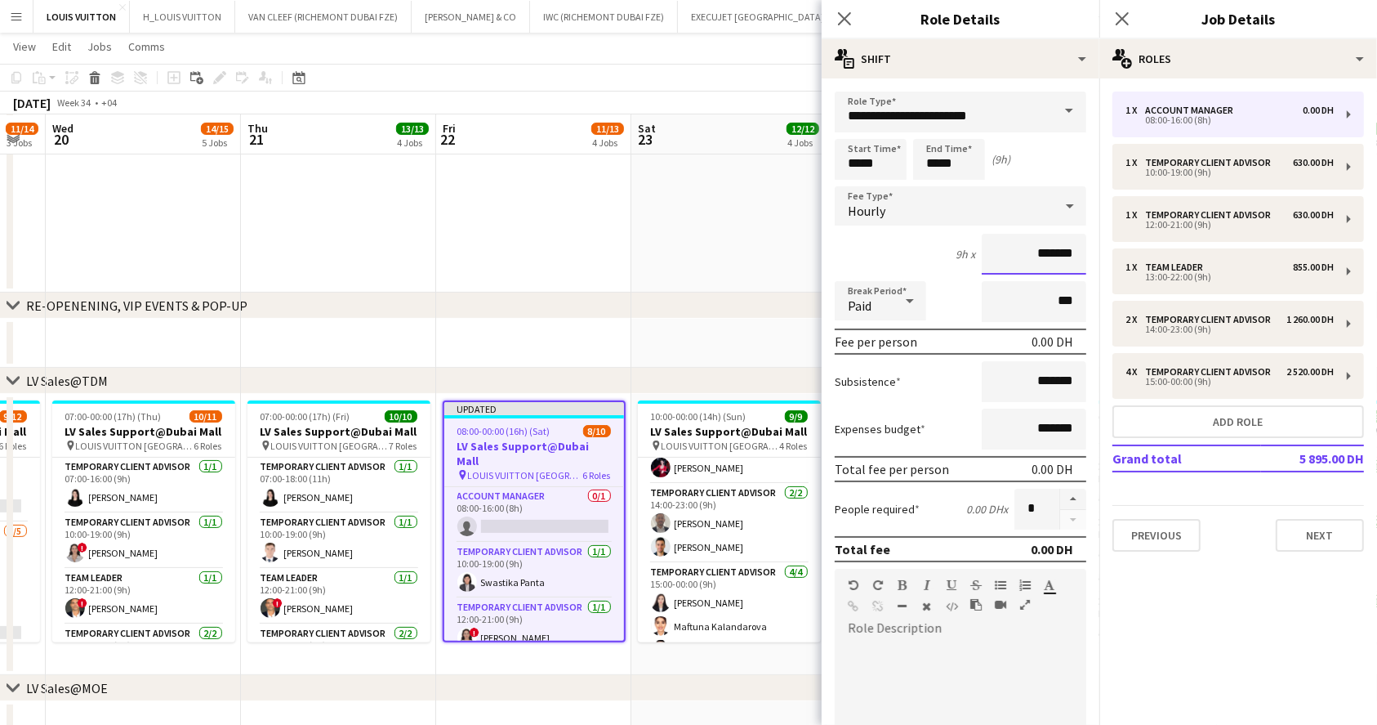
drag, startPoint x: 1002, startPoint y: 247, endPoint x: 1068, endPoint y: 252, distance: 65.6
click at [1068, 252] on input "*******" at bounding box center [1034, 254] width 105 height 41
type input "*****"
click at [786, 94] on div "August 2025 Week 34 • +04 Publish 1 job Revert 1 job" at bounding box center [688, 102] width 1377 height 23
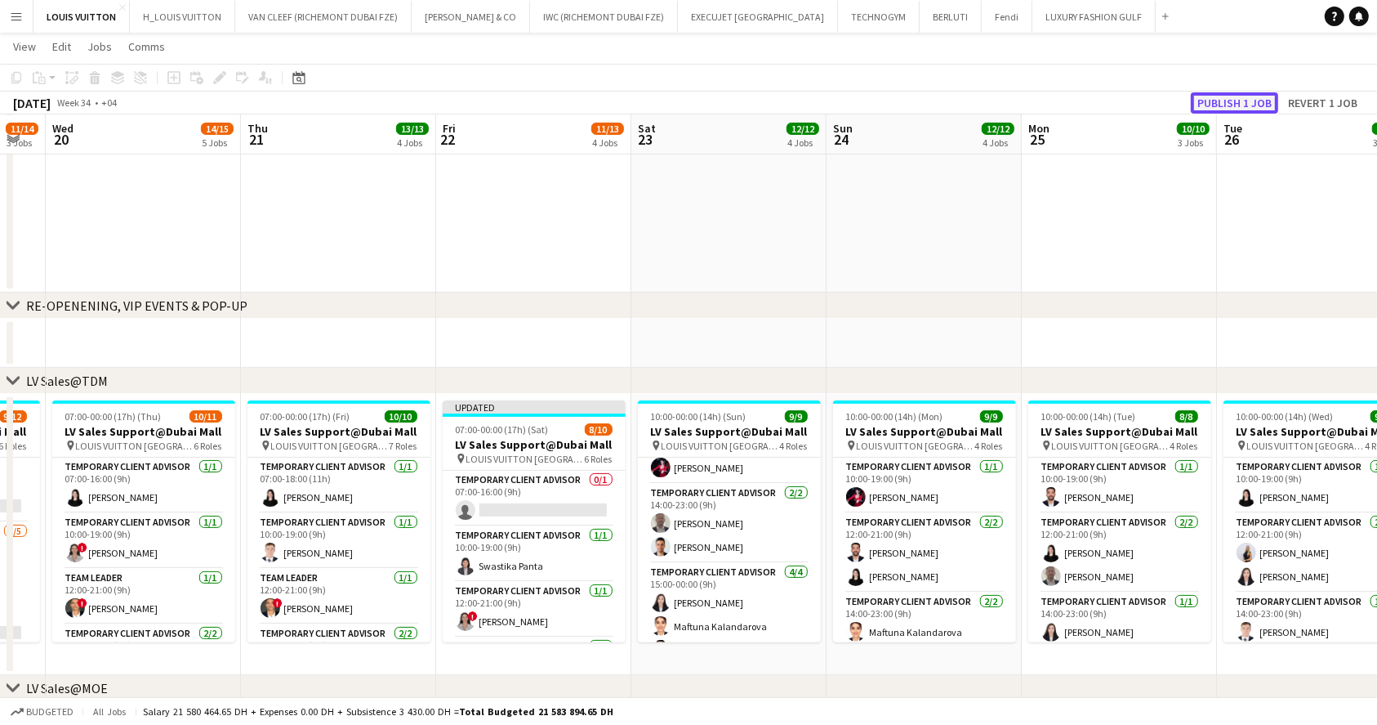
click at [1240, 99] on button "Publish 1 job" at bounding box center [1234, 102] width 87 height 21
